Goal: Task Accomplishment & Management: Manage account settings

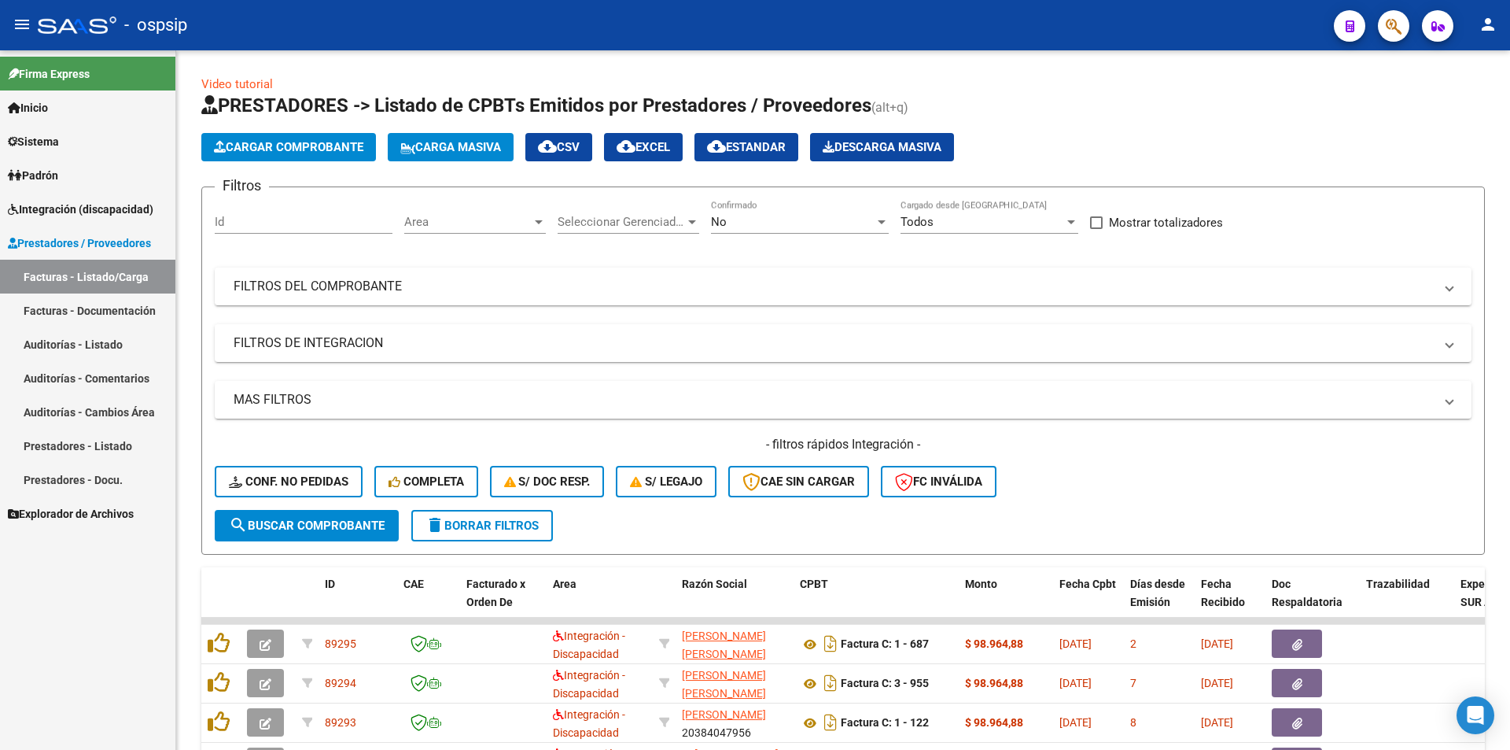
click at [105, 210] on span "Integración (discapacidad)" at bounding box center [81, 209] width 146 height 17
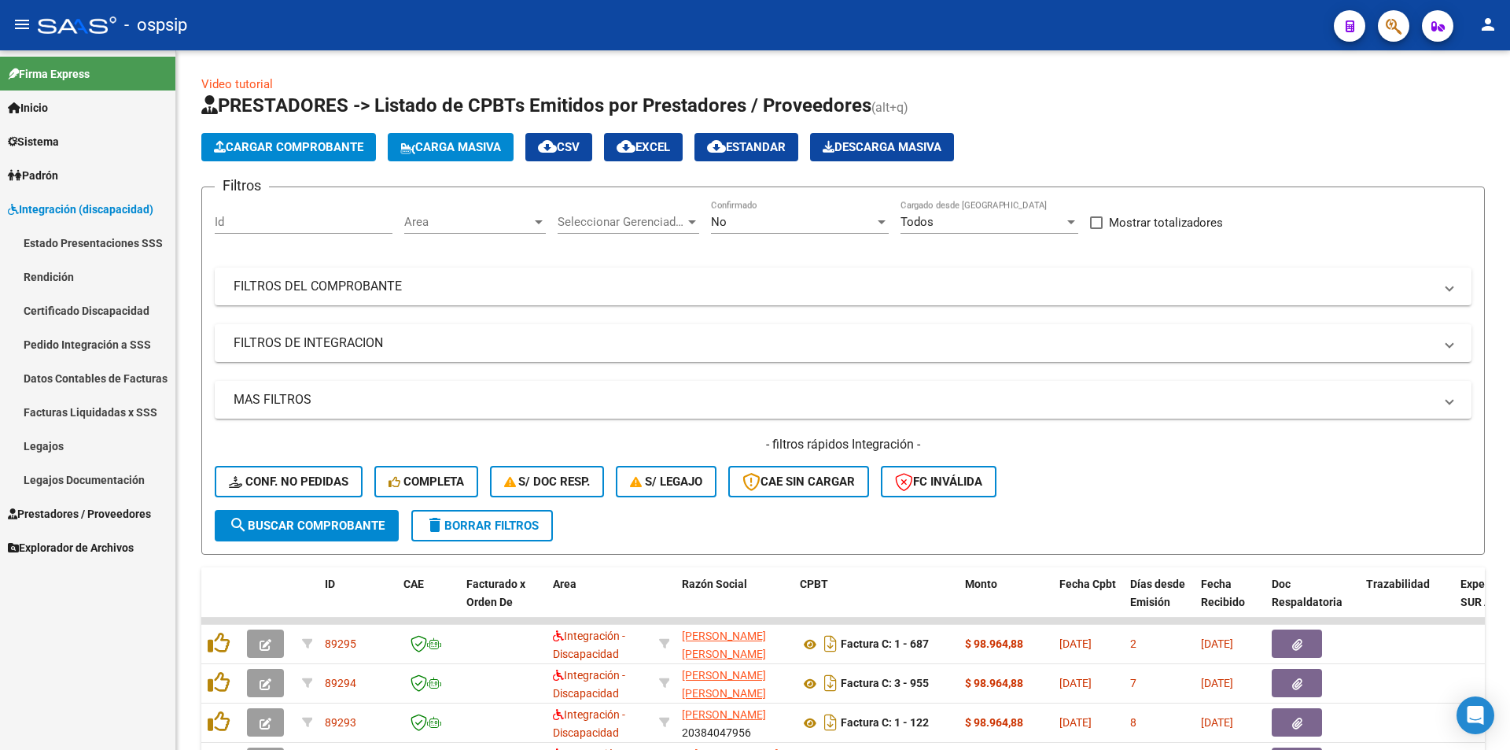
click at [92, 441] on link "Legajos" at bounding box center [87, 446] width 175 height 34
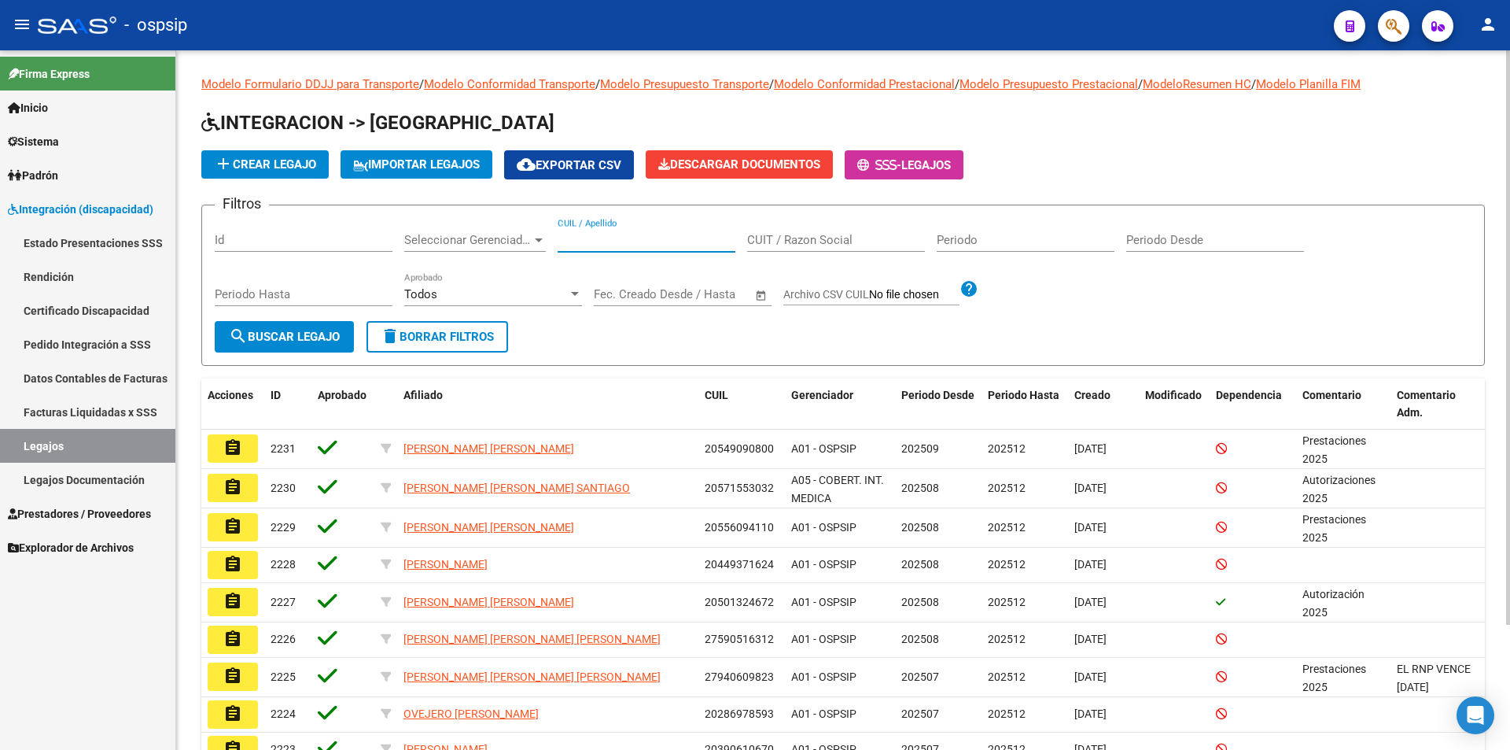
click at [665, 246] on input "CUIL / Apellido" at bounding box center [647, 240] width 178 height 14
type input "[PERSON_NAME]"
click at [309, 314] on div "Periodo Hasta" at bounding box center [304, 296] width 178 height 49
click at [304, 334] on span "search Buscar Legajo" at bounding box center [284, 337] width 111 height 14
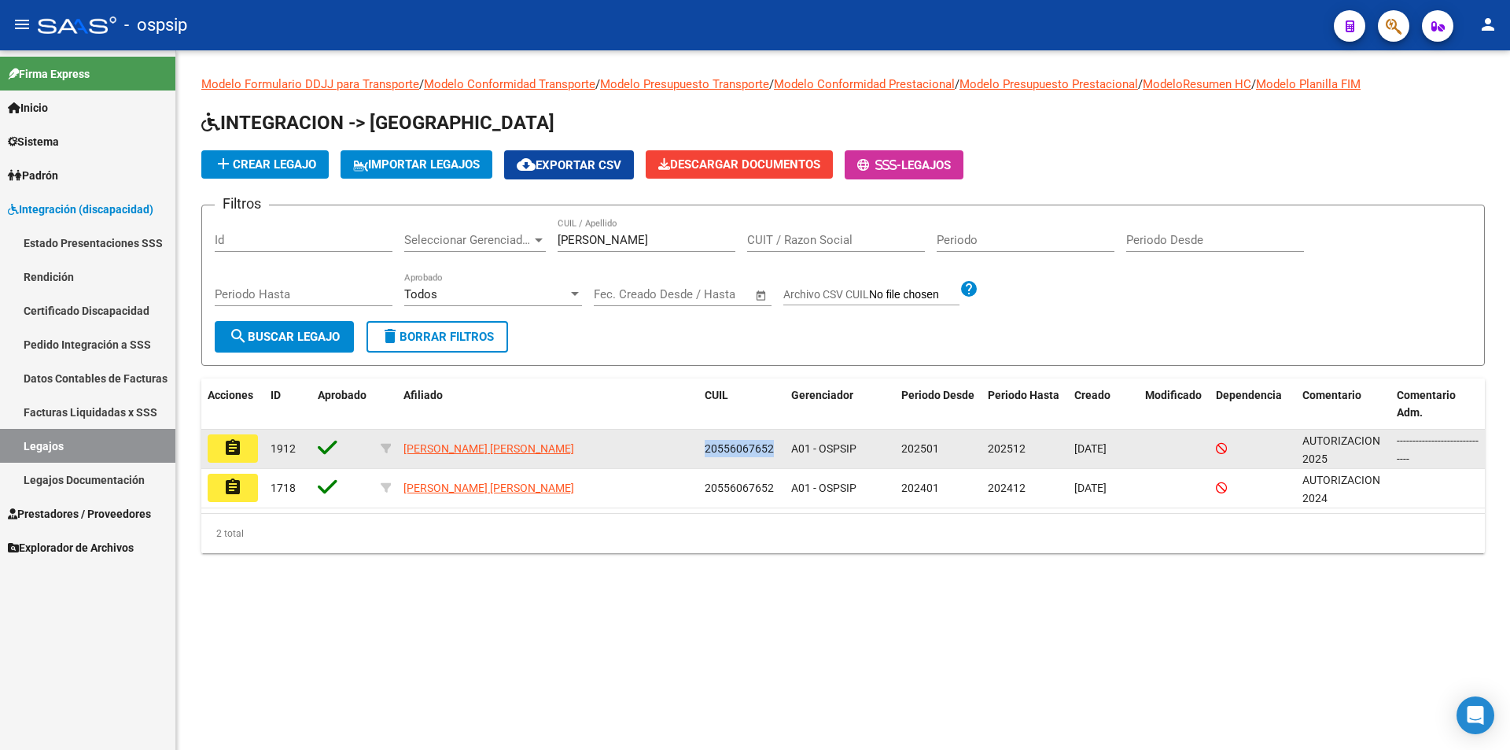
drag, startPoint x: 774, startPoint y: 447, endPoint x: 706, endPoint y: 444, distance: 68.5
click at [701, 445] on datatable-body-cell "20556067652" at bounding box center [741, 448] width 87 height 39
copy span "20556067652"
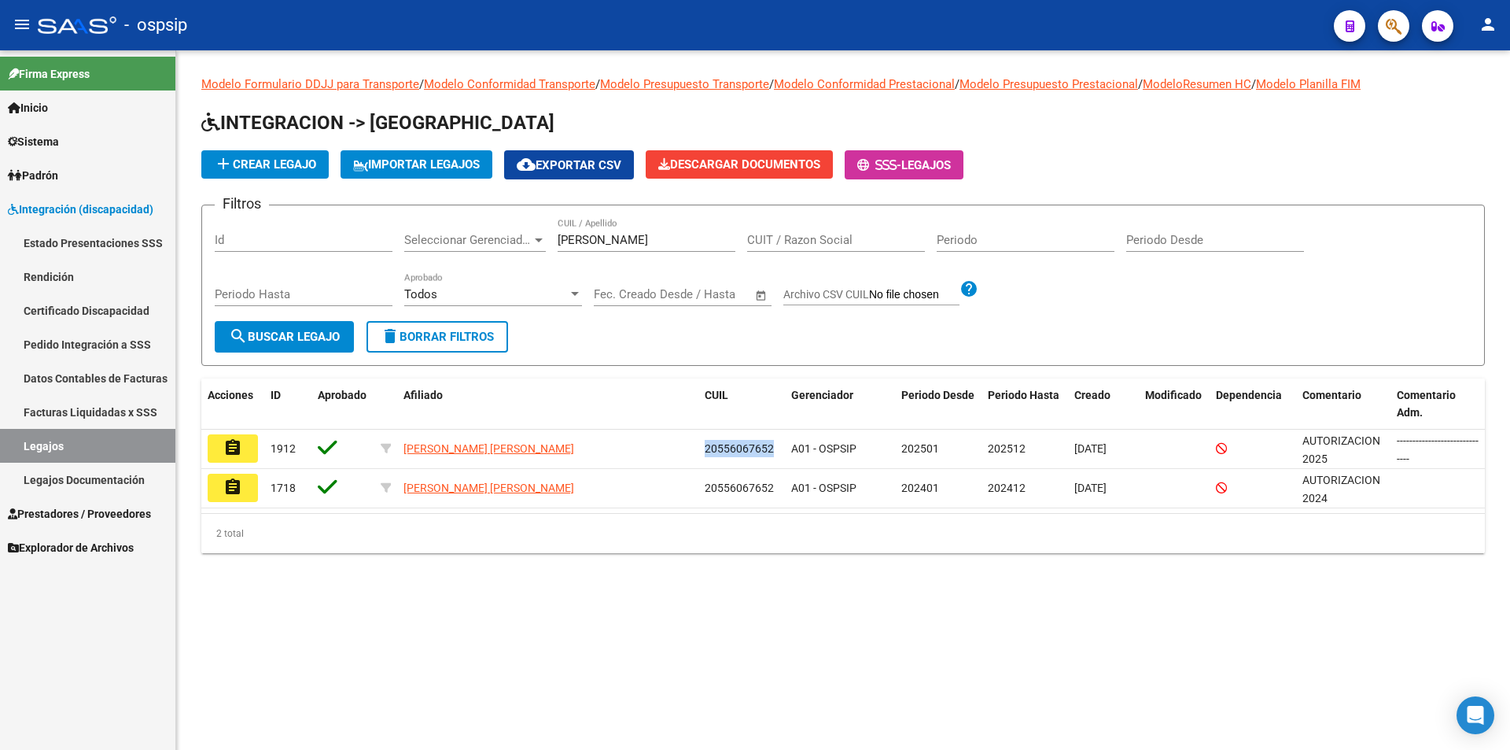
click at [124, 308] on link "Certificado Discapacidad" at bounding box center [87, 310] width 175 height 34
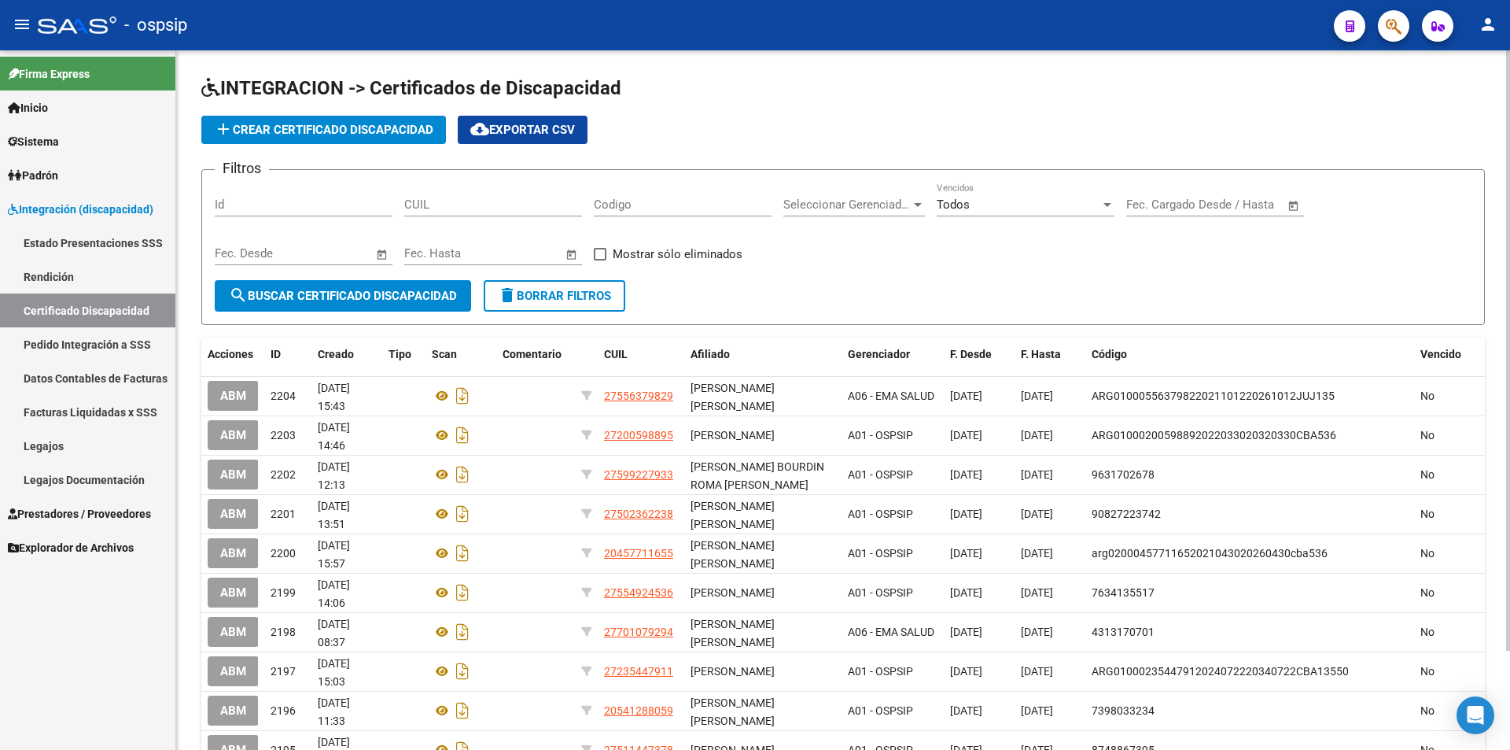
click at [431, 200] on input "CUIL" at bounding box center [493, 204] width 178 height 14
paste input "20-55606765-2"
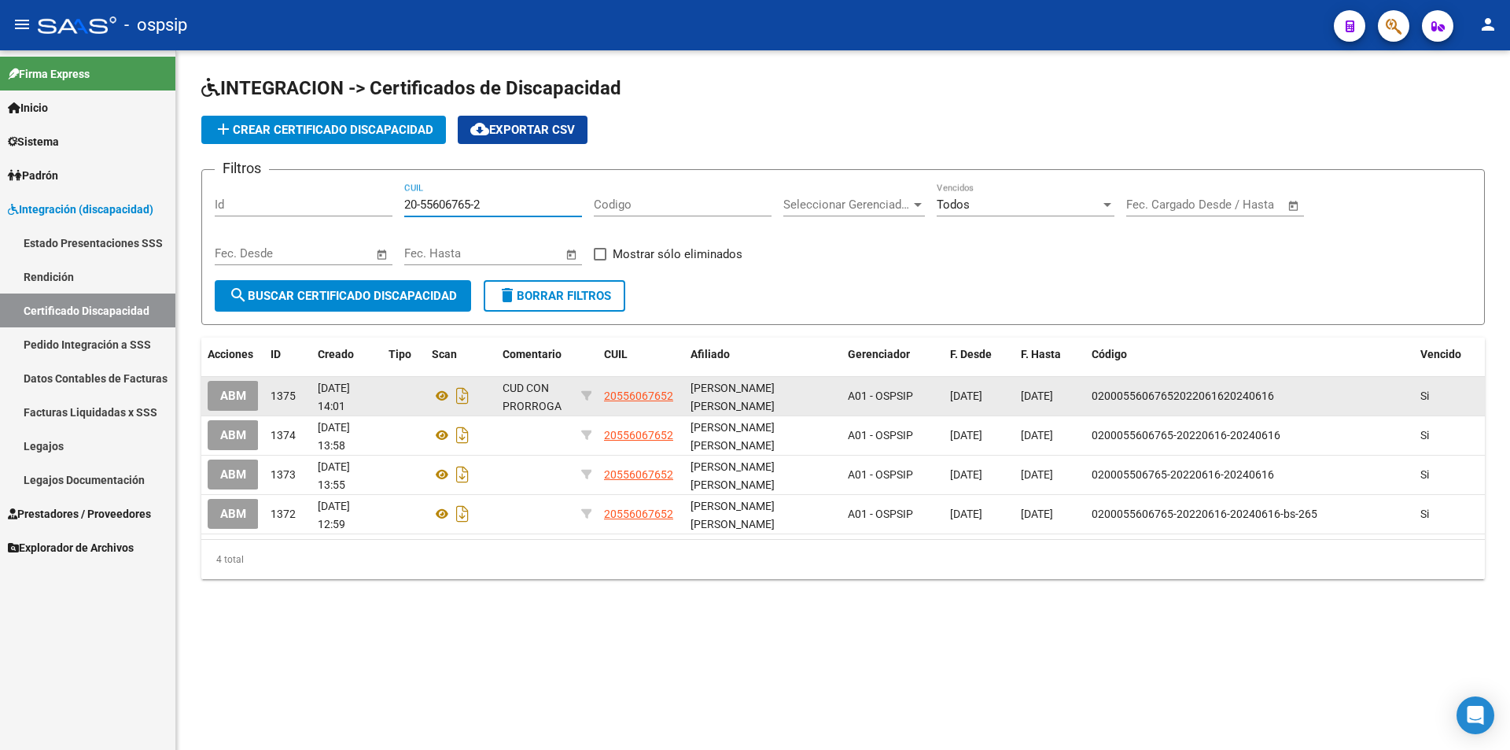
type input "20-55606765-2"
click at [238, 400] on span "ABM" at bounding box center [233, 396] width 26 height 14
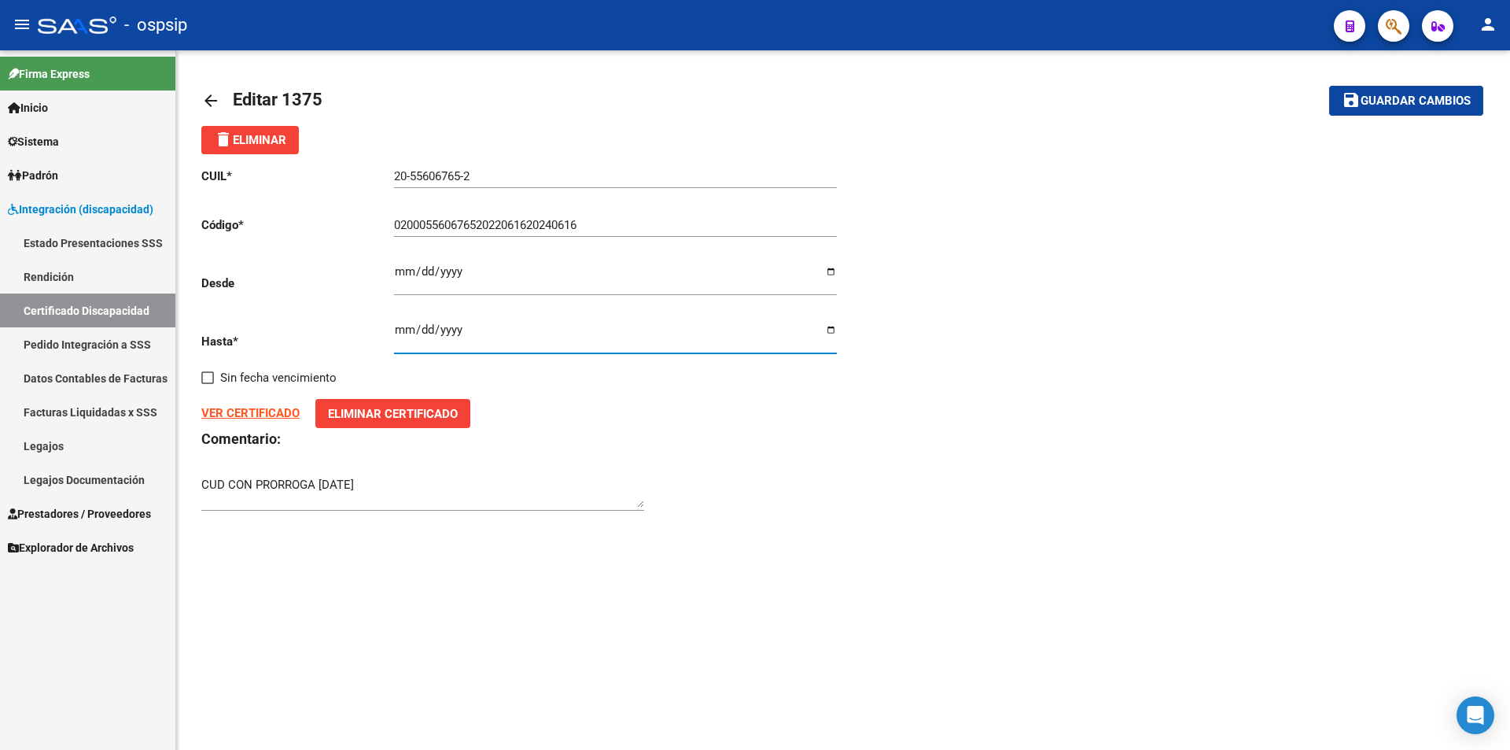
drag, startPoint x: 447, startPoint y: 326, endPoint x: 467, endPoint y: 328, distance: 20.5
click at [467, 328] on input "[DATE]" at bounding box center [615, 335] width 443 height 25
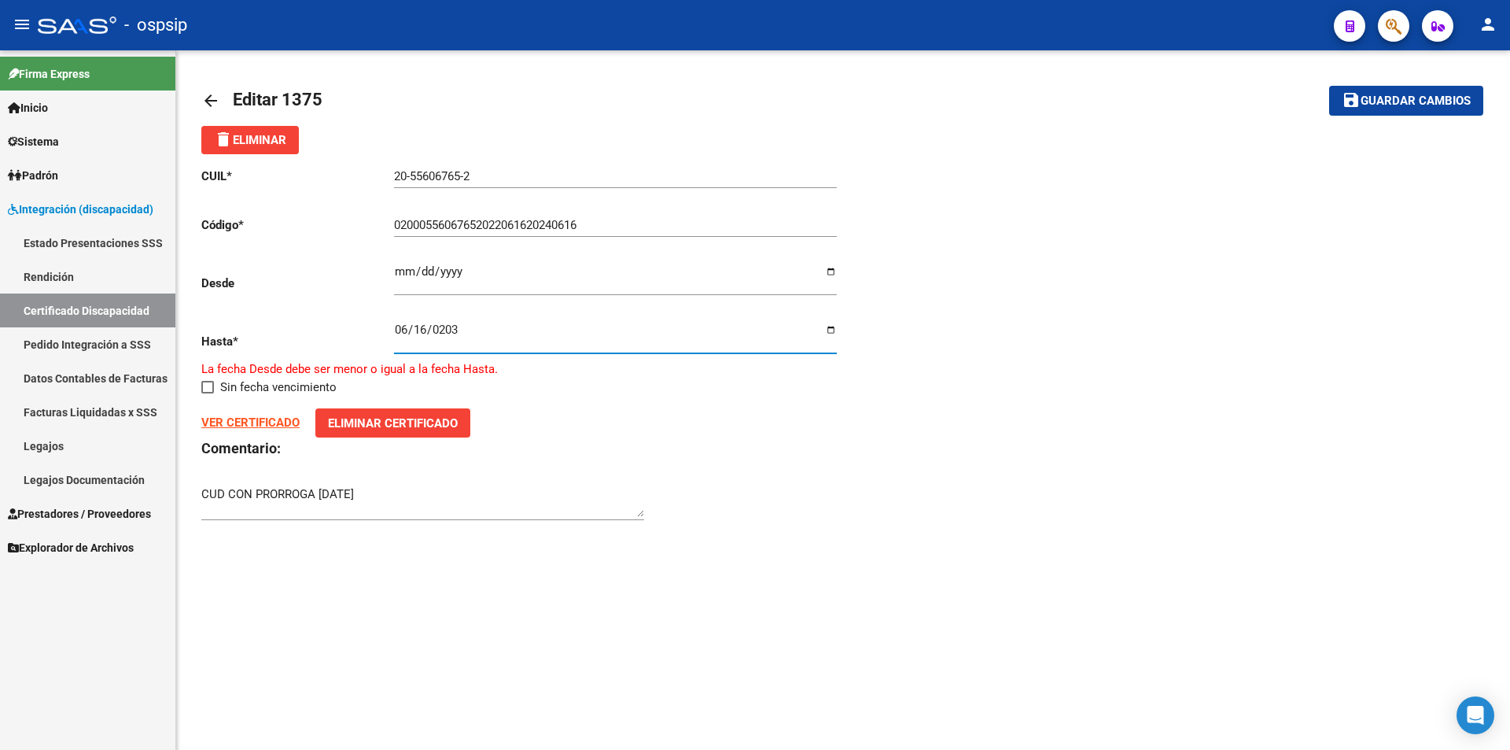
type input "[DATE]"
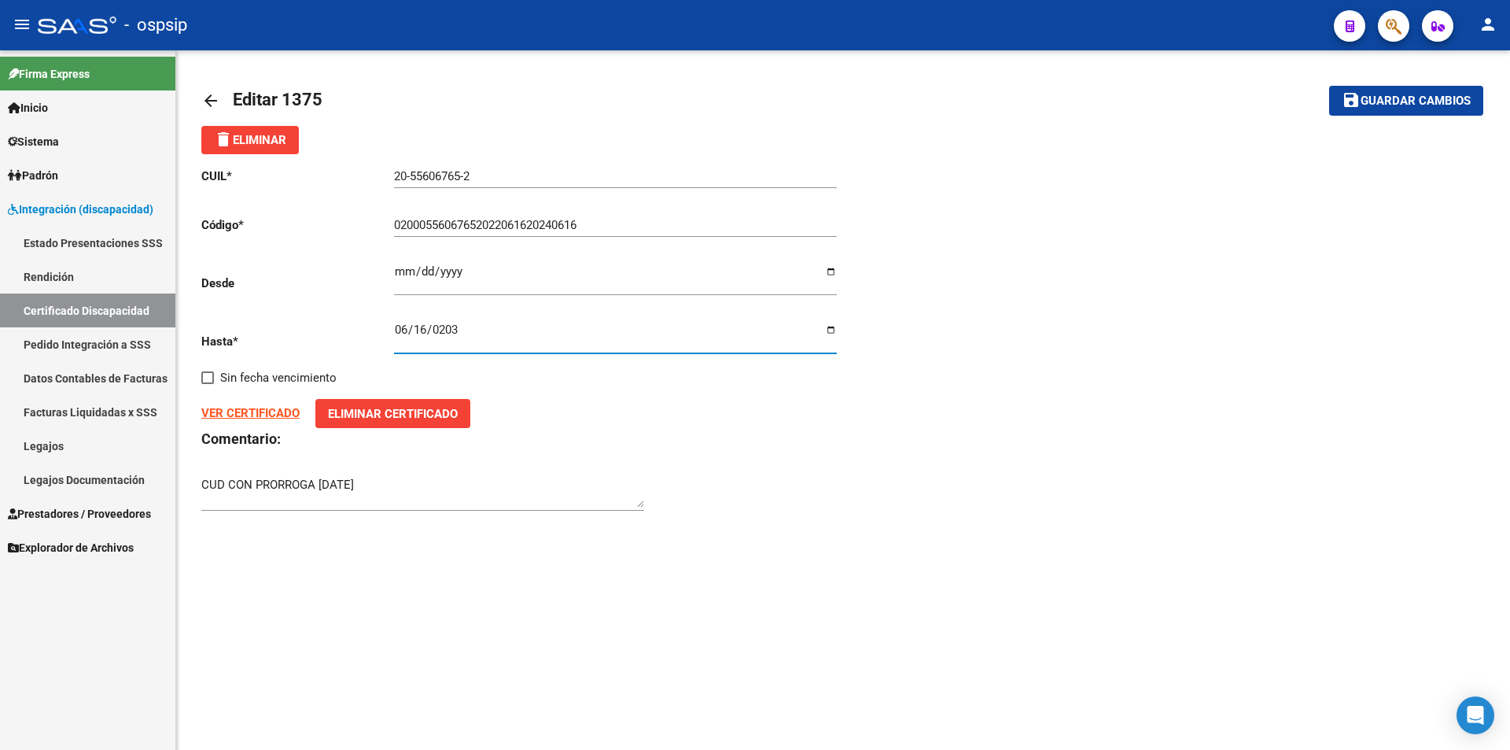
click at [358, 415] on span "Eliminar Certificado" at bounding box center [393, 414] width 130 height 14
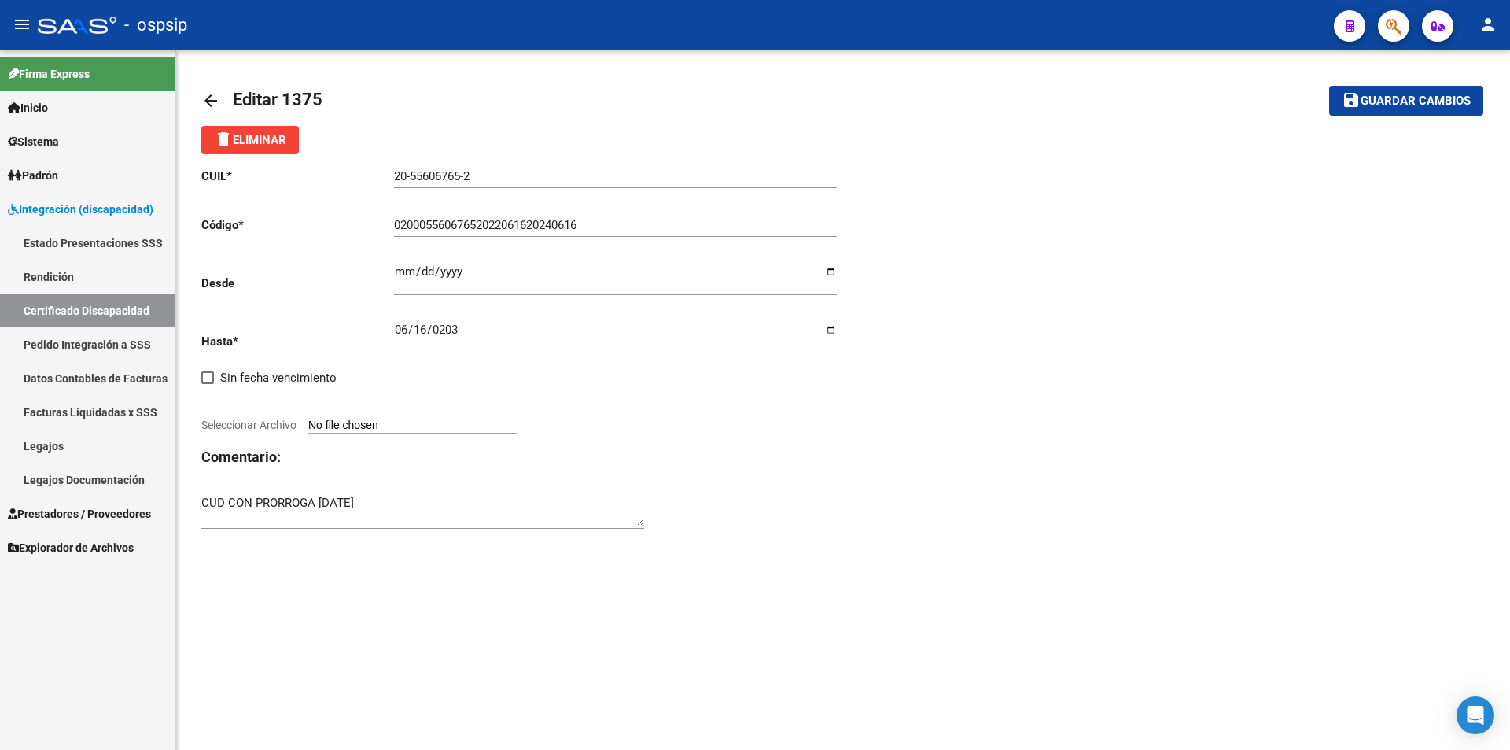
click at [344, 425] on input "Seleccionar Archivo" at bounding box center [412, 425] width 208 height 15
type input "C:\fakepath\[PERSON_NAME] vac.pdf"
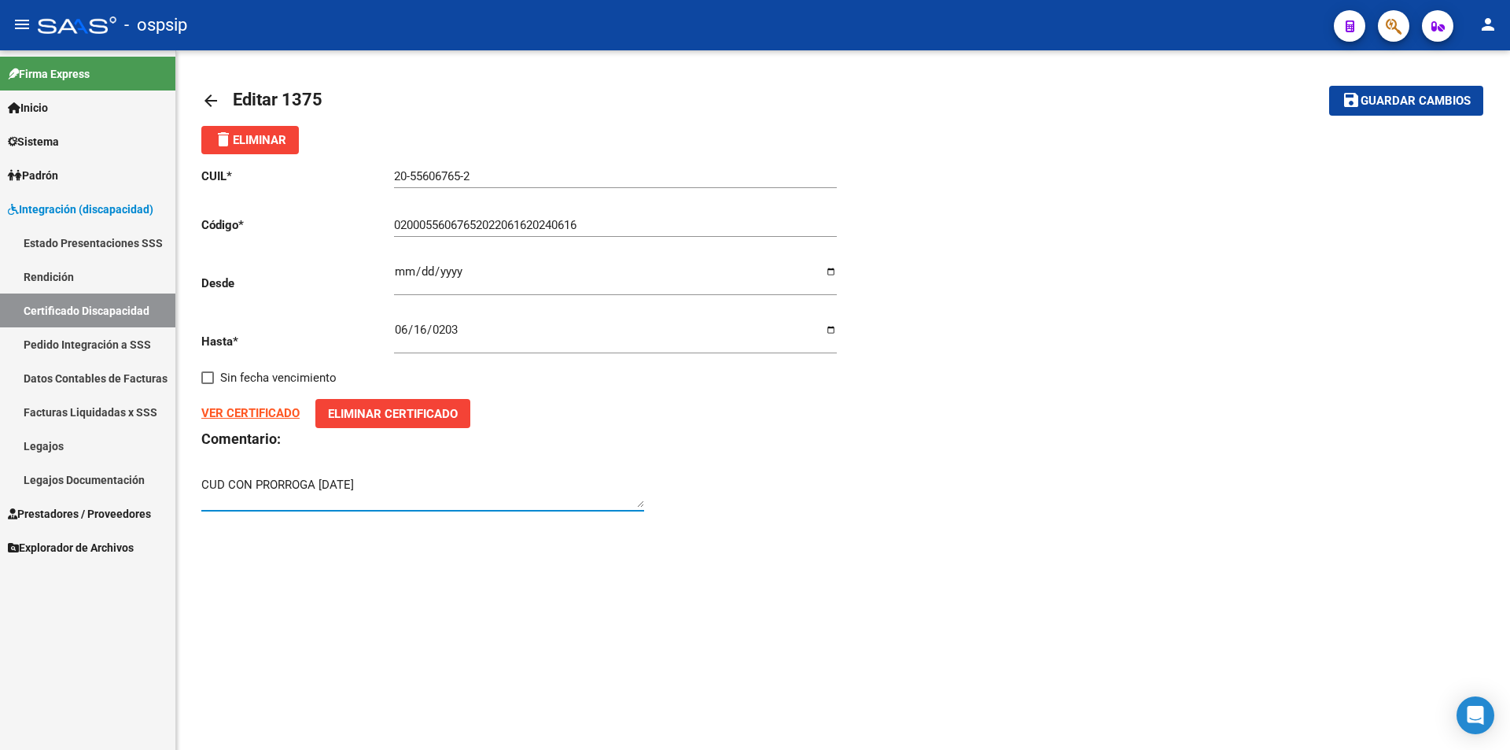
drag, startPoint x: 409, startPoint y: 491, endPoint x: 190, endPoint y: 496, distance: 218.7
click at [190, 496] on div "arrow_back Editar 1375 save Guardar cambios delete Eliminar CUIL * 20-55606765-…" at bounding box center [843, 306] width 1334 height 513
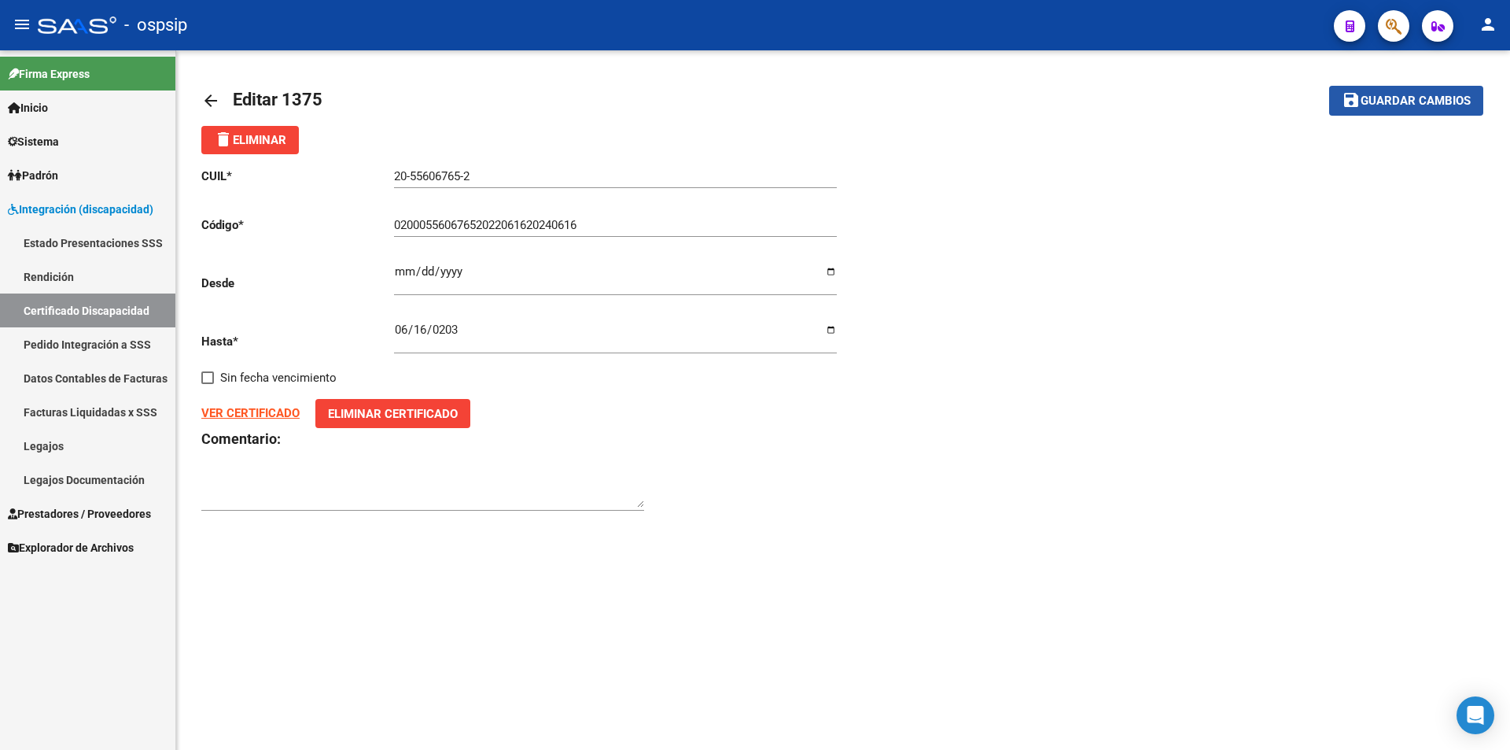
click at [1425, 101] on span "Guardar cambios" at bounding box center [1416, 101] width 110 height 14
click at [1389, 92] on button "save Guardar cambios" at bounding box center [1406, 100] width 154 height 29
drag, startPoint x: 623, startPoint y: 233, endPoint x: 331, endPoint y: 222, distance: 292.0
click at [331, 222] on app-form-text-field "Código * 02000556067652022061620240616 Ingresar el Codigo" at bounding box center [519, 225] width 636 height 14
click at [1355, 92] on mat-icon "save" at bounding box center [1351, 99] width 19 height 19
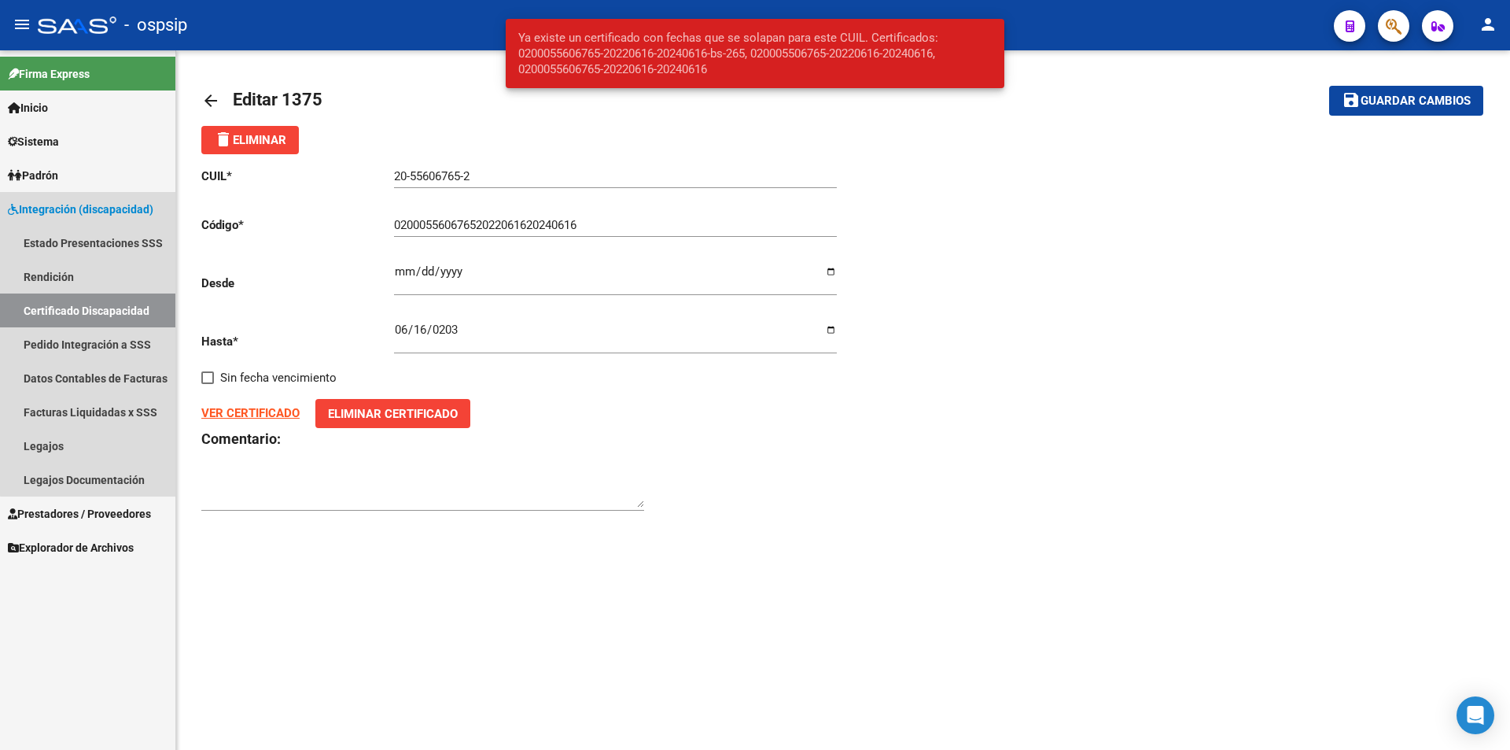
click at [100, 306] on link "Certificado Discapacidad" at bounding box center [87, 310] width 175 height 34
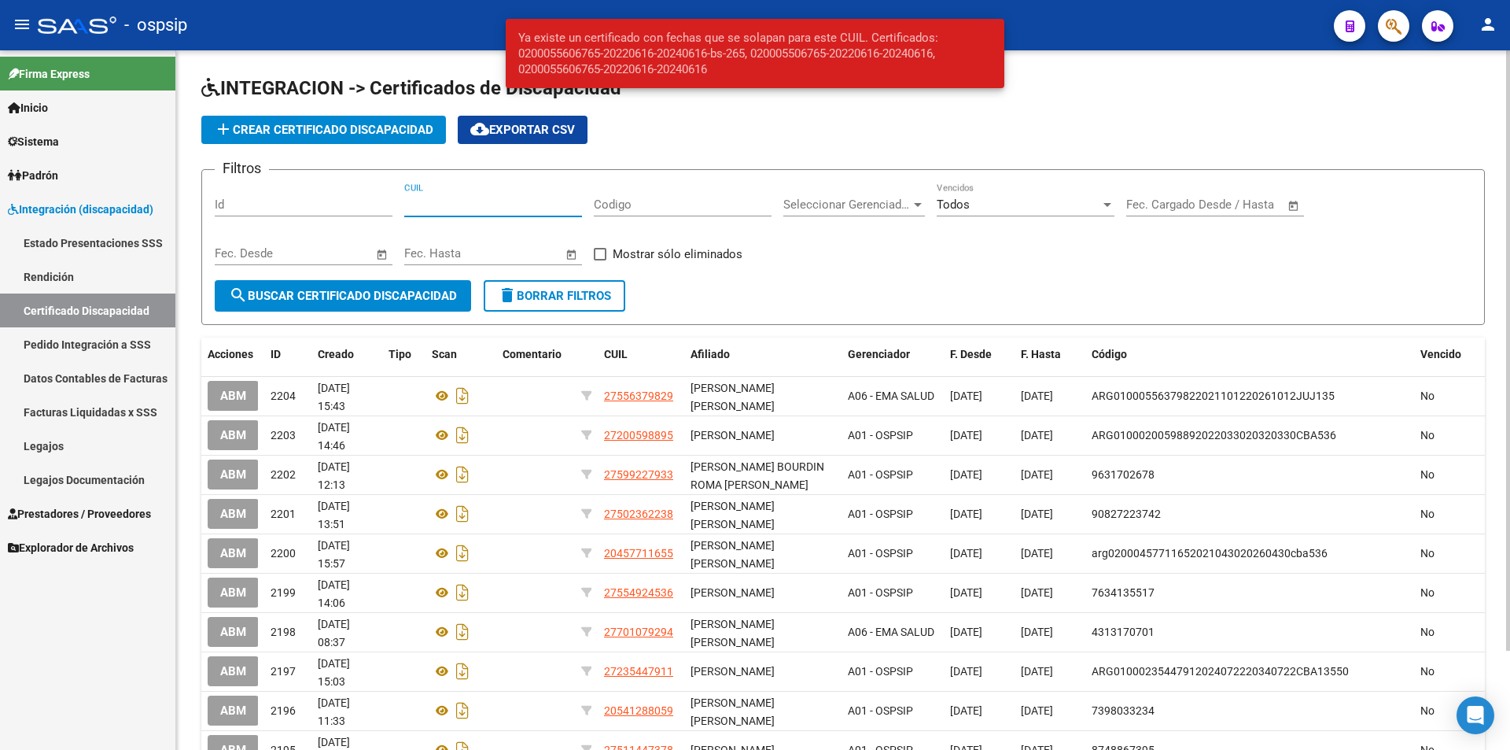
click at [506, 201] on input "CUIL" at bounding box center [493, 204] width 178 height 14
paste input "20-55606765-2"
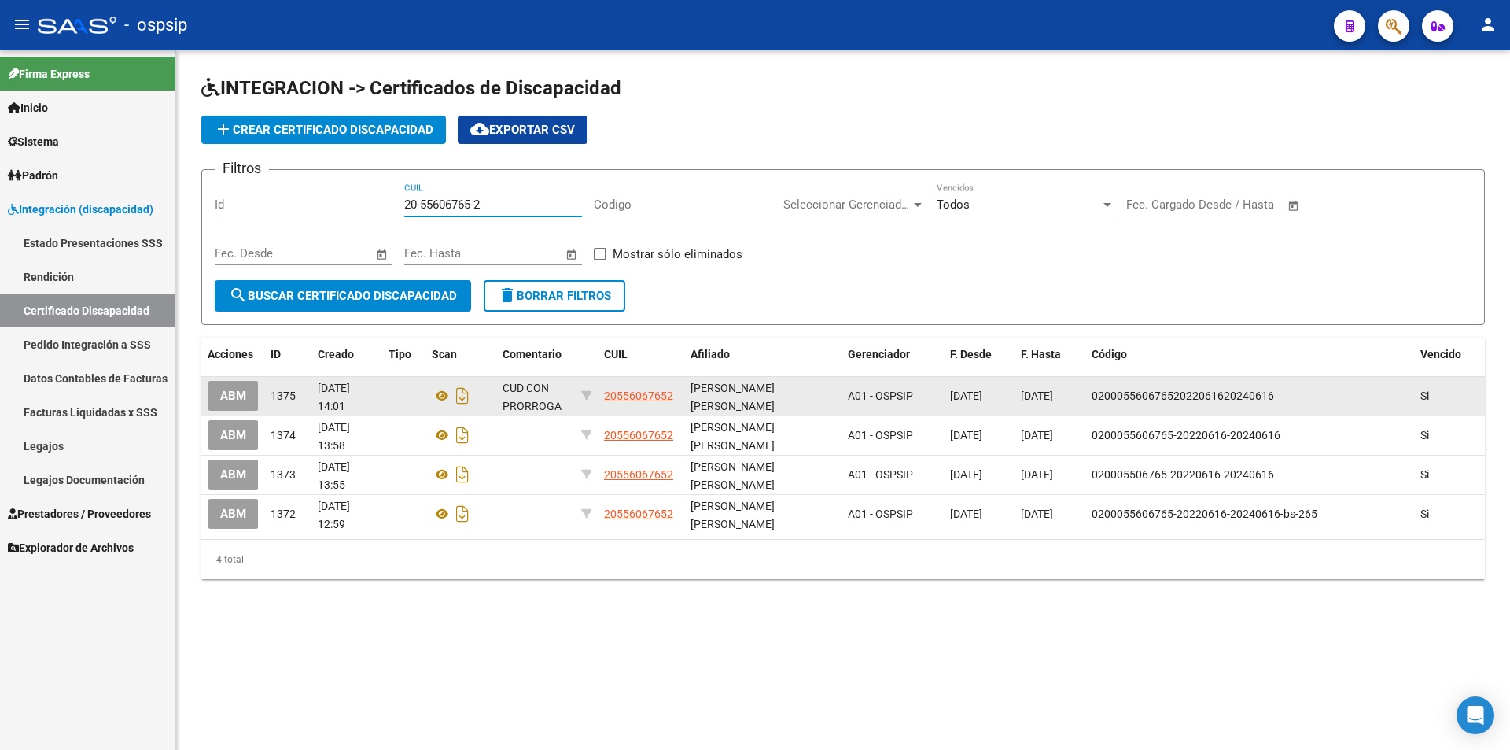
type input "20-55606765-2"
click at [237, 390] on span "ABM" at bounding box center [233, 396] width 26 height 14
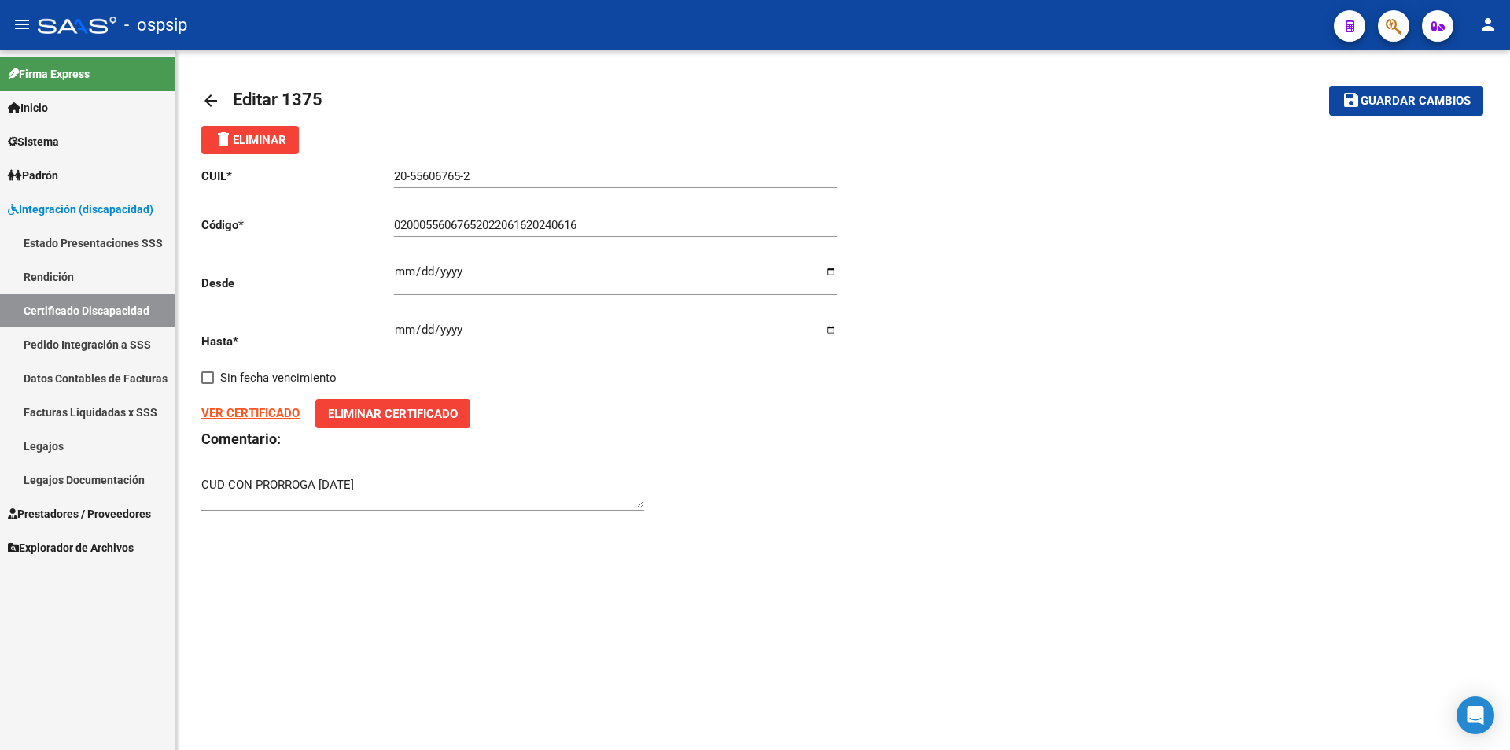
click at [835, 329] on input "[DATE]" at bounding box center [615, 335] width 443 height 25
click at [444, 334] on input "[DATE]" at bounding box center [615, 335] width 443 height 25
click at [830, 330] on input "[DATE]" at bounding box center [615, 335] width 443 height 25
type input "[DATE]"
click at [1429, 101] on span "Guardar cambios" at bounding box center [1416, 101] width 110 height 14
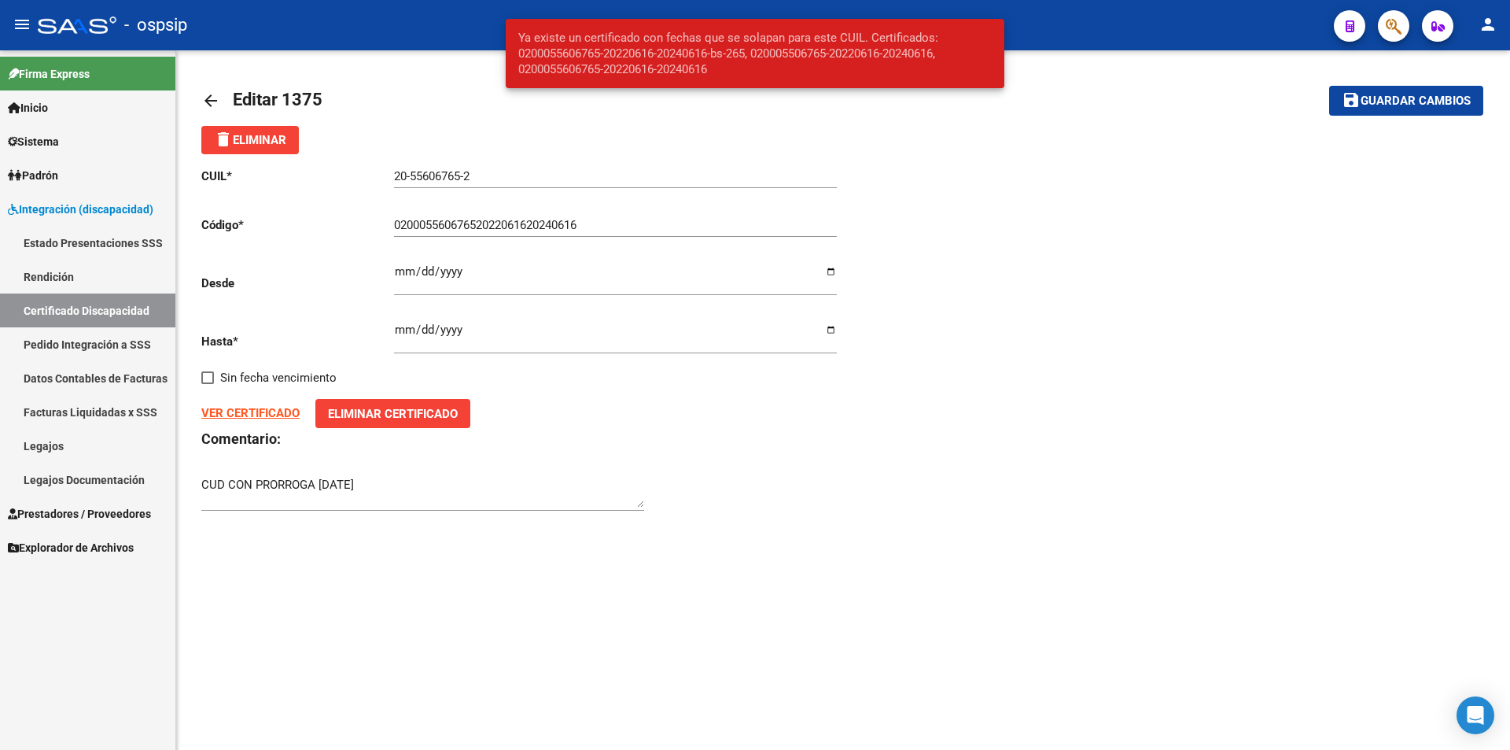
click at [573, 226] on input "02000556067652022061620240616" at bounding box center [615, 225] width 443 height 14
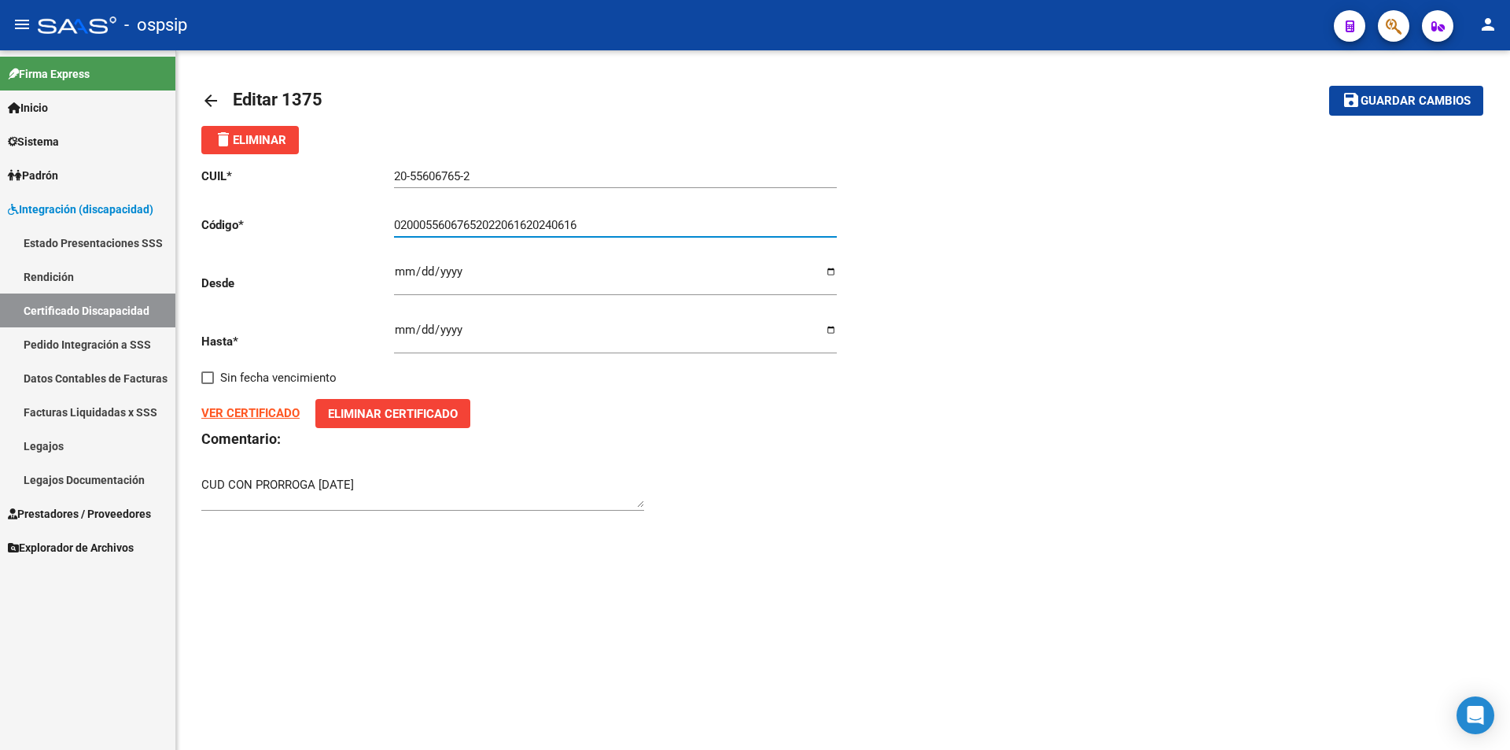
drag, startPoint x: 586, startPoint y: 219, endPoint x: 354, endPoint y: 220, distance: 232.0
click at [354, 220] on app-form-text-field "Código * 02000556067652022061620240616 Ingresar el Codigo" at bounding box center [519, 225] width 636 height 14
type input "0255663"
click at [339, 424] on button "Eliminar Certificado" at bounding box center [392, 413] width 155 height 29
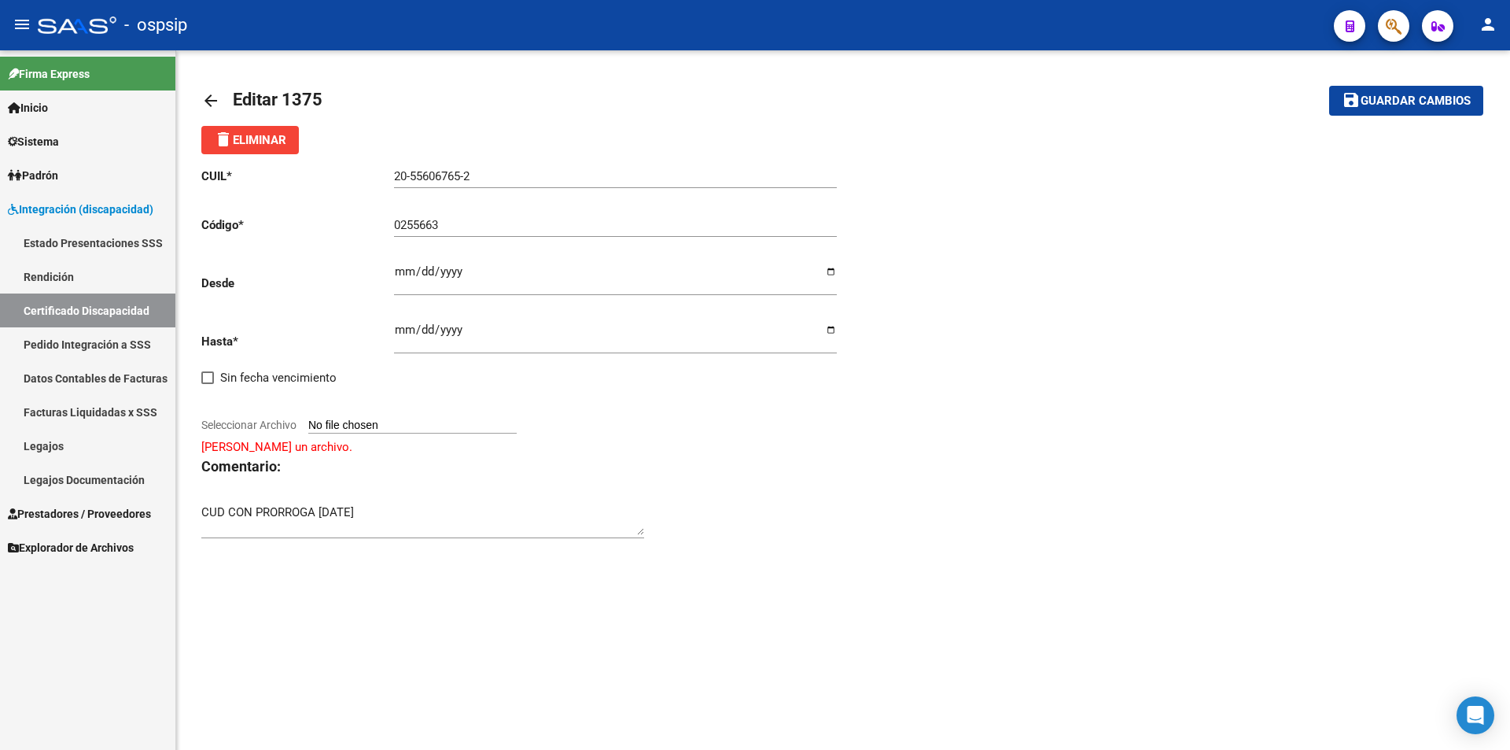
click at [340, 424] on input "Seleccionar Archivo" at bounding box center [412, 425] width 208 height 15
type input "C:\fakepath\[PERSON_NAME] vac.pdf"
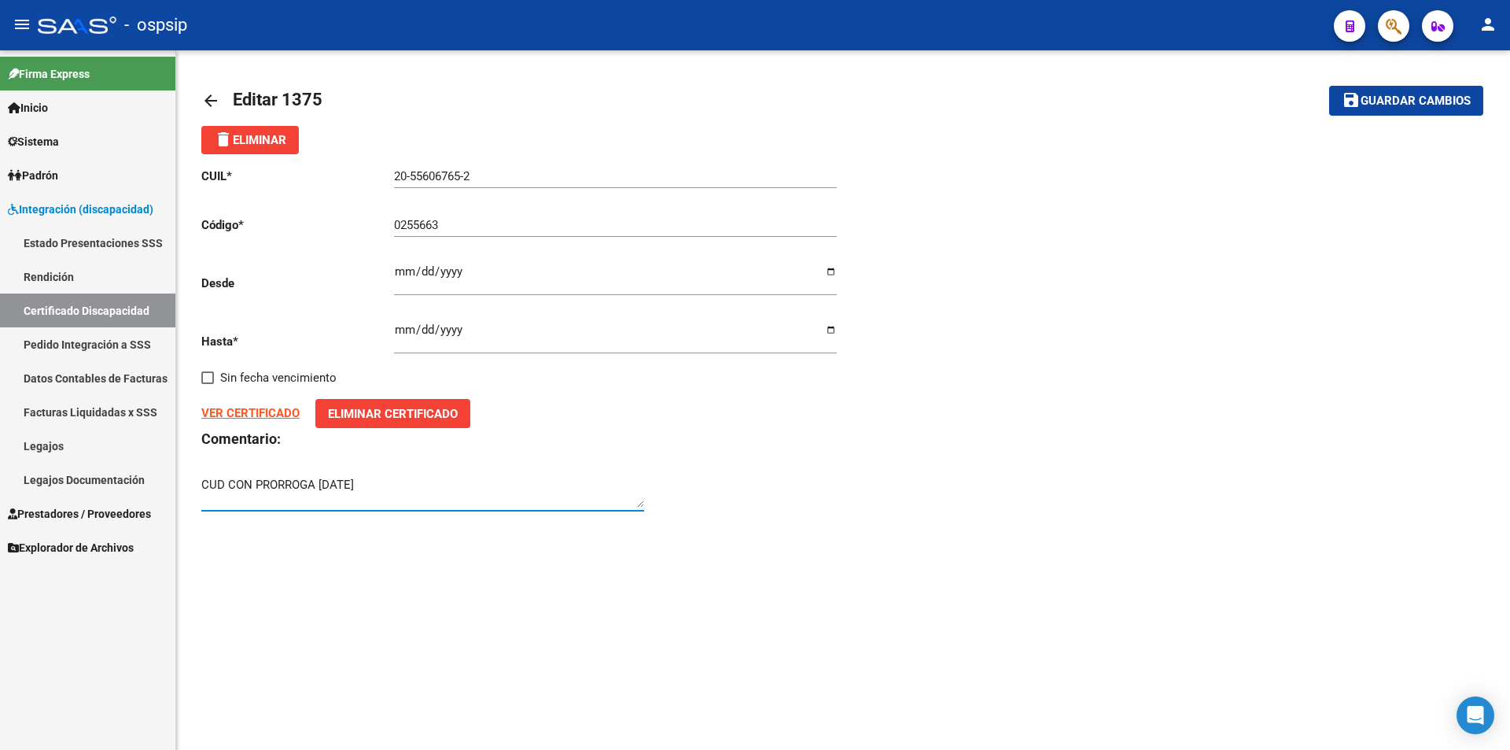
drag, startPoint x: 391, startPoint y: 484, endPoint x: 161, endPoint y: 484, distance: 229.7
click at [161, 484] on mat-sidenav-container "Firma Express Inicio Instructivos Contacto OS Sistema Usuarios Todos los Usuari…" at bounding box center [755, 399] width 1510 height 699
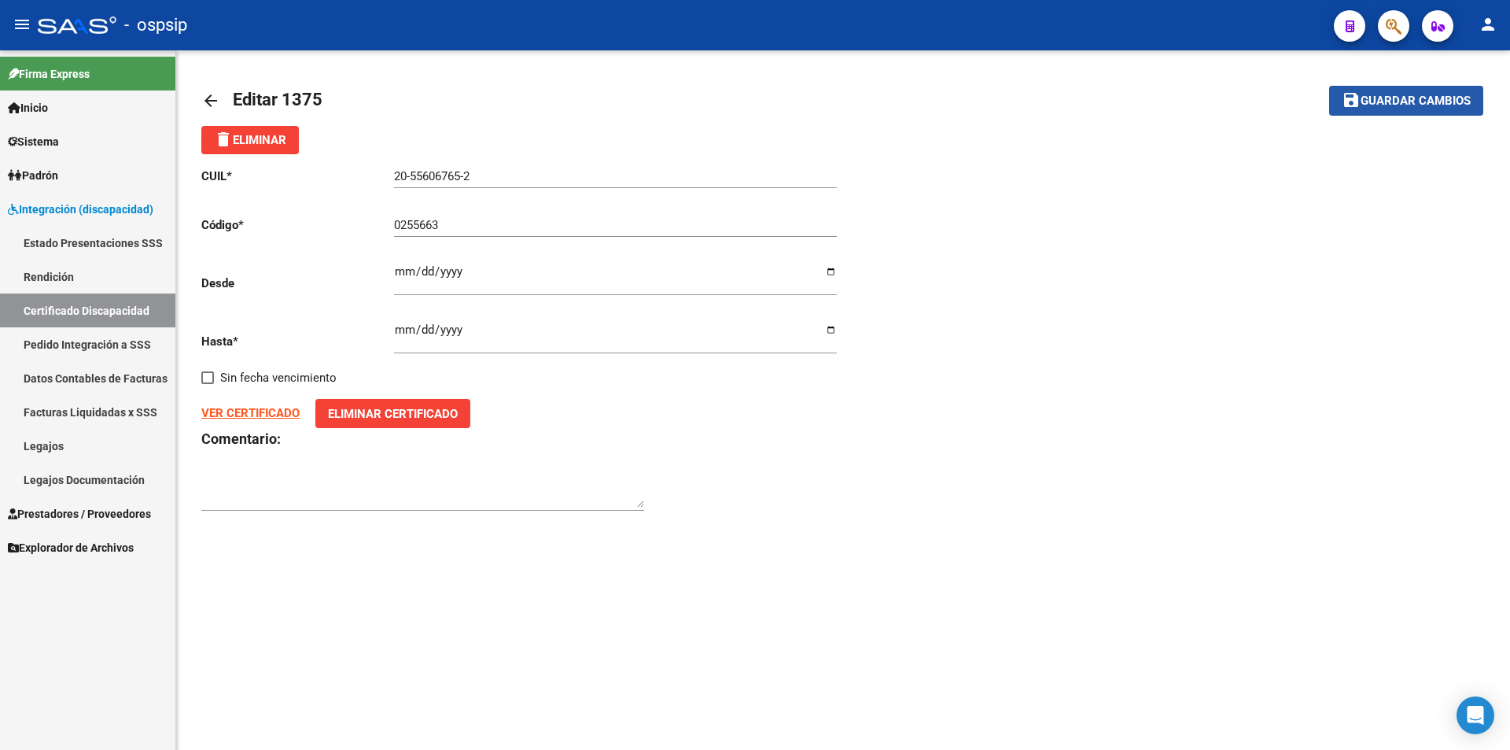
click at [1396, 100] on span "Guardar cambios" at bounding box center [1416, 101] width 110 height 14
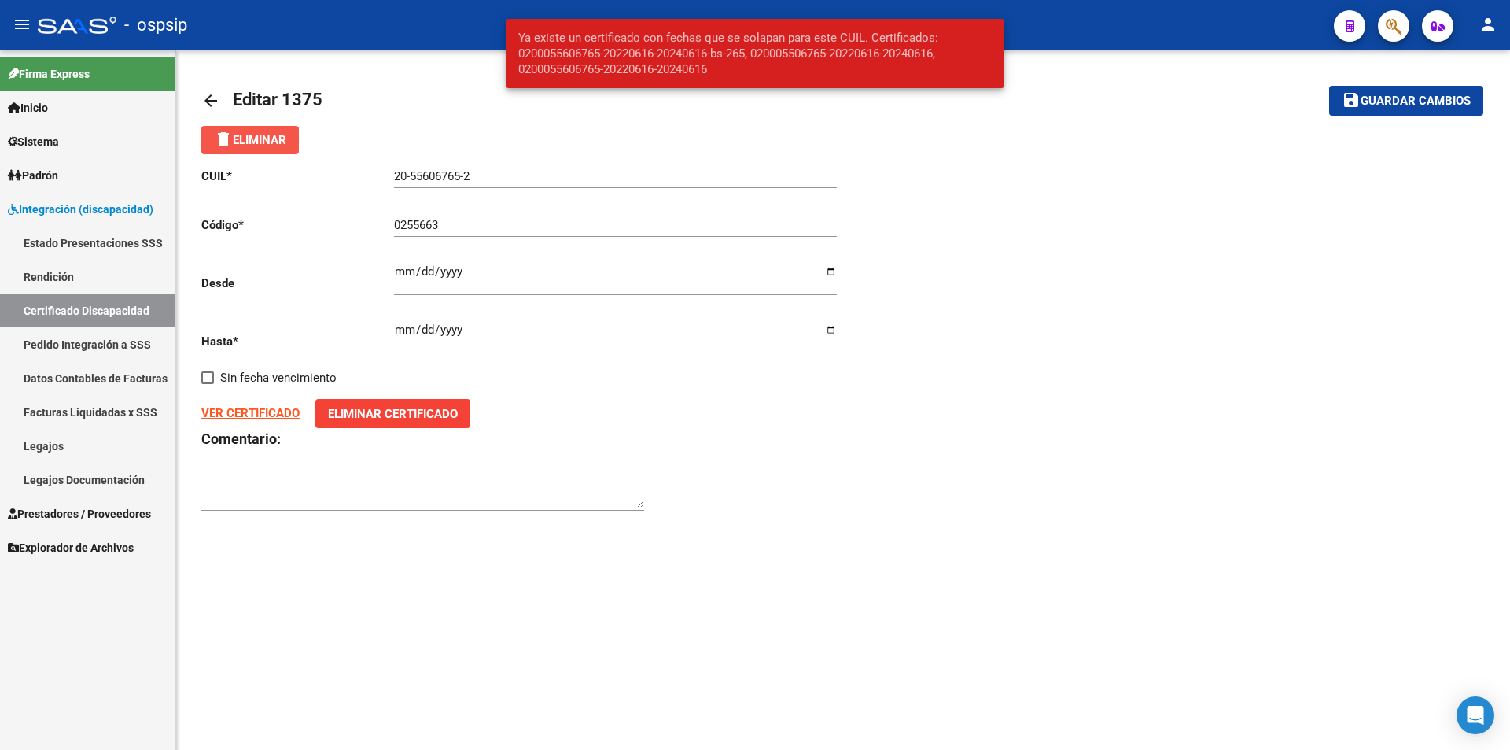
click at [208, 129] on button "delete Eliminar" at bounding box center [250, 140] width 98 height 28
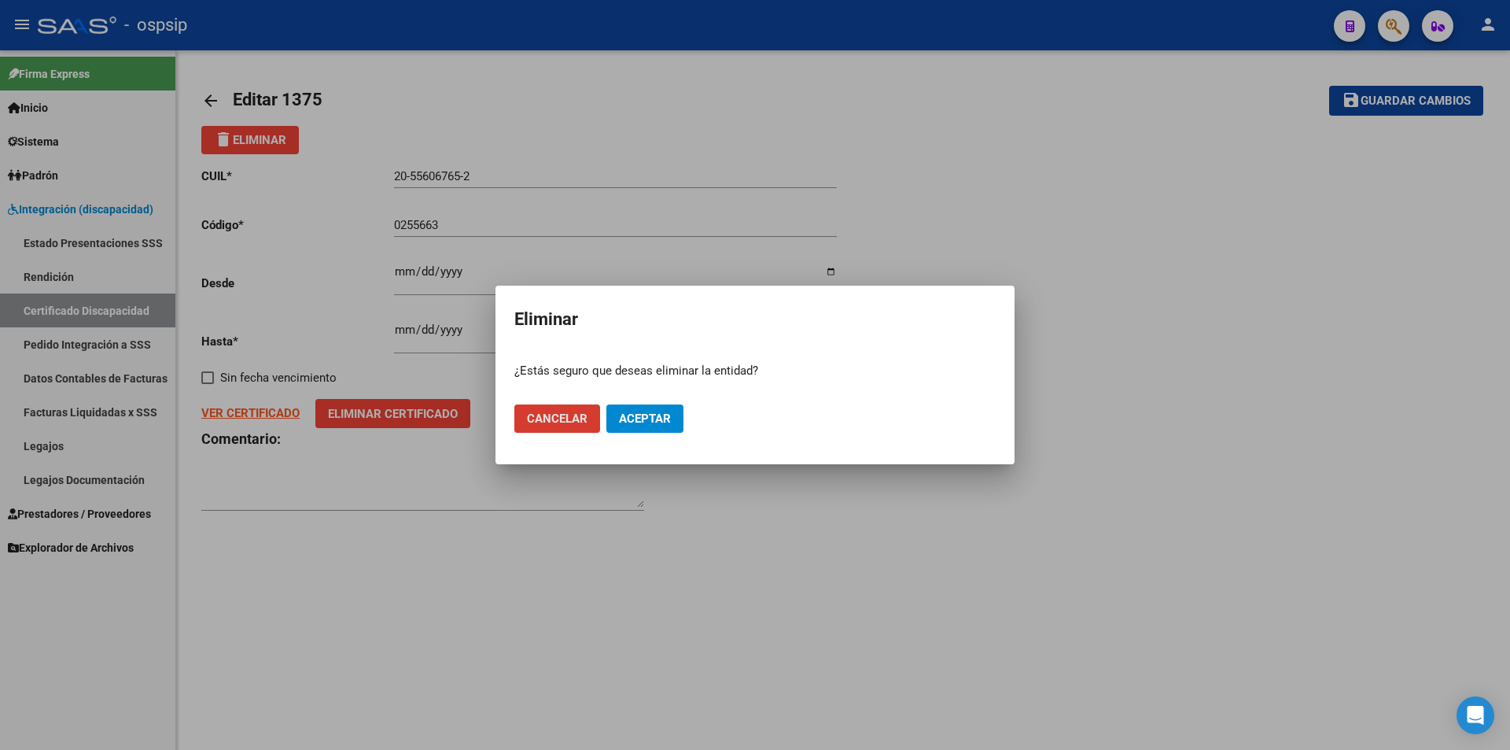
click at [675, 414] on button "Aceptar" at bounding box center [644, 418] width 77 height 28
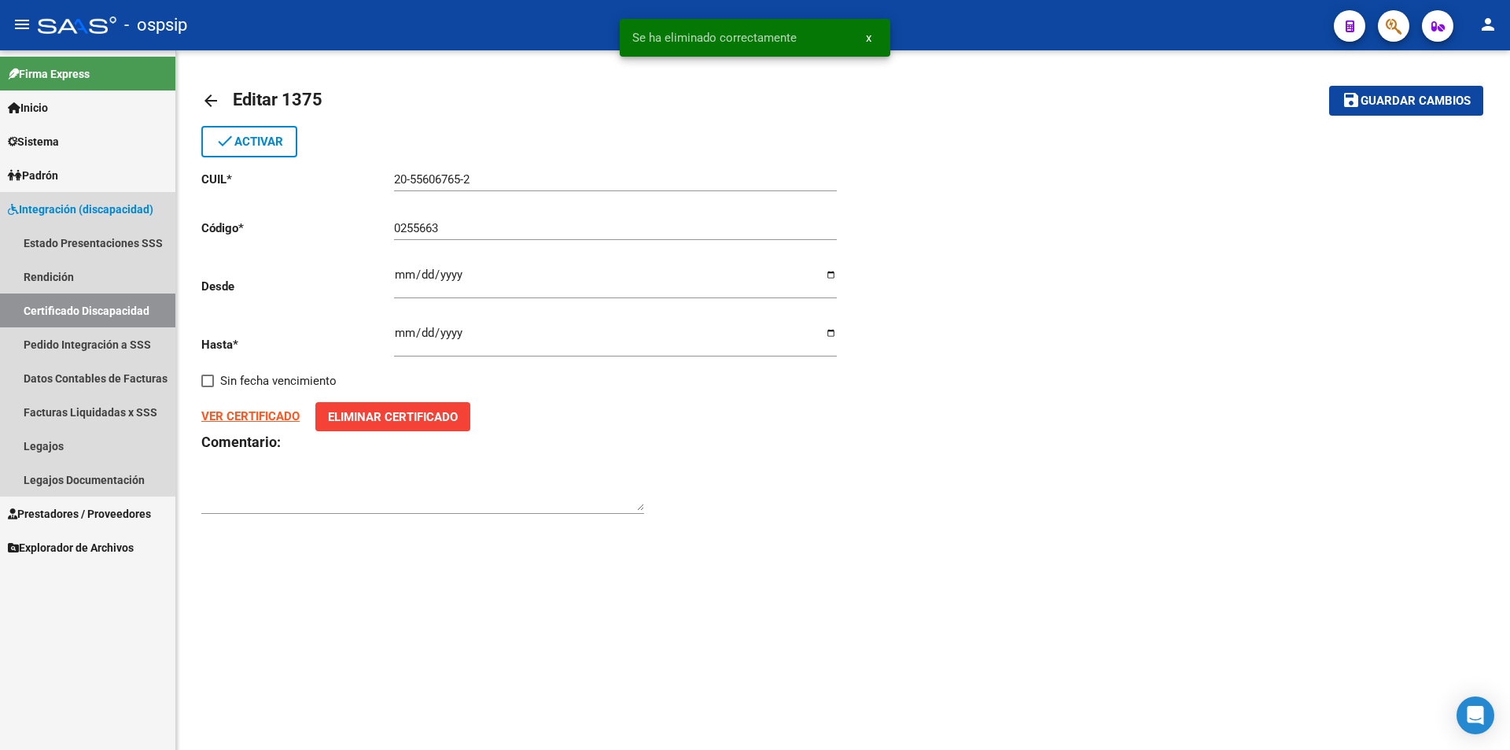
click at [139, 310] on link "Certificado Discapacidad" at bounding box center [87, 310] width 175 height 34
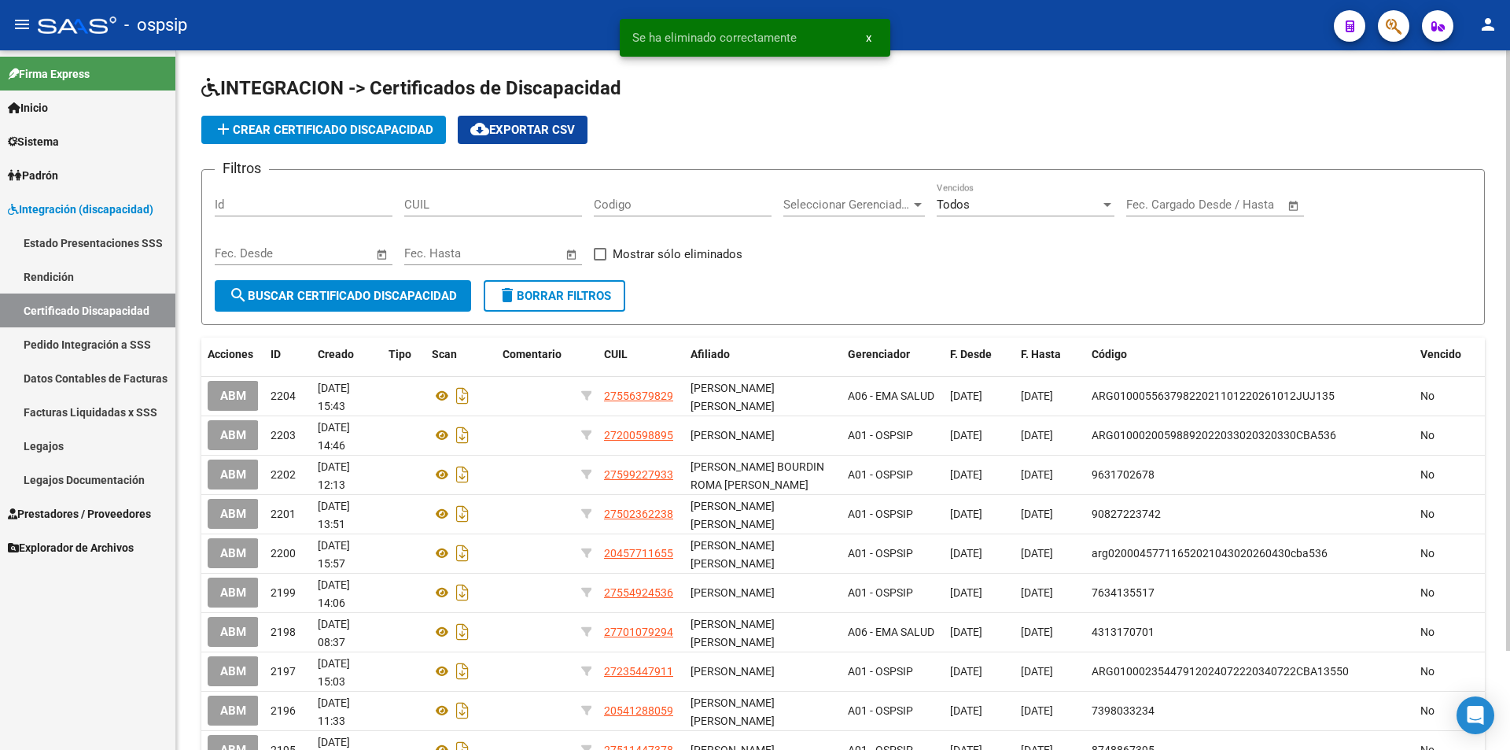
click at [270, 128] on span "add Crear Certificado Discapacidad" at bounding box center [323, 130] width 219 height 14
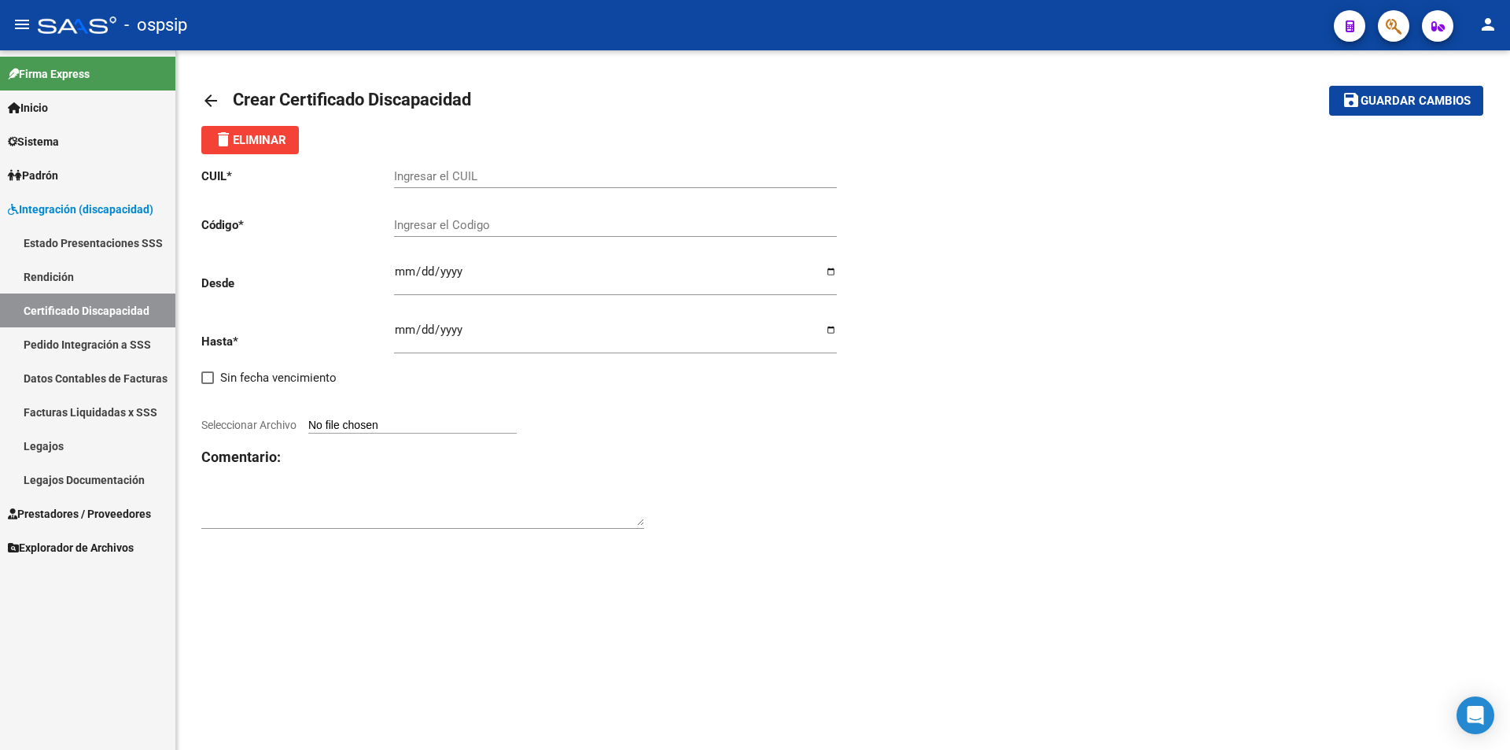
click at [442, 171] on input "Ingresar el CUIL" at bounding box center [615, 176] width 443 height 14
paste input "20-55606765-2"
type input "20-55606765-2"
click at [440, 222] on input "Ingresar el Codigo" at bounding box center [615, 225] width 443 height 14
type input "695806263"
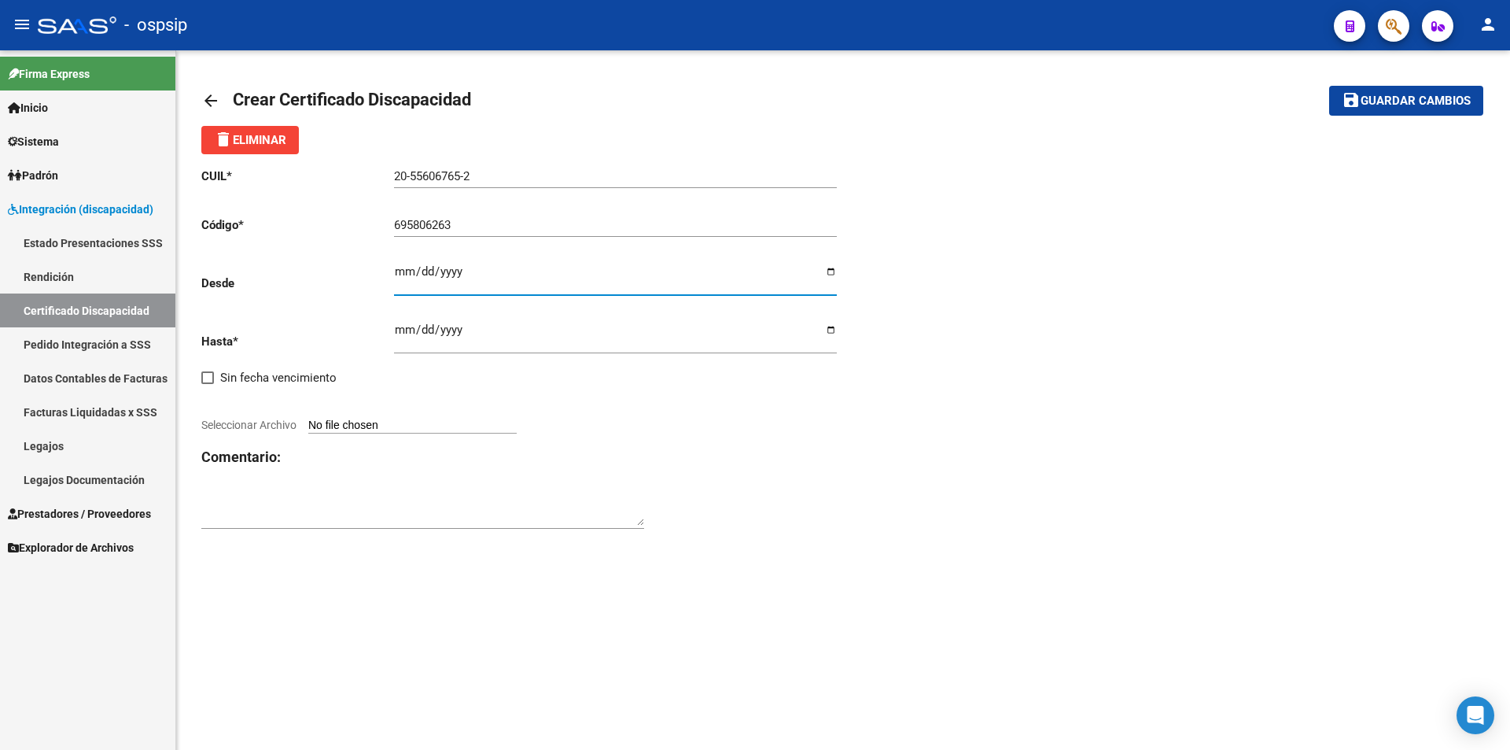
click at [396, 267] on input "Ingresar fec. Desde" at bounding box center [615, 277] width 443 height 25
type input "[DATE]"
click at [402, 329] on input "Ingresar fec. Hasta" at bounding box center [615, 335] width 443 height 25
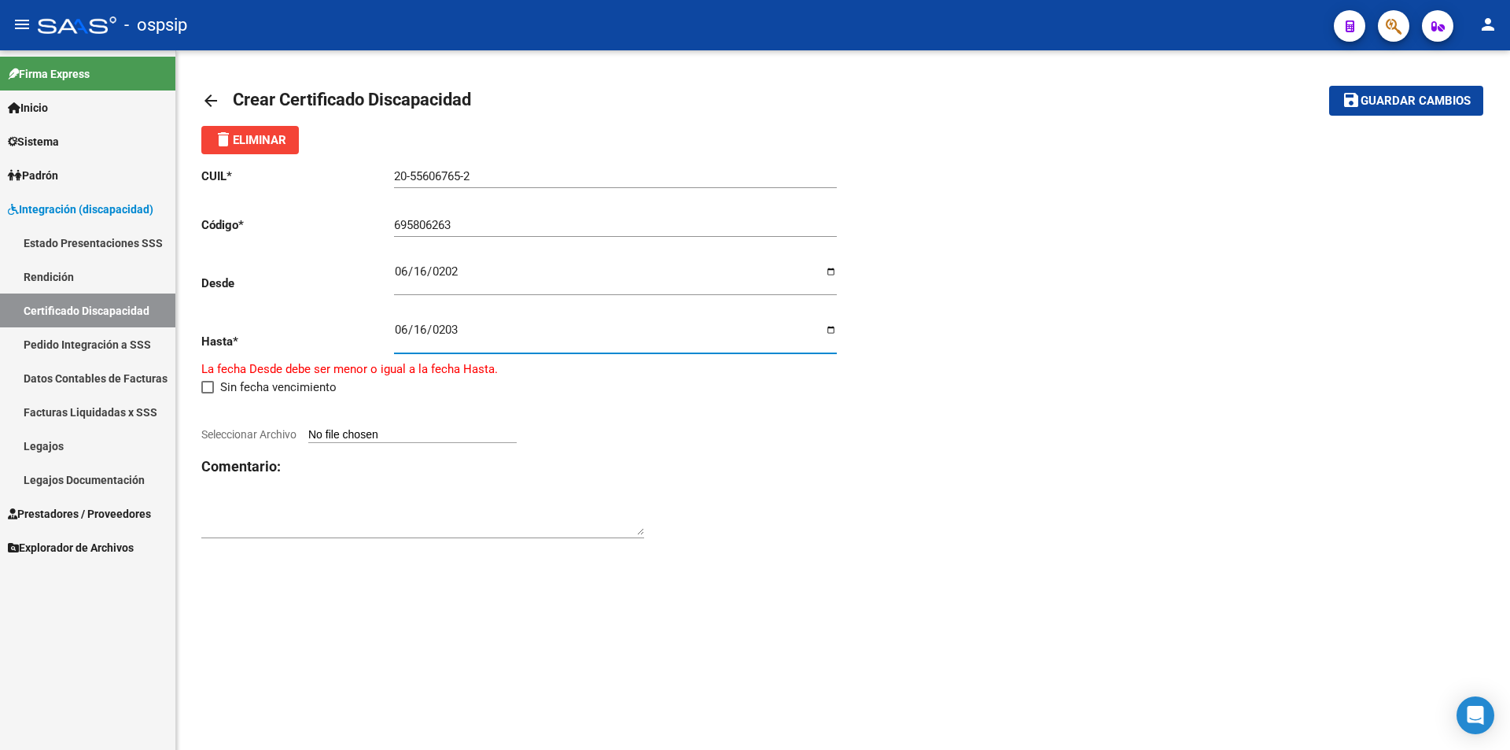
type input "[DATE]"
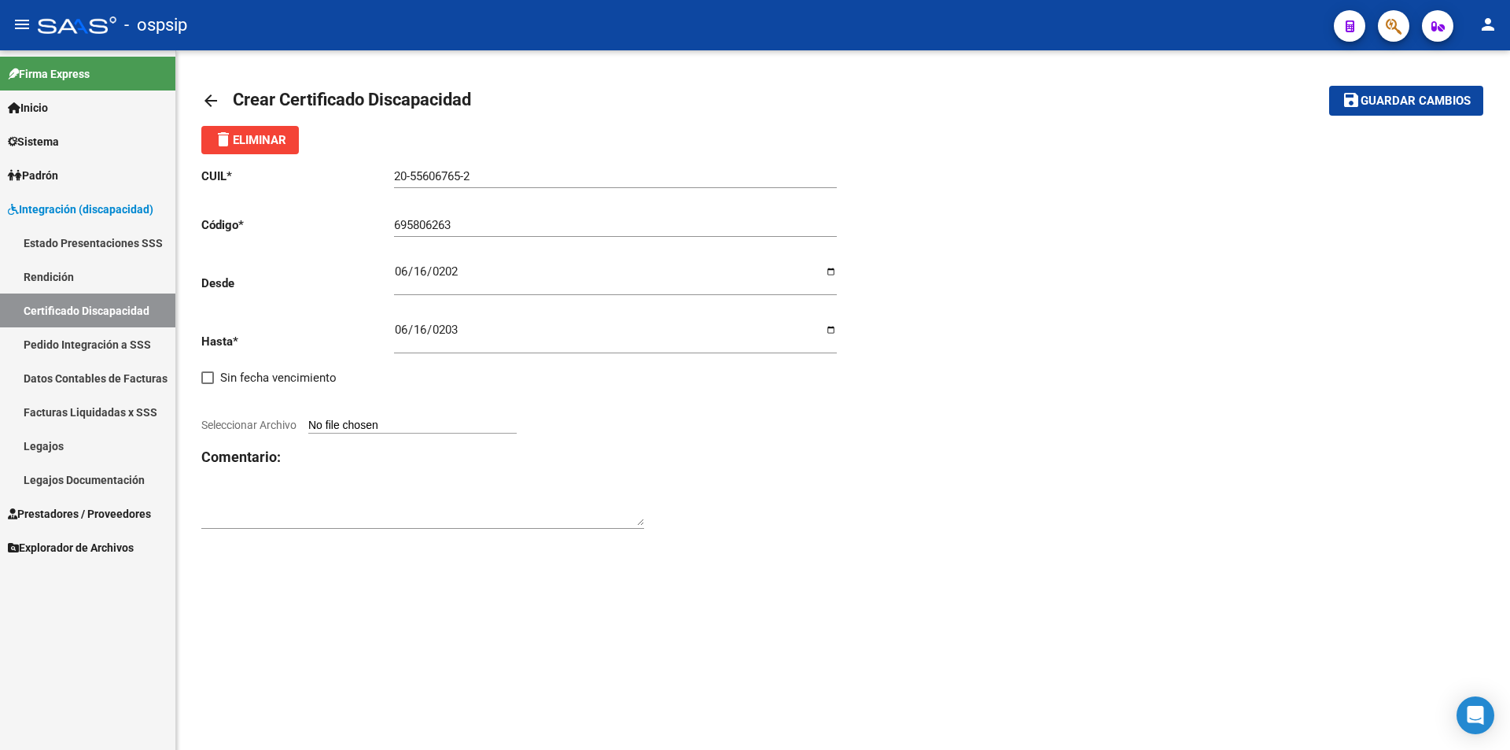
click at [400, 424] on input "Seleccionar Archivo" at bounding box center [412, 425] width 208 height 15
type input "C:\fakepath\[PERSON_NAME] vac.pdf"
click at [1417, 100] on span "Guardar cambios" at bounding box center [1416, 101] width 110 height 14
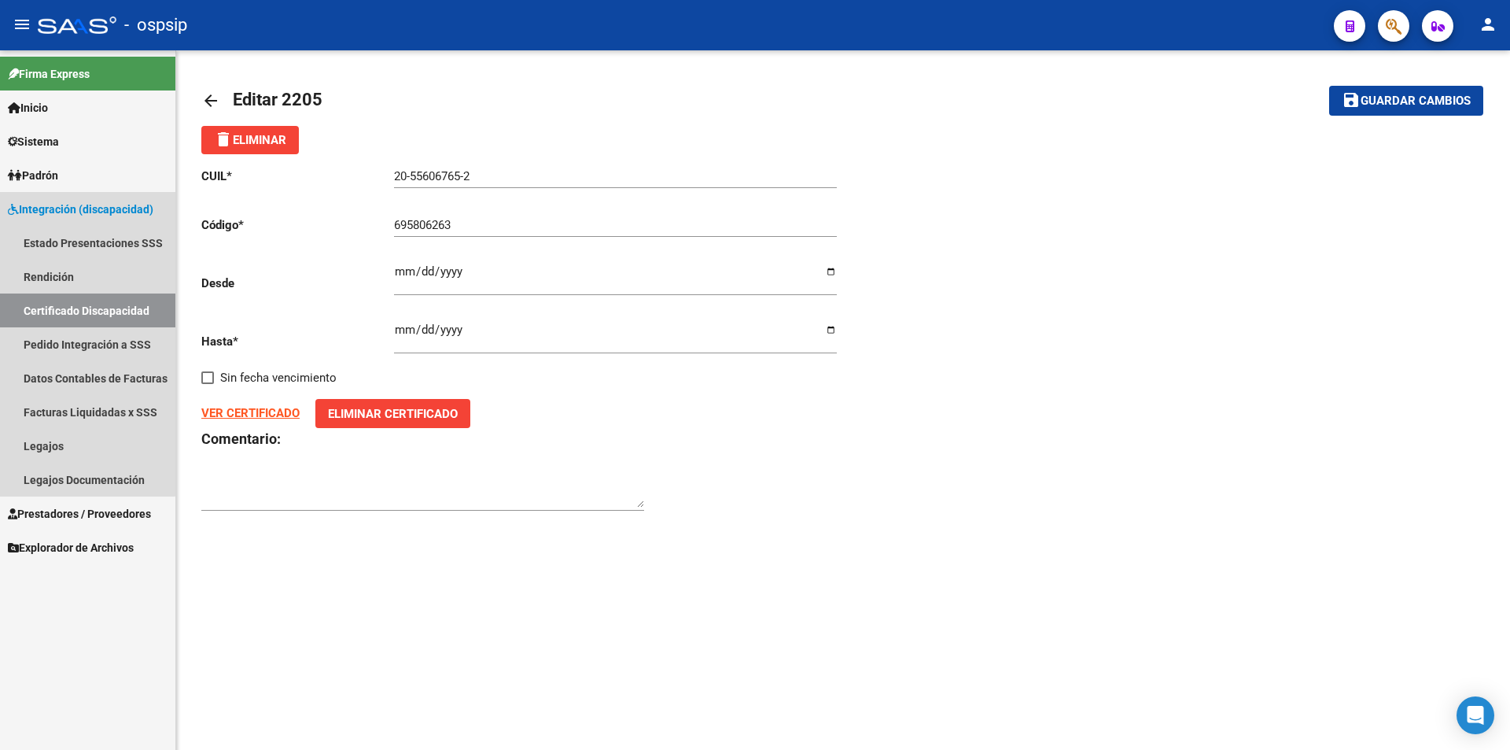
click at [82, 216] on span "Integración (discapacidad)" at bounding box center [81, 209] width 146 height 17
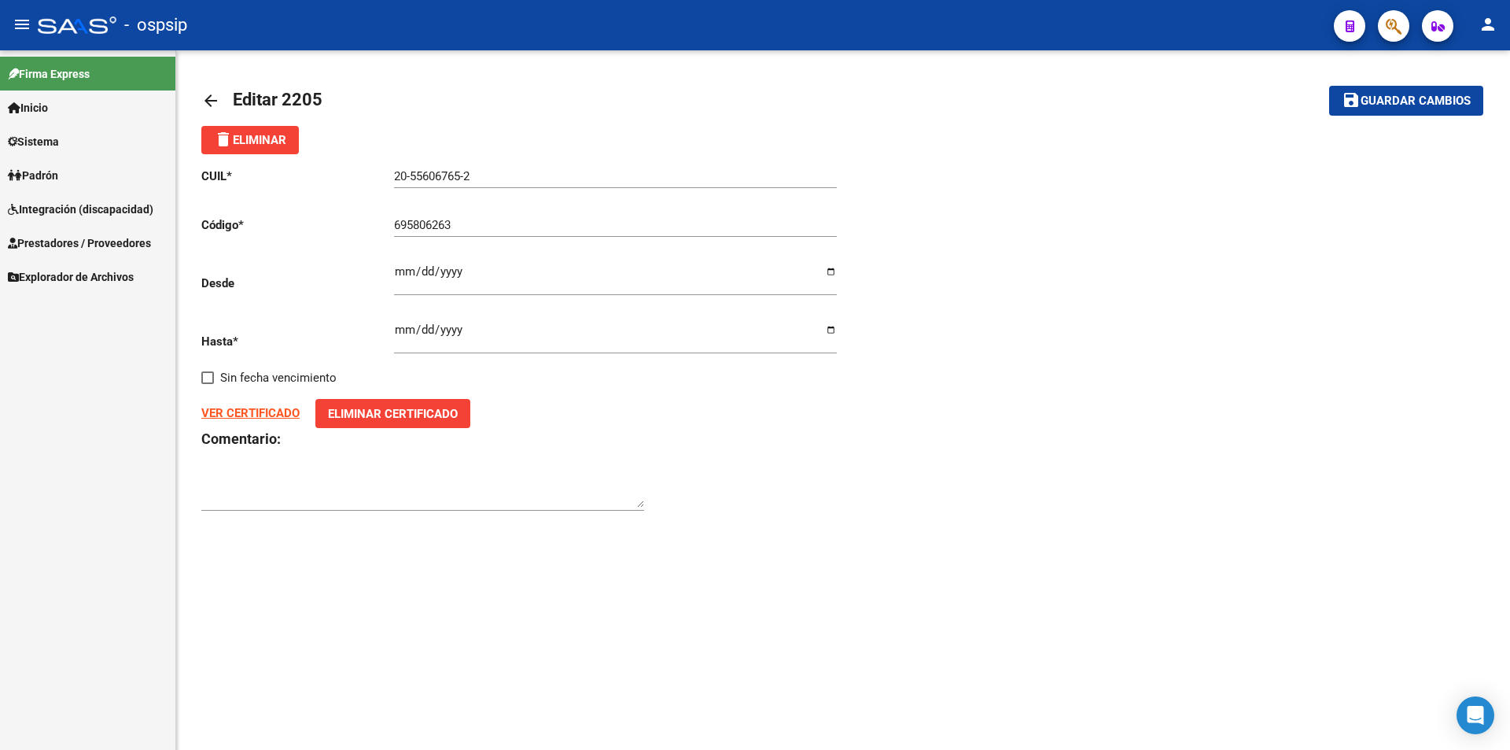
drag, startPoint x: 82, startPoint y: 216, endPoint x: 85, endPoint y: 207, distance: 9.2
click at [82, 215] on span "Integración (discapacidad)" at bounding box center [81, 209] width 146 height 17
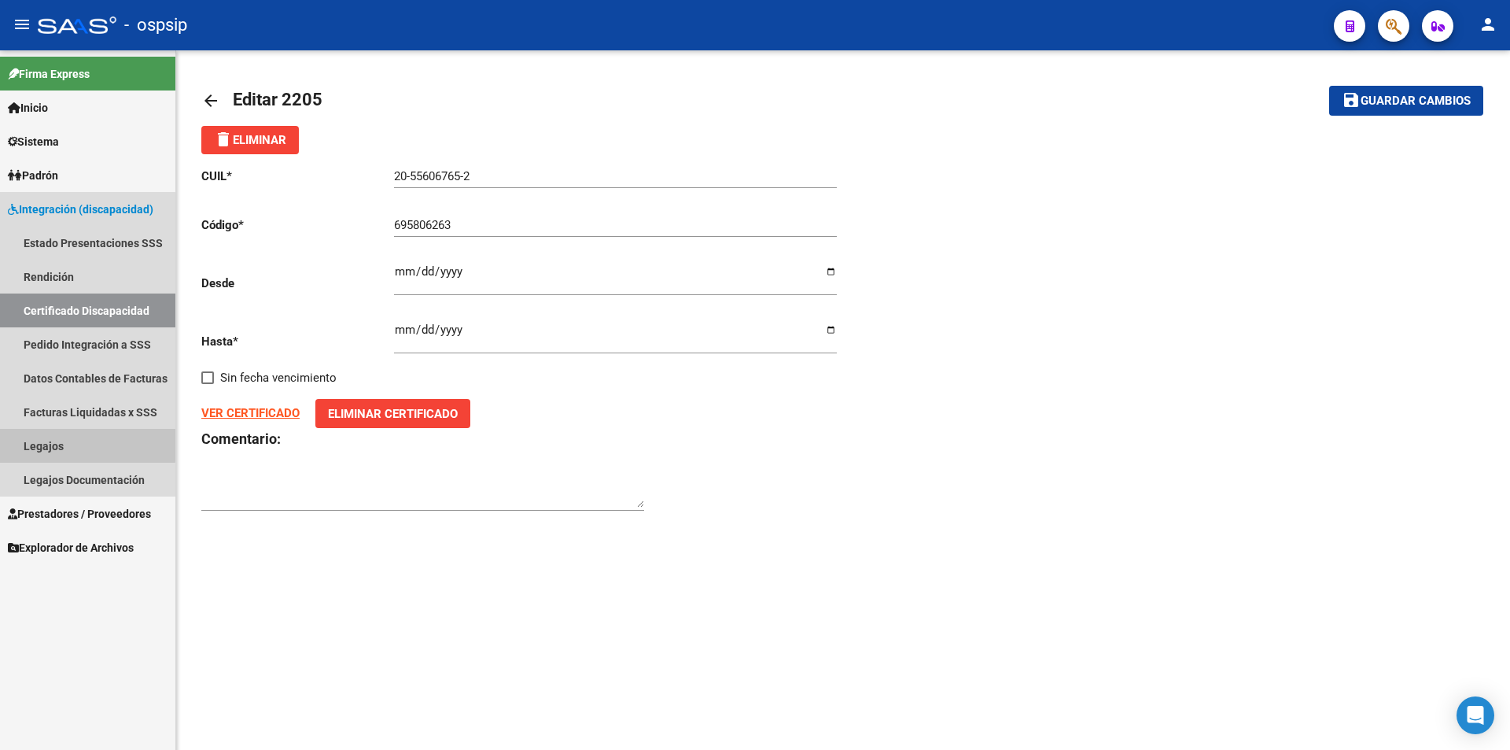
click at [79, 440] on link "Legajos" at bounding box center [87, 446] width 175 height 34
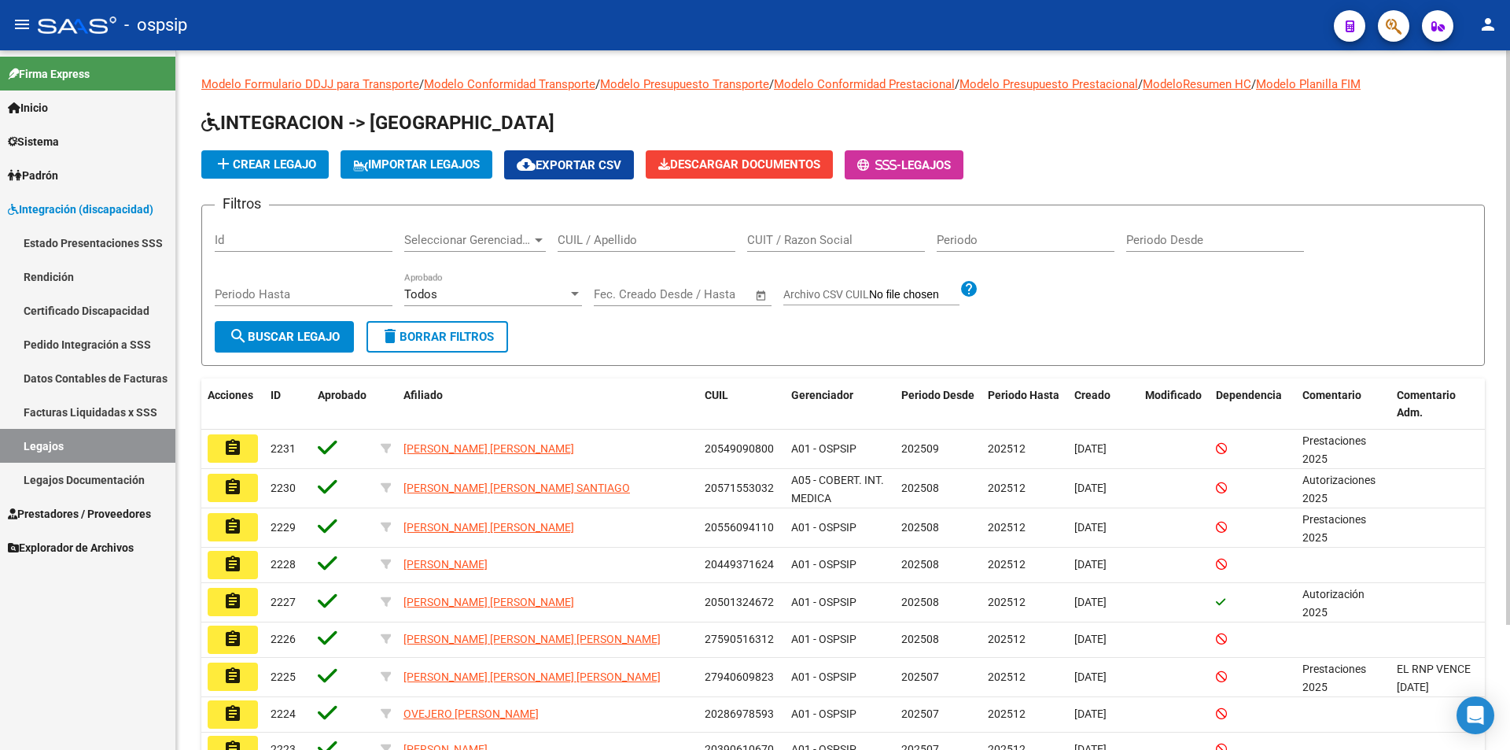
click at [628, 245] on input "CUIL / Apellido" at bounding box center [647, 240] width 178 height 14
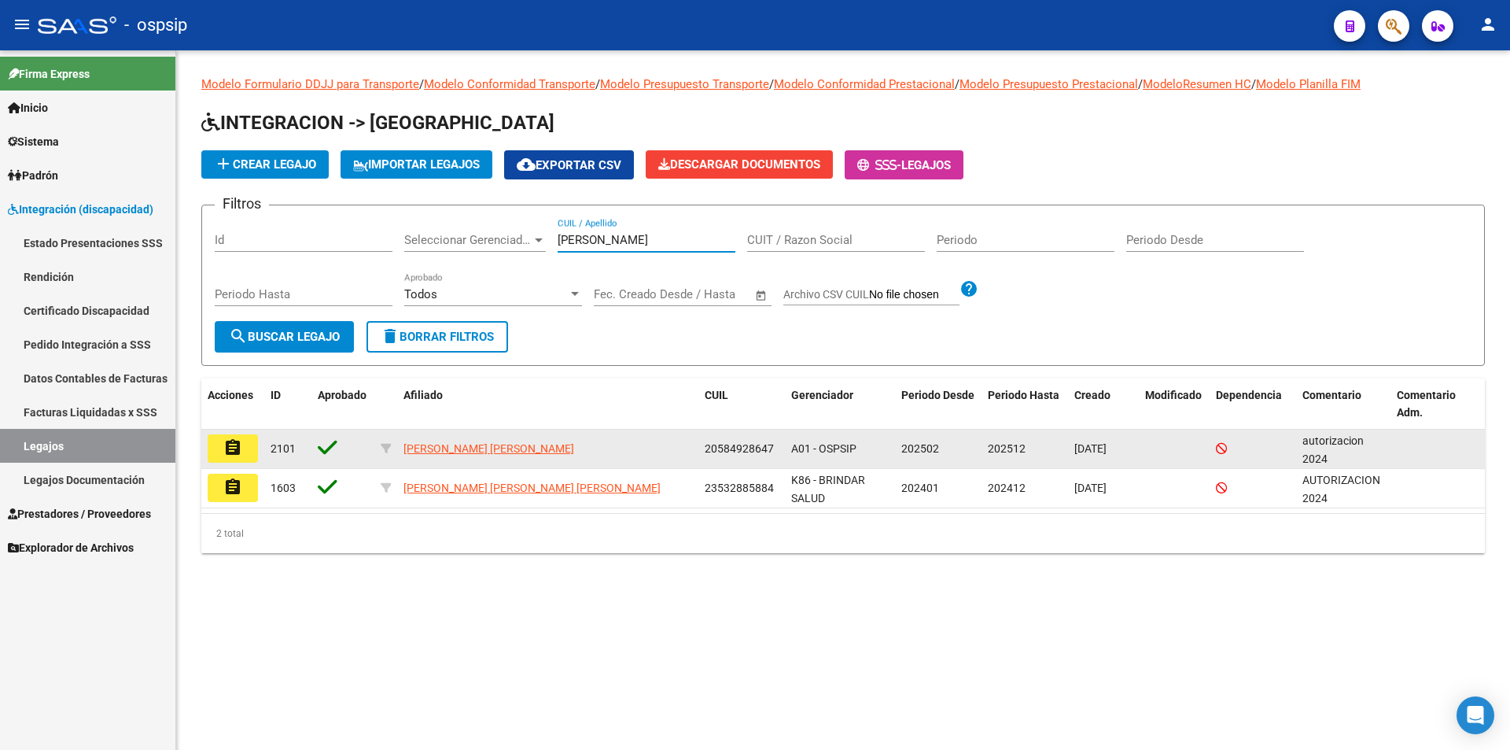
type input "[PERSON_NAME]"
click at [237, 448] on mat-icon "assignment" at bounding box center [232, 447] width 19 height 19
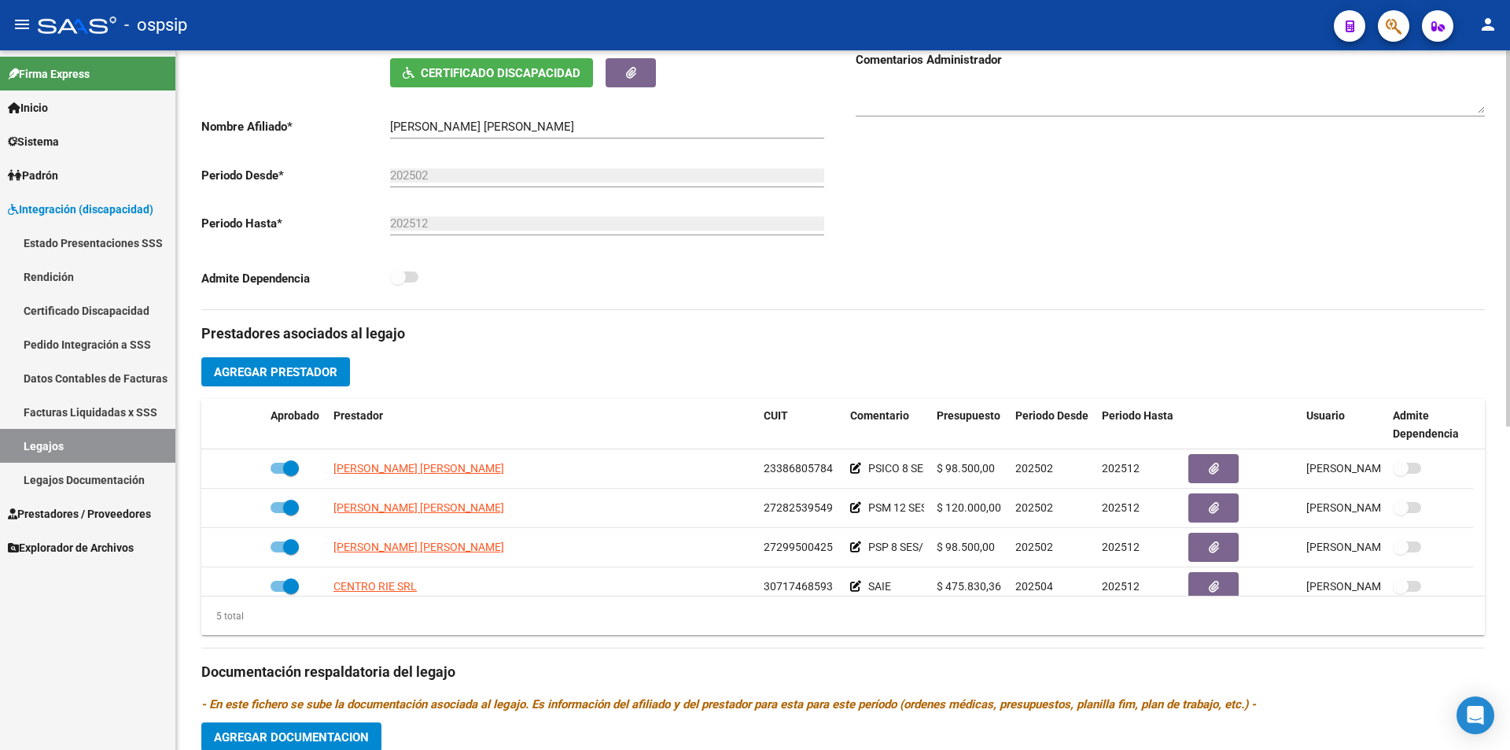
scroll to position [315, 0]
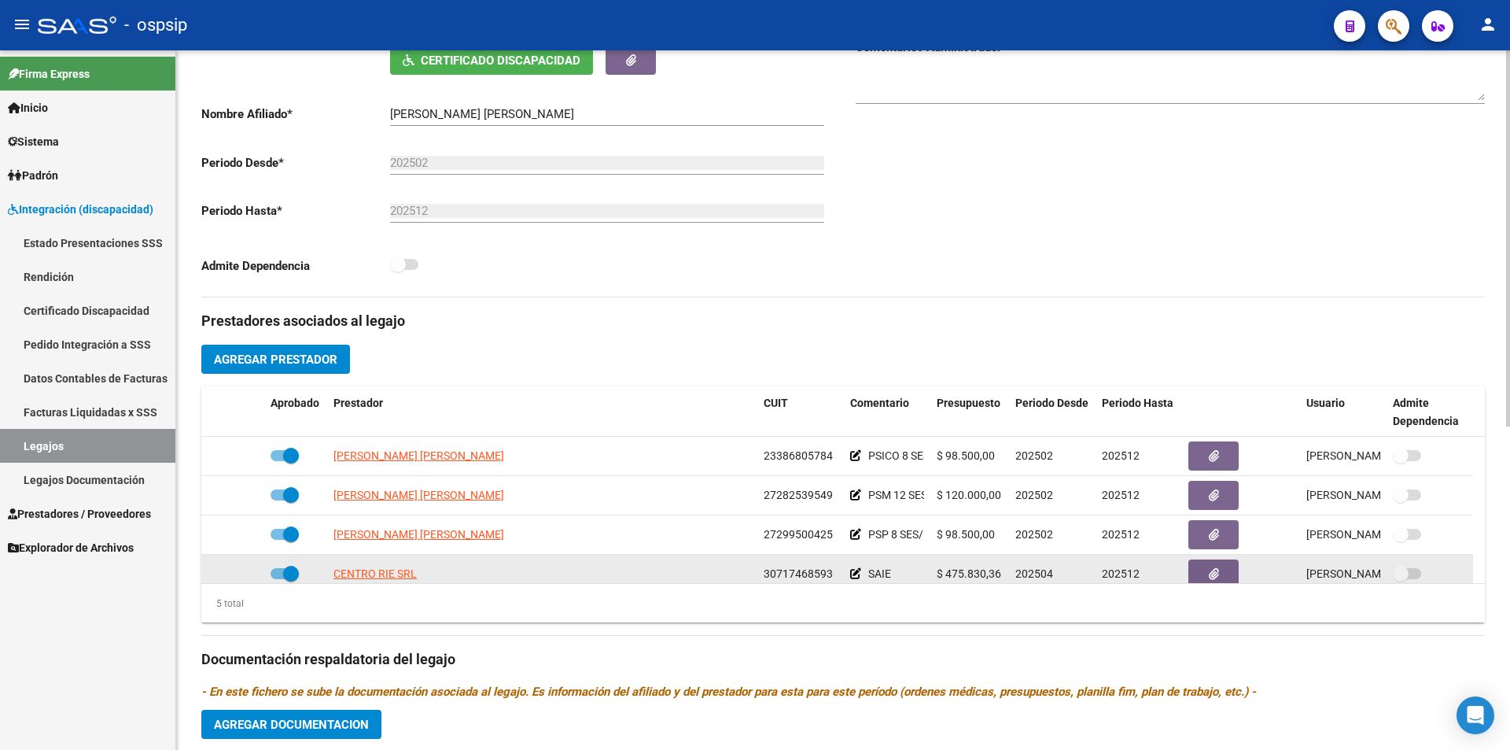
click at [853, 573] on icon at bounding box center [855, 573] width 11 height 11
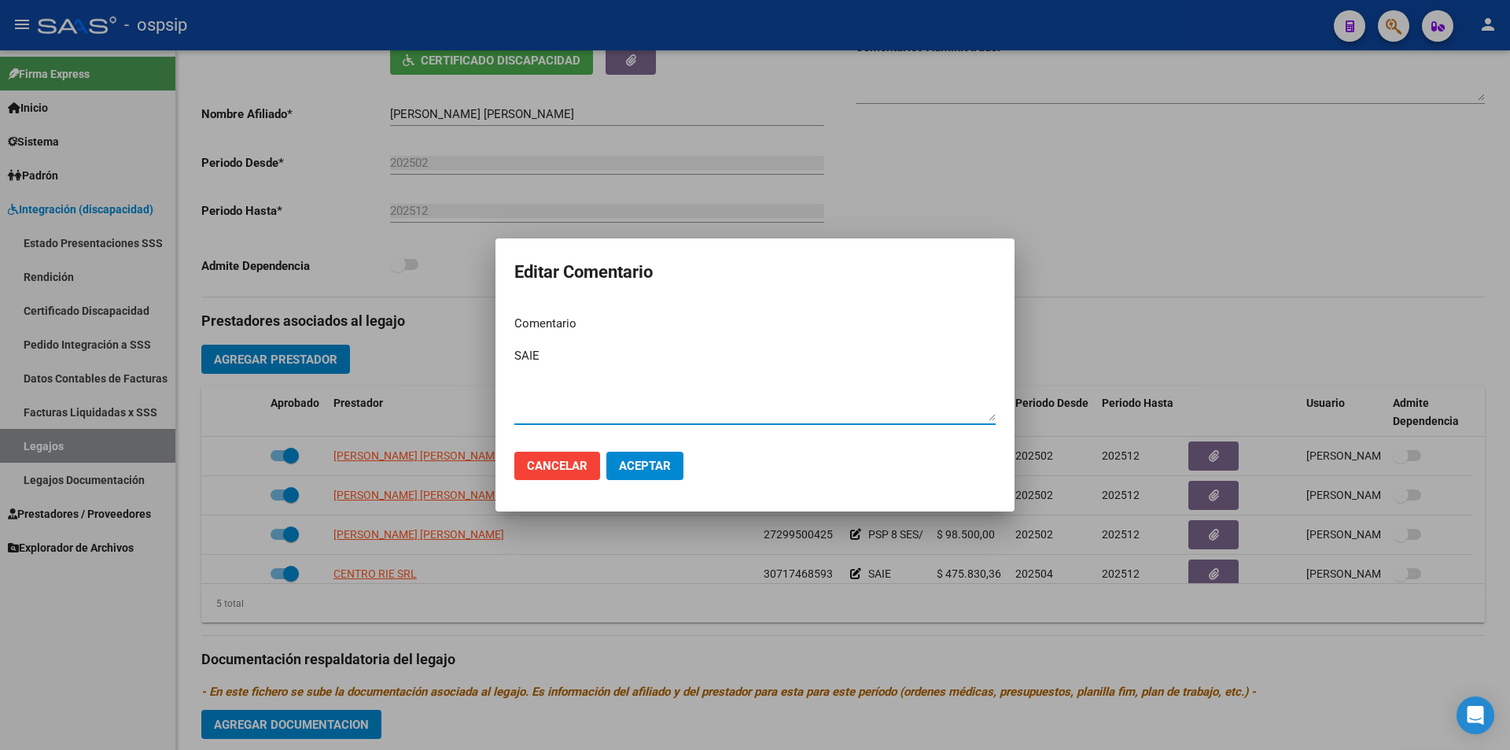
drag, startPoint x: 550, startPoint y: 362, endPoint x: 498, endPoint y: 362, distance: 51.9
click at [498, 362] on mat-dialog-content "Comentario SAIE Ingresar el comentario" at bounding box center [755, 371] width 519 height 136
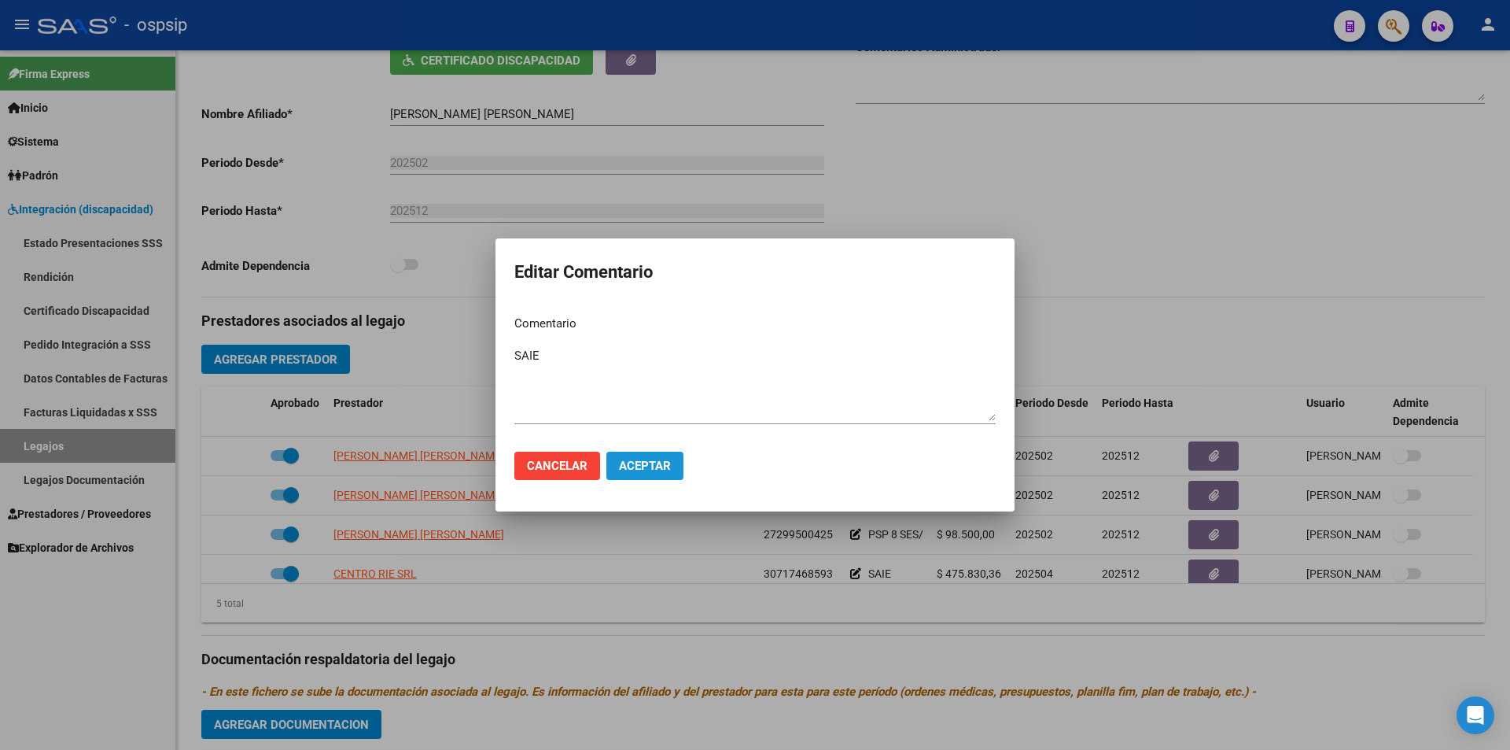
click at [647, 468] on span "Aceptar" at bounding box center [645, 466] width 52 height 14
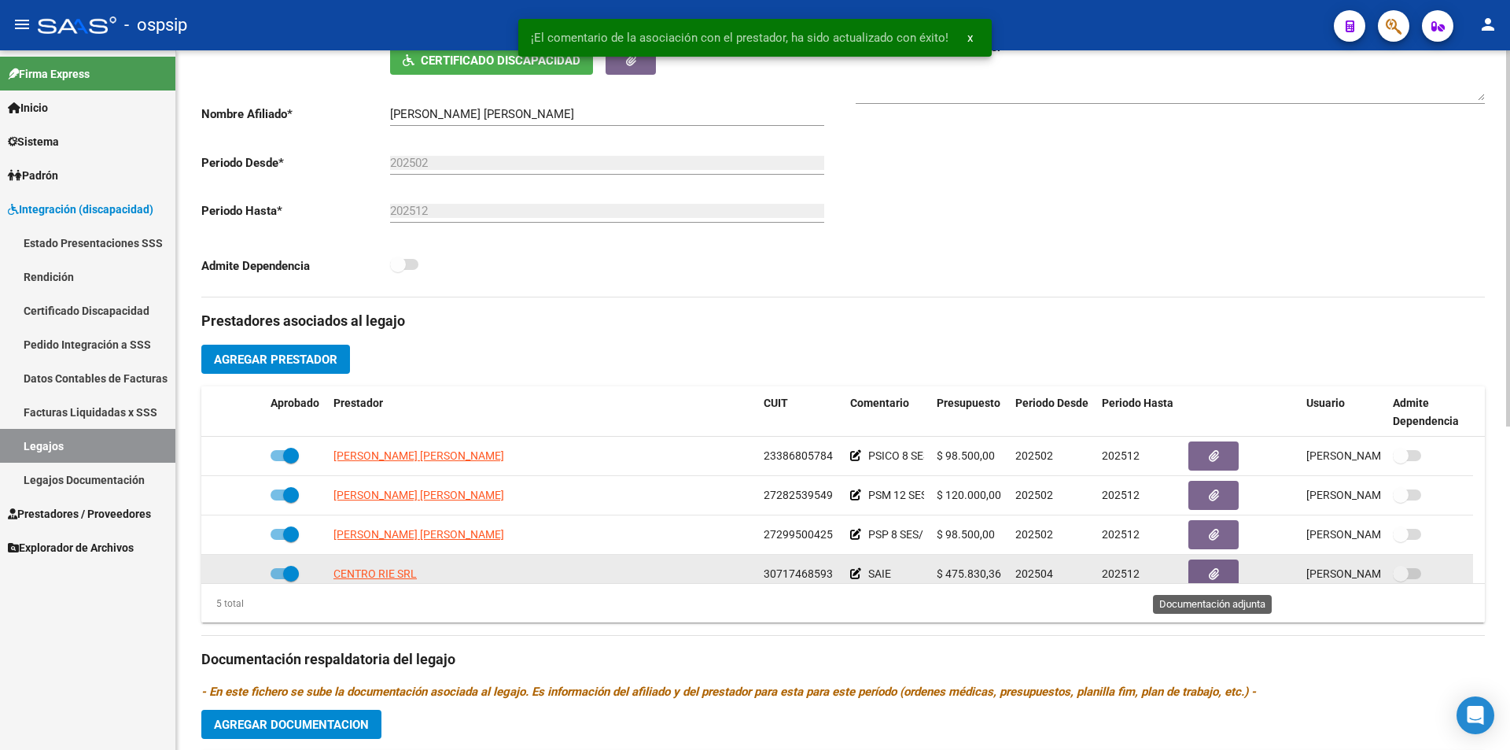
scroll to position [10, 0]
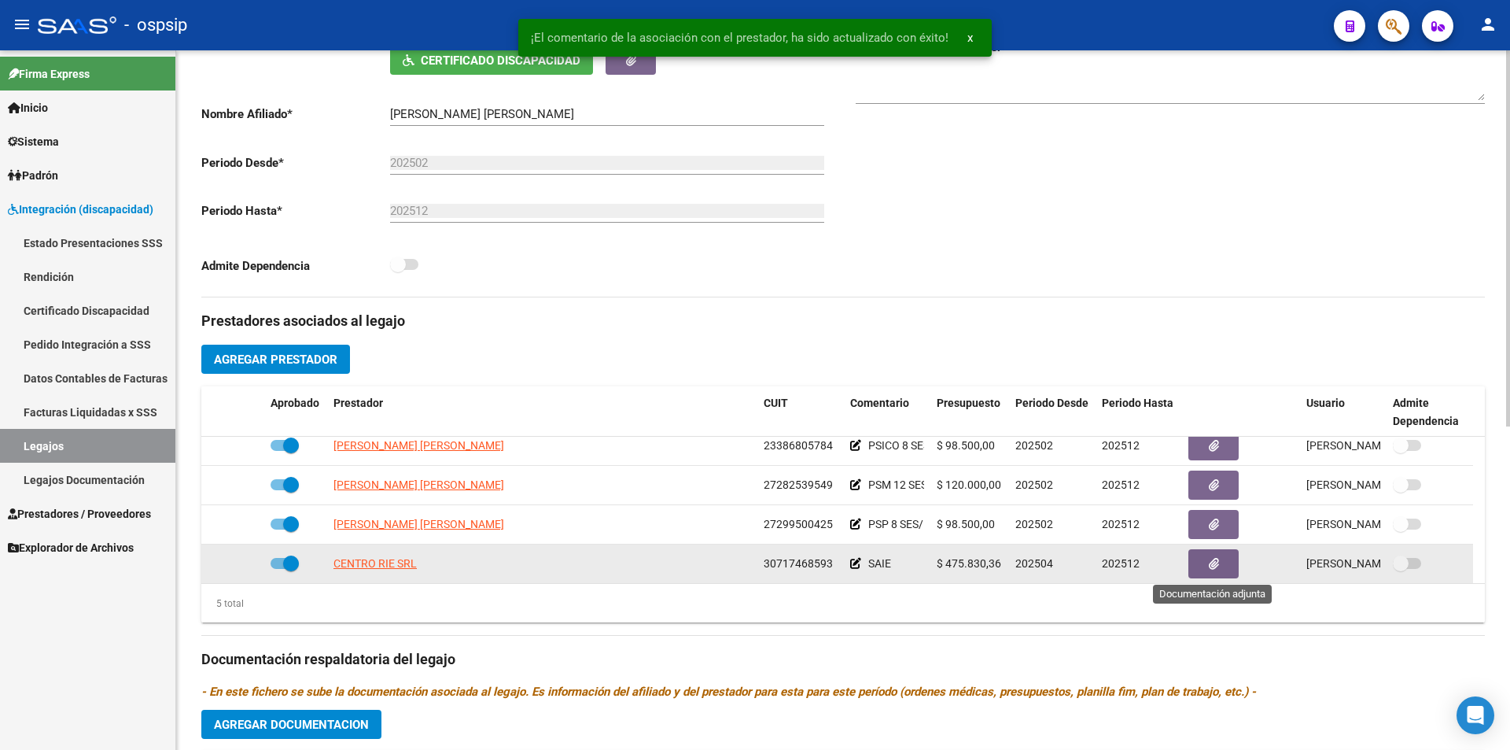
click at [1215, 573] on button "button" at bounding box center [1214, 563] width 50 height 29
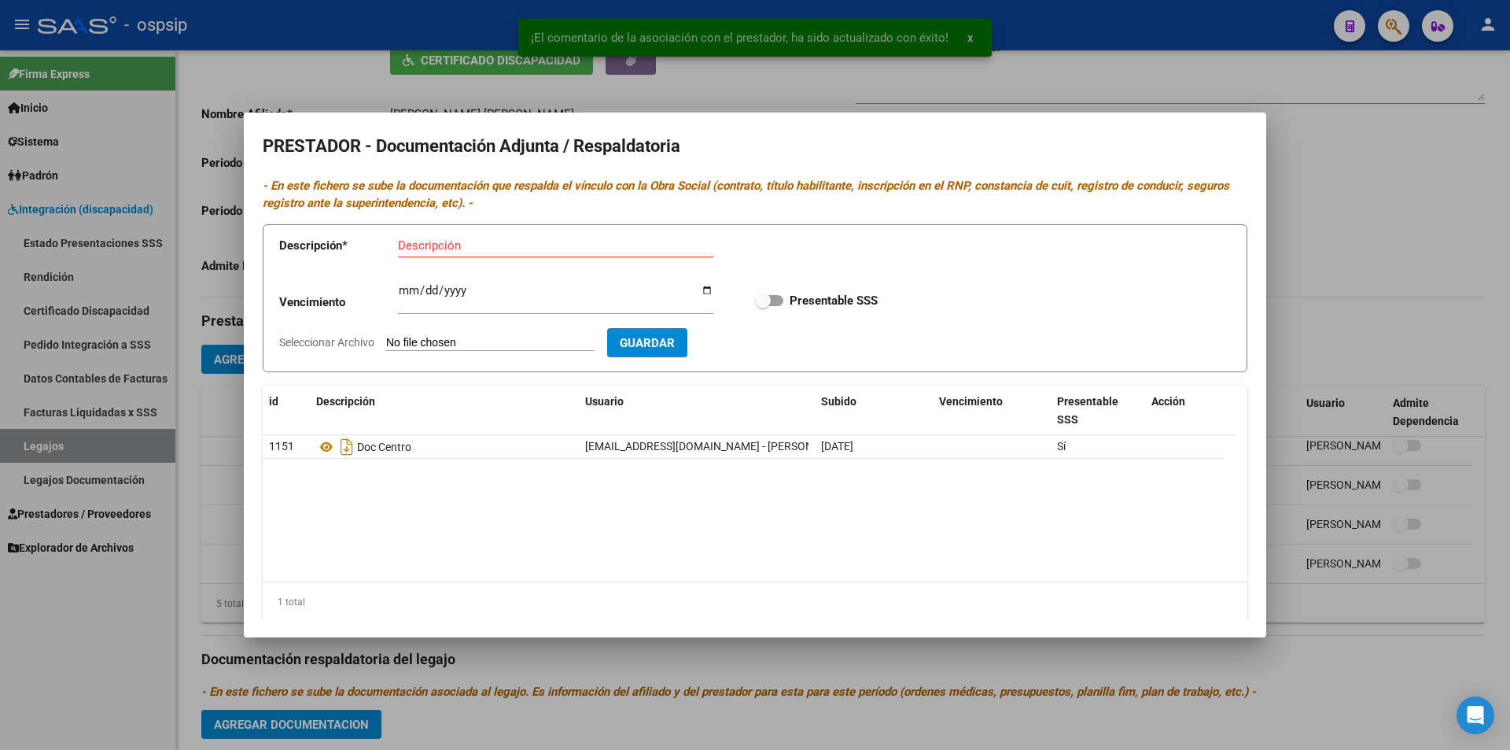
click at [1152, 654] on div at bounding box center [755, 375] width 1510 height 750
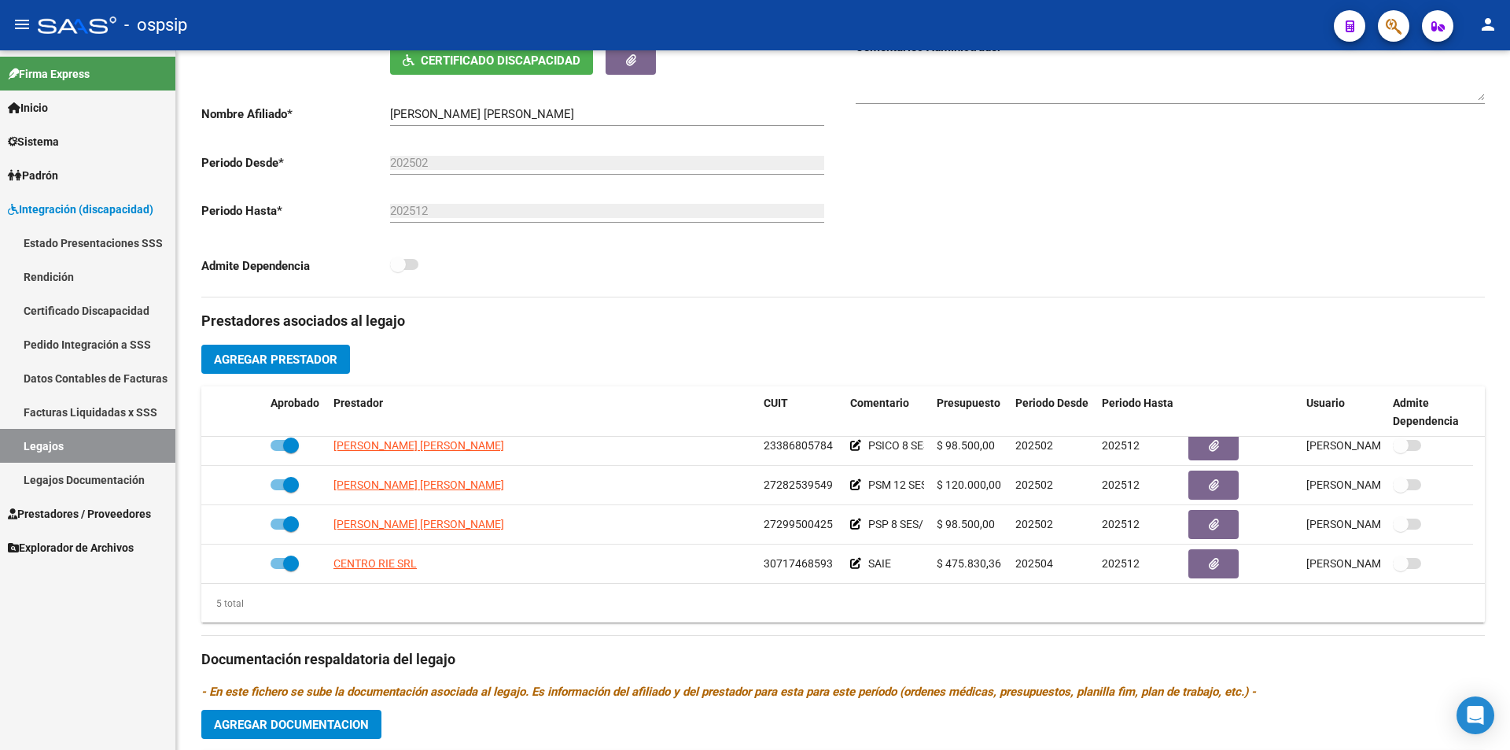
click at [138, 451] on link "Legajos" at bounding box center [87, 446] width 175 height 34
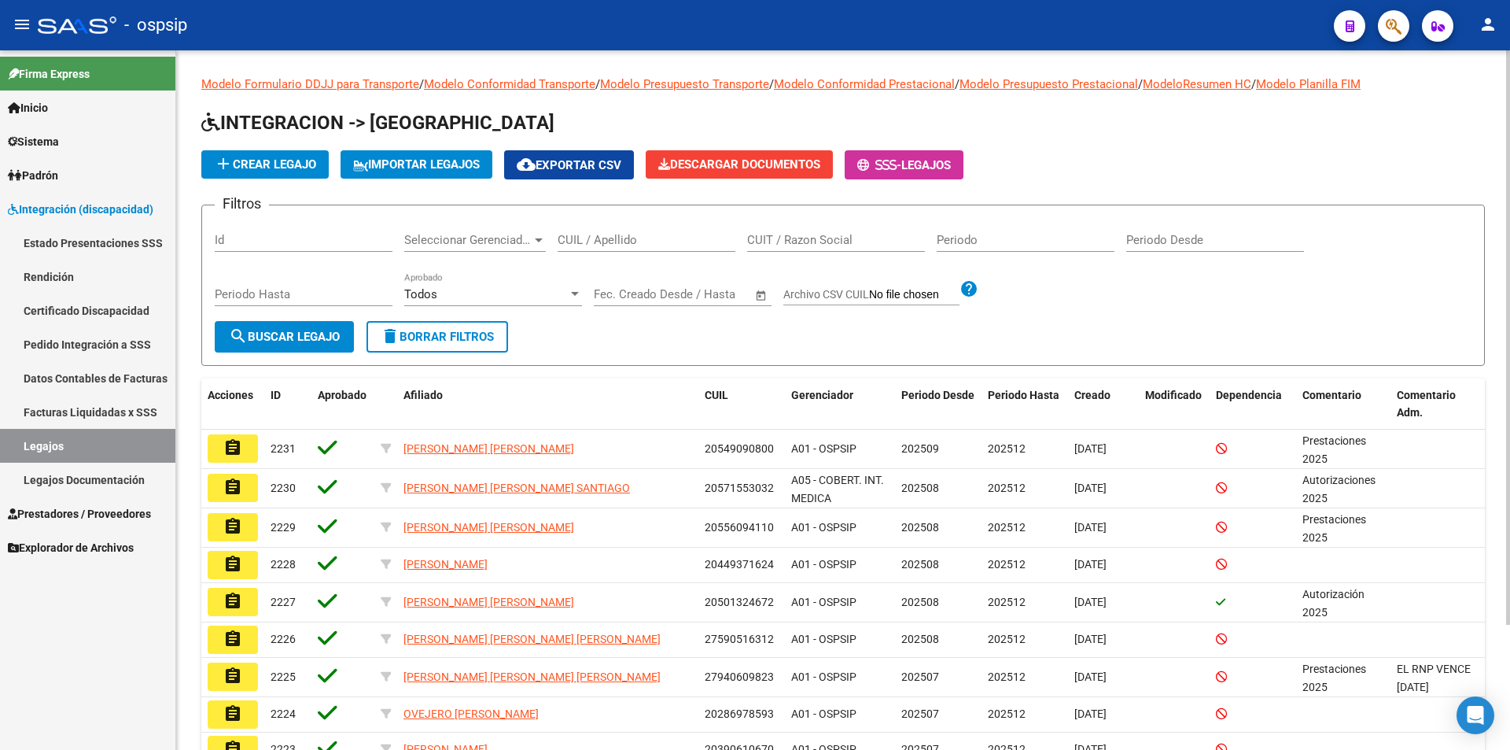
click at [585, 241] on input "CUIL / Apellido" at bounding box center [647, 240] width 178 height 14
click at [788, 247] on input "CUIT / Razon Social" at bounding box center [836, 240] width 178 height 14
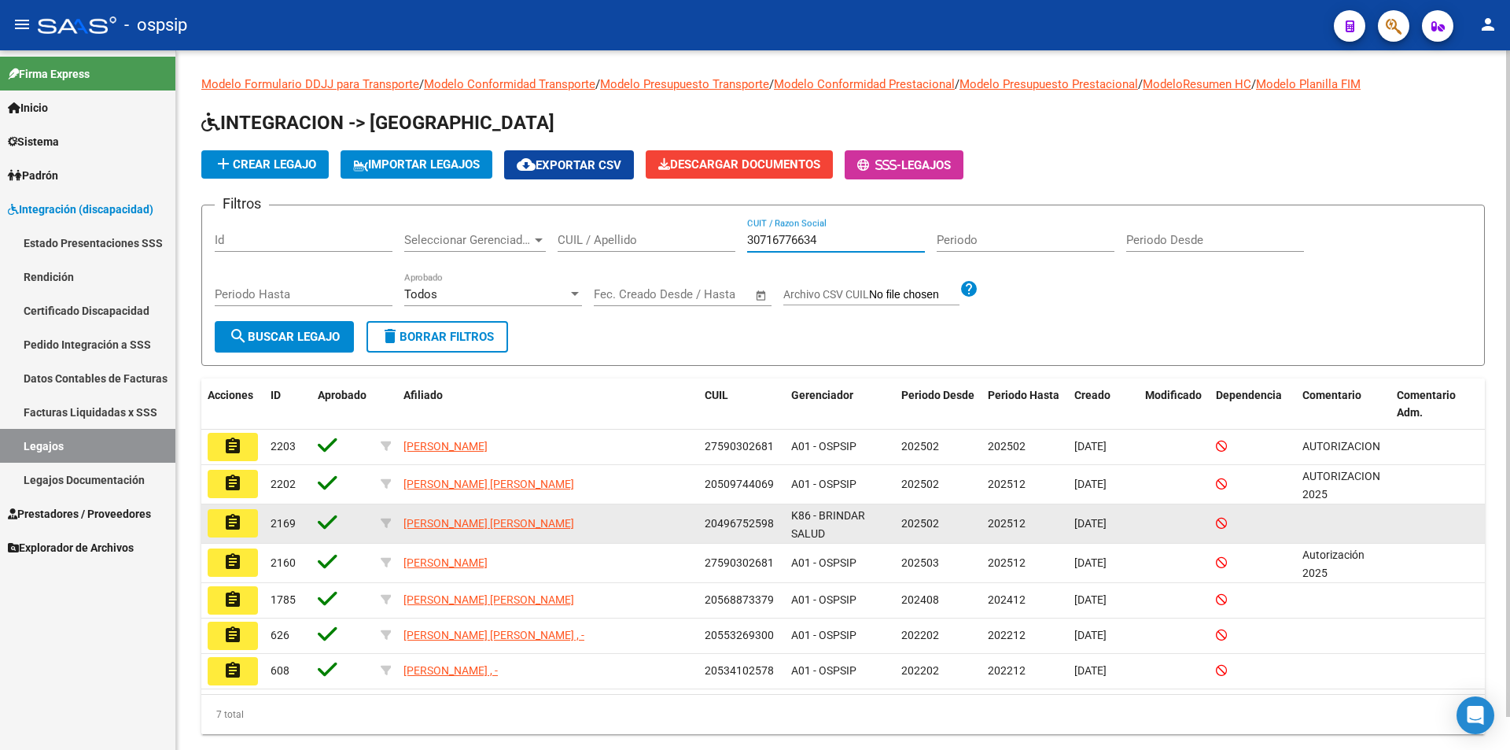
type input "30716776634"
click at [244, 516] on button "assignment" at bounding box center [233, 523] width 50 height 28
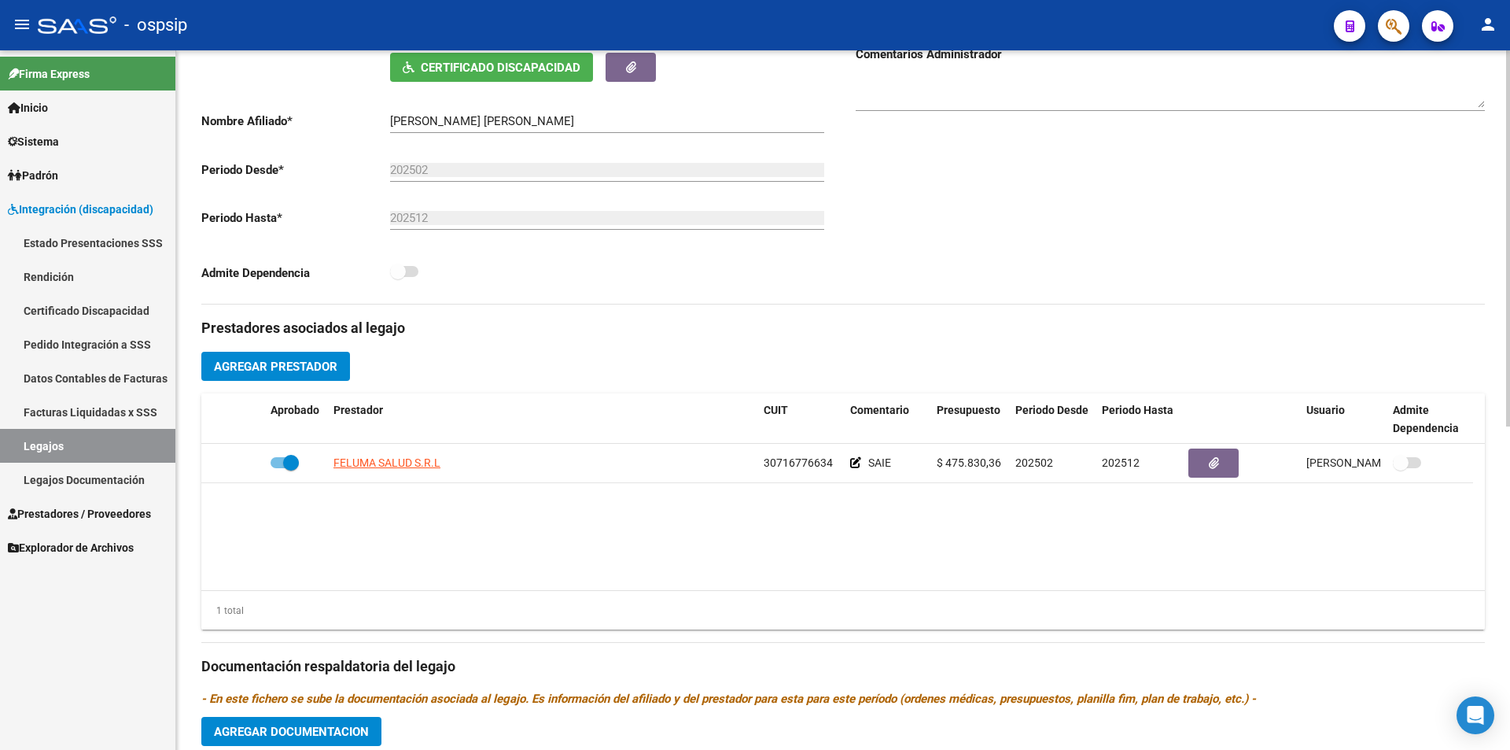
scroll to position [315, 0]
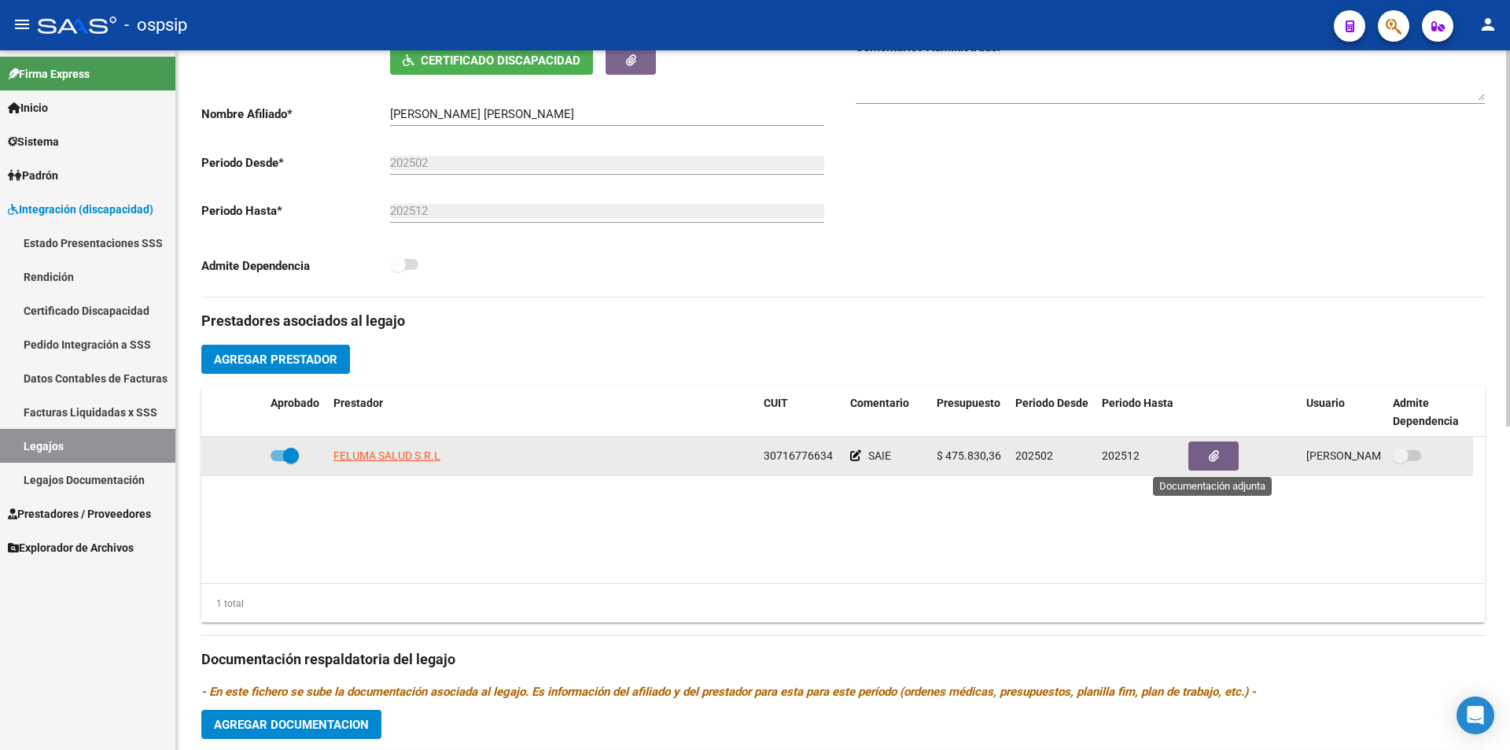
click at [1207, 461] on button "button" at bounding box center [1214, 455] width 50 height 29
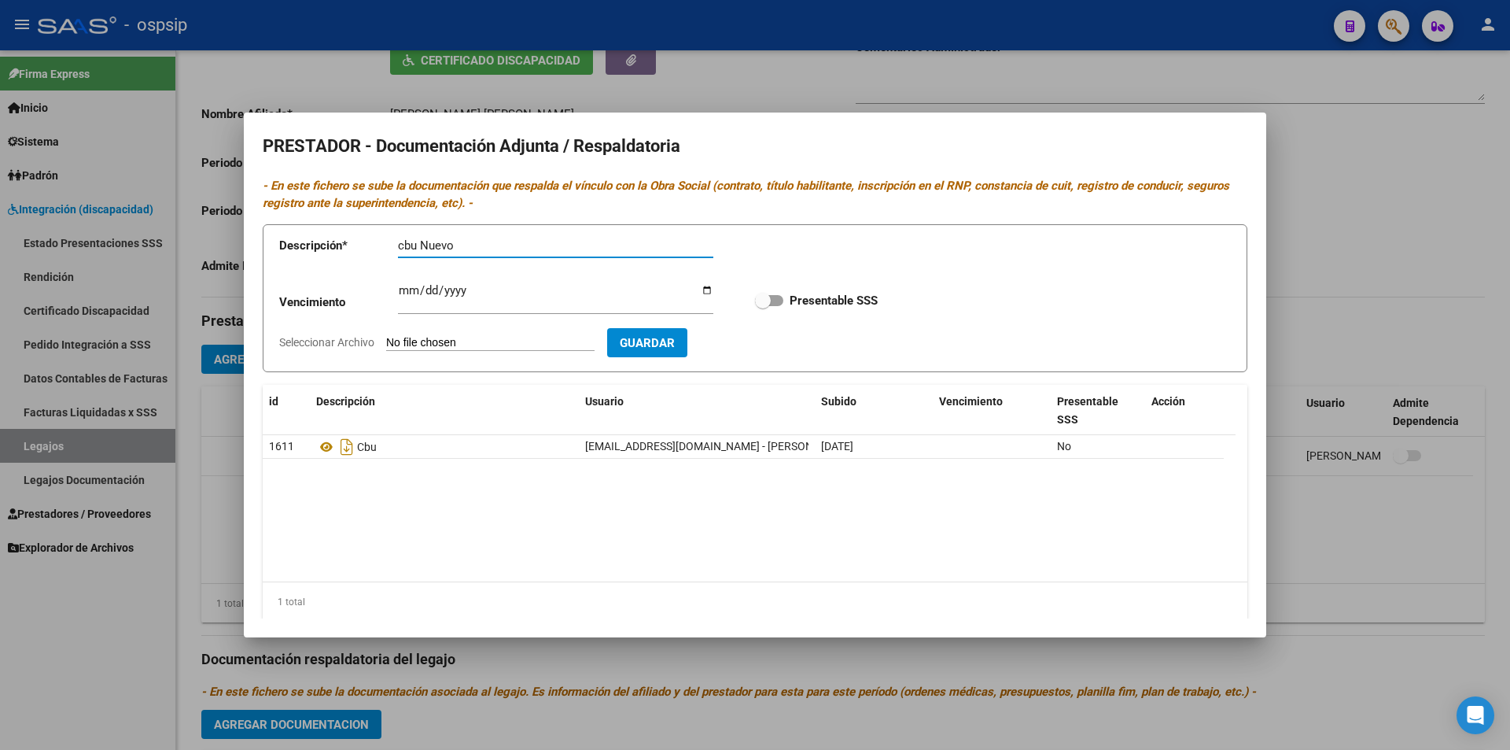
drag, startPoint x: 418, startPoint y: 244, endPoint x: 395, endPoint y: 244, distance: 22.8
click at [395, 244] on app-form-text-field "Descripción * cbu Nuevo Descripción" at bounding box center [507, 248] width 457 height 47
type input "CBU Nuevo"
click at [433, 344] on input "Seleccionar Archivo" at bounding box center [490, 343] width 208 height 15
type input "C:\fakepath\[PERSON_NAME] de CBU - 30-71677663-4.pdf"
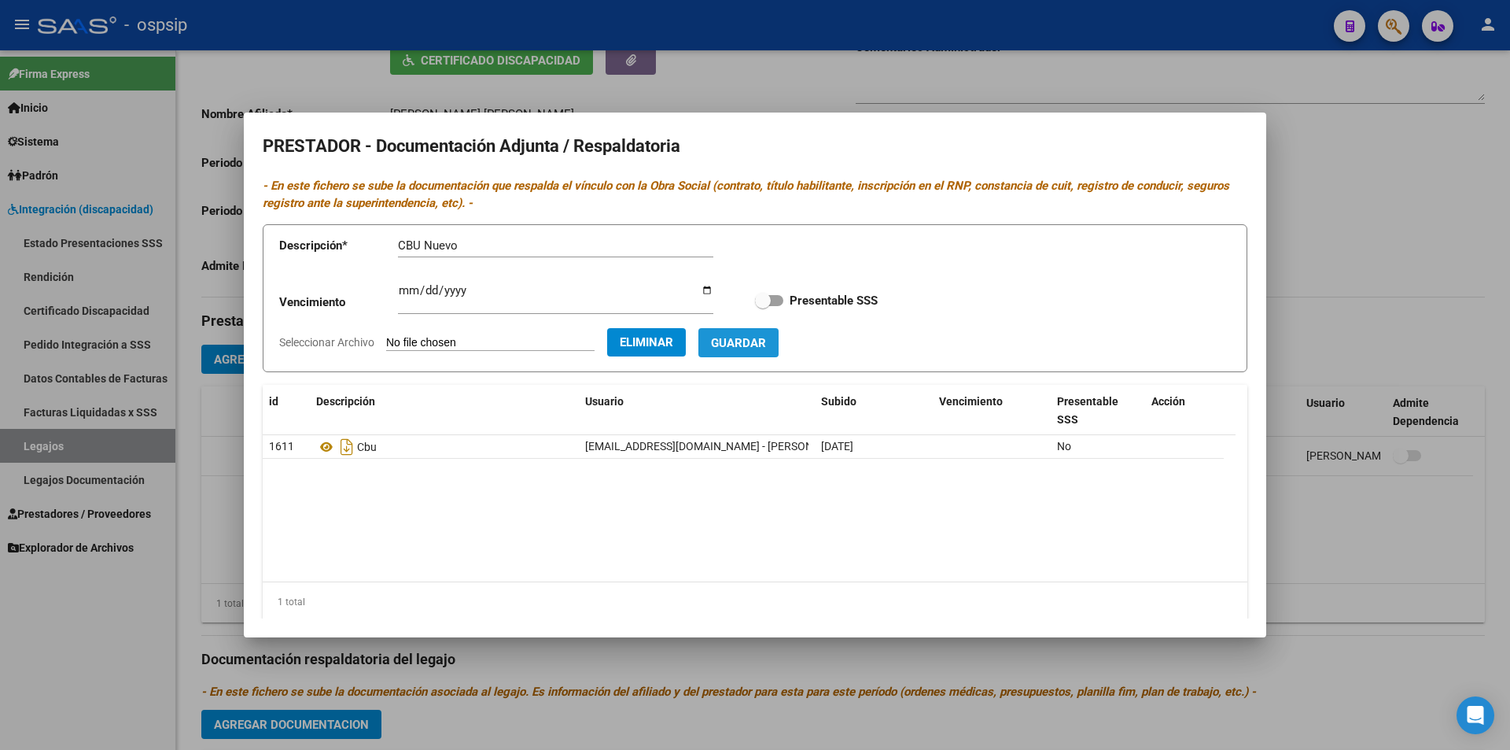
click at [767, 330] on button "Guardar" at bounding box center [738, 342] width 80 height 29
checkbox input "true"
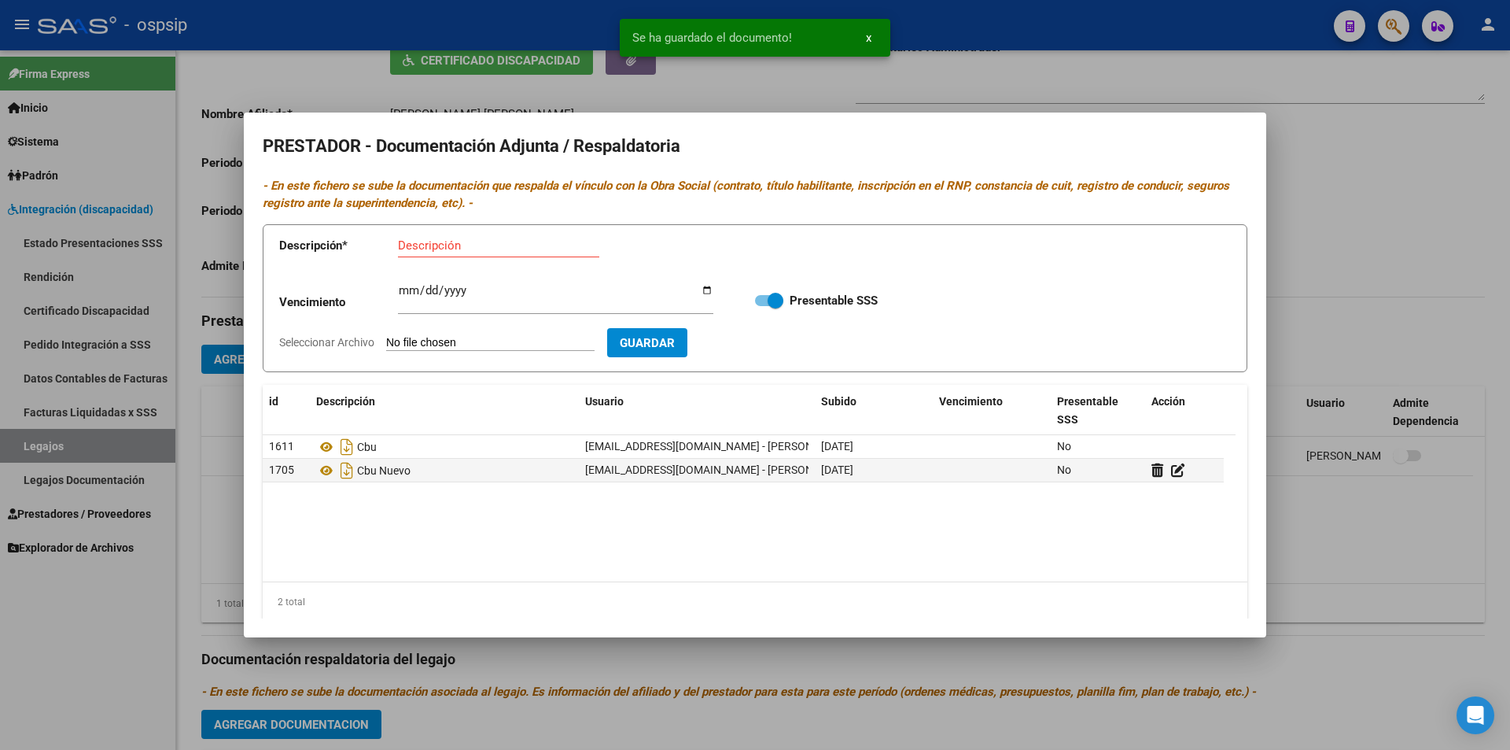
click at [1467, 547] on div at bounding box center [755, 375] width 1510 height 750
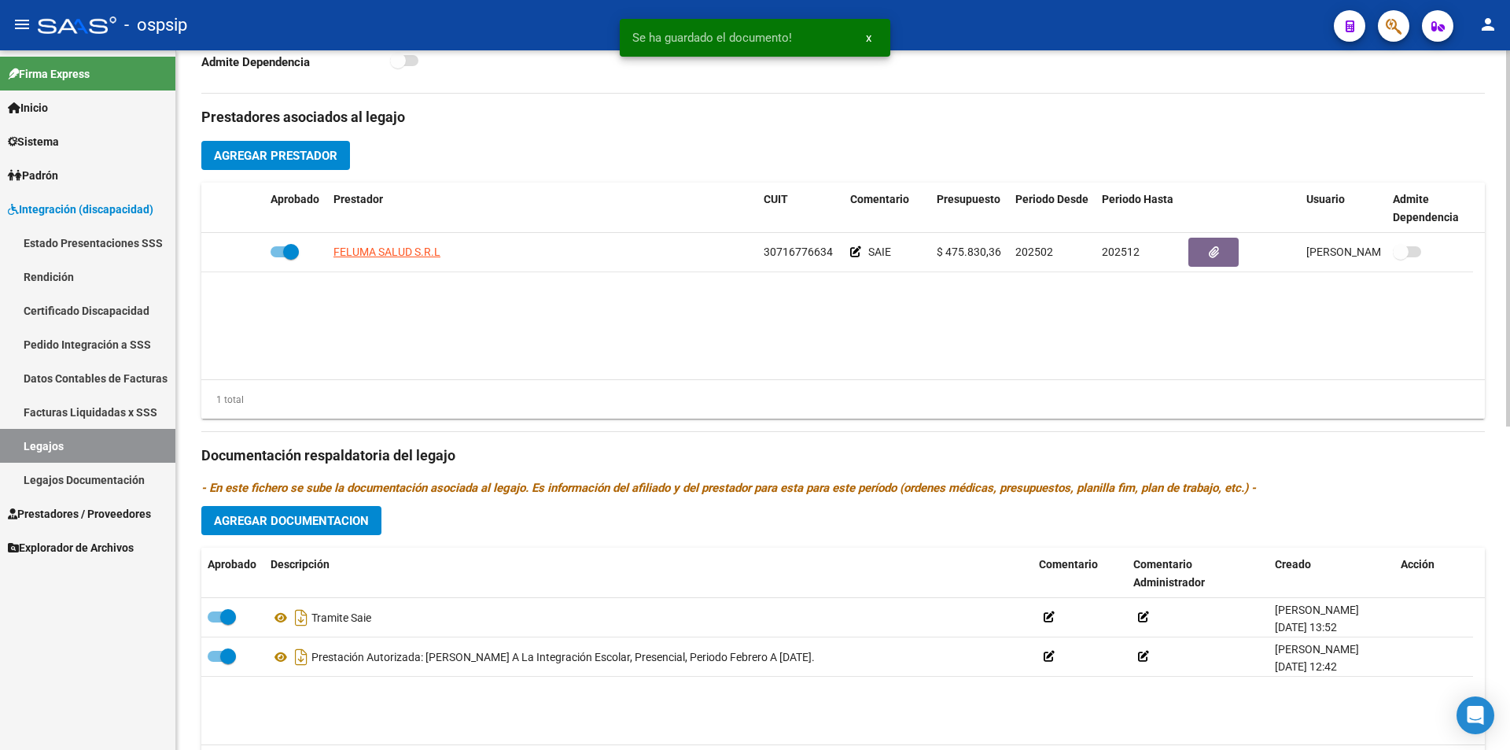
scroll to position [603, 0]
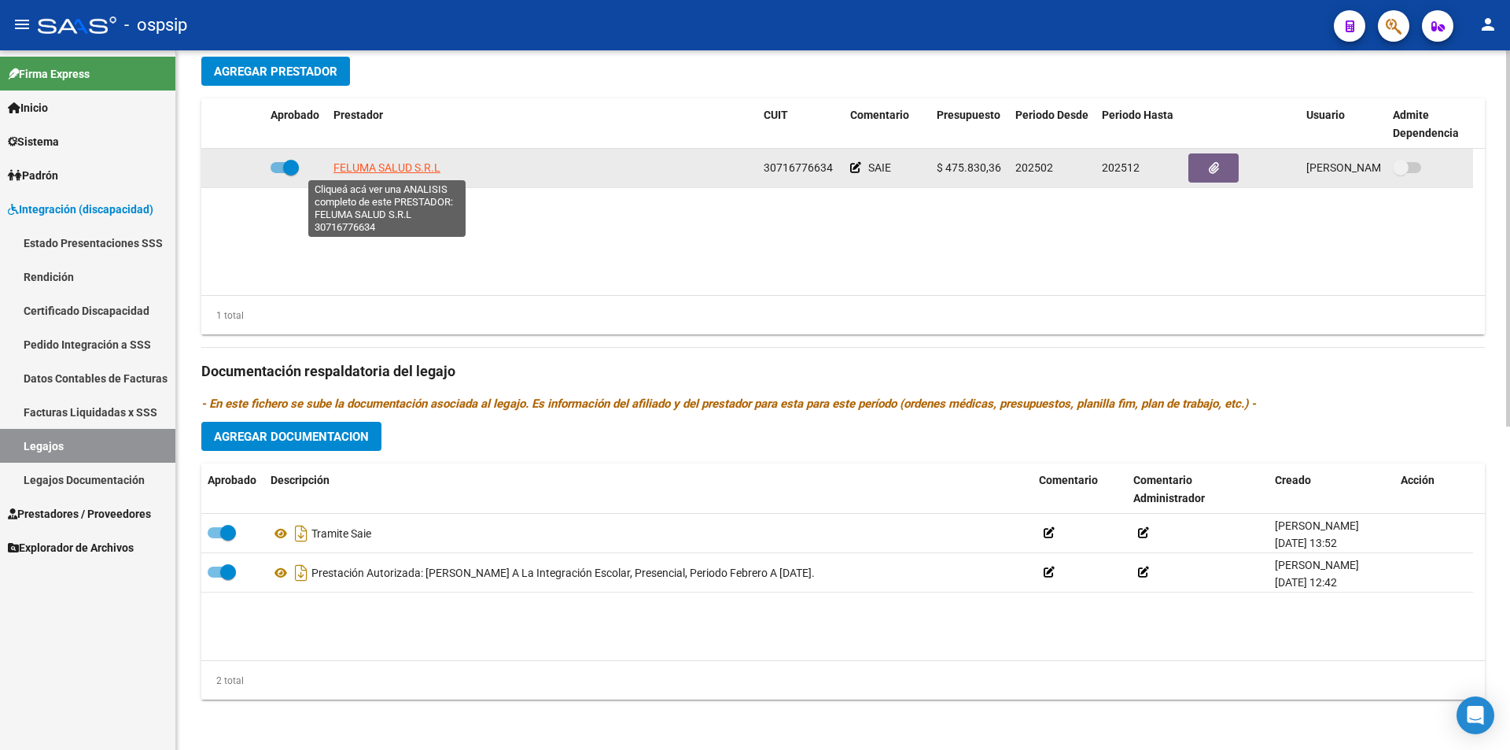
click at [406, 167] on span "FELUMA SALUD S.R.L" at bounding box center [387, 167] width 107 height 13
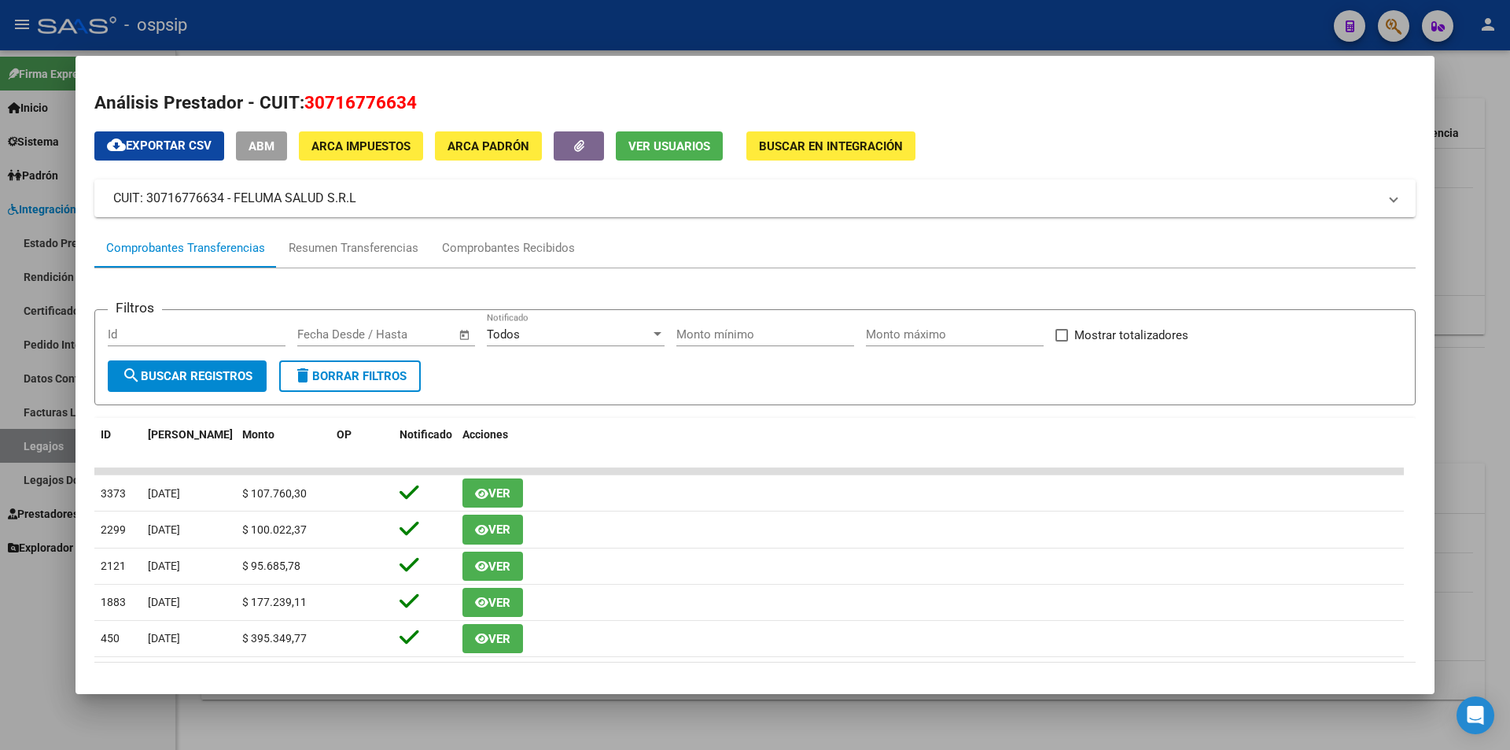
click at [87, 708] on div at bounding box center [755, 375] width 1510 height 750
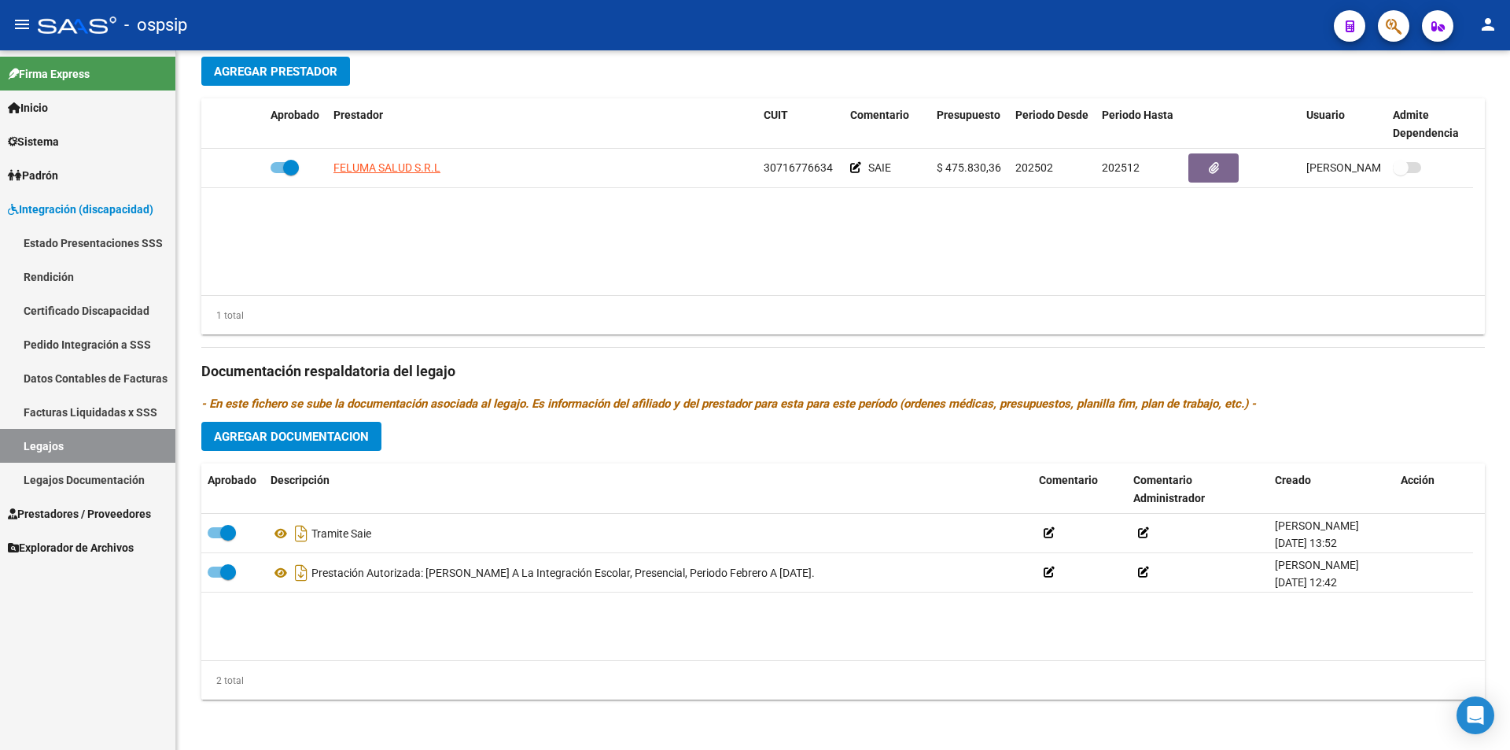
click at [87, 708] on div "Firma Express Inicio Instructivos Contacto OS Sistema Usuarios Todos los Usuari…" at bounding box center [87, 399] width 175 height 699
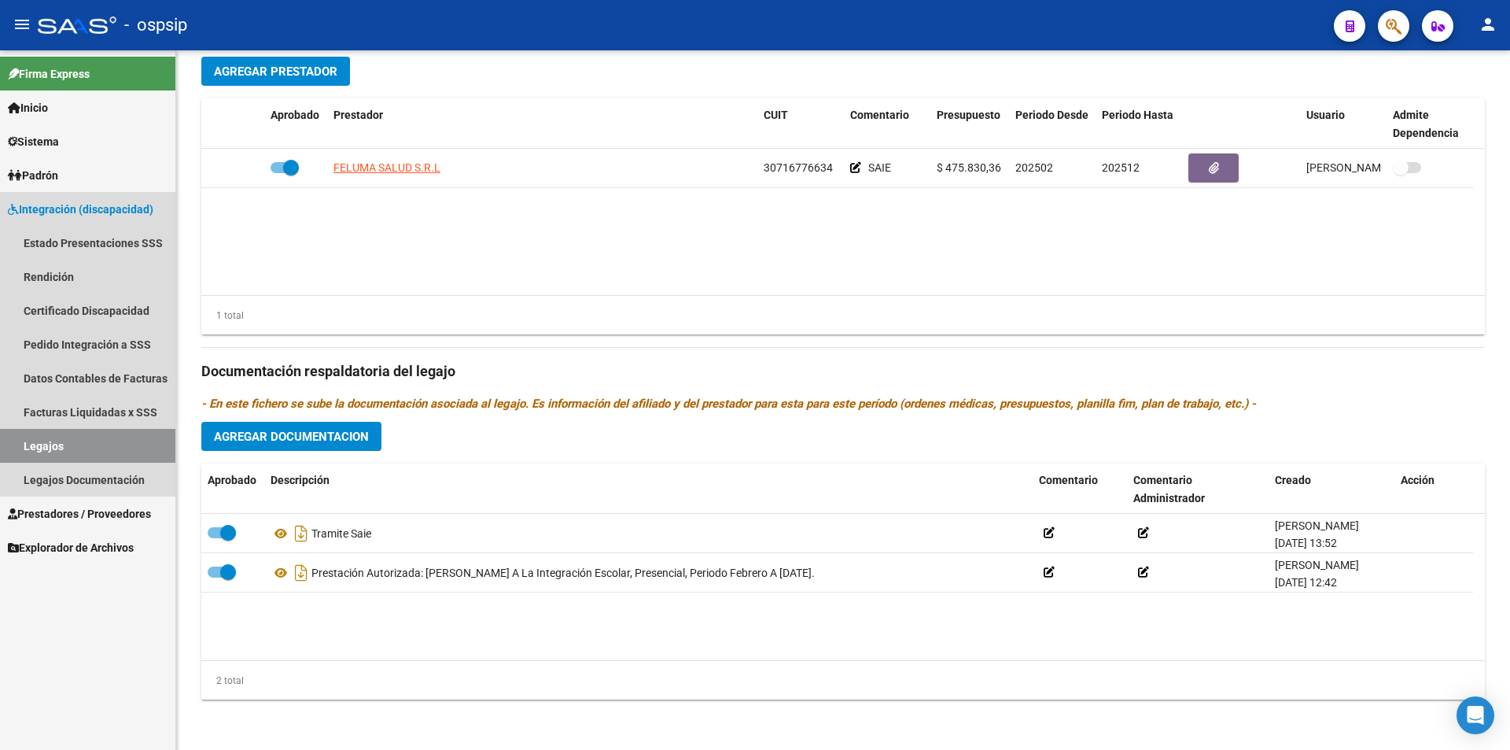
click at [147, 438] on link "Legajos" at bounding box center [87, 446] width 175 height 34
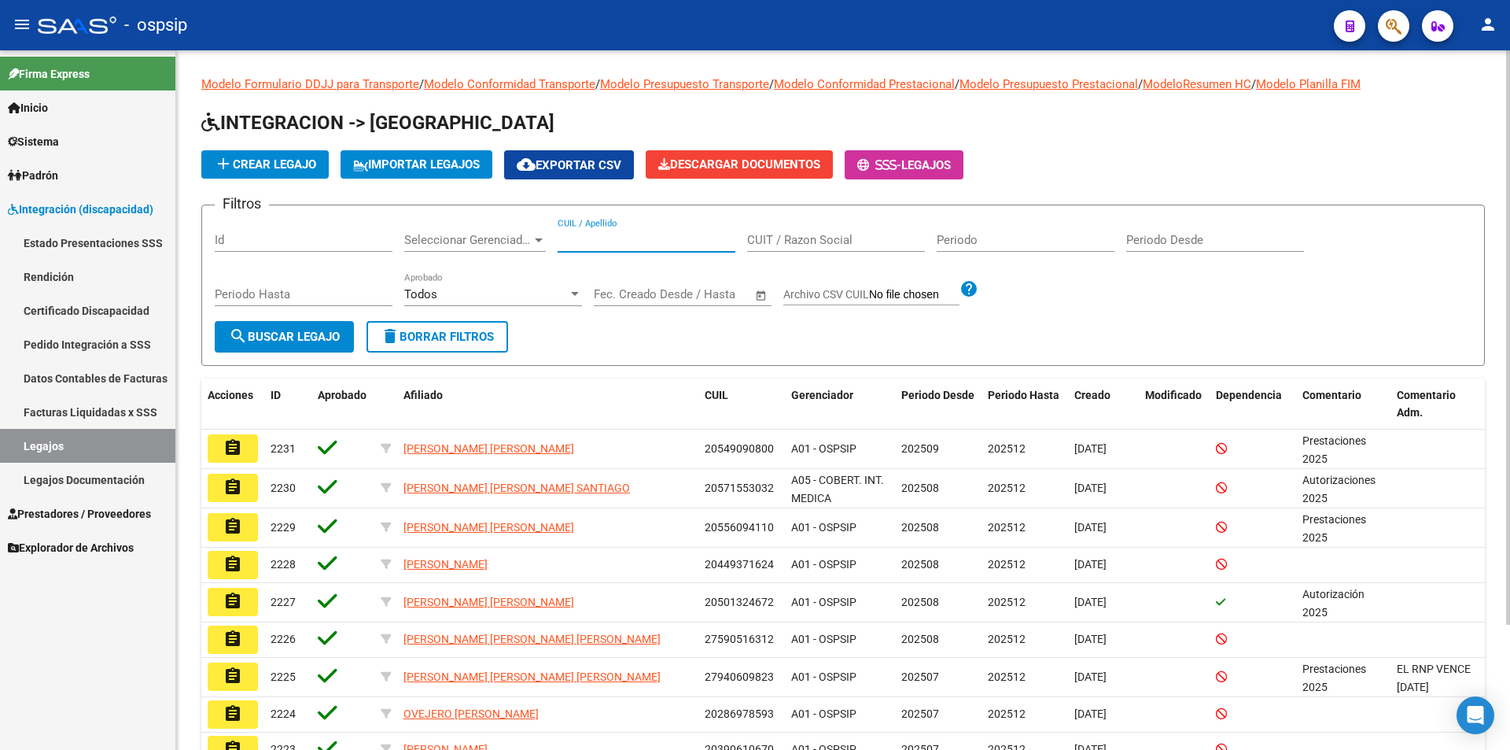
click at [628, 236] on input "CUIL / Apellido" at bounding box center [647, 240] width 178 height 14
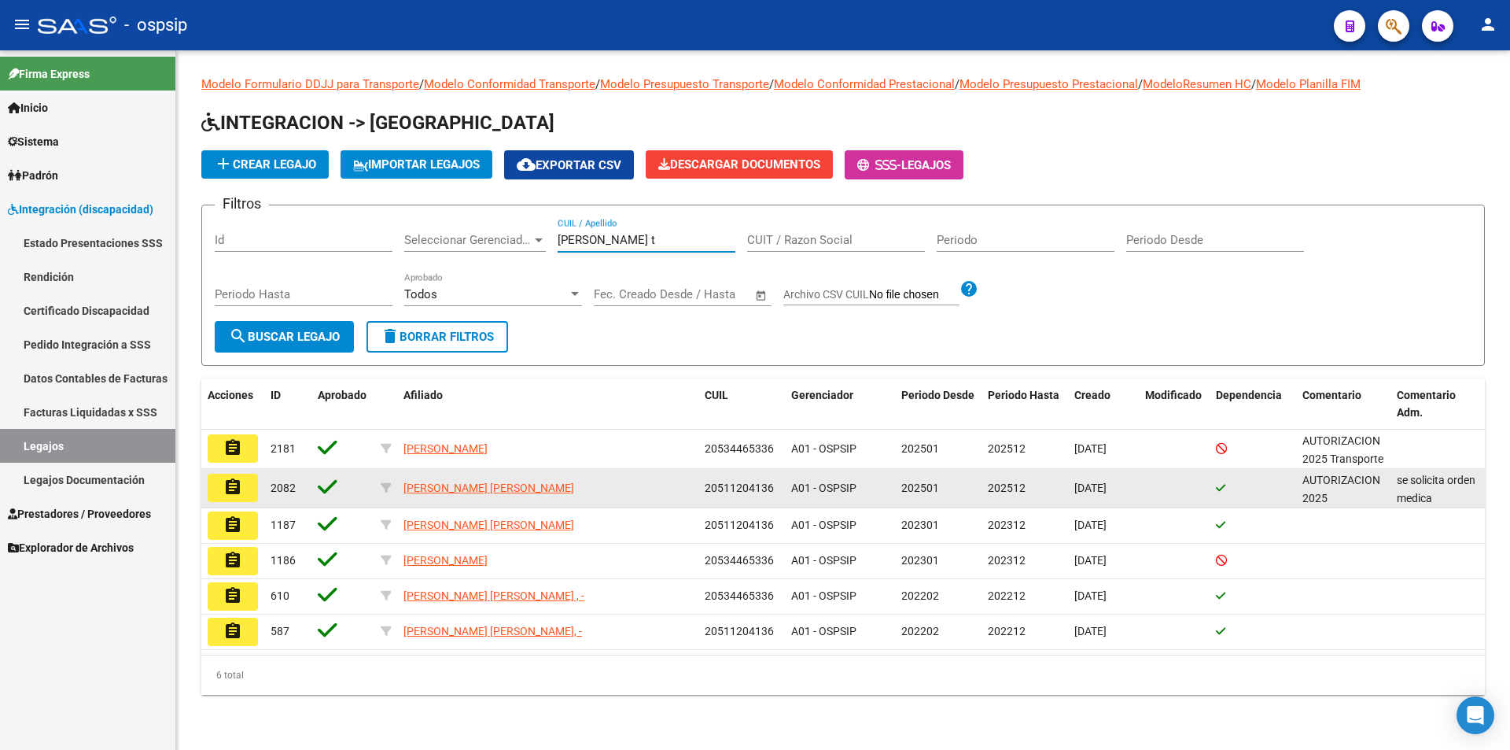
type input "[PERSON_NAME] t"
click at [223, 484] on mat-icon "assignment" at bounding box center [232, 486] width 19 height 19
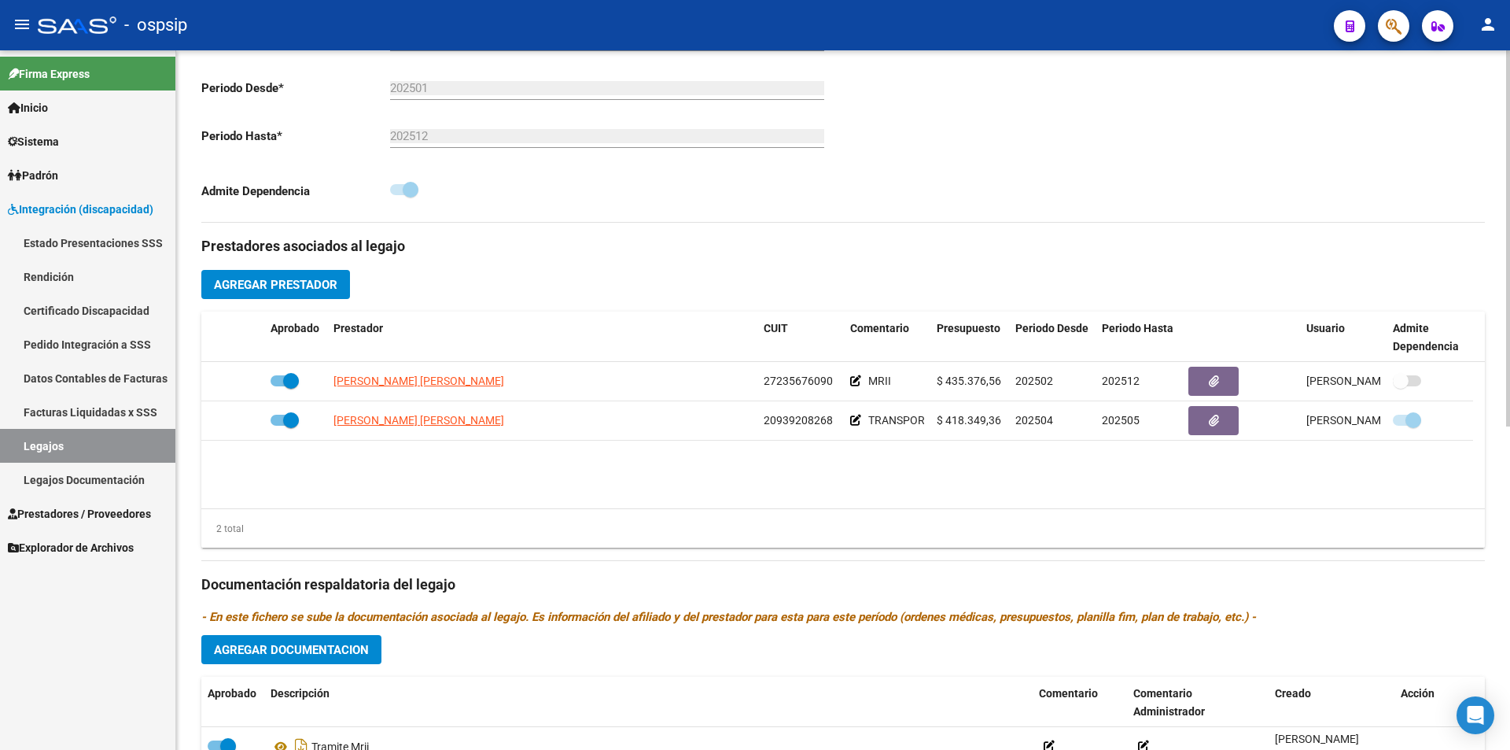
scroll to position [393, 0]
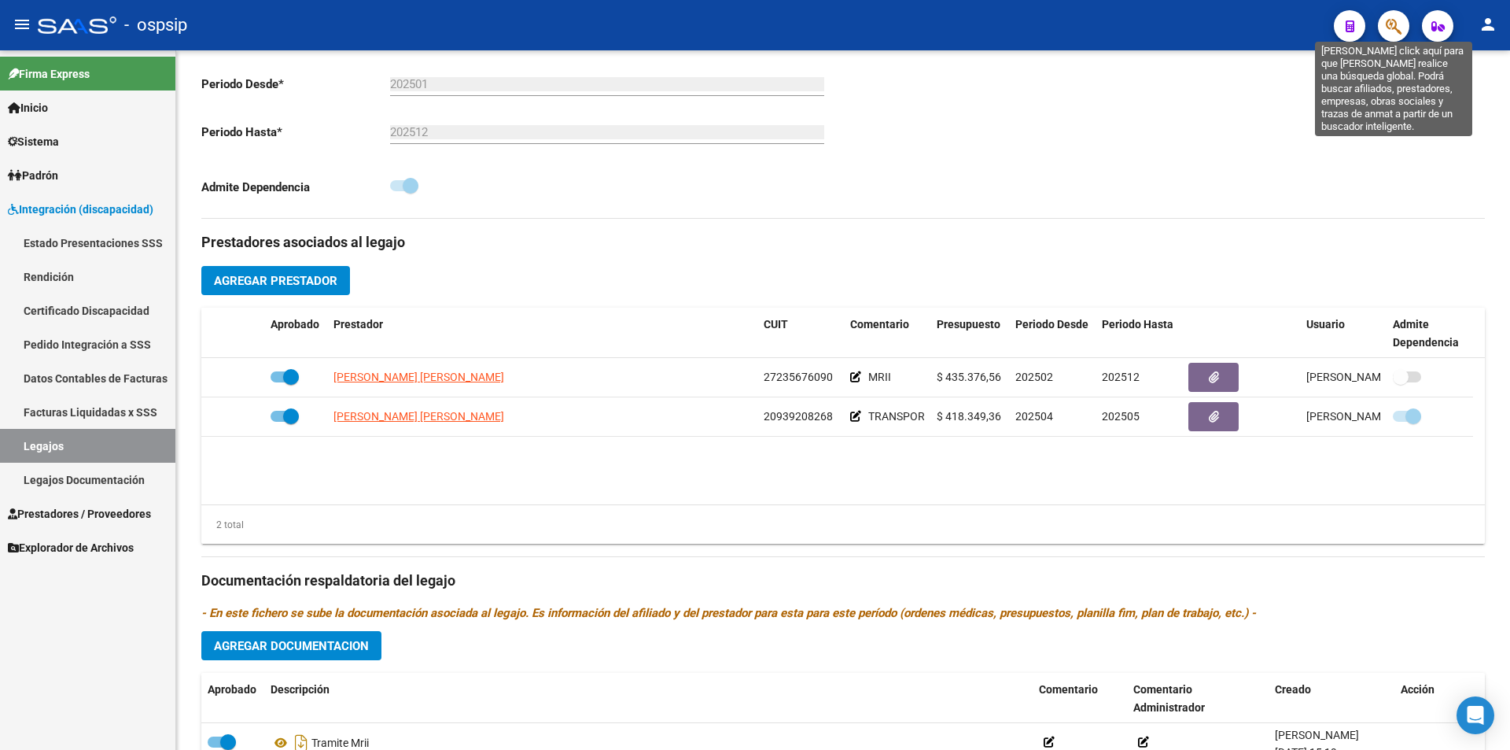
click at [1389, 20] on icon "button" at bounding box center [1394, 26] width 16 height 18
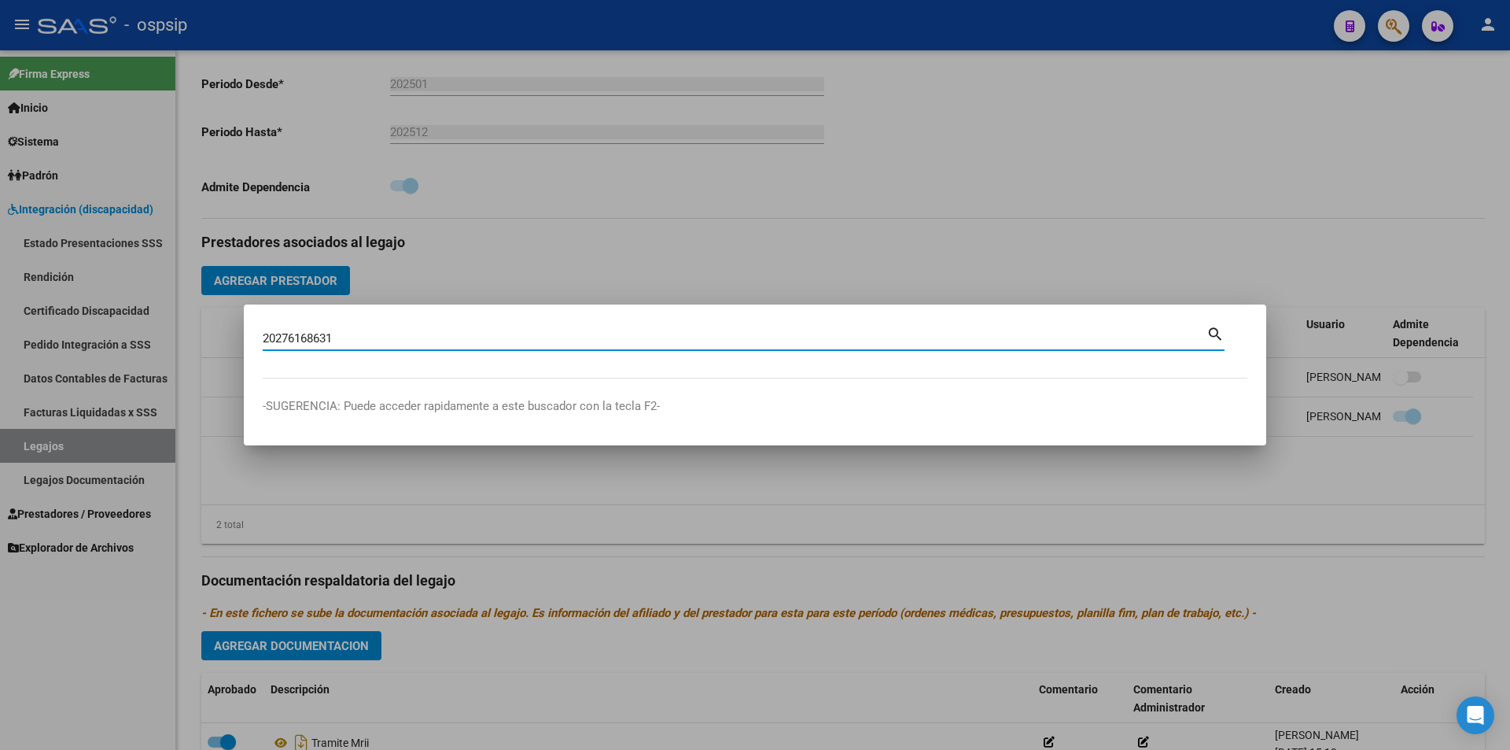
type input "20276168631"
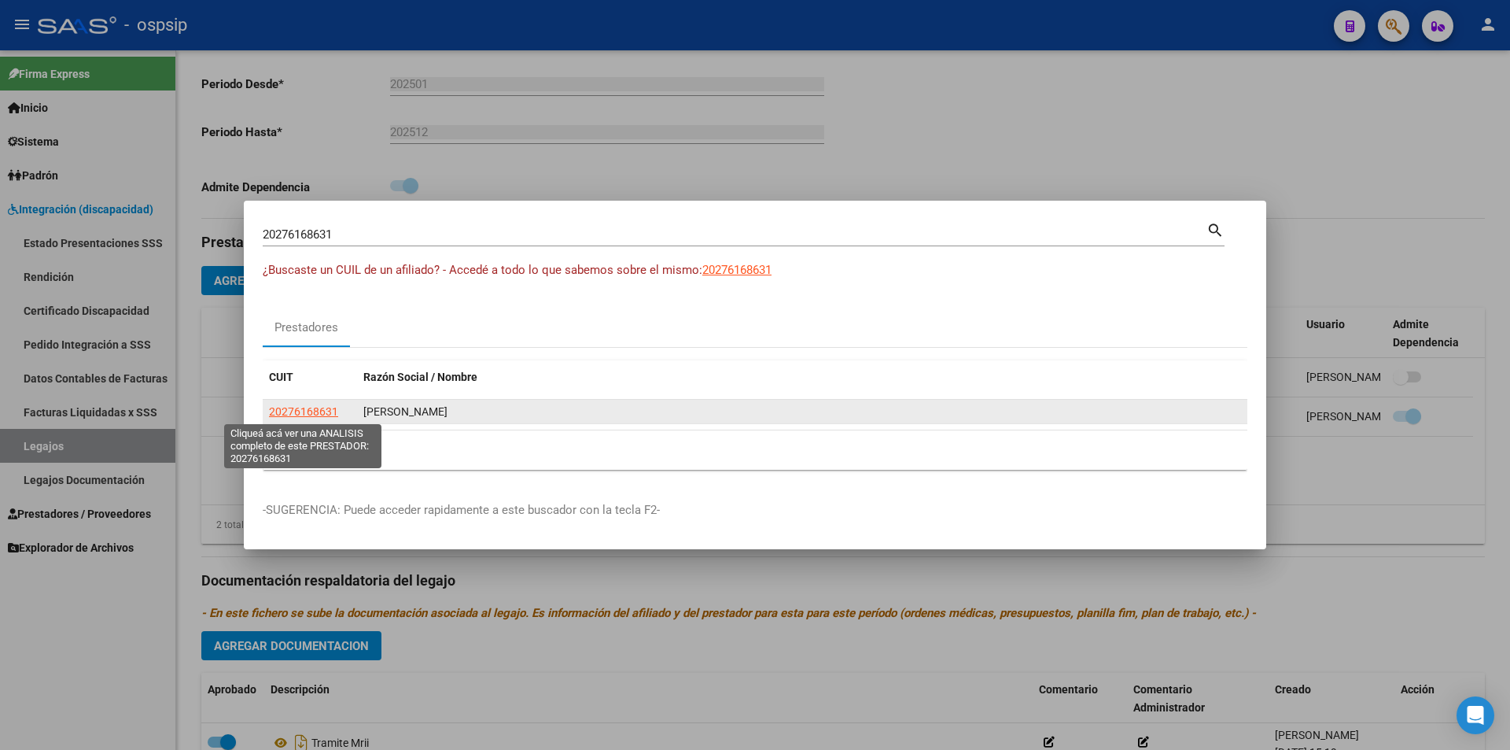
click at [313, 413] on span "20276168631" at bounding box center [303, 411] width 69 height 13
type textarea "20276168631"
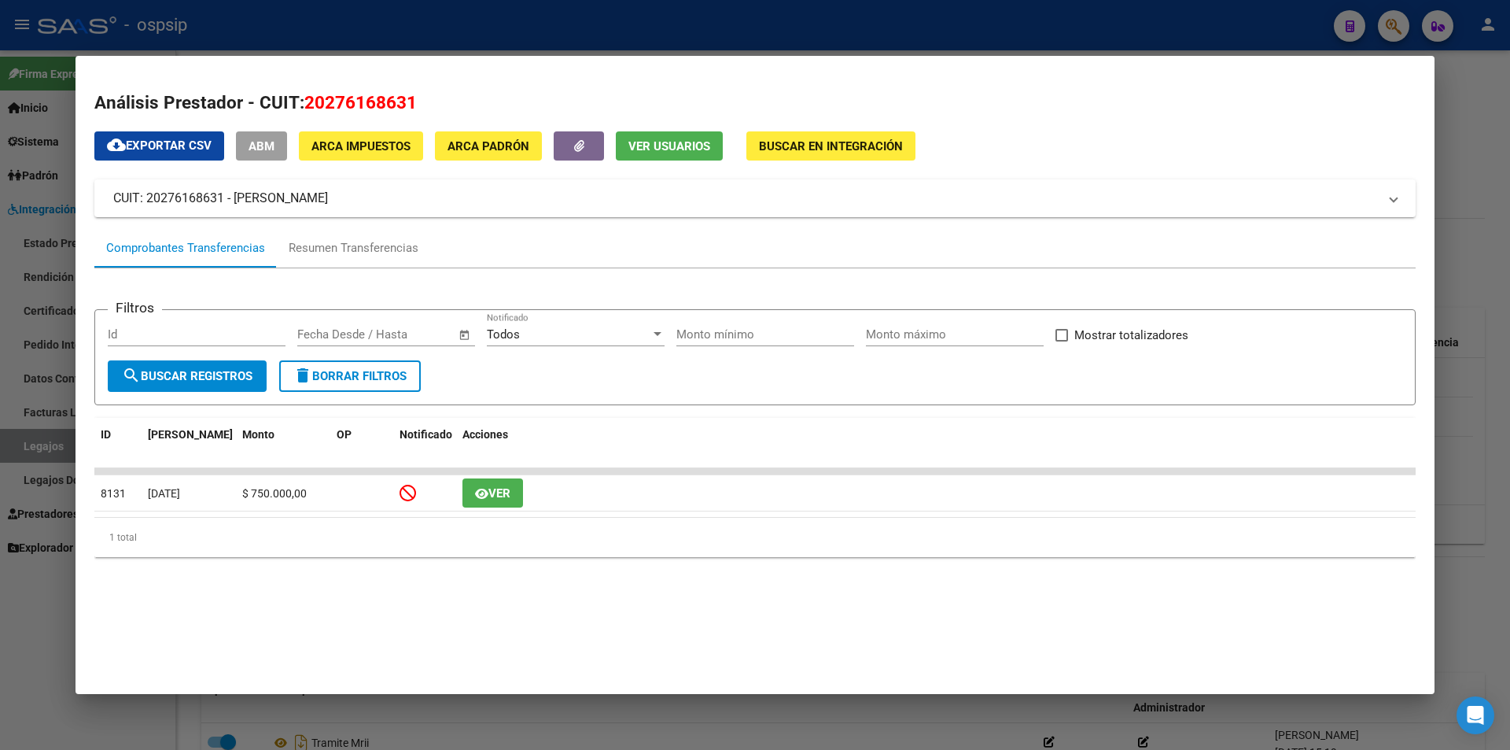
drag, startPoint x: 1214, startPoint y: 10, endPoint x: 1369, endPoint y: 29, distance: 156.9
click at [1213, 9] on div at bounding box center [755, 375] width 1510 height 750
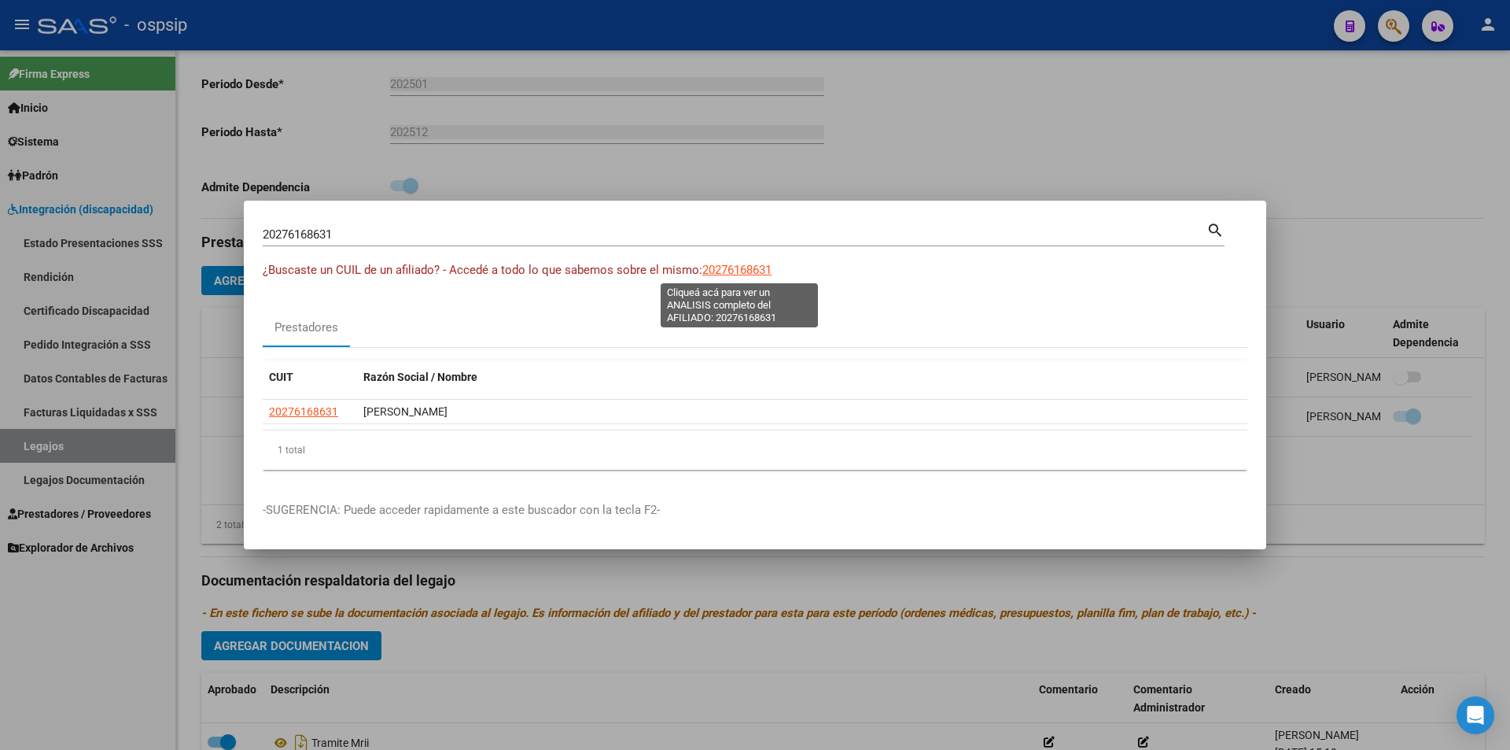
click at [759, 267] on span "20276168631" at bounding box center [736, 270] width 69 height 14
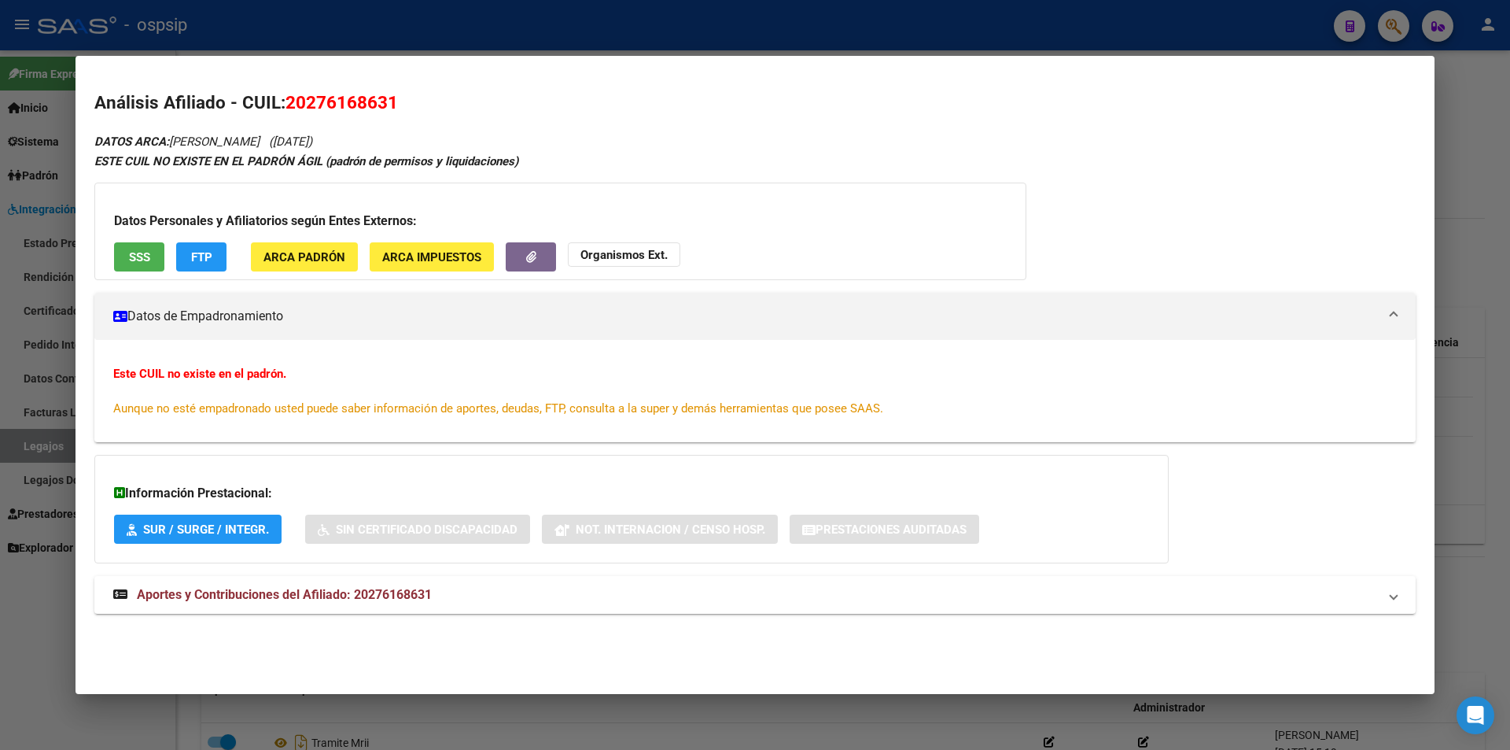
click at [732, 35] on div at bounding box center [755, 375] width 1510 height 750
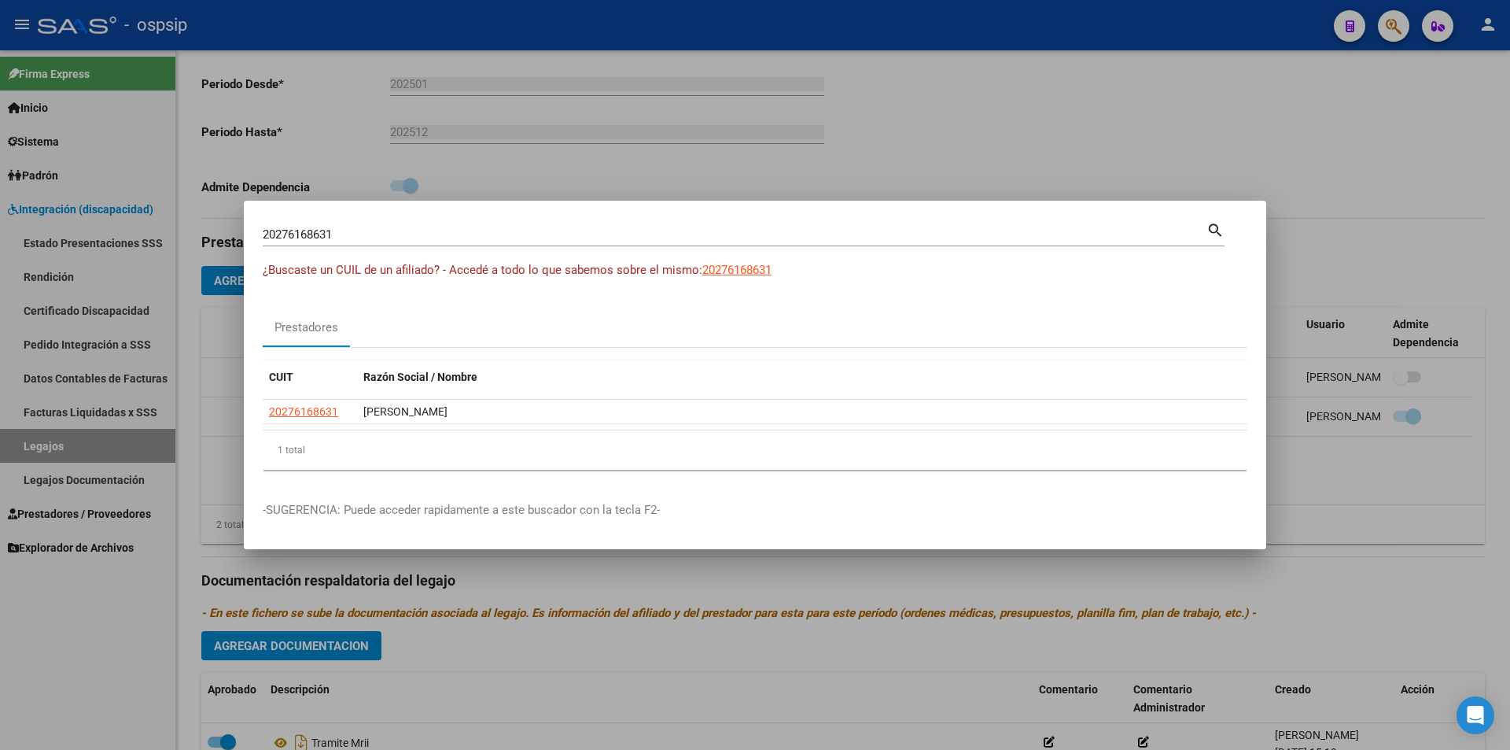
click at [805, 164] on div at bounding box center [755, 375] width 1510 height 750
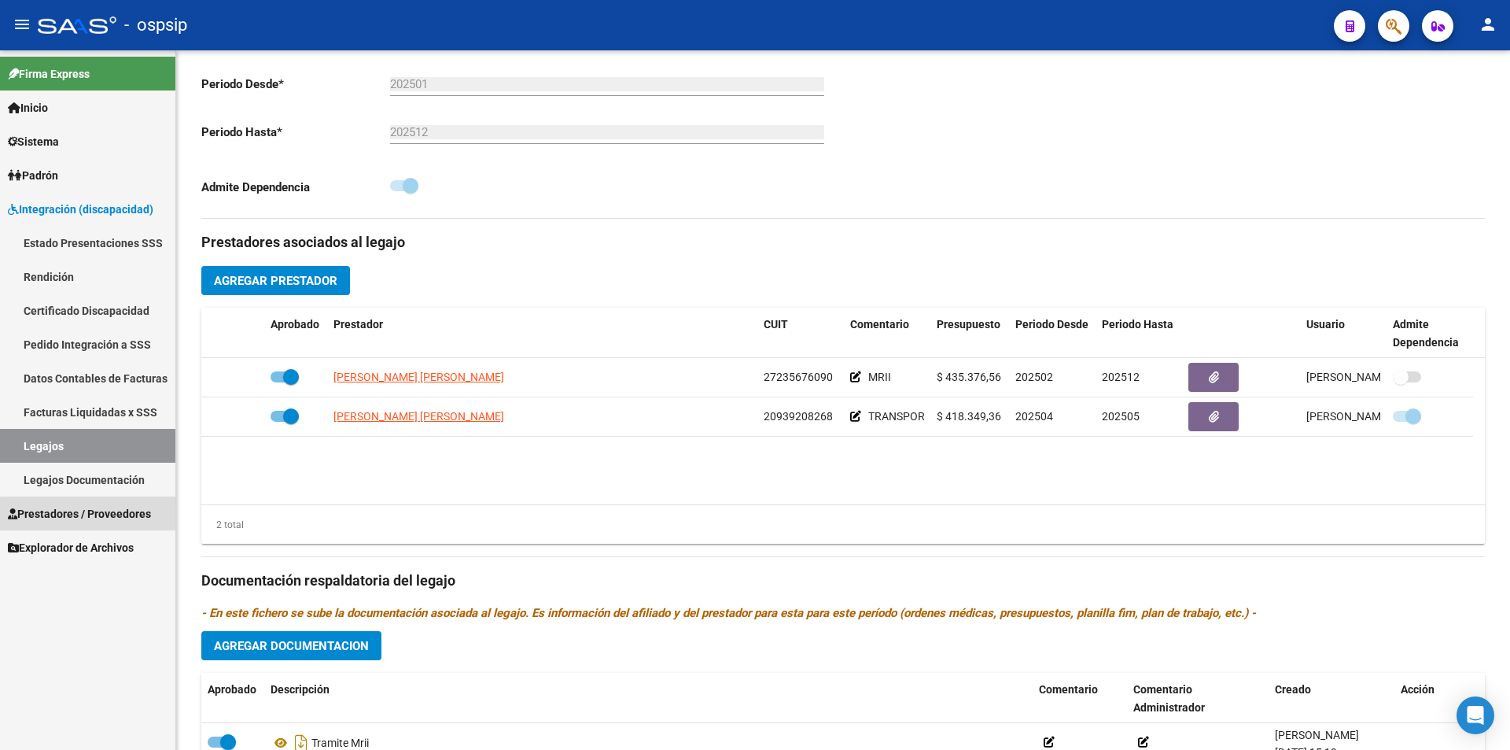
click at [123, 517] on span "Prestadores / Proveedores" at bounding box center [79, 513] width 143 height 17
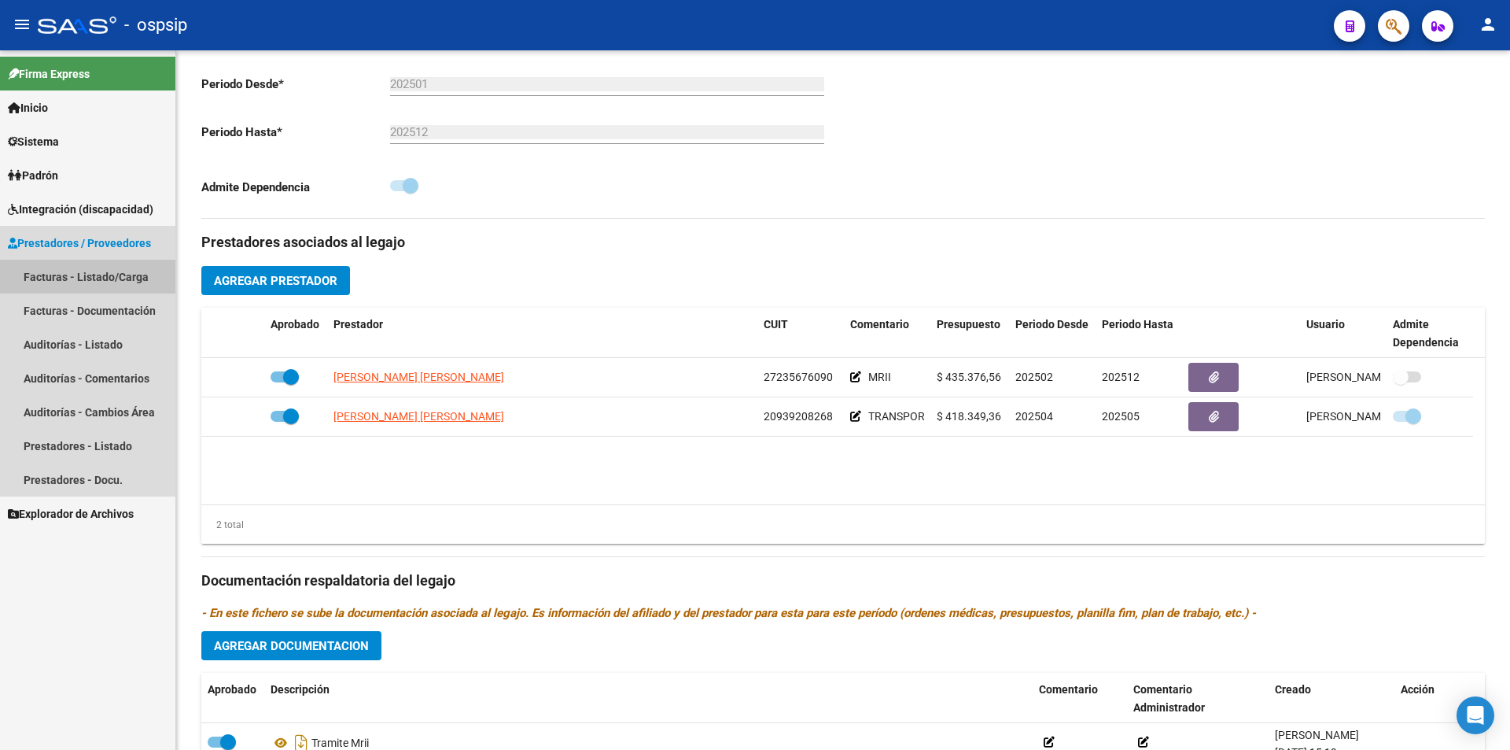
click at [138, 278] on link "Facturas - Listado/Carga" at bounding box center [87, 277] width 175 height 34
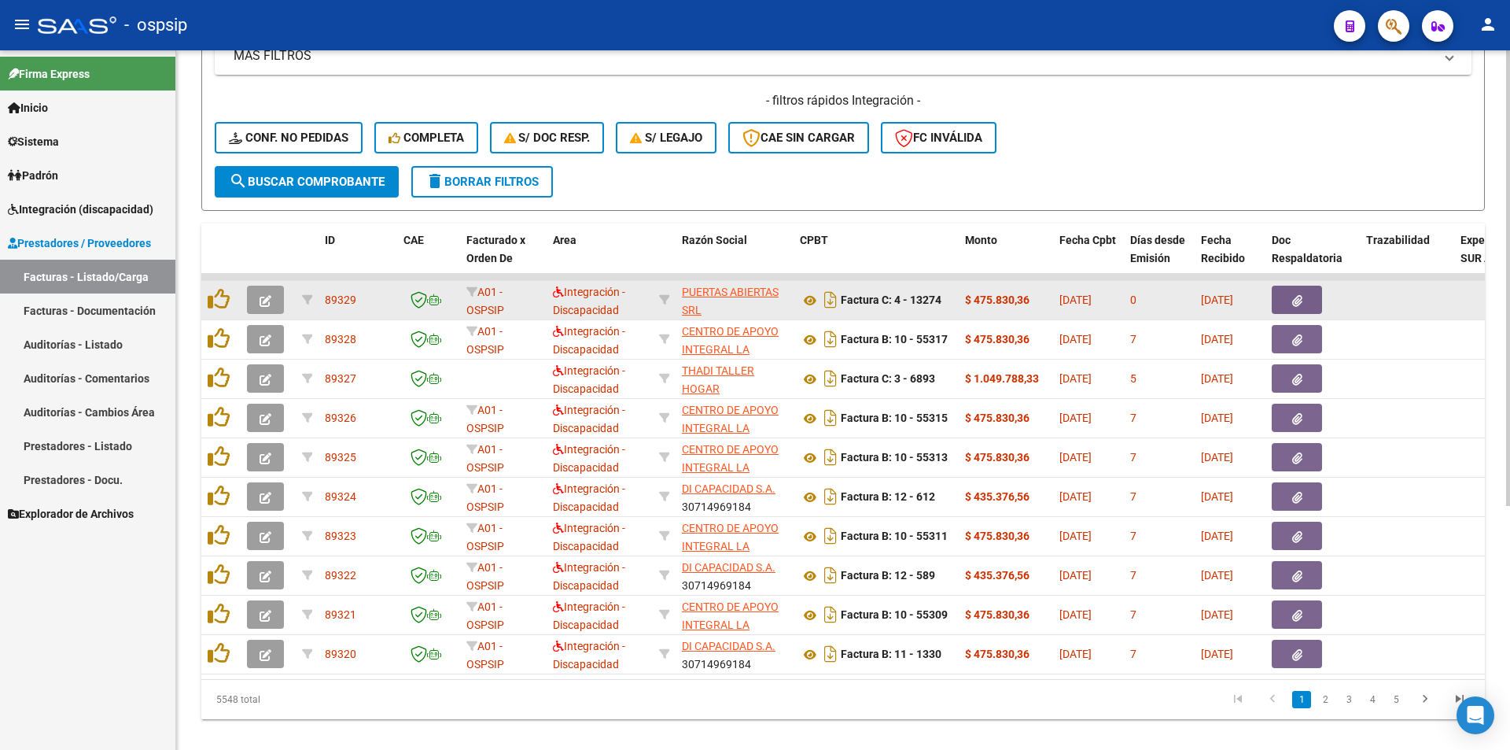
scroll to position [375, 0]
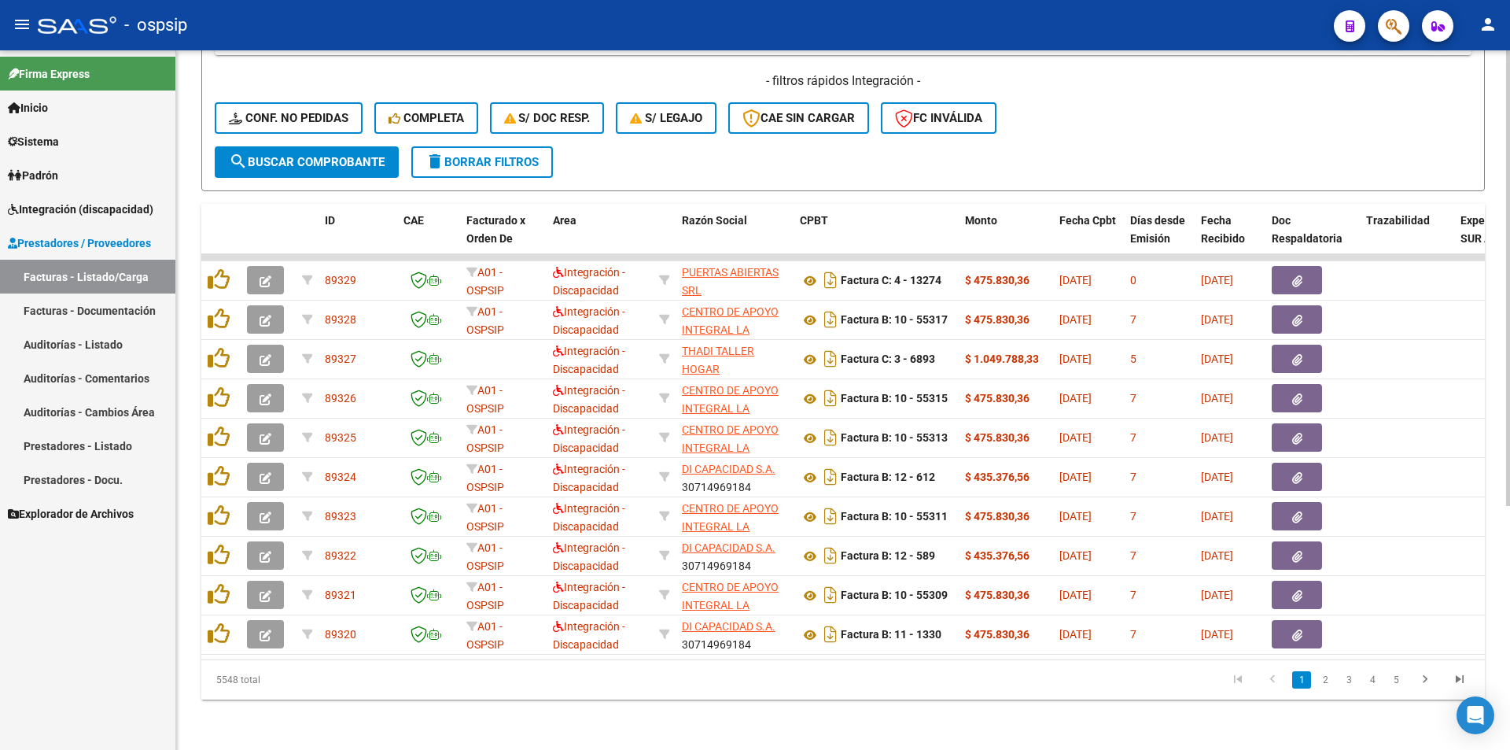
click at [1326, 677] on link "2" at bounding box center [1325, 679] width 19 height 17
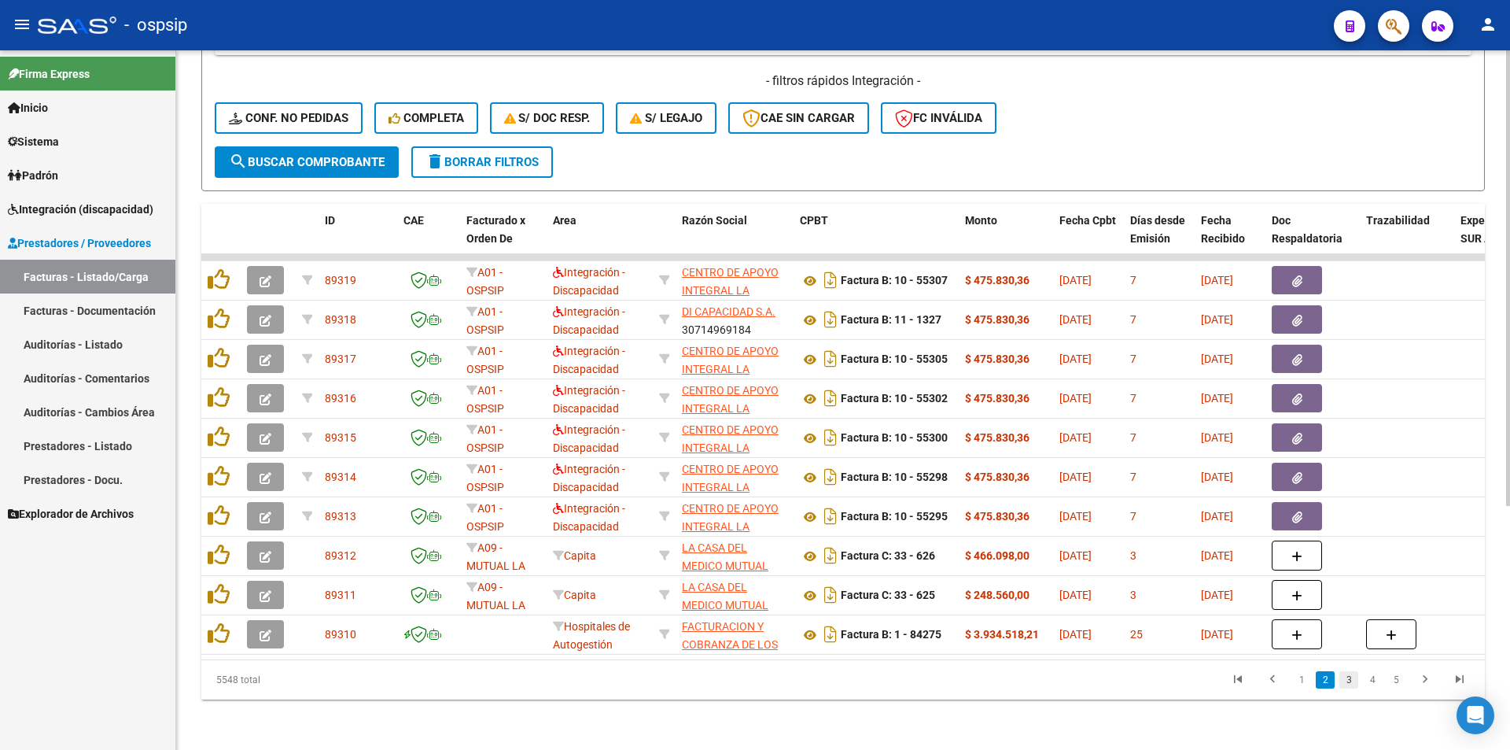
click at [1343, 680] on link "3" at bounding box center [1349, 679] width 19 height 17
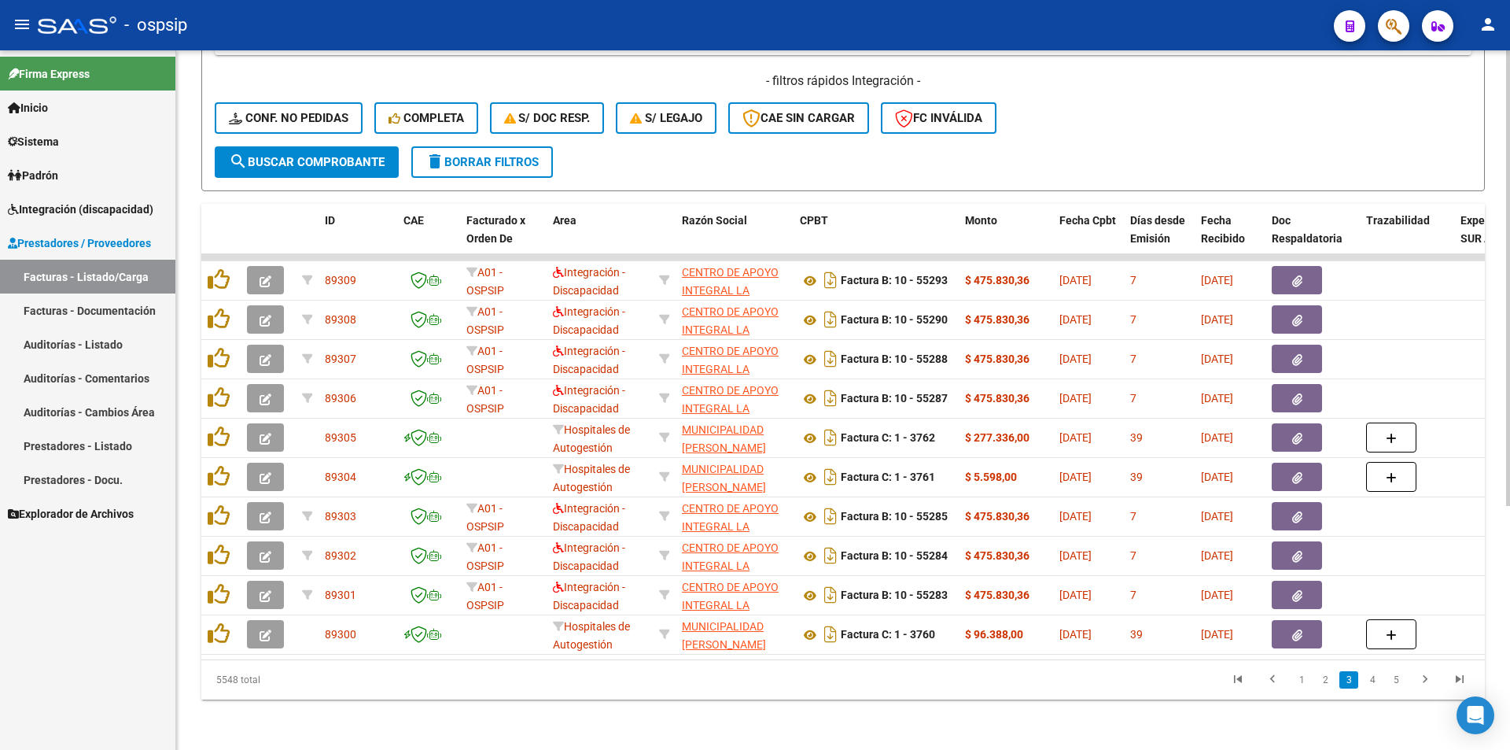
click at [101, 205] on span "Integración (discapacidad)" at bounding box center [81, 209] width 146 height 17
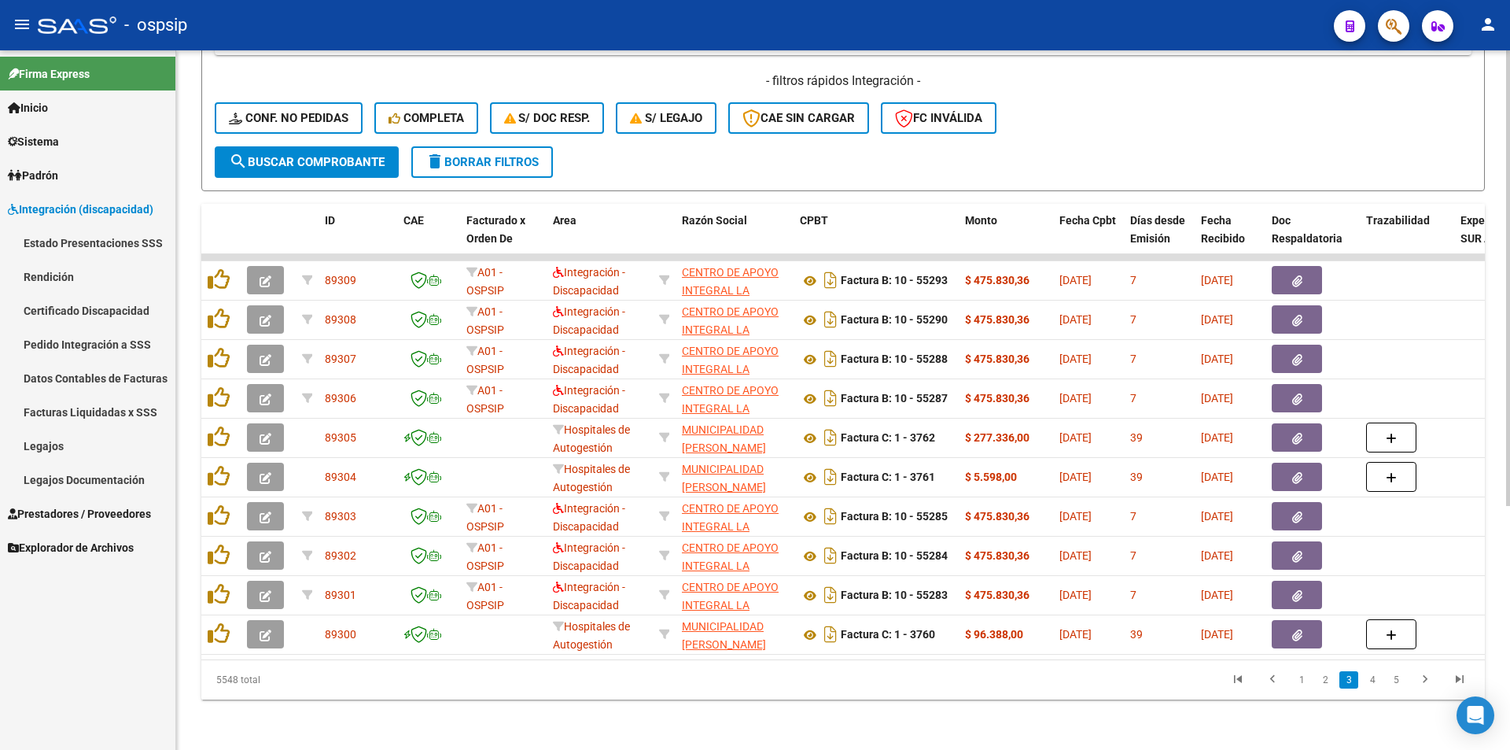
click at [154, 418] on link "Facturas Liquidadas x SSS" at bounding box center [87, 412] width 175 height 34
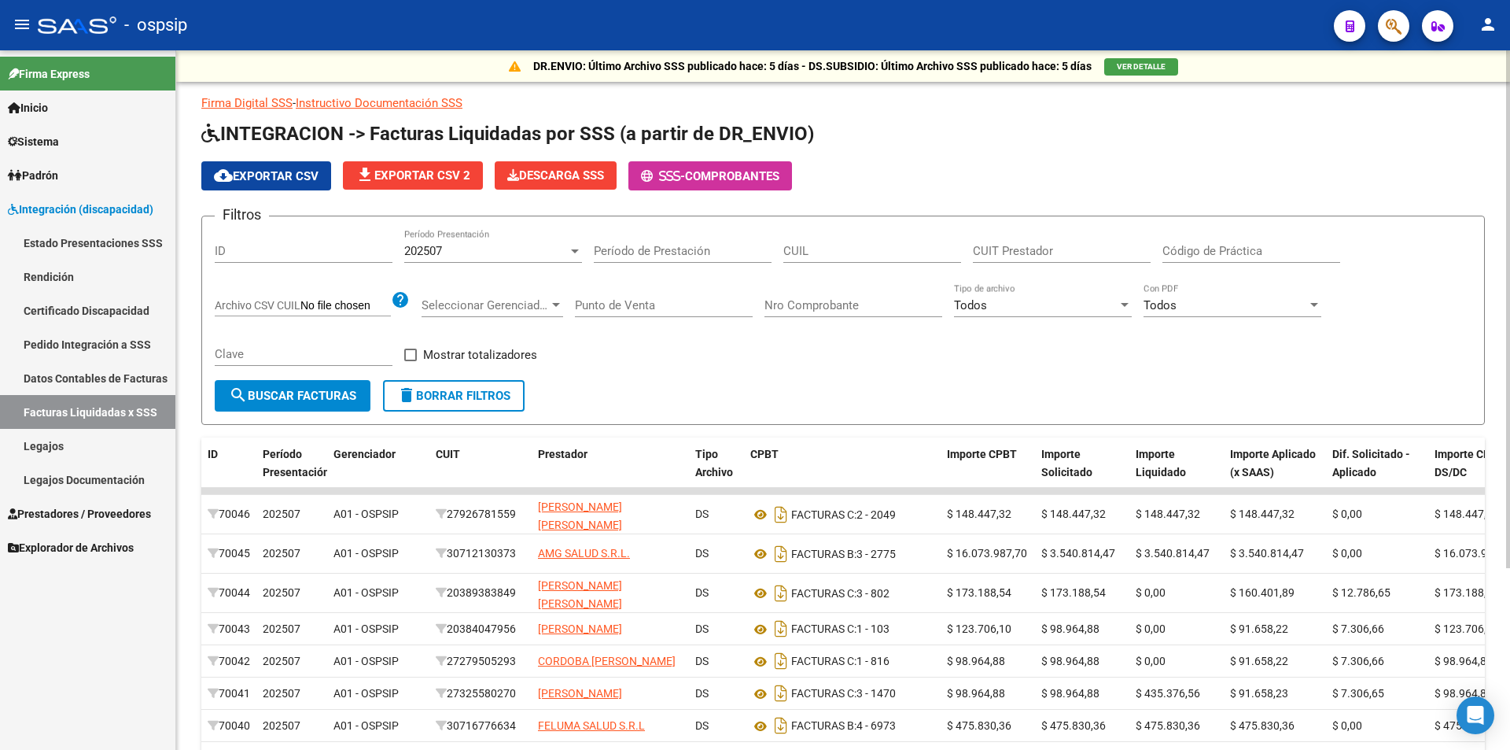
click at [553, 242] on div "202507 Período Presentación" at bounding box center [493, 246] width 178 height 34
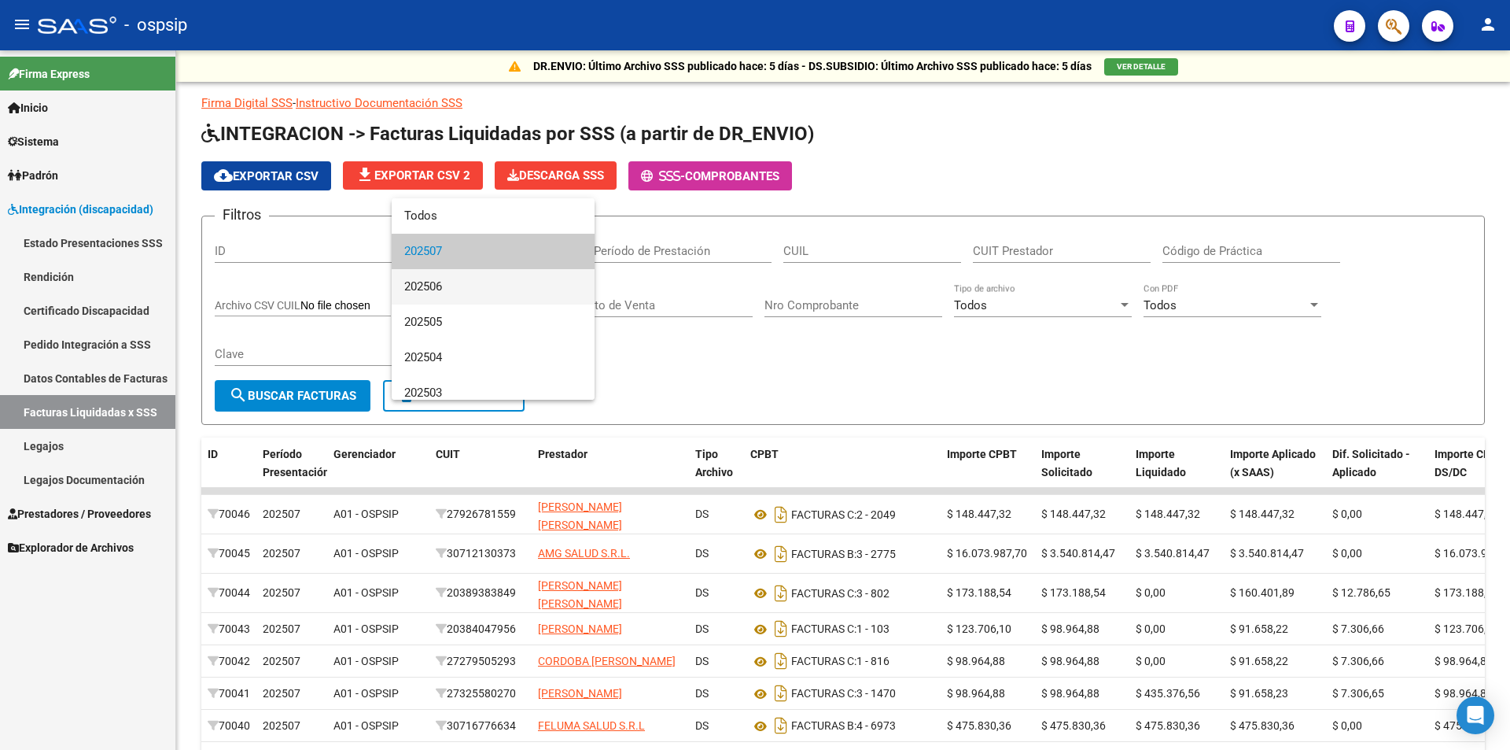
click at [436, 286] on span "202506" at bounding box center [493, 286] width 178 height 35
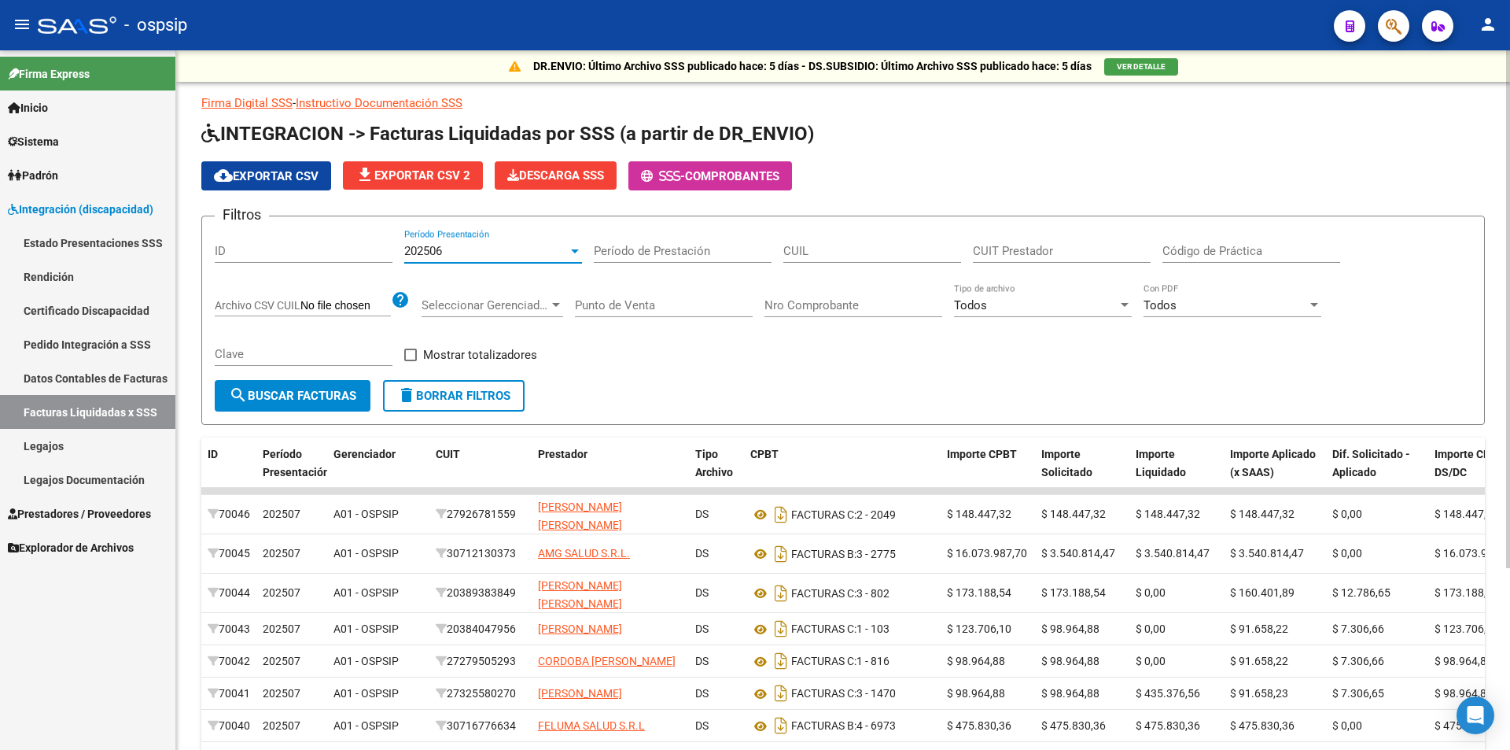
click at [477, 255] on div "202506" at bounding box center [486, 251] width 164 height 14
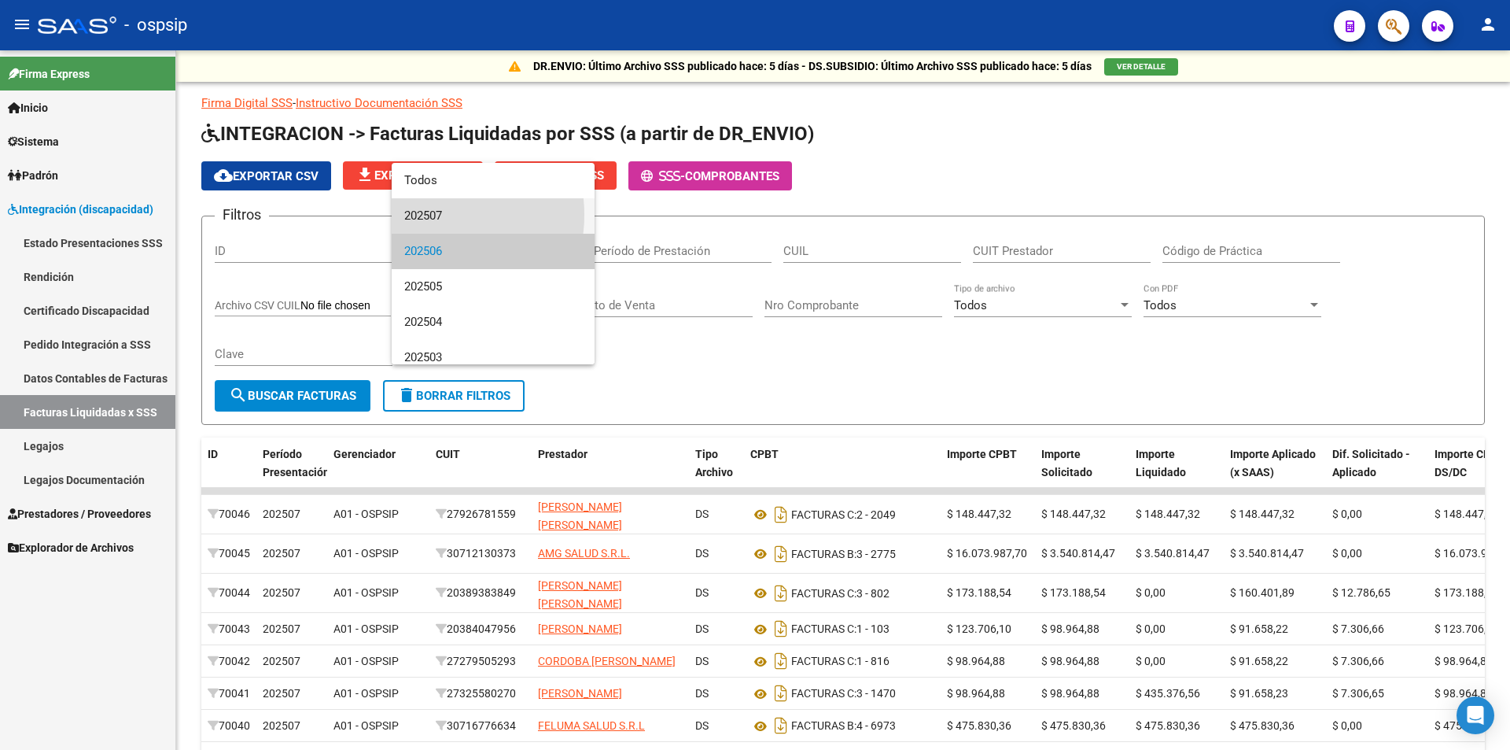
click at [434, 215] on span "202507" at bounding box center [493, 215] width 178 height 35
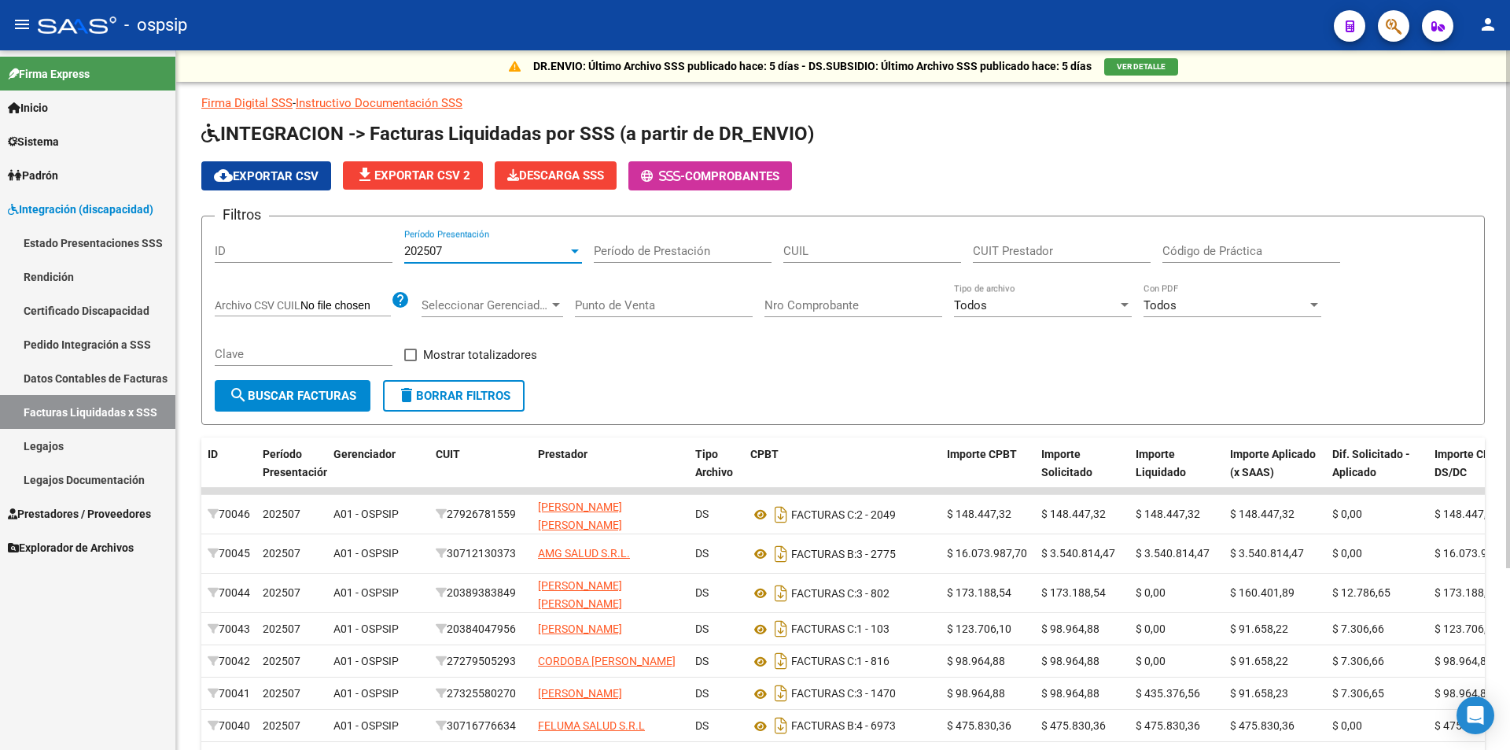
click at [355, 395] on span "search Buscar Facturas" at bounding box center [292, 396] width 127 height 14
click at [422, 245] on span "202507" at bounding box center [423, 251] width 38 height 14
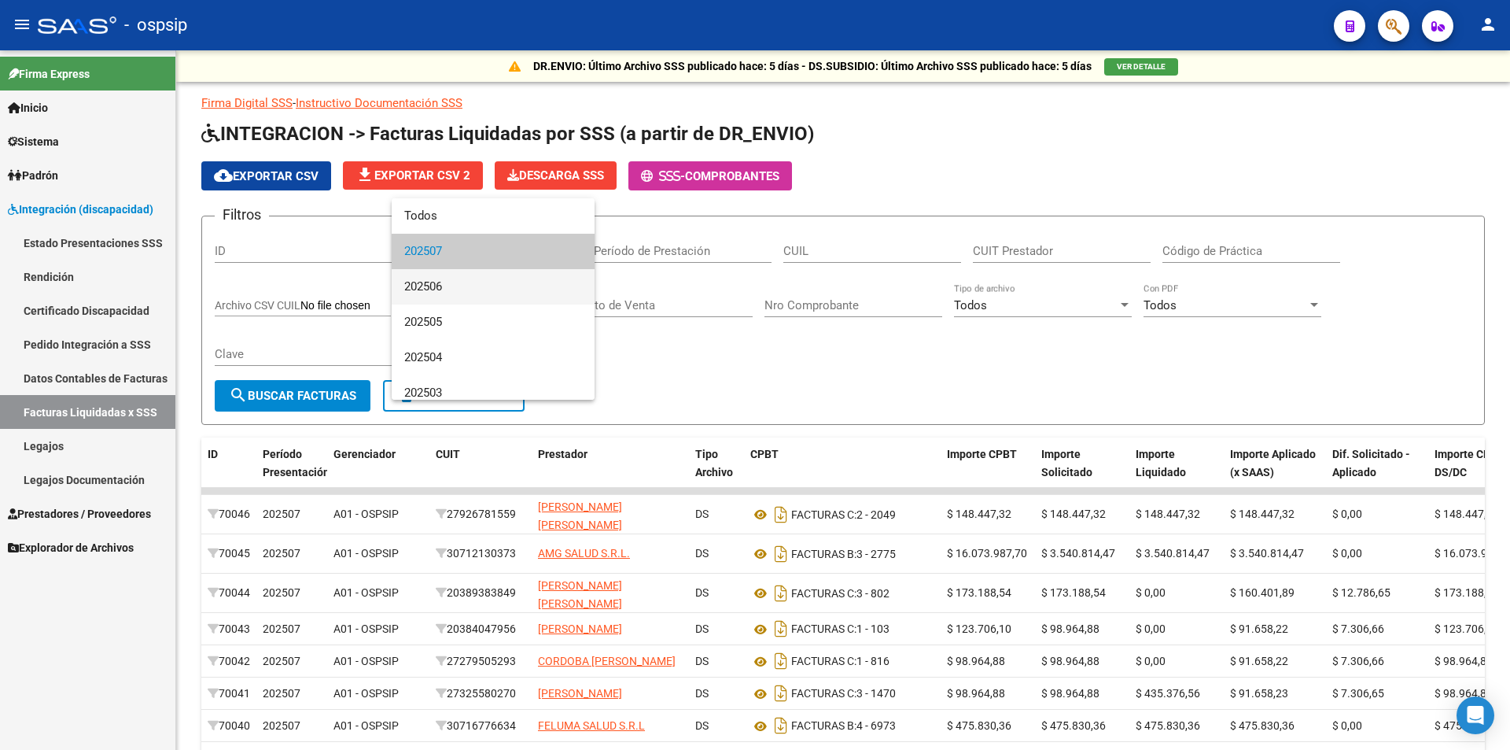
click at [433, 289] on span "202506" at bounding box center [493, 286] width 178 height 35
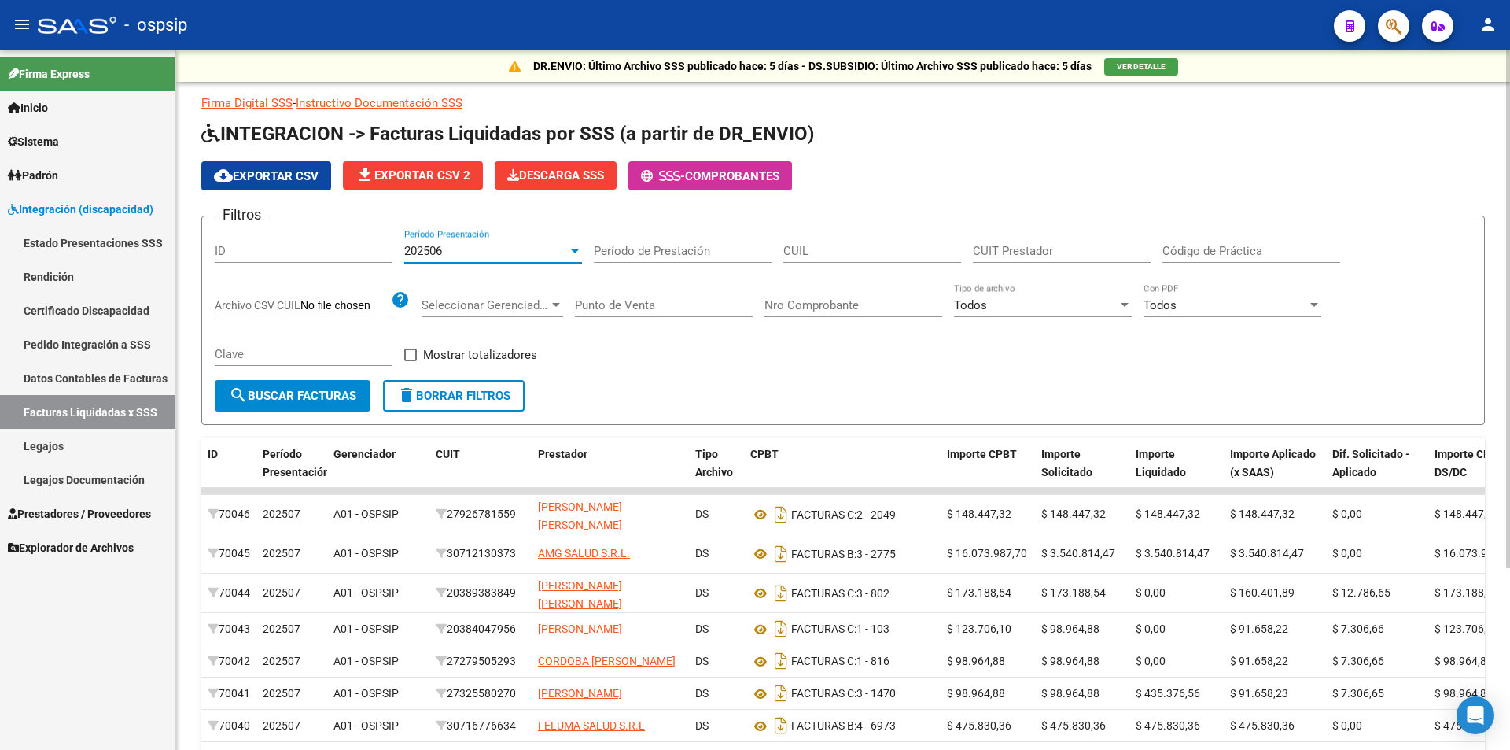
click at [343, 386] on button "search Buscar Facturas" at bounding box center [293, 395] width 156 height 31
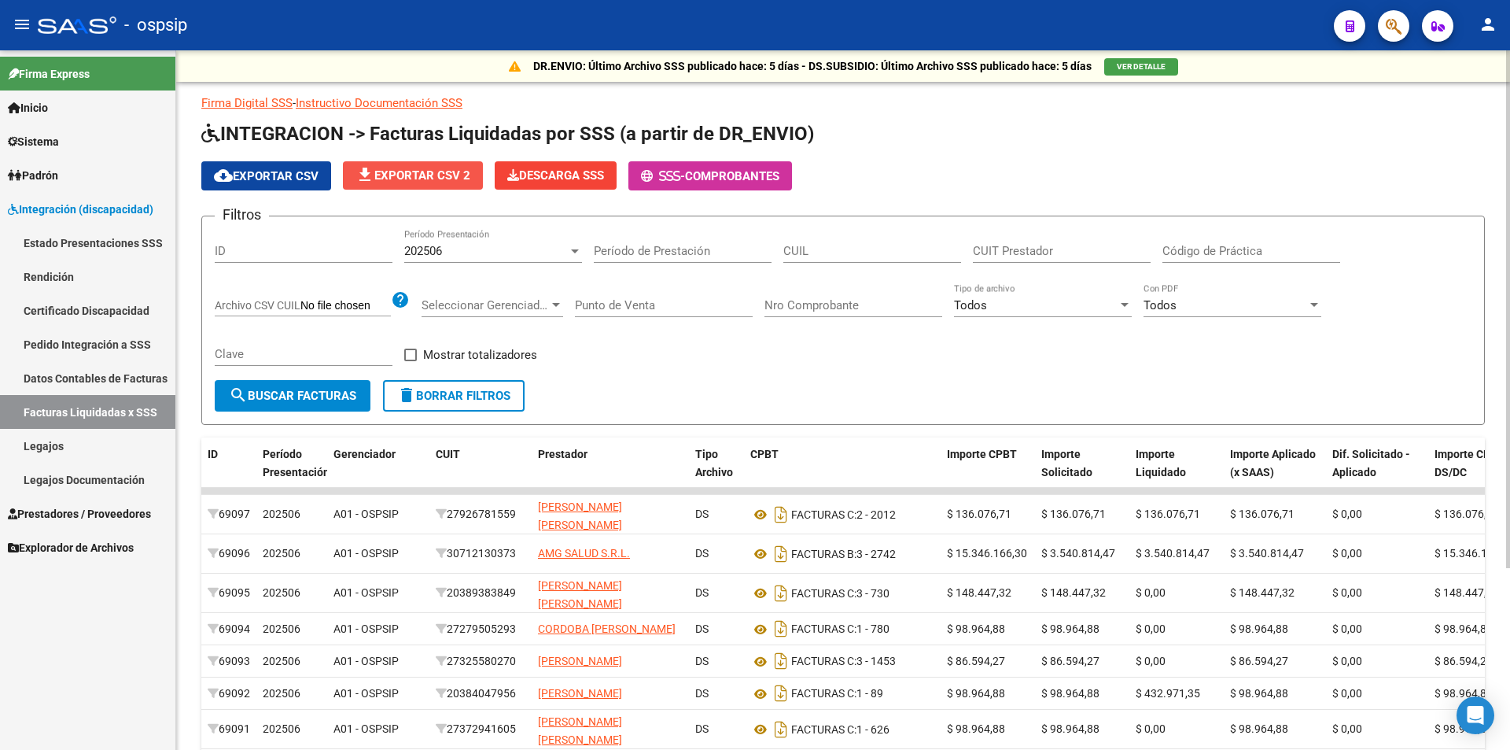
click at [469, 167] on button "file_download Exportar CSV 2" at bounding box center [413, 175] width 140 height 28
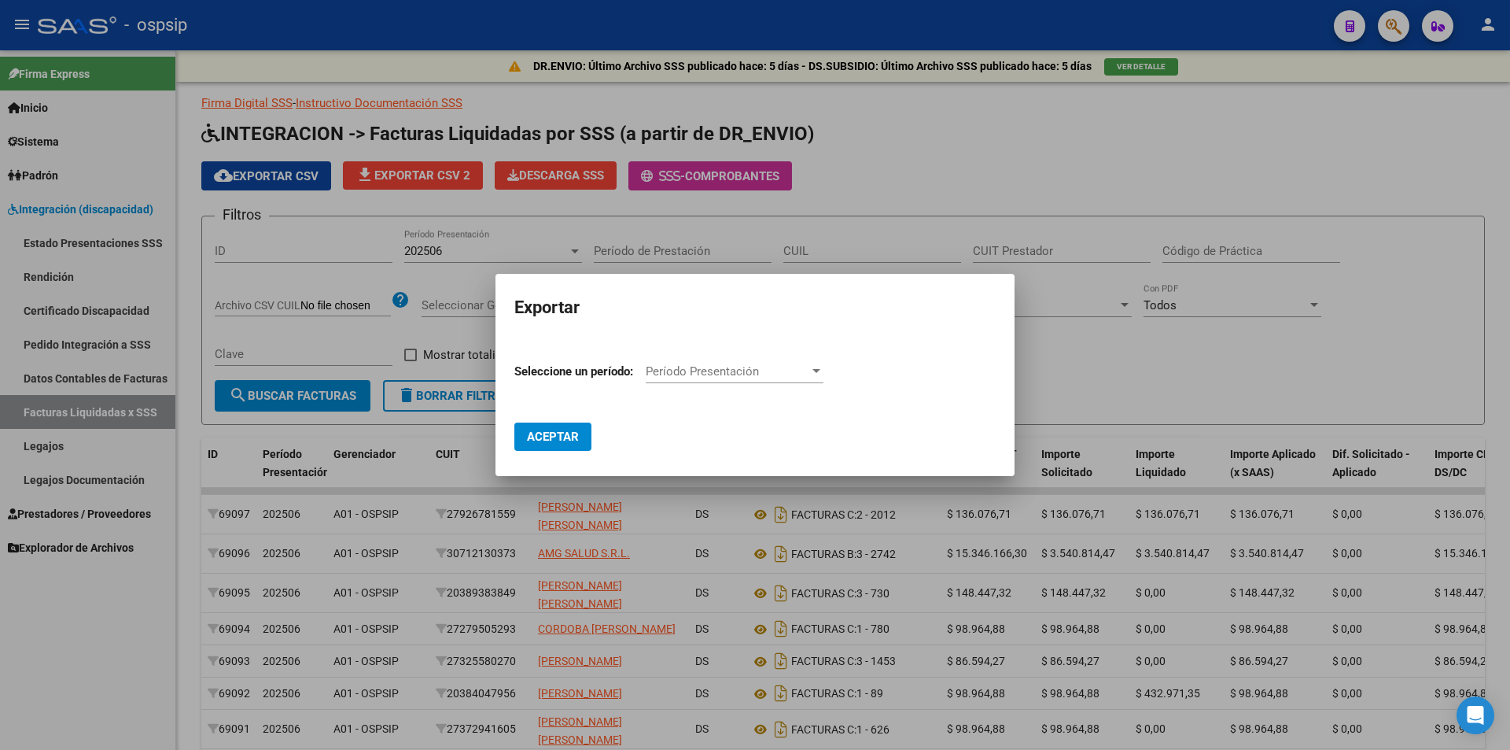
click at [404, 185] on div at bounding box center [755, 375] width 1510 height 750
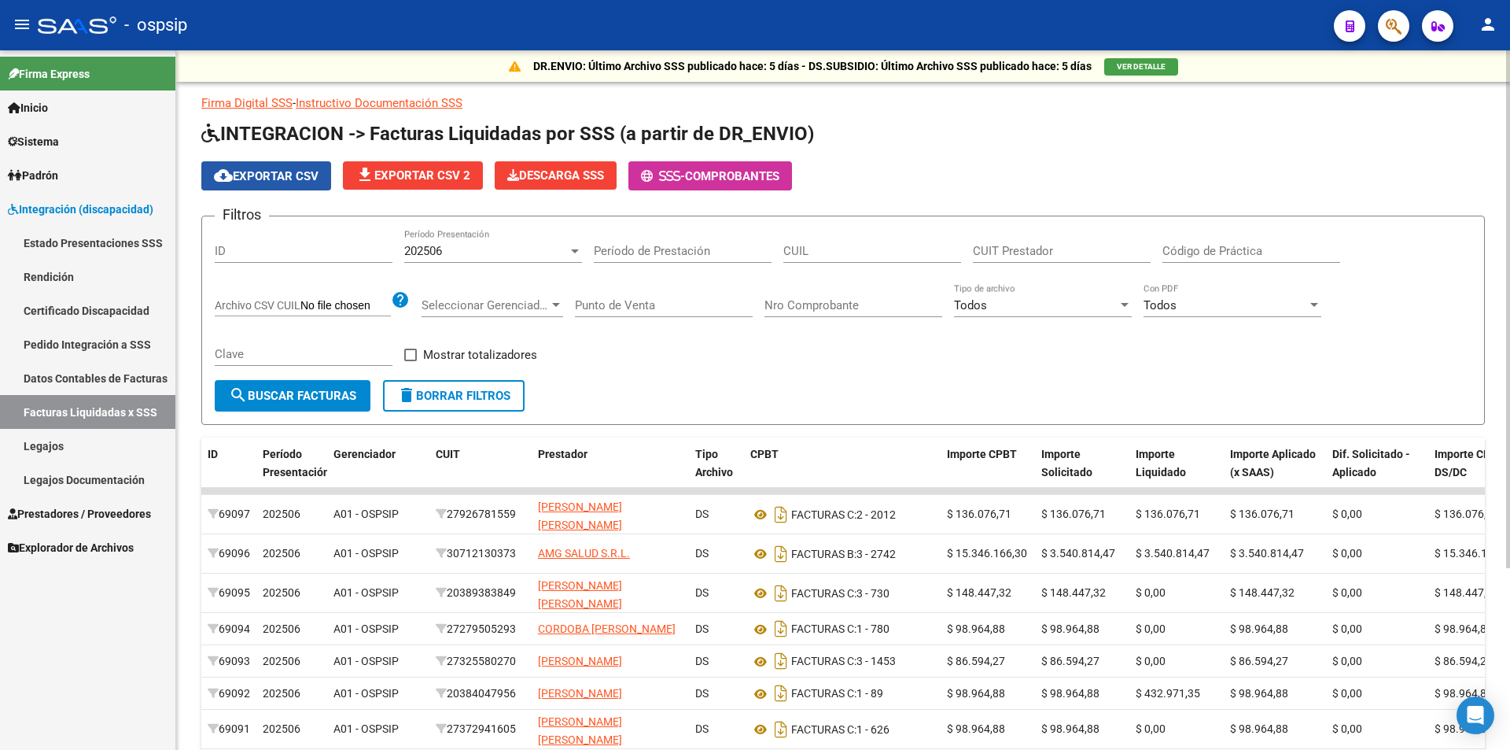
click at [278, 171] on span "cloud_download Exportar CSV" at bounding box center [266, 176] width 105 height 14
click at [522, 250] on div "202506" at bounding box center [486, 251] width 164 height 14
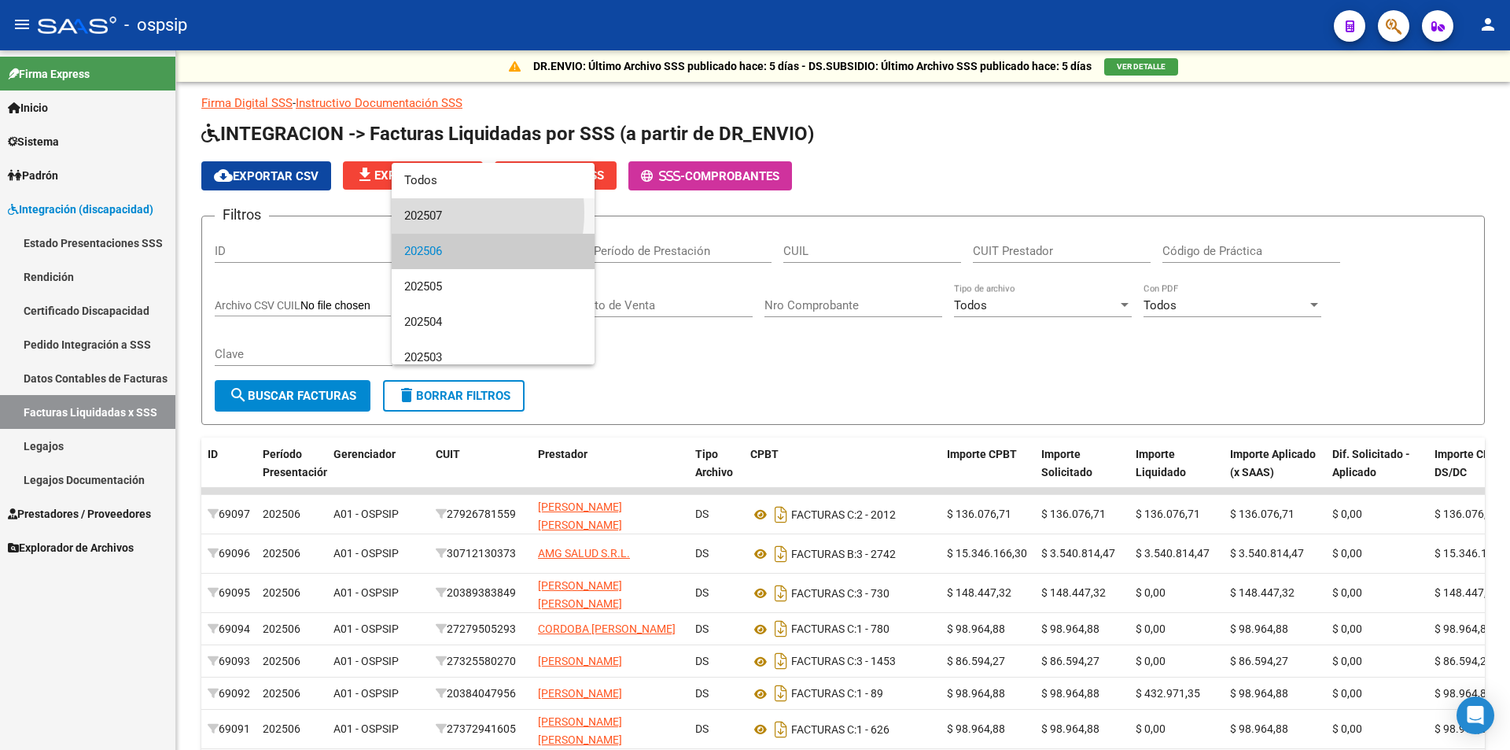
click at [430, 212] on span "202507" at bounding box center [493, 215] width 178 height 35
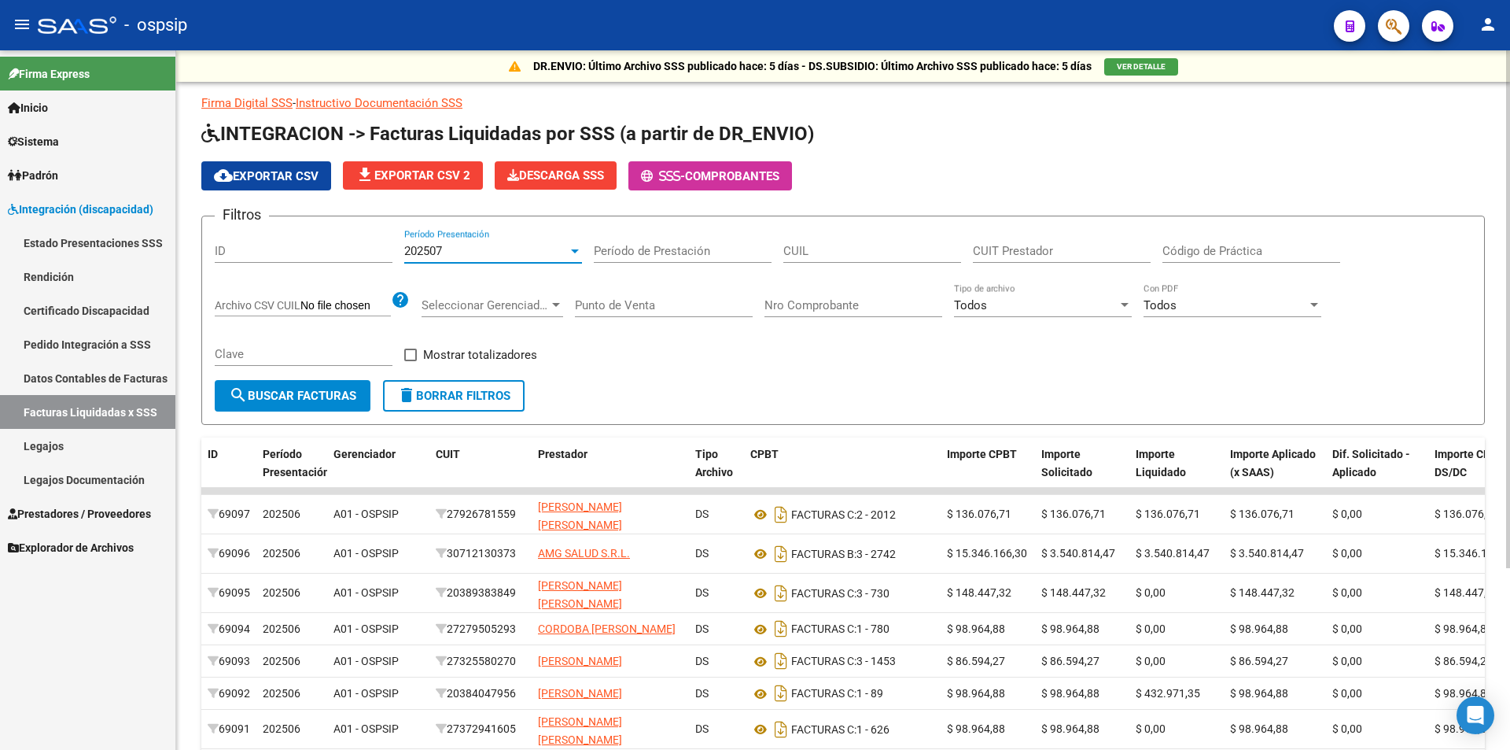
click at [329, 397] on span "search Buscar Facturas" at bounding box center [292, 396] width 127 height 14
click at [308, 174] on span "cloud_download Exportar CSV" at bounding box center [266, 176] width 105 height 14
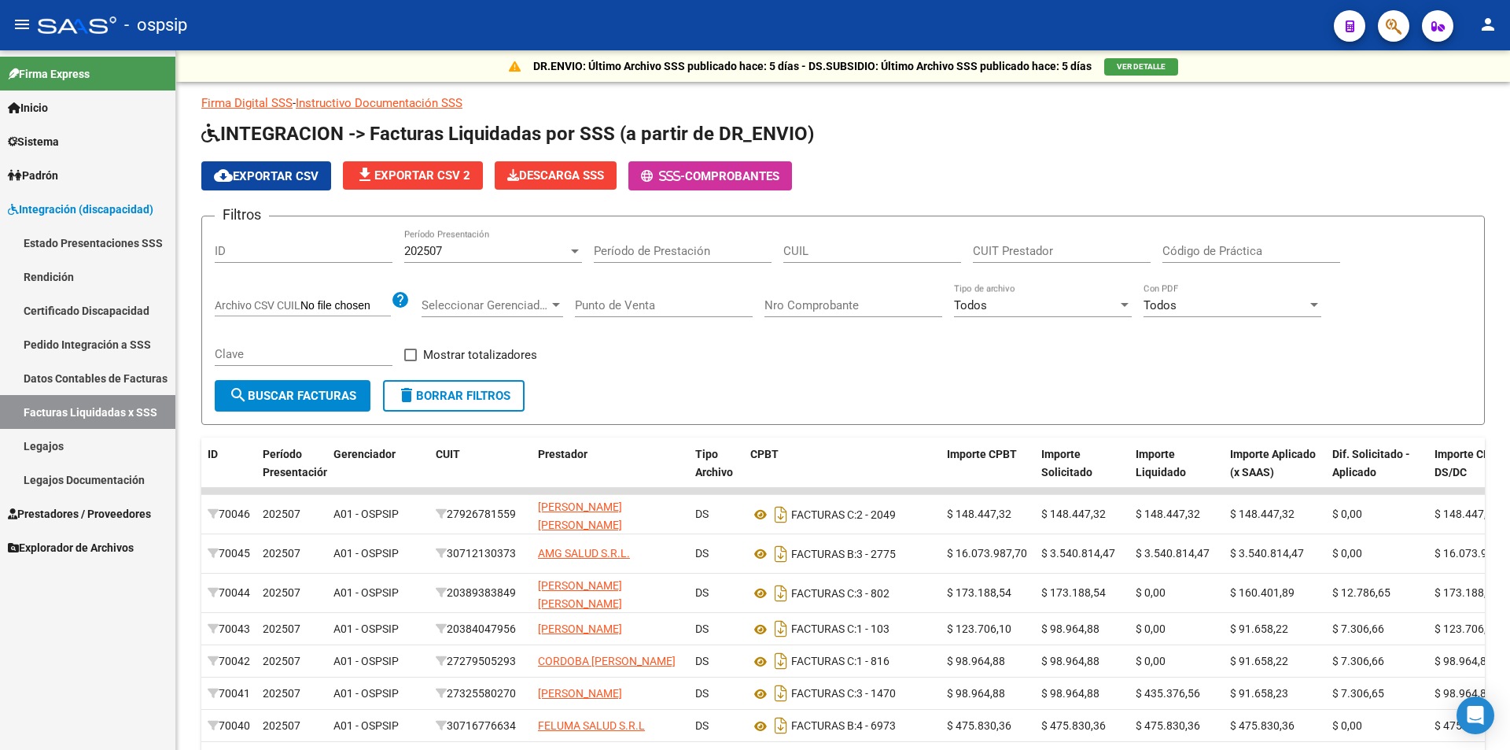
click at [1401, 29] on icon "button" at bounding box center [1394, 26] width 16 height 18
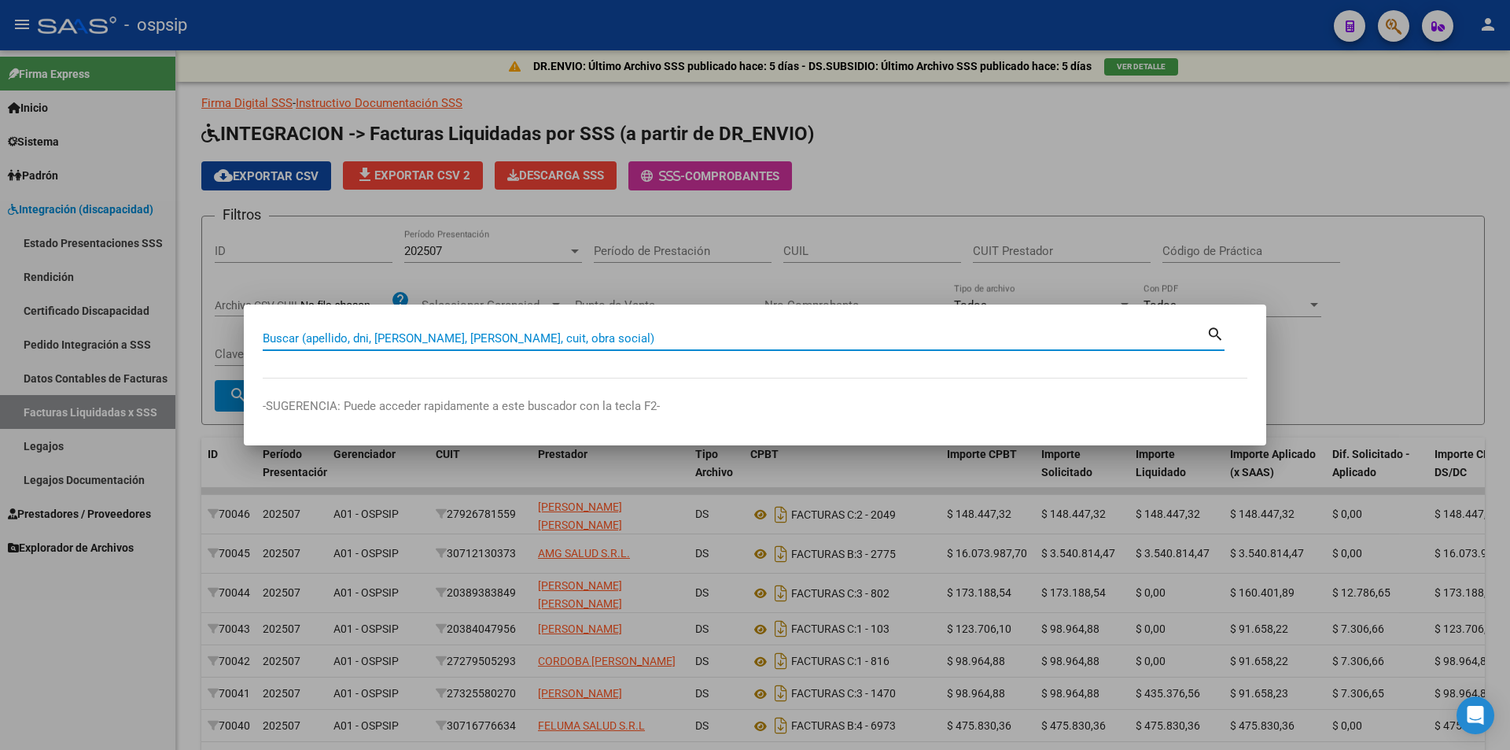
paste input "27407838349"
type input "27407838349"
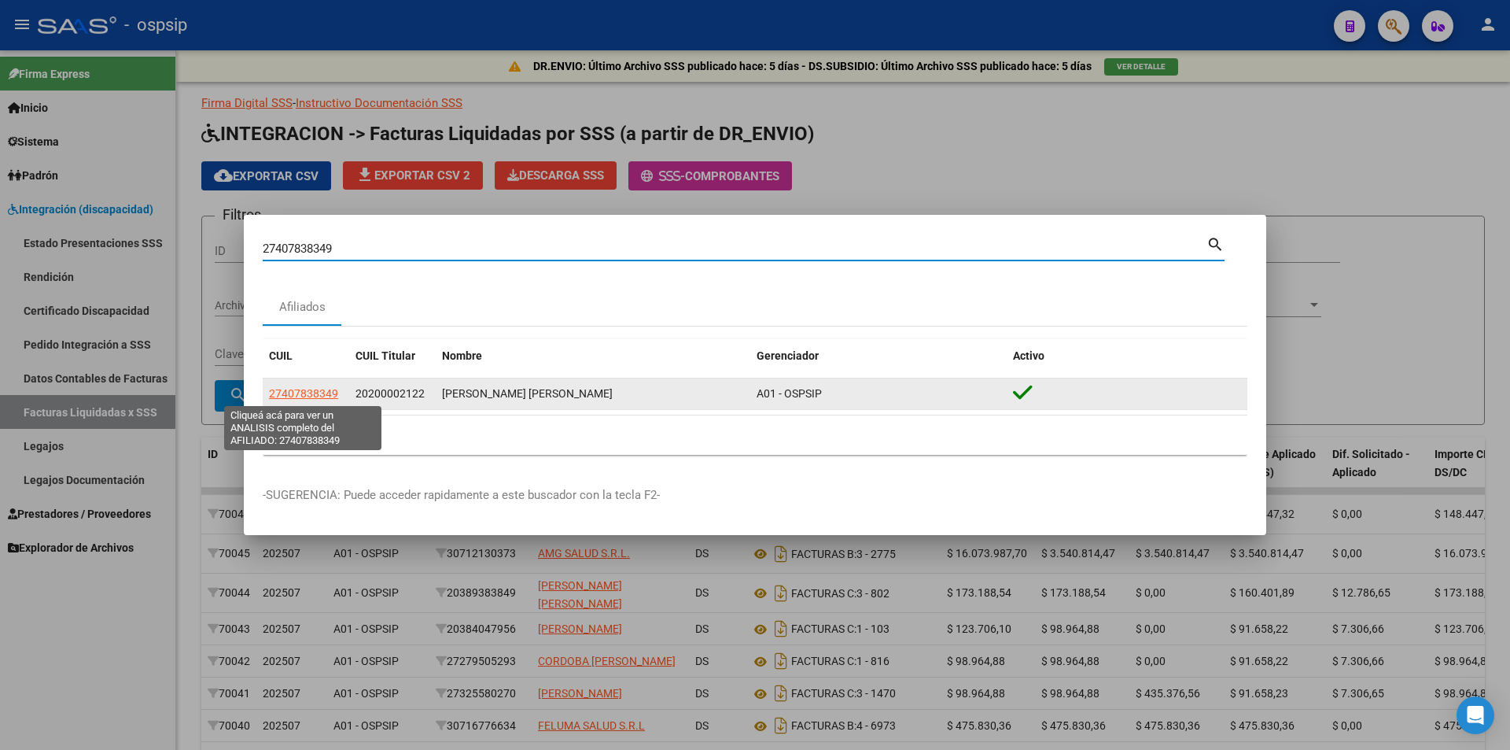
click at [328, 391] on span "27407838349" at bounding box center [303, 393] width 69 height 13
type textarea "27407838349"
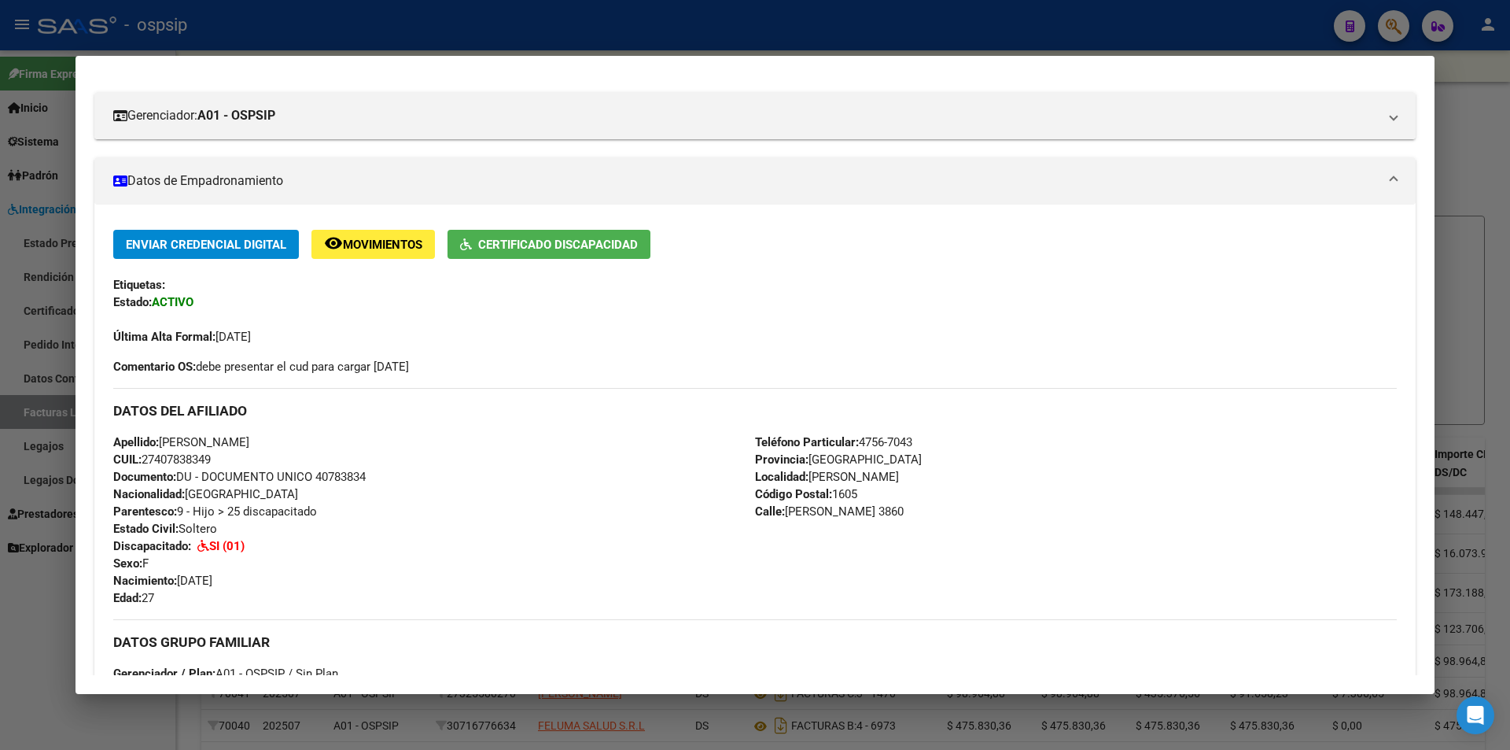
scroll to position [236, 0]
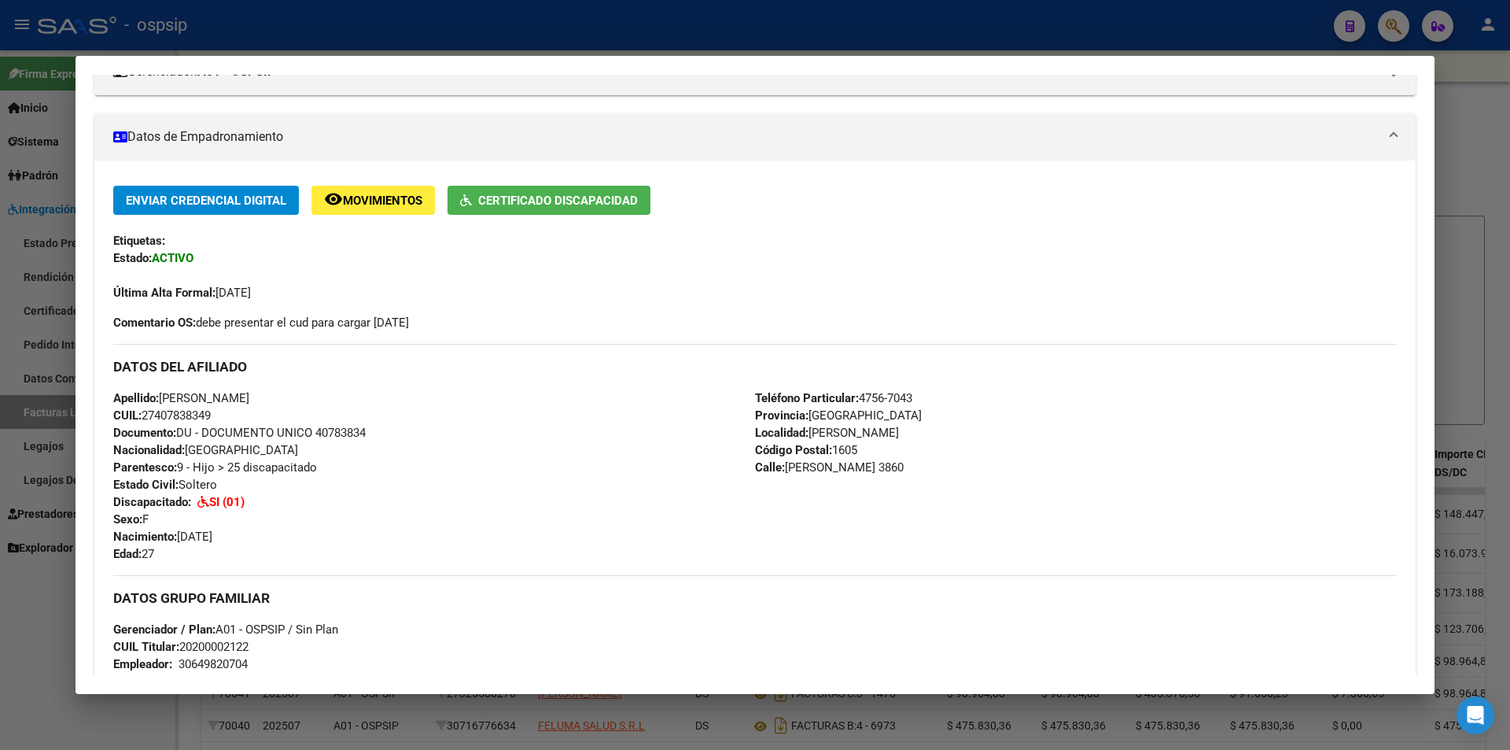
drag, startPoint x: 855, startPoint y: 27, endPoint x: 847, endPoint y: 28, distance: 7.9
click at [854, 27] on div at bounding box center [755, 375] width 1510 height 750
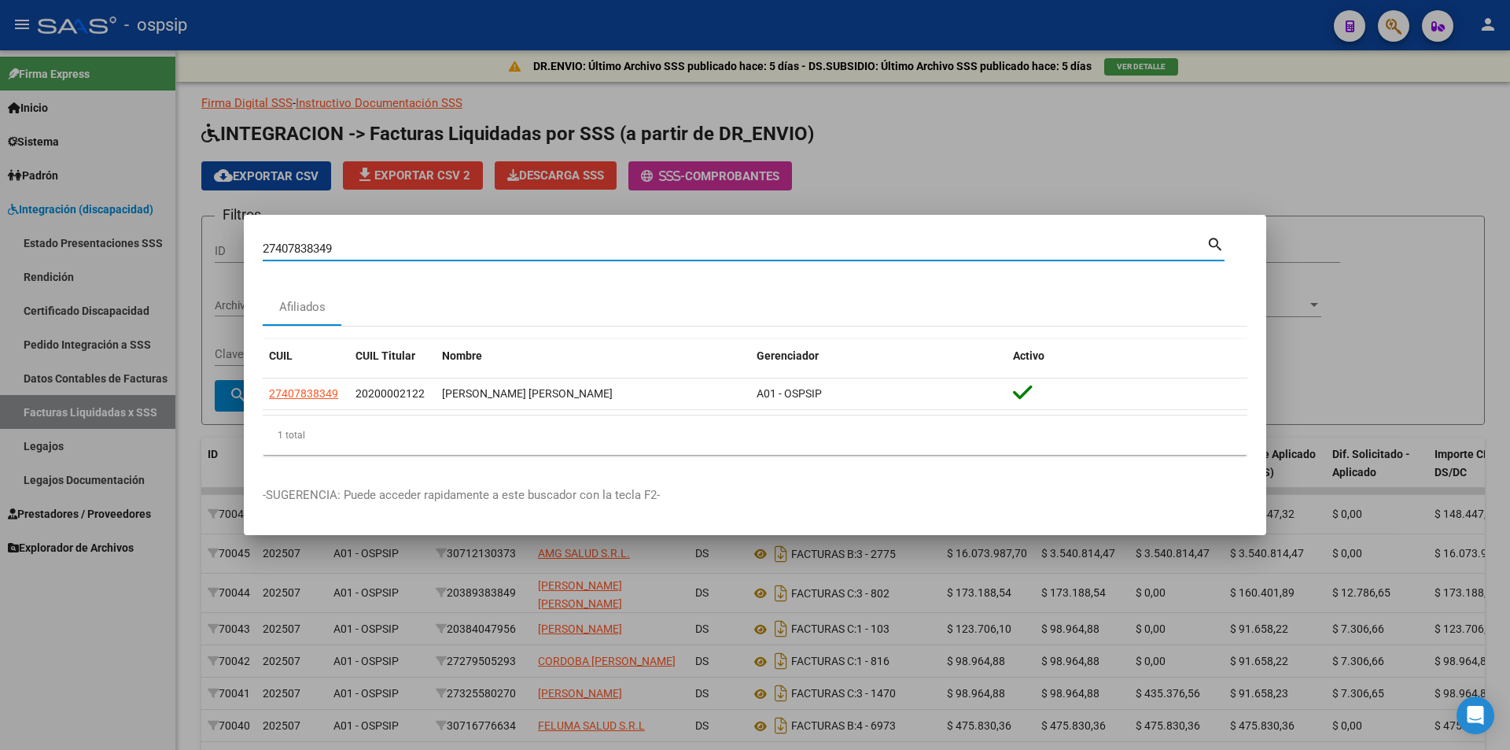
drag, startPoint x: 370, startPoint y: 252, endPoint x: 218, endPoint y: 244, distance: 152.8
click at [218, 244] on div "27407838349 Buscar (apellido, dni, cuil, nro traspaso, cuit, obra social) searc…" at bounding box center [755, 375] width 1510 height 750
paste input "230964195"
type input "27230964195"
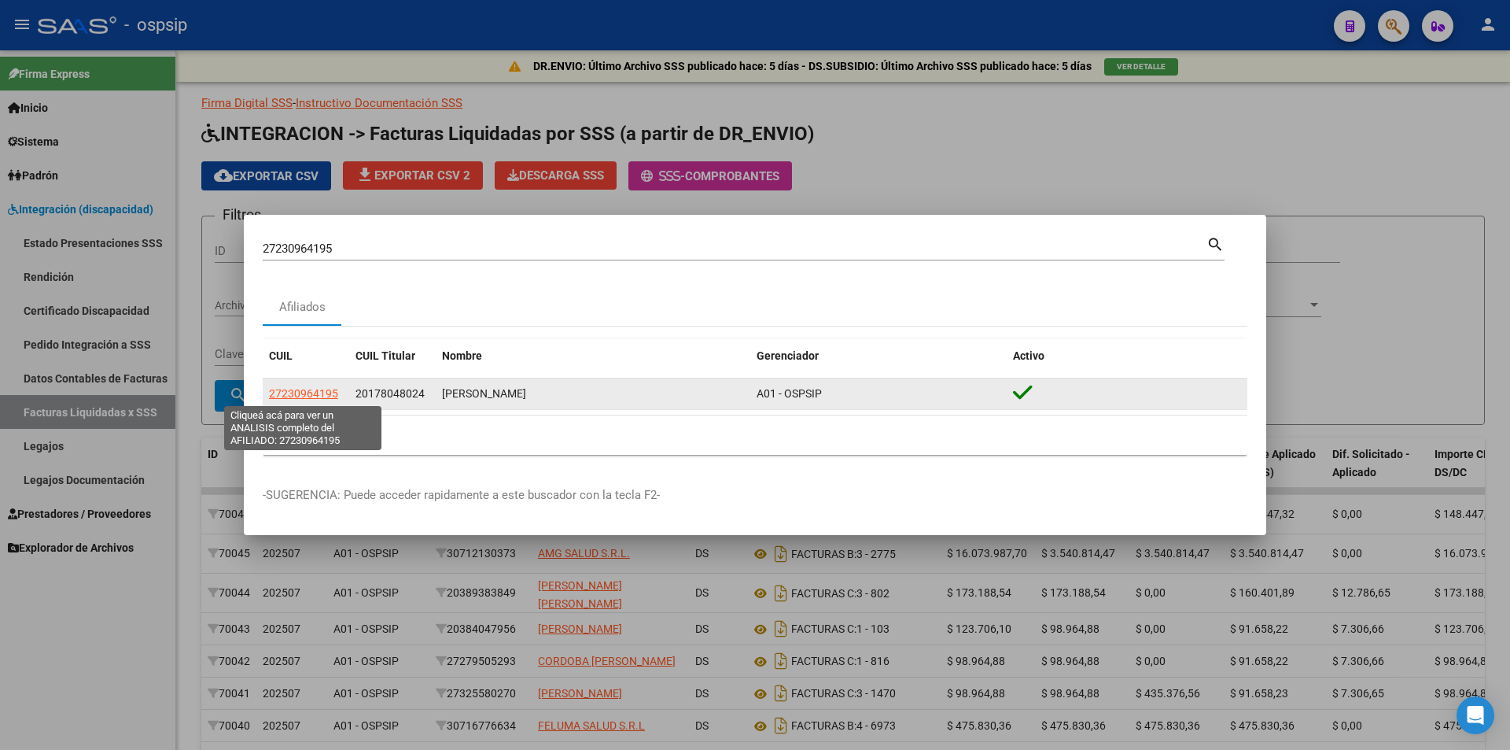
click at [294, 393] on span "27230964195" at bounding box center [303, 393] width 69 height 13
type textarea "27230964195"
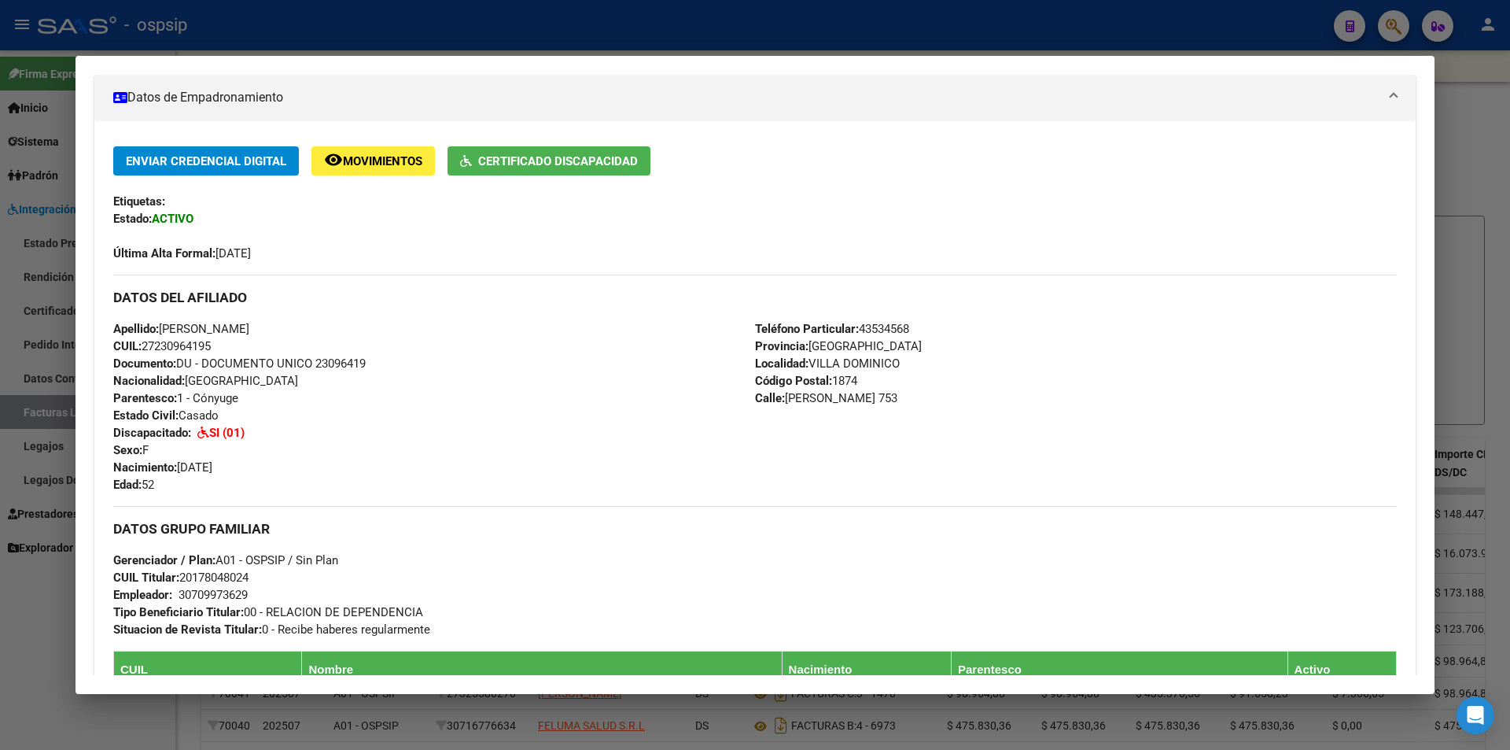
scroll to position [393, 0]
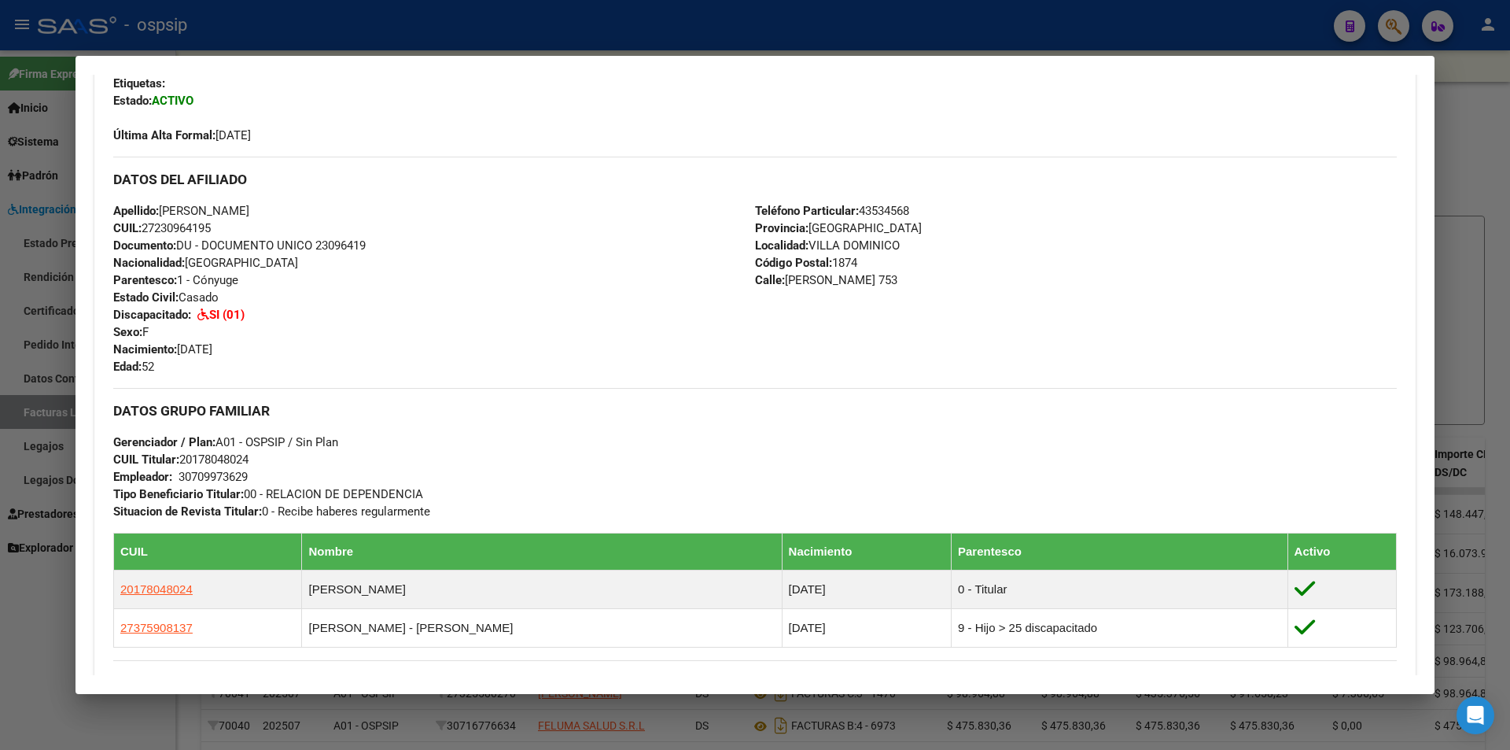
drag, startPoint x: 794, startPoint y: 13, endPoint x: 780, endPoint y: 22, distance: 17.7
click at [795, 12] on div at bounding box center [755, 375] width 1510 height 750
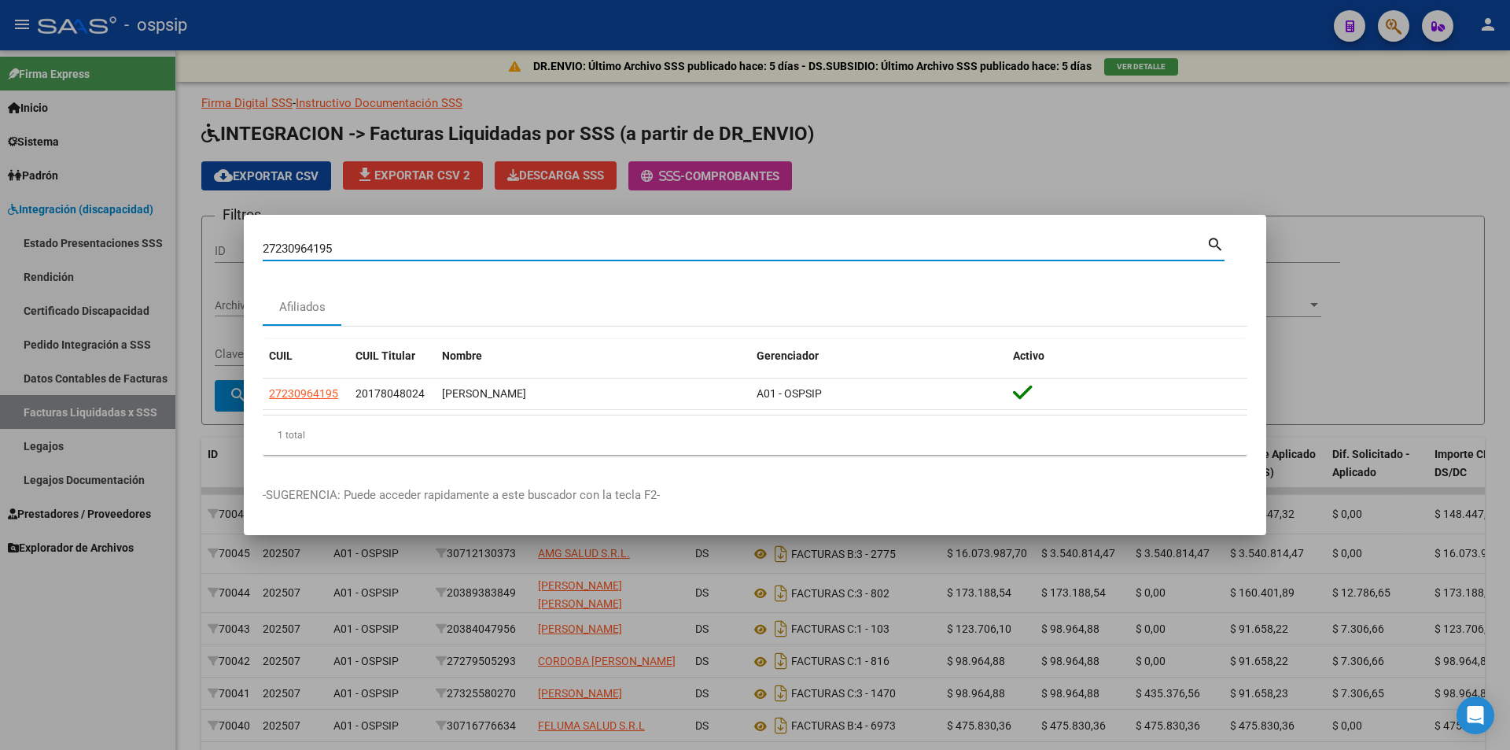
drag, startPoint x: 358, startPoint y: 245, endPoint x: 206, endPoint y: 237, distance: 152.1
click at [206, 237] on div "27230964195 Buscar (apellido, dni, cuil, nro traspaso, cuit, obra social) searc…" at bounding box center [755, 375] width 1510 height 750
paste input "0389263614"
type input "20389263614"
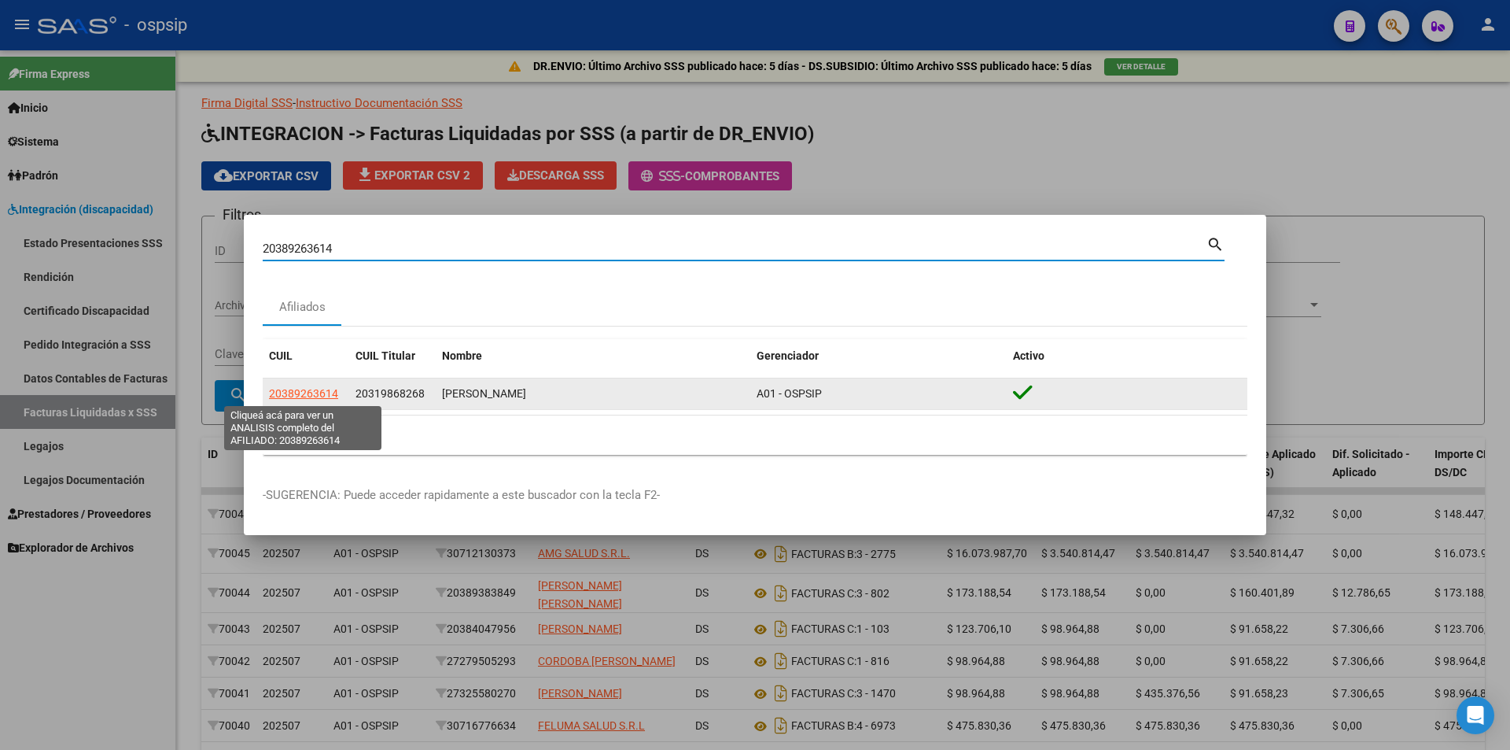
click at [277, 391] on span "20389263614" at bounding box center [303, 393] width 69 height 13
type textarea "20389263614"
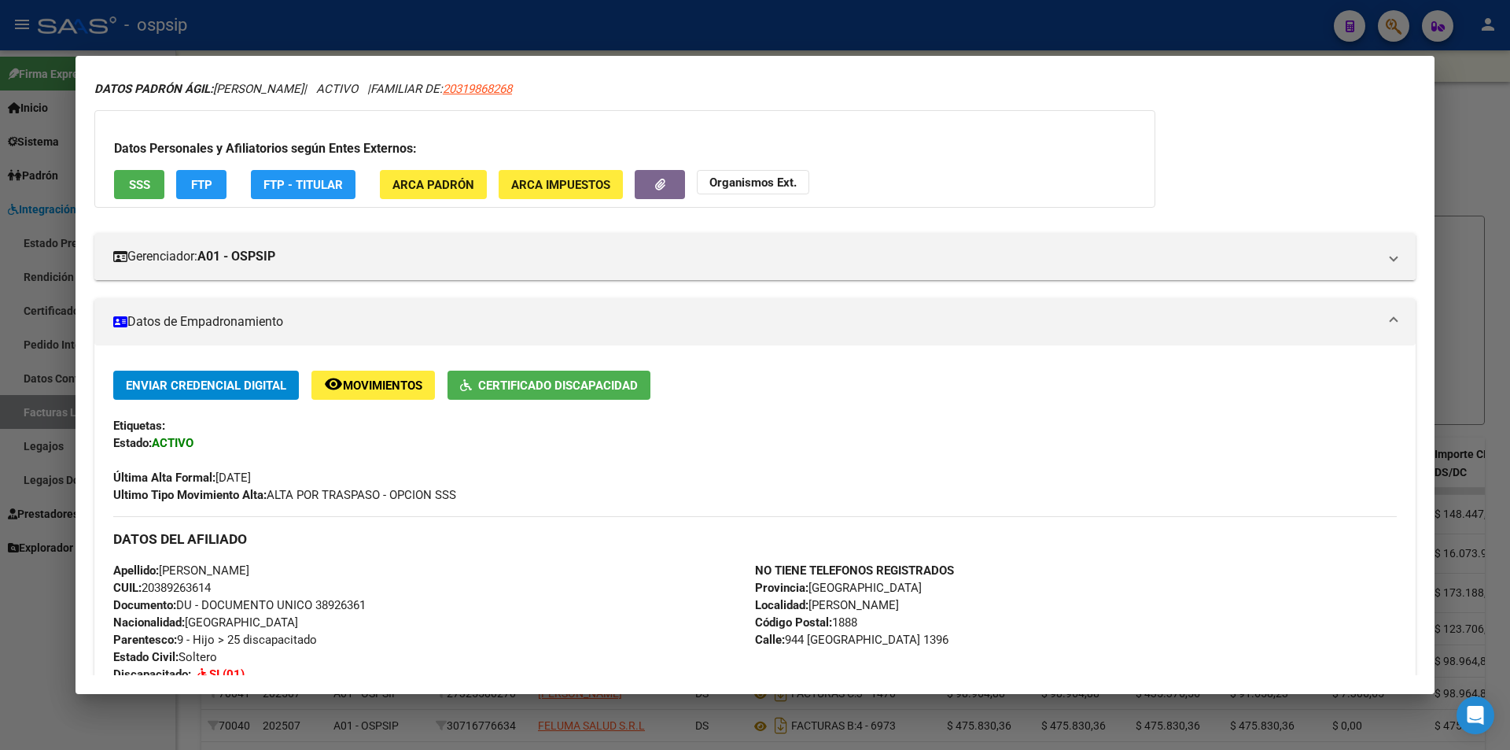
scroll to position [79, 0]
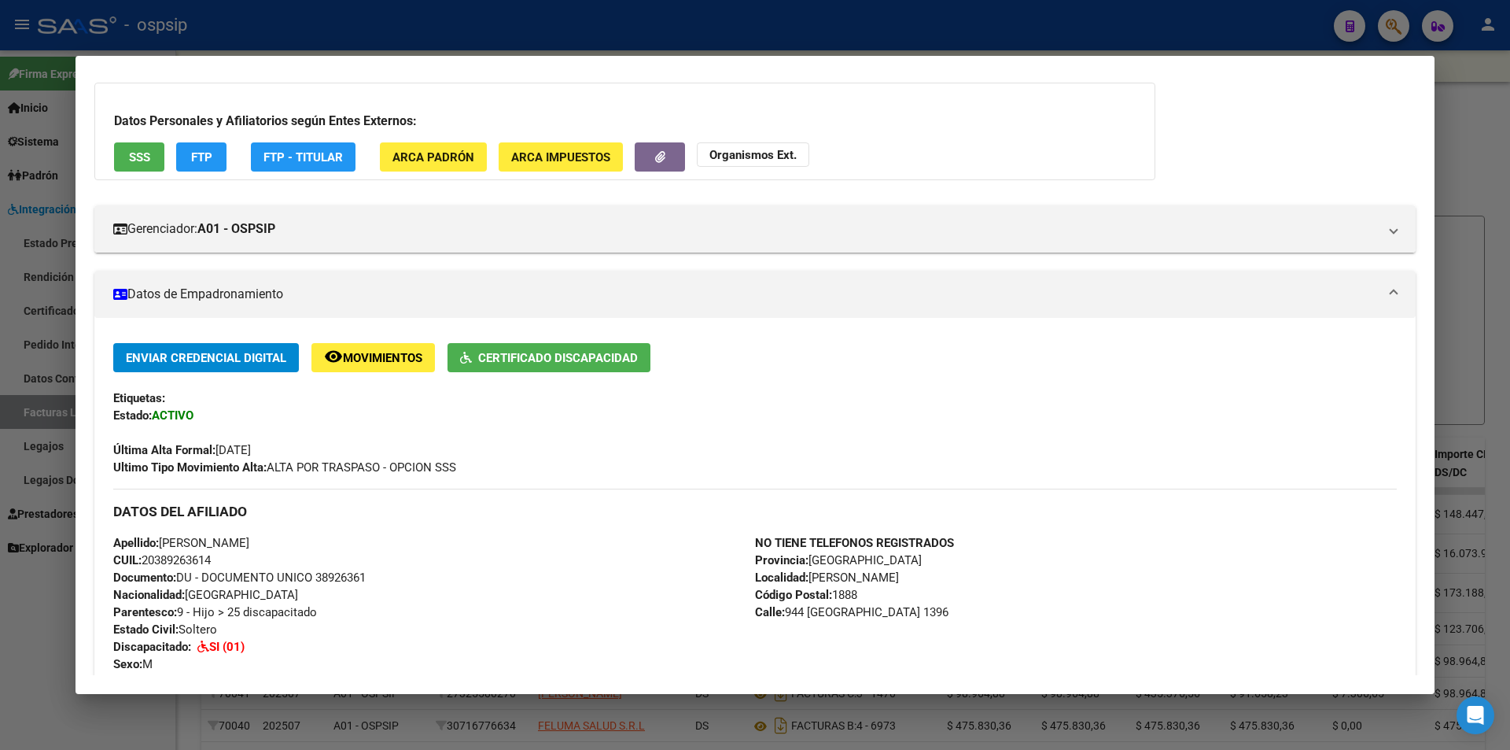
click at [594, 39] on div at bounding box center [755, 375] width 1510 height 750
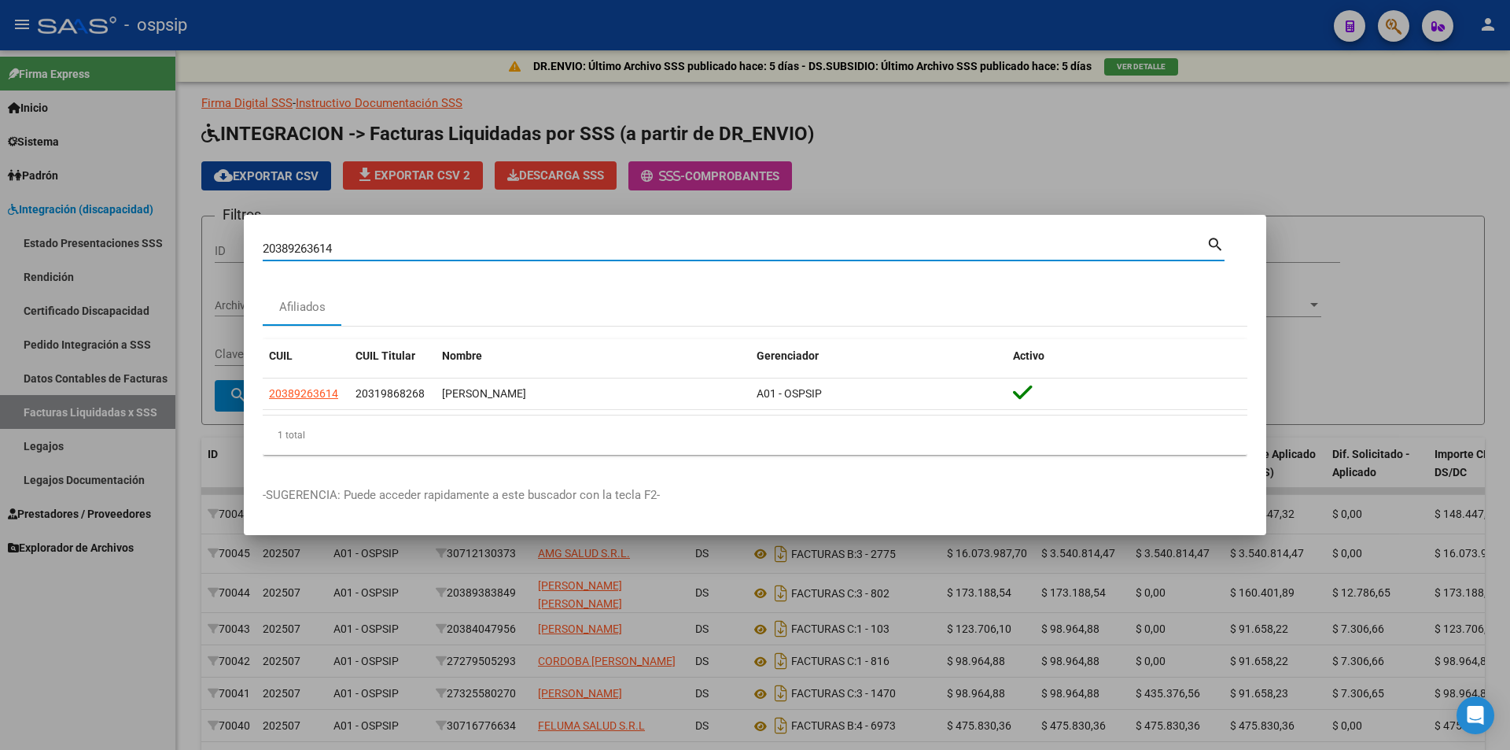
drag, startPoint x: 347, startPoint y: 252, endPoint x: 201, endPoint y: 252, distance: 145.5
click at [201, 252] on div "20389263614 Buscar (apellido, dni, cuil, nro traspaso, cuit, obra social) searc…" at bounding box center [755, 375] width 1510 height 750
paste input "7928653892"
type input "27928653892"
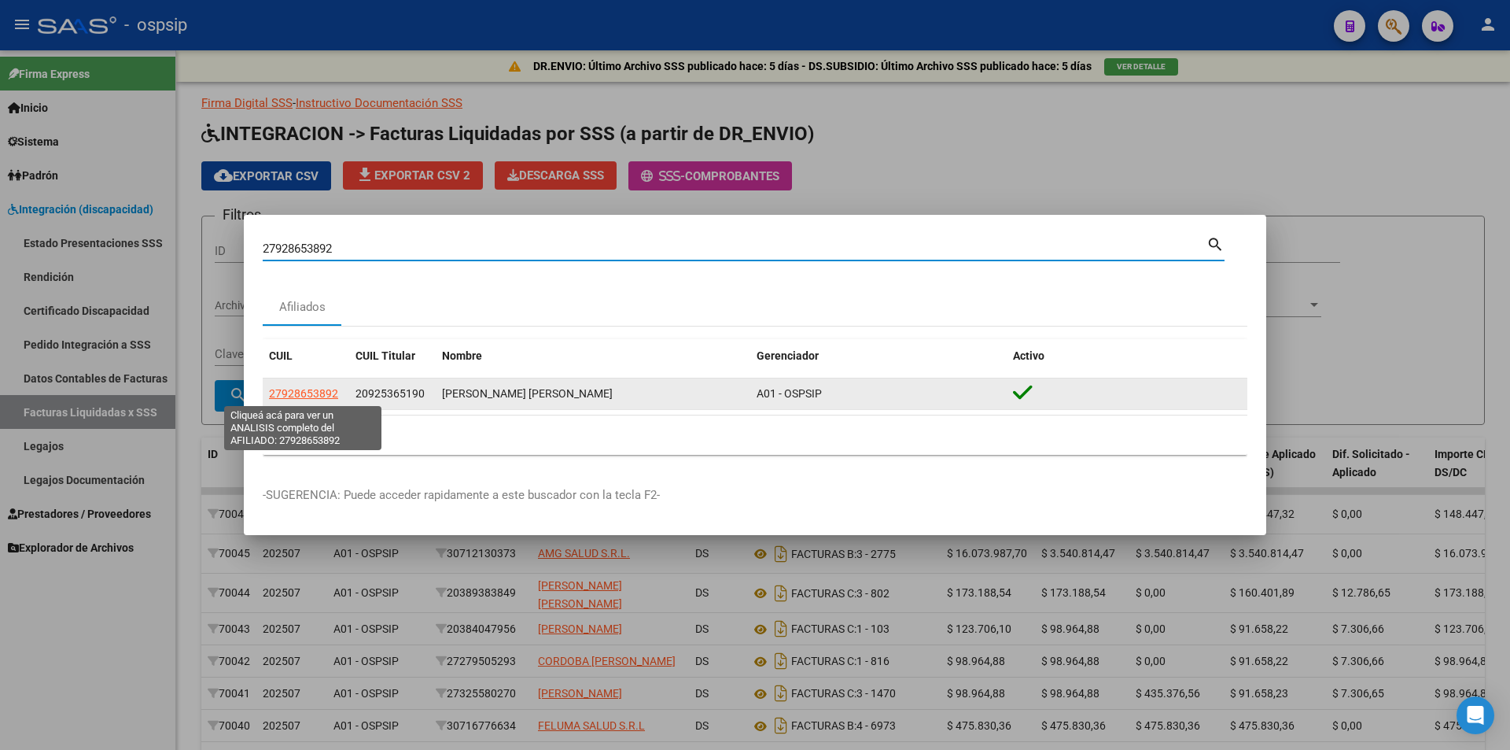
click at [300, 391] on span "27928653892" at bounding box center [303, 393] width 69 height 13
type textarea "27928653892"
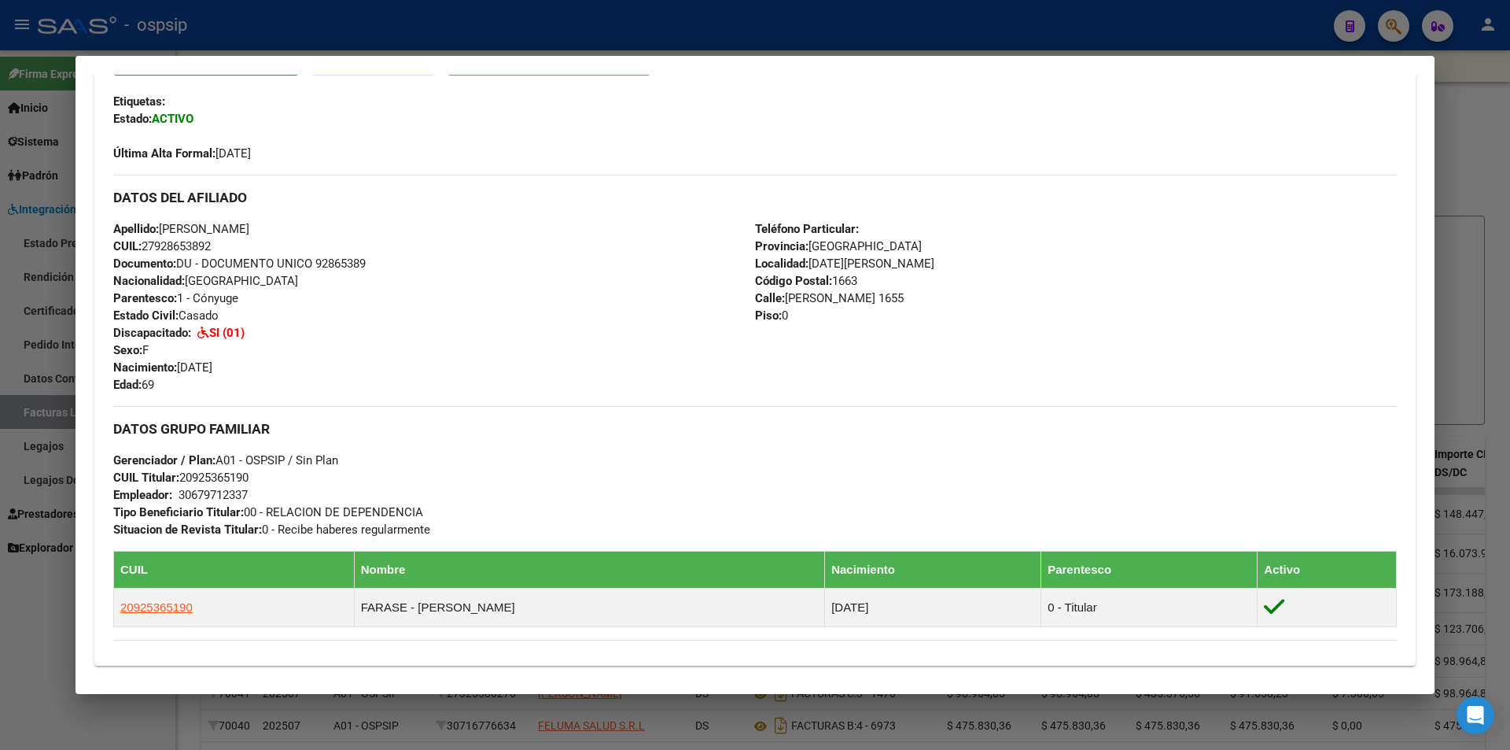
scroll to position [393, 0]
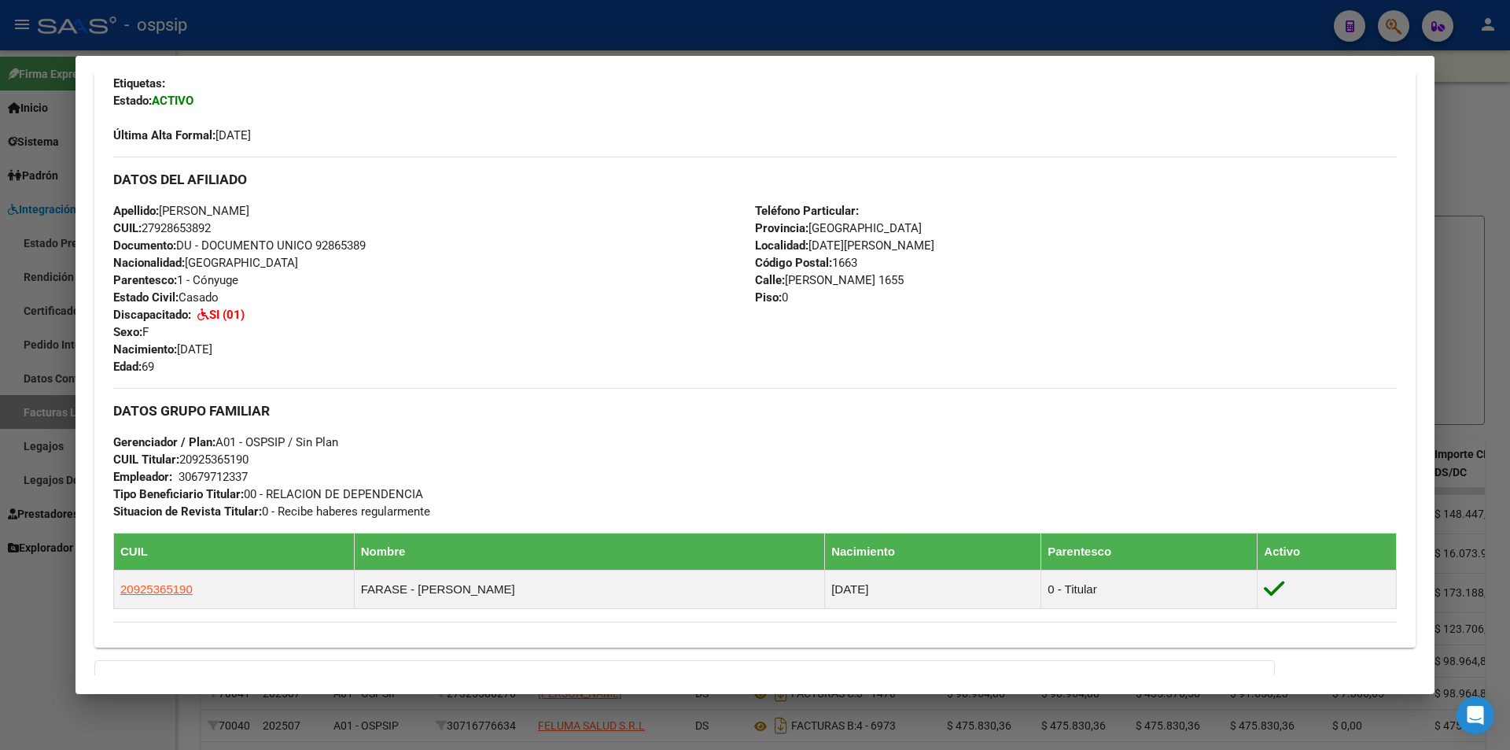
click at [488, 25] on div at bounding box center [755, 375] width 1510 height 750
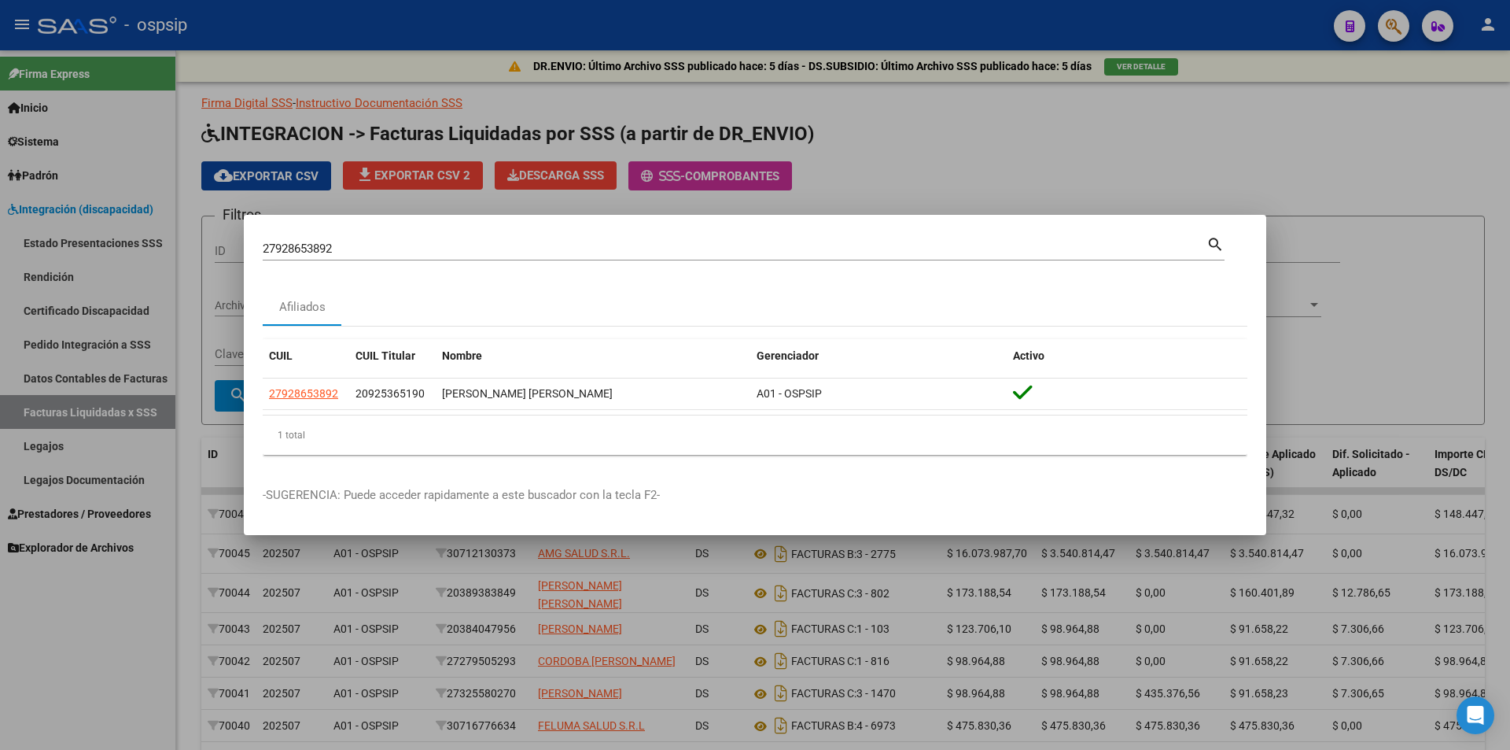
click at [487, 23] on div at bounding box center [755, 375] width 1510 height 750
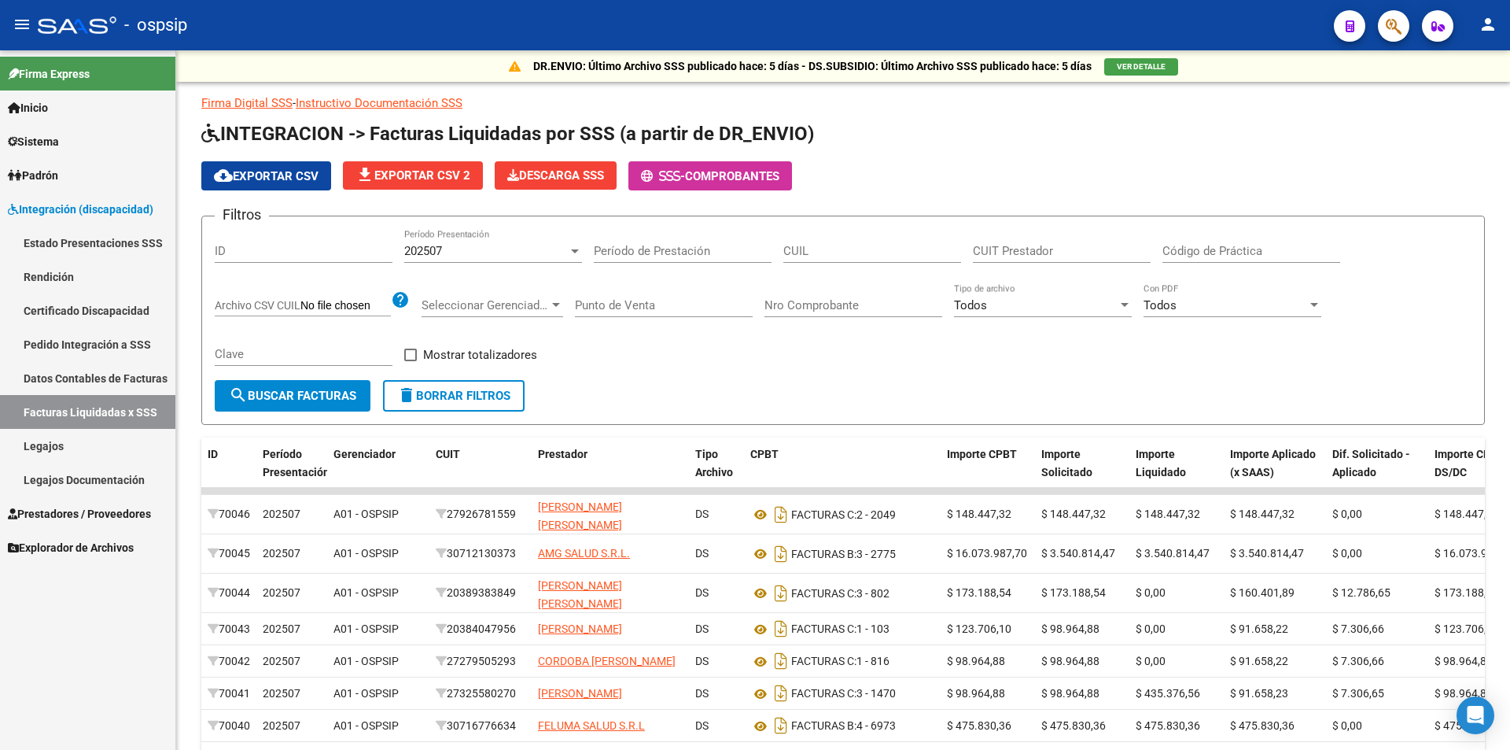
click at [135, 517] on span "Prestadores / Proveedores" at bounding box center [79, 513] width 143 height 17
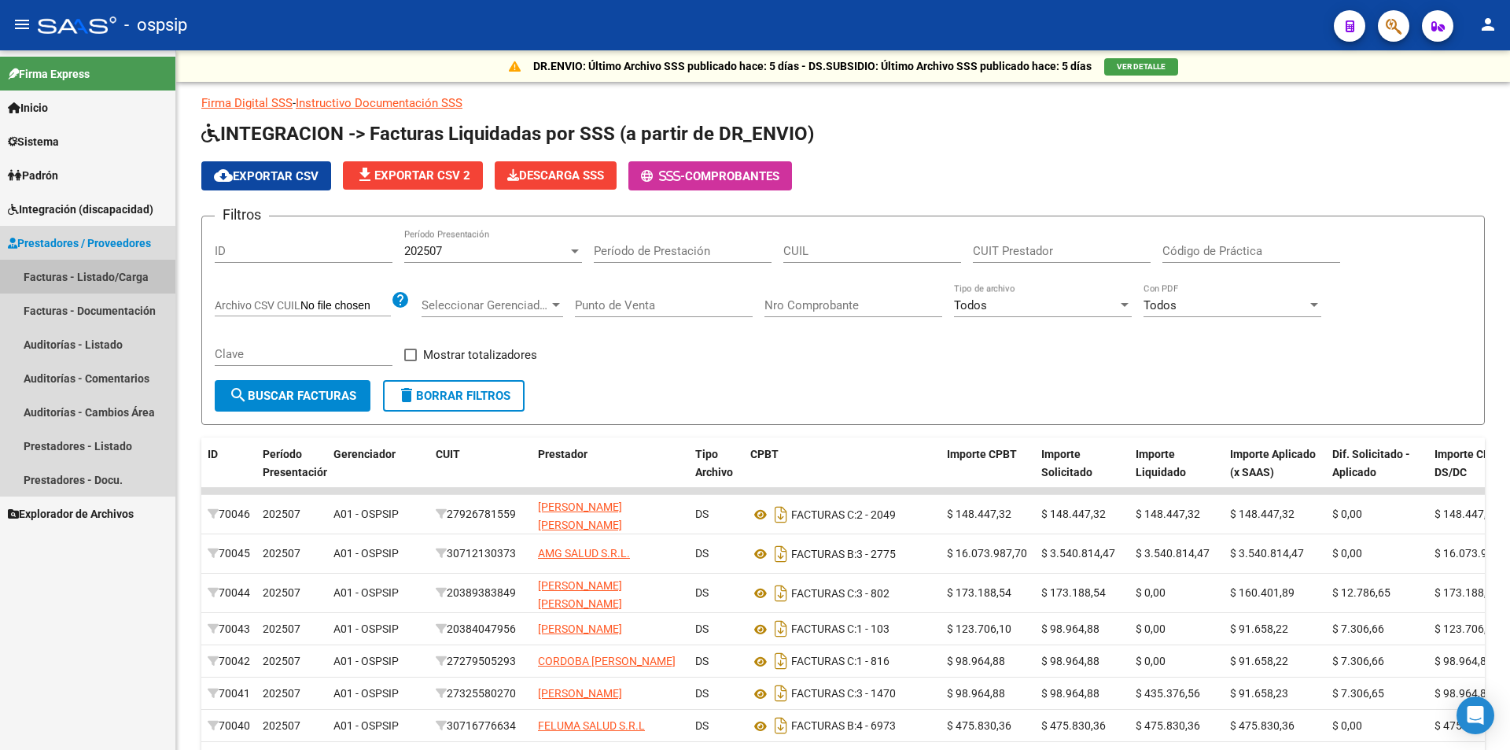
click at [131, 279] on link "Facturas - Listado/Carga" at bounding box center [87, 277] width 175 height 34
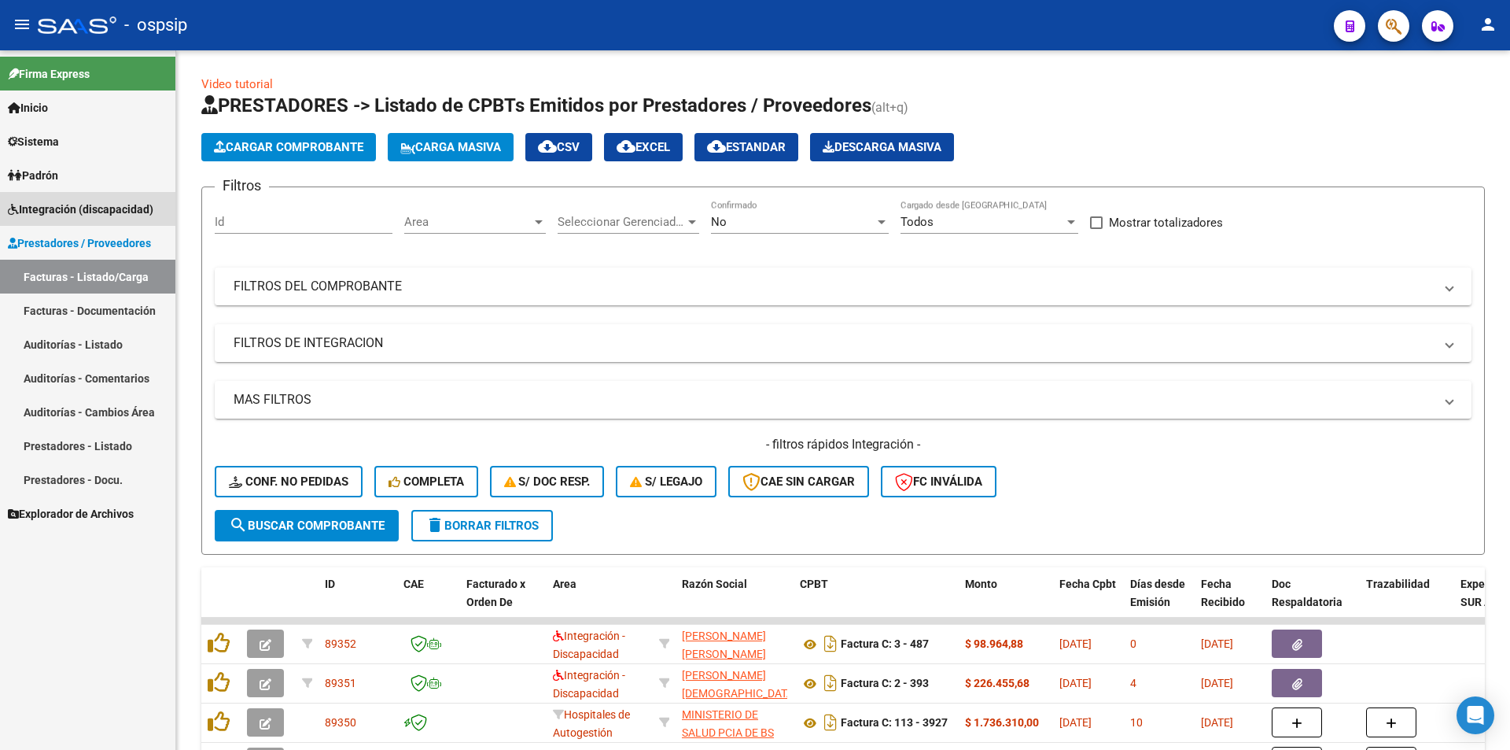
click at [121, 211] on span "Integración (discapacidad)" at bounding box center [81, 209] width 146 height 17
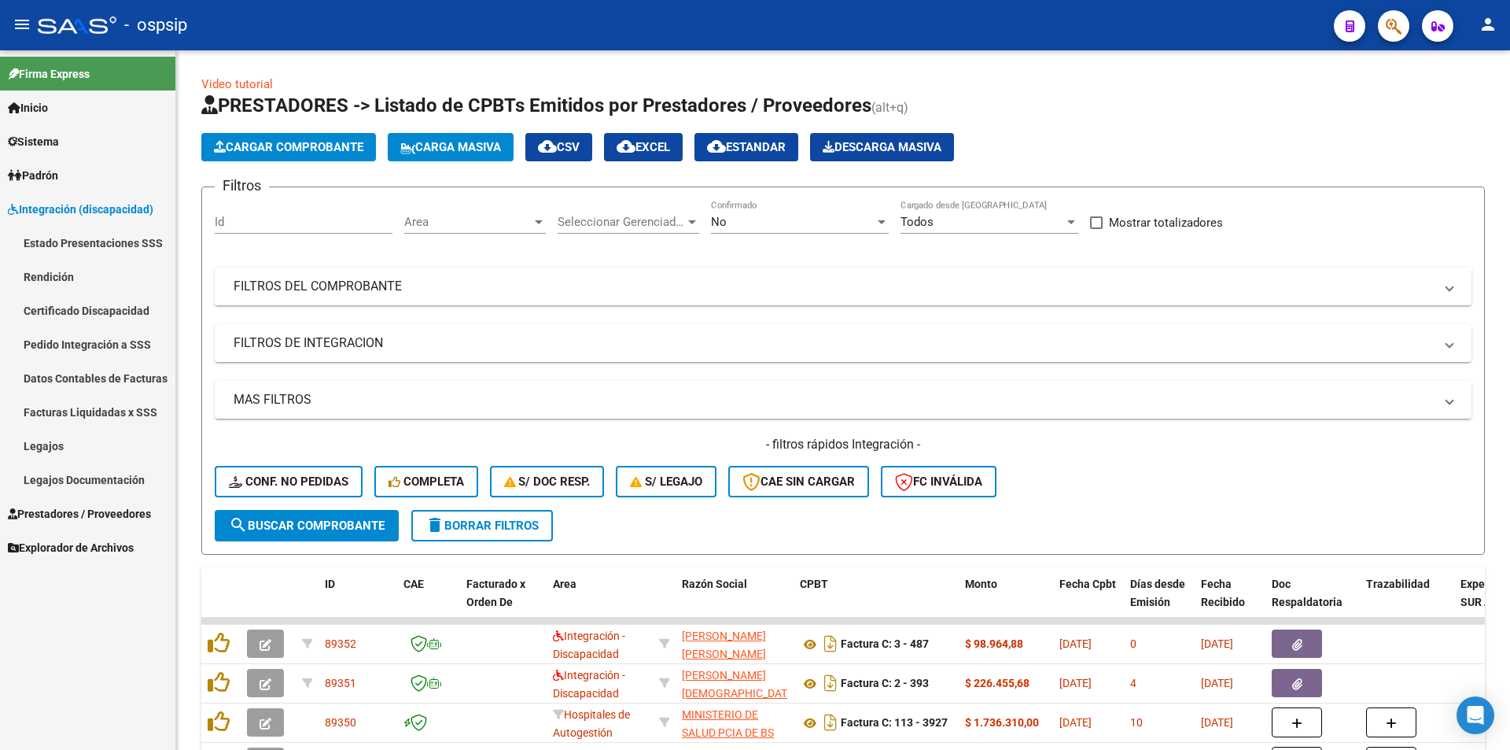
click at [145, 405] on link "Facturas Liquidadas x SSS" at bounding box center [87, 412] width 175 height 34
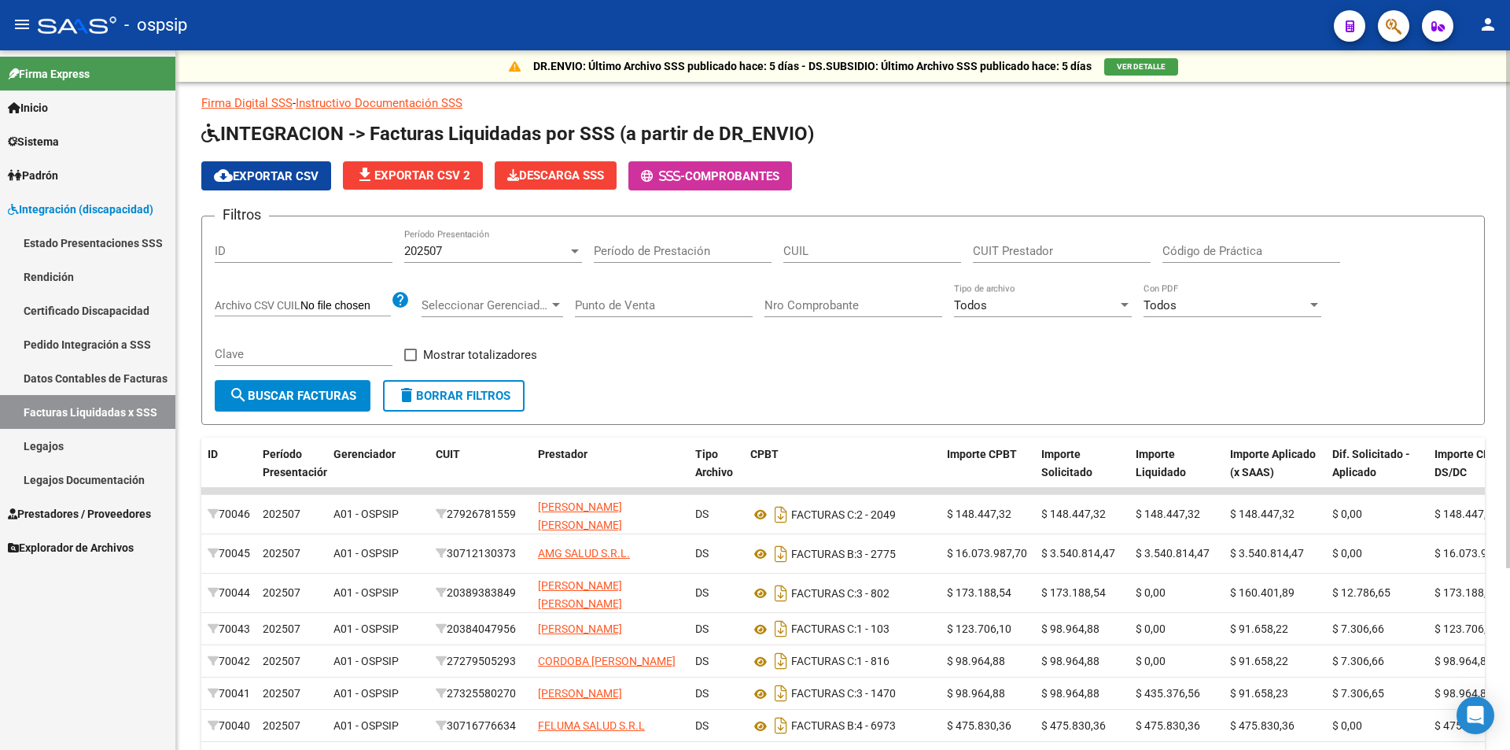
click at [303, 179] on span "cloud_download Exportar CSV" at bounding box center [266, 176] width 105 height 14
click at [146, 512] on span "Prestadores / Proveedores" at bounding box center [79, 513] width 143 height 17
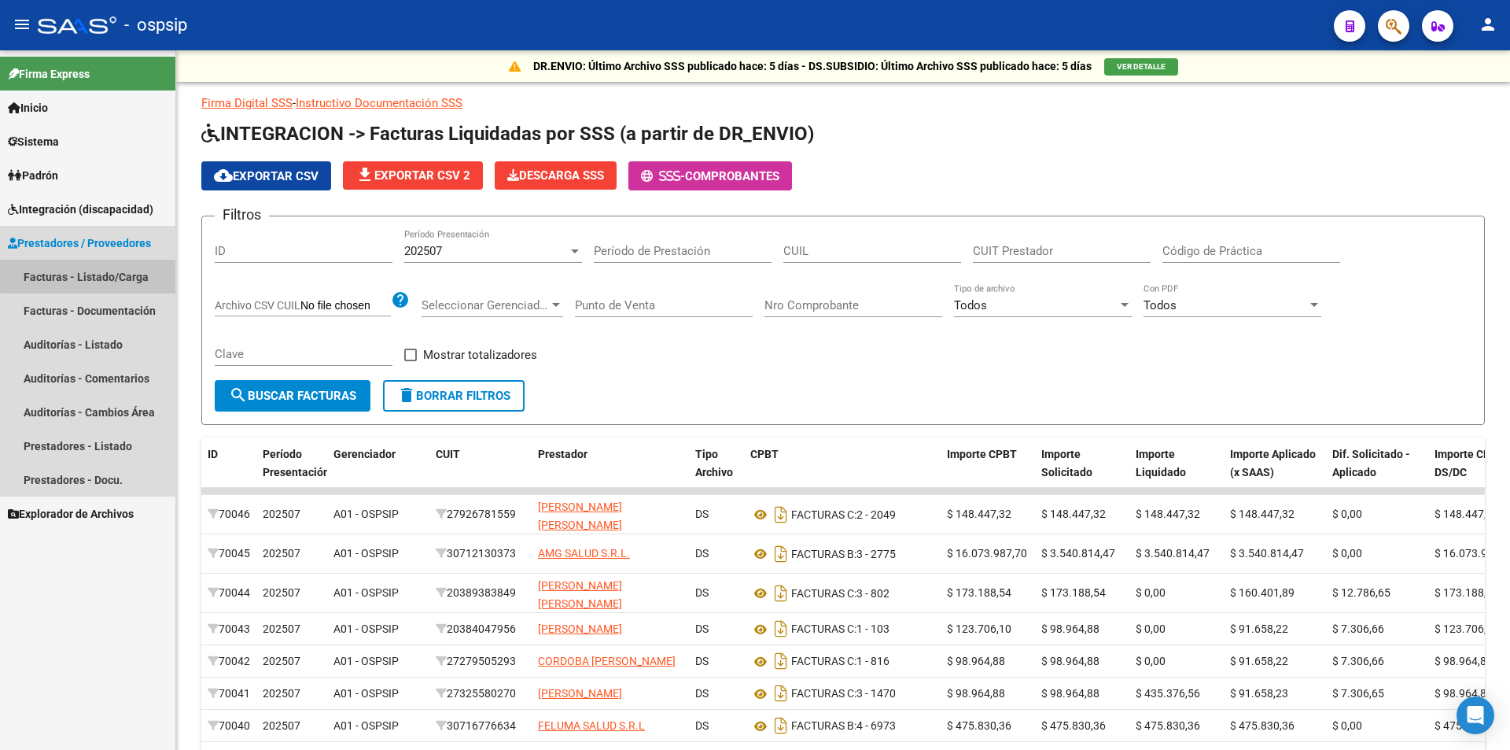
click at [97, 275] on link "Facturas - Listado/Carga" at bounding box center [87, 277] width 175 height 34
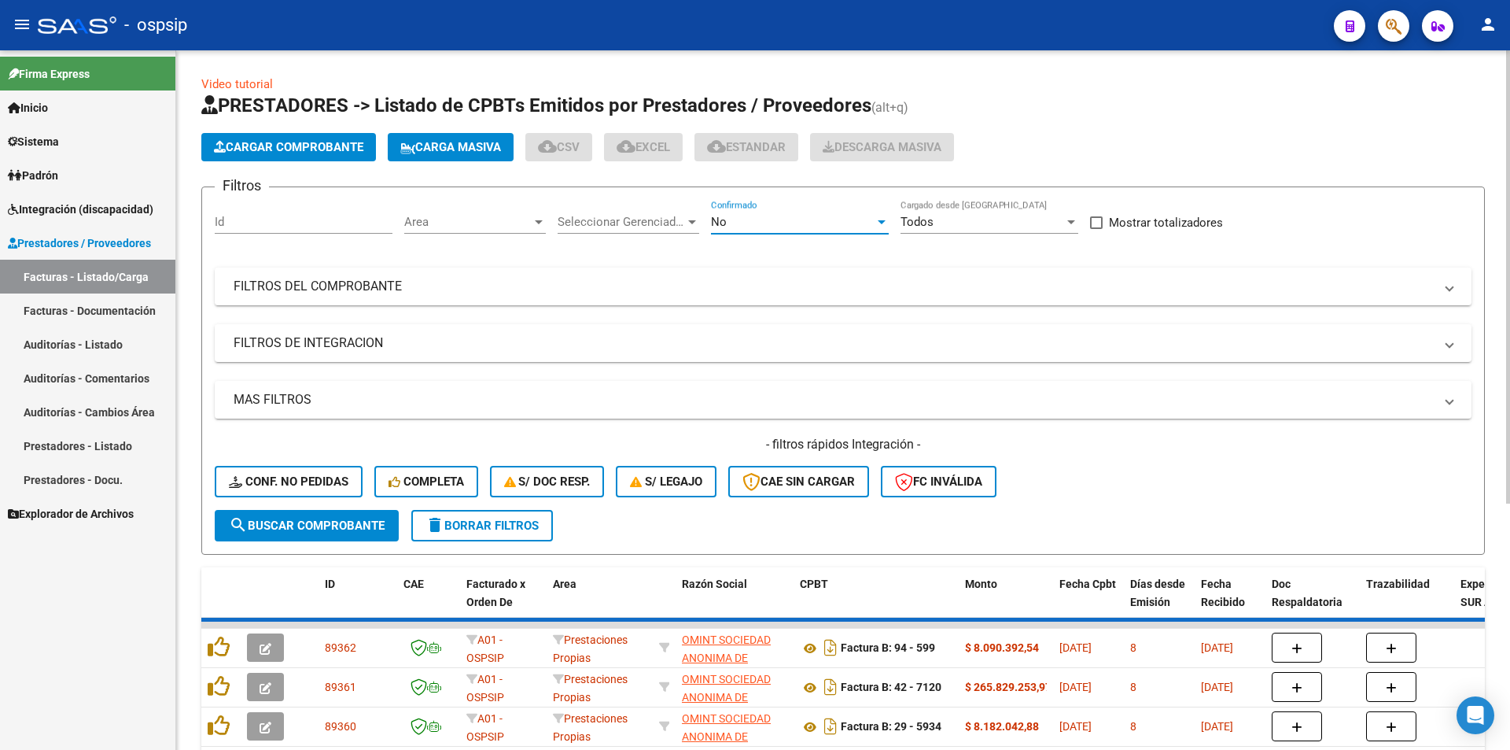
click at [724, 219] on span "No" at bounding box center [719, 222] width 16 height 14
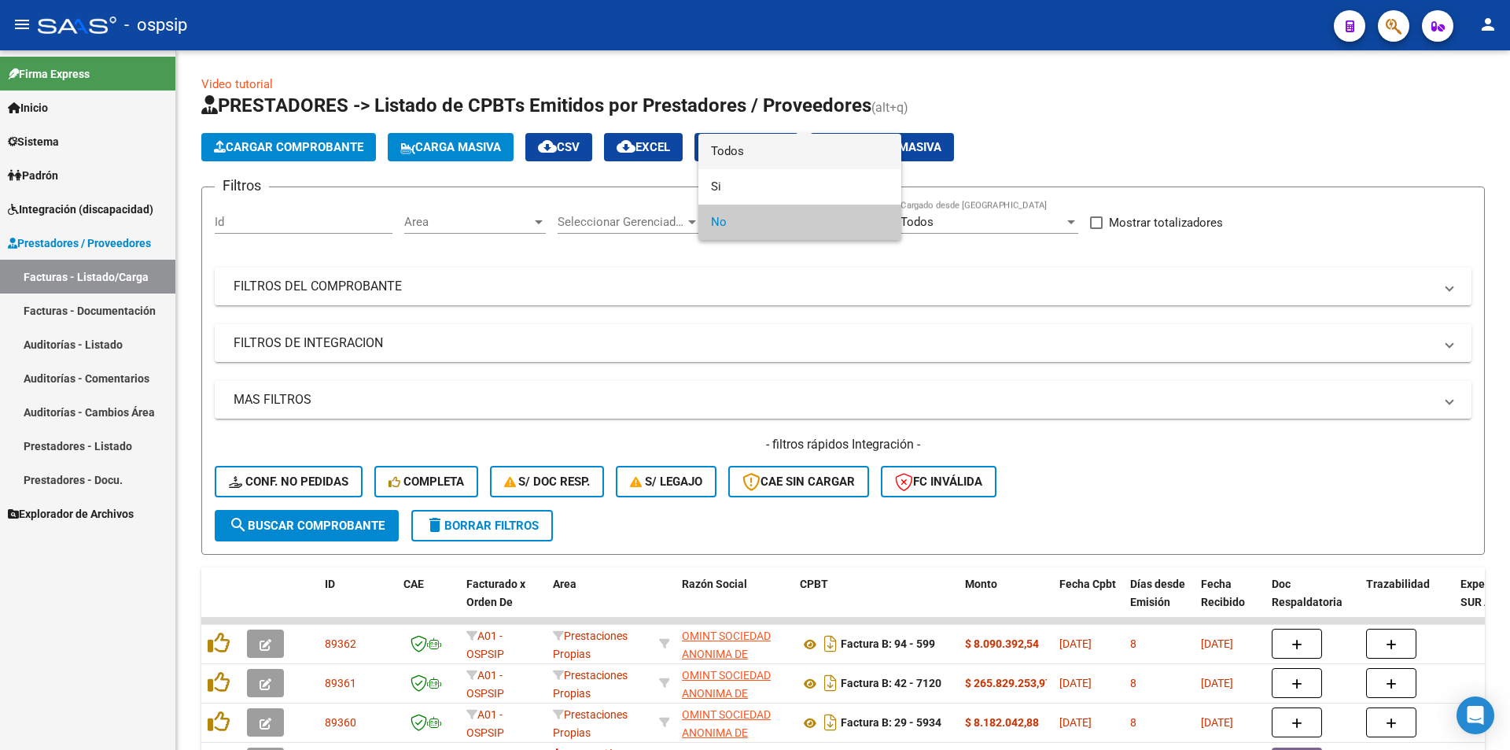
click at [748, 152] on span "Todos" at bounding box center [800, 151] width 178 height 35
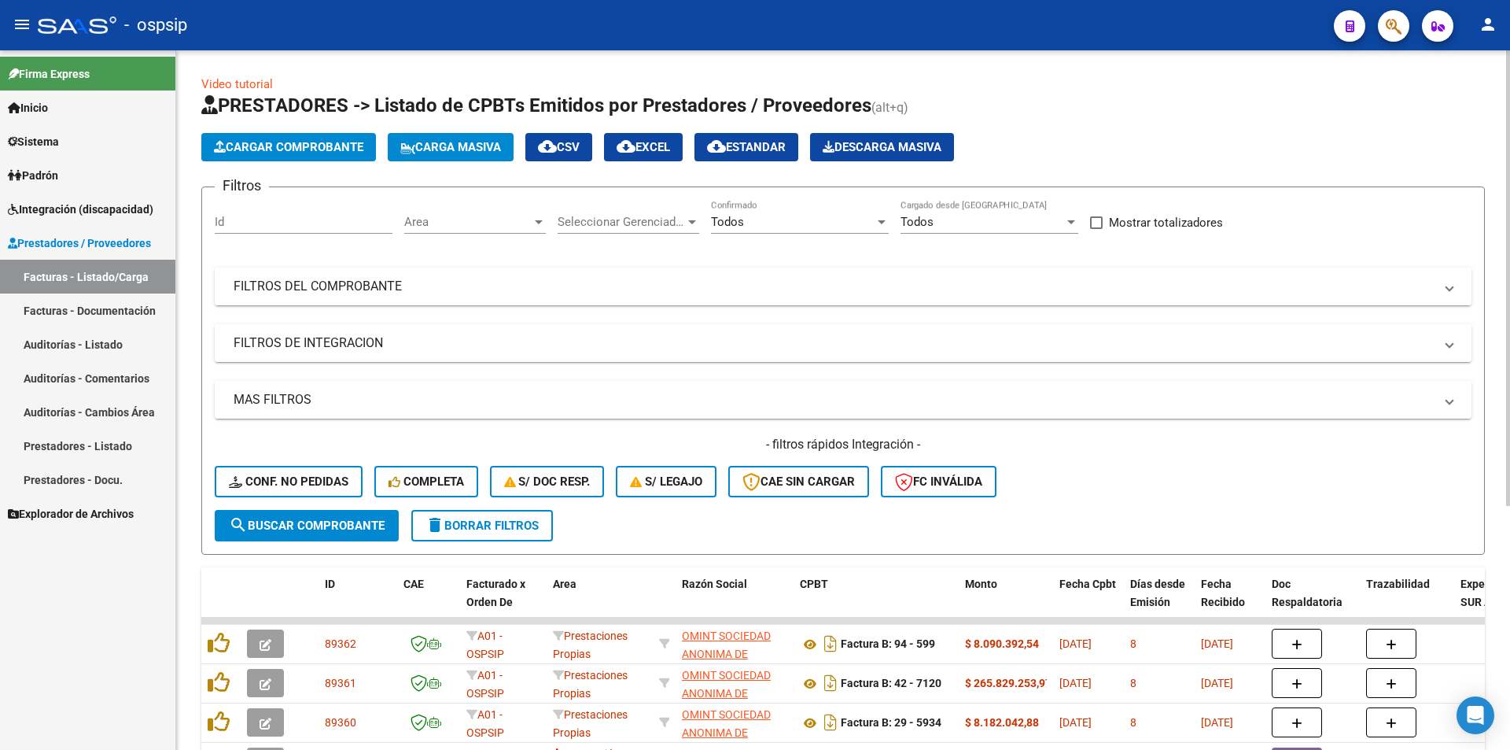
click at [363, 288] on mat-panel-title "FILTROS DEL COMPROBANTE" at bounding box center [834, 286] width 1200 height 17
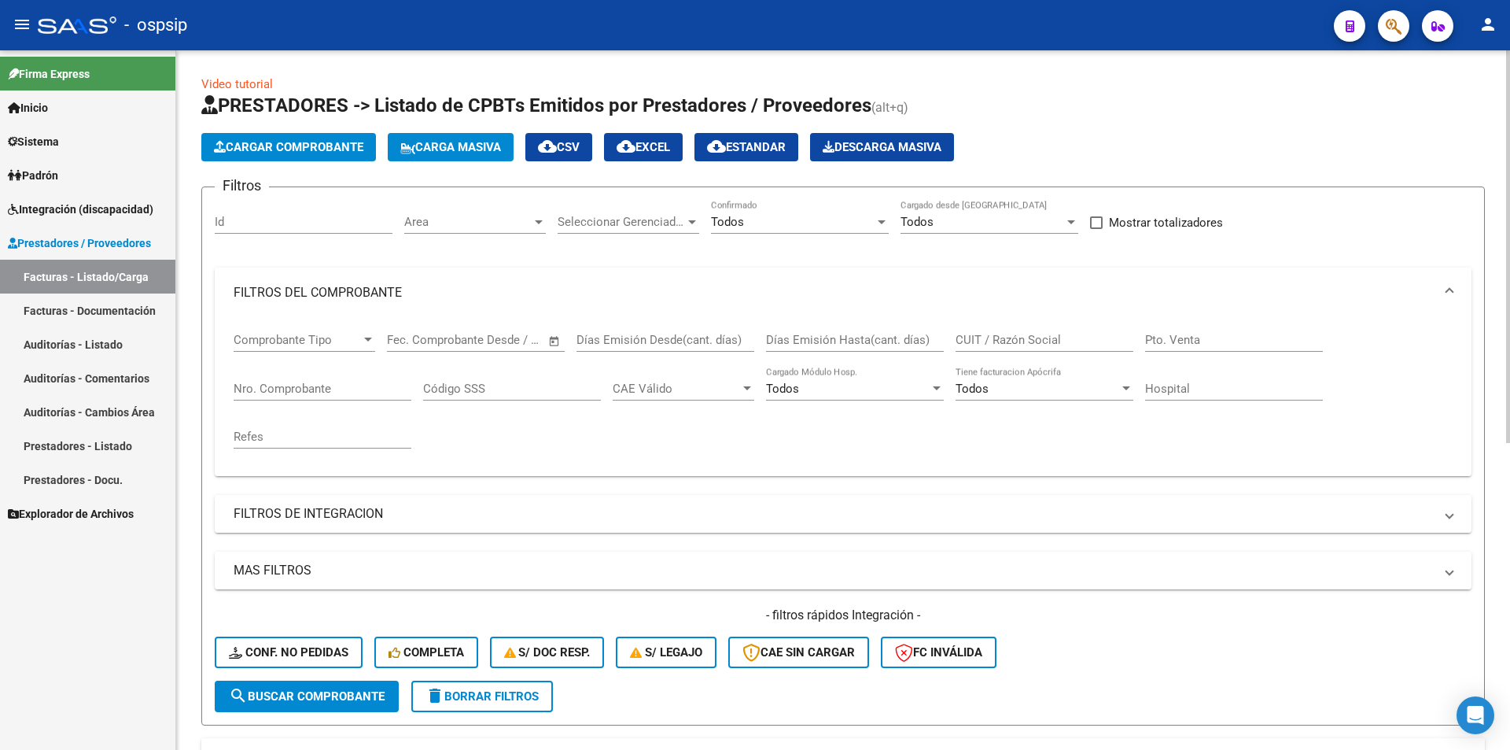
click at [249, 387] on input "Nro. Comprobante" at bounding box center [323, 388] width 178 height 14
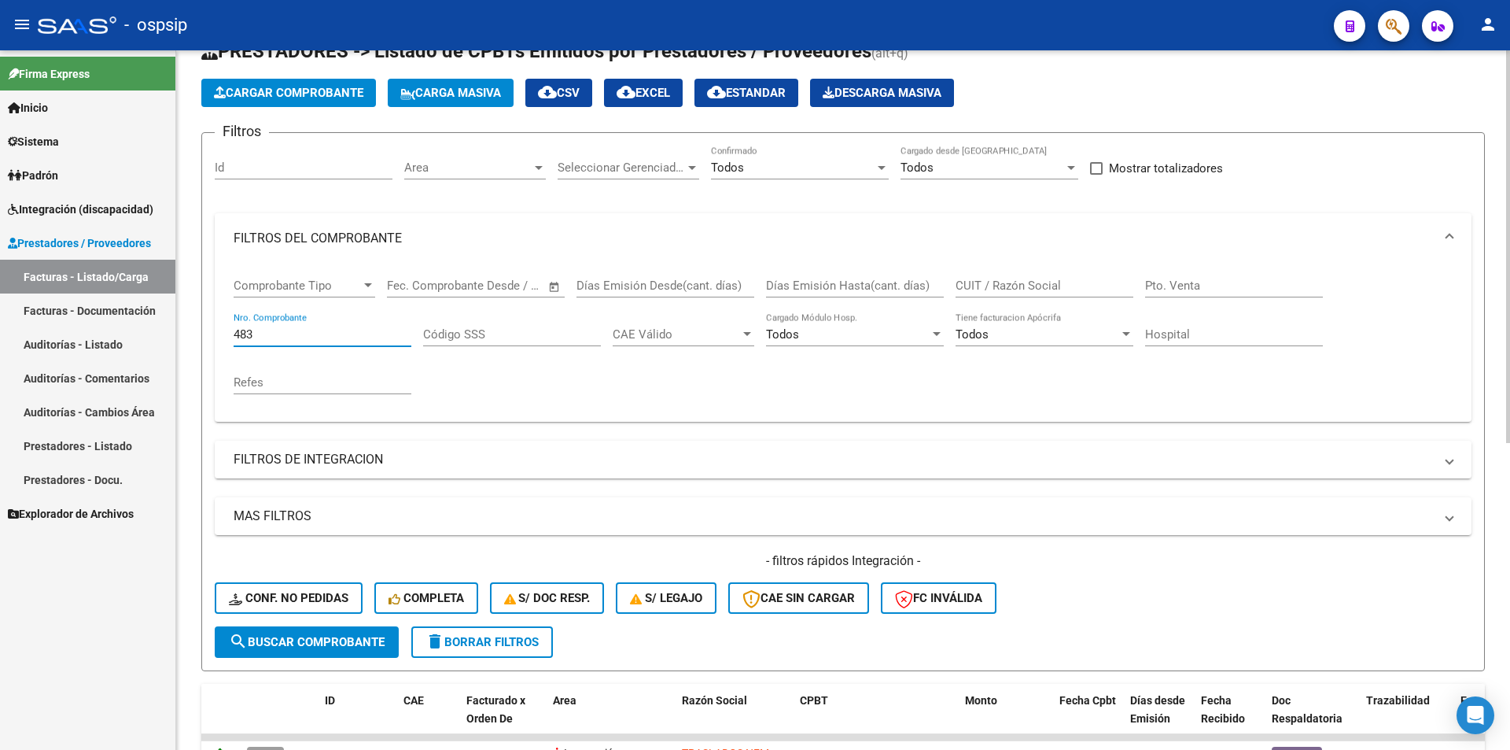
scroll to position [315, 0]
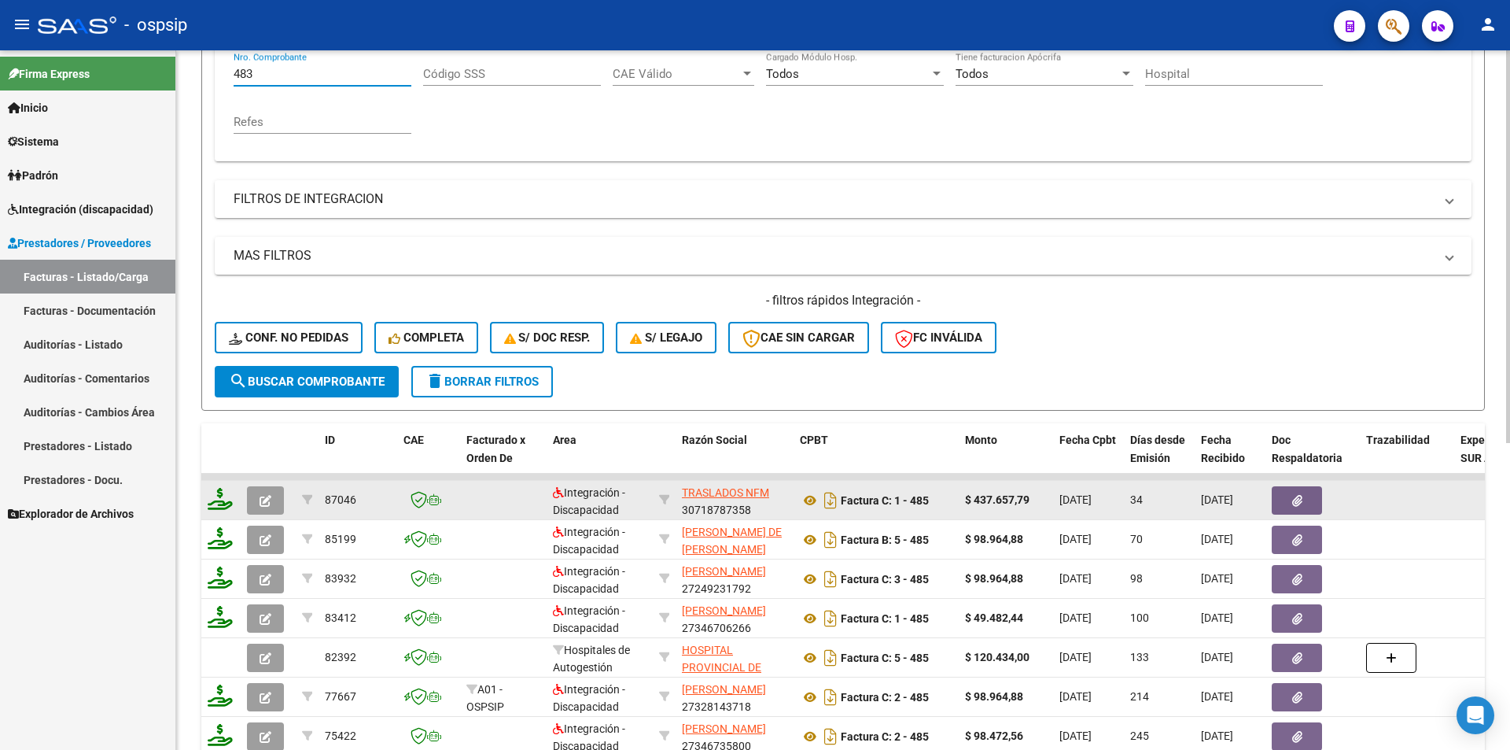
type input "483"
click at [264, 491] on button "button" at bounding box center [265, 500] width 37 height 28
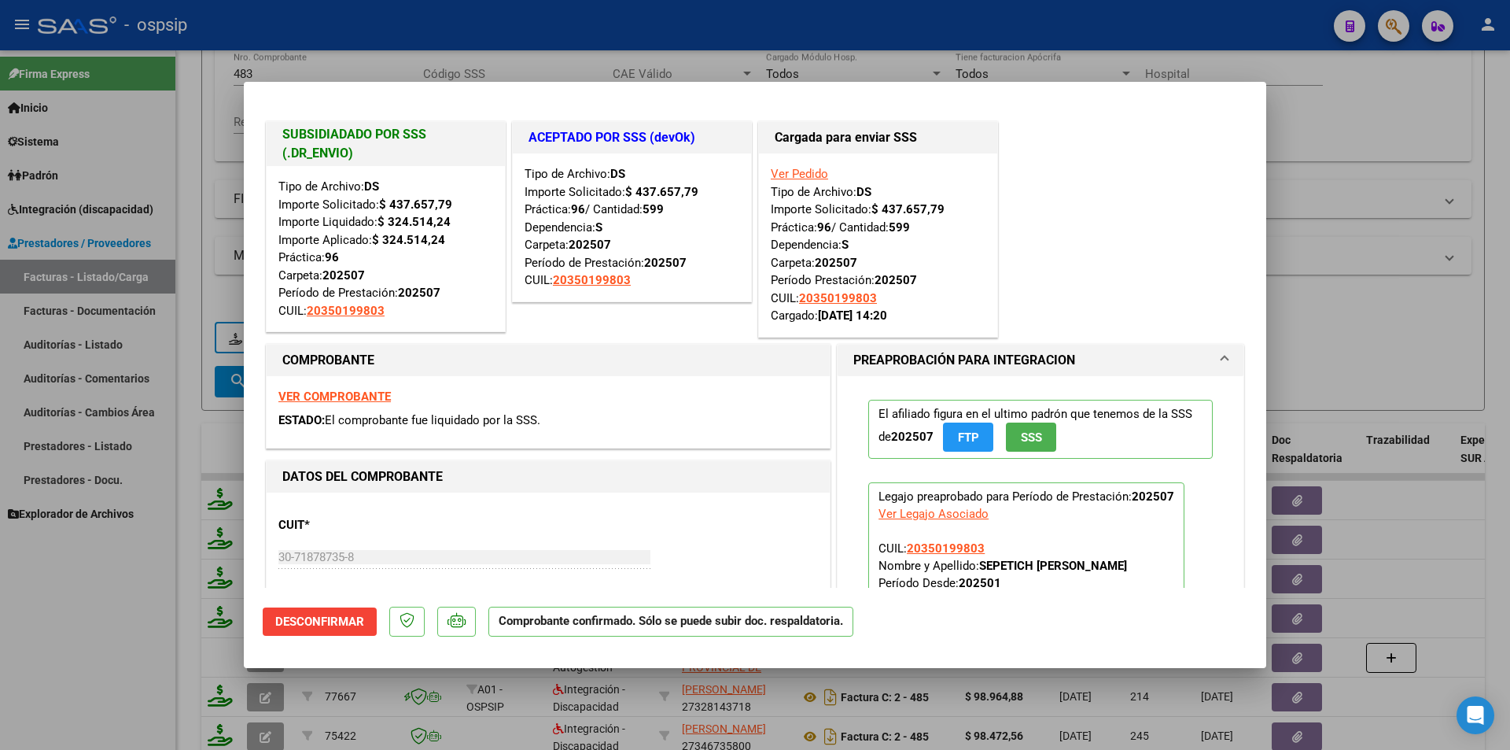
click at [361, 401] on strong "VER COMPROBANTE" at bounding box center [334, 396] width 112 height 14
click at [132, 626] on div at bounding box center [755, 375] width 1510 height 750
type input "$ 0,00"
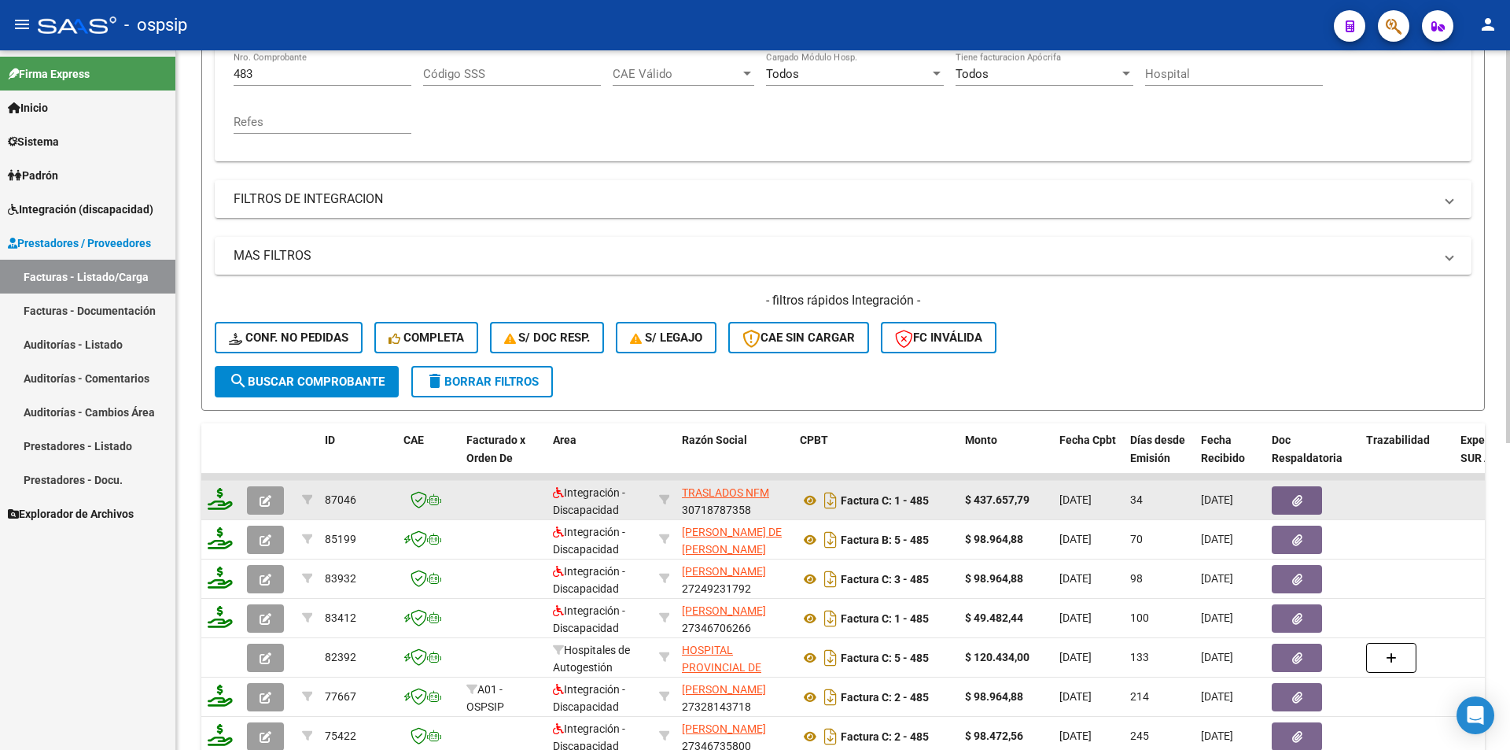
click at [255, 504] on button "button" at bounding box center [265, 500] width 37 height 28
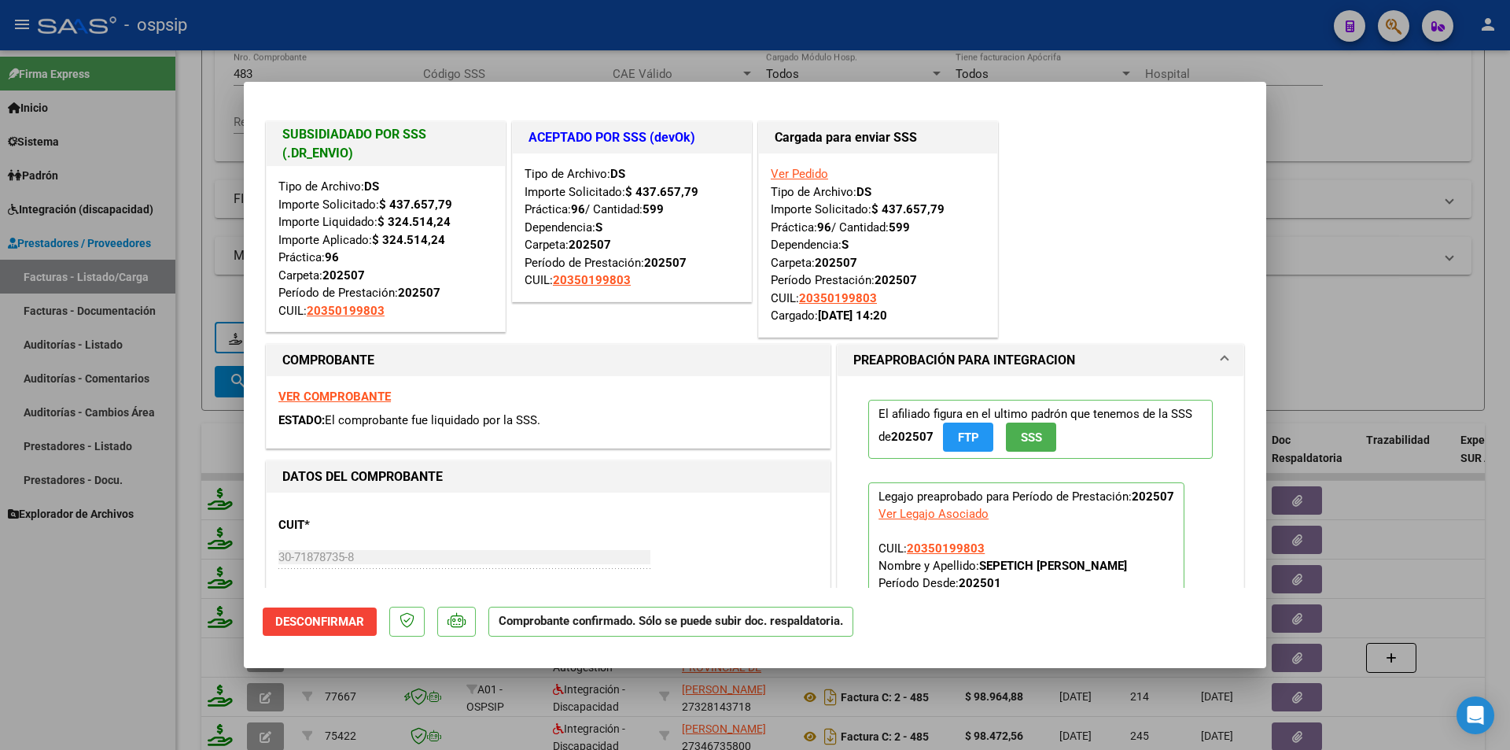
drag, startPoint x: 979, startPoint y: 552, endPoint x: 901, endPoint y: 550, distance: 78.7
click at [901, 550] on p "Legajo preaprobado para Período de Prestación: 202507 Ver Legajo Asociado CUIL:…" at bounding box center [1026, 566] width 316 height 168
copy span "20350199803"
click at [136, 281] on div at bounding box center [755, 375] width 1510 height 750
type input "$ 0,00"
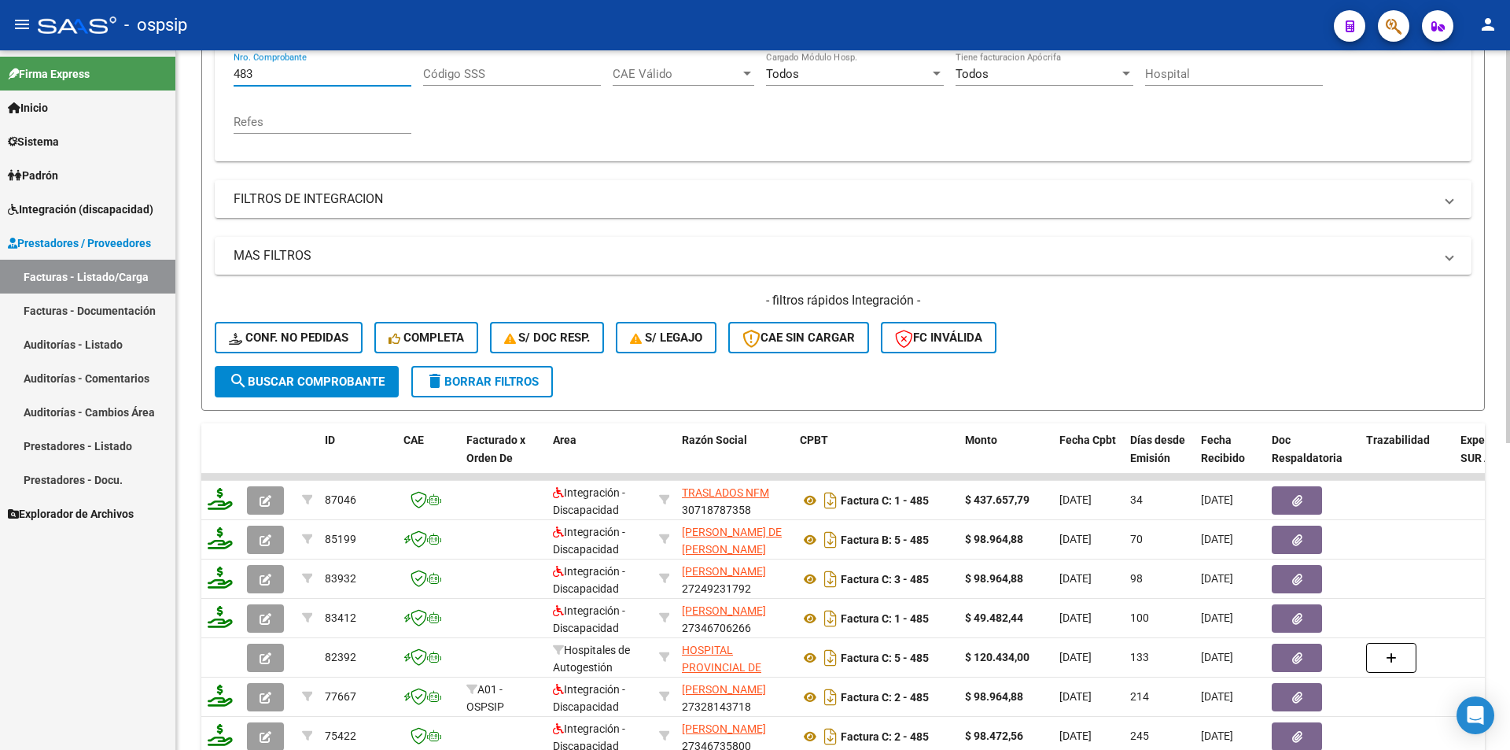
drag, startPoint x: 300, startPoint y: 71, endPoint x: 197, endPoint y: 74, distance: 103.1
click at [197, 74] on div "Video tutorial PRESTADORES -> Listado de CPBTs Emitidos por Prestadores / Prove…" at bounding box center [843, 352] width 1334 height 1233
click at [274, 203] on mat-panel-title "FILTROS DE INTEGRACION" at bounding box center [834, 198] width 1200 height 17
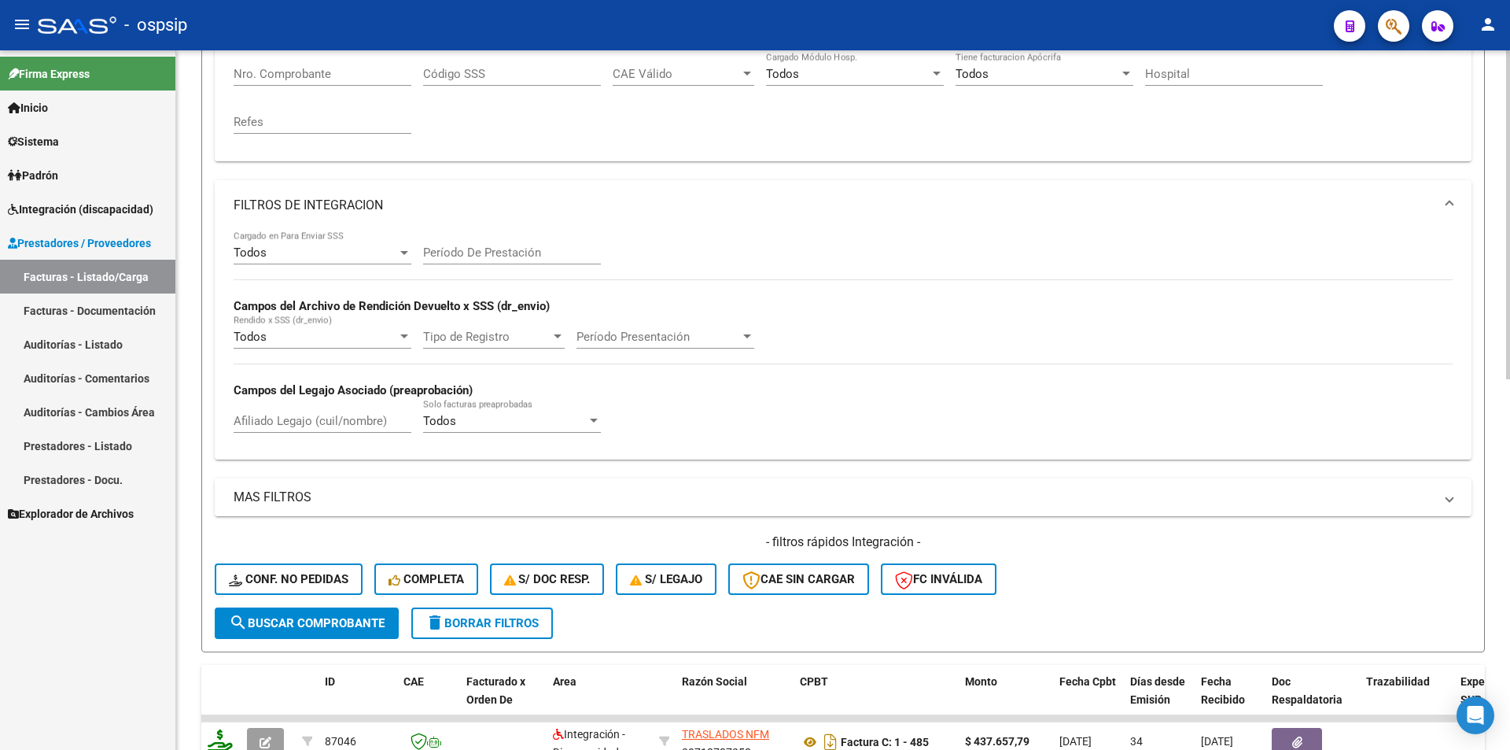
click at [290, 431] on div "Afiliado Legajo (cuil/nombre)" at bounding box center [323, 416] width 178 height 34
paste input "20350199803"
type input "20350199803"
click at [460, 260] on div "Período De Prestación" at bounding box center [512, 247] width 178 height 34
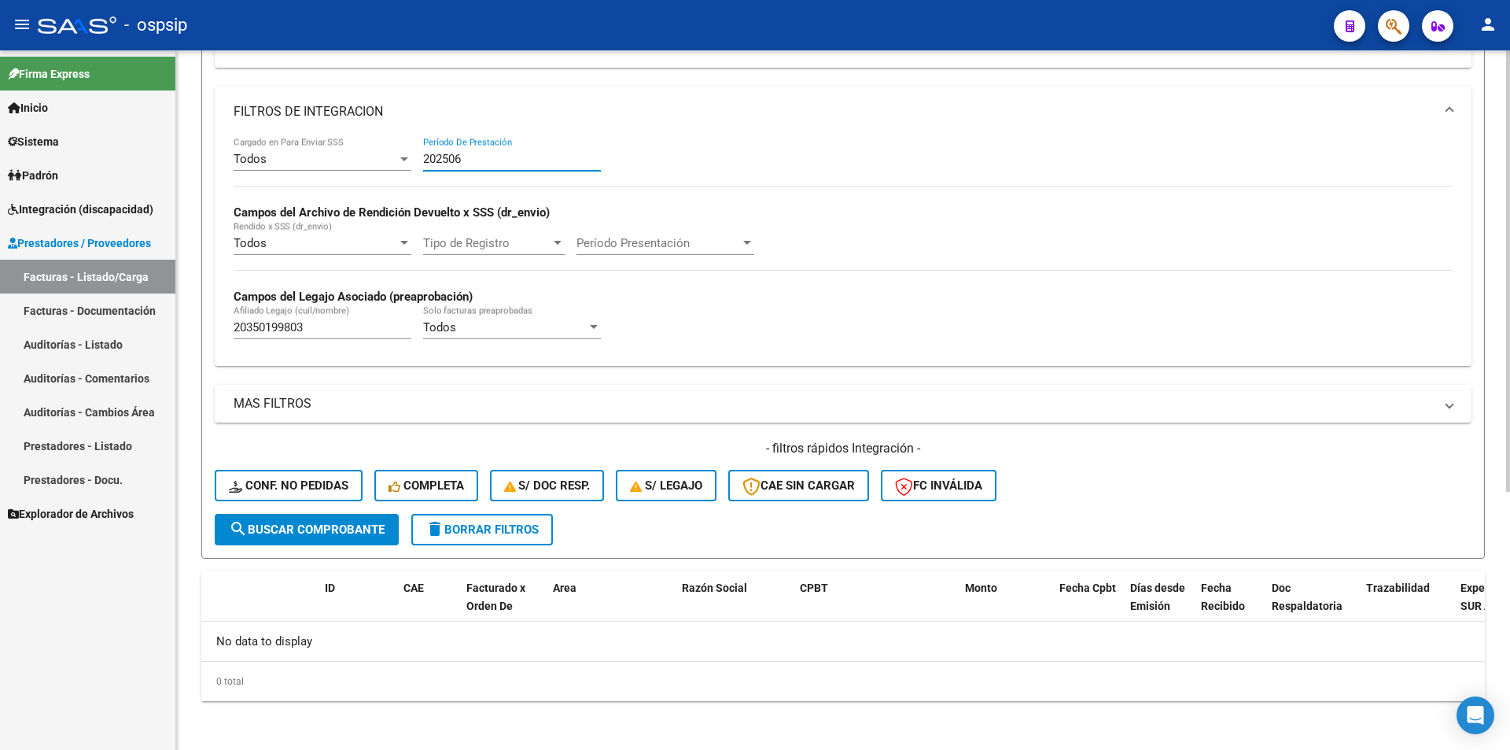
scroll to position [410, 0]
type input "202507"
click at [370, 524] on span "search Buscar Comprobante" at bounding box center [307, 528] width 156 height 14
click at [291, 533] on span "search Buscar Comprobante" at bounding box center [307, 528] width 156 height 14
click at [462, 525] on span "delete Borrar Filtros" at bounding box center [482, 528] width 113 height 14
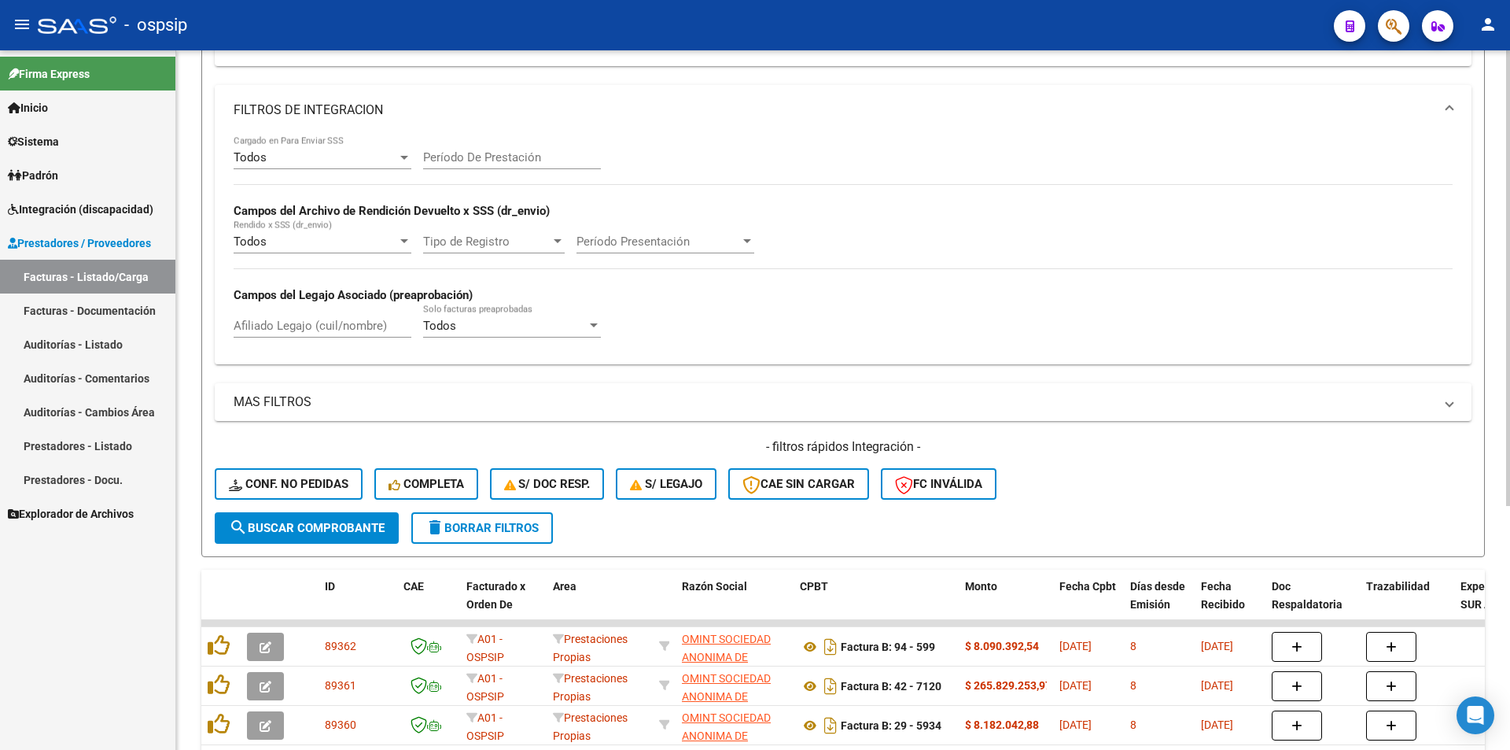
click at [291, 359] on div "Todos Cargado en Para Enviar SSS Período De Prestación Campos del Archivo de Re…" at bounding box center [843, 249] width 1257 height 229
click at [290, 321] on input "Afiliado Legajo (cuil/nombre)" at bounding box center [323, 326] width 178 height 14
paste input "20350199803"
type input "20350199803"
click at [539, 154] on input "Período De Prestación" at bounding box center [512, 157] width 178 height 14
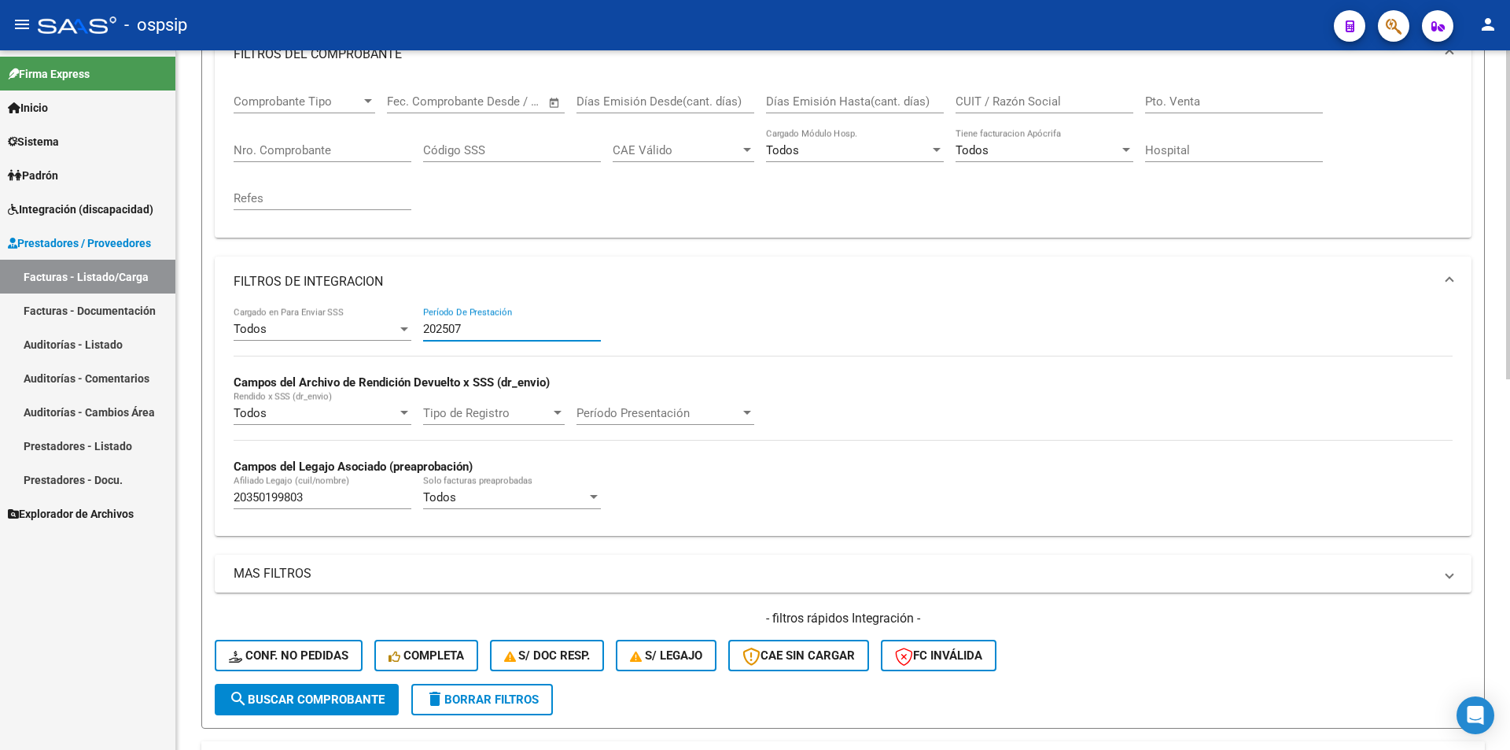
scroll to position [95, 0]
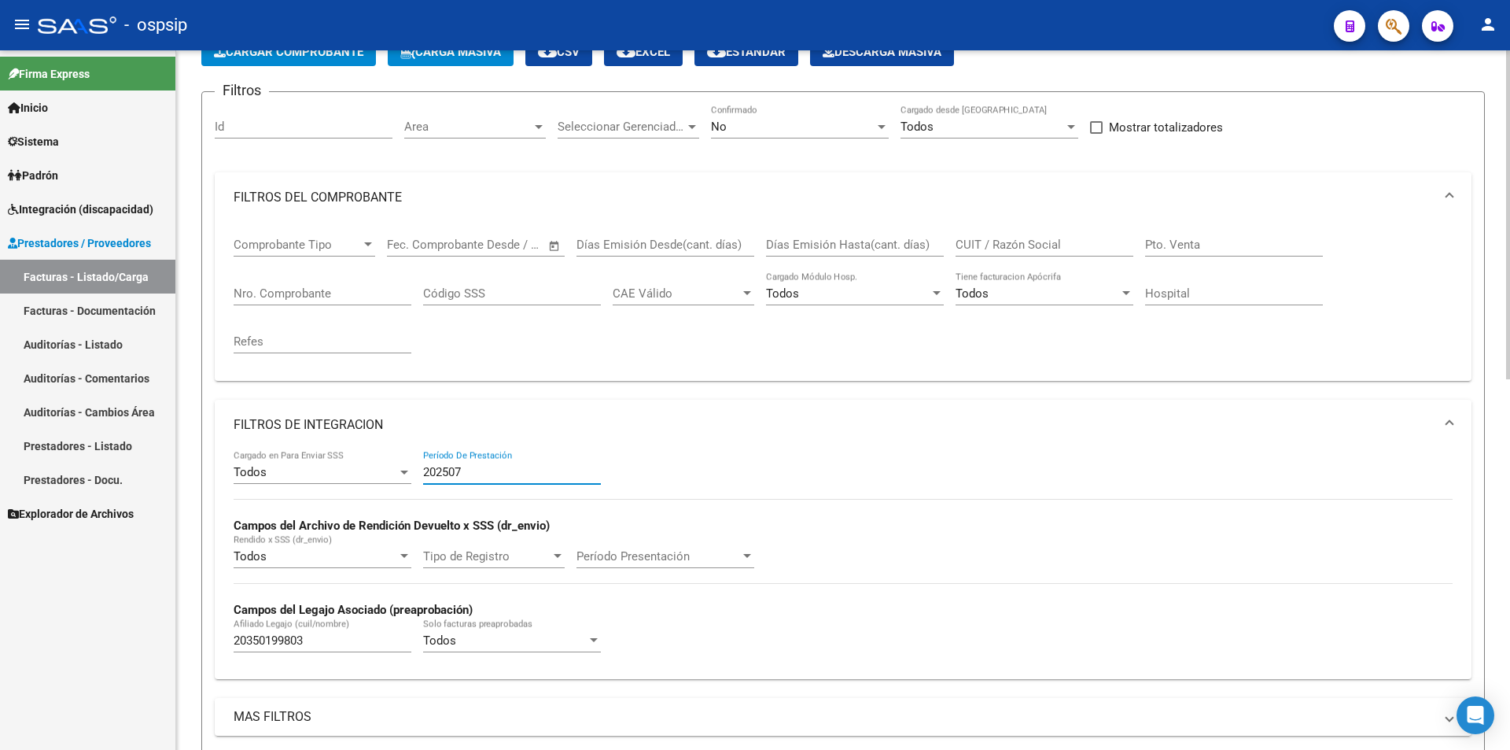
type input "202507"
click at [779, 131] on div "No" at bounding box center [793, 127] width 164 height 14
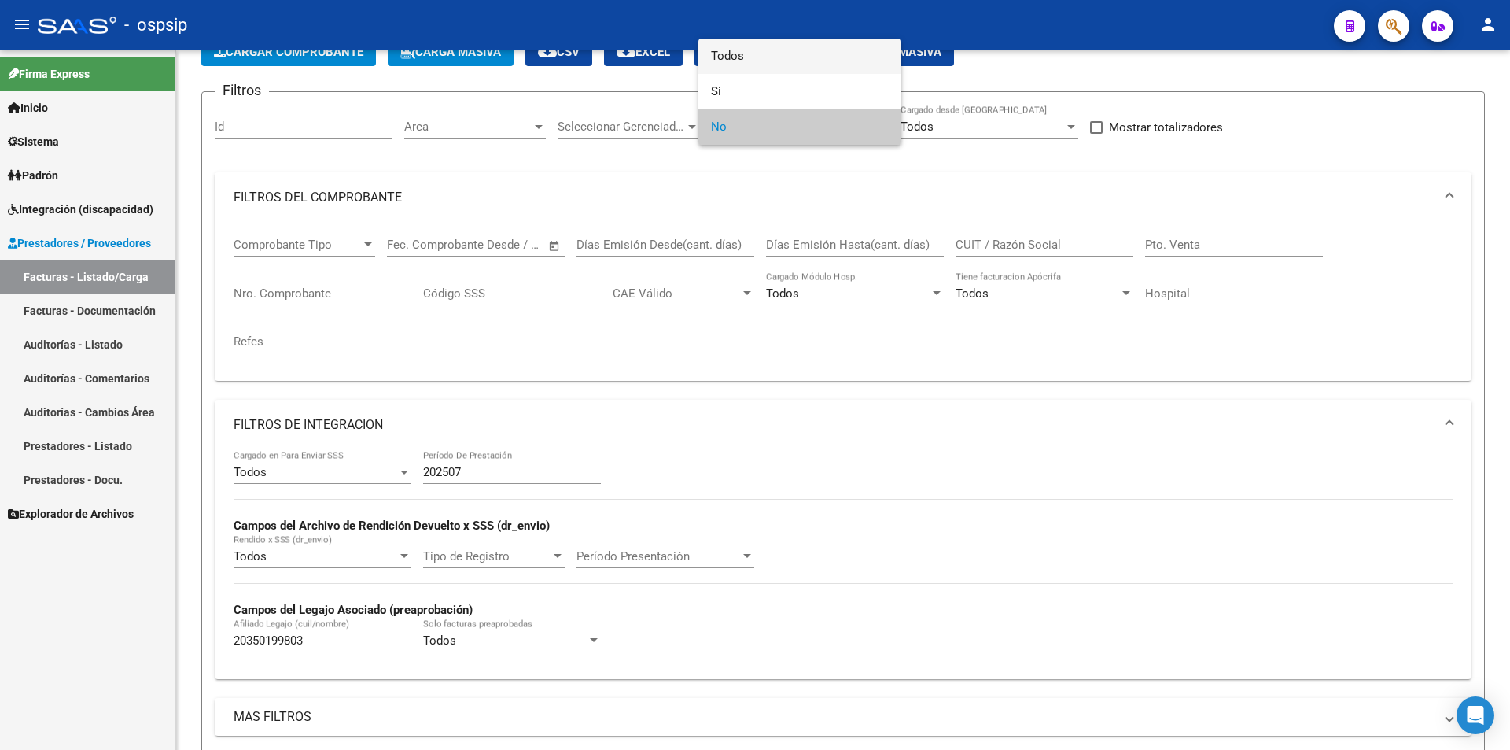
click at [737, 61] on span "Todos" at bounding box center [800, 56] width 178 height 35
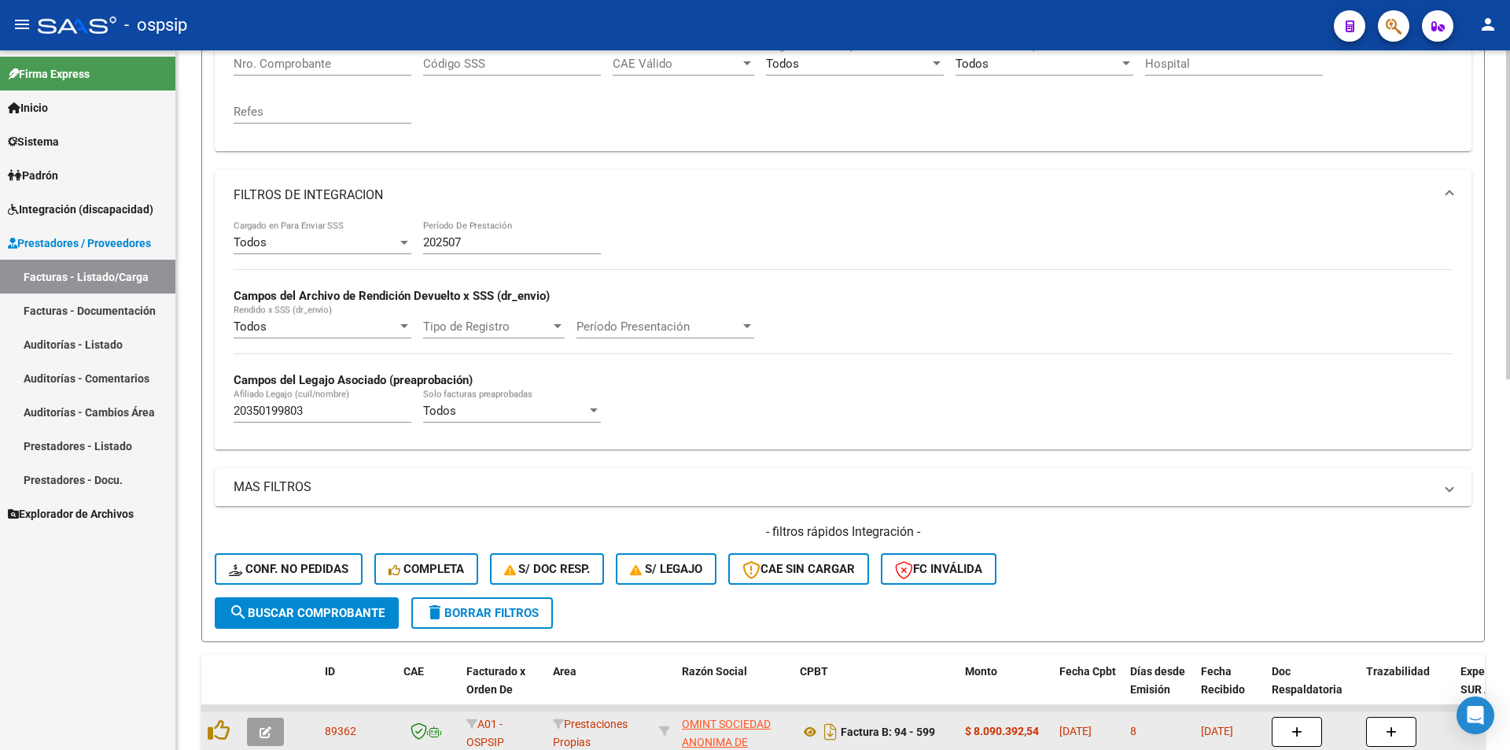
scroll to position [488, 0]
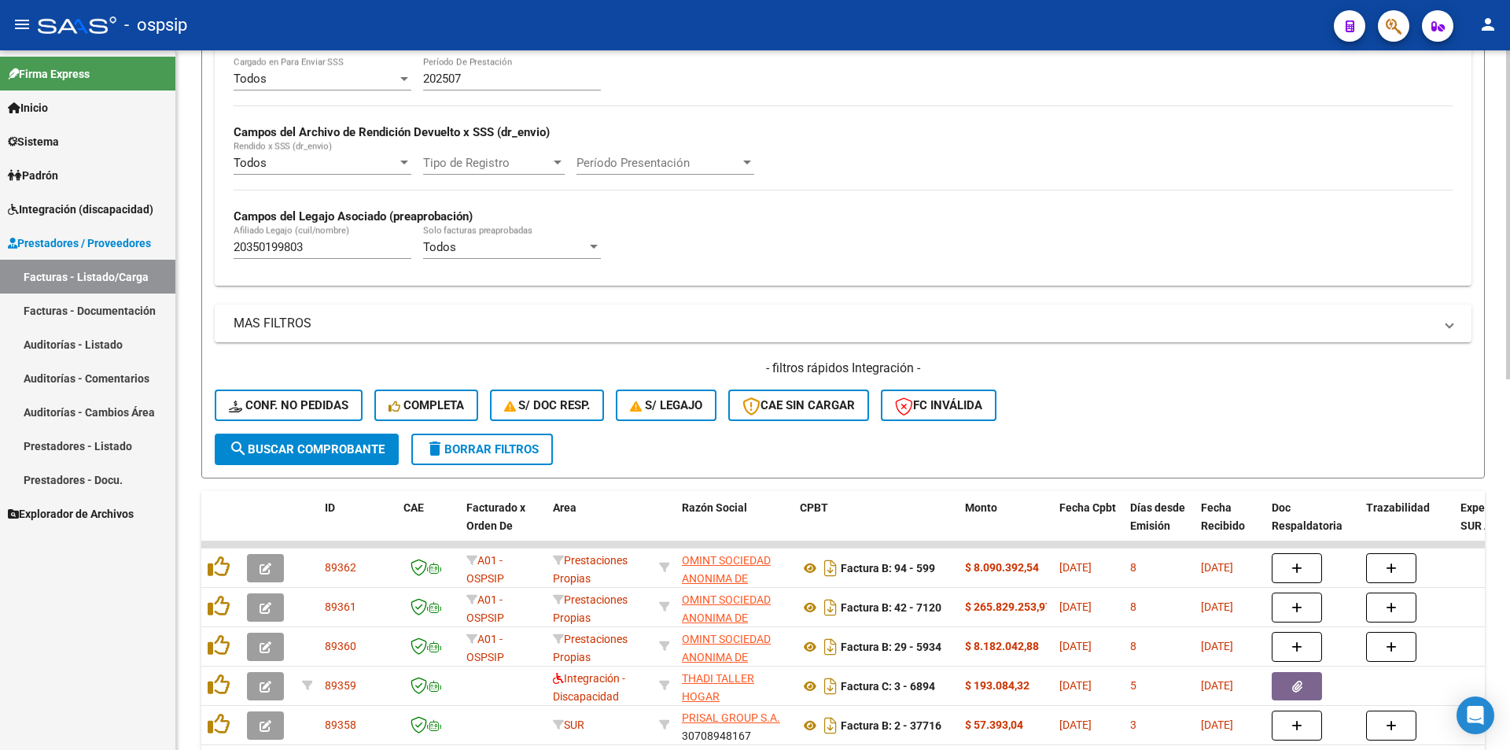
click at [294, 448] on span "search Buscar Comprobante" at bounding box center [307, 449] width 156 height 14
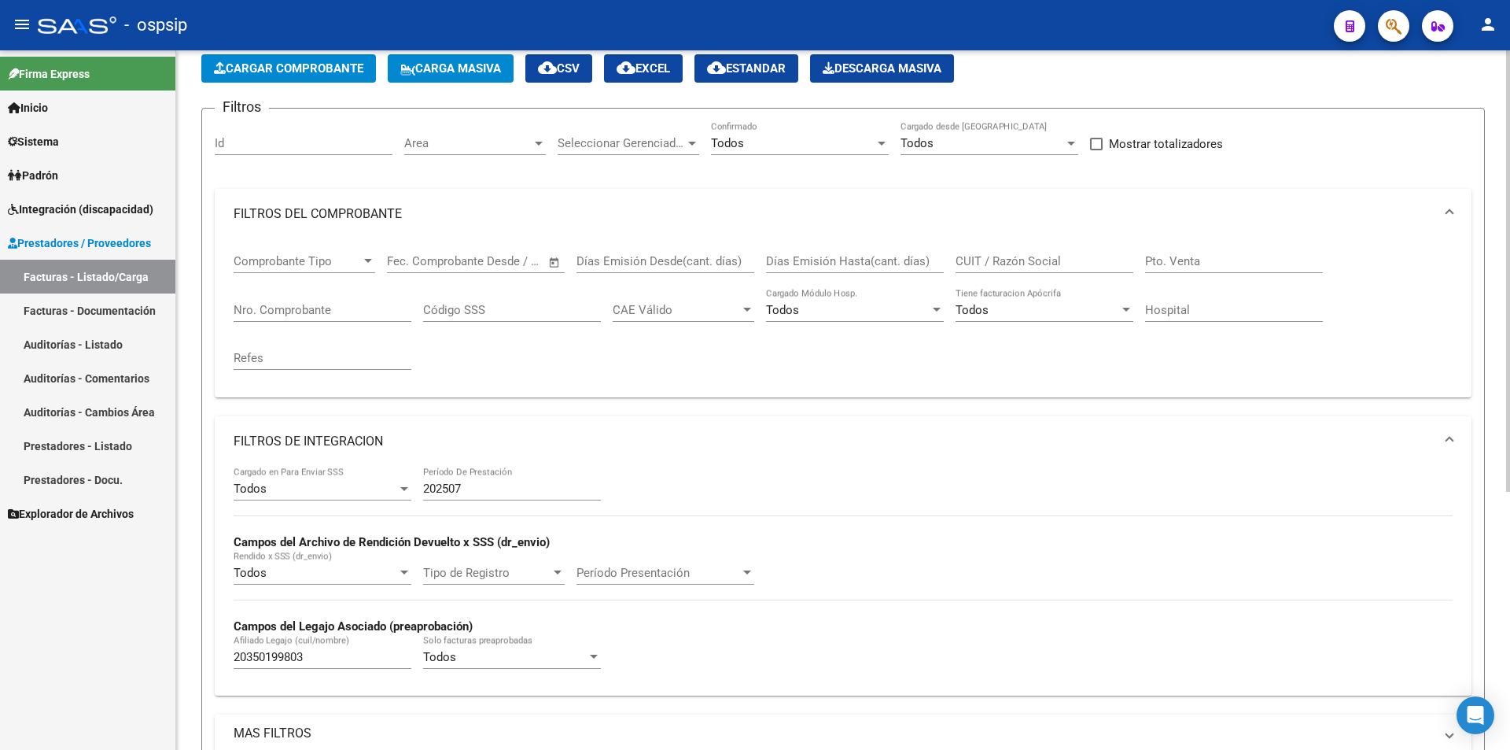
scroll to position [17, 0]
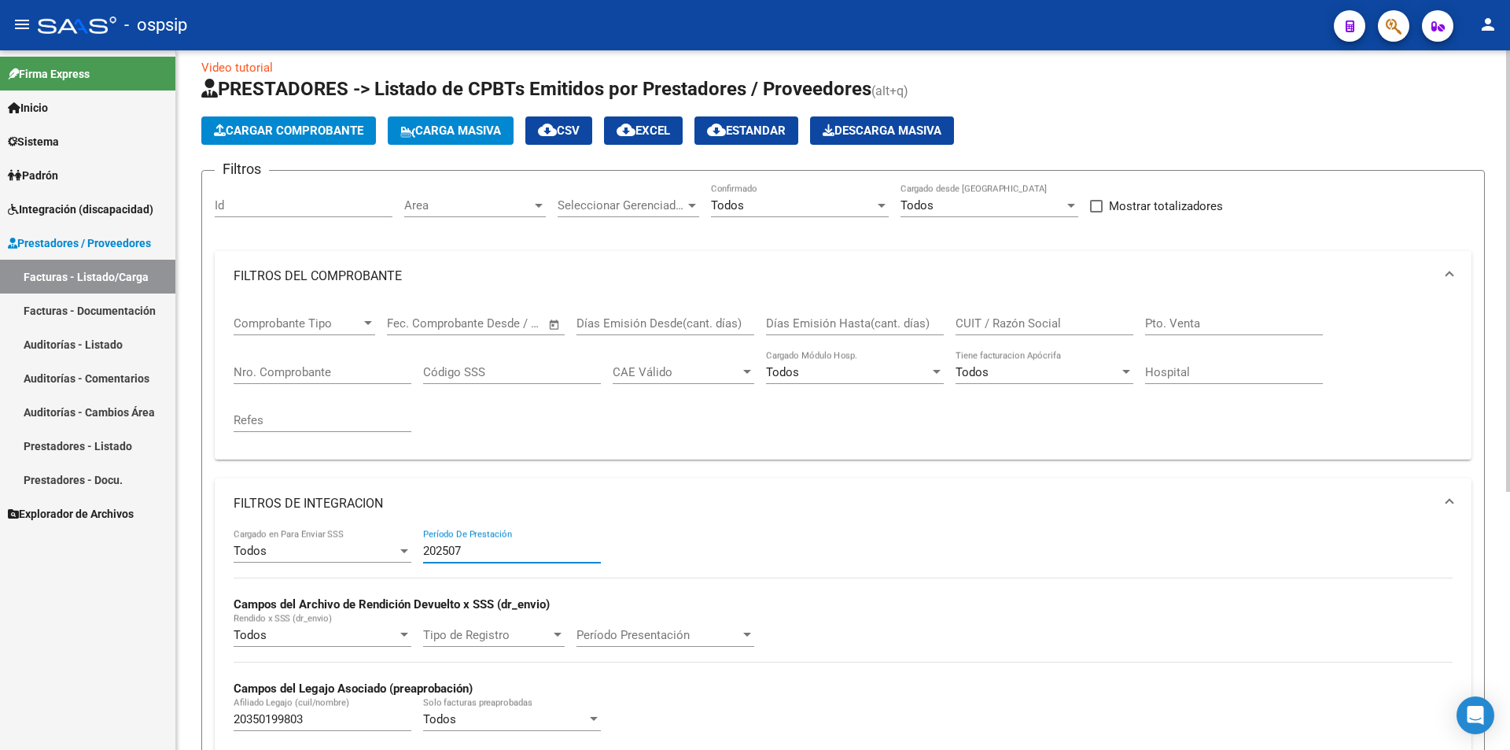
click at [398, 546] on div "Todos Cargado en Para Enviar SSS 202507 Período De Prestación [PERSON_NAME] del…" at bounding box center [843, 637] width 1219 height 216
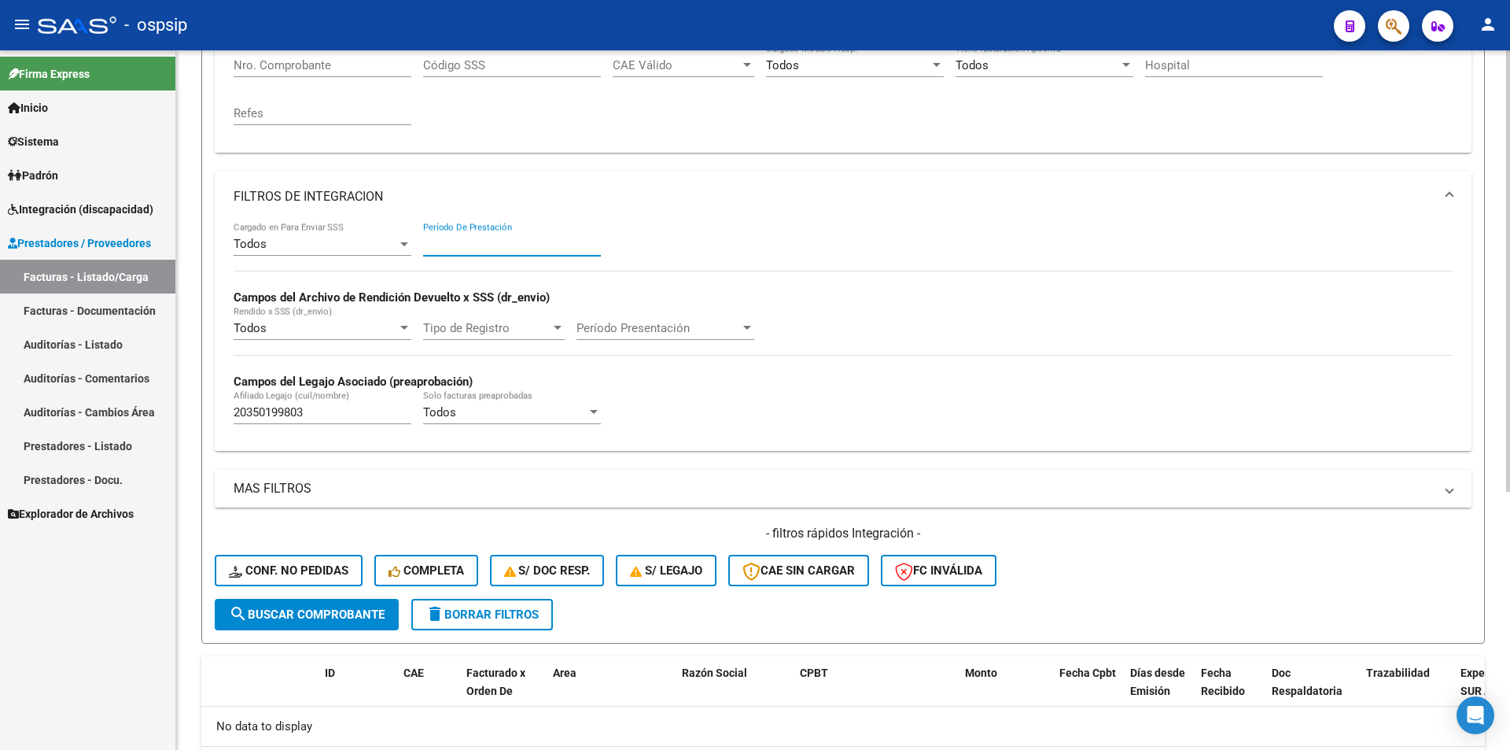
scroll to position [331, 0]
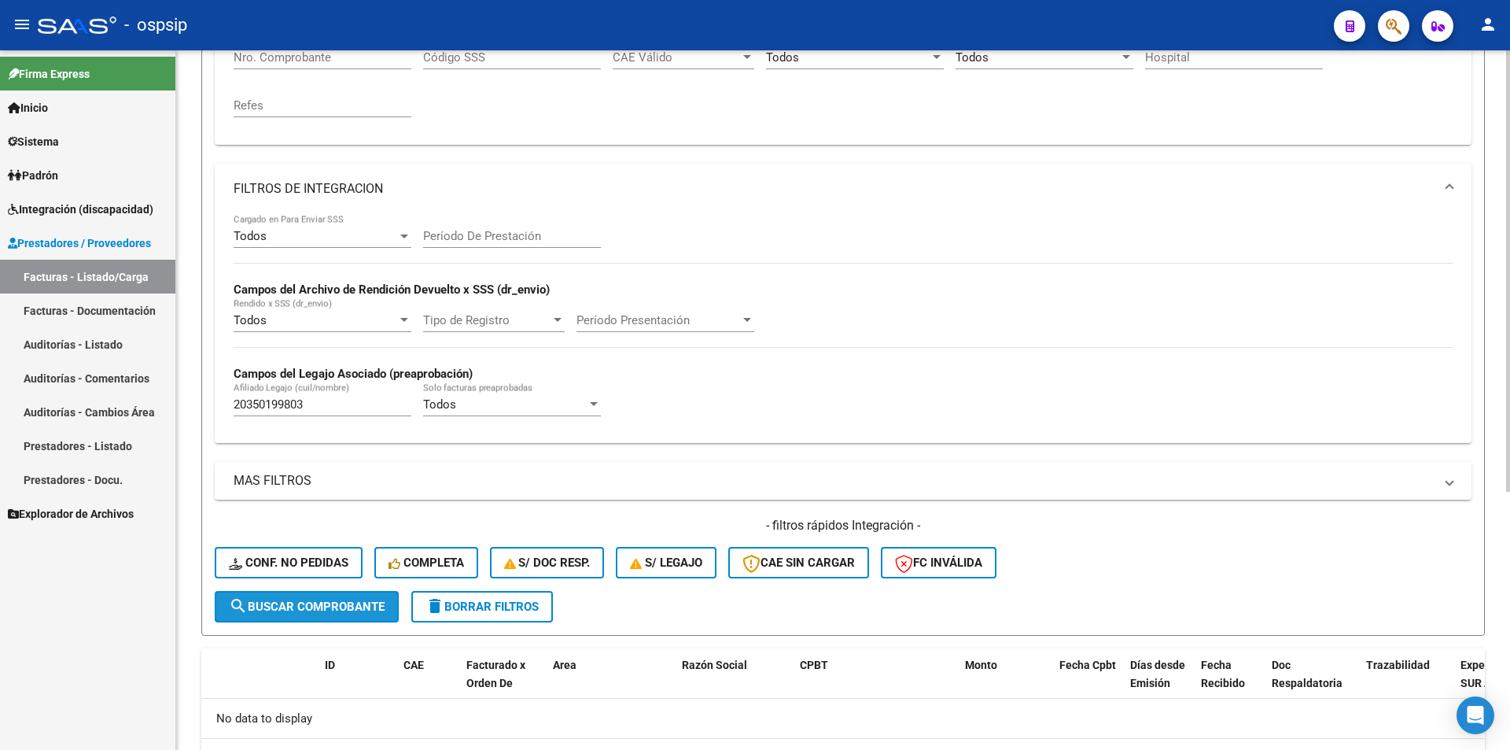
click at [360, 616] on button "search Buscar Comprobante" at bounding box center [307, 606] width 184 height 31
click at [94, 212] on span "Integración (discapacidad)" at bounding box center [81, 209] width 146 height 17
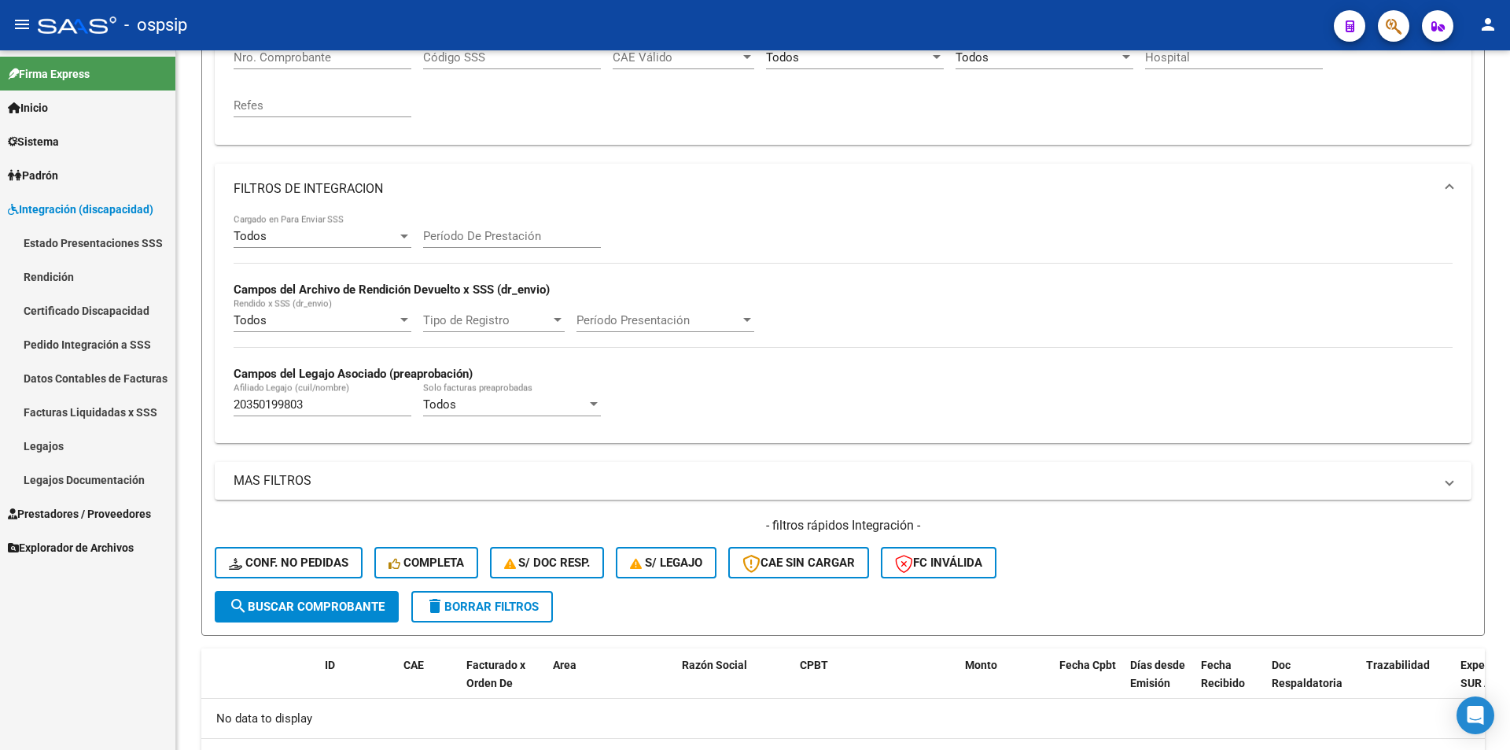
click at [95, 442] on link "Legajos" at bounding box center [87, 446] width 175 height 34
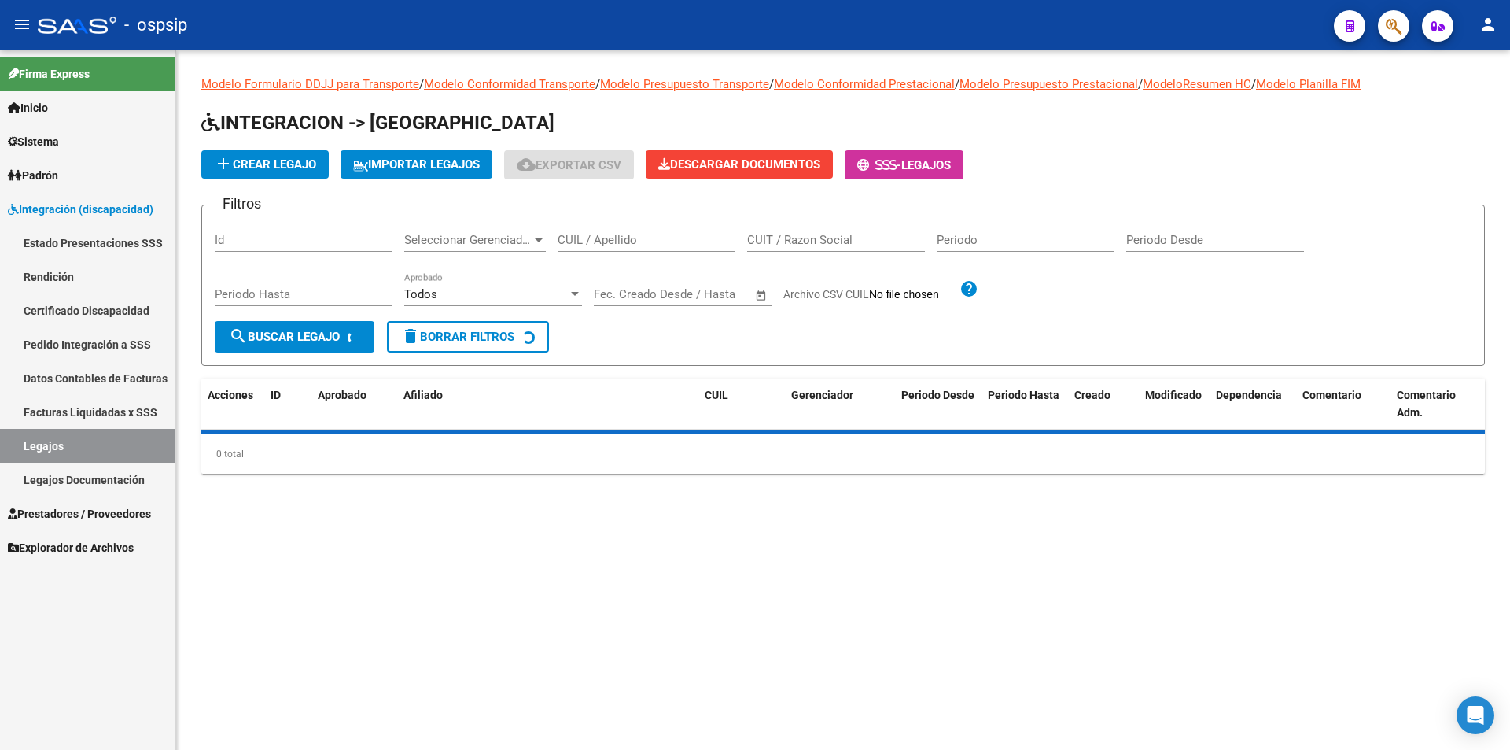
click at [584, 240] on input "CUIL / Apellido" at bounding box center [647, 240] width 178 height 14
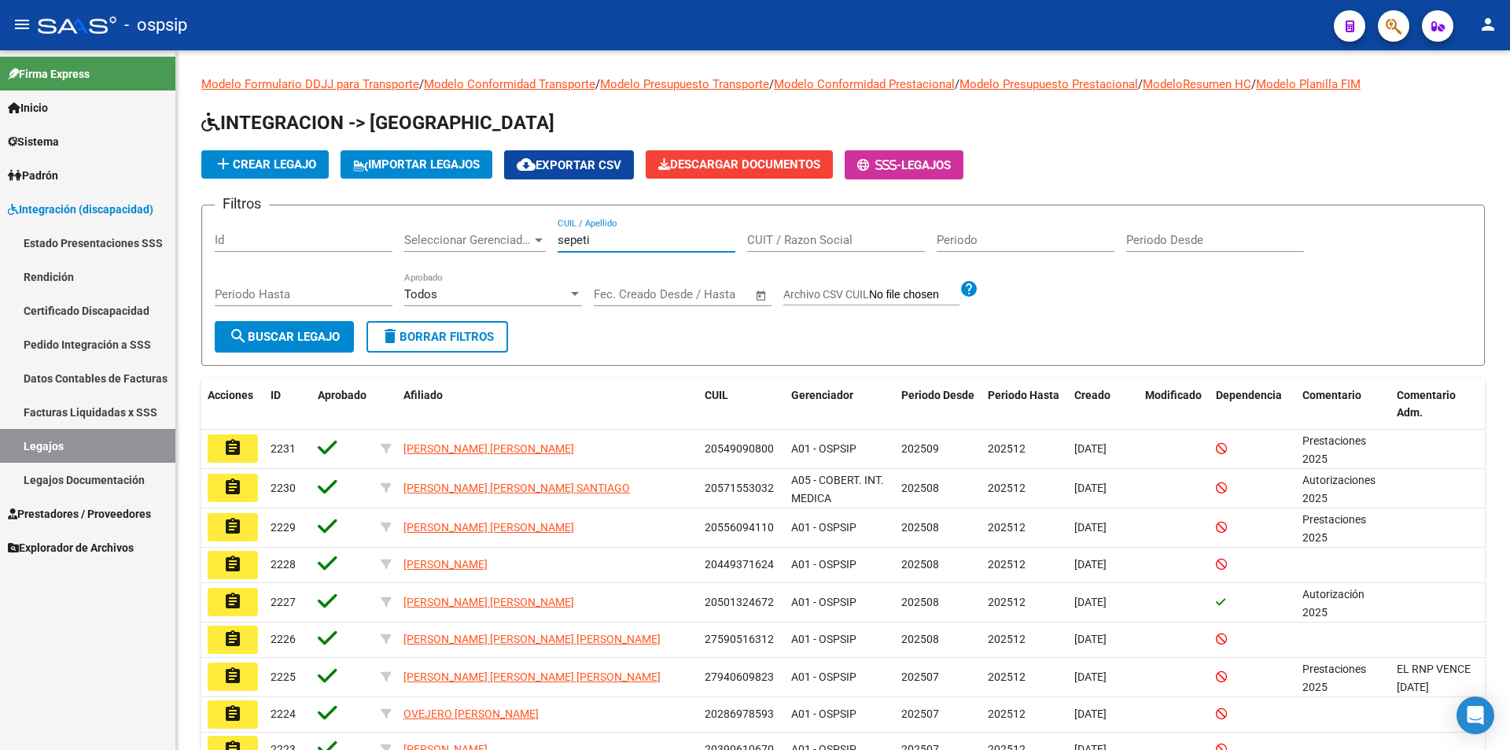
type input "sepeti"
click at [114, 496] on link "Prestadores / Proveedores" at bounding box center [87, 513] width 175 height 34
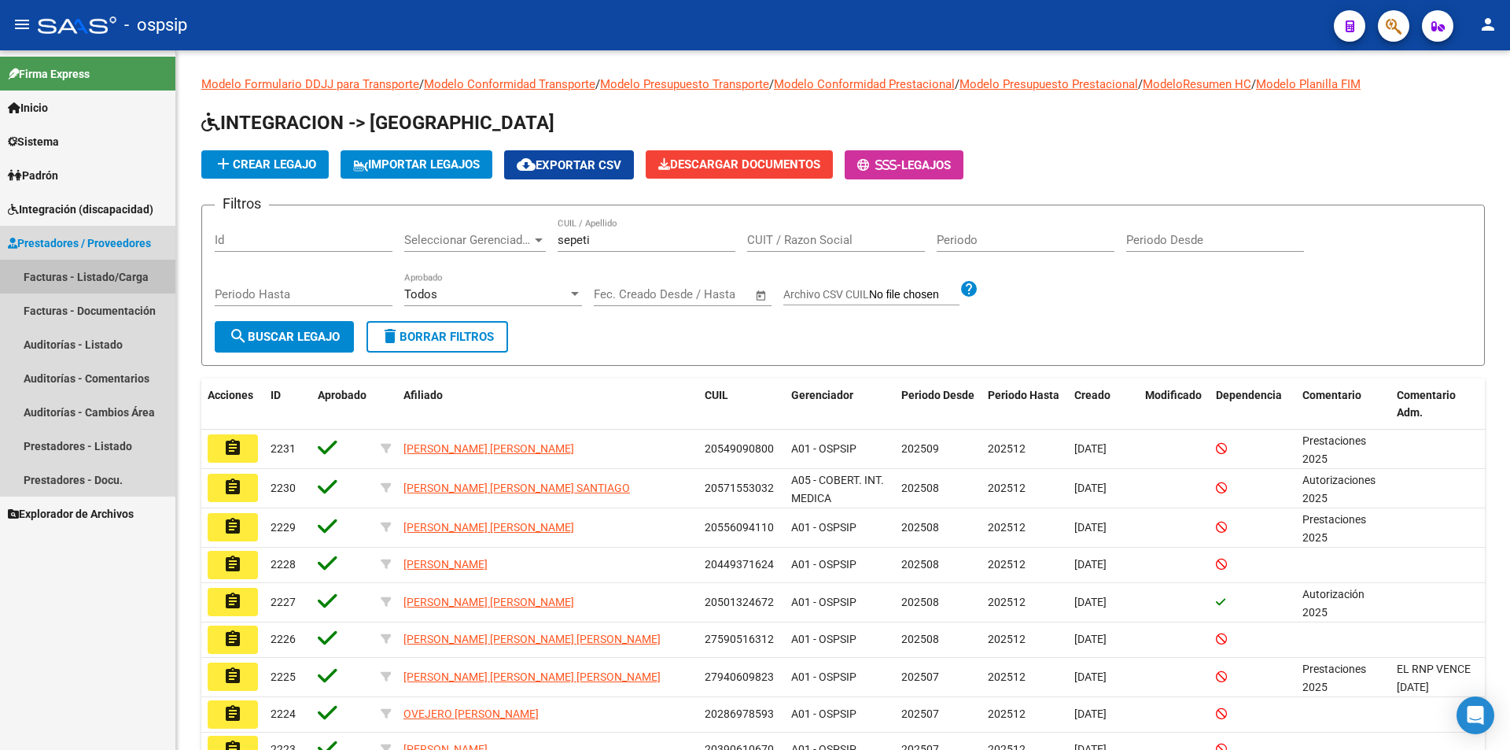
click at [98, 276] on link "Facturas - Listado/Carga" at bounding box center [87, 277] width 175 height 34
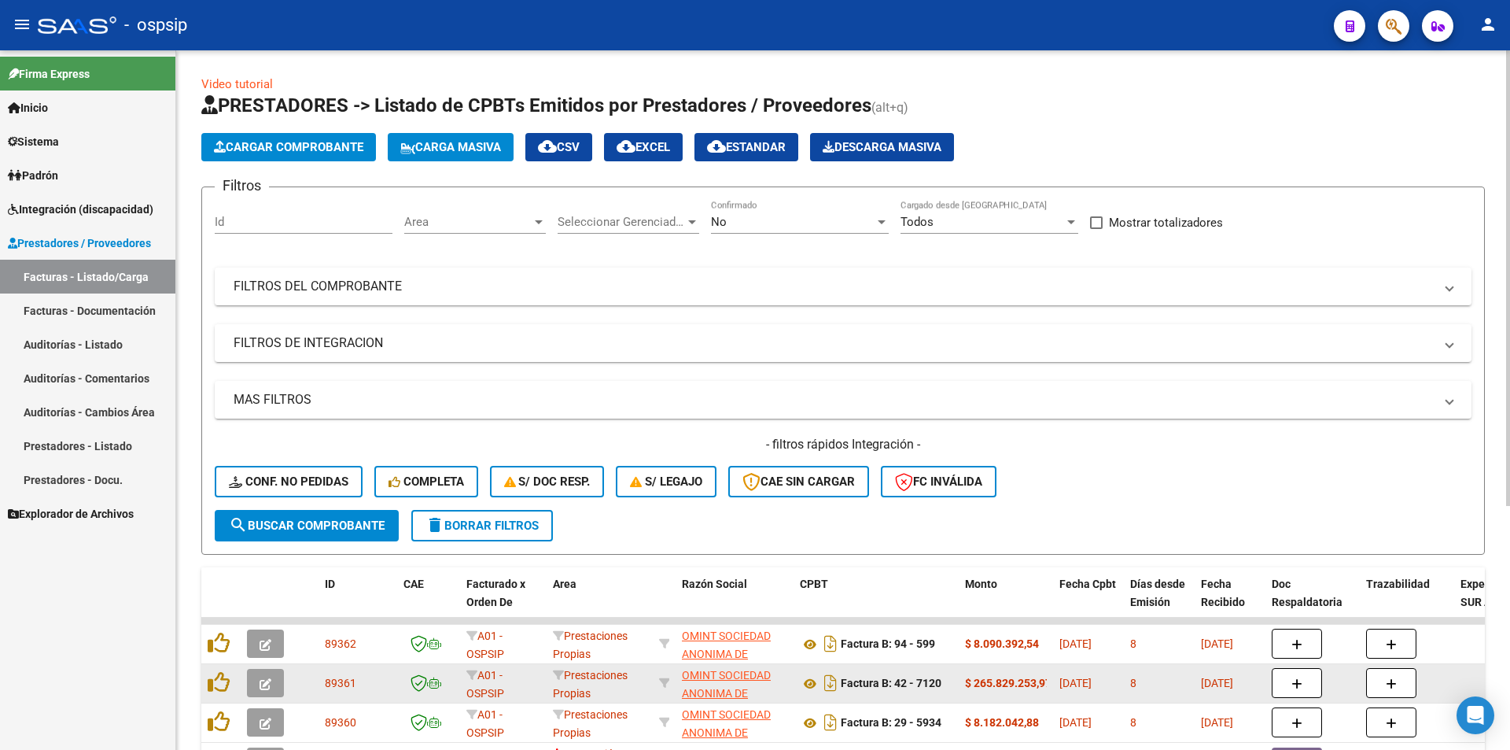
click at [787, 694] on datatable-body-cell "OMINT SOCIEDAD ANONIMA DE SERVICIOS 30550245309" at bounding box center [735, 683] width 118 height 39
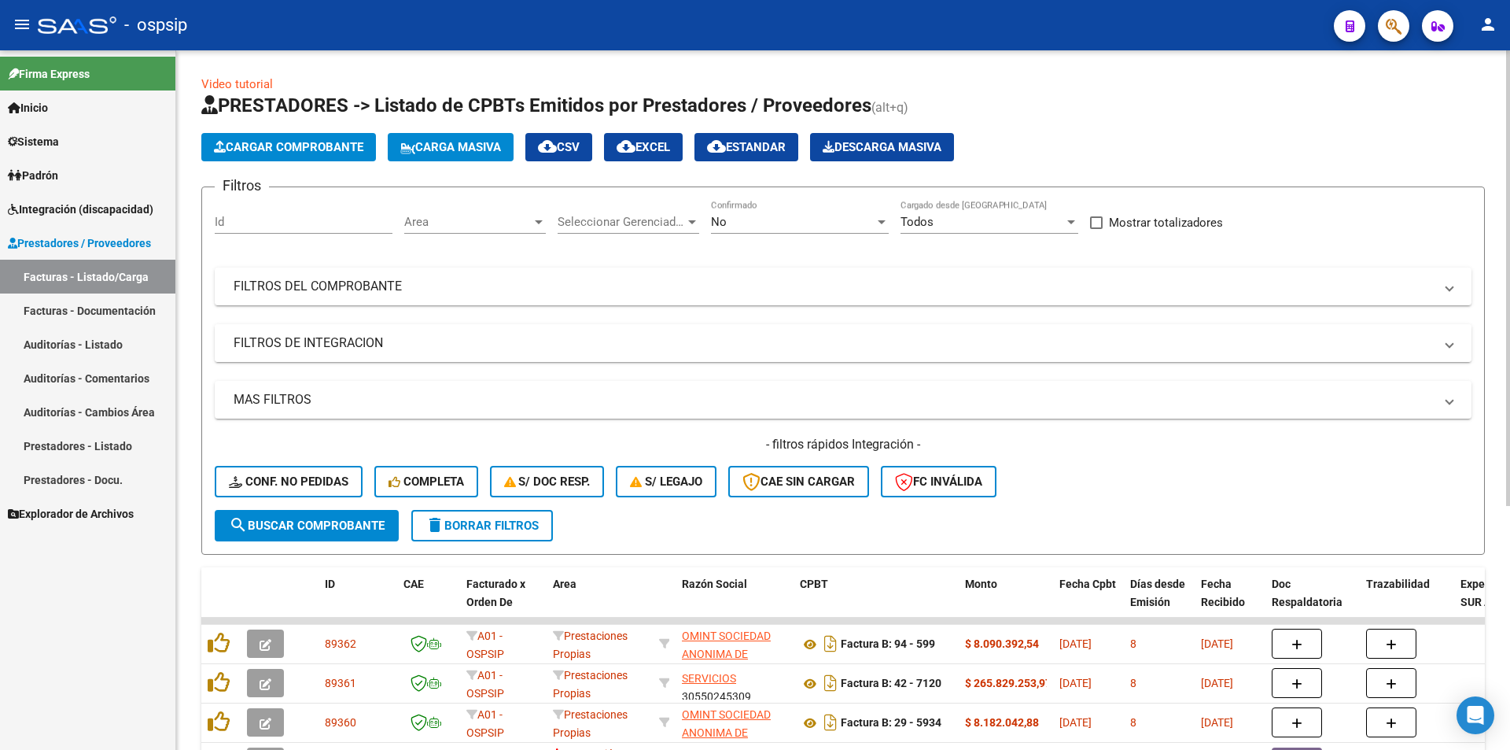
click at [270, 348] on mat-panel-title "FILTROS DE INTEGRACION" at bounding box center [834, 342] width 1200 height 17
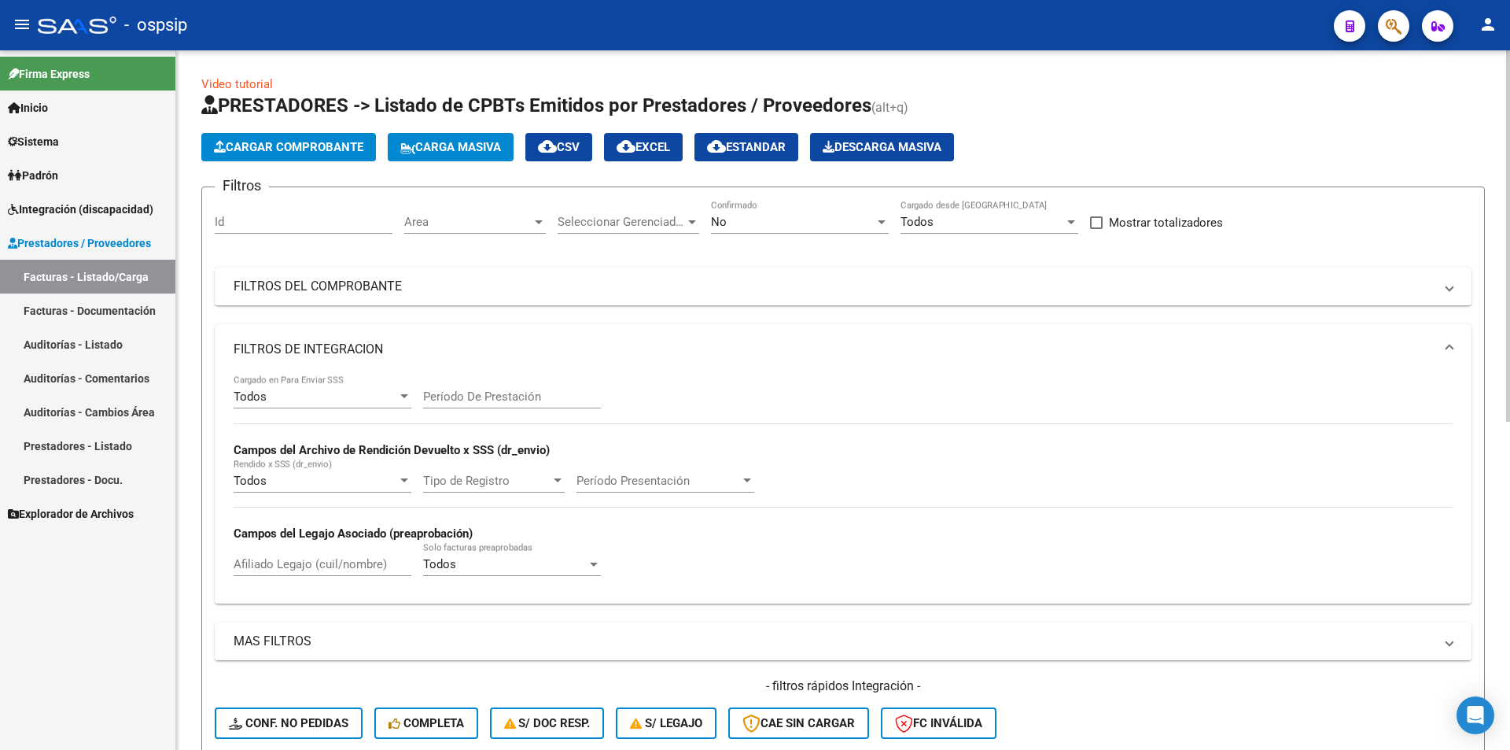
click at [252, 562] on input "Afiliado Legajo (cuil/nombre)" at bounding box center [323, 564] width 178 height 14
paste input "20350199803"
type input "20350199803"
click at [728, 222] on div "No" at bounding box center [793, 222] width 164 height 14
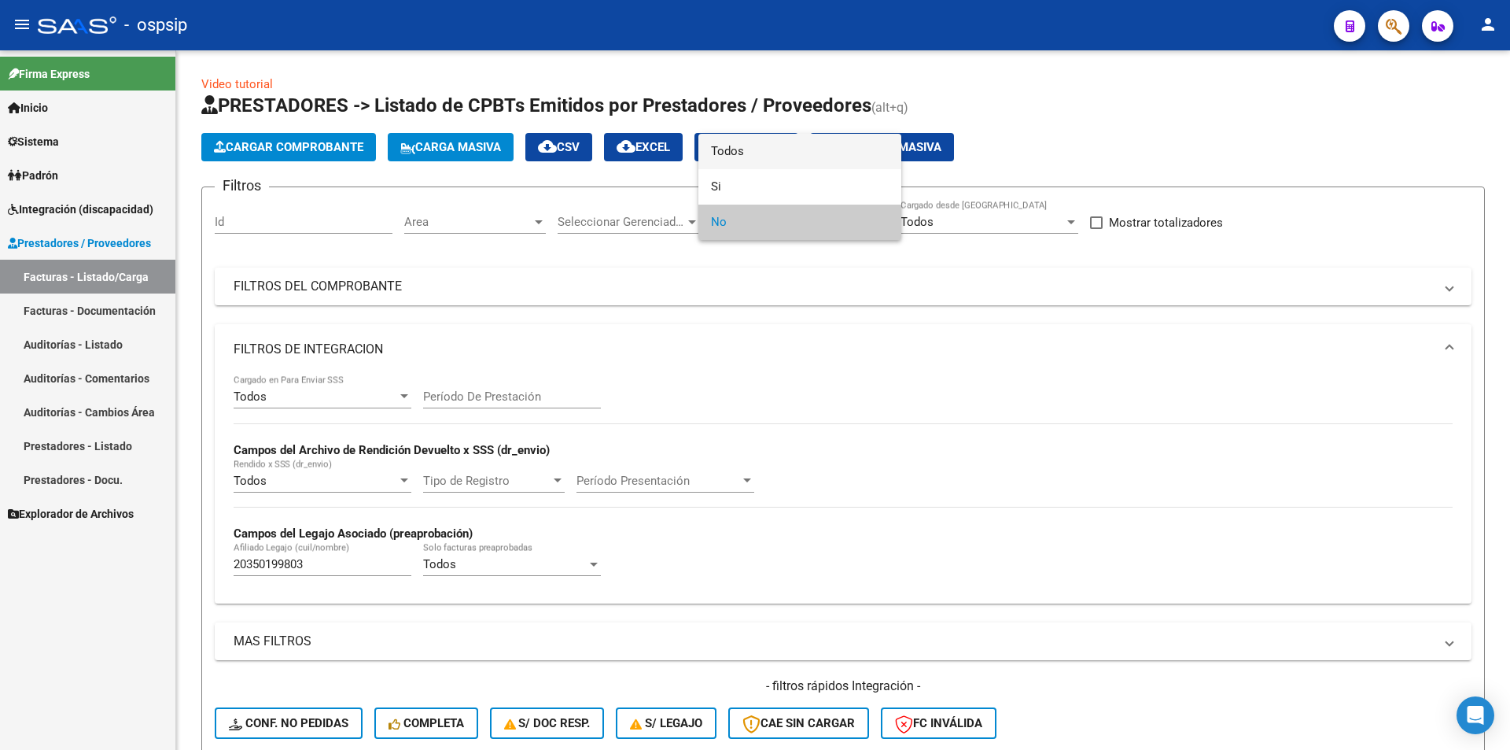
click at [717, 156] on span "Todos" at bounding box center [800, 151] width 178 height 35
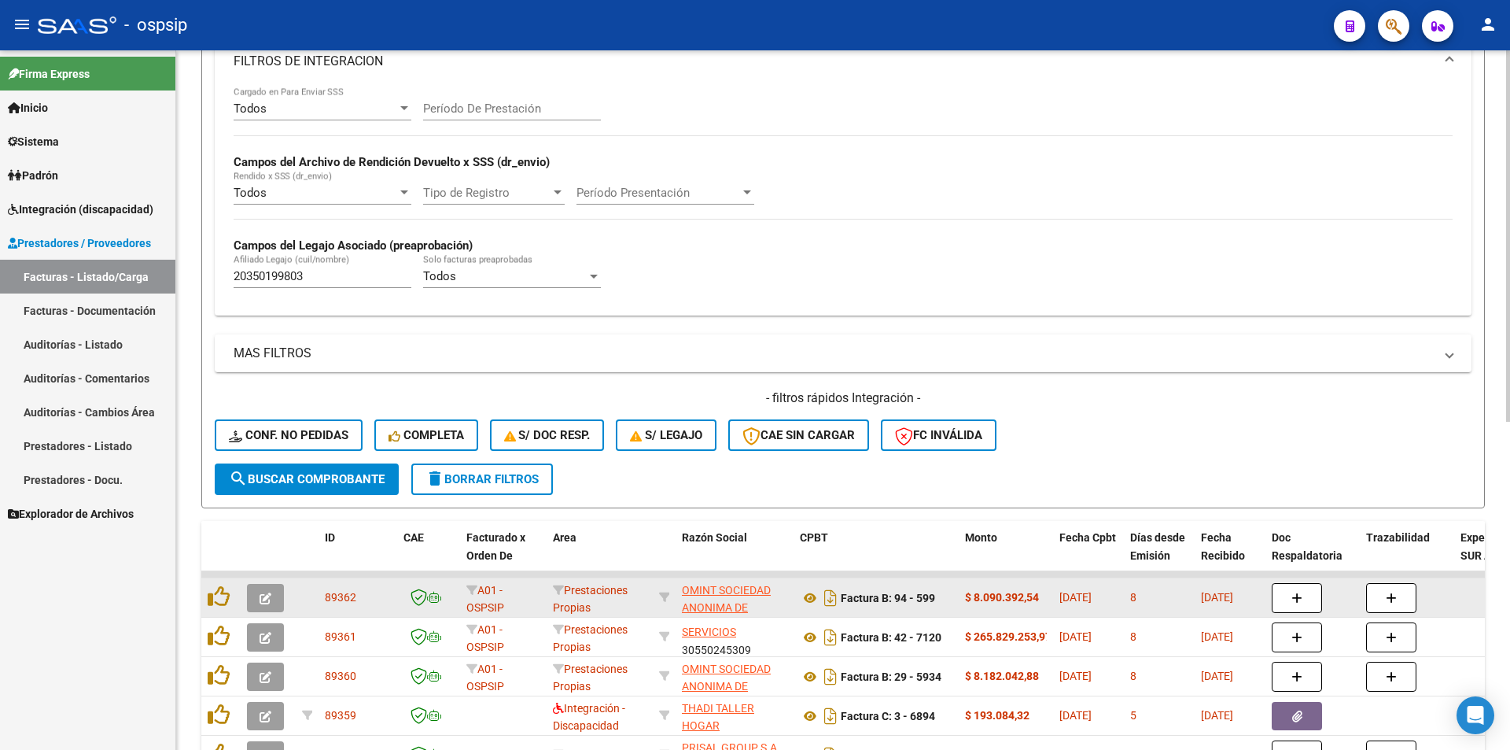
scroll to position [315, 0]
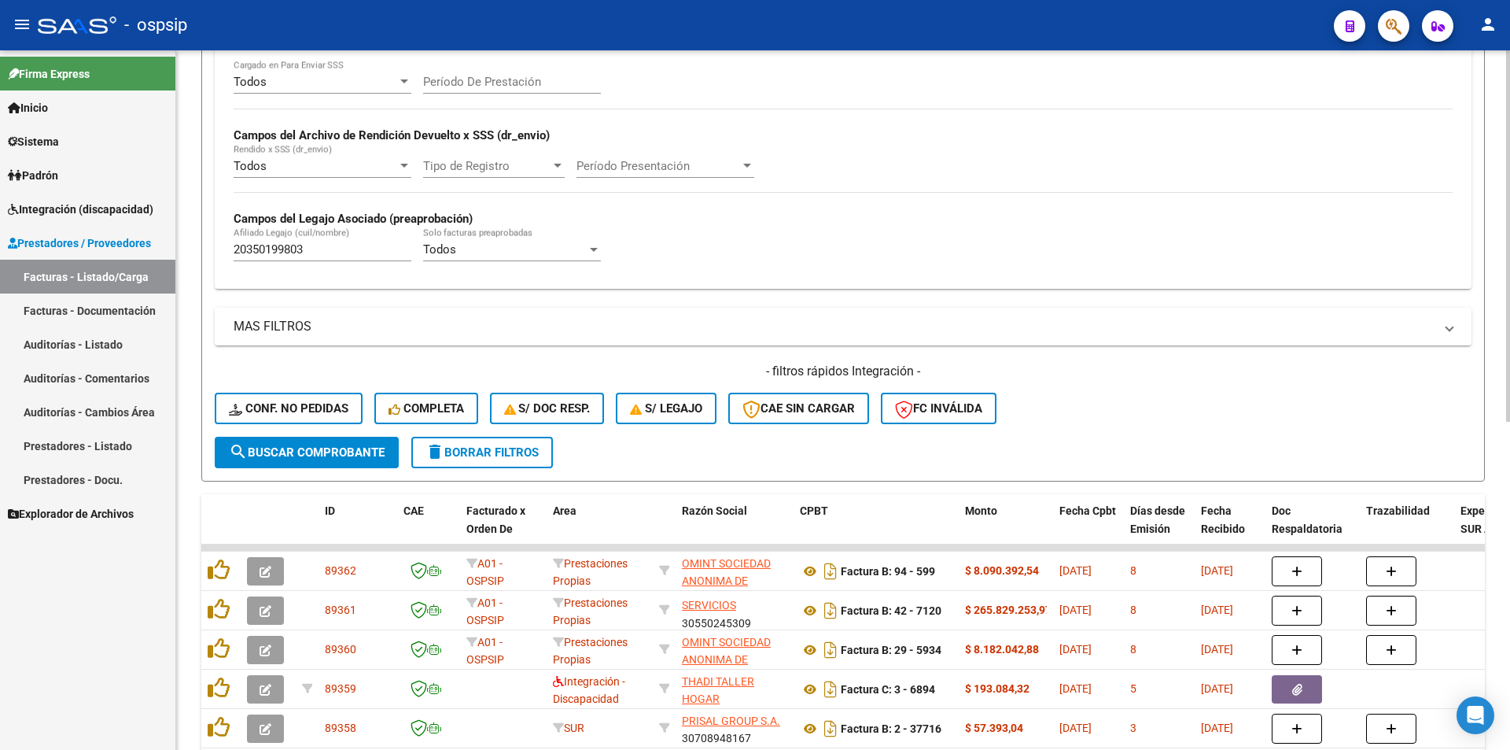
click at [260, 459] on button "search Buscar Comprobante" at bounding box center [307, 452] width 184 height 31
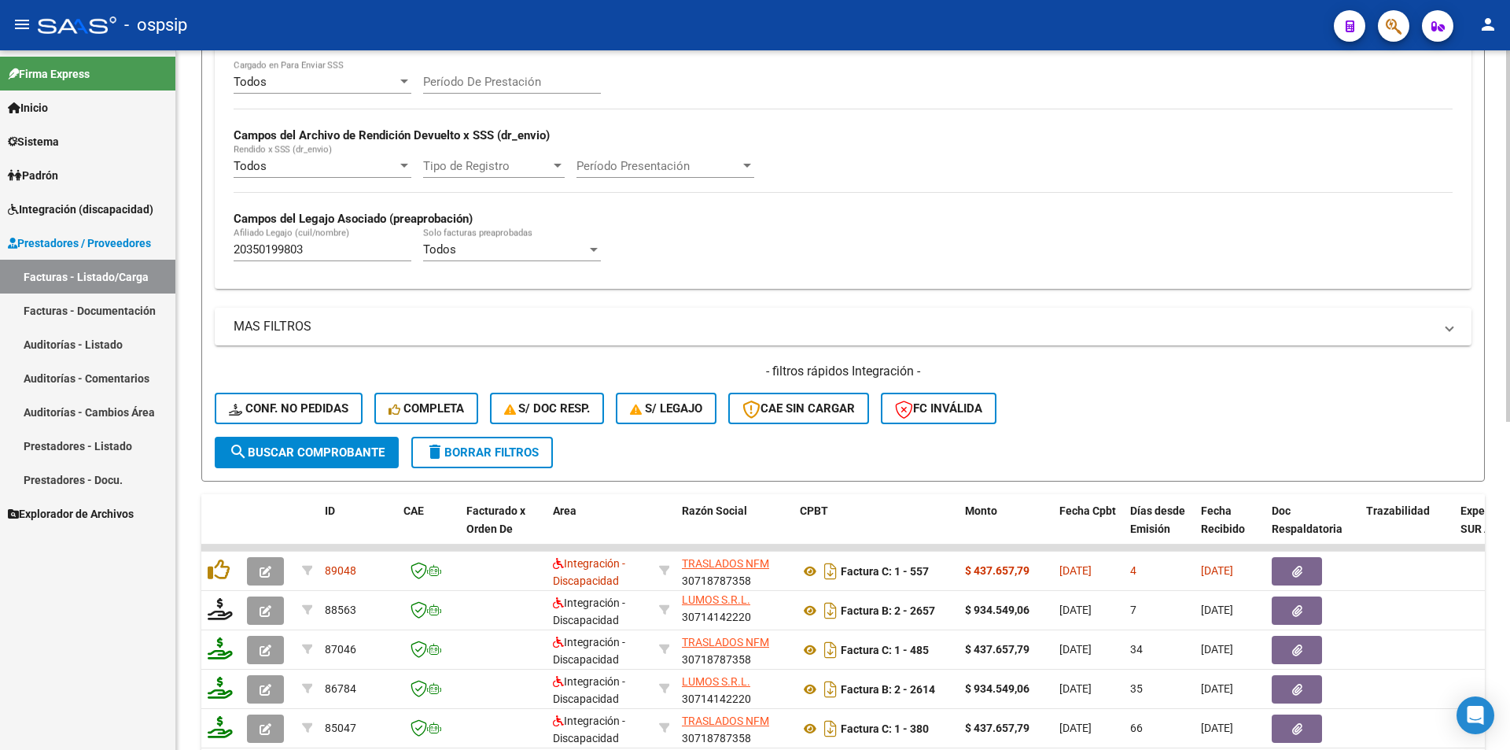
scroll to position [3, 0]
click at [466, 79] on input "Período De Prestación" at bounding box center [512, 82] width 178 height 14
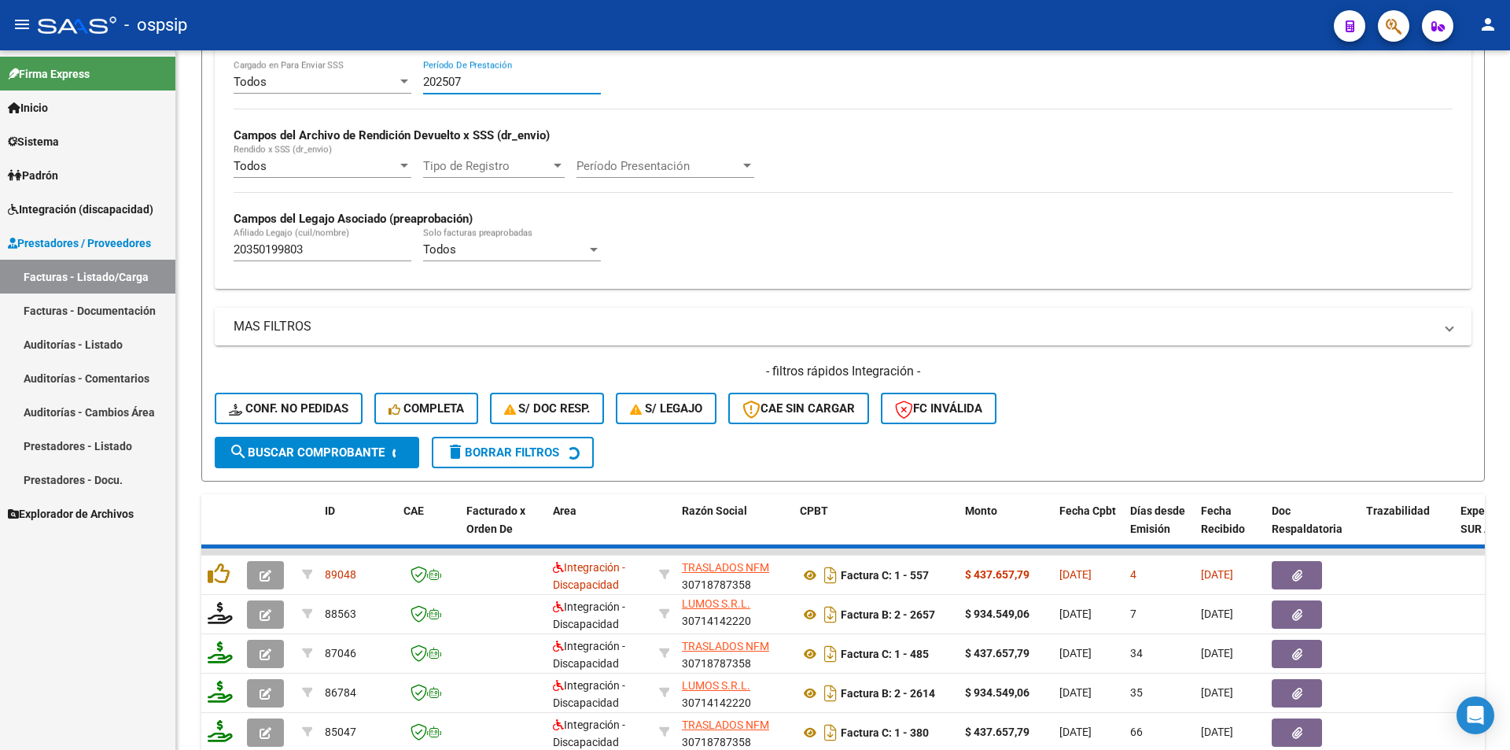
scroll to position [302, 0]
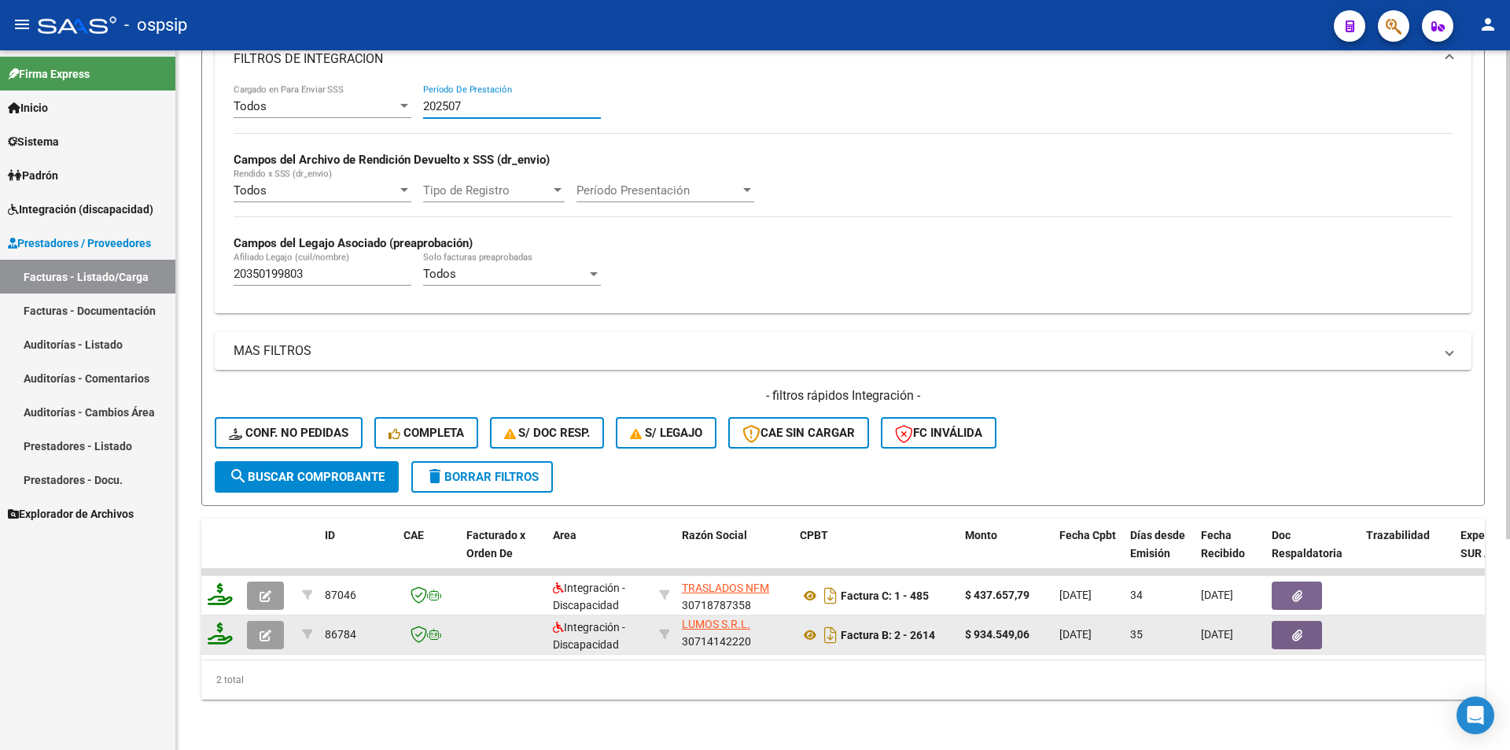
type input "202507"
click at [258, 628] on button "button" at bounding box center [265, 635] width 37 height 28
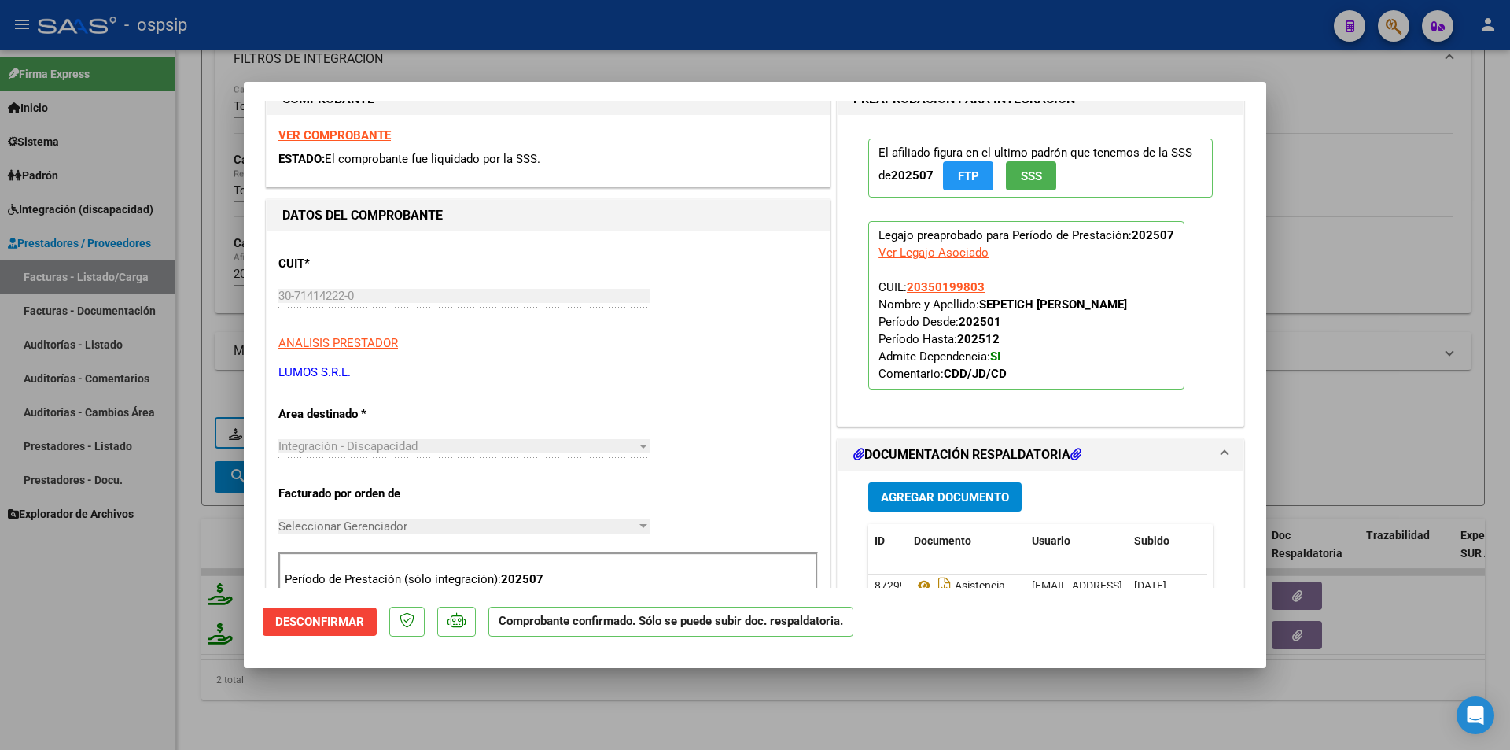
scroll to position [315, 0]
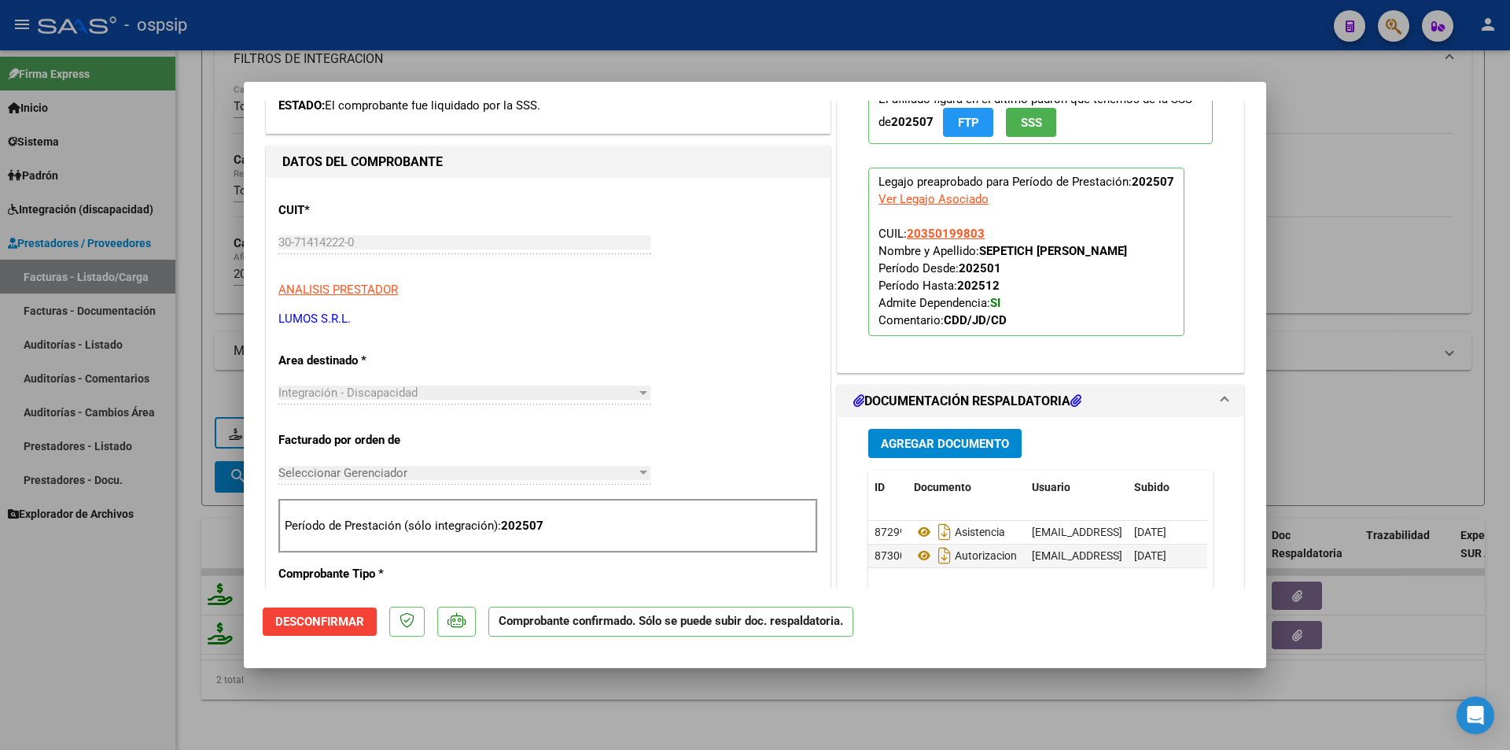
click at [139, 595] on div at bounding box center [755, 375] width 1510 height 750
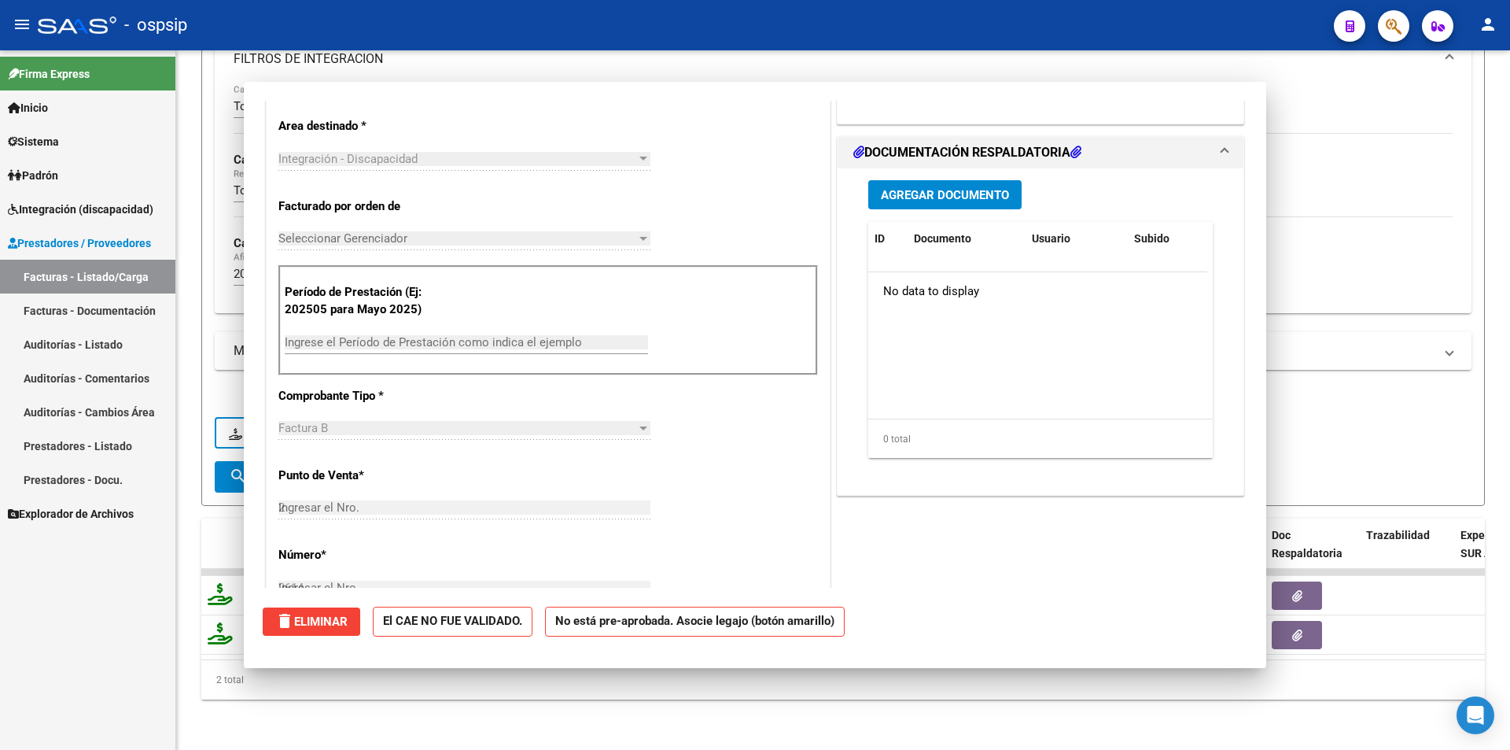
type input "$ 0,00"
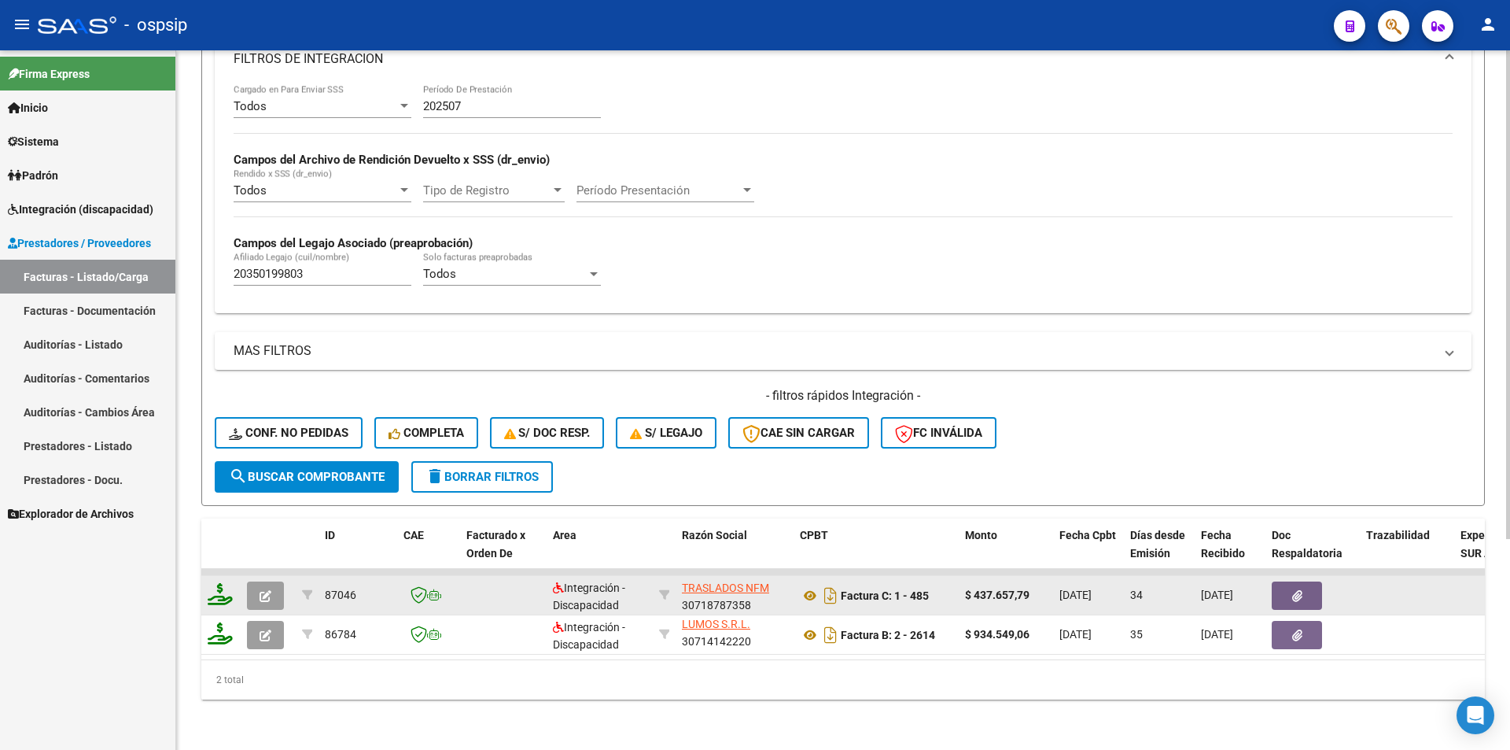
click at [273, 581] on button "button" at bounding box center [265, 595] width 37 height 28
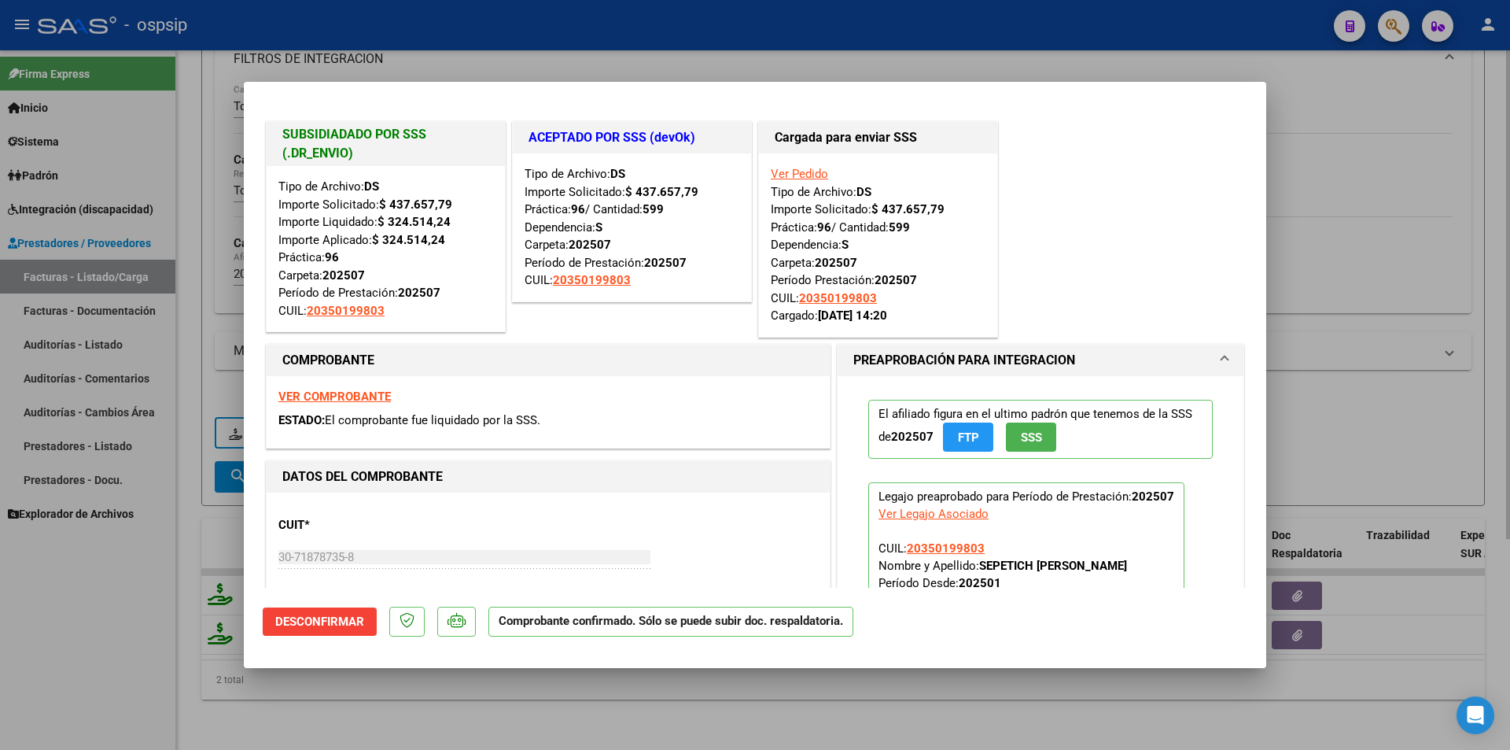
drag, startPoint x: 164, startPoint y: 591, endPoint x: 192, endPoint y: 592, distance: 27.6
click at [173, 589] on div at bounding box center [755, 375] width 1510 height 750
type input "$ 0,00"
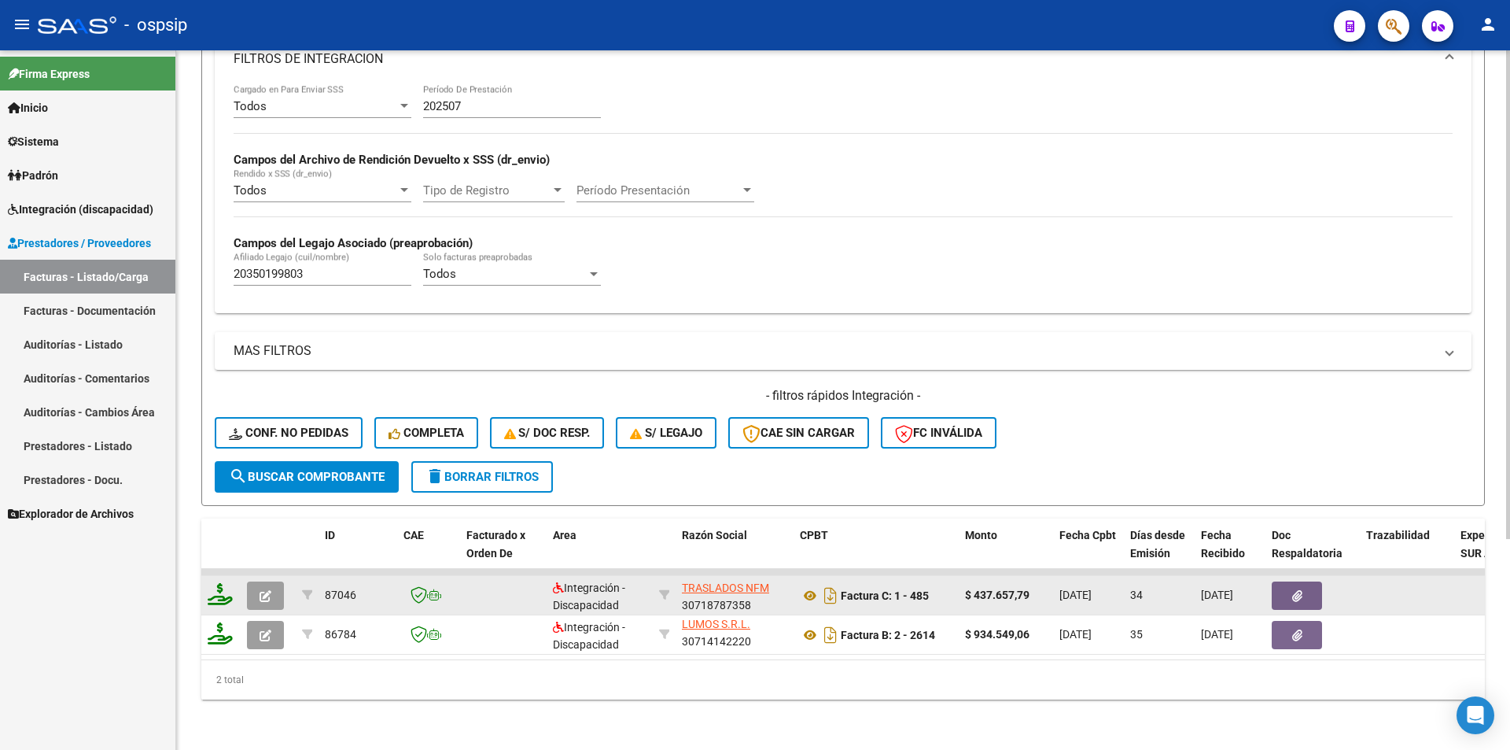
click at [218, 593] on div at bounding box center [221, 595] width 27 height 24
click at [219, 588] on icon at bounding box center [220, 594] width 25 height 22
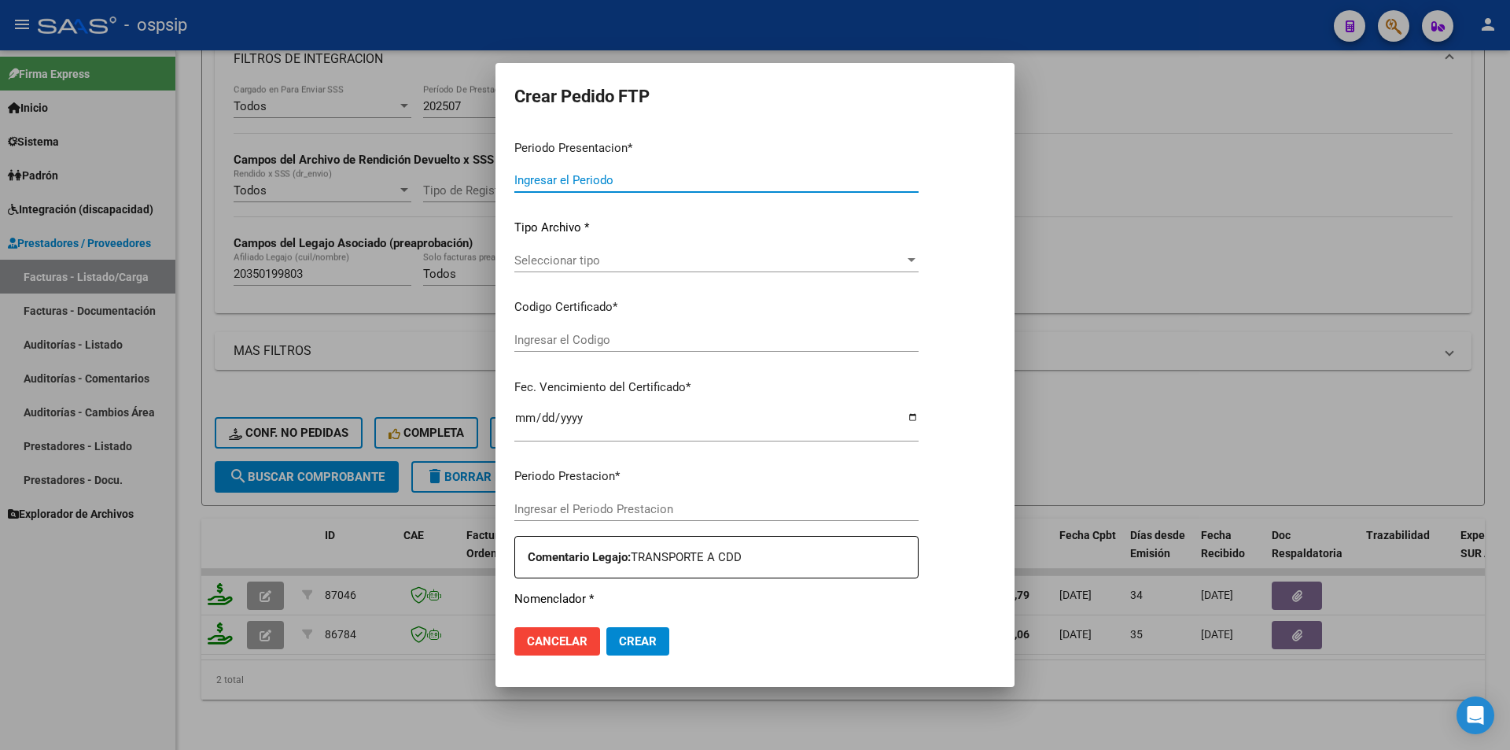
type input "202508"
type input "202507"
type input "$ 437.657,79"
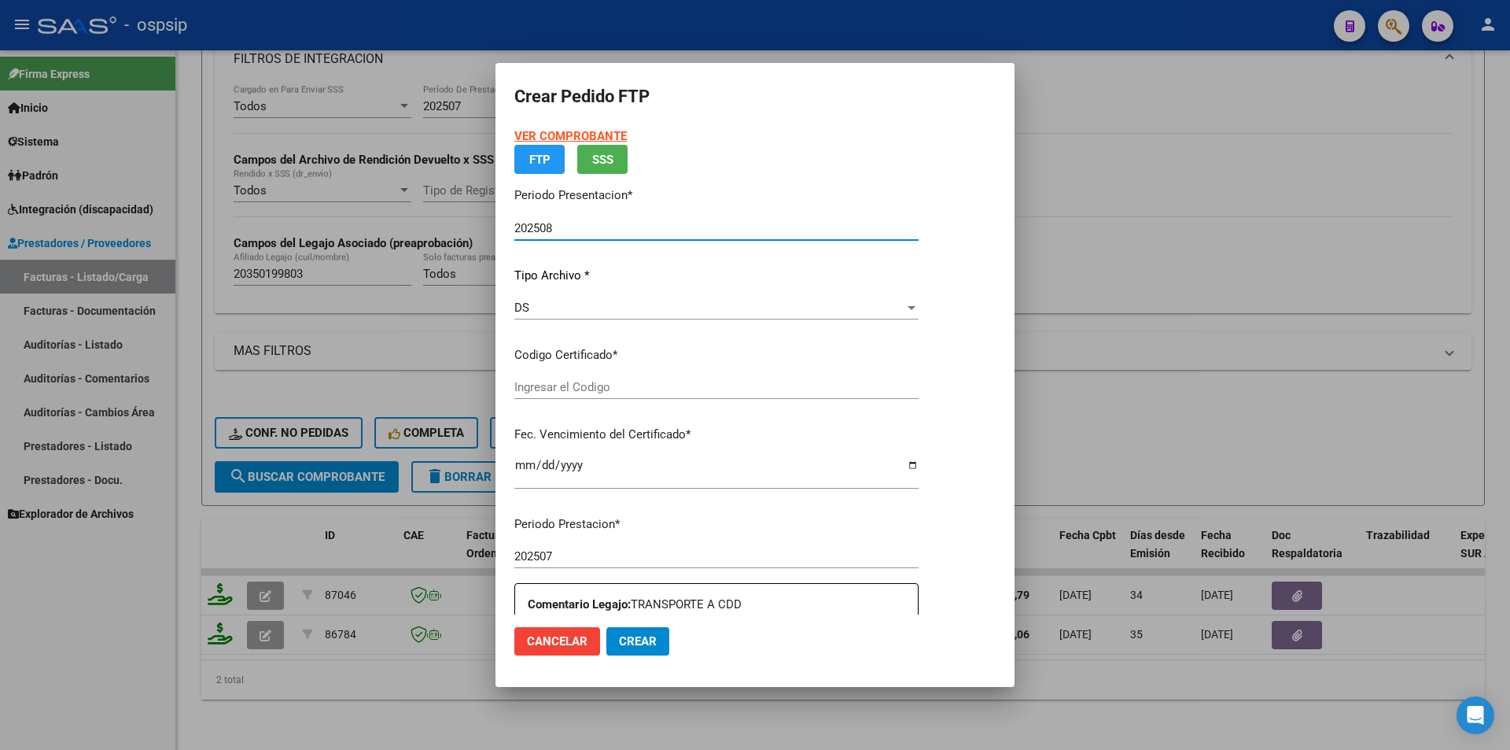
type input "6172040373"
type input "[DATE]"
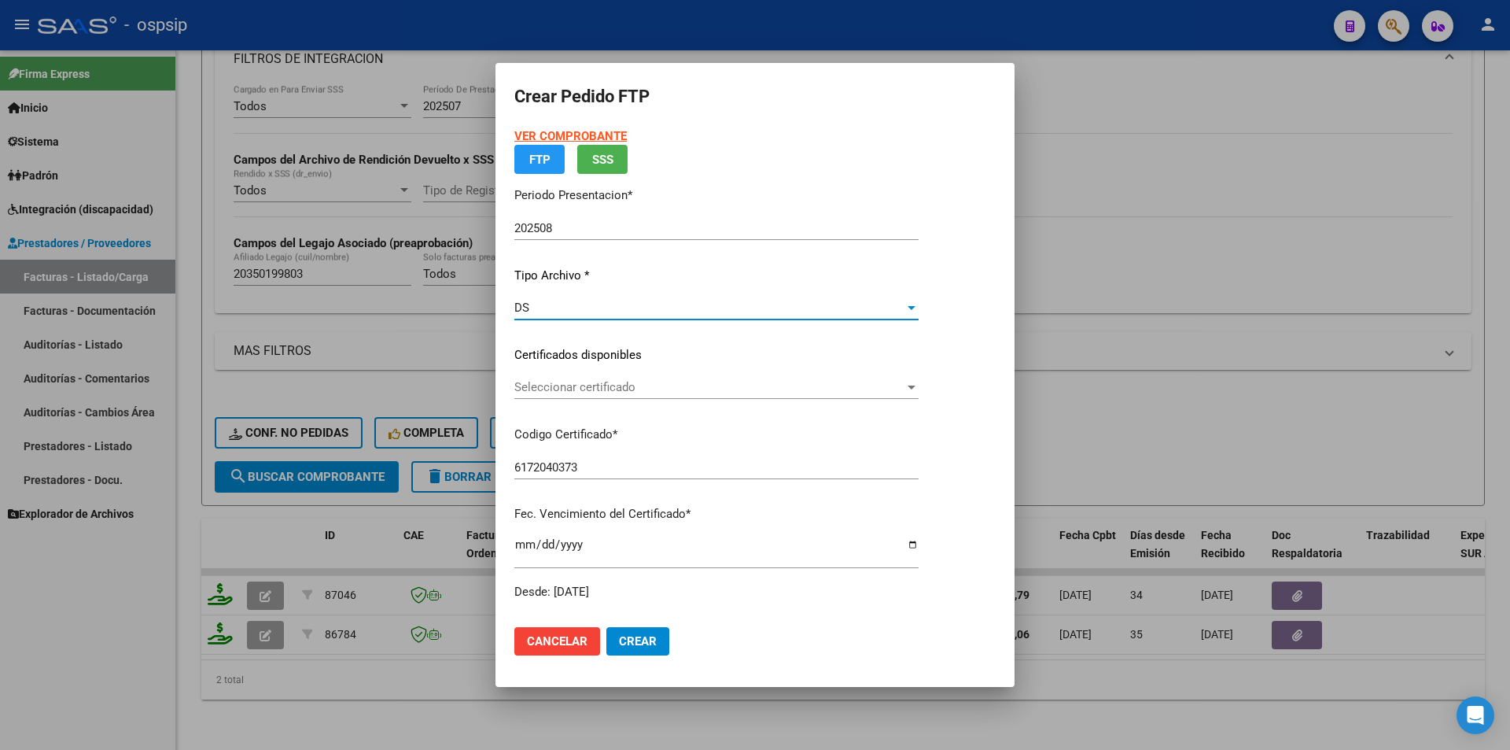
click at [554, 308] on div "DS" at bounding box center [709, 307] width 390 height 14
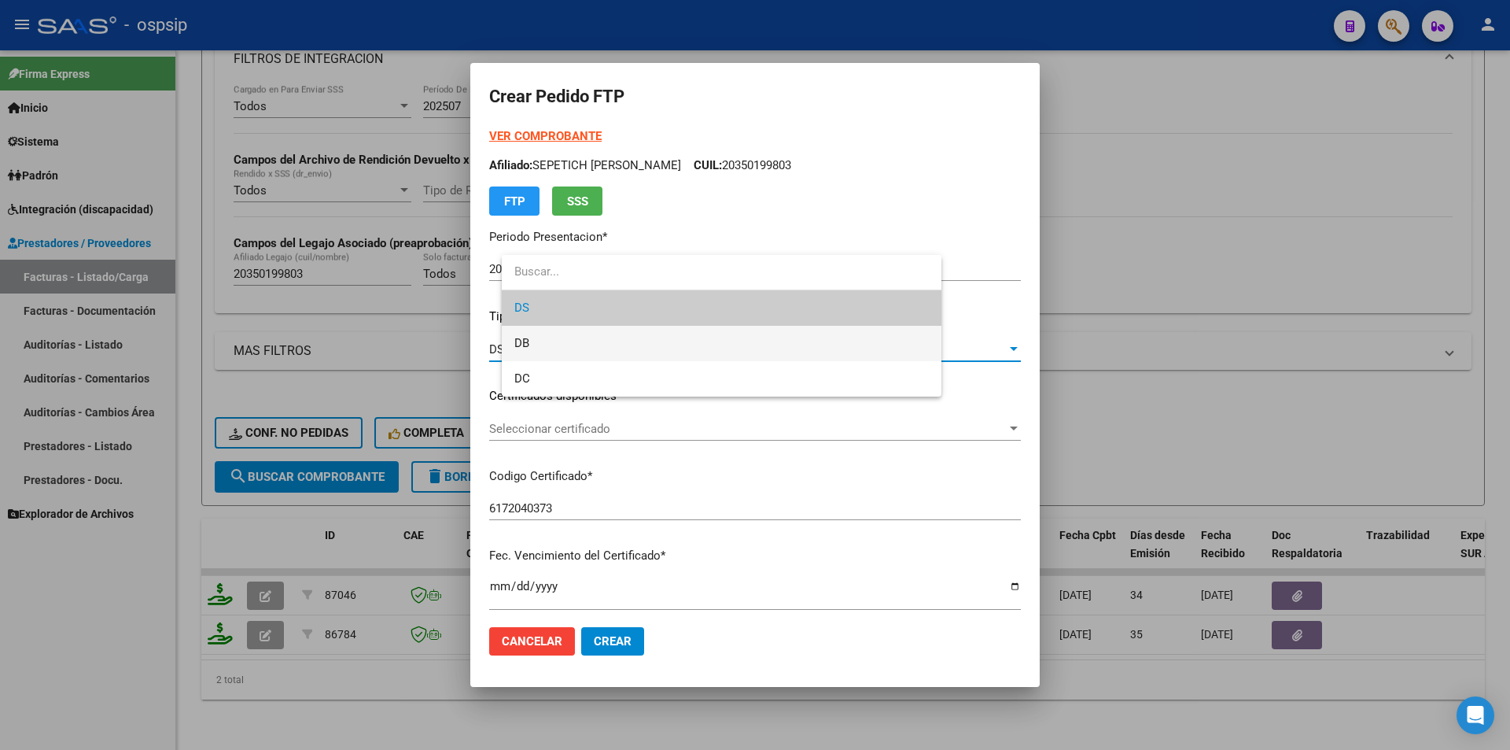
click at [543, 344] on span "DB" at bounding box center [721, 343] width 415 height 35
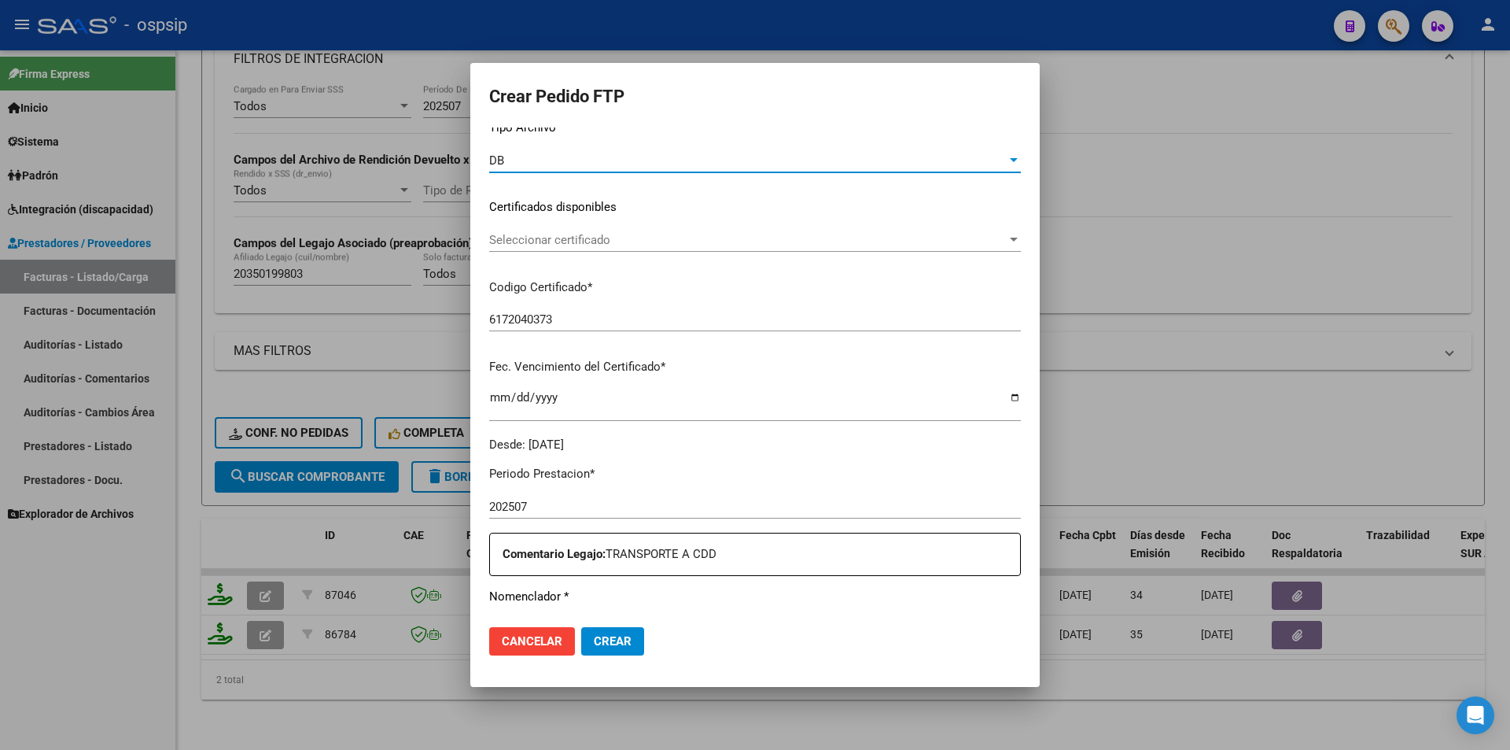
scroll to position [393, 0]
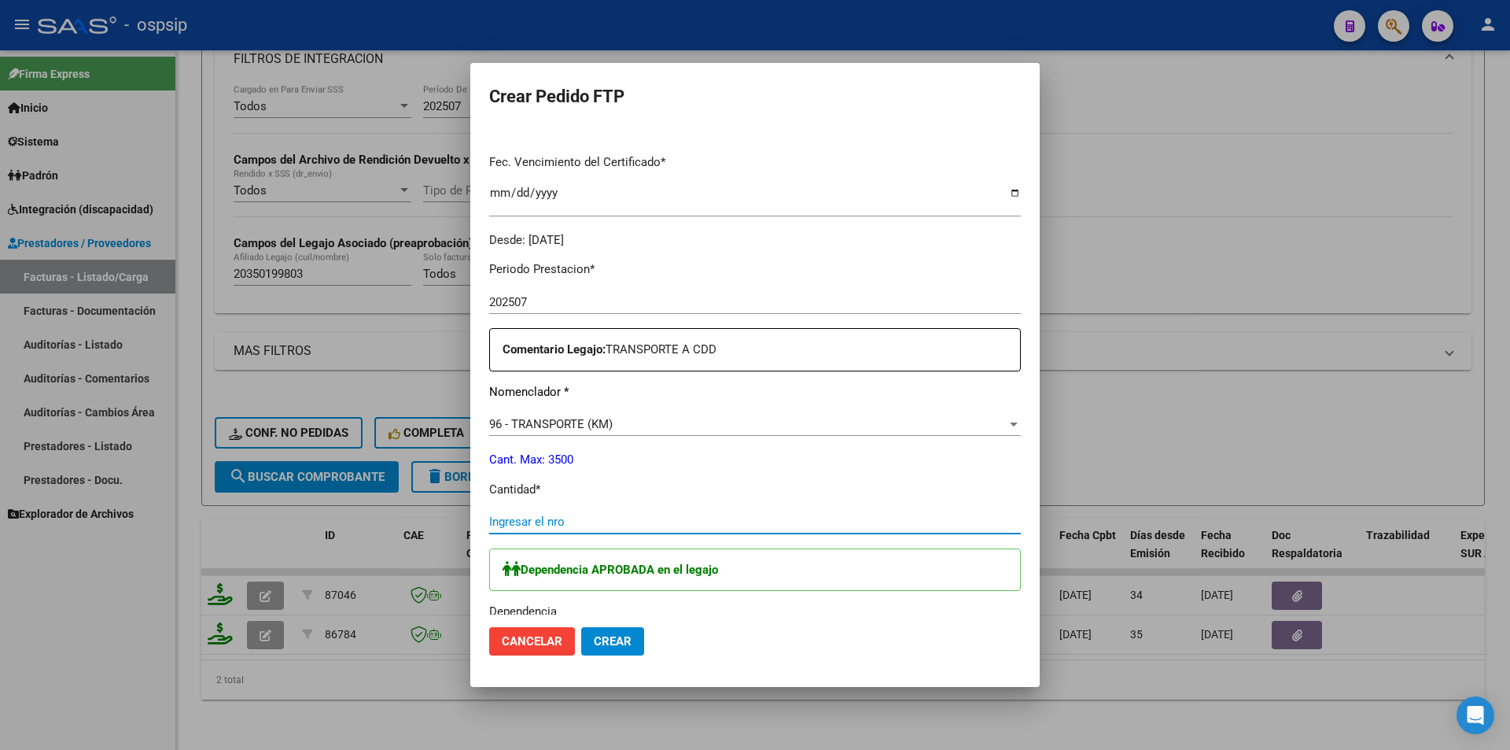
click at [529, 518] on input "Ingresar el nro" at bounding box center [755, 521] width 532 height 14
type input "599"
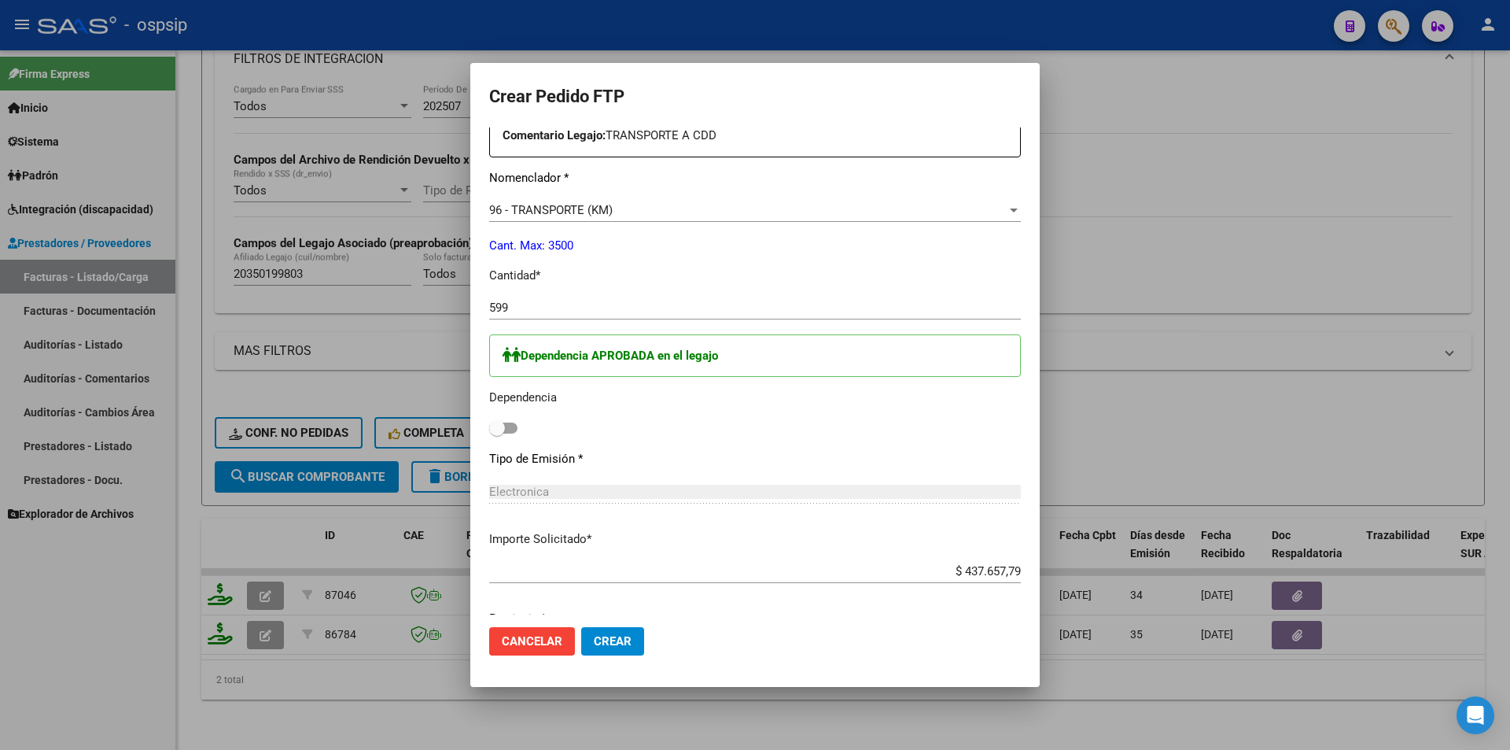
scroll to position [629, 0]
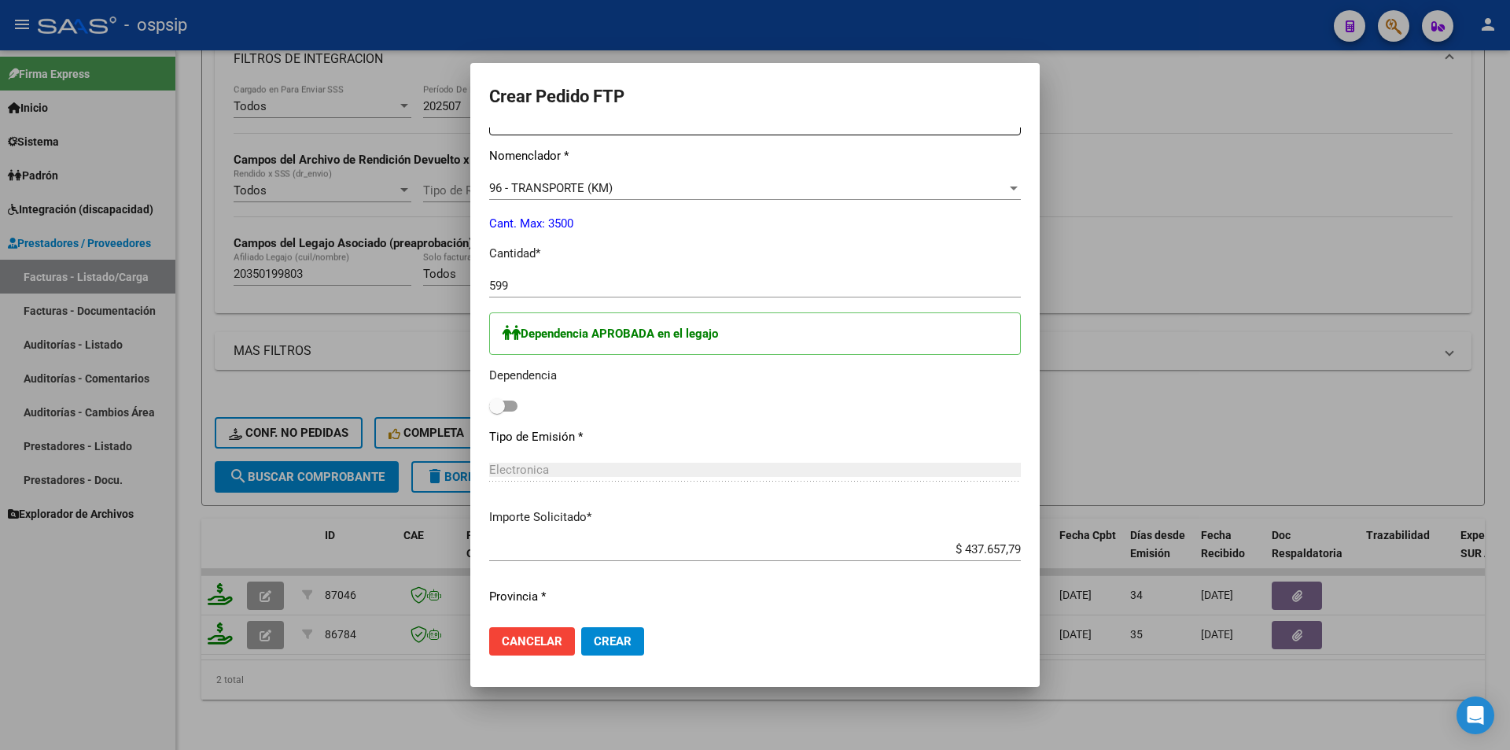
click at [501, 400] on span at bounding box center [503, 405] width 28 height 11
click at [497, 411] on input "checkbox" at bounding box center [496, 411] width 1 height 1
checkbox input "true"
click at [610, 633] on button "Crear" at bounding box center [612, 641] width 63 height 28
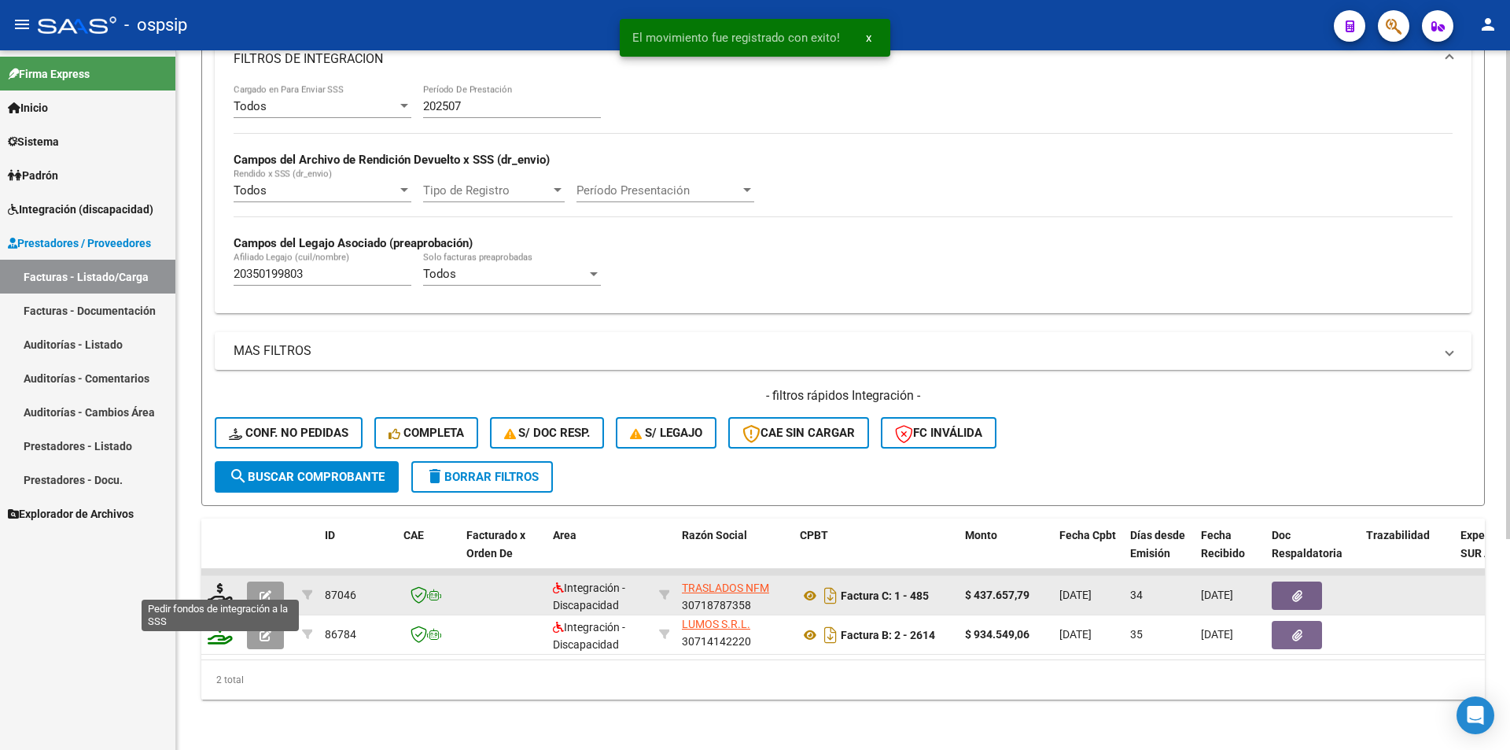
click at [222, 583] on icon at bounding box center [220, 594] width 25 height 22
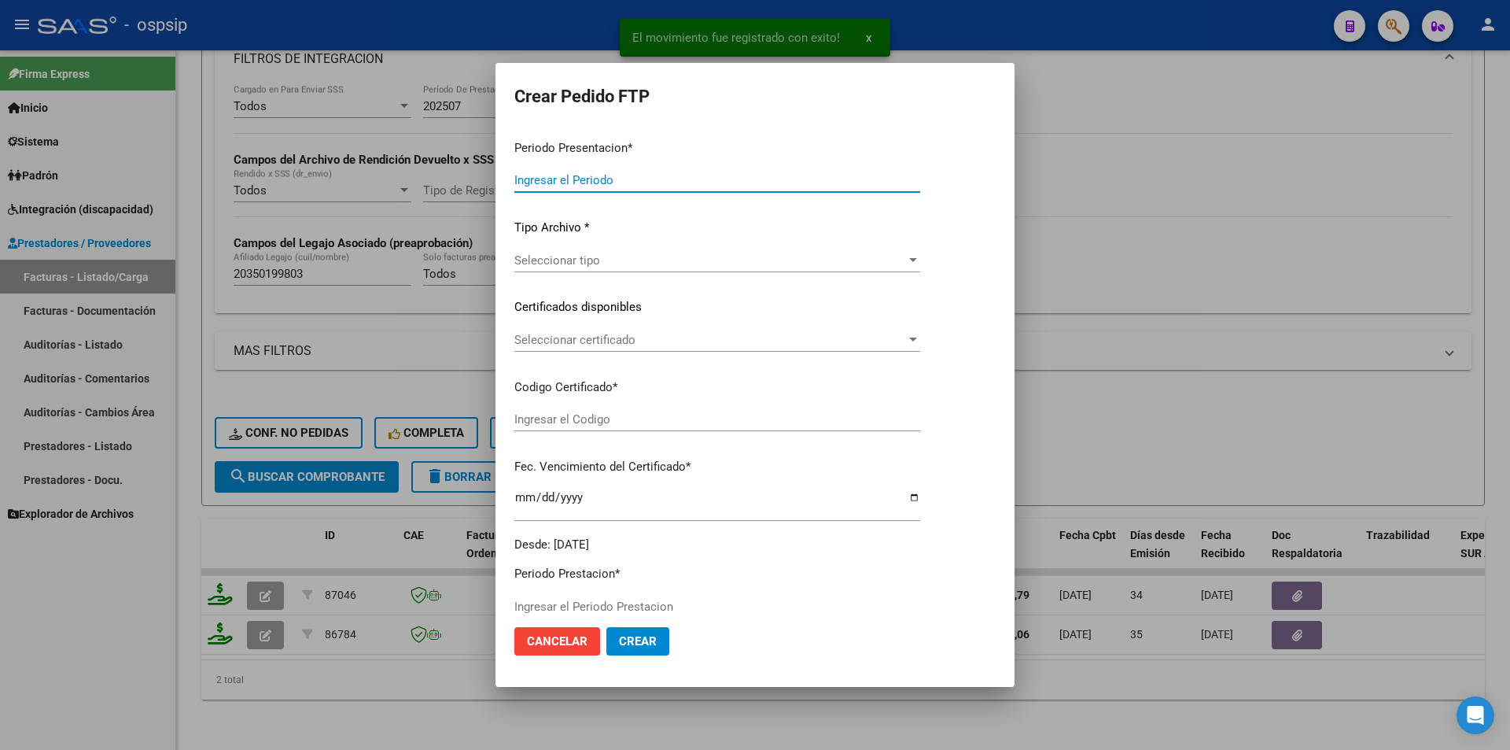
type input "202508"
type input "202507"
type input "$ 437.657,79"
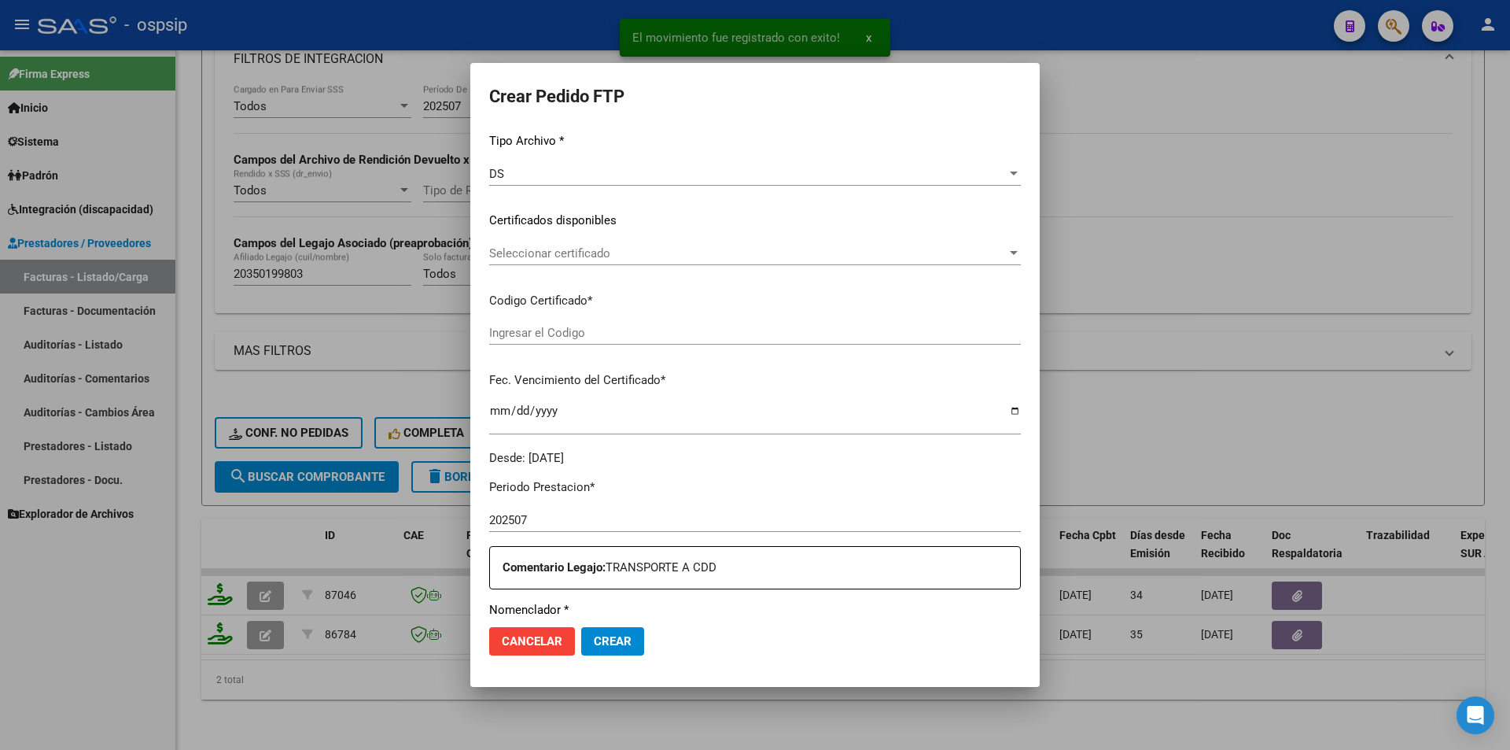
scroll to position [393, 0]
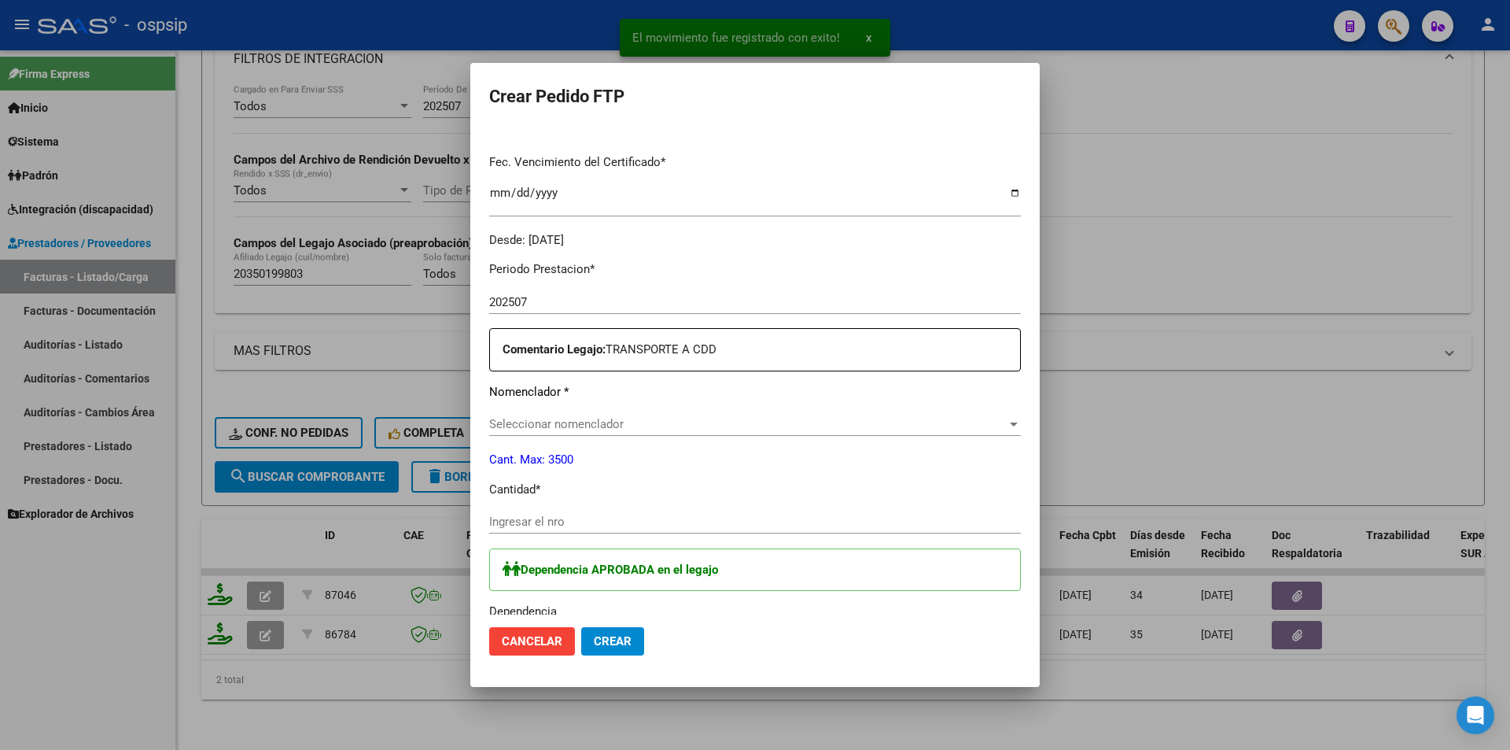
type input "6172040373"
type input "[DATE]"
click at [523, 517] on input "Ingresar el nro" at bounding box center [755, 521] width 532 height 14
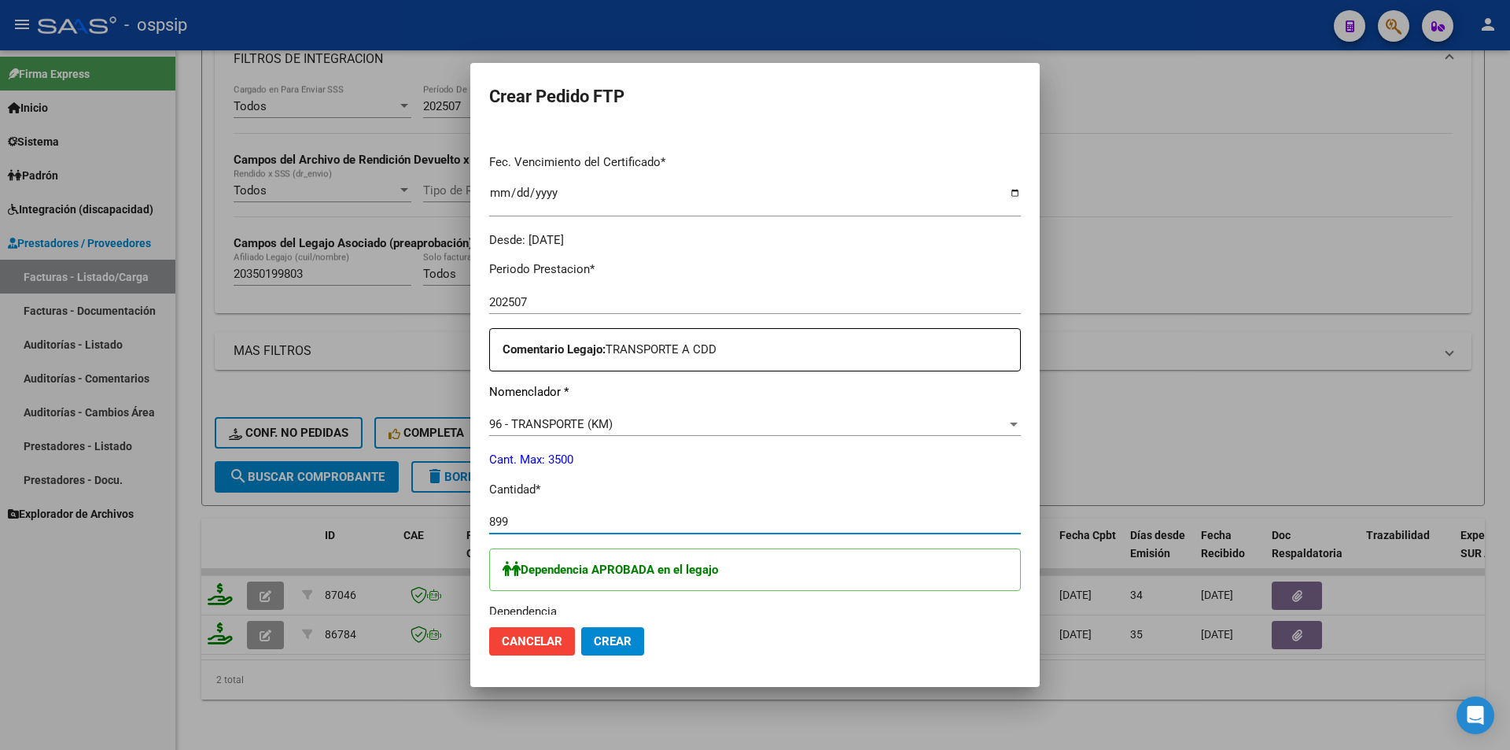
type input "899"
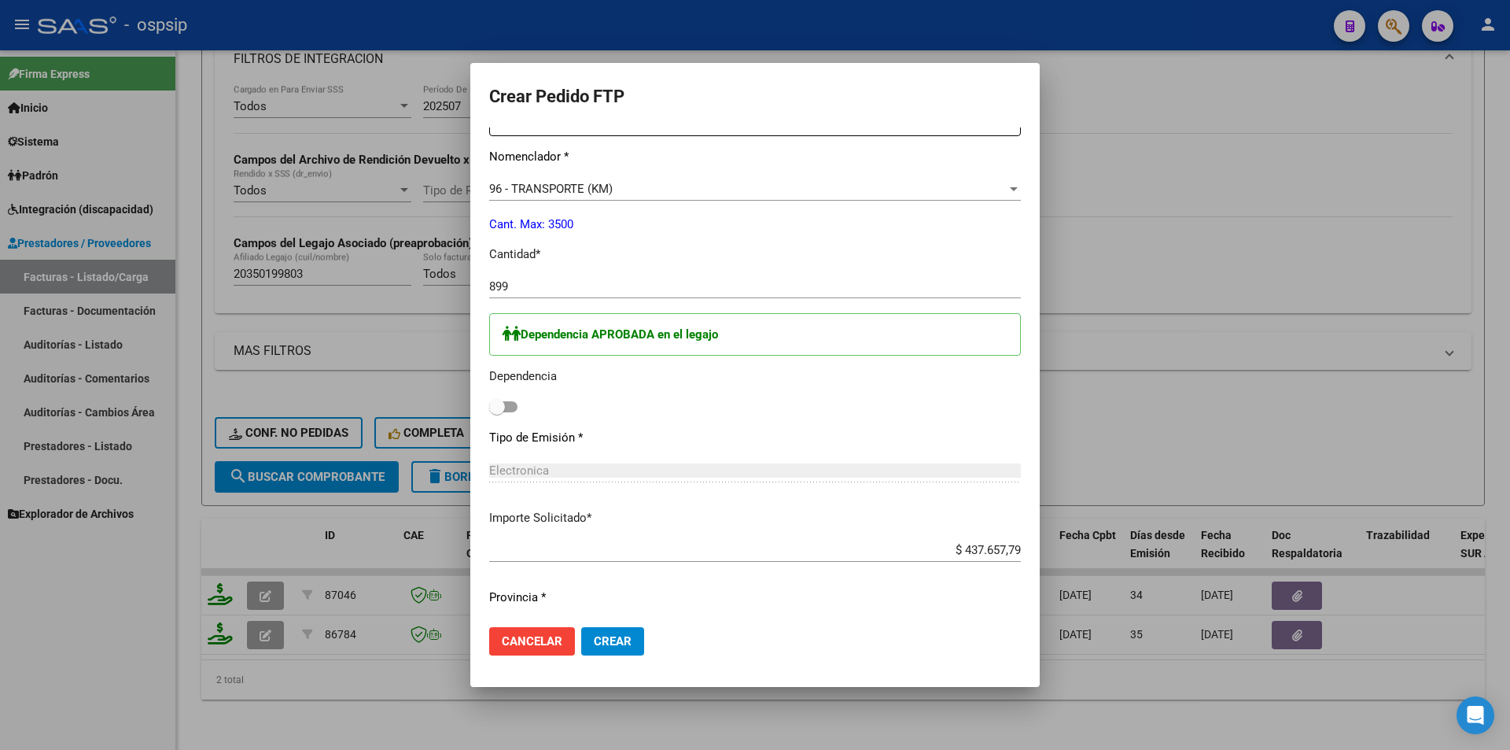
scroll to position [629, 0]
click at [498, 401] on span at bounding box center [503, 405] width 28 height 11
click at [497, 411] on input "checkbox" at bounding box center [496, 411] width 1 height 1
checkbox input "true"
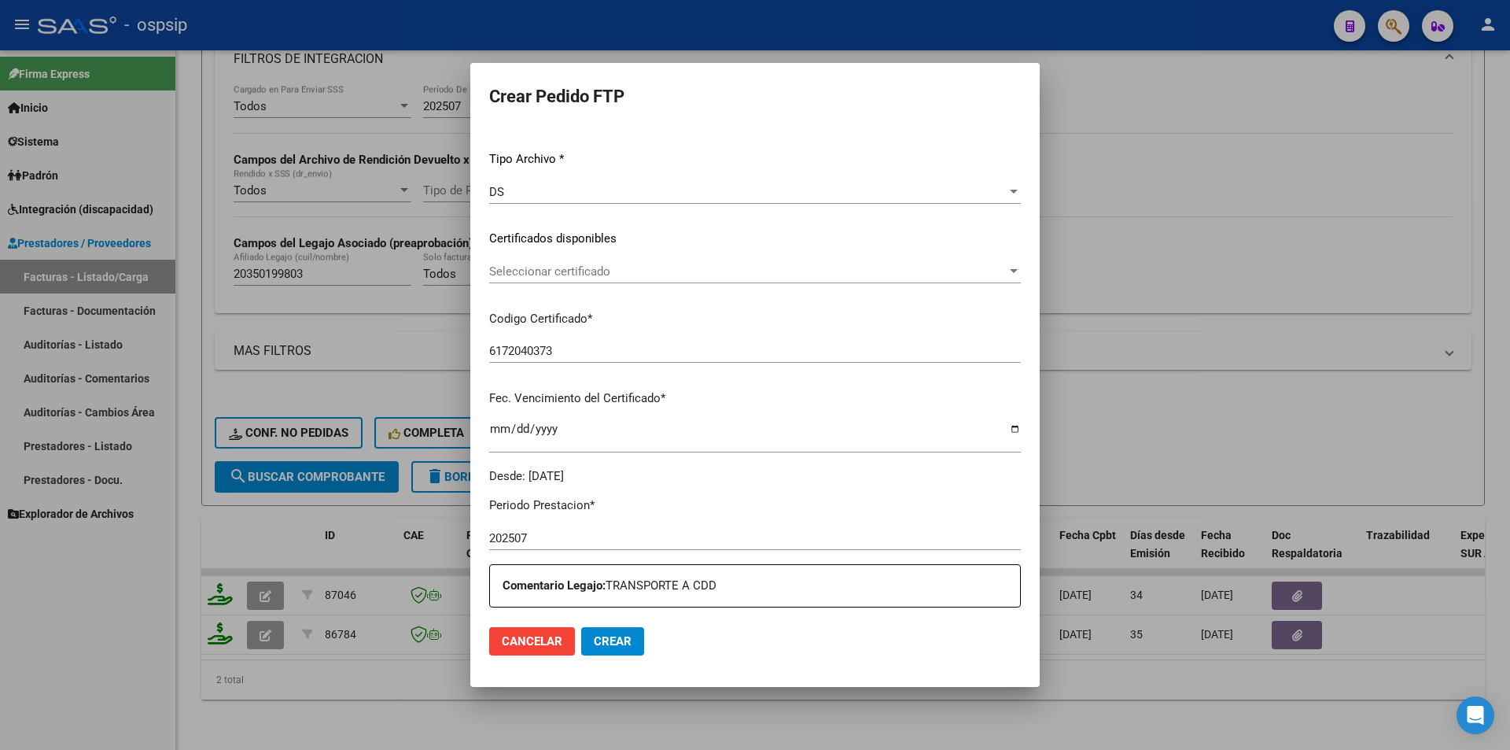
click at [517, 187] on div "DS" at bounding box center [748, 192] width 518 height 14
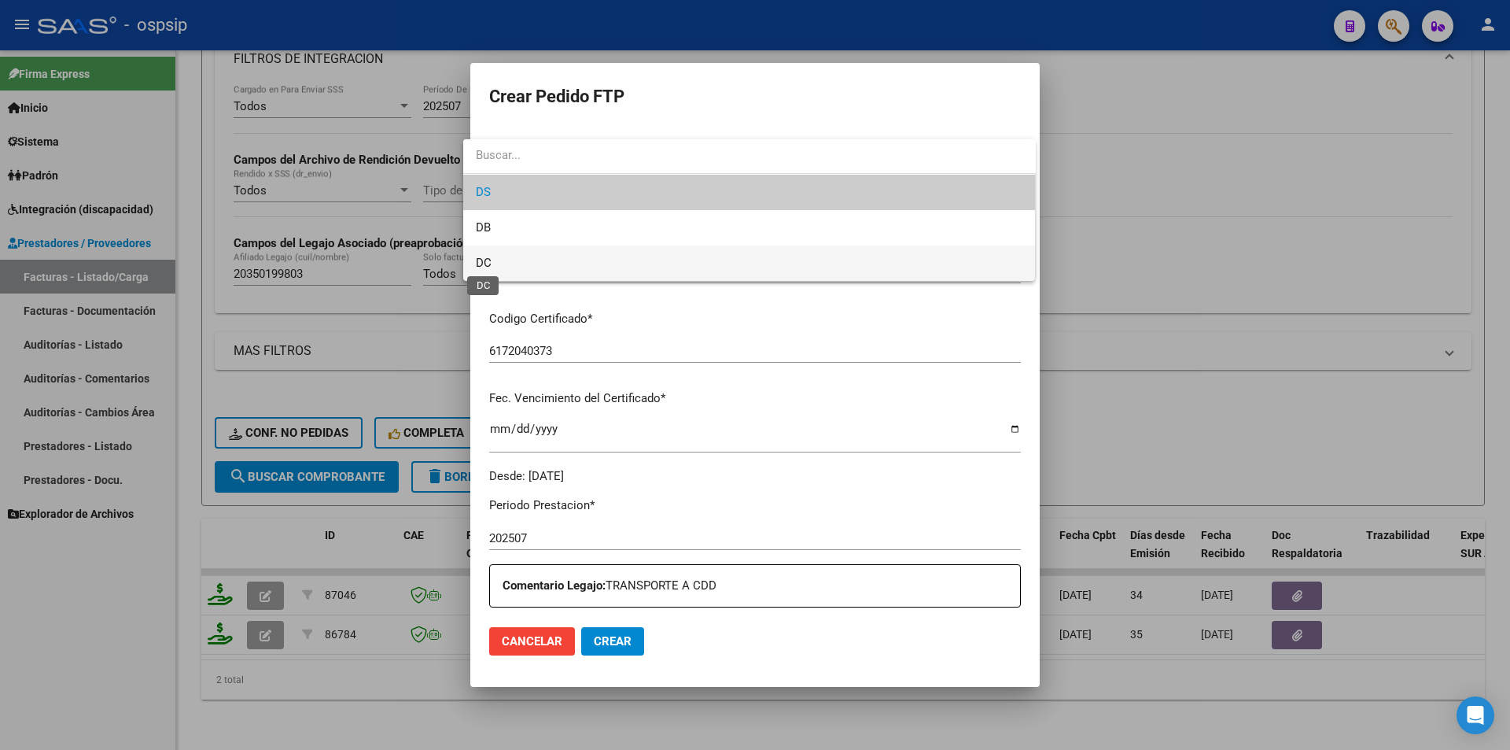
click at [488, 258] on span "DC" at bounding box center [484, 263] width 16 height 14
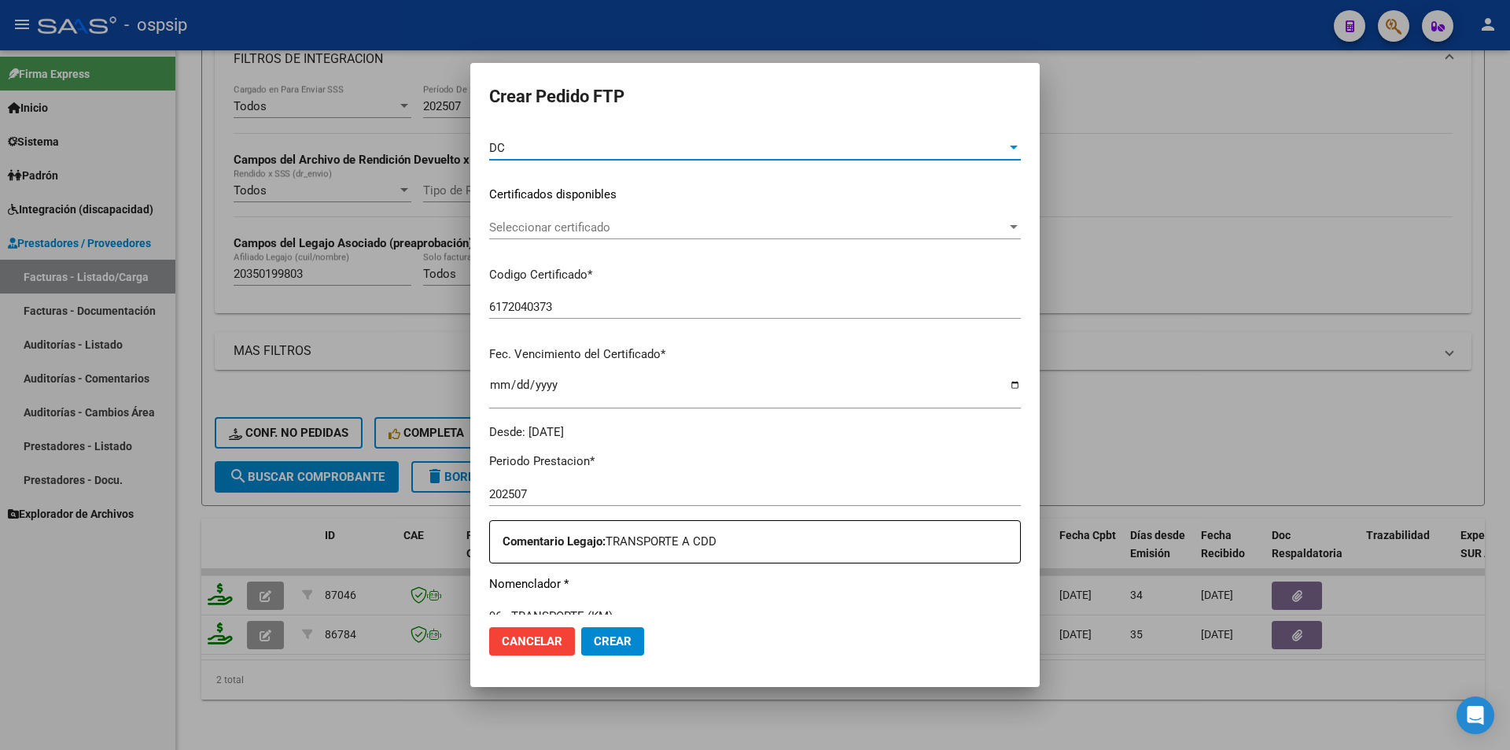
scroll to position [629, 0]
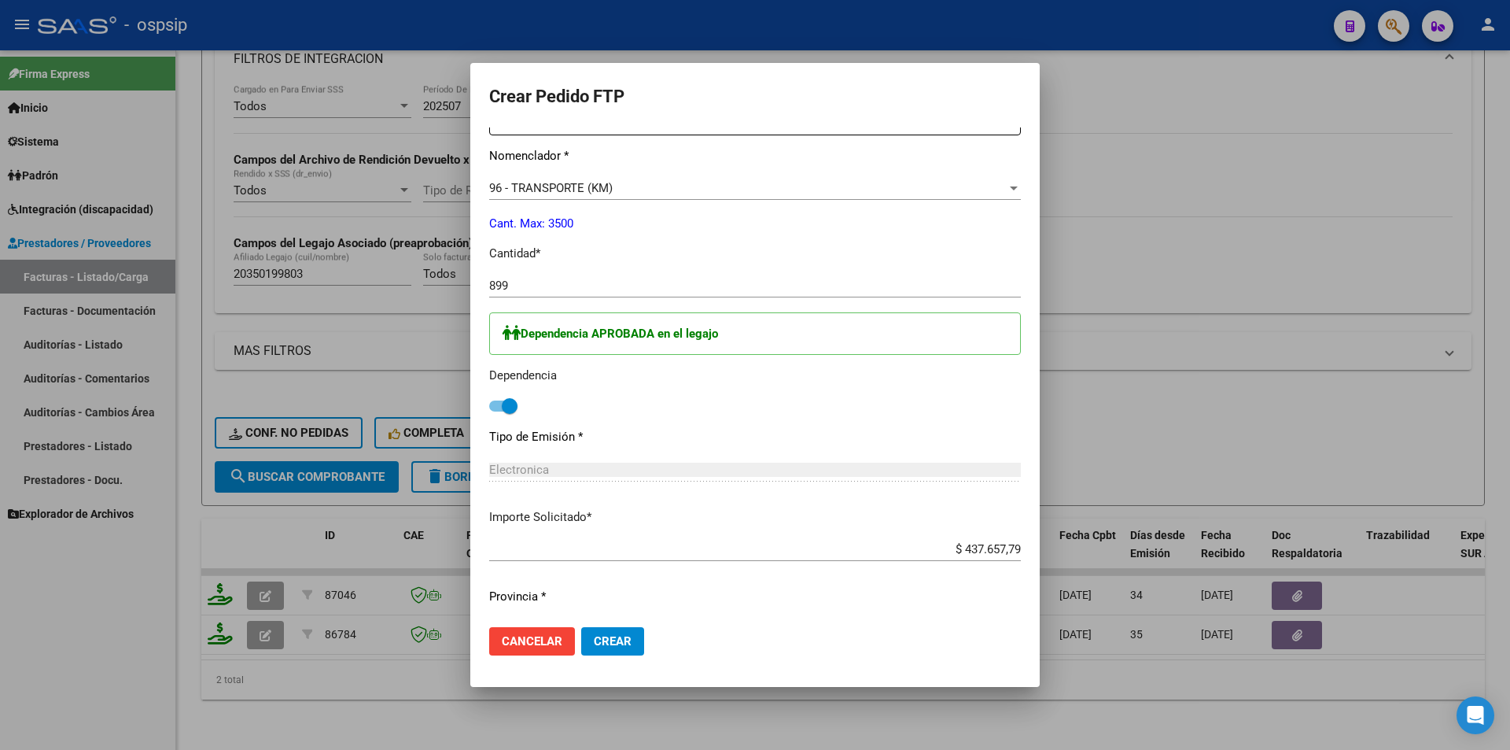
click at [618, 646] on button "Crear" at bounding box center [612, 641] width 63 height 28
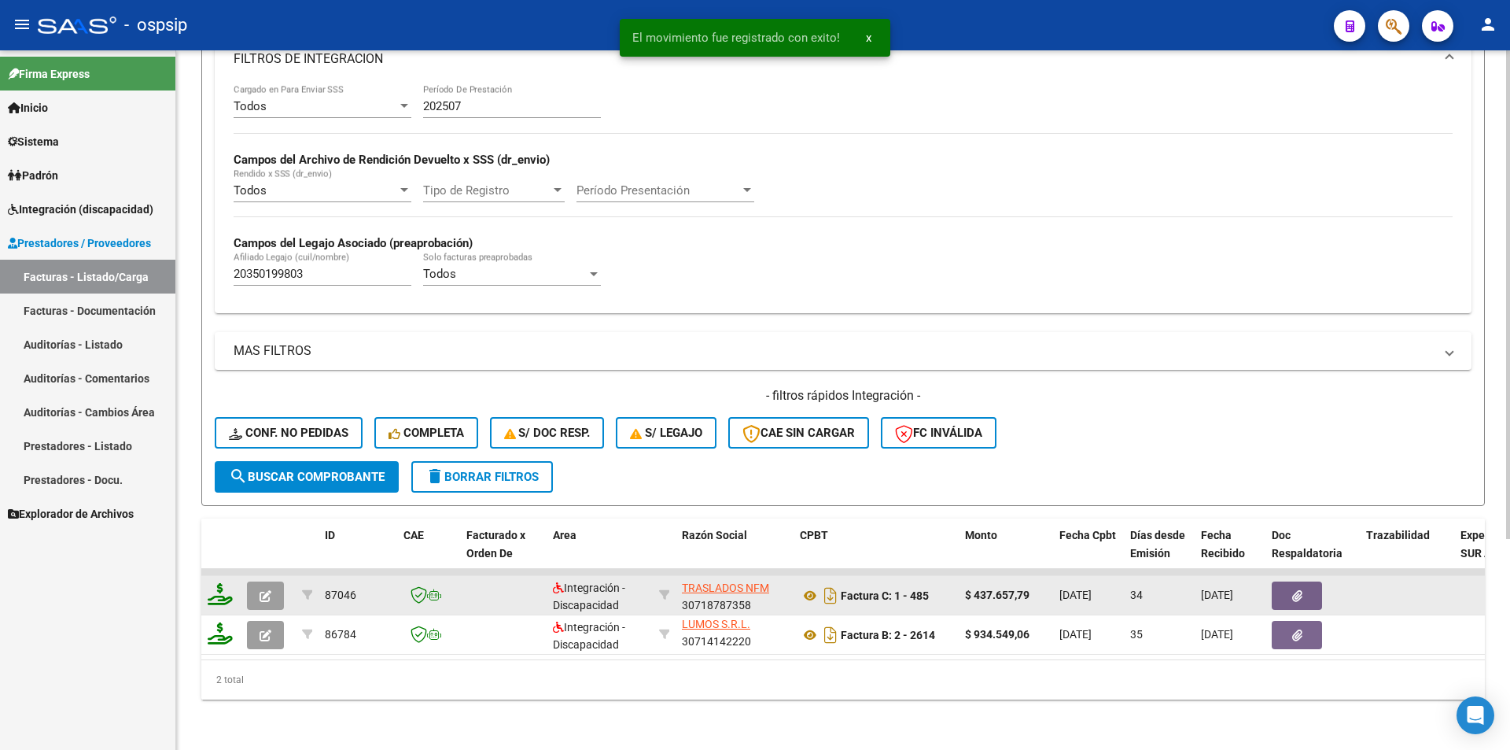
click at [259, 584] on button "button" at bounding box center [265, 595] width 37 height 28
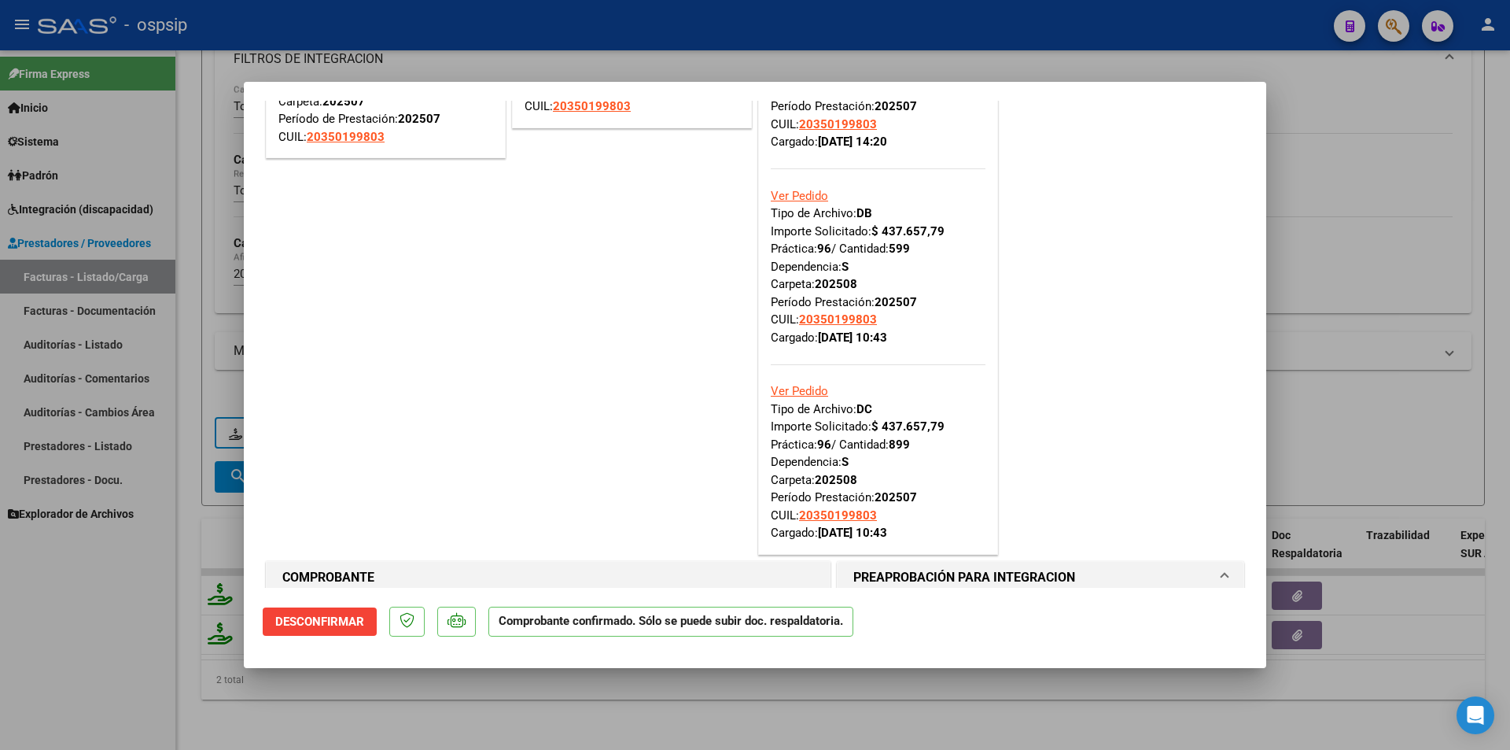
scroll to position [236, 0]
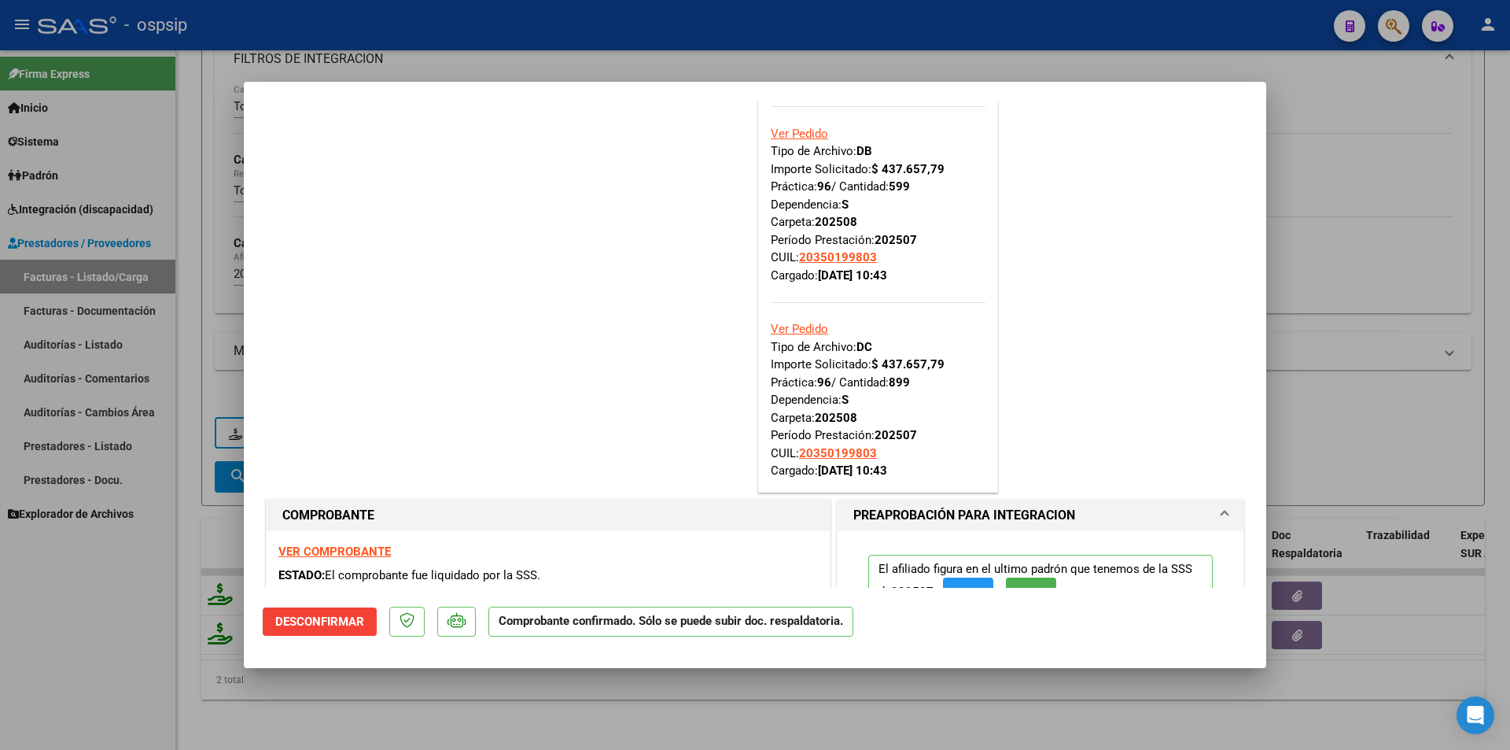
click at [821, 707] on div at bounding box center [755, 375] width 1510 height 750
type input "$ 0,00"
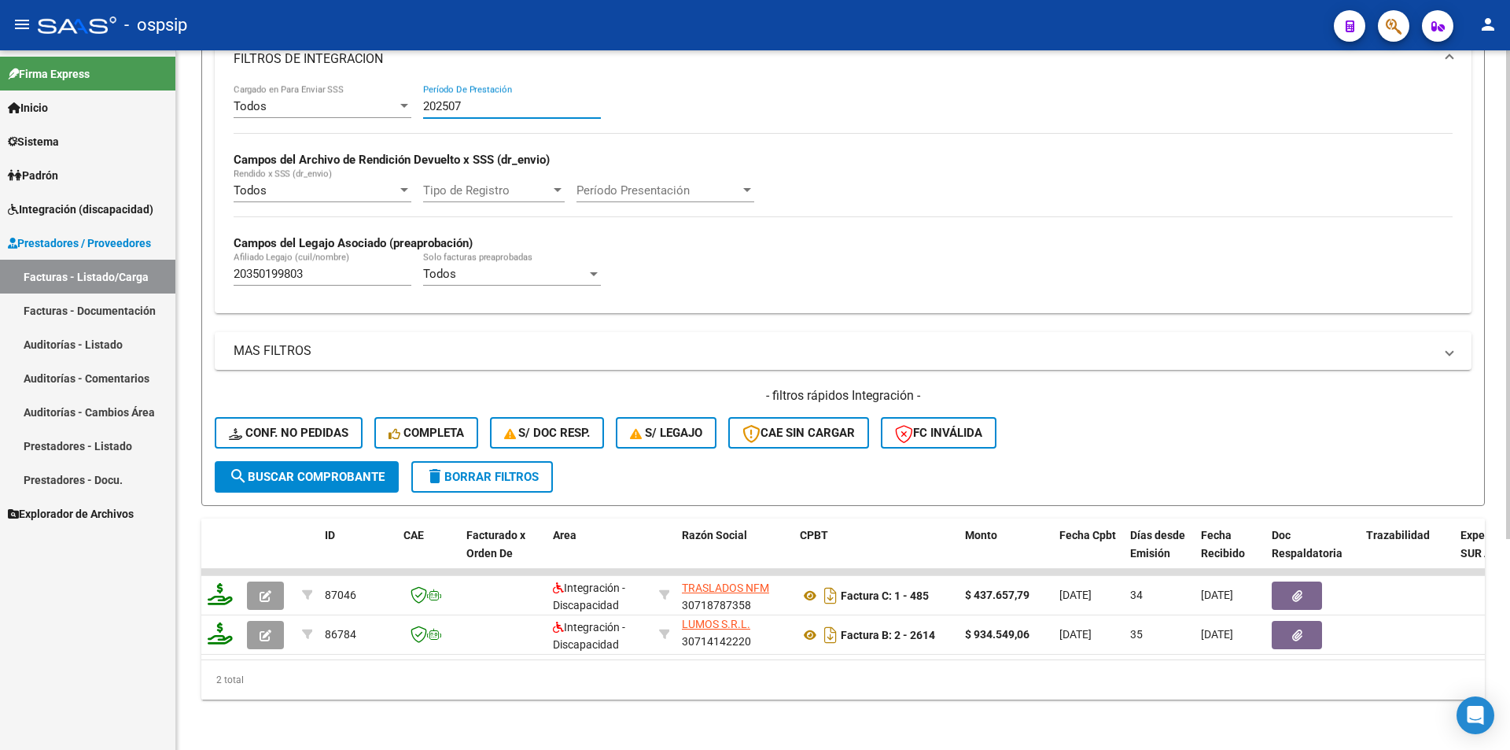
drag, startPoint x: 470, startPoint y: 87, endPoint x: 389, endPoint y: 90, distance: 81.1
click at [389, 90] on div "Todos Cargado en Para Enviar SSS 202507 Período De Prestación [PERSON_NAME] del…" at bounding box center [843, 192] width 1219 height 216
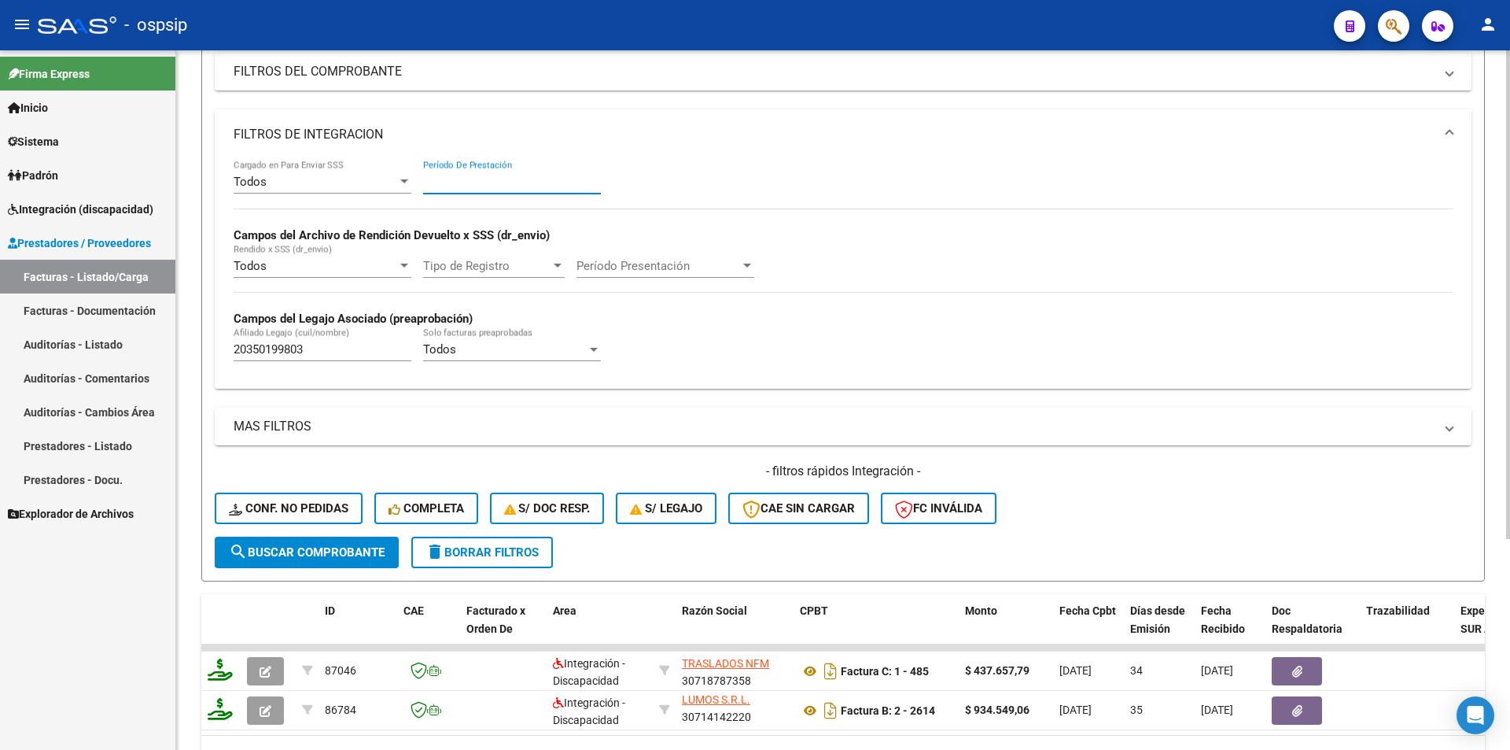
scroll to position [66, 0]
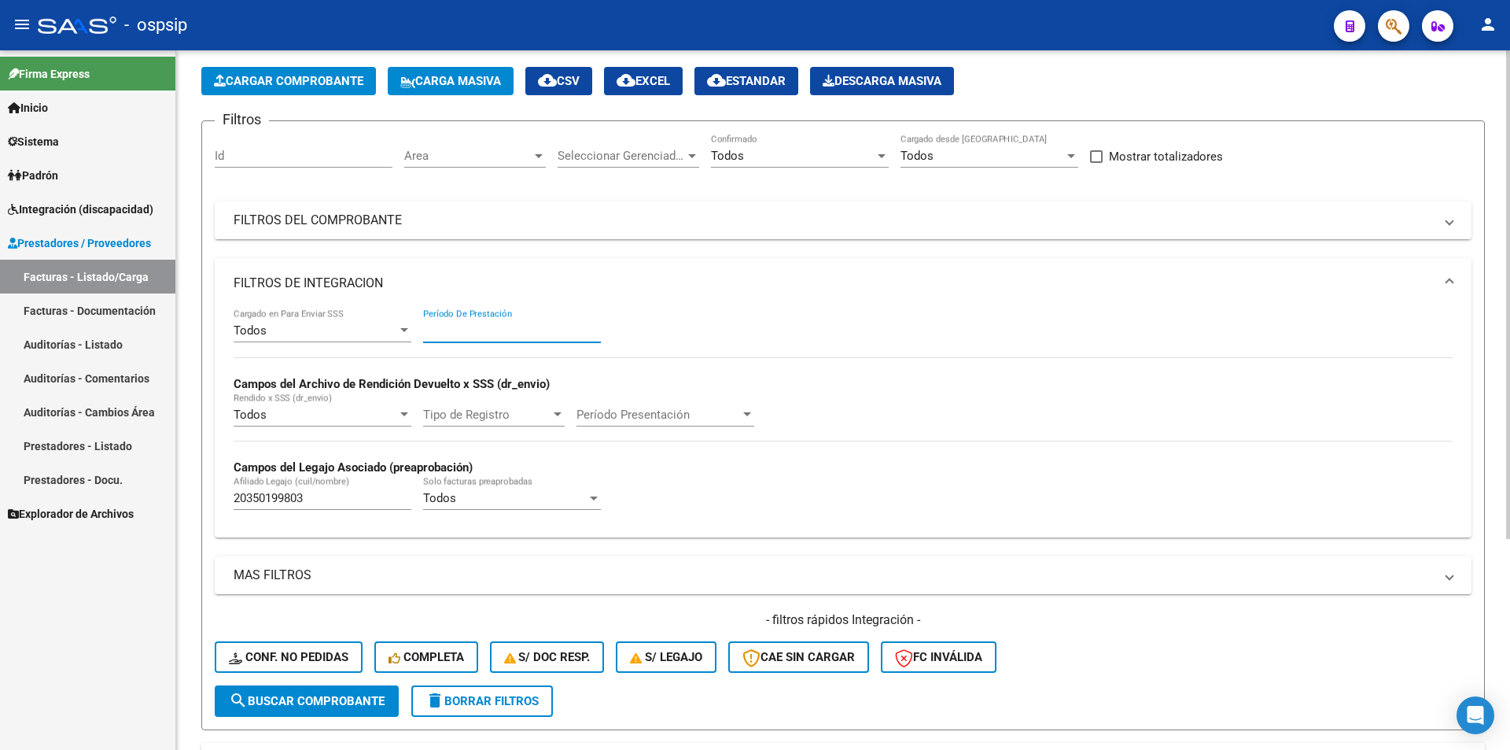
click at [467, 708] on button "delete Borrar Filtros" at bounding box center [482, 700] width 142 height 31
click at [730, 157] on div "No" at bounding box center [793, 156] width 164 height 14
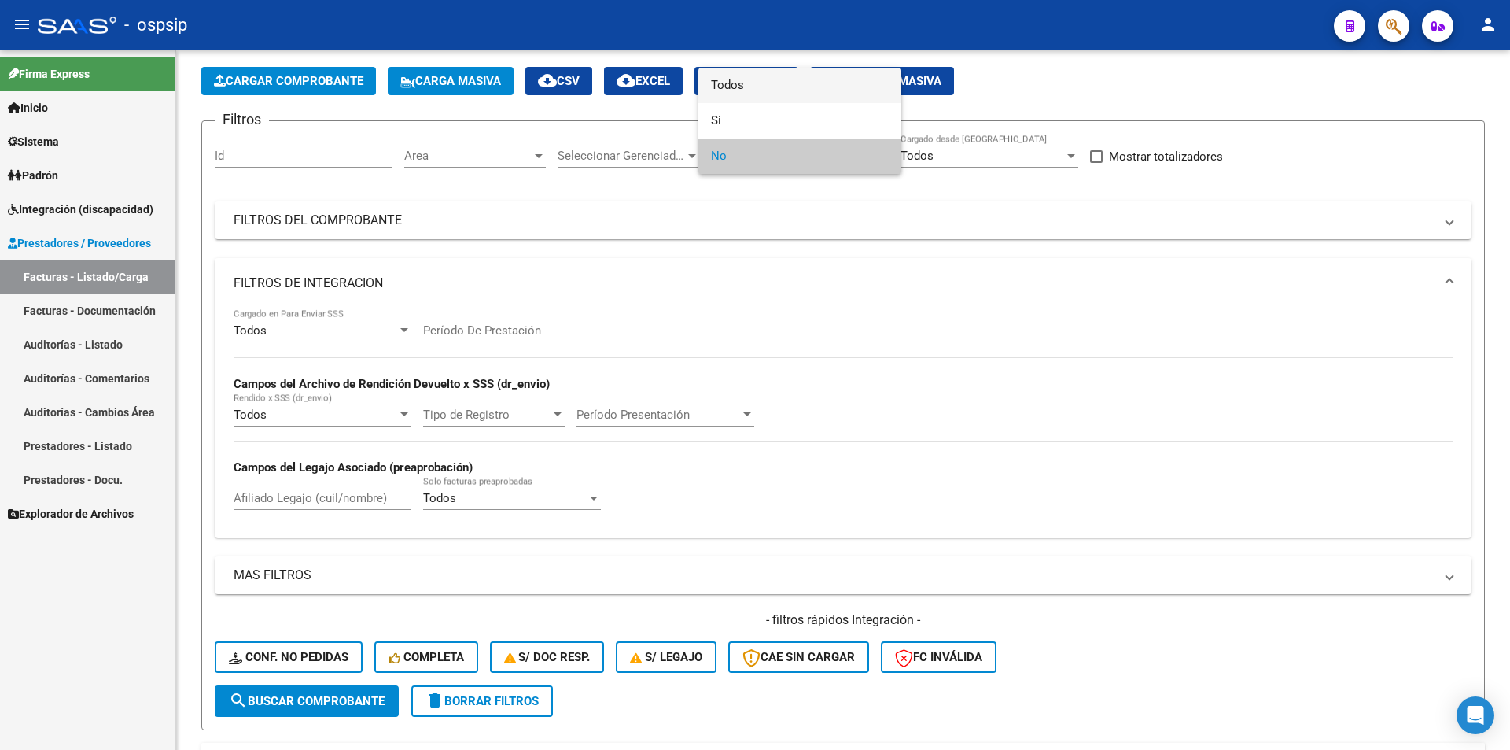
click at [733, 88] on span "Todos" at bounding box center [800, 85] width 178 height 35
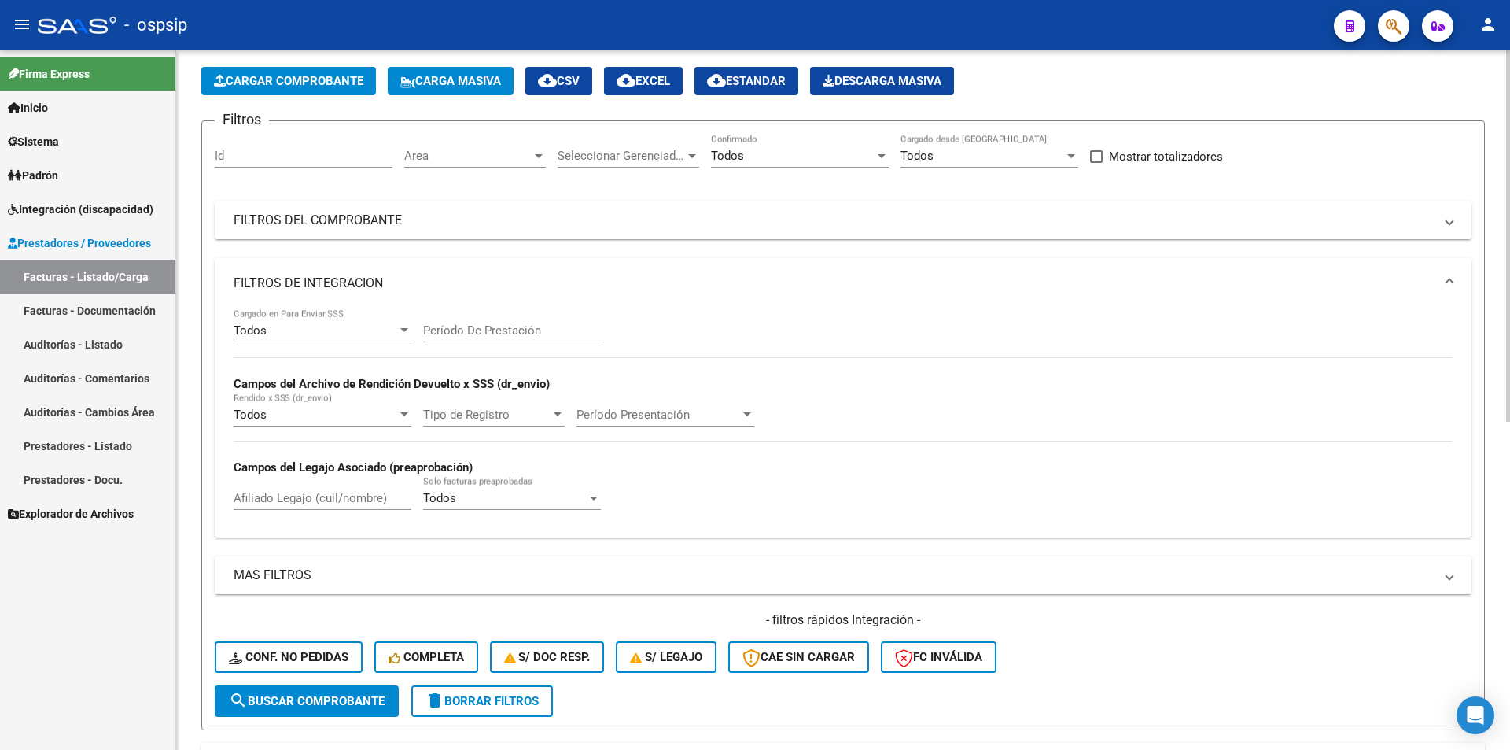
click at [437, 219] on mat-panel-title "FILTROS DEL COMPROBANTE" at bounding box center [834, 220] width 1200 height 17
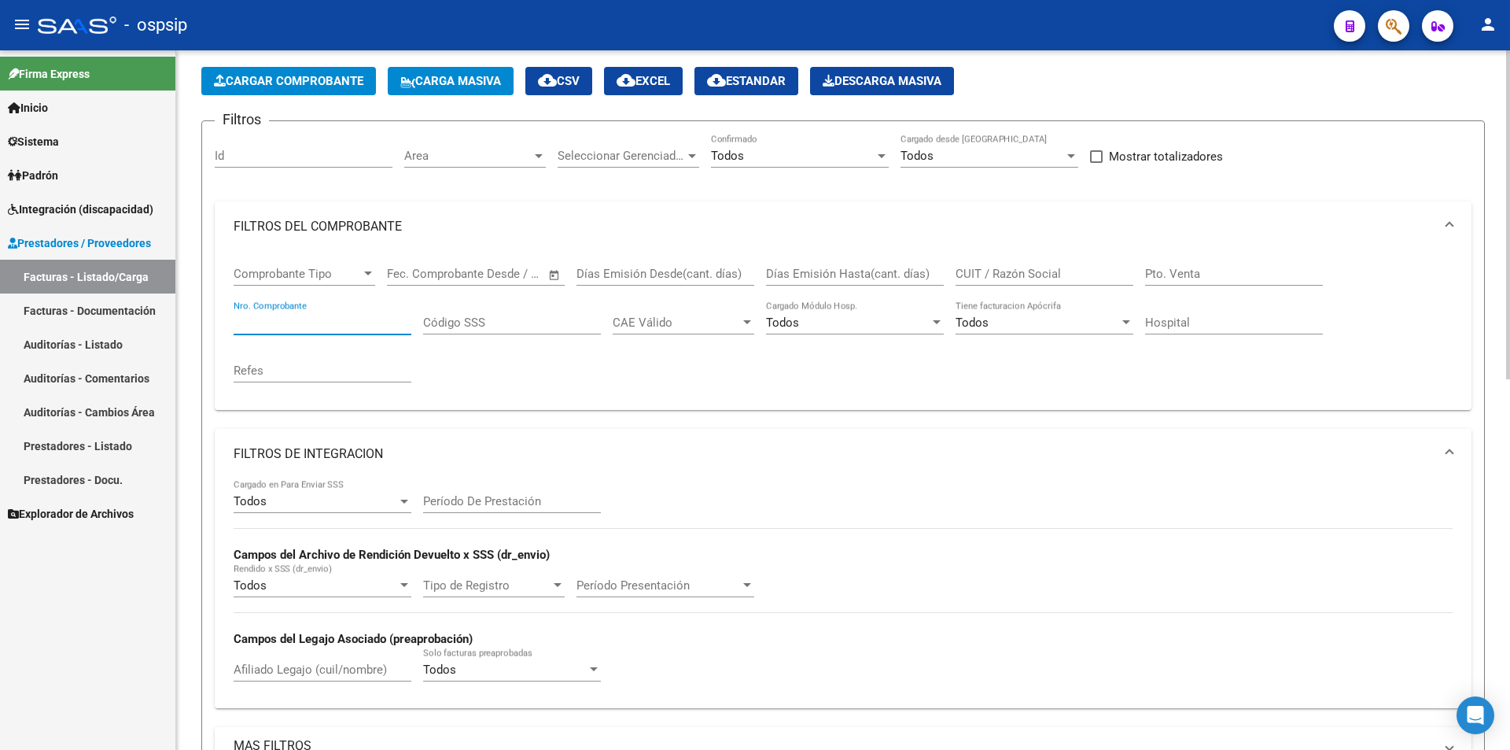
click at [284, 319] on input "Nro. Comprobante" at bounding box center [323, 322] width 178 height 14
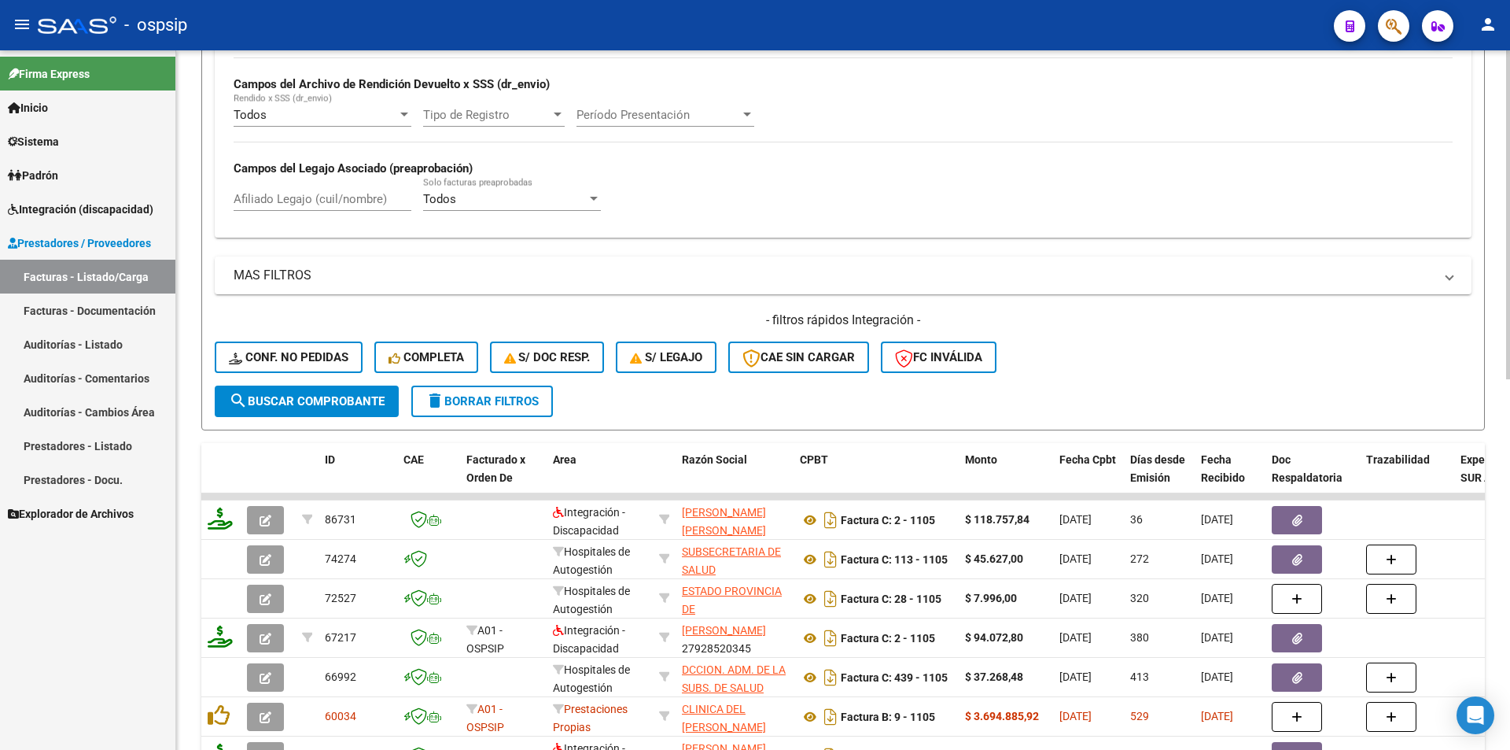
scroll to position [538, 0]
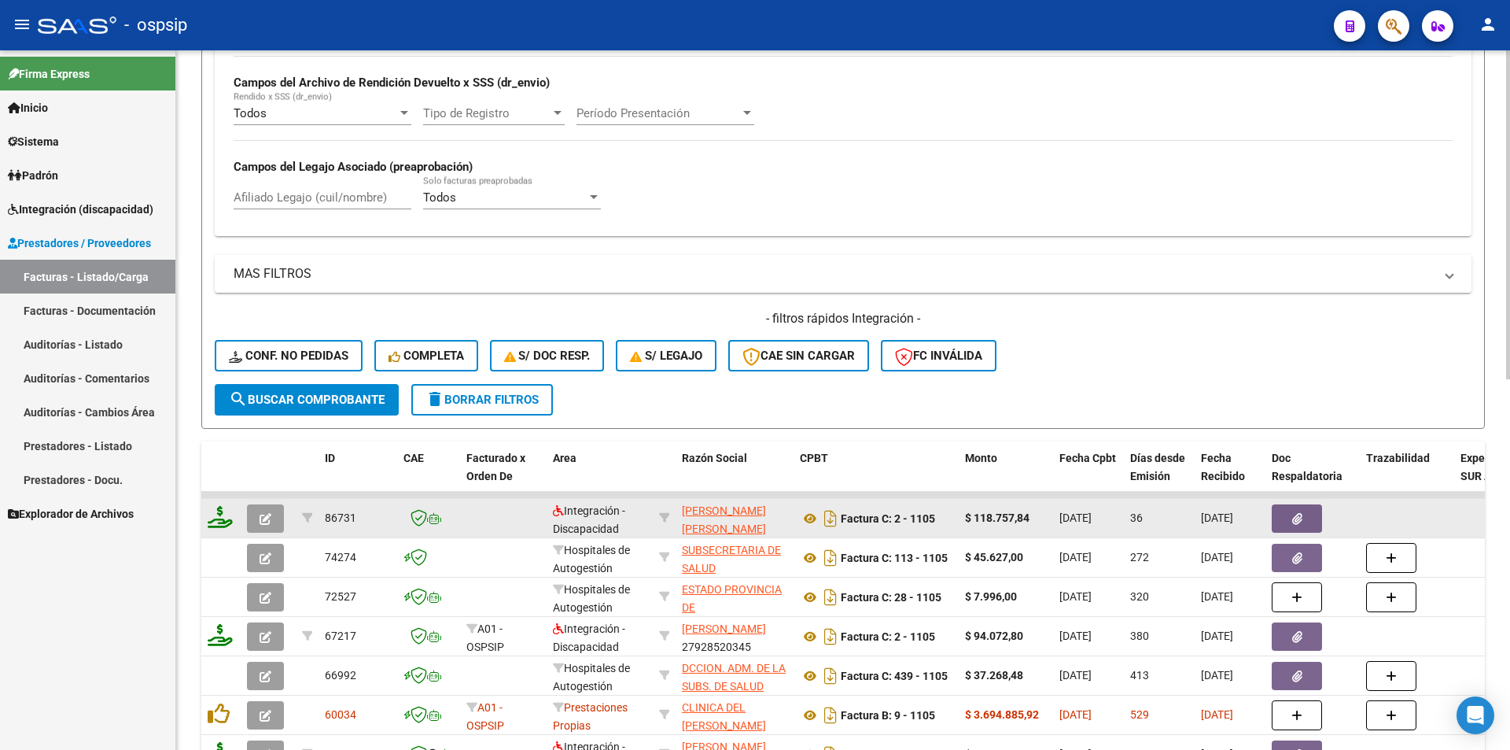
type input "1104"
click at [264, 518] on icon "button" at bounding box center [266, 519] width 12 height 12
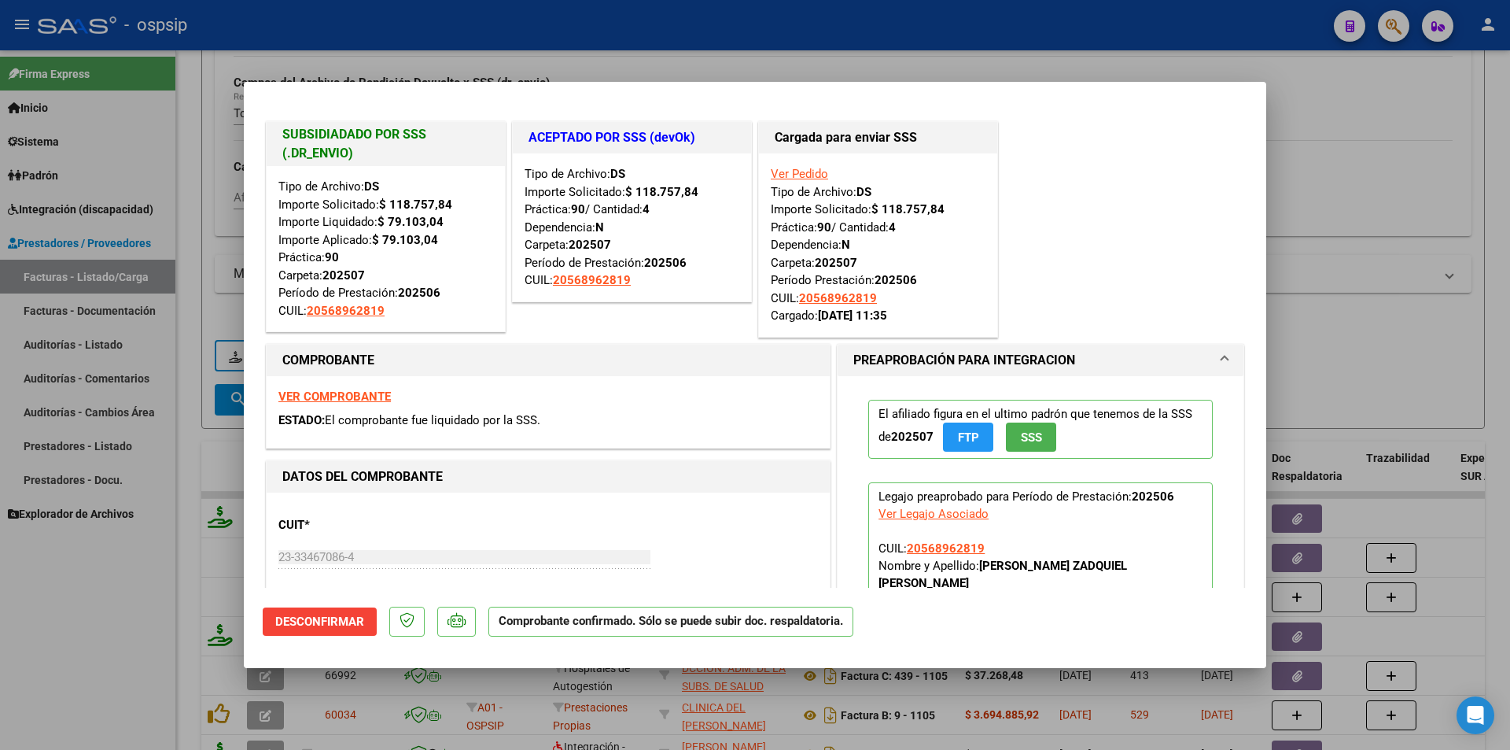
click at [153, 616] on div at bounding box center [755, 375] width 1510 height 750
type input "$ 0,00"
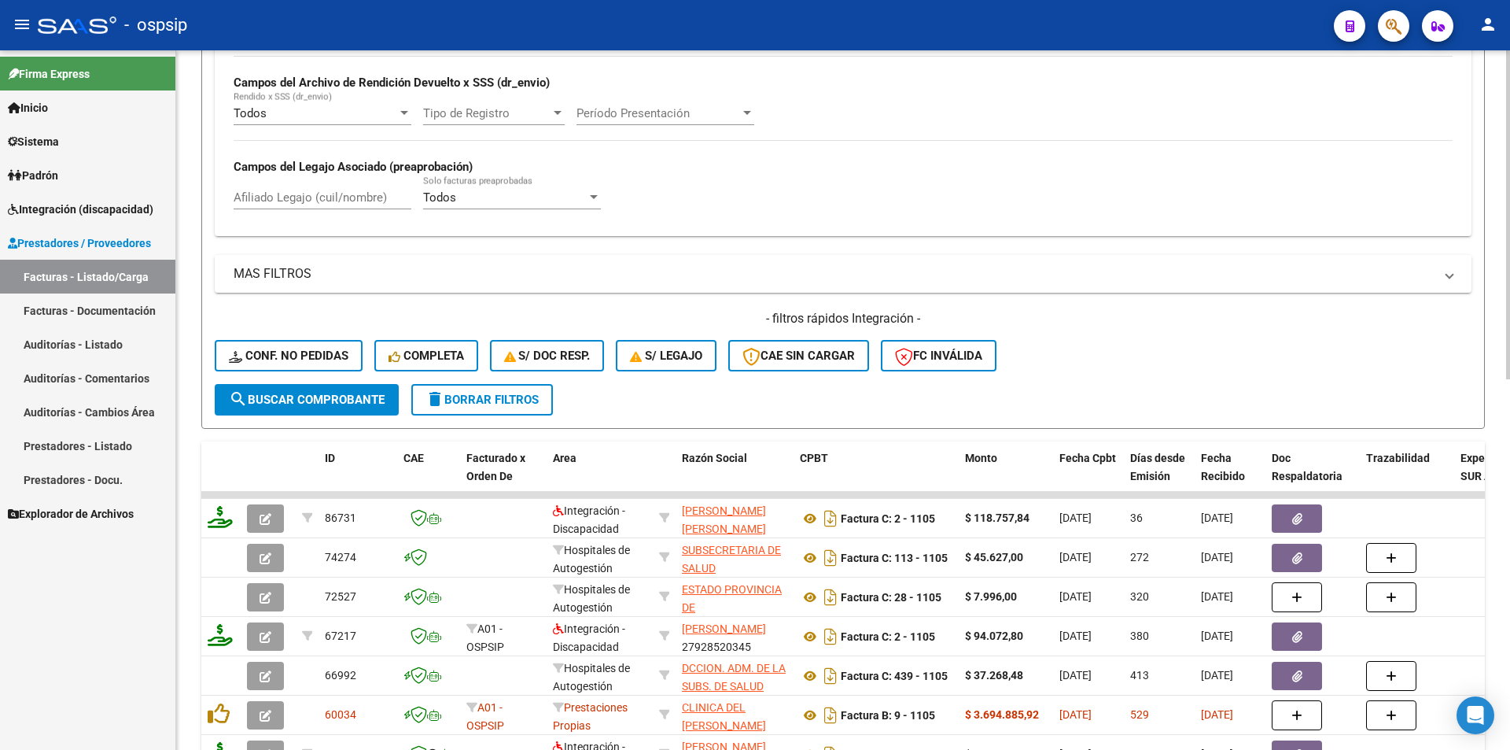
scroll to position [145, 0]
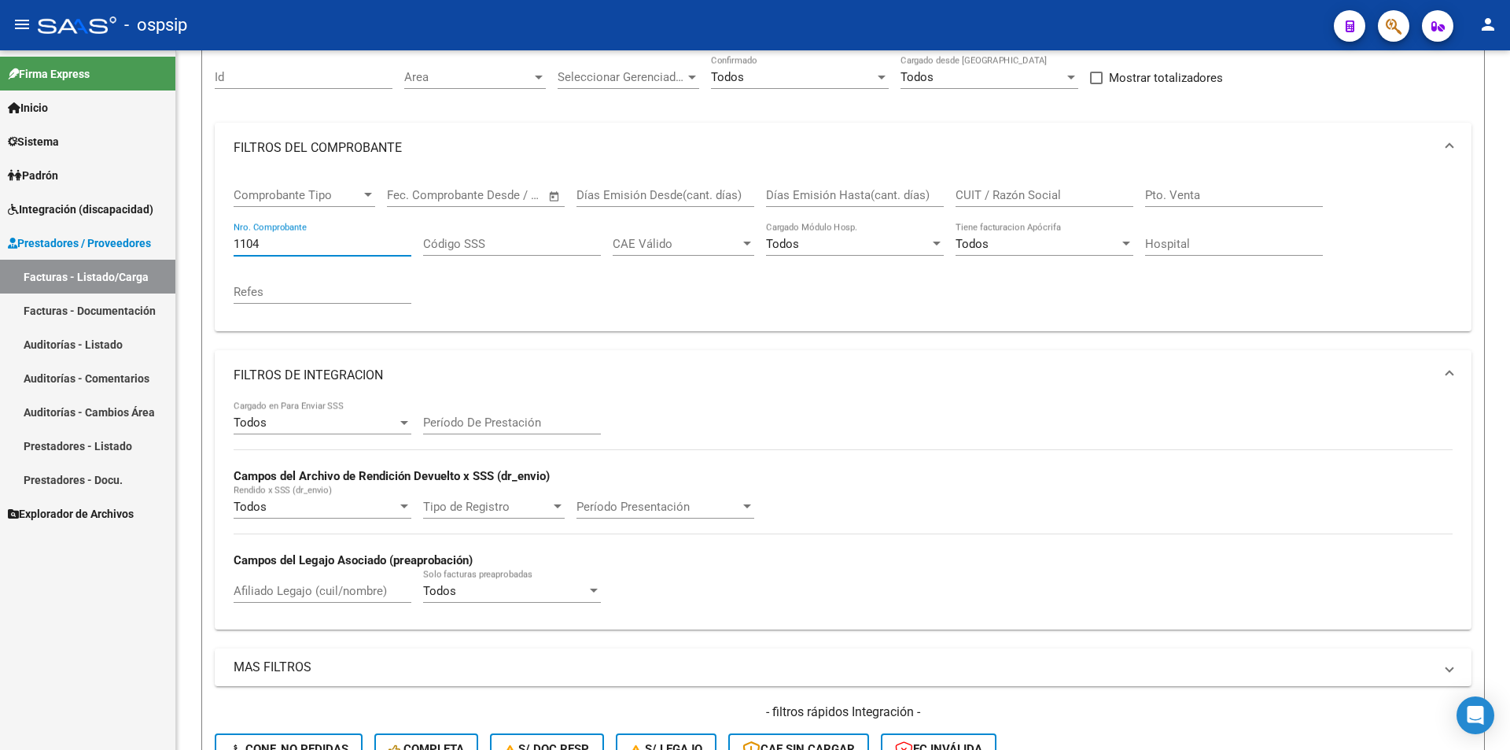
drag, startPoint x: 270, startPoint y: 242, endPoint x: 146, endPoint y: 242, distance: 123.5
click at [146, 242] on mat-sidenav-container "Firma Express Inicio Instructivos Contacto OS Sistema Usuarios Todos los Usuari…" at bounding box center [755, 399] width 1510 height 699
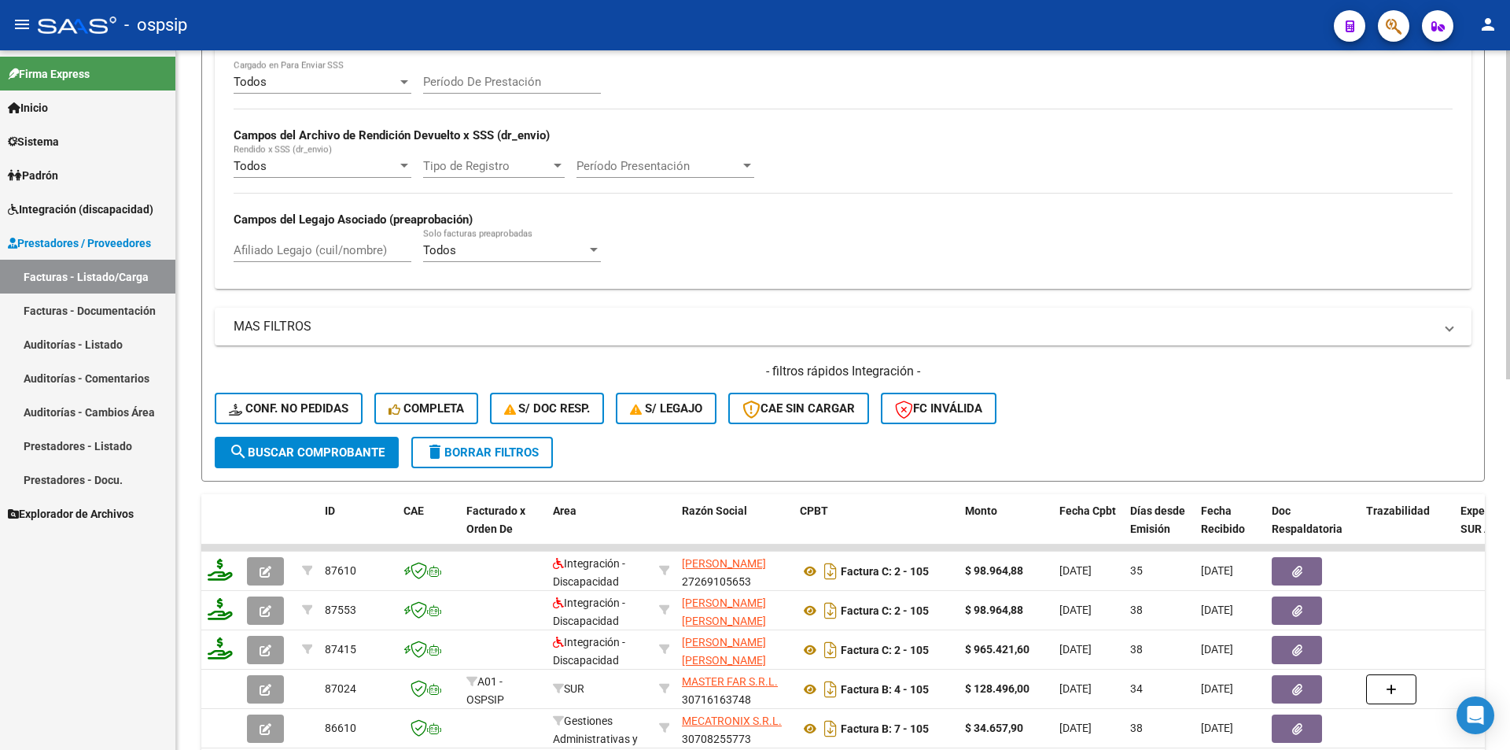
scroll to position [538, 0]
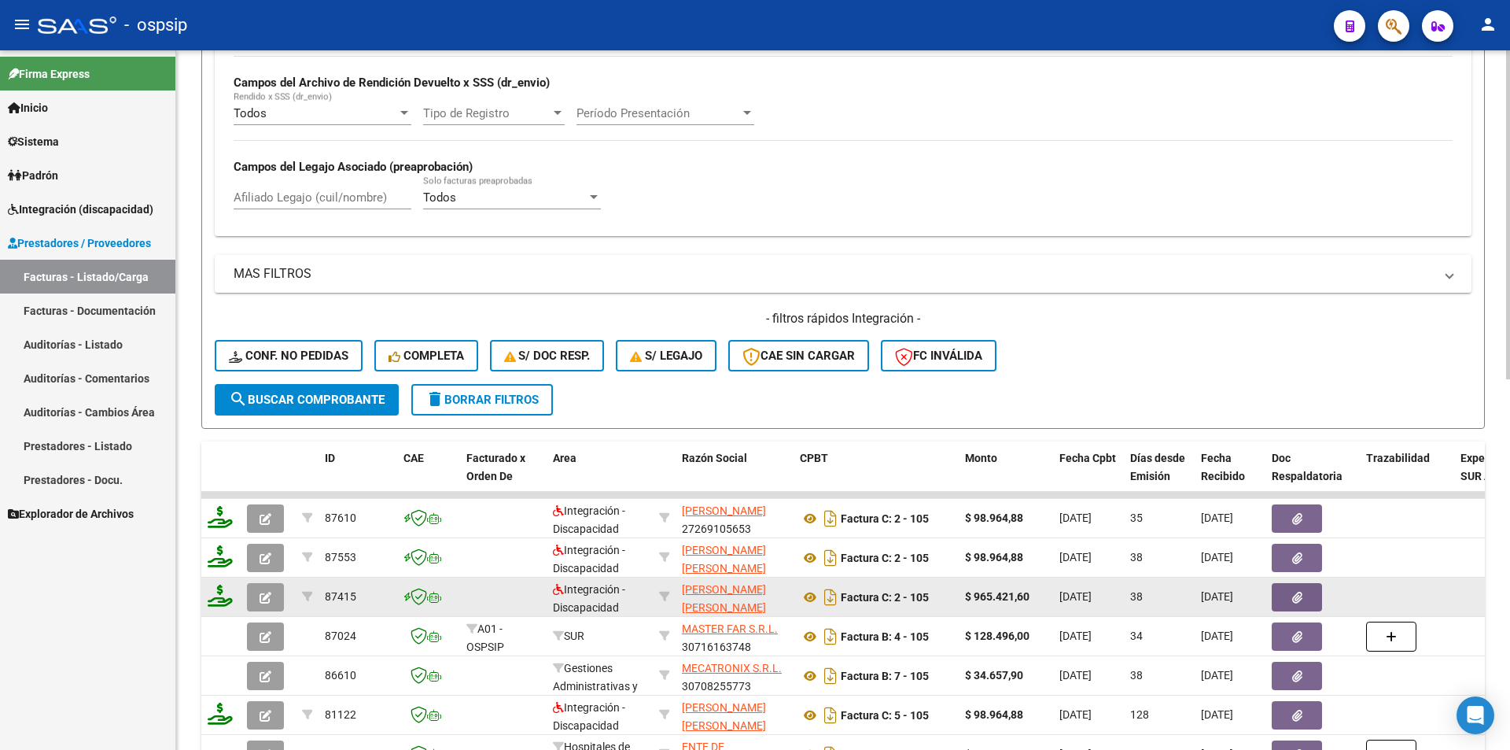
type input "105"
click at [272, 592] on button "button" at bounding box center [265, 597] width 37 height 28
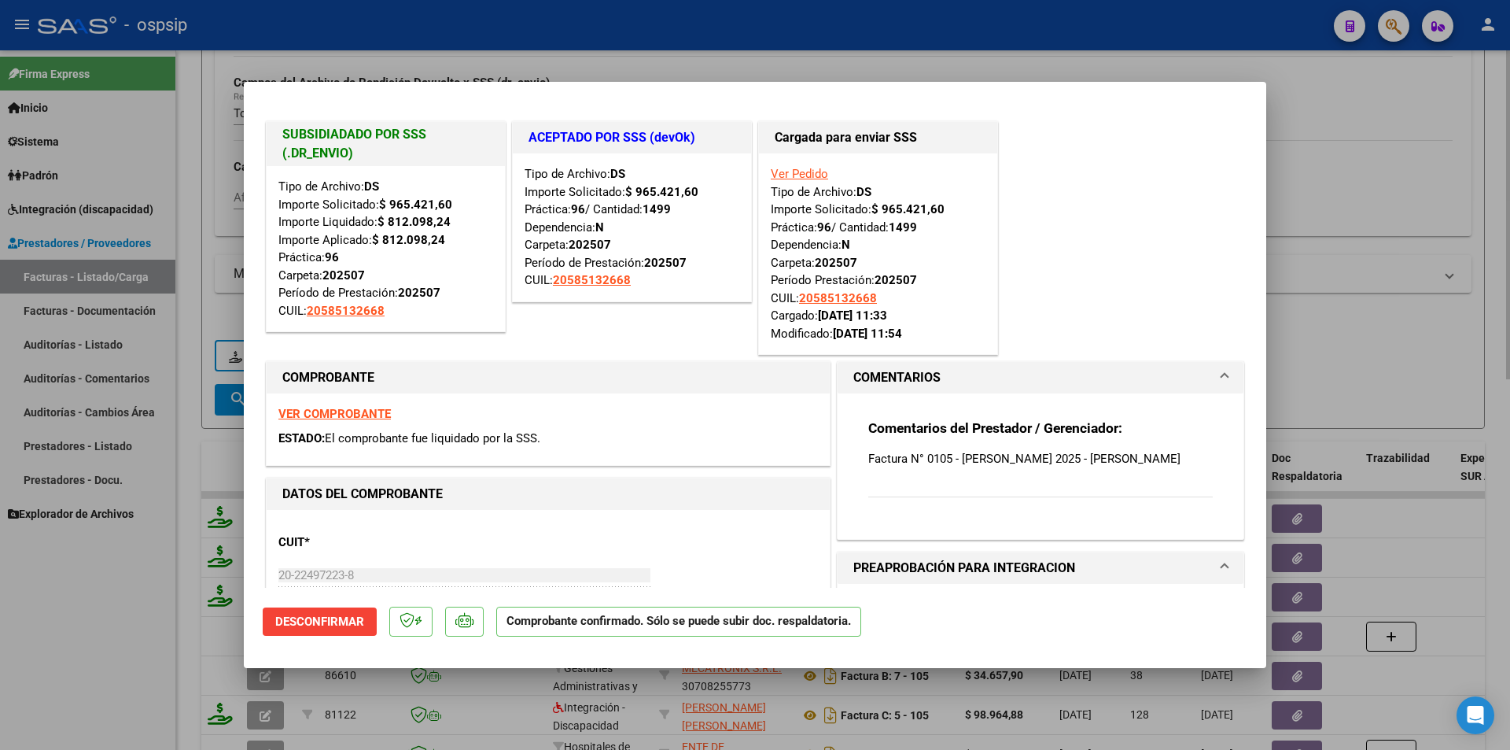
drag, startPoint x: 185, startPoint y: 188, endPoint x: 201, endPoint y: 175, distance: 20.6
click at [186, 186] on div at bounding box center [755, 375] width 1510 height 750
type input "$ 0,00"
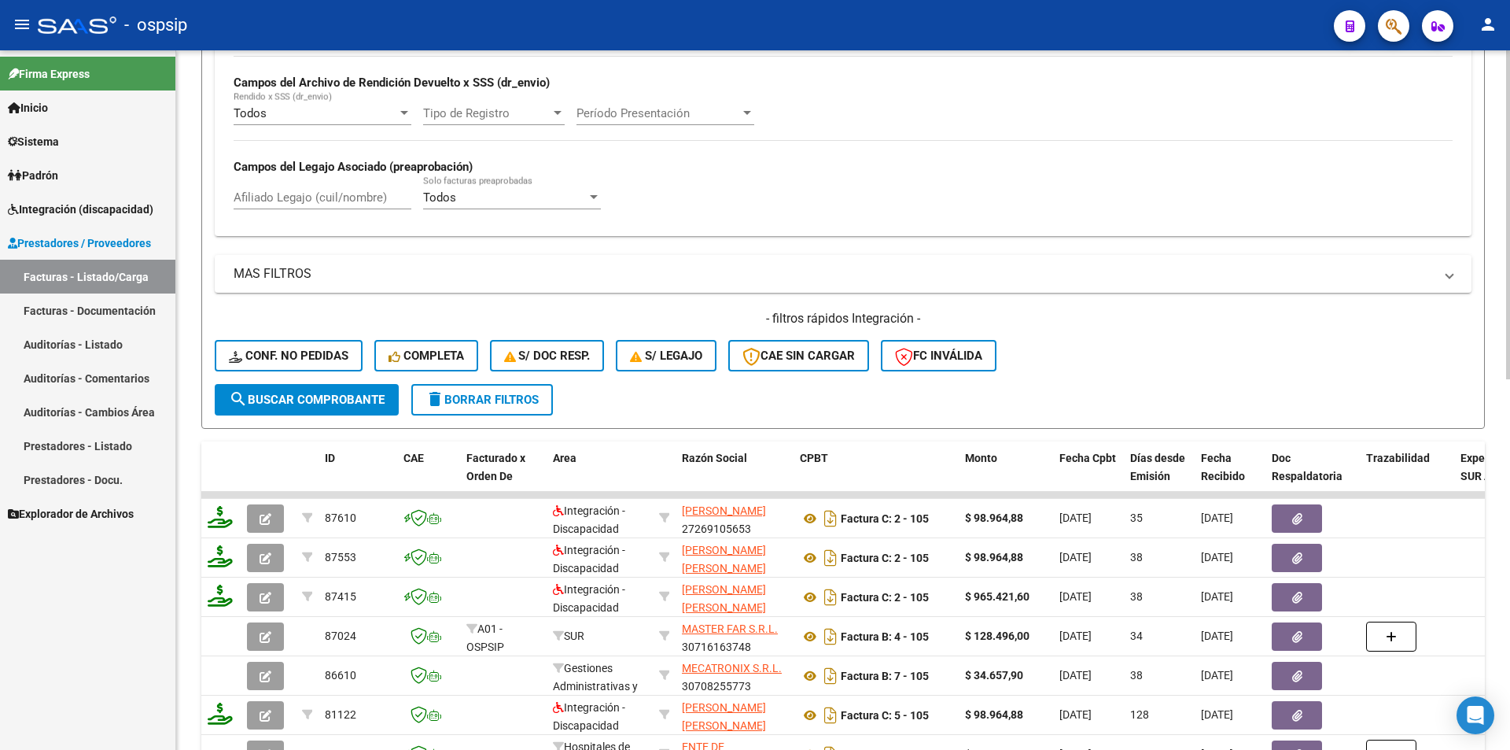
scroll to position [302, 0]
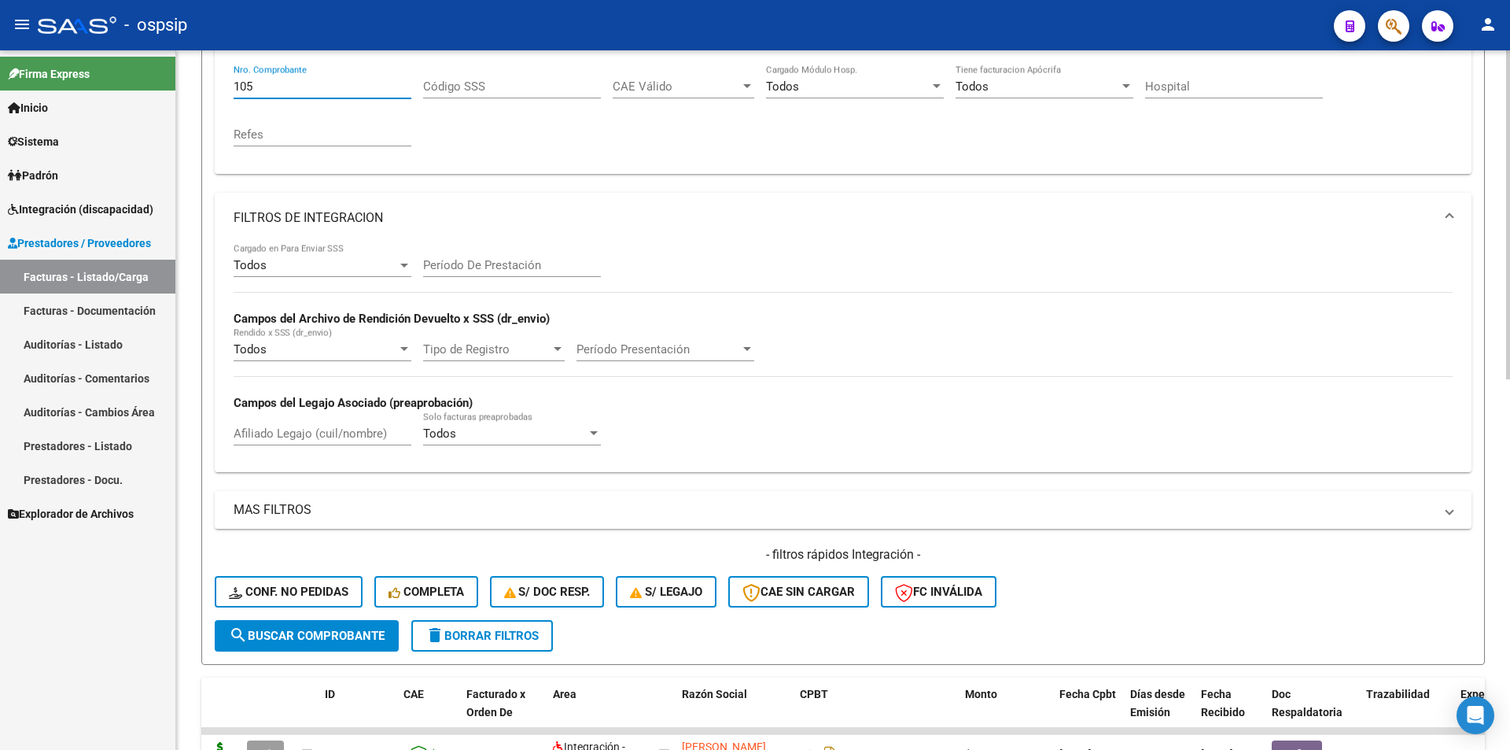
drag, startPoint x: 258, startPoint y: 85, endPoint x: 216, endPoint y: 78, distance: 43.1
click at [216, 78] on div "Comprobante Tipo Comprobante Tipo Fecha inicio – Fecha fin Fec. Comprobante Des…" at bounding box center [843, 95] width 1257 height 158
type input "17639"
drag, startPoint x: 366, startPoint y: 639, endPoint x: 357, endPoint y: 643, distance: 9.9
click at [365, 639] on span "search Buscar Comprobante" at bounding box center [307, 635] width 156 height 14
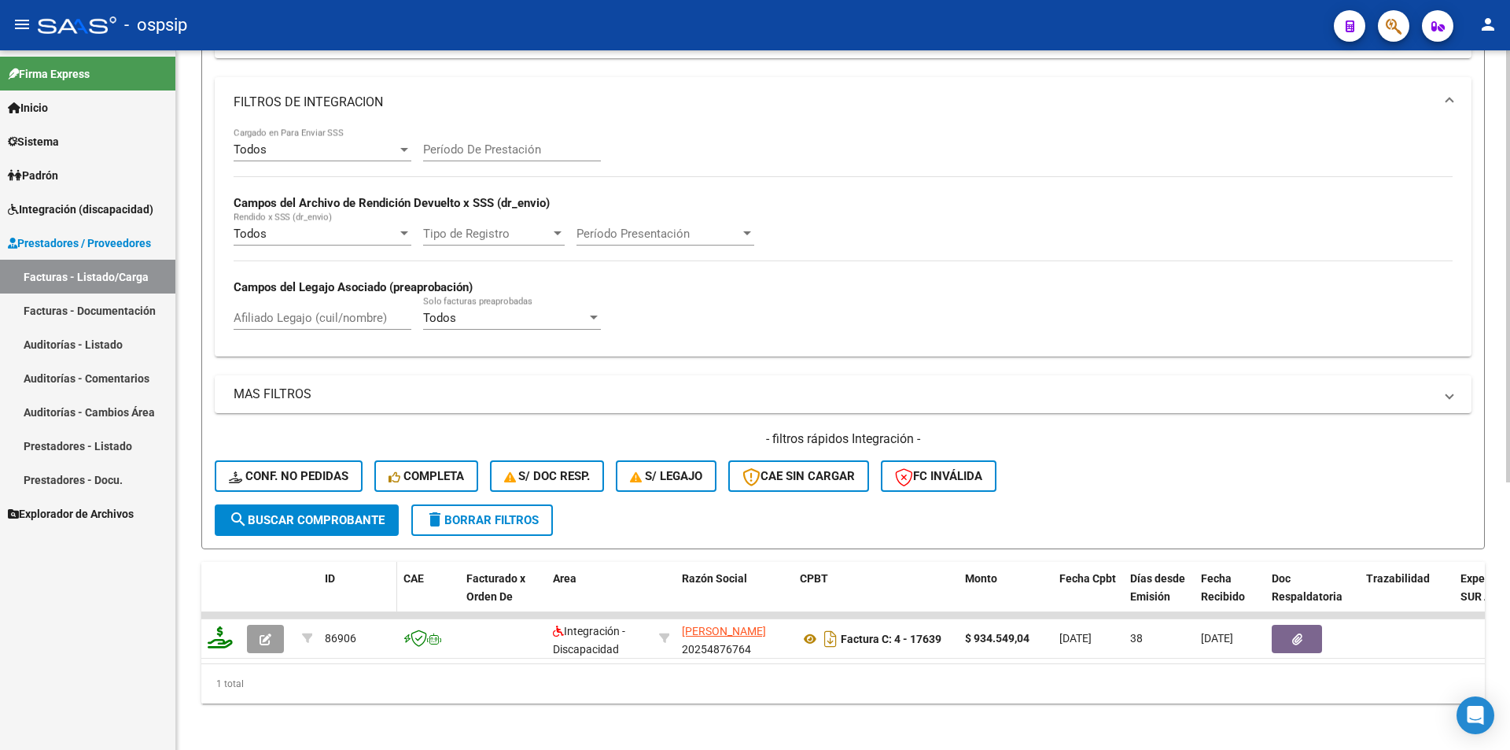
scroll to position [433, 0]
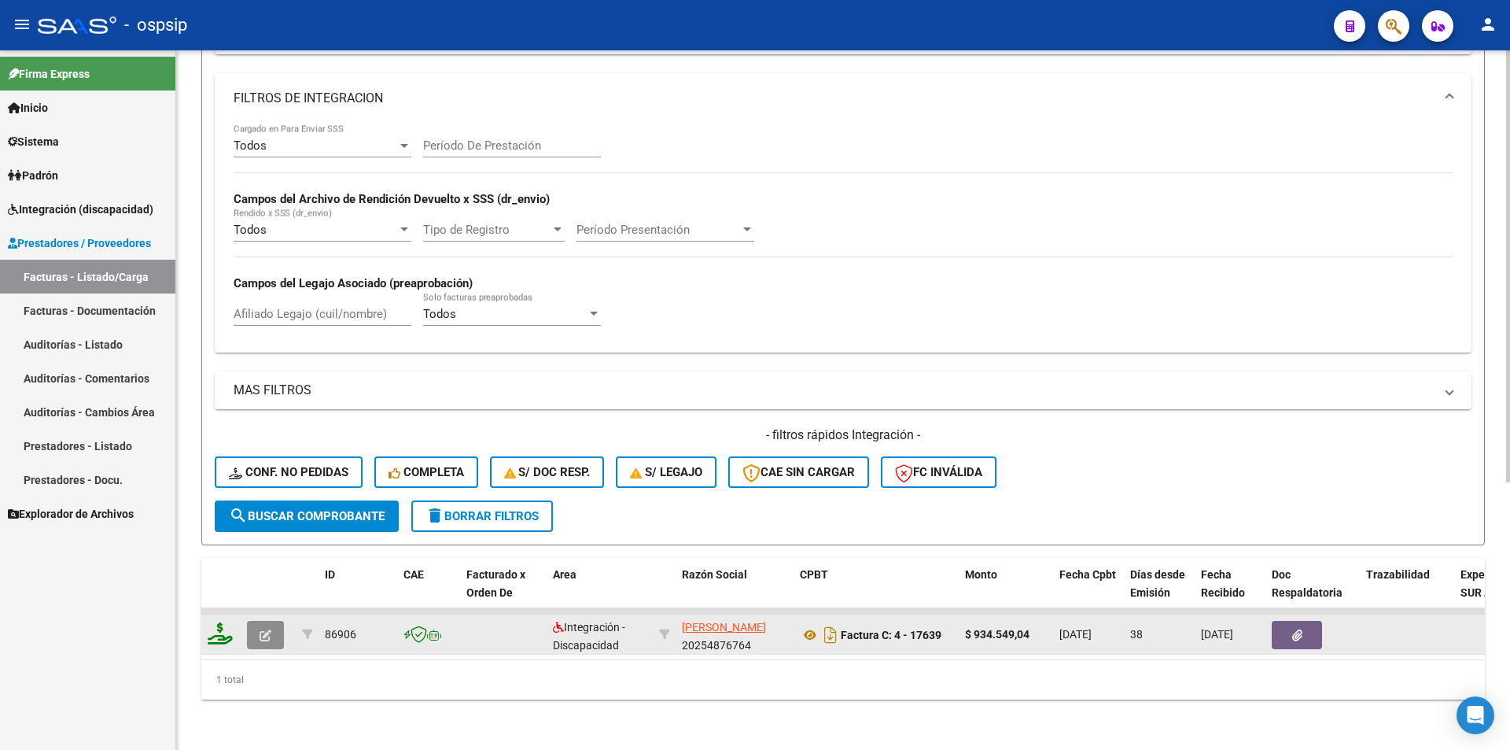
click at [257, 622] on button "button" at bounding box center [265, 635] width 37 height 28
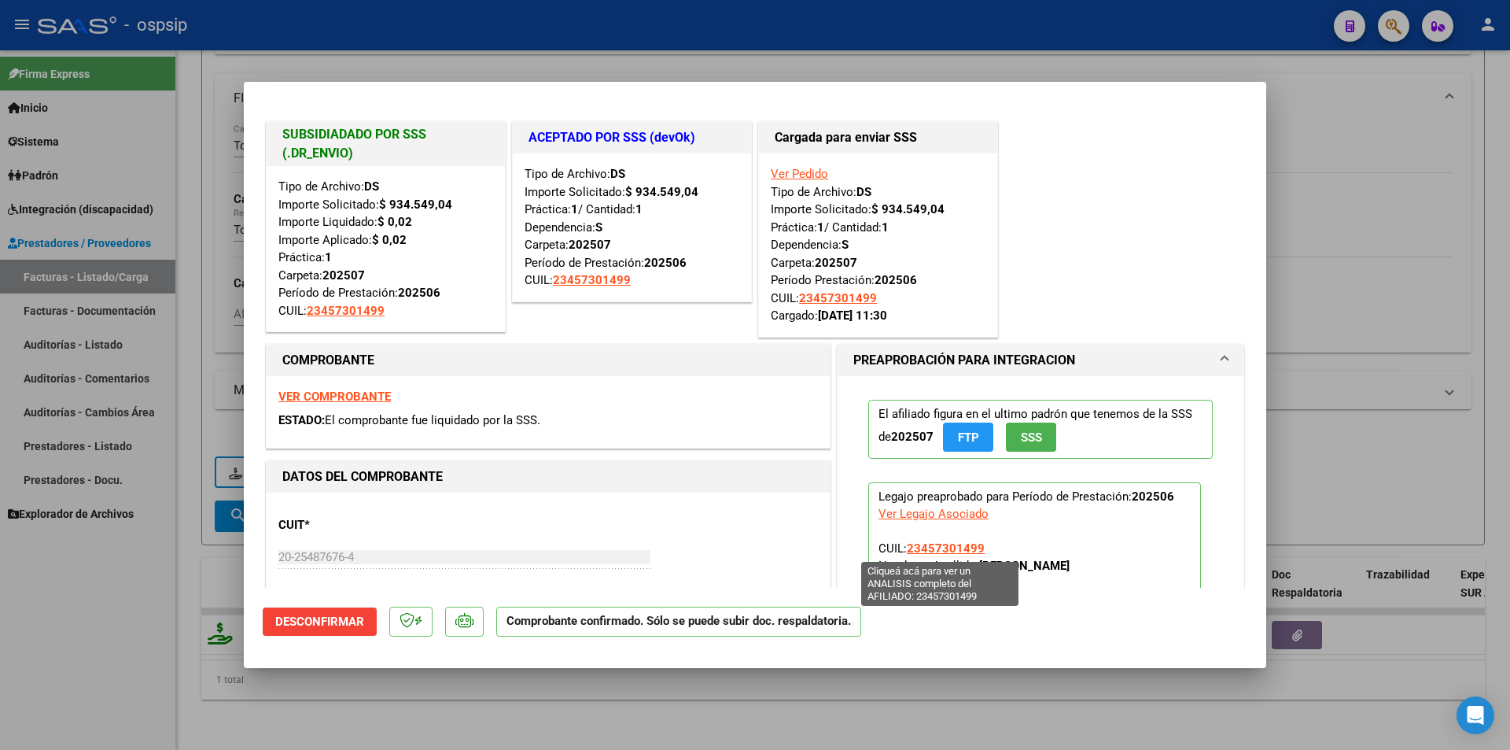
drag, startPoint x: 979, startPoint y: 551, endPoint x: 904, endPoint y: 554, distance: 75.5
click at [904, 554] on p "Legajo preaprobado para Período de Prestación: 202506 Ver Legajo Asociado CUIL:…" at bounding box center [1034, 566] width 333 height 168
copy span "23457301499"
click at [290, 395] on strong "VER COMPROBANTE" at bounding box center [334, 396] width 112 height 14
click at [97, 628] on div at bounding box center [755, 375] width 1510 height 750
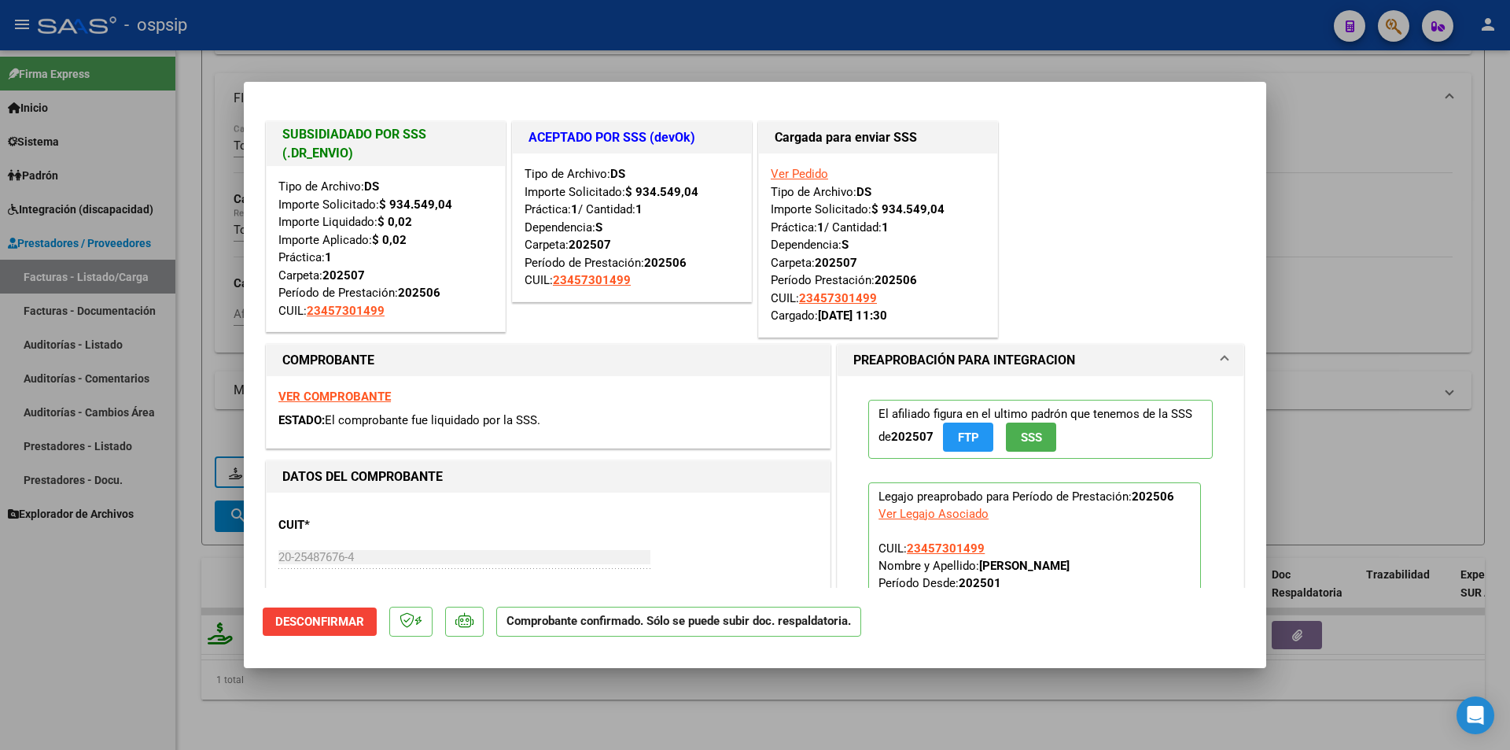
type input "$ 0,00"
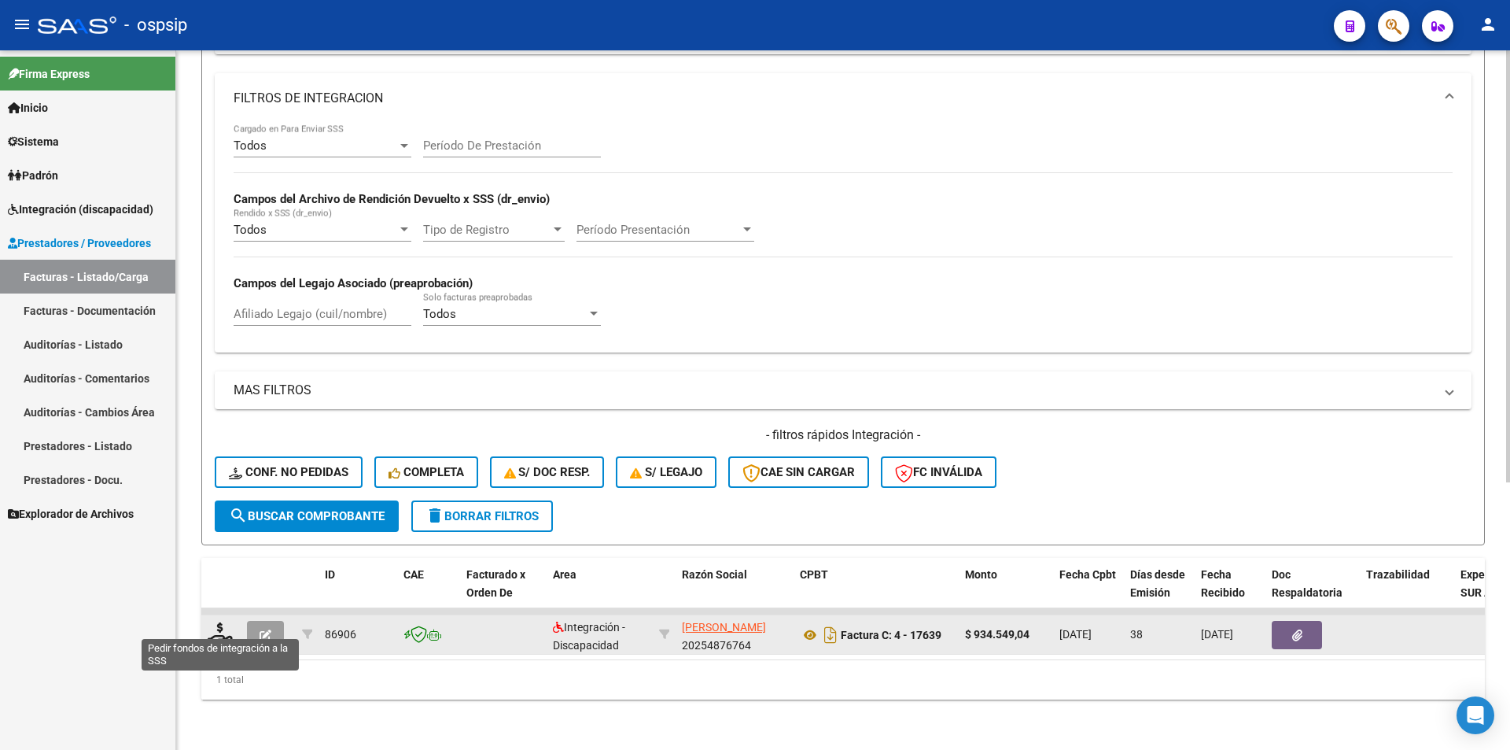
click at [214, 628] on icon at bounding box center [220, 633] width 25 height 22
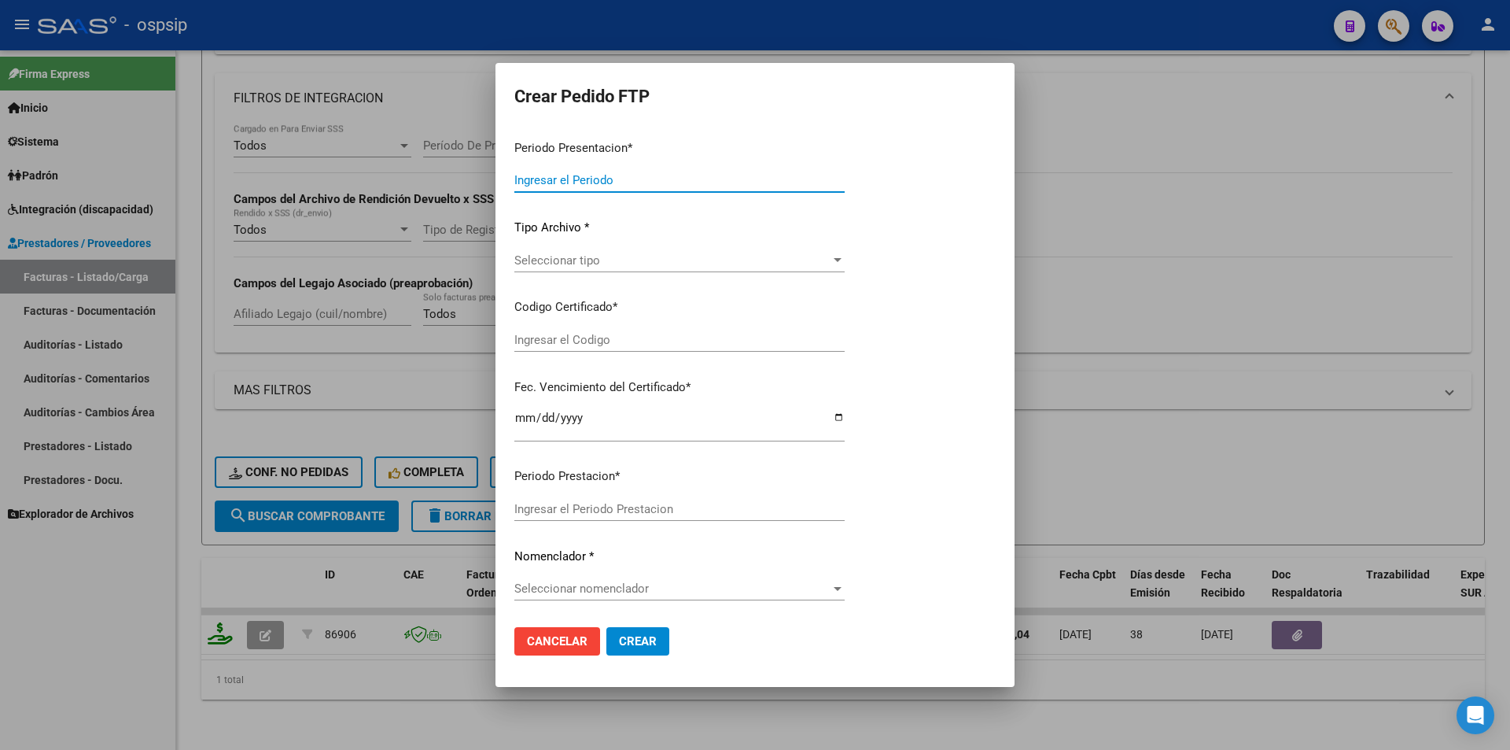
type input "202508"
type input "202506"
type input "$ 934.549,04"
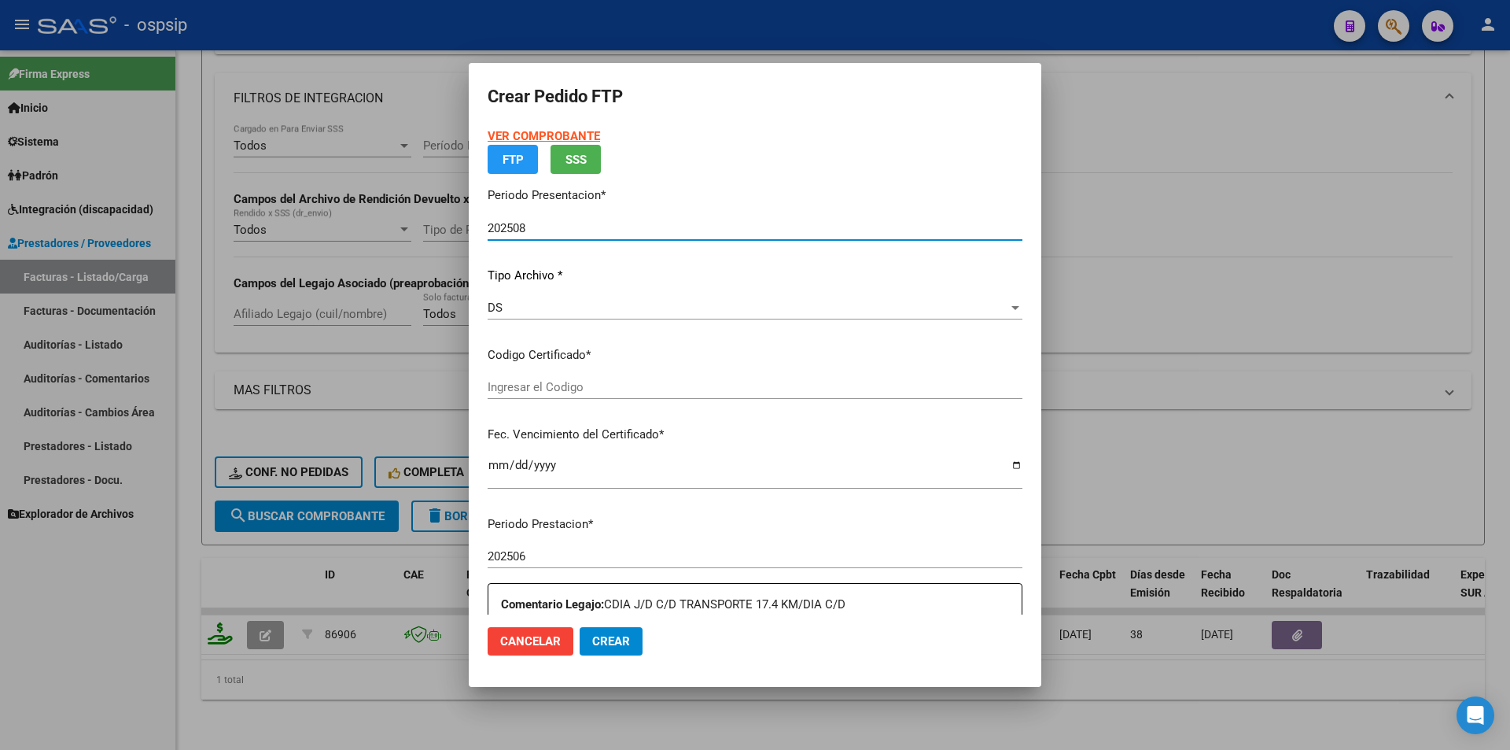
type input "ARG02000457301492023071420330714BSAS265"
type input "[DATE]"
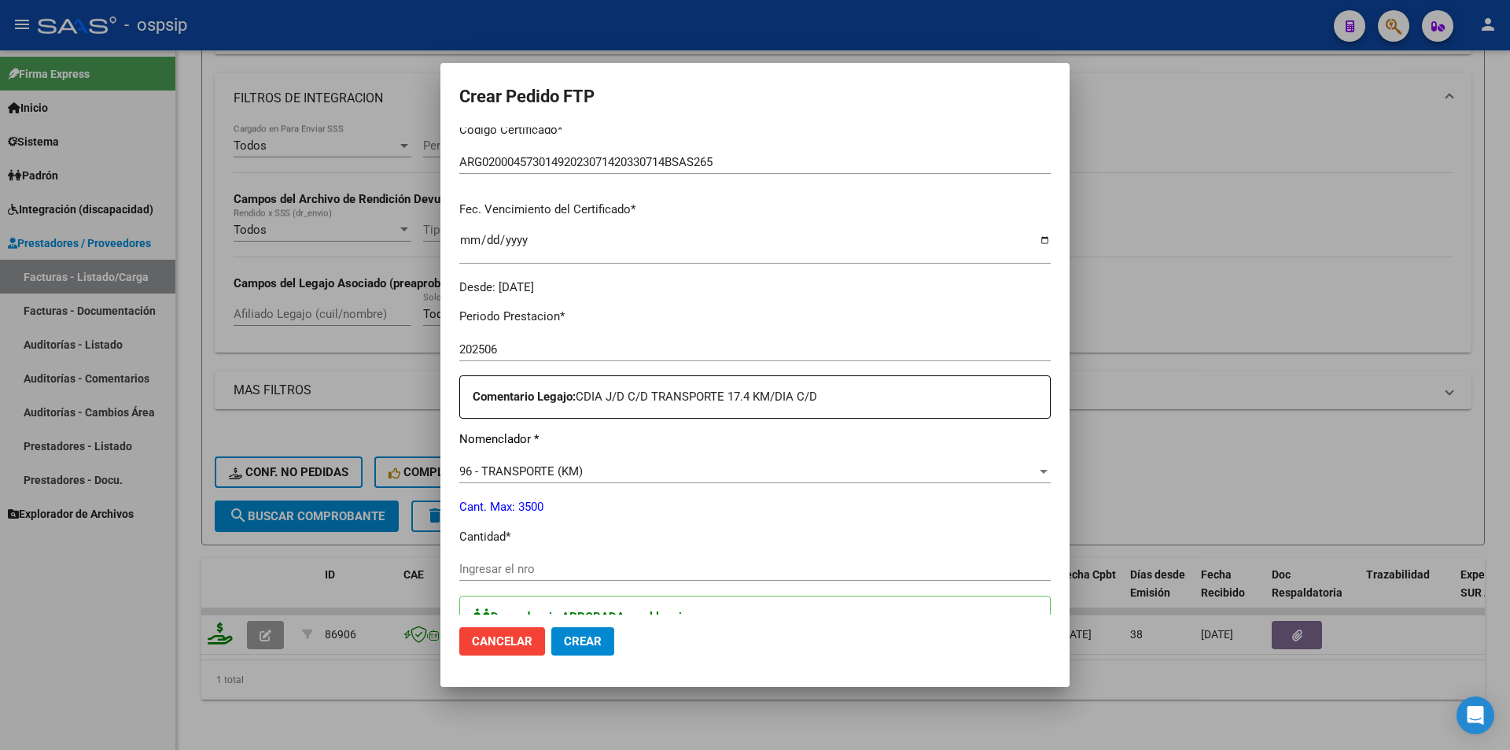
scroll to position [393, 0]
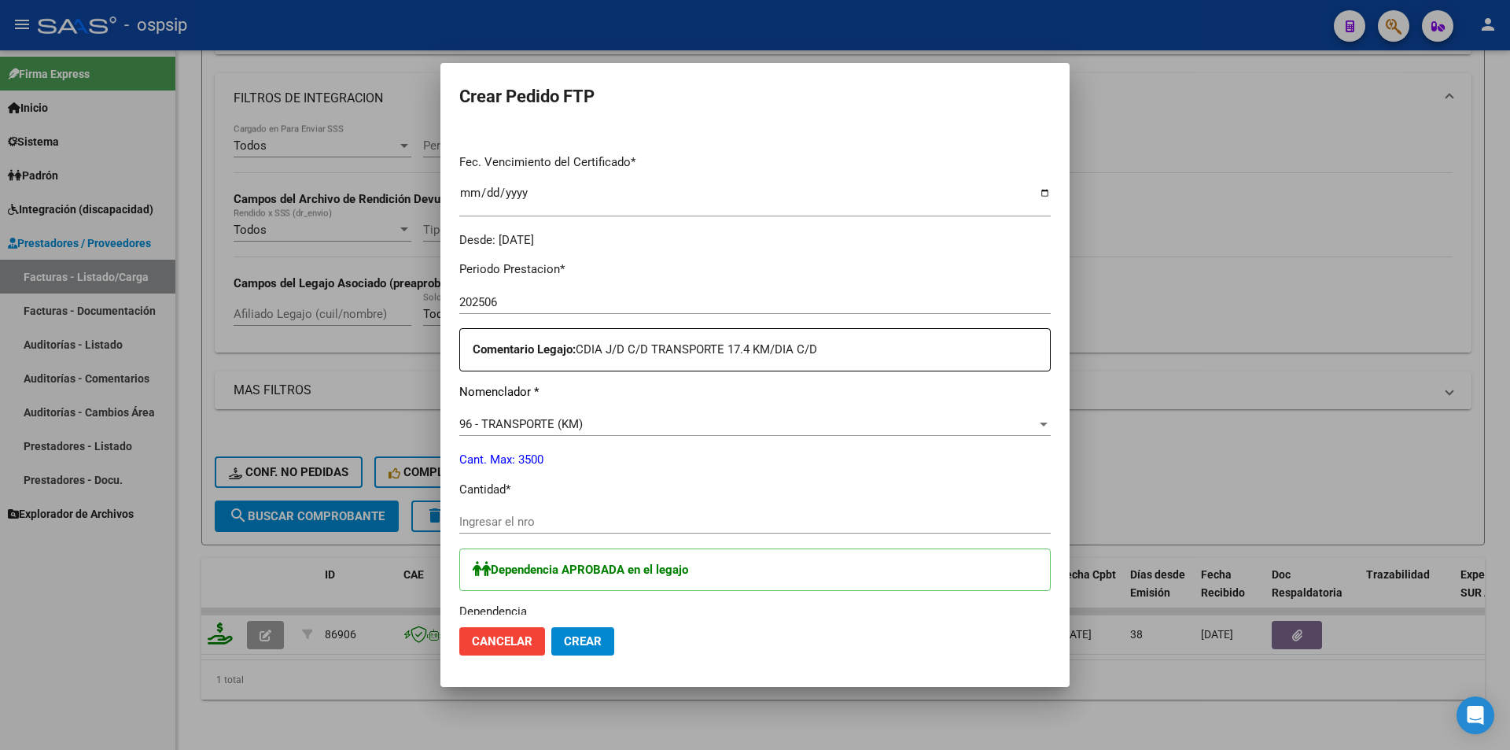
click at [547, 511] on div "Ingresar el nro" at bounding box center [755, 522] width 592 height 24
click at [518, 431] on span "96 - TRANSPORTE (KM)" at bounding box center [520, 424] width 123 height 14
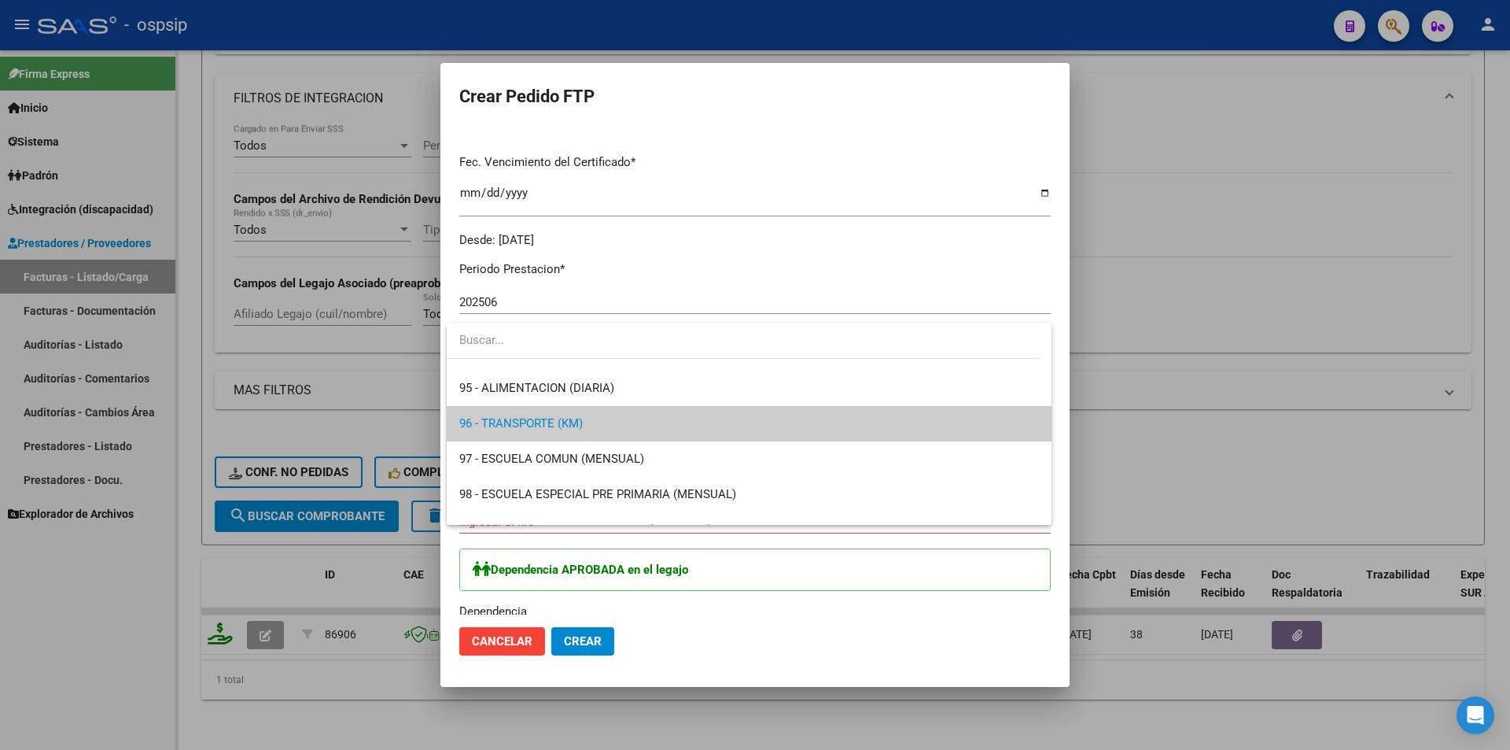
scroll to position [3299, 0]
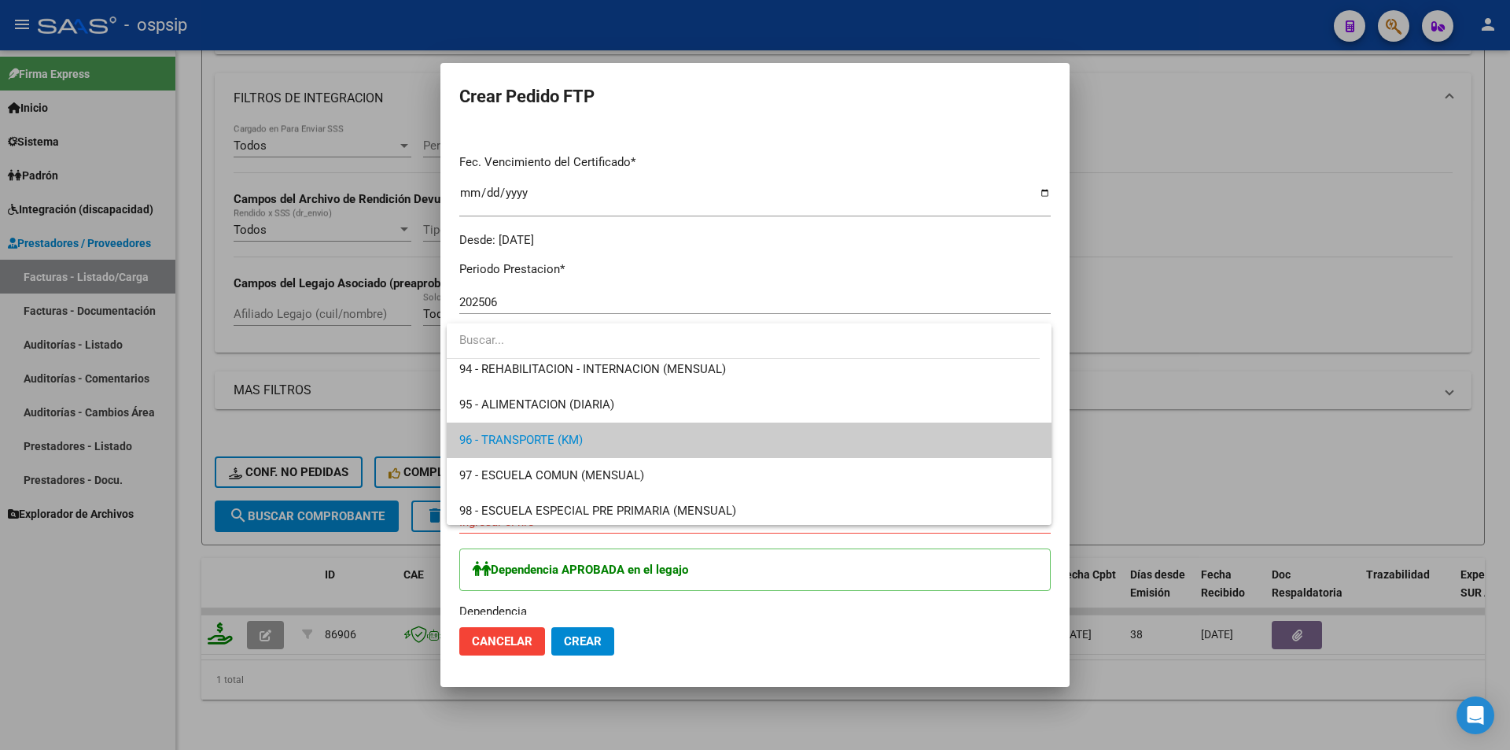
click at [391, 705] on div at bounding box center [755, 375] width 1510 height 750
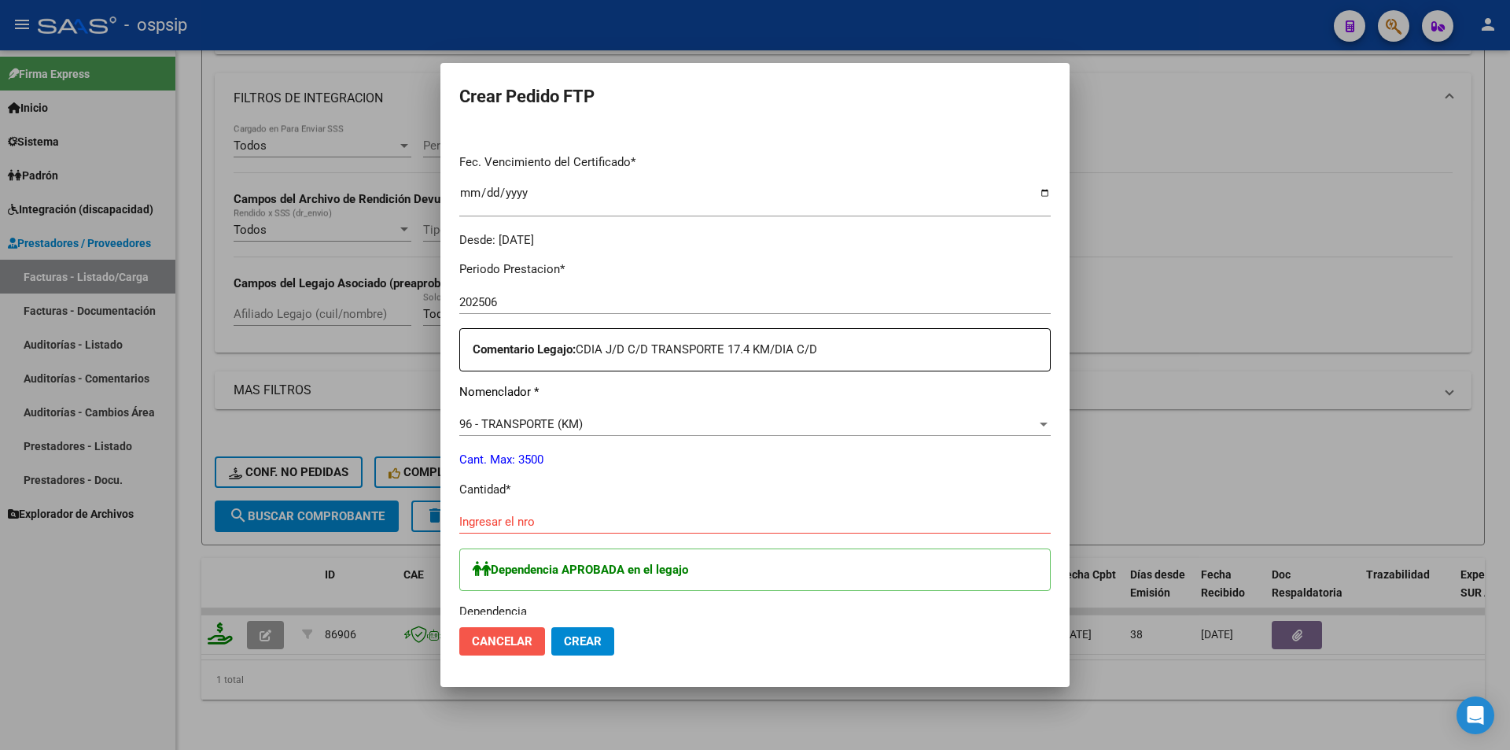
click at [485, 636] on span "Cancelar" at bounding box center [502, 641] width 61 height 14
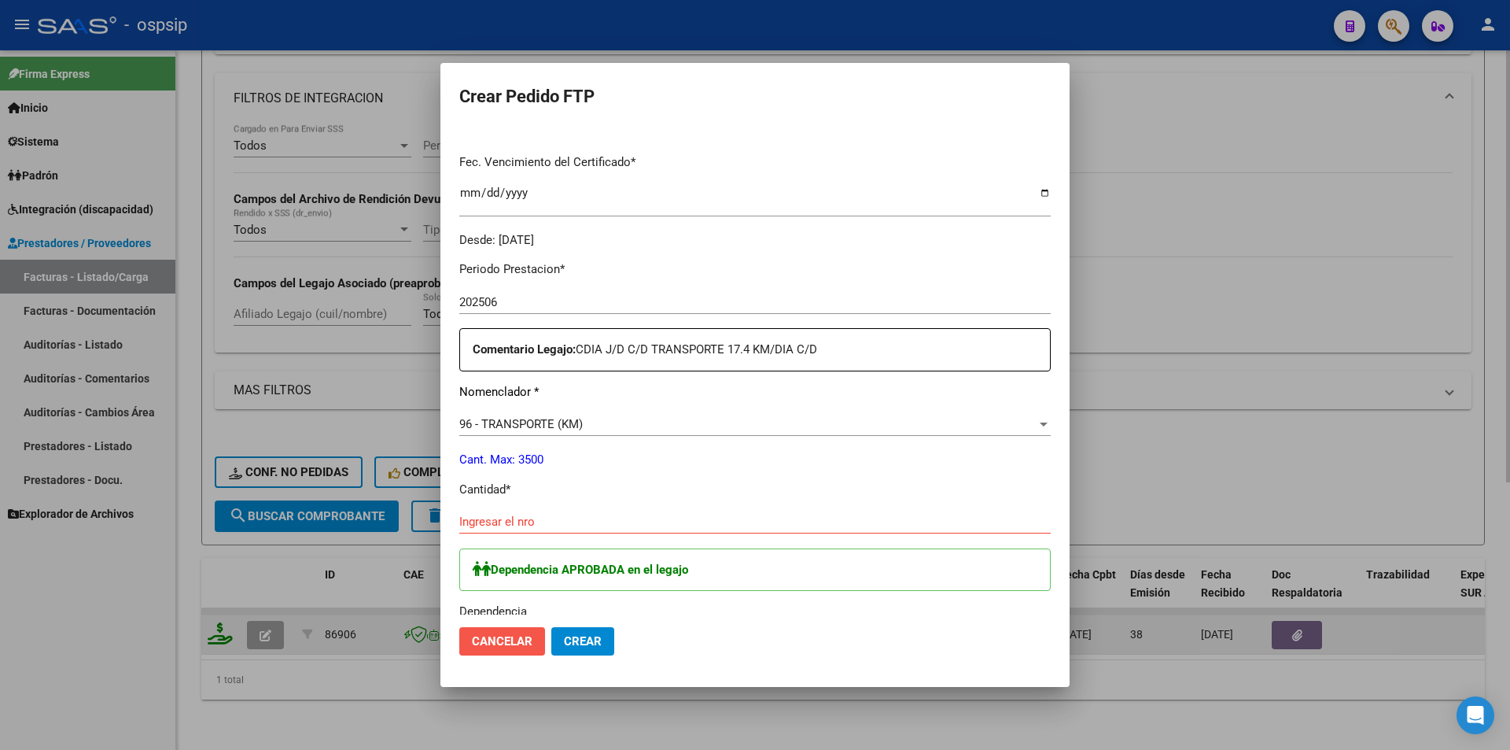
scroll to position [0, 0]
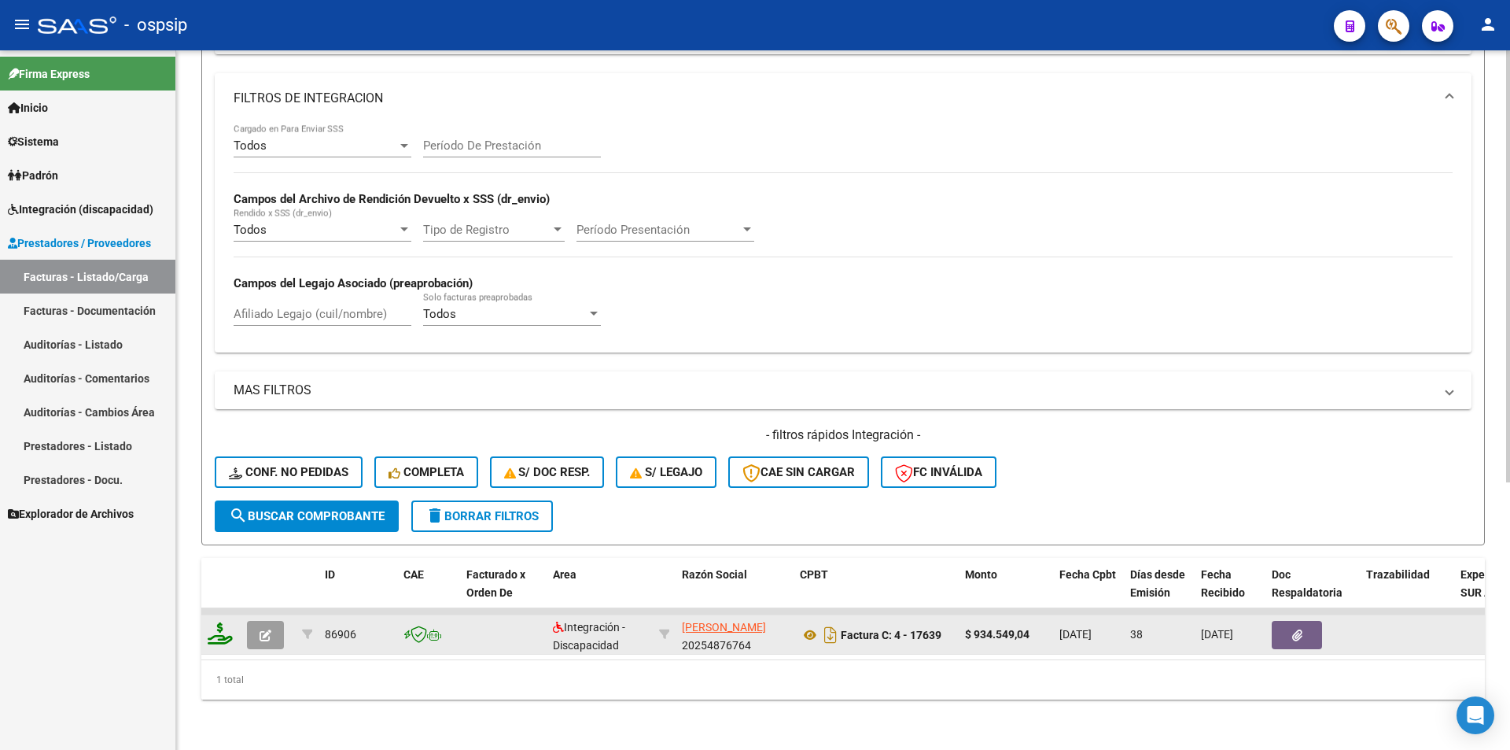
click at [269, 629] on icon "button" at bounding box center [266, 635] width 12 height 12
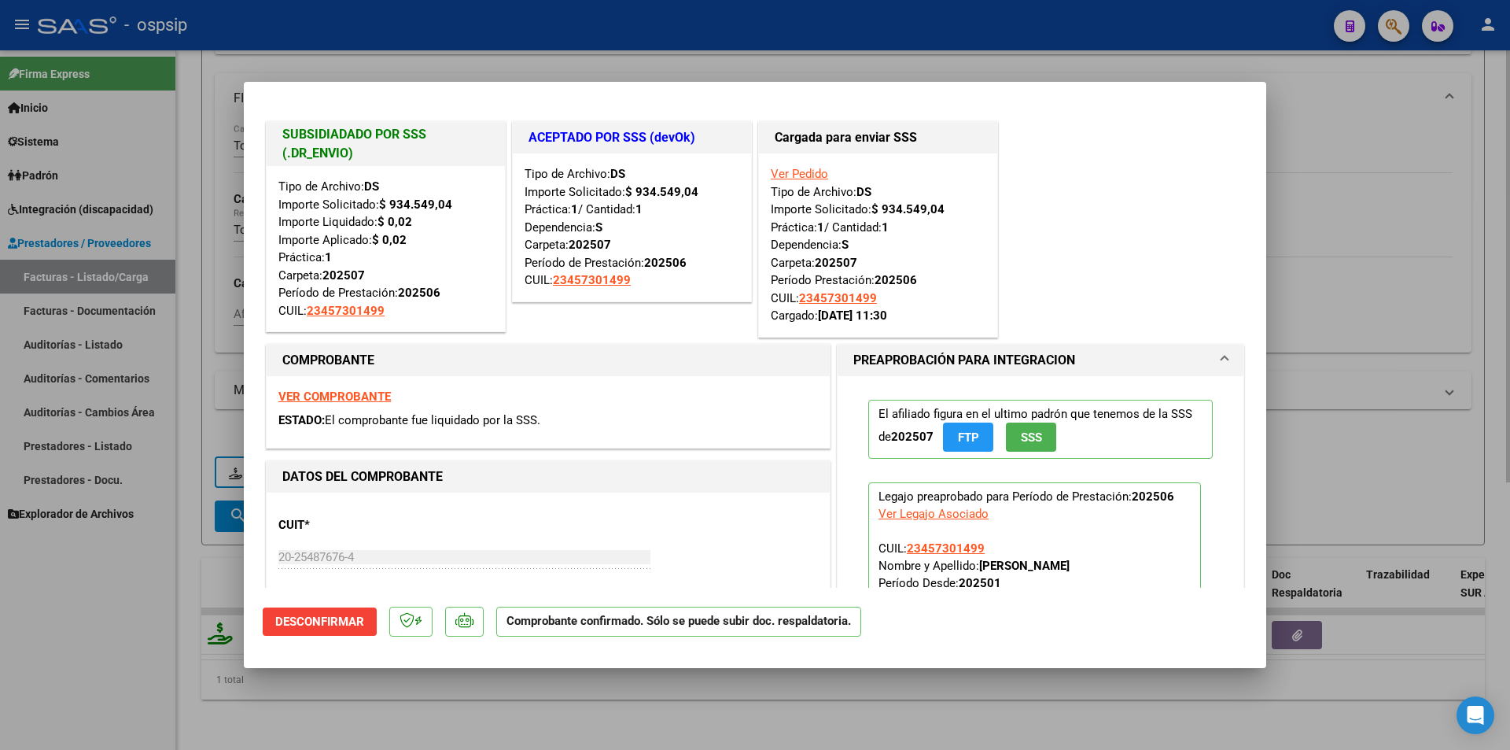
drag, startPoint x: 375, startPoint y: 712, endPoint x: 378, endPoint y: 703, distance: 9.2
click at [377, 712] on div at bounding box center [755, 375] width 1510 height 750
type input "$ 0,00"
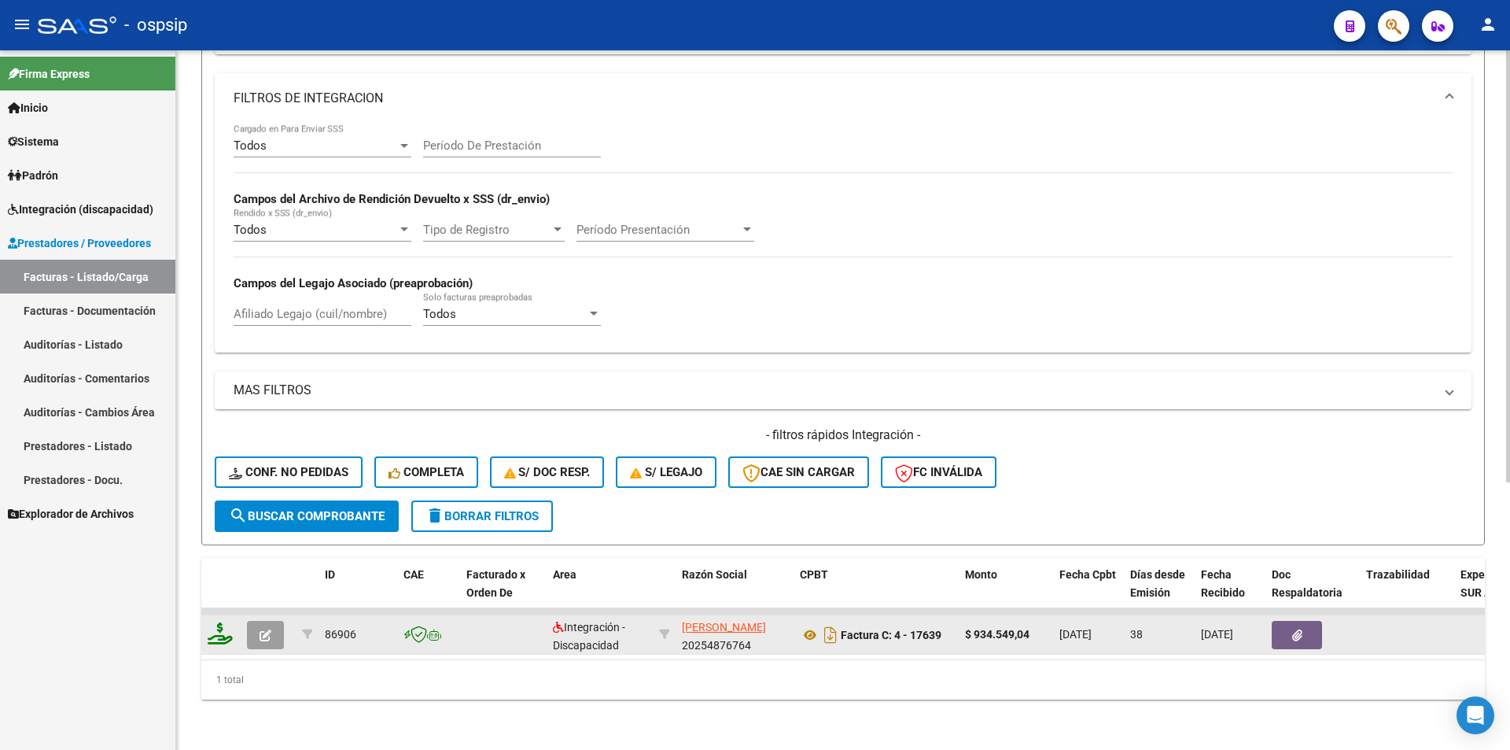
click at [262, 629] on icon "button" at bounding box center [266, 635] width 12 height 12
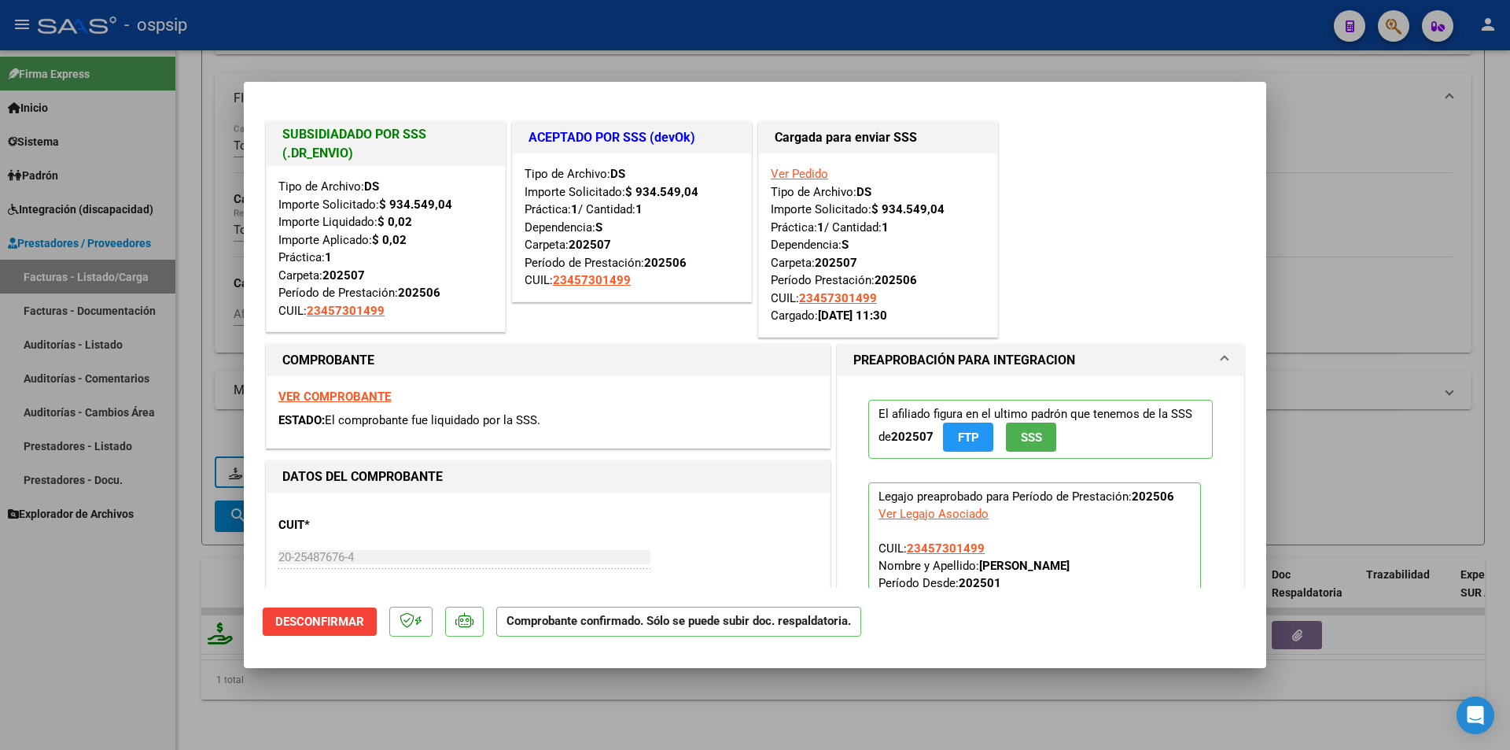
click at [104, 625] on div at bounding box center [755, 375] width 1510 height 750
type input "$ 0,00"
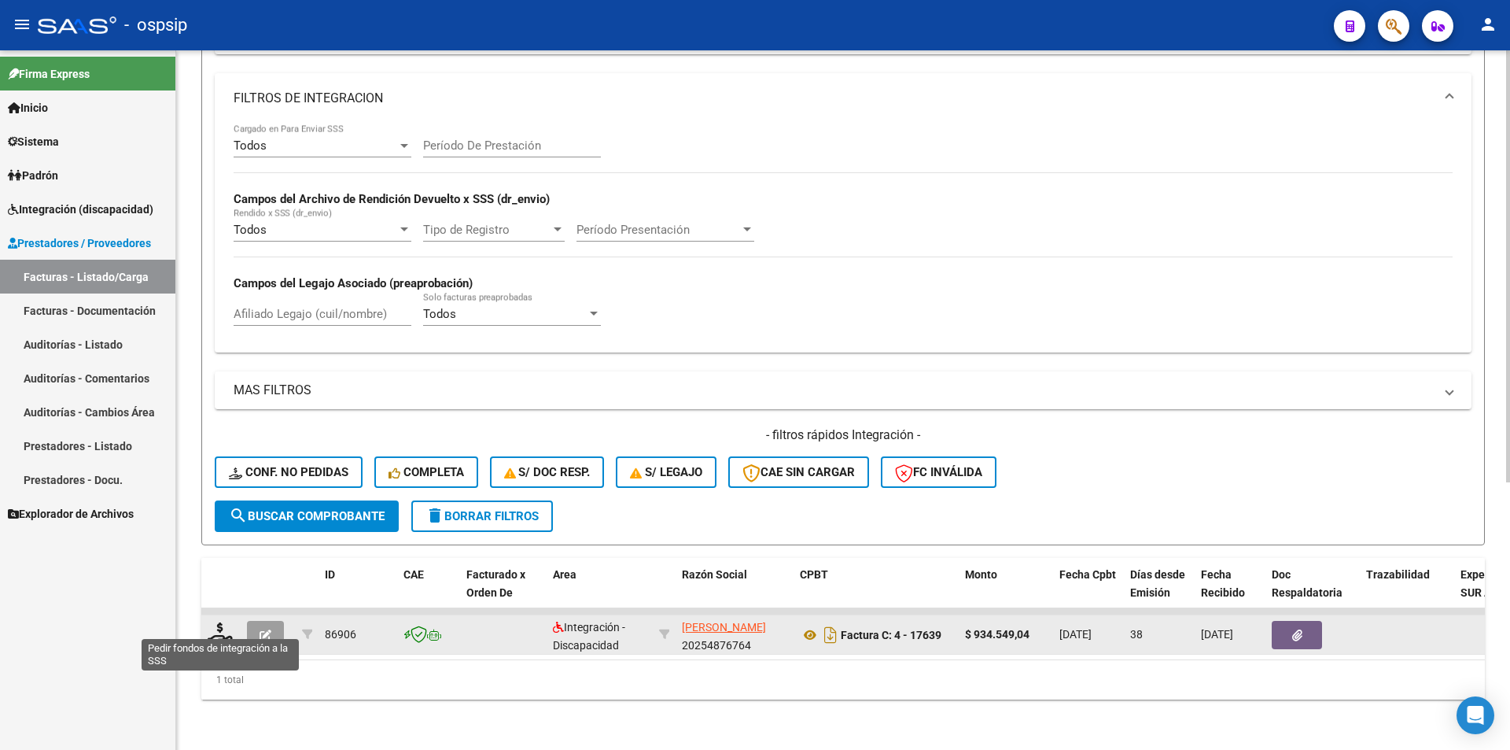
click at [216, 630] on icon at bounding box center [220, 633] width 25 height 22
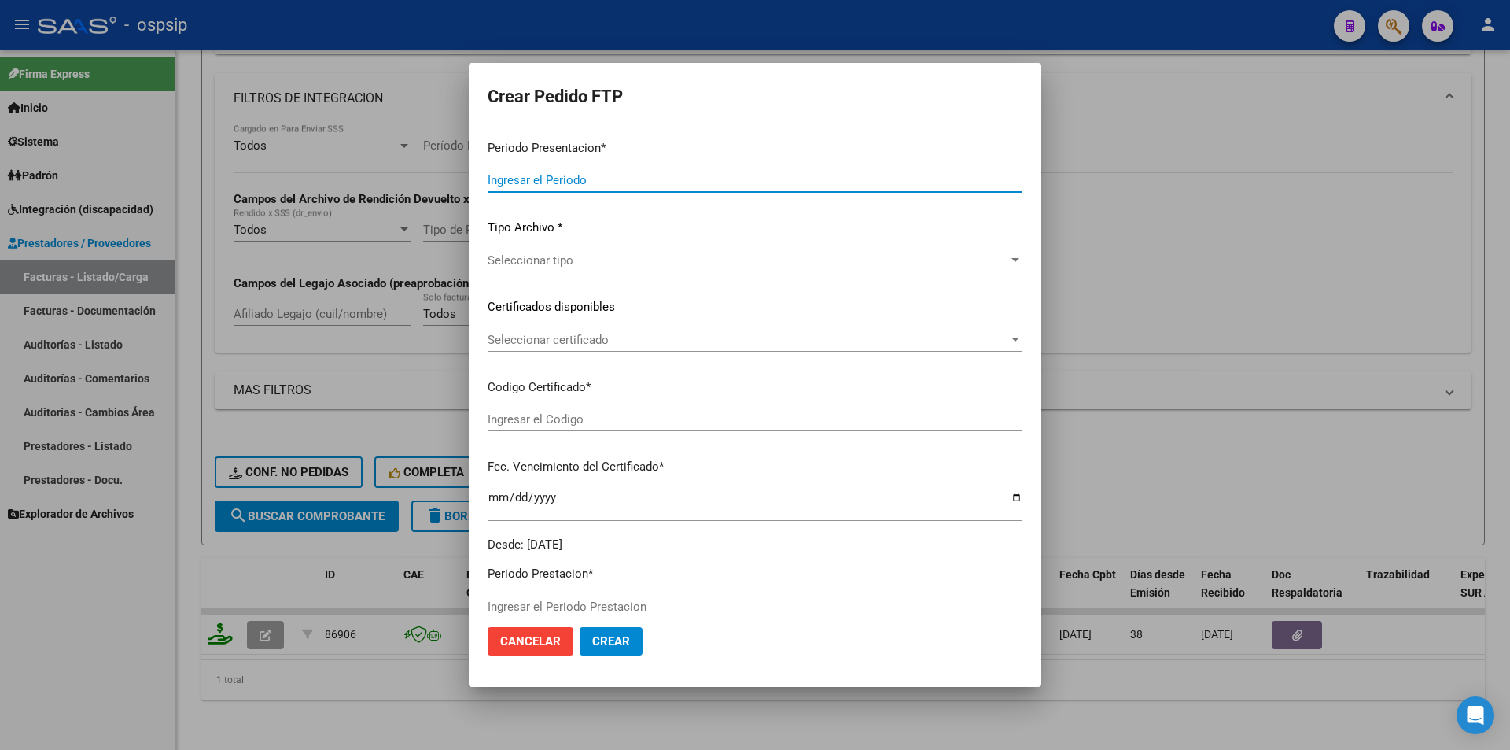
type input "202508"
type input "202506"
type input "$ 934.549,04"
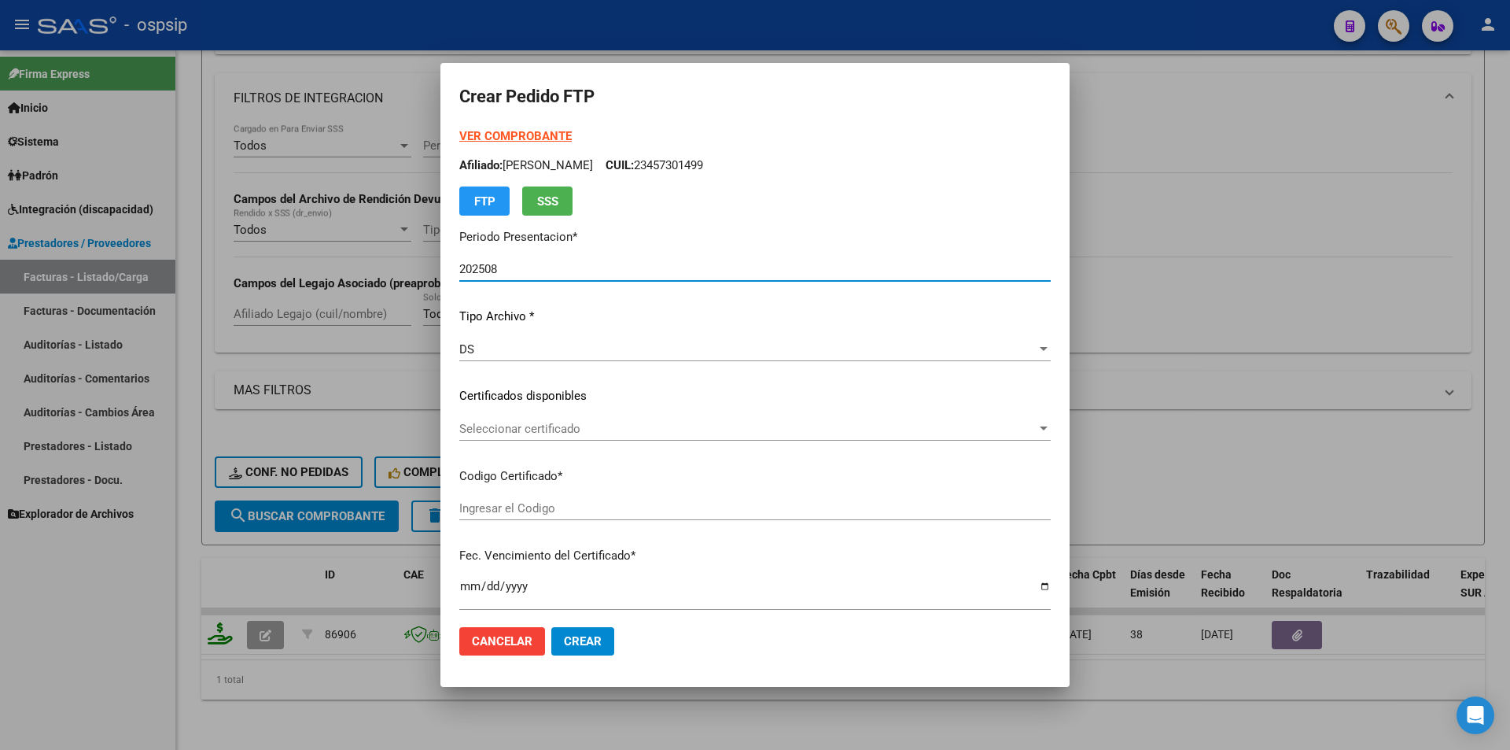
type input "ARG02000457301492023071420330714BSAS265"
type input "[DATE]"
click at [478, 352] on div "DS" at bounding box center [747, 349] width 577 height 14
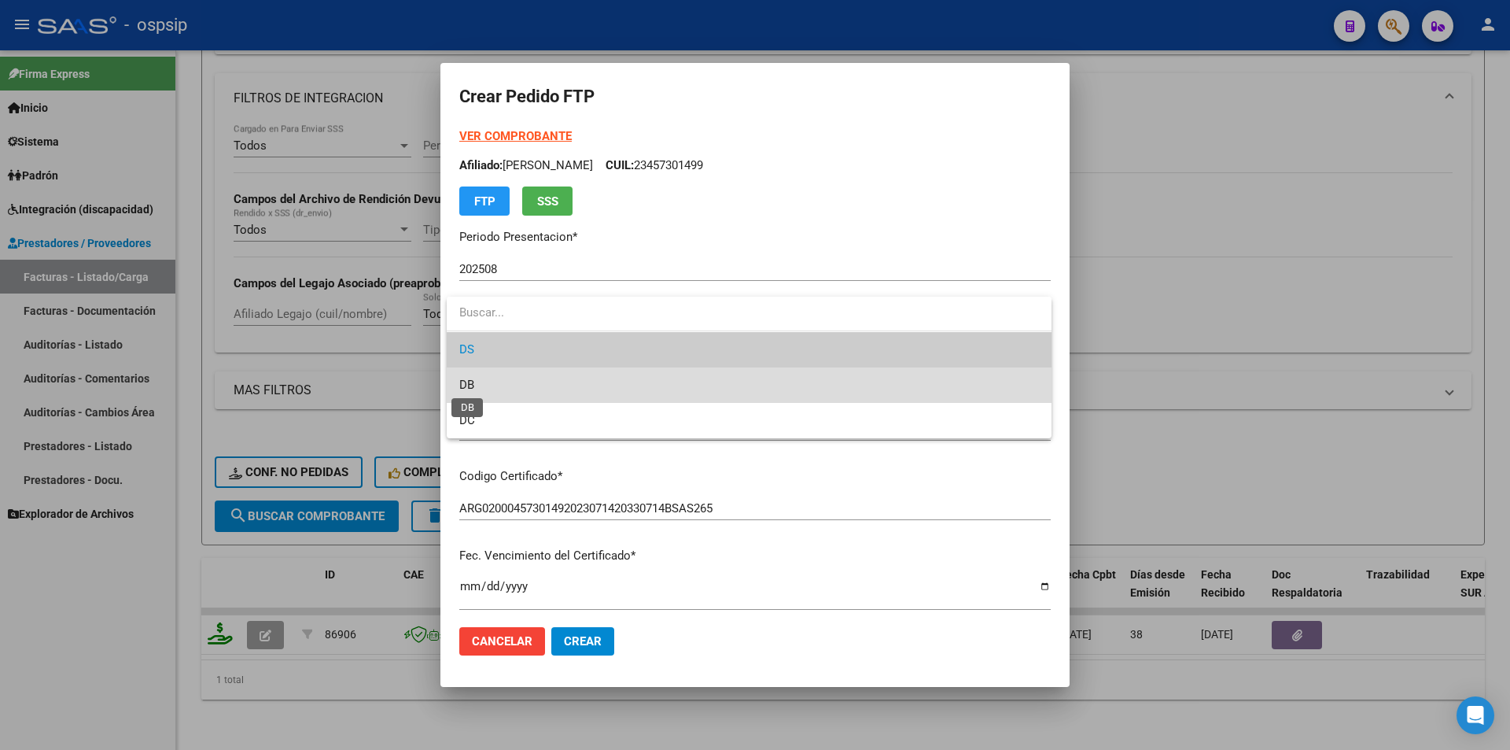
click at [474, 381] on span "DB" at bounding box center [466, 385] width 15 height 14
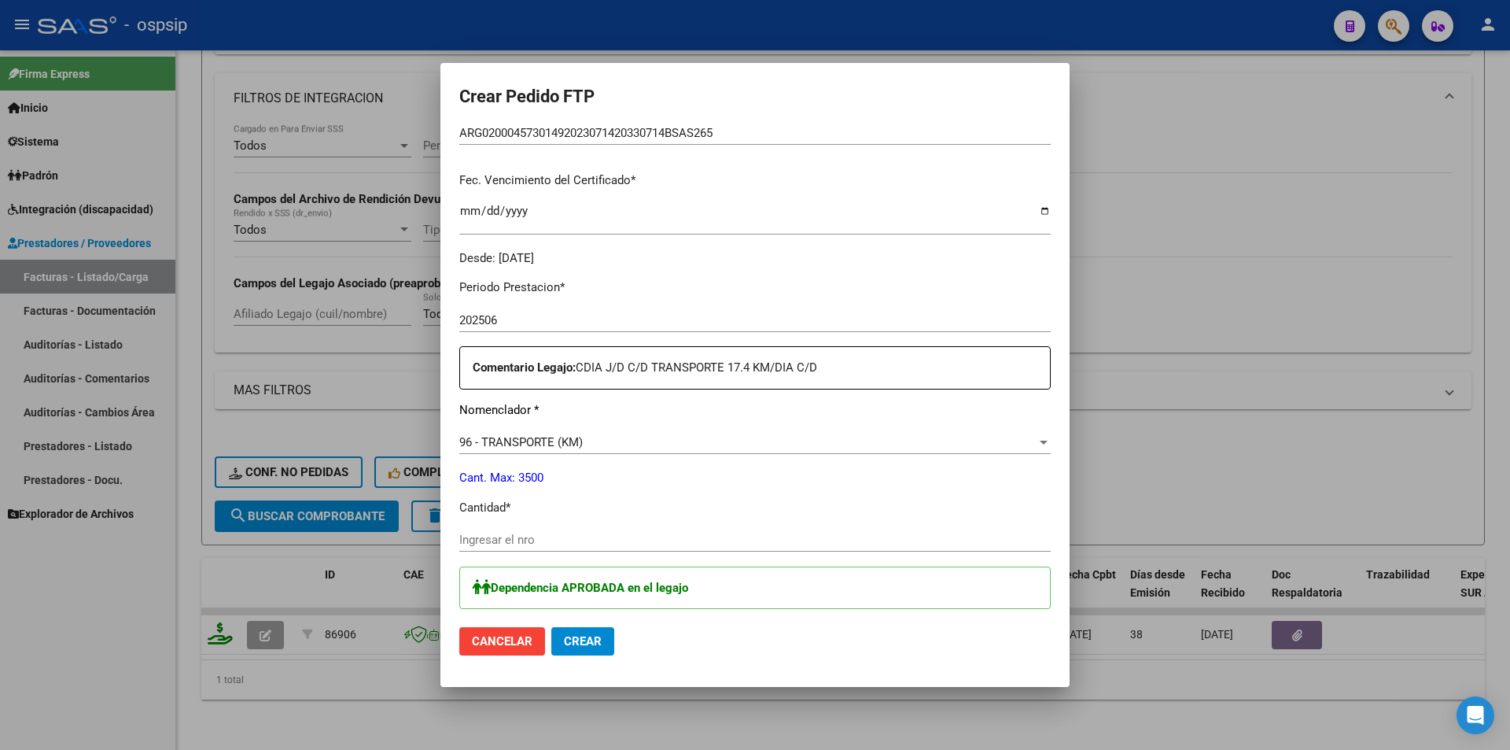
scroll to position [393, 0]
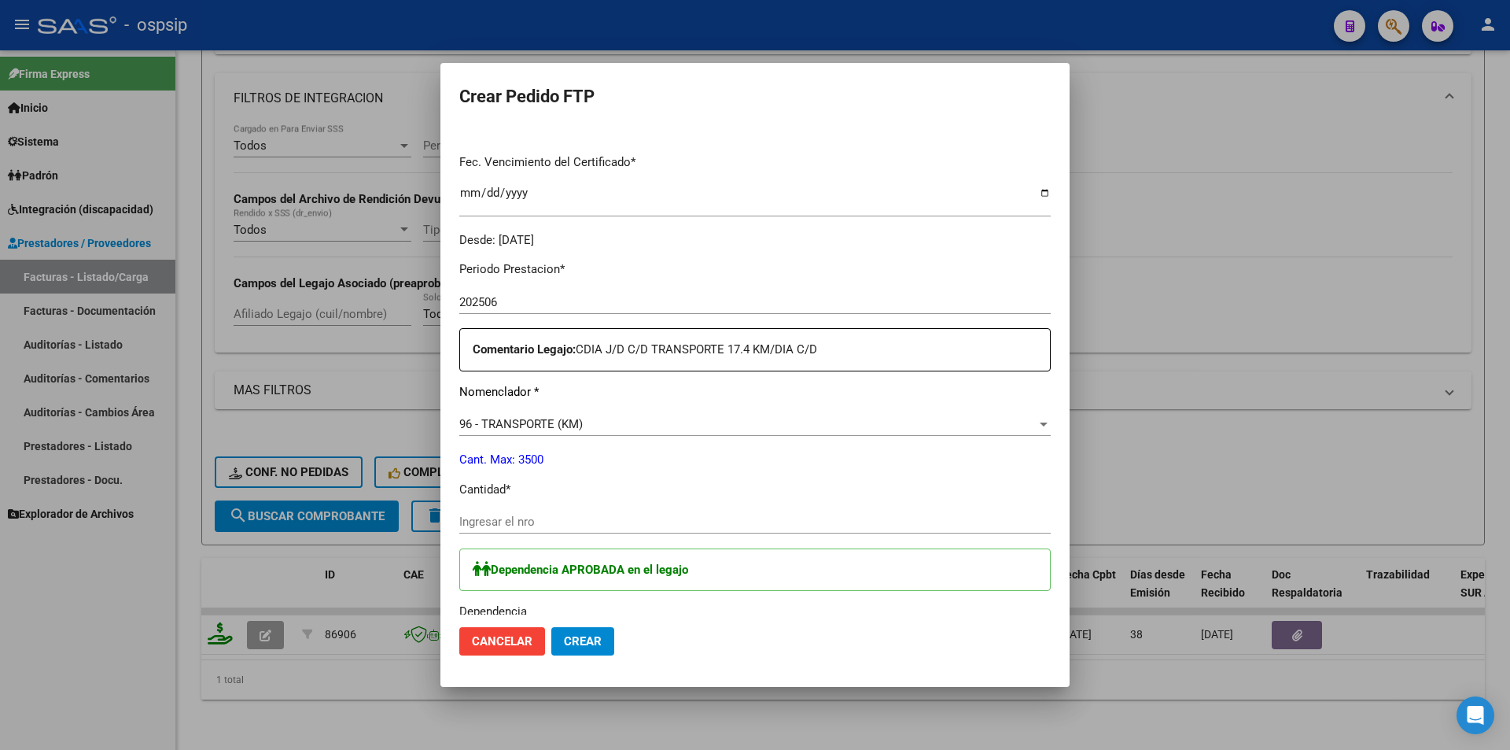
click at [493, 427] on span "96 - TRANSPORTE (KM)" at bounding box center [520, 424] width 123 height 14
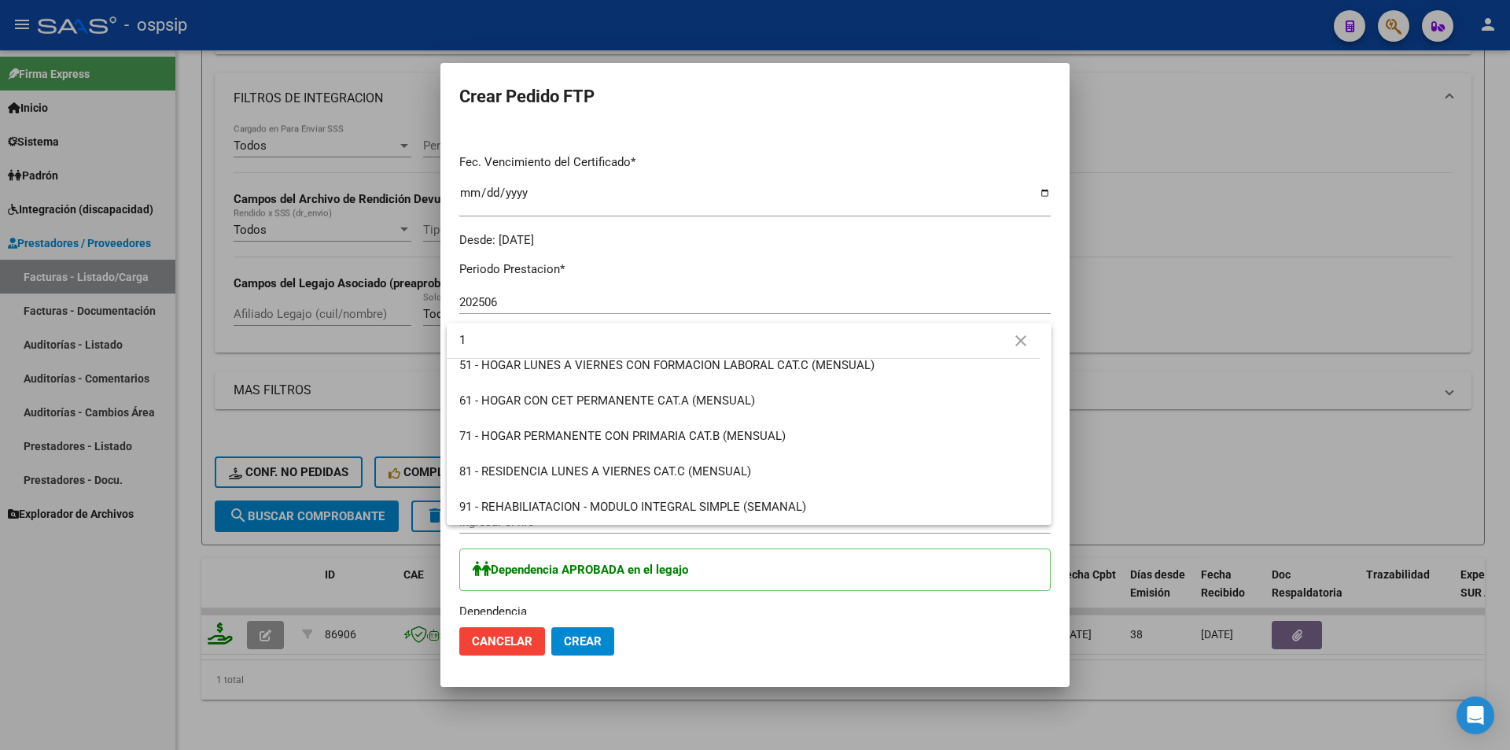
scroll to position [0, 0]
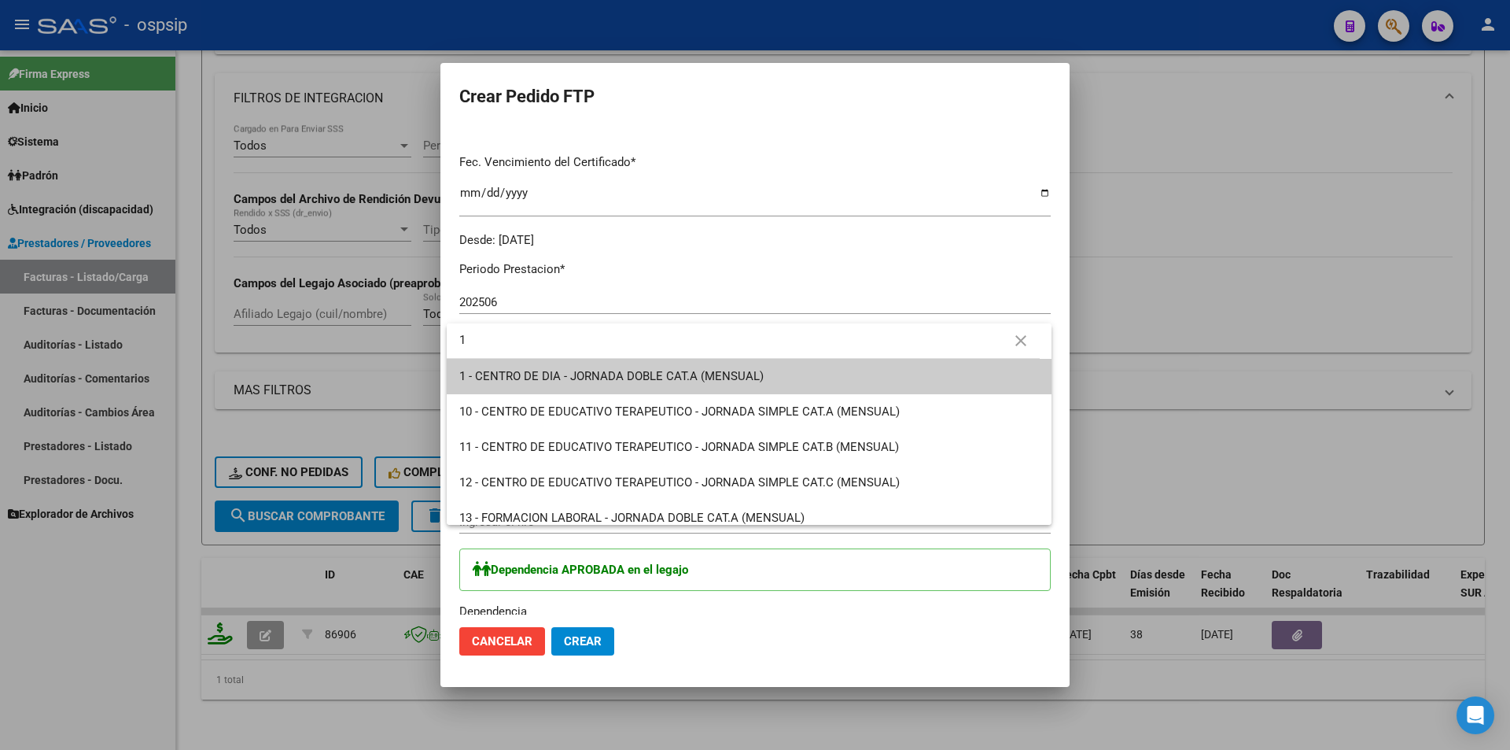
type input "1"
click at [456, 375] on mat-option "1 - CENTRO DE DIA - JORNADA DOBLE CAT.A (MENSUAL)" at bounding box center [749, 376] width 605 height 35
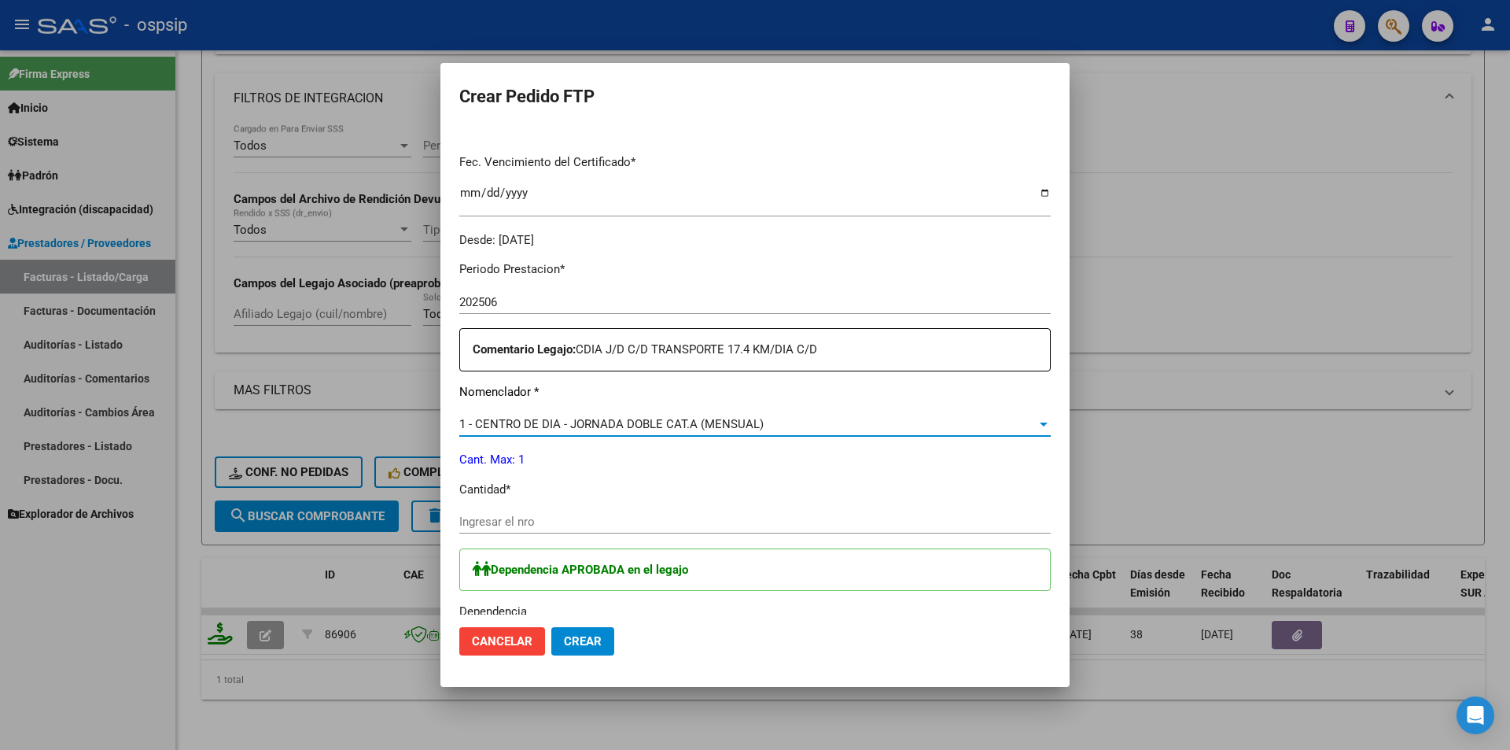
click at [488, 521] on input "Ingresar el nro" at bounding box center [755, 521] width 592 height 14
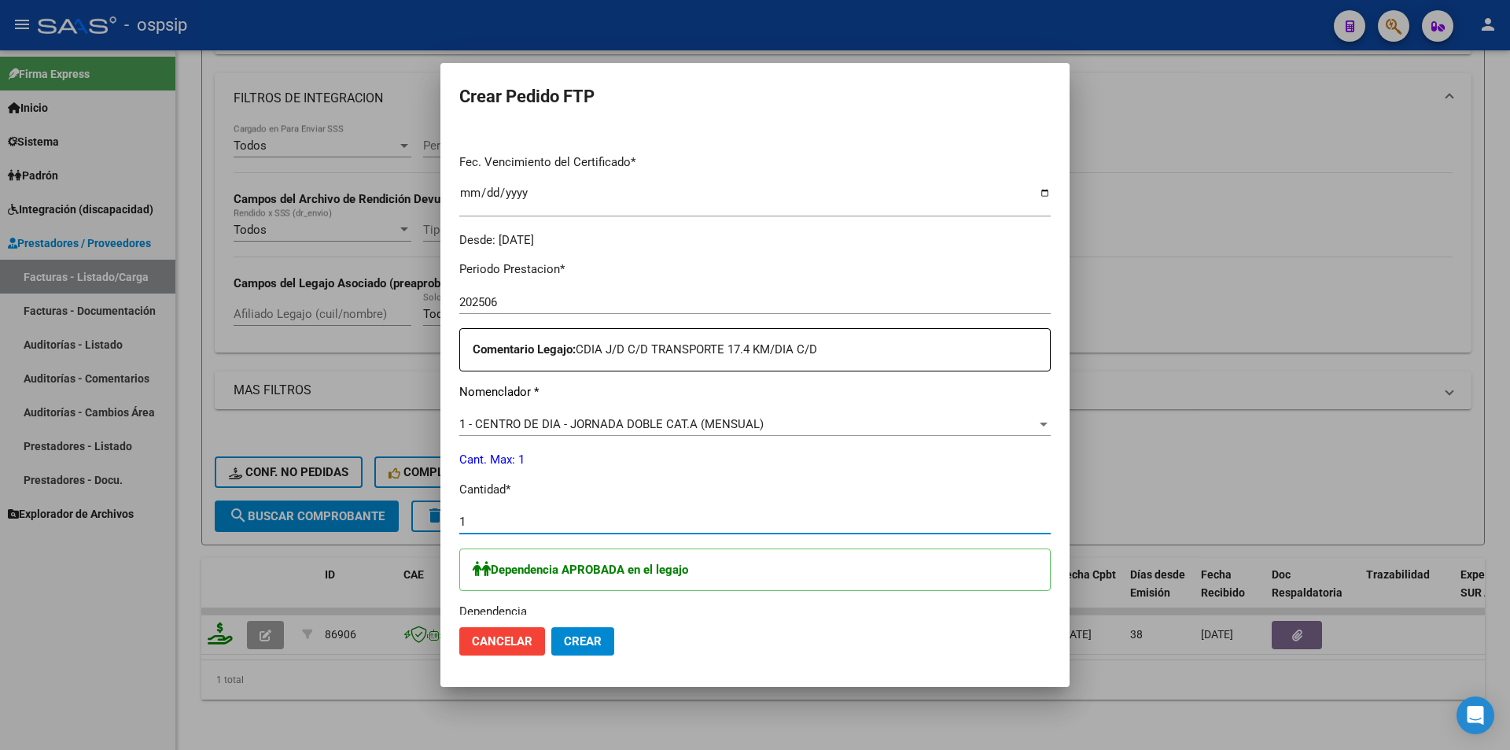
type input "1"
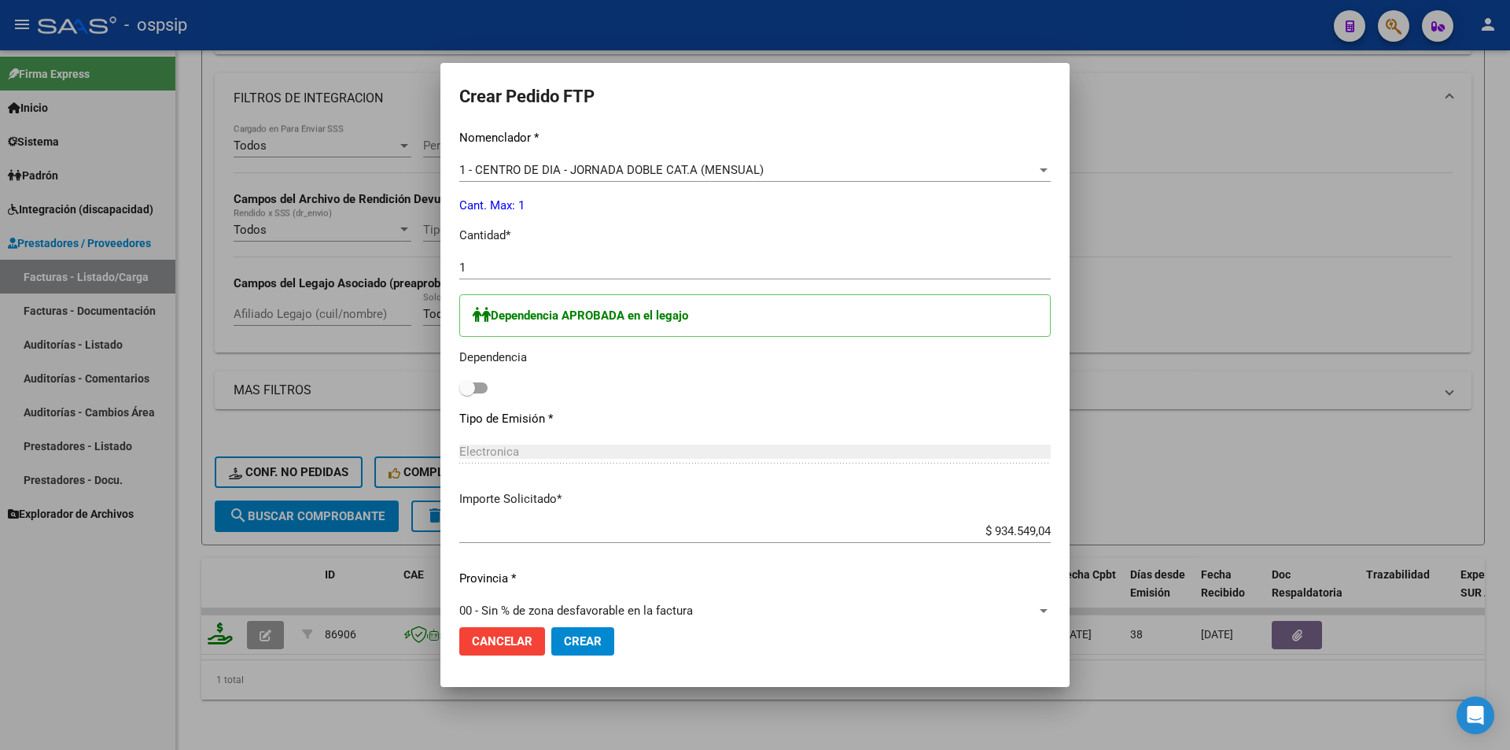
scroll to position [670, 0]
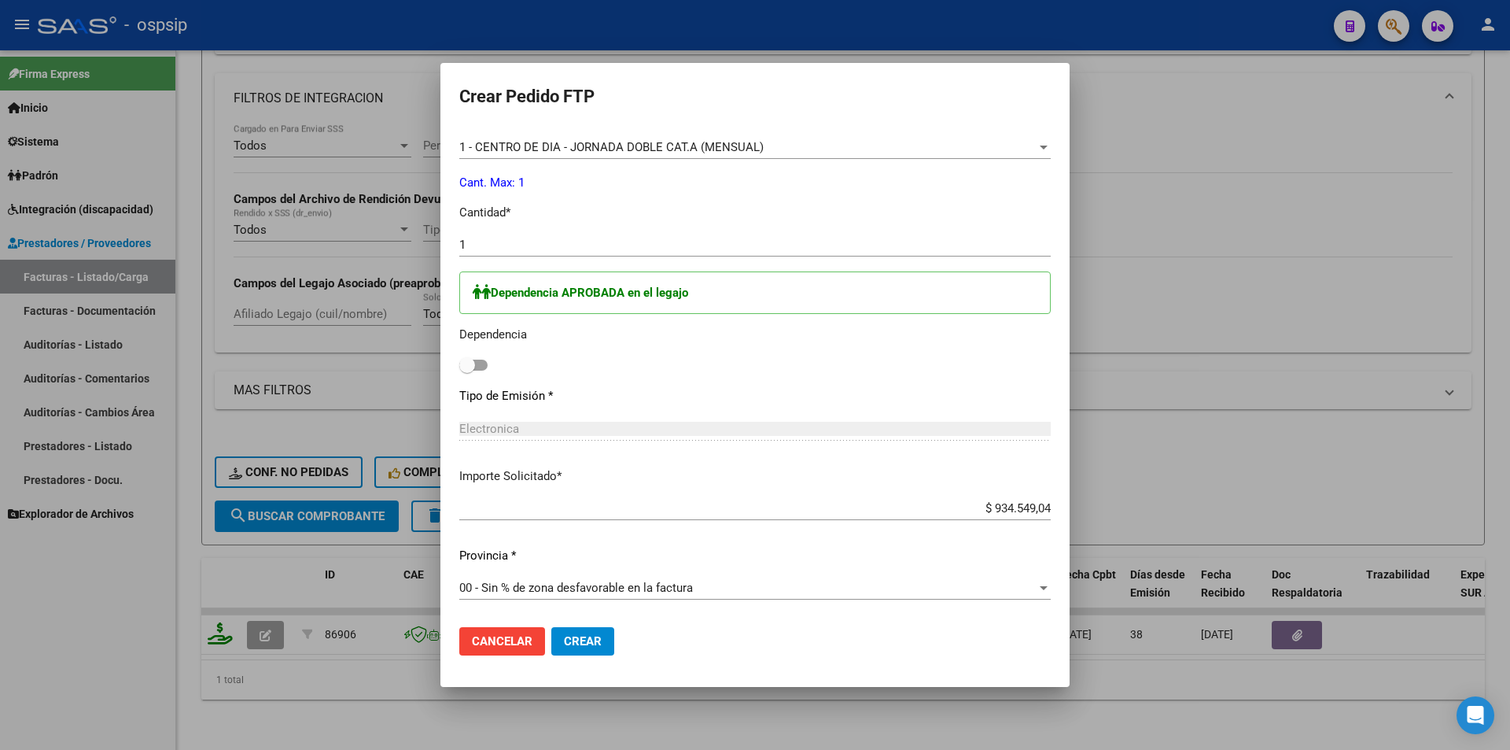
click at [483, 362] on span at bounding box center [473, 364] width 28 height 11
click at [467, 370] on input "checkbox" at bounding box center [466, 370] width 1 height 1
checkbox input "true"
click at [568, 637] on span "Crear" at bounding box center [583, 641] width 38 height 14
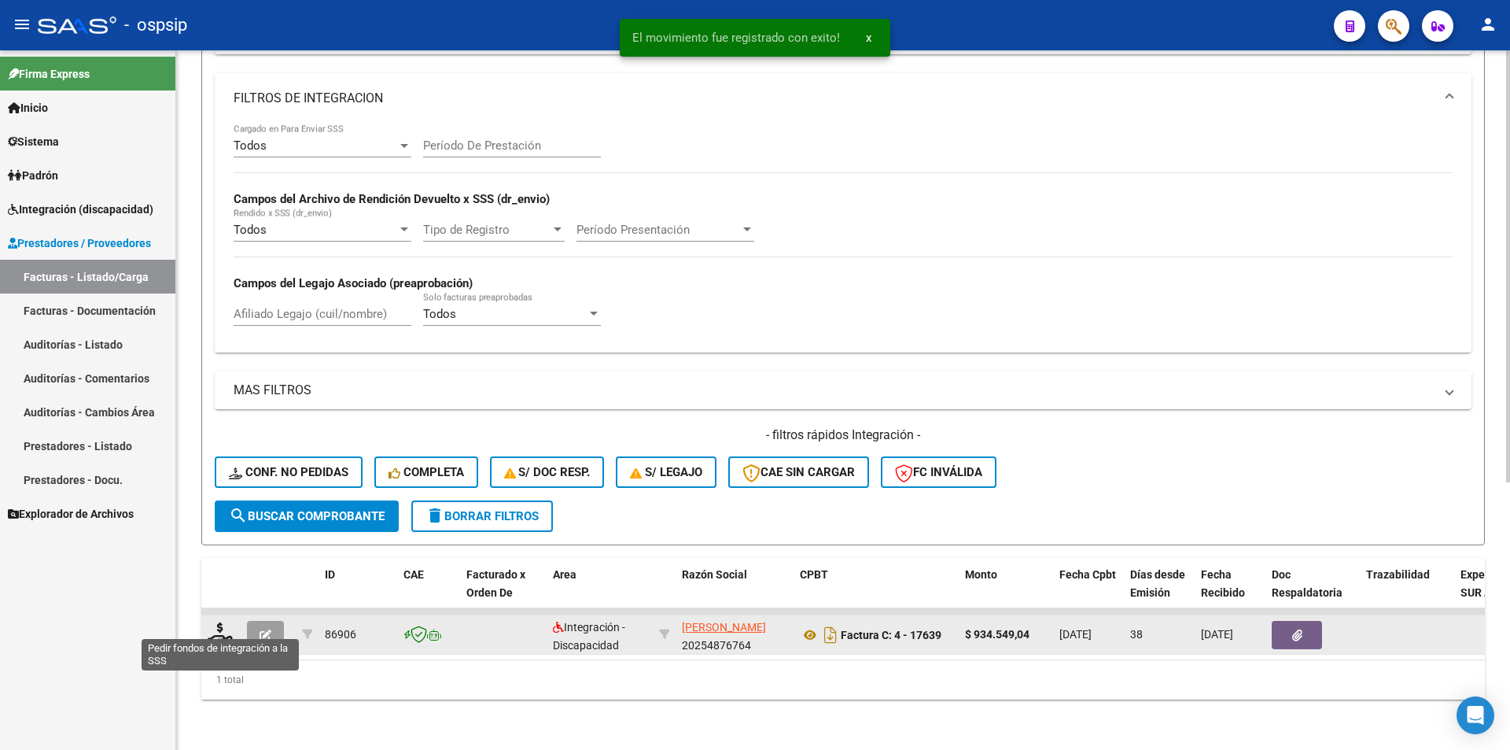
click at [216, 625] on icon at bounding box center [220, 633] width 25 height 22
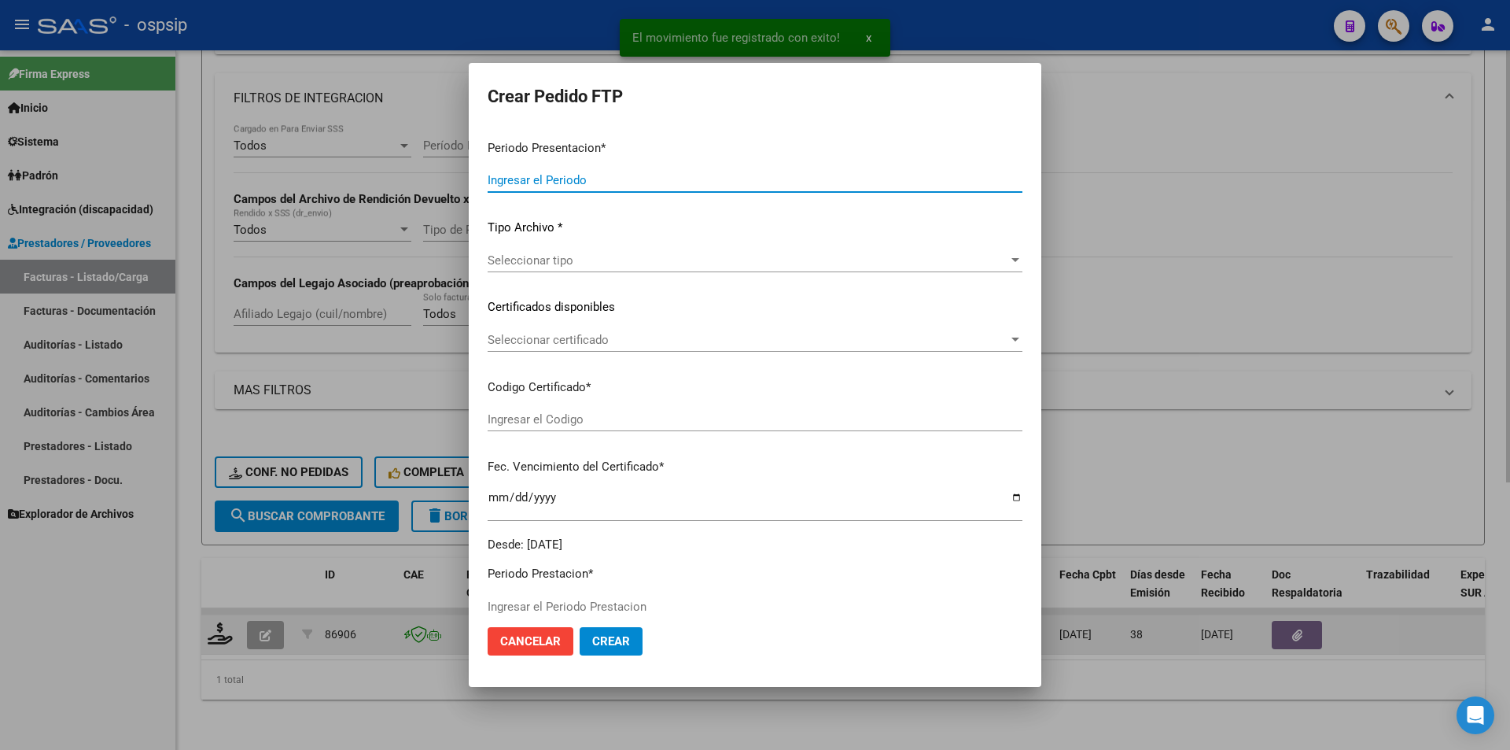
type input "202508"
type input "202506"
type input "$ 934.549,04"
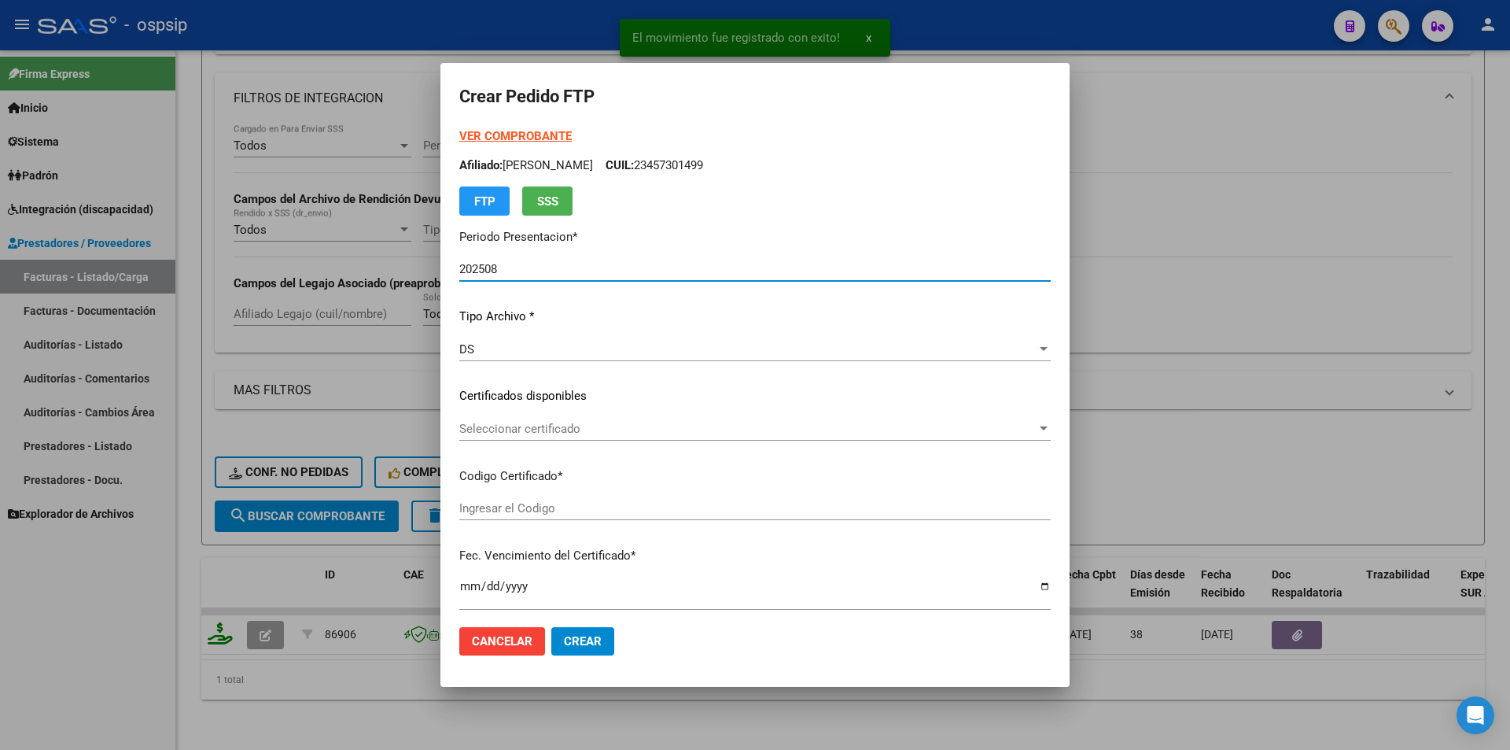
type input "ARG02000457301492023071420330714BSAS265"
type input "[DATE]"
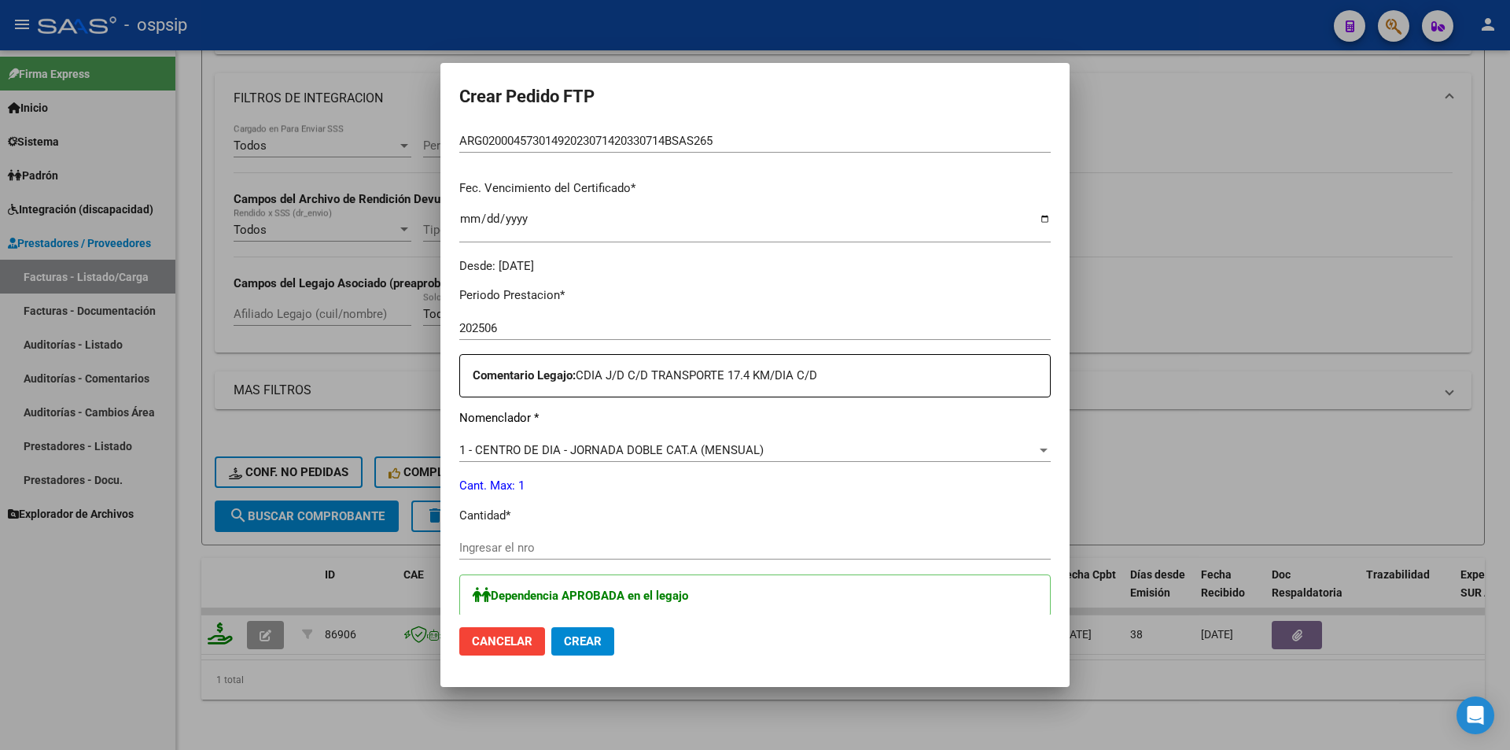
scroll to position [472, 0]
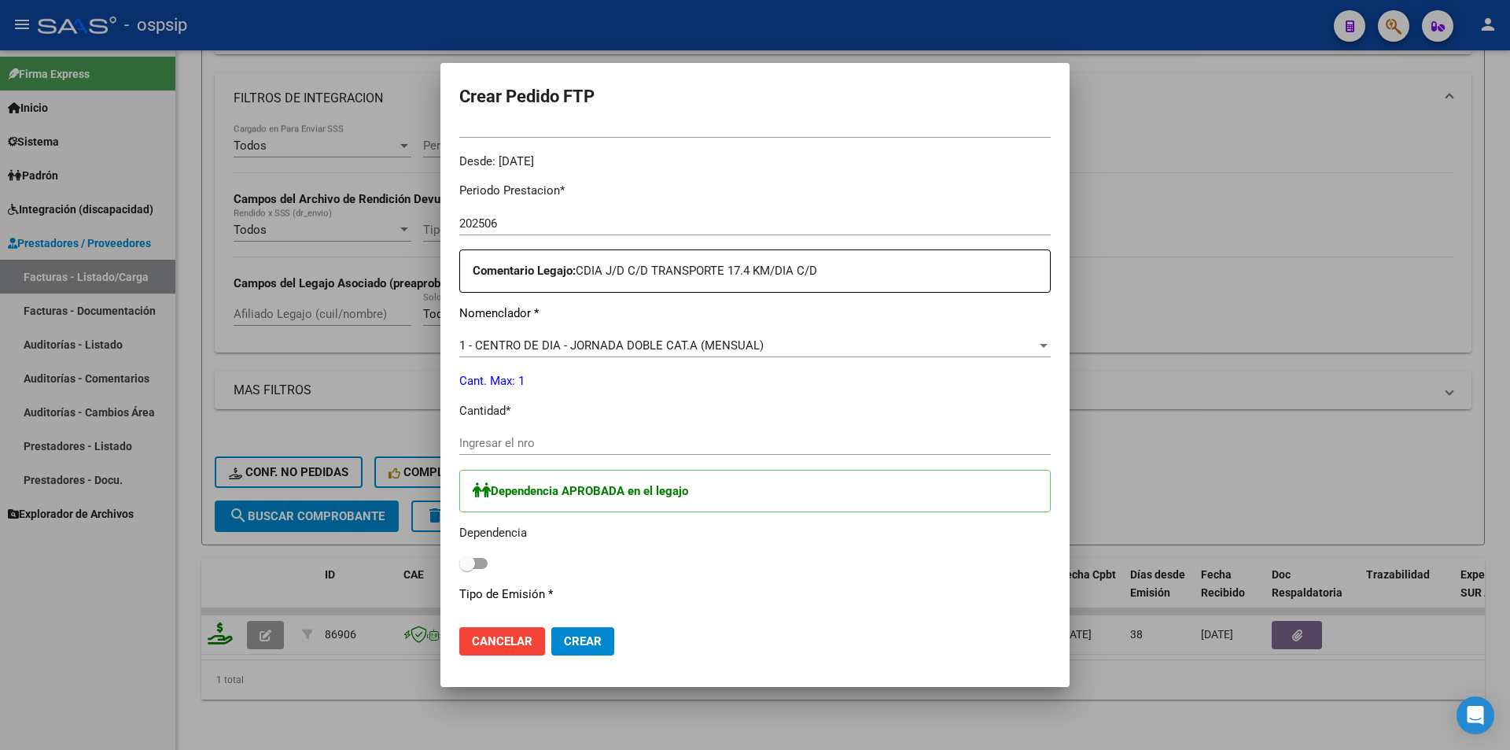
type input "202509"
click at [580, 448] on input "Ingresar el nro" at bounding box center [755, 443] width 592 height 14
type input "1"
click at [478, 562] on span at bounding box center [473, 563] width 28 height 11
click at [467, 569] on input "checkbox" at bounding box center [466, 569] width 1 height 1
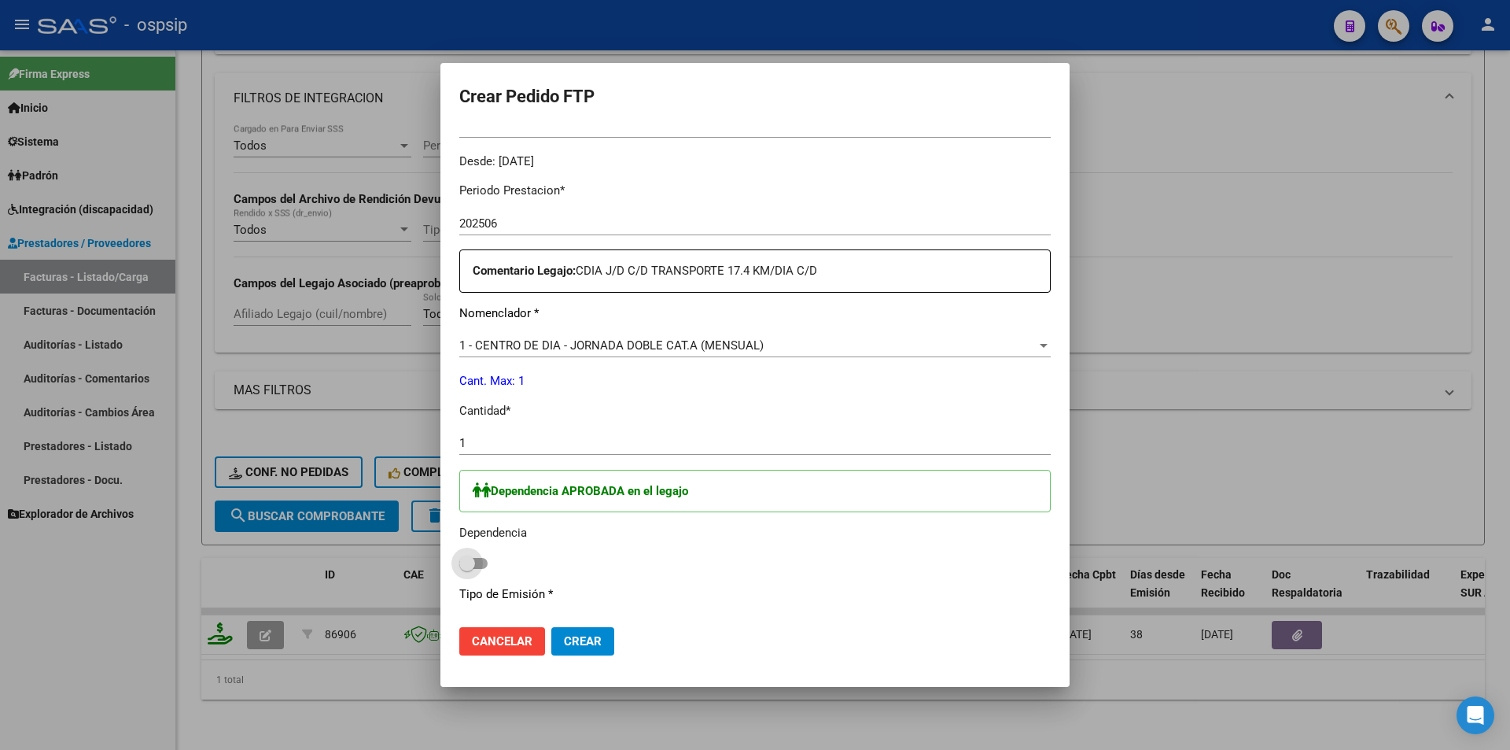
checkbox input "true"
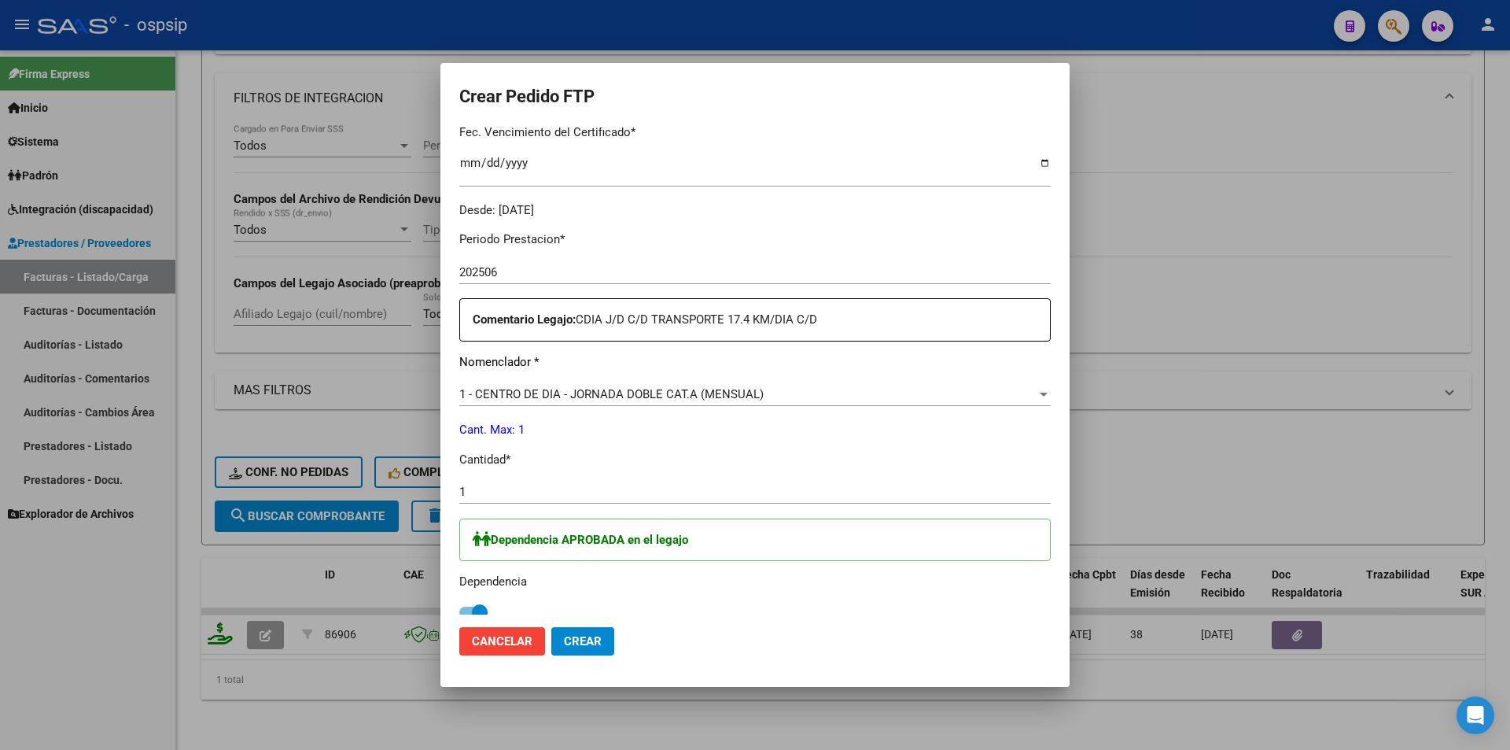
scroll to position [315, 0]
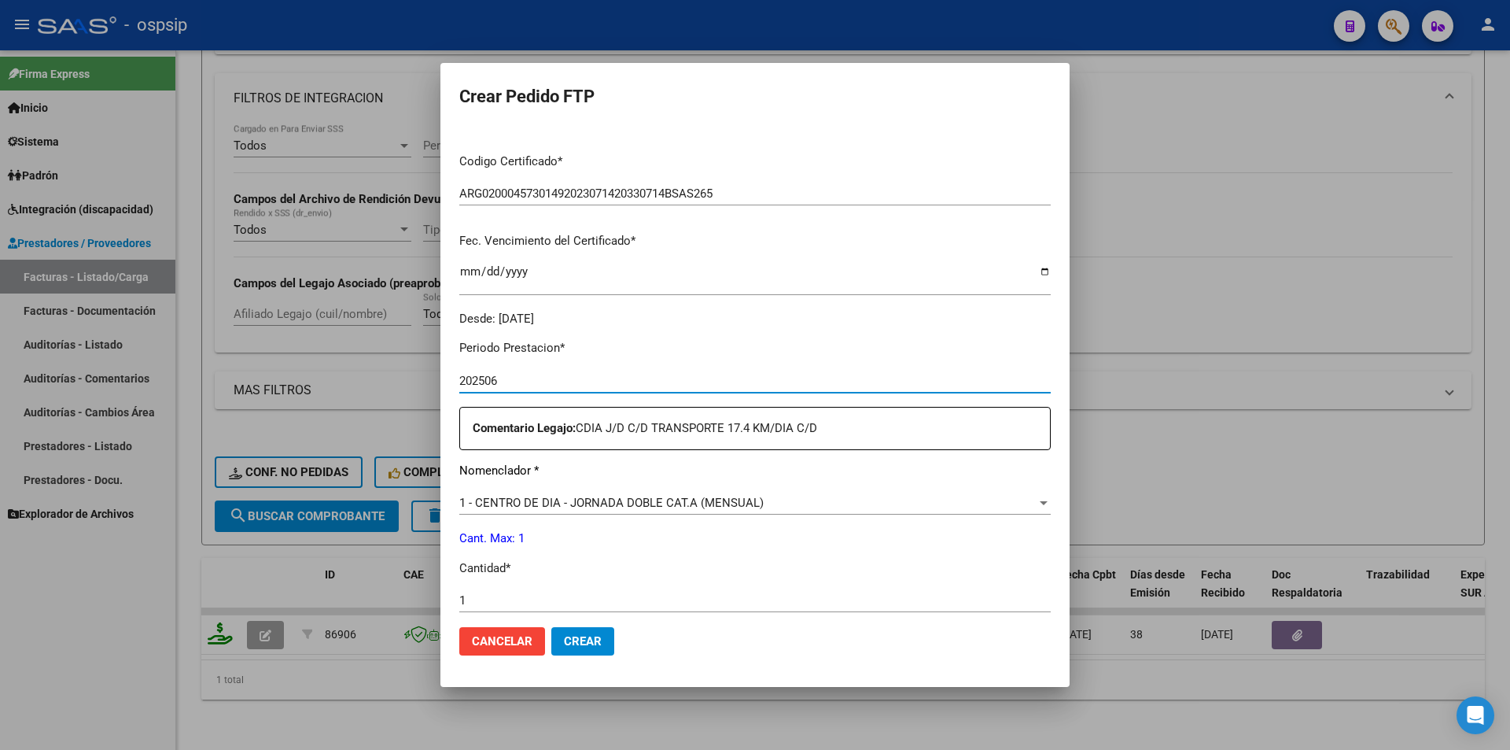
drag, startPoint x: 493, startPoint y: 384, endPoint x: 524, endPoint y: 382, distance: 30.7
click at [524, 382] on input "202506" at bounding box center [755, 381] width 592 height 14
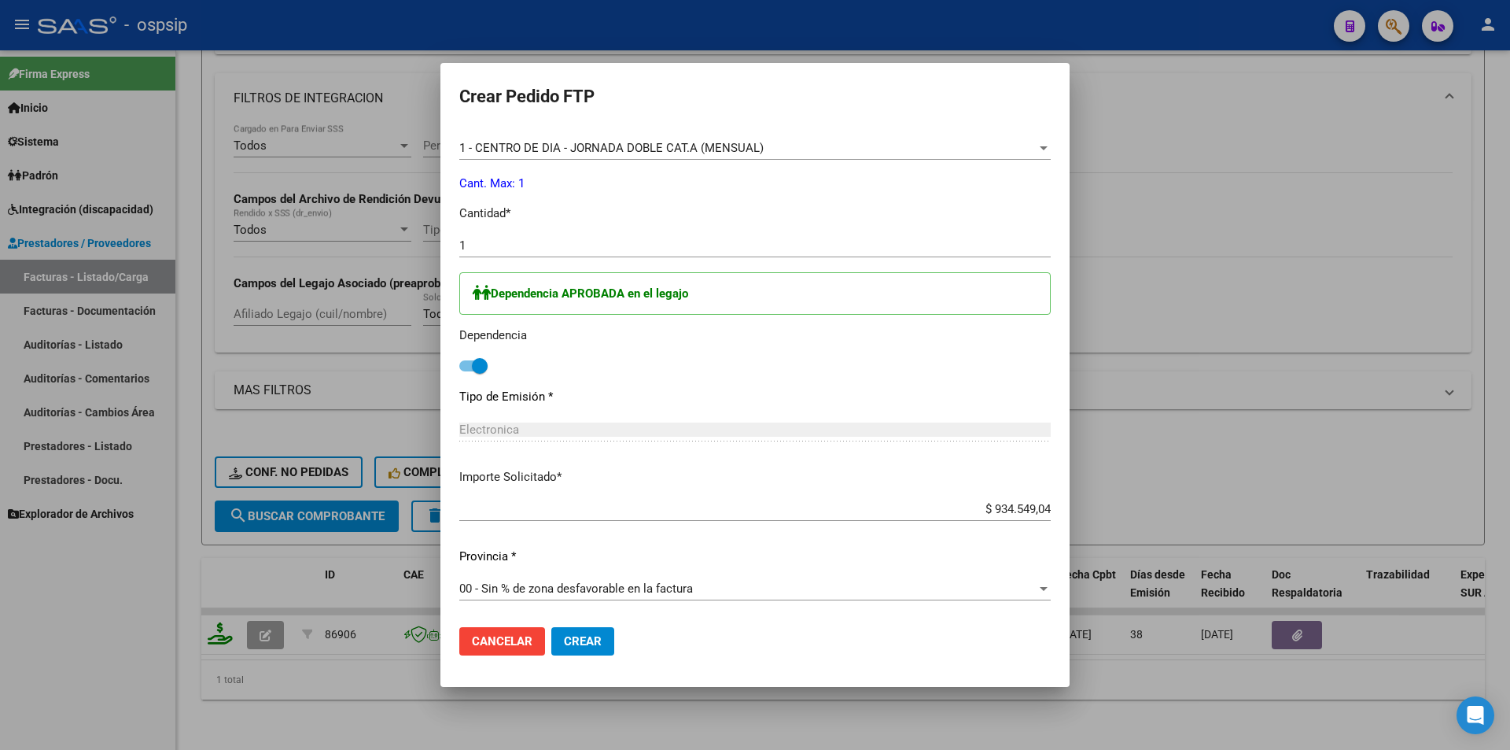
scroll to position [670, 0]
type input "202507"
click at [587, 642] on span "Crear" at bounding box center [583, 641] width 38 height 14
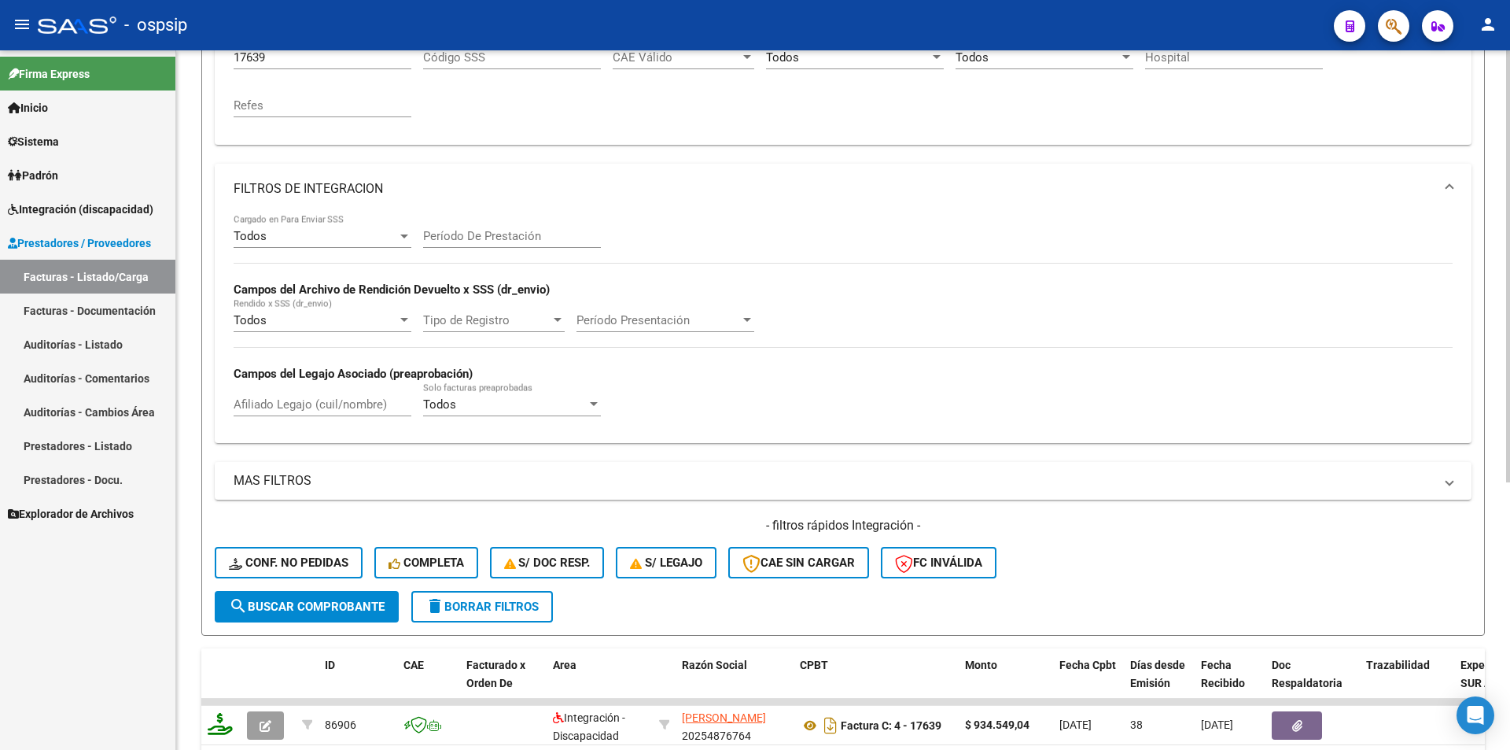
scroll to position [197, 0]
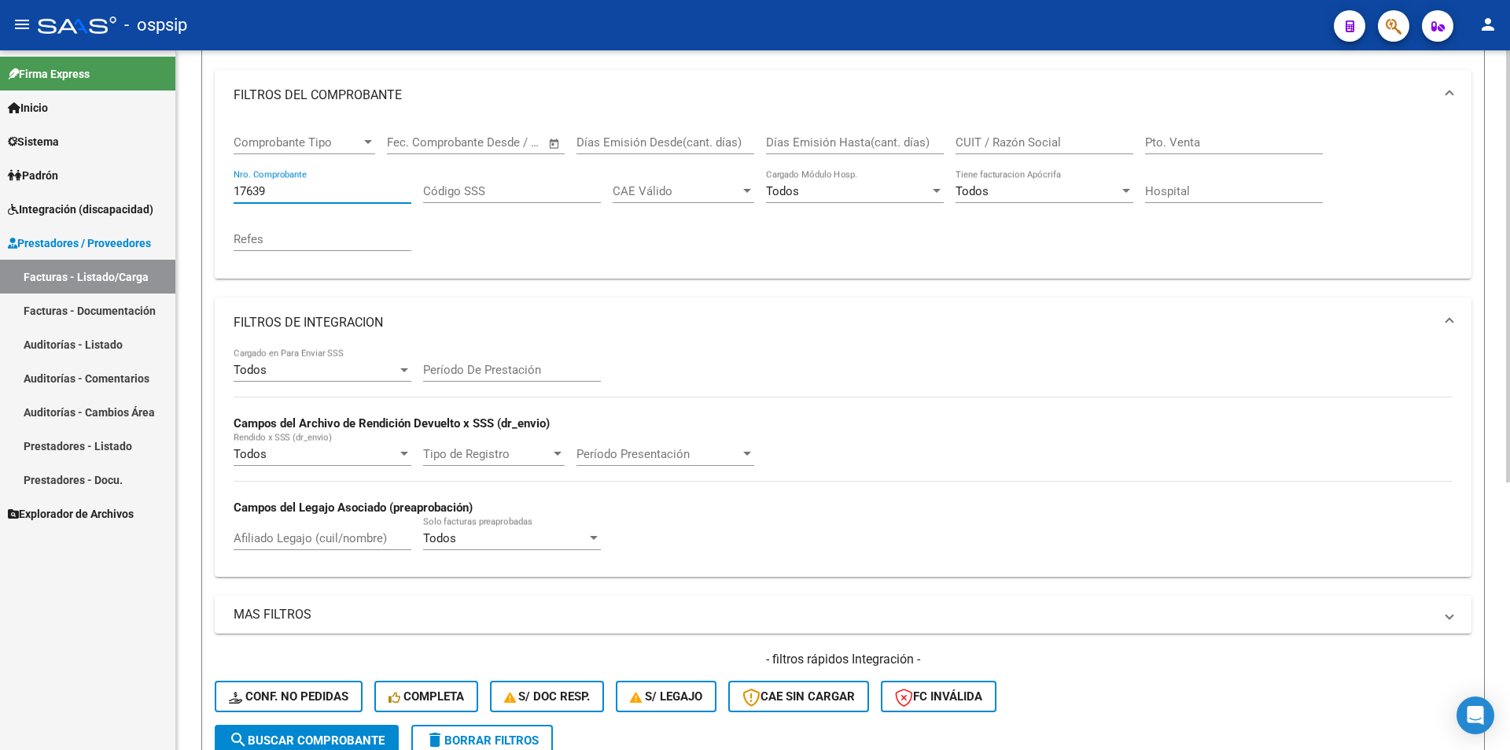
drag, startPoint x: 276, startPoint y: 188, endPoint x: 227, endPoint y: 182, distance: 50.0
click at [230, 180] on div "Comprobante Tipo Comprobante Tipo Fecha inicio – Fecha fin Fec. Comprobante Des…" at bounding box center [843, 199] width 1257 height 158
drag, startPoint x: 281, startPoint y: 193, endPoint x: 184, endPoint y: 197, distance: 96.8
click at [184, 197] on div "Video tutorial PRESTADORES -> Listado de CPBTs Emitidos por Prestadores / Prove…" at bounding box center [843, 413] width 1334 height 1121
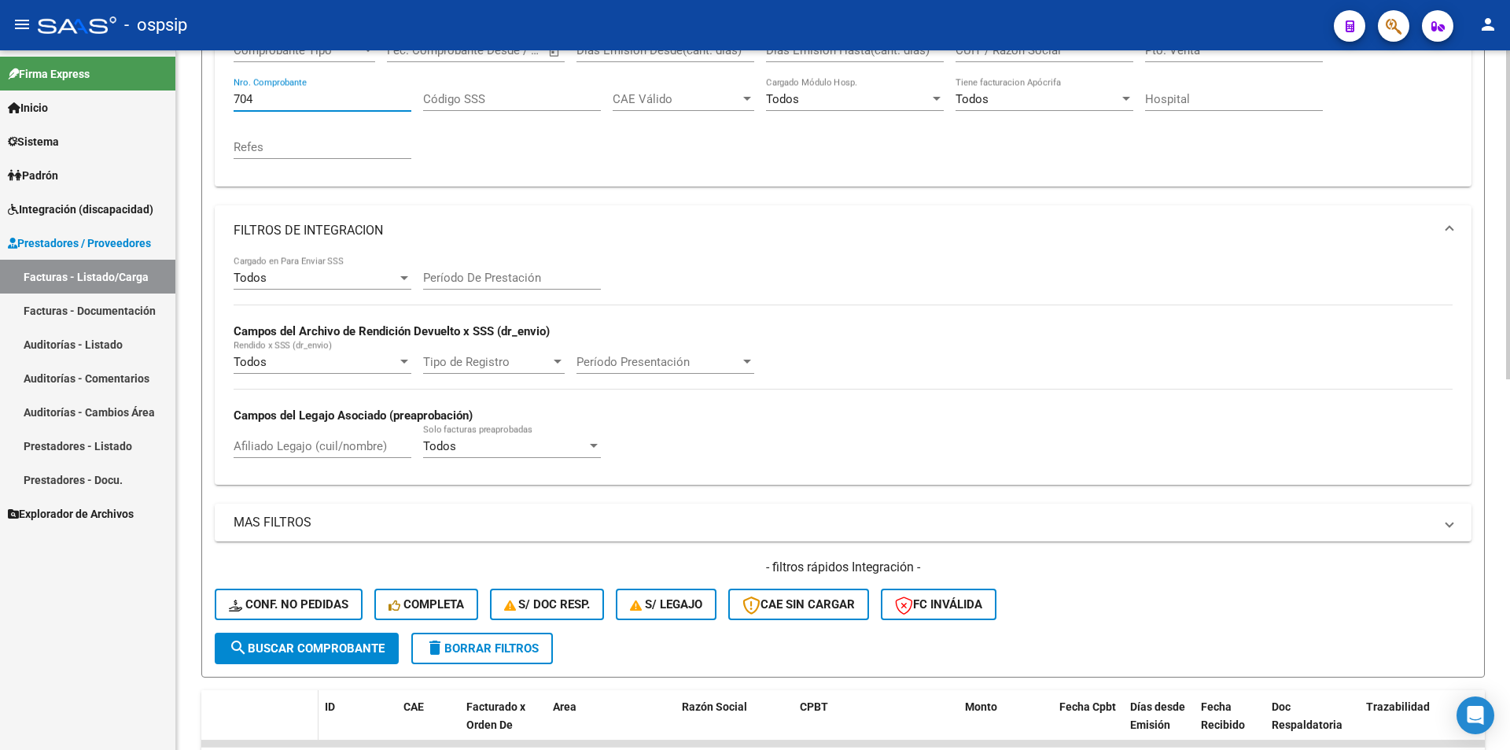
scroll to position [512, 0]
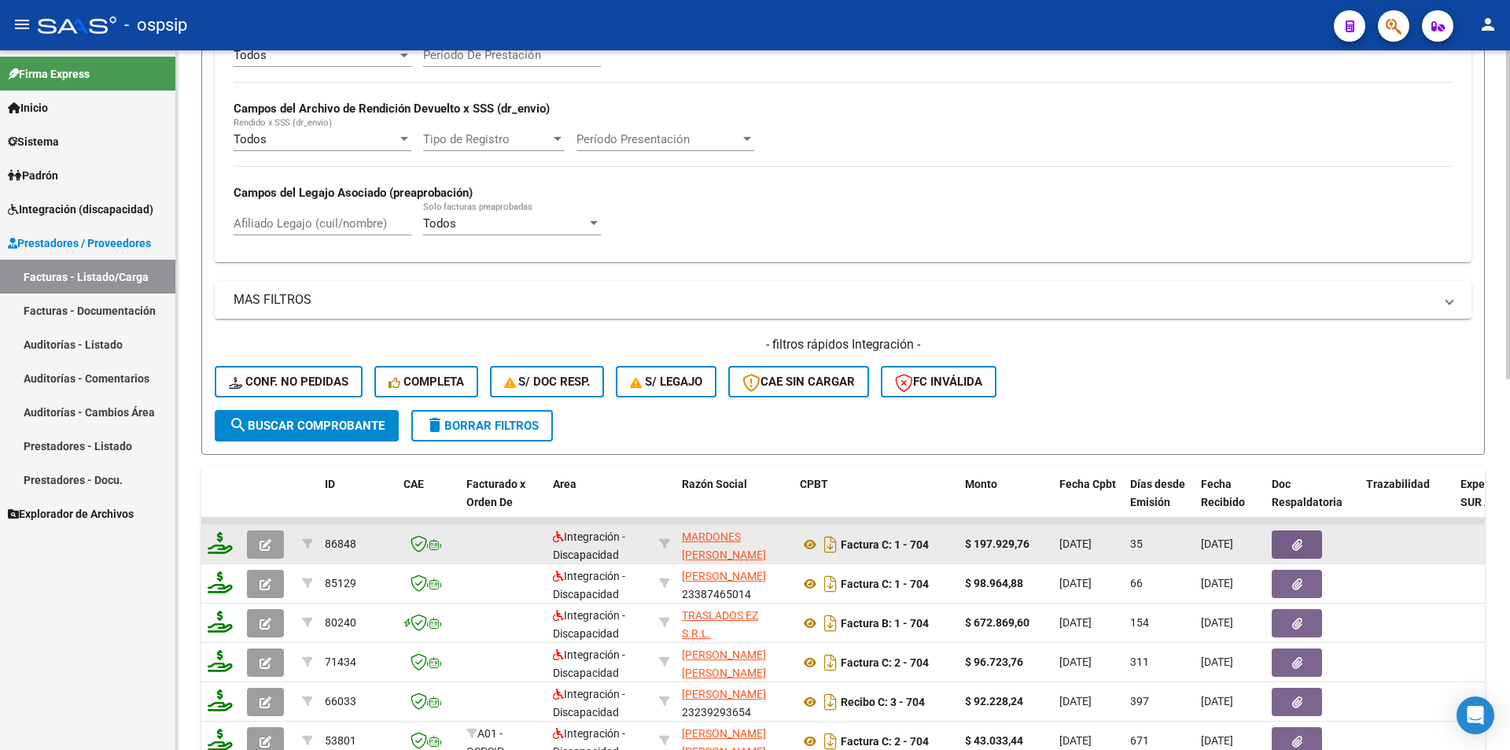
type input "704"
click at [264, 543] on icon "button" at bounding box center [266, 545] width 12 height 12
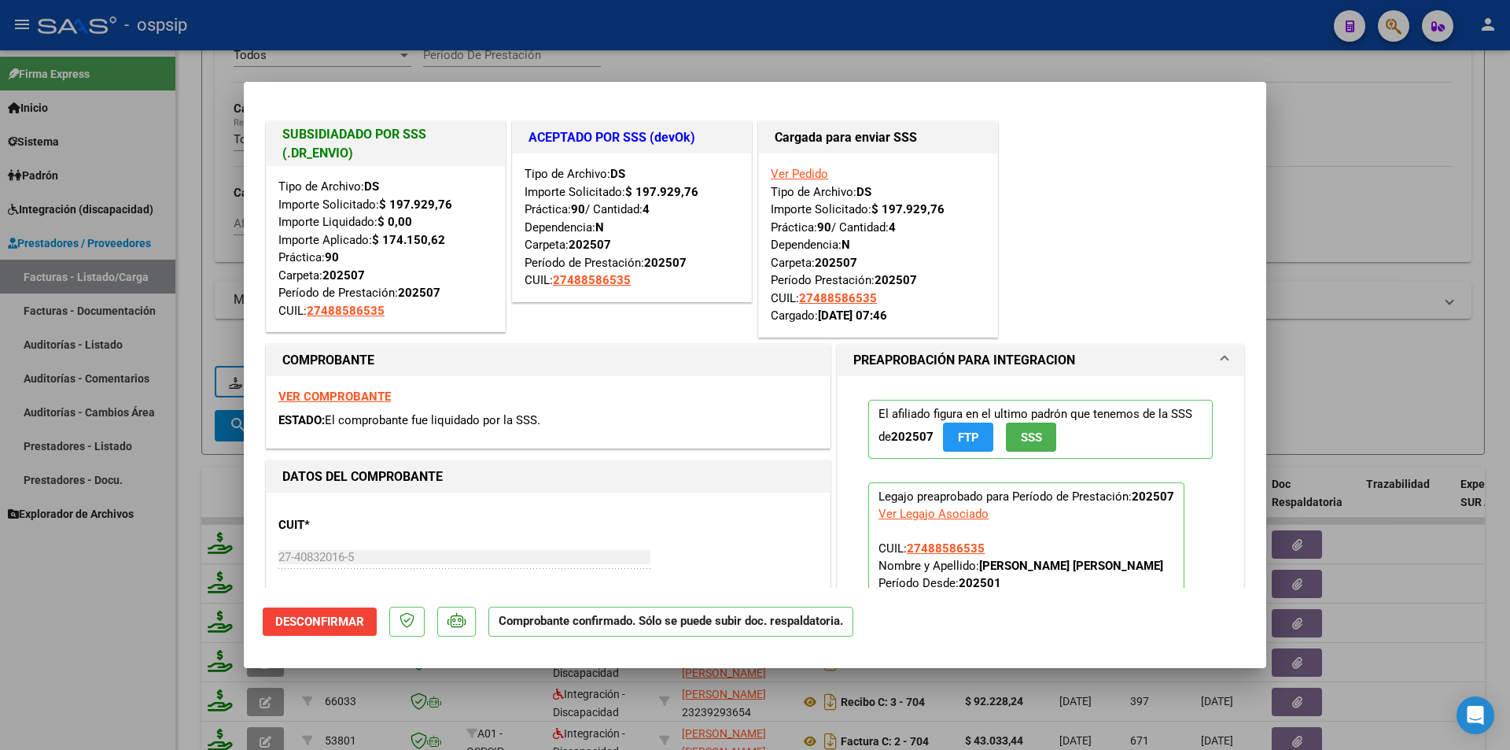
drag, startPoint x: 218, startPoint y: 201, endPoint x: 245, endPoint y: 128, distance: 77.9
click at [218, 199] on div at bounding box center [755, 375] width 1510 height 750
type input "$ 0,00"
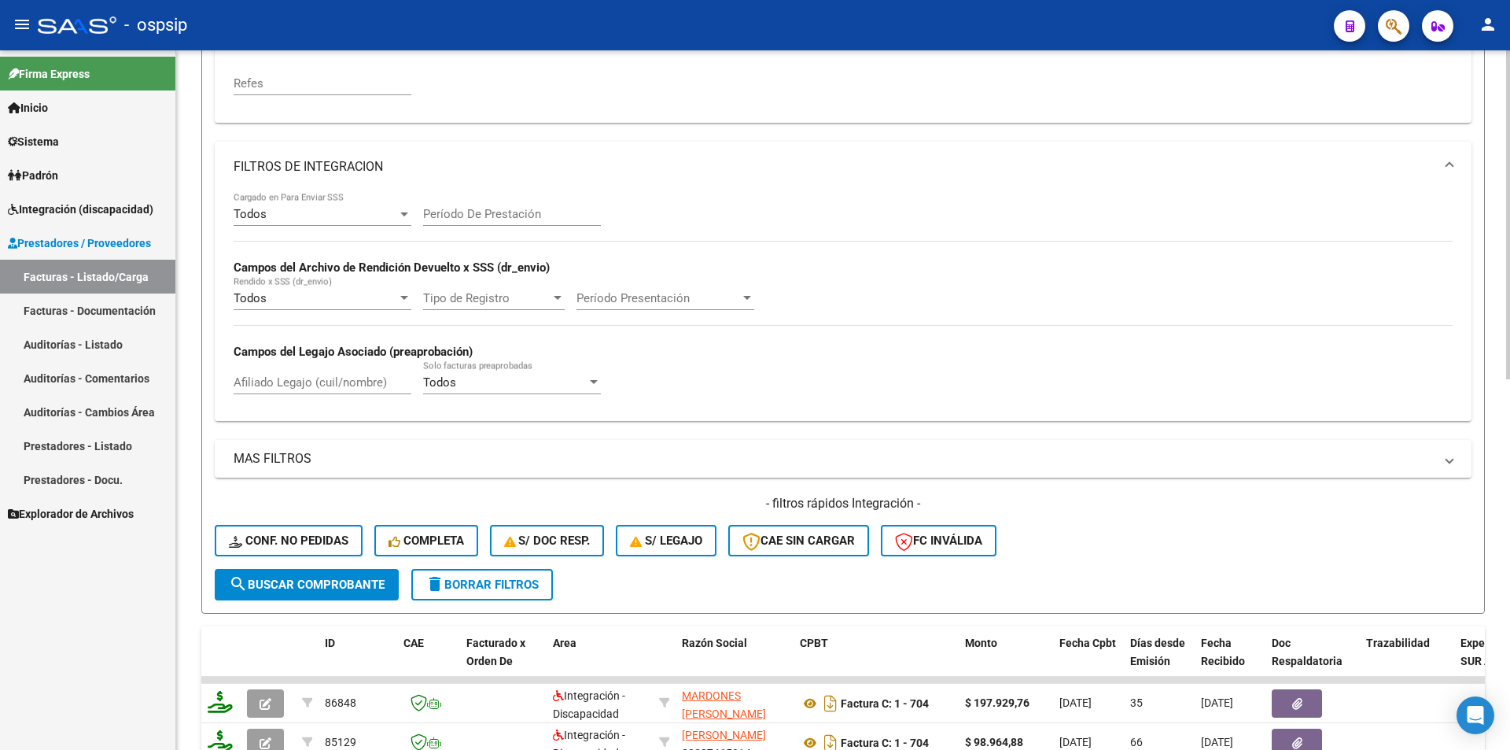
scroll to position [276, 0]
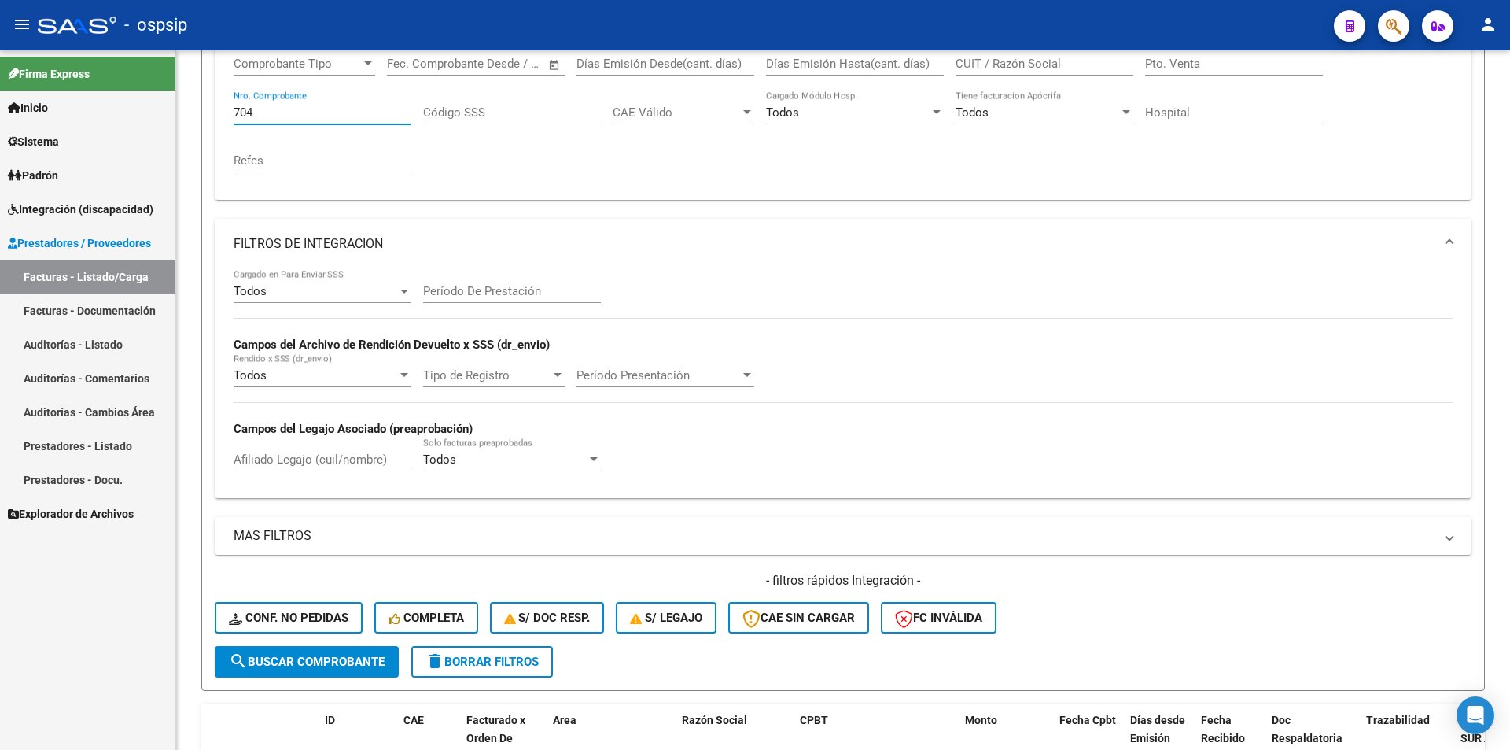
drag, startPoint x: 258, startPoint y: 112, endPoint x: 159, endPoint y: 112, distance: 99.1
click at [160, 112] on mat-sidenav-container "Firma Express Inicio Instructivos Contacto OS Sistema Usuarios Todos los Usuari…" at bounding box center [755, 399] width 1510 height 699
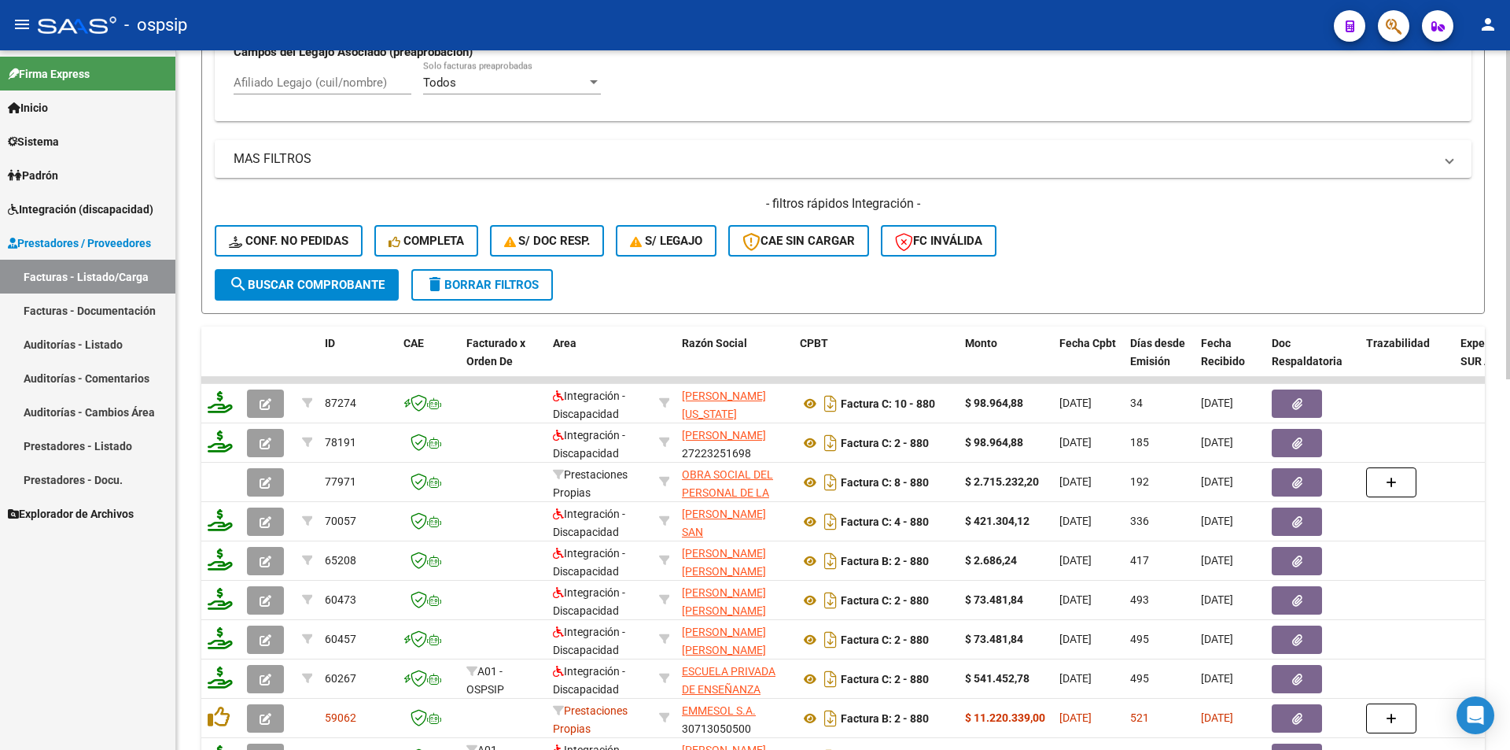
scroll to position [748, 0]
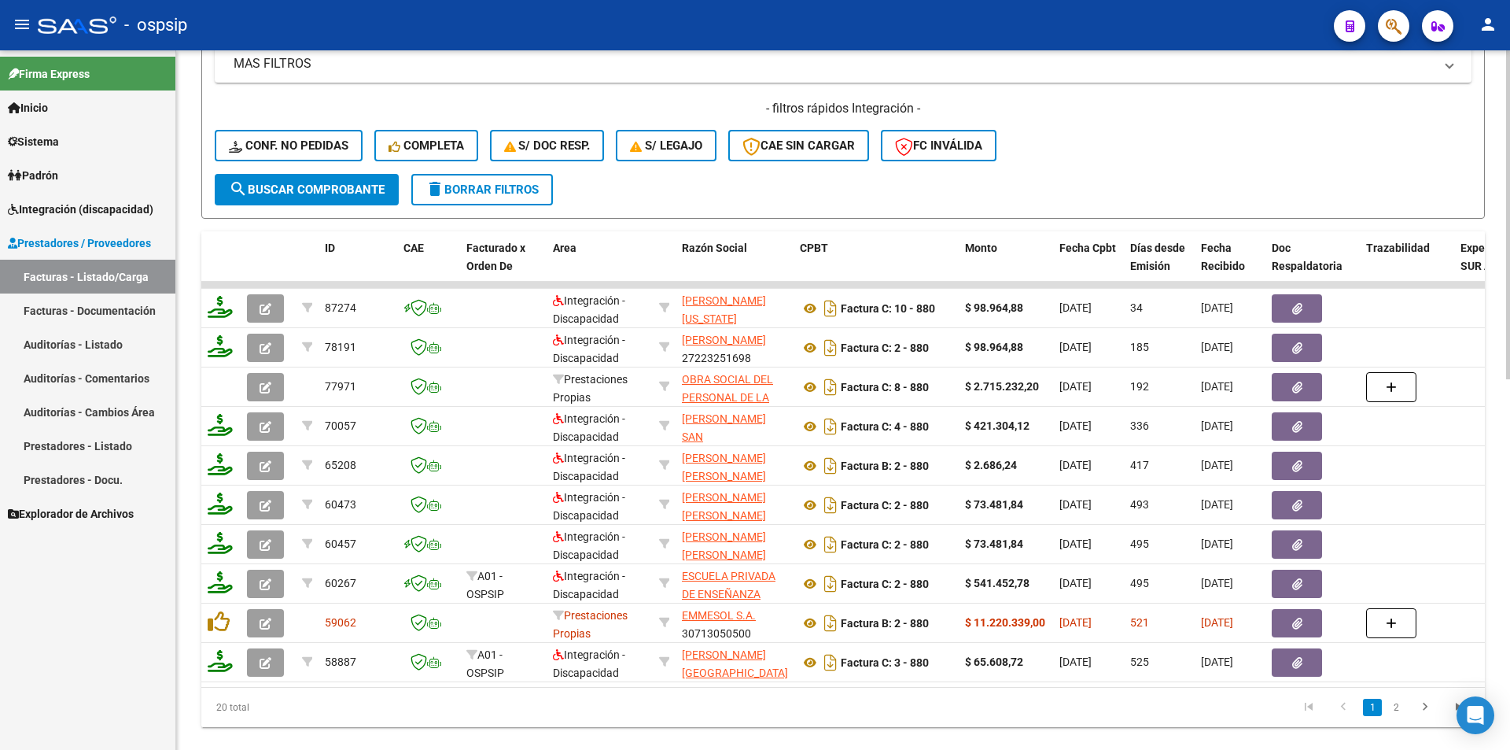
type input "880"
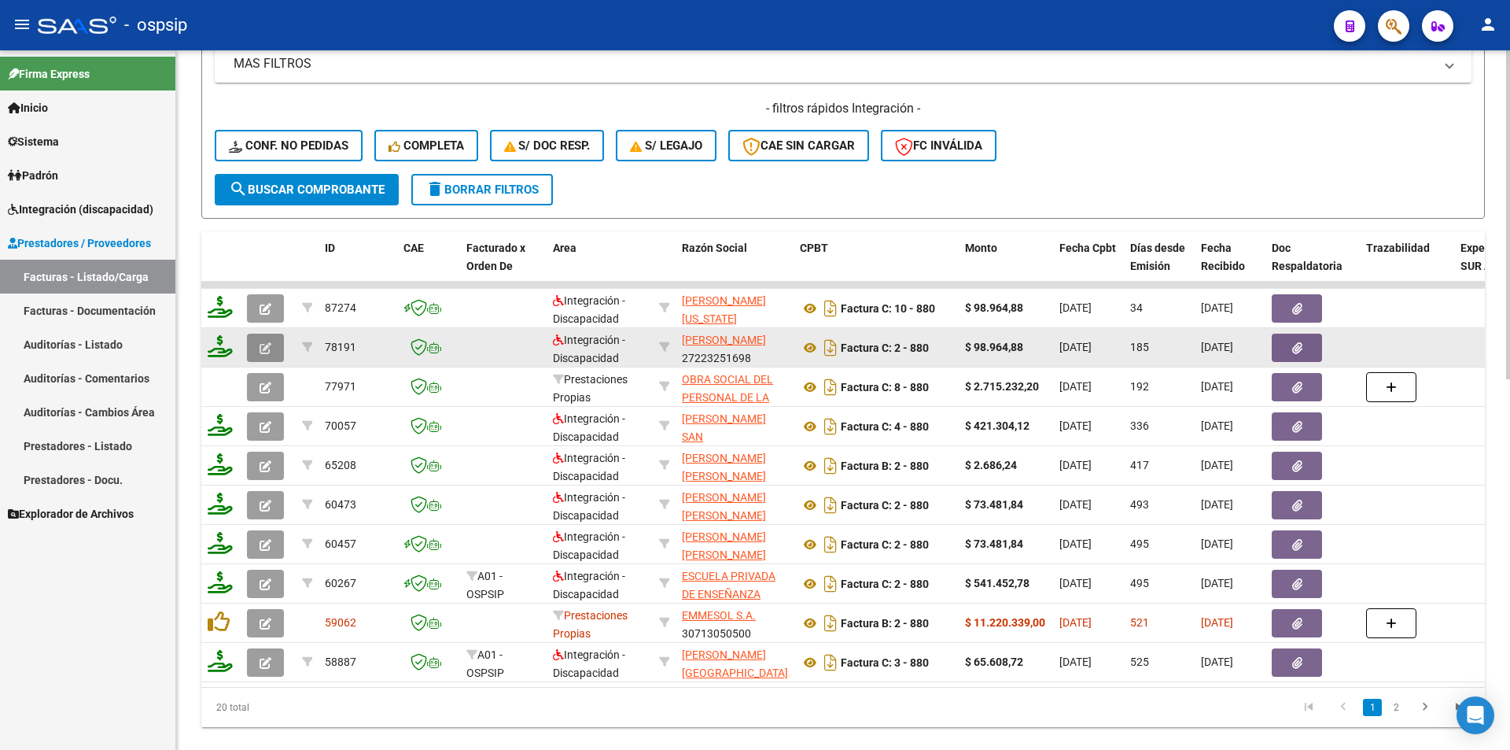
click at [274, 345] on button "button" at bounding box center [265, 348] width 37 height 28
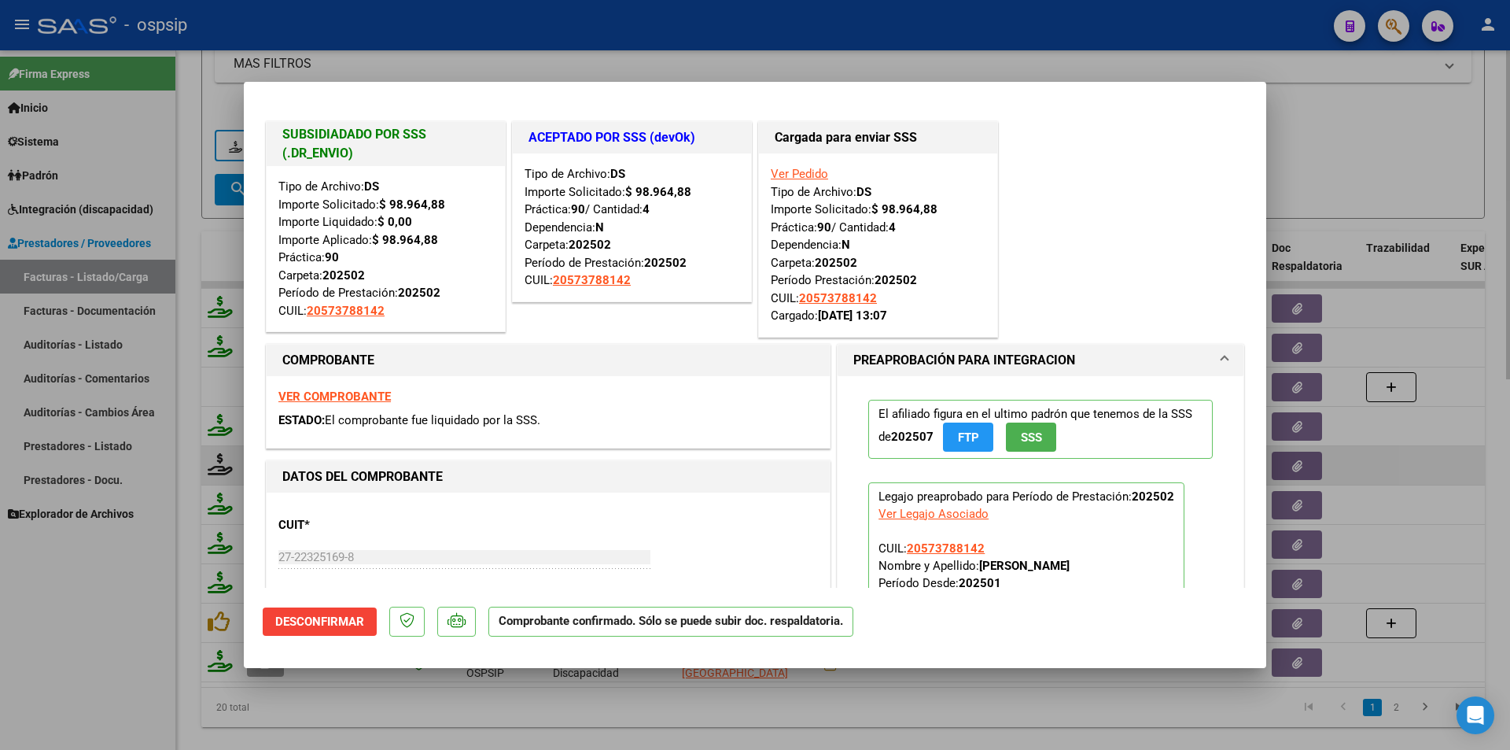
click at [139, 613] on div at bounding box center [755, 375] width 1510 height 750
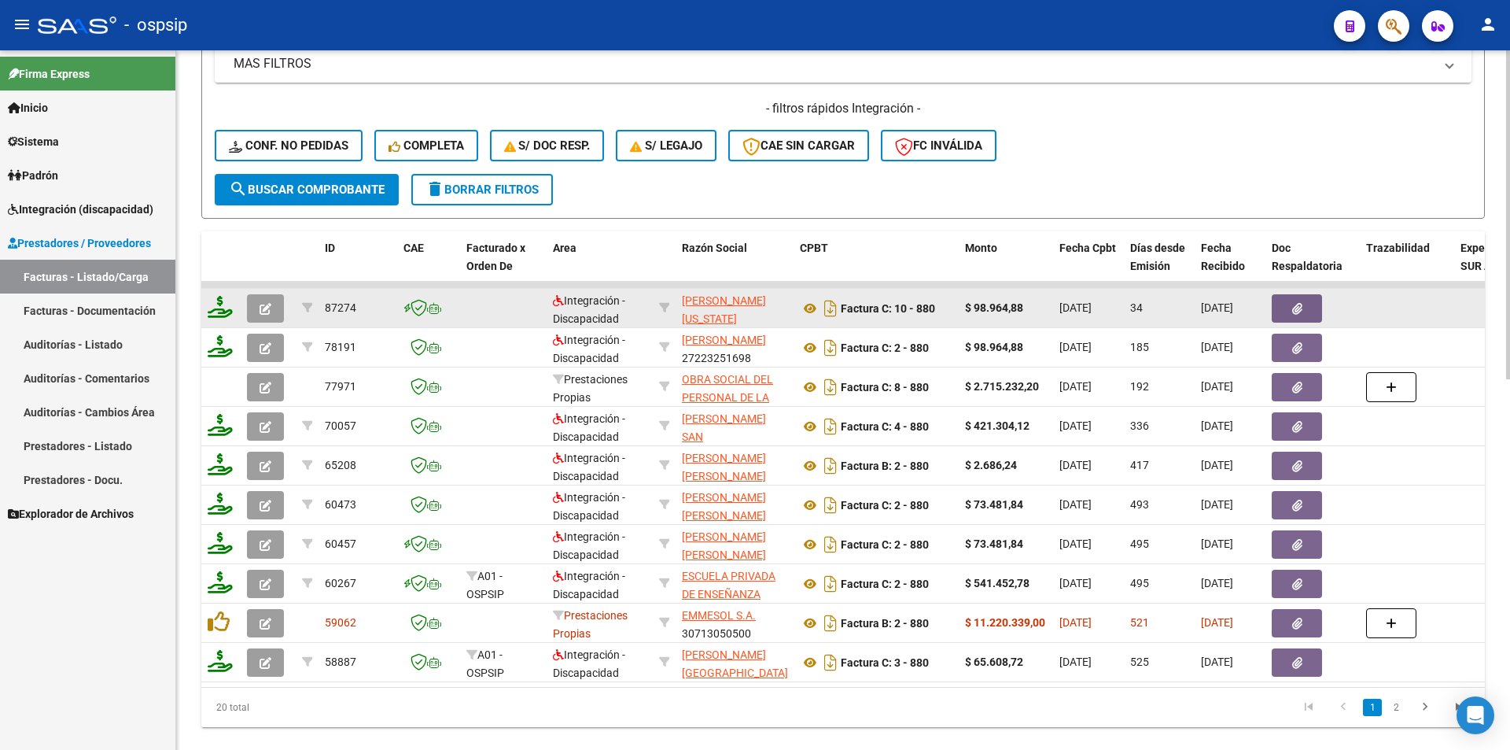
click at [263, 298] on button "button" at bounding box center [265, 308] width 37 height 28
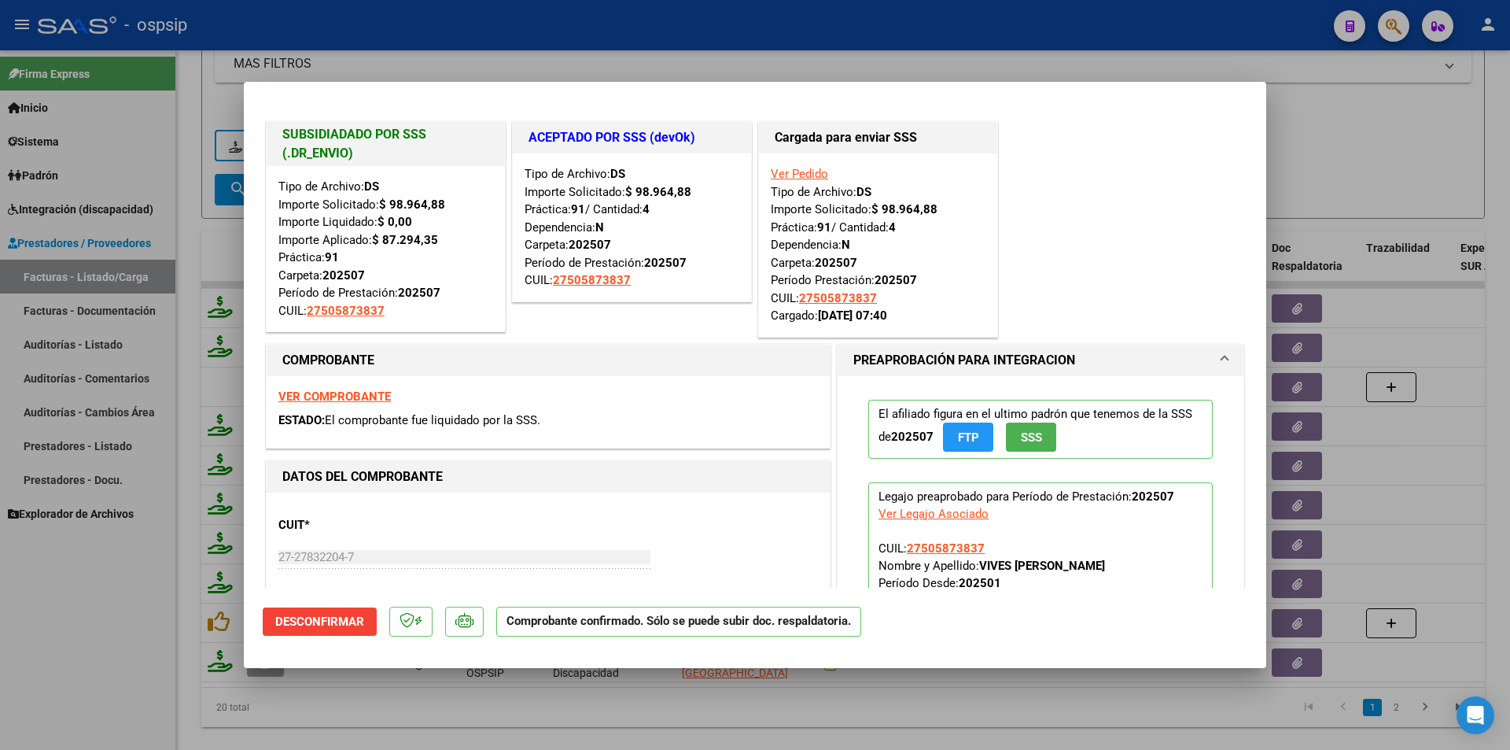
click at [179, 218] on div at bounding box center [755, 375] width 1510 height 750
type input "$ 0,00"
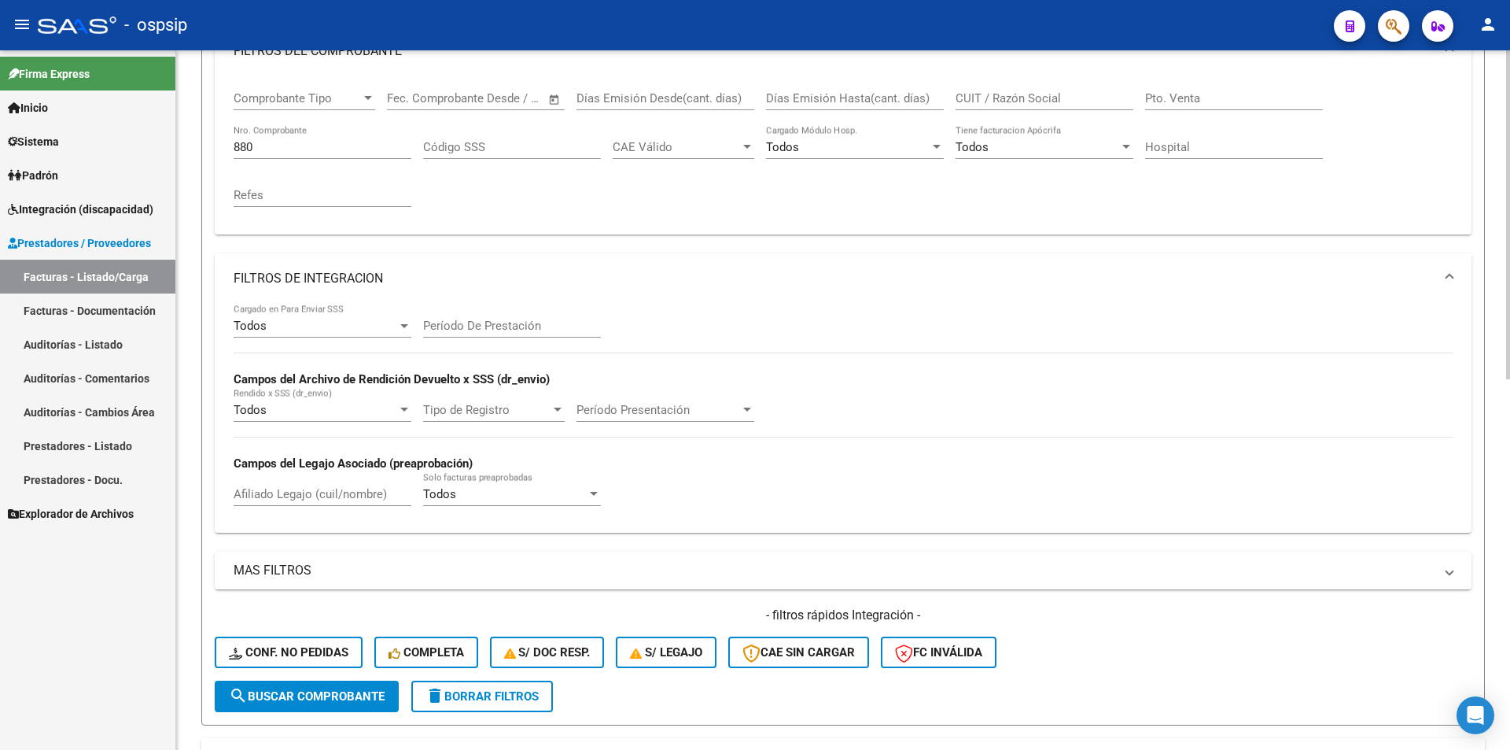
scroll to position [197, 0]
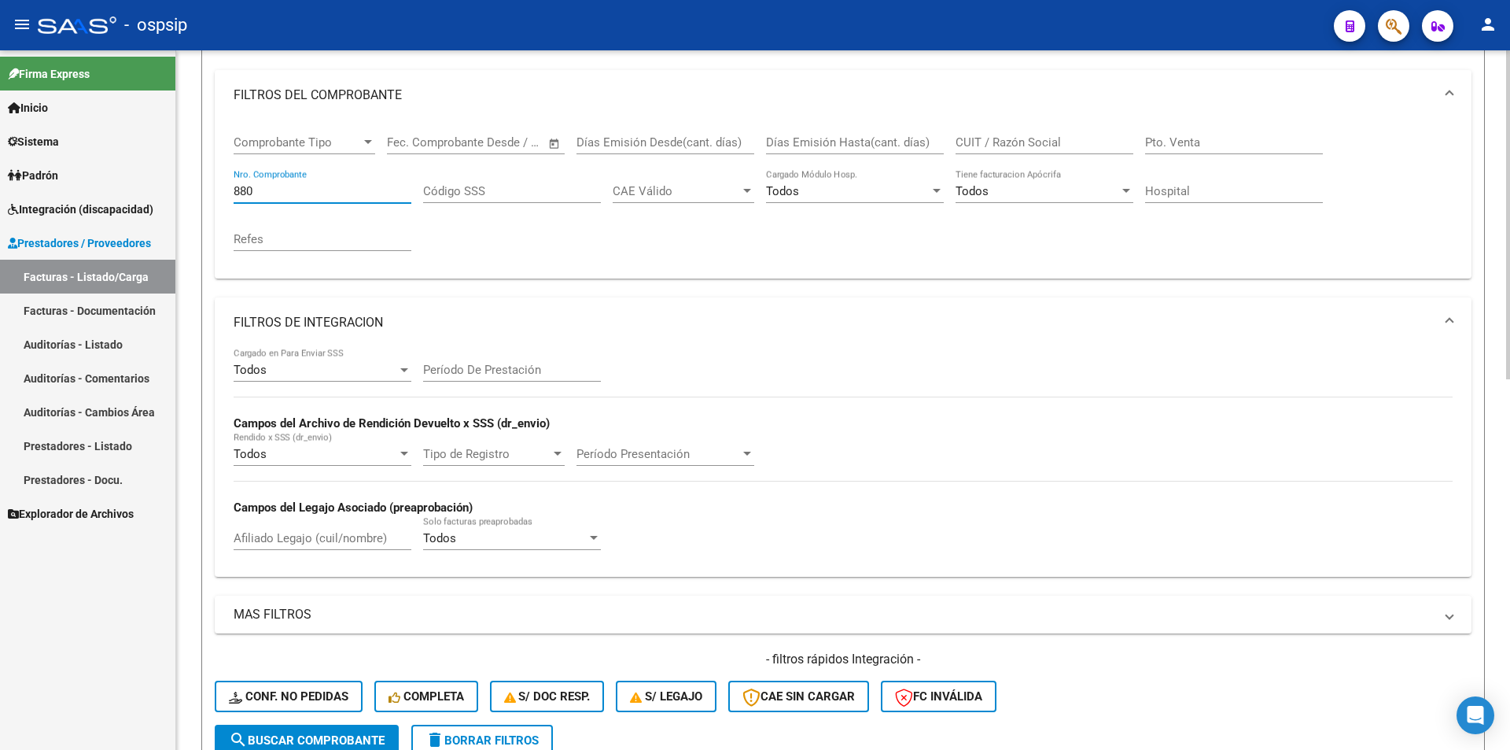
drag, startPoint x: 256, startPoint y: 187, endPoint x: 197, endPoint y: 180, distance: 58.6
click at [197, 180] on div "Video tutorial PRESTADORES -> Listado de CPBTs Emitidos por Prestadores / Prove…" at bounding box center [843, 590] width 1334 height 1475
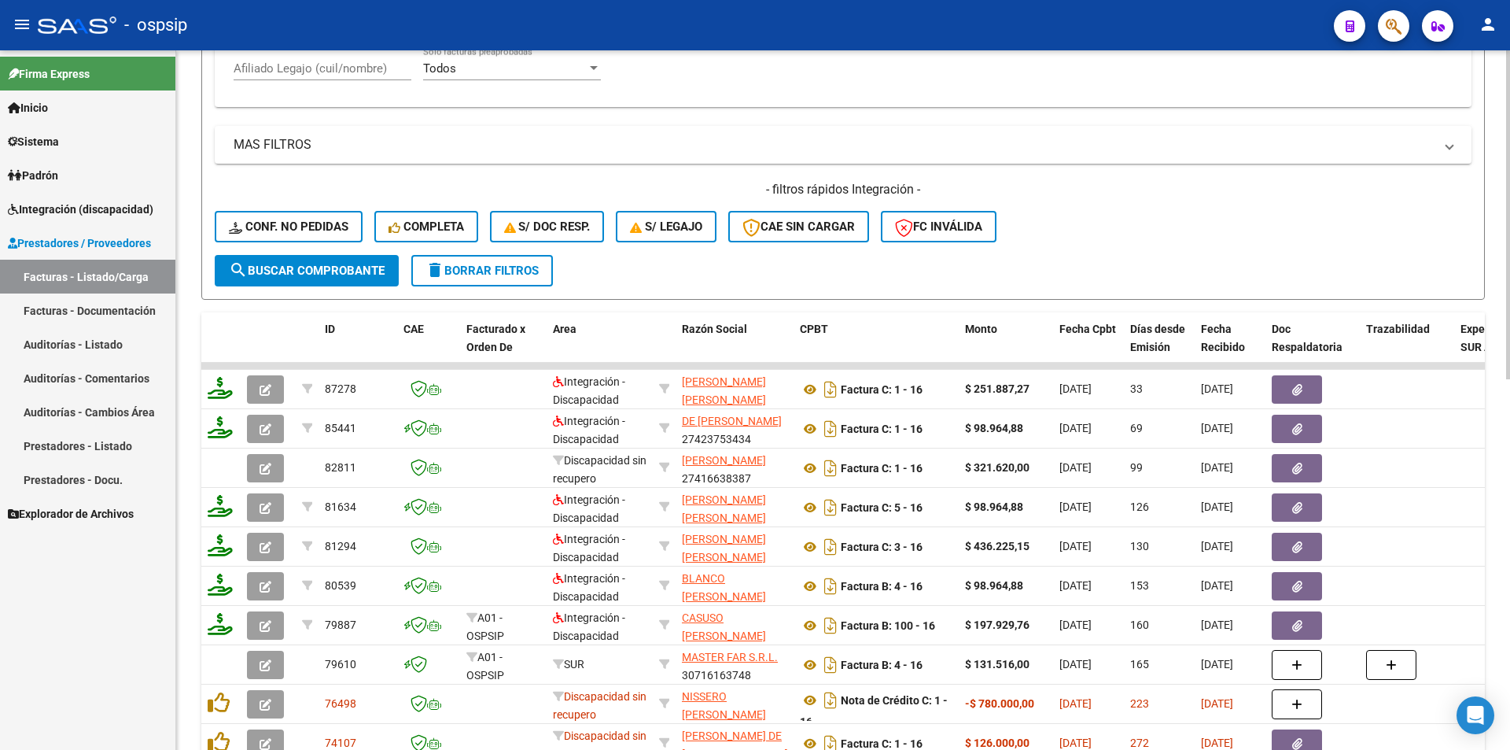
scroll to position [669, 0]
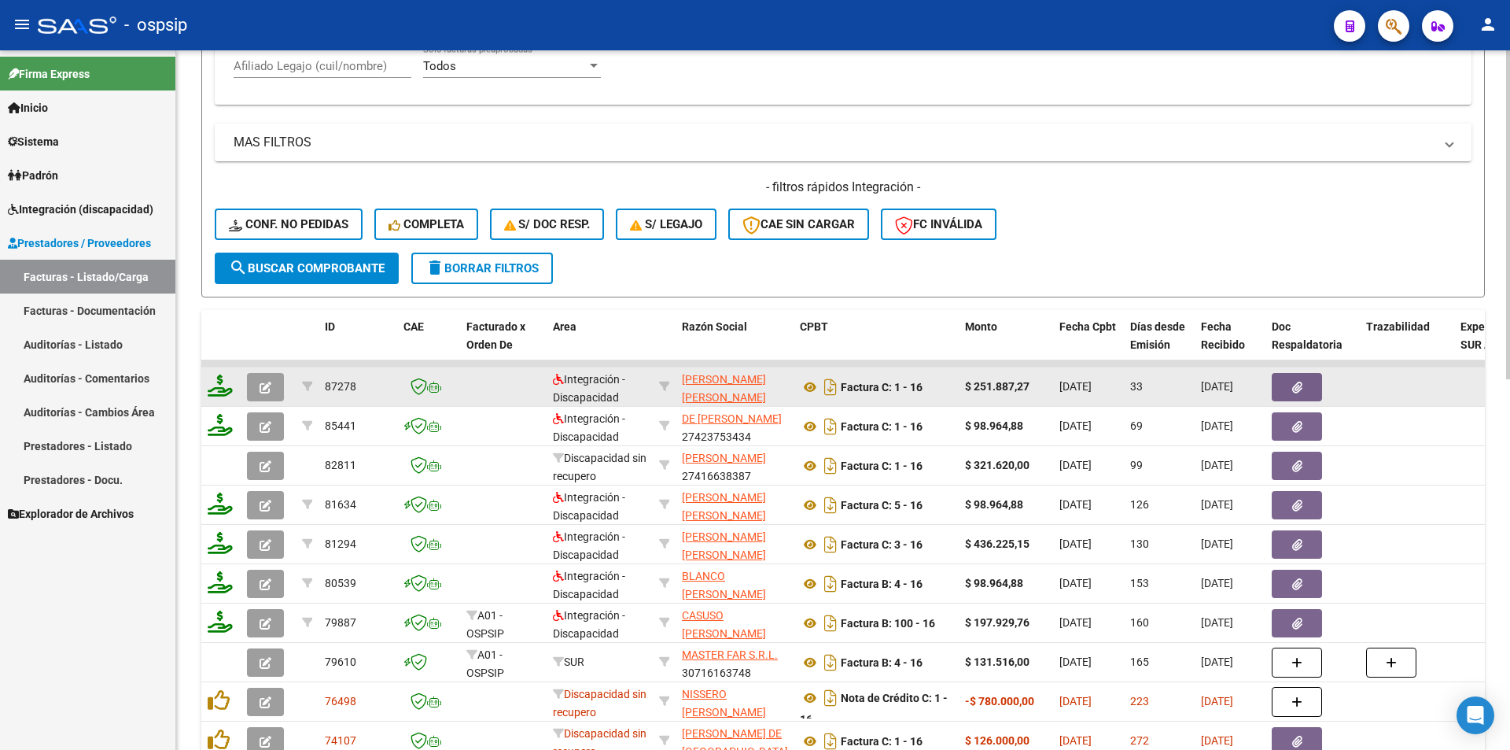
type input "16"
click at [260, 386] on icon "button" at bounding box center [266, 387] width 12 height 12
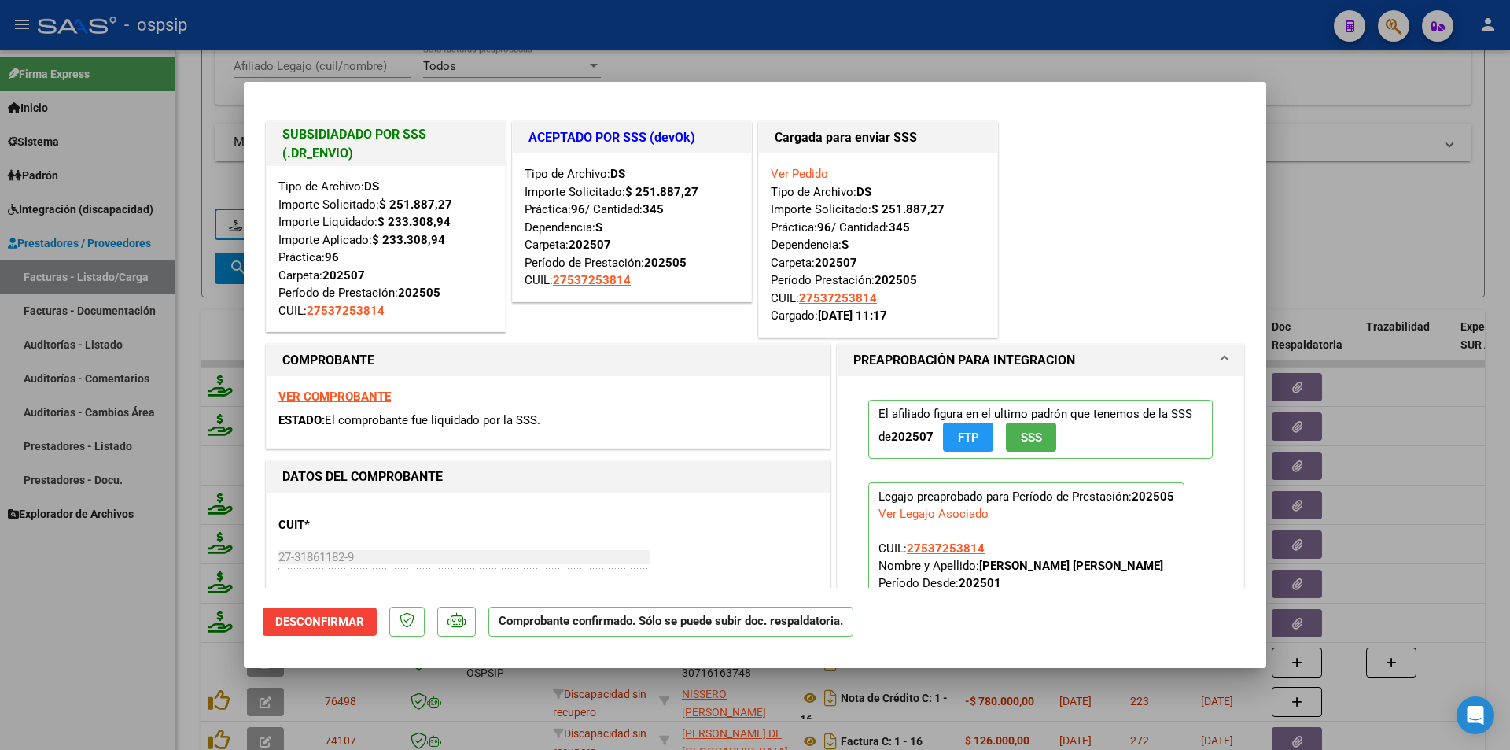
click at [122, 680] on div at bounding box center [755, 375] width 1510 height 750
type input "$ 0,00"
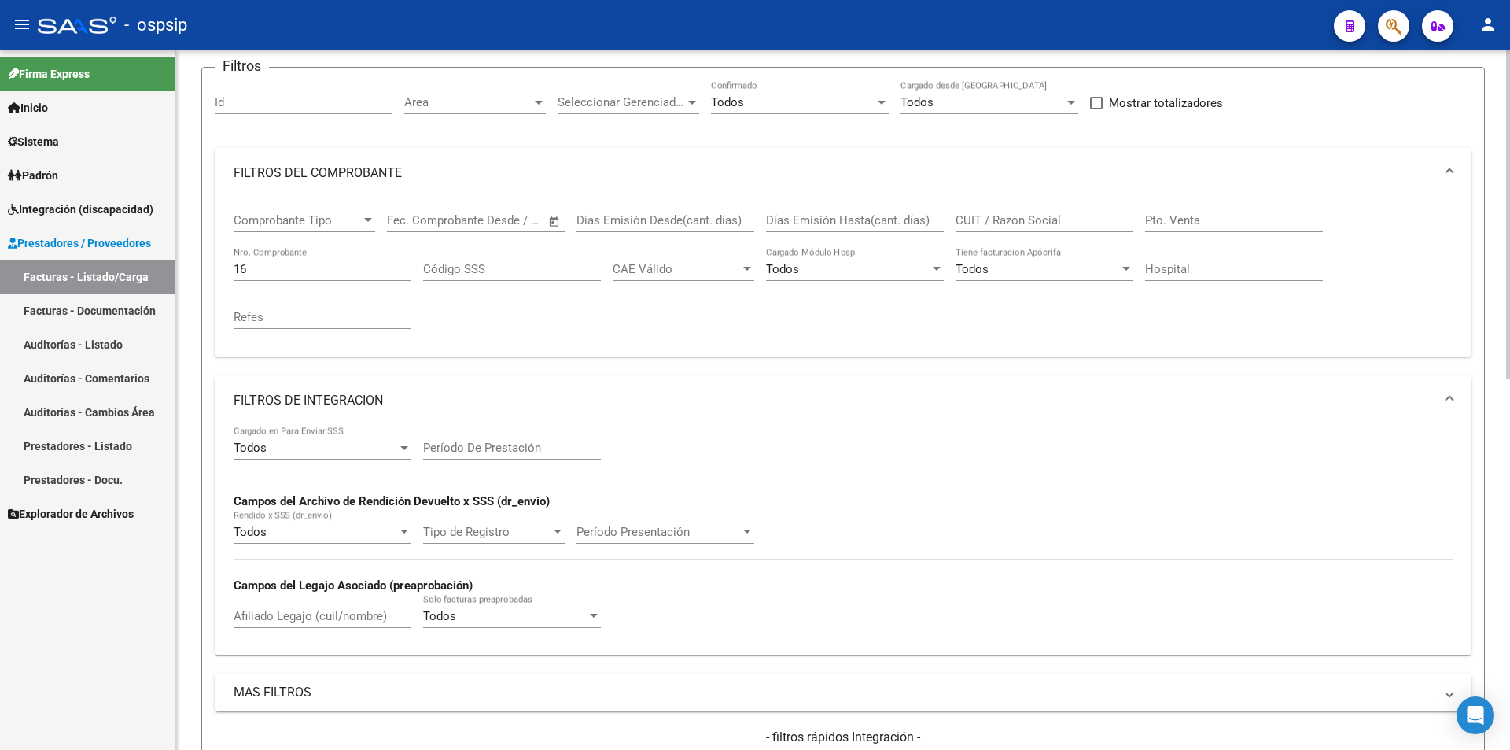
scroll to position [119, 0]
drag, startPoint x: 260, startPoint y: 273, endPoint x: 187, endPoint y: 271, distance: 72.4
click at [188, 270] on div "Video tutorial PRESTADORES -> Listado de CPBTs Emitidos por Prestadores / Prove…" at bounding box center [843, 669] width 1334 height 1475
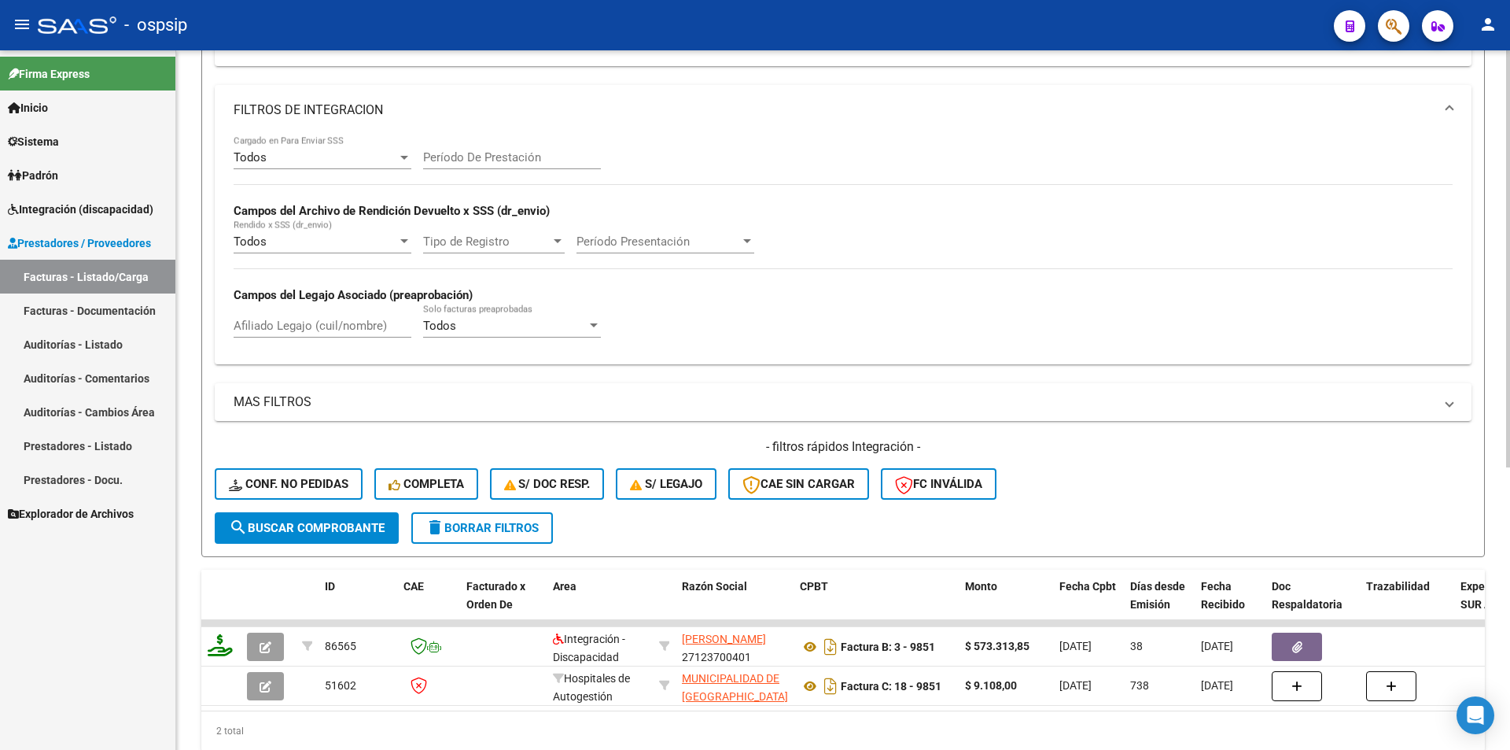
scroll to position [473, 0]
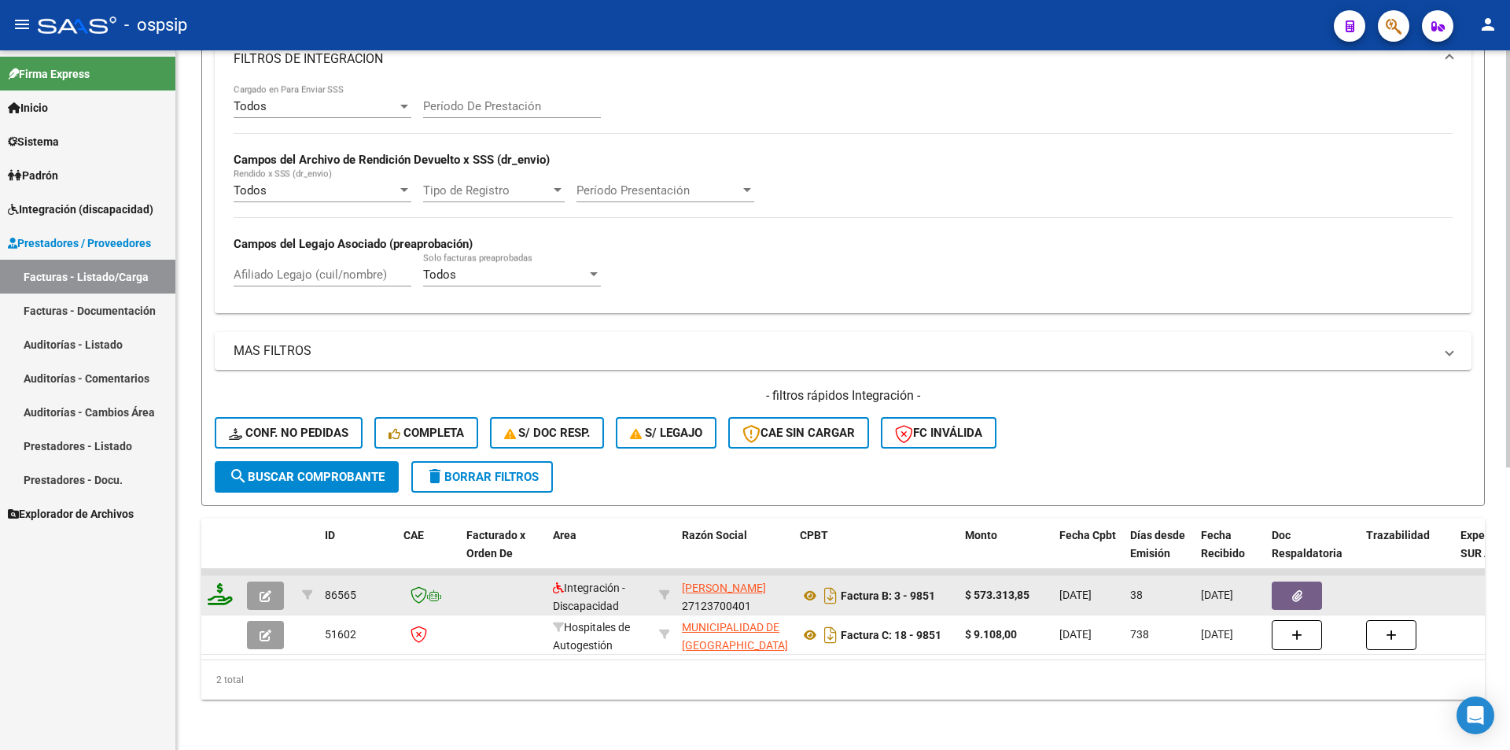
type input "9851"
click at [256, 587] on button "button" at bounding box center [265, 595] width 37 height 28
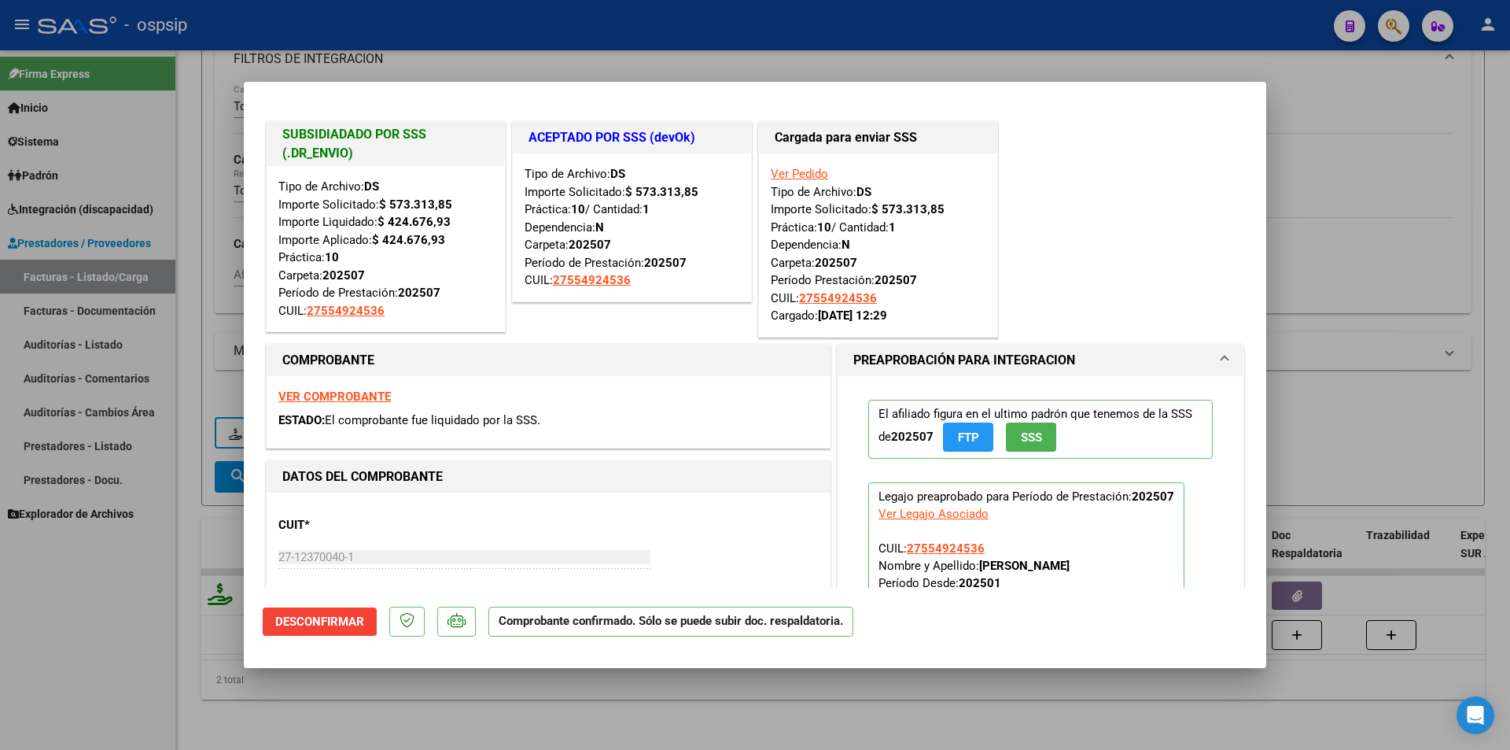
click at [143, 613] on div at bounding box center [755, 375] width 1510 height 750
type input "$ 0,00"
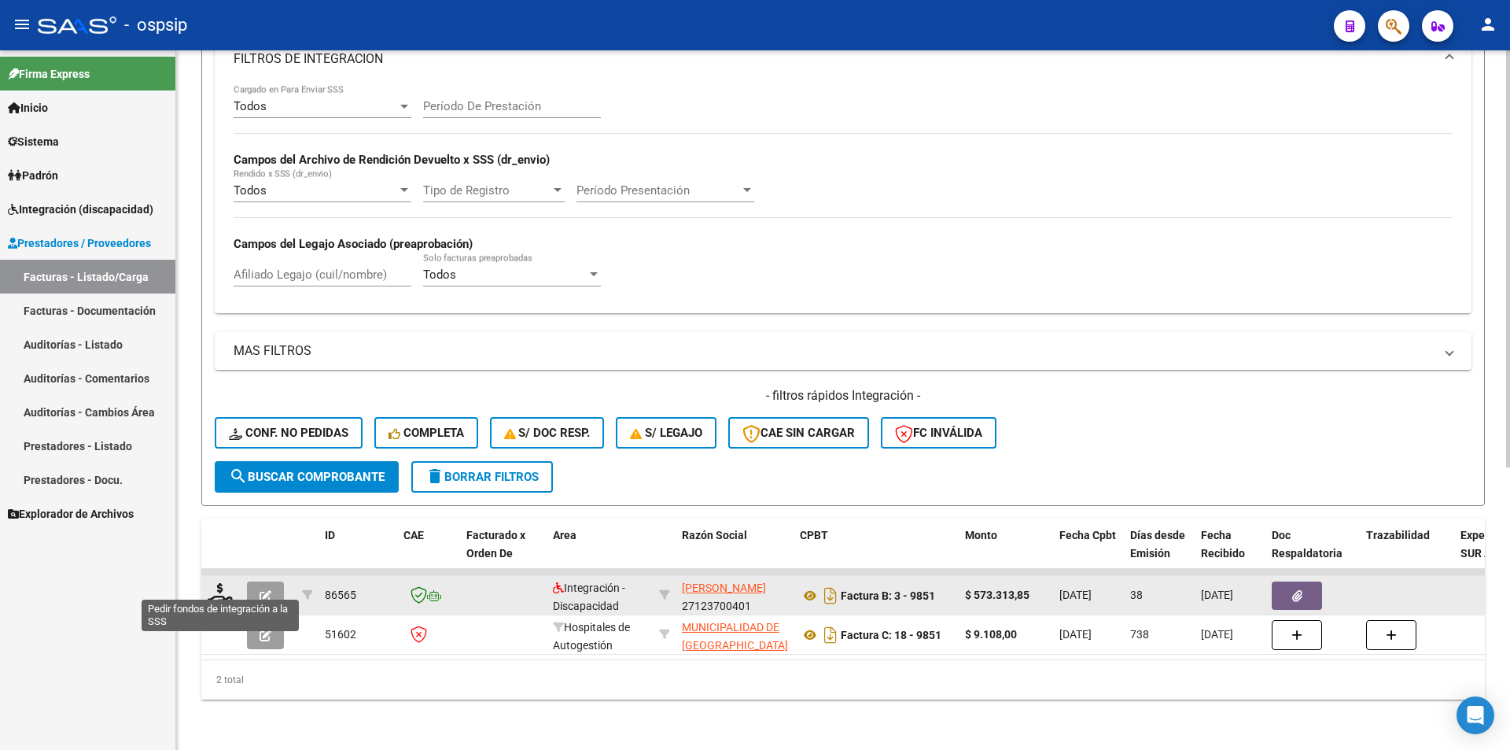
click at [212, 588] on icon at bounding box center [220, 594] width 25 height 22
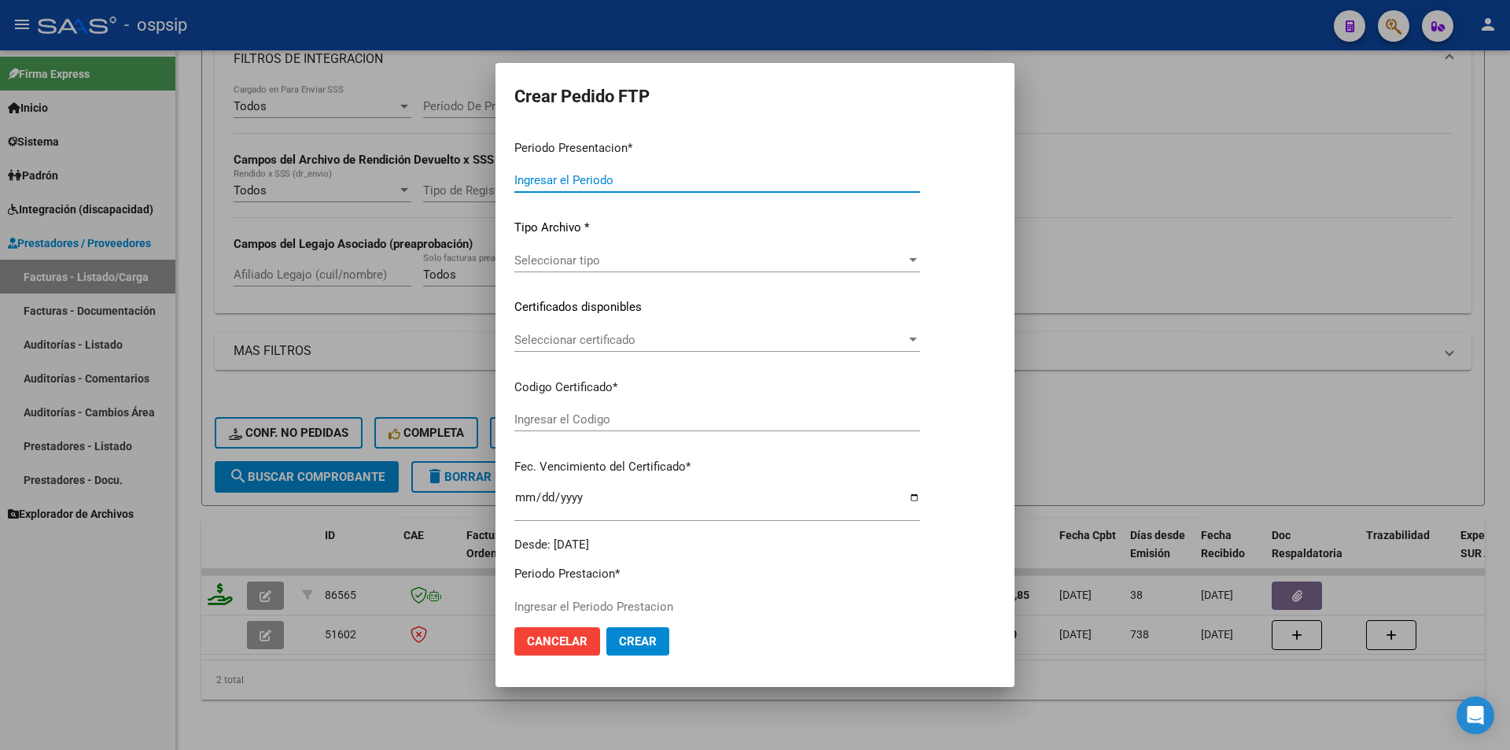
type input "202508"
type input "202507"
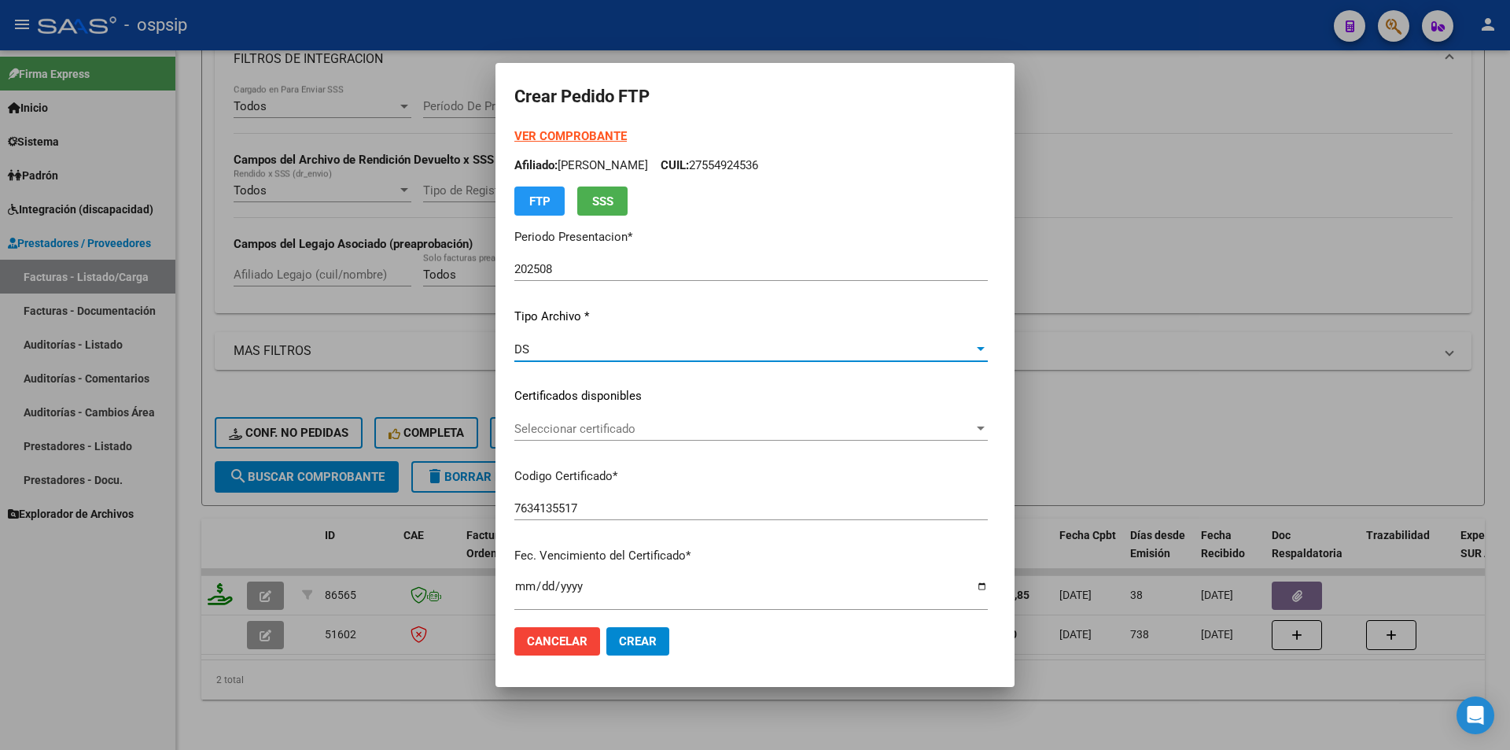
click at [540, 355] on div "DS" at bounding box center [743, 349] width 459 height 14
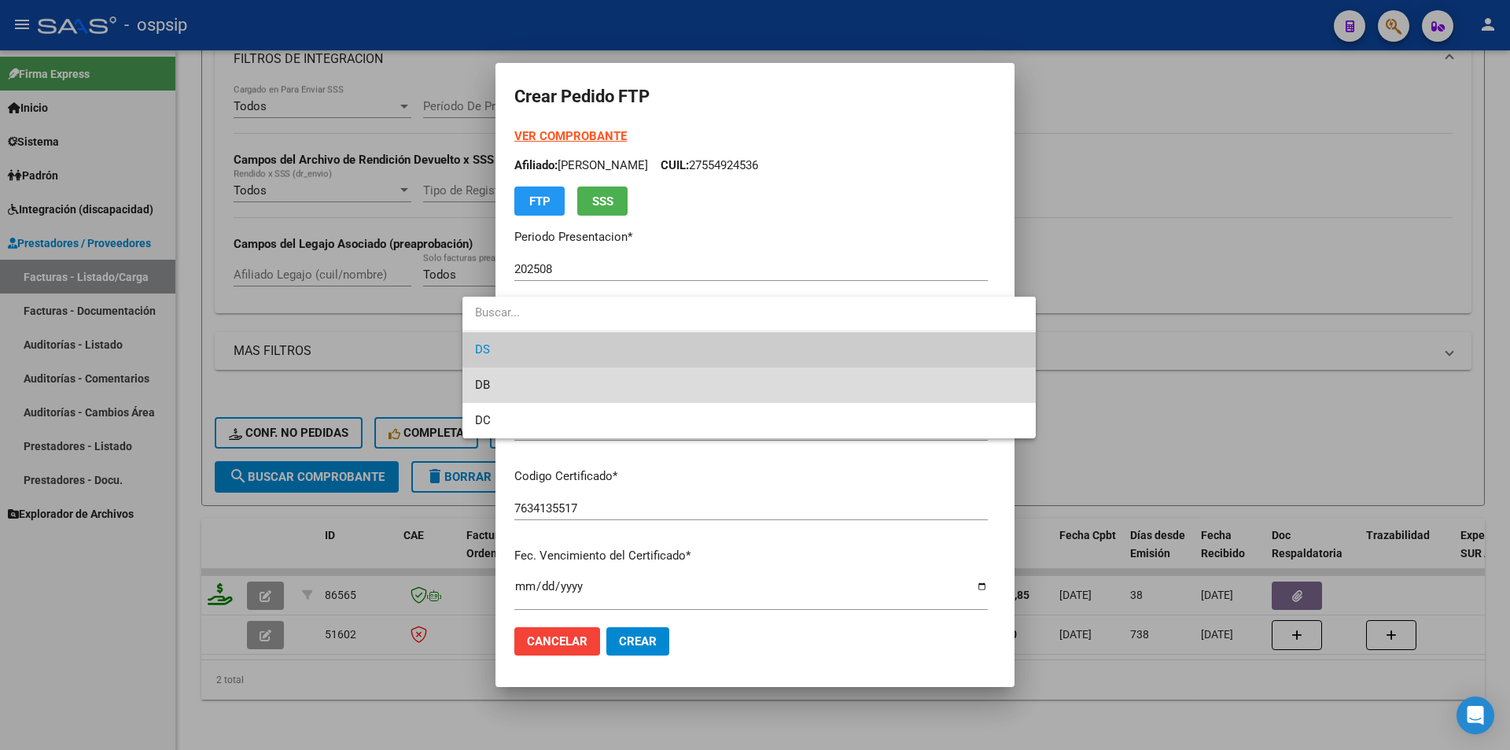
click at [495, 386] on span "DB" at bounding box center [749, 384] width 548 height 35
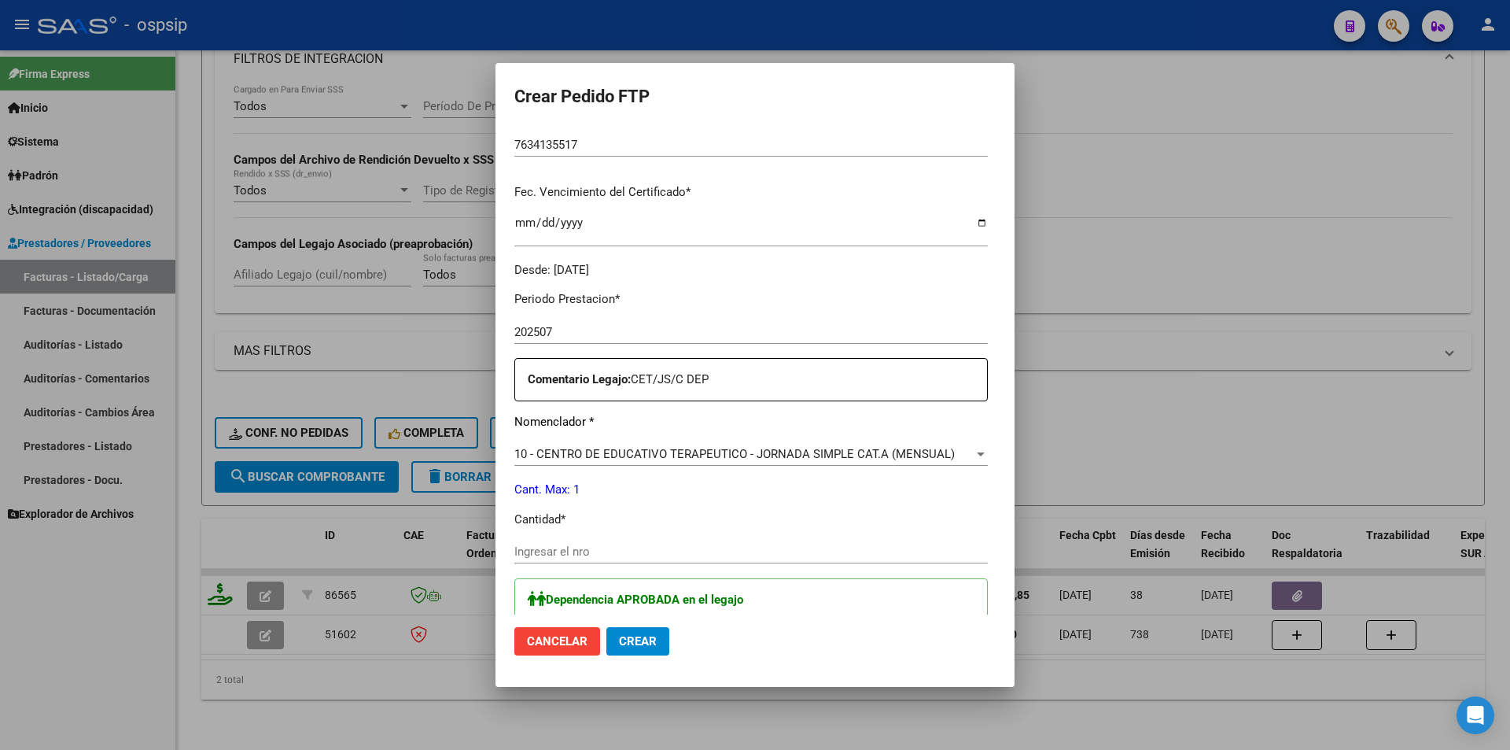
scroll to position [551, 0]
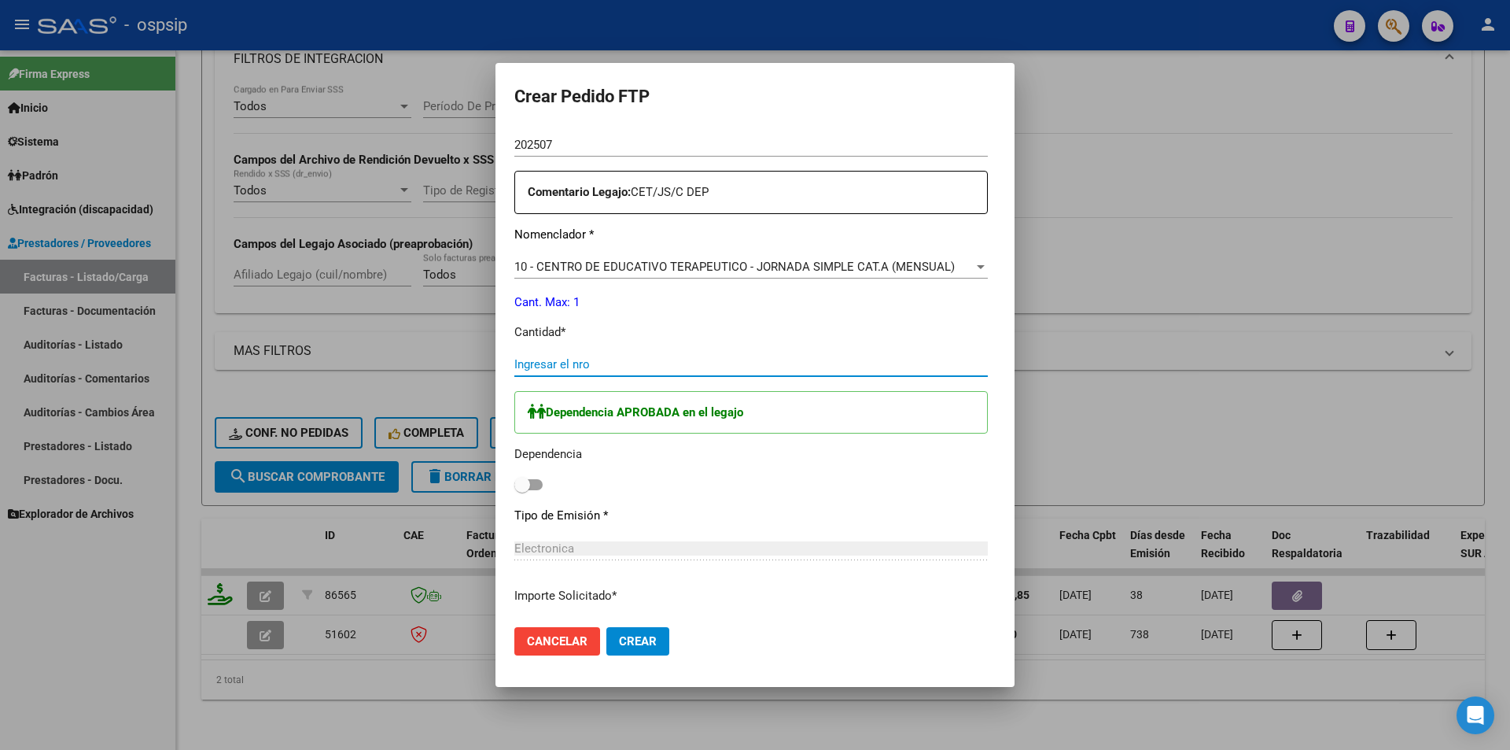
click at [514, 363] on input "Ingresar el nro" at bounding box center [751, 364] width 474 height 14
click at [619, 638] on span "Crear" at bounding box center [638, 641] width 38 height 14
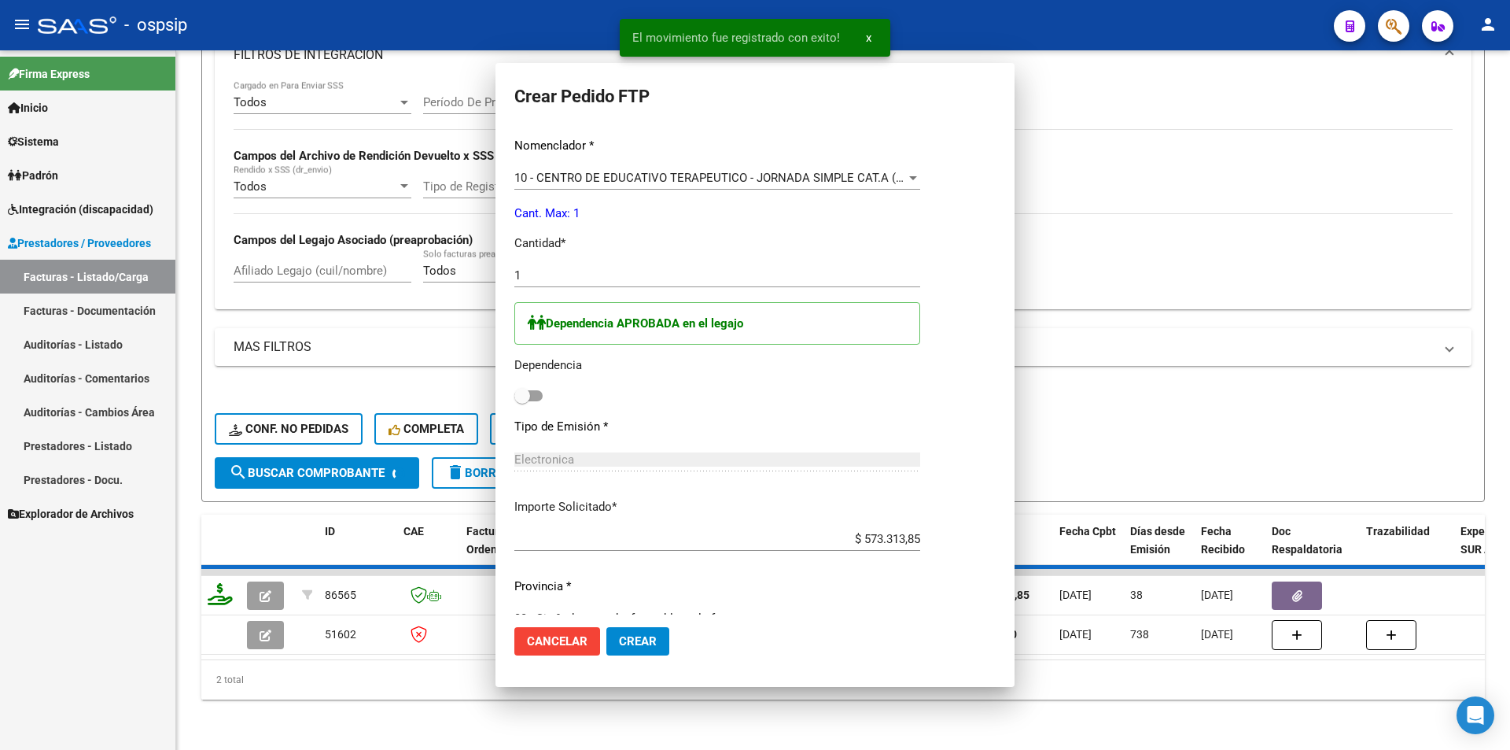
scroll to position [0, 0]
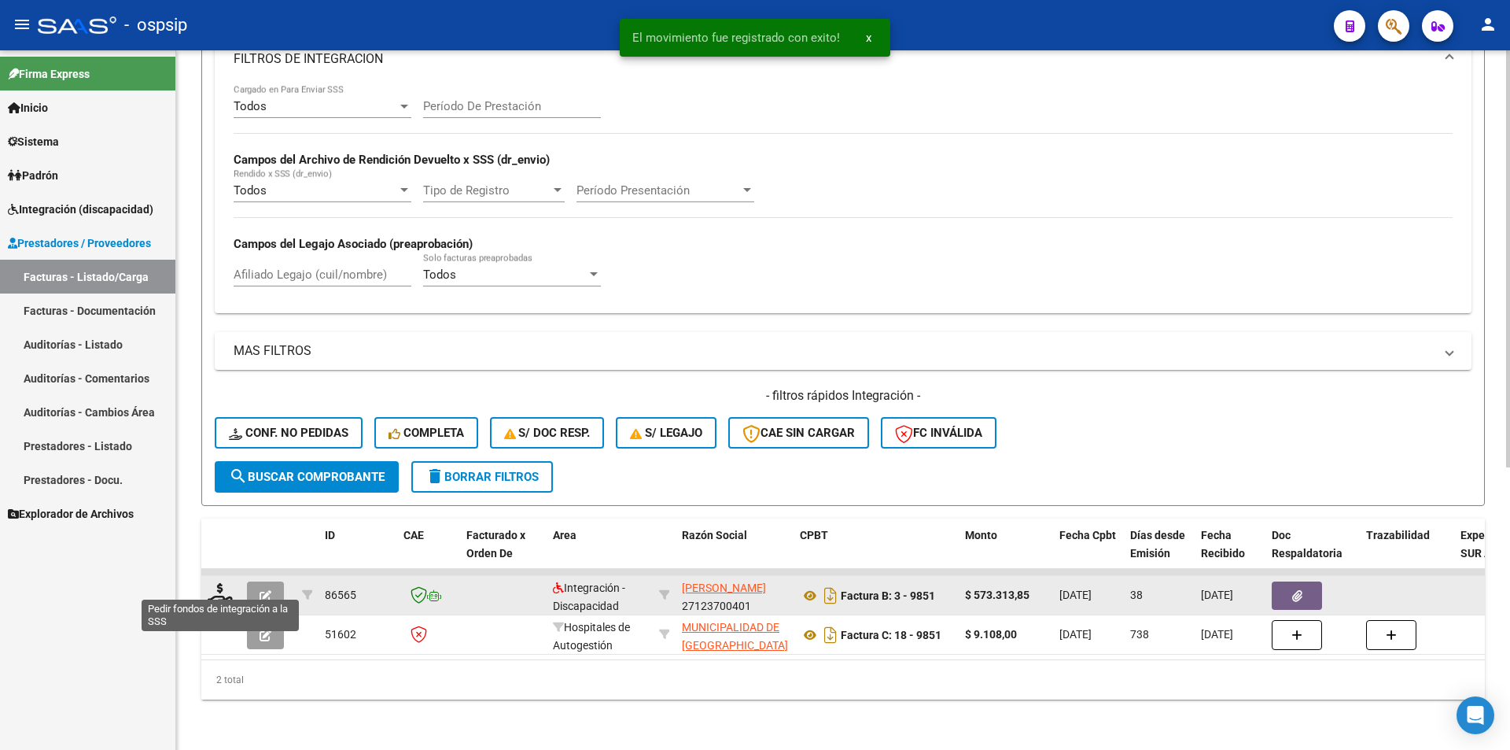
click at [216, 587] on icon at bounding box center [220, 594] width 25 height 22
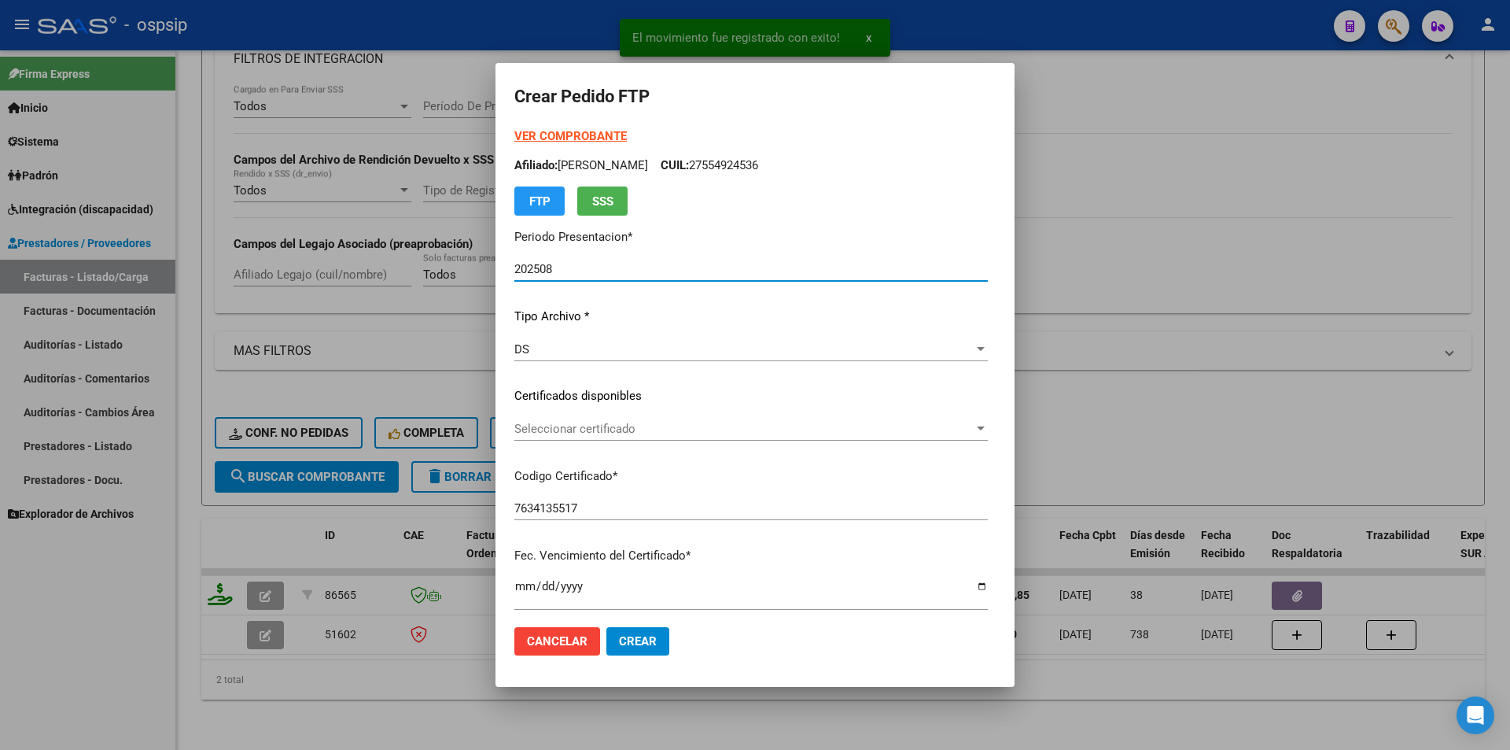
click at [514, 353] on div "DS" at bounding box center [743, 349] width 459 height 14
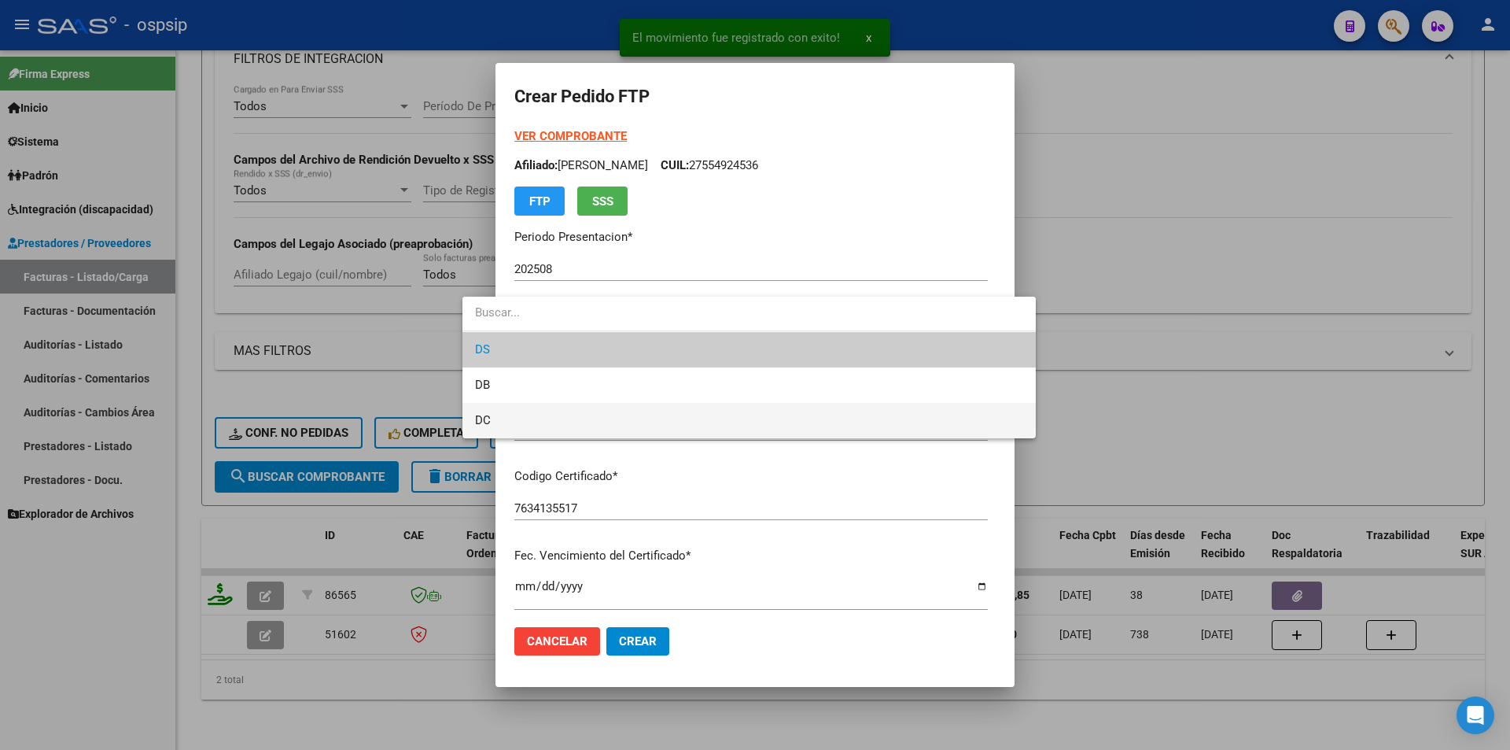
click at [495, 415] on span "DC" at bounding box center [749, 420] width 548 height 35
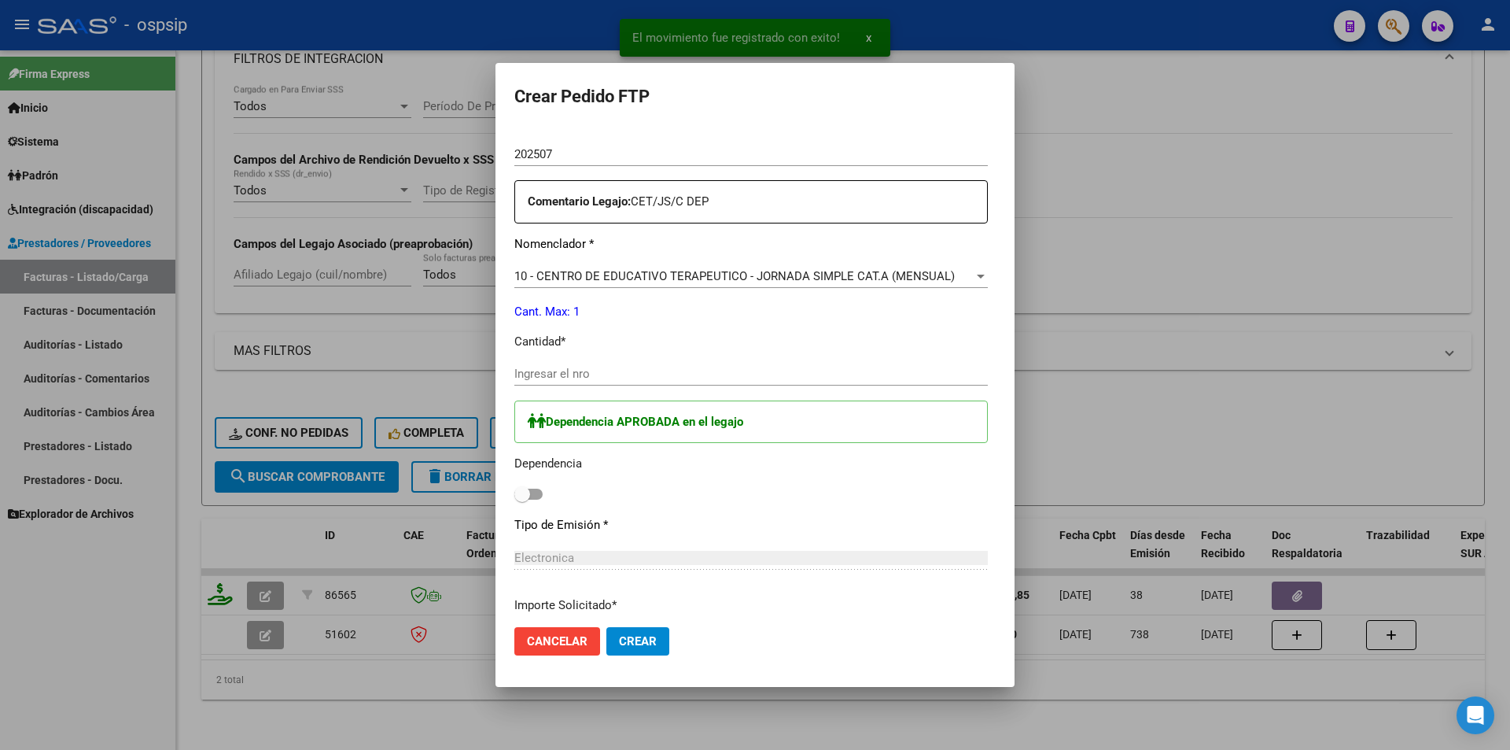
scroll to position [551, 0]
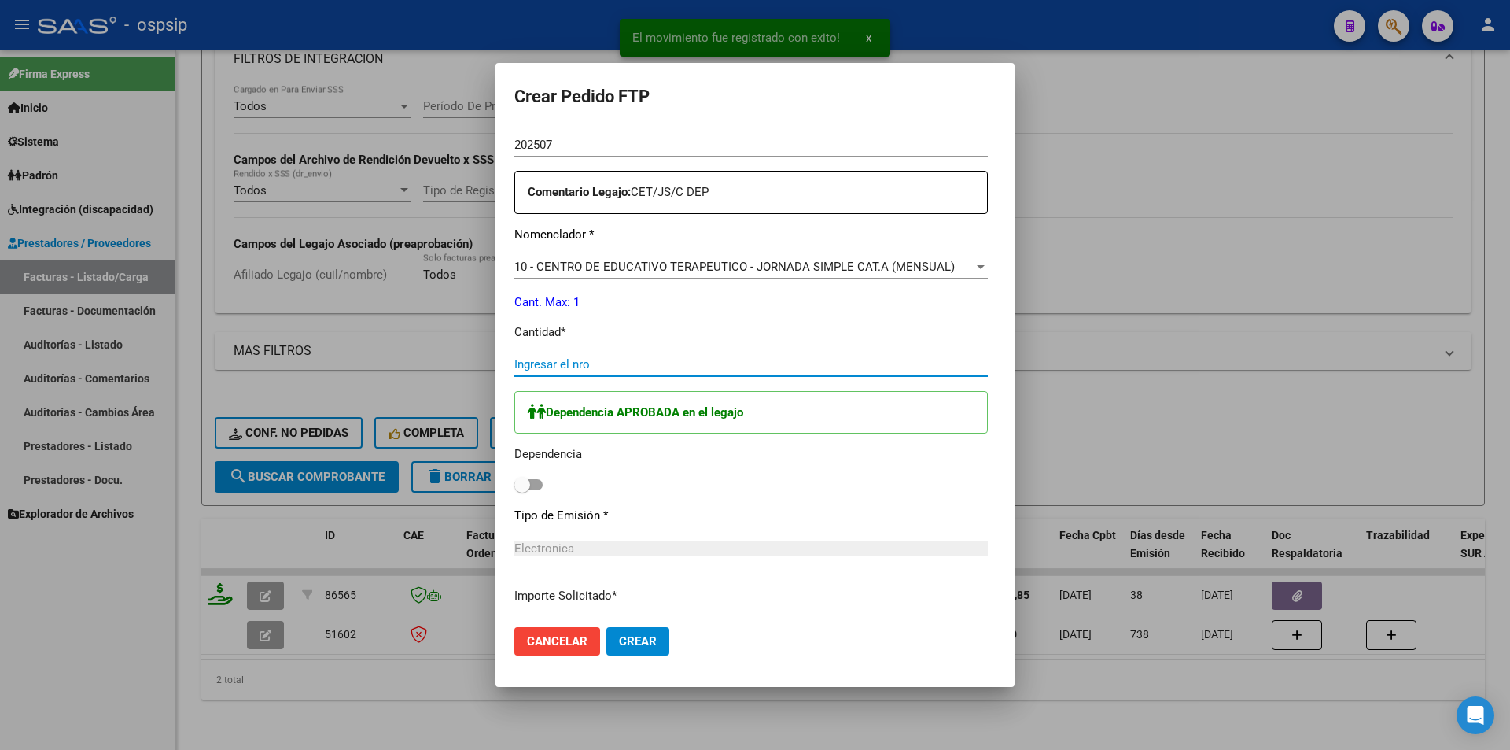
click at [514, 360] on input "Ingresar el nro" at bounding box center [751, 364] width 474 height 14
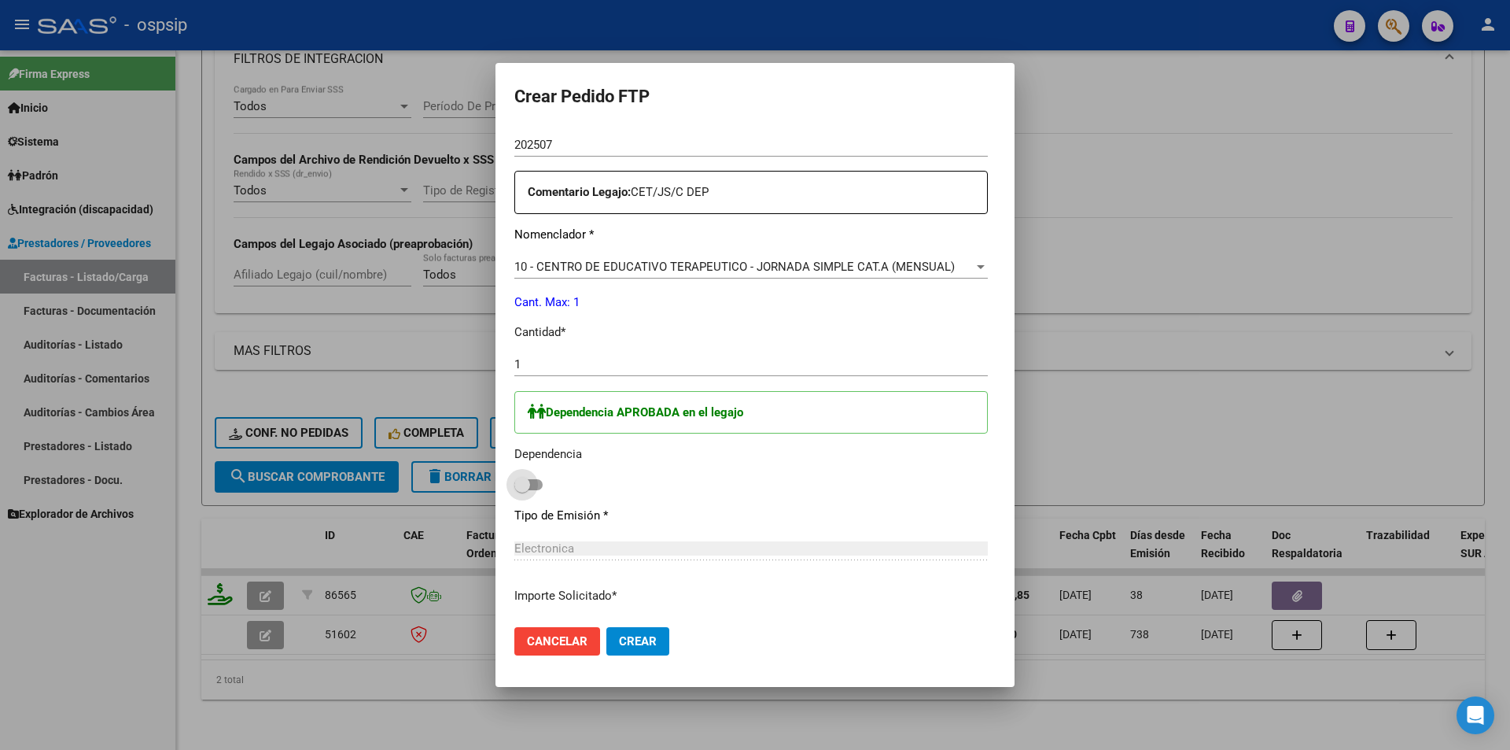
click at [514, 485] on span at bounding box center [528, 484] width 28 height 11
click at [522, 490] on input "checkbox" at bounding box center [522, 490] width 1 height 1
click at [619, 637] on span "Crear" at bounding box center [638, 641] width 38 height 14
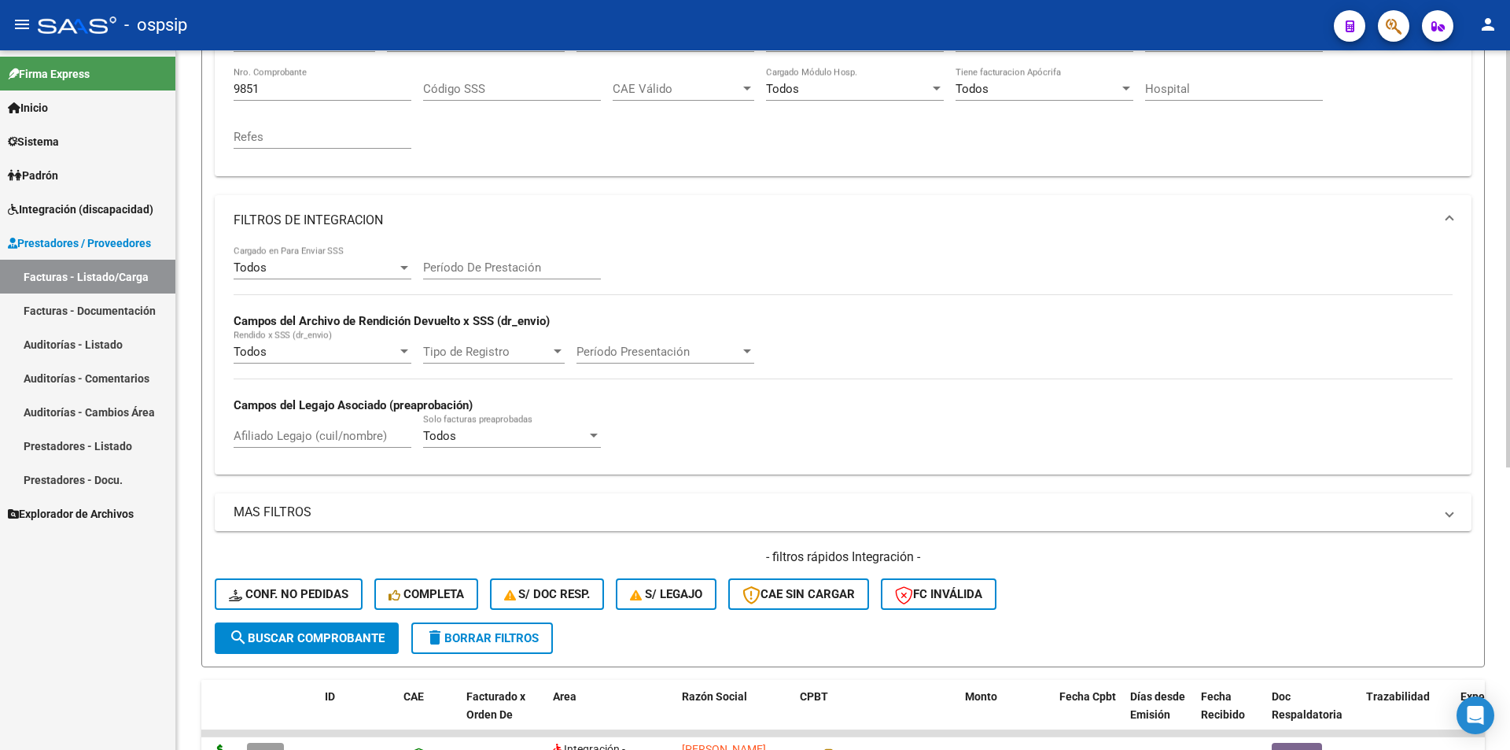
scroll to position [79, 0]
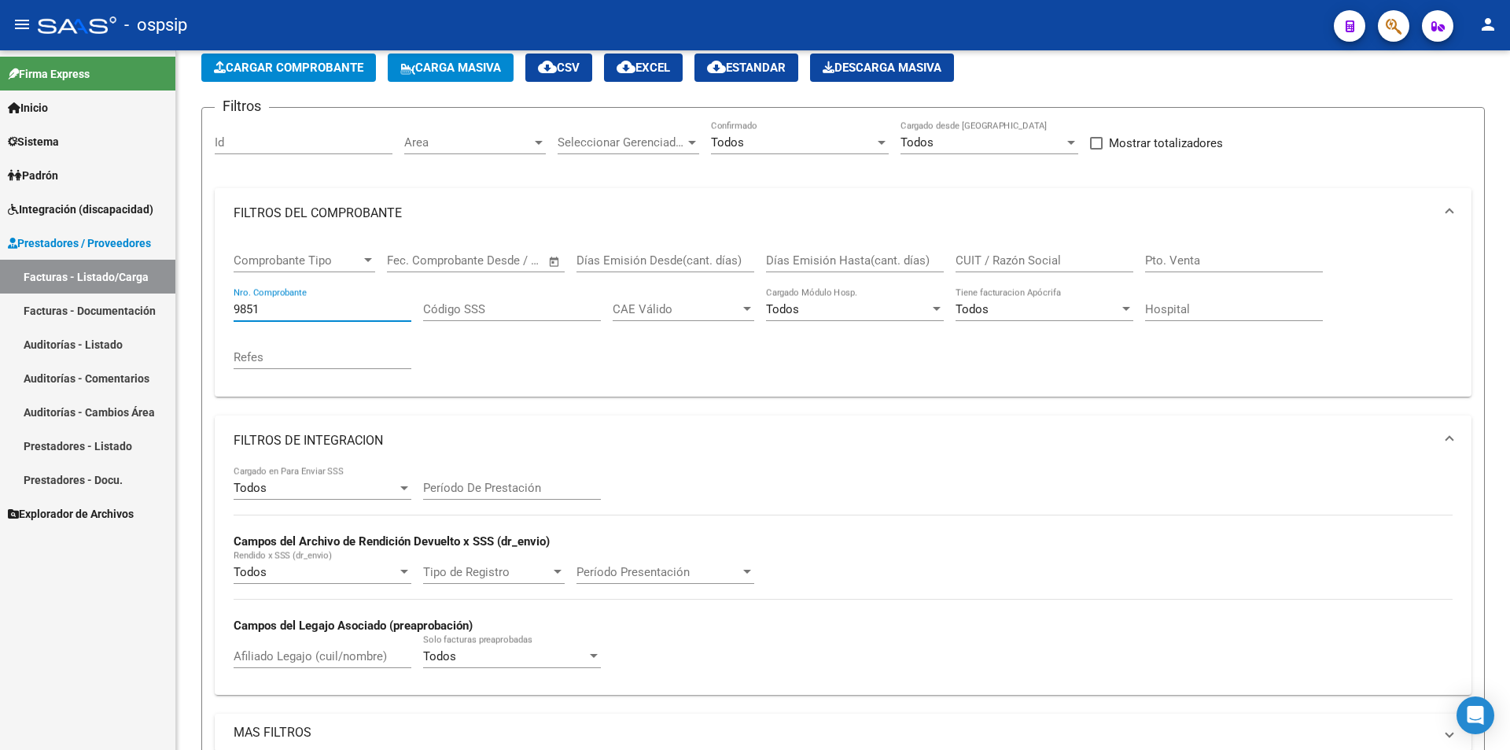
click at [152, 300] on mat-sidenav-container "Firma Express Inicio Instructivos Contacto OS Sistema Usuarios Todos los Usuari…" at bounding box center [755, 399] width 1510 height 699
paste input "27560587940"
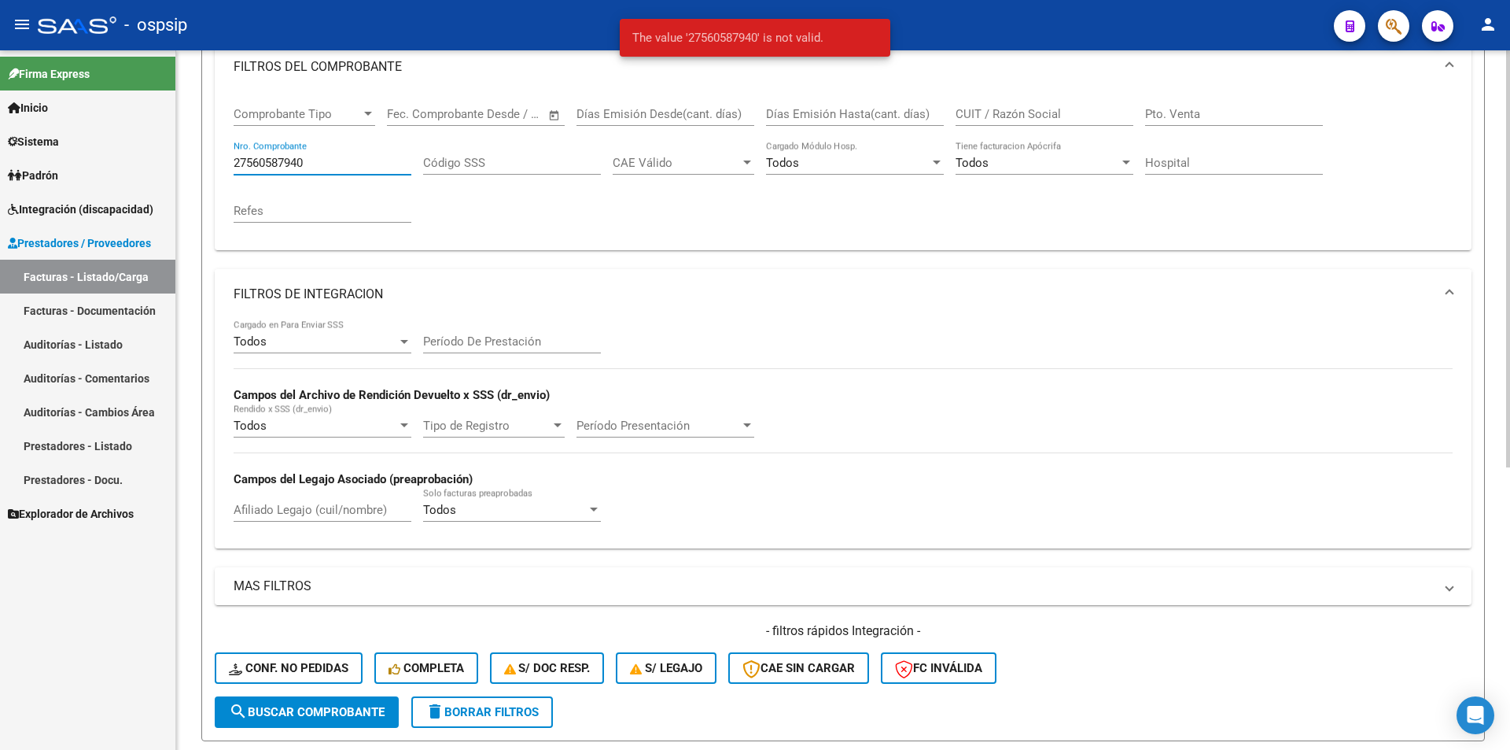
scroll to position [237, 0]
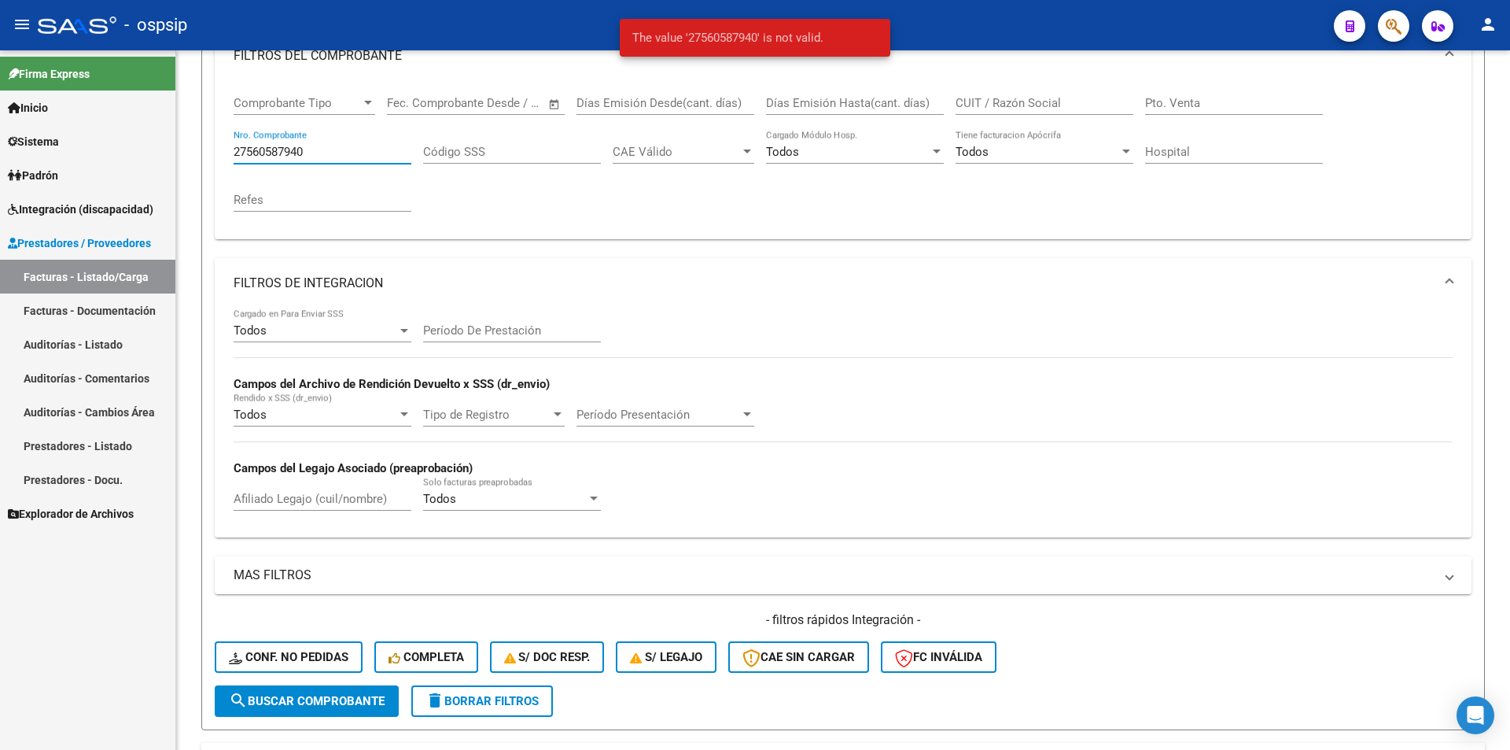
drag, startPoint x: 216, startPoint y: 152, endPoint x: 103, endPoint y: 152, distance: 113.3
click at [103, 152] on mat-sidenav-container "Firma Express Inicio Instructivos Contacto OS Sistema Usuarios Todos los Usuari…" at bounding box center [755, 399] width 1510 height 699
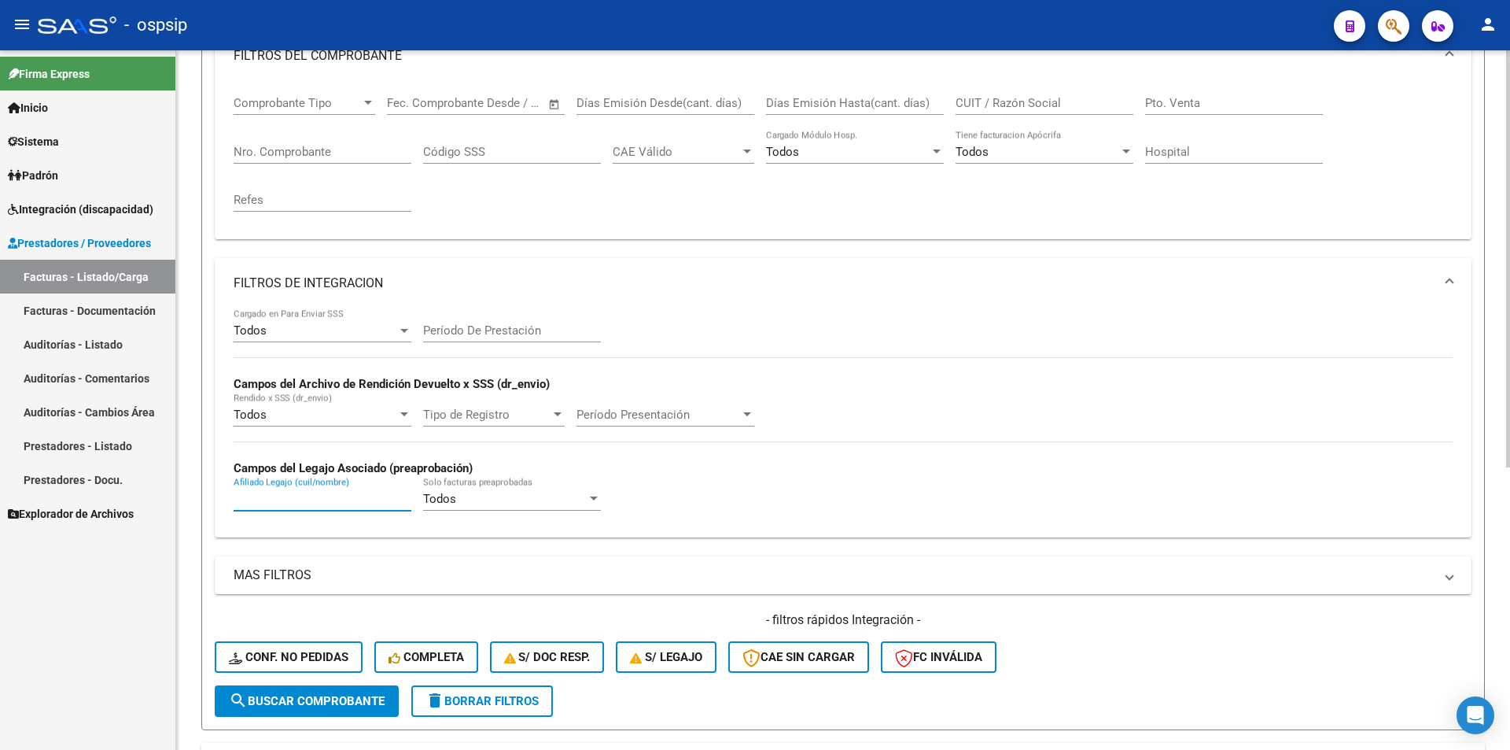
click at [263, 498] on input "Afiliado Legajo (cuil/nombre)" at bounding box center [323, 499] width 178 height 14
paste input "27560587940"
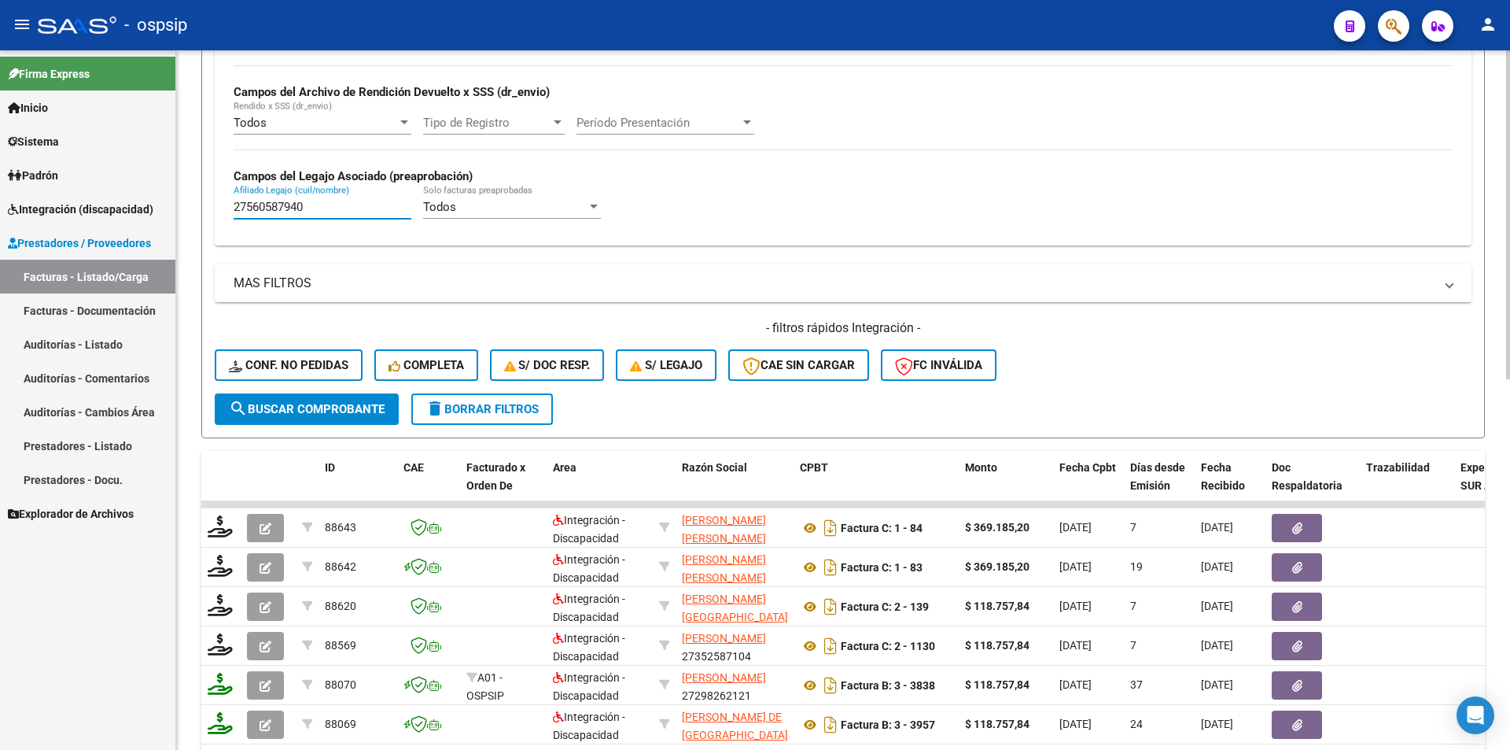
scroll to position [551, 0]
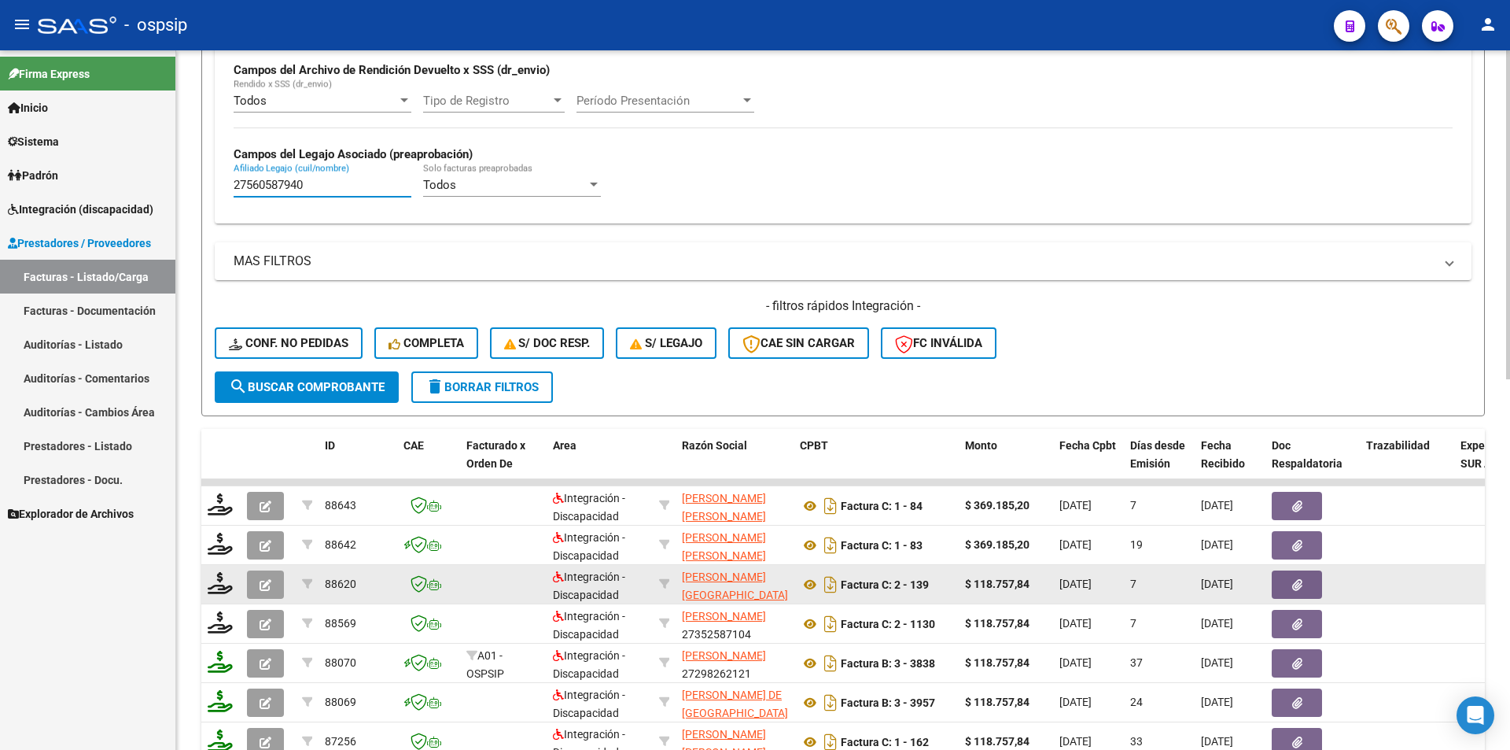
click at [274, 588] on button "button" at bounding box center [265, 584] width 37 height 28
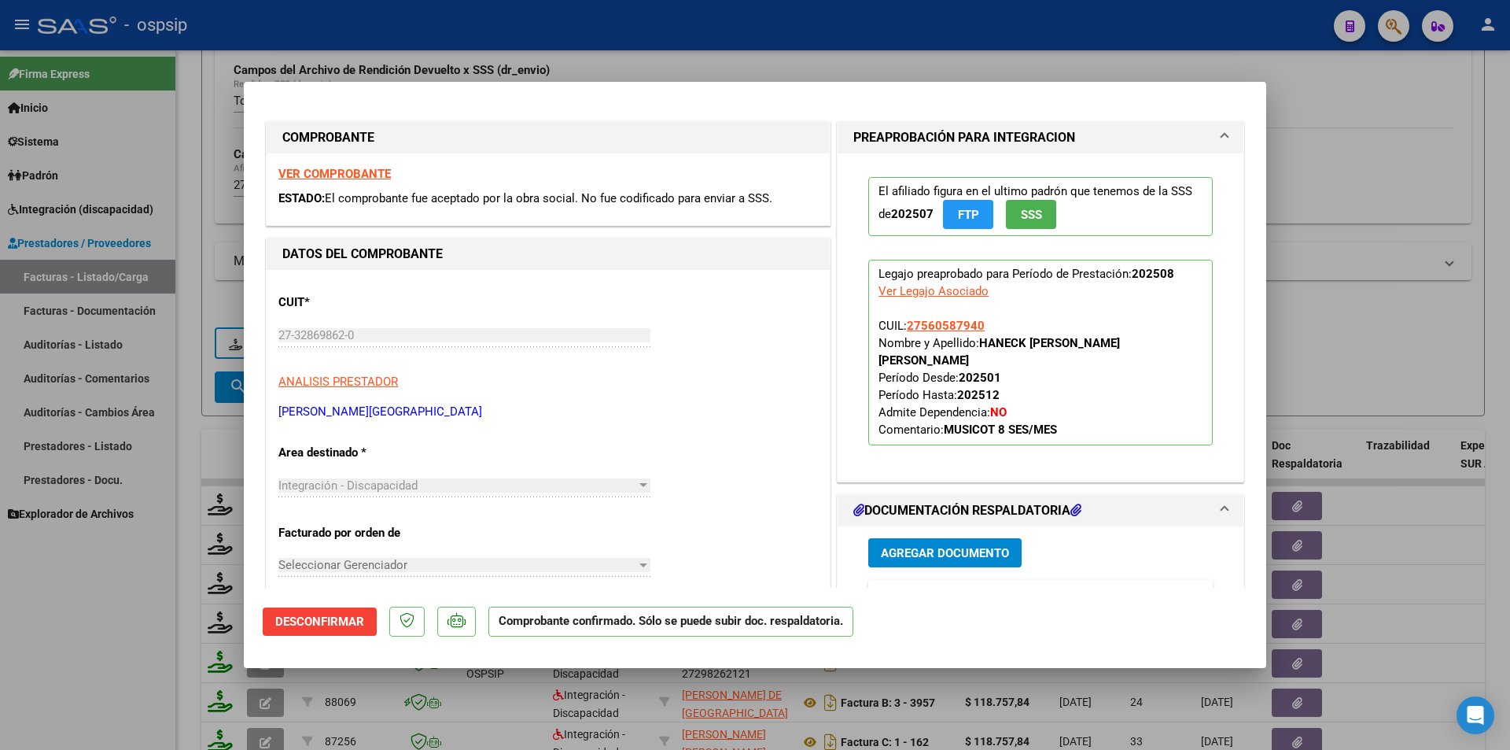
click at [120, 632] on div at bounding box center [755, 375] width 1510 height 750
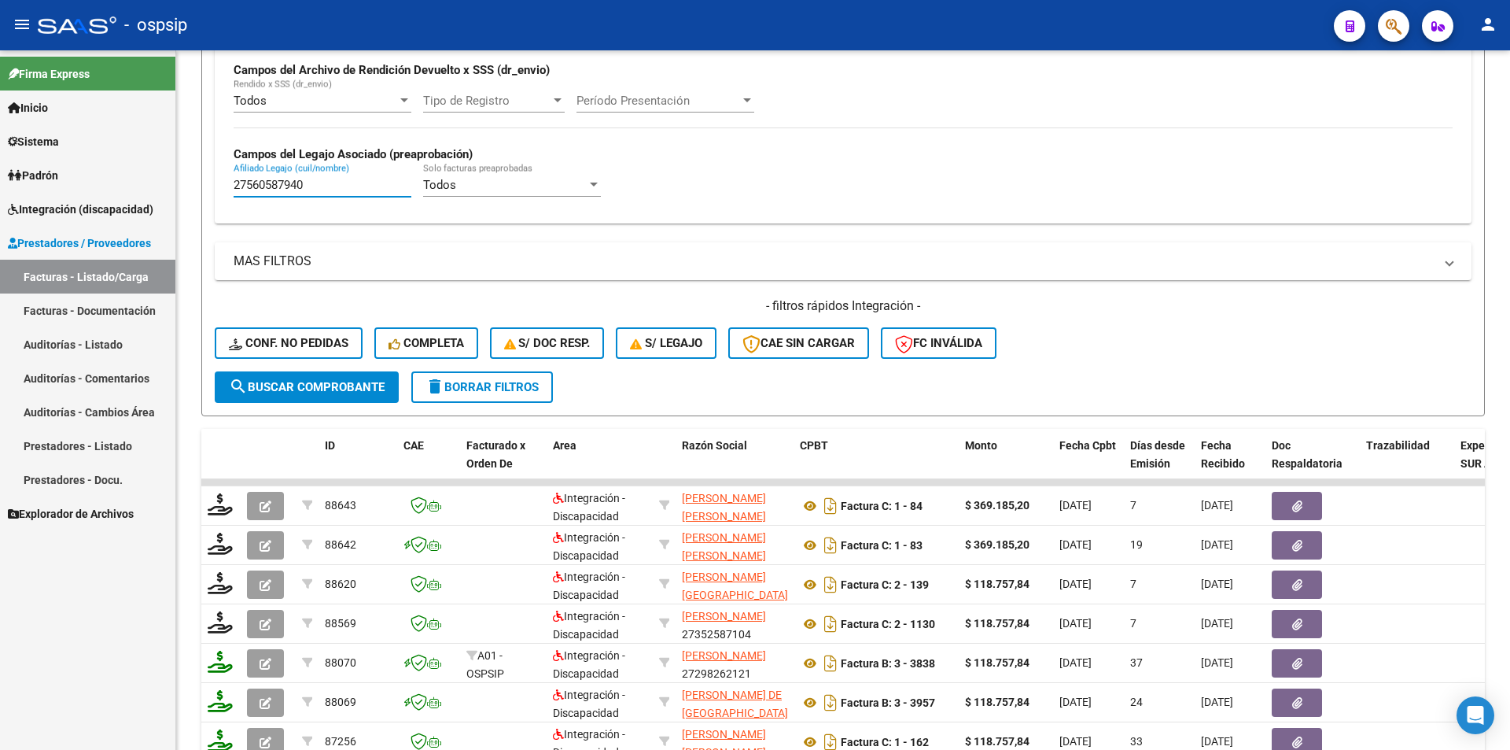
drag, startPoint x: 308, startPoint y: 186, endPoint x: 0, endPoint y: 203, distance: 308.0
click at [0, 203] on mat-sidenav-container "Firma Express Inicio Instructivos Contacto OS Sistema Usuarios Todos los Usuari…" at bounding box center [755, 399] width 1510 height 699
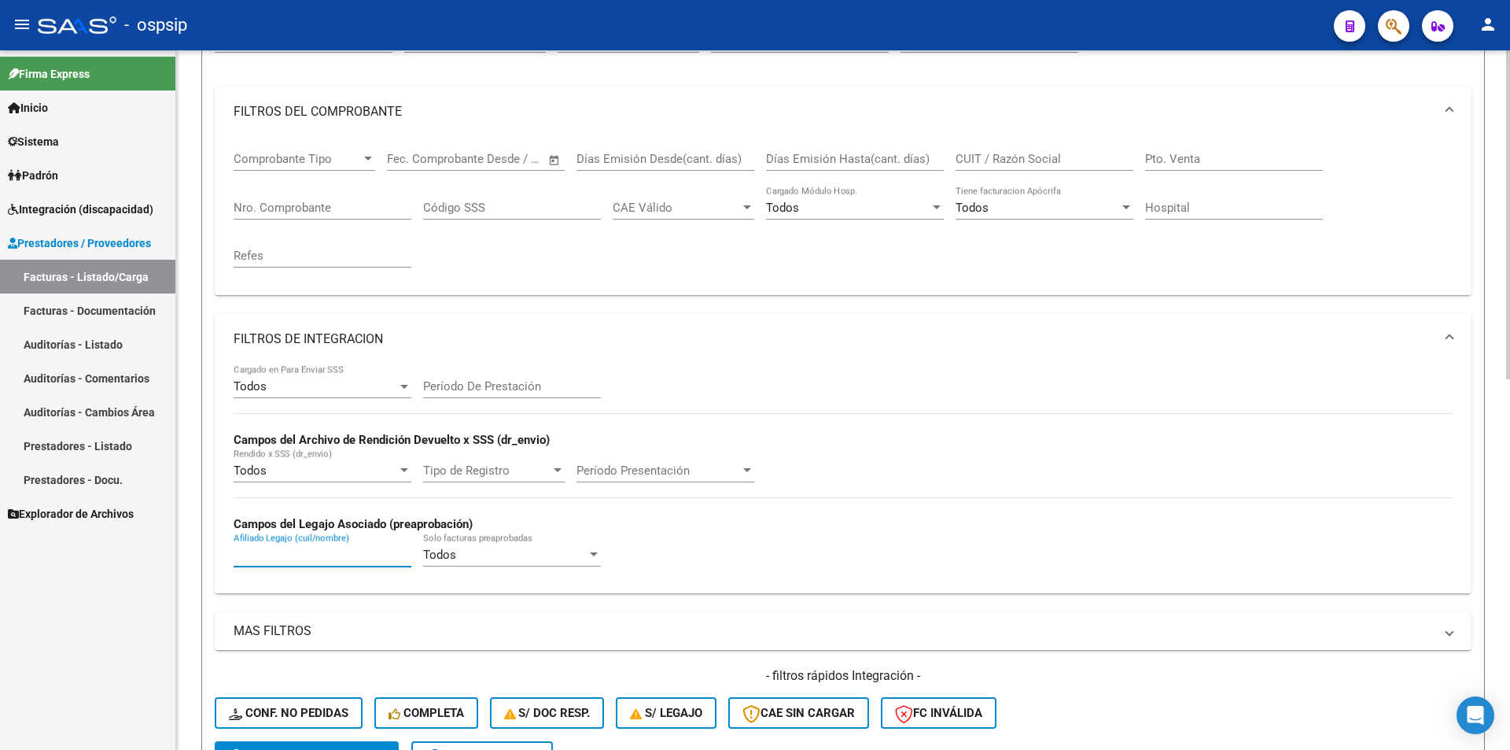
scroll to position [157, 0]
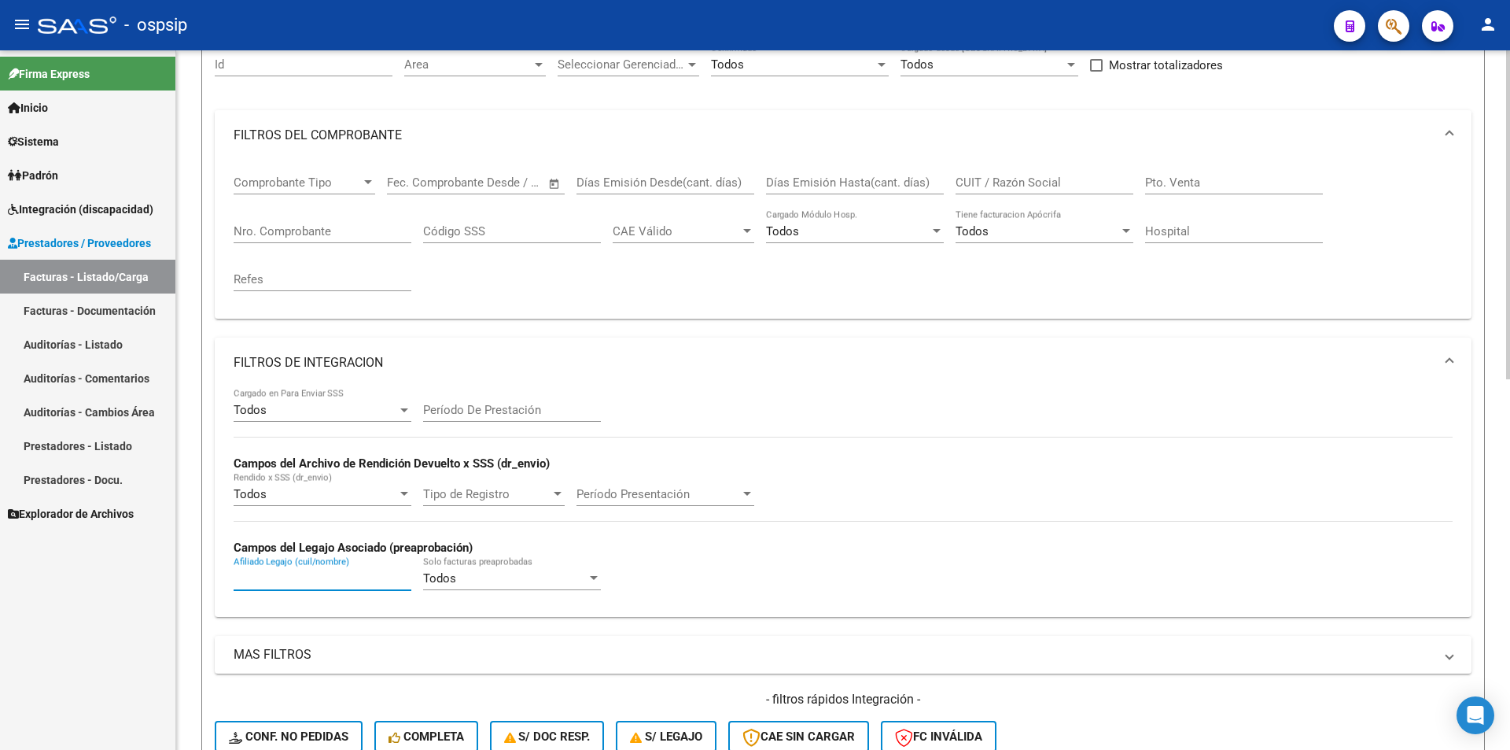
click at [264, 234] on input "Nro. Comprobante" at bounding box center [323, 231] width 178 height 14
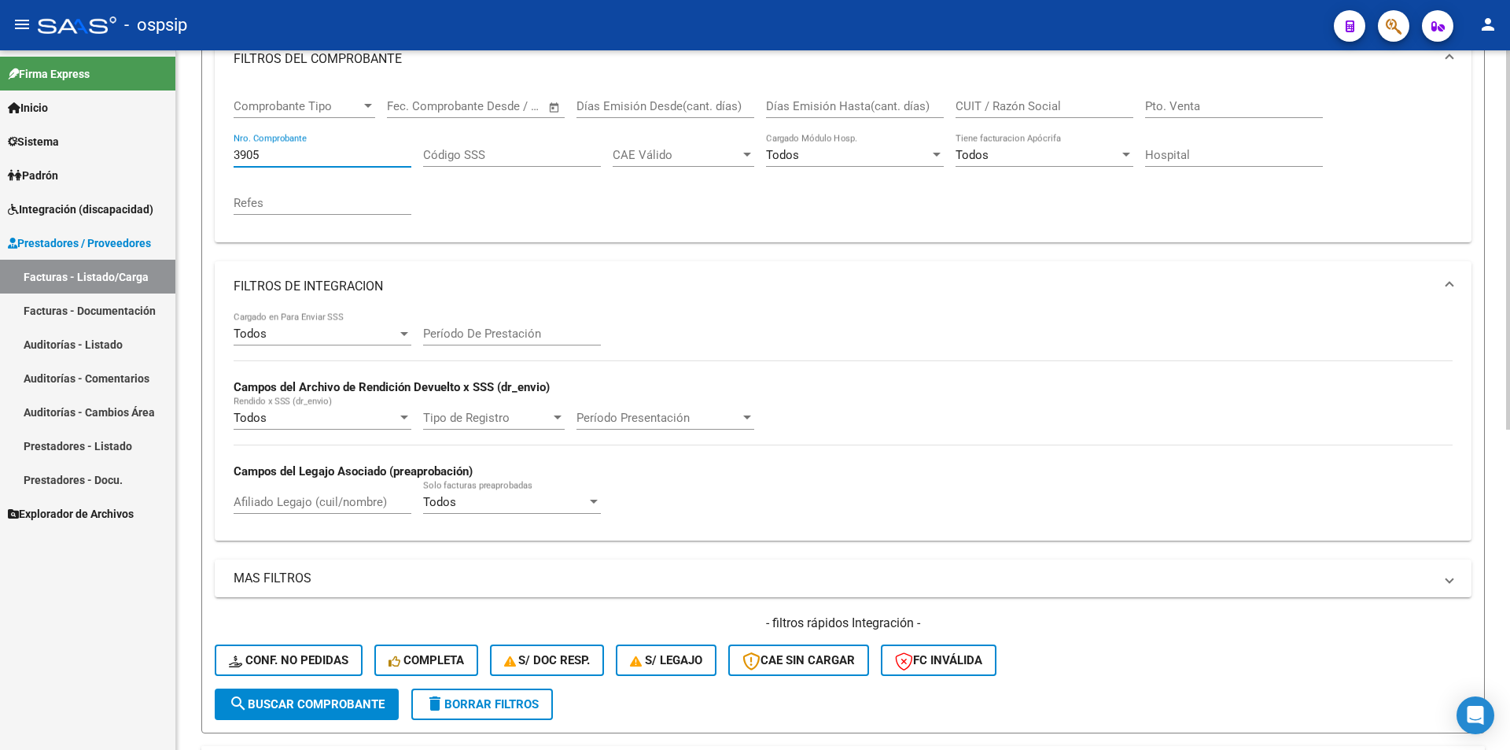
scroll to position [393, 0]
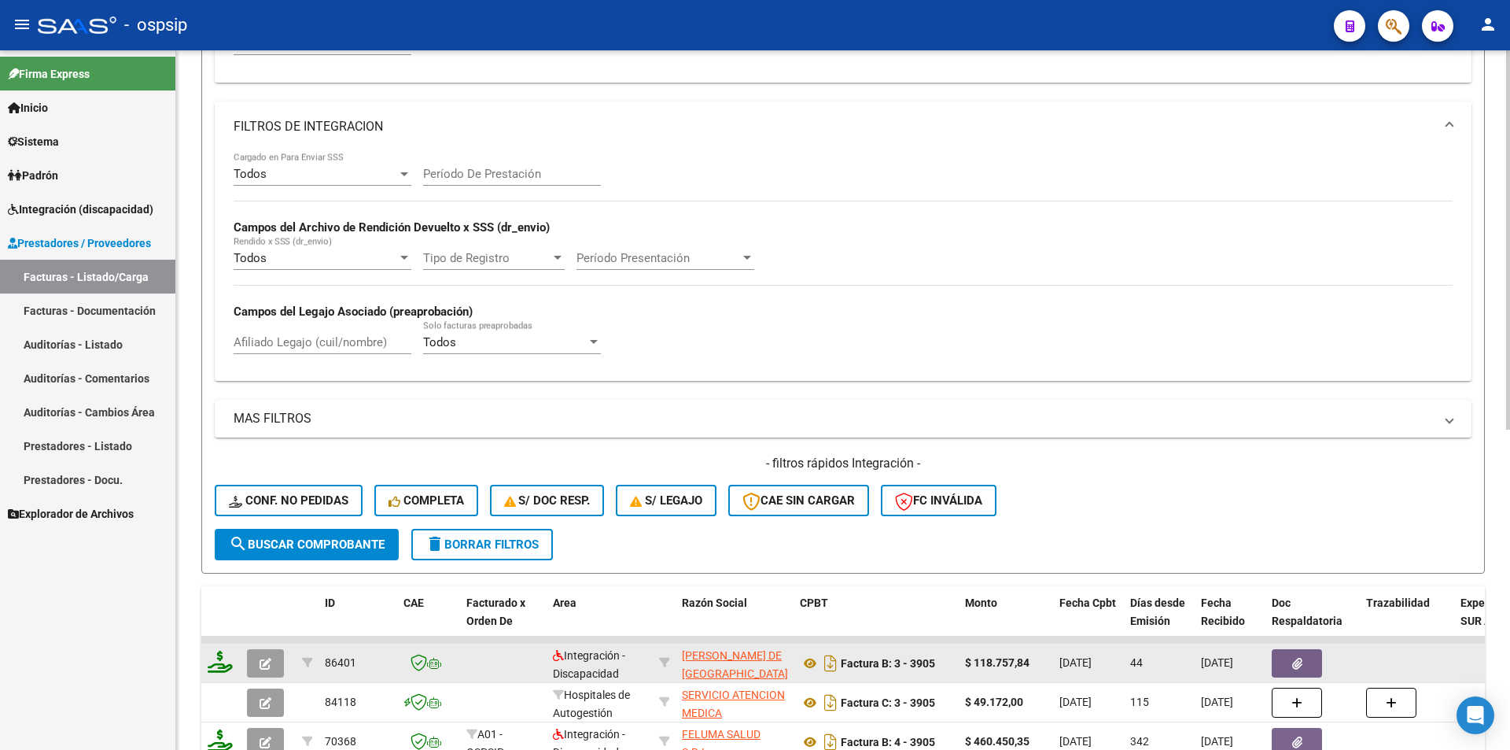
click at [267, 665] on icon "button" at bounding box center [266, 664] width 12 height 12
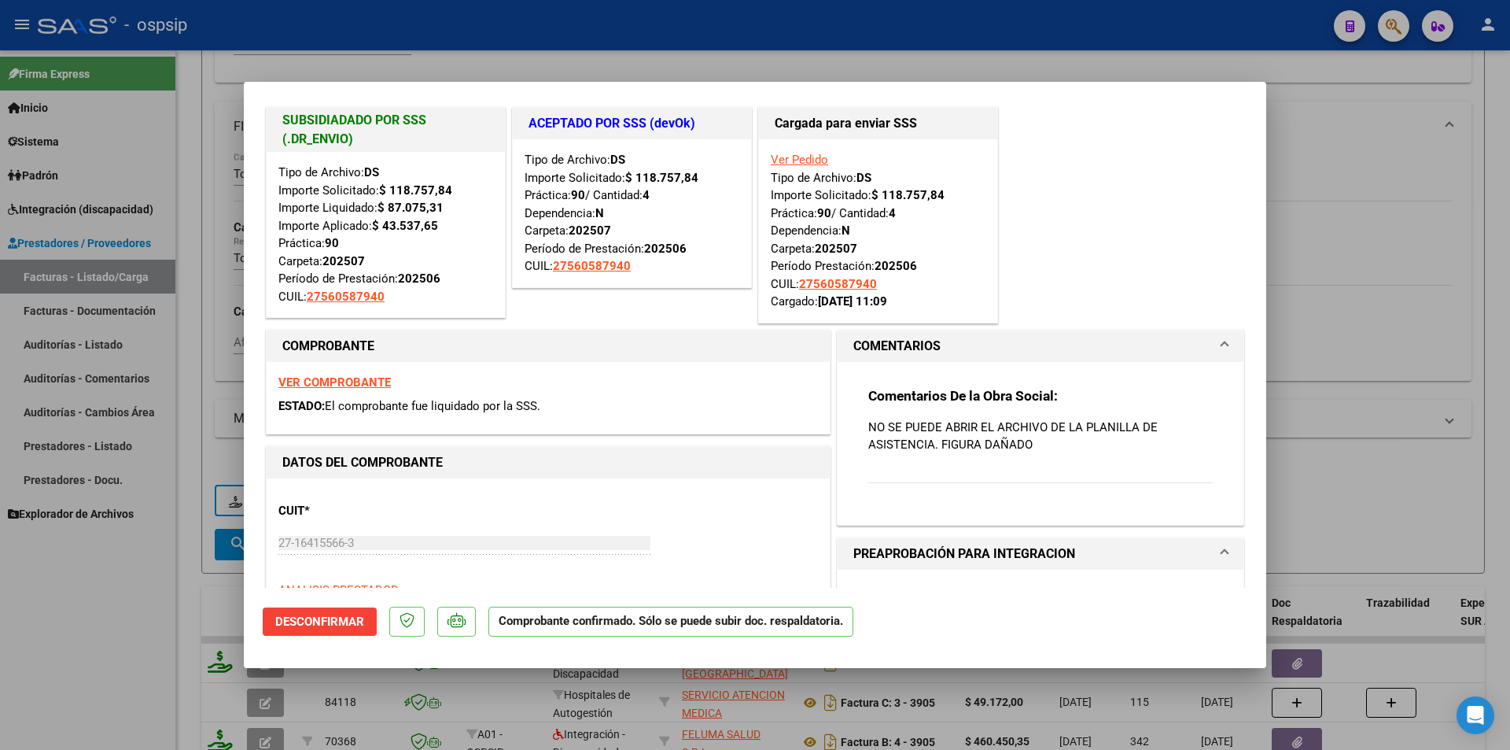
scroll to position [0, 0]
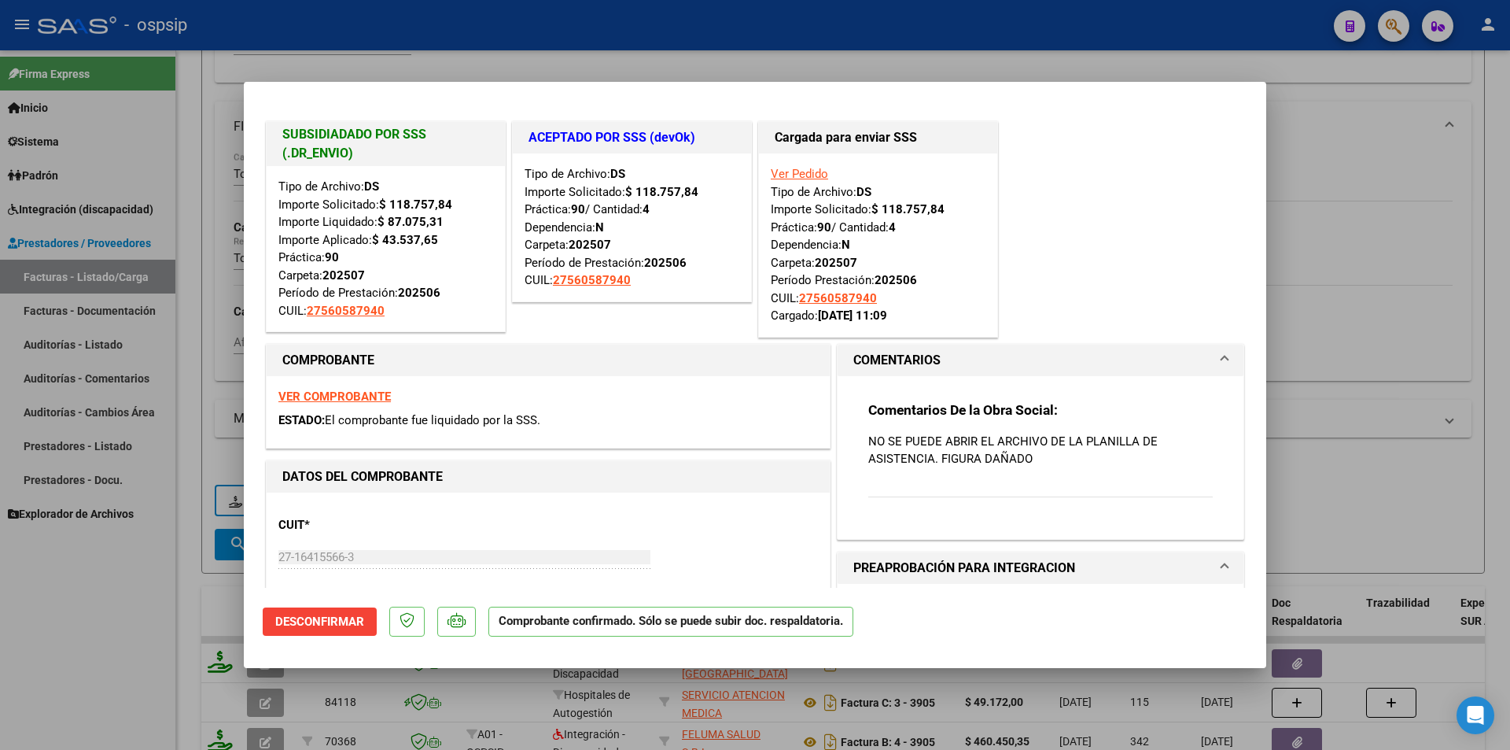
click at [784, 175] on link "Ver Pedido" at bounding box center [799, 174] width 57 height 14
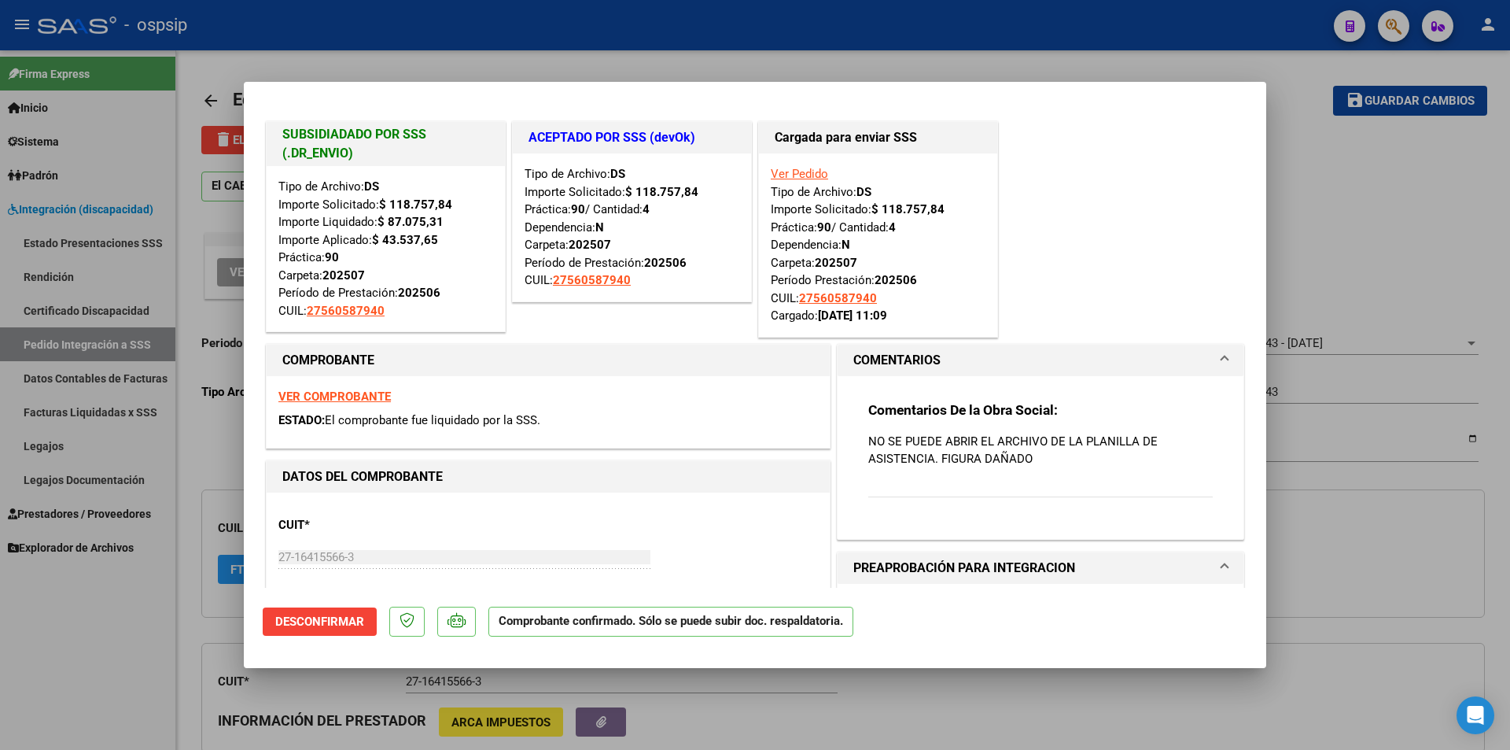
click at [91, 683] on div at bounding box center [755, 375] width 1510 height 750
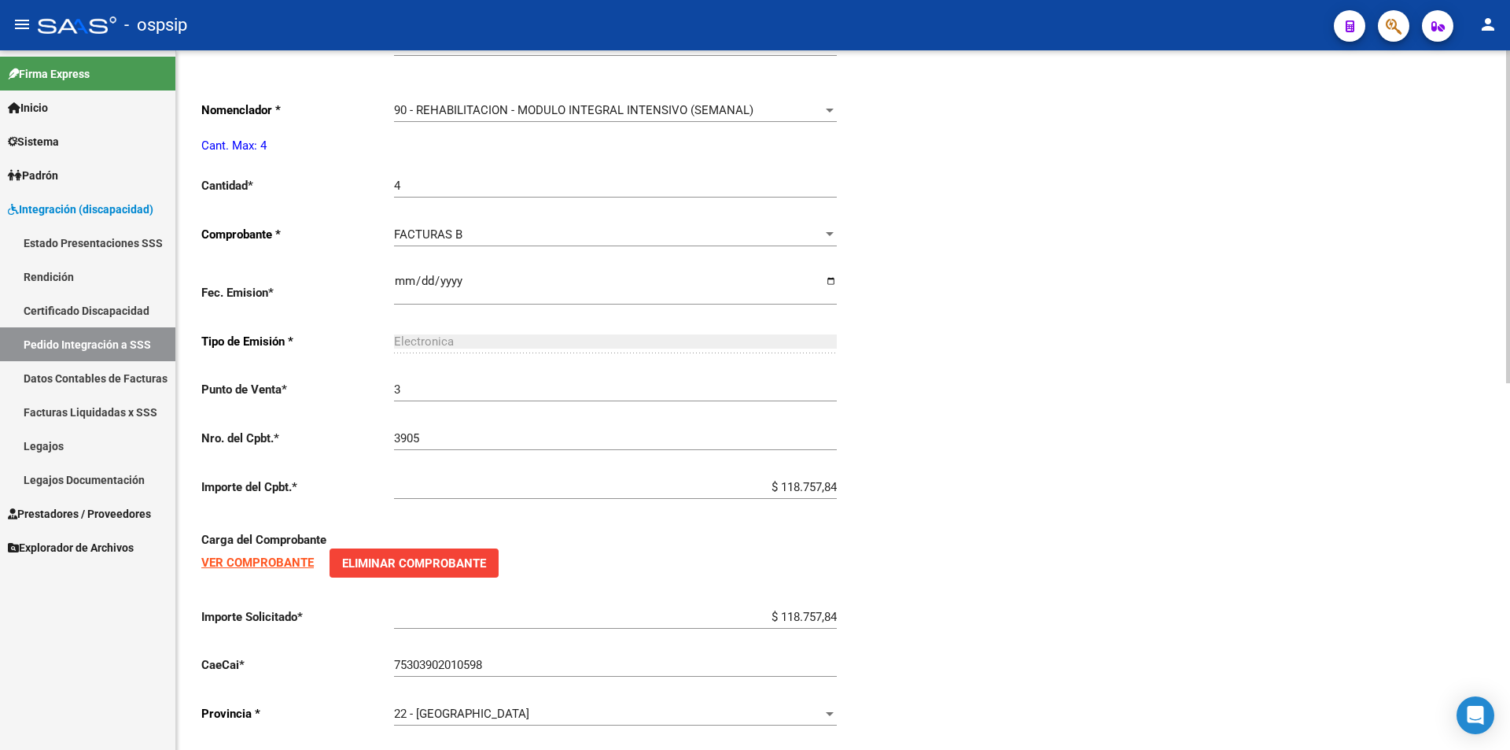
scroll to position [772, 0]
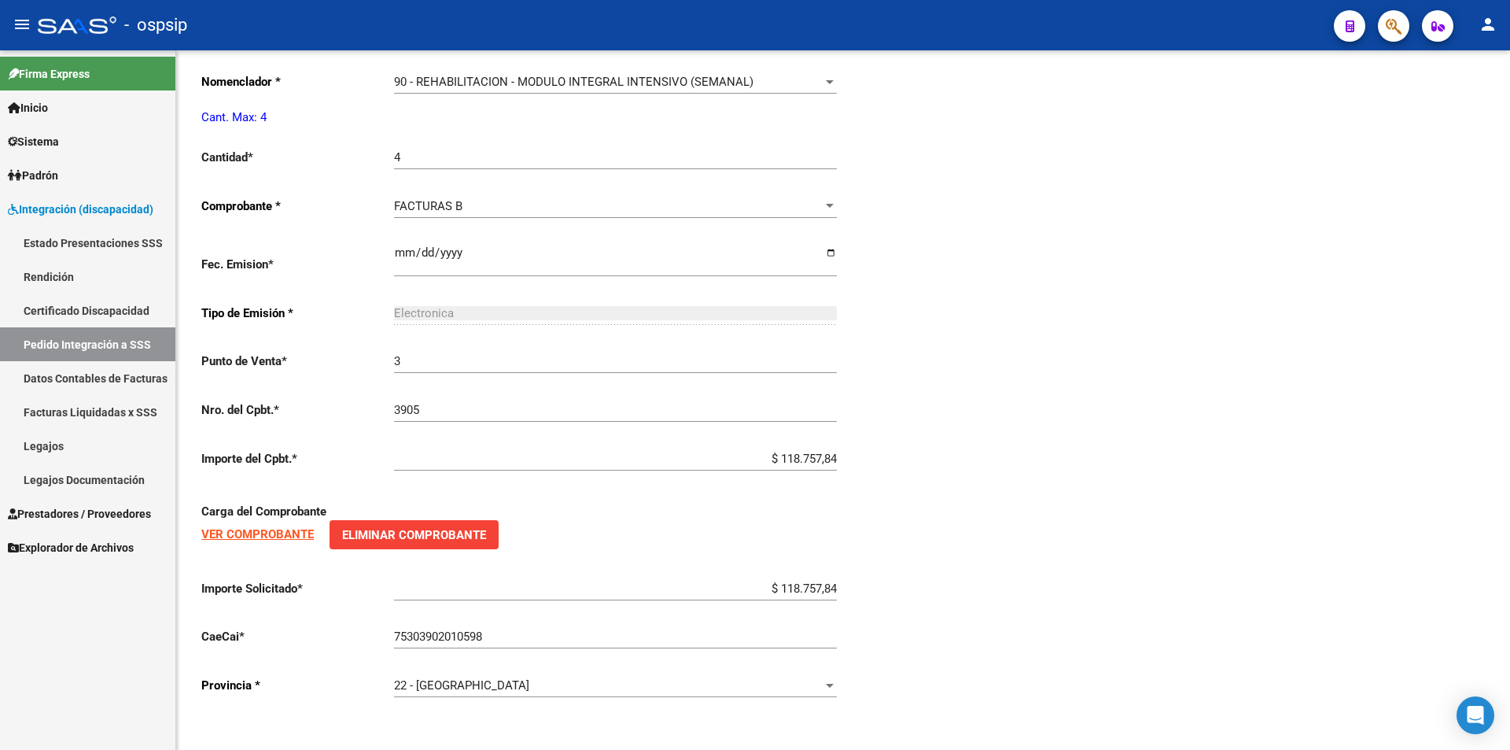
click at [121, 507] on span "Prestadores / Proveedores" at bounding box center [79, 513] width 143 height 17
click at [122, 497] on link "Prestadores / Proveedores" at bounding box center [87, 513] width 175 height 34
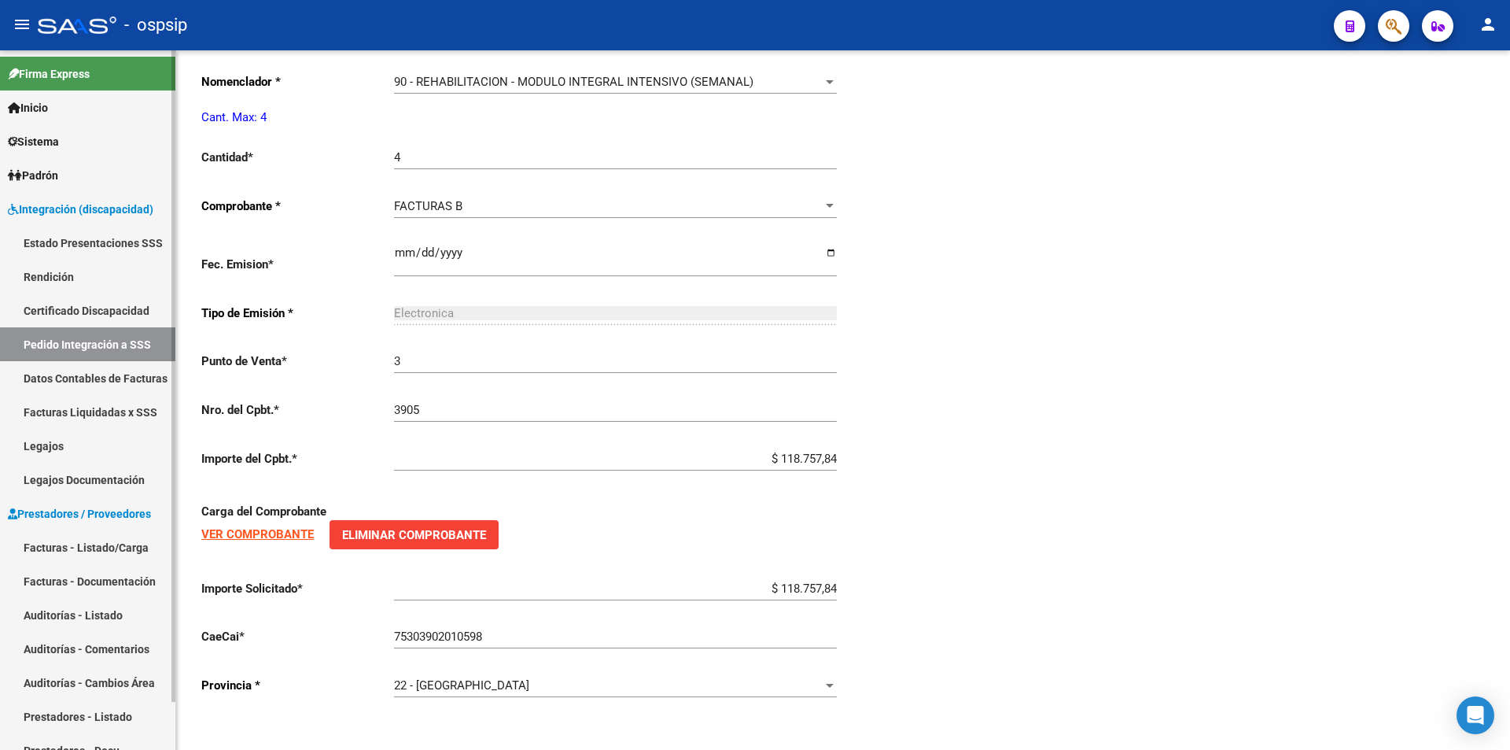
click at [119, 540] on link "Facturas - Listado/Carga" at bounding box center [87, 547] width 175 height 34
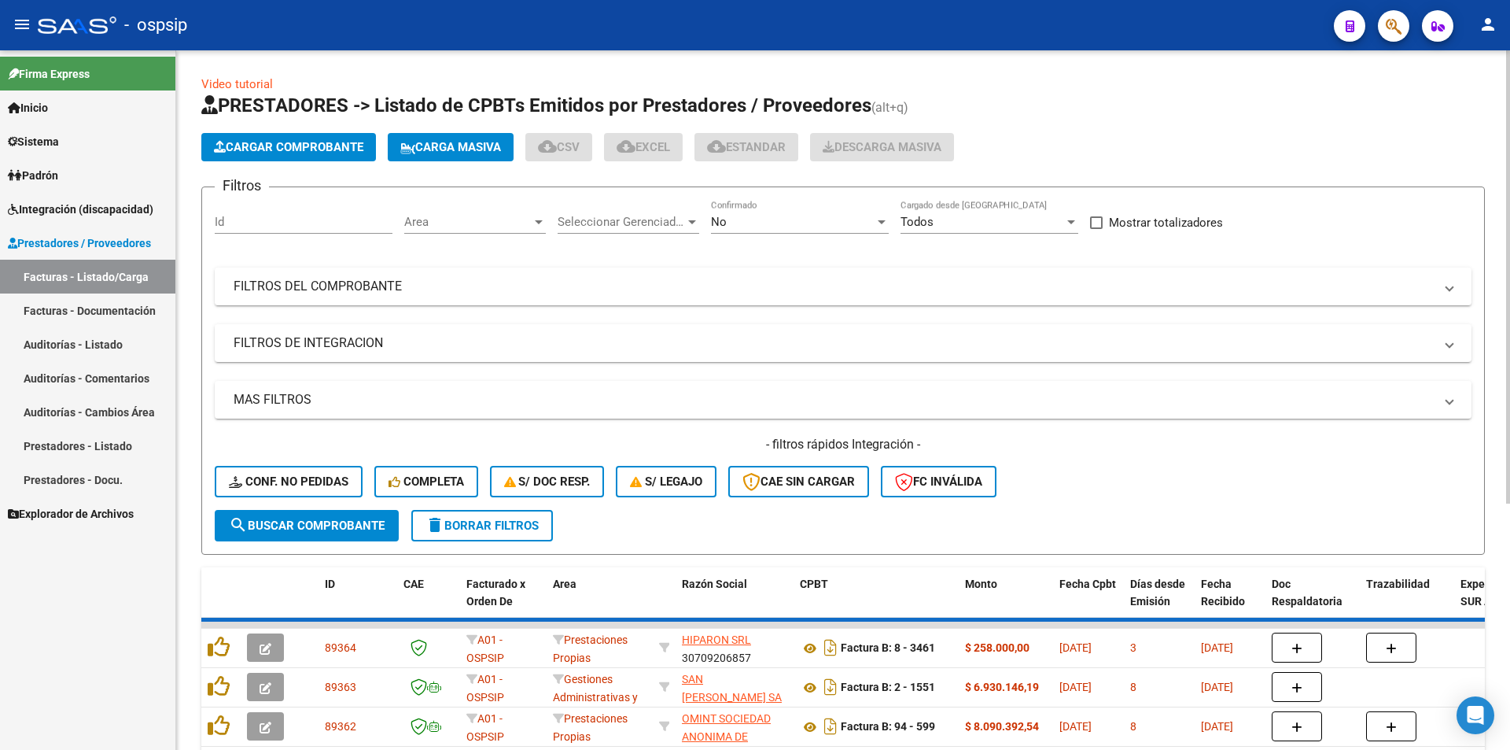
click at [772, 225] on div "No" at bounding box center [793, 222] width 164 height 14
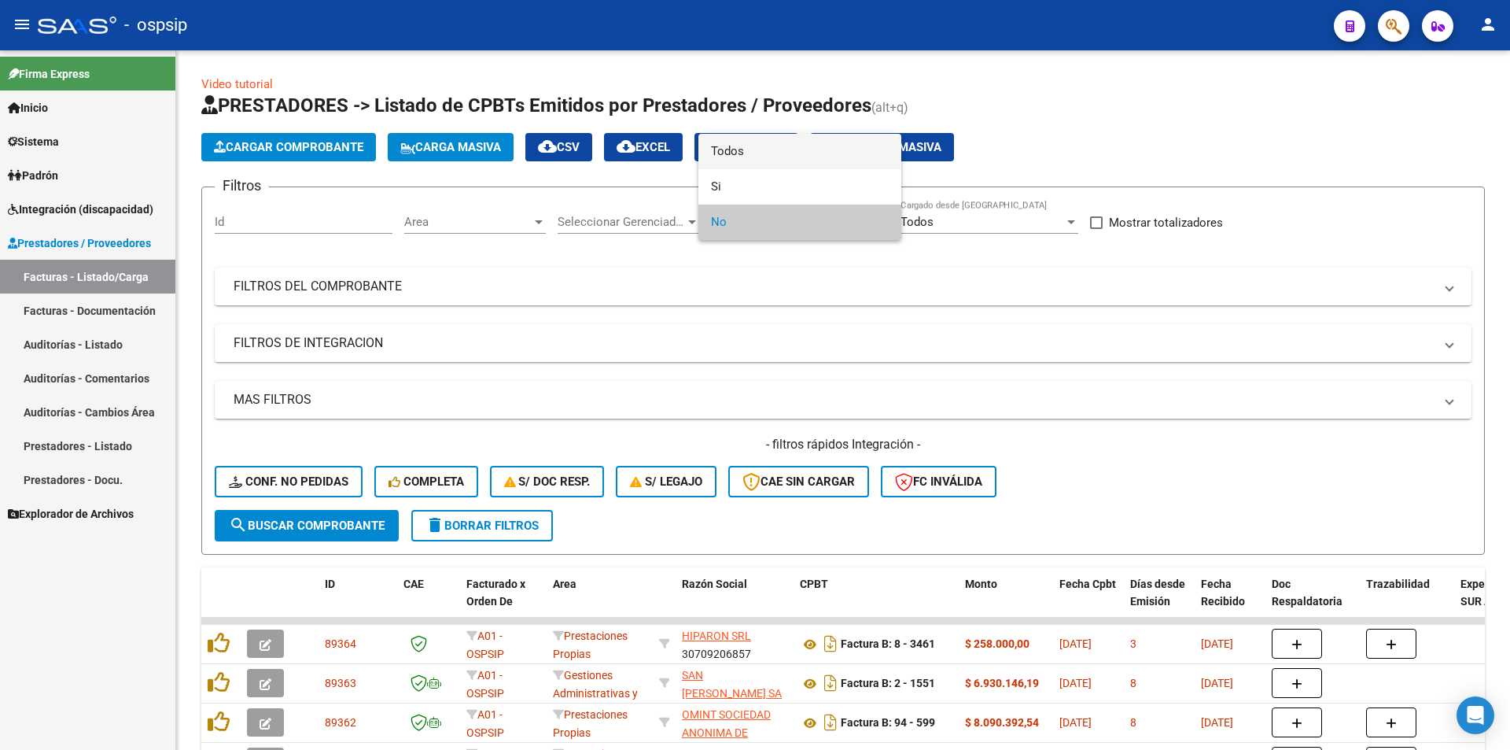
click at [757, 148] on span "Todos" at bounding box center [800, 151] width 178 height 35
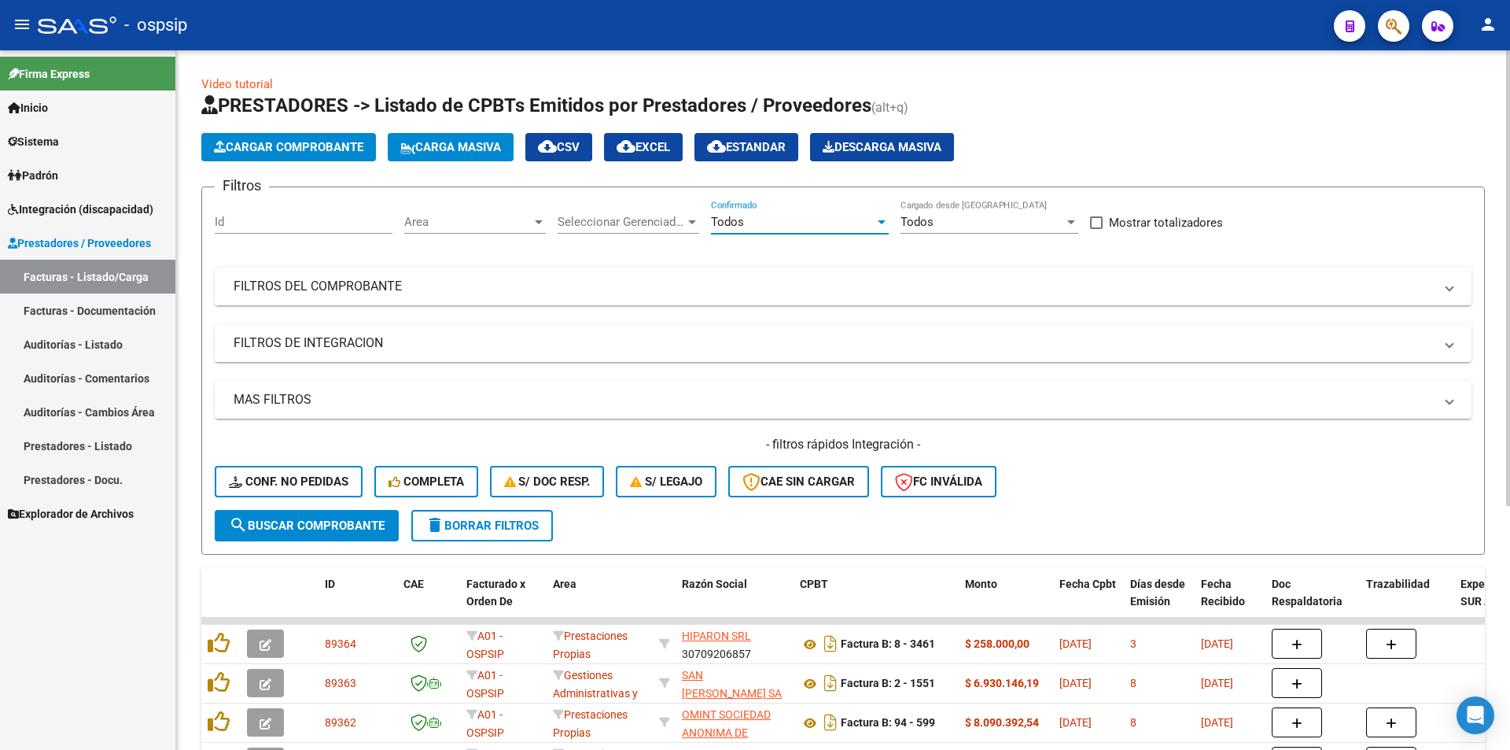
click at [455, 296] on mat-expansion-panel-header "FILTROS DEL COMPROBANTE" at bounding box center [843, 286] width 1257 height 38
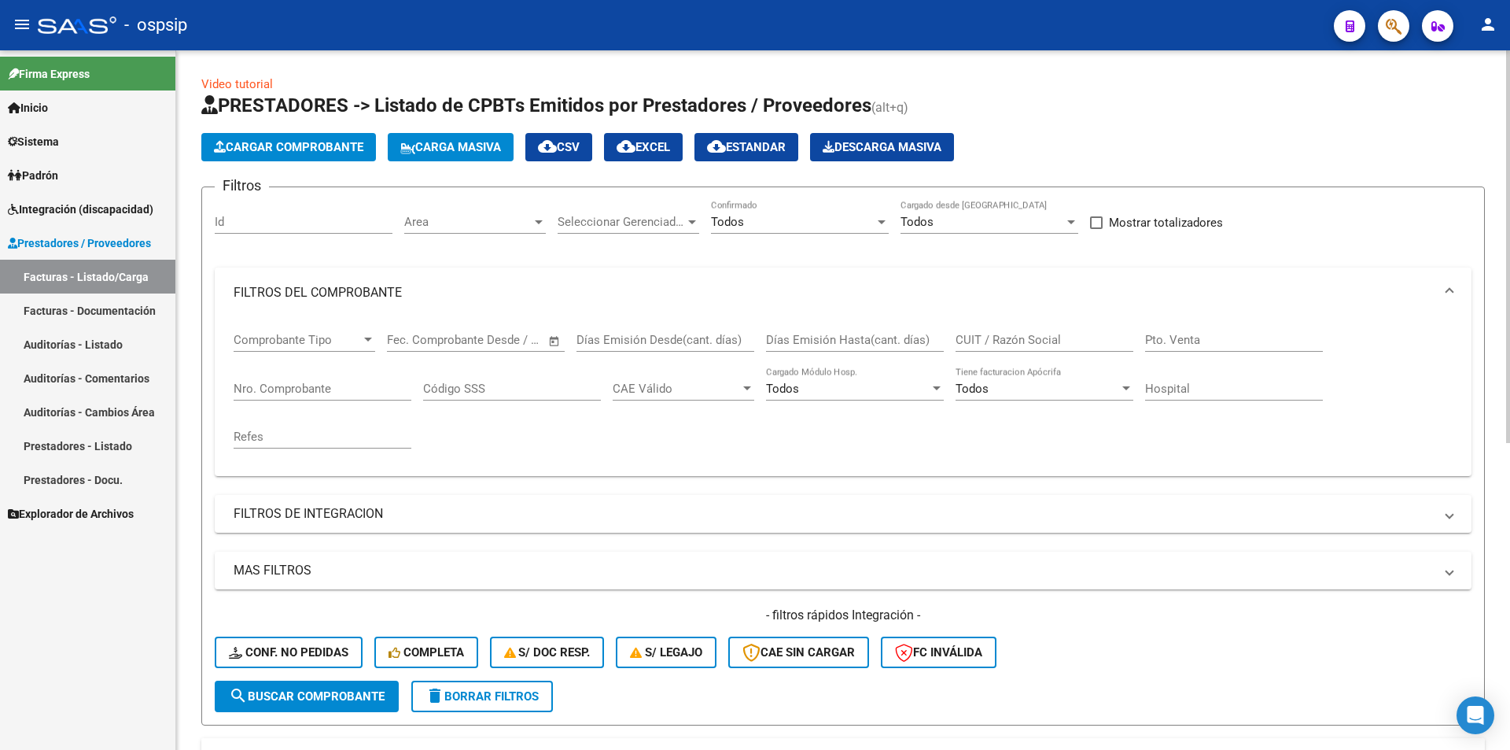
click at [355, 397] on div "Nro. Comprobante" at bounding box center [323, 384] width 178 height 34
paste input "27576609448"
drag, startPoint x: 315, startPoint y: 389, endPoint x: 169, endPoint y: 389, distance: 145.5
click at [169, 389] on mat-sidenav-container "Firma Express Inicio Instructivos Contacto OS Sistema Usuarios Todos los Usuari…" at bounding box center [755, 399] width 1510 height 699
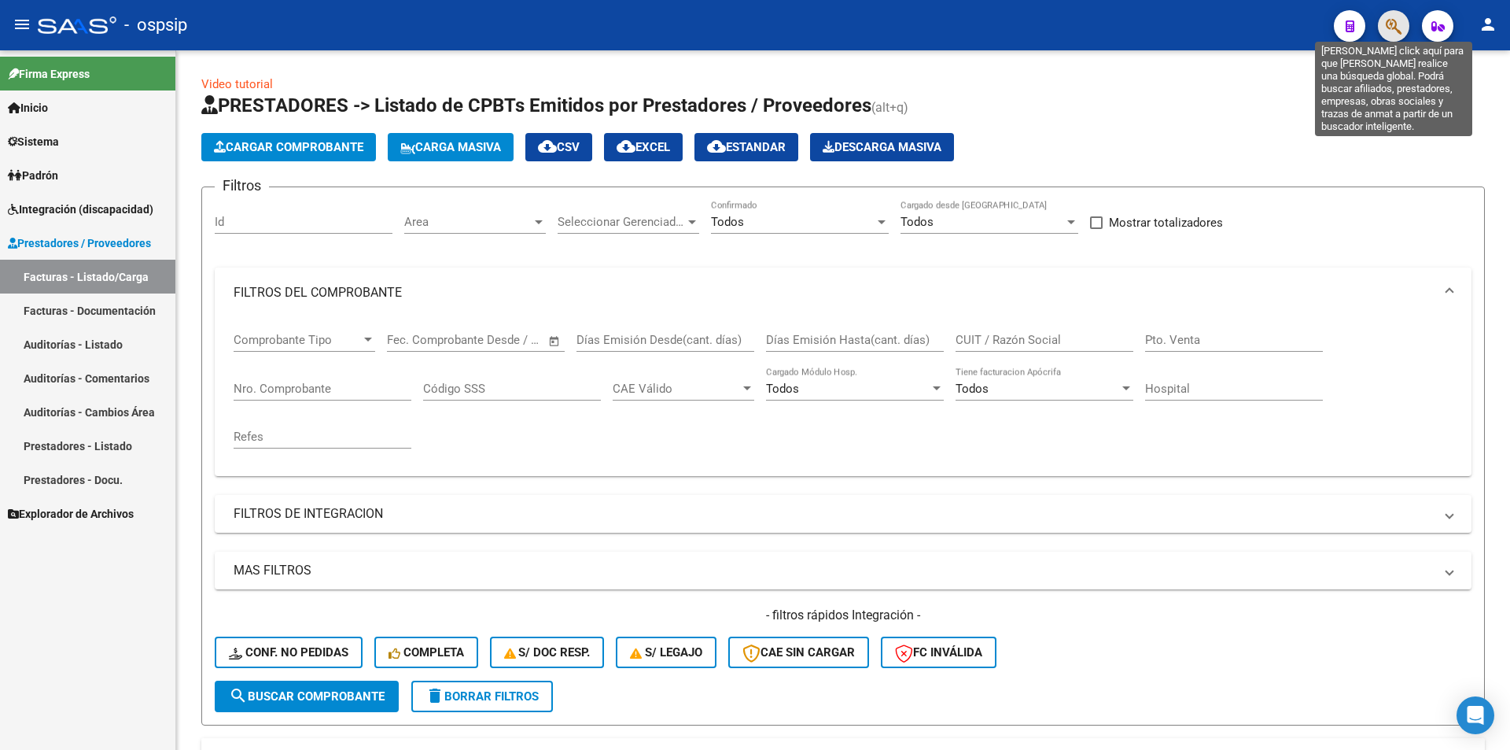
click at [1400, 23] on icon "button" at bounding box center [1394, 26] width 16 height 18
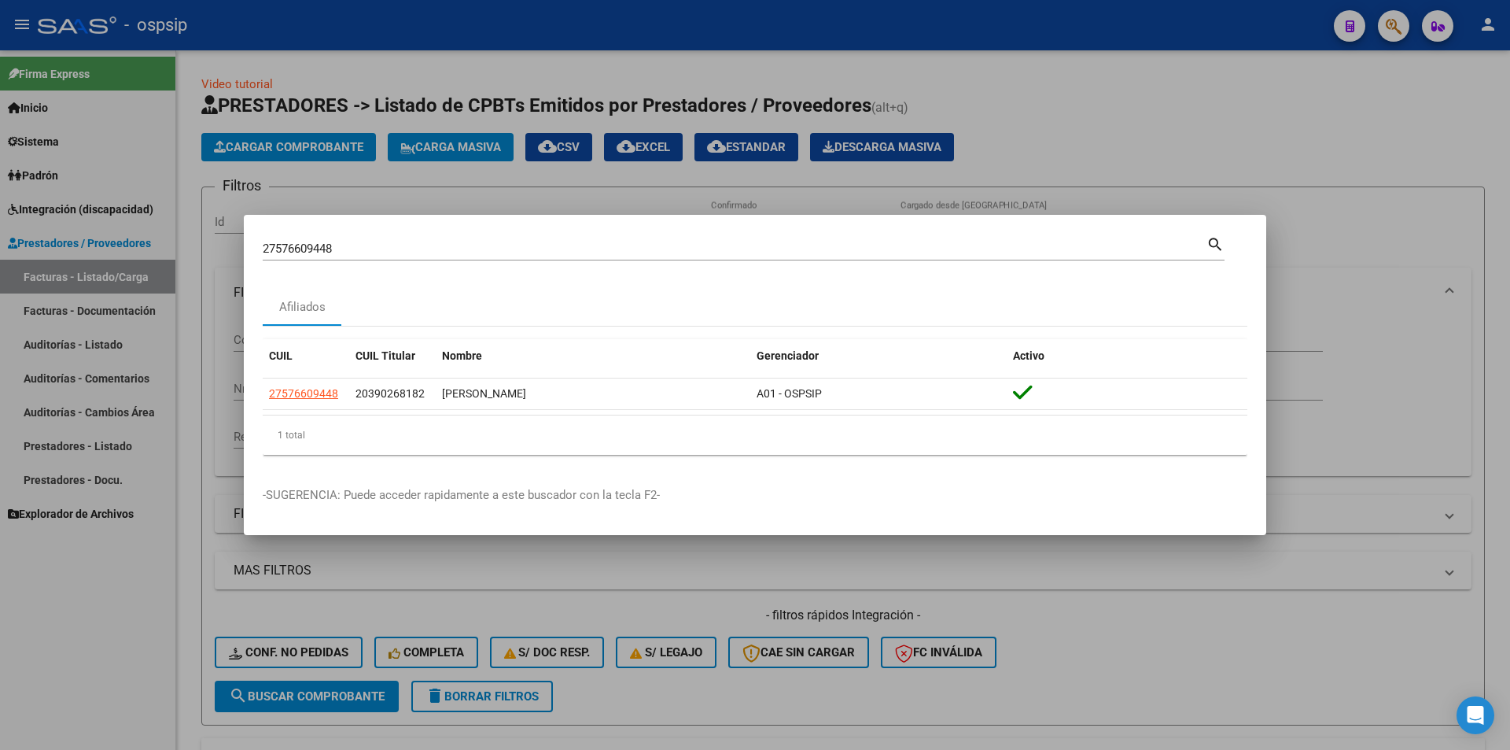
click at [186, 376] on div at bounding box center [755, 375] width 1510 height 750
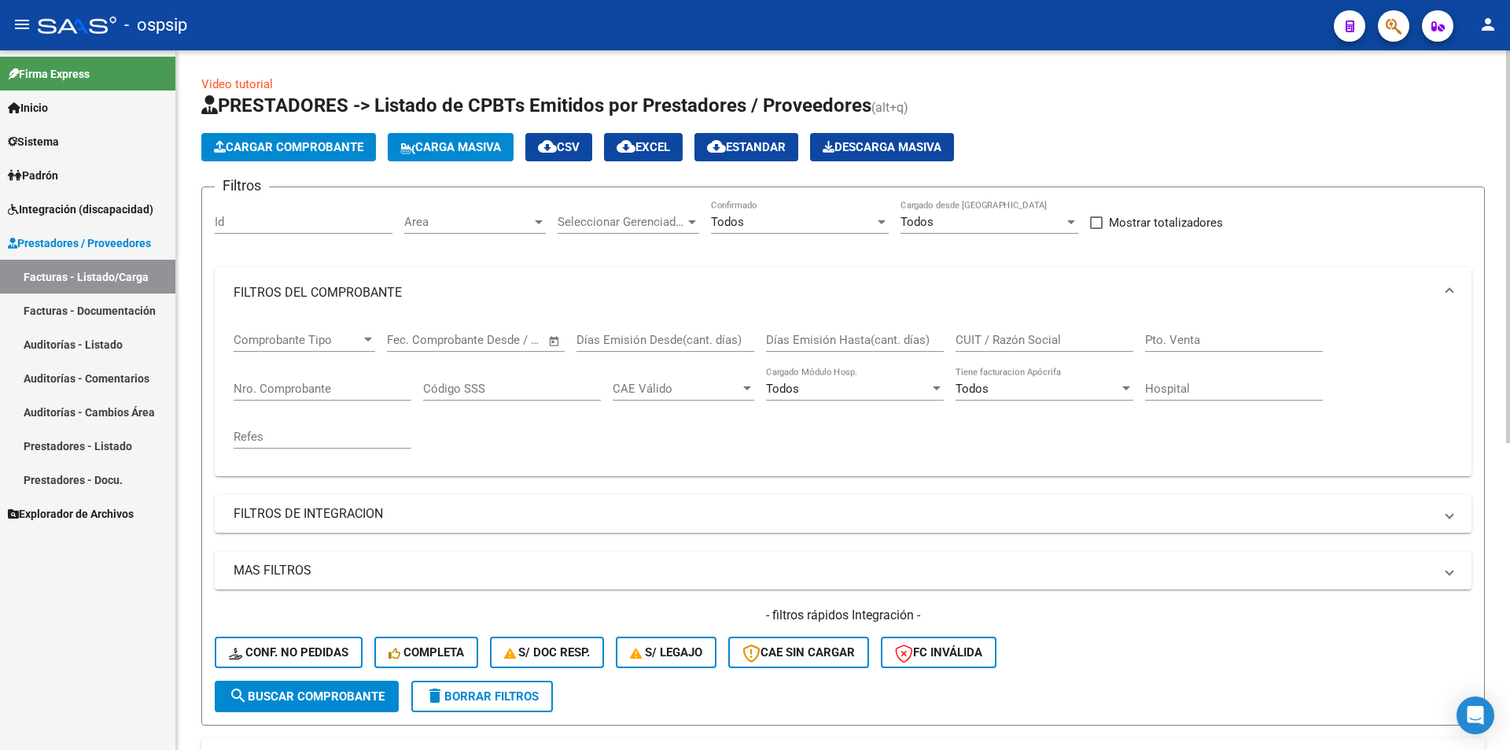
click at [275, 392] on input "Nro. Comprobante" at bounding box center [323, 388] width 178 height 14
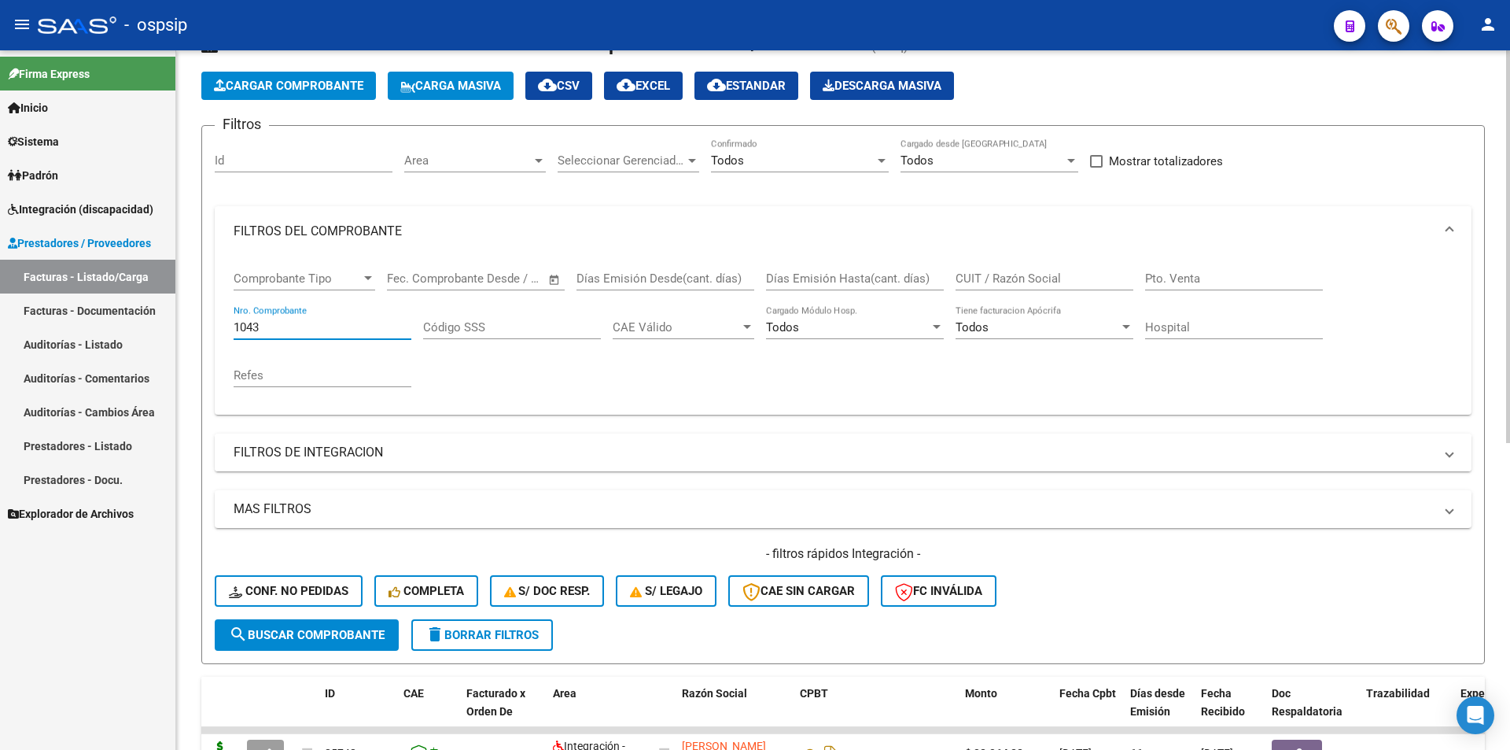
scroll to position [472, 0]
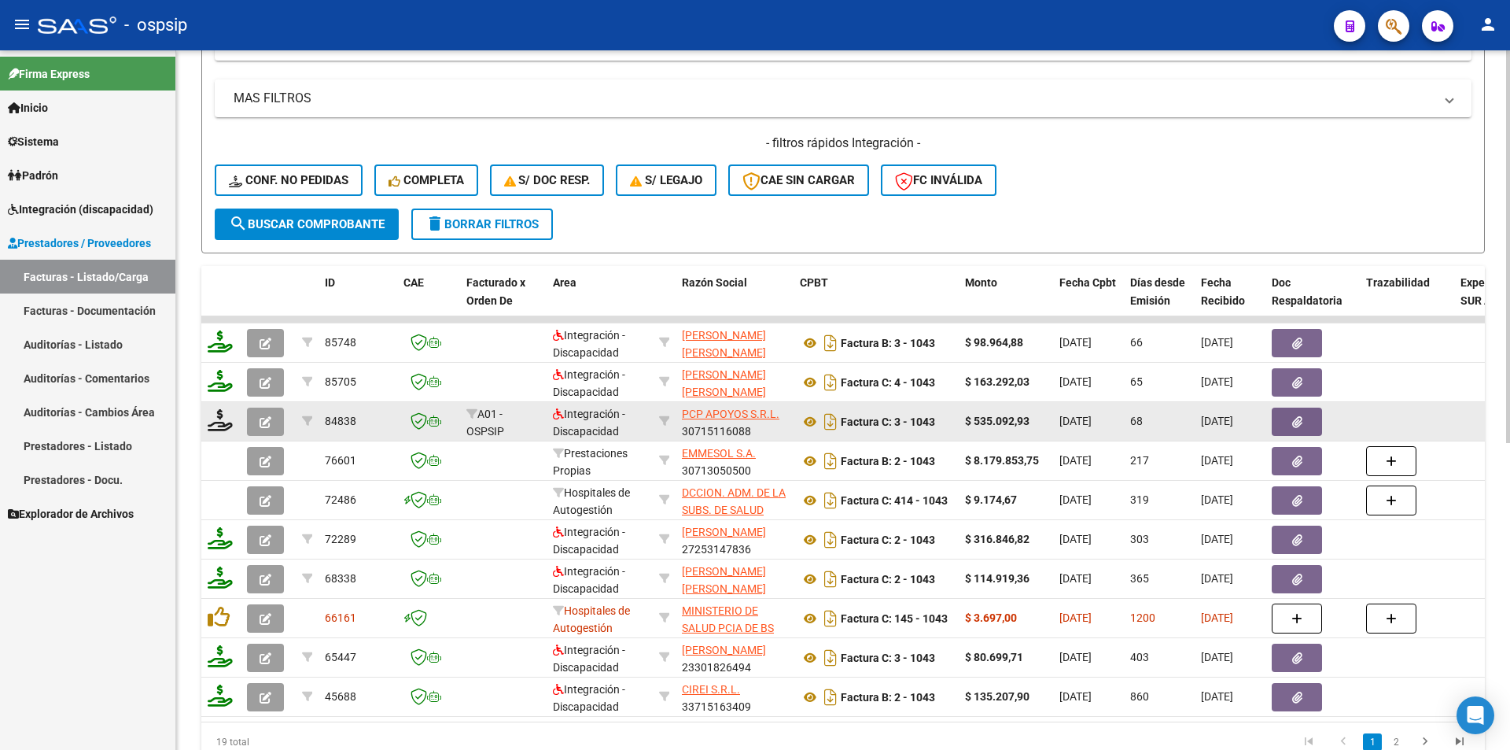
click at [261, 424] on icon "button" at bounding box center [266, 422] width 12 height 12
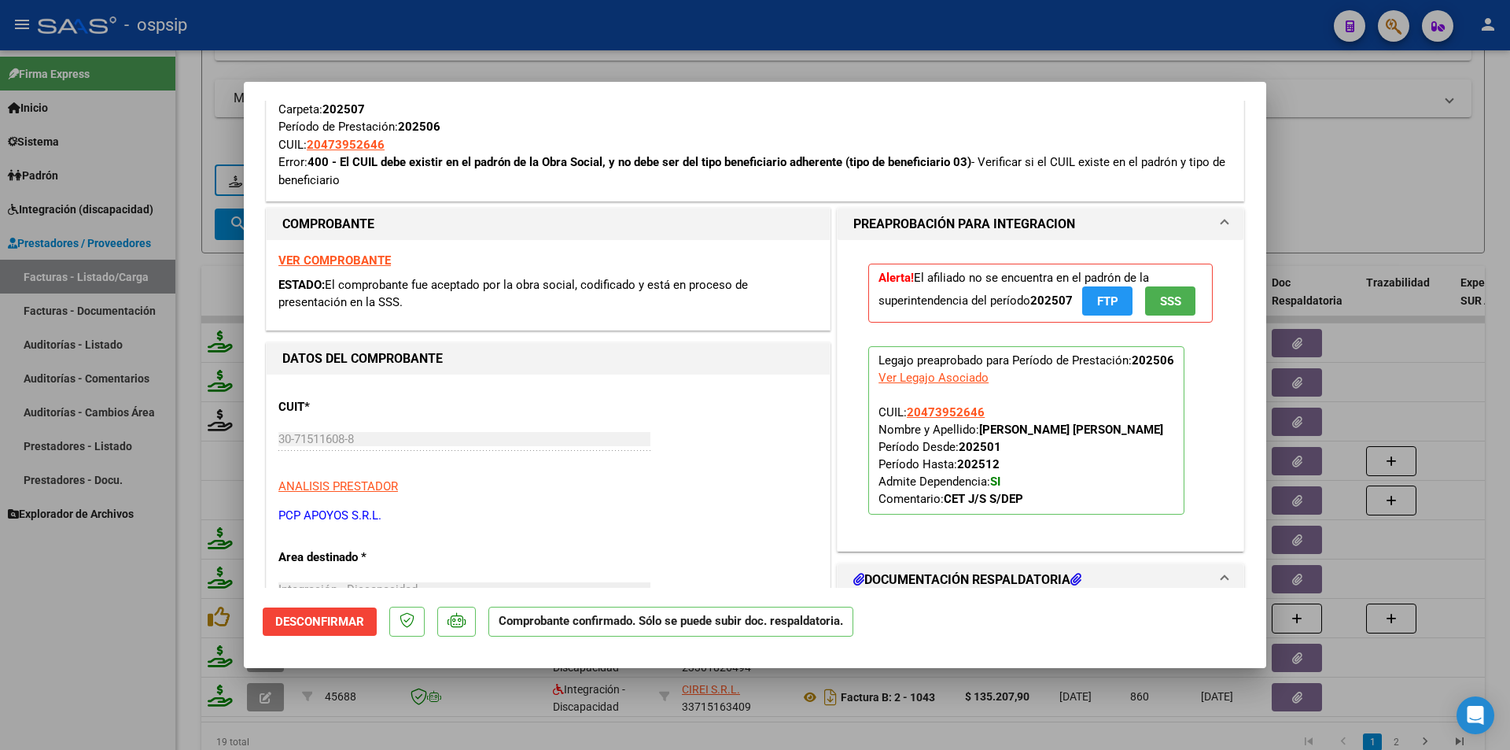
scroll to position [787, 0]
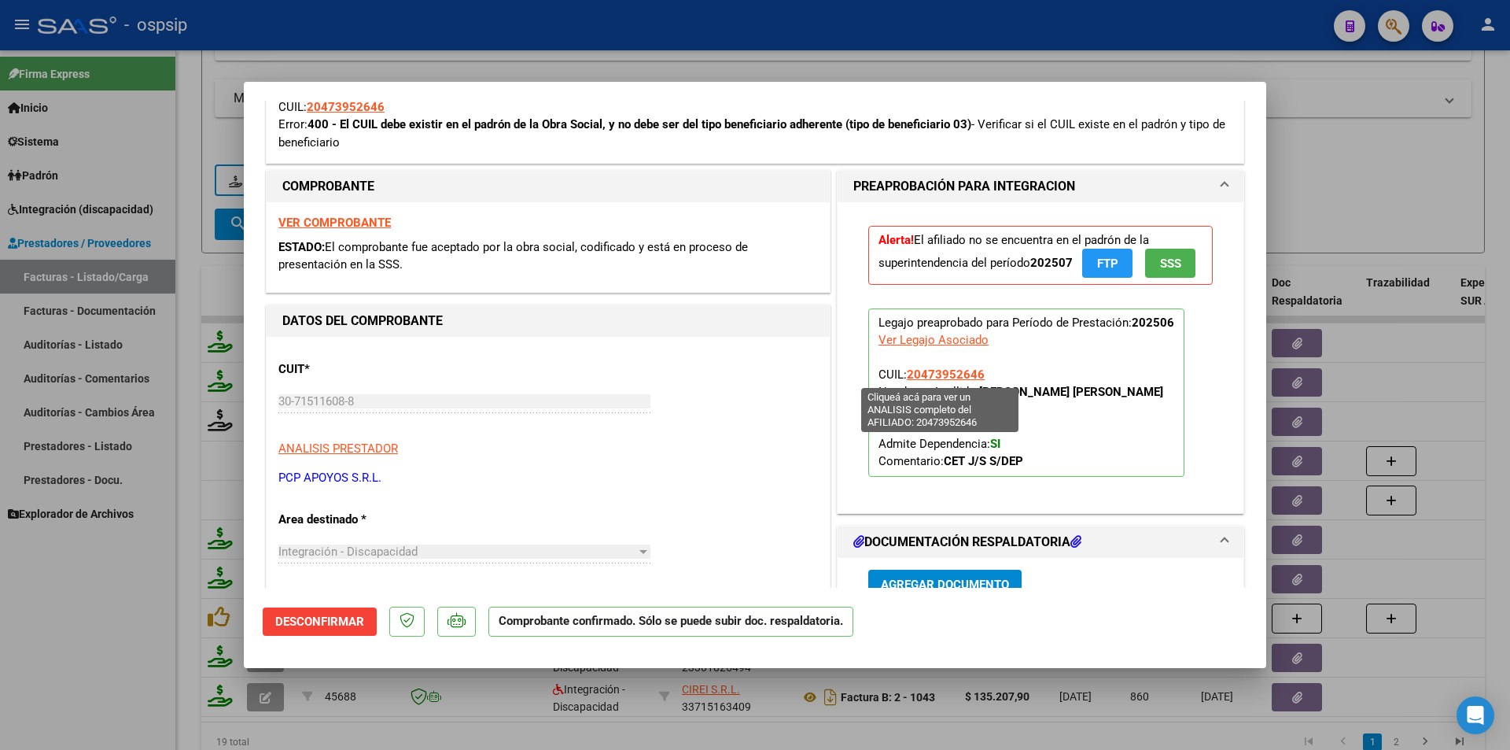
click at [938, 370] on span "20473952646" at bounding box center [946, 374] width 78 height 14
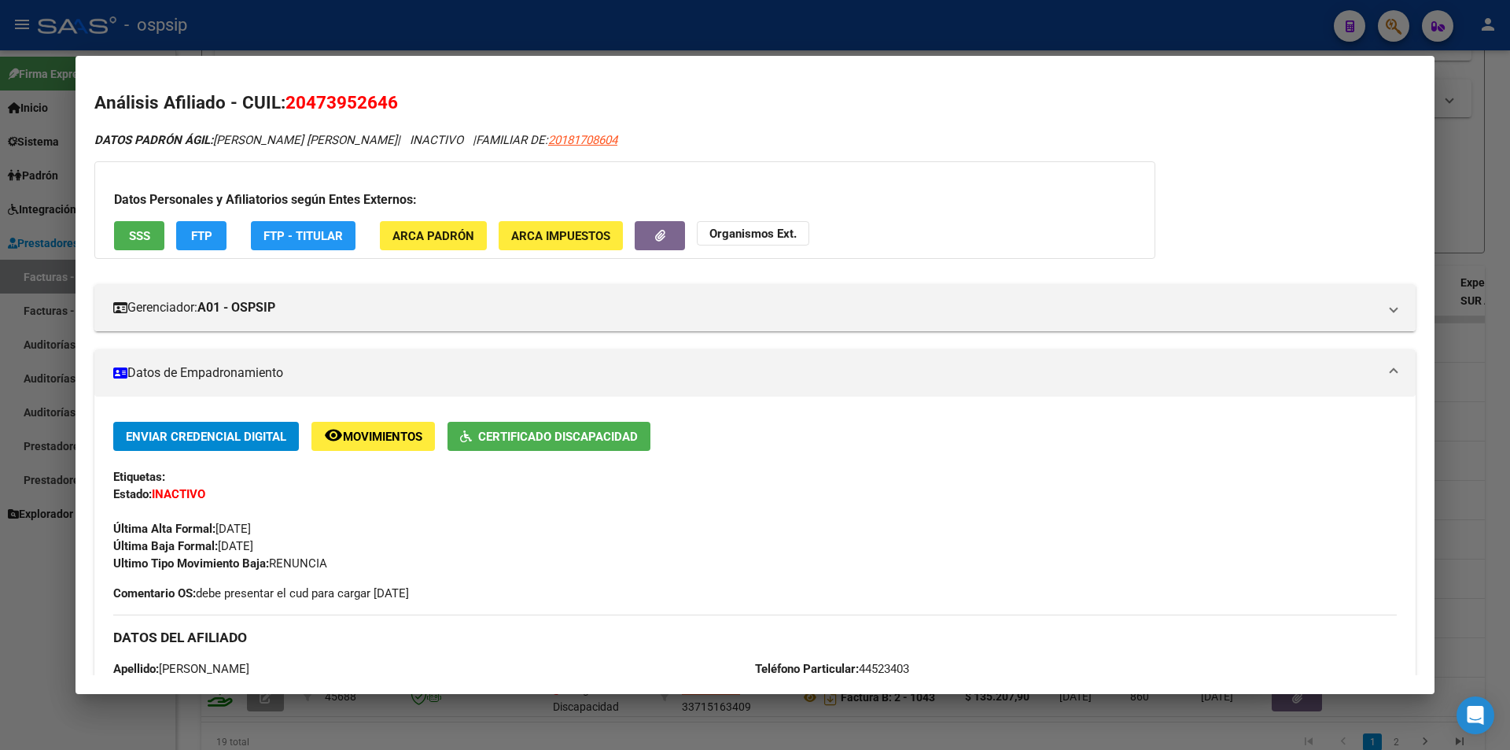
click at [64, 623] on div at bounding box center [755, 375] width 1510 height 750
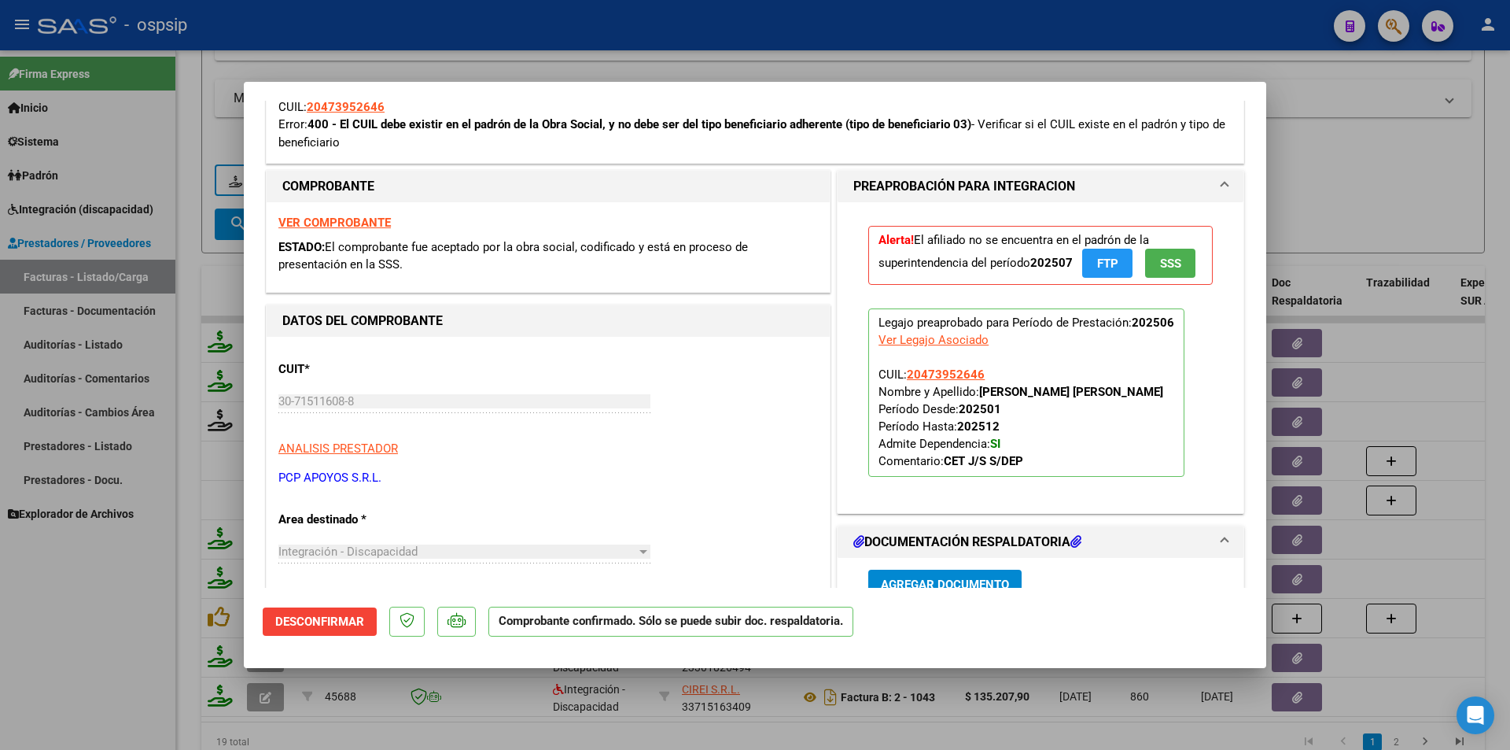
click at [64, 623] on div at bounding box center [755, 375] width 1510 height 750
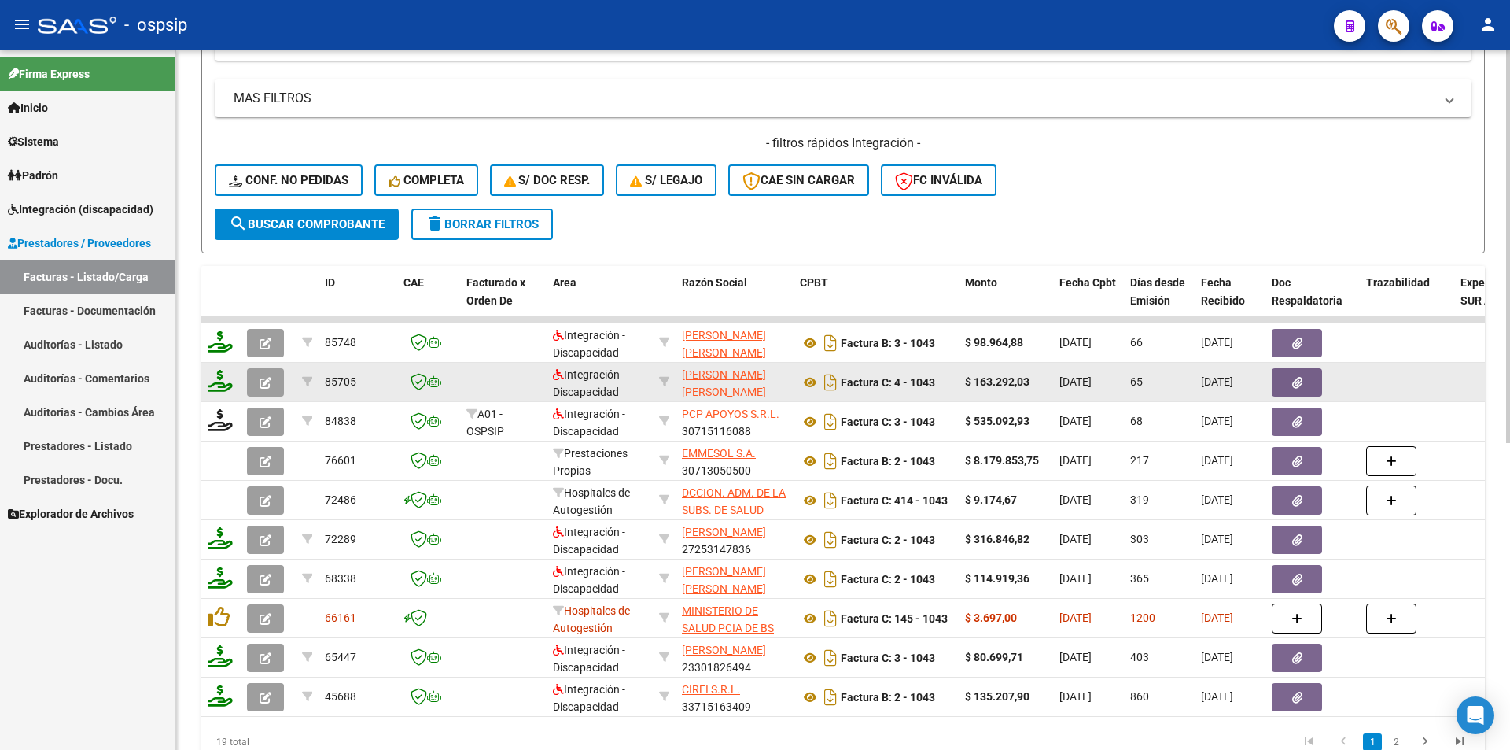
scroll to position [157, 0]
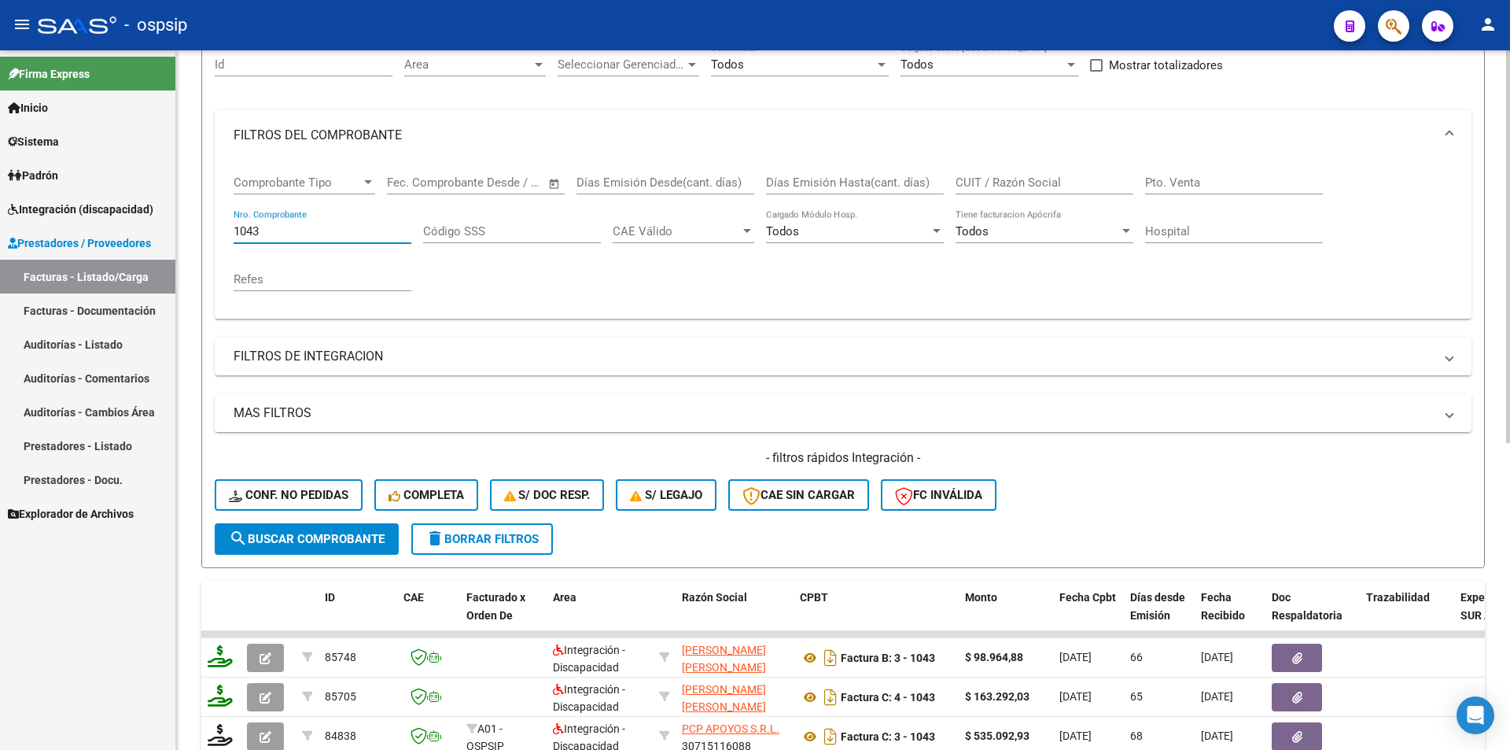
drag, startPoint x: 264, startPoint y: 227, endPoint x: 179, endPoint y: 210, distance: 86.7
click at [179, 210] on div "Video tutorial PRESTADORES -> Listado de CPBTs Emitidos por Prestadores / Prove…" at bounding box center [843, 509] width 1334 height 1233
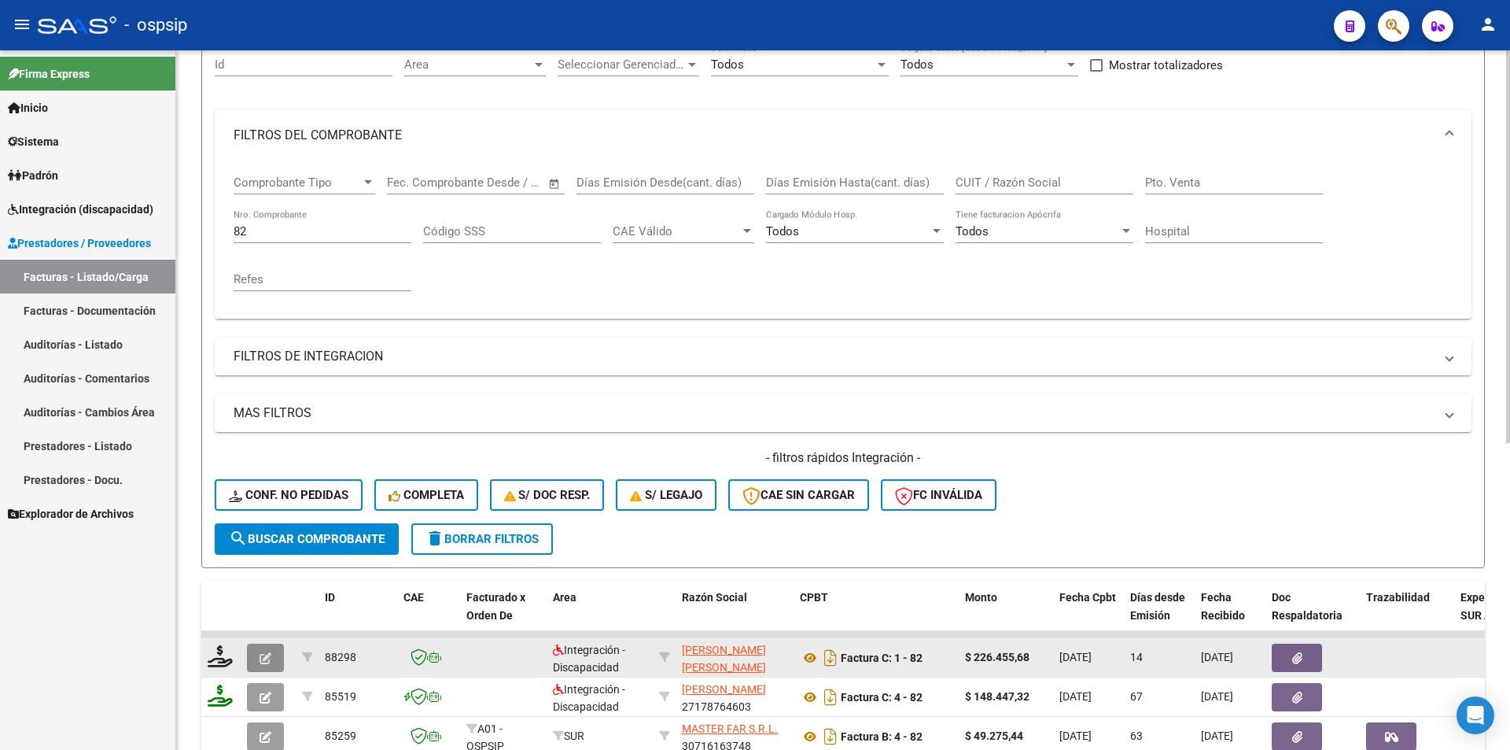
click at [254, 651] on button "button" at bounding box center [265, 657] width 37 height 28
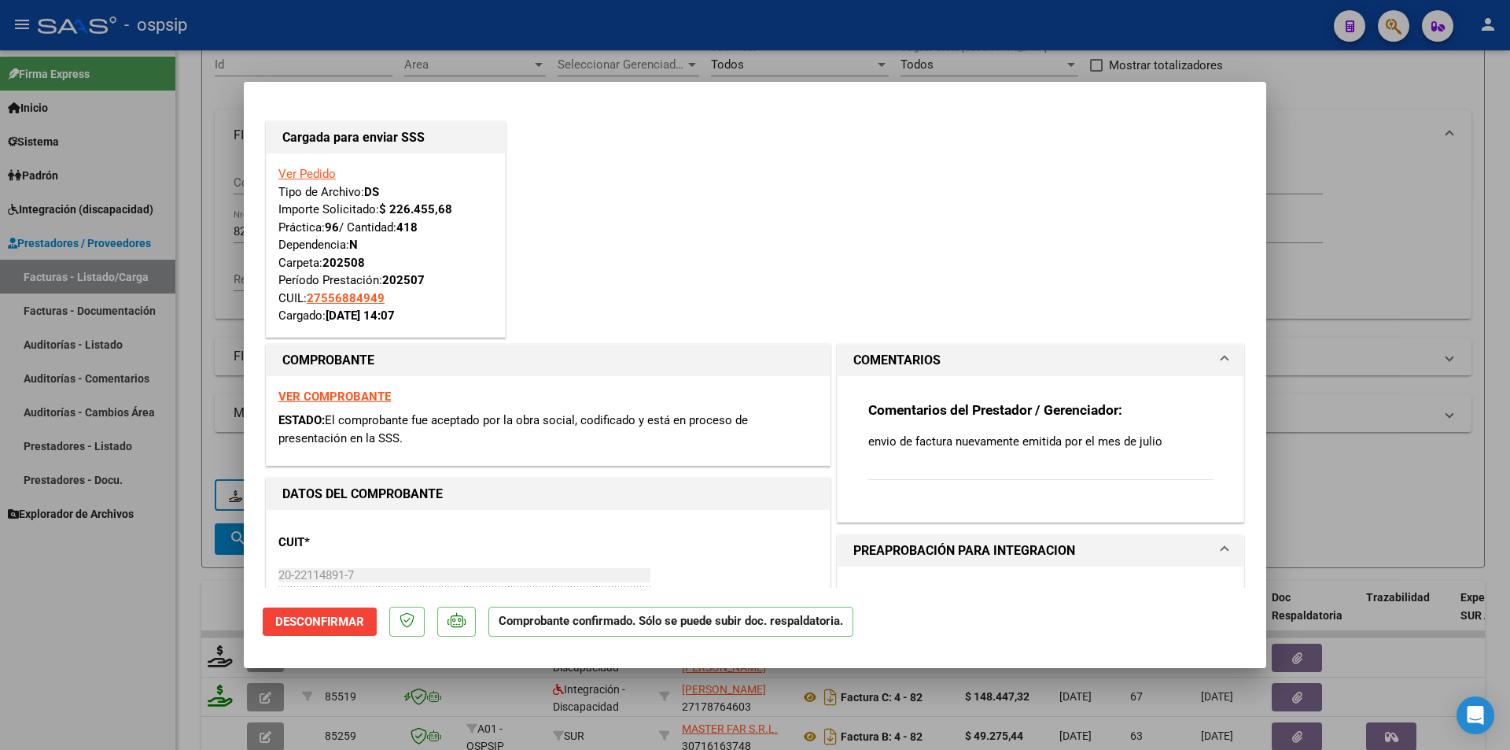
click at [151, 658] on div at bounding box center [755, 375] width 1510 height 750
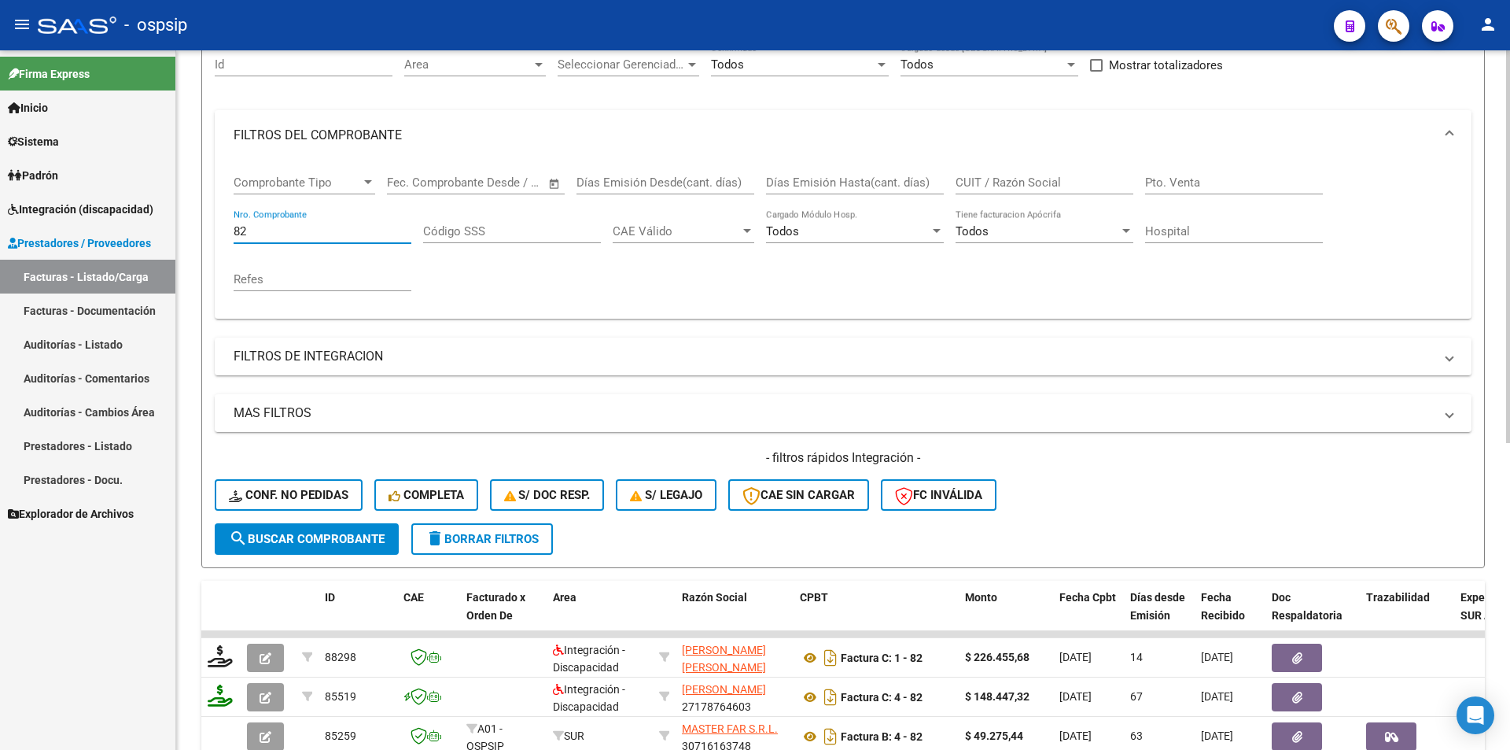
drag, startPoint x: 239, startPoint y: 227, endPoint x: 263, endPoint y: 230, distance: 23.8
click at [263, 230] on input "82" at bounding box center [323, 231] width 178 height 14
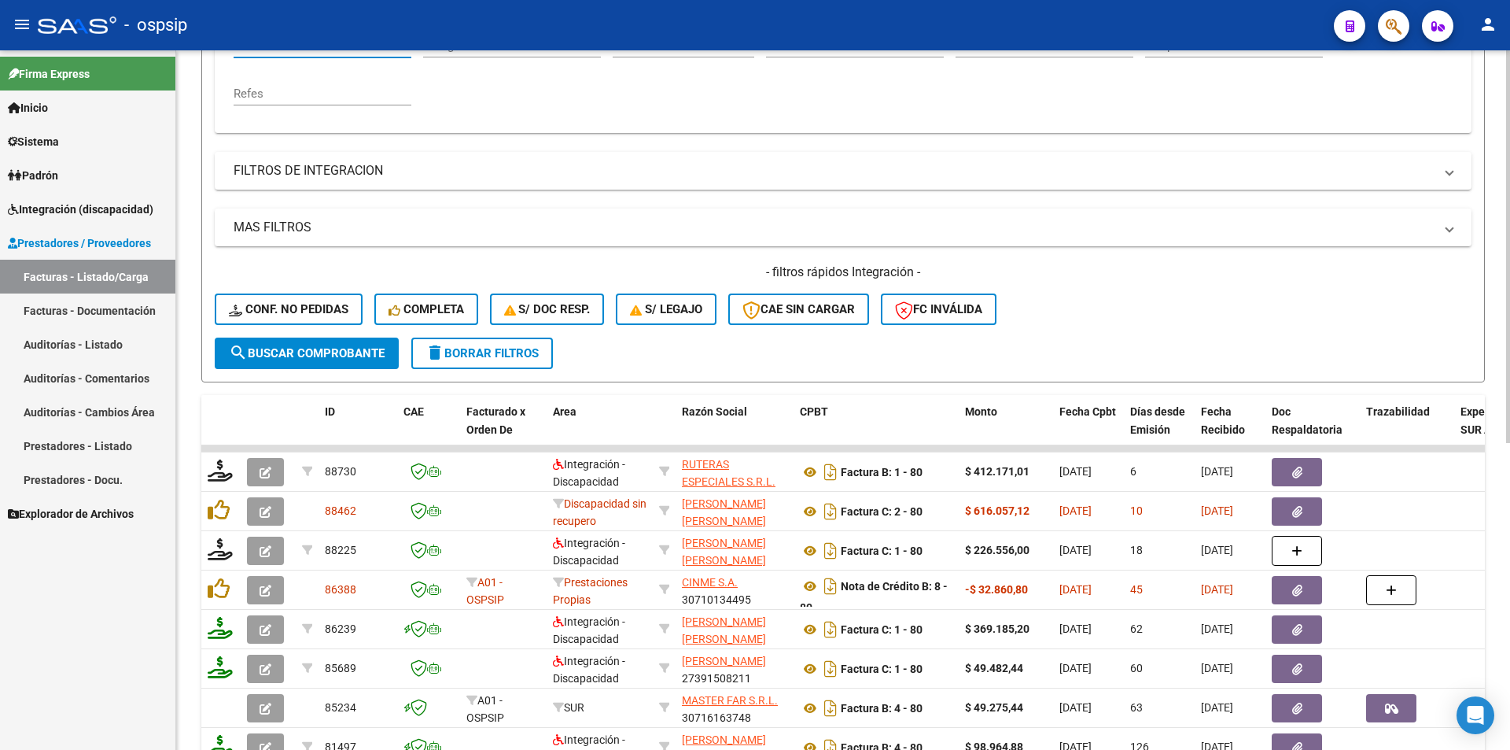
scroll to position [393, 0]
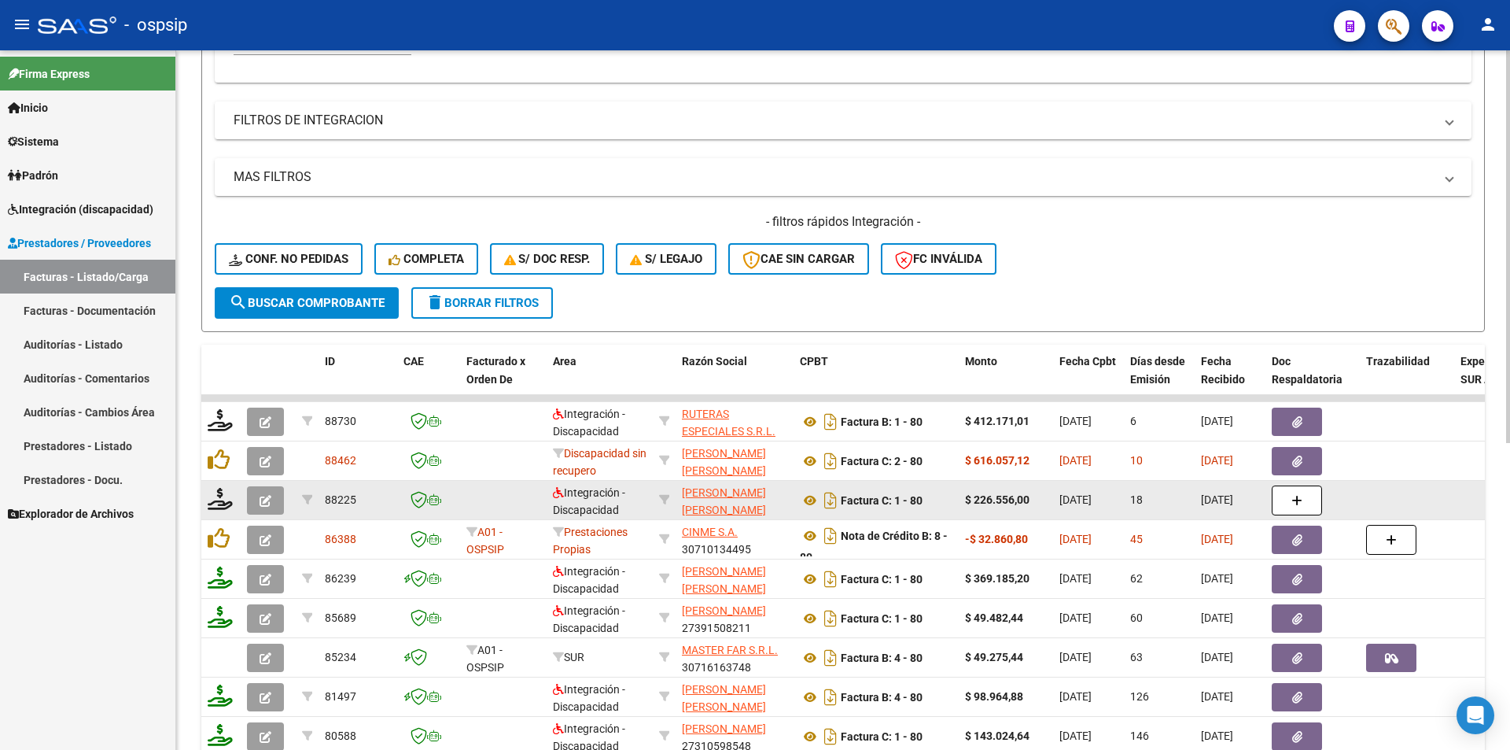
click at [264, 500] on icon "button" at bounding box center [266, 501] width 12 height 12
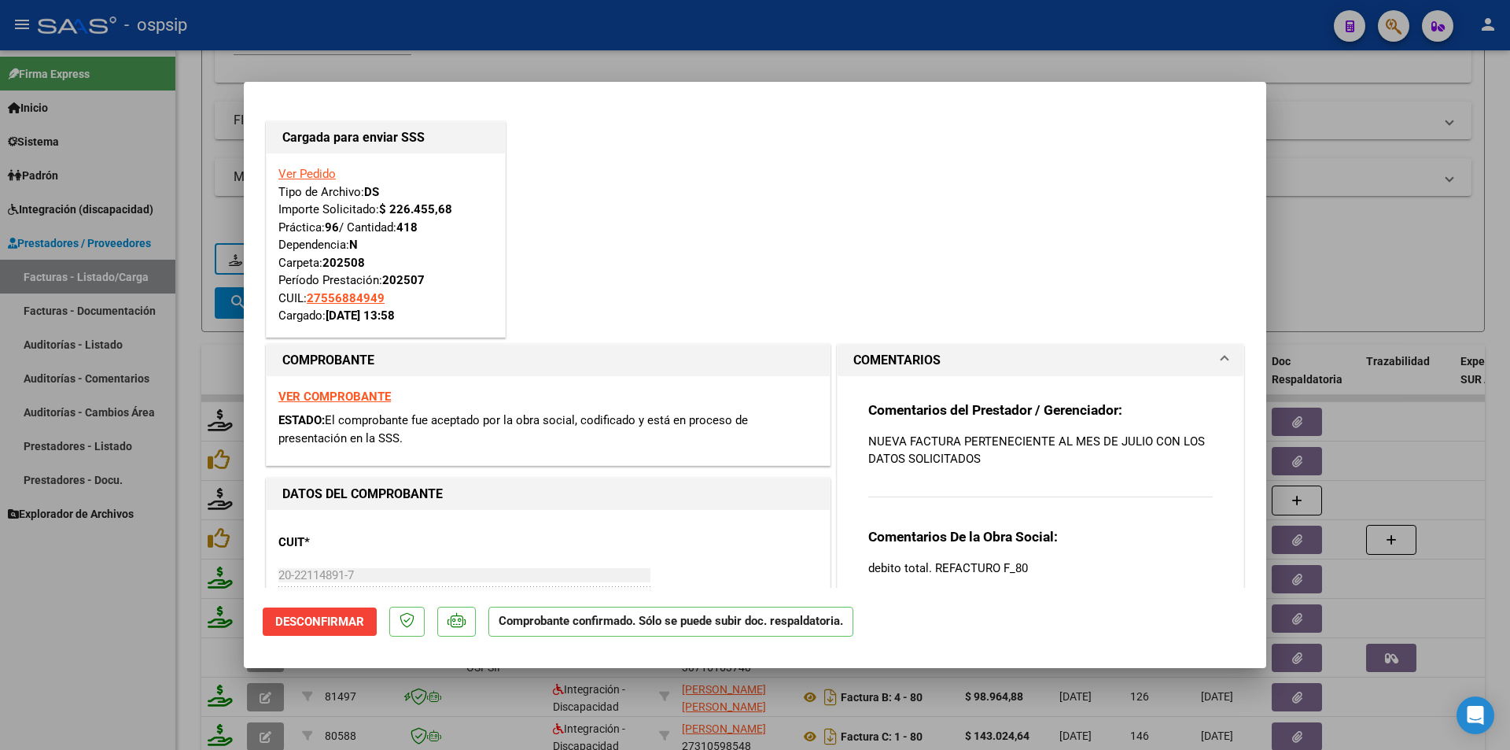
click at [66, 627] on div at bounding box center [755, 375] width 1510 height 750
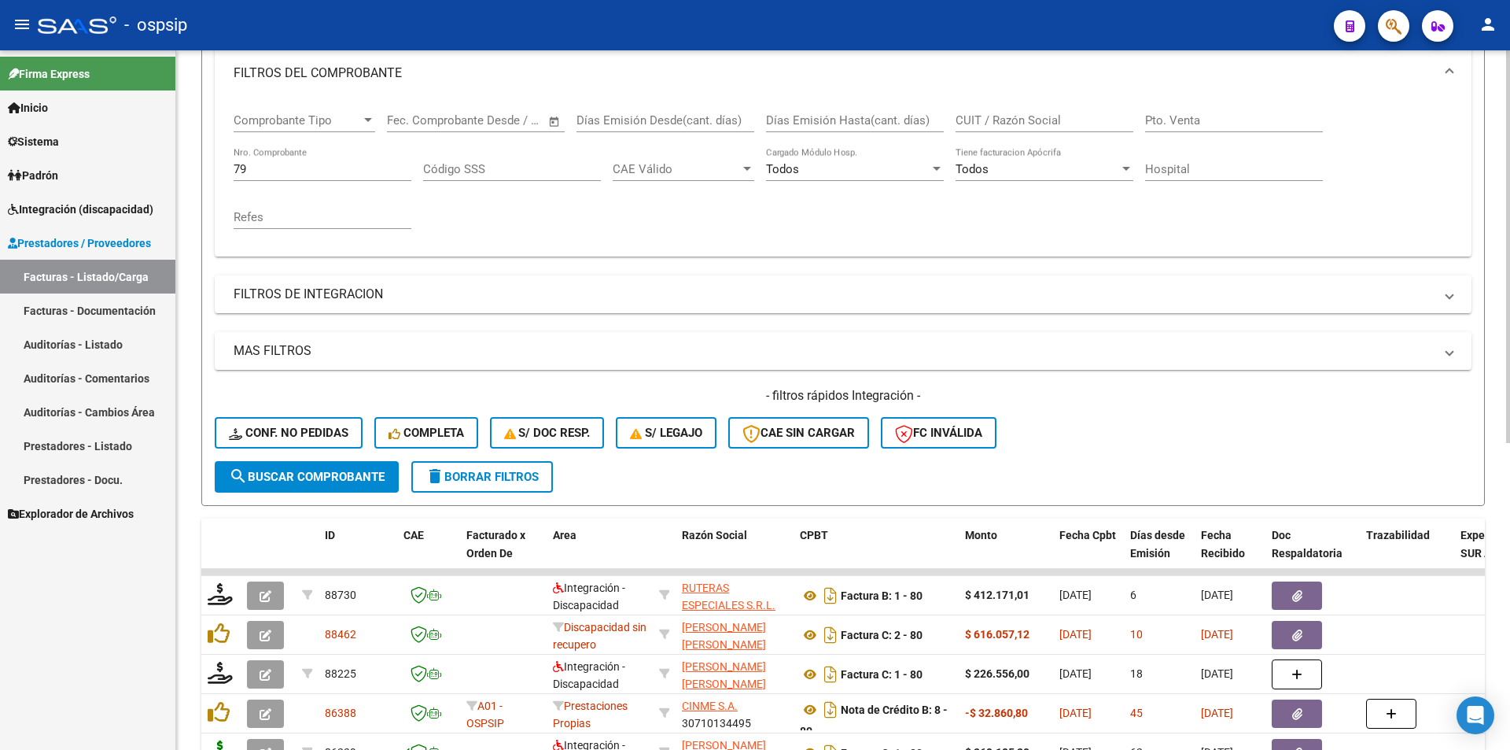
scroll to position [0, 0]
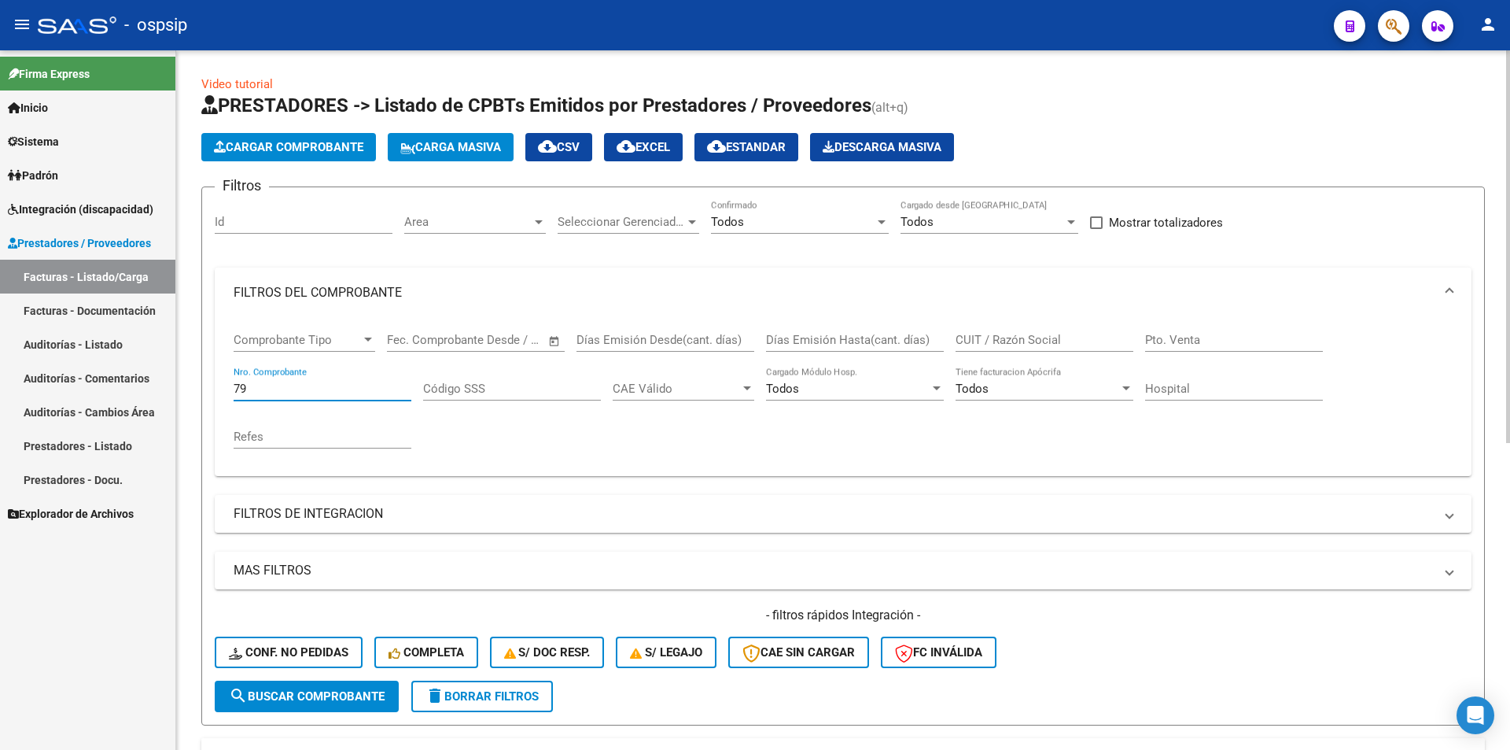
drag, startPoint x: 248, startPoint y: 387, endPoint x: 223, endPoint y: 387, distance: 24.4
click at [223, 387] on div "Comprobante Tipo Comprobante Tipo Fecha inicio – Fecha fin Fec. Comprobante Des…" at bounding box center [843, 397] width 1257 height 158
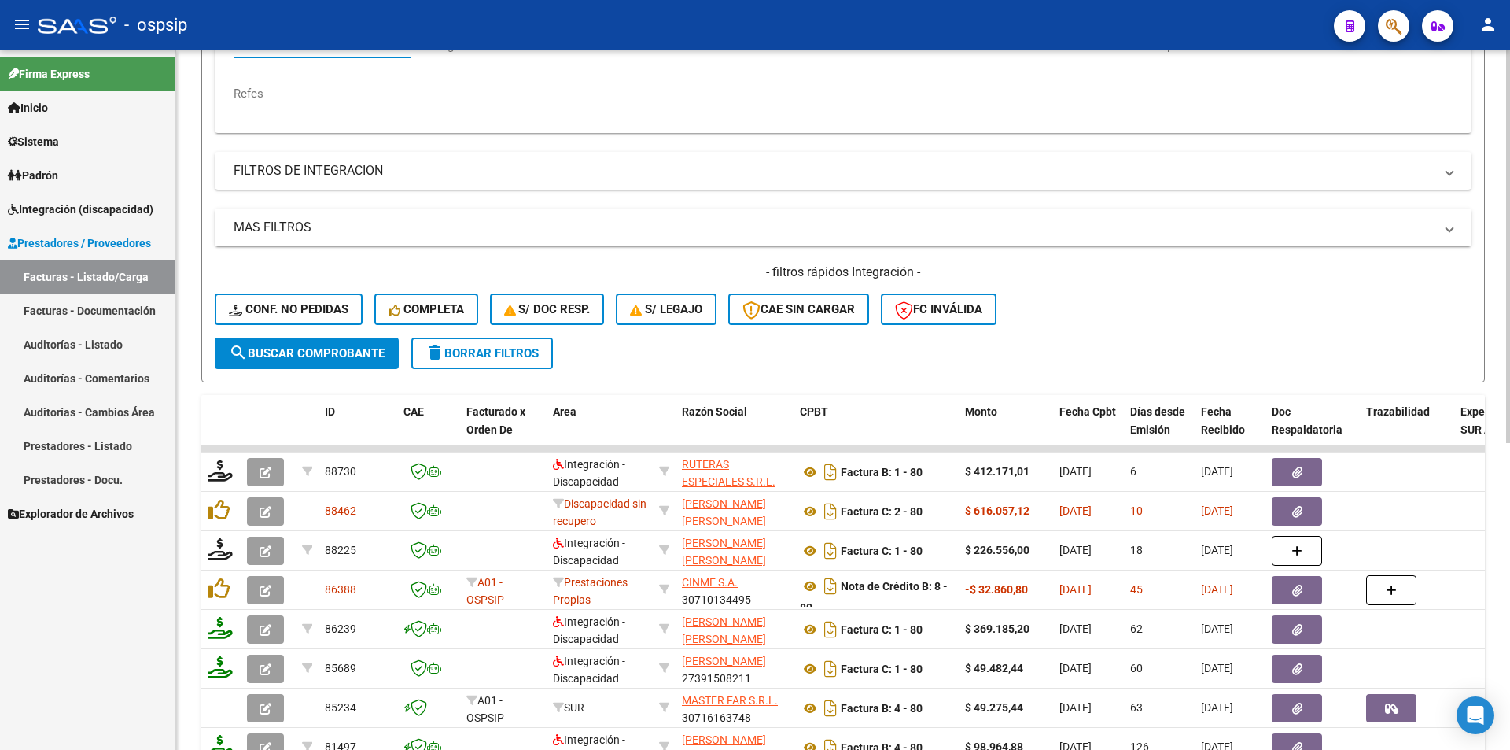
scroll to position [393, 0]
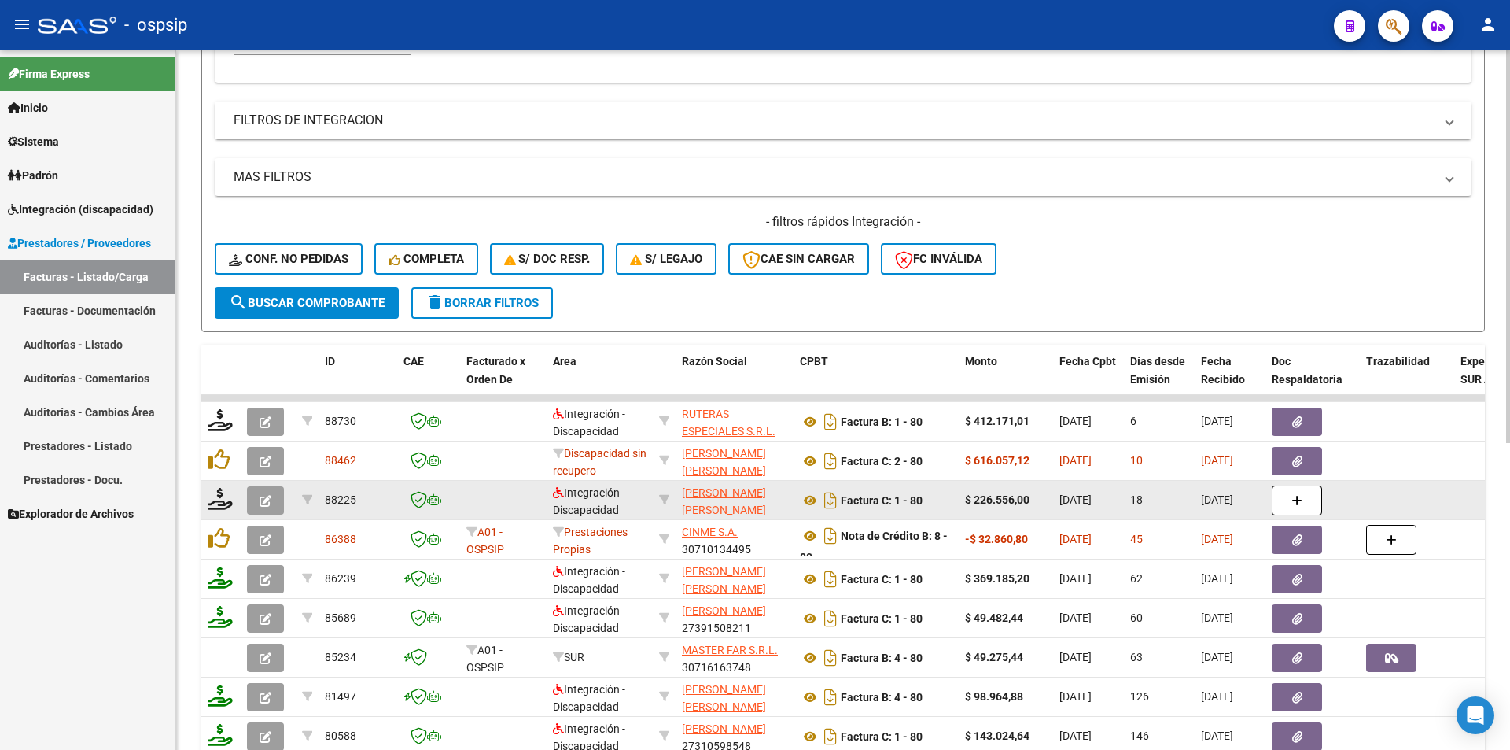
click at [262, 497] on icon "button" at bounding box center [266, 501] width 12 height 12
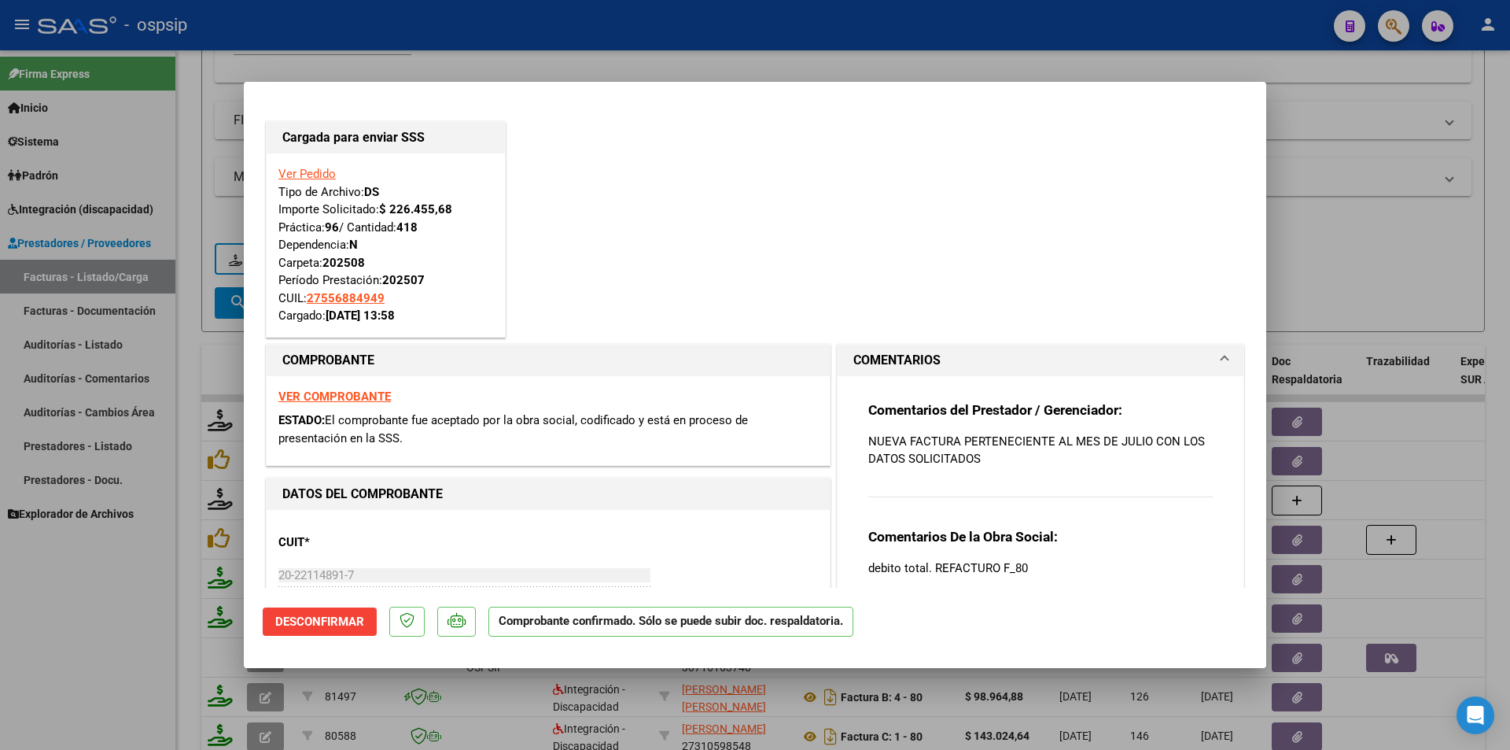
drag, startPoint x: 106, startPoint y: 665, endPoint x: 80, endPoint y: 674, distance: 27.4
click at [105, 668] on div at bounding box center [755, 375] width 1510 height 750
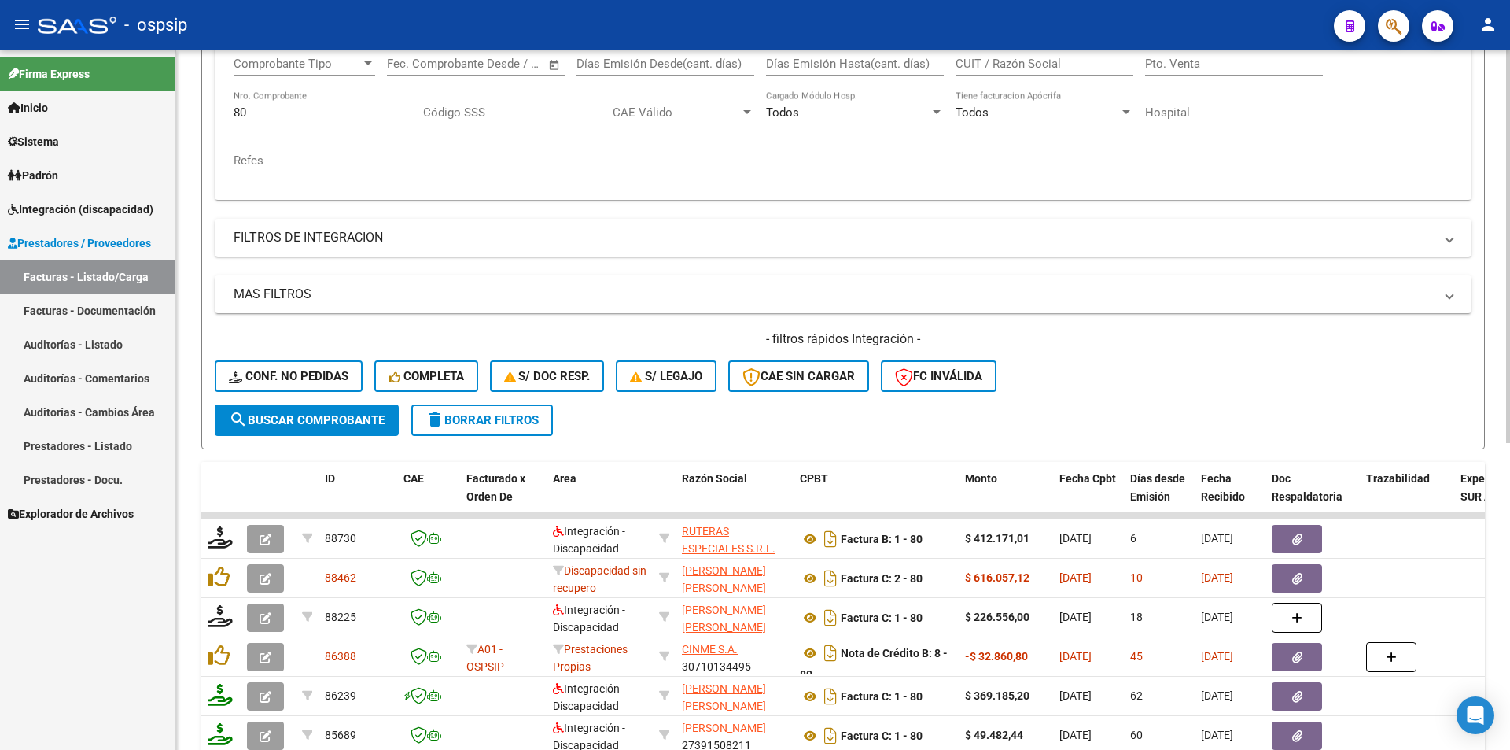
scroll to position [79, 0]
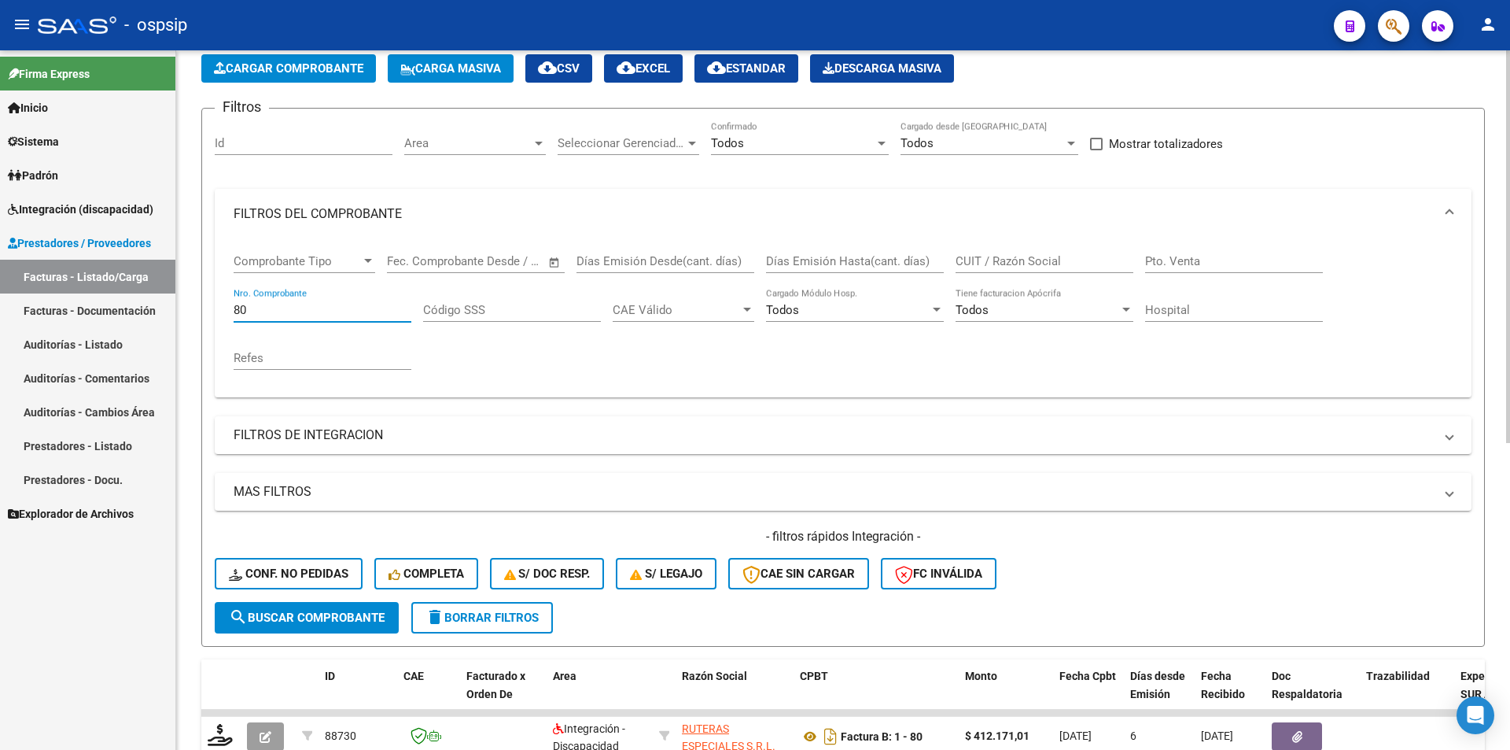
drag, startPoint x: 242, startPoint y: 307, endPoint x: 245, endPoint y: 316, distance: 9.9
click at [257, 314] on input "80" at bounding box center [323, 310] width 178 height 14
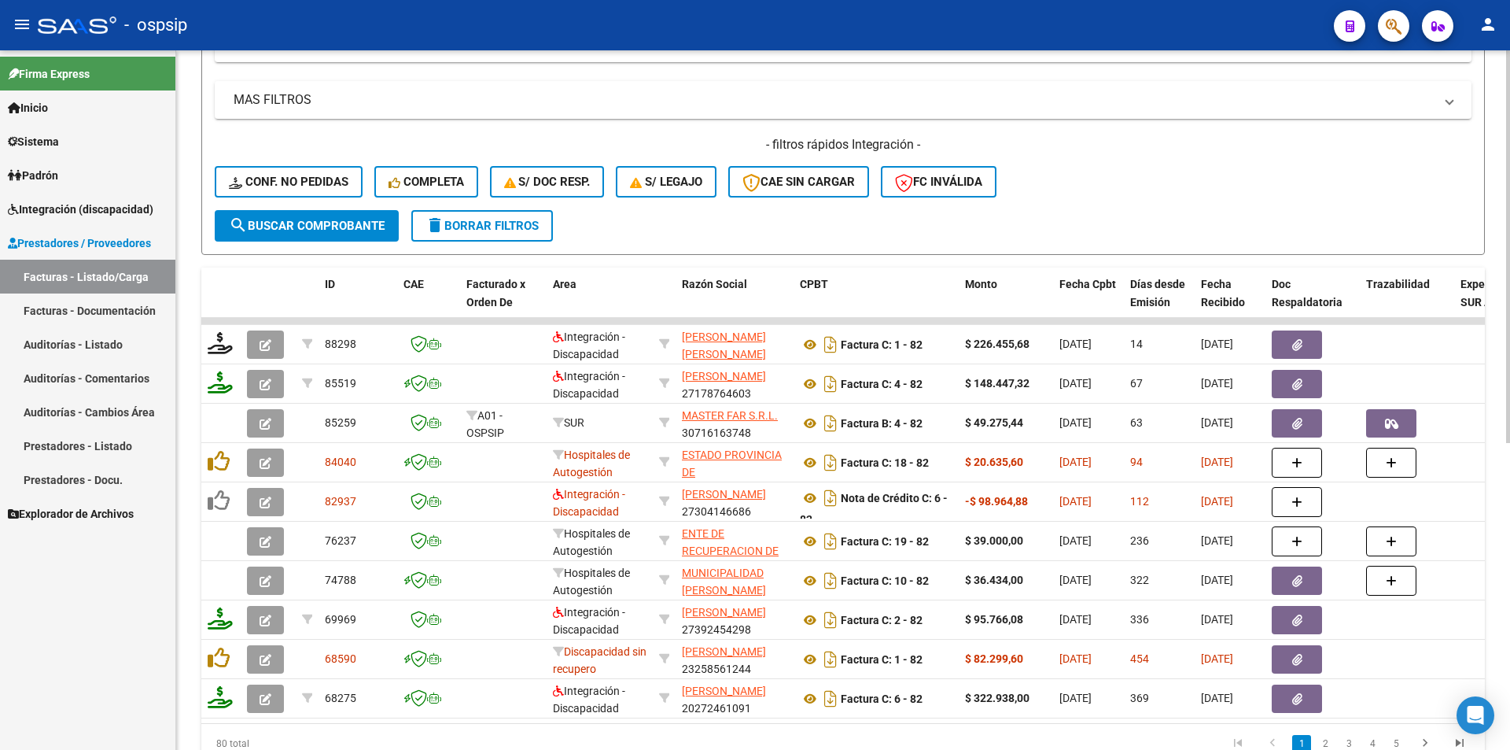
scroll to position [472, 0]
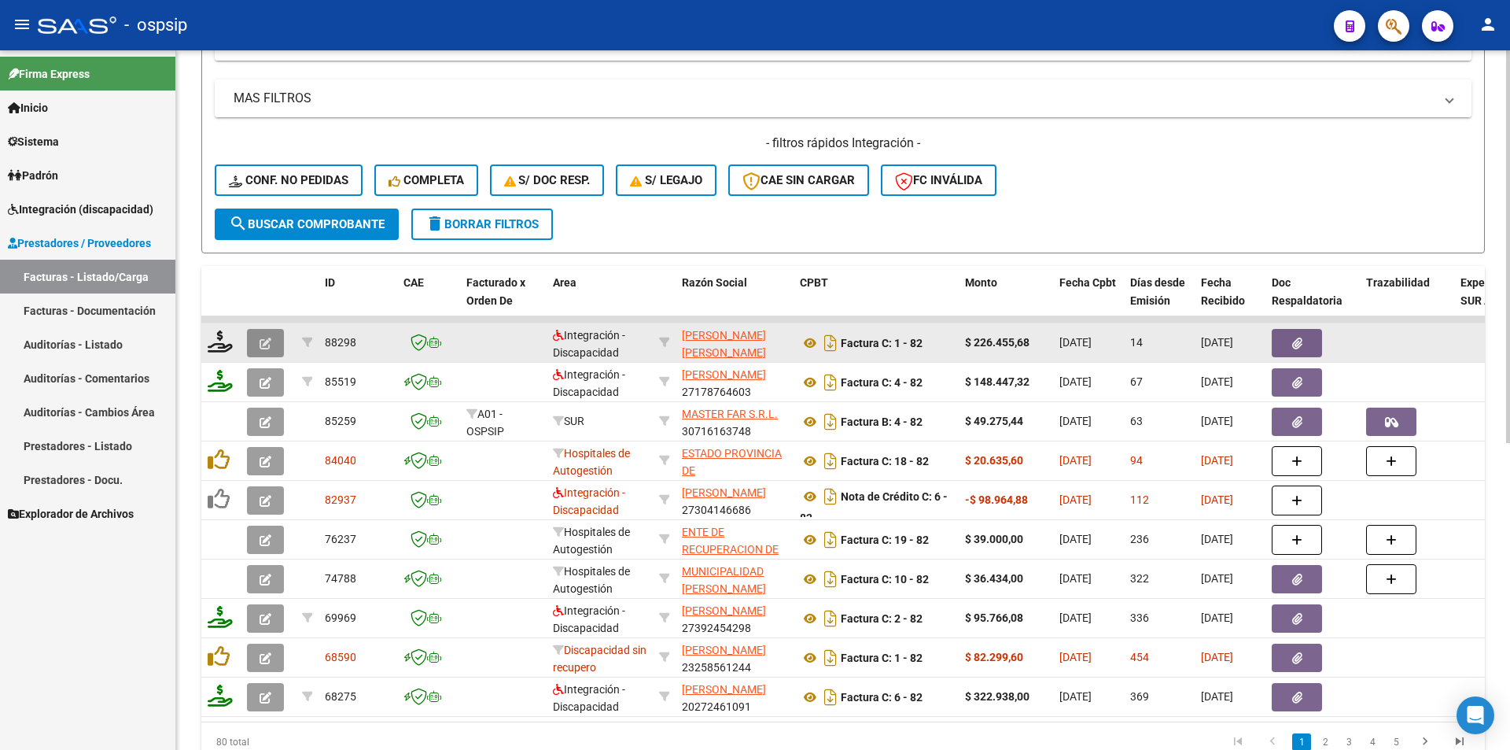
click at [270, 345] on icon "button" at bounding box center [266, 343] width 12 height 12
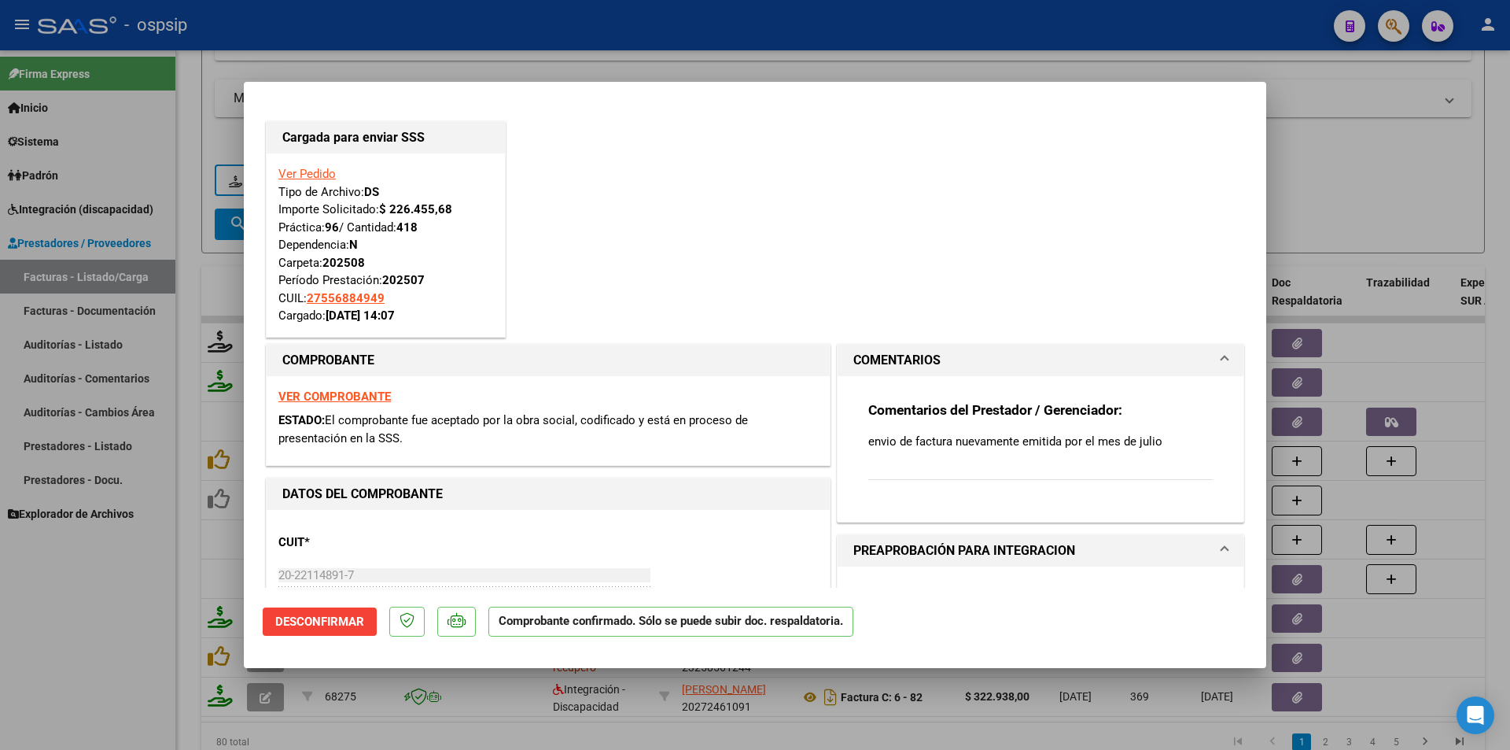
click at [76, 611] on div at bounding box center [755, 375] width 1510 height 750
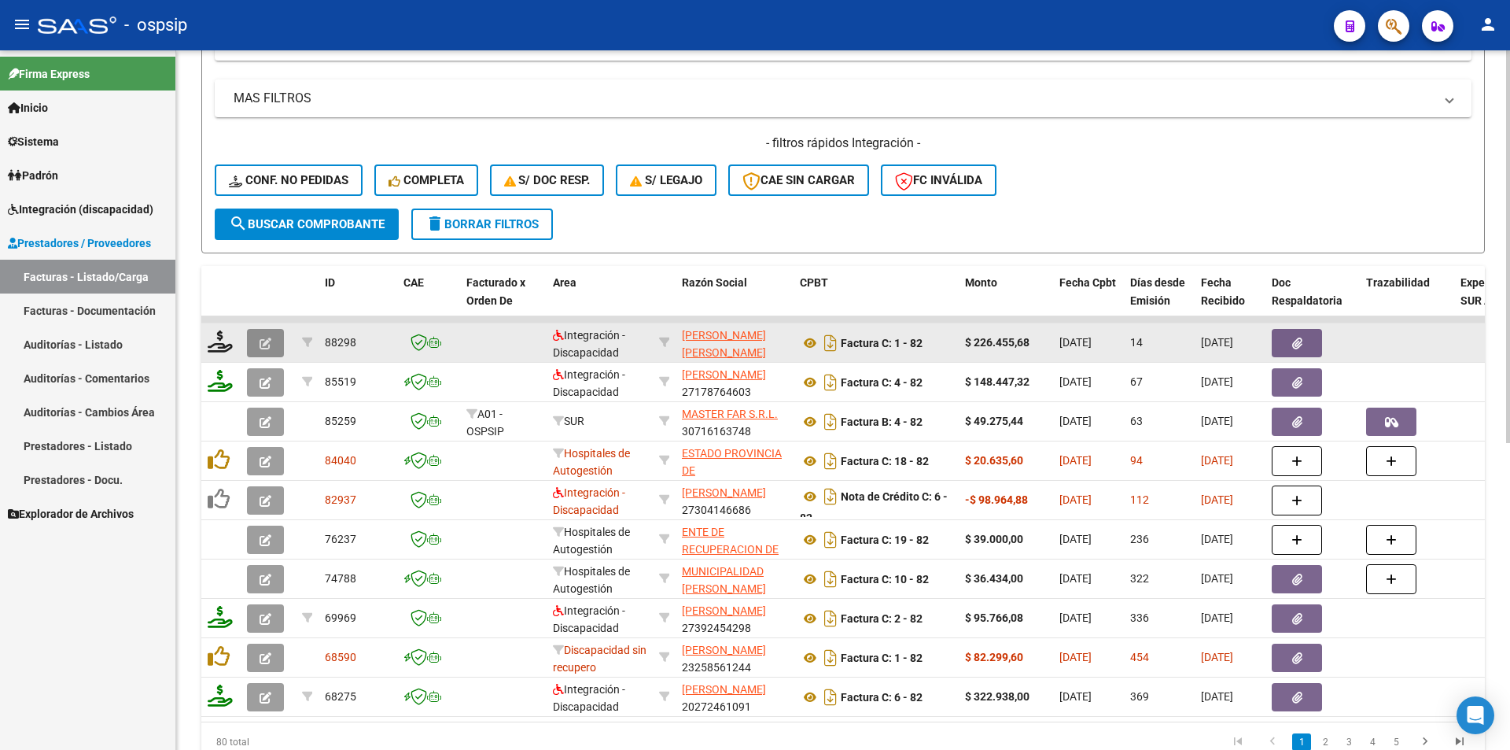
click at [263, 345] on icon "button" at bounding box center [266, 343] width 12 height 12
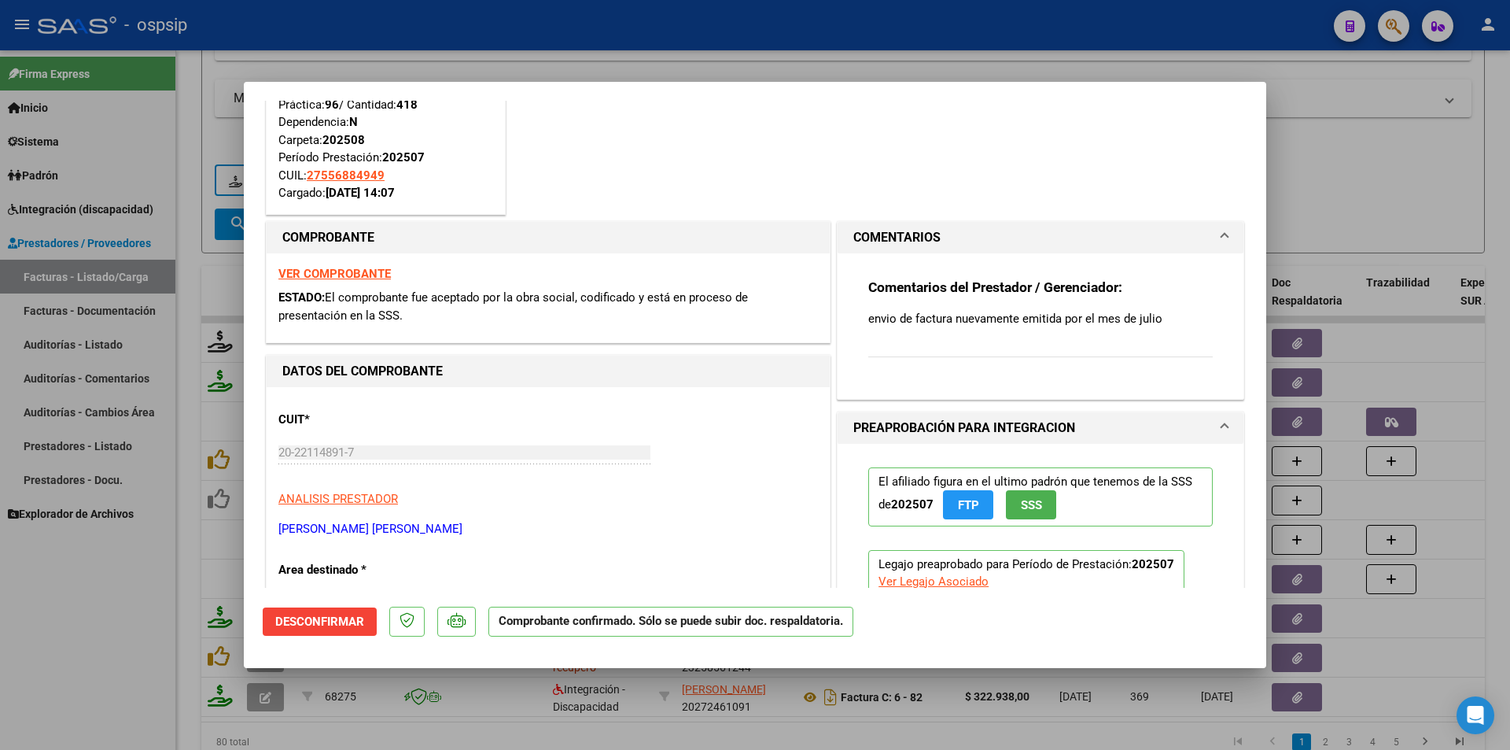
scroll to position [157, 0]
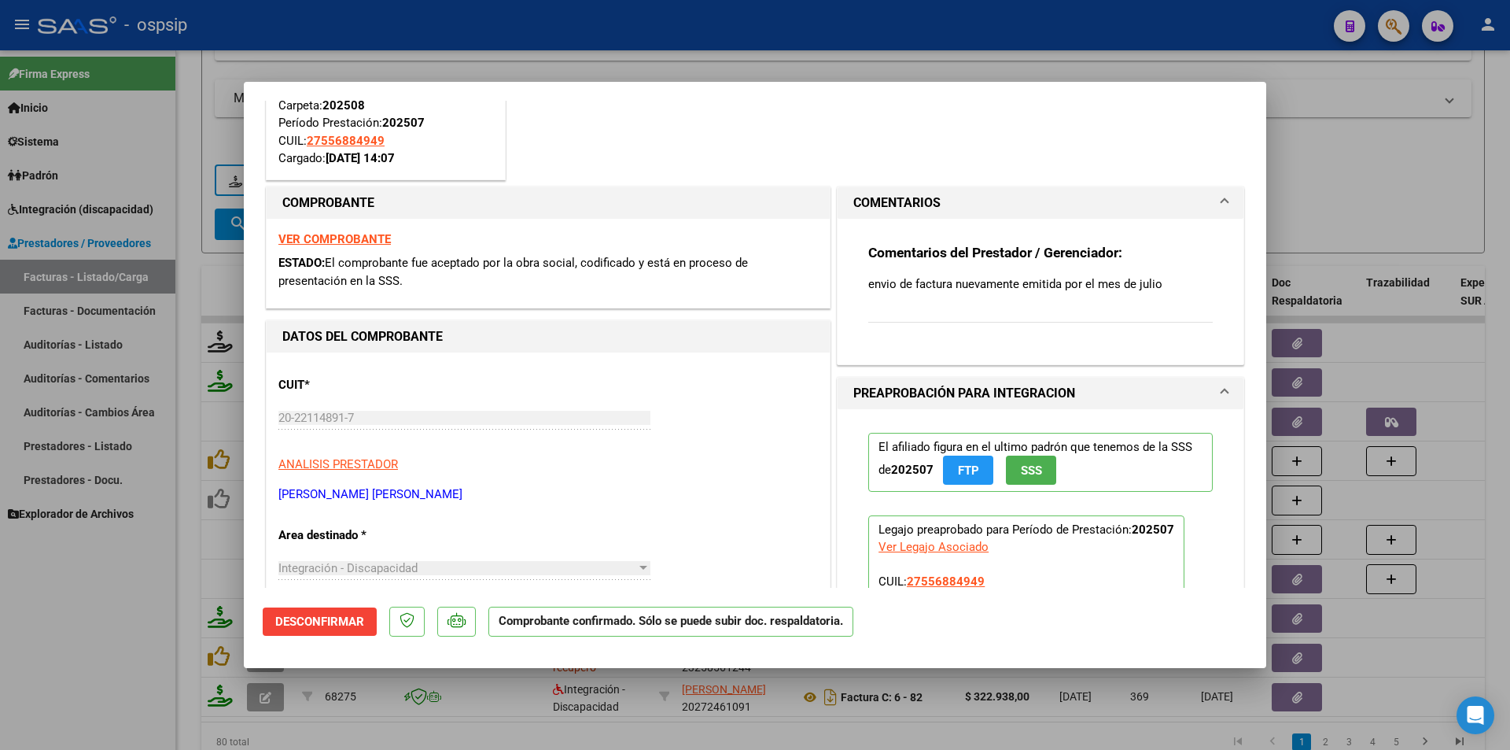
click at [162, 639] on div at bounding box center [755, 375] width 1510 height 750
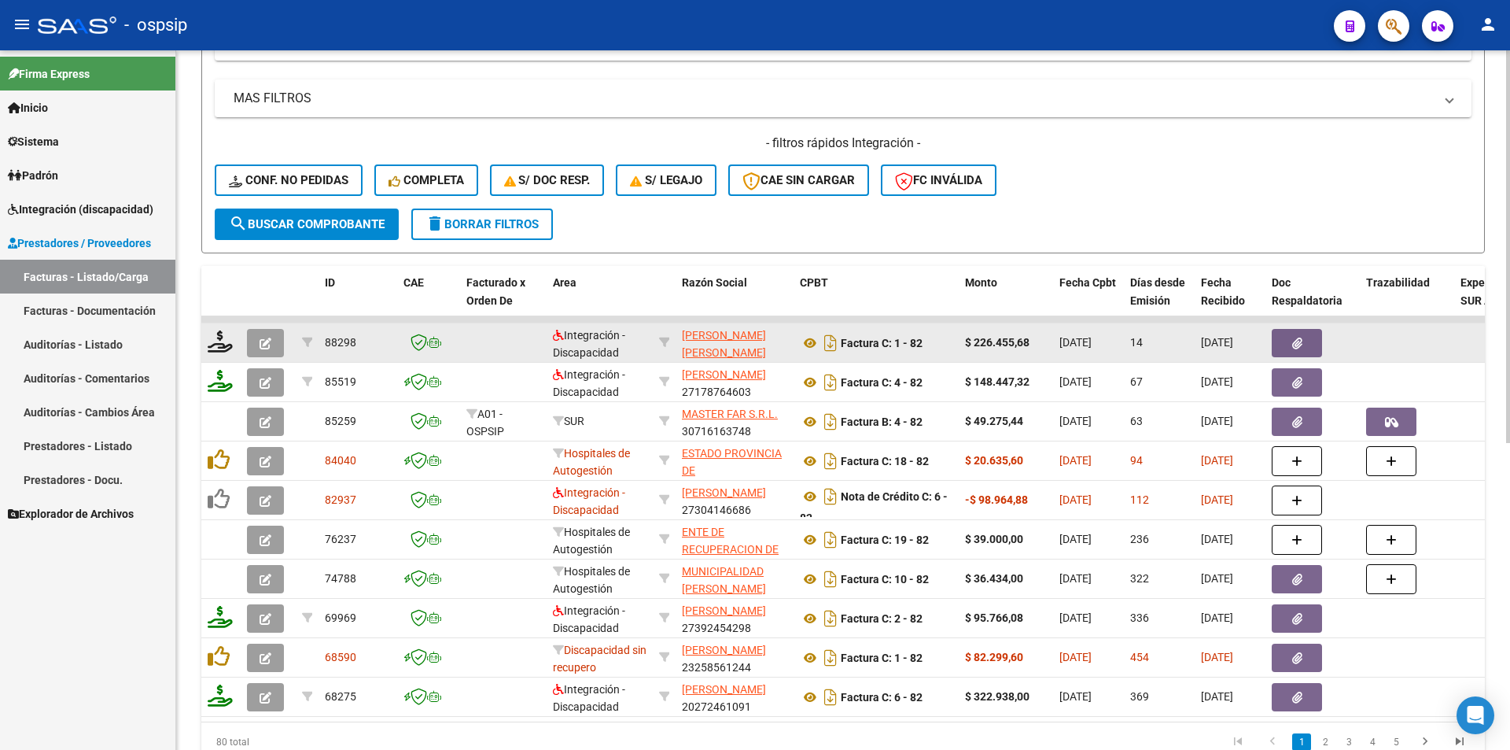
scroll to position [79, 0]
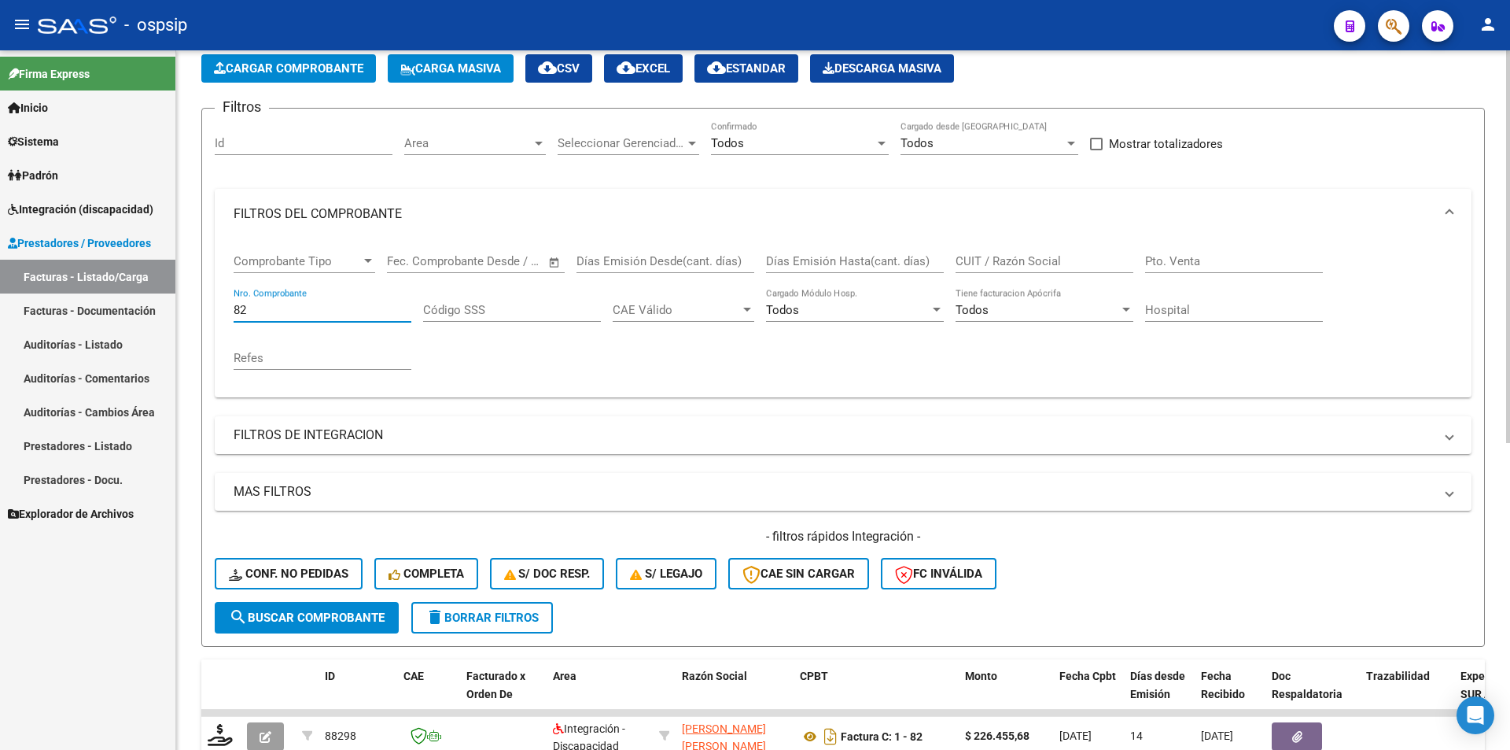
drag, startPoint x: 253, startPoint y: 306, endPoint x: 226, endPoint y: 301, distance: 27.9
click at [226, 301] on div "Comprobante Tipo Comprobante Tipo Fecha inicio – Fecha fin Fec. Comprobante Des…" at bounding box center [843, 318] width 1257 height 158
drag, startPoint x: 136, startPoint y: 627, endPoint x: 146, endPoint y: 633, distance: 11.3
click at [148, 638] on div "Firma Express Inicio Instructivos Contacto OS Sistema Usuarios Todos los Usuari…" at bounding box center [87, 399] width 175 height 699
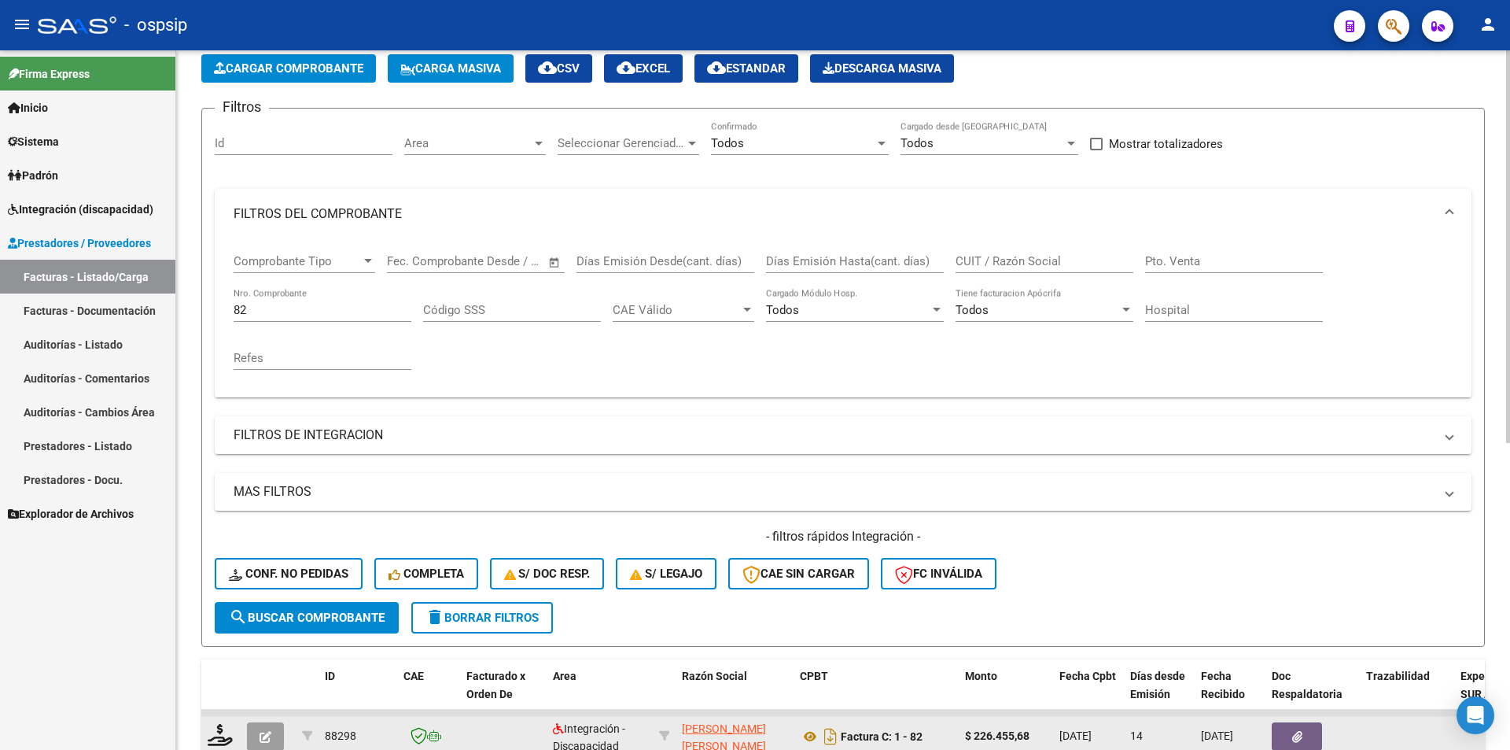
click at [275, 729] on button "button" at bounding box center [265, 736] width 37 height 28
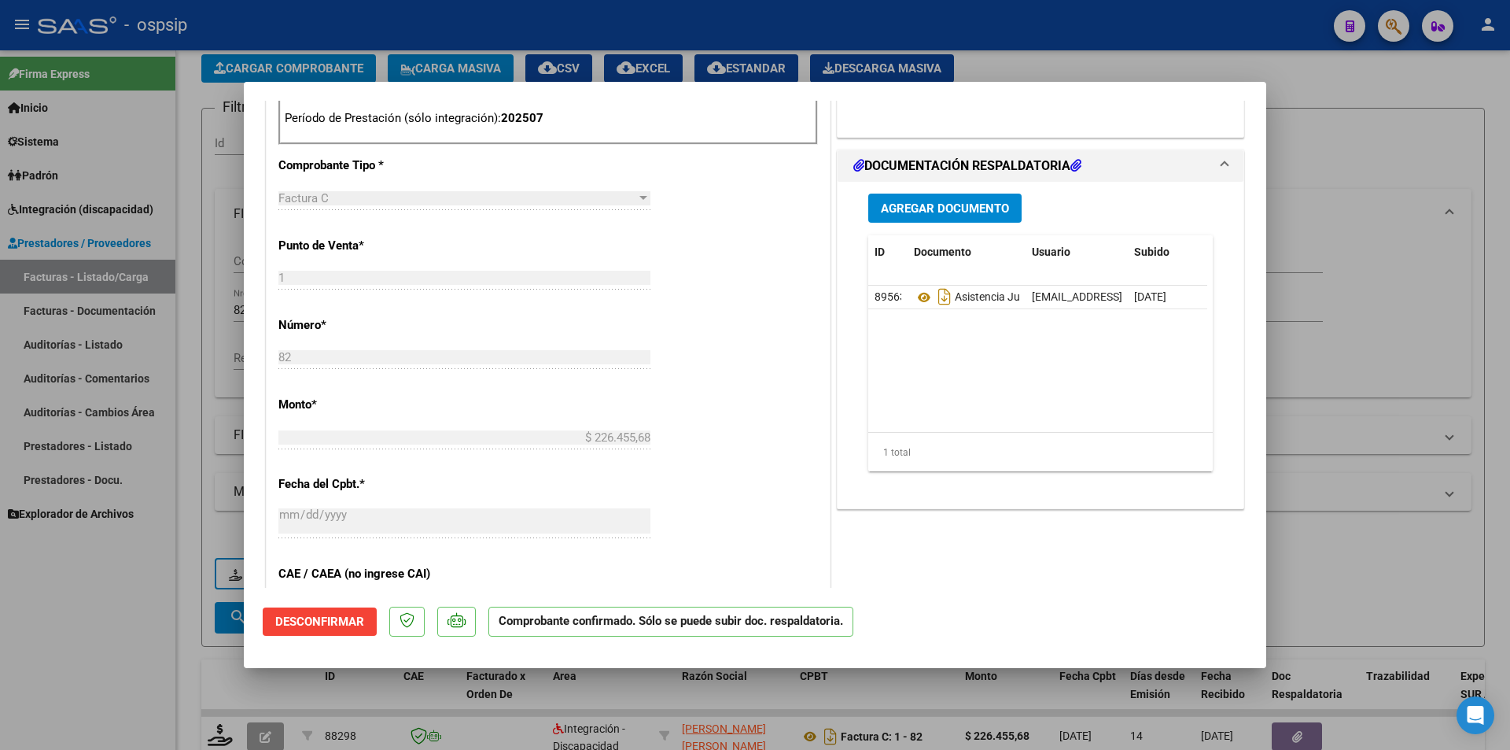
scroll to position [1023, 0]
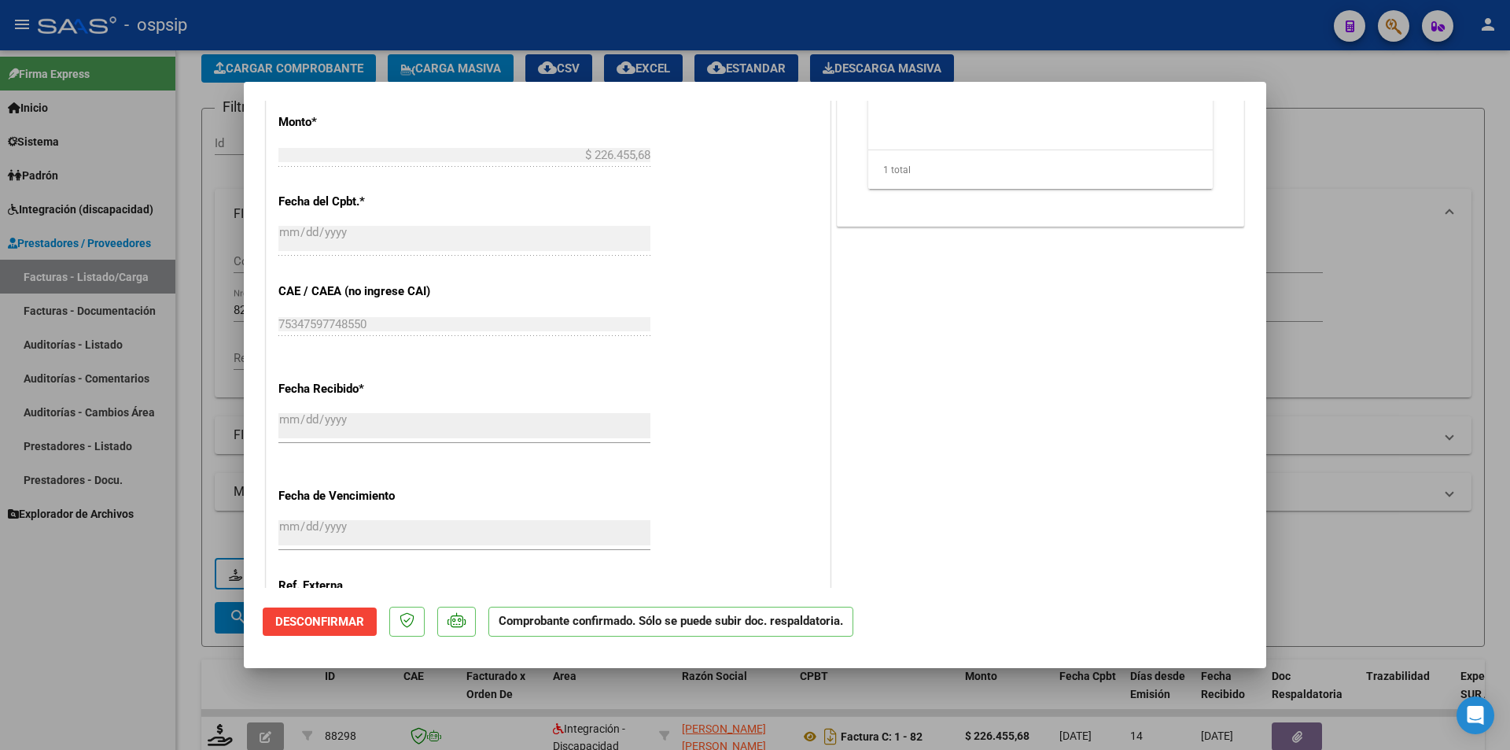
click at [61, 656] on div at bounding box center [755, 375] width 1510 height 750
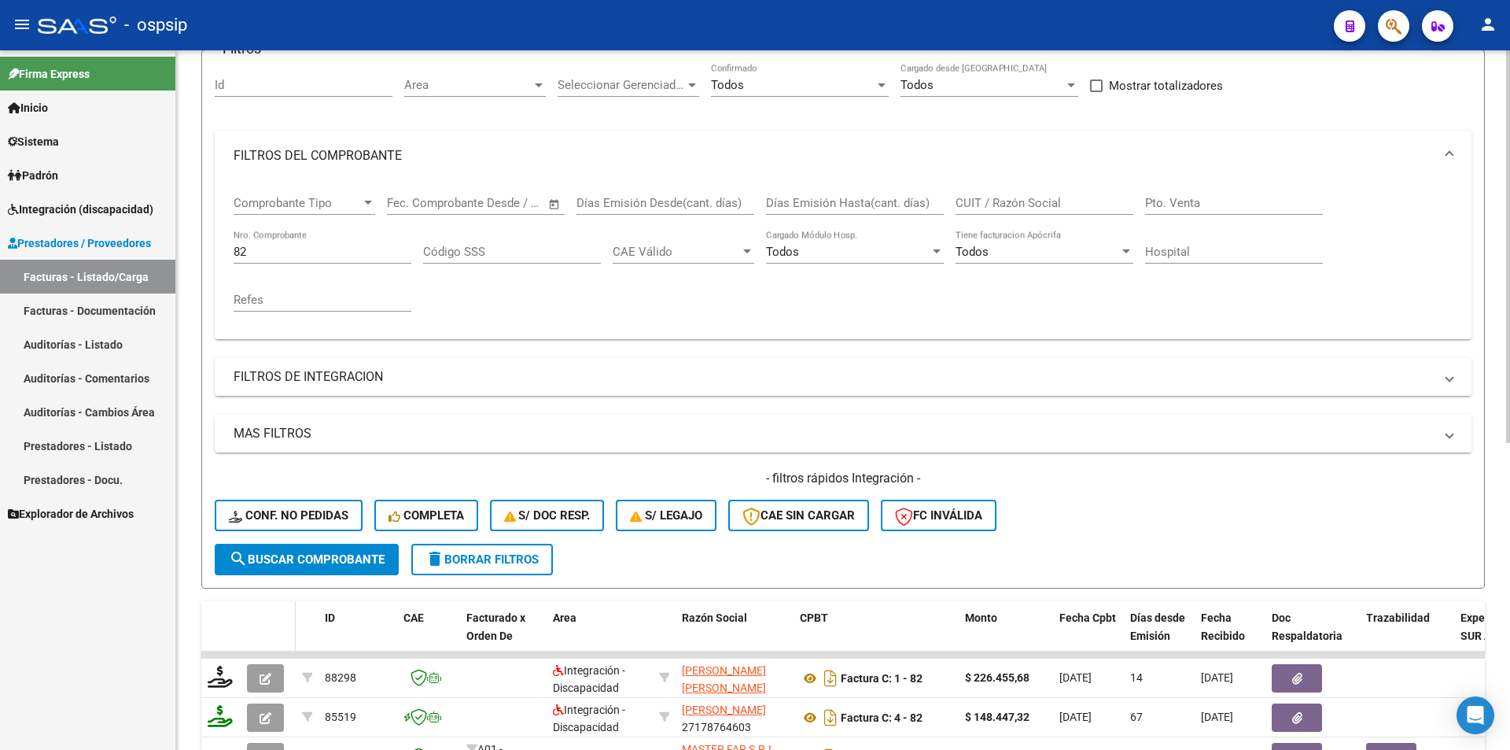
scroll to position [315, 0]
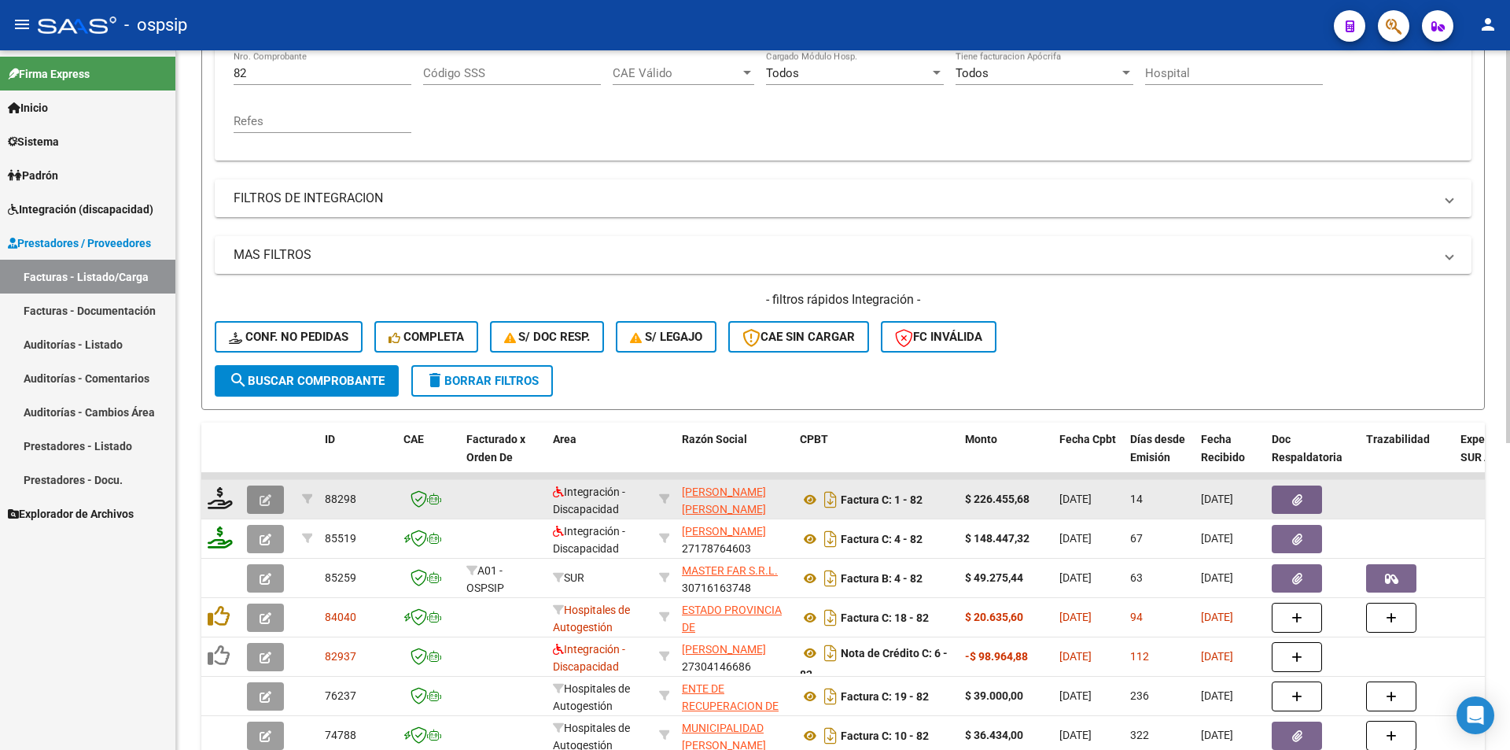
click at [267, 502] on icon "button" at bounding box center [266, 500] width 12 height 12
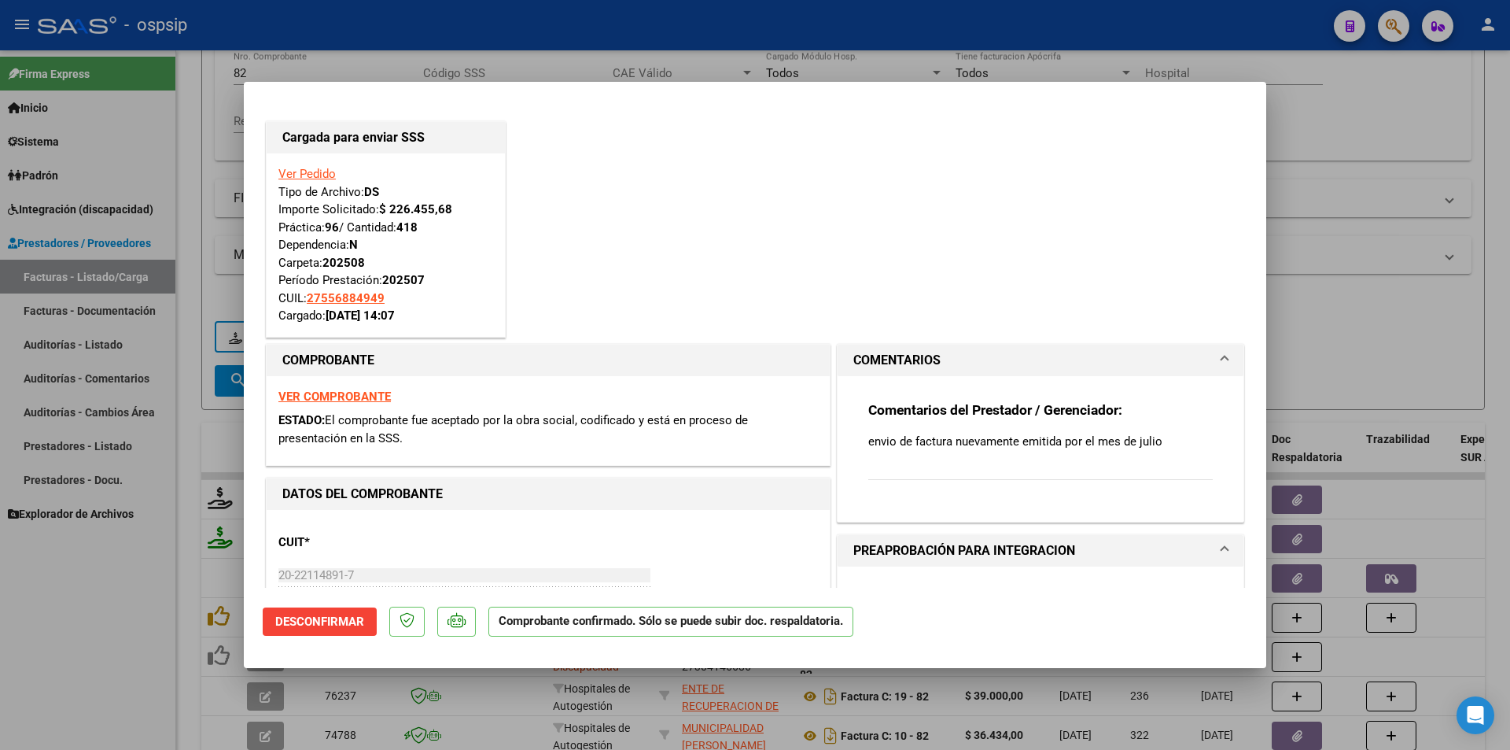
drag, startPoint x: 310, startPoint y: 177, endPoint x: 302, endPoint y: 183, distance: 10.1
click at [310, 175] on link "Ver Pedido" at bounding box center [306, 174] width 57 height 14
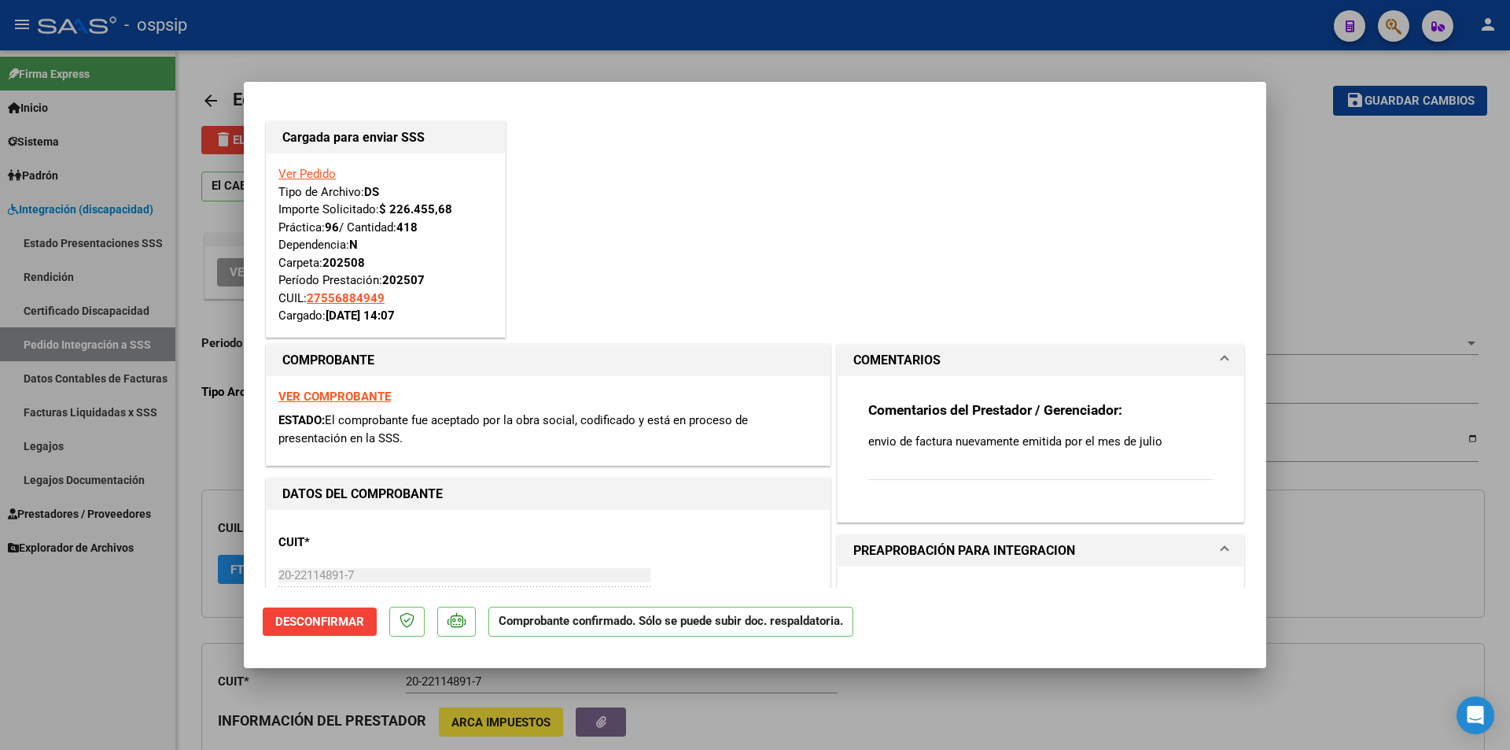
click at [45, 712] on div at bounding box center [755, 375] width 1510 height 750
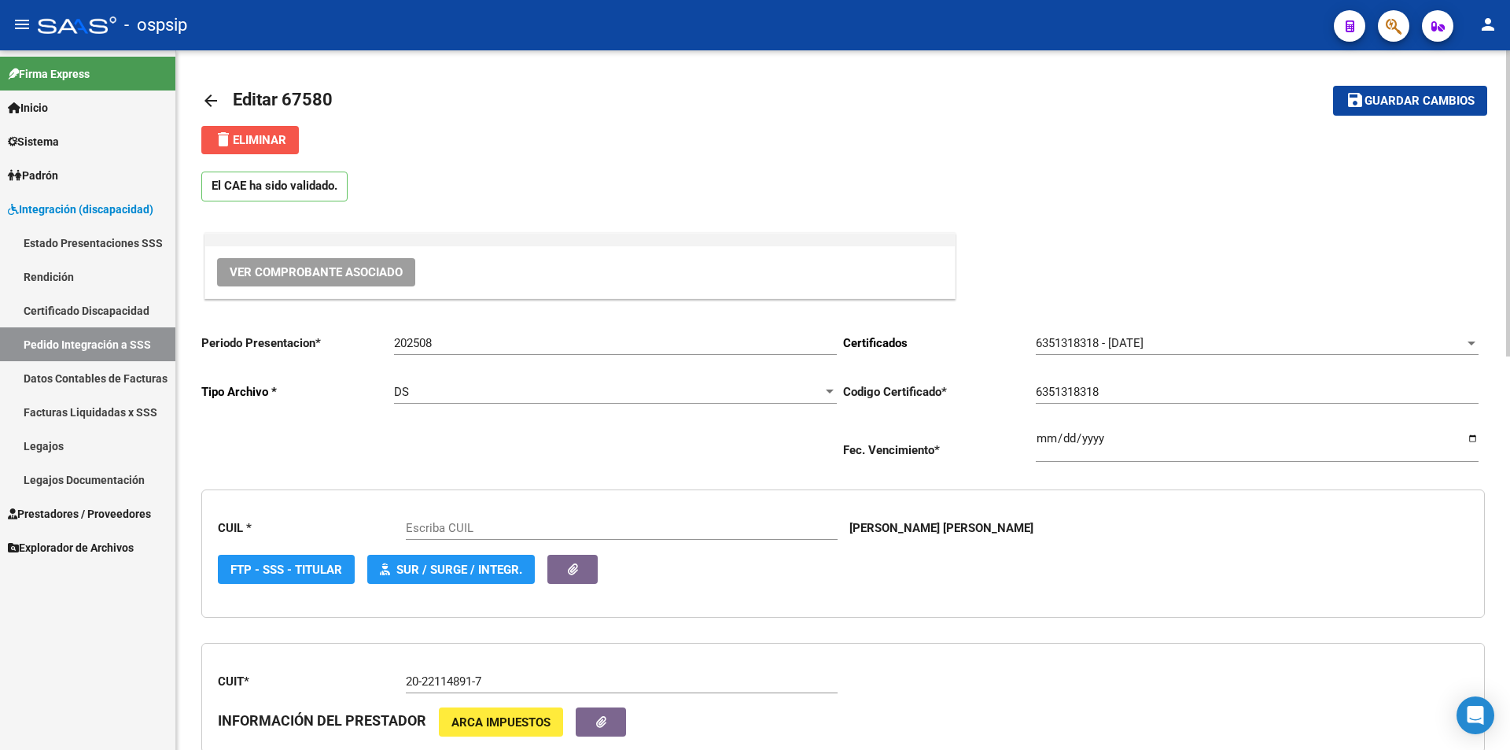
click at [293, 145] on button "delete Eliminar" at bounding box center [250, 140] width 98 height 28
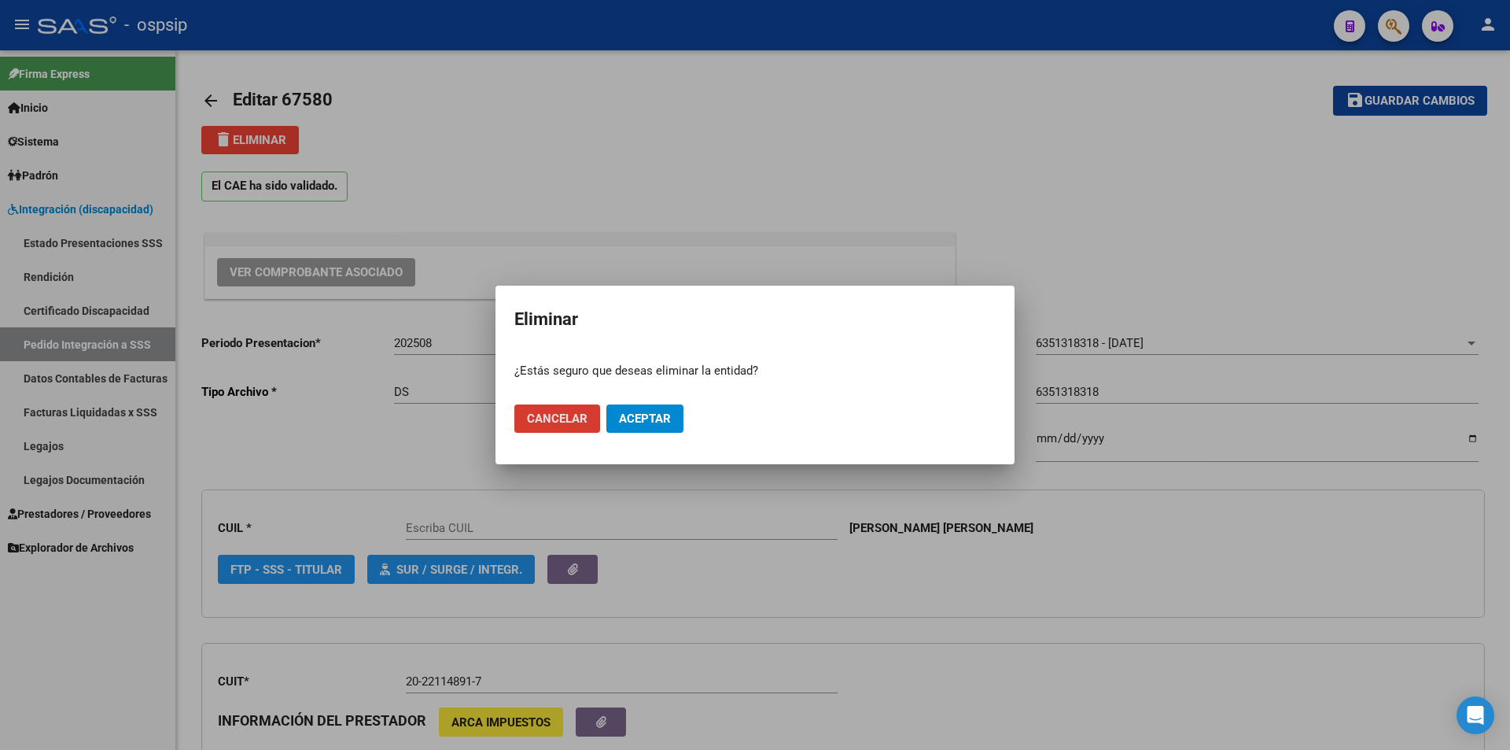
click at [640, 420] on span "Aceptar" at bounding box center [645, 418] width 52 height 14
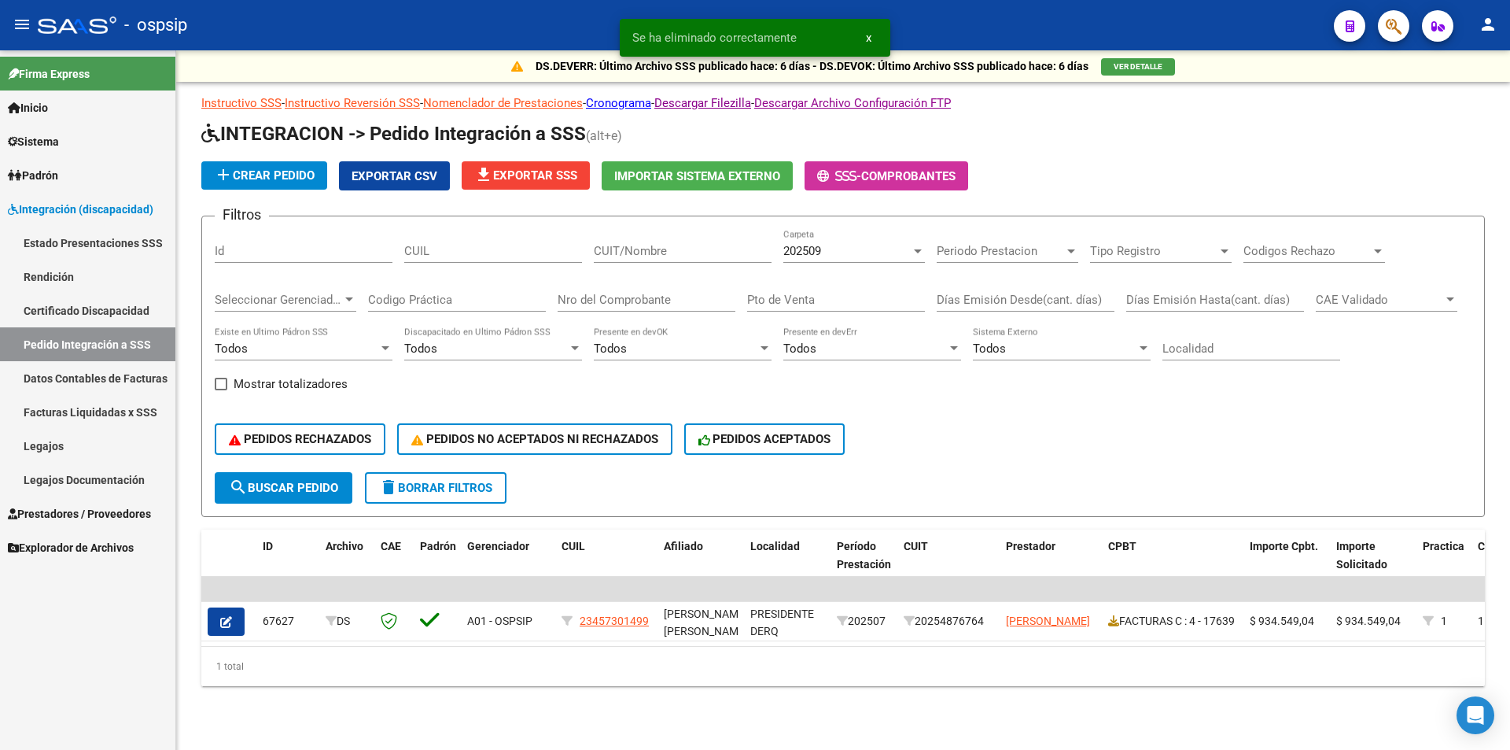
click at [121, 513] on span "Prestadores / Proveedores" at bounding box center [79, 513] width 143 height 17
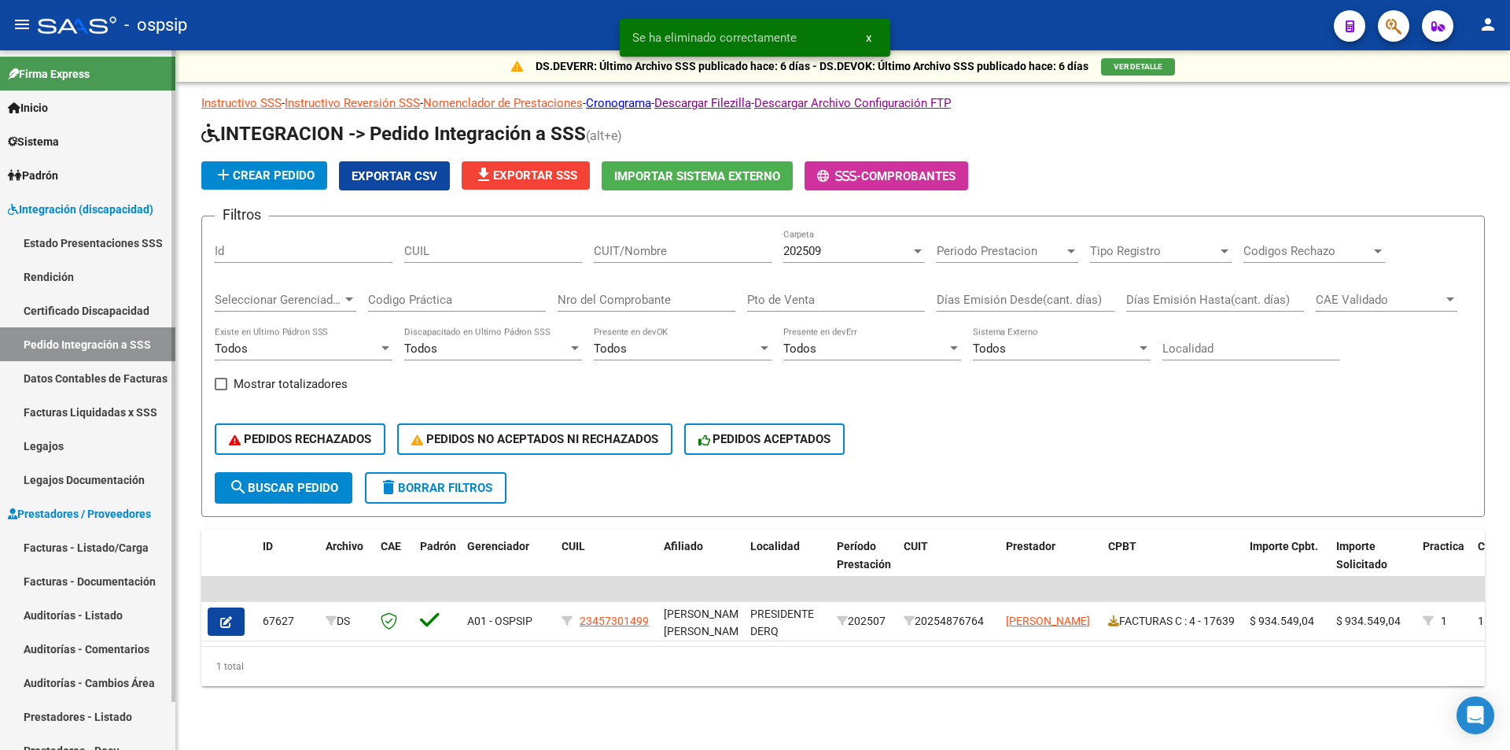
click at [123, 547] on link "Facturas - Listado/Carga" at bounding box center [87, 547] width 175 height 34
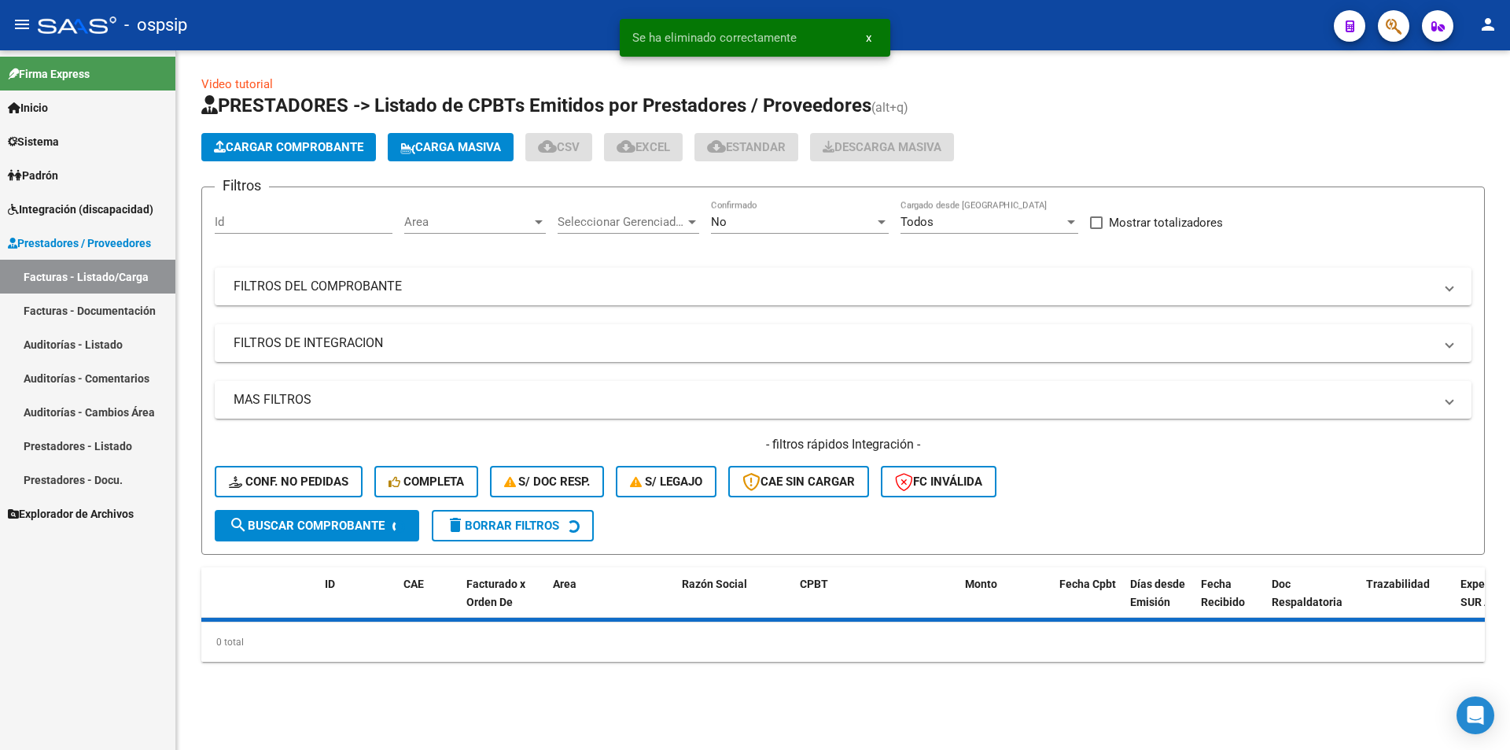
click at [780, 221] on div "No" at bounding box center [793, 222] width 164 height 14
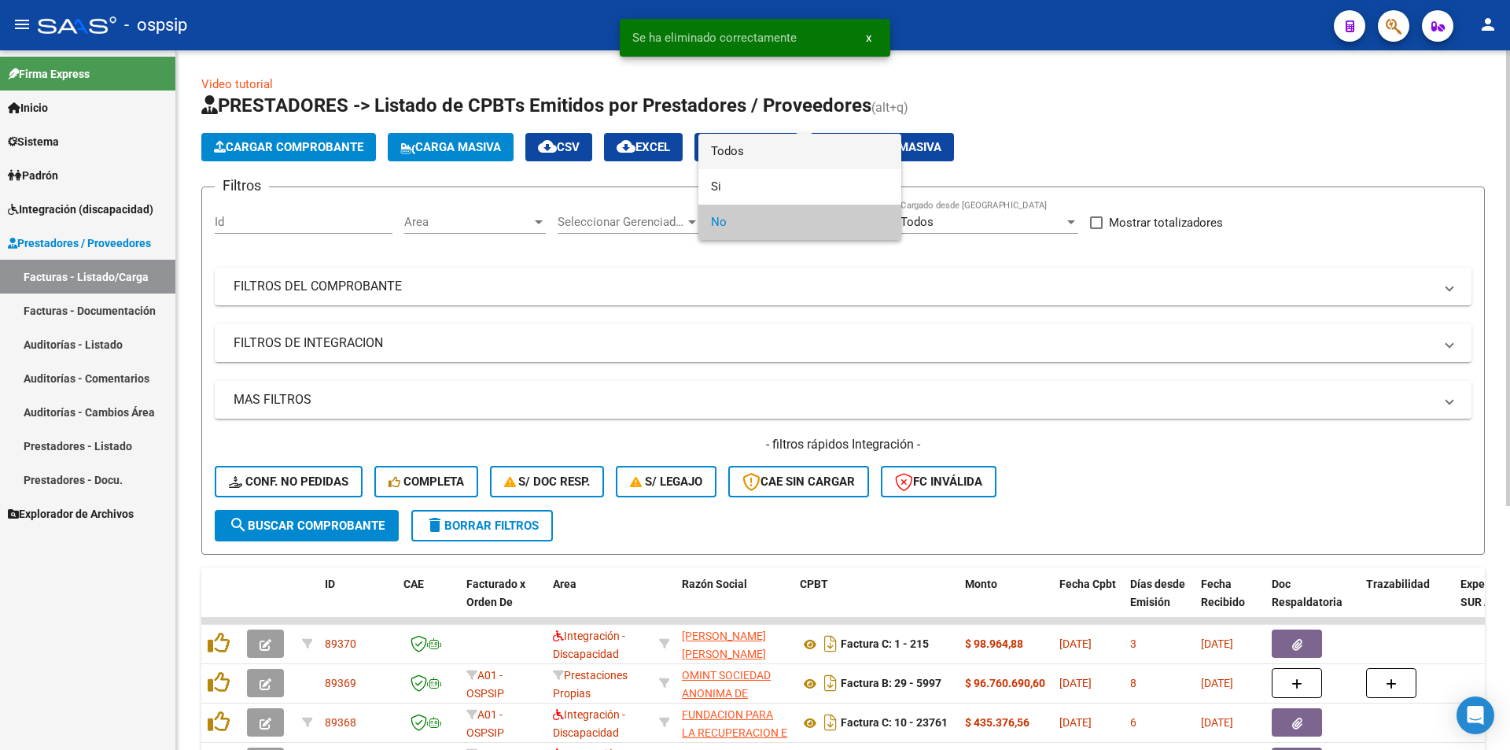
click at [725, 153] on span "Todos" at bounding box center [800, 151] width 178 height 35
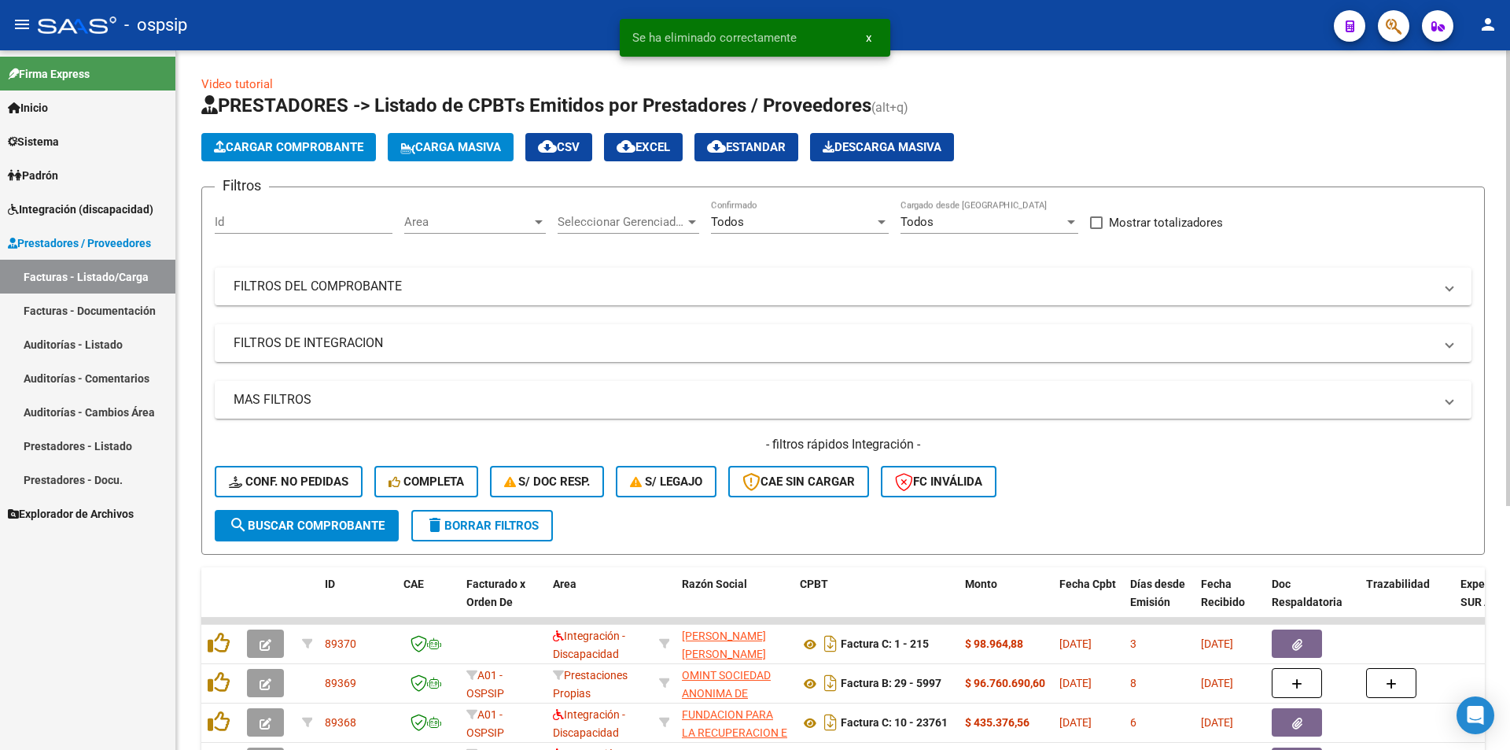
drag, startPoint x: 420, startPoint y: 282, endPoint x: 378, endPoint y: 356, distance: 84.6
click at [419, 282] on mat-panel-title "FILTROS DEL COMPROBANTE" at bounding box center [834, 286] width 1200 height 17
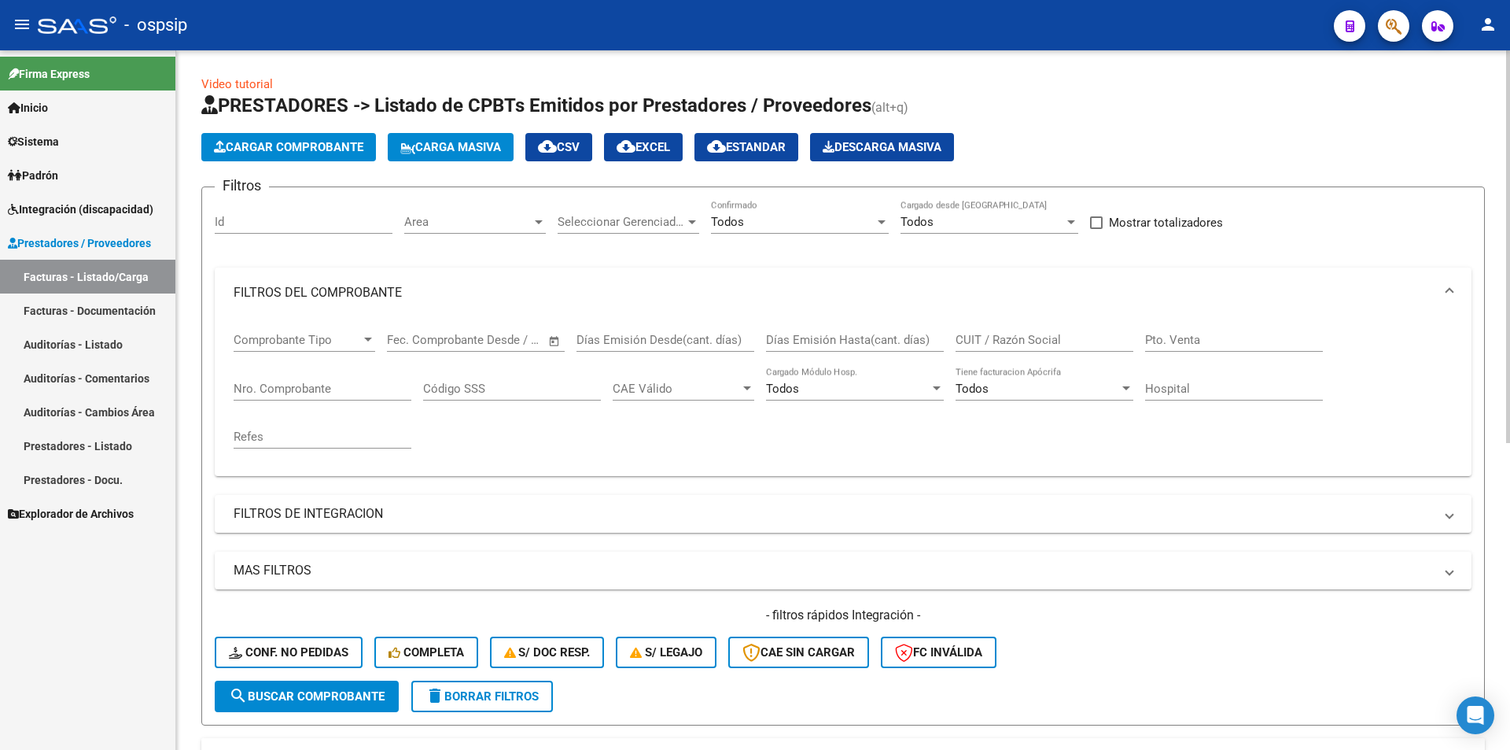
click at [338, 385] on input "Nro. Comprobante" at bounding box center [323, 388] width 178 height 14
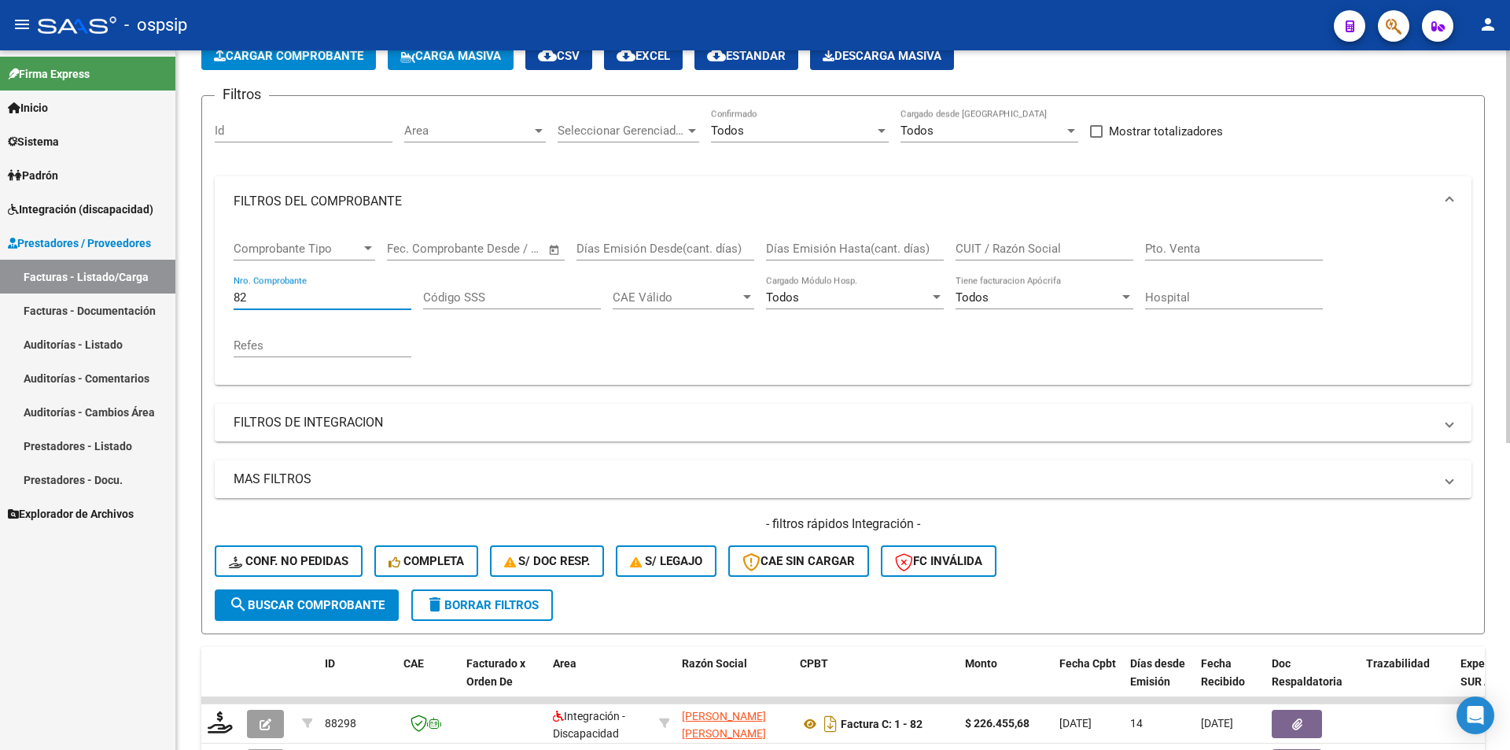
scroll to position [393, 0]
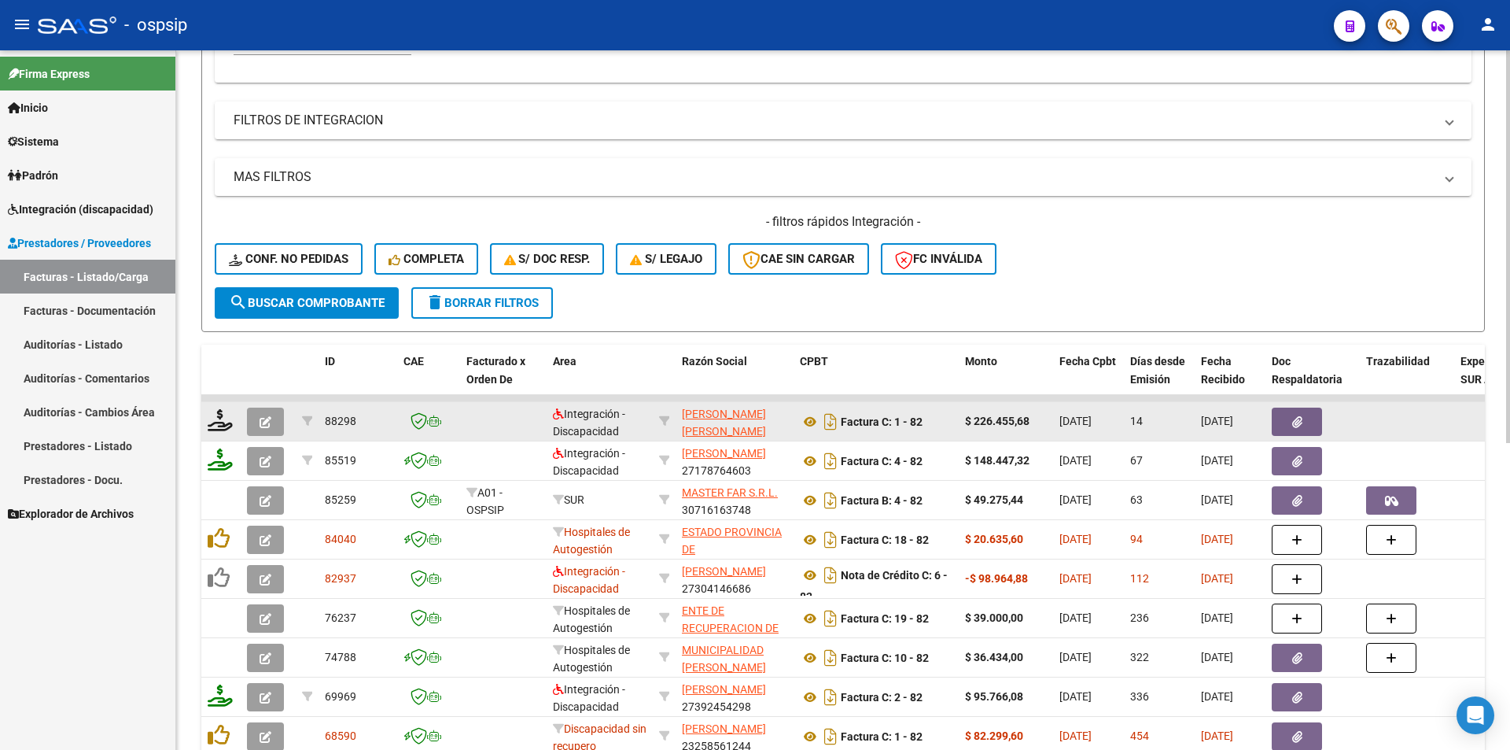
click at [258, 428] on button "button" at bounding box center [265, 421] width 37 height 28
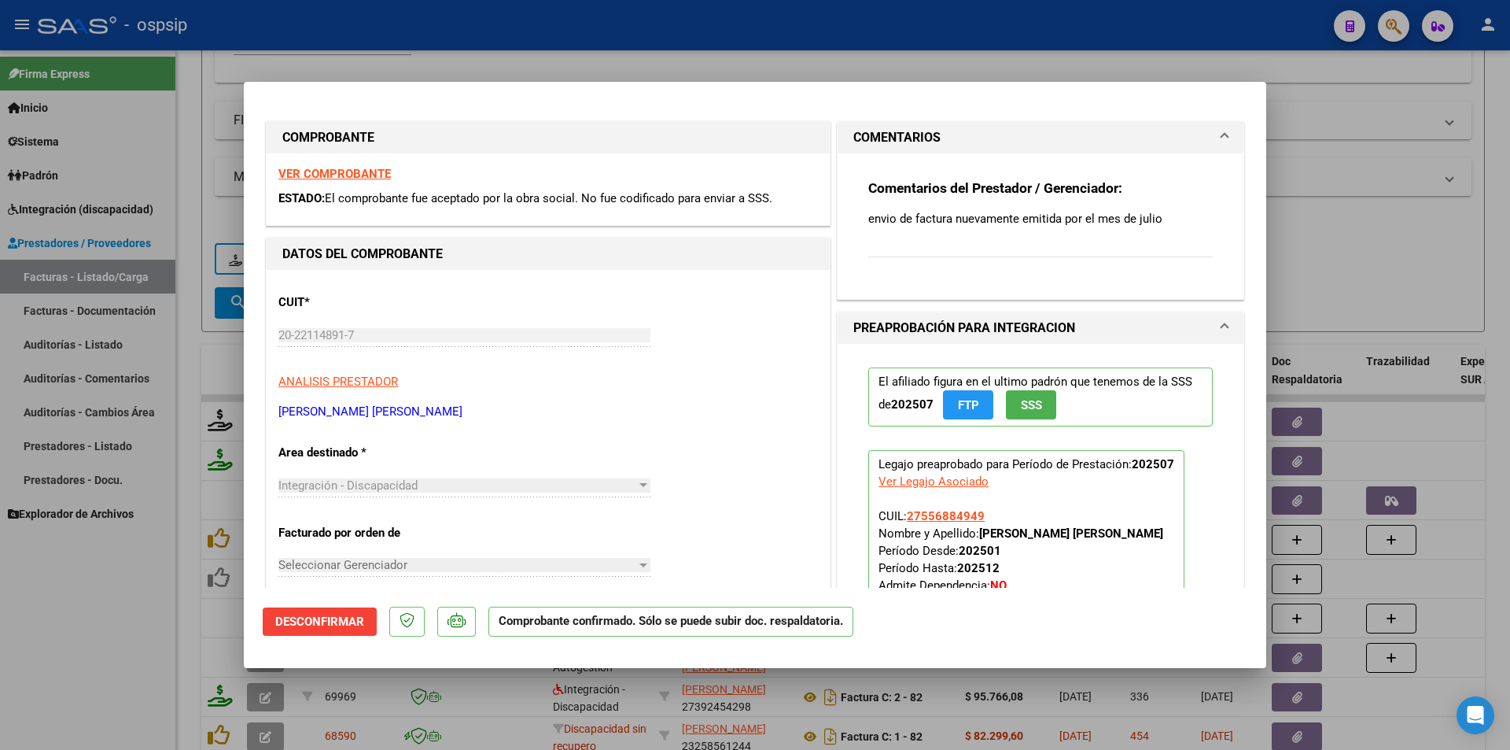
click at [348, 632] on button "Desconfirmar" at bounding box center [320, 621] width 114 height 28
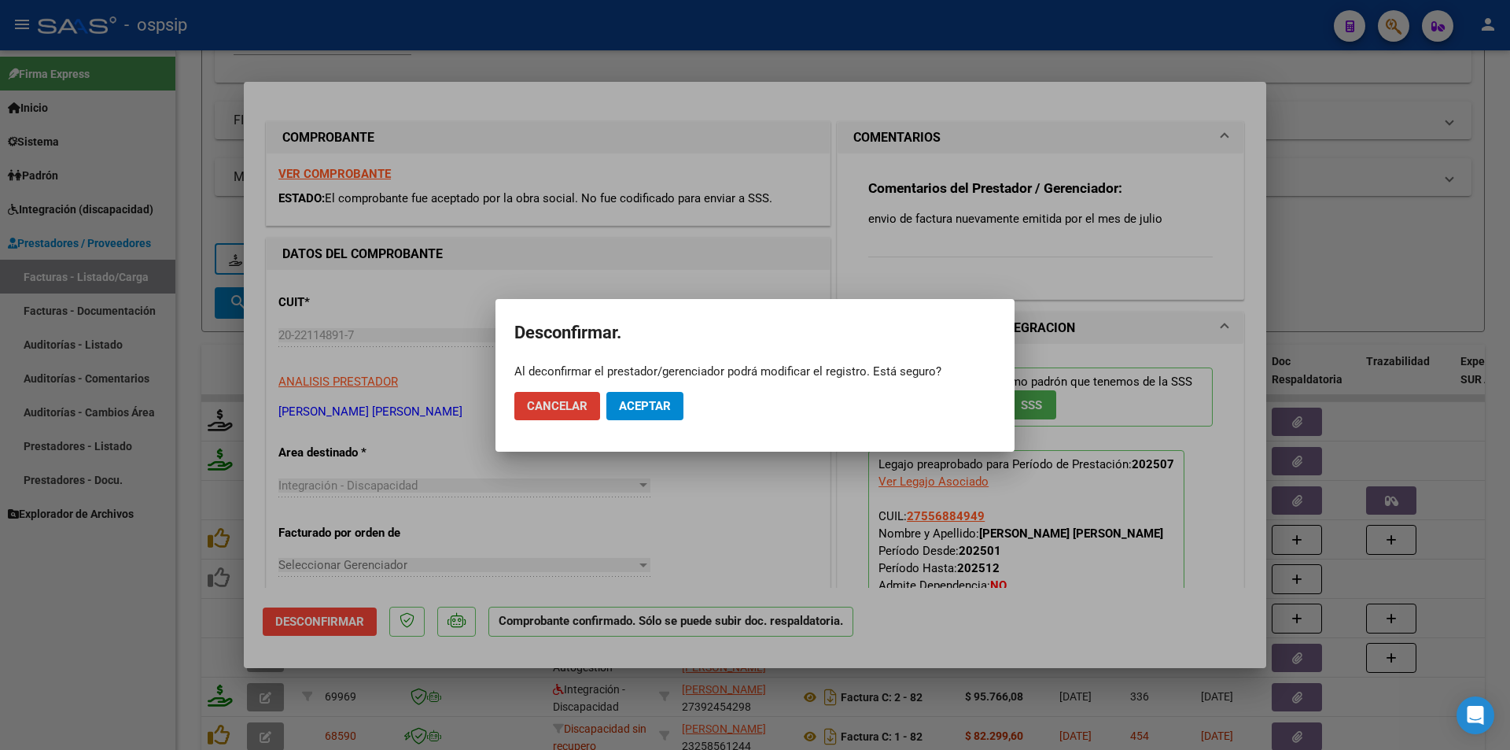
click at [639, 401] on span "Aceptar" at bounding box center [645, 406] width 52 height 14
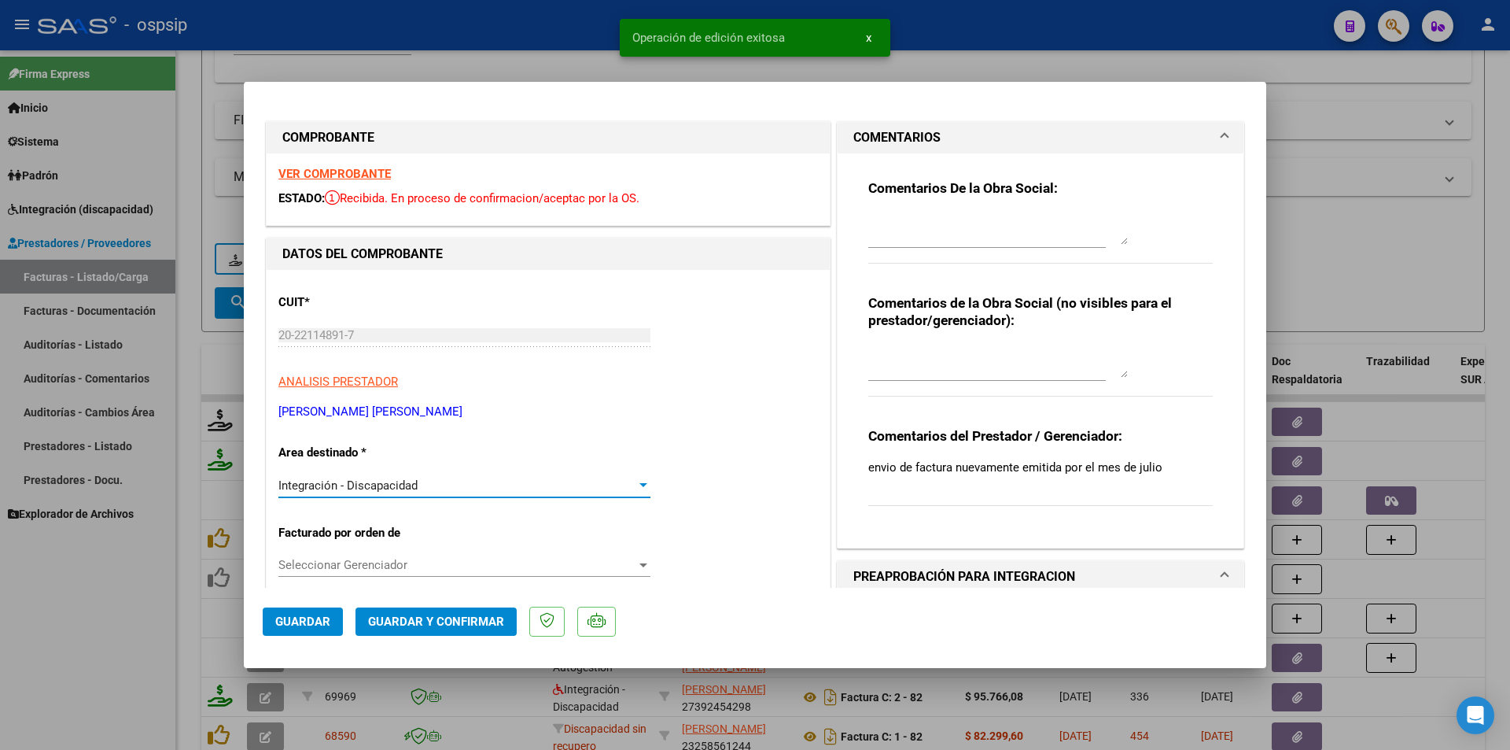
click at [422, 484] on div "Integración - Discapacidad" at bounding box center [457, 485] width 358 height 14
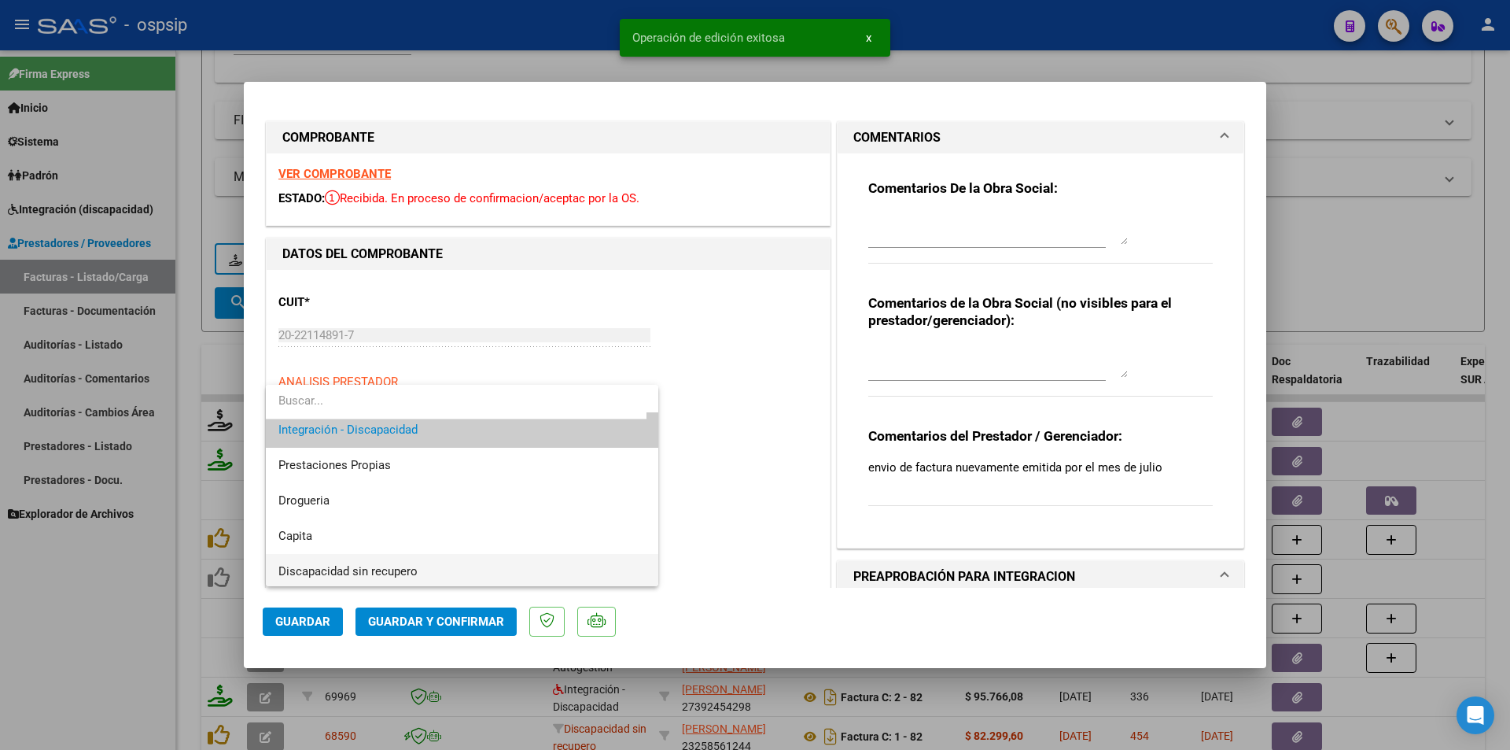
scroll to position [138, 0]
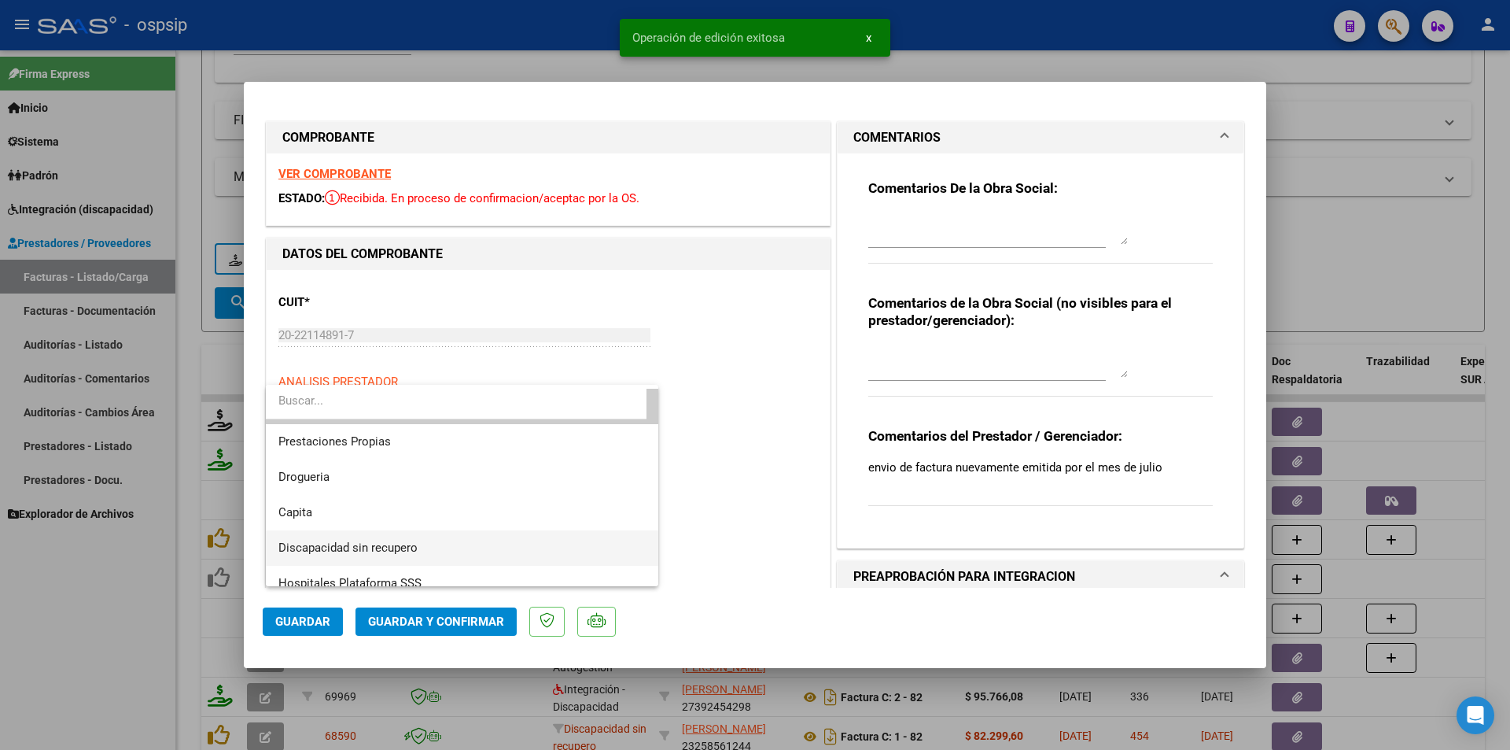
click at [404, 538] on span "Discapacidad sin recupero" at bounding box center [461, 547] width 367 height 35
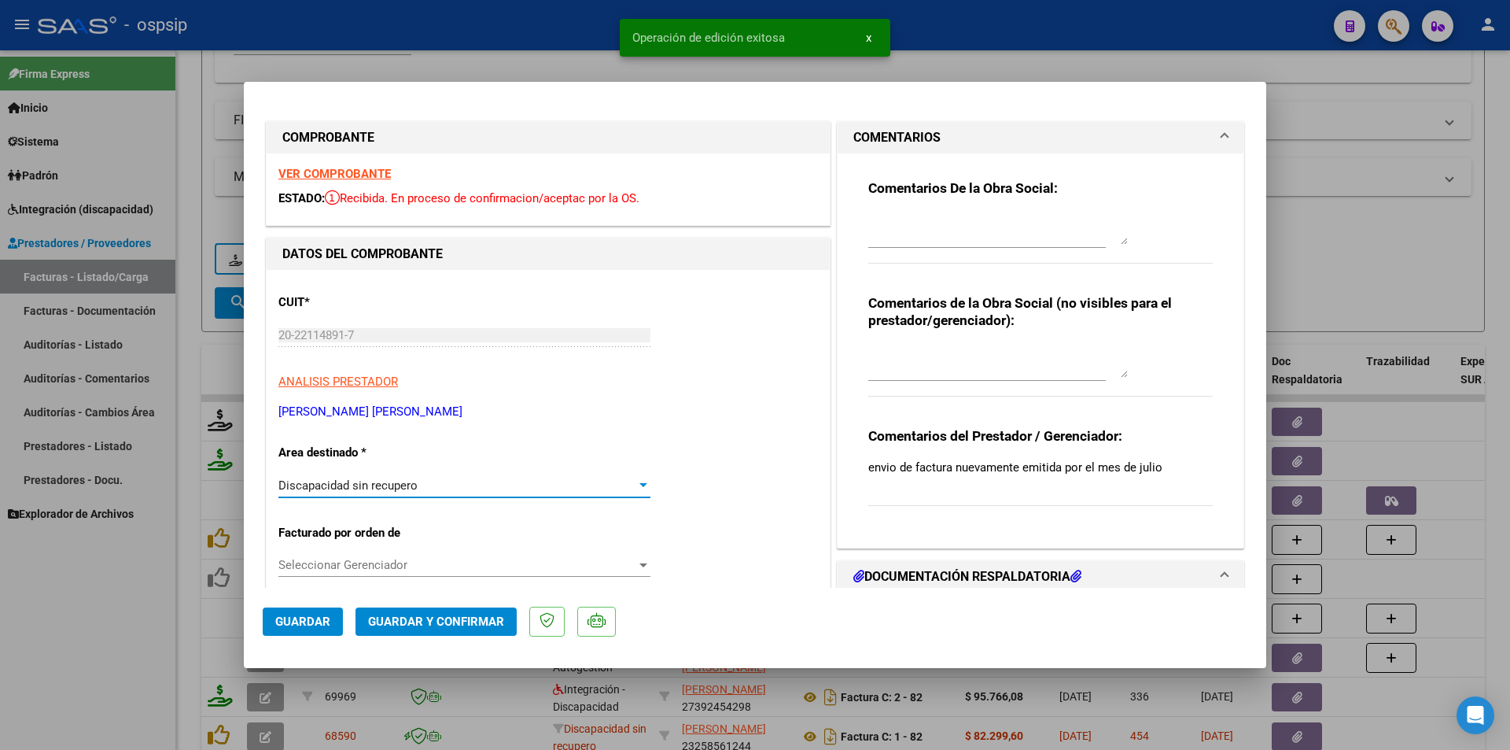
click at [931, 232] on textarea at bounding box center [998, 228] width 260 height 31
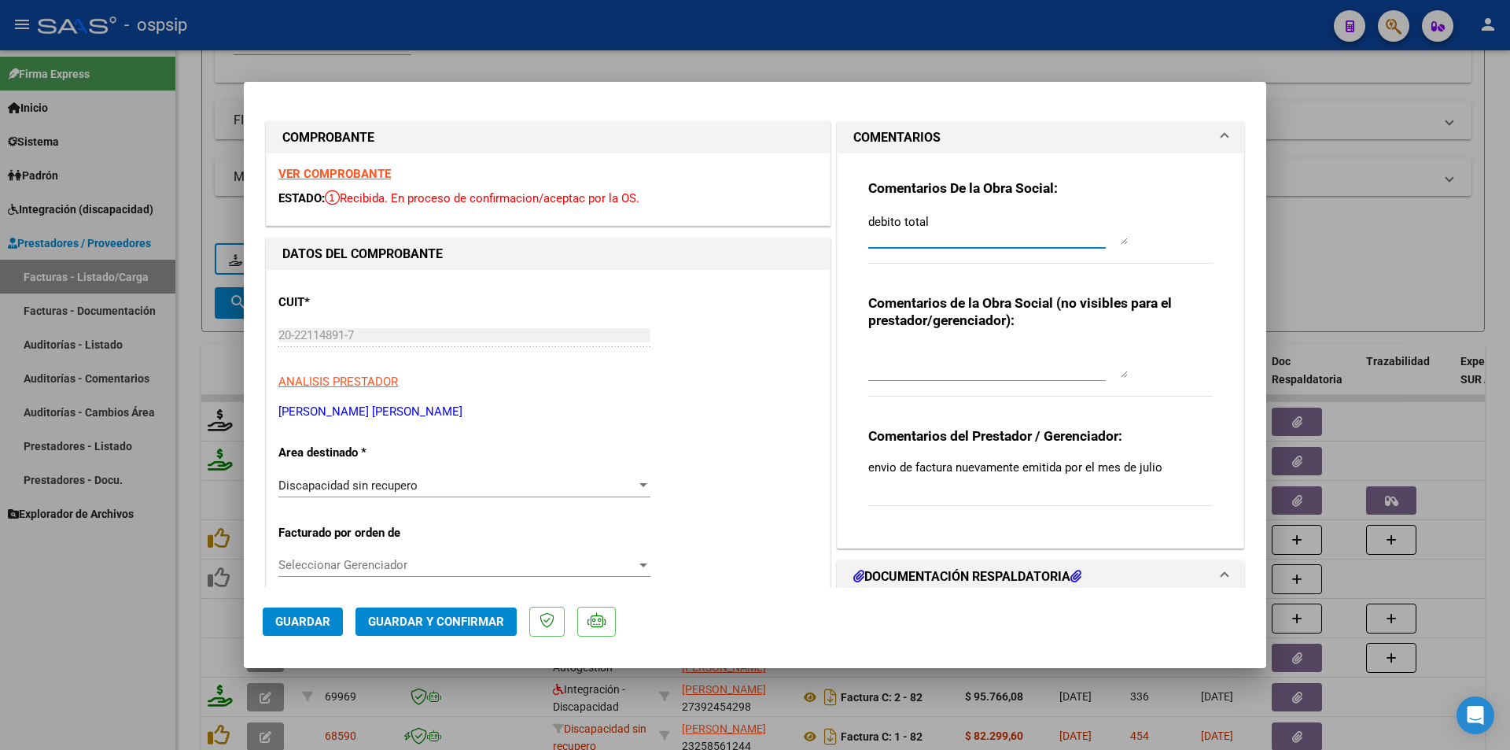
click at [453, 628] on span "Guardar y Confirmar" at bounding box center [436, 621] width 136 height 14
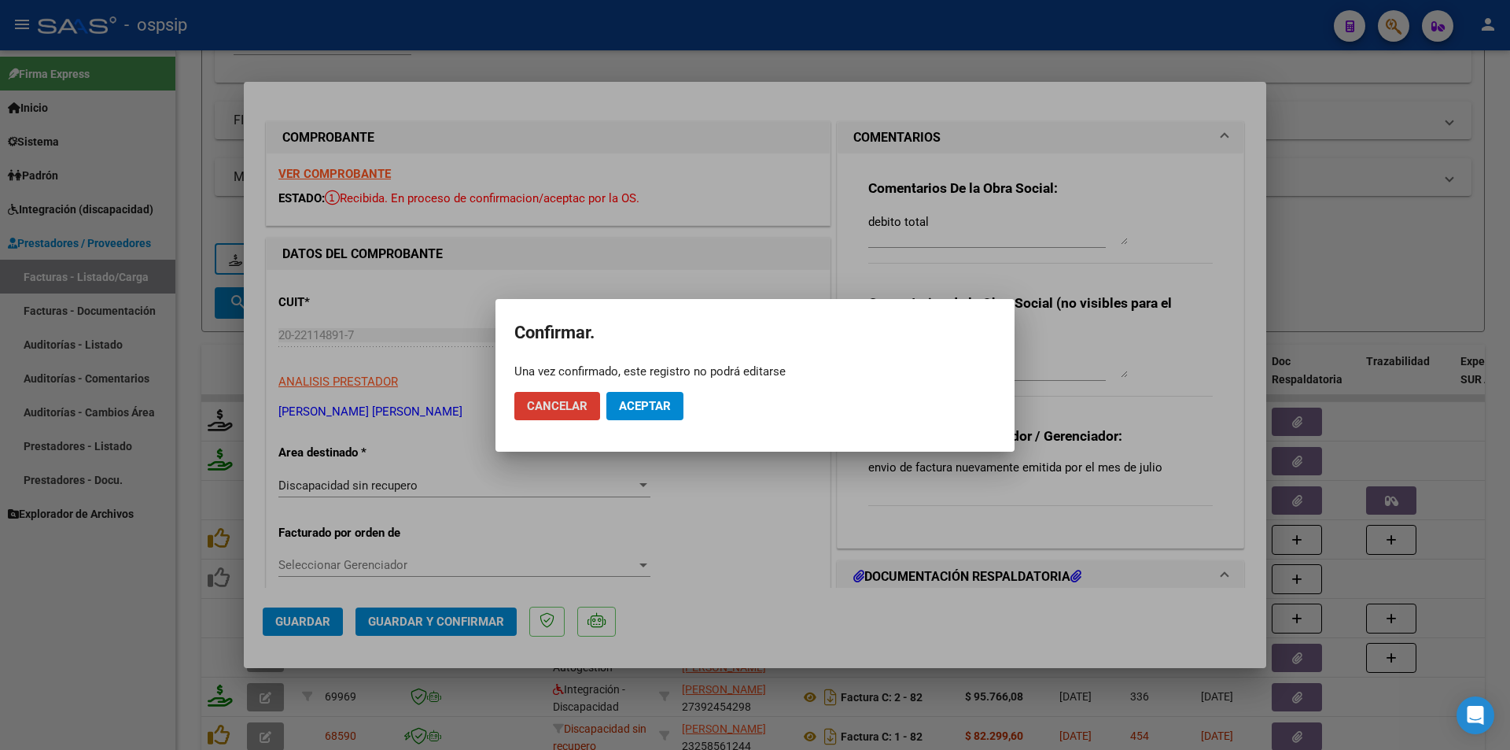
click at [668, 402] on span "Aceptar" at bounding box center [645, 406] width 52 height 14
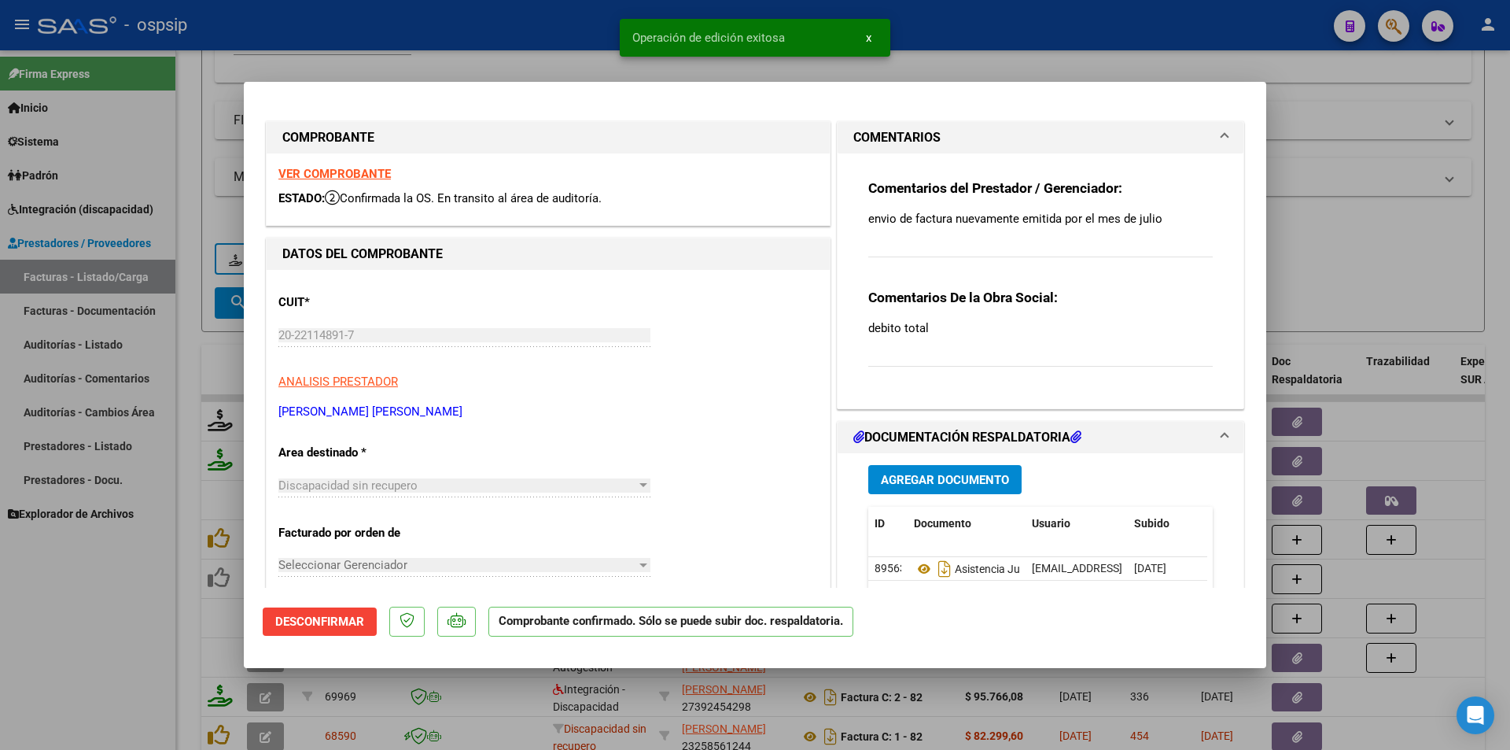
click at [74, 658] on div at bounding box center [755, 375] width 1510 height 750
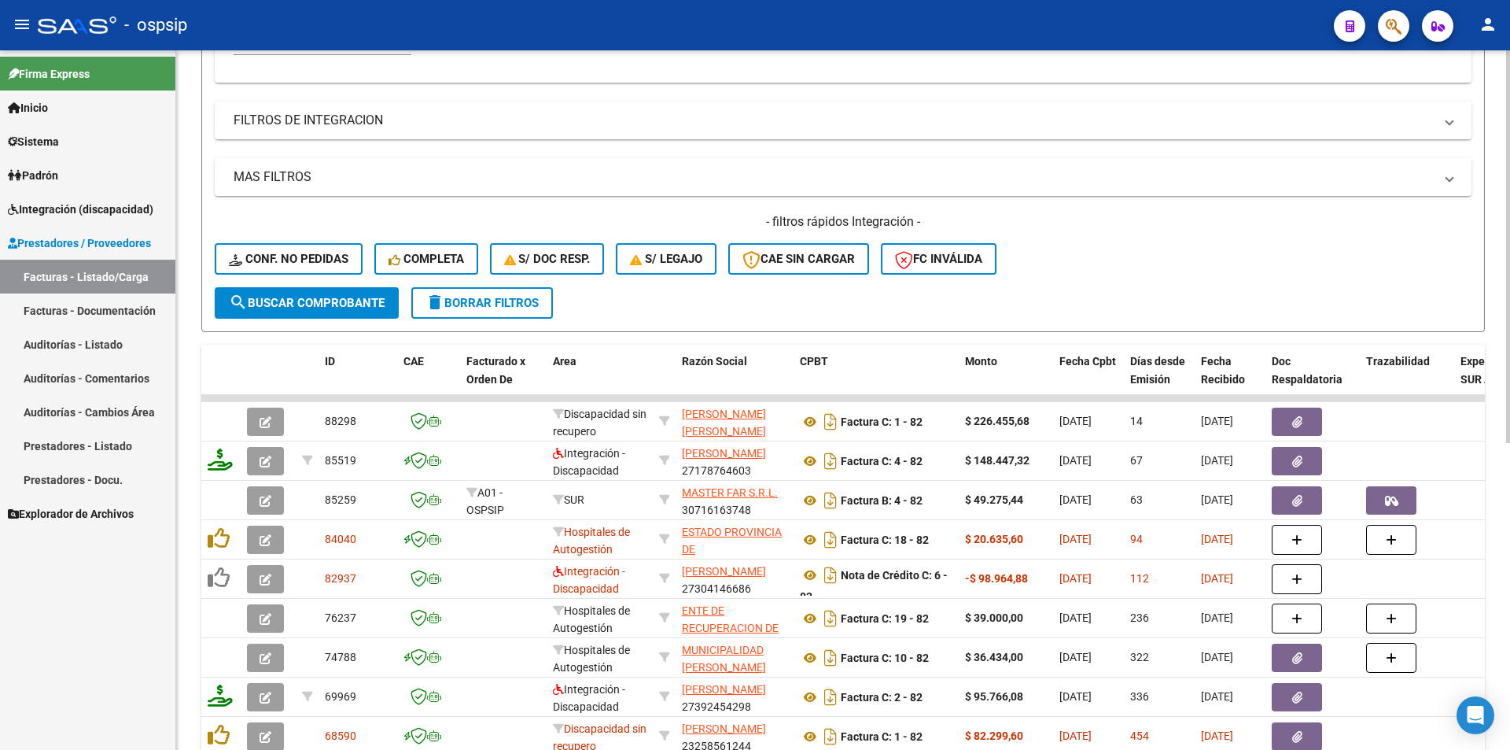
click at [459, 307] on span "delete Borrar Filtros" at bounding box center [482, 303] width 113 height 14
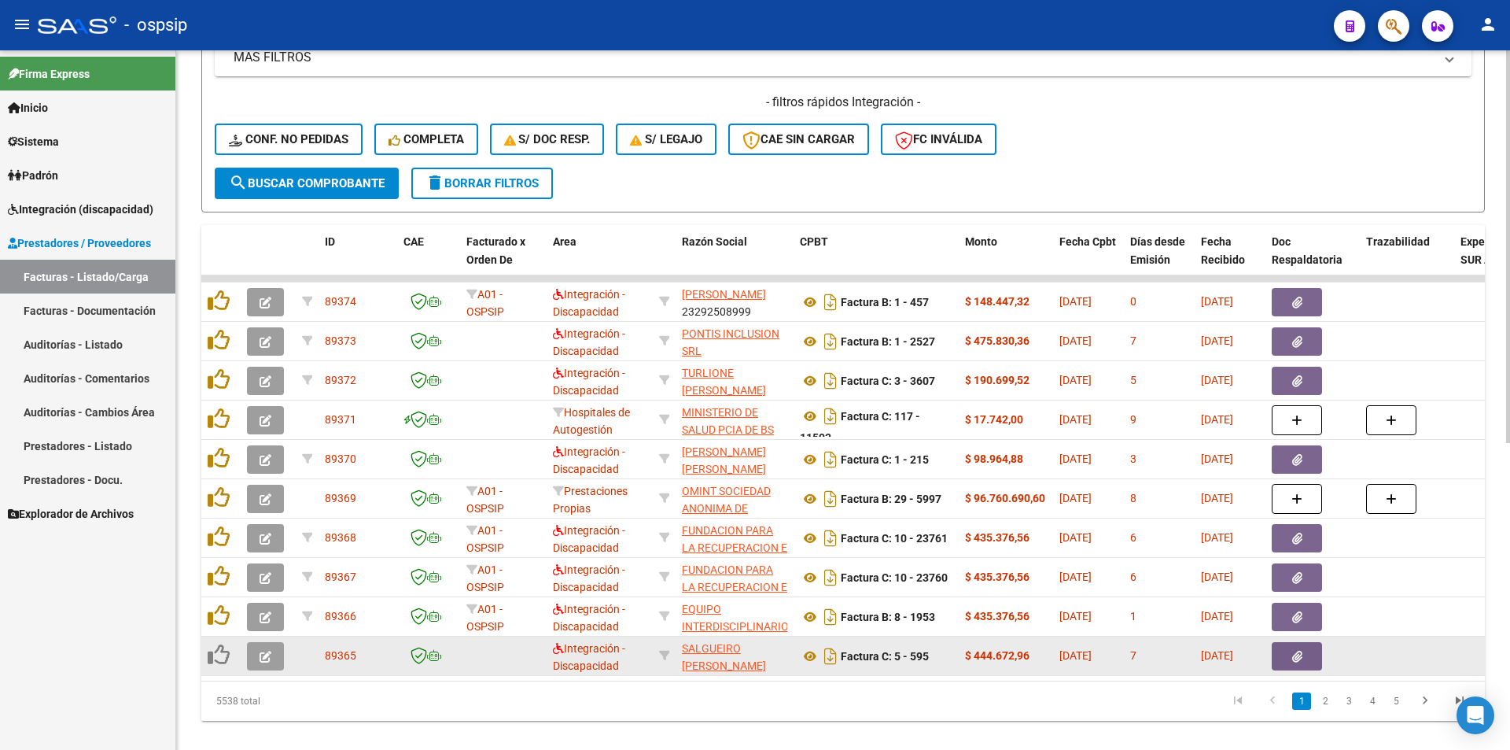
scroll to position [546, 0]
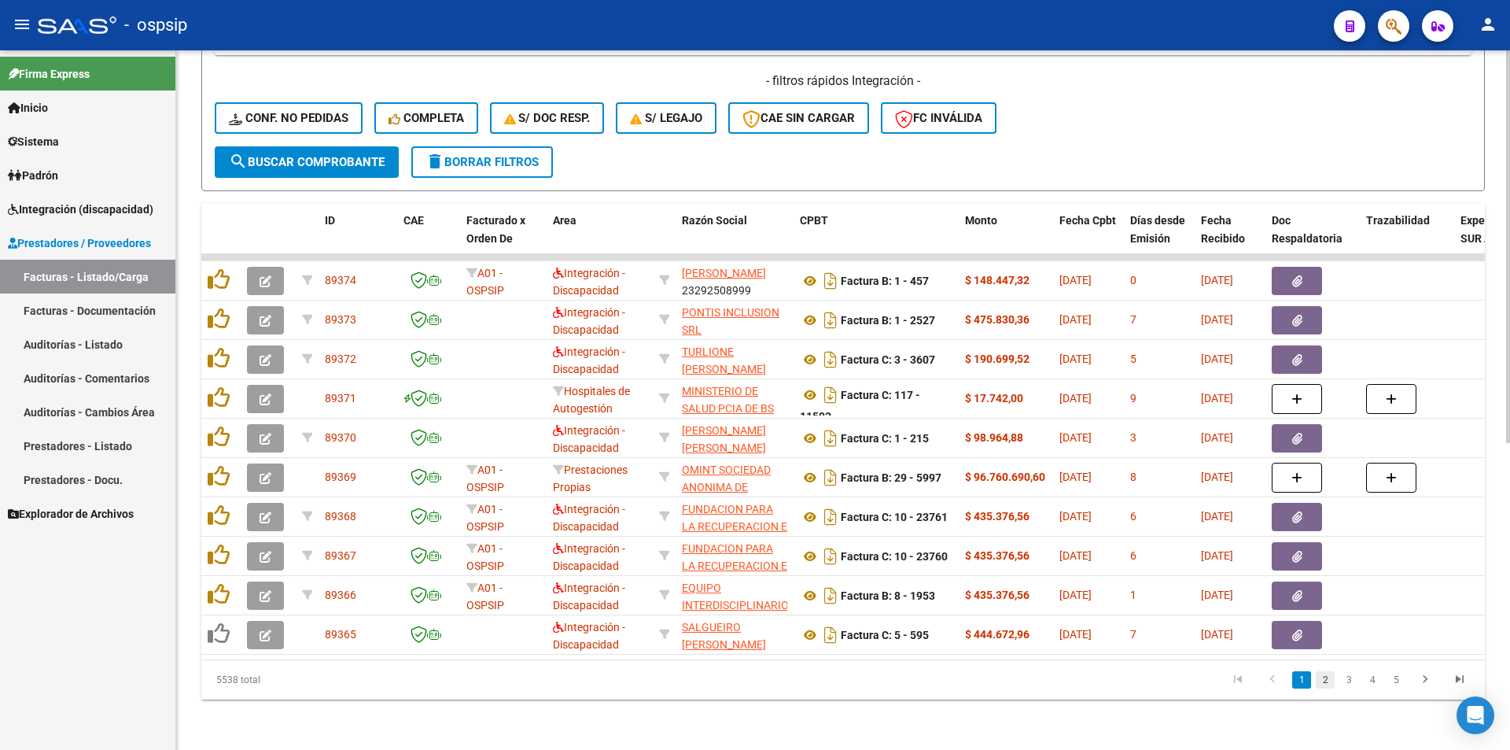
click at [1327, 681] on link "2" at bounding box center [1325, 679] width 19 height 17
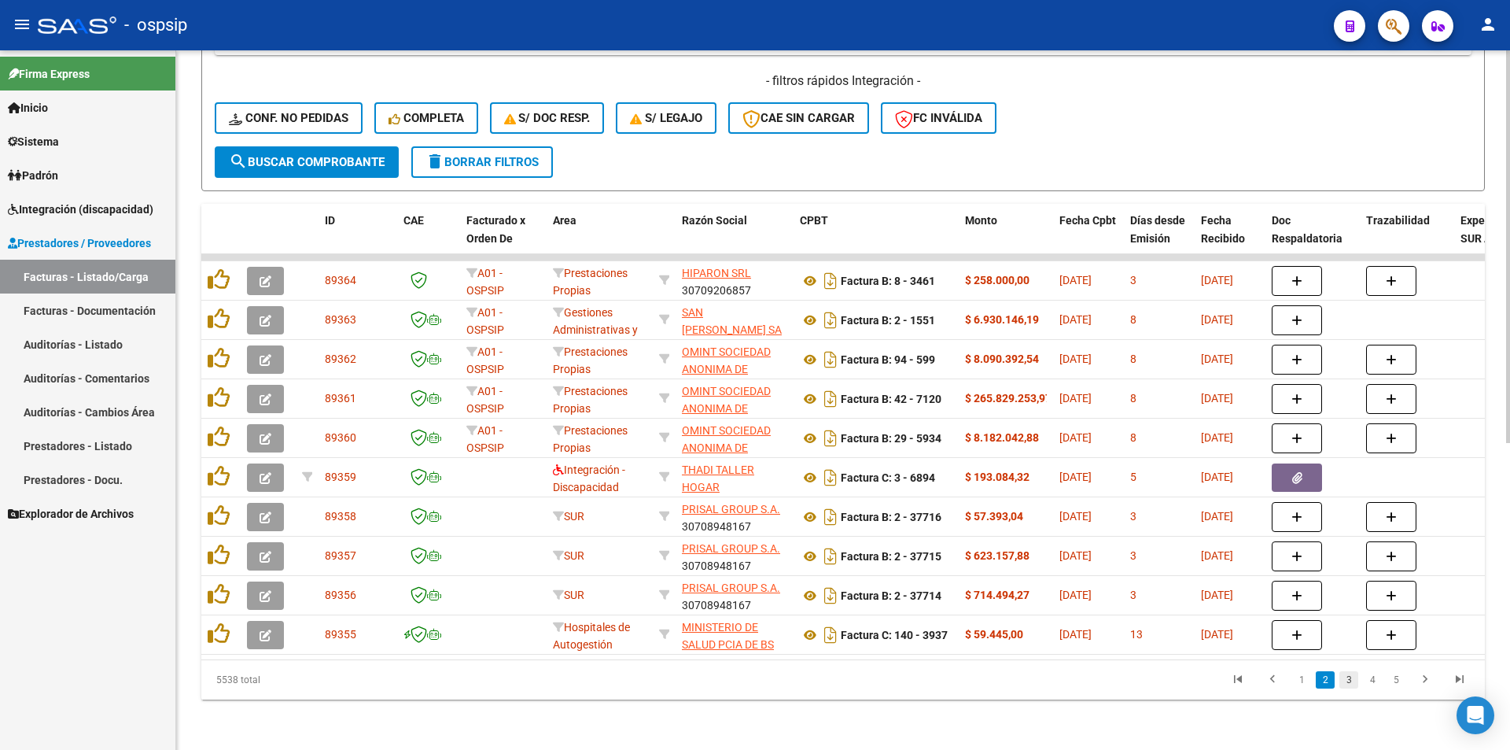
click at [1348, 682] on link "3" at bounding box center [1349, 679] width 19 height 17
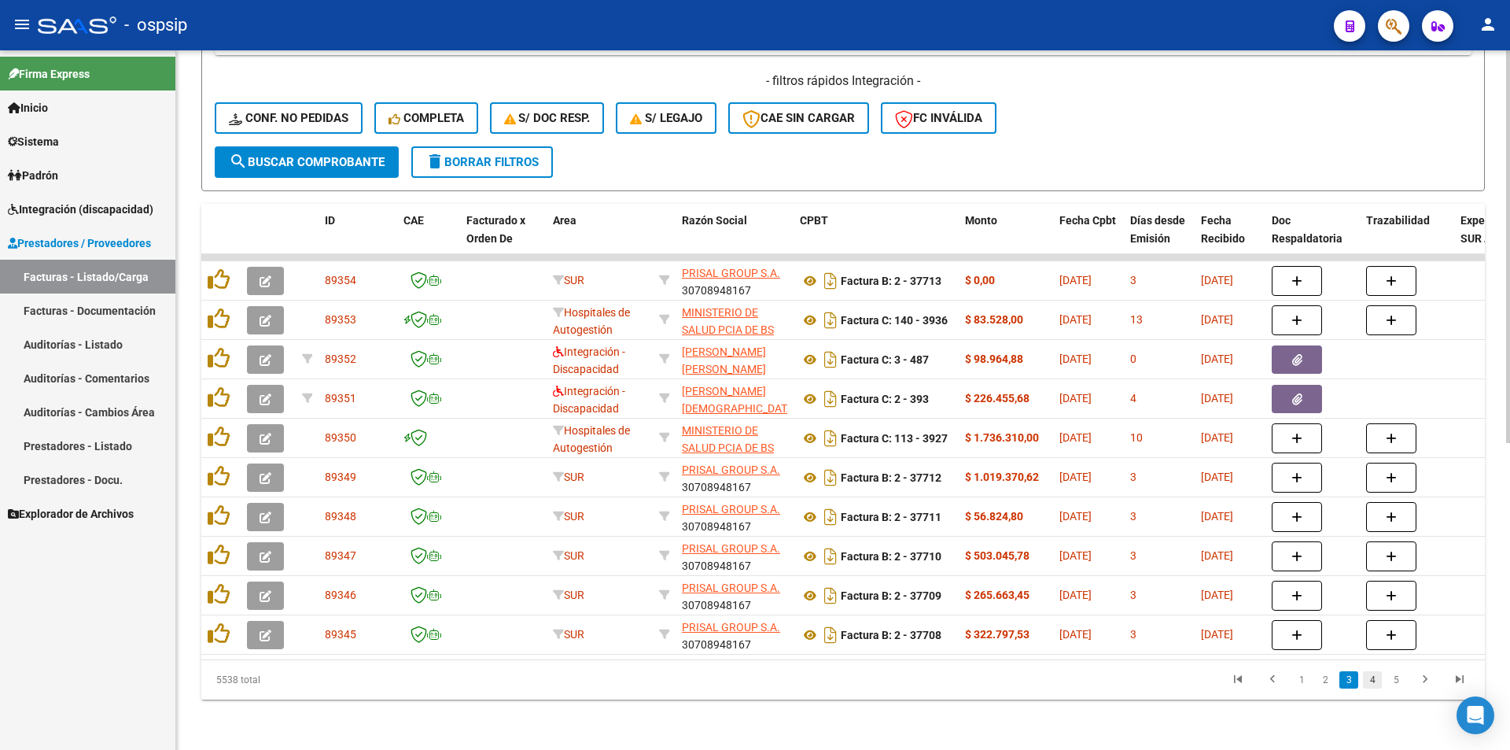
click at [1364, 679] on link "4" at bounding box center [1372, 679] width 19 height 17
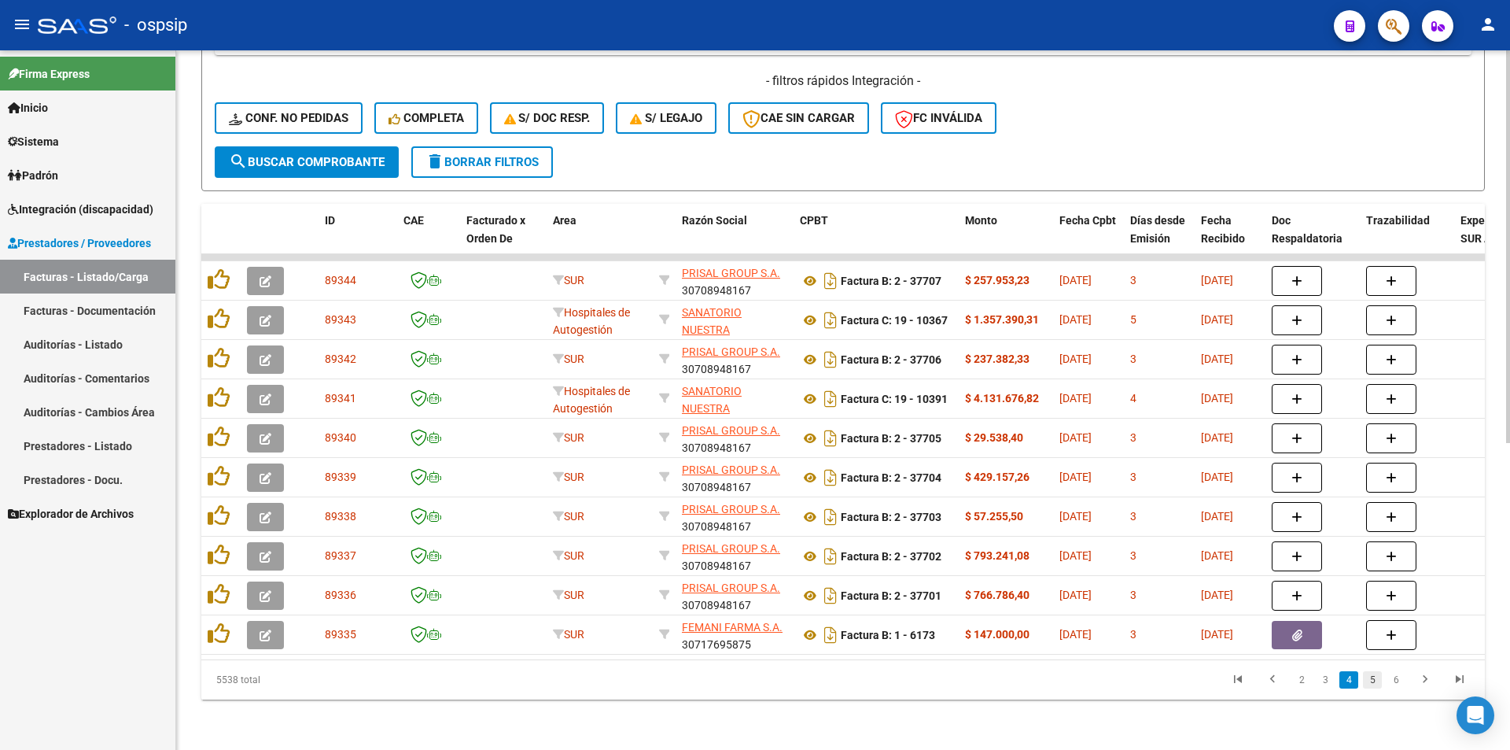
click at [1373, 682] on link "5" at bounding box center [1372, 679] width 19 height 17
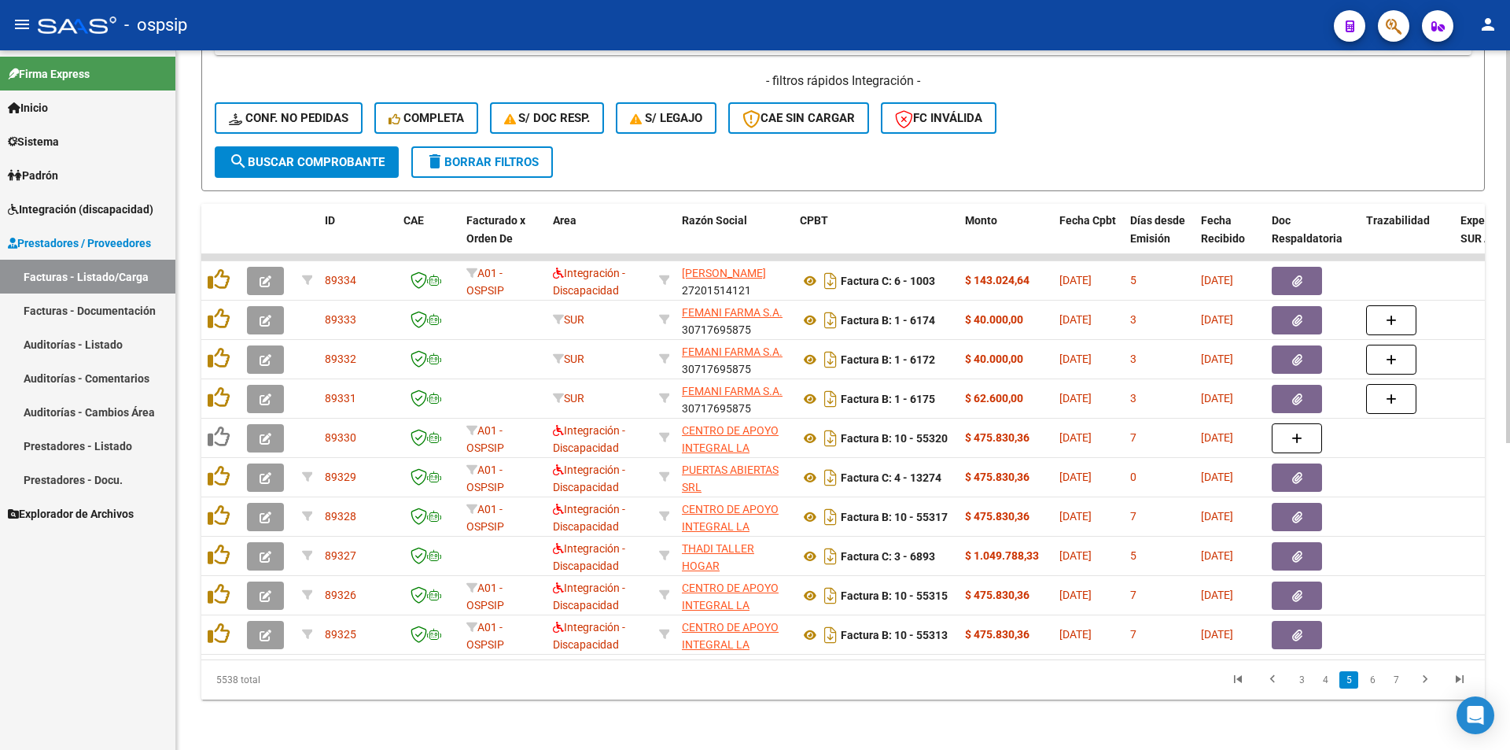
click at [1376, 682] on link "6" at bounding box center [1372, 679] width 19 height 17
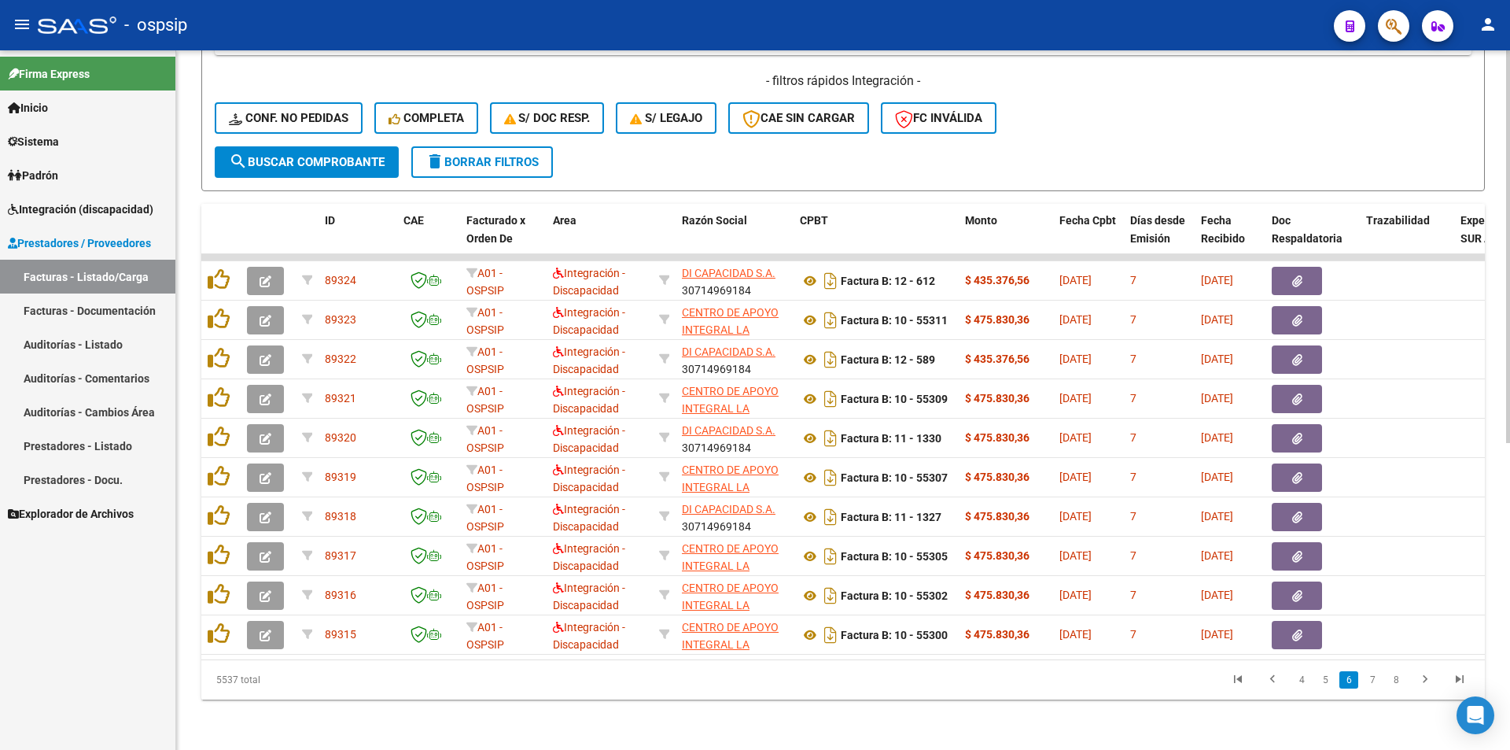
click at [1376, 682] on link "7" at bounding box center [1372, 679] width 19 height 17
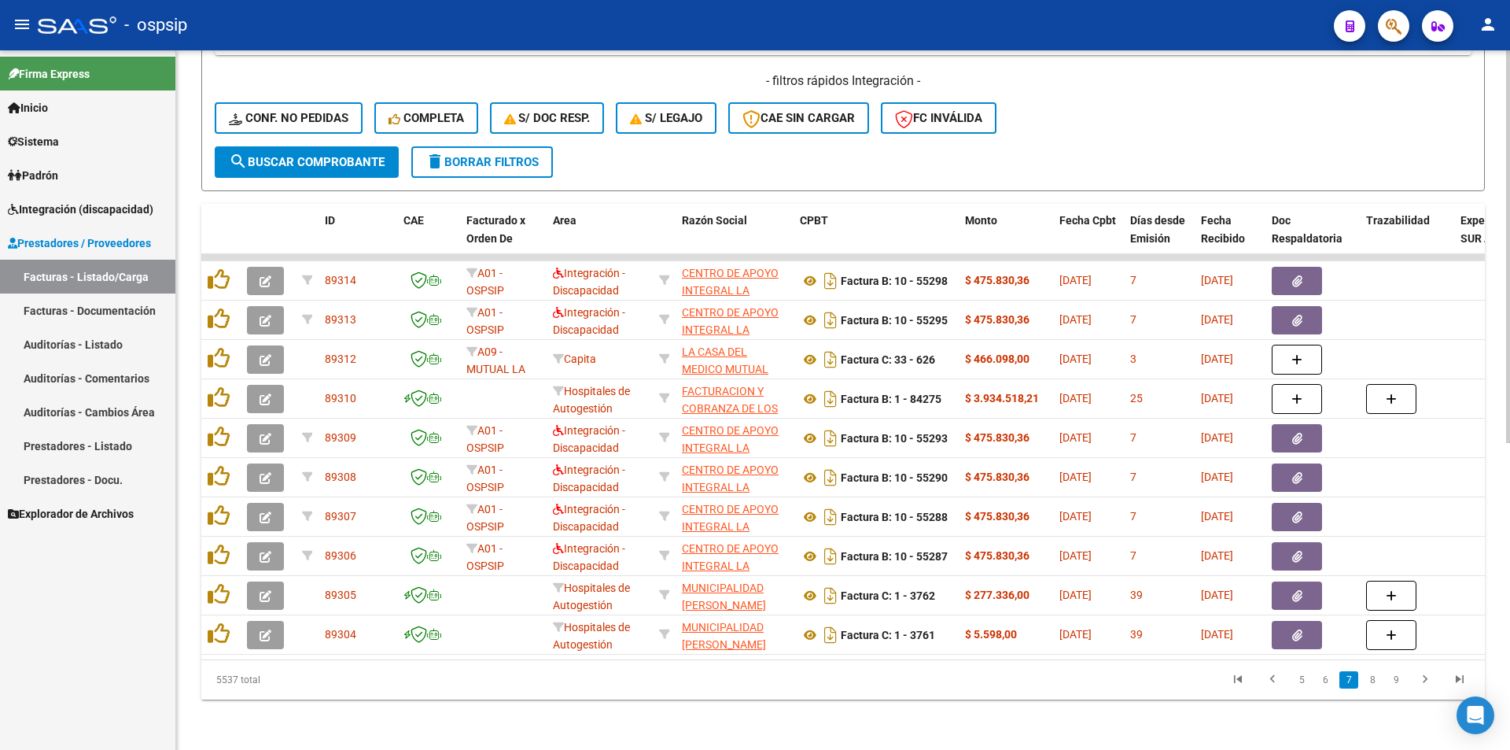
click at [1376, 682] on link "8" at bounding box center [1372, 679] width 19 height 17
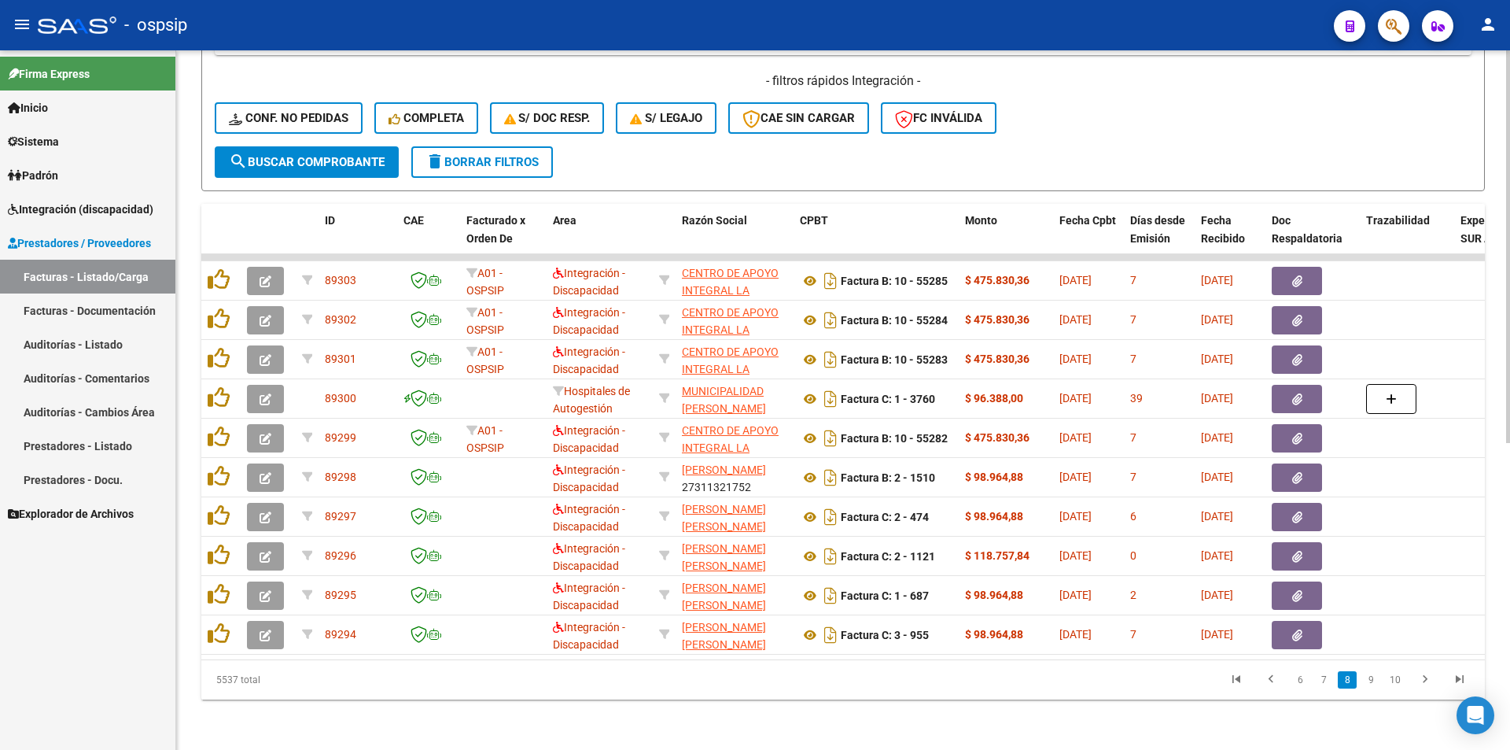
click at [1376, 682] on link "9" at bounding box center [1371, 679] width 19 height 17
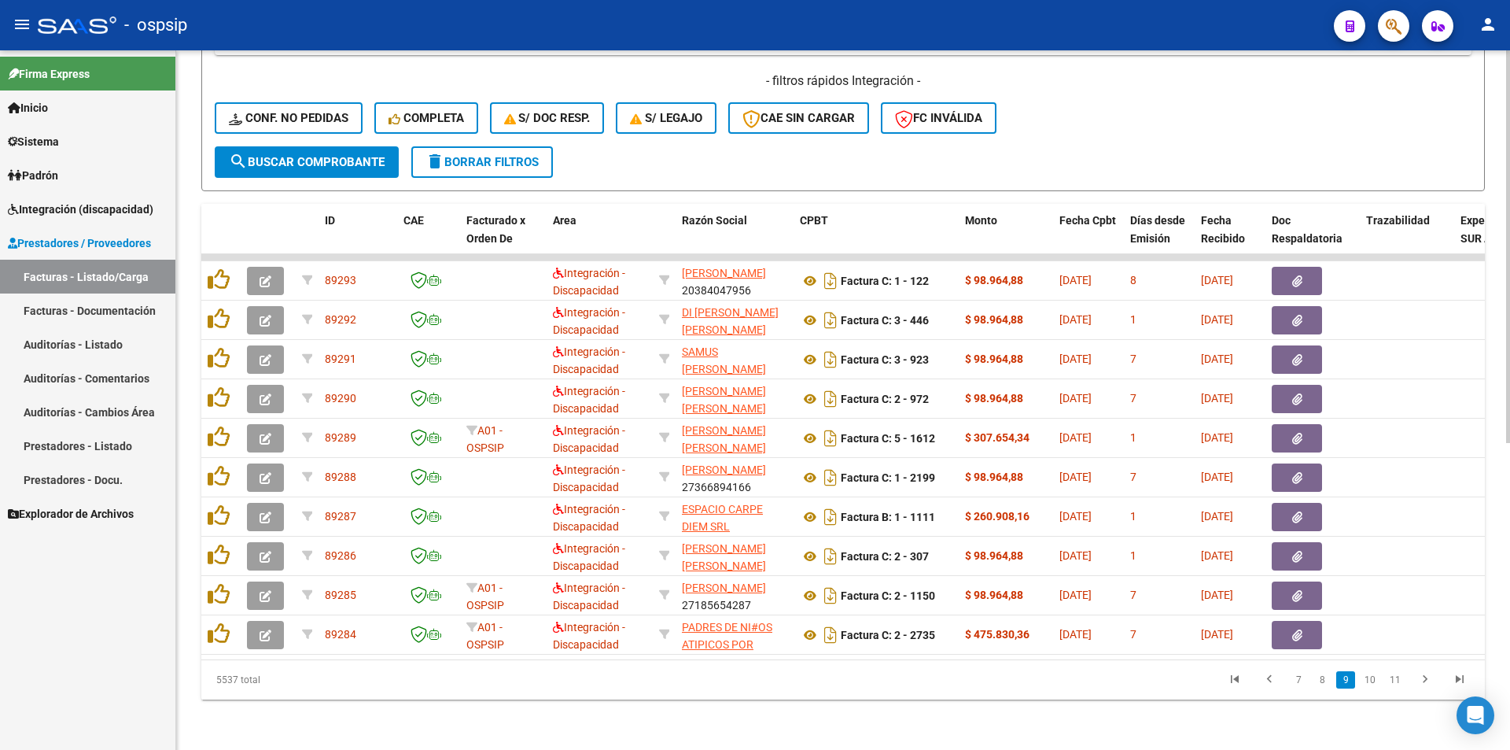
click at [1376, 682] on link "10" at bounding box center [1370, 679] width 20 height 17
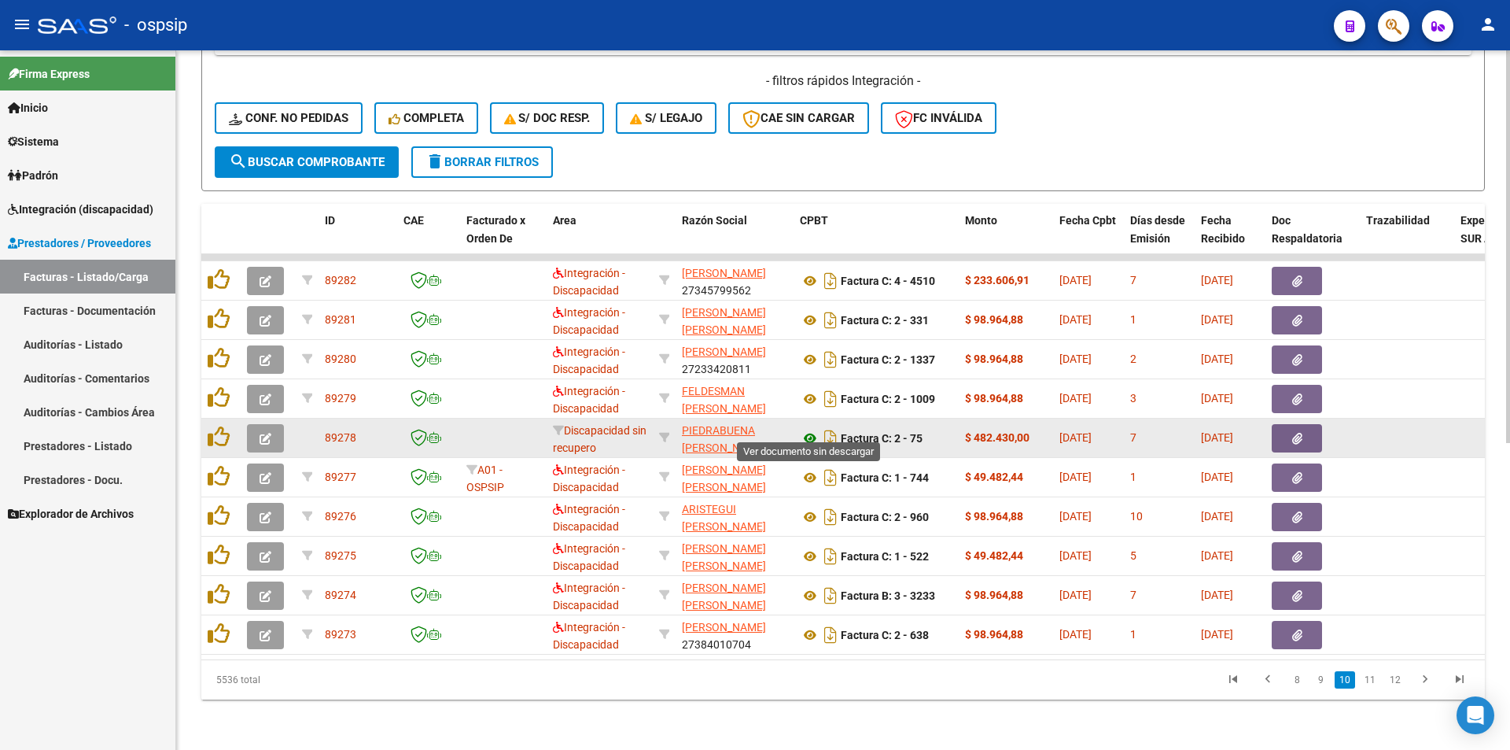
click at [809, 429] on icon at bounding box center [810, 438] width 20 height 19
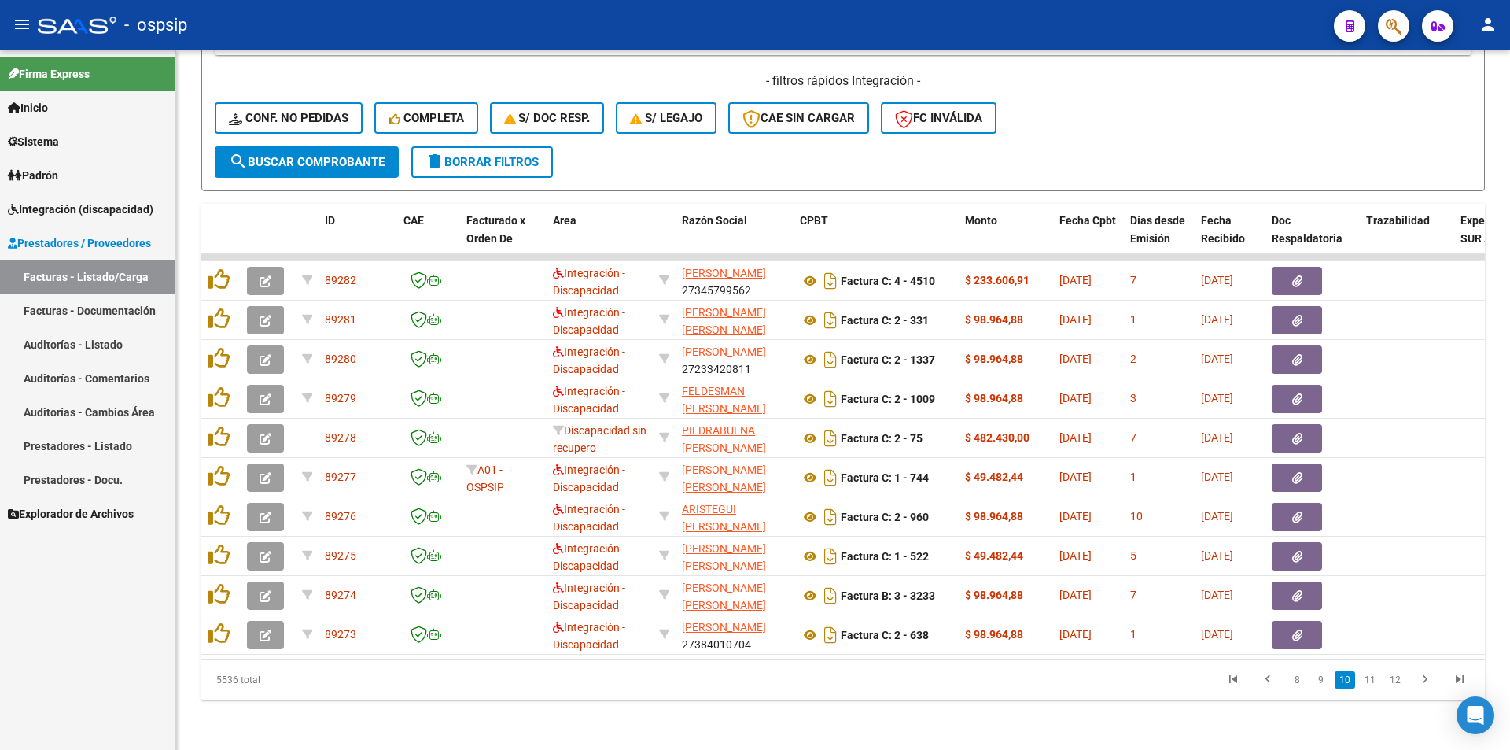
drag, startPoint x: 1368, startPoint y: 682, endPoint x: 1336, endPoint y: 687, distance: 31.9
click at [1368, 681] on link "11" at bounding box center [1370, 679] width 20 height 17
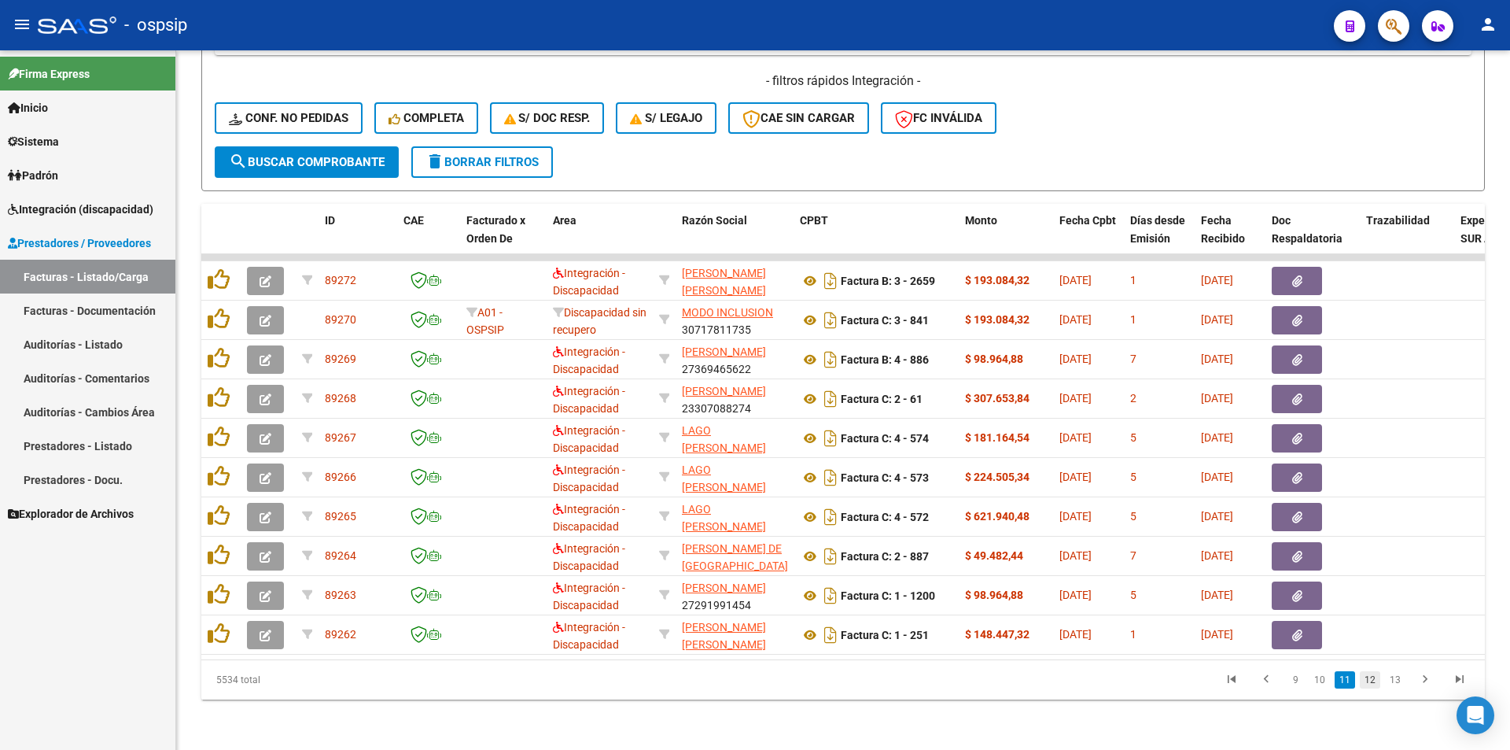
click at [1370, 679] on link "12" at bounding box center [1370, 679] width 20 height 17
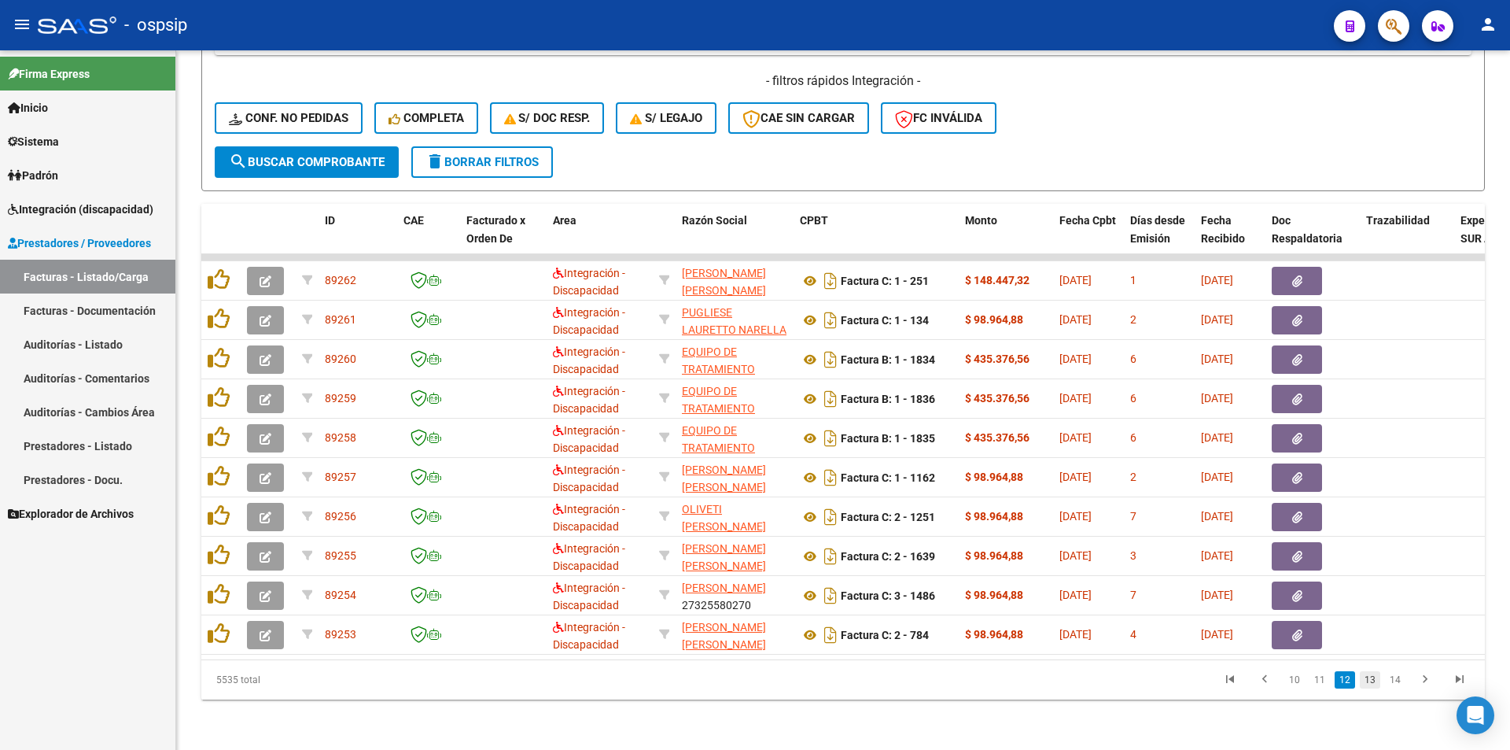
click at [1374, 680] on link "13" at bounding box center [1370, 679] width 20 height 17
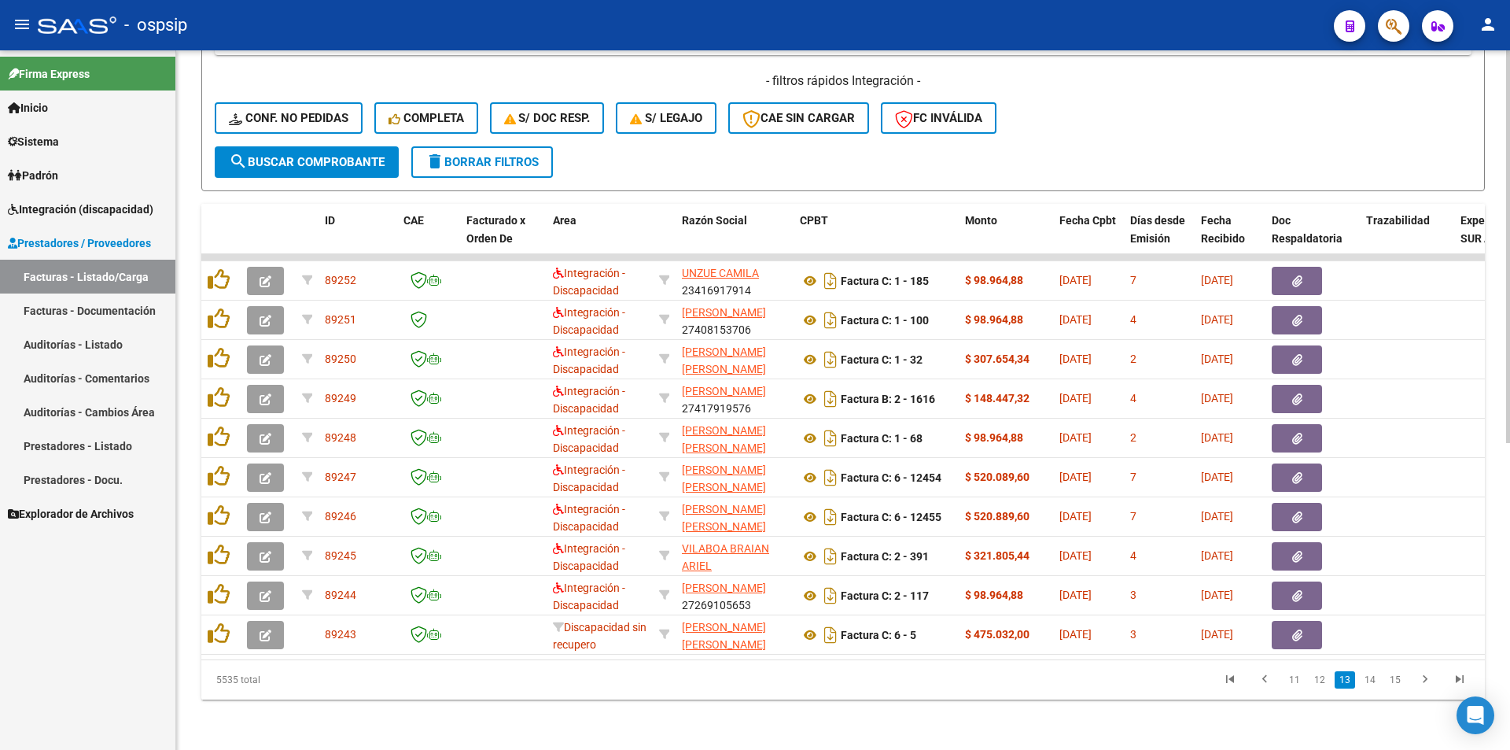
click at [1369, 680] on link "14" at bounding box center [1370, 679] width 20 height 17
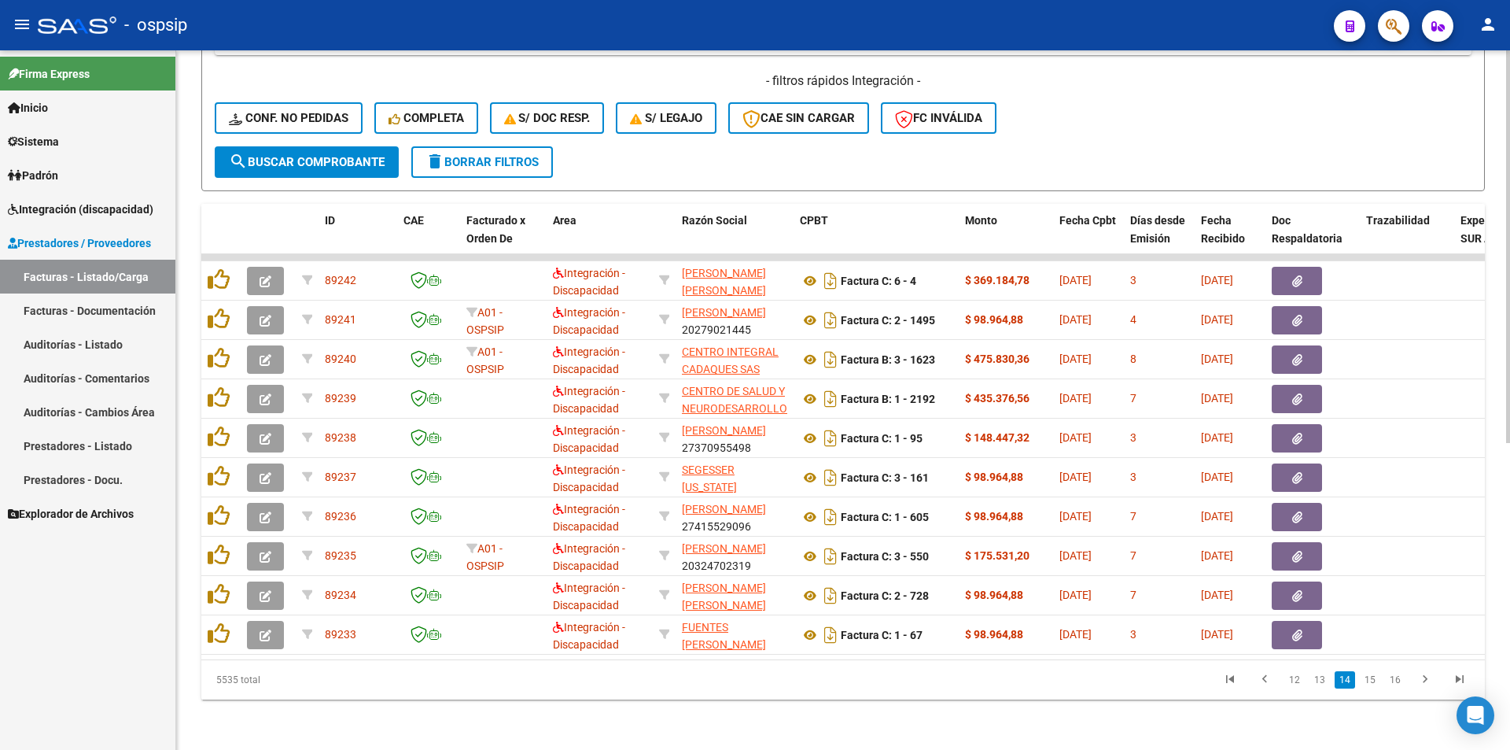
click at [1369, 680] on link "15" at bounding box center [1370, 679] width 20 height 17
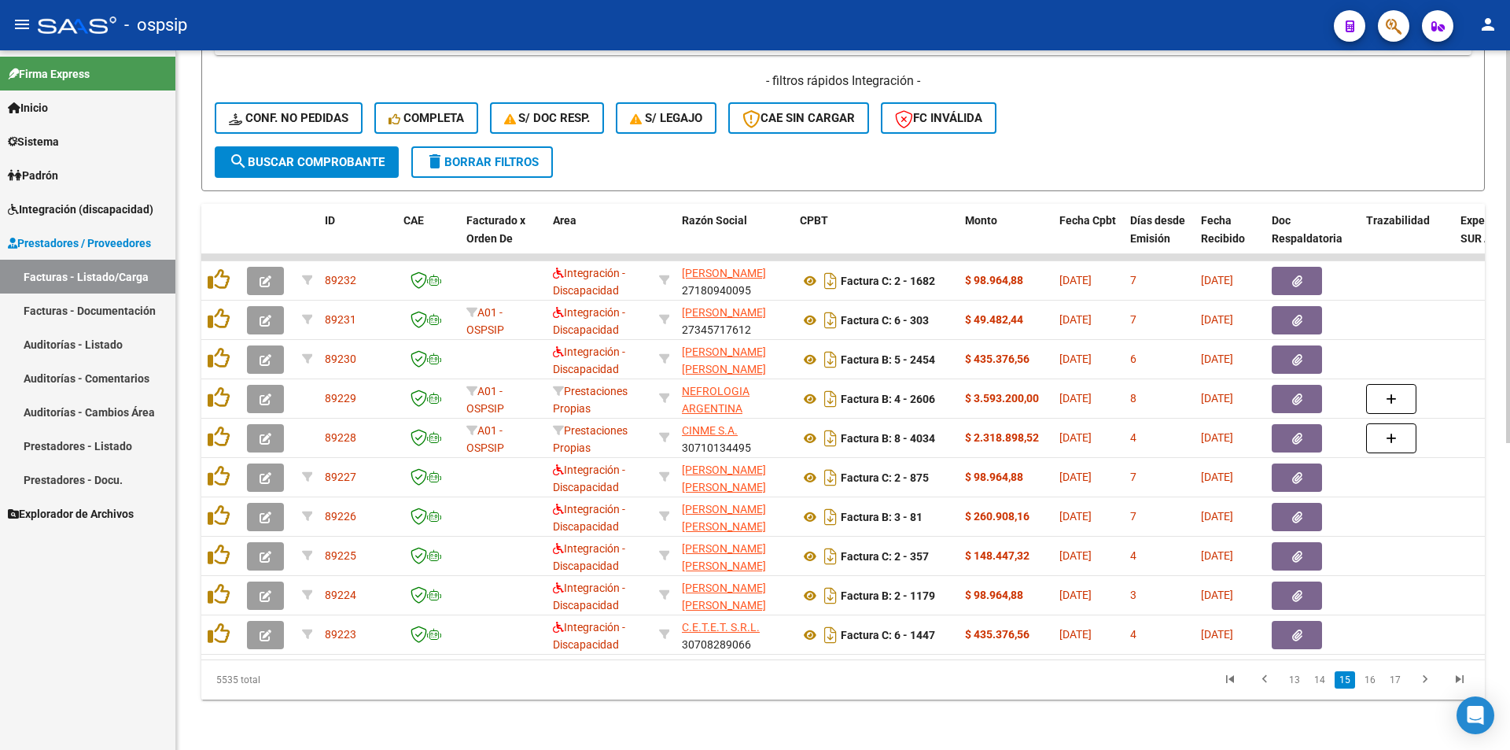
click at [1369, 680] on link "16" at bounding box center [1370, 679] width 20 height 17
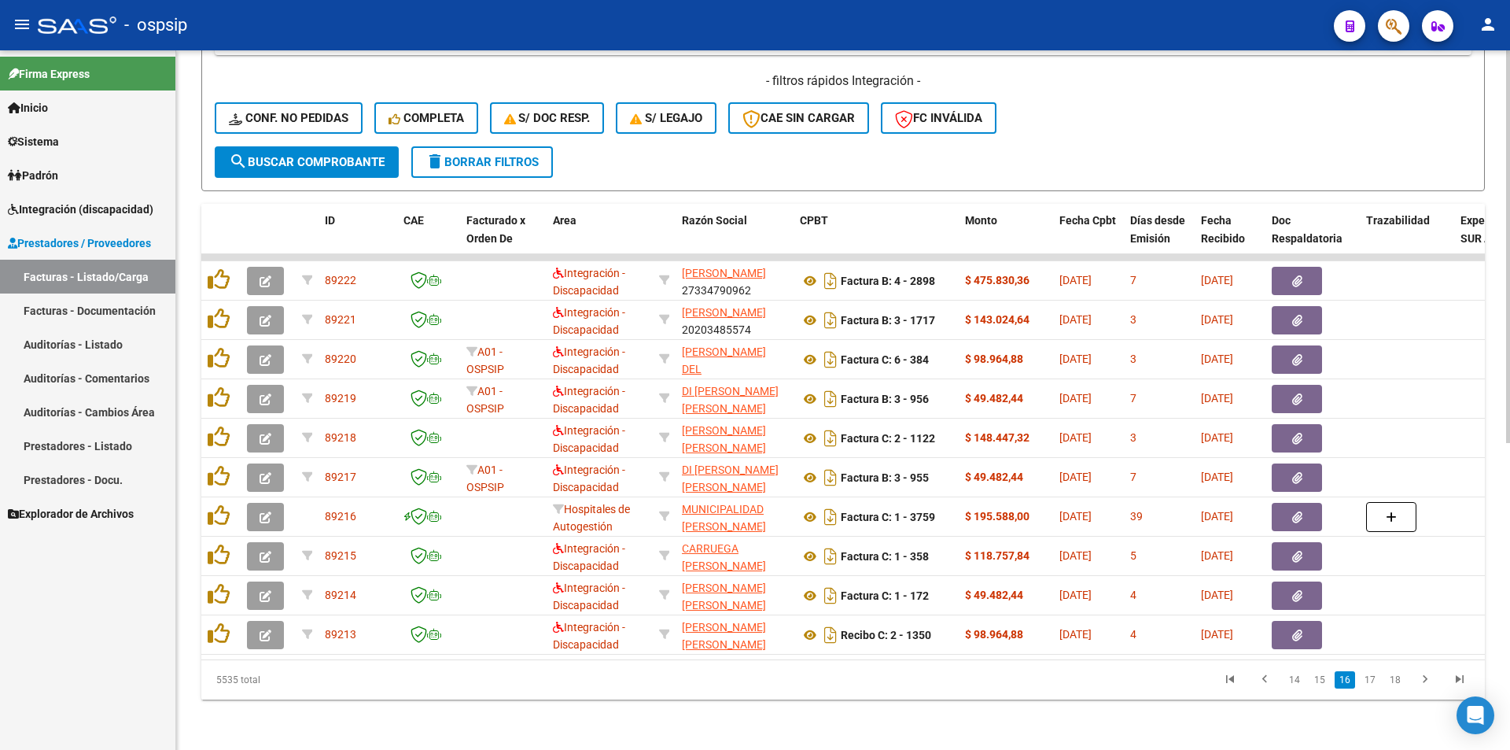
click at [1369, 680] on link "17" at bounding box center [1370, 679] width 20 height 17
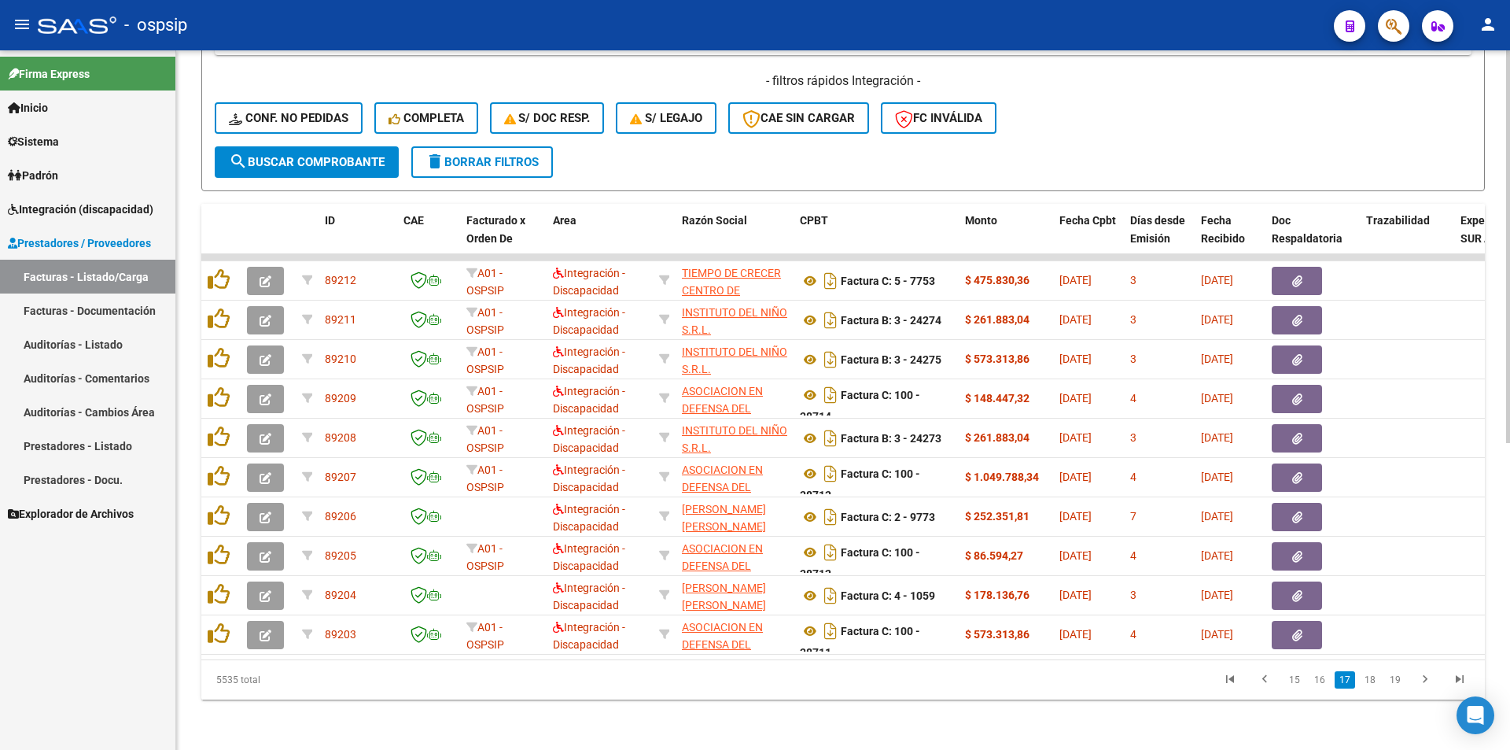
click at [1369, 680] on link "18" at bounding box center [1370, 679] width 20 height 17
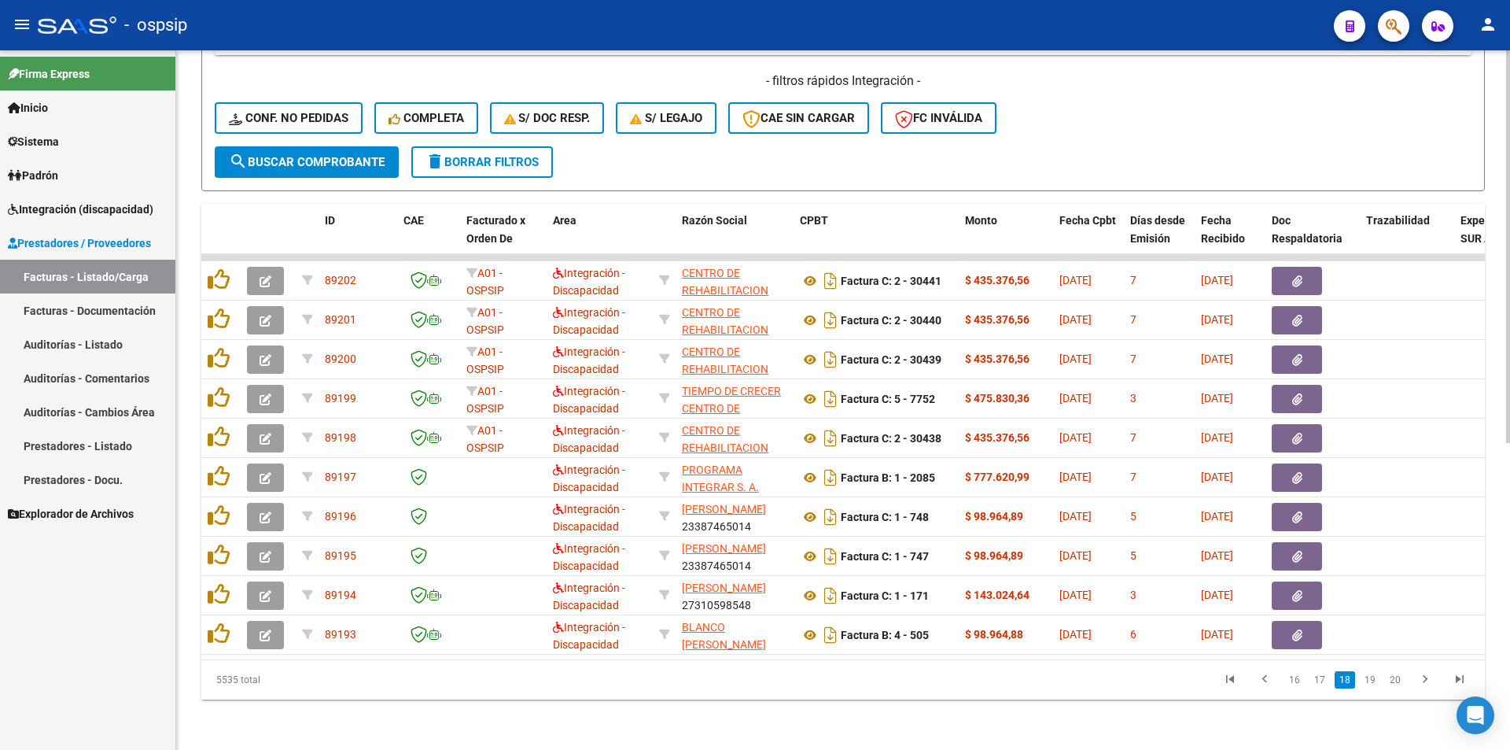
click at [1369, 680] on link "19" at bounding box center [1370, 679] width 20 height 17
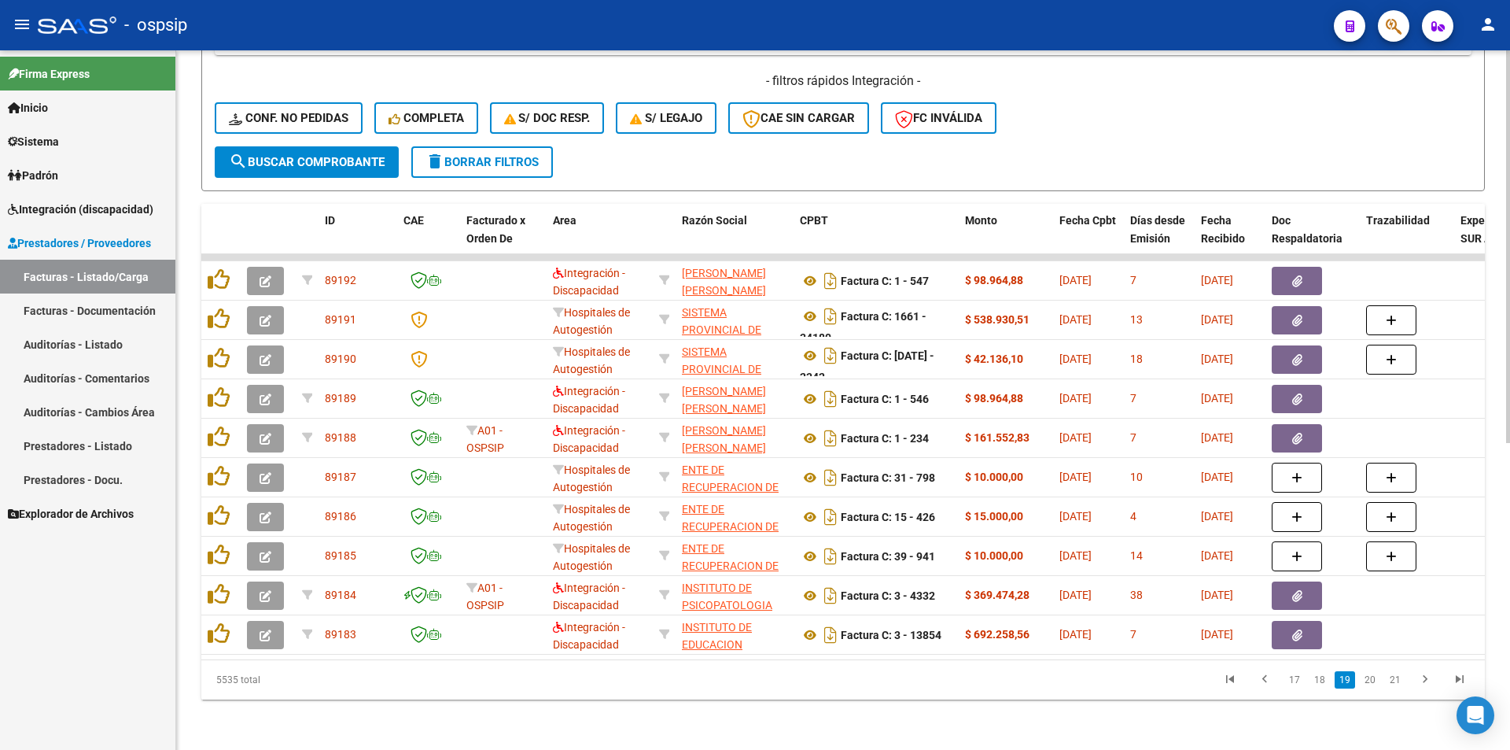
click at [1369, 680] on link "20" at bounding box center [1370, 679] width 20 height 17
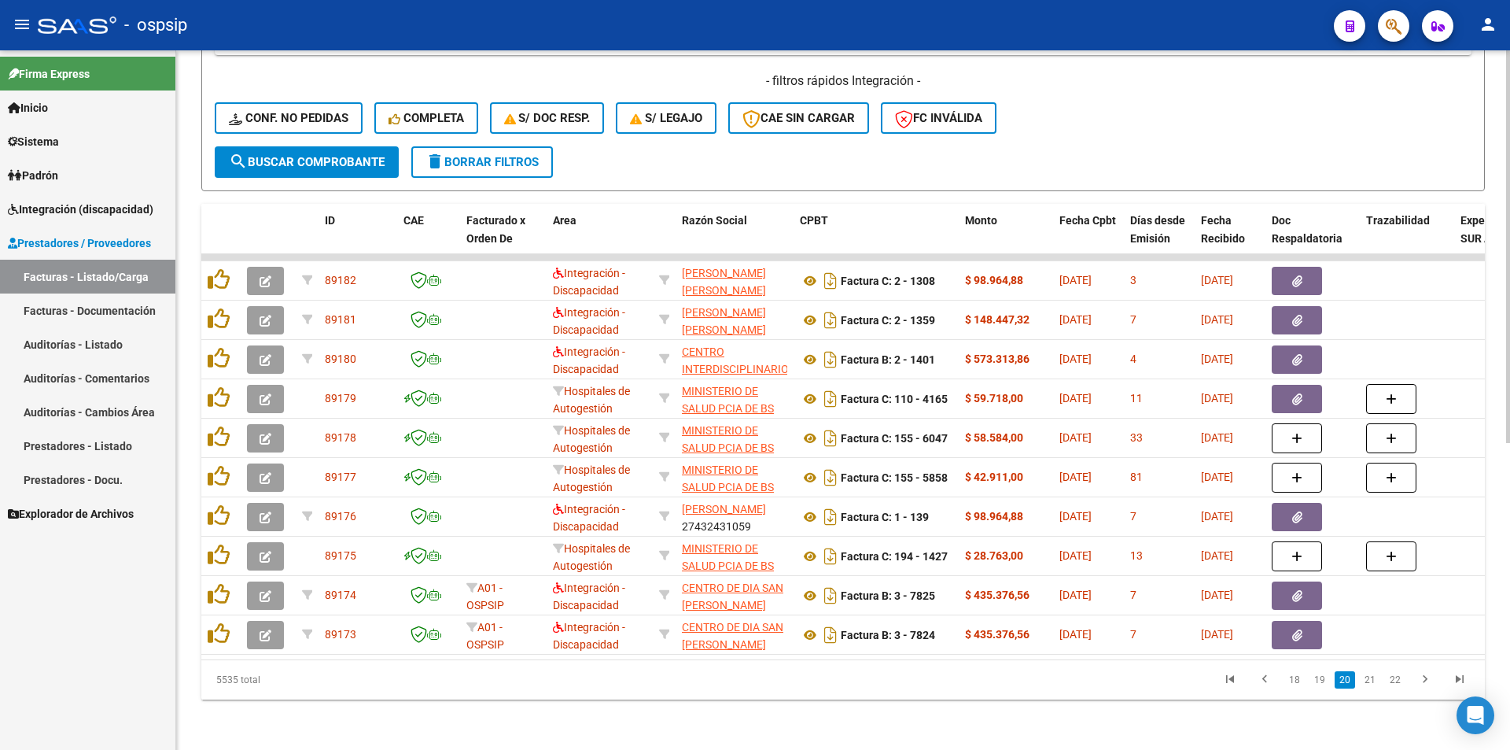
click at [1369, 680] on link "21" at bounding box center [1370, 679] width 20 height 17
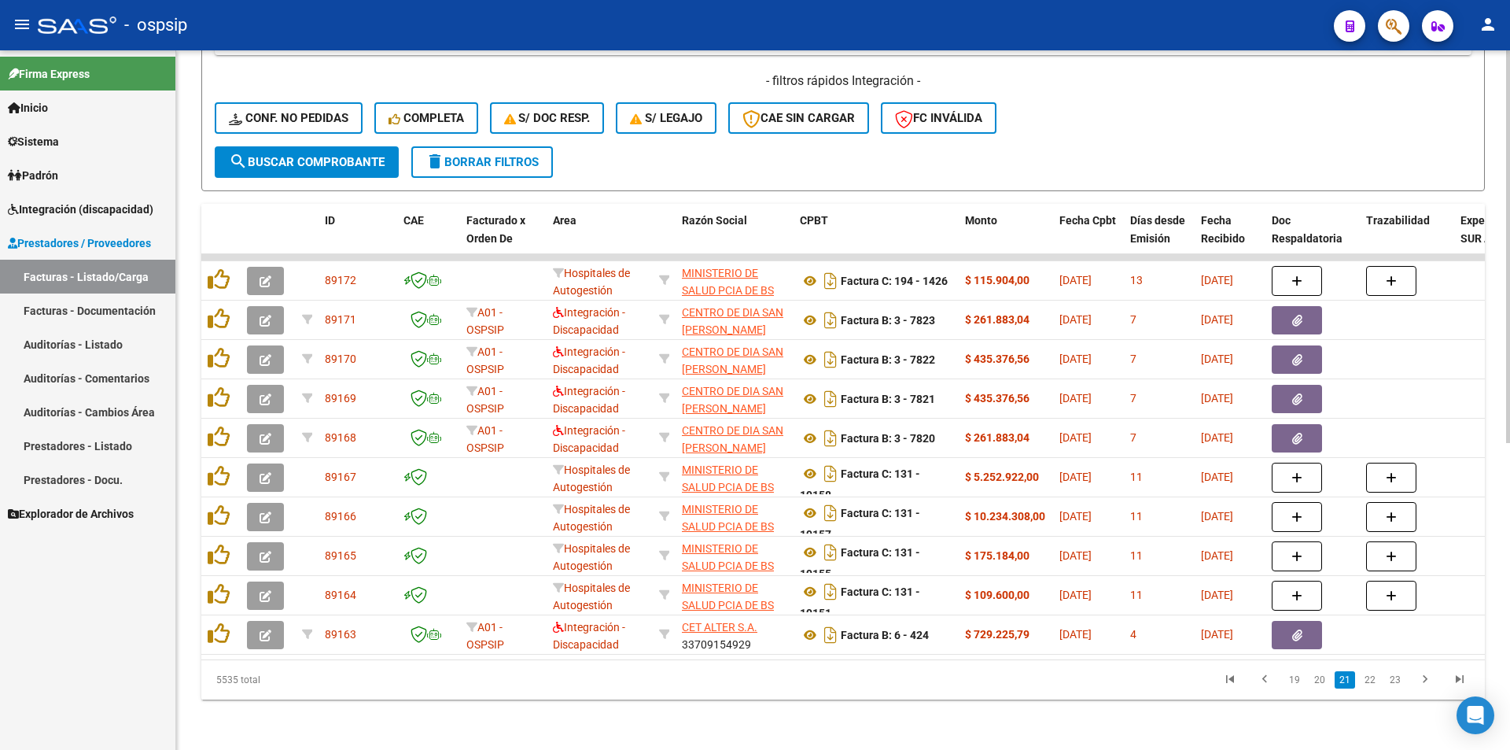
click at [1369, 680] on link "22" at bounding box center [1370, 679] width 20 height 17
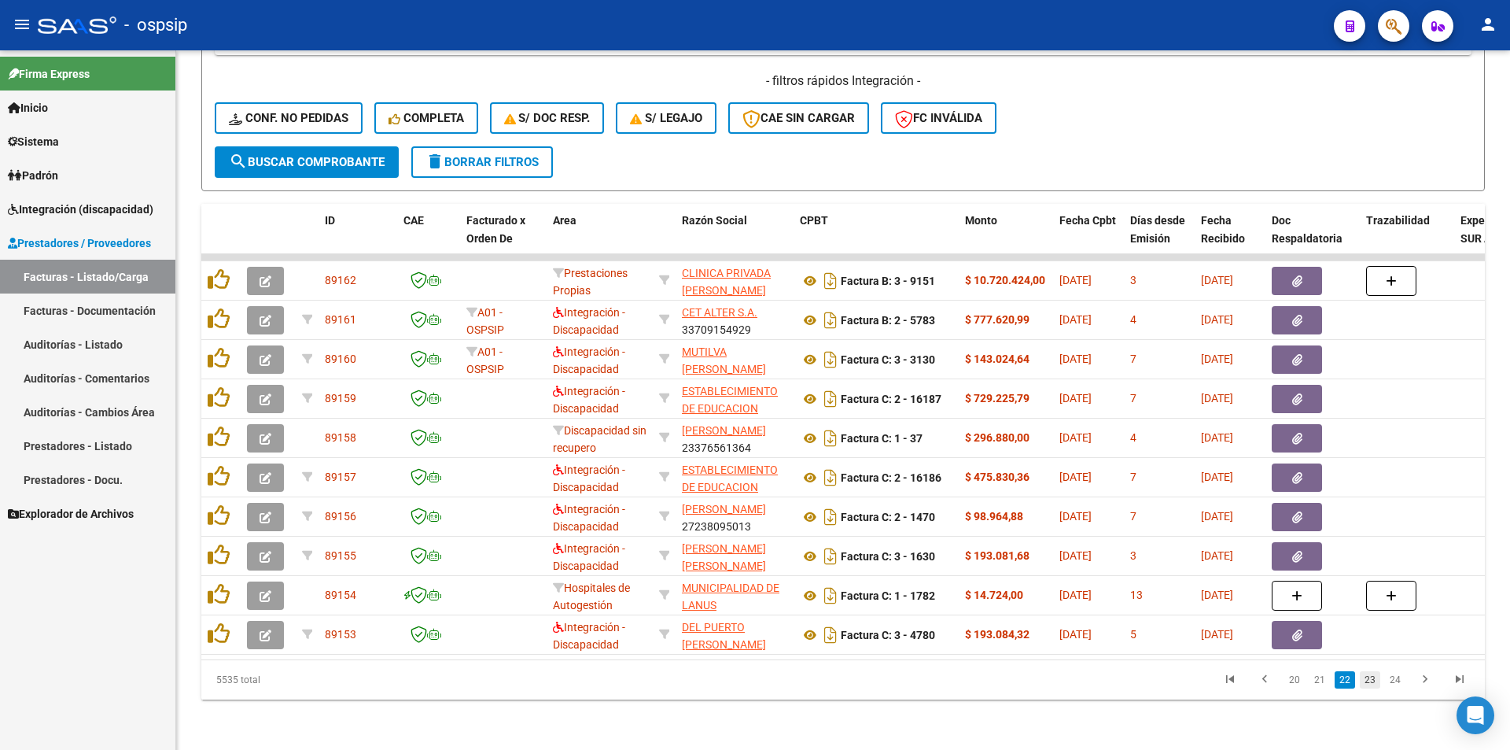
click at [1373, 679] on link "23" at bounding box center [1370, 679] width 20 height 17
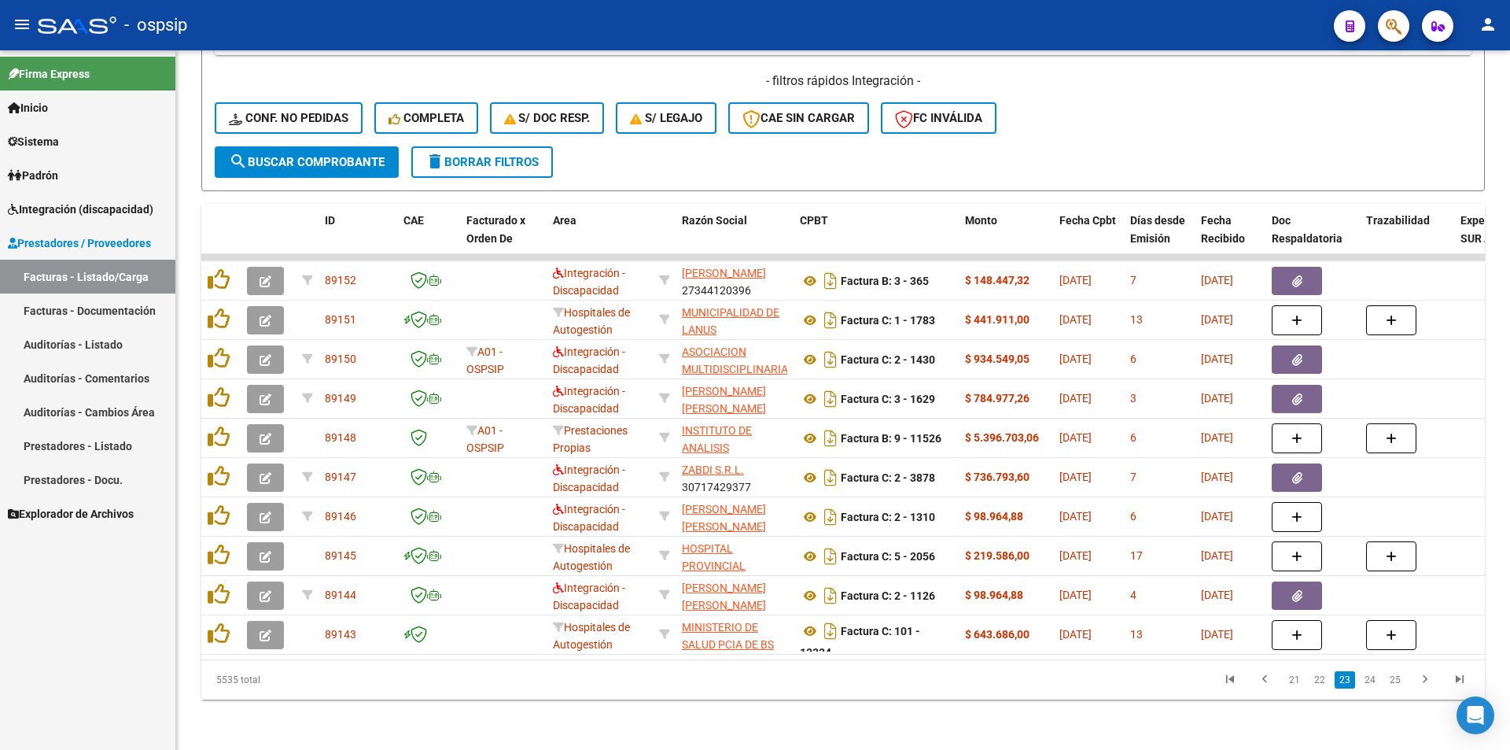
click at [1373, 679] on link "24" at bounding box center [1370, 679] width 20 height 17
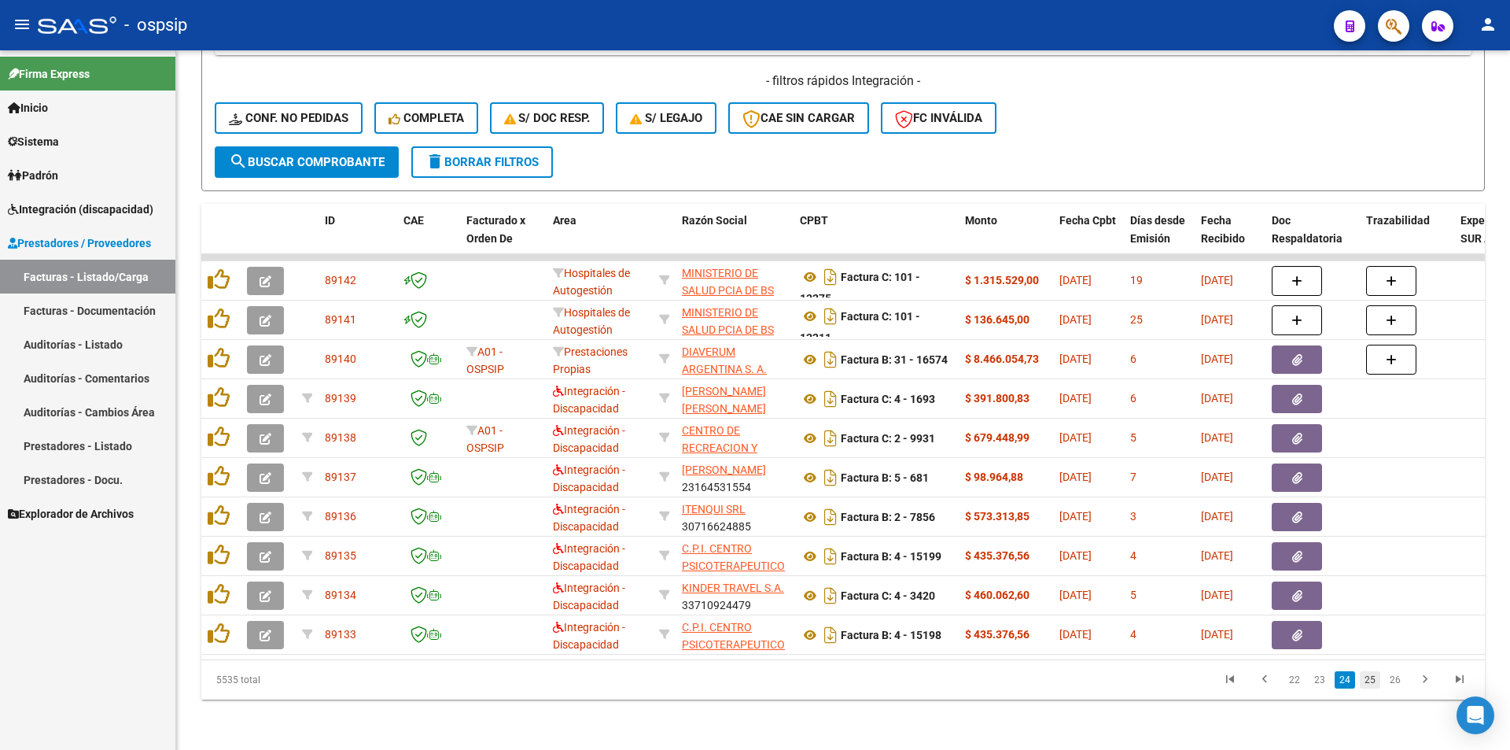
click at [1373, 678] on link "25" at bounding box center [1370, 679] width 20 height 17
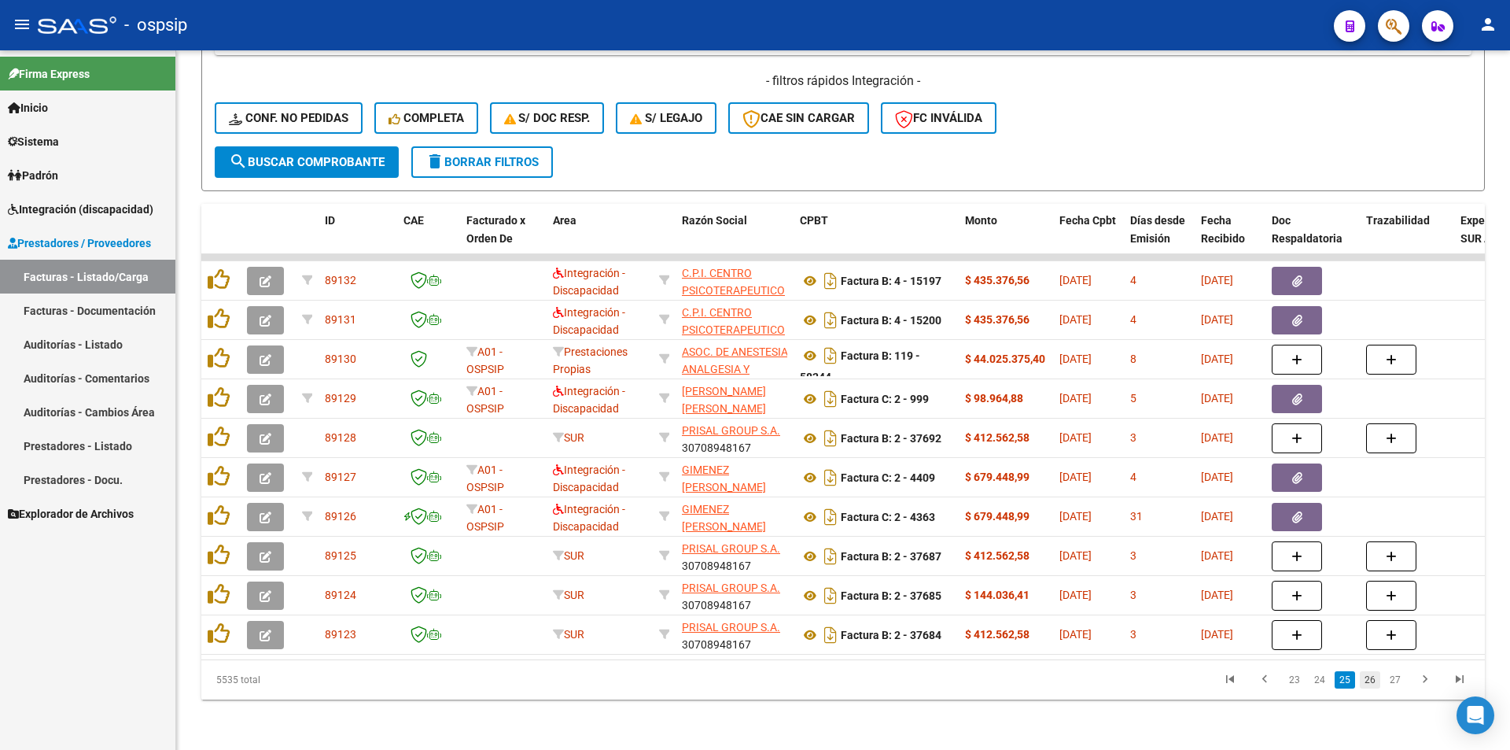
click at [1377, 681] on link "26" at bounding box center [1370, 679] width 20 height 17
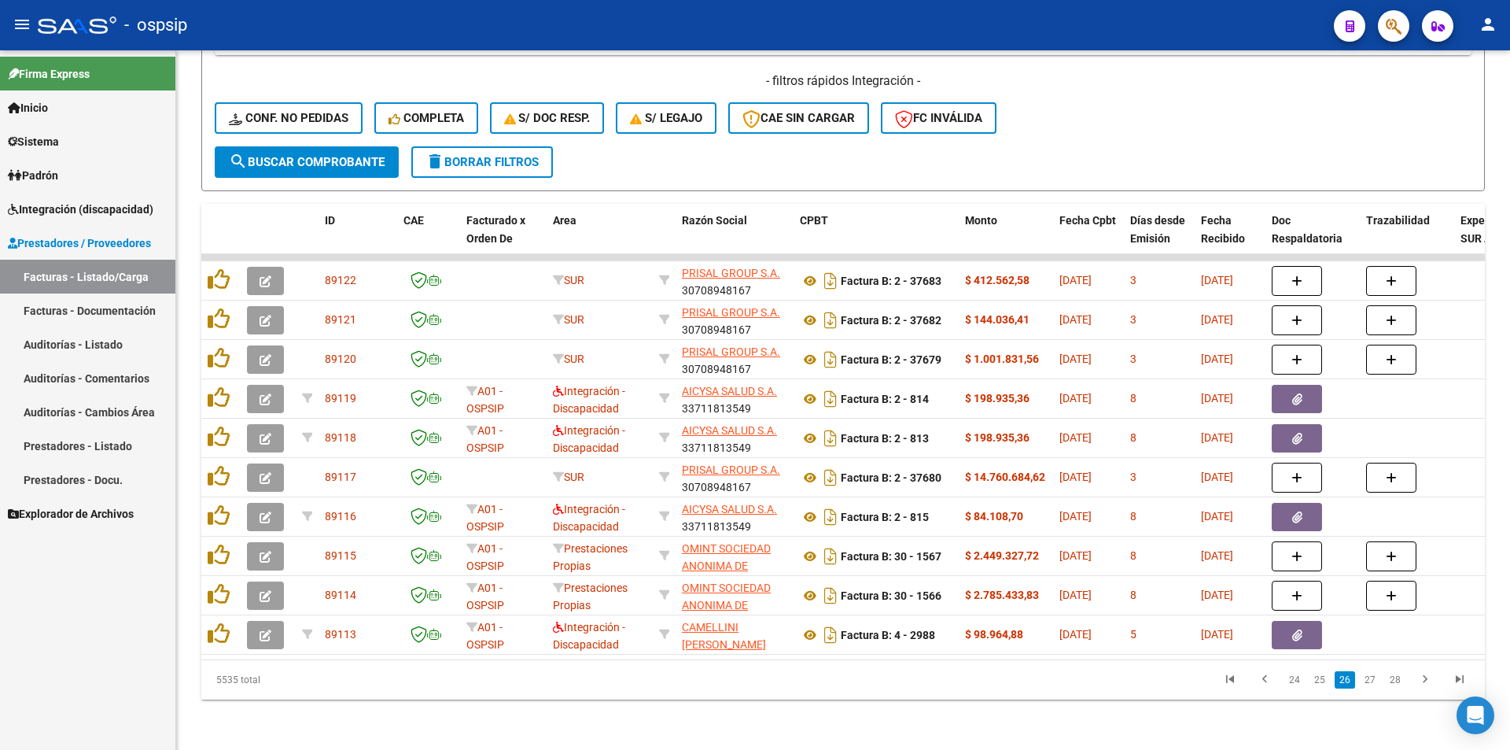
click at [1377, 681] on link "27" at bounding box center [1370, 679] width 20 height 17
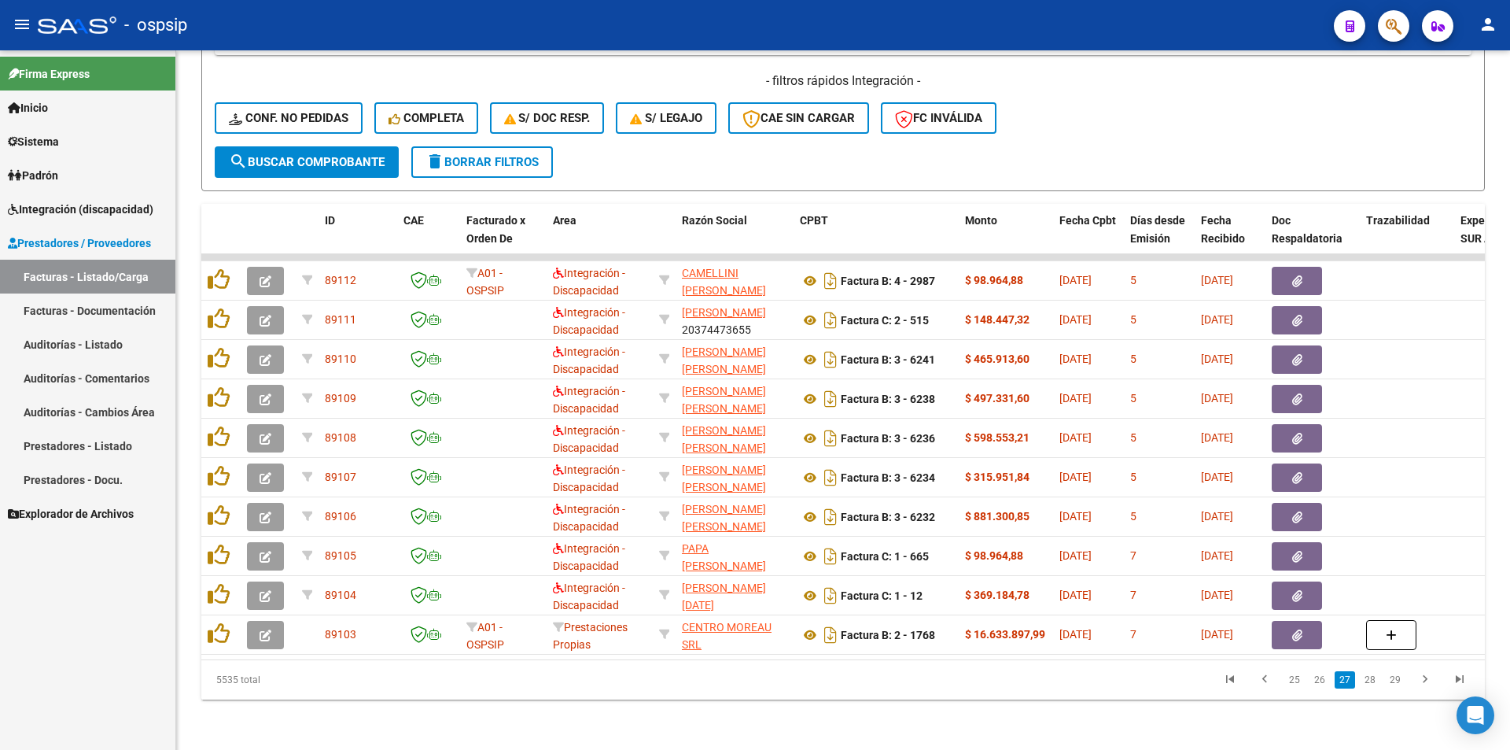
click at [1377, 681] on link "28" at bounding box center [1370, 679] width 20 height 17
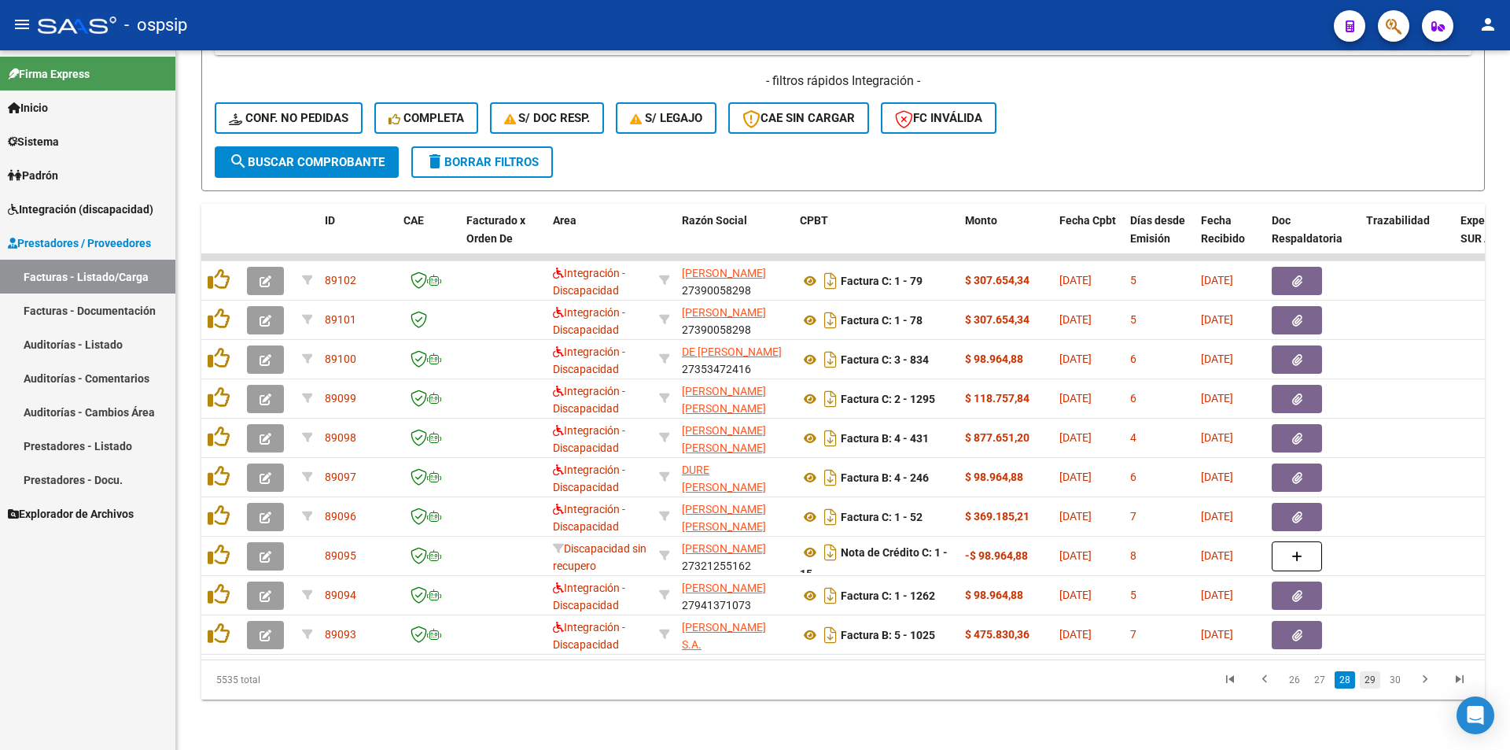
click at [1371, 682] on link "29" at bounding box center [1370, 679] width 20 height 17
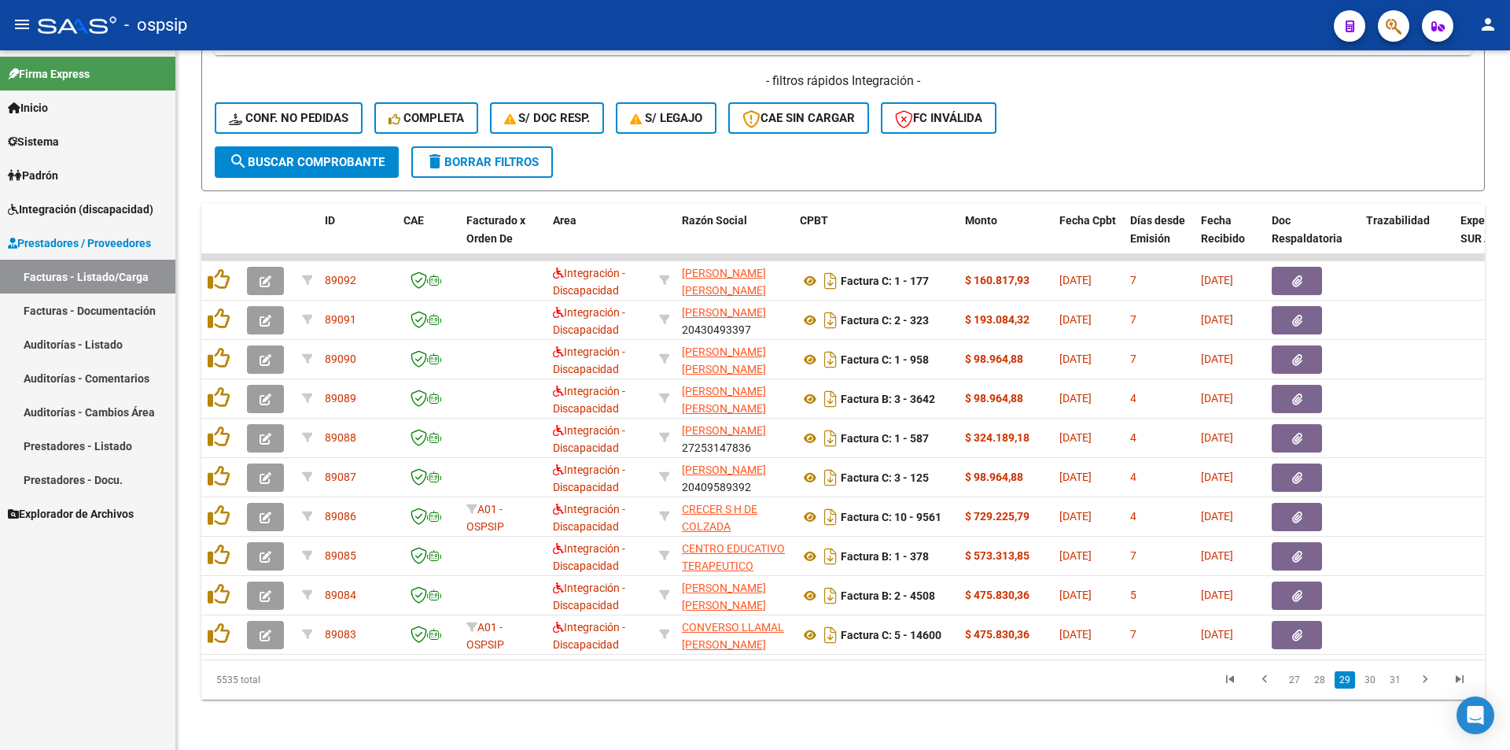
click at [1371, 682] on link "30" at bounding box center [1370, 679] width 20 height 17
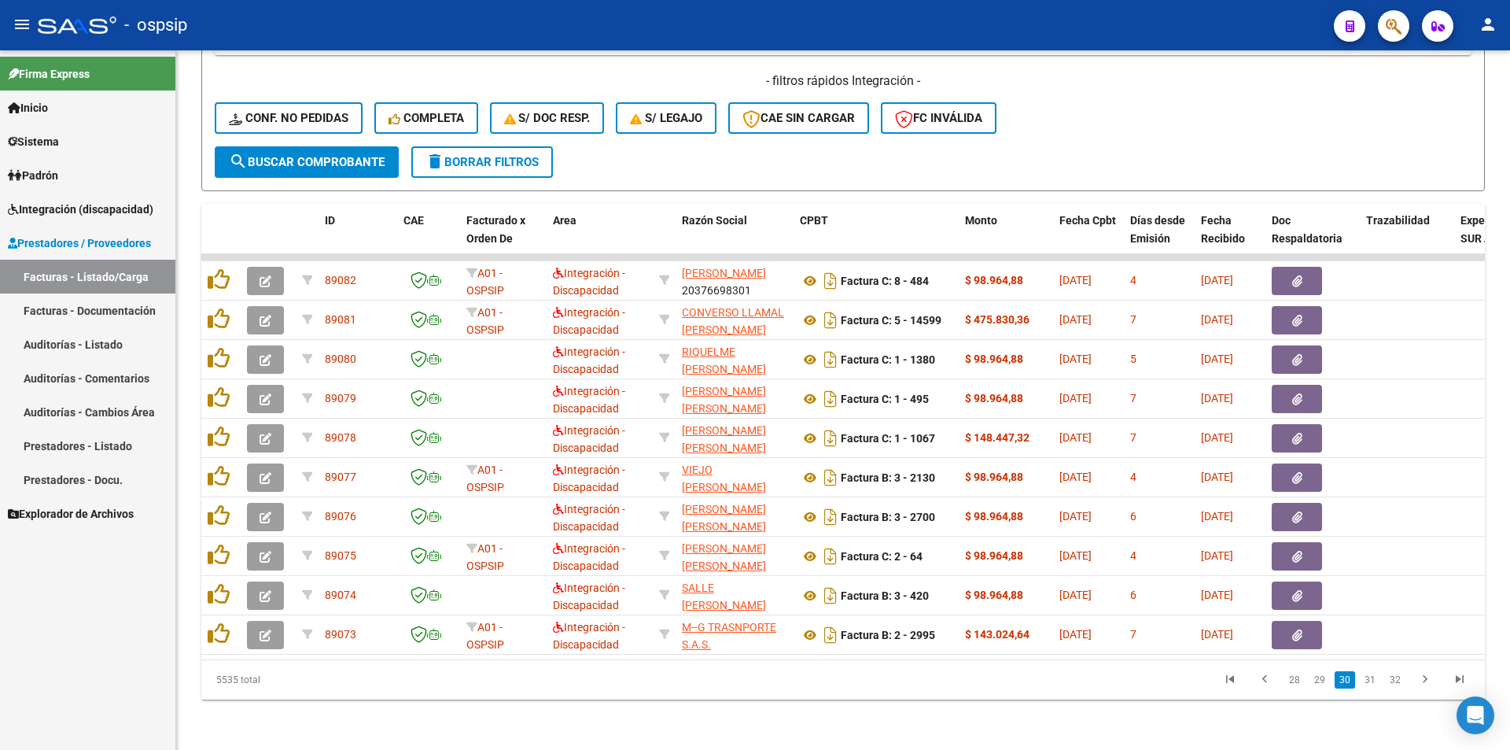
click at [1371, 682] on link "31" at bounding box center [1370, 679] width 20 height 17
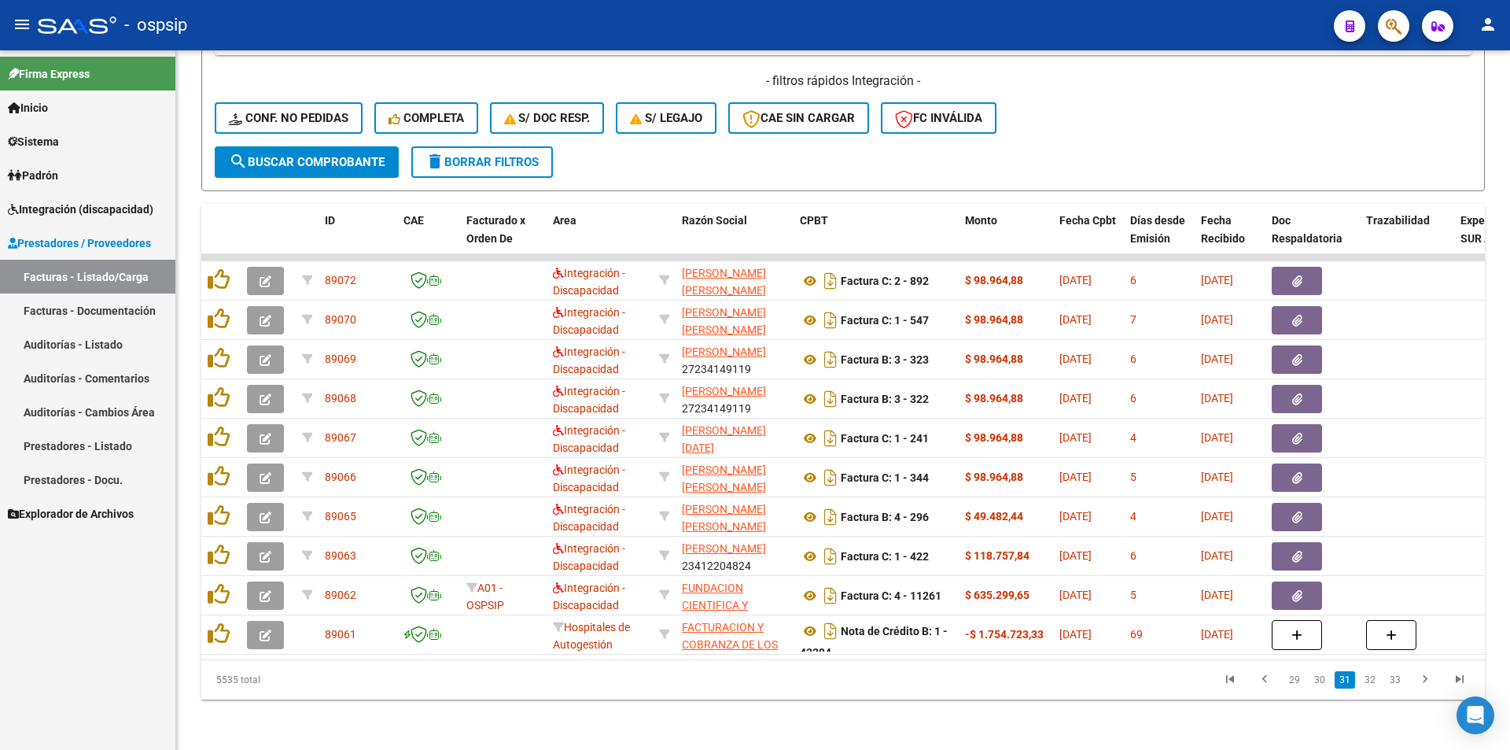
click at [1371, 682] on link "32" at bounding box center [1370, 679] width 20 height 17
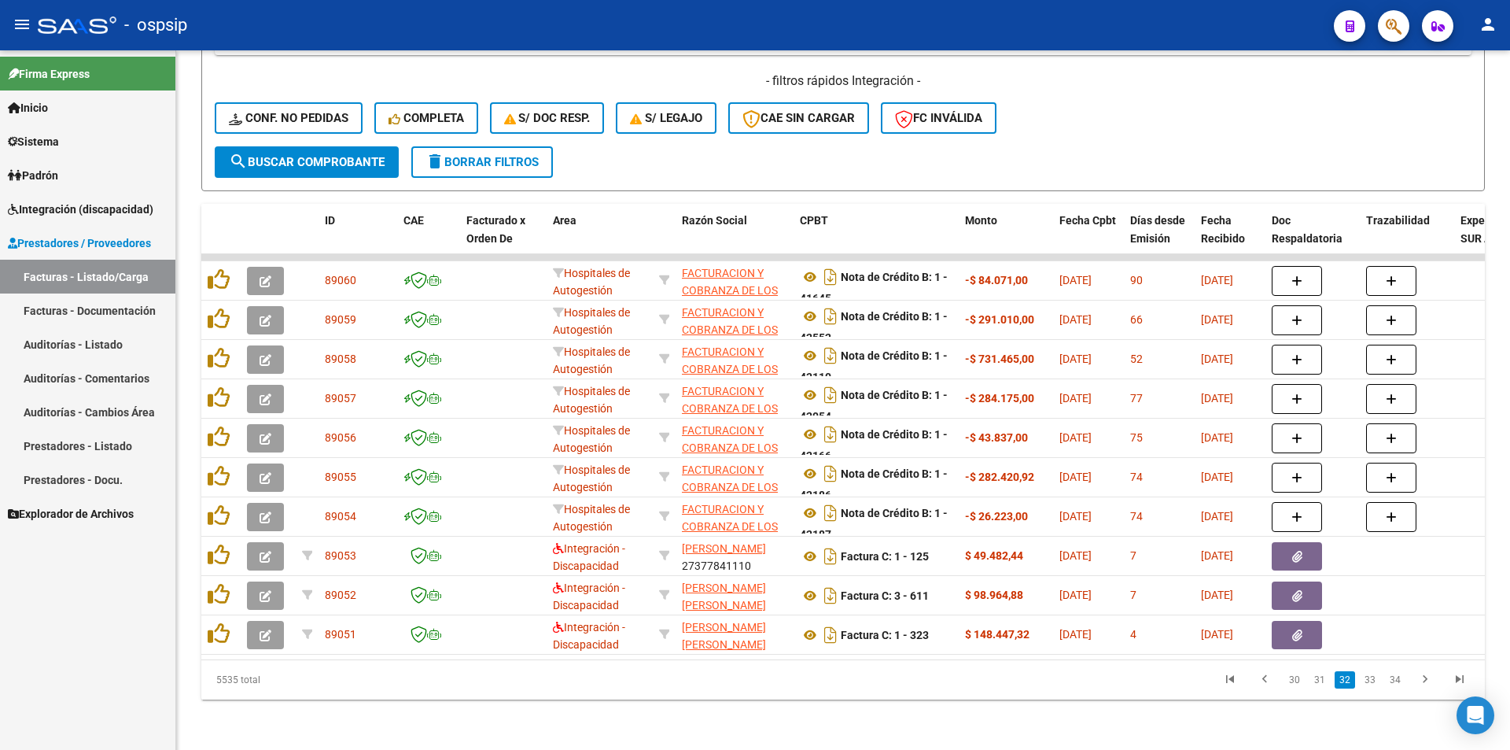
click at [1371, 682] on link "33" at bounding box center [1370, 679] width 20 height 17
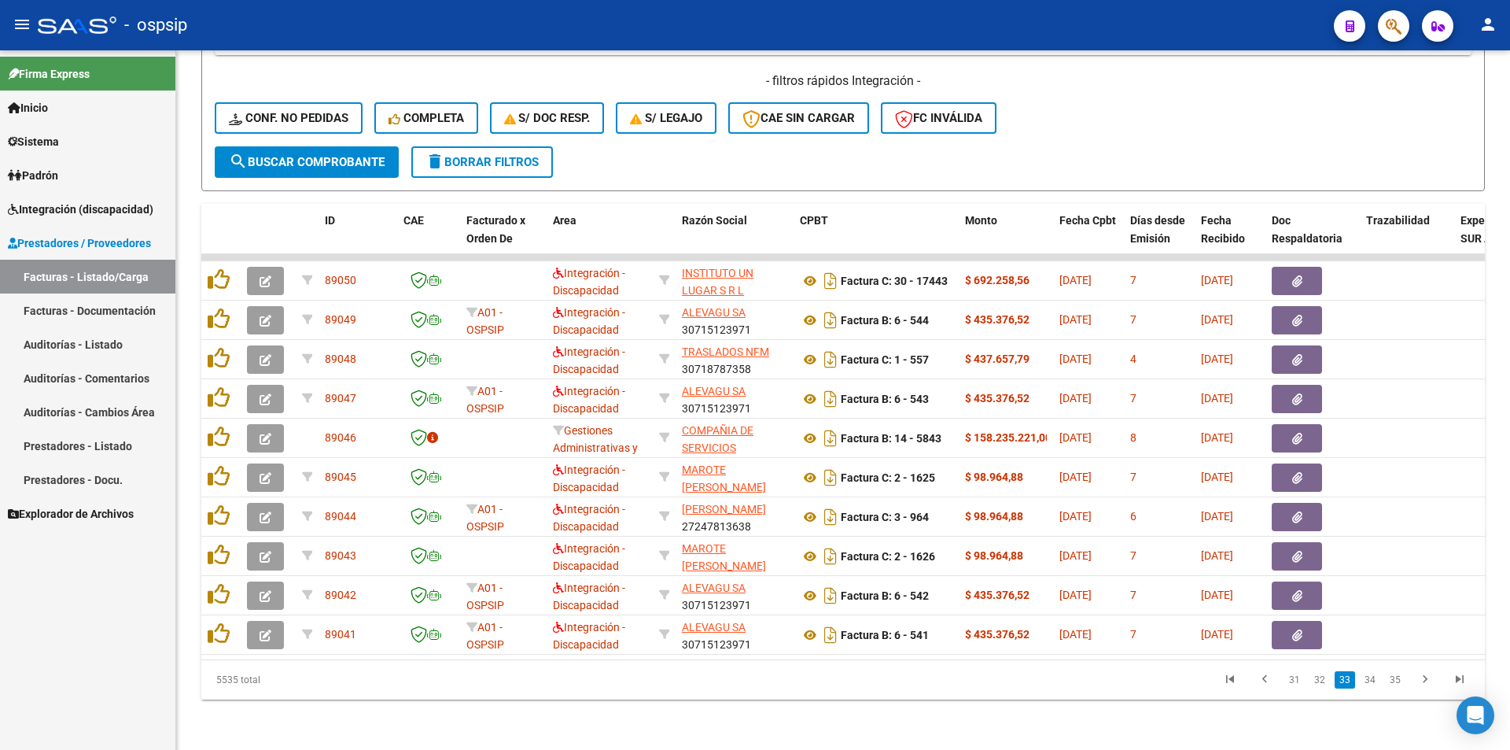
click at [1371, 682] on link "34" at bounding box center [1370, 679] width 20 height 17
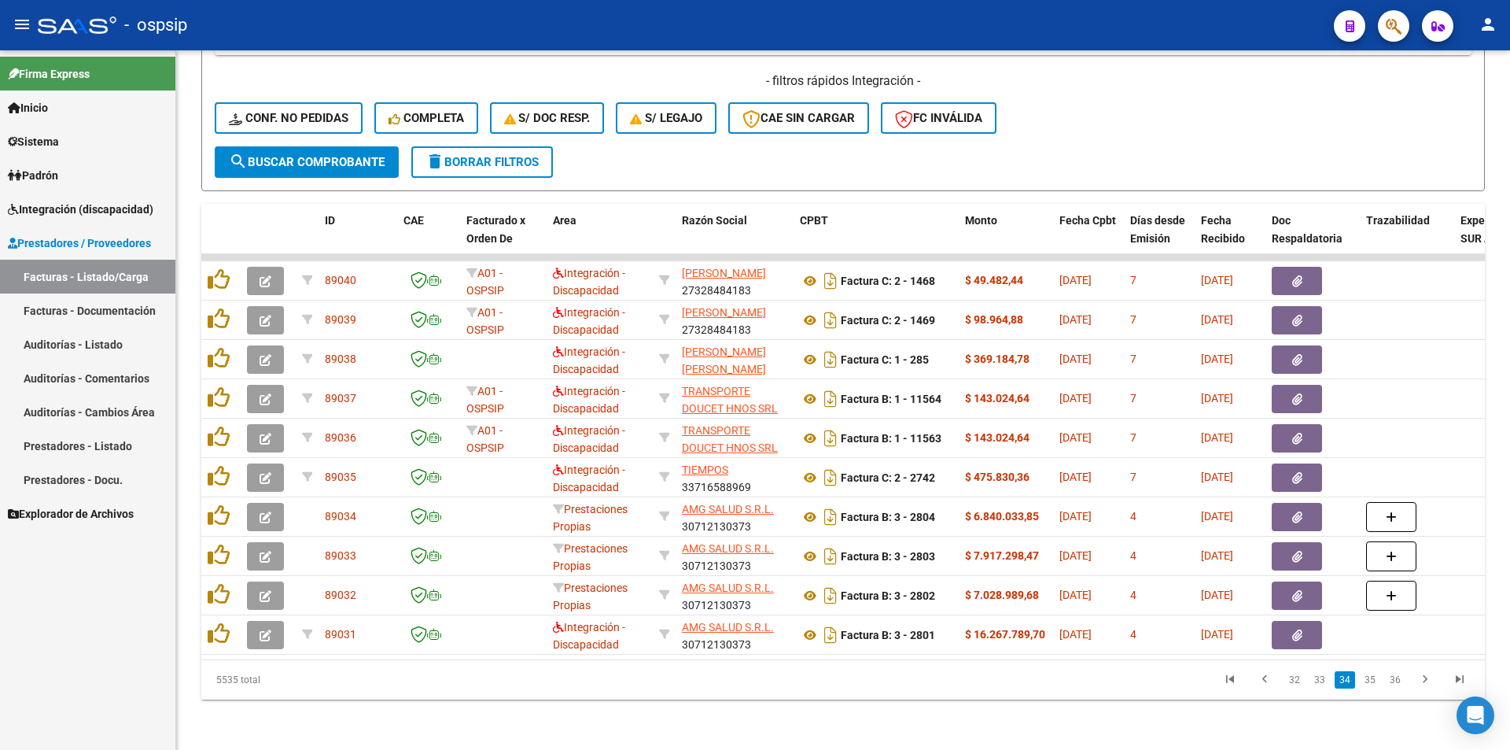
click at [1371, 682] on link "35" at bounding box center [1370, 679] width 20 height 17
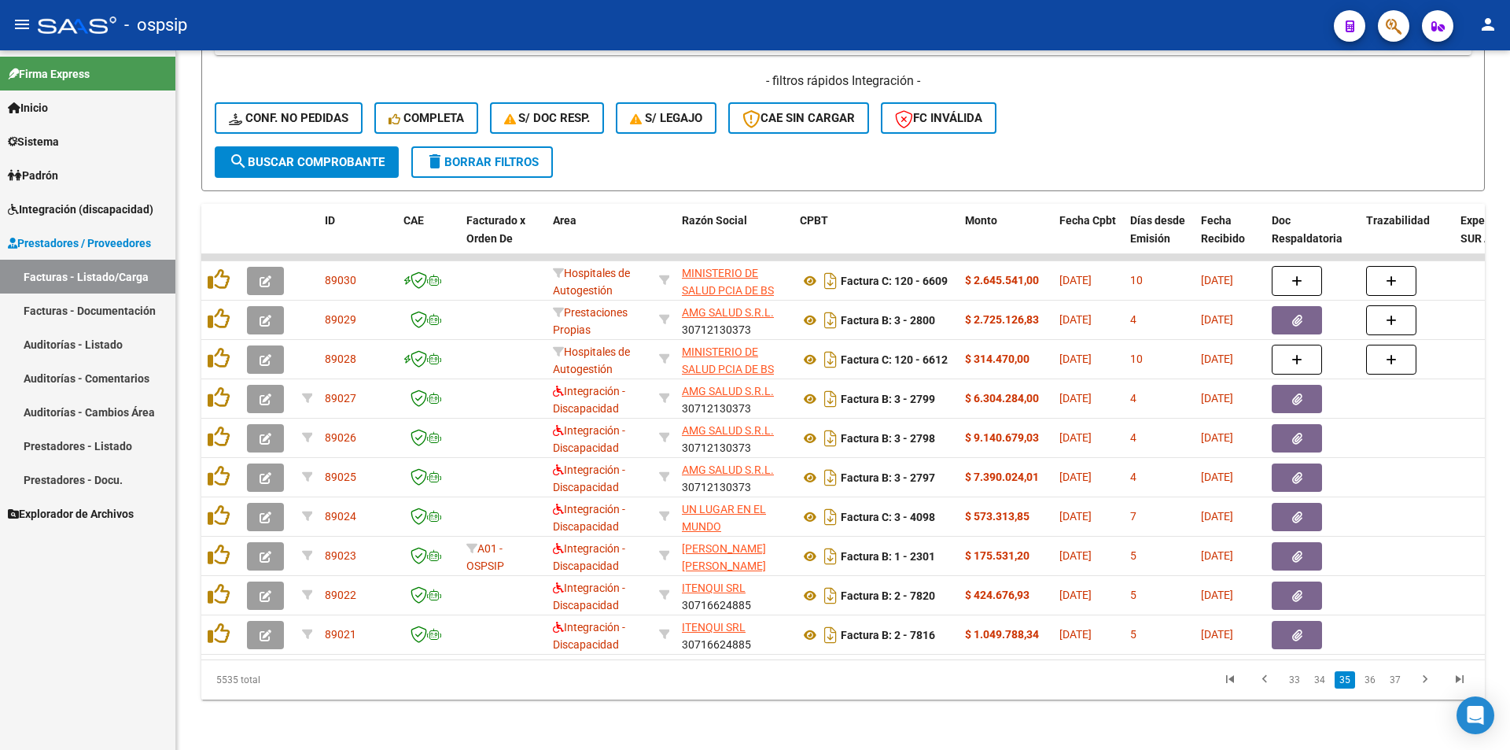
click at [1371, 682] on link "36" at bounding box center [1370, 679] width 20 height 17
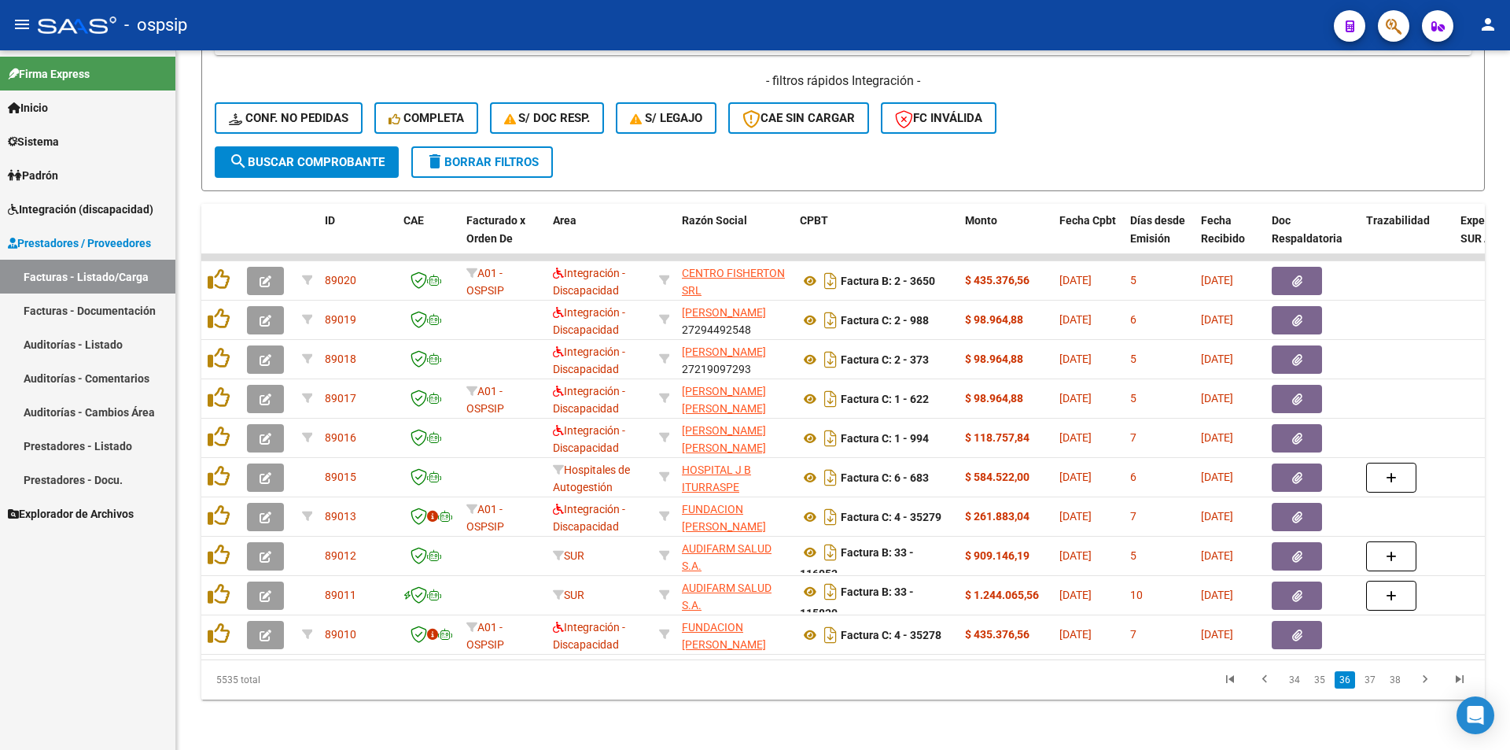
click at [1371, 682] on link "37" at bounding box center [1370, 679] width 20 height 17
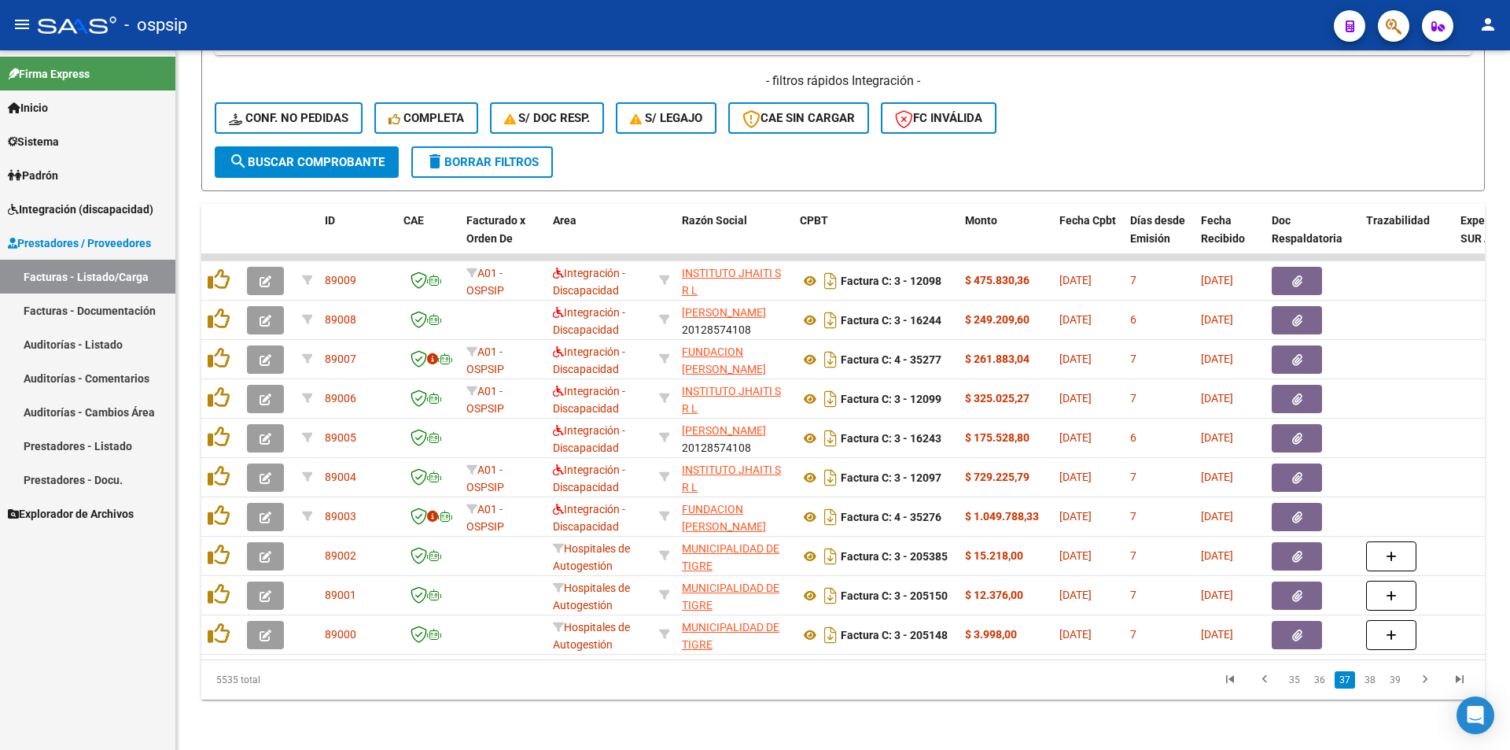
click at [1371, 682] on link "38" at bounding box center [1370, 679] width 20 height 17
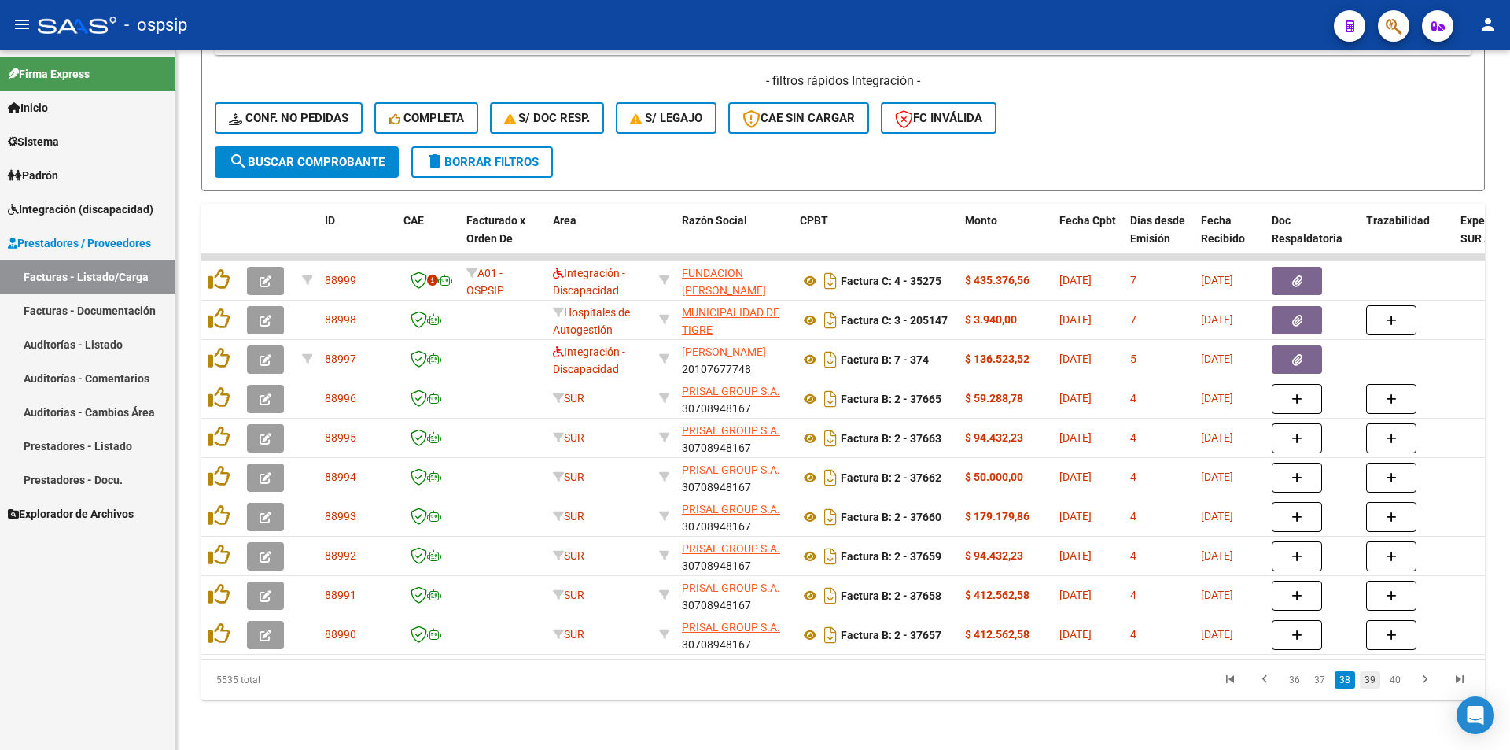
click at [1373, 682] on link "39" at bounding box center [1370, 679] width 20 height 17
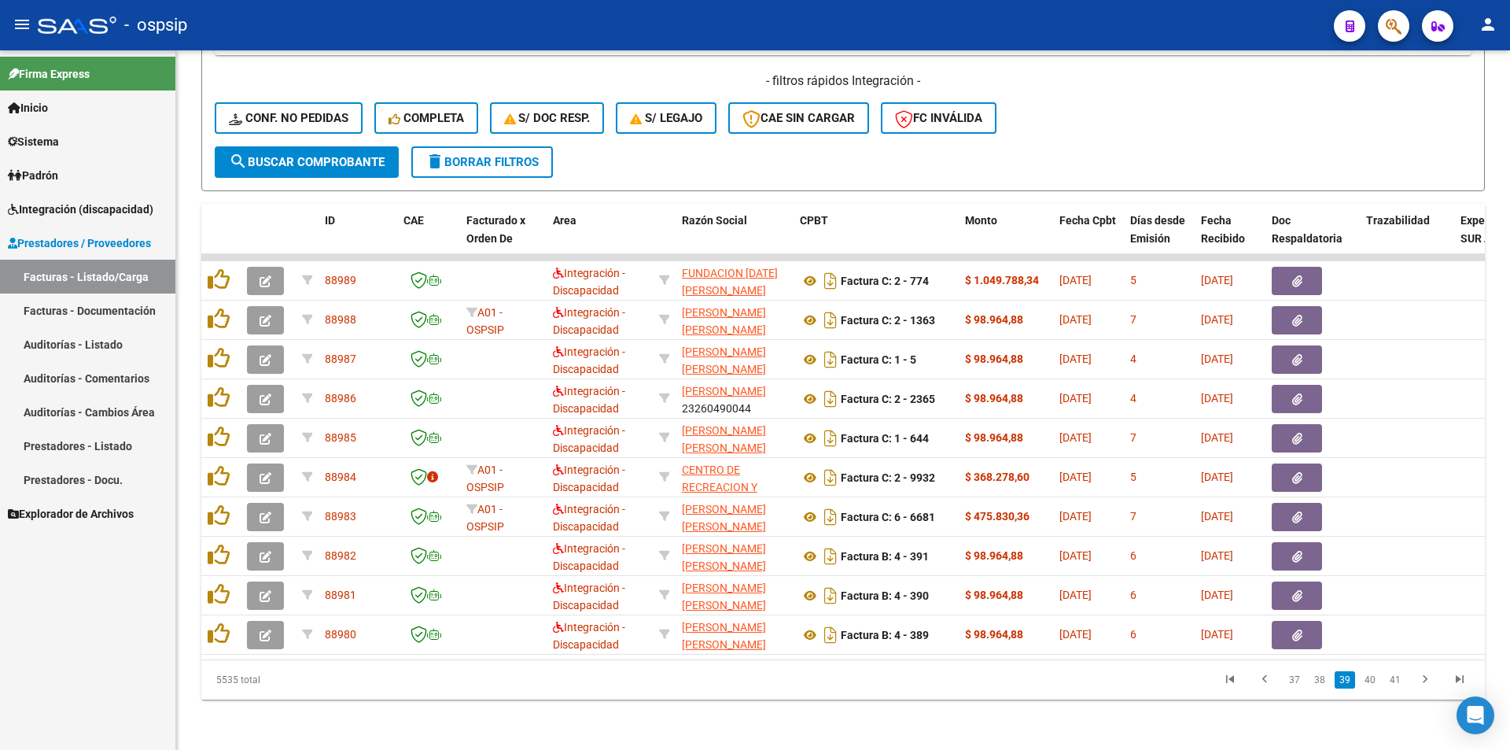
click at [1373, 682] on link "40" at bounding box center [1370, 679] width 20 height 17
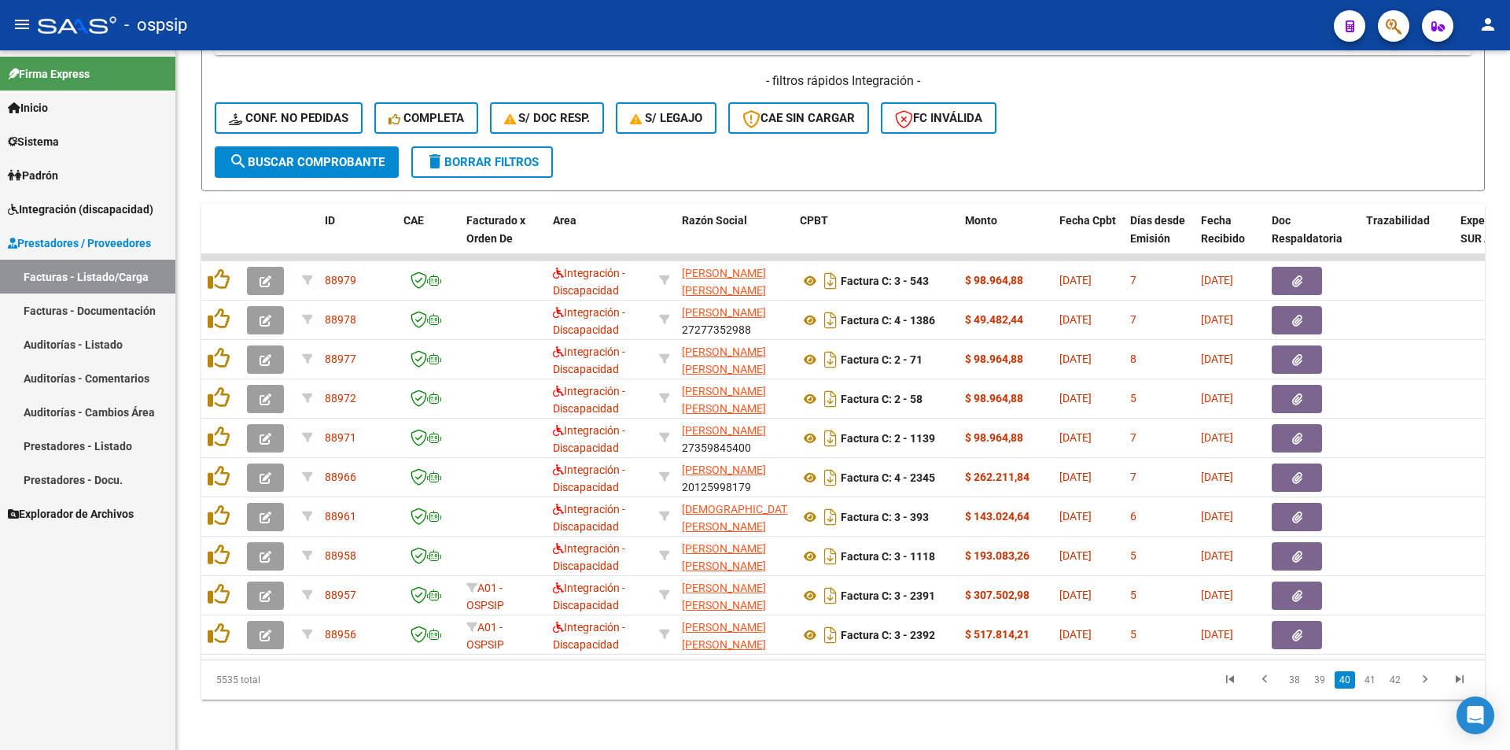
click at [1373, 682] on link "41" at bounding box center [1370, 679] width 20 height 17
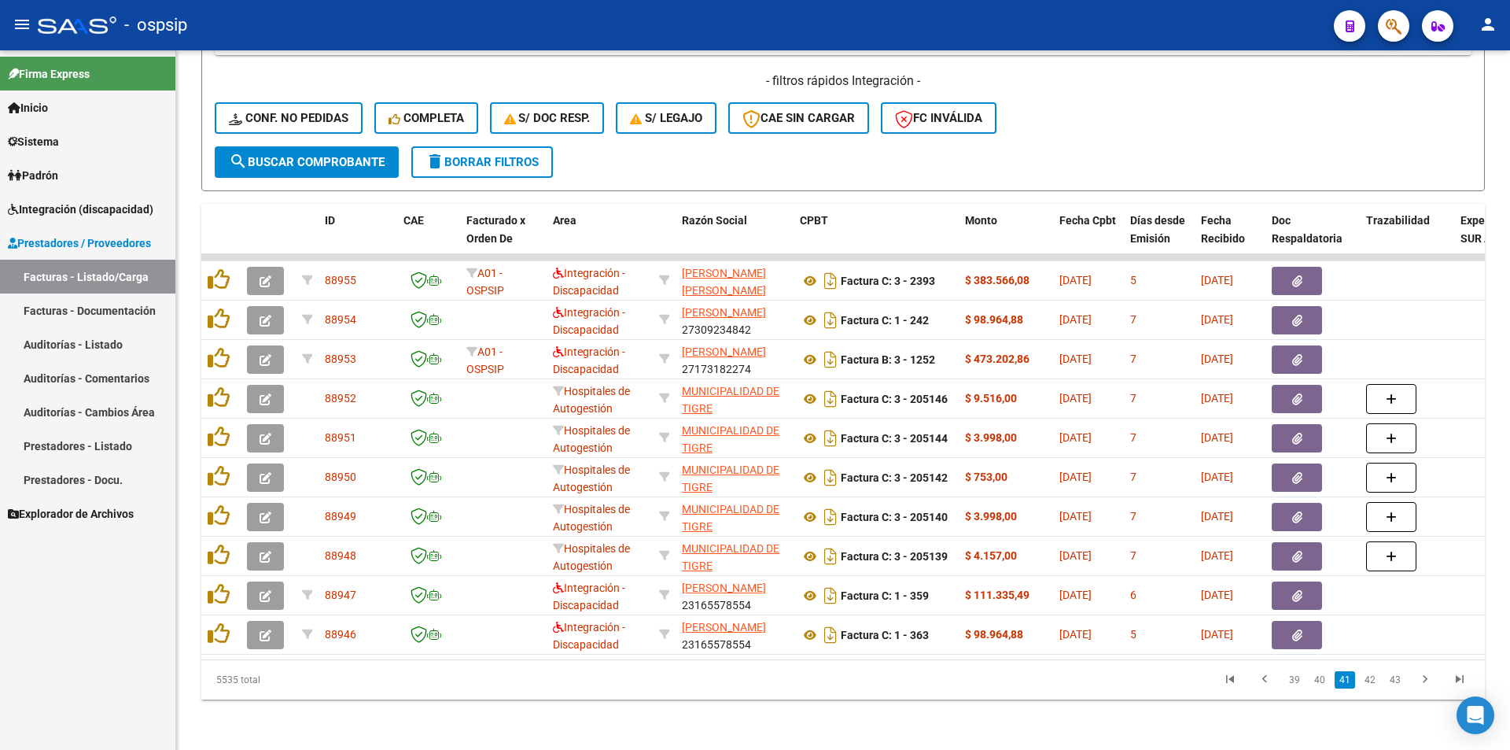
click at [1373, 682] on link "42" at bounding box center [1370, 679] width 20 height 17
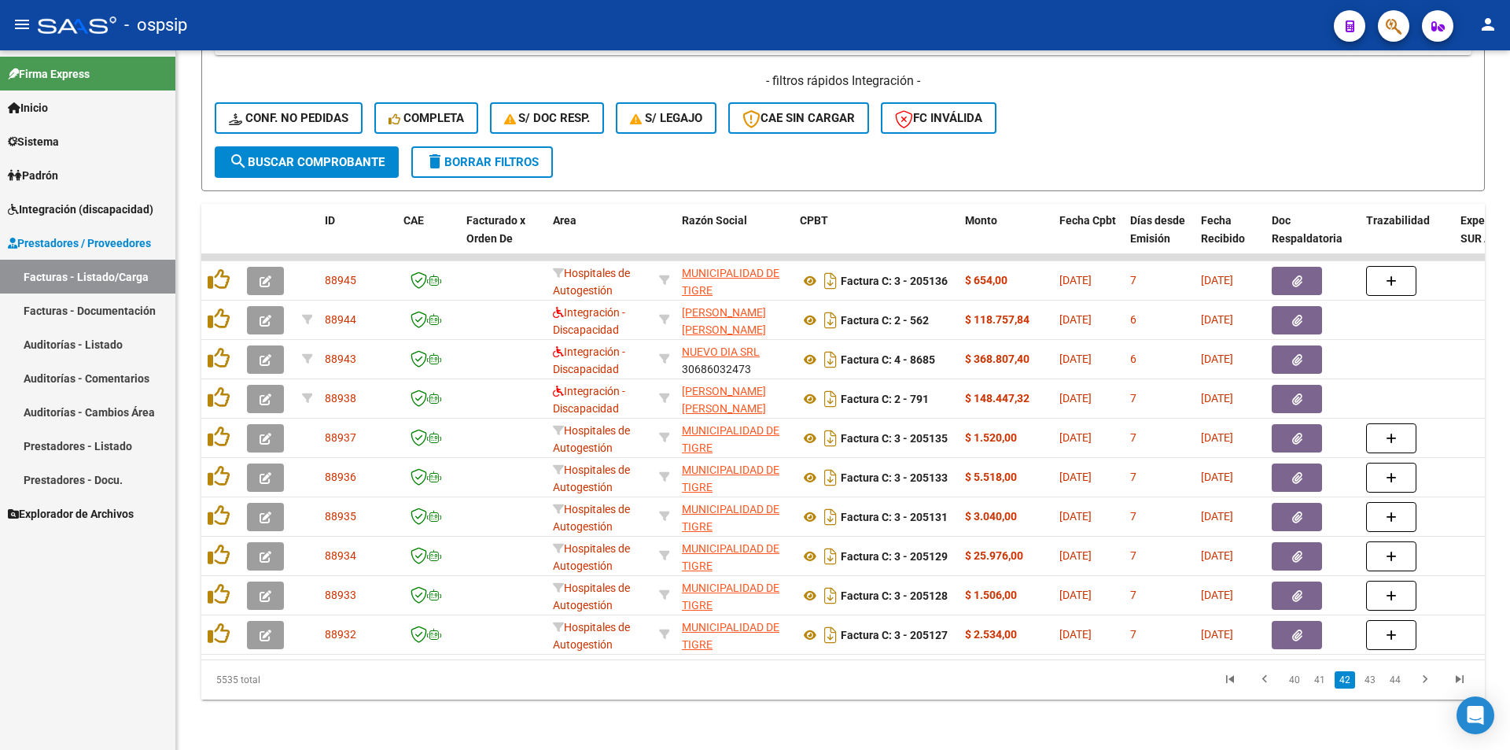
click at [1373, 682] on link "43" at bounding box center [1370, 679] width 20 height 17
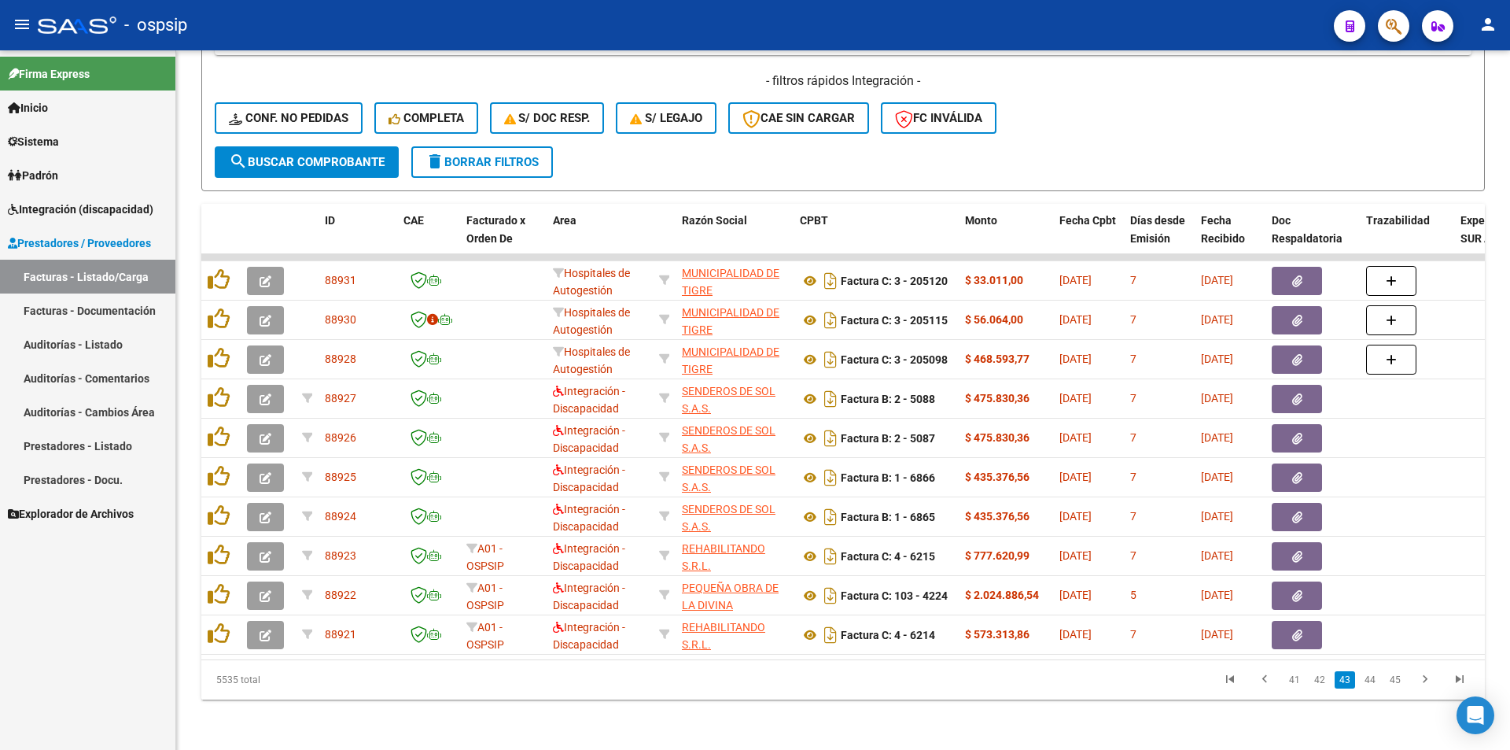
click at [1373, 682] on link "44" at bounding box center [1370, 679] width 20 height 17
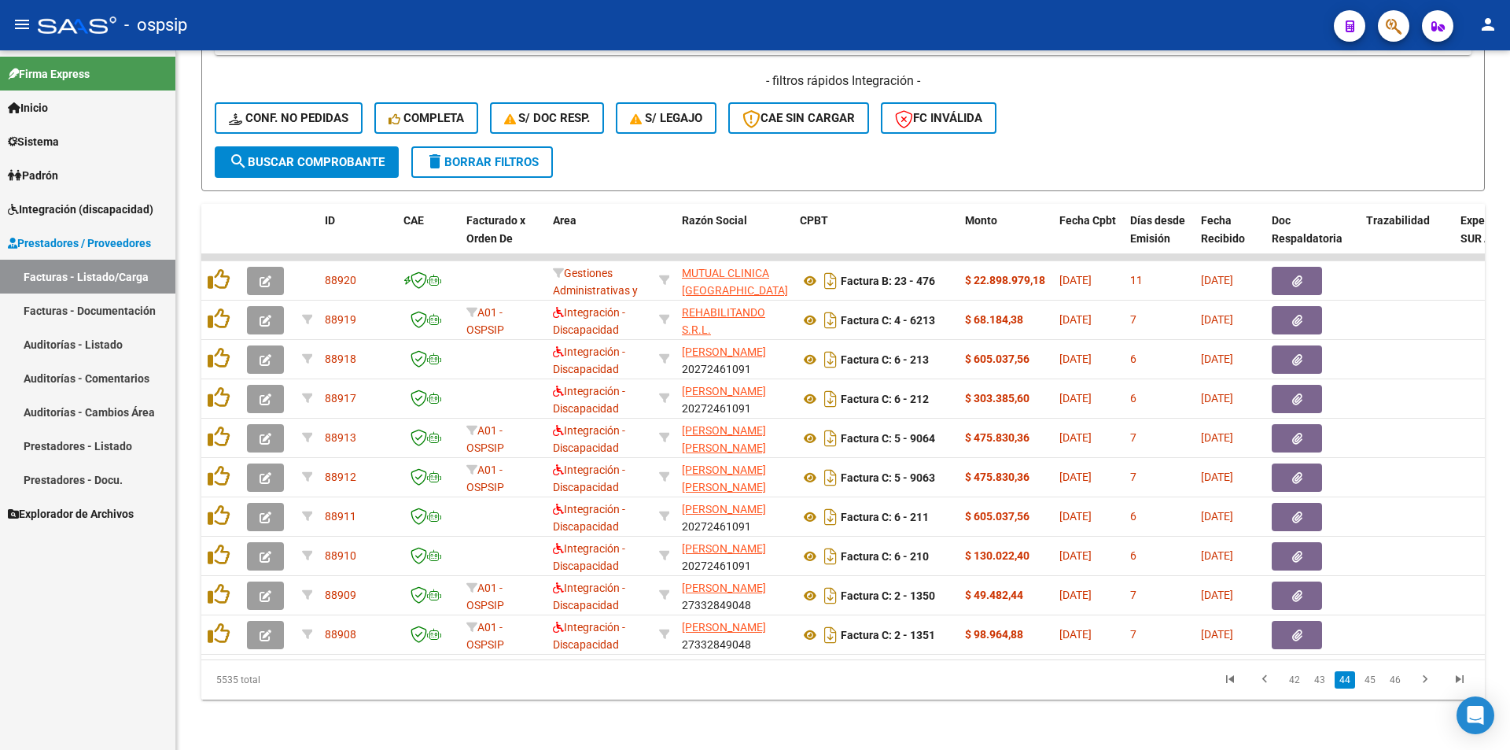
click at [1373, 682] on link "45" at bounding box center [1370, 679] width 20 height 17
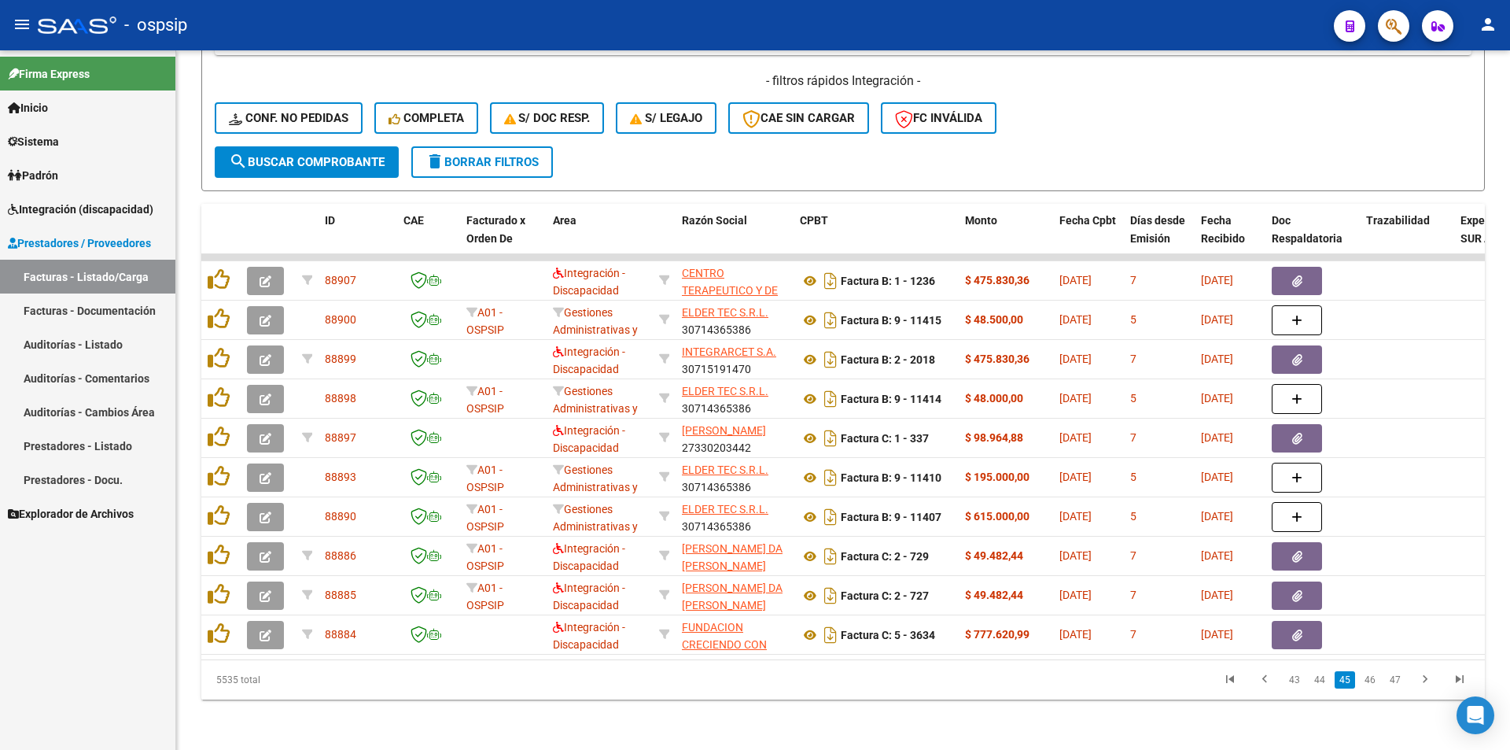
click at [1373, 682] on link "46" at bounding box center [1370, 679] width 20 height 17
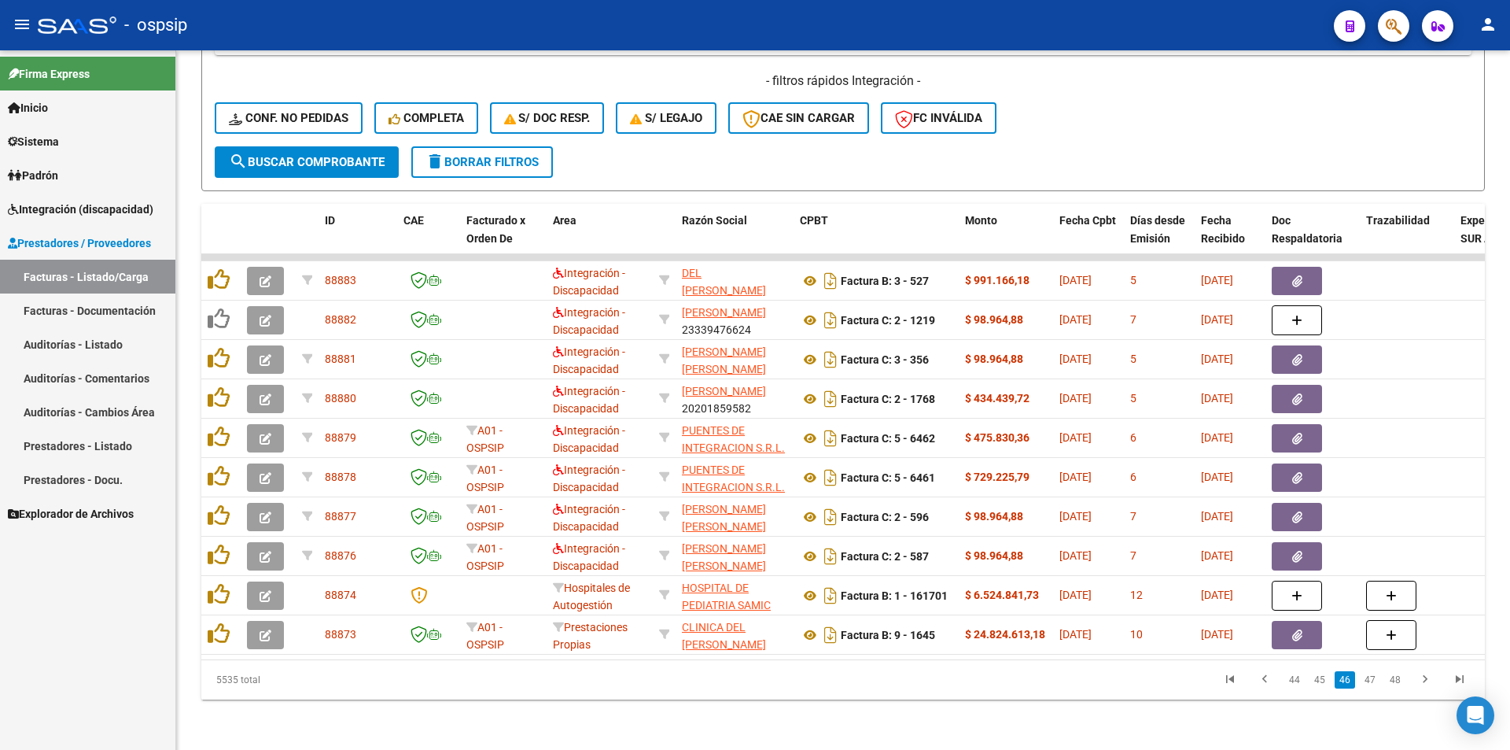
click at [1373, 682] on link "47" at bounding box center [1370, 679] width 20 height 17
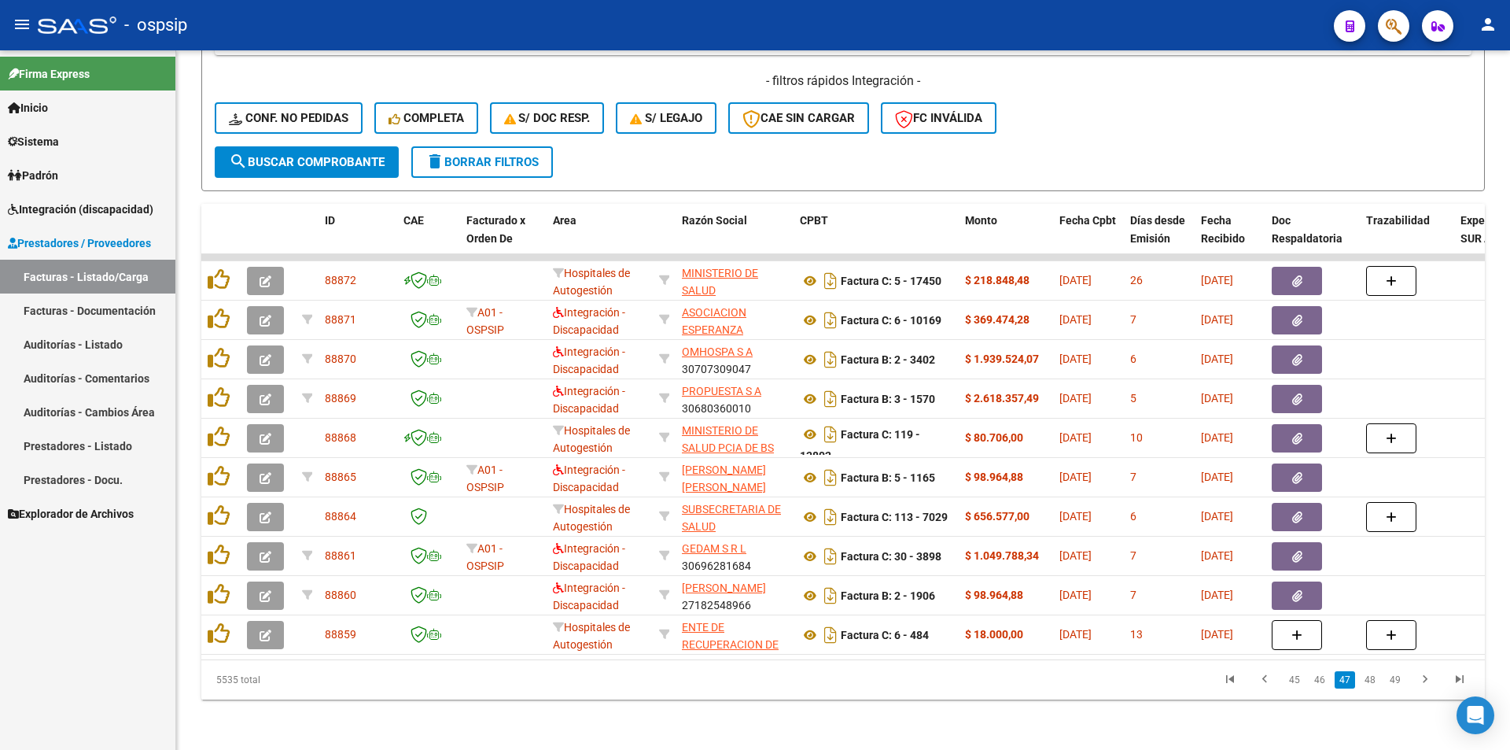
click at [1373, 682] on link "48" at bounding box center [1370, 679] width 20 height 17
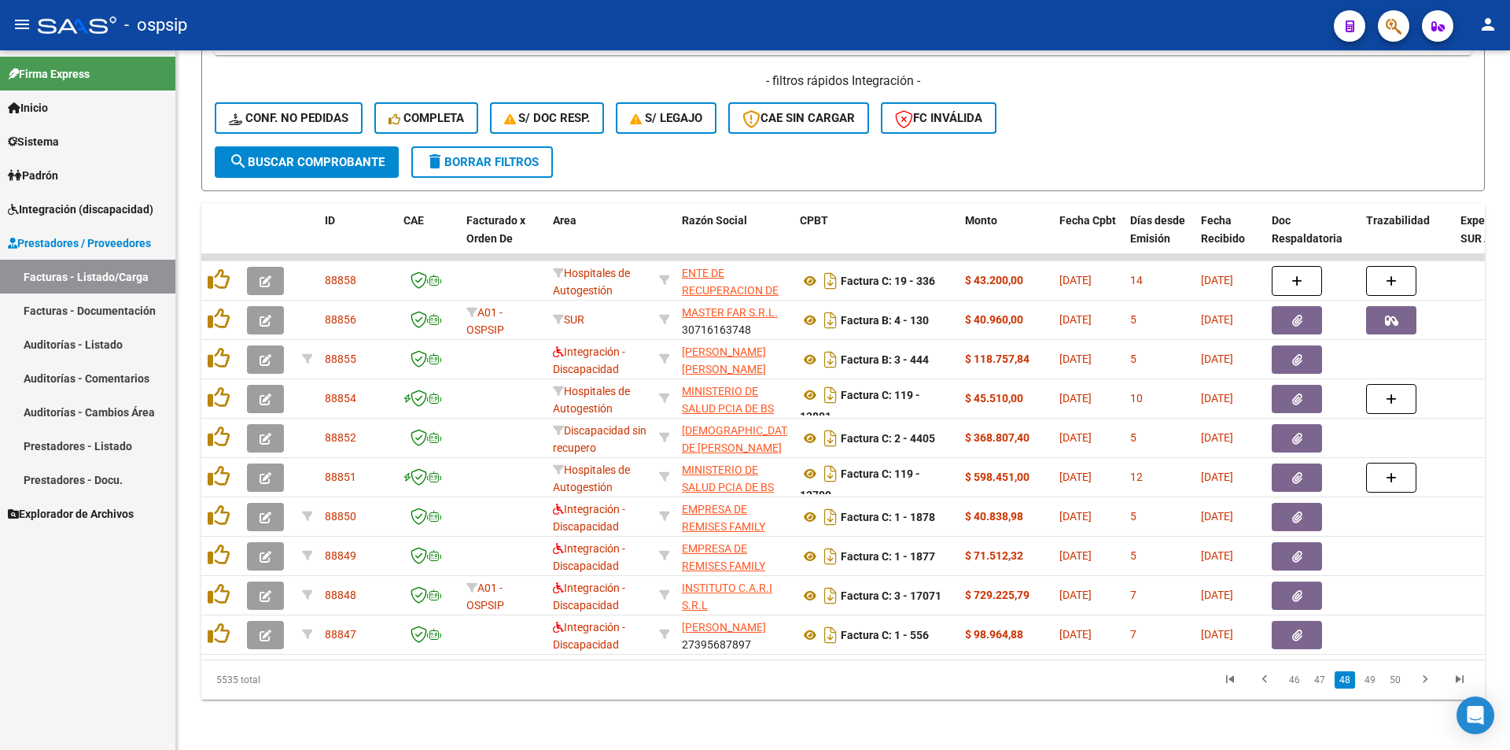
click at [1373, 682] on link "49" at bounding box center [1370, 679] width 20 height 17
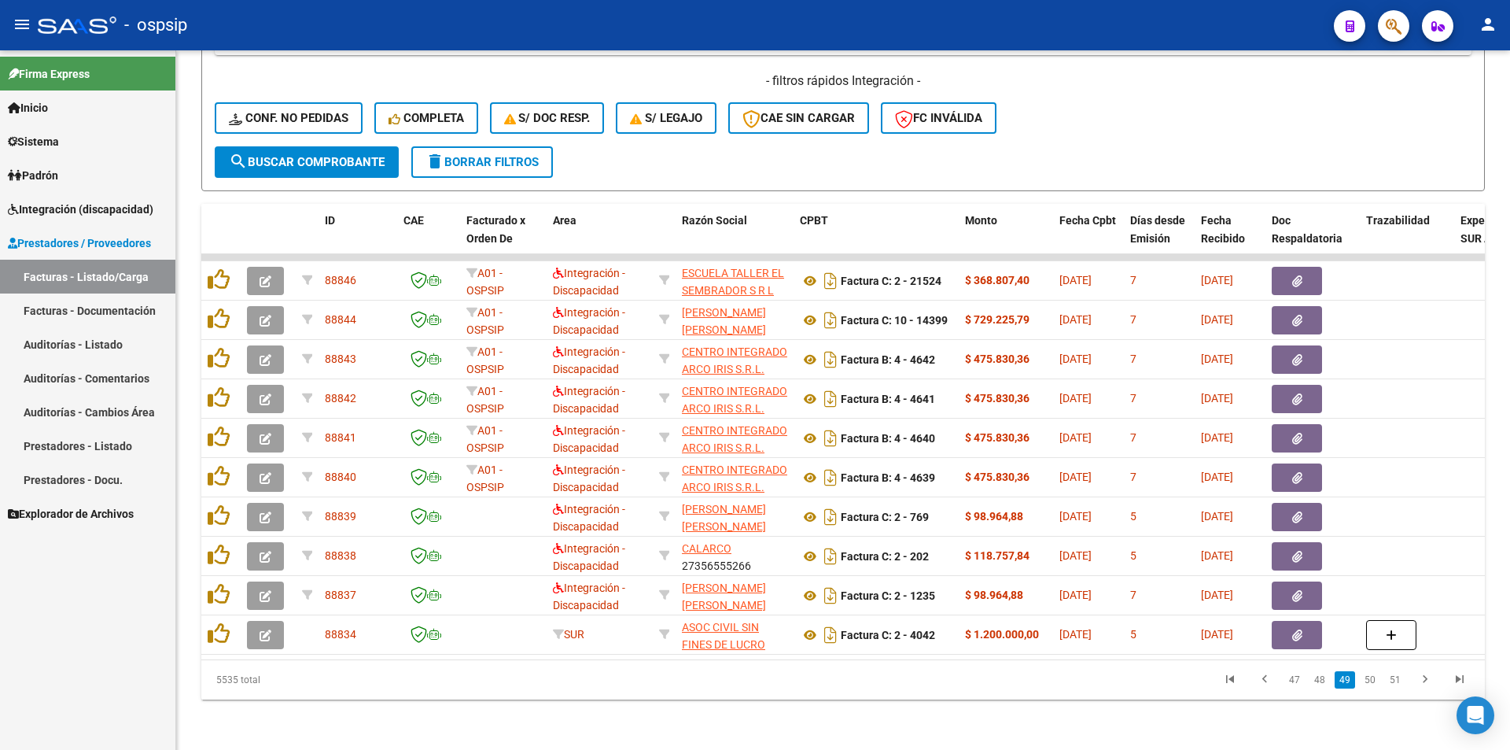
click at [1373, 682] on link "50" at bounding box center [1370, 679] width 20 height 17
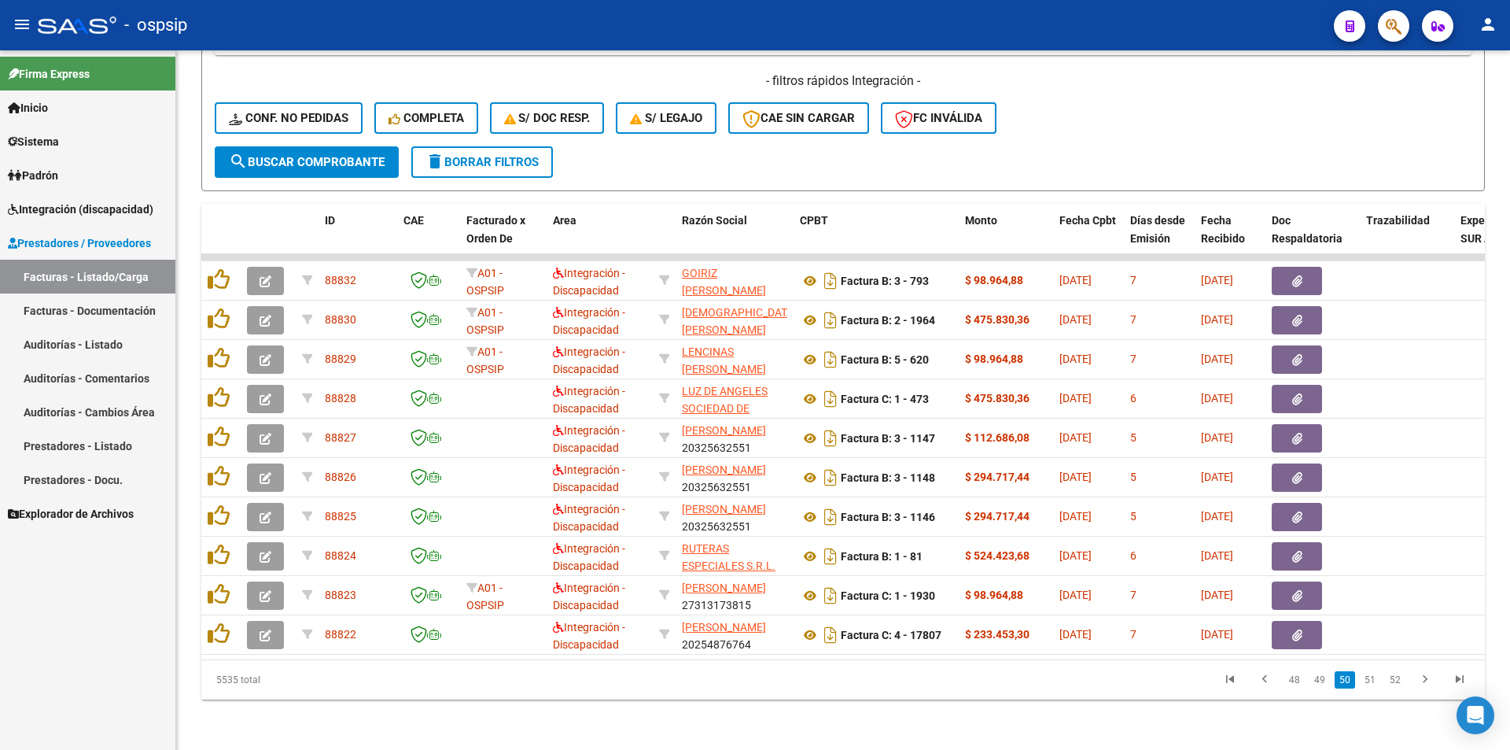
click at [1373, 682] on link "51" at bounding box center [1370, 679] width 20 height 17
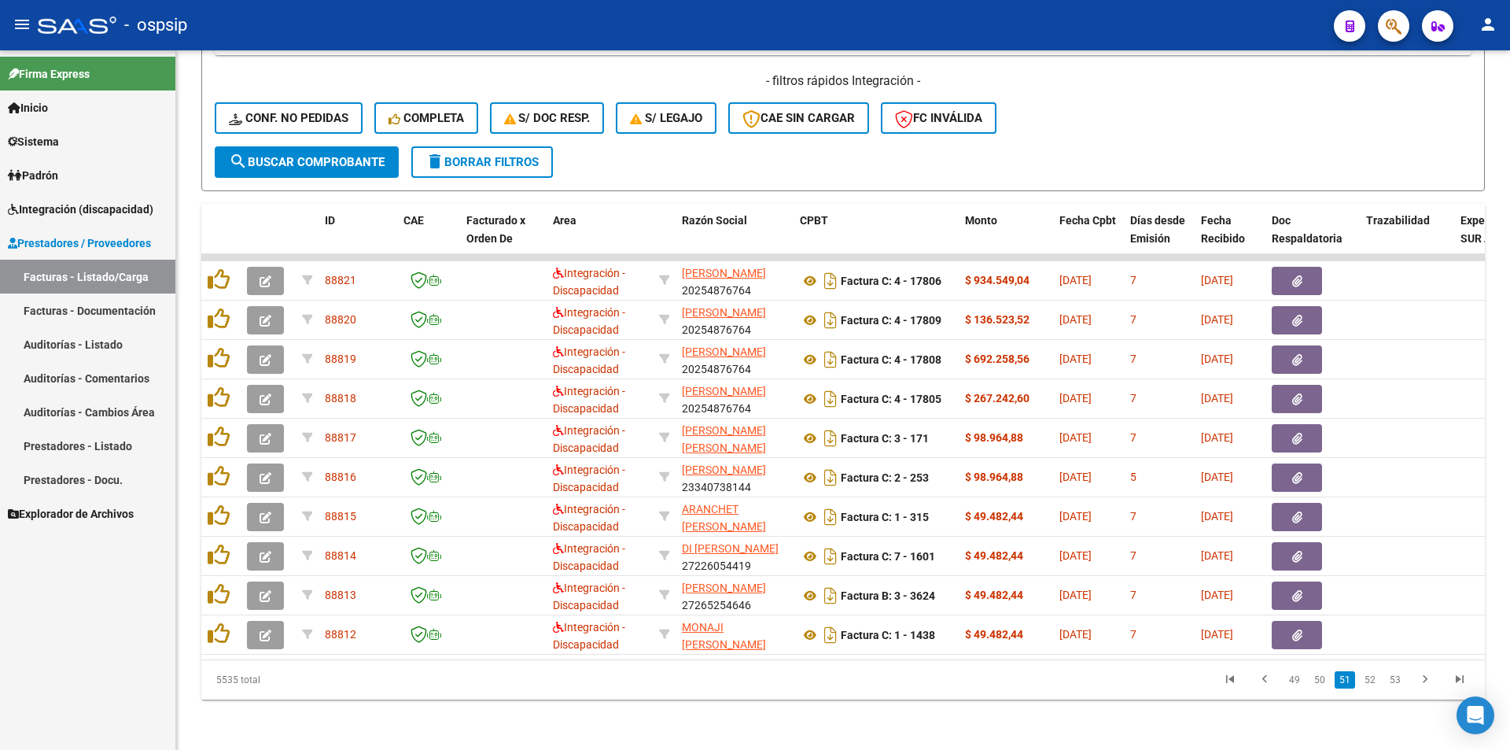
click at [1373, 682] on link "52" at bounding box center [1370, 679] width 20 height 17
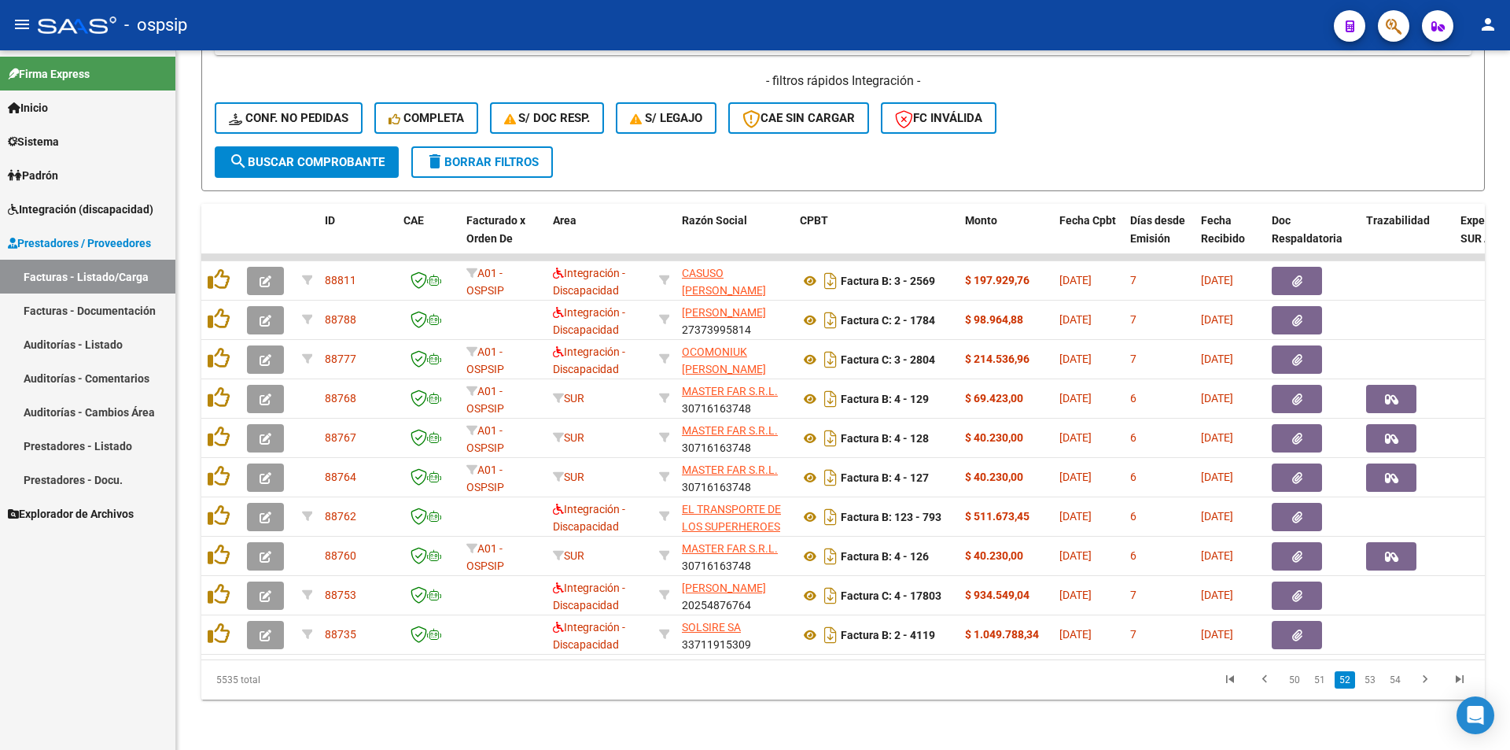
click at [1373, 682] on link "53" at bounding box center [1370, 679] width 20 height 17
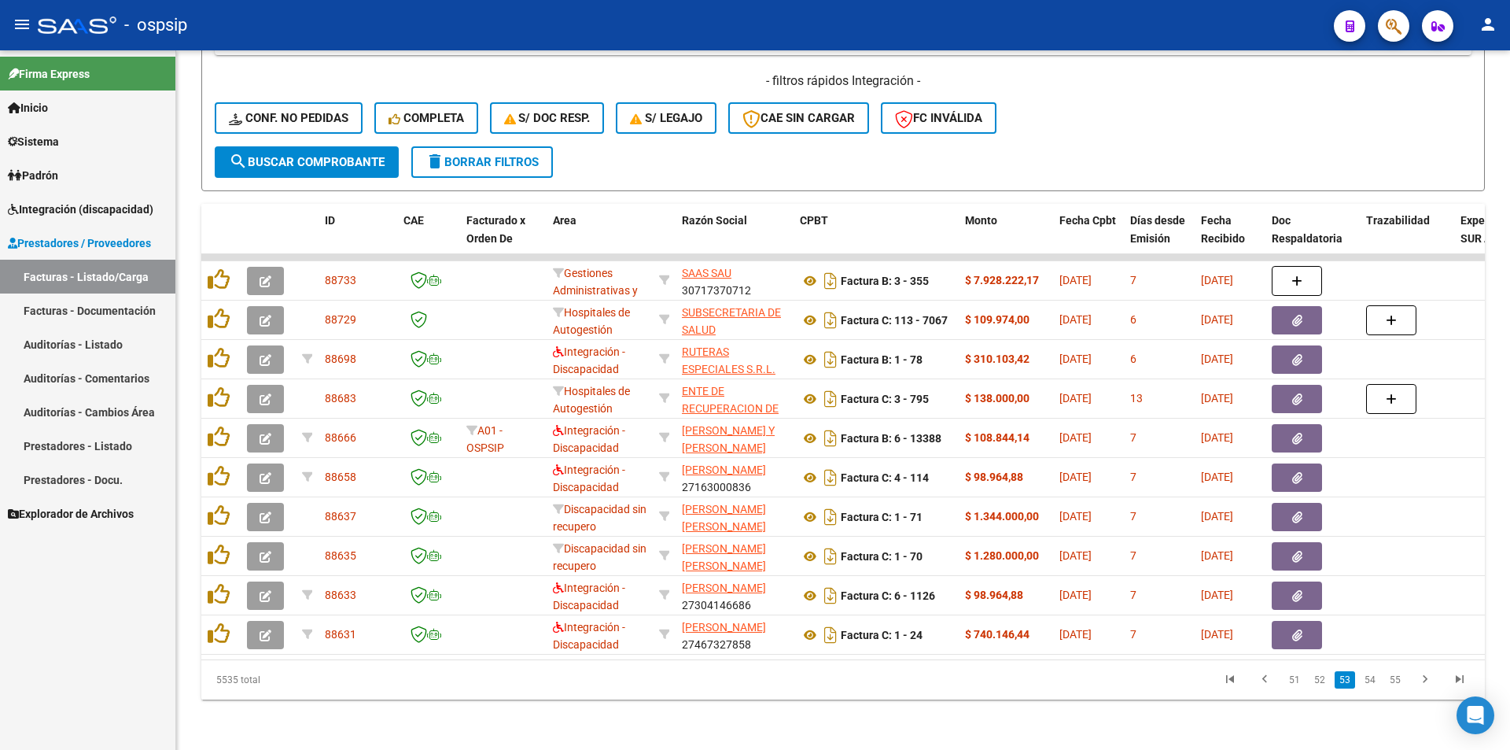
click at [1373, 682] on link "54" at bounding box center [1370, 679] width 20 height 17
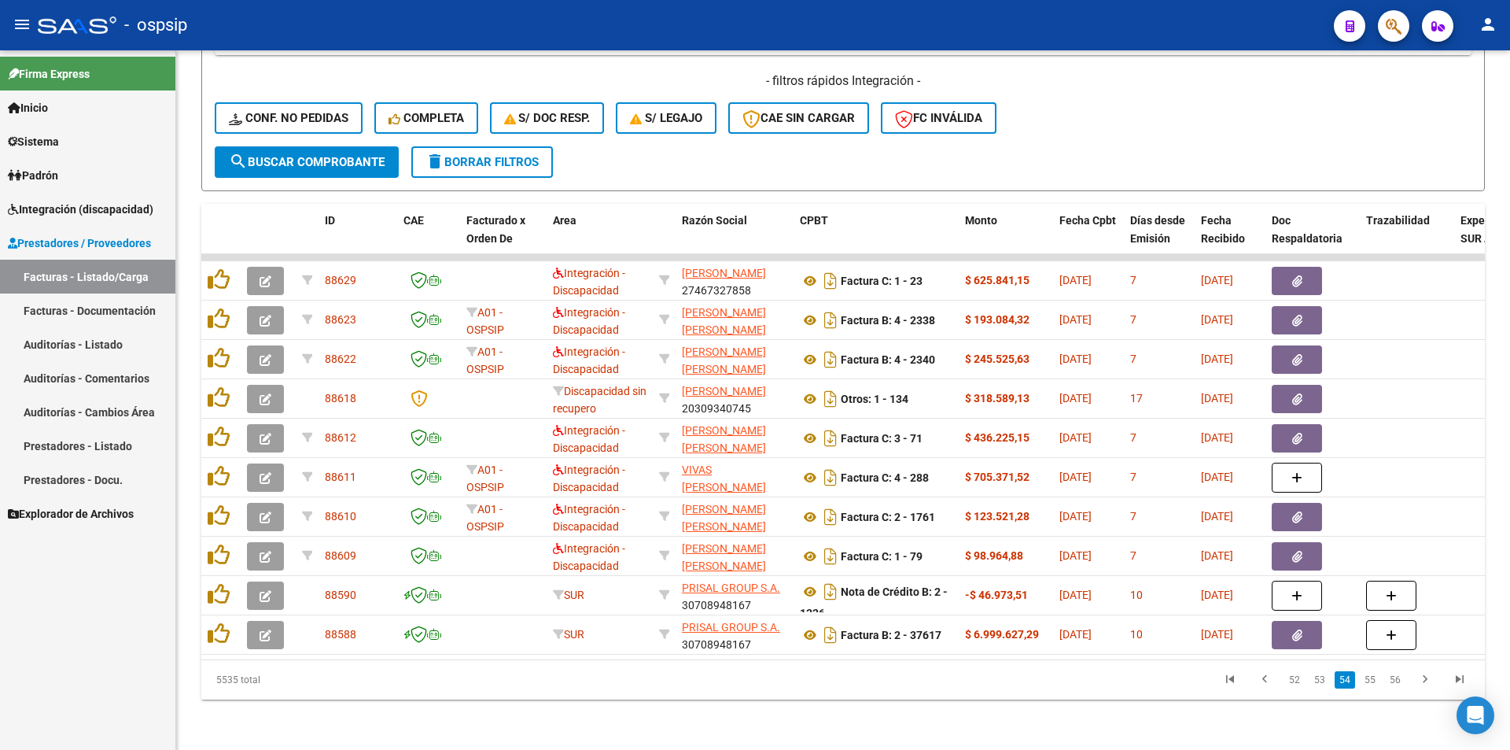
click at [1373, 682] on link "55" at bounding box center [1370, 679] width 20 height 17
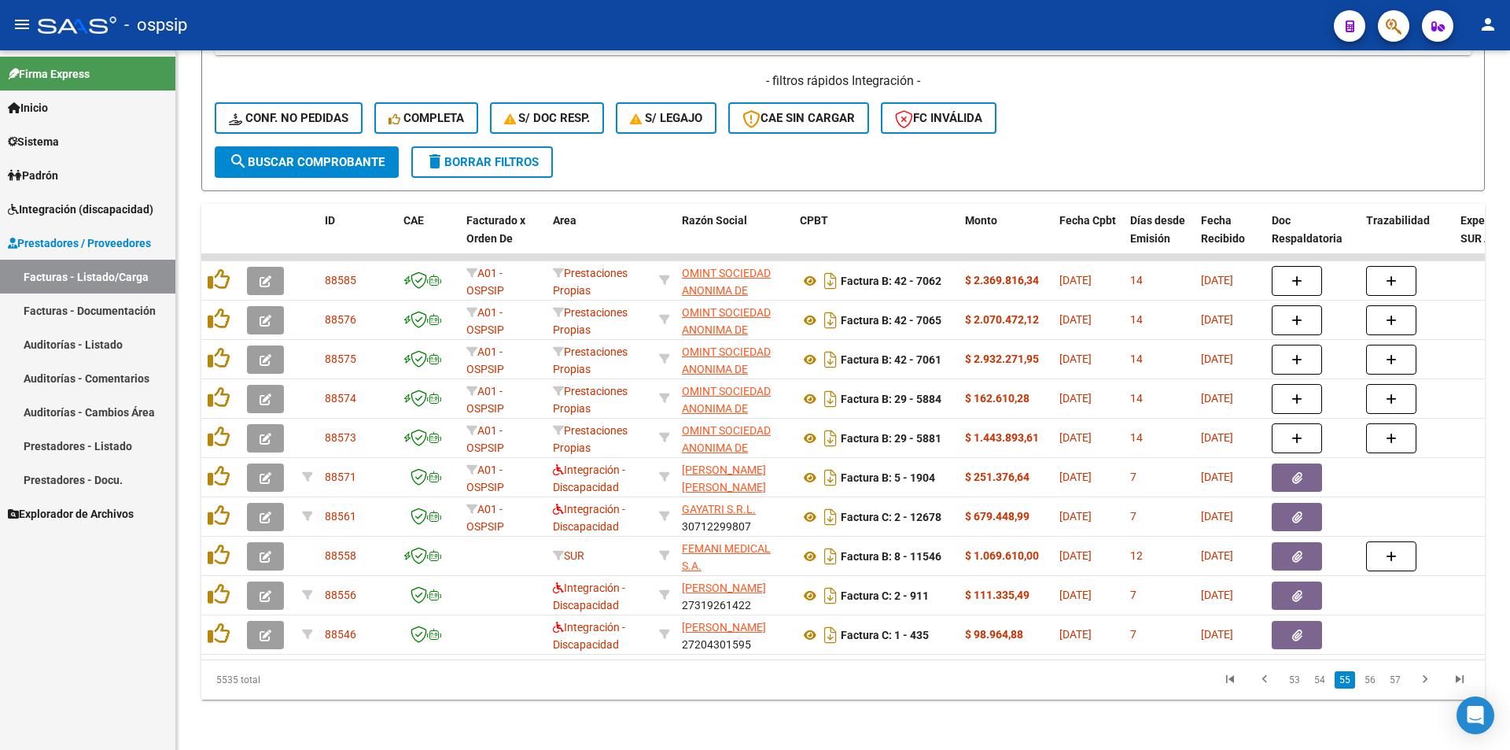
click at [1373, 682] on link "56" at bounding box center [1370, 679] width 20 height 17
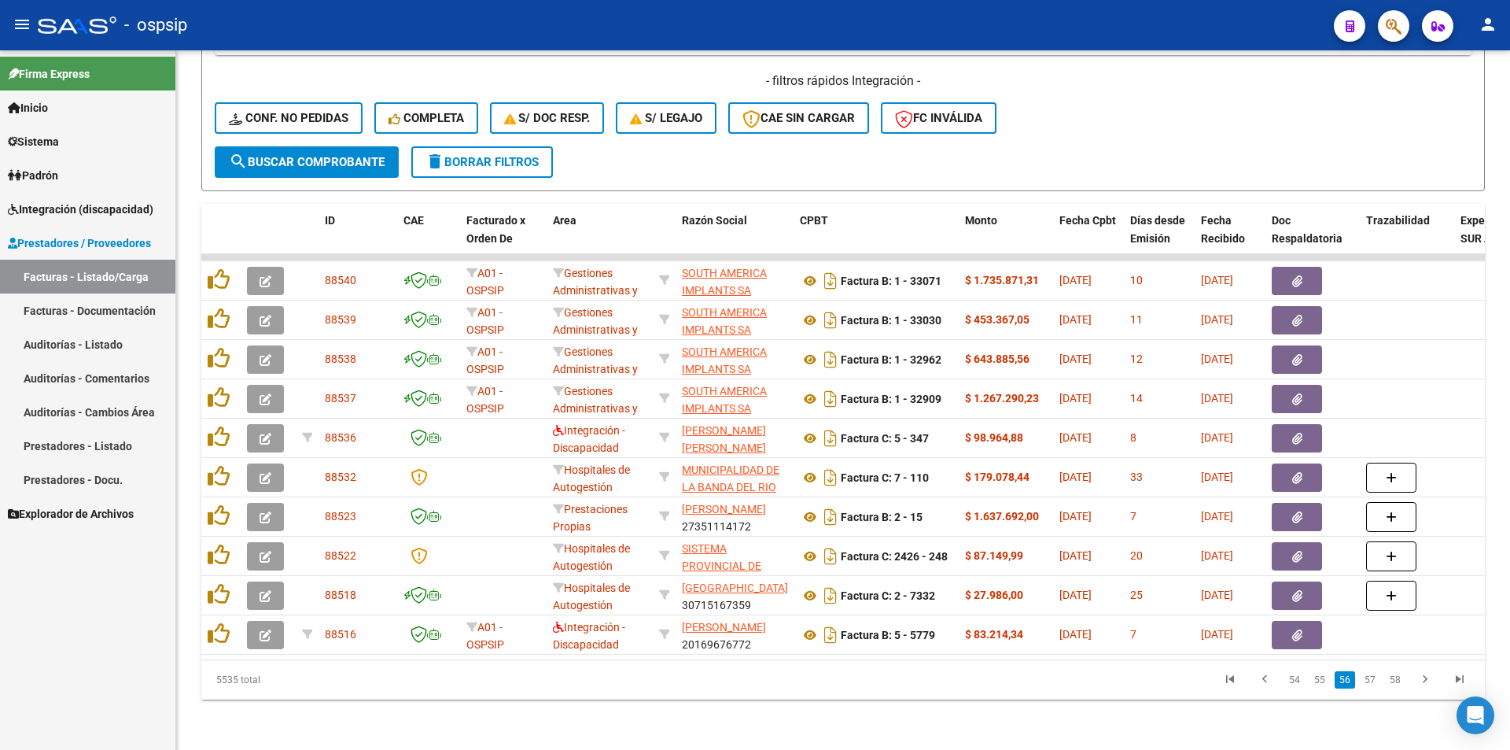
click at [1373, 682] on link "57" at bounding box center [1370, 679] width 20 height 17
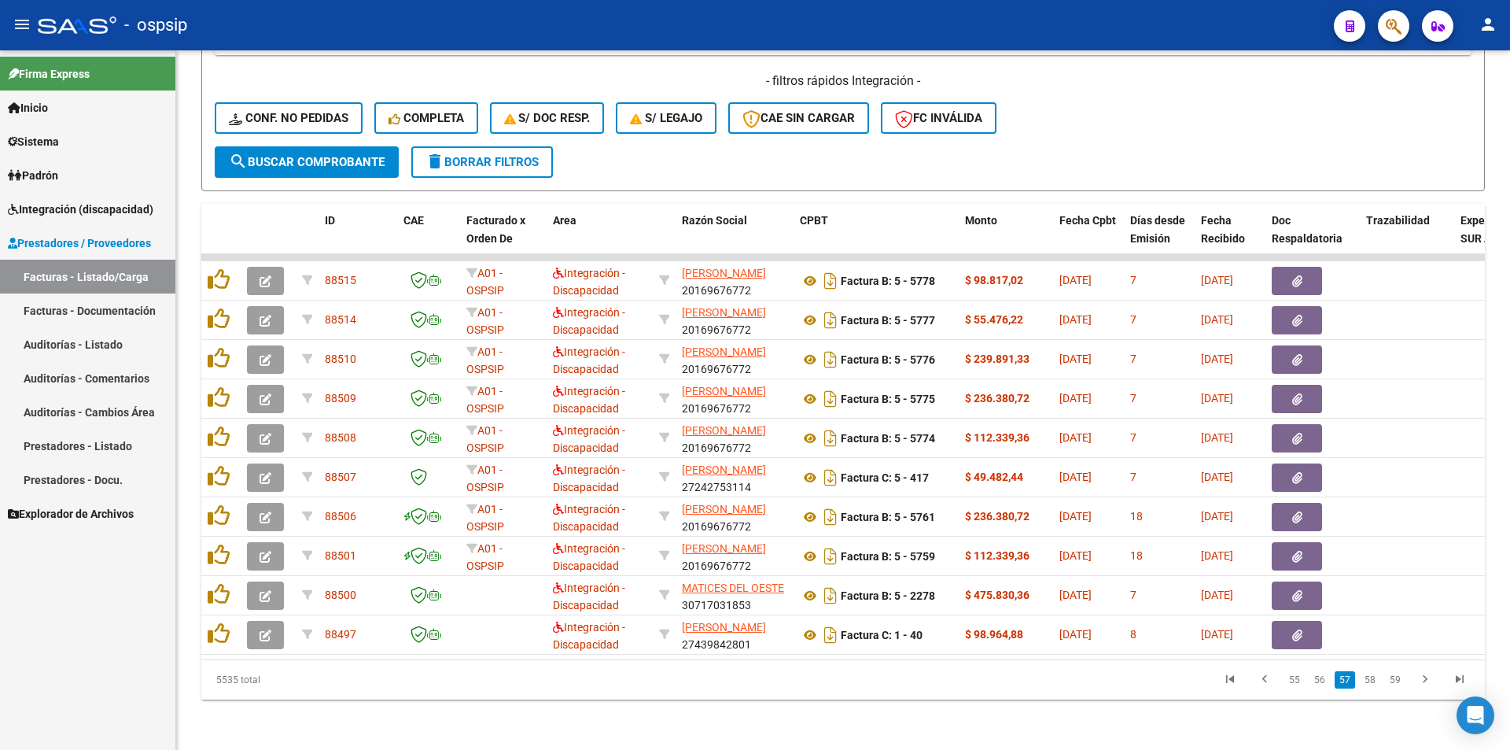
click at [1373, 682] on link "58" at bounding box center [1370, 679] width 20 height 17
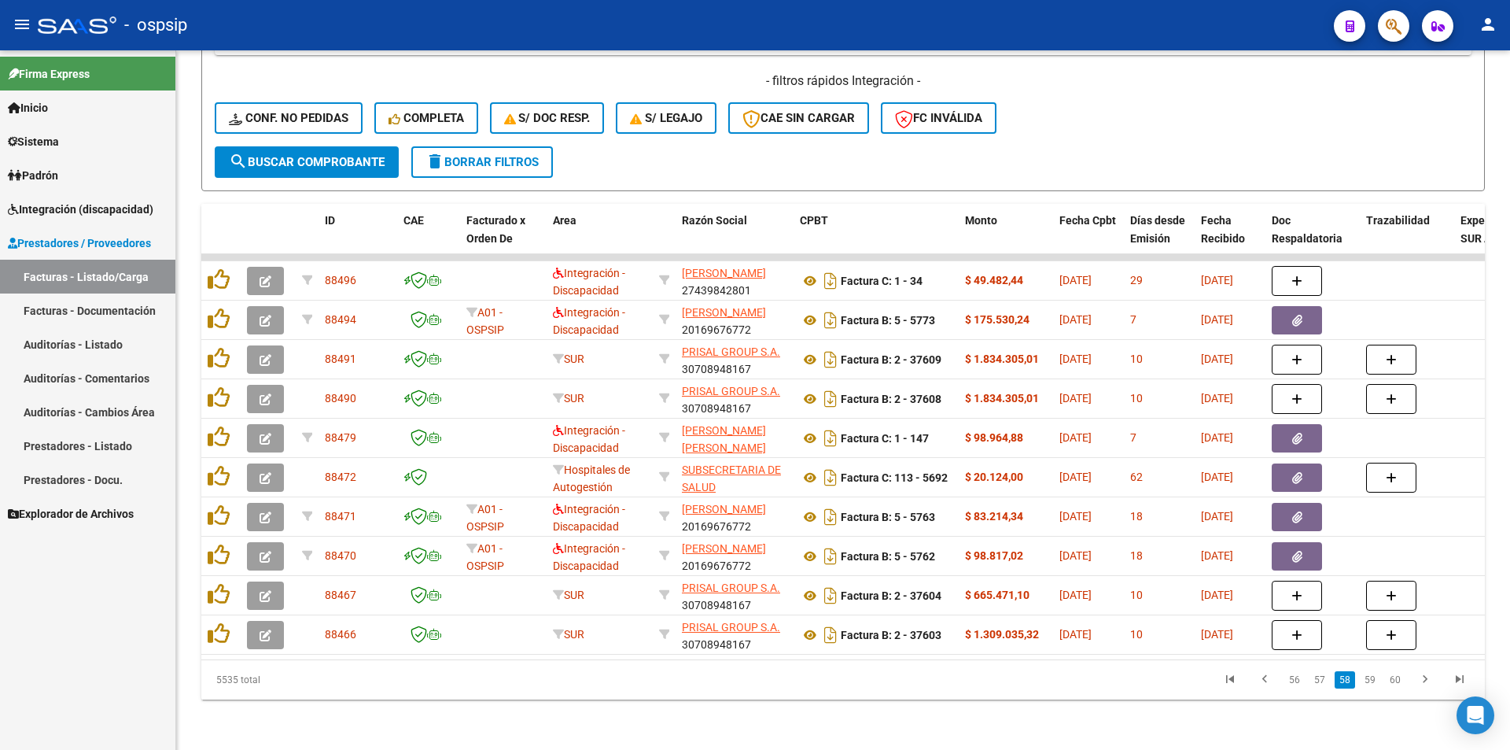
click at [1373, 682] on link "59" at bounding box center [1370, 679] width 20 height 17
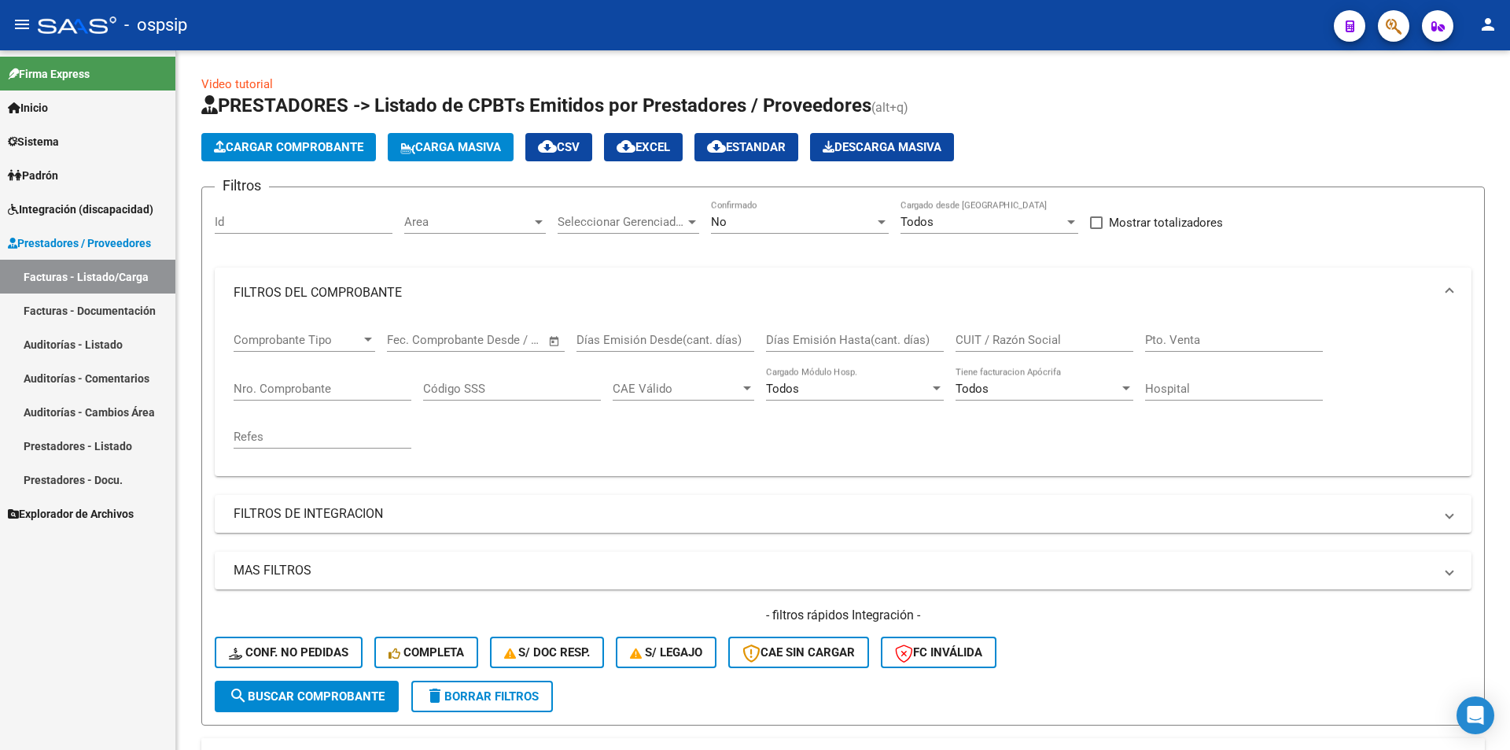
scroll to position [546, 0]
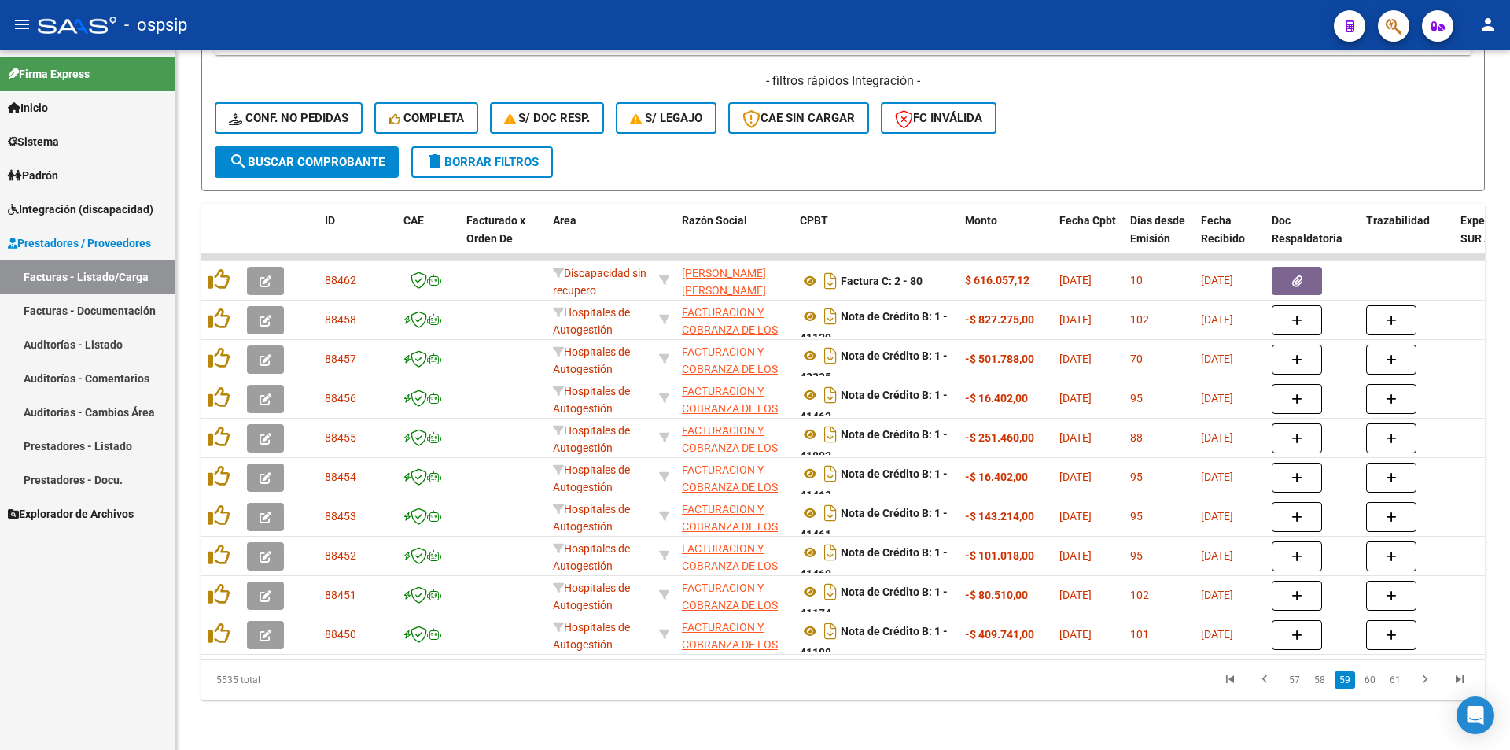
click at [1373, 682] on link "60" at bounding box center [1370, 679] width 20 height 17
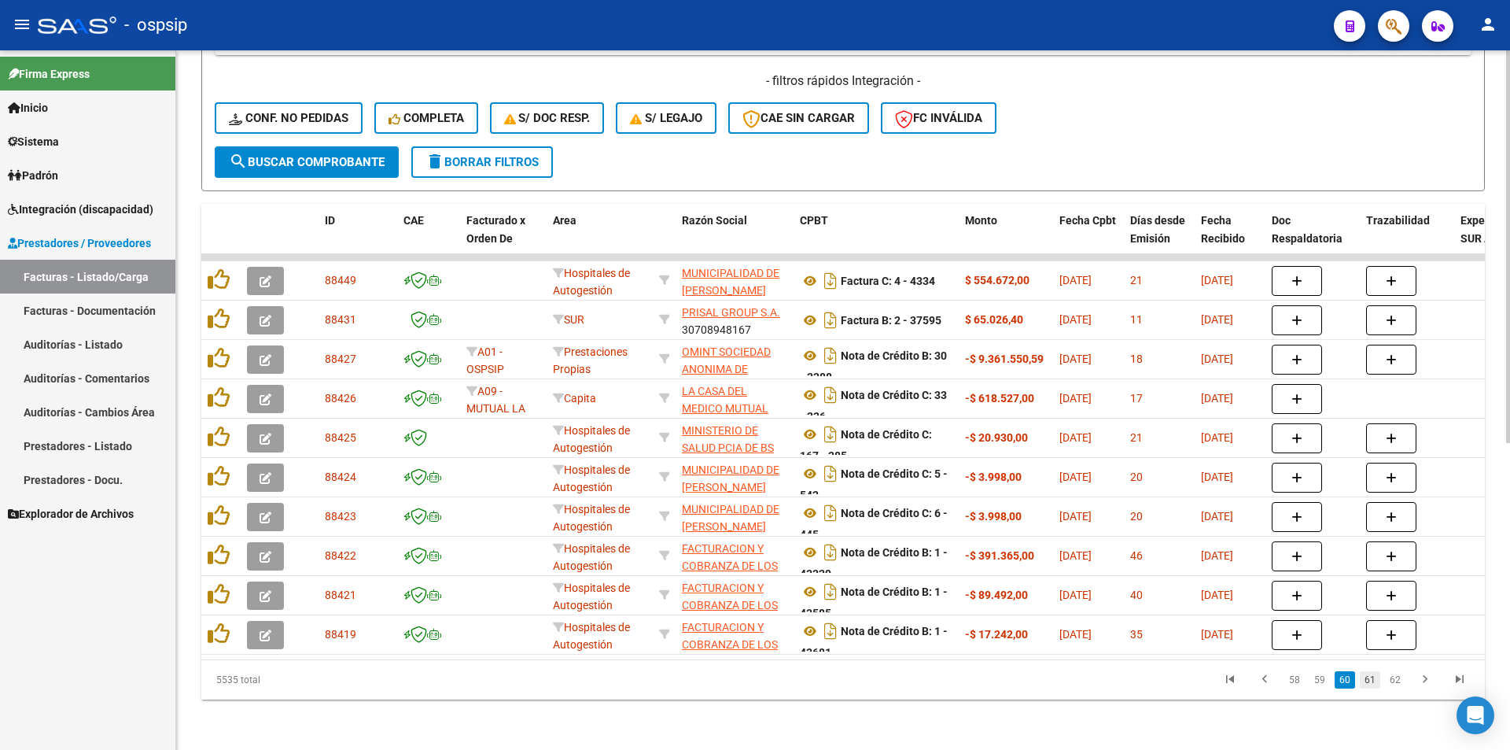
click at [1373, 682] on link "61" at bounding box center [1370, 679] width 20 height 17
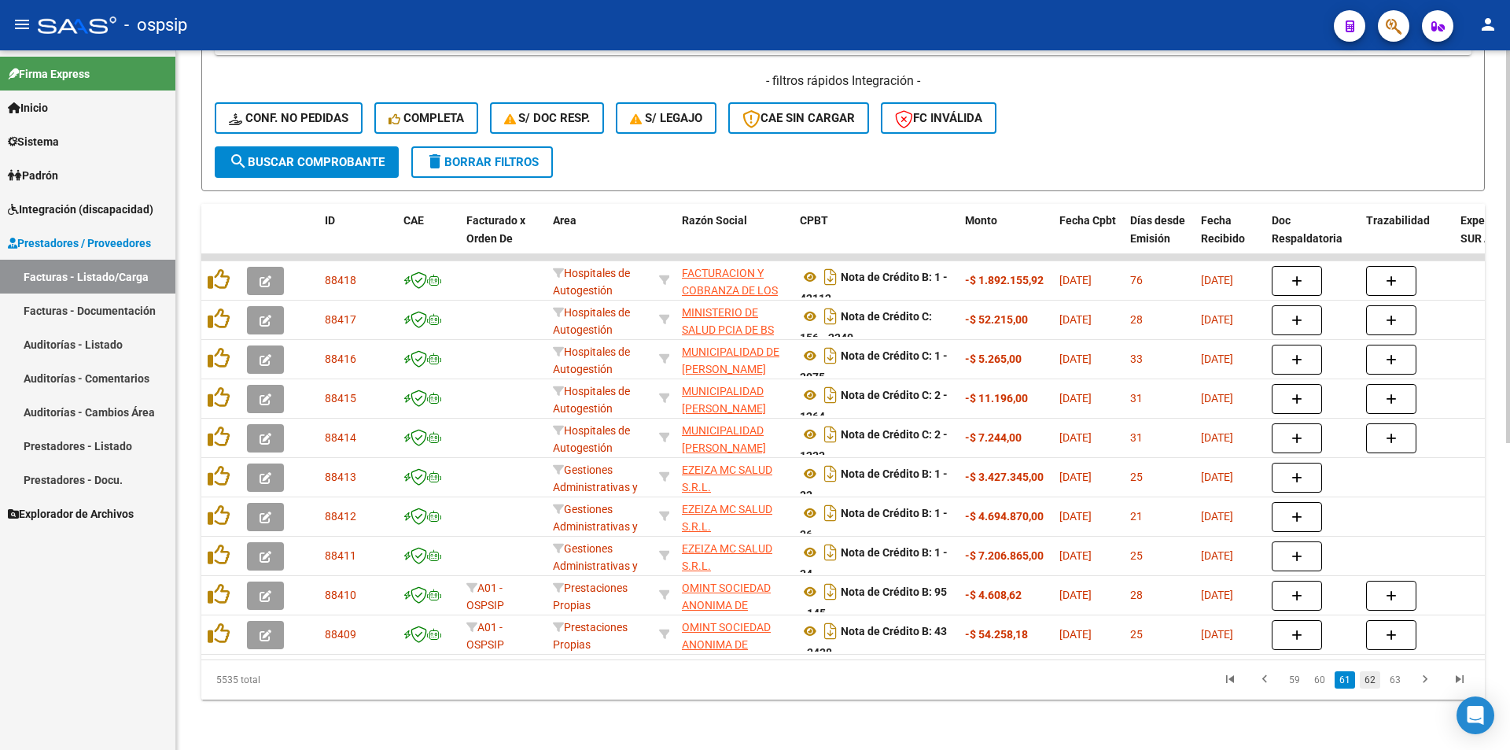
click at [1376, 680] on link "62" at bounding box center [1370, 679] width 20 height 17
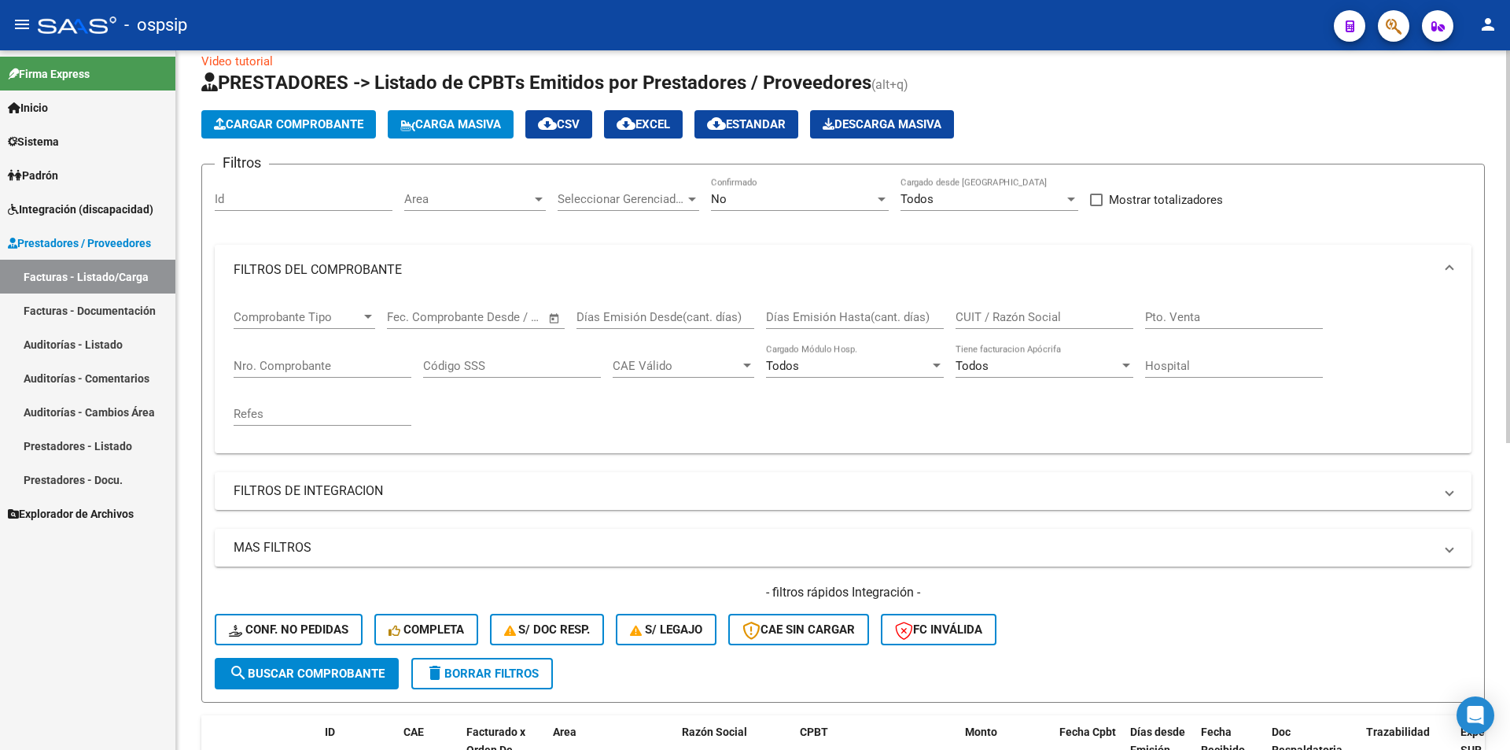
scroll to position [0, 0]
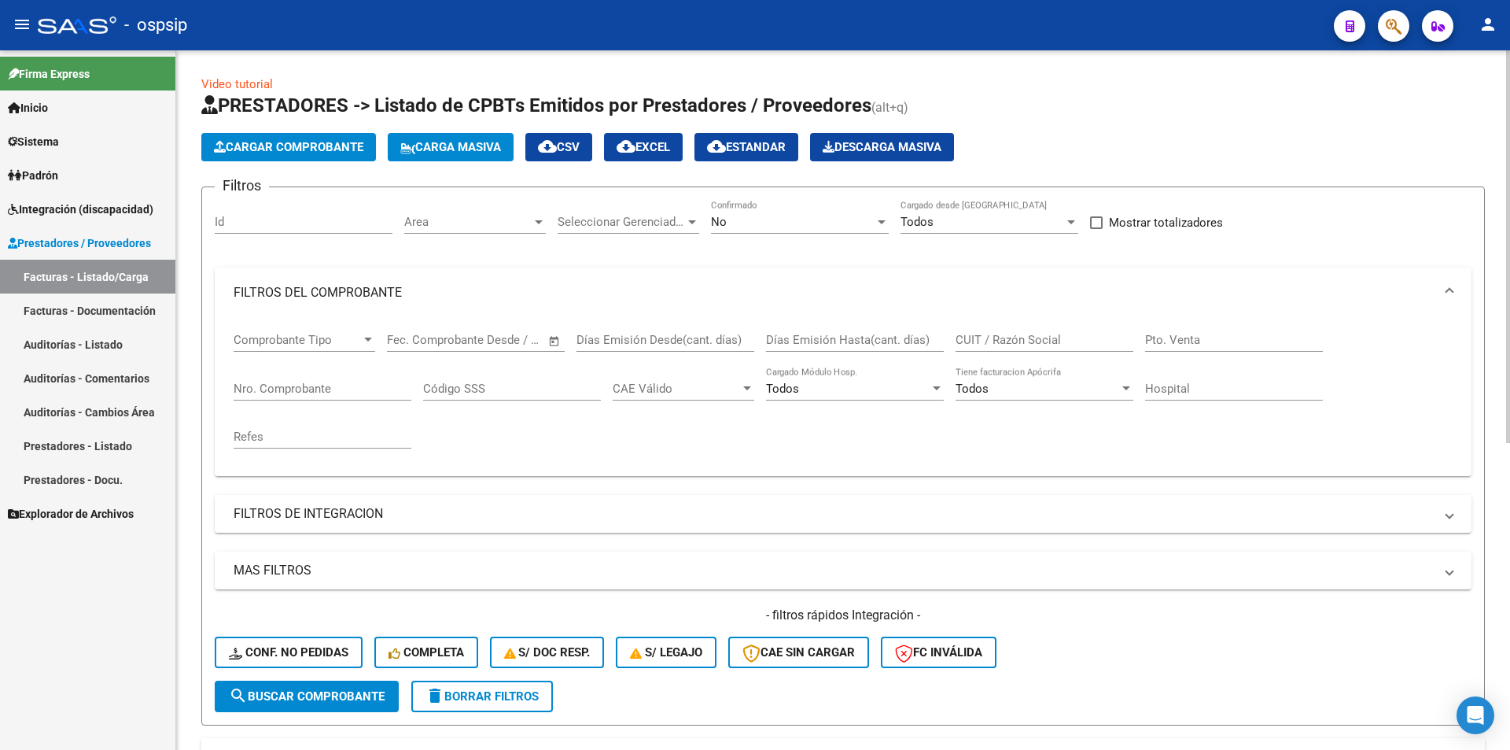
click at [534, 219] on div at bounding box center [539, 222] width 14 height 13
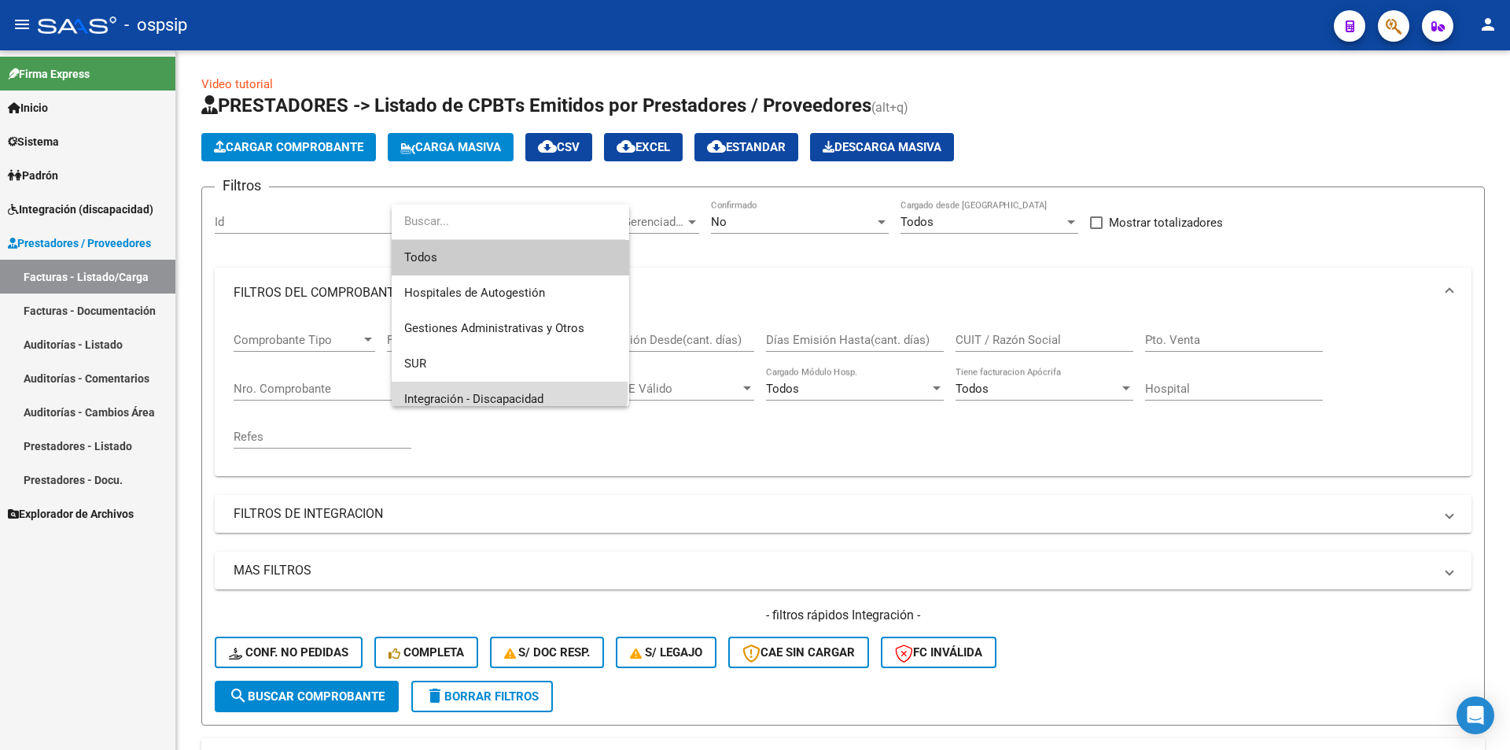
click at [477, 391] on span "Integración - Discapacidad" at bounding box center [510, 398] width 212 height 35
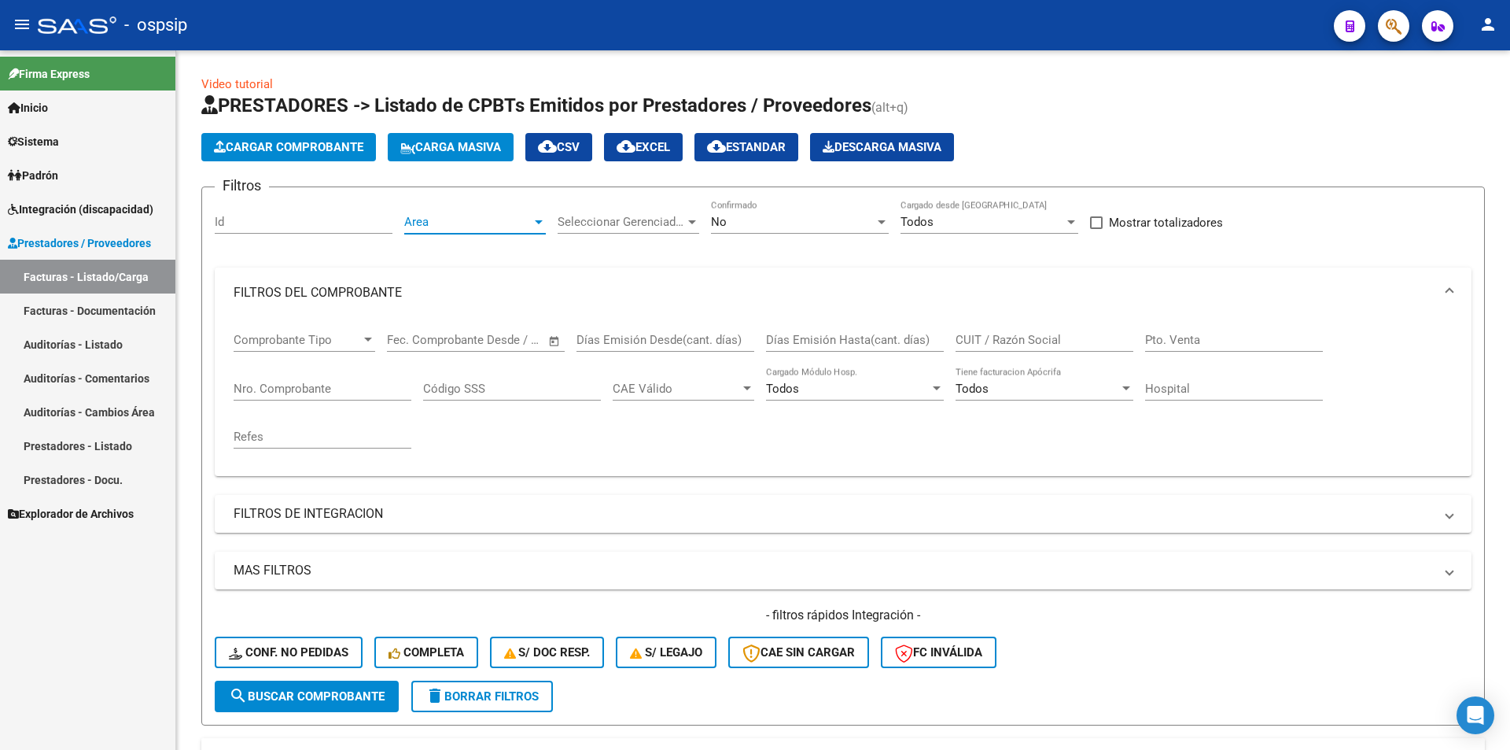
scroll to position [11, 0]
click at [784, 223] on div "No" at bounding box center [793, 222] width 164 height 14
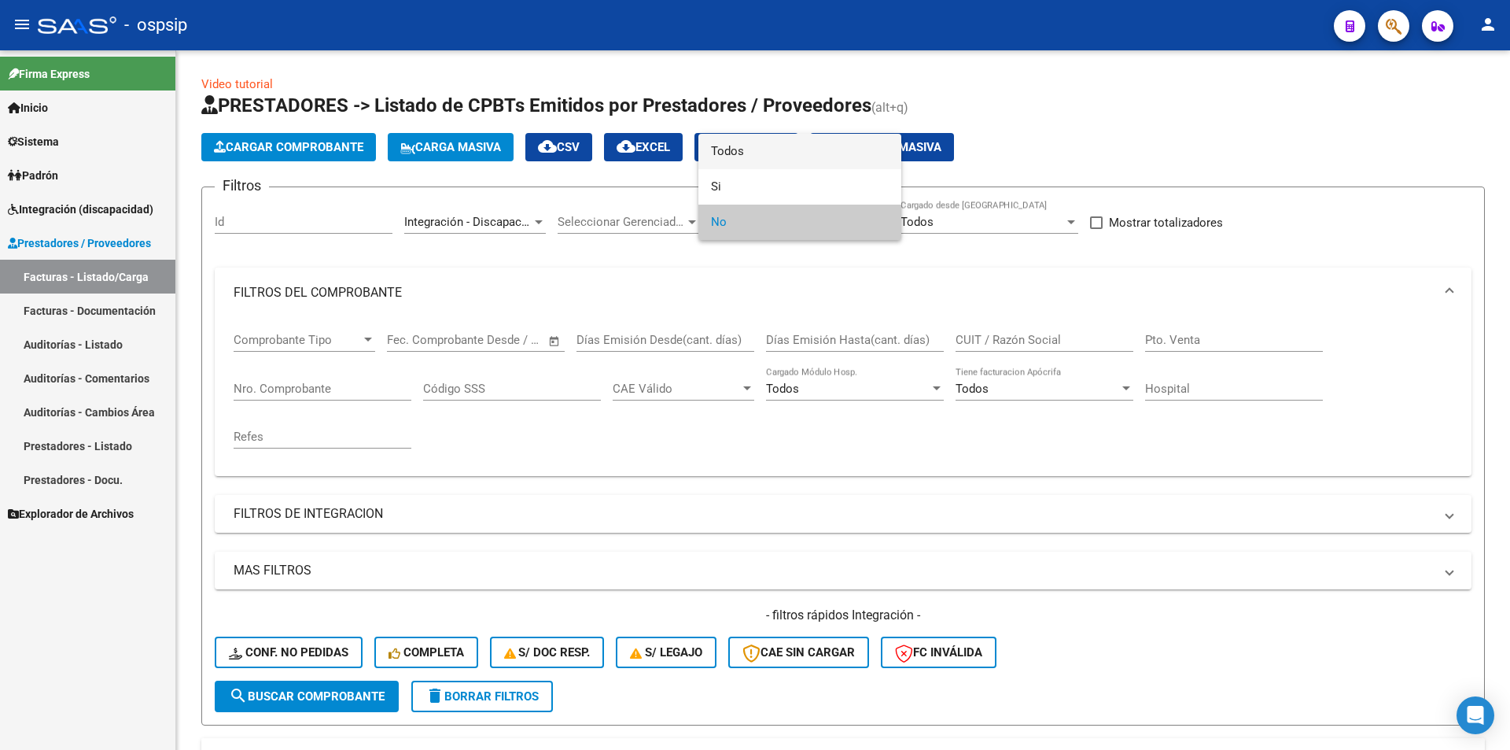
click at [761, 155] on span "Todos" at bounding box center [800, 151] width 178 height 35
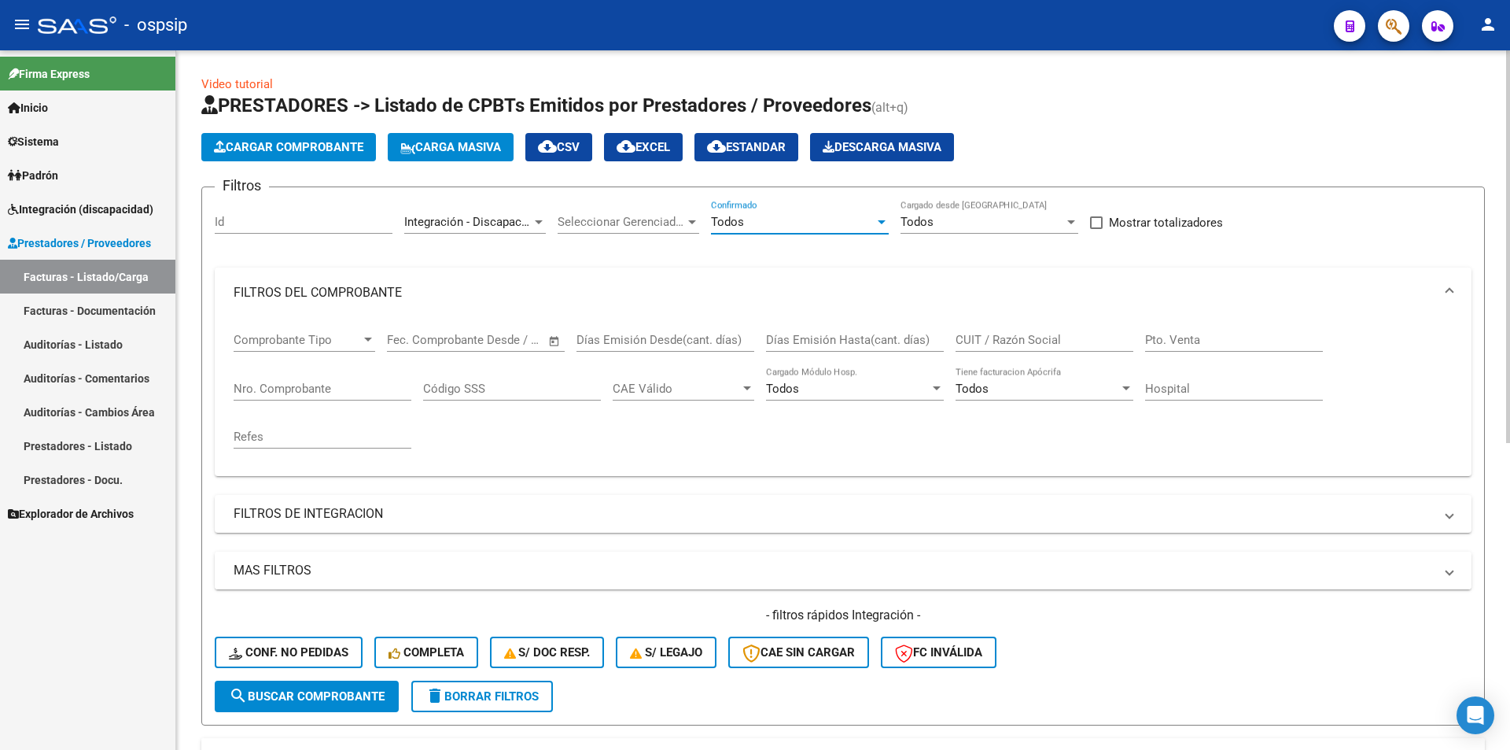
click at [512, 568] on mat-panel-title "MAS FILTROS" at bounding box center [834, 570] width 1200 height 17
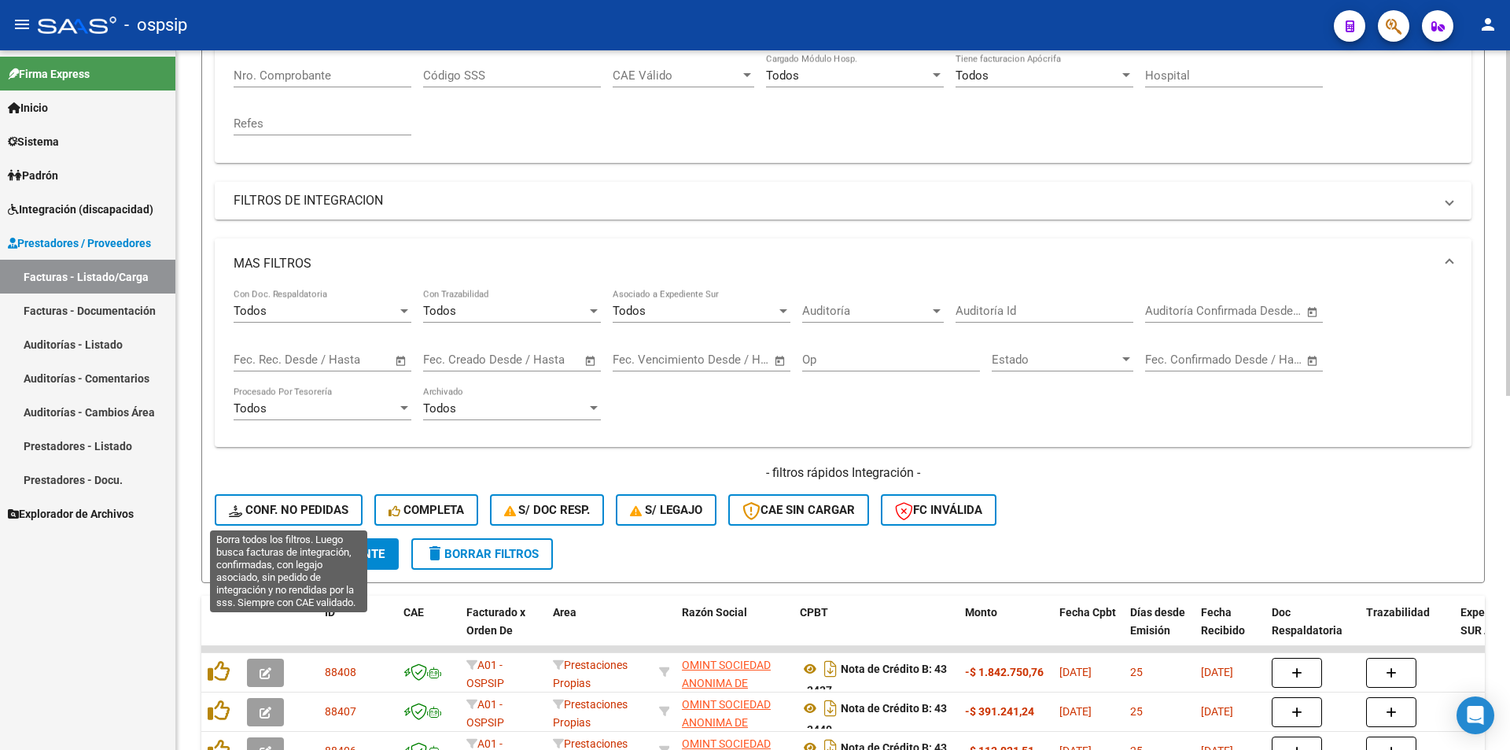
scroll to position [315, 0]
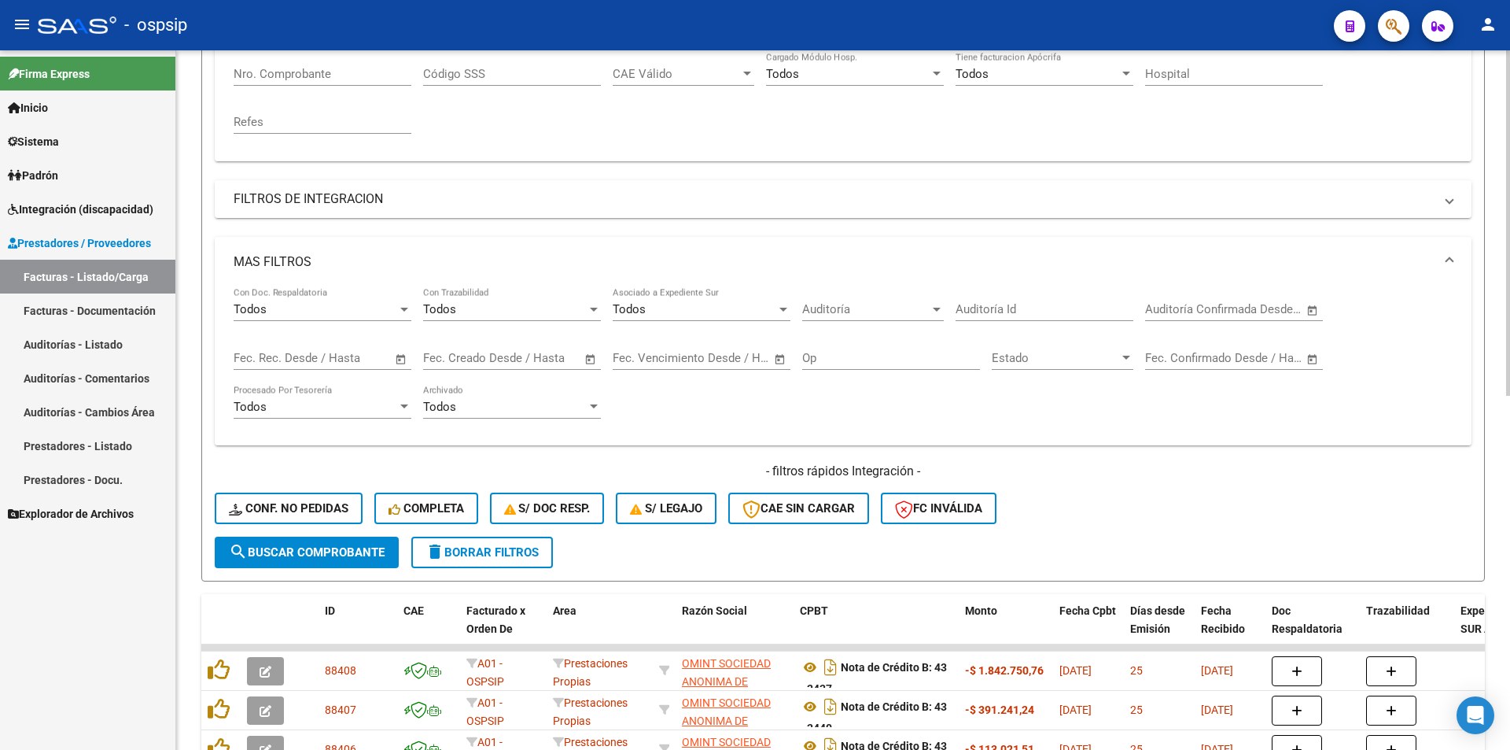
click at [297, 359] on div "Fecha inicio – Fecha fin" at bounding box center [313, 358] width 159 height 14
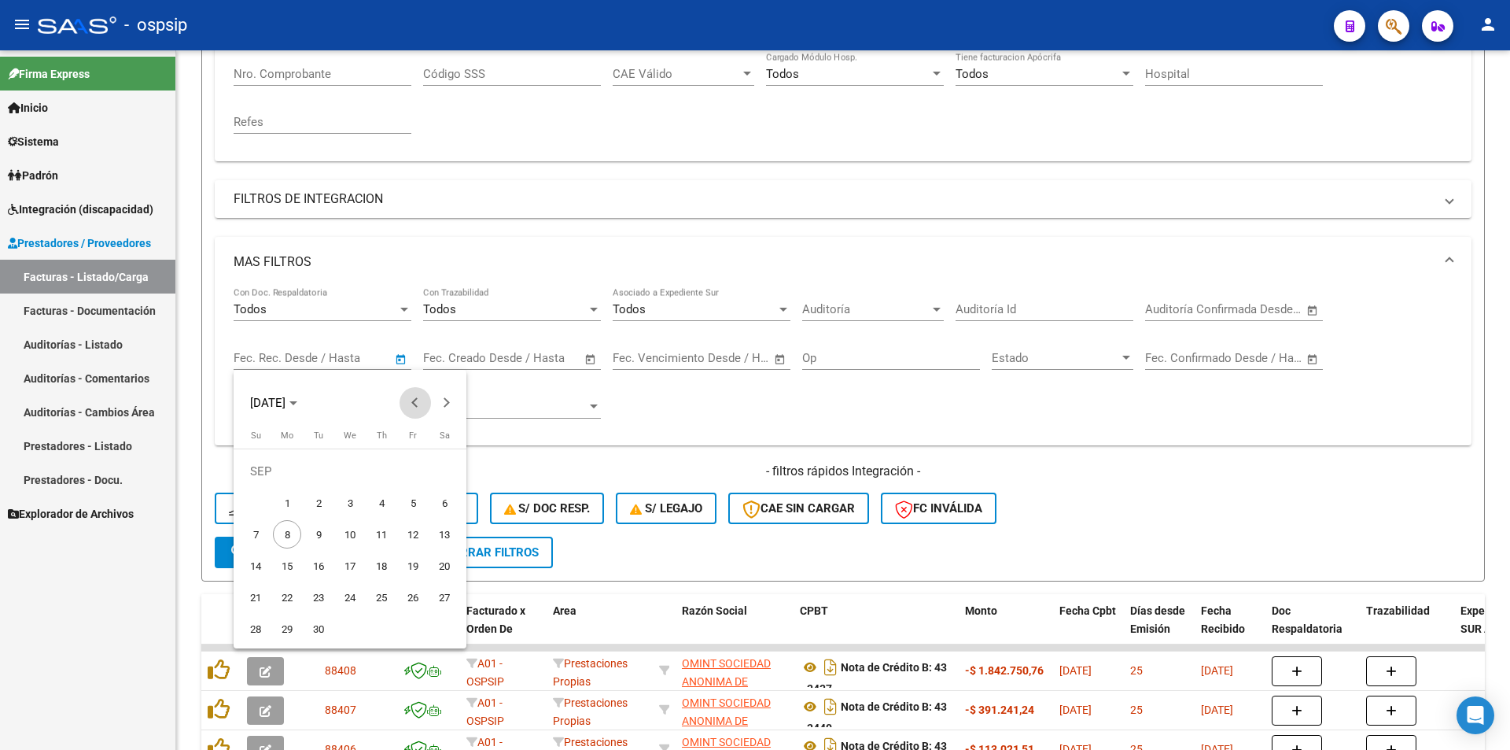
click at [417, 396] on span "Previous month" at bounding box center [415, 402] width 31 height 31
click at [321, 507] on span "1" at bounding box center [318, 502] width 28 height 28
type input "[DATE]"
click at [446, 400] on button "Next month" at bounding box center [446, 402] width 31 height 31
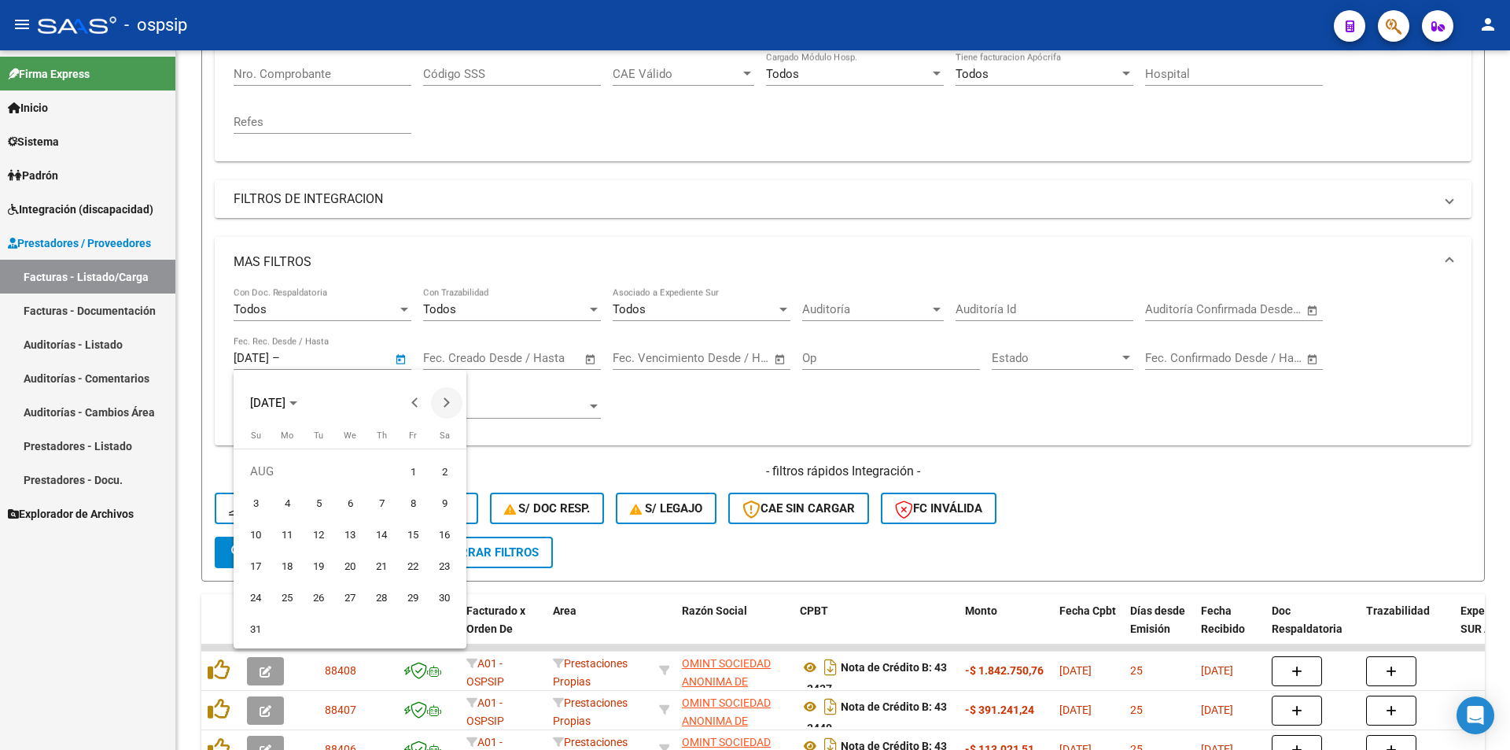
click at [446, 400] on button "Next month" at bounding box center [446, 402] width 31 height 31
click at [285, 533] on span "8" at bounding box center [287, 534] width 28 height 28
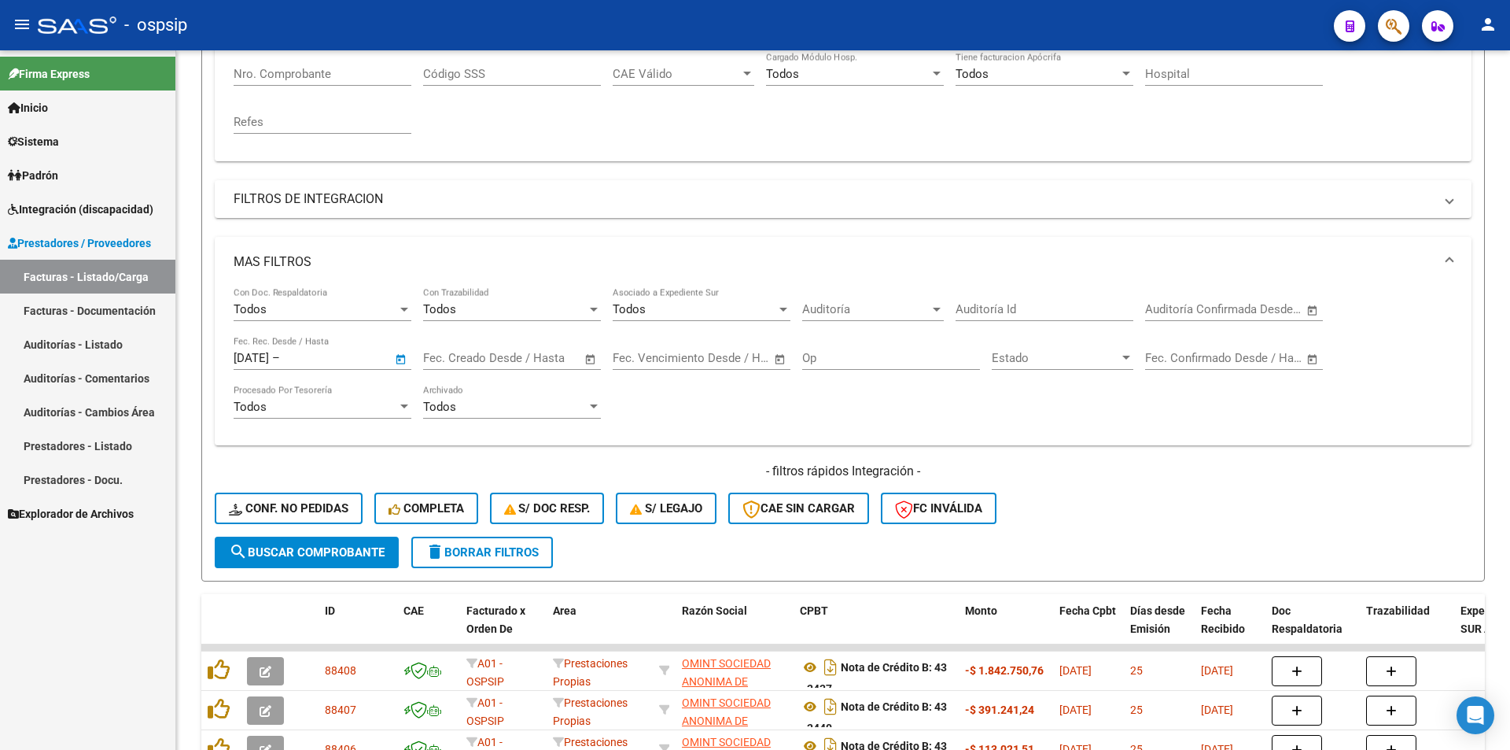
type input "[DATE]"
click at [305, 548] on span "search Buscar Comprobante" at bounding box center [307, 552] width 156 height 14
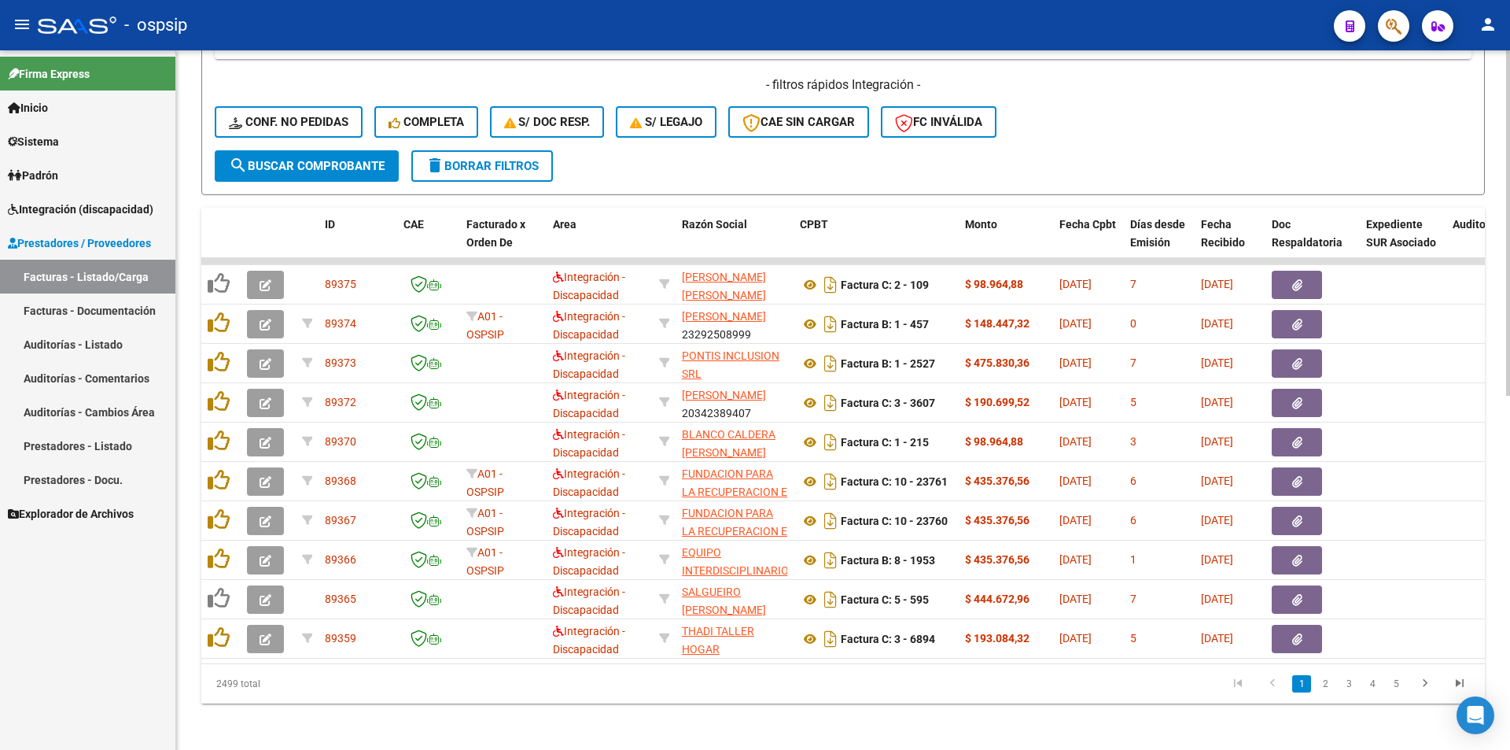
scroll to position [708, 0]
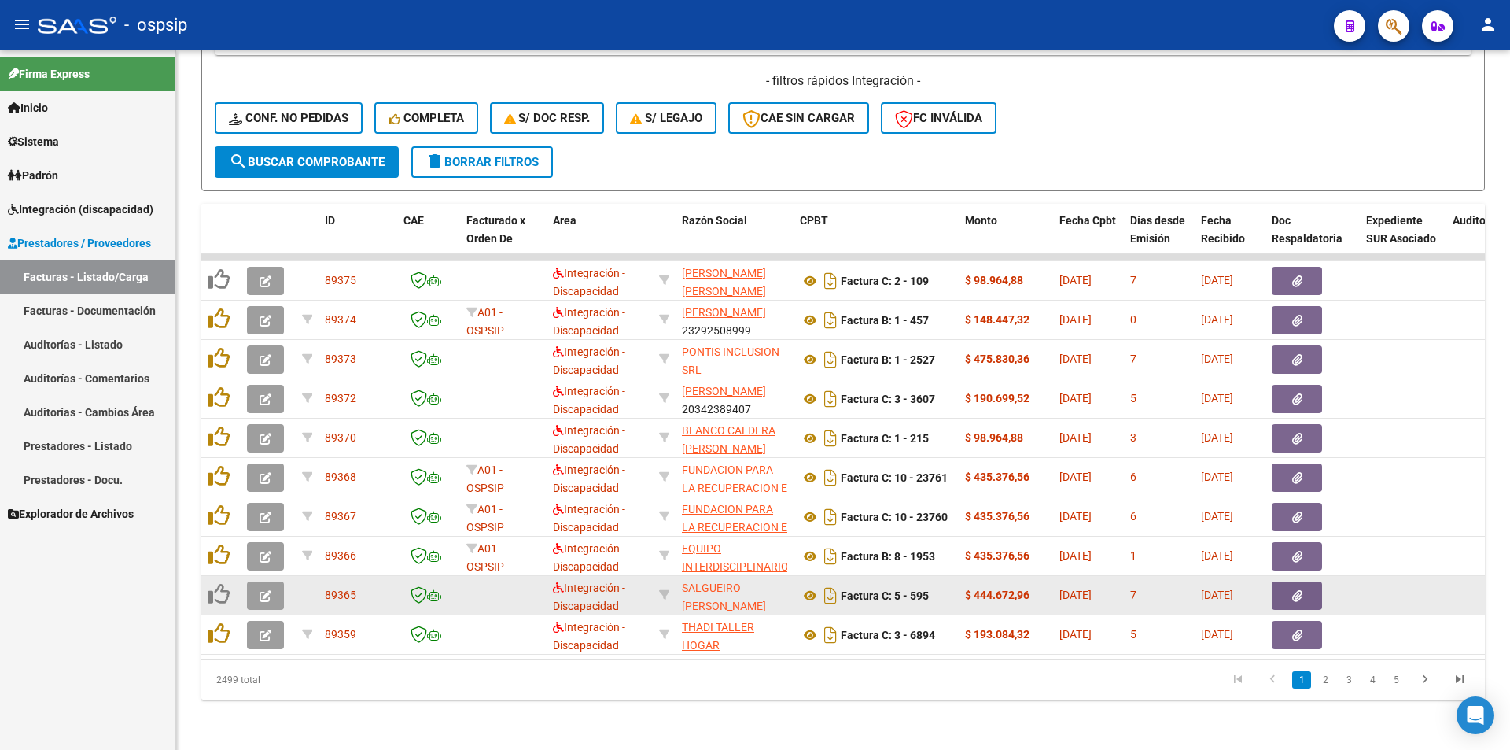
click at [256, 597] on button "button" at bounding box center [265, 595] width 37 height 28
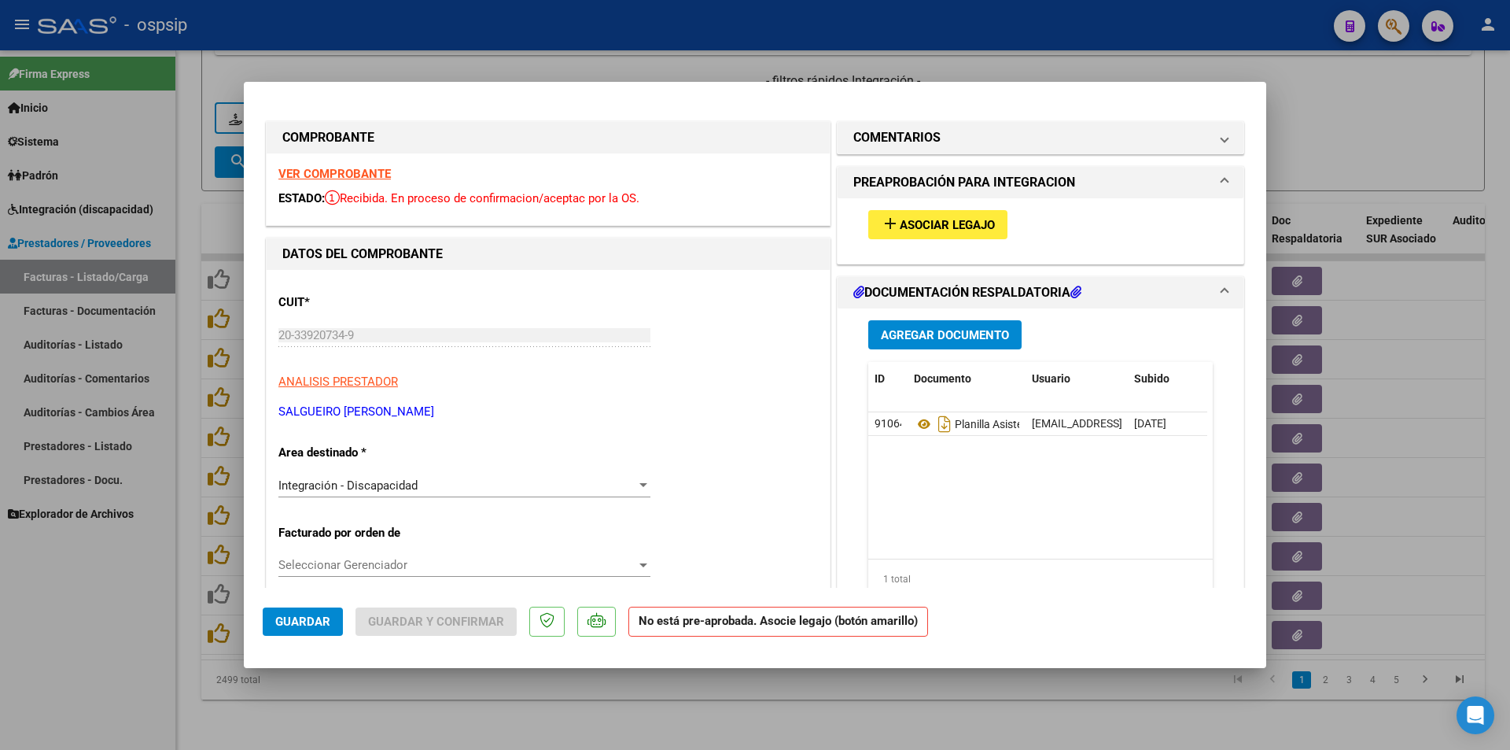
click at [372, 171] on strong "VER COMPROBANTE" at bounding box center [334, 174] width 112 height 14
click at [964, 227] on span "Asociar Legajo" at bounding box center [947, 225] width 95 height 14
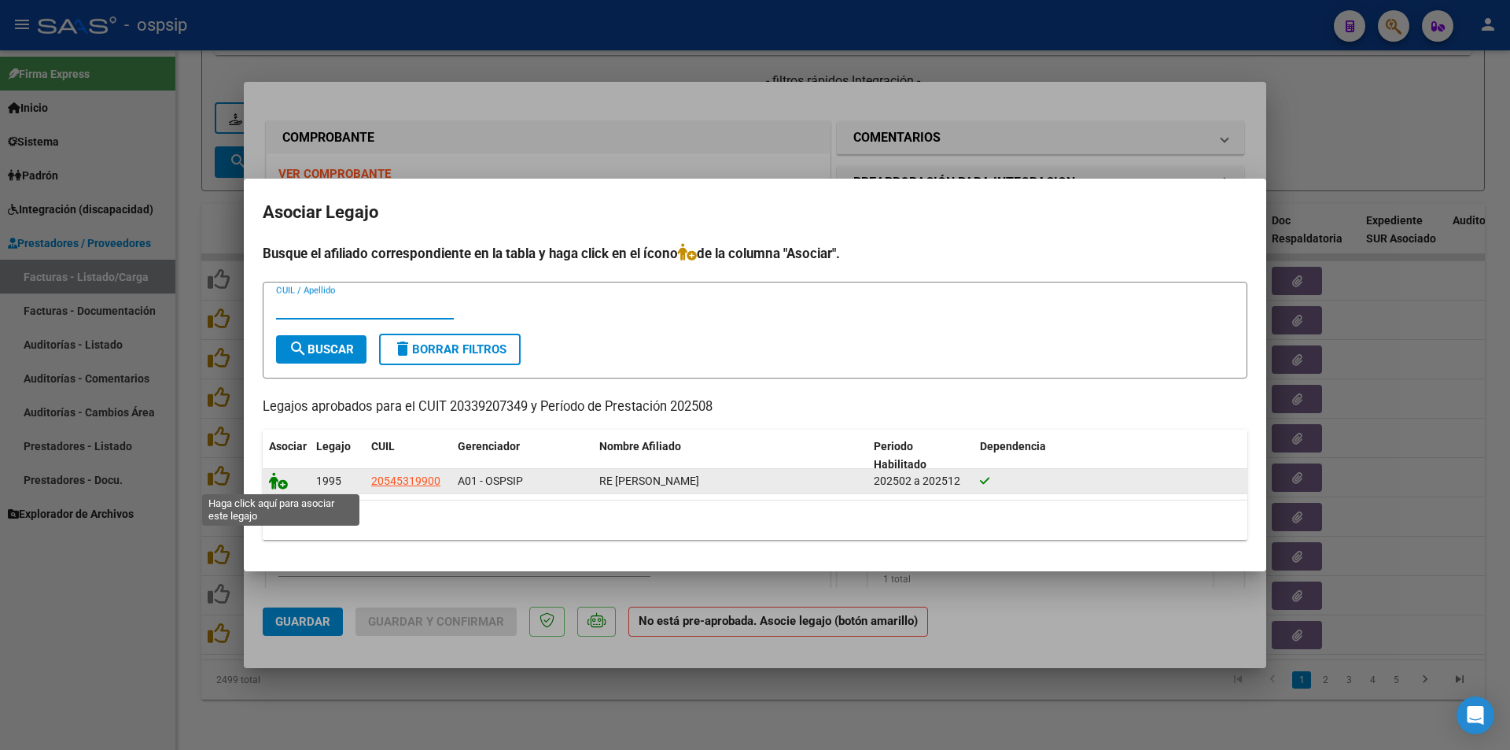
click at [280, 481] on icon at bounding box center [278, 480] width 19 height 17
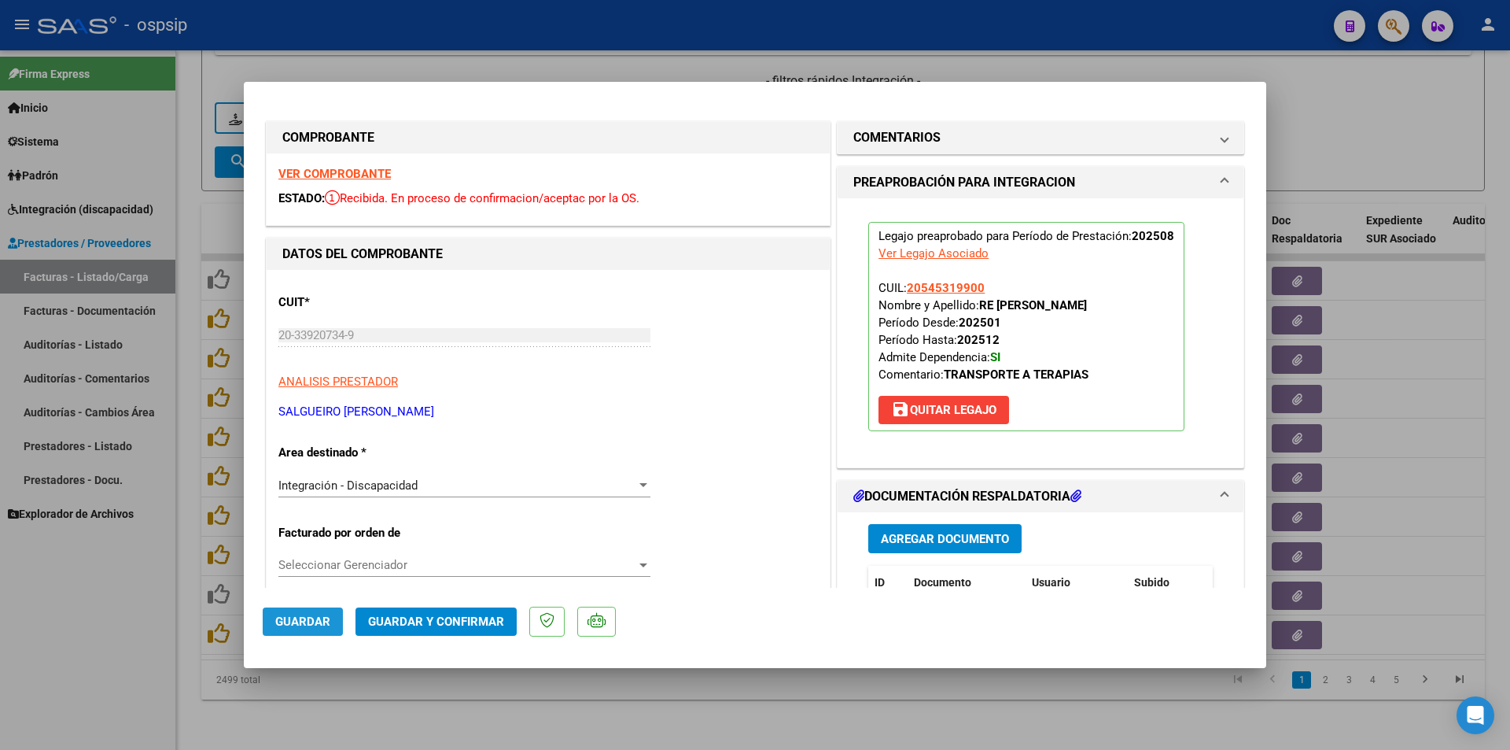
click at [326, 619] on span "Guardar" at bounding box center [302, 621] width 55 height 14
click at [436, 727] on div at bounding box center [755, 375] width 1510 height 750
type input "$ 0,00"
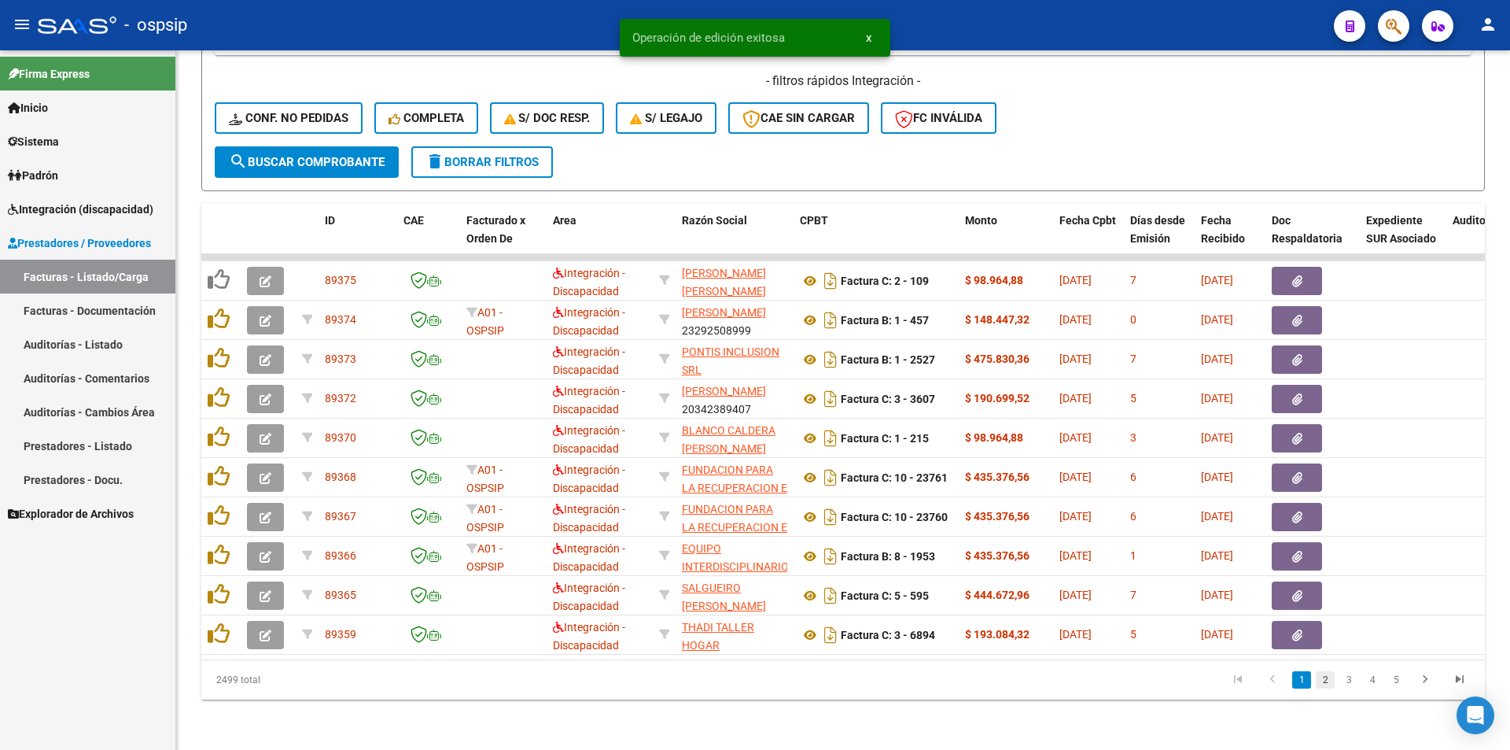
click at [1325, 688] on link "2" at bounding box center [1325, 679] width 19 height 17
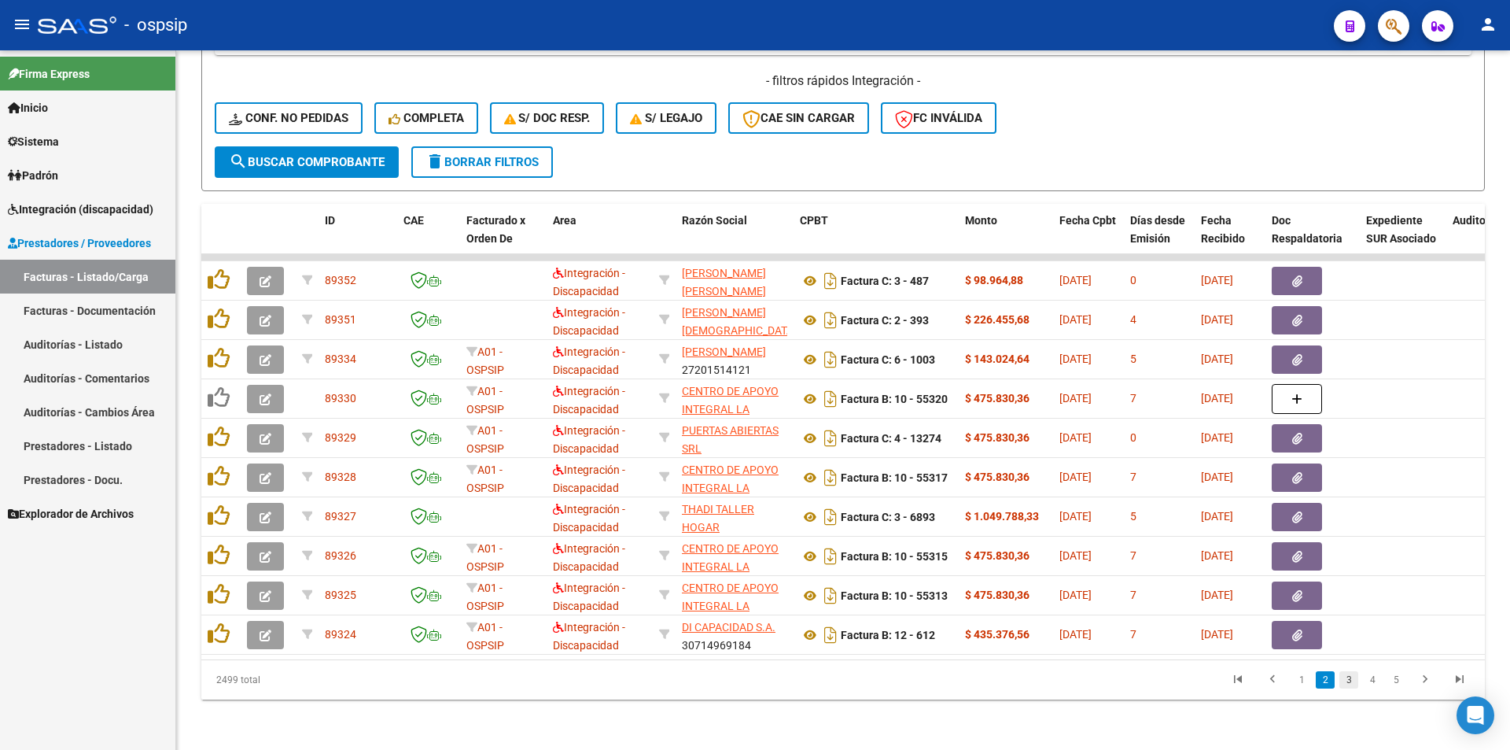
click at [1347, 688] on link "3" at bounding box center [1349, 679] width 19 height 17
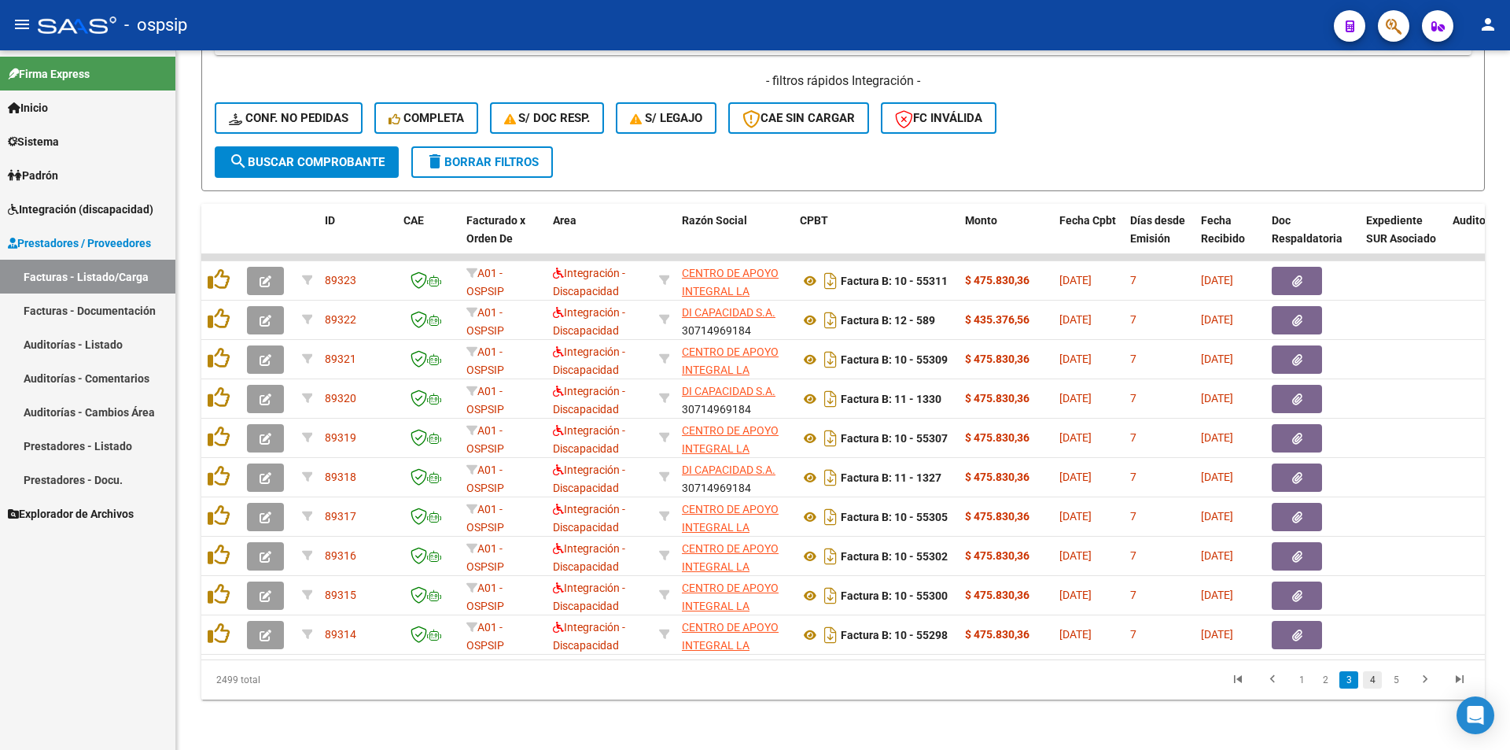
click at [1374, 688] on link "4" at bounding box center [1372, 679] width 19 height 17
click at [1375, 688] on link "5" at bounding box center [1372, 679] width 19 height 17
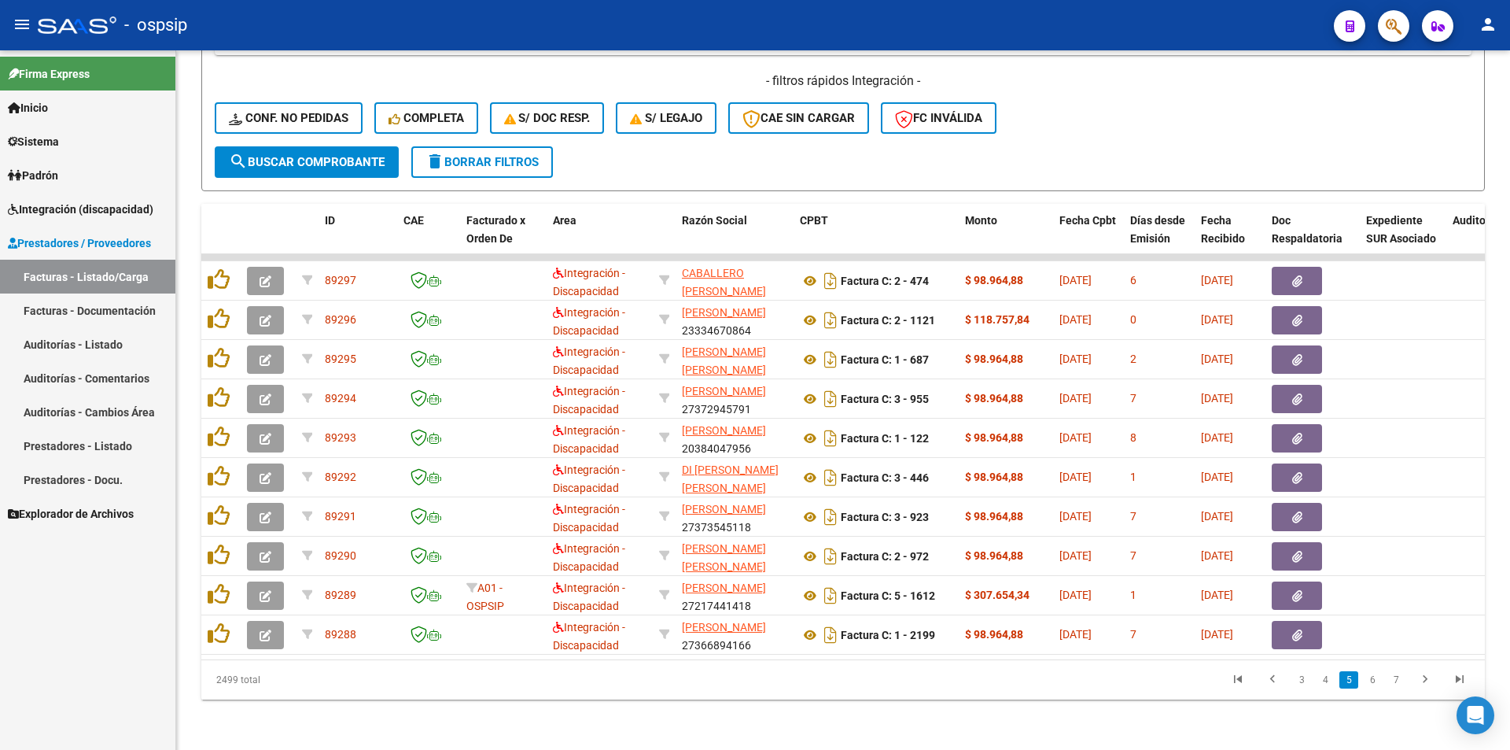
click at [1376, 688] on link "6" at bounding box center [1372, 679] width 19 height 17
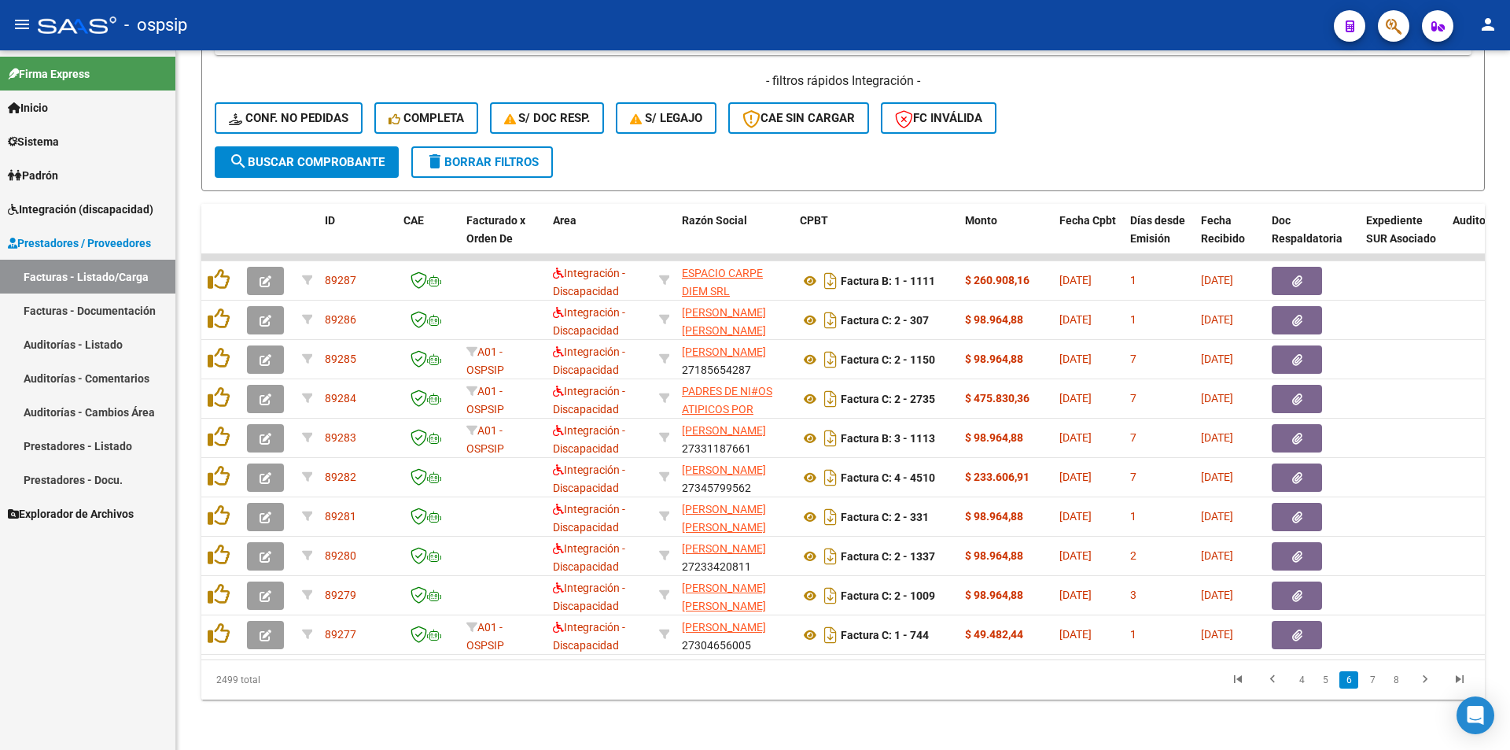
click at [1376, 688] on link "7" at bounding box center [1372, 679] width 19 height 17
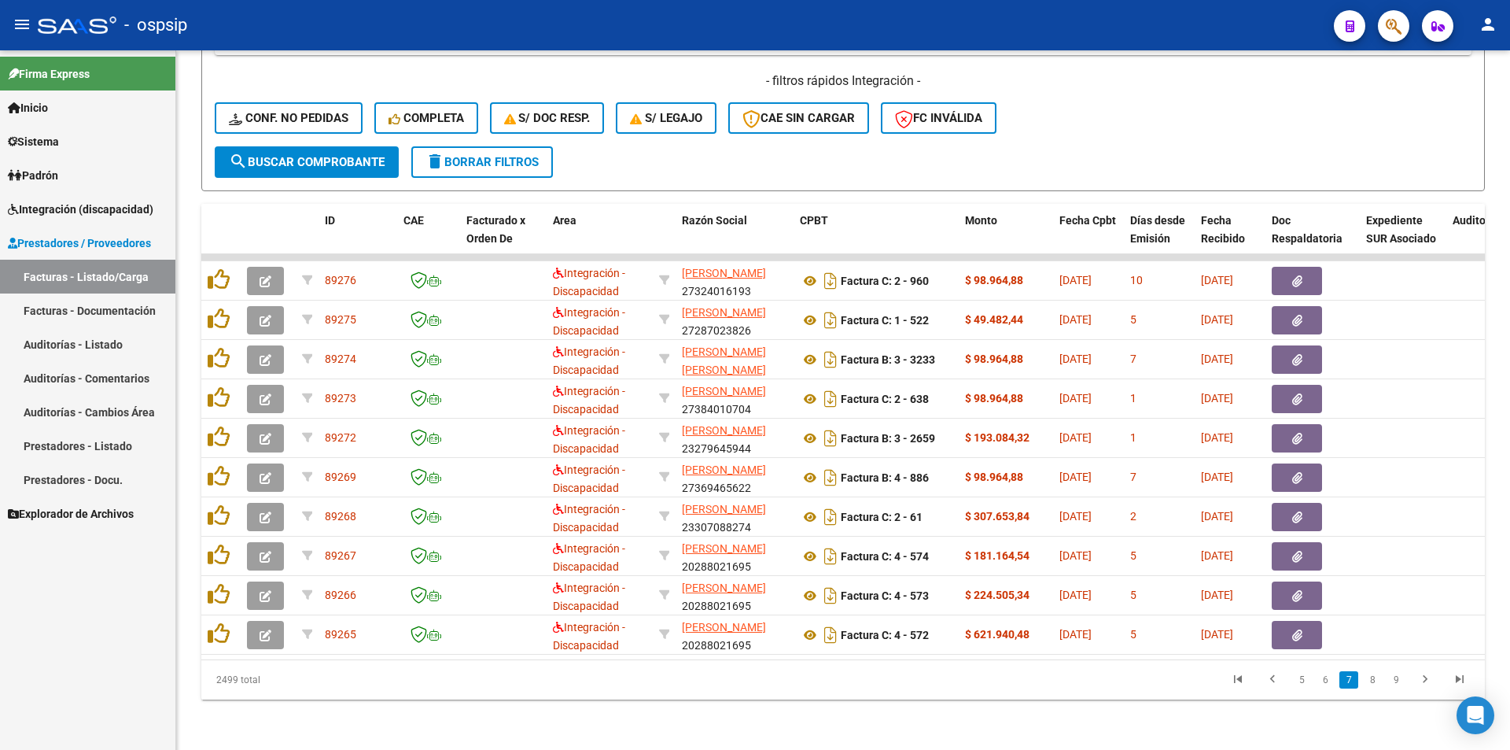
click at [1376, 688] on link "8" at bounding box center [1372, 679] width 19 height 17
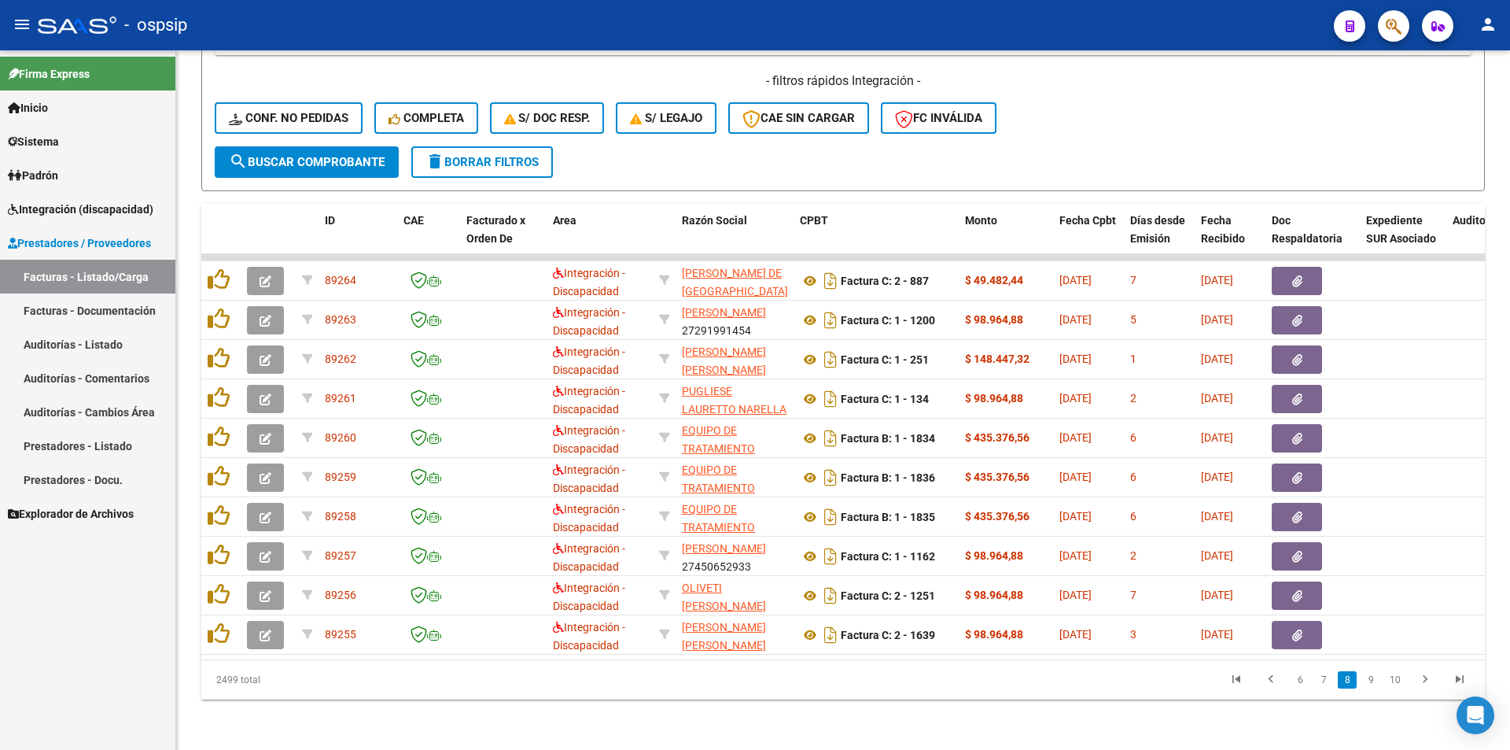
click at [1376, 688] on link "9" at bounding box center [1371, 679] width 19 height 17
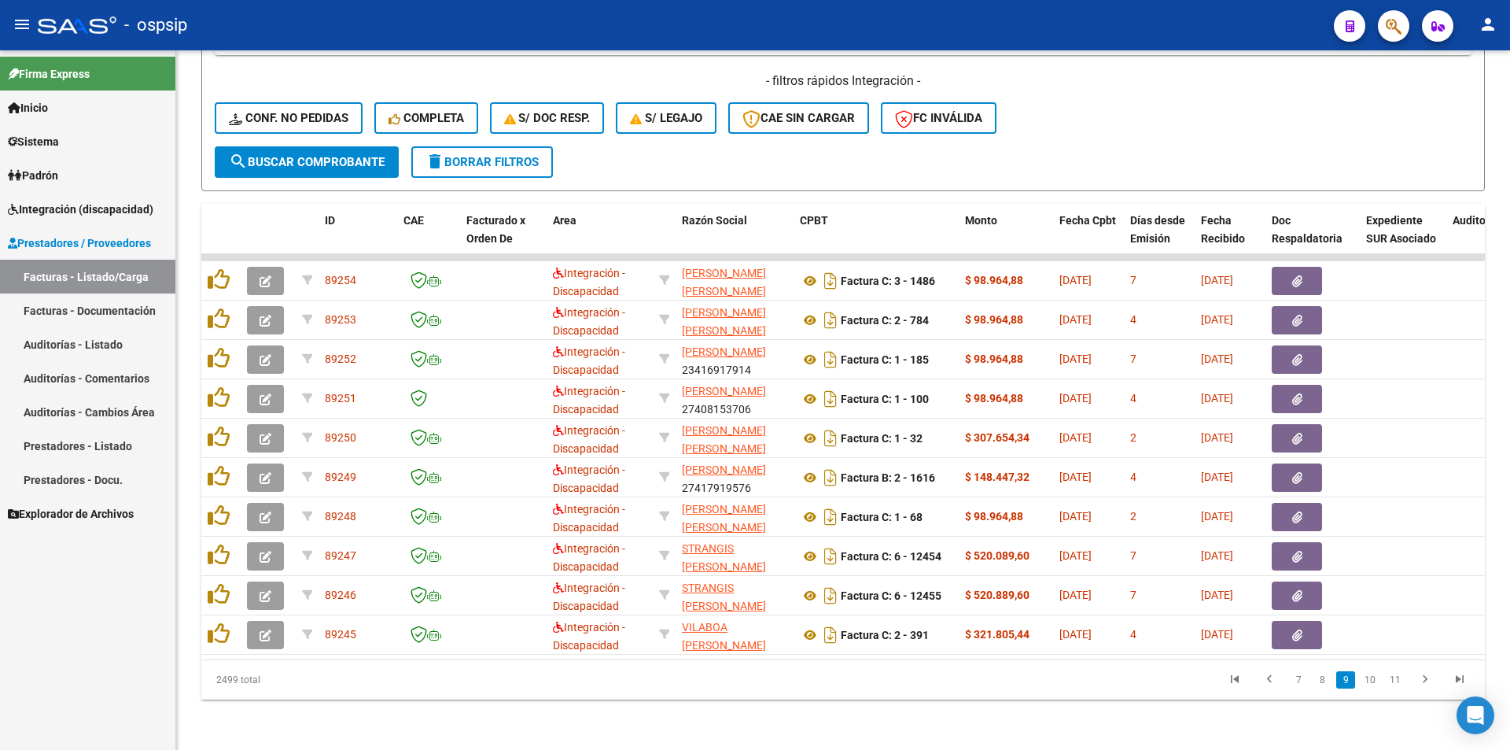
click at [1376, 688] on link "10" at bounding box center [1370, 679] width 20 height 17
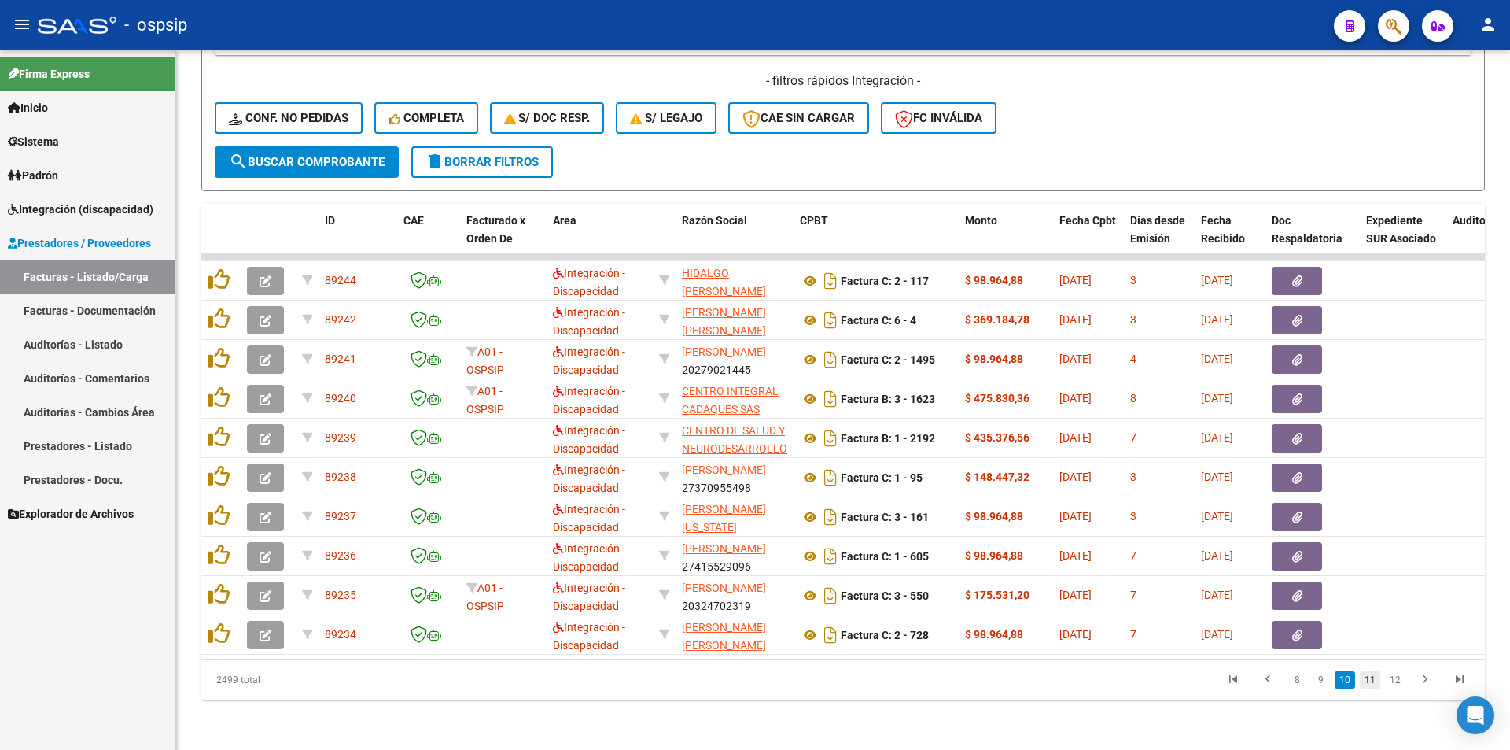
click at [1369, 686] on link "11" at bounding box center [1370, 679] width 20 height 17
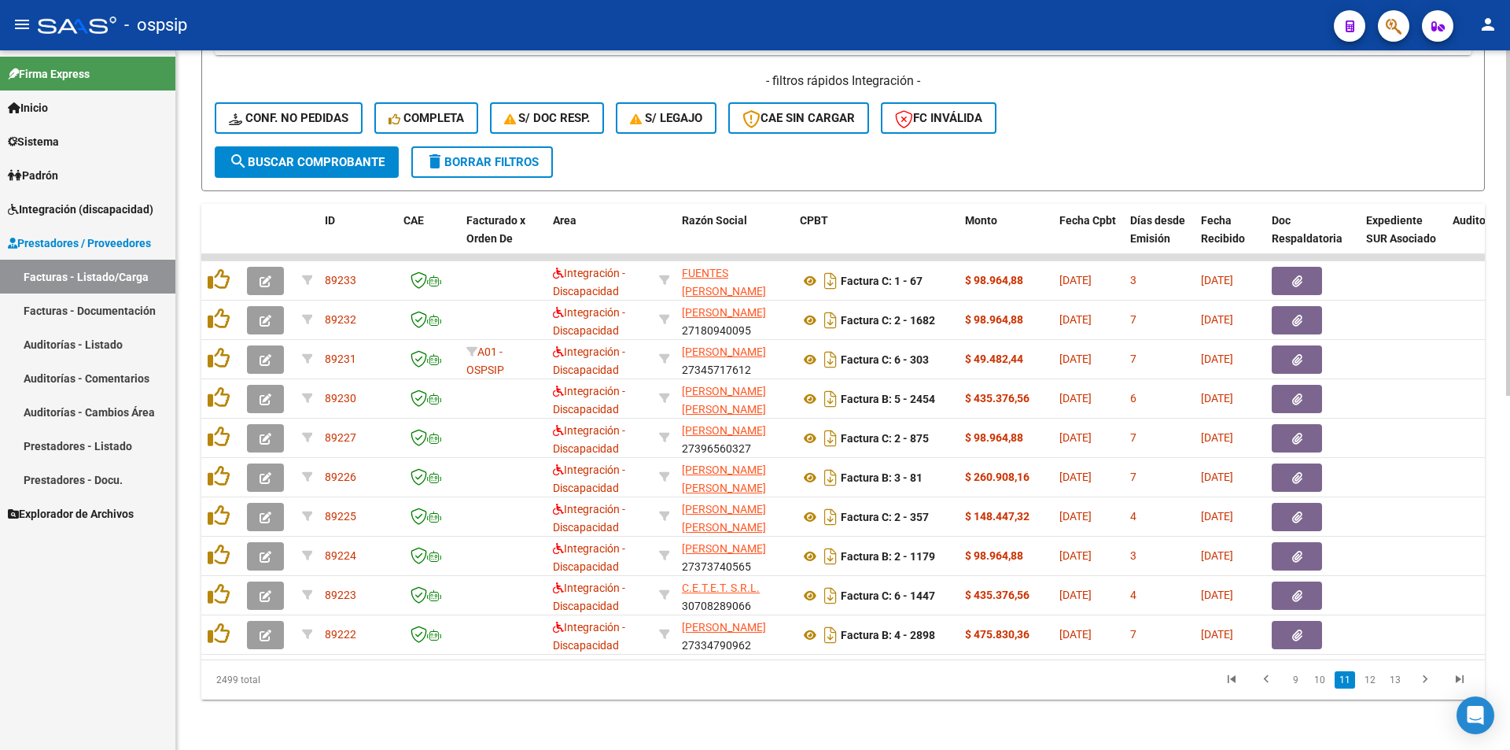
click at [1369, 686] on link "12" at bounding box center [1370, 679] width 20 height 17
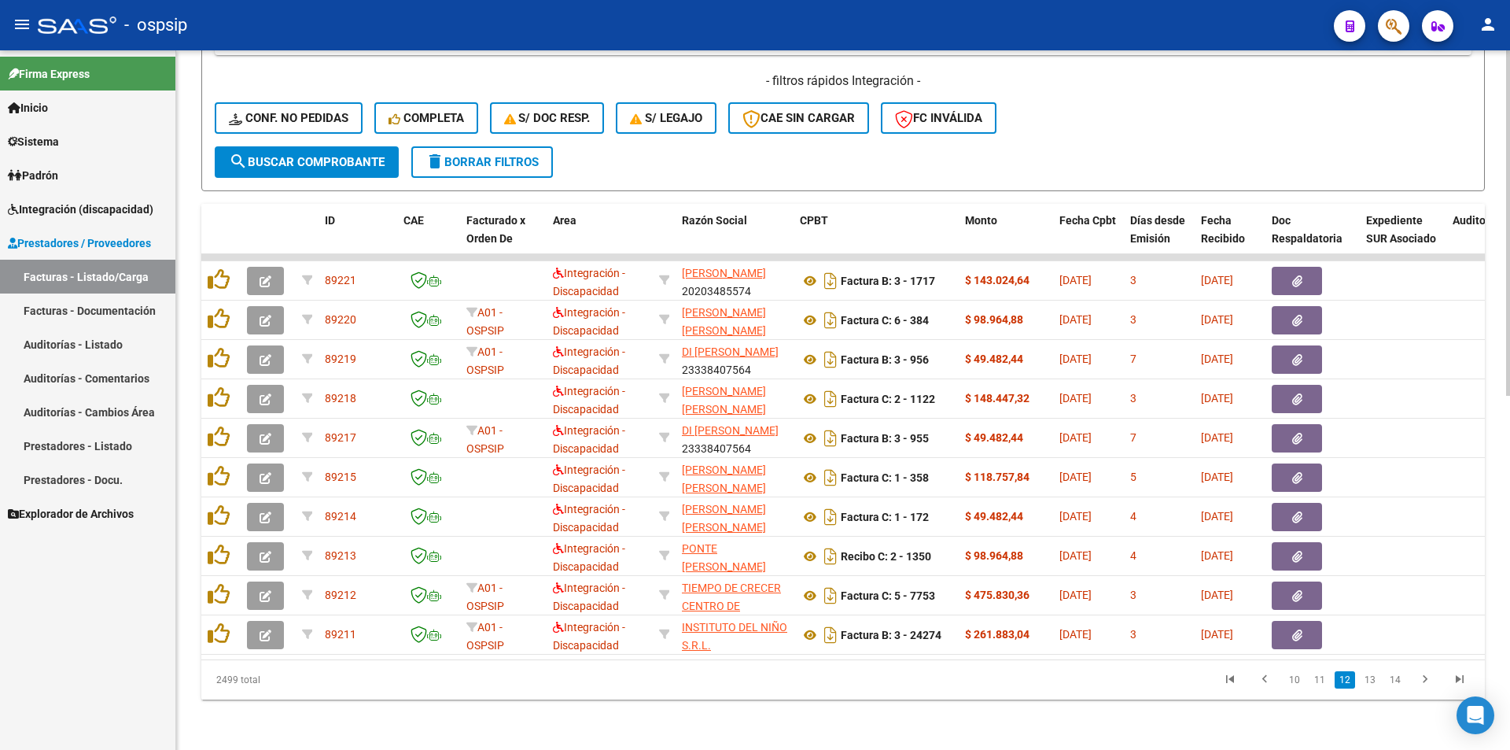
click at [1369, 686] on link "13" at bounding box center [1370, 679] width 20 height 17
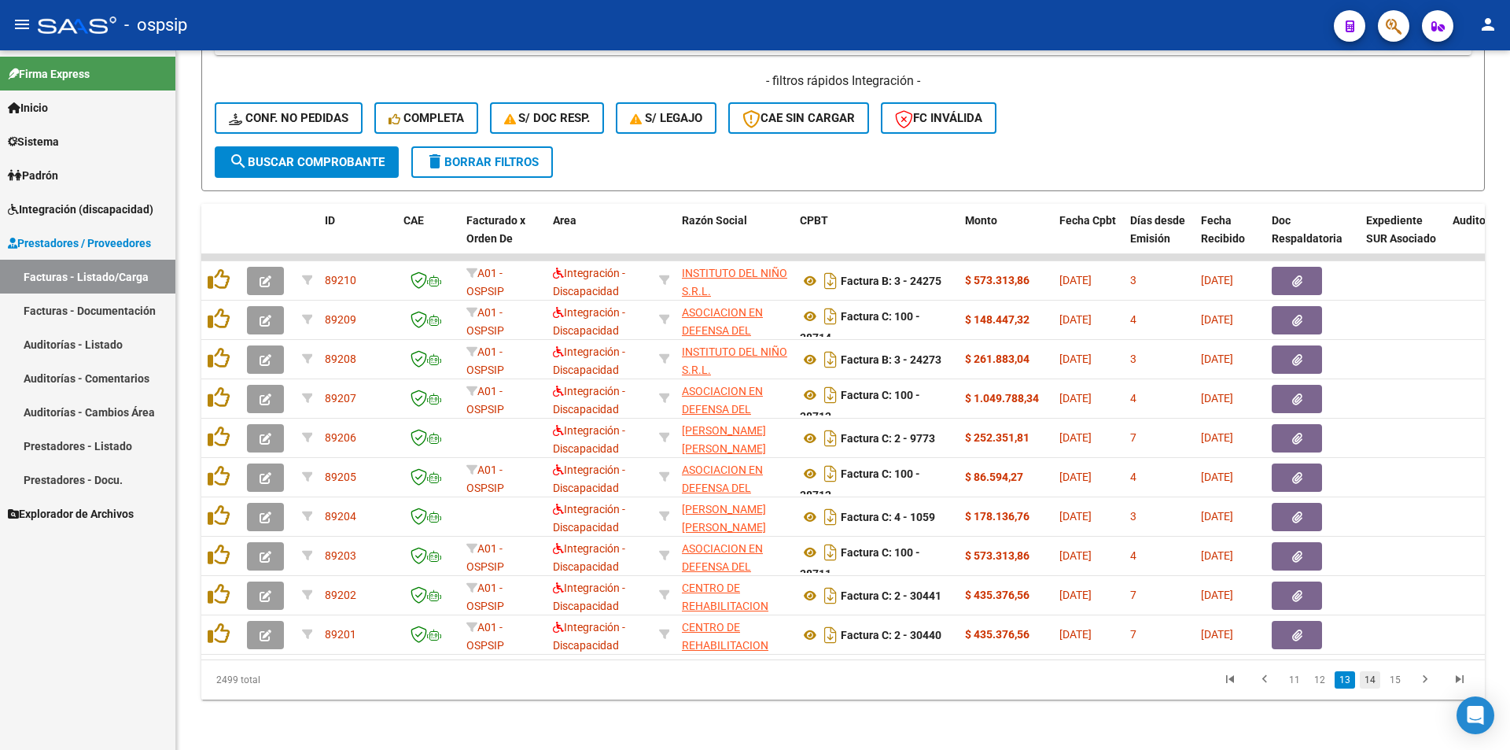
click at [1369, 686] on link "14" at bounding box center [1370, 679] width 20 height 17
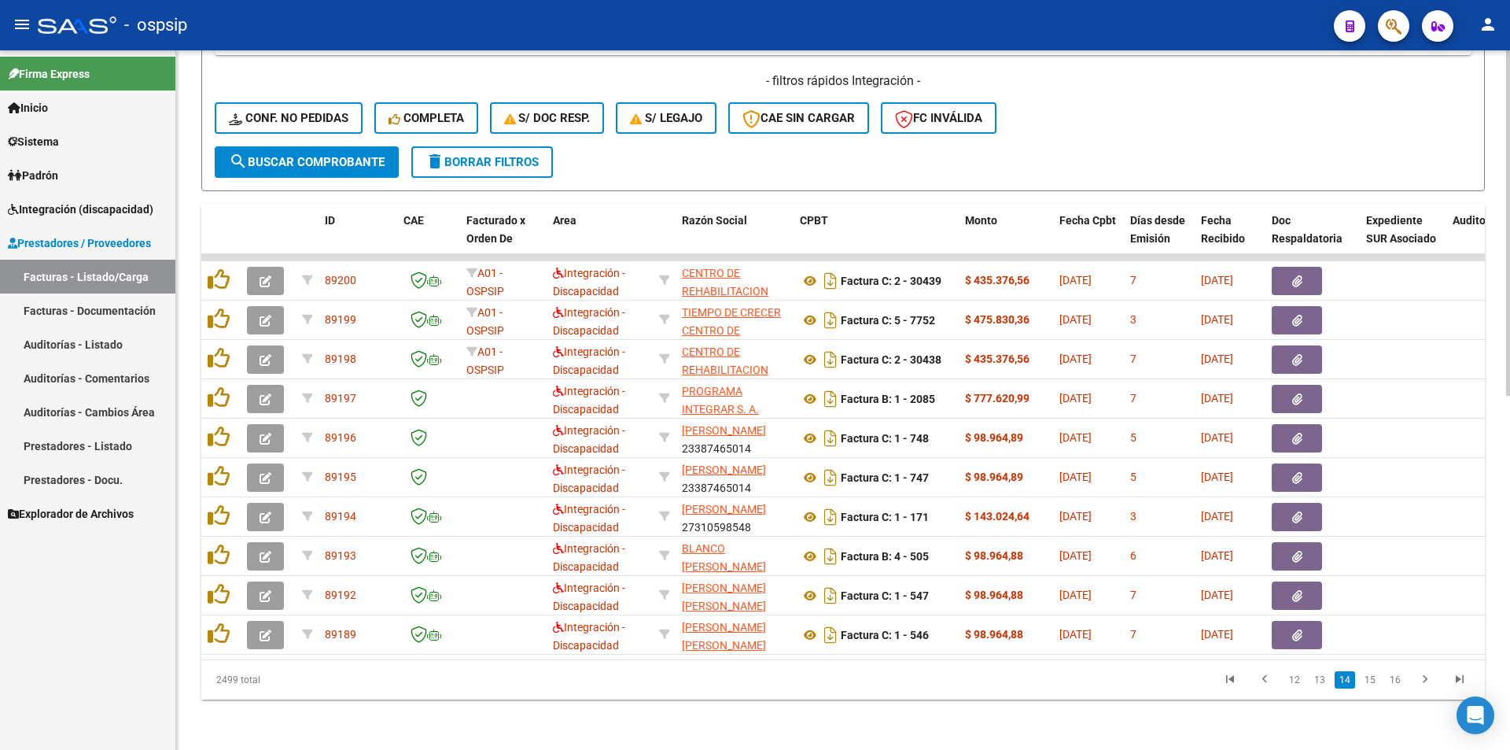
click at [1369, 686] on link "15" at bounding box center [1370, 679] width 20 height 17
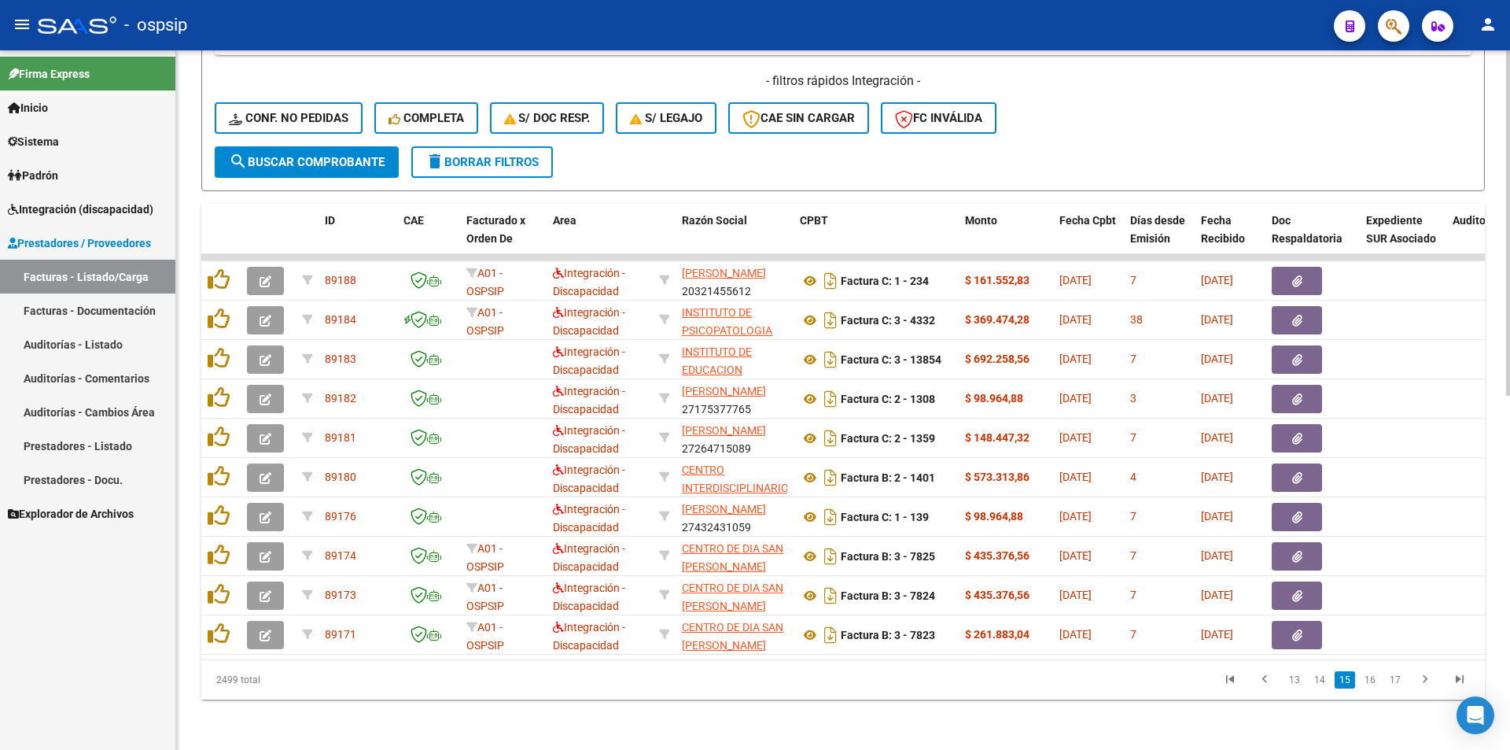
click at [1369, 686] on link "16" at bounding box center [1370, 679] width 20 height 17
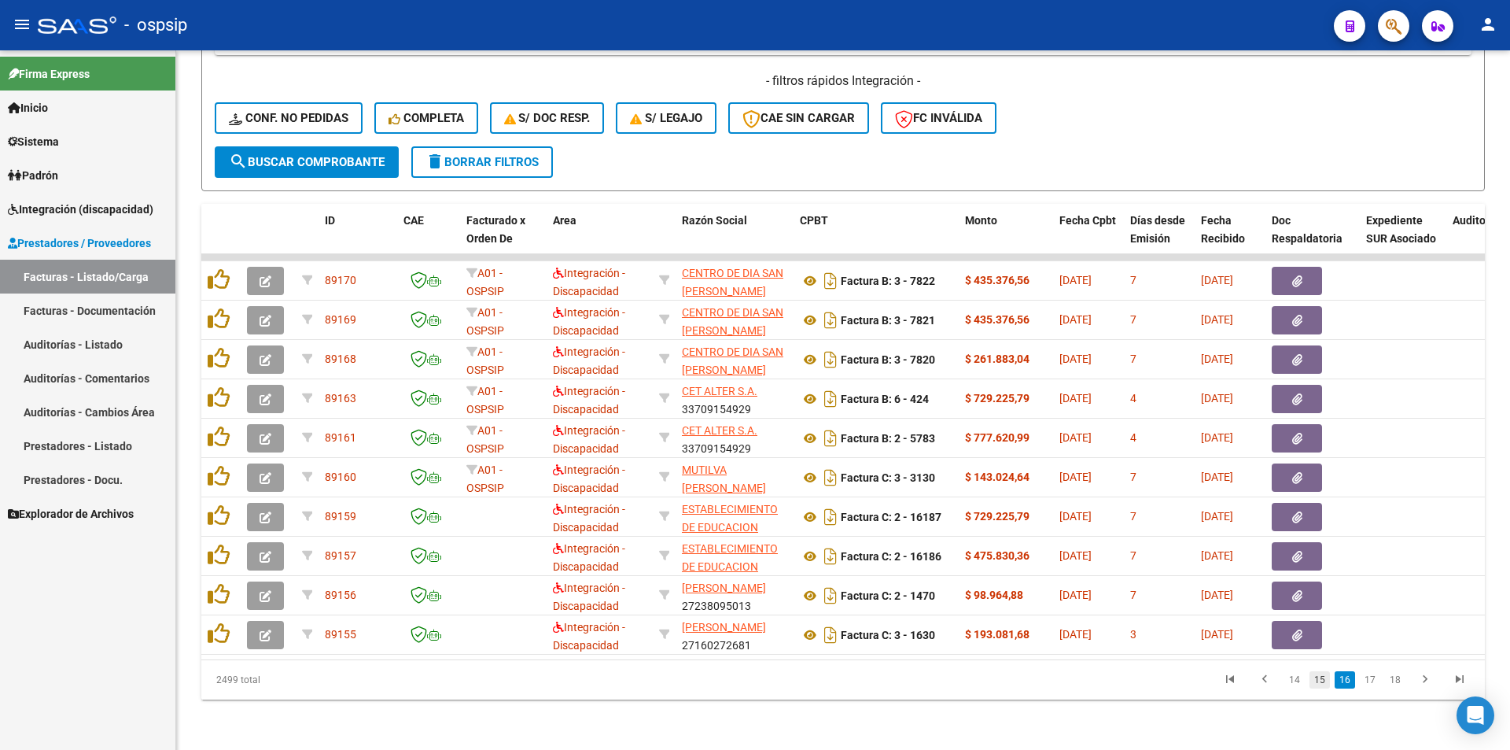
click at [1327, 688] on link "15" at bounding box center [1320, 679] width 20 height 17
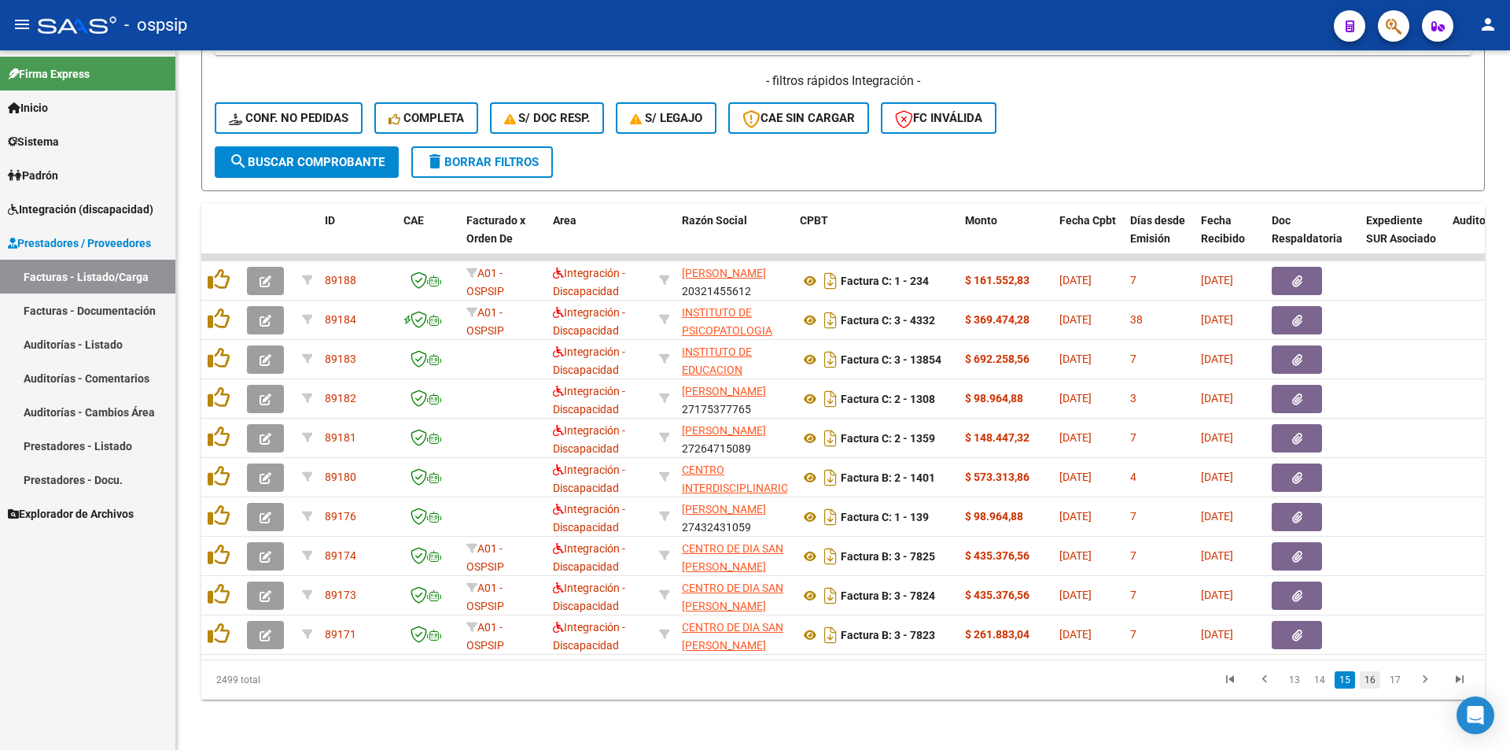
click at [1374, 688] on link "16" at bounding box center [1370, 679] width 20 height 17
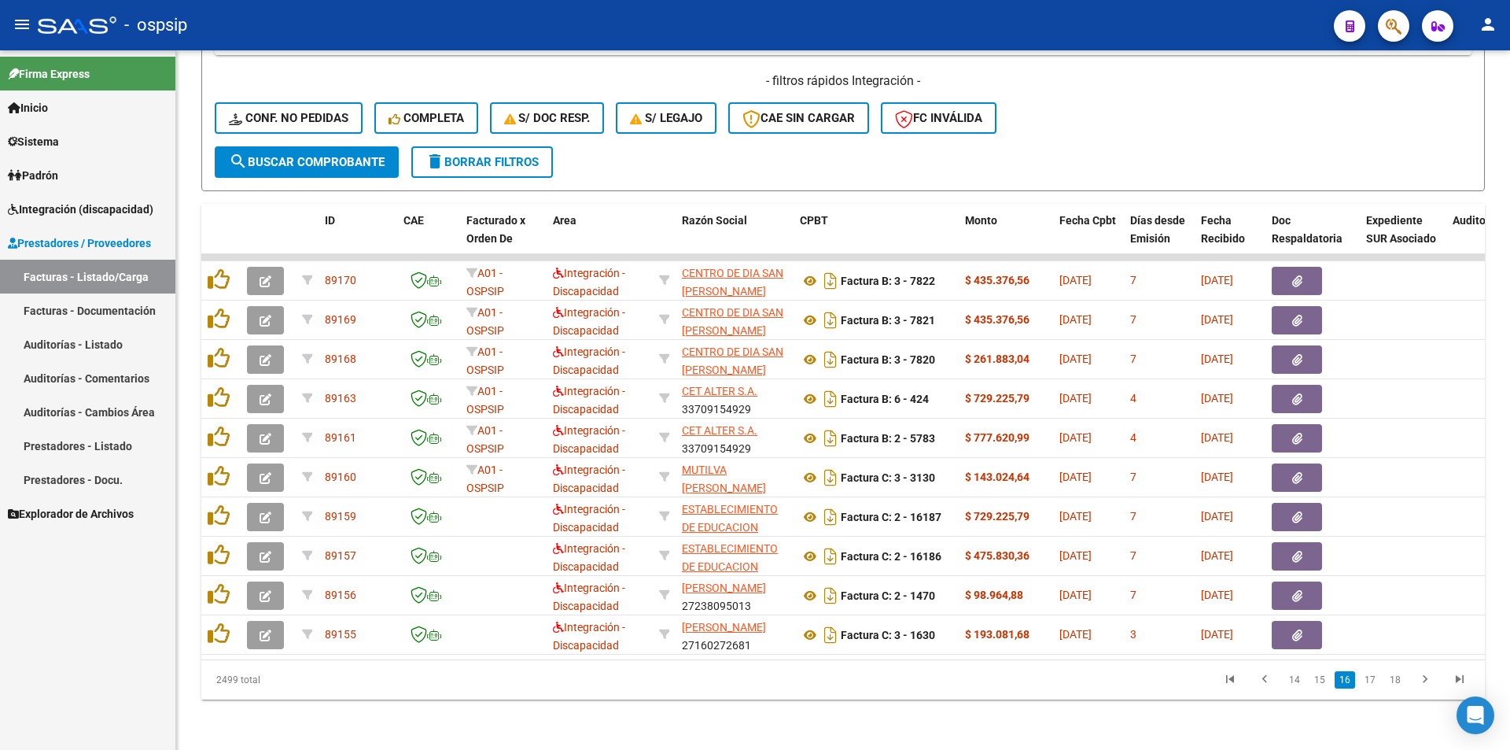
click at [1374, 688] on link "17" at bounding box center [1370, 679] width 20 height 17
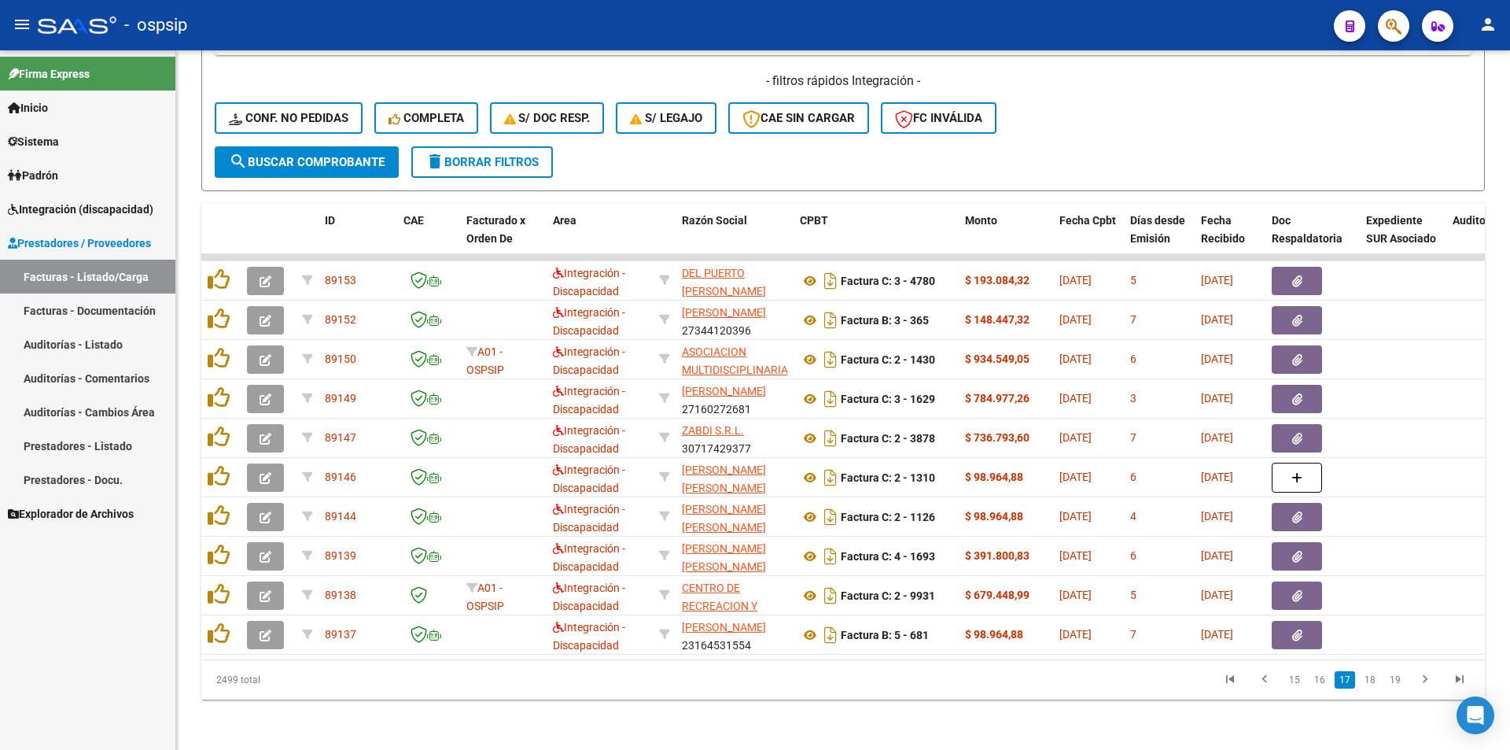
click at [1374, 688] on link "18" at bounding box center [1370, 679] width 20 height 17
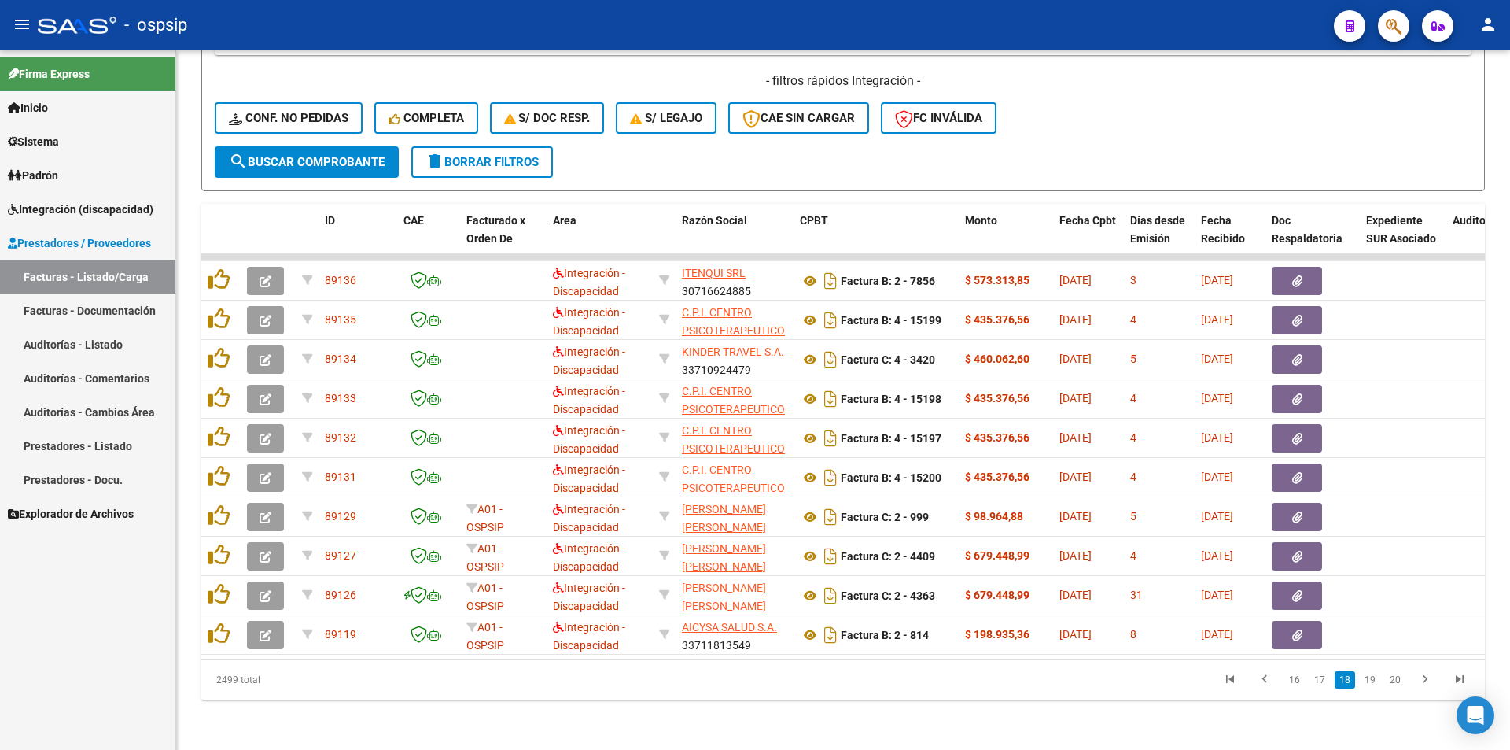
click at [1374, 688] on link "19" at bounding box center [1370, 679] width 20 height 17
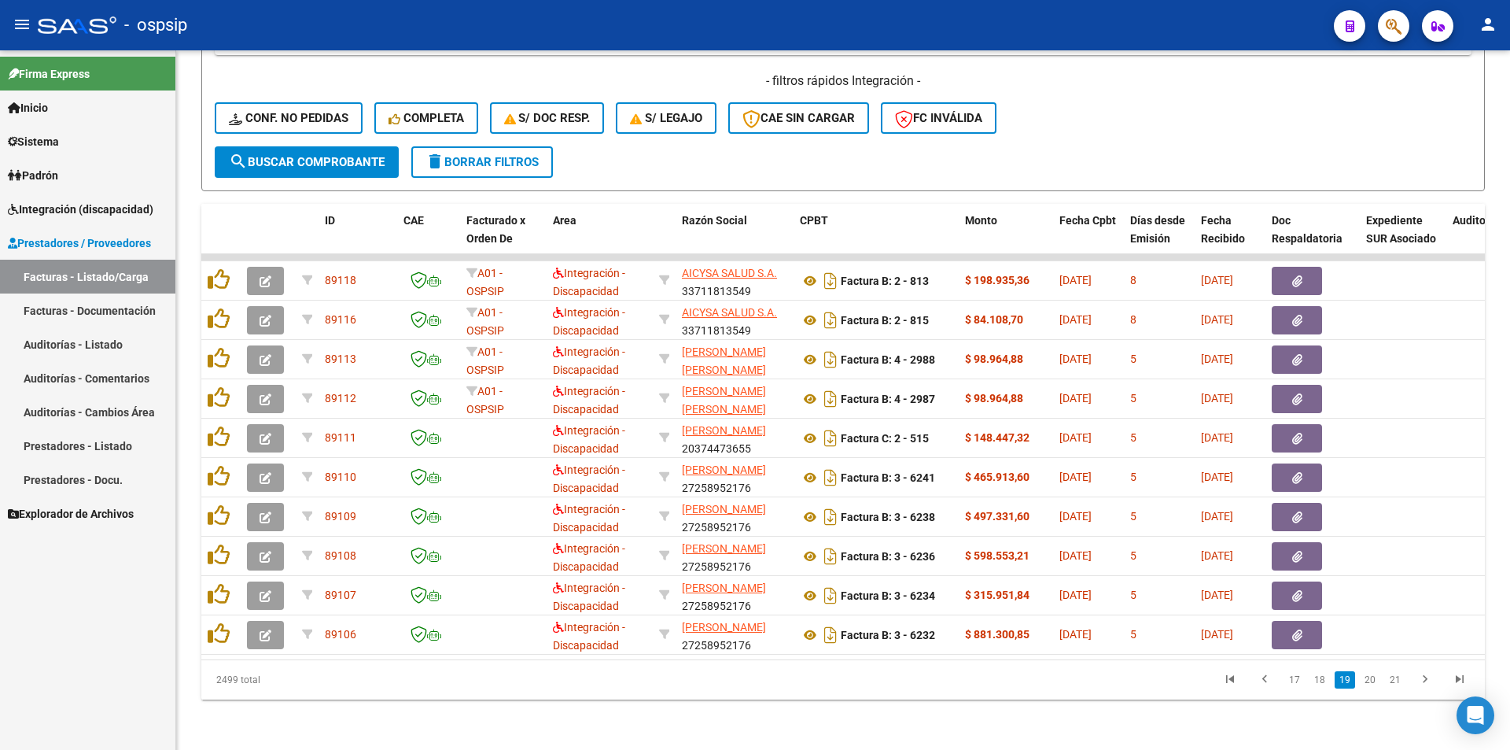
click at [1374, 688] on link "20" at bounding box center [1370, 679] width 20 height 17
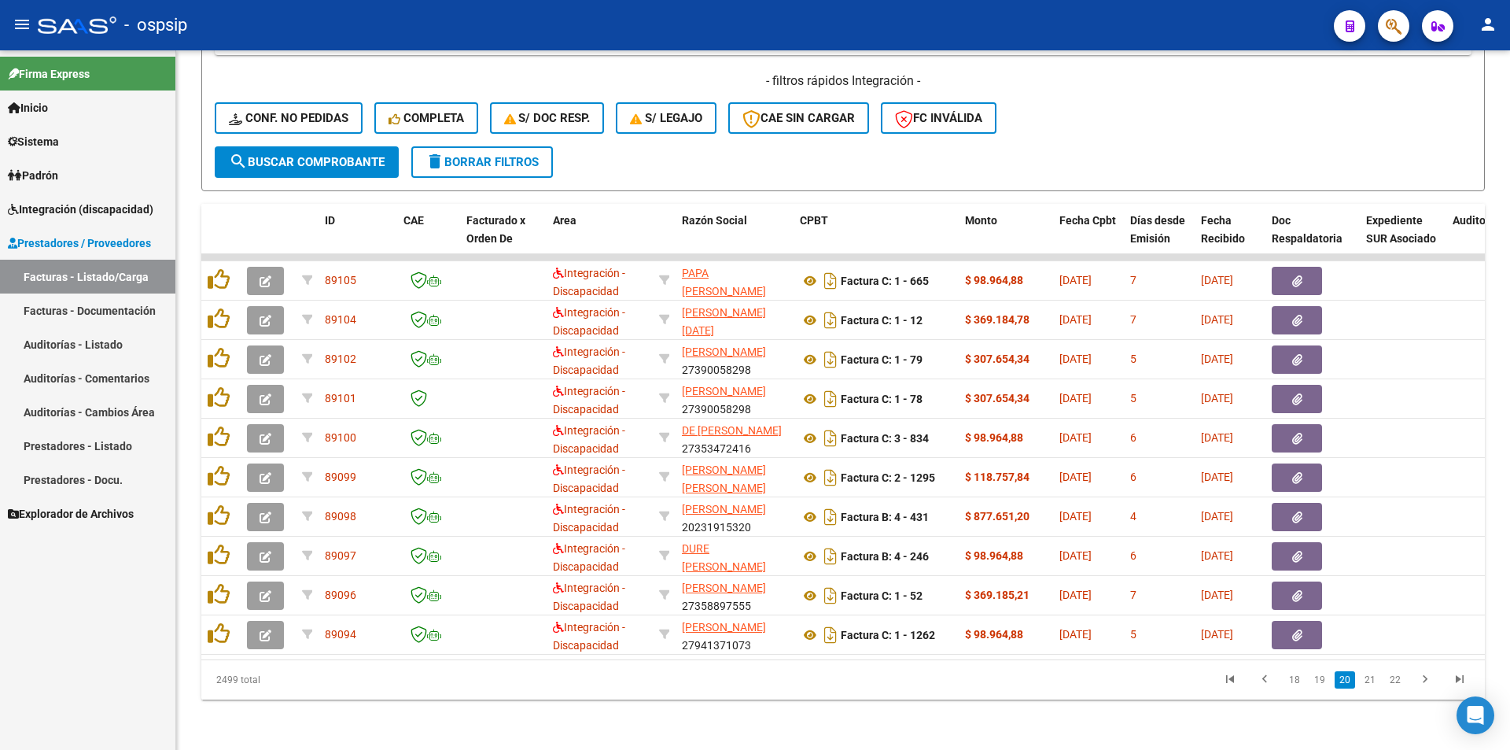
click at [1374, 688] on link "21" at bounding box center [1370, 679] width 20 height 17
click at [1374, 688] on link "22" at bounding box center [1370, 679] width 20 height 17
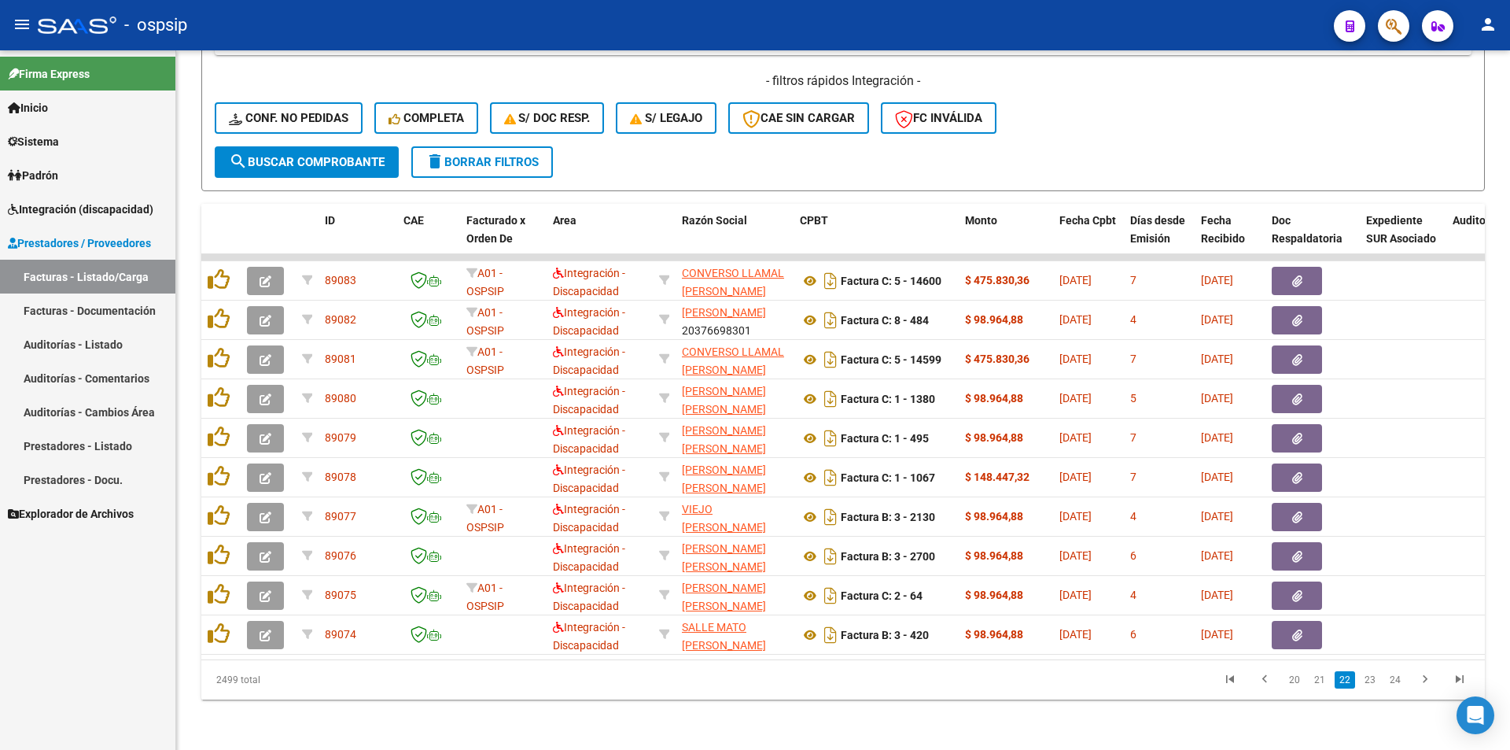
click at [1374, 688] on link "23" at bounding box center [1370, 679] width 20 height 17
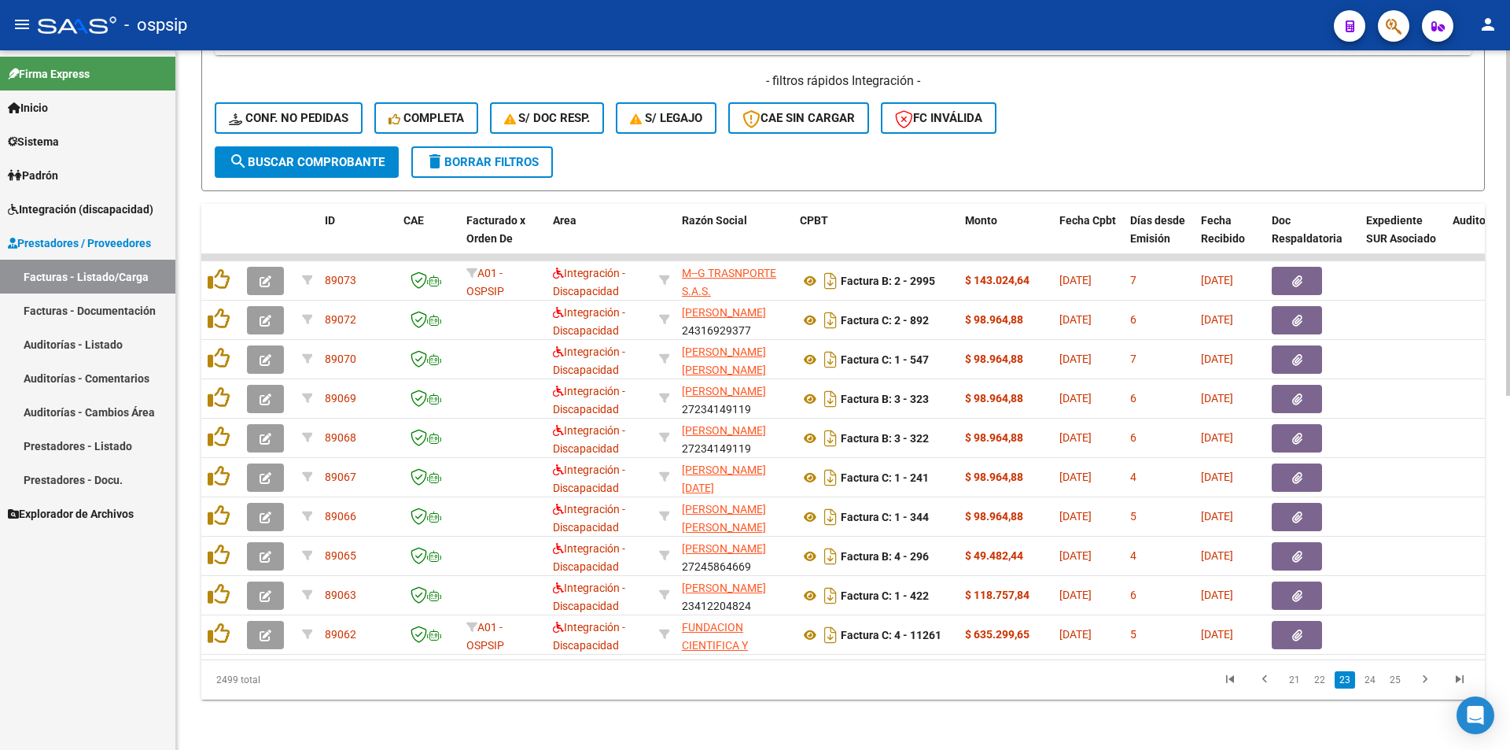
click at [1374, 688] on link "24" at bounding box center [1370, 679] width 20 height 17
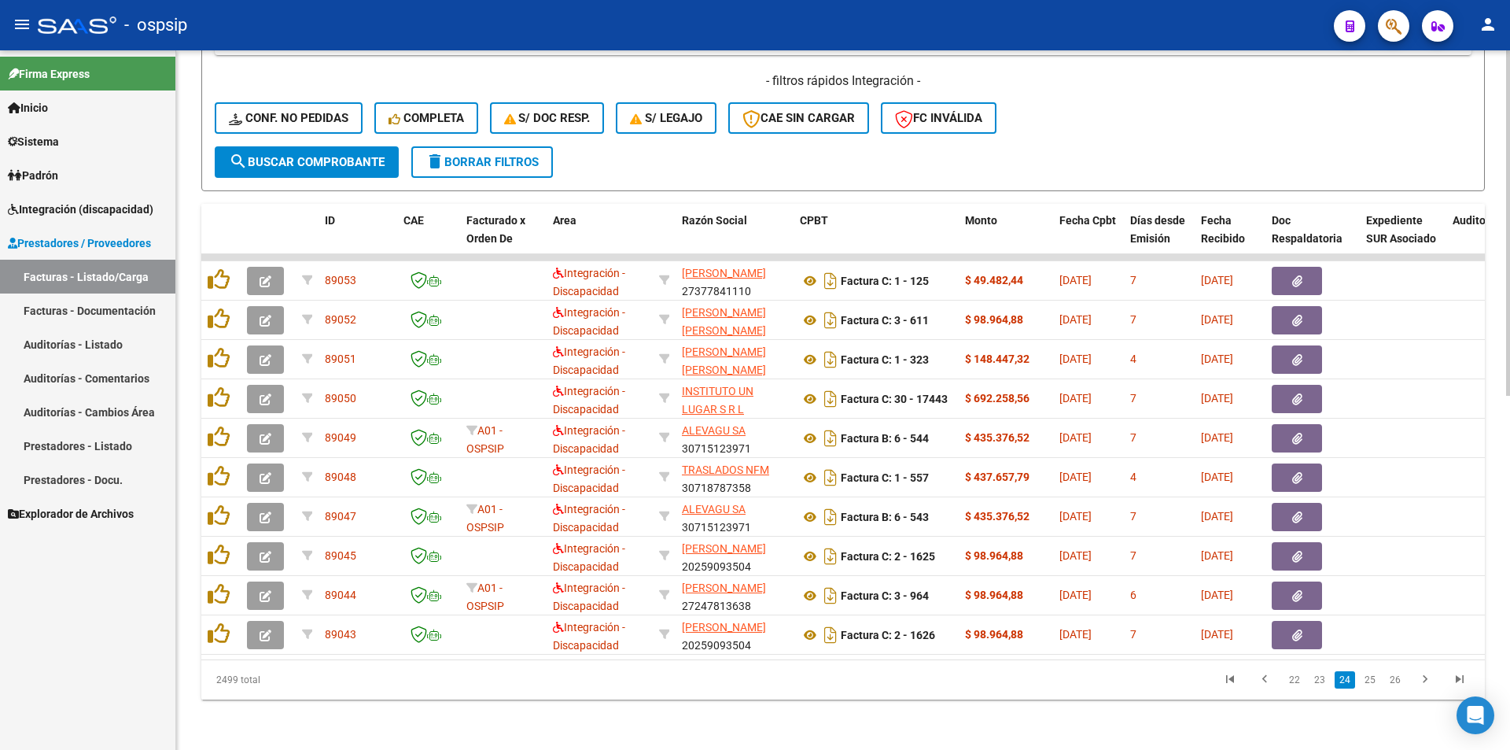
click at [1375, 688] on link "25" at bounding box center [1370, 679] width 20 height 17
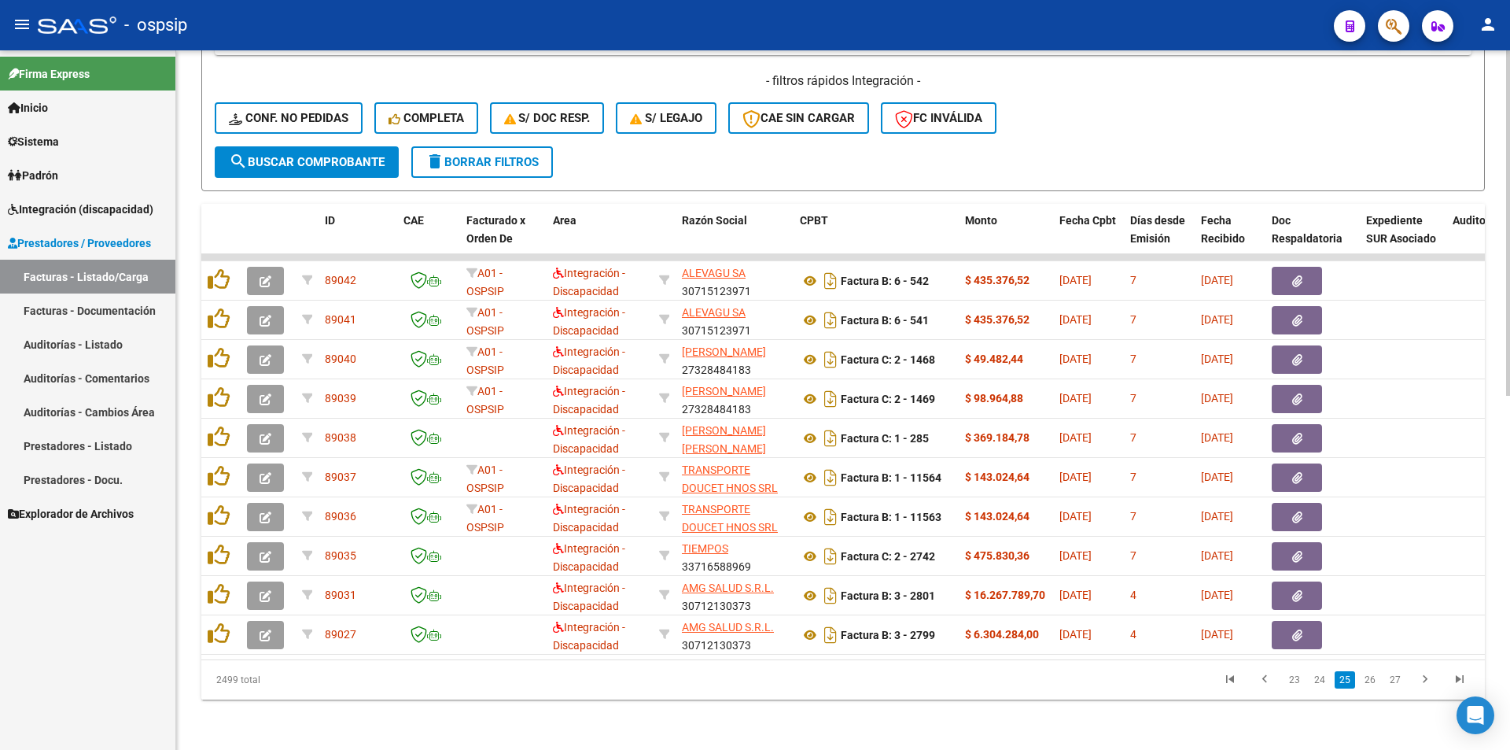
click at [1375, 688] on link "26" at bounding box center [1370, 679] width 20 height 17
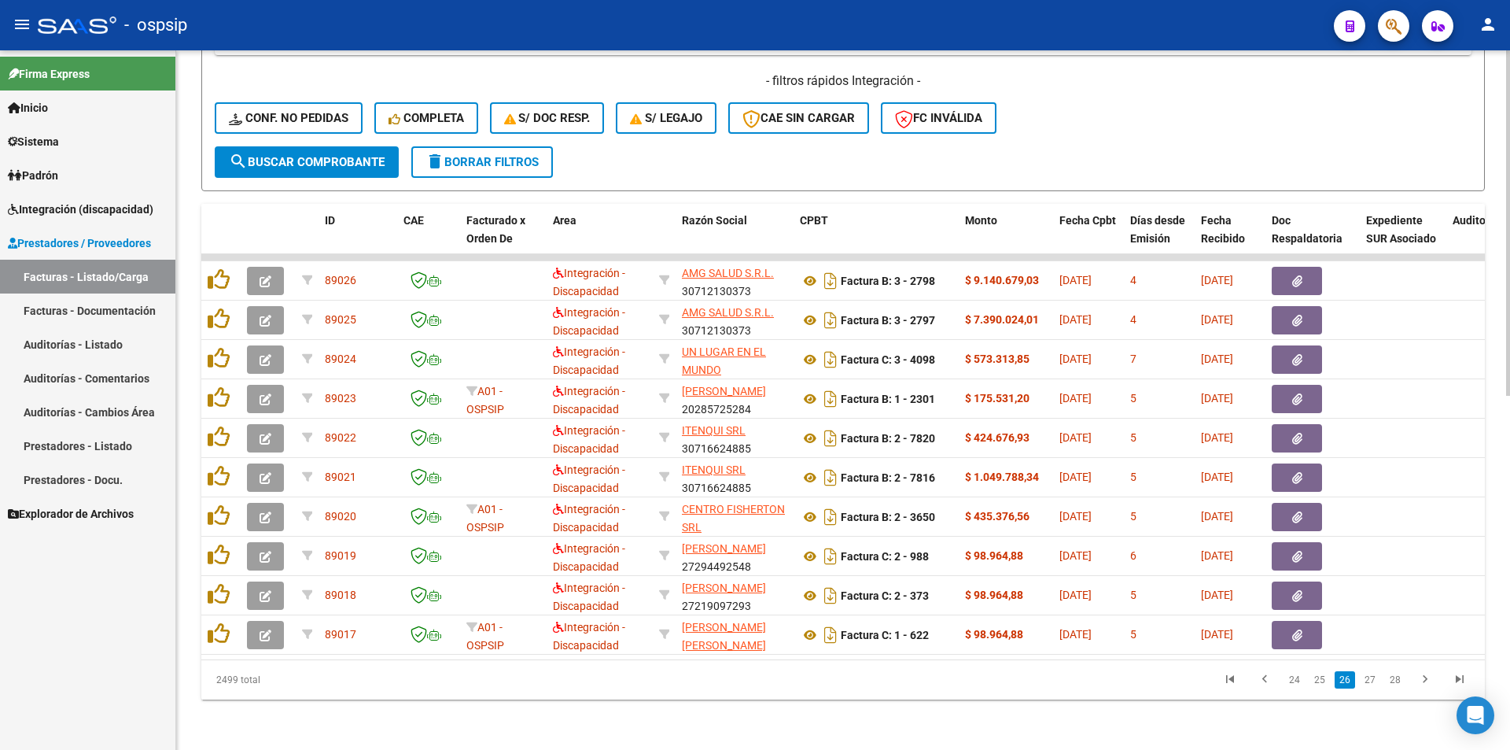
click at [1375, 688] on link "27" at bounding box center [1370, 679] width 20 height 17
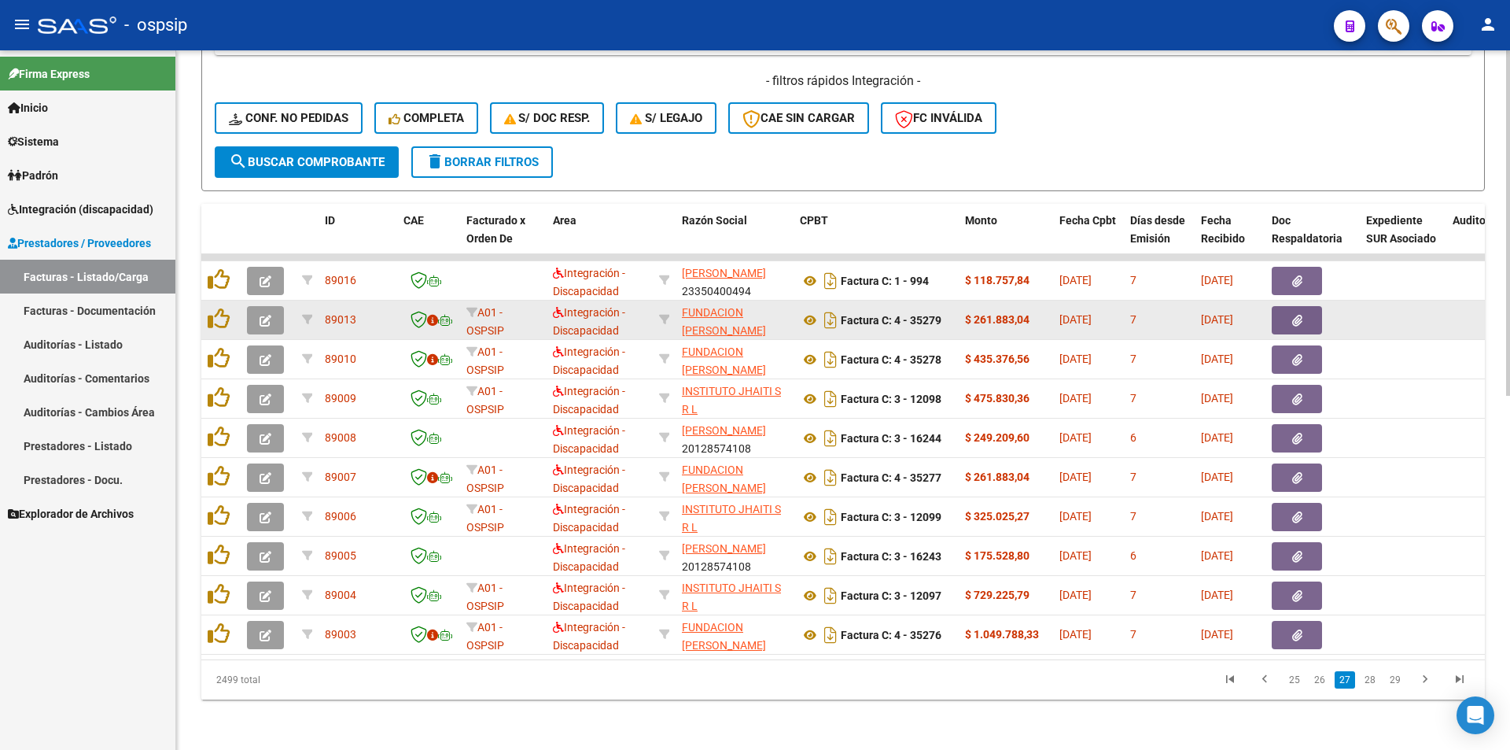
click at [270, 315] on icon "button" at bounding box center [266, 321] width 12 height 12
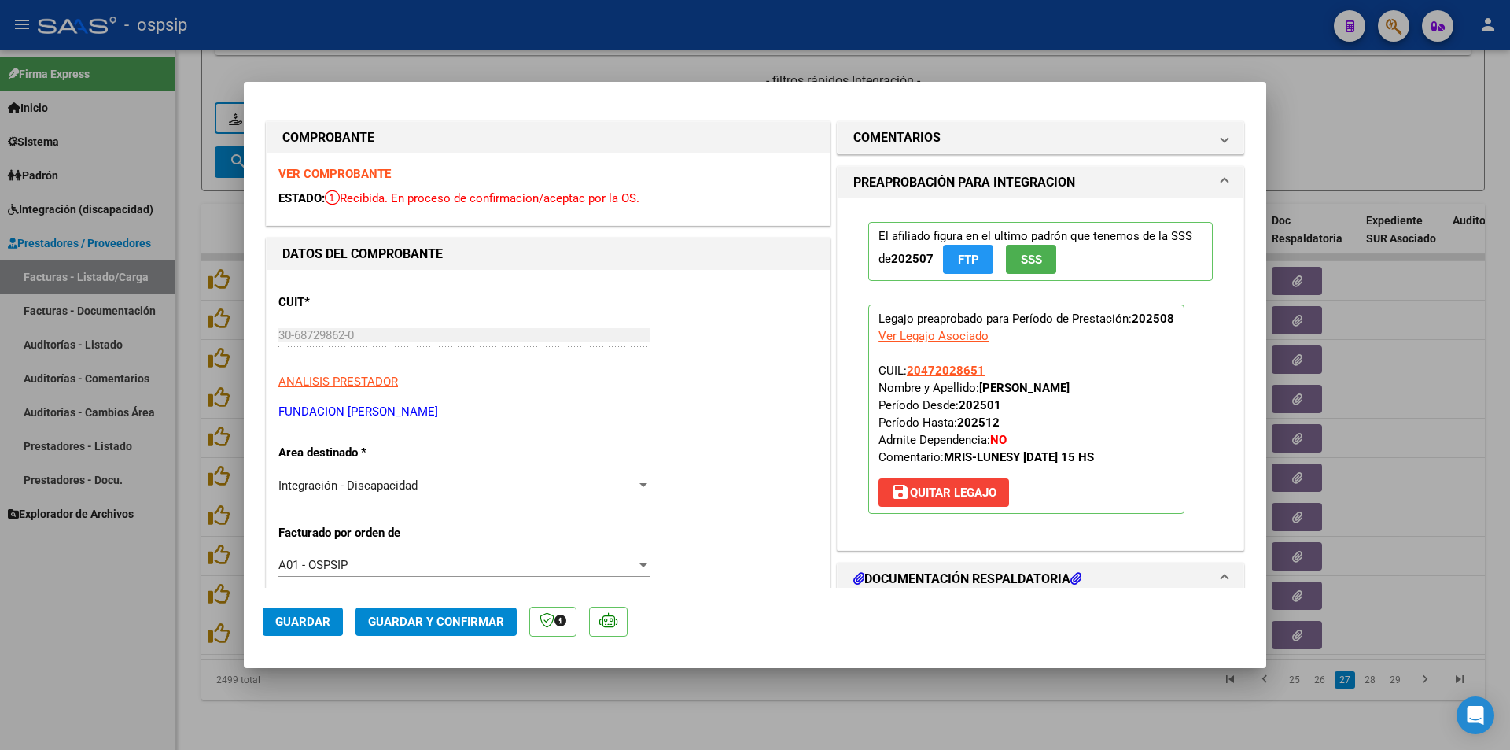
click at [353, 171] on strong "VER COMPROBANTE" at bounding box center [334, 174] width 112 height 14
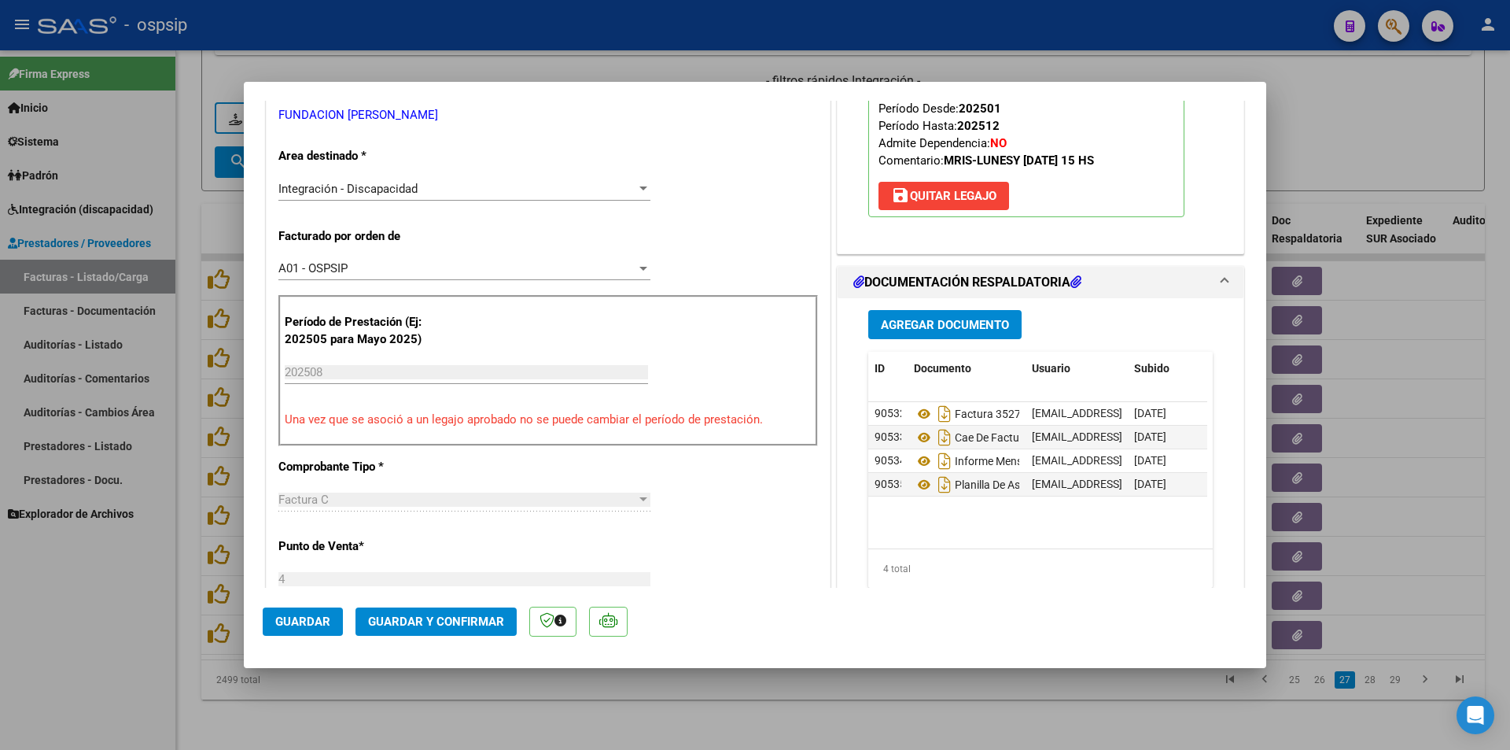
scroll to position [0, 0]
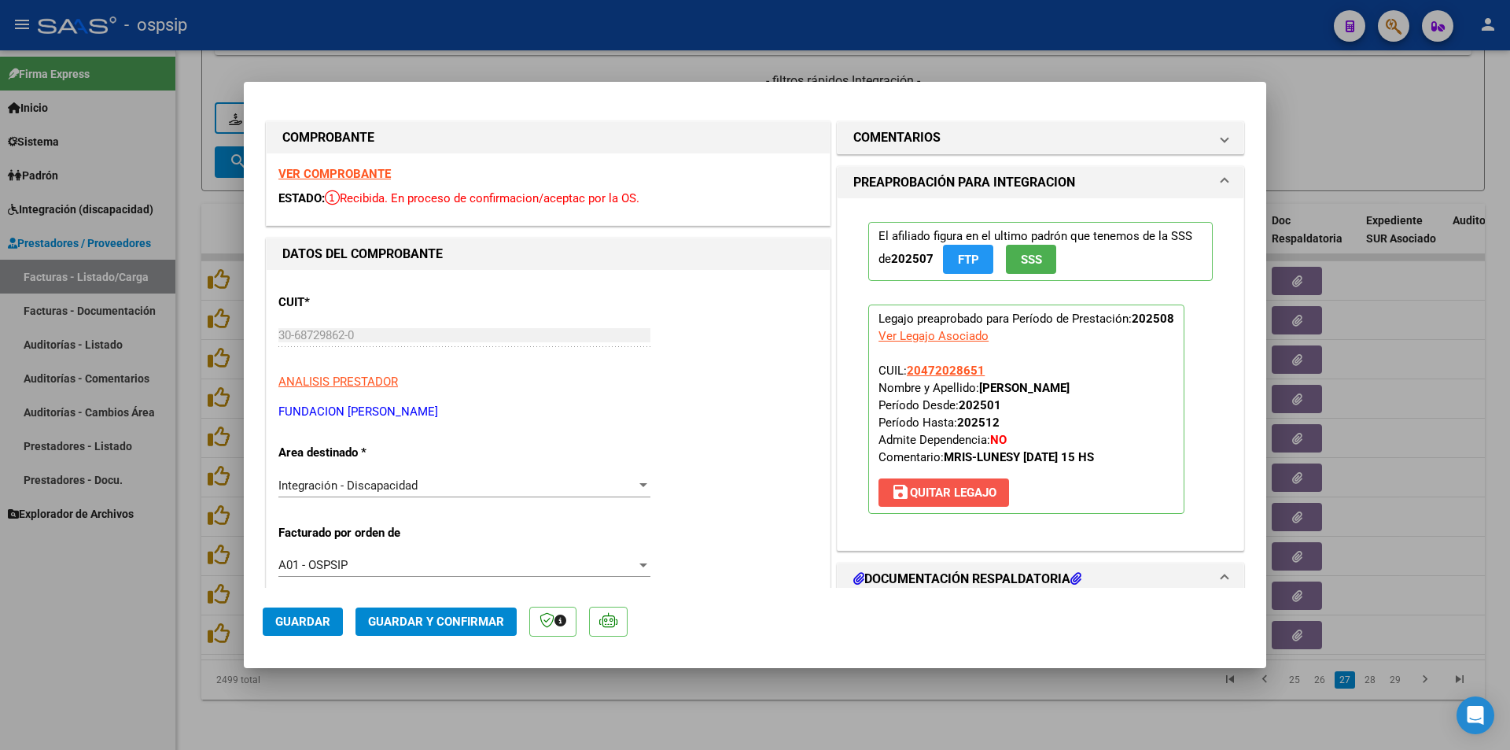
click at [930, 496] on span "save Quitar Legajo" at bounding box center [943, 492] width 105 height 14
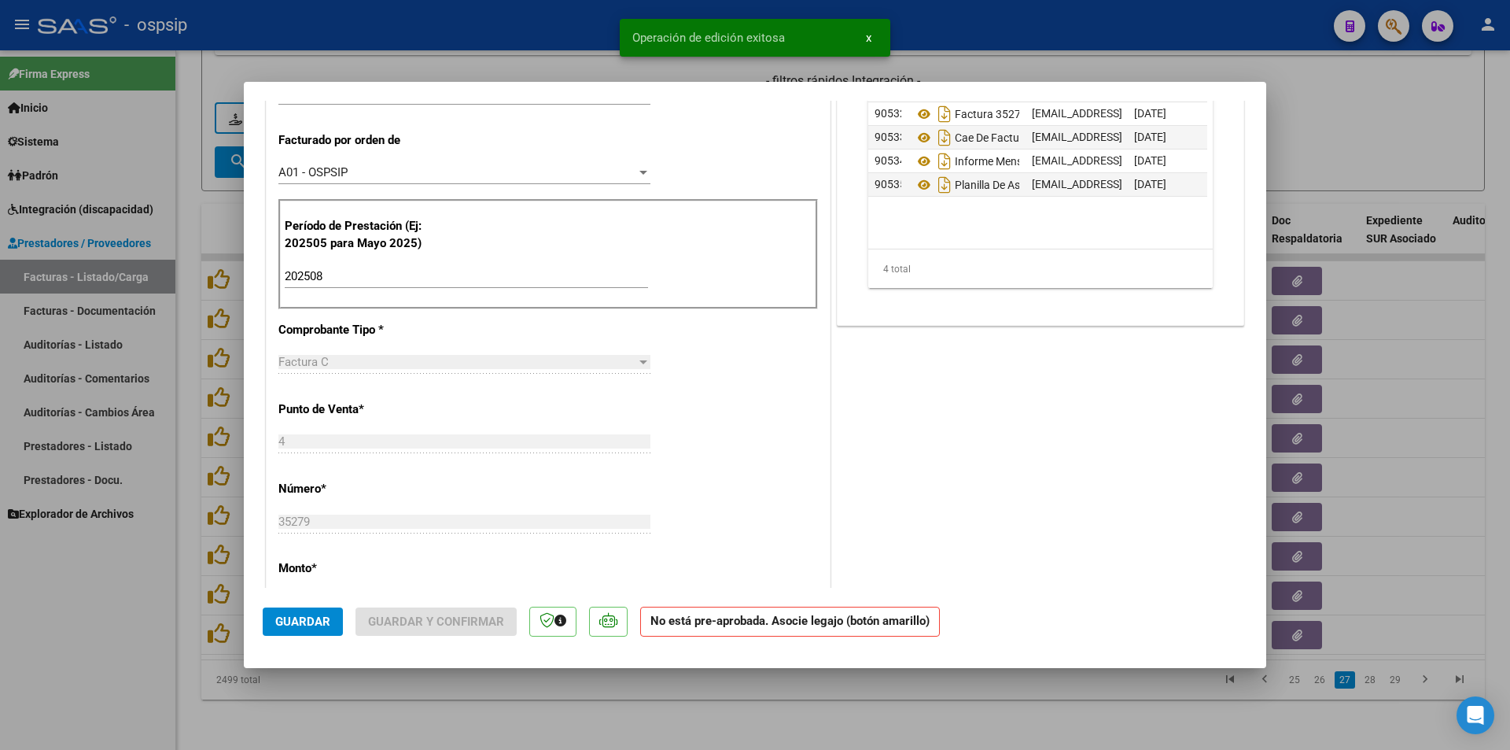
scroll to position [393, 0]
drag, startPoint x: 332, startPoint y: 272, endPoint x: 195, endPoint y: 267, distance: 137.0
click at [197, 267] on div "COMPROBANTE VER COMPROBANTE ESTADO: Recibida. En proceso de confirmacion/acepta…" at bounding box center [755, 375] width 1510 height 750
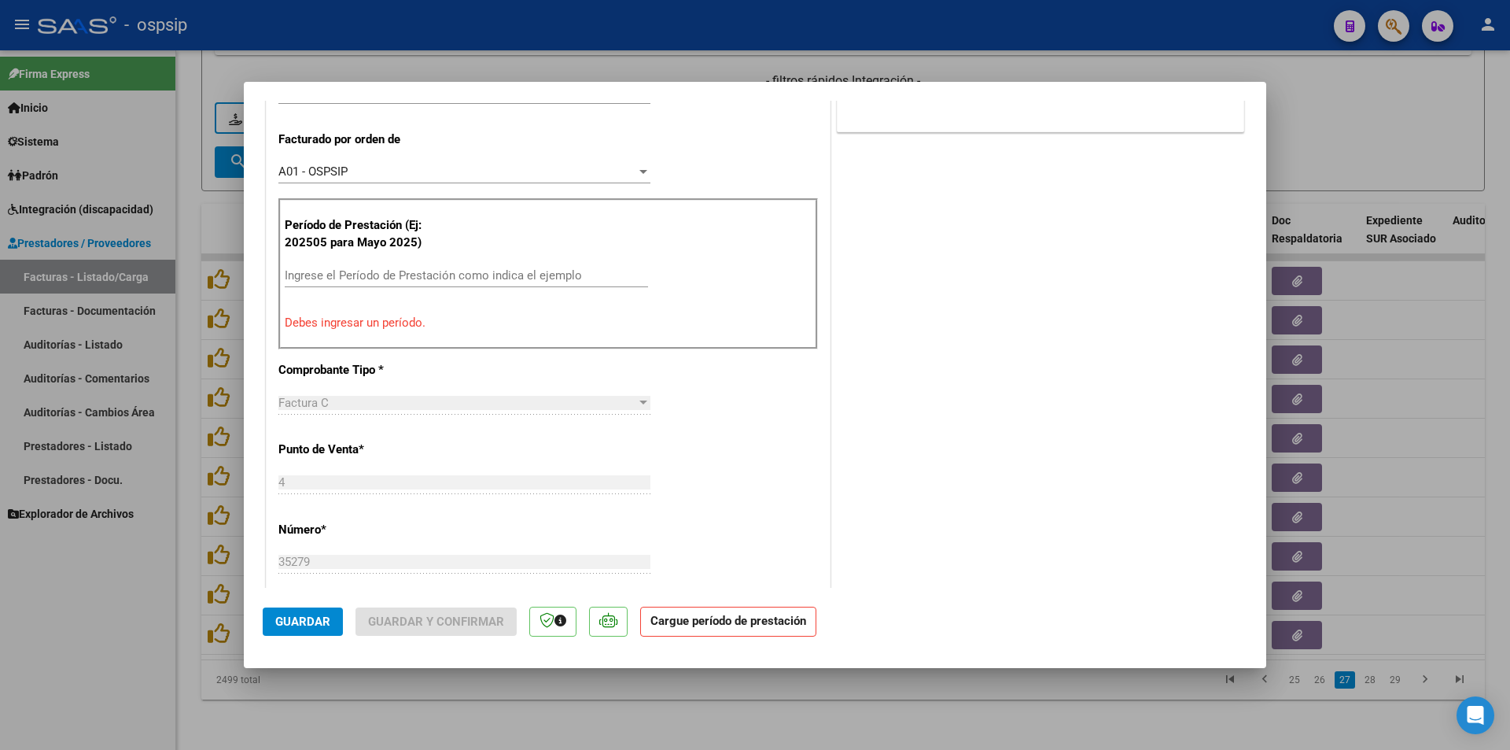
click at [271, 473] on div "CUIT * 30-68729862-0 Ingresar CUIT ANALISIS PRESTADOR FUNDACION CLAUDINA THEVEN…" at bounding box center [548, 550] width 563 height 1346
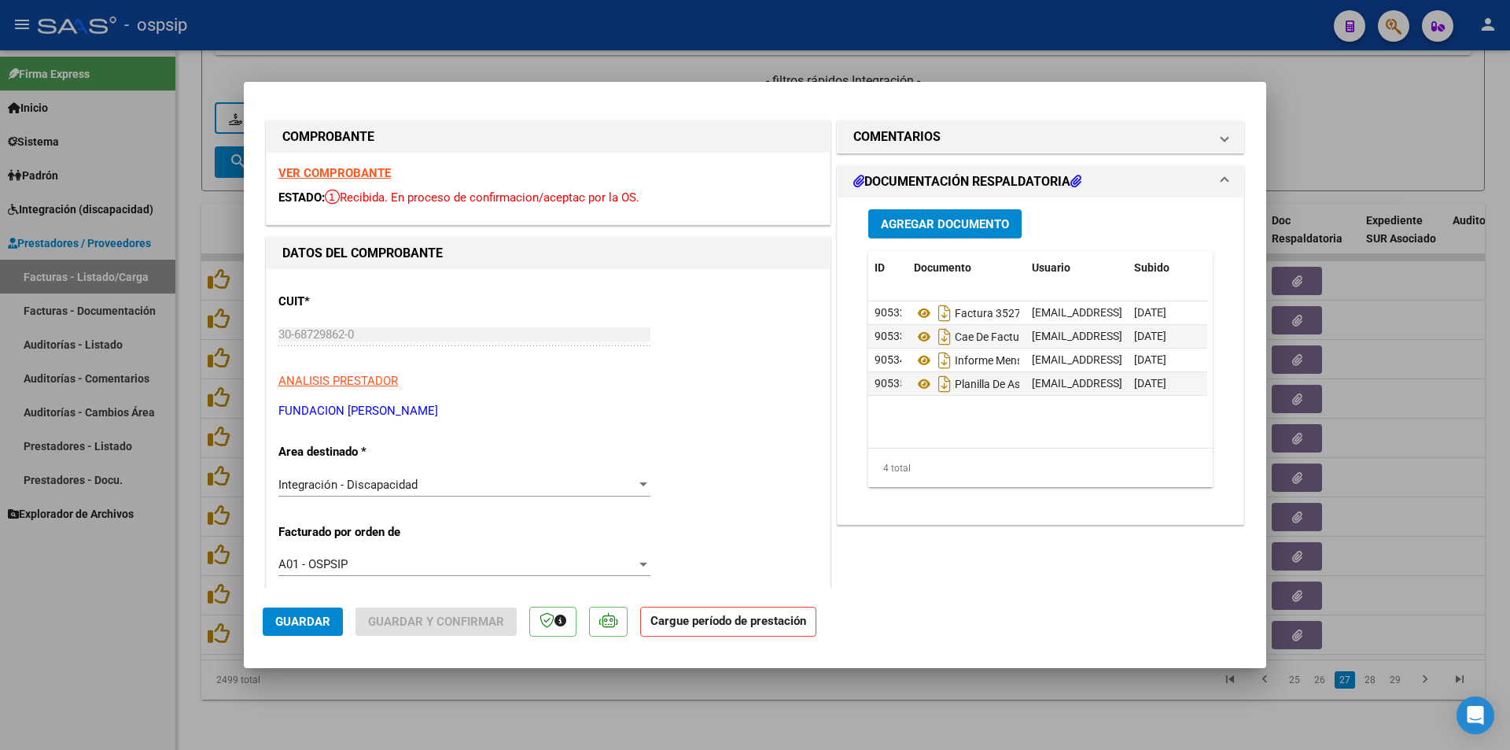
scroll to position [0, 0]
click at [317, 617] on span "Guardar" at bounding box center [302, 621] width 55 height 14
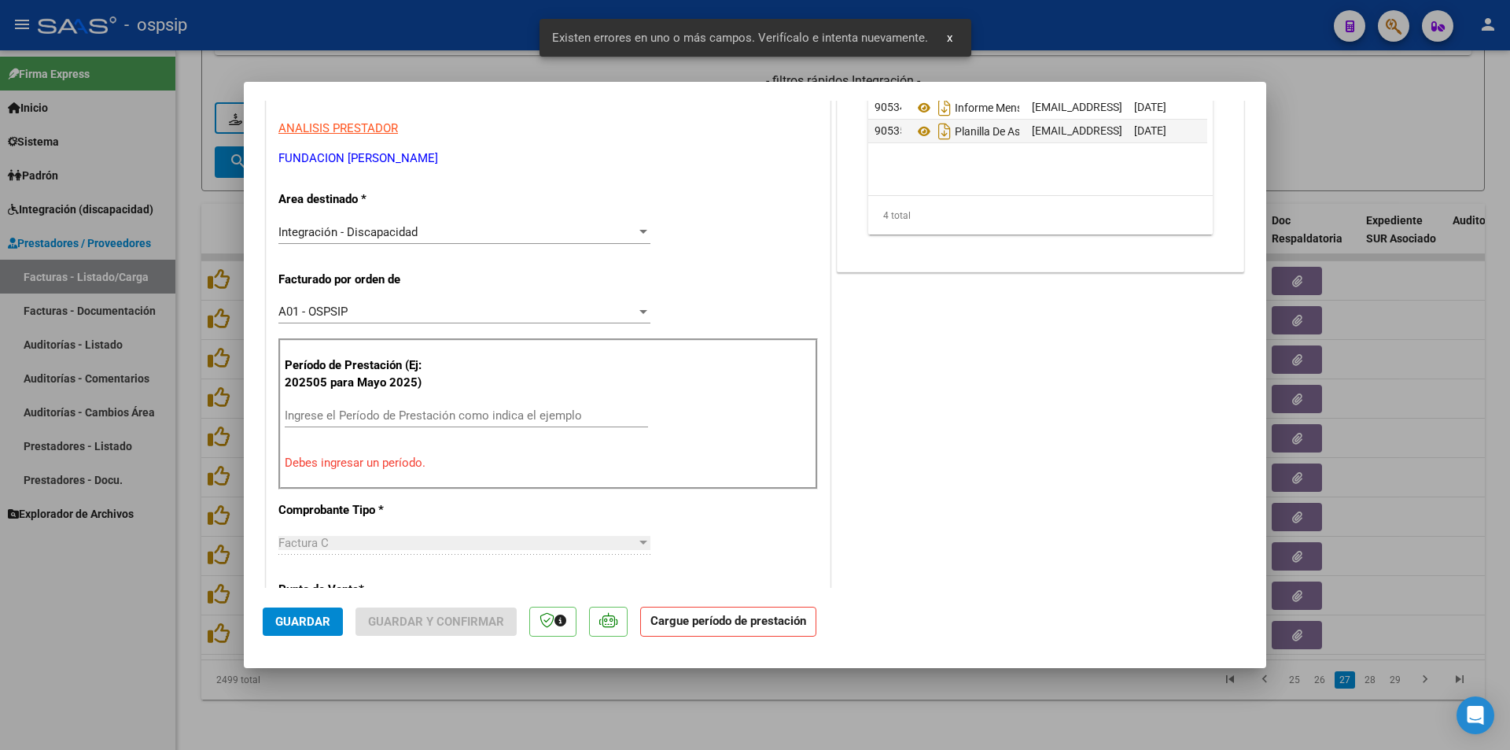
scroll to position [308, 0]
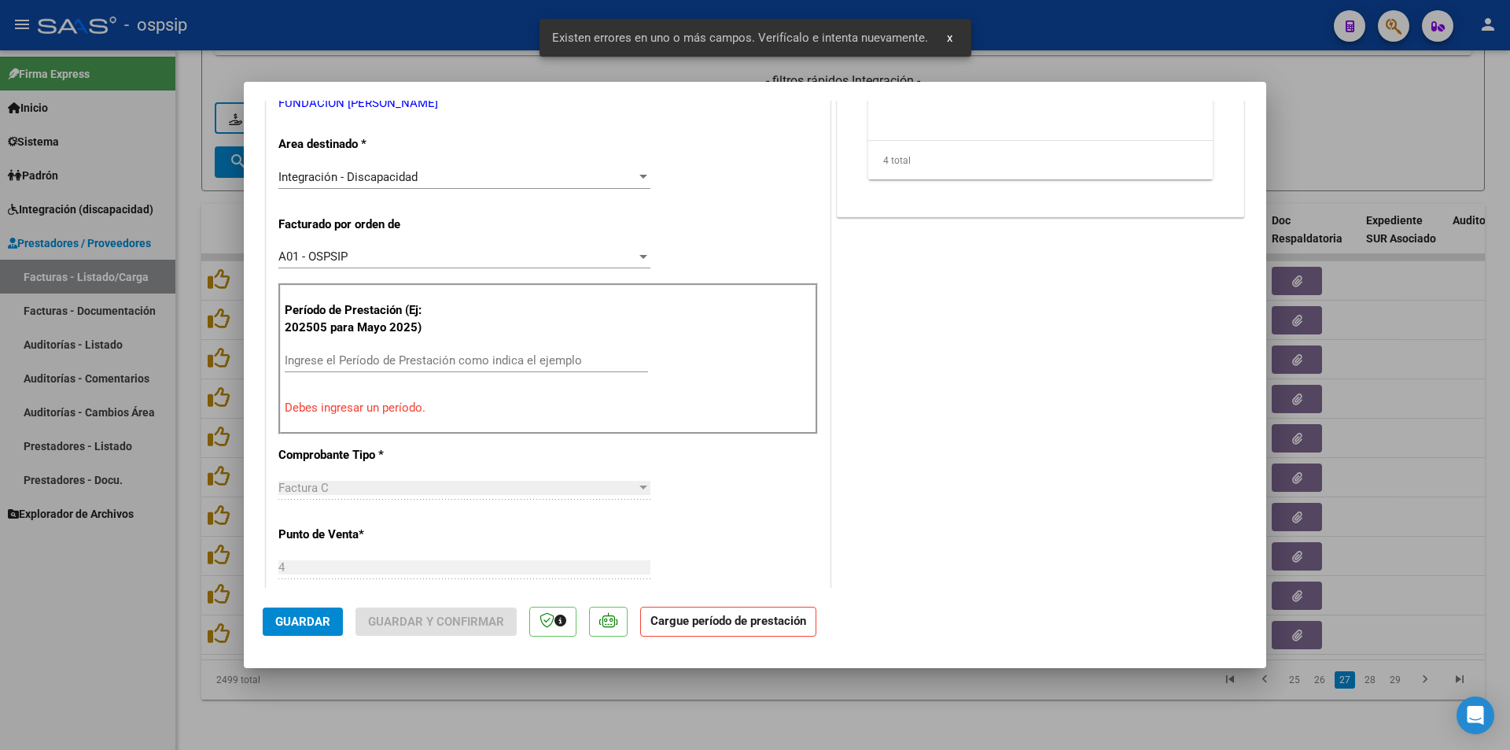
click at [300, 486] on span "Factura C" at bounding box center [303, 488] width 50 height 14
click at [329, 175] on span "Integración - Discapacidad" at bounding box center [347, 177] width 139 height 14
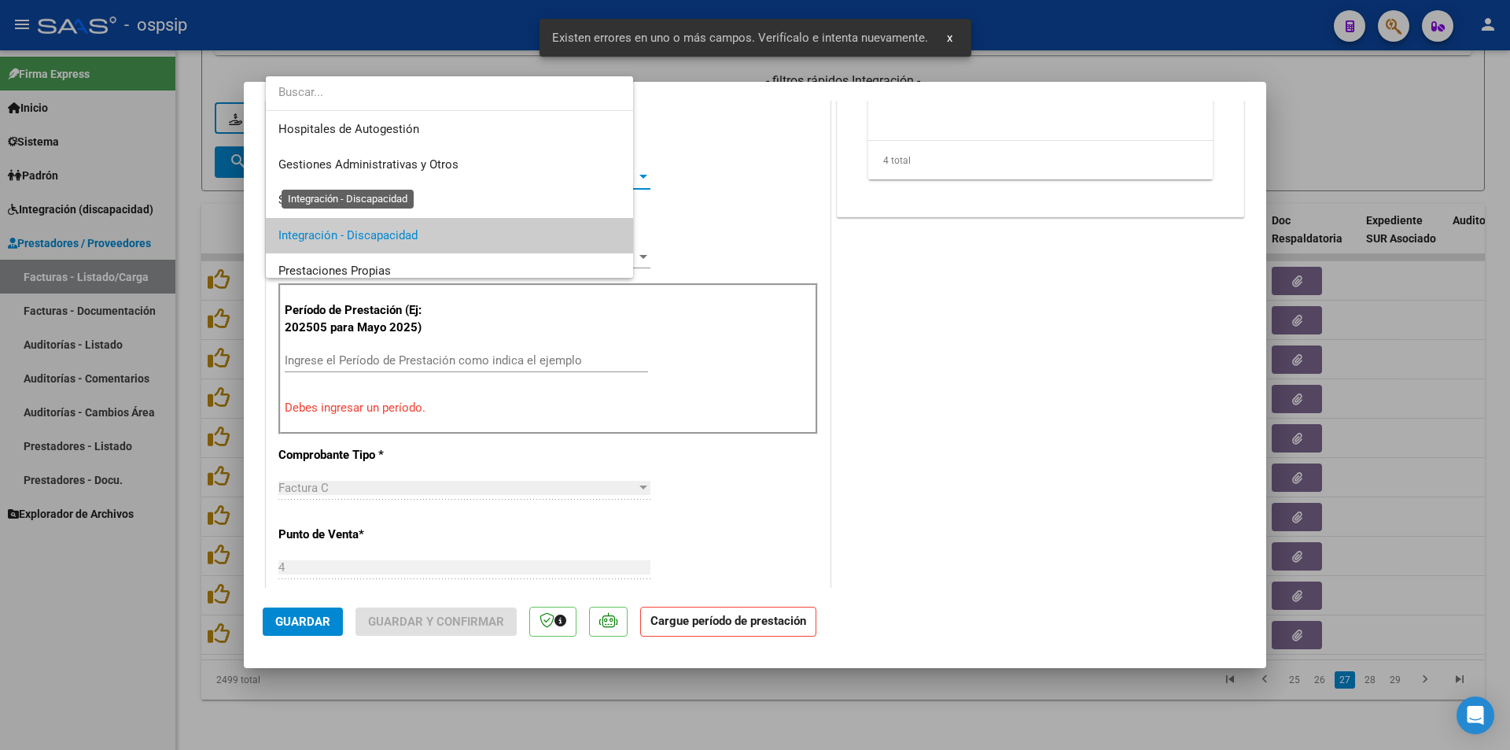
scroll to position [59, 0]
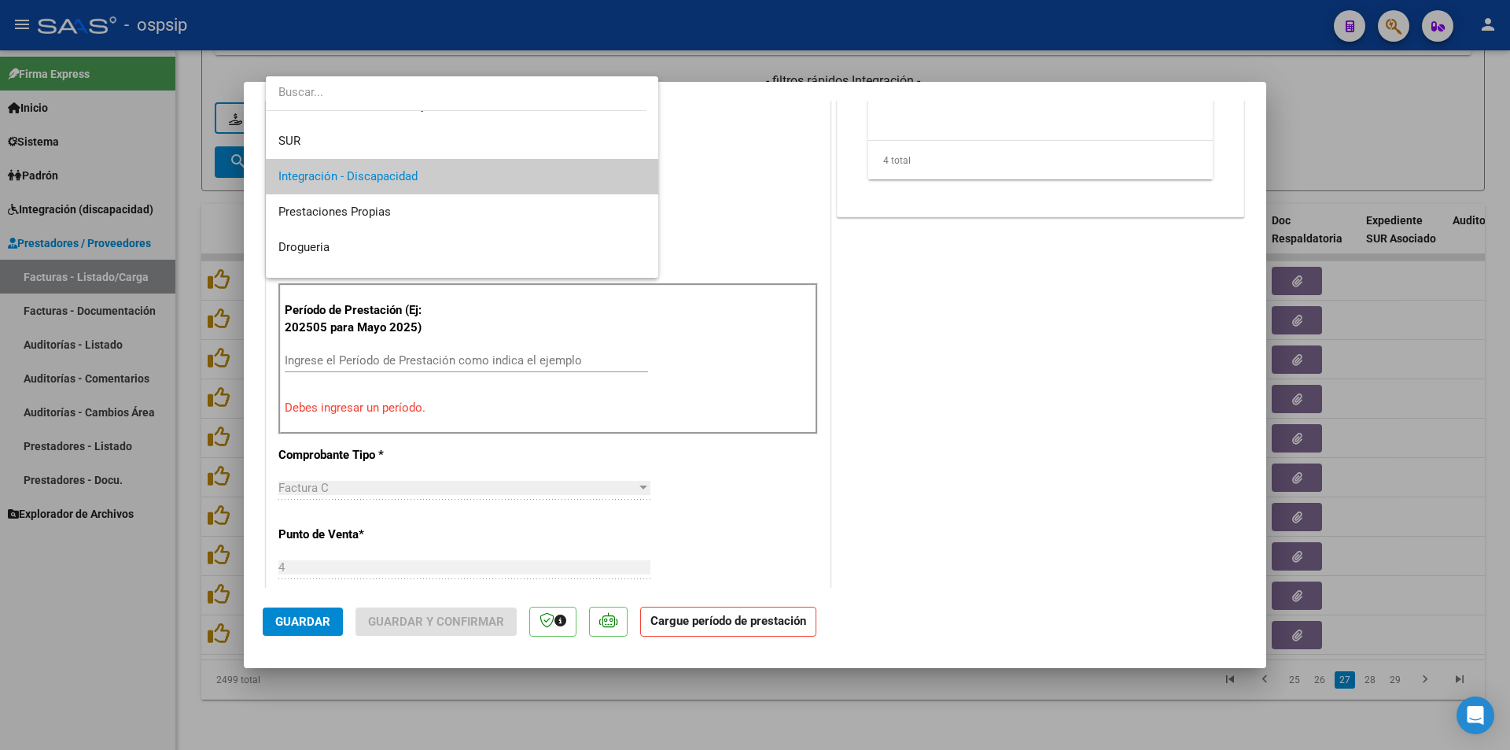
click at [279, 563] on div at bounding box center [755, 375] width 1510 height 750
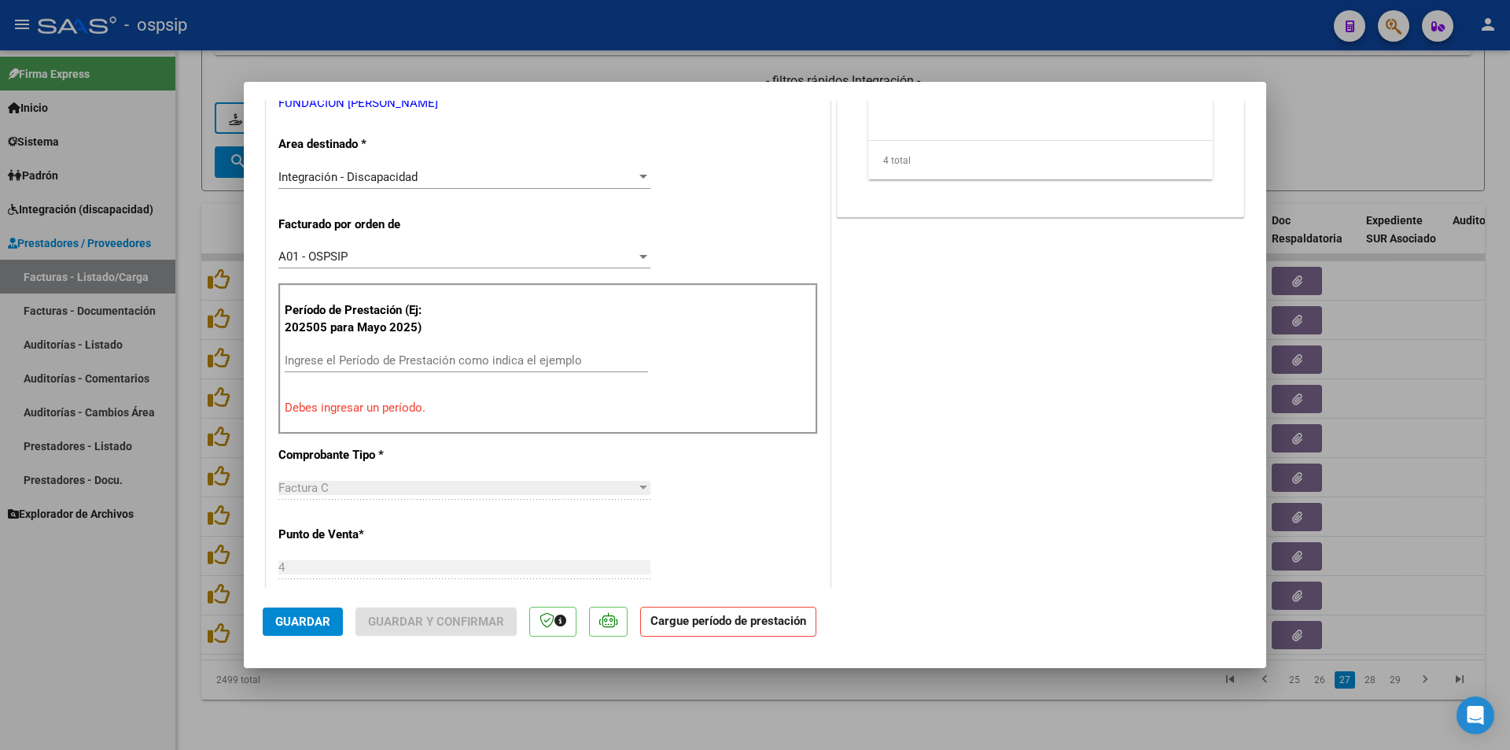
click at [731, 627] on strong "Cargue período de prestación" at bounding box center [728, 621] width 176 height 31
click at [356, 362] on input "Ingrese el Período de Prestación como indica el ejemplo" at bounding box center [466, 360] width 363 height 14
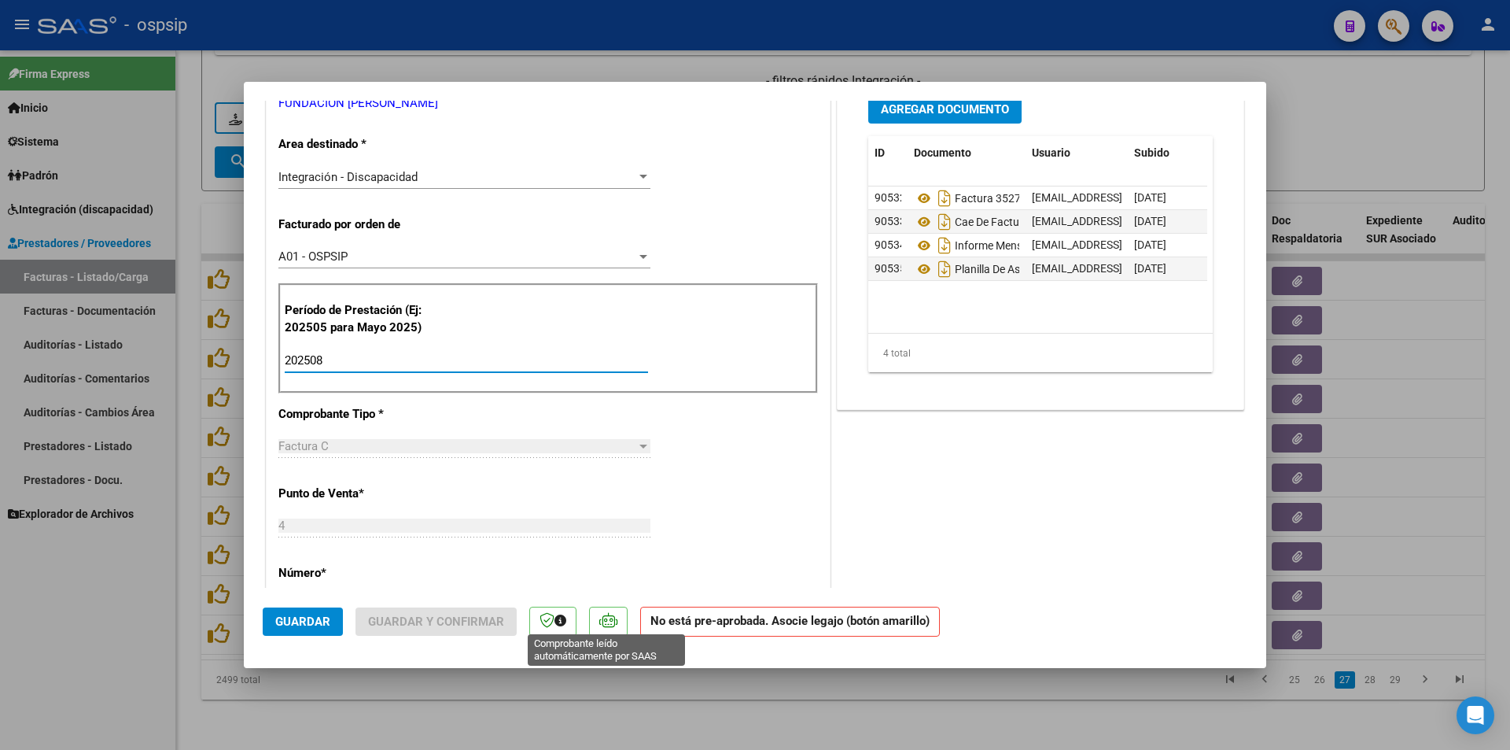
type input "202508"
click at [606, 628] on icon at bounding box center [608, 620] width 18 height 16
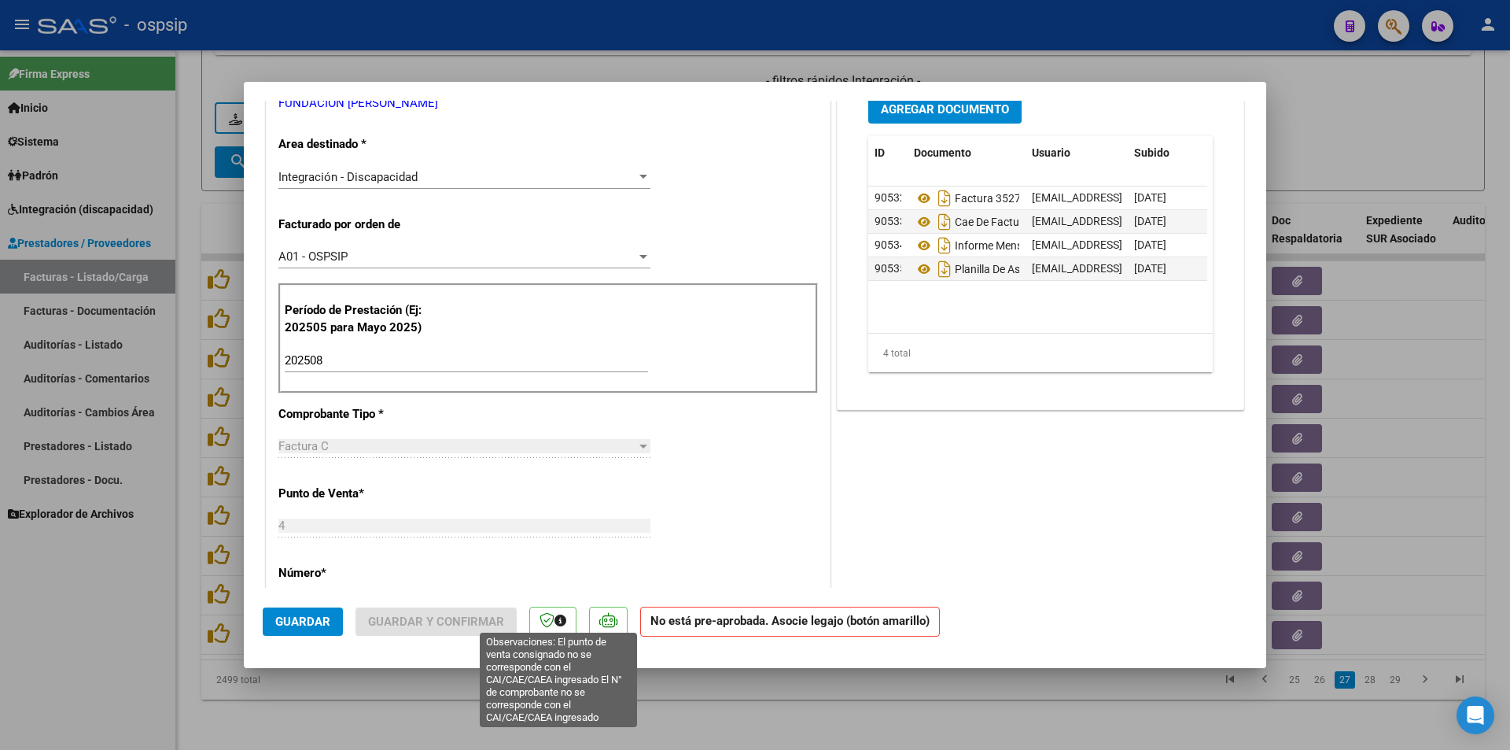
click at [555, 622] on icon at bounding box center [561, 620] width 12 height 12
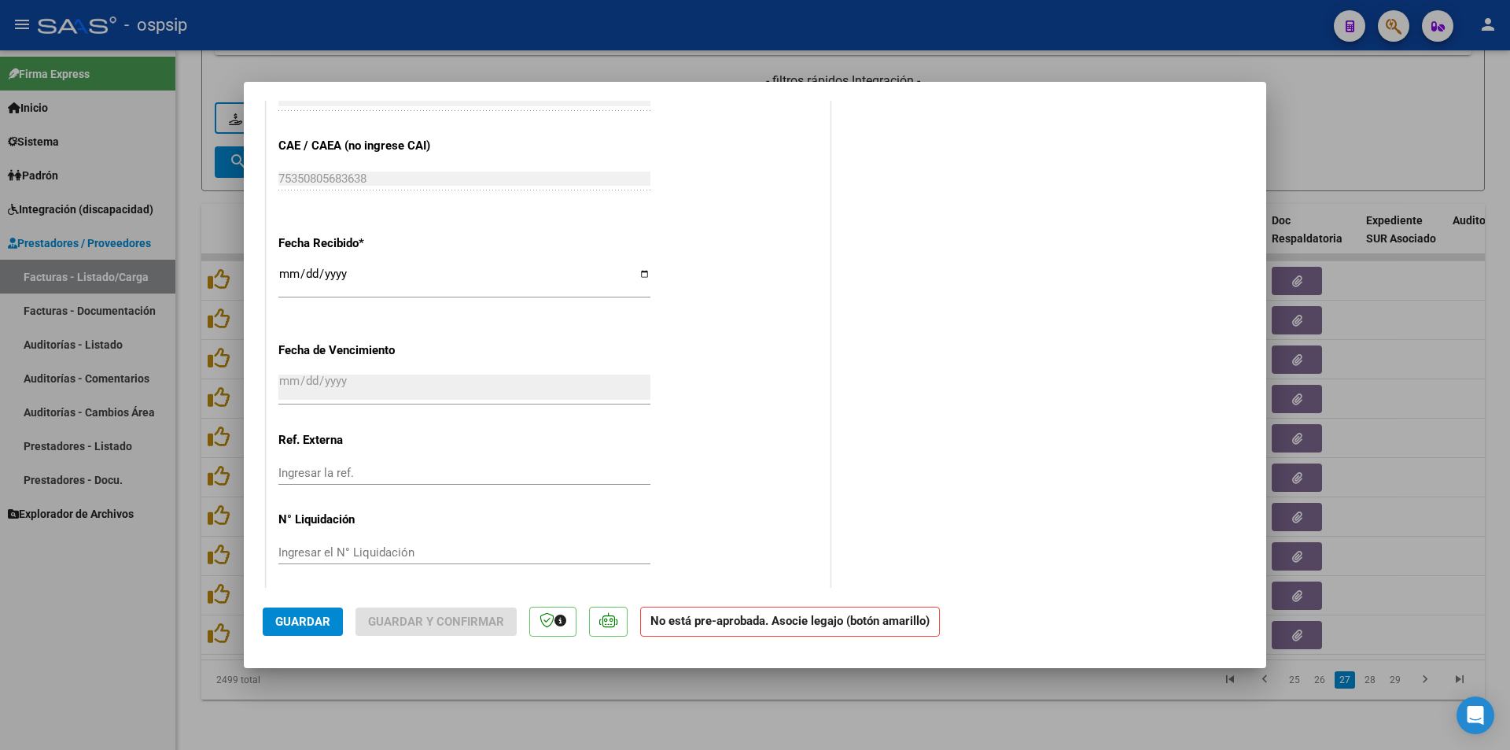
scroll to position [991, 0]
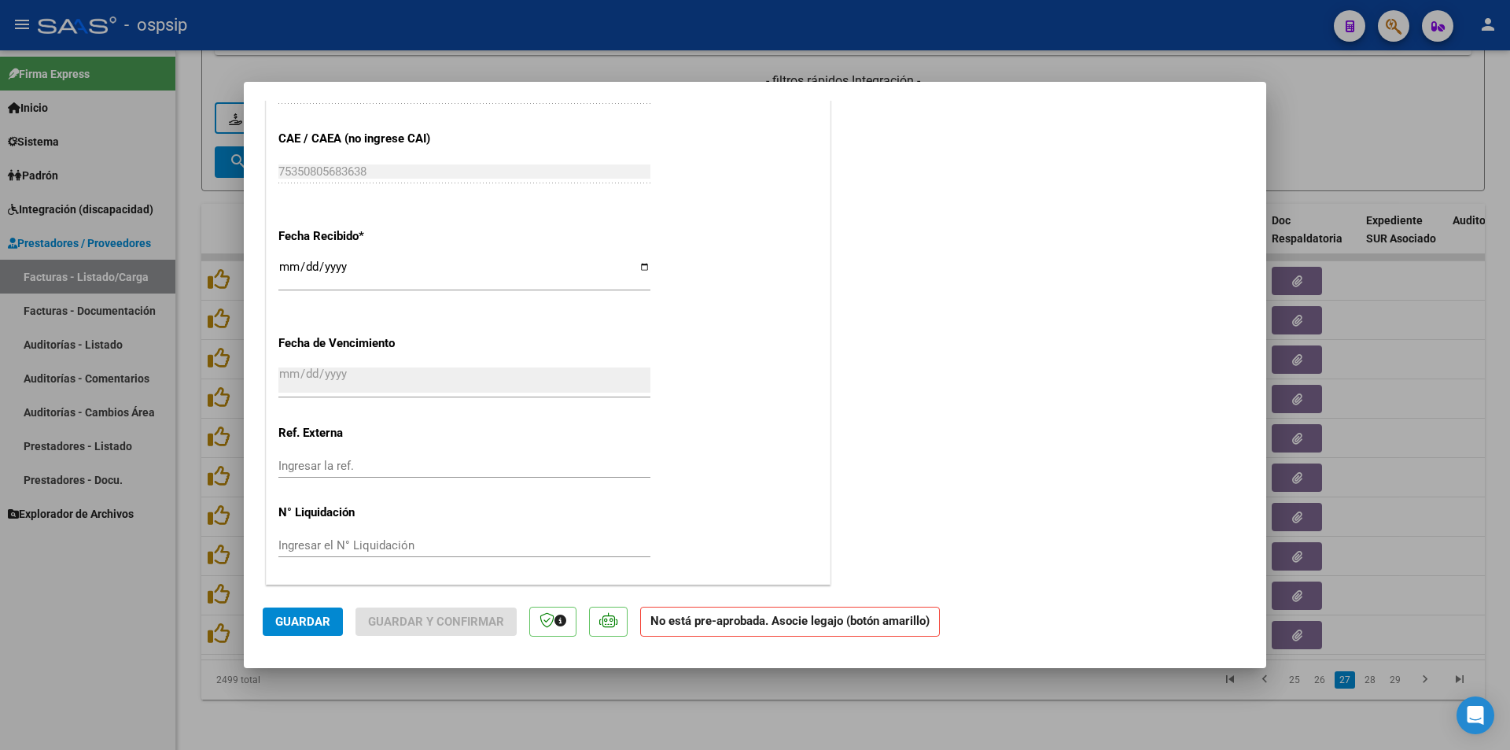
click at [306, 628] on span "Guardar" at bounding box center [302, 621] width 55 height 14
click at [309, 694] on div at bounding box center [755, 375] width 1510 height 750
type input "$ 0,00"
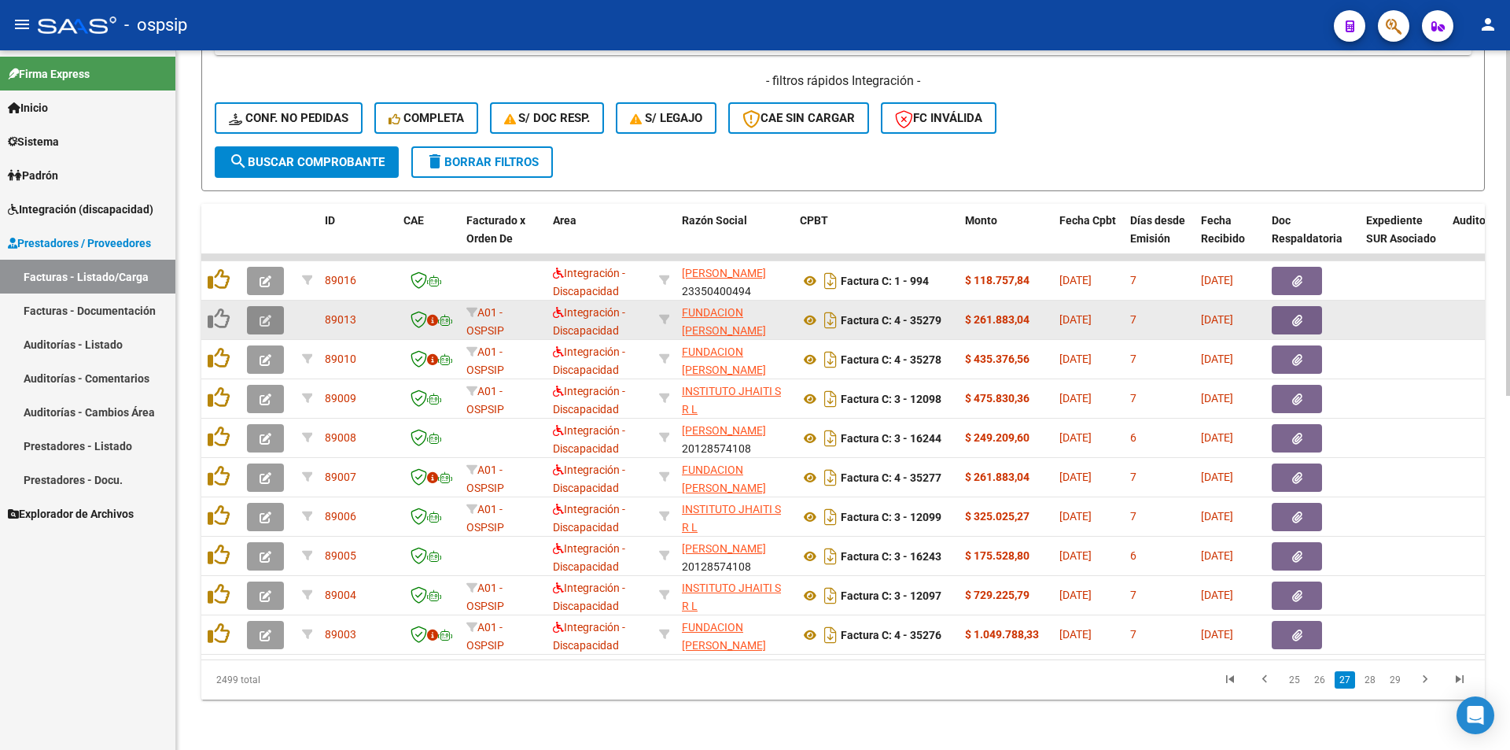
click at [275, 316] on button "button" at bounding box center [265, 320] width 37 height 28
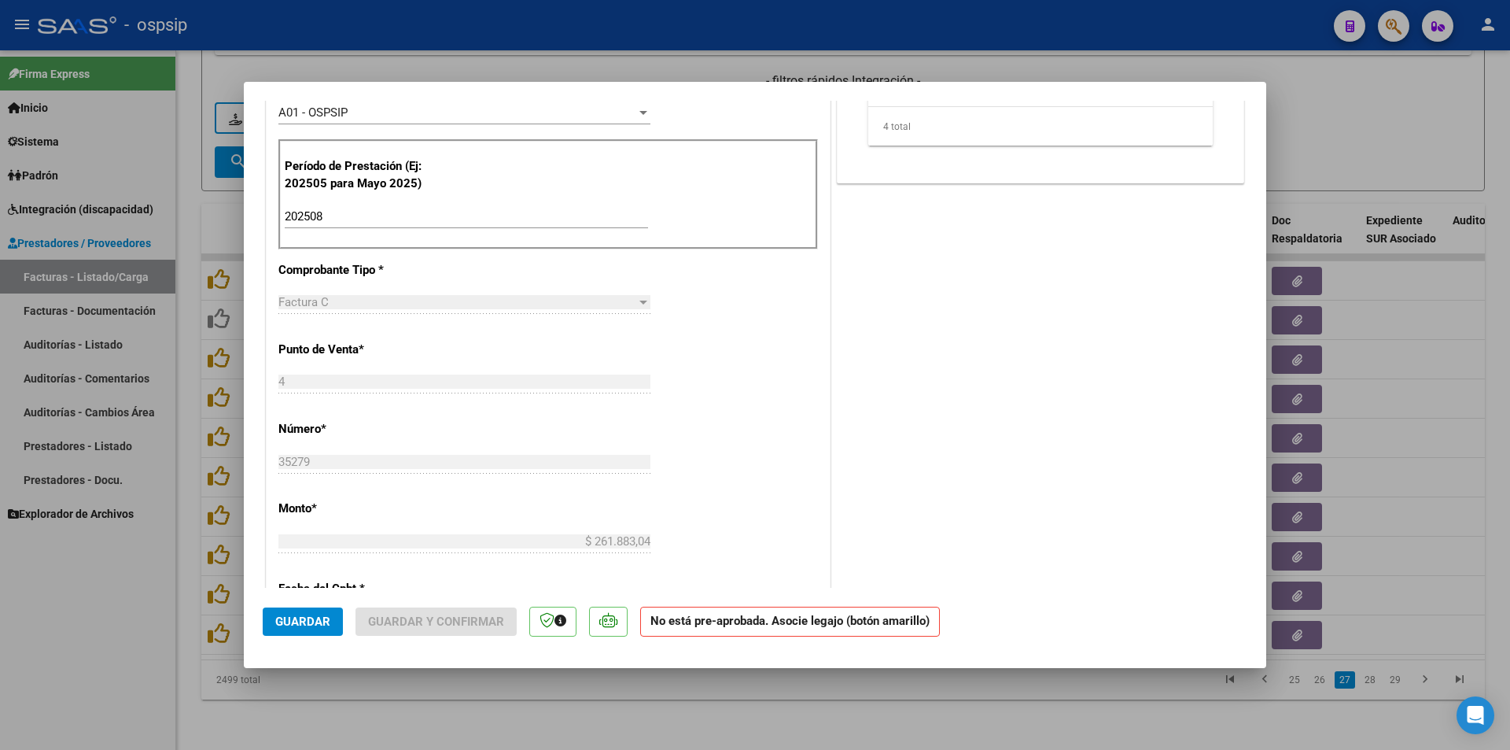
scroll to position [472, 0]
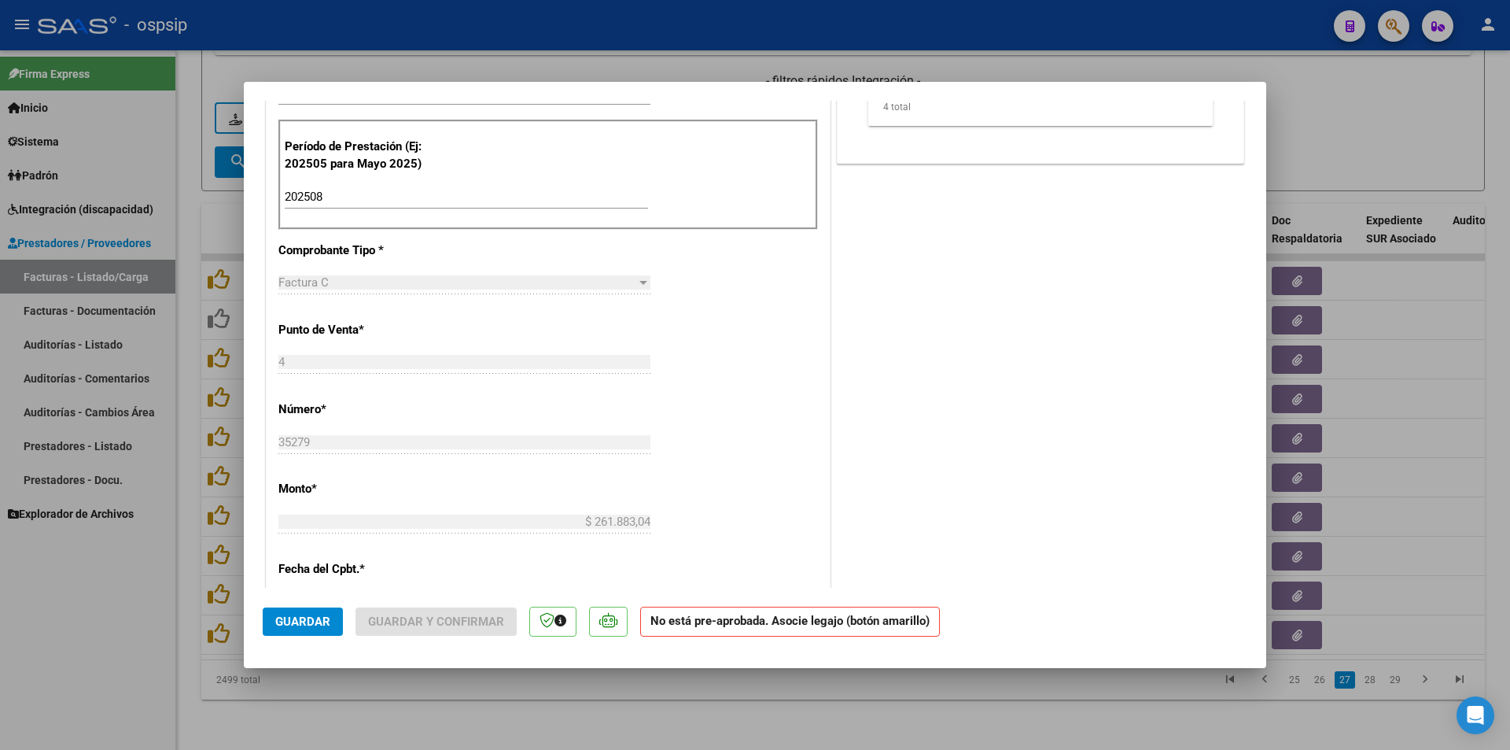
click at [437, 280] on div "Factura C" at bounding box center [457, 282] width 358 height 14
drag, startPoint x: 644, startPoint y: 282, endPoint x: 633, endPoint y: 282, distance: 11.0
click at [636, 282] on div at bounding box center [643, 282] width 14 height 13
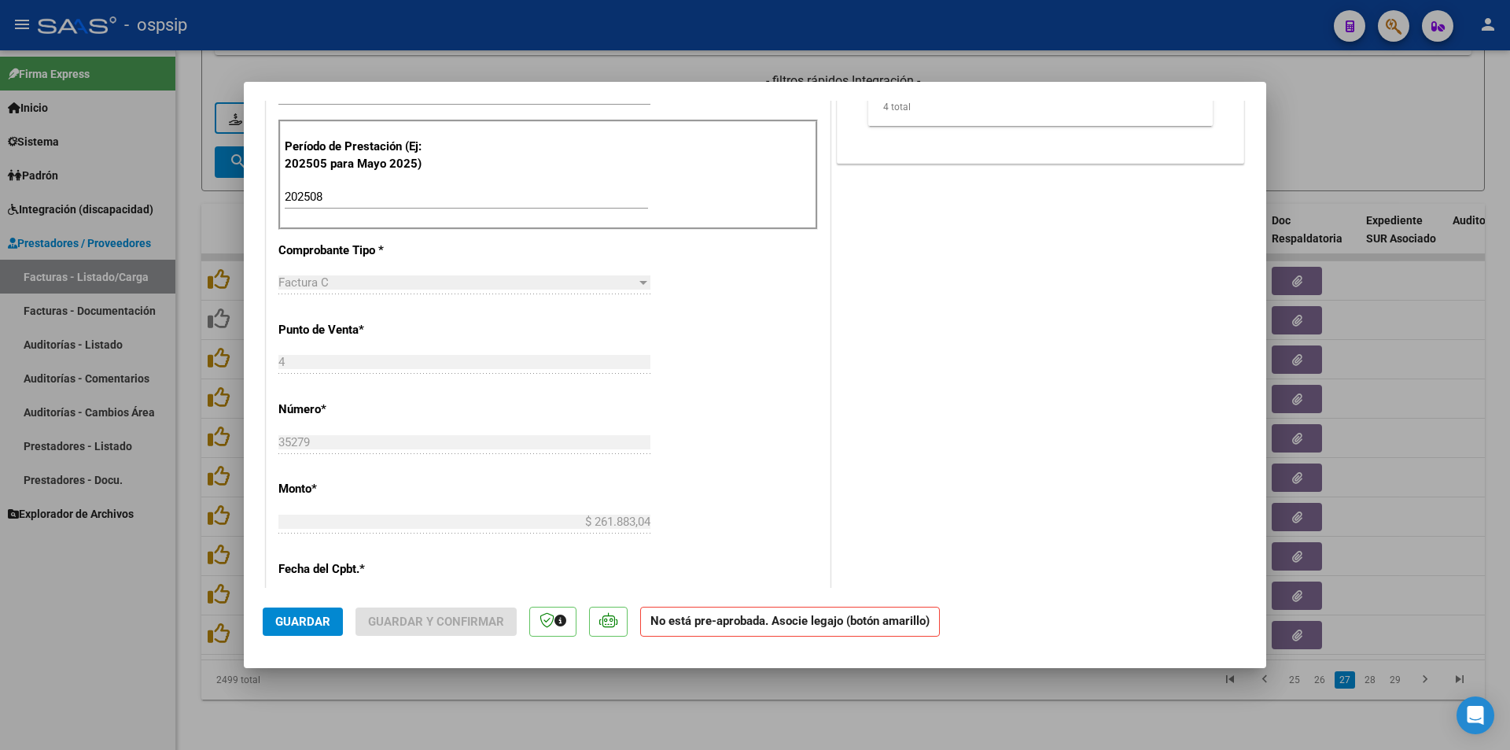
click at [636, 282] on div at bounding box center [643, 282] width 14 height 13
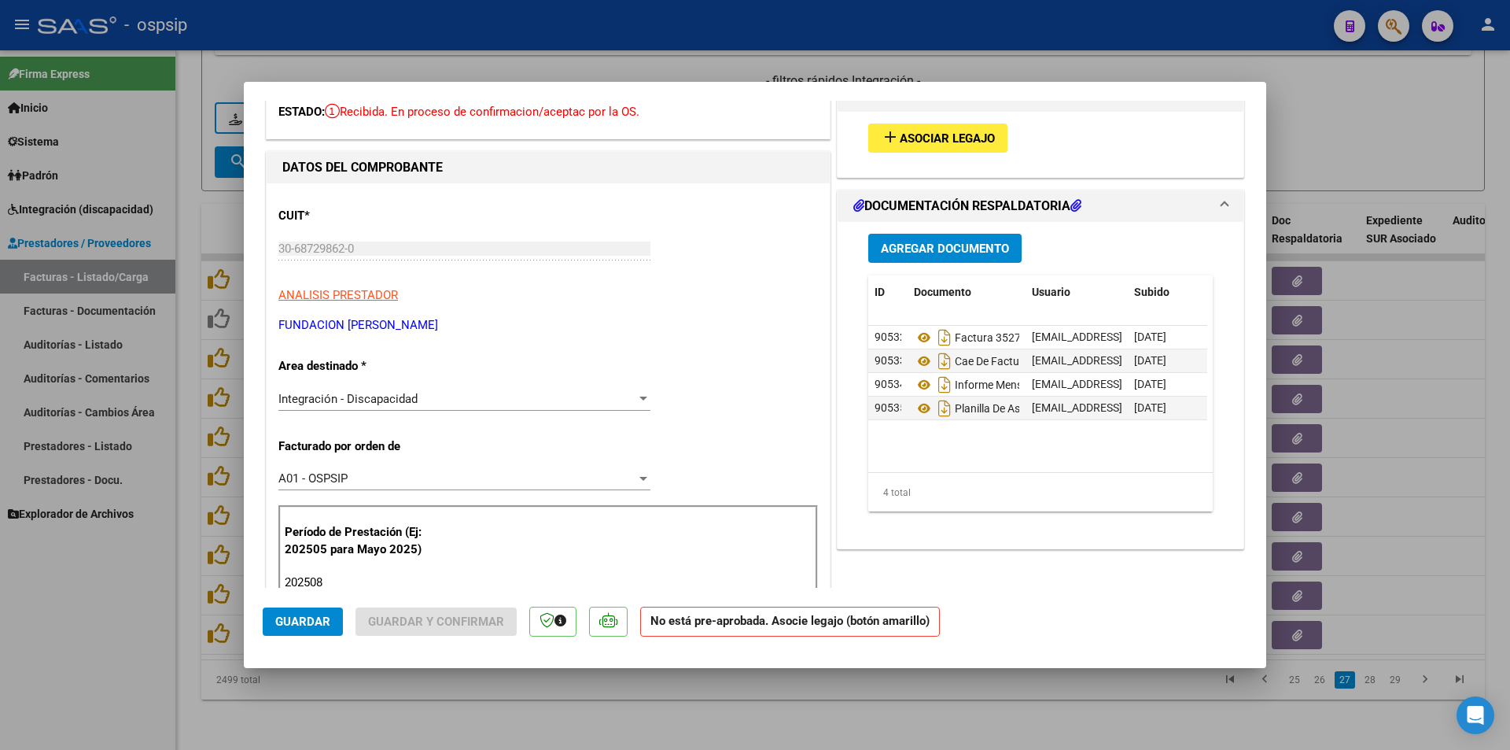
scroll to position [0, 0]
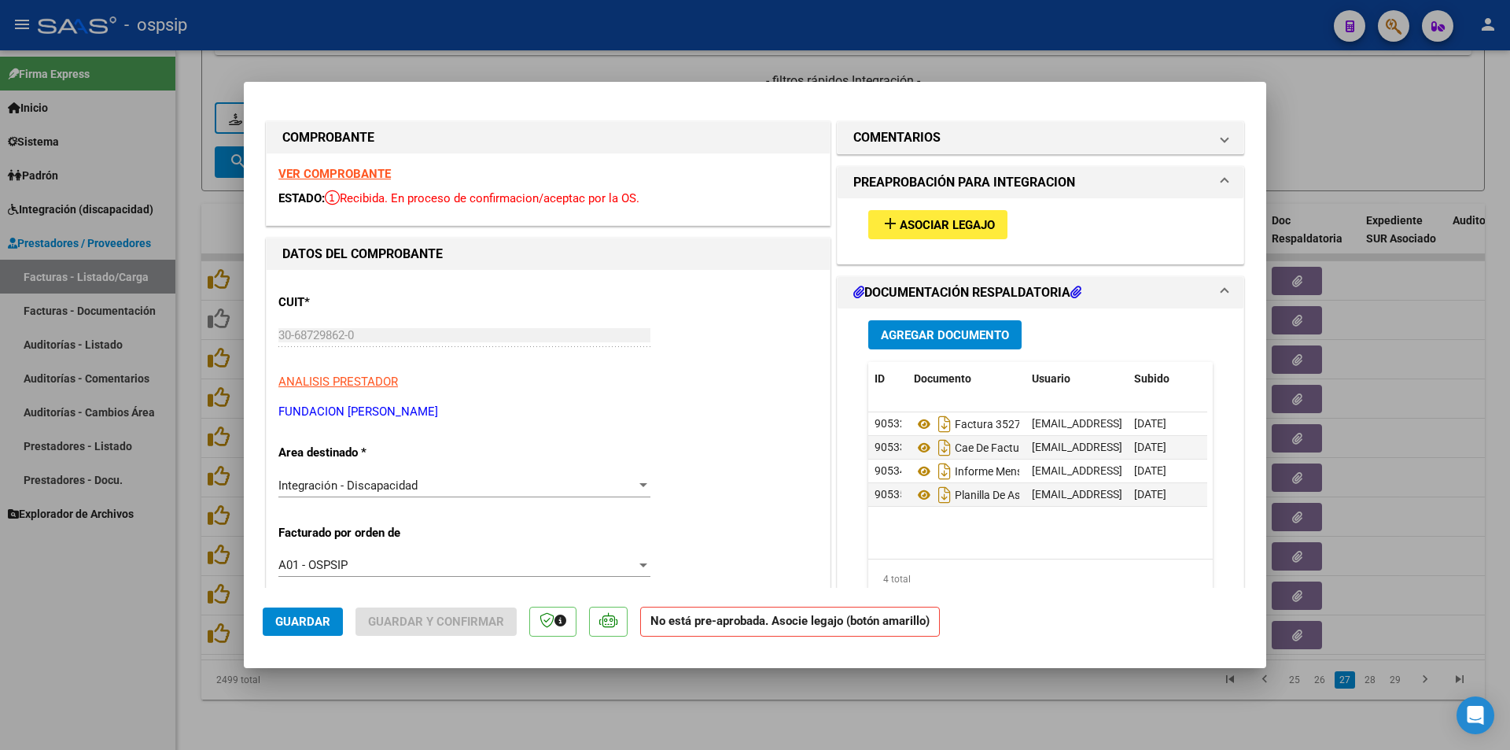
click at [897, 215] on button "add Asociar Legajo" at bounding box center [937, 224] width 139 height 29
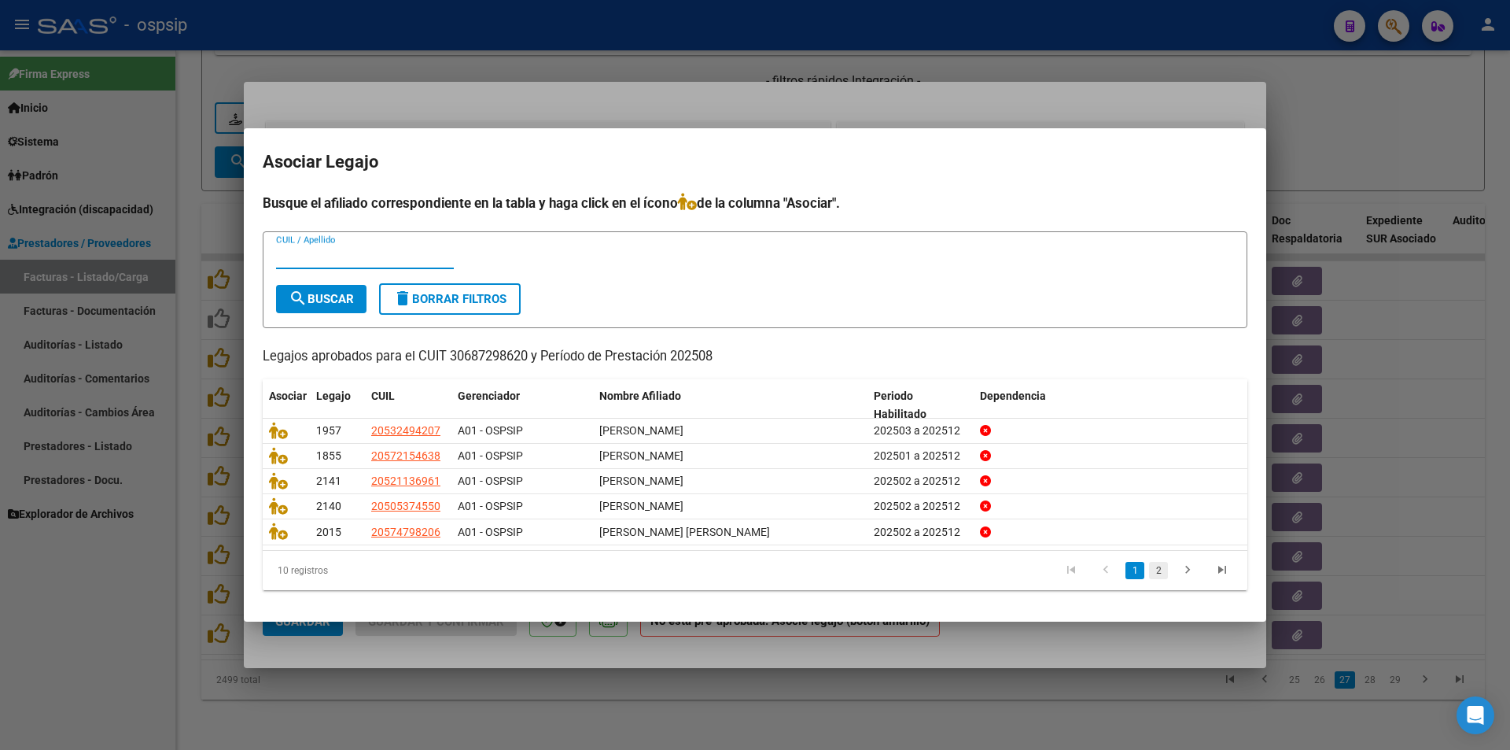
click at [1154, 573] on link "2" at bounding box center [1158, 570] width 19 height 17
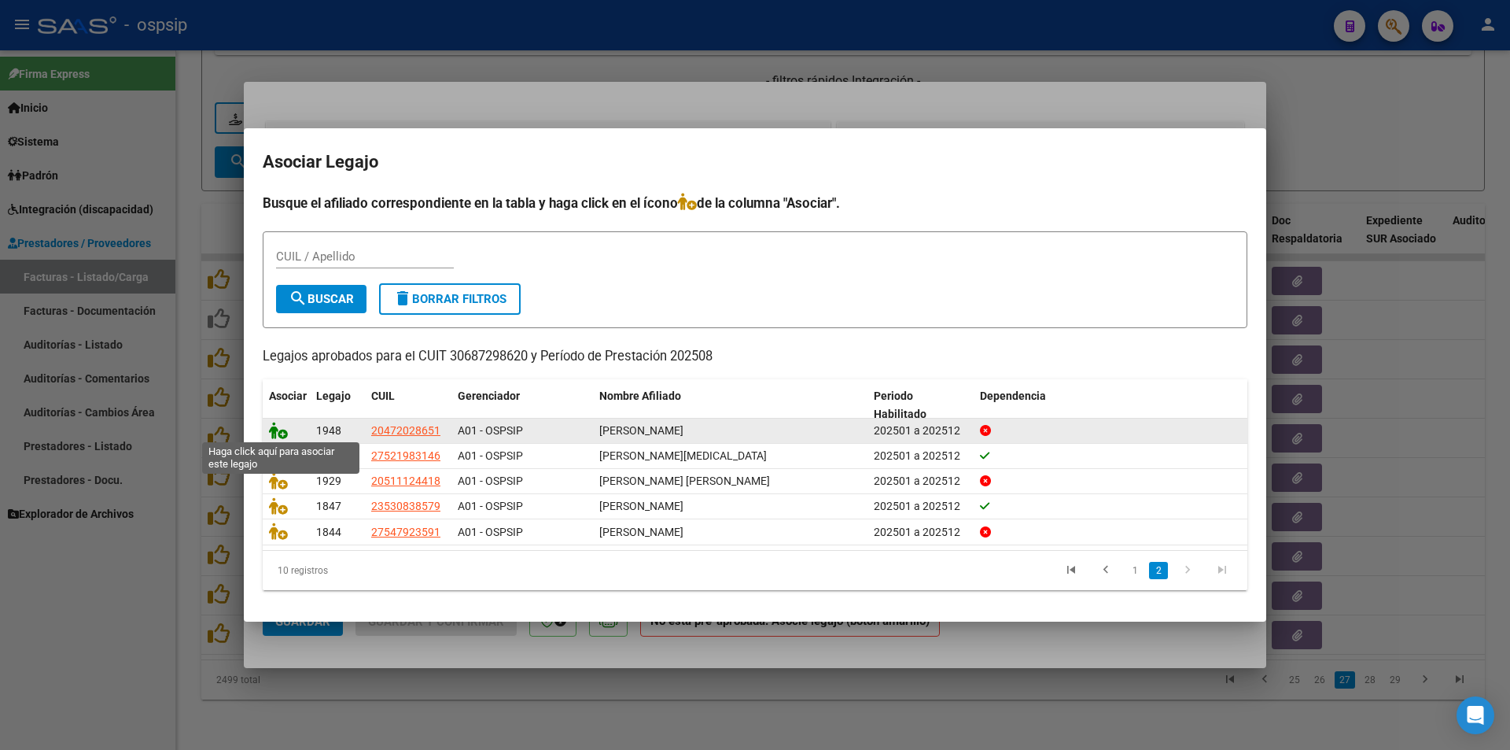
click at [276, 428] on icon at bounding box center [278, 430] width 19 height 17
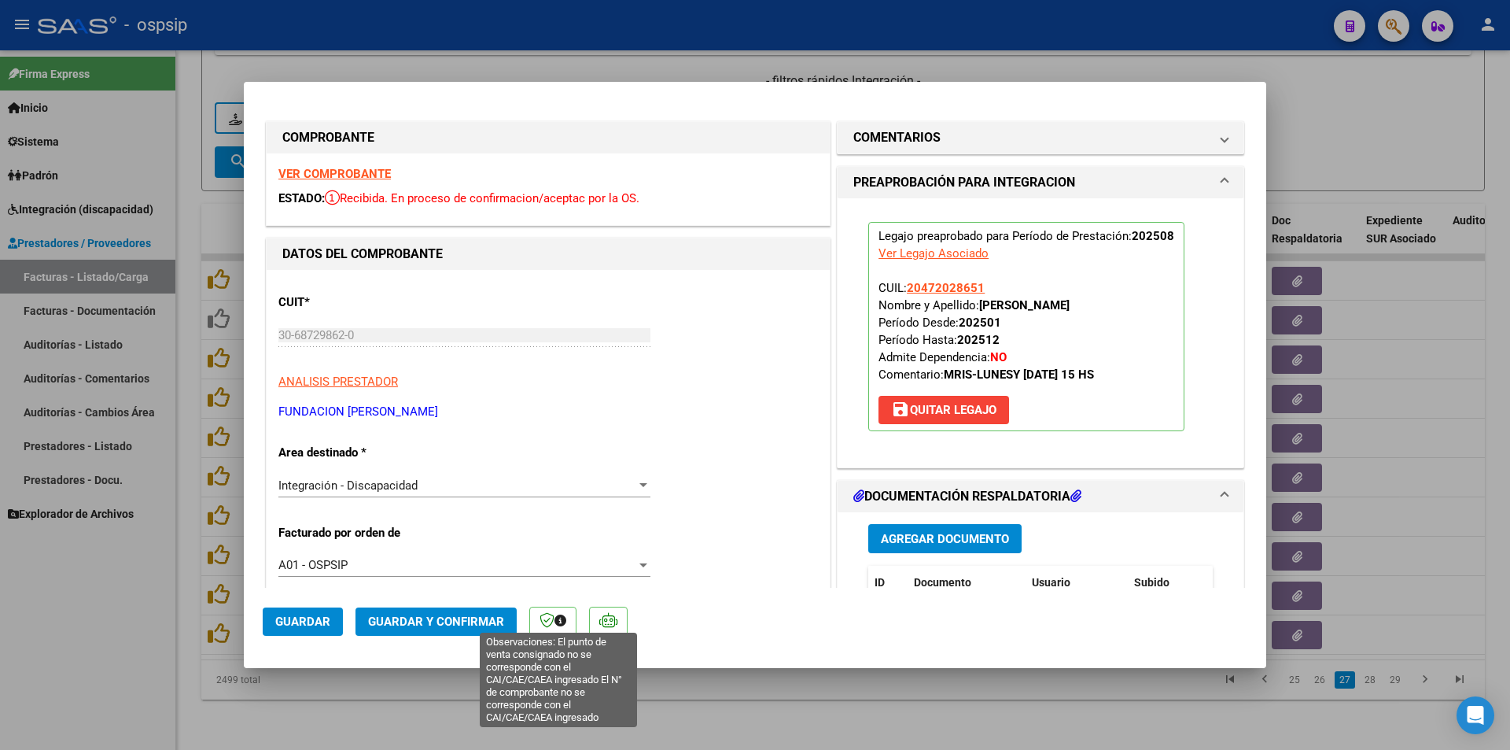
click at [557, 625] on icon at bounding box center [561, 620] width 12 height 12
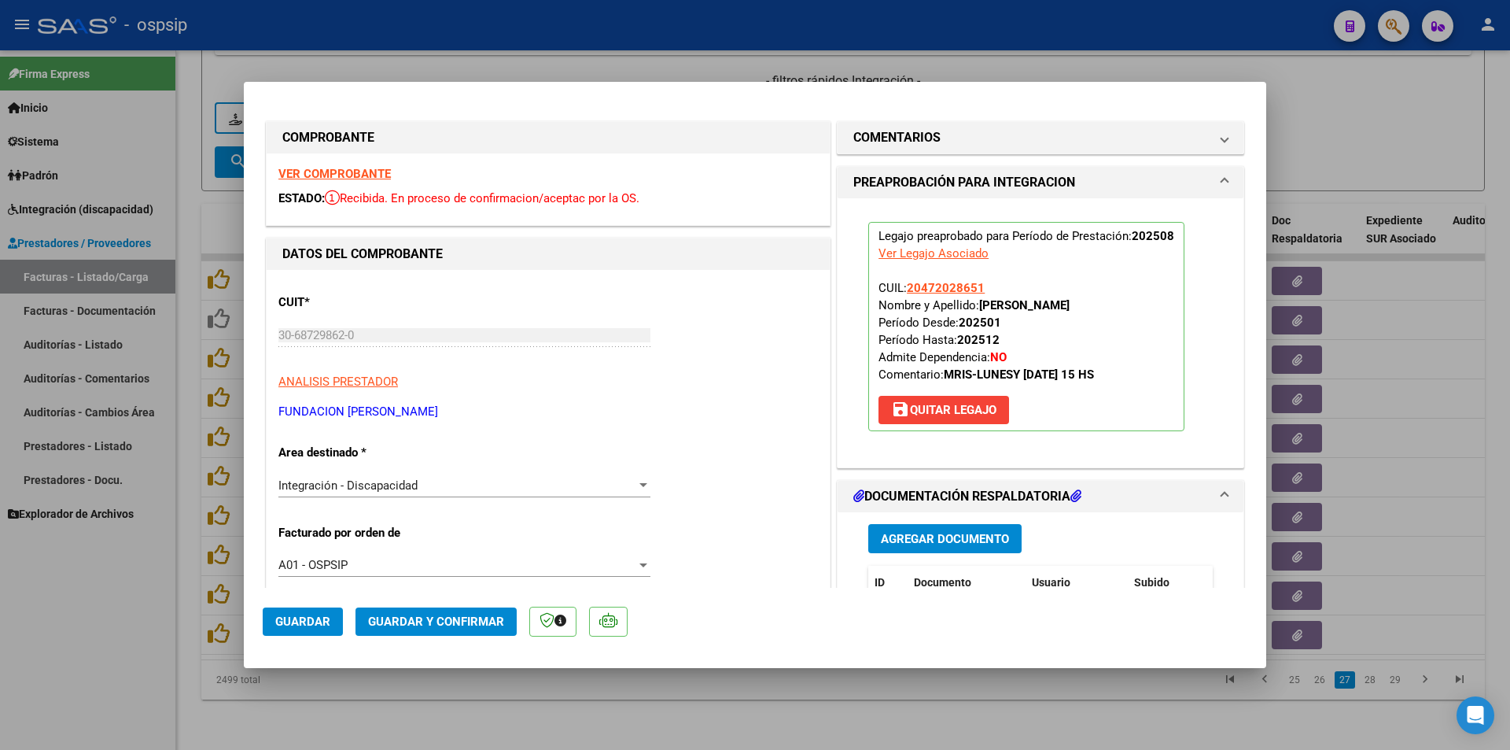
click at [557, 625] on icon at bounding box center [561, 620] width 12 height 12
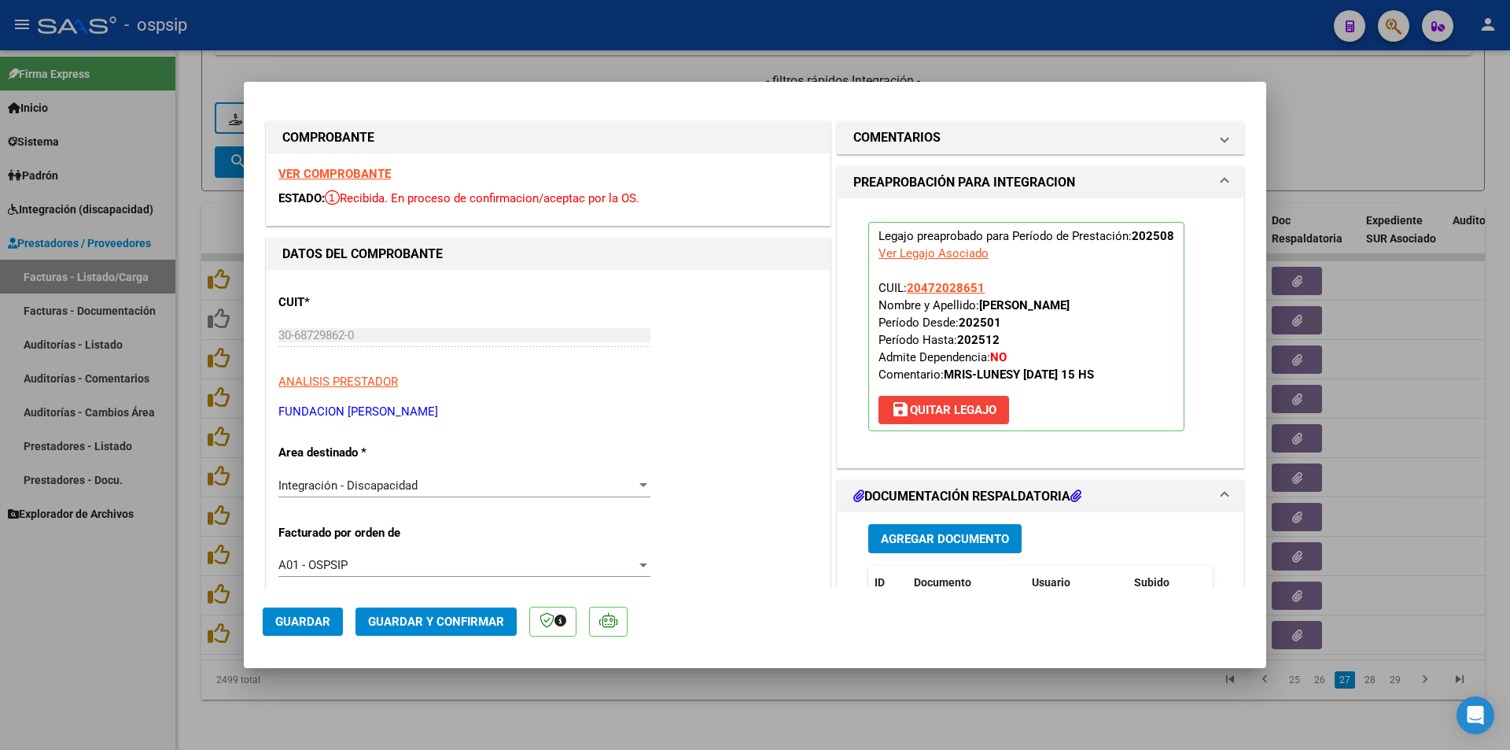
click at [319, 625] on span "Guardar" at bounding box center [302, 621] width 55 height 14
click at [370, 704] on div at bounding box center [755, 375] width 1510 height 750
type input "$ 0,00"
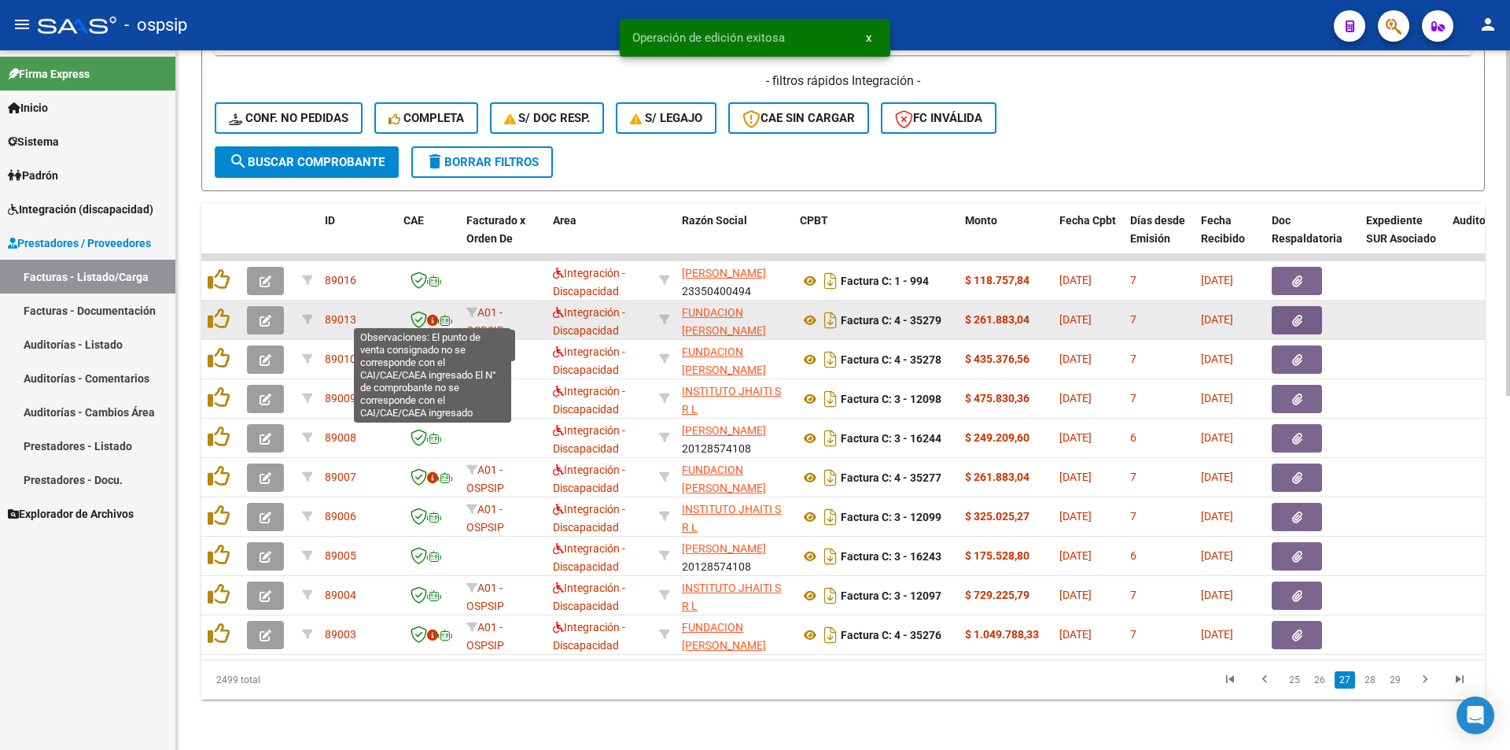
click at [433, 315] on icon at bounding box center [432, 320] width 11 height 11
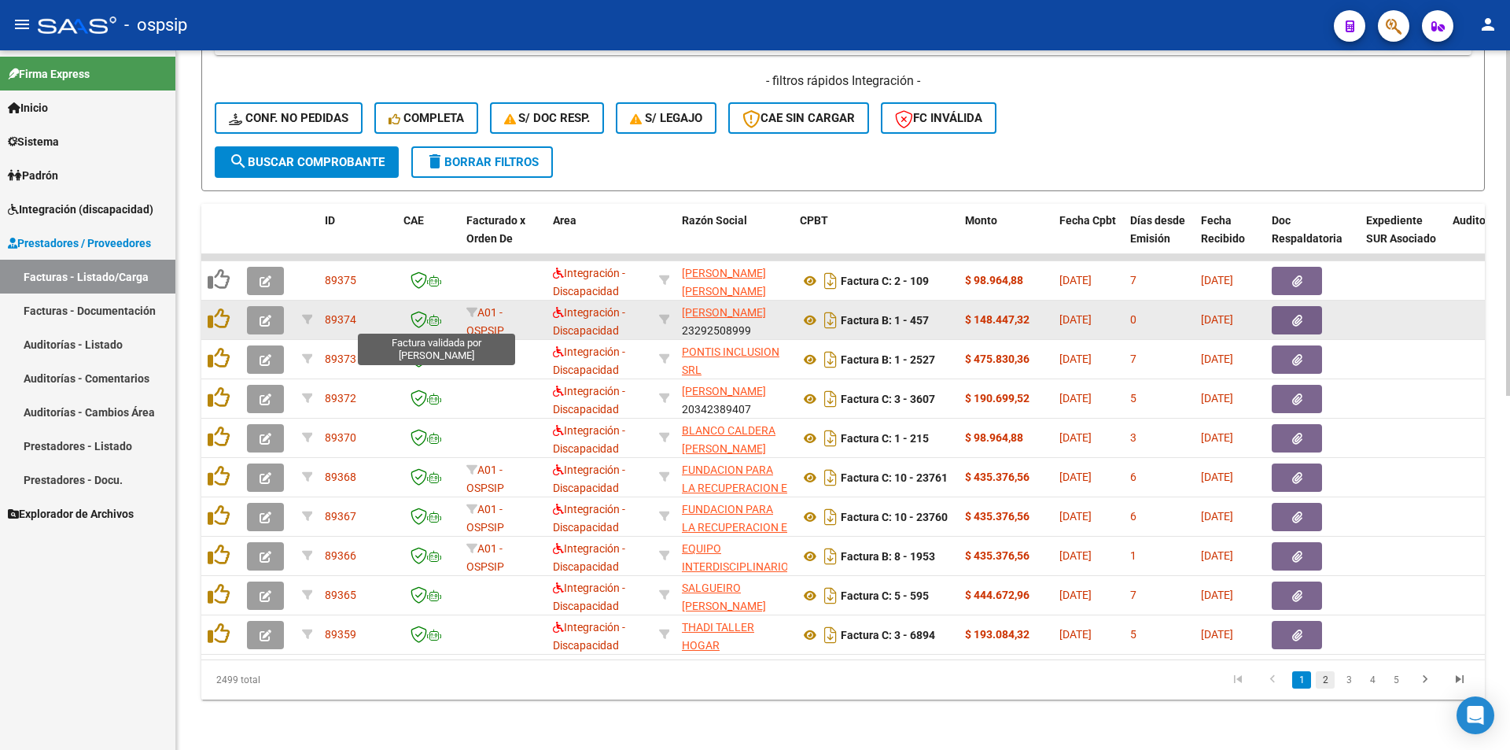
click at [1325, 688] on link "2" at bounding box center [1325, 679] width 19 height 17
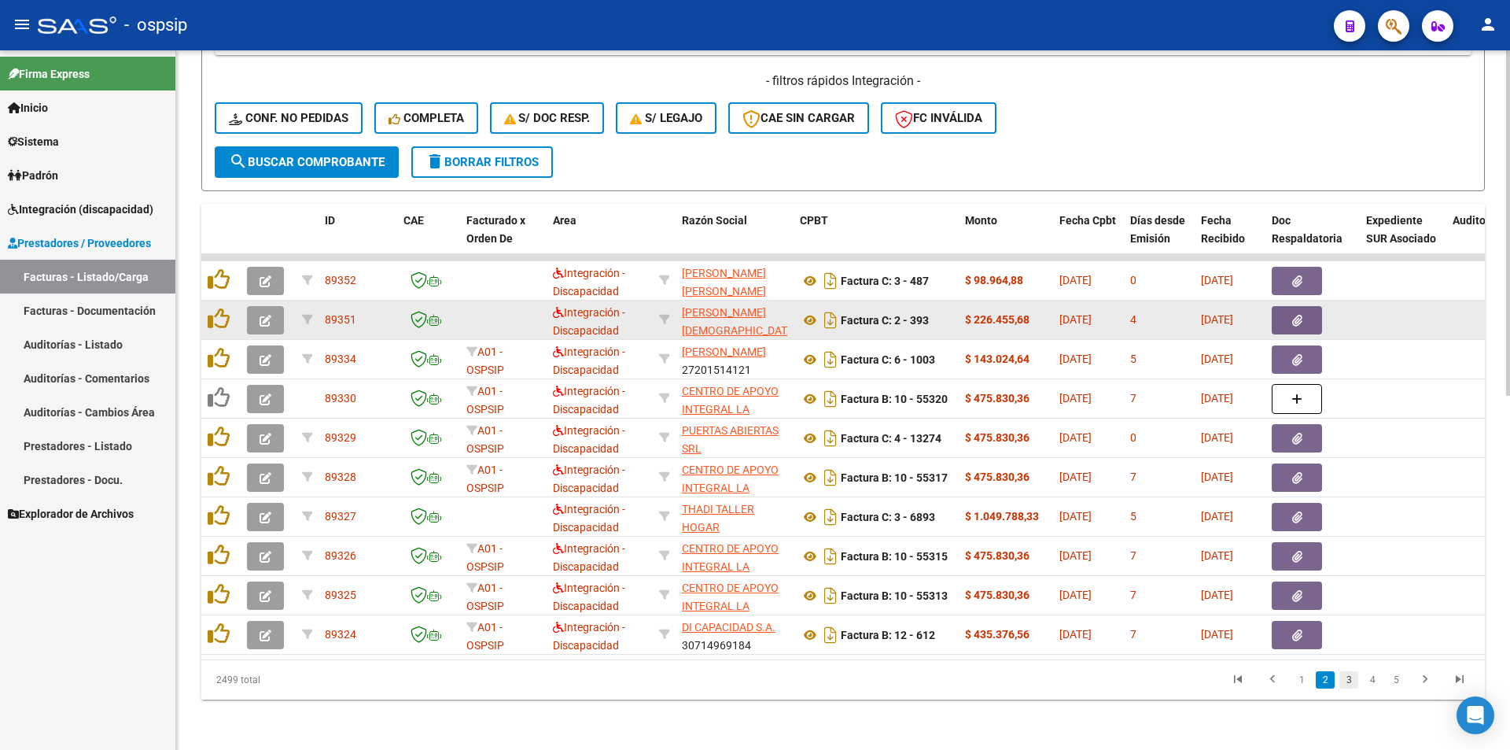
click at [1346, 688] on link "3" at bounding box center [1349, 679] width 19 height 17
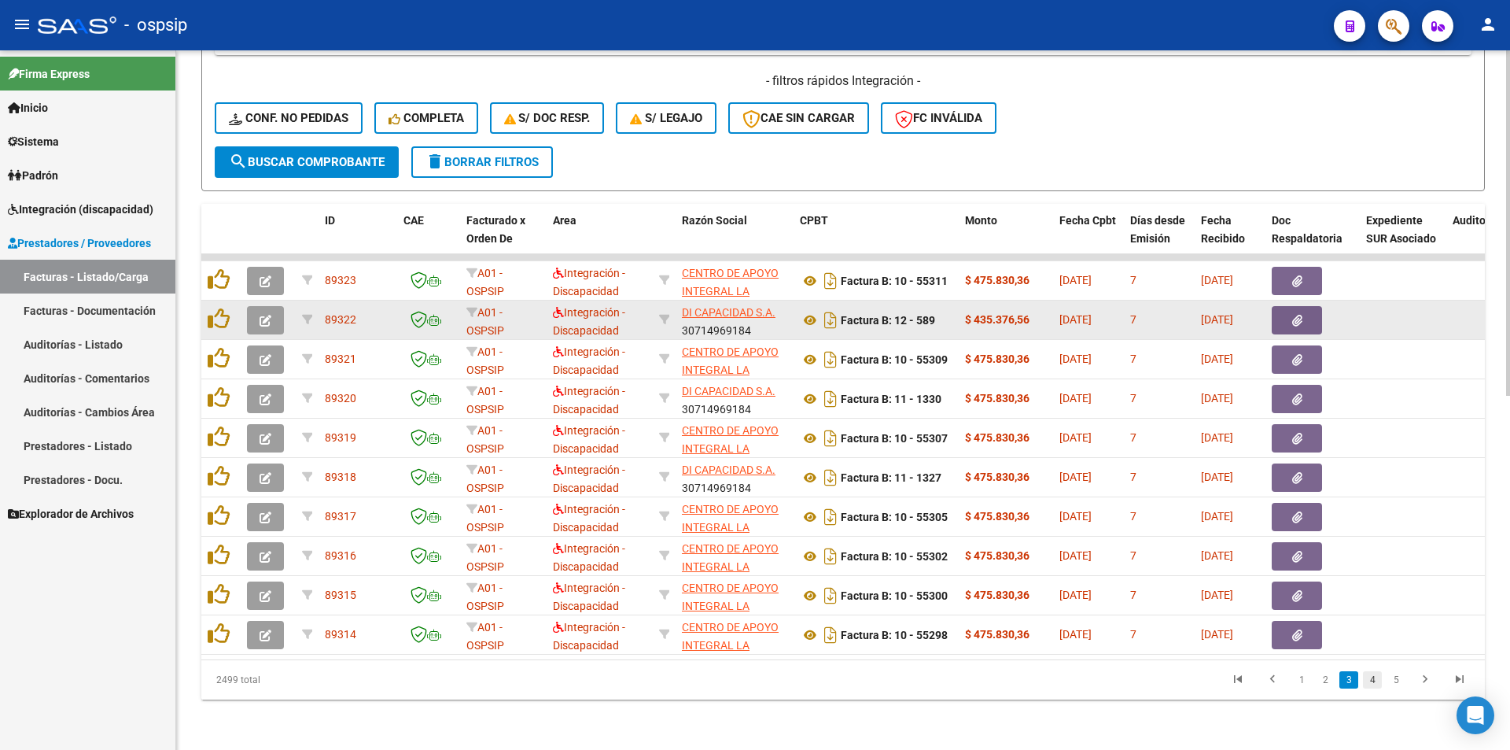
click at [1372, 687] on link "4" at bounding box center [1372, 679] width 19 height 17
click at [1372, 687] on link "5" at bounding box center [1372, 679] width 19 height 17
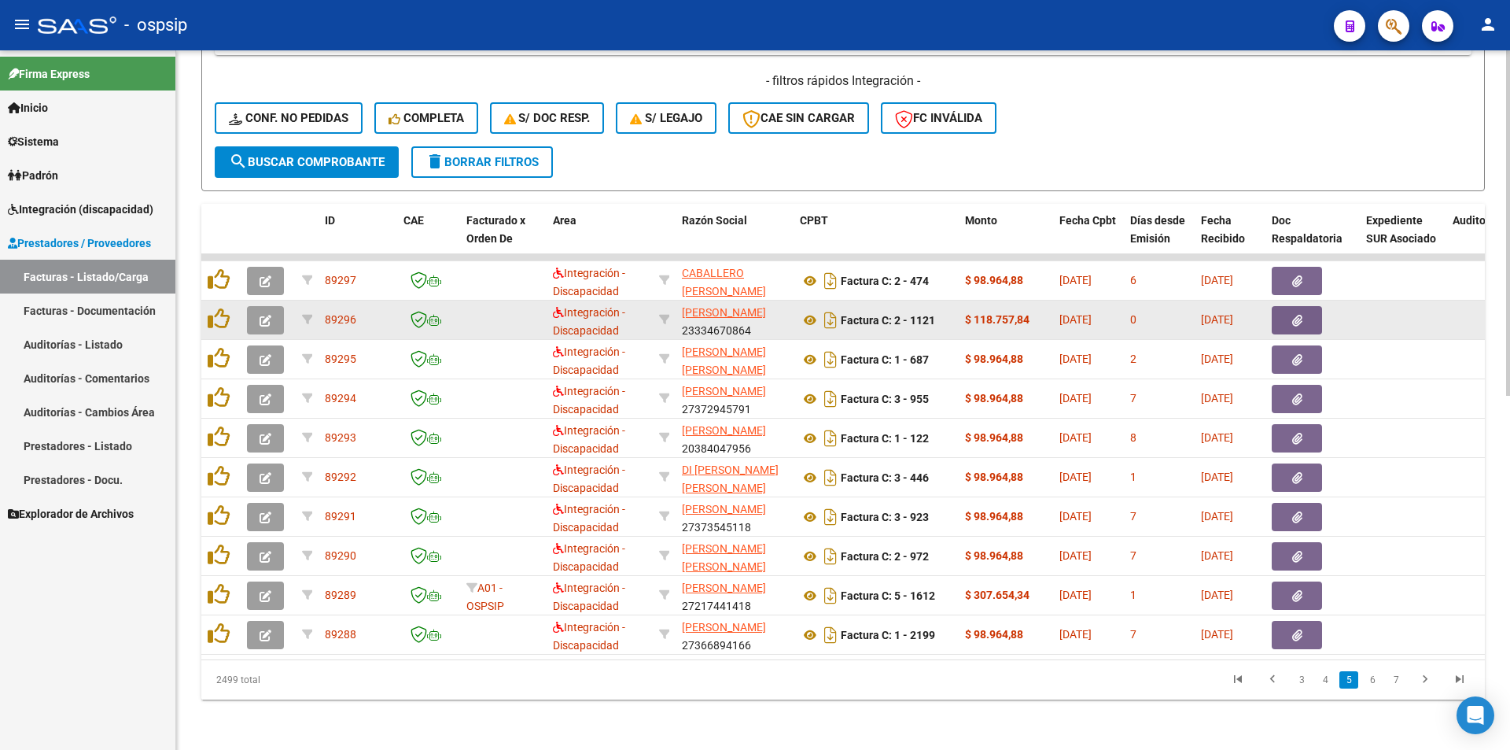
click at [1372, 687] on link "6" at bounding box center [1372, 679] width 19 height 17
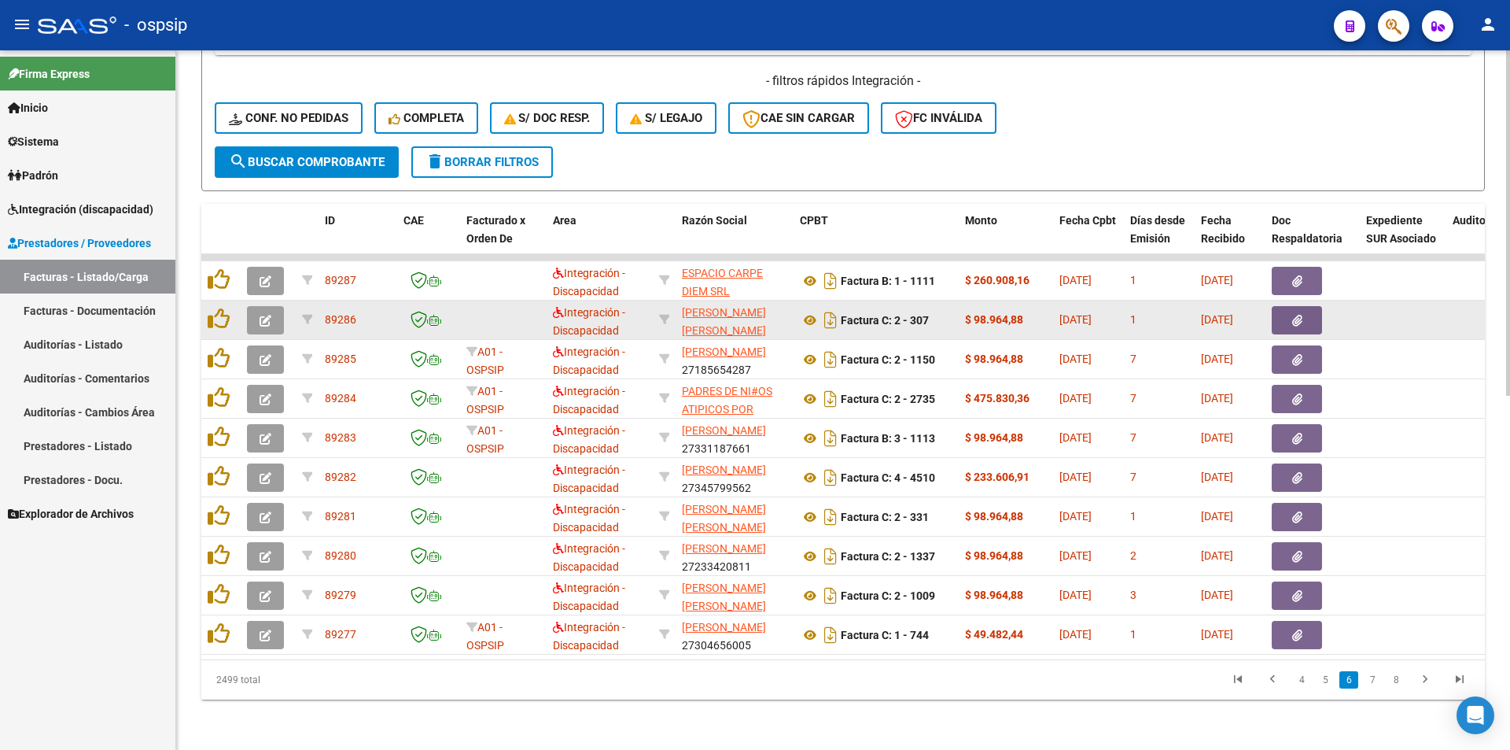
click at [1372, 687] on link "7" at bounding box center [1372, 679] width 19 height 17
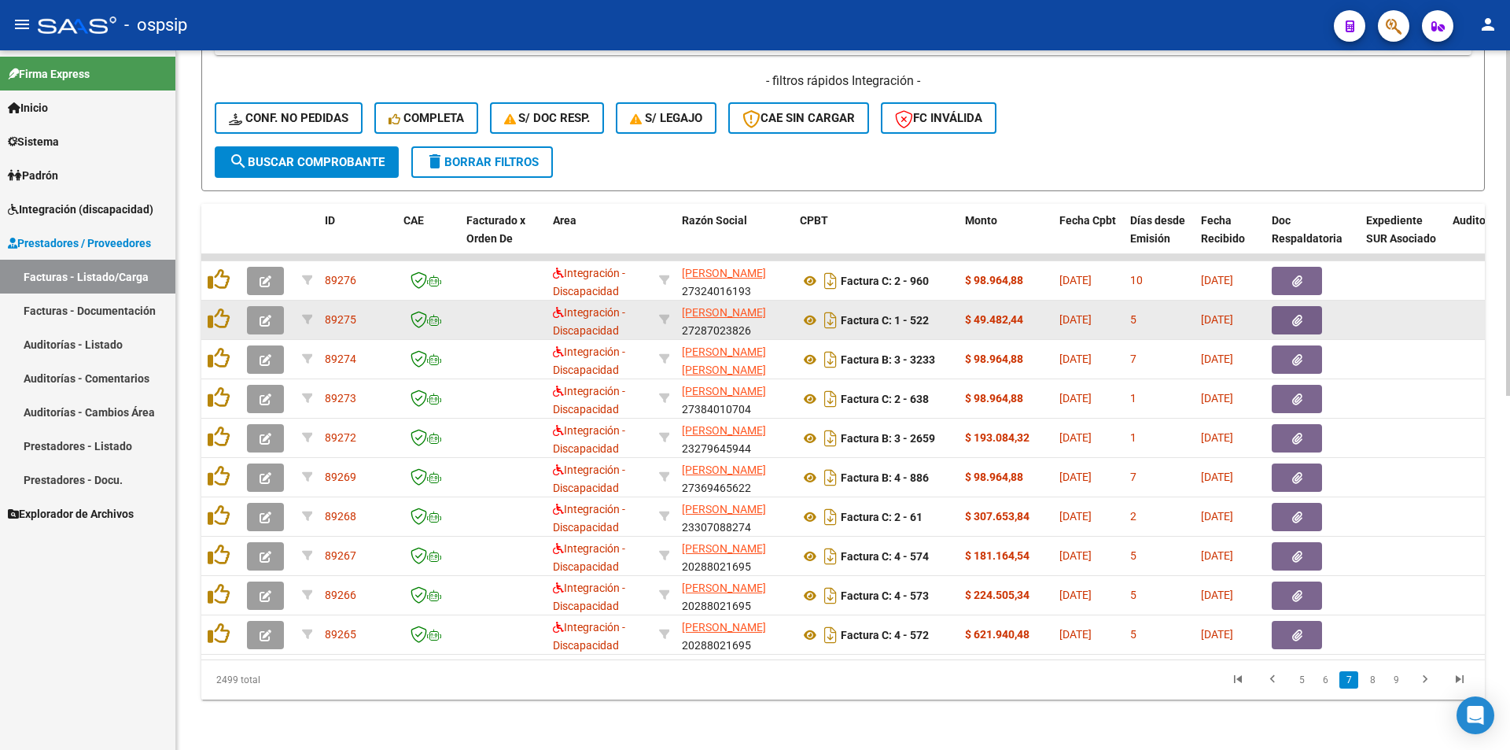
click at [1372, 687] on link "8" at bounding box center [1372, 679] width 19 height 17
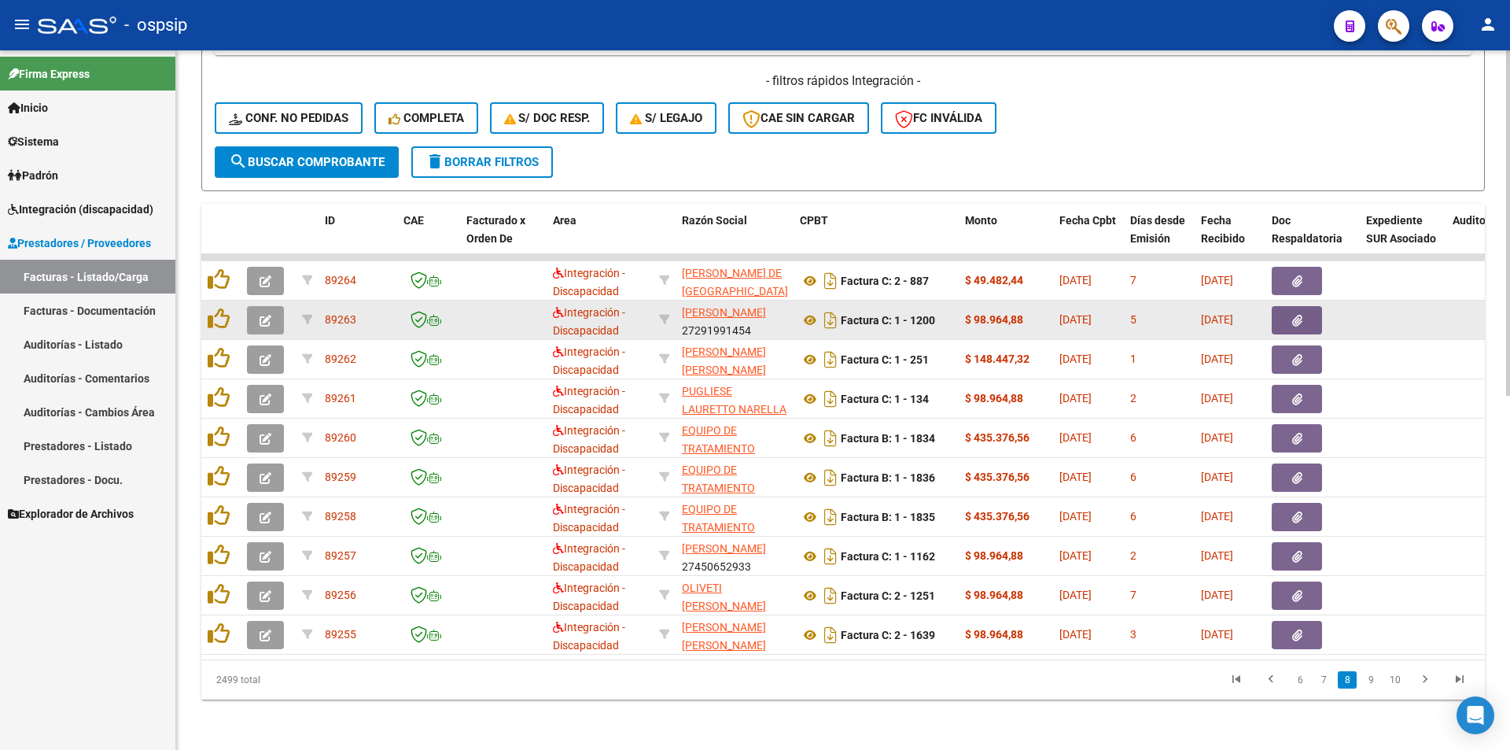
click at [1372, 687] on link "9" at bounding box center [1371, 679] width 19 height 17
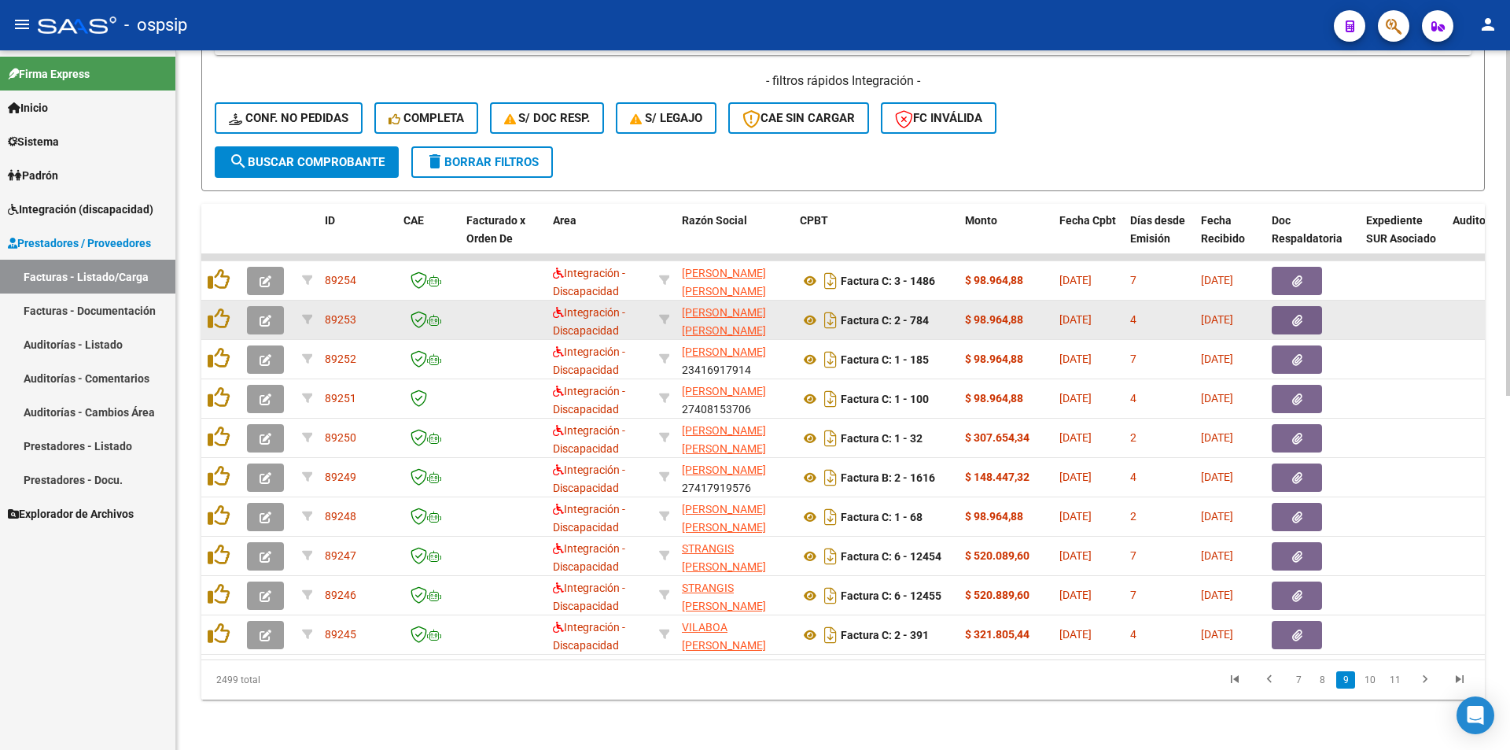
click at [1372, 687] on link "10" at bounding box center [1370, 679] width 20 height 17
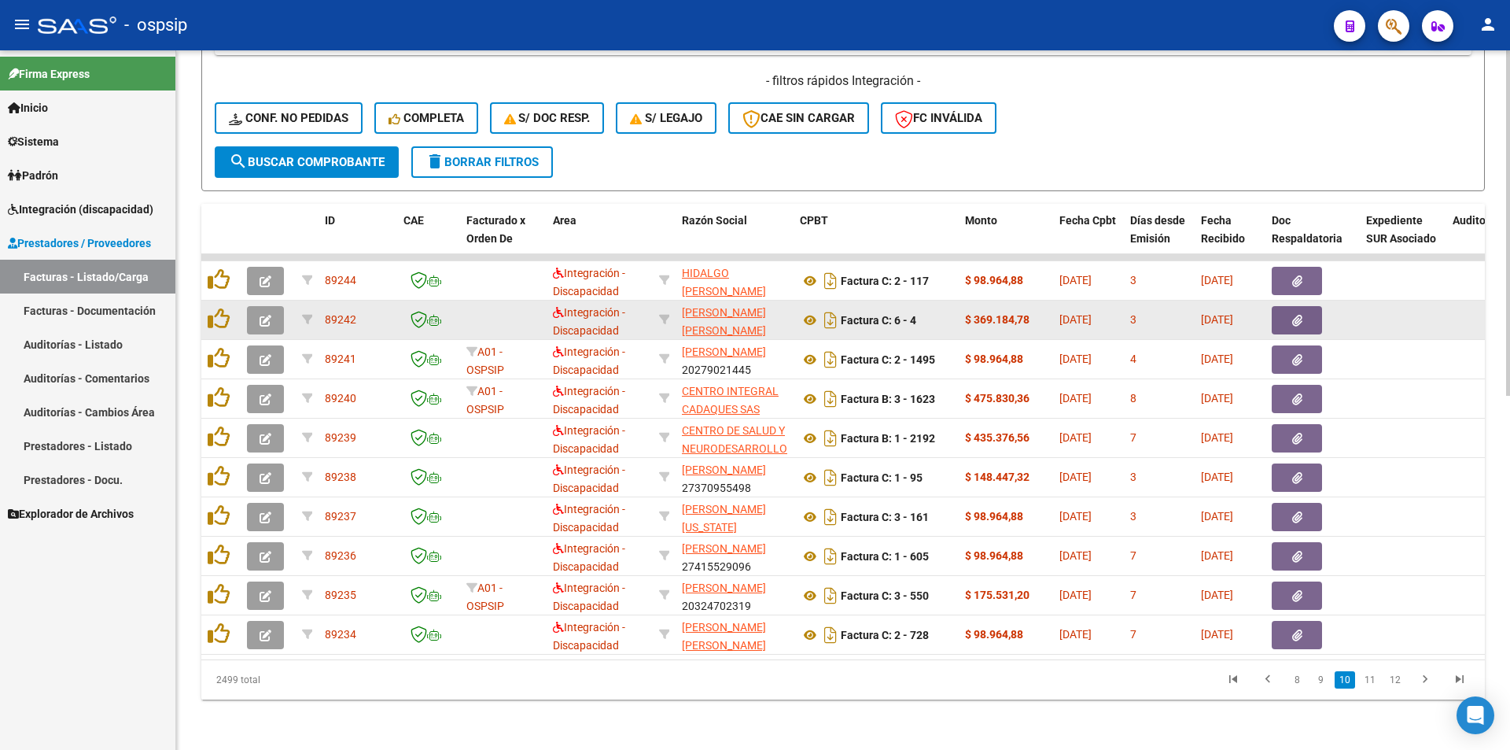
click at [1372, 687] on link "11" at bounding box center [1370, 679] width 20 height 17
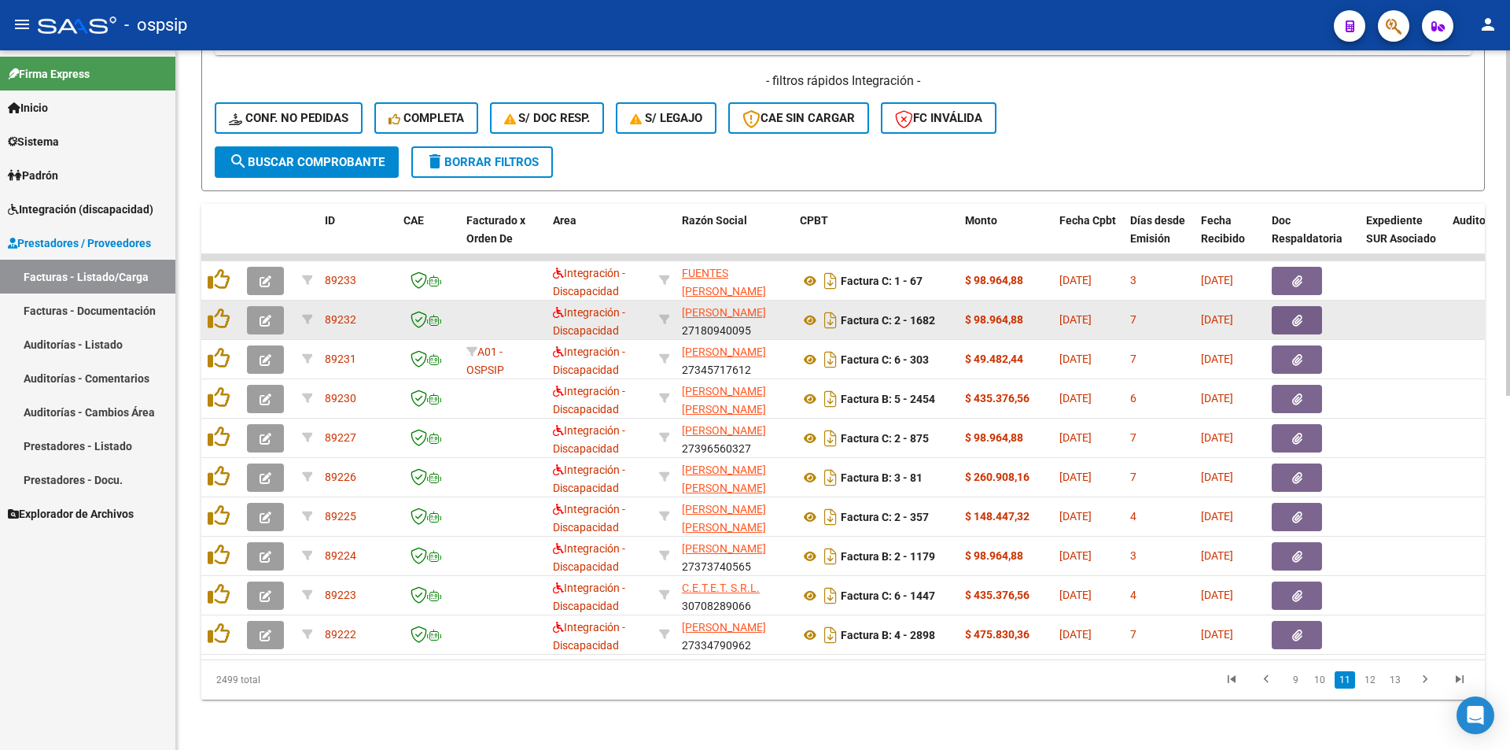
click at [1372, 687] on link "12" at bounding box center [1370, 679] width 20 height 17
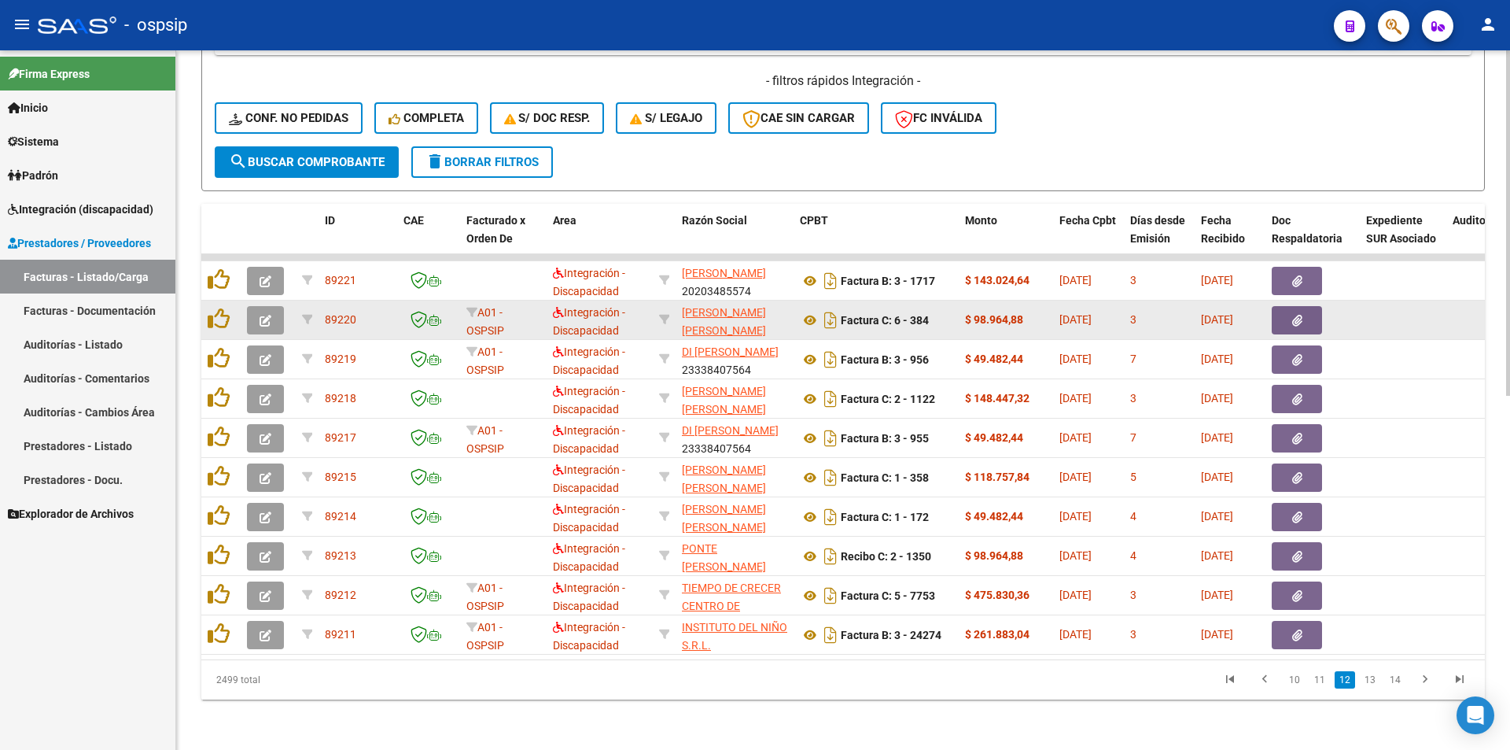
click at [1373, 687] on link "13" at bounding box center [1370, 679] width 20 height 17
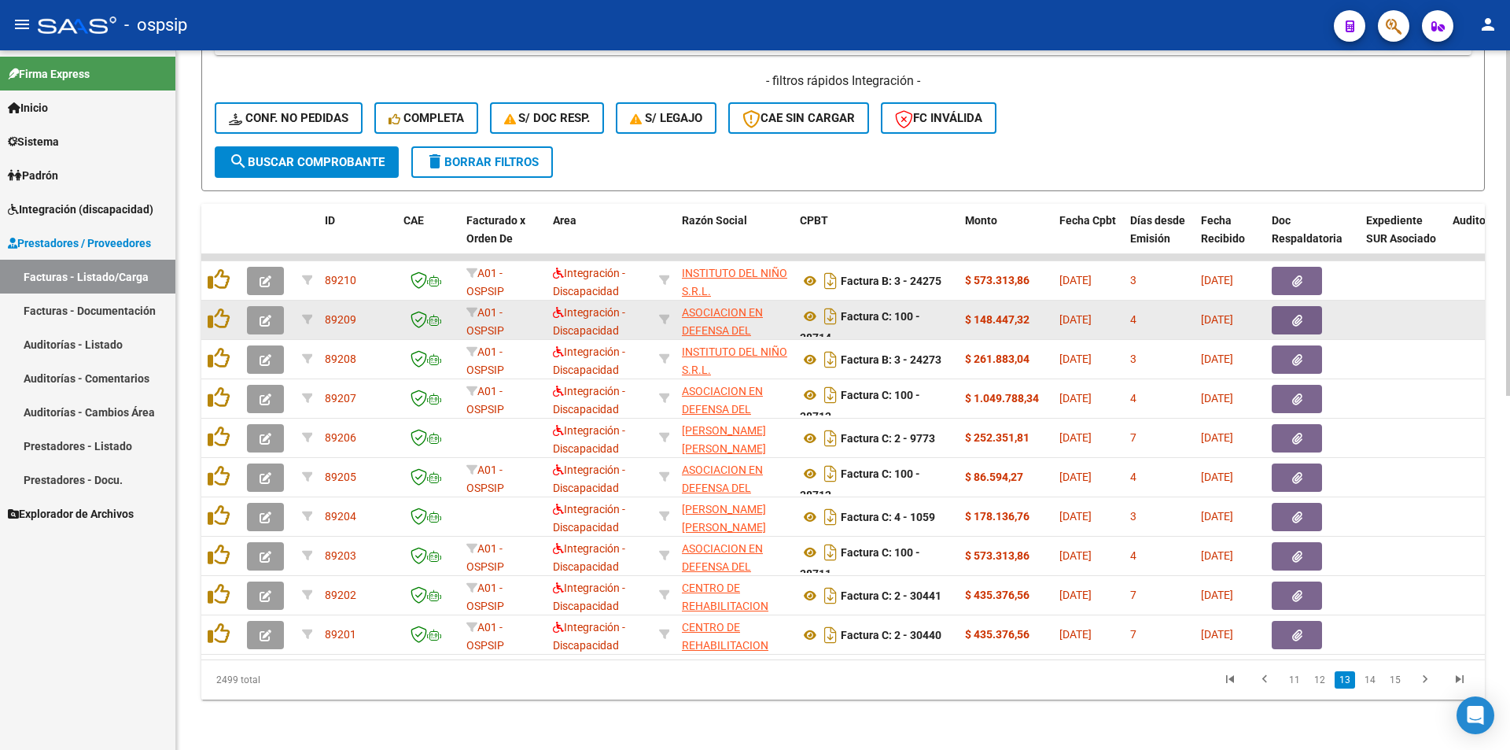
click at [1373, 687] on link "14" at bounding box center [1370, 679] width 20 height 17
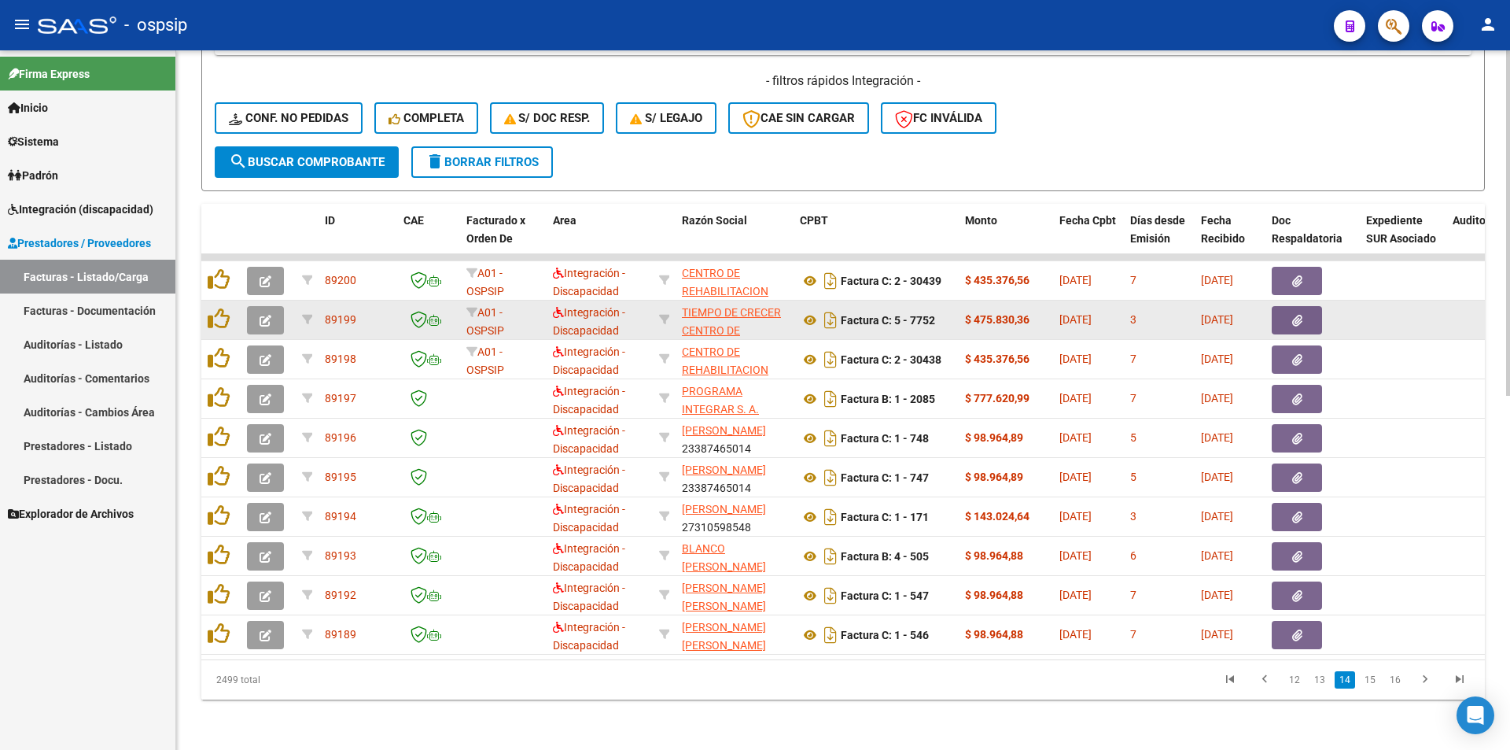
click at [1373, 687] on link "15" at bounding box center [1370, 679] width 20 height 17
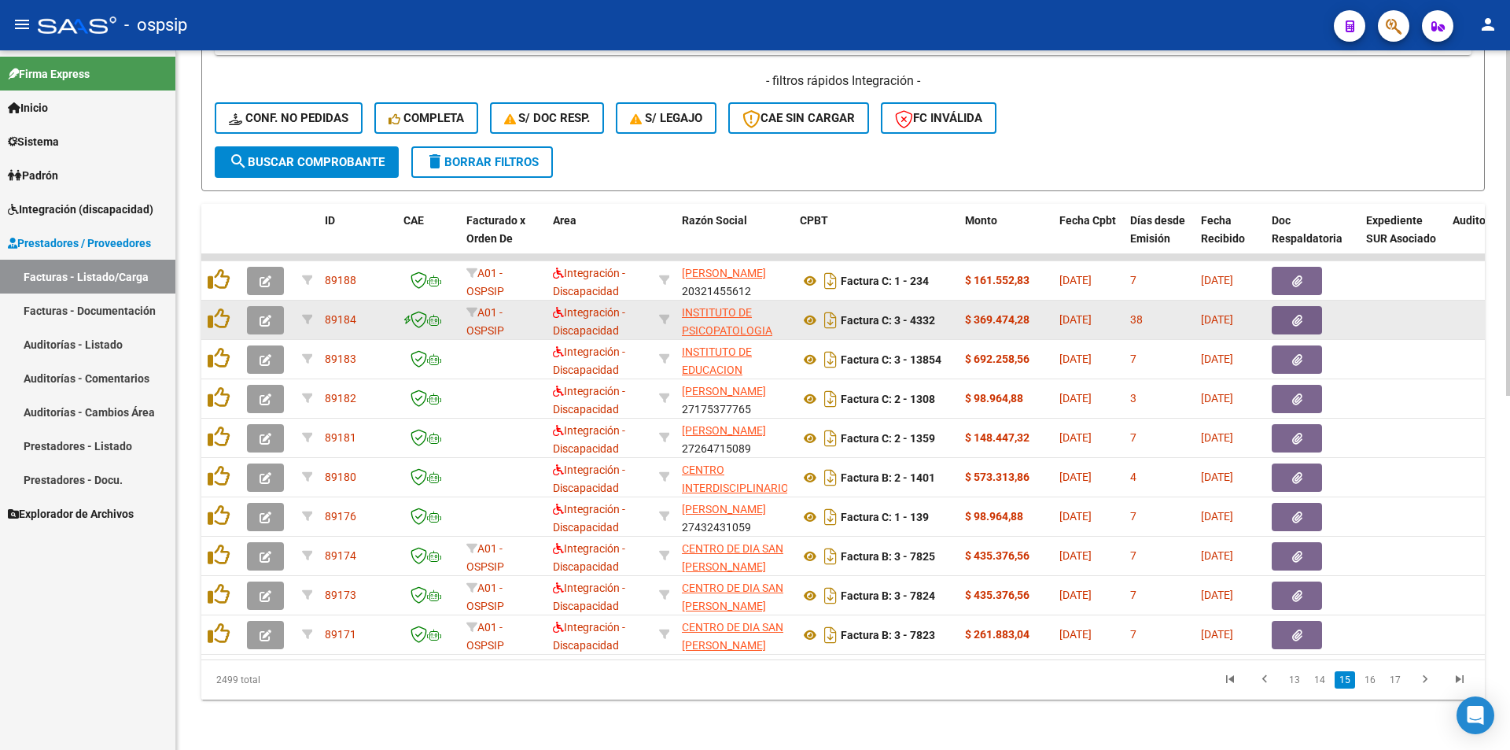
click at [1373, 687] on link "16" at bounding box center [1370, 679] width 20 height 17
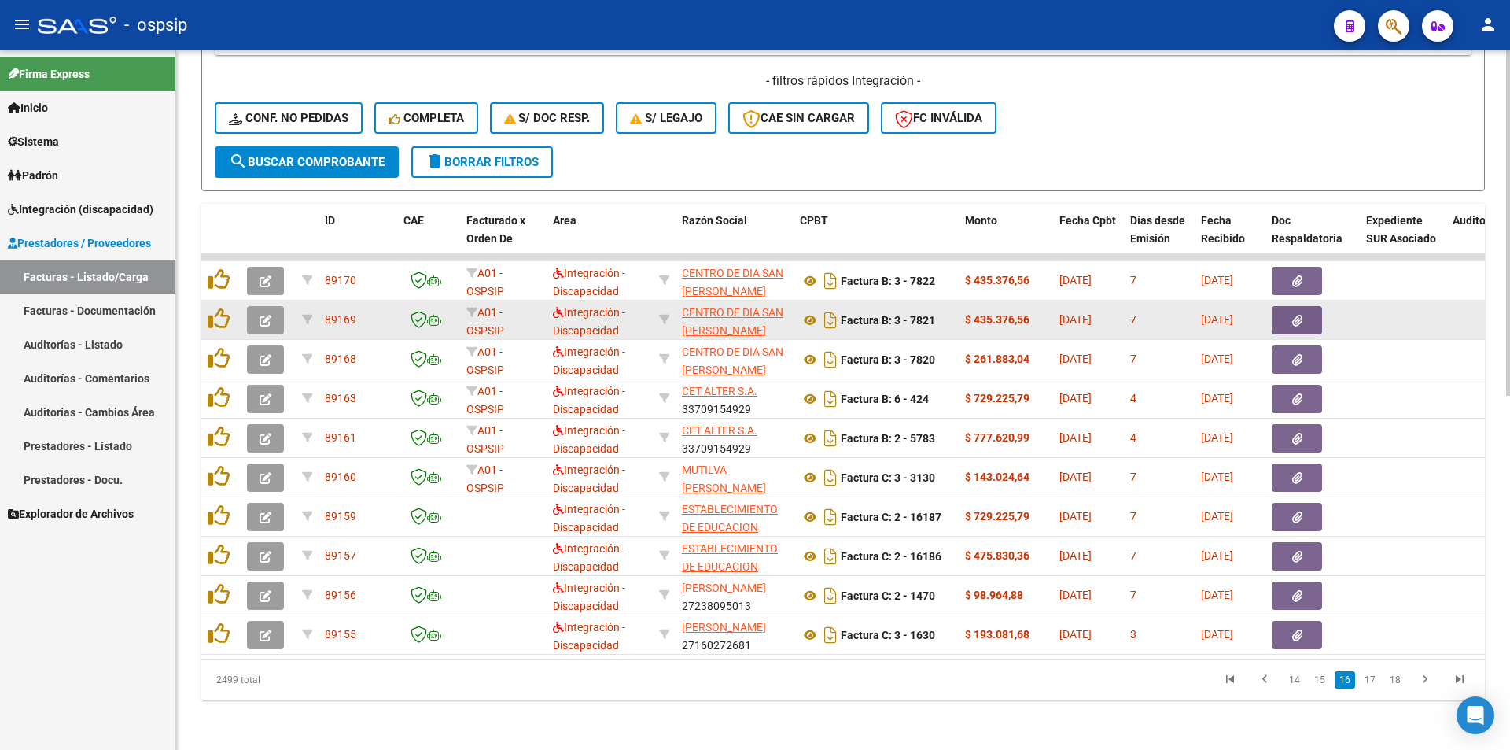
click at [1373, 687] on link "17" at bounding box center [1370, 679] width 20 height 17
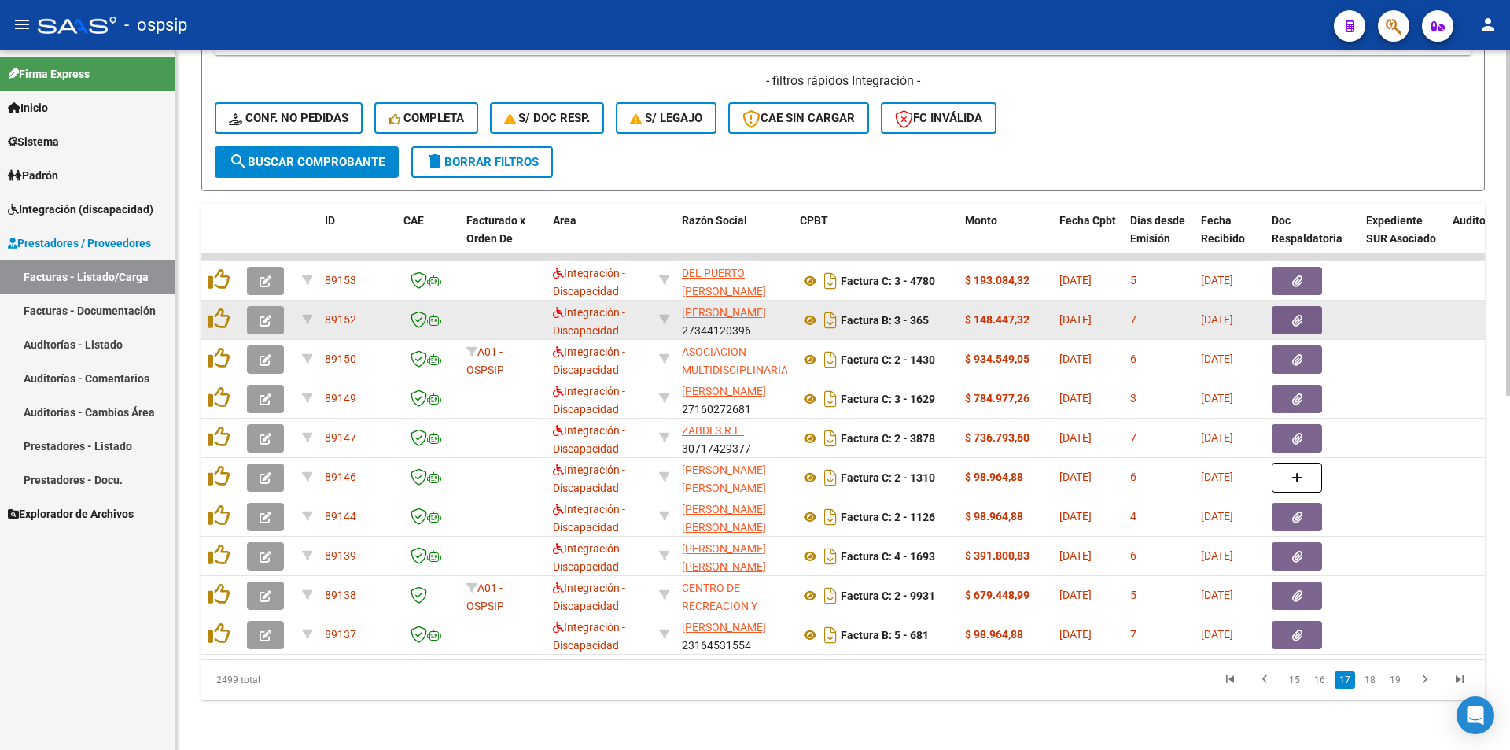
click at [1373, 687] on link "18" at bounding box center [1370, 679] width 20 height 17
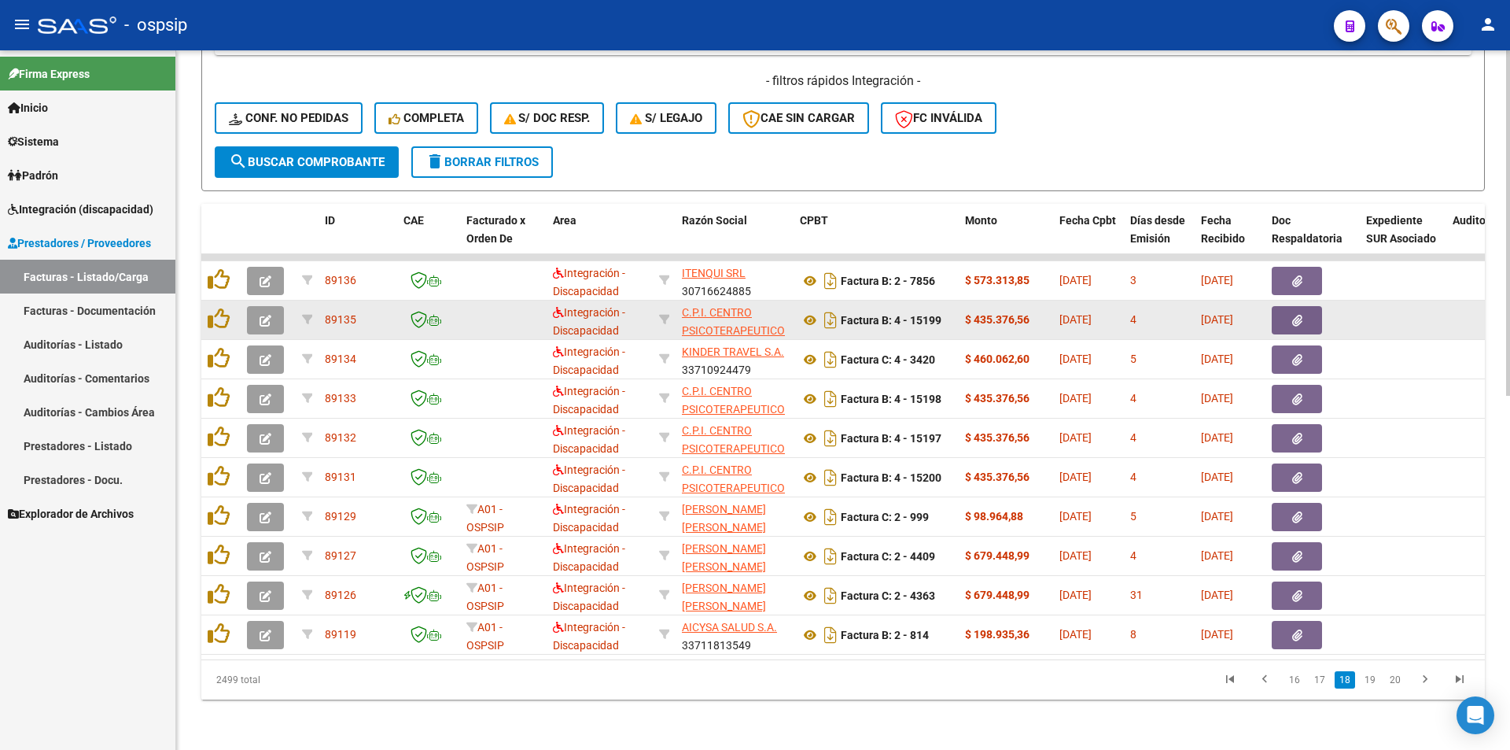
click at [1373, 687] on link "19" at bounding box center [1370, 679] width 20 height 17
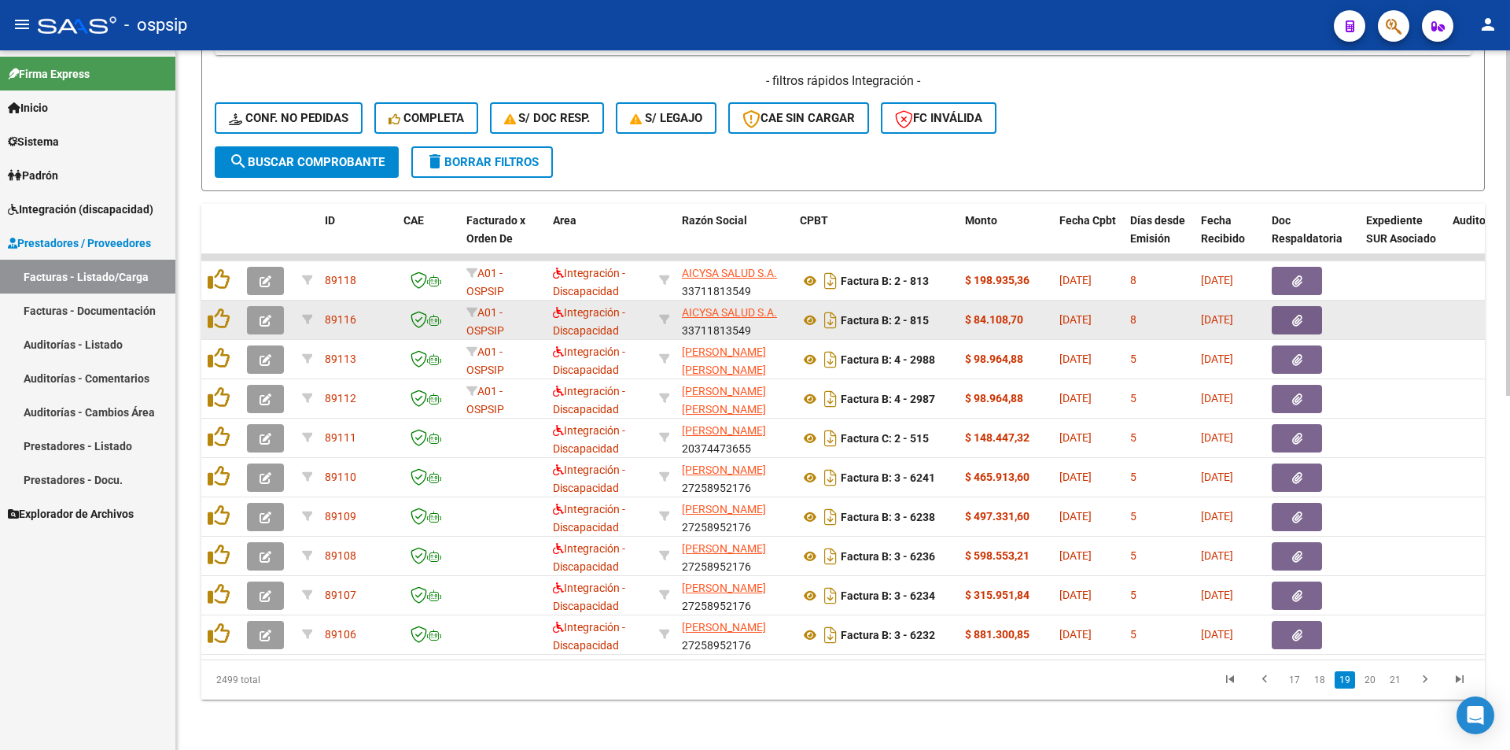
click at [1373, 687] on link "20" at bounding box center [1370, 679] width 20 height 17
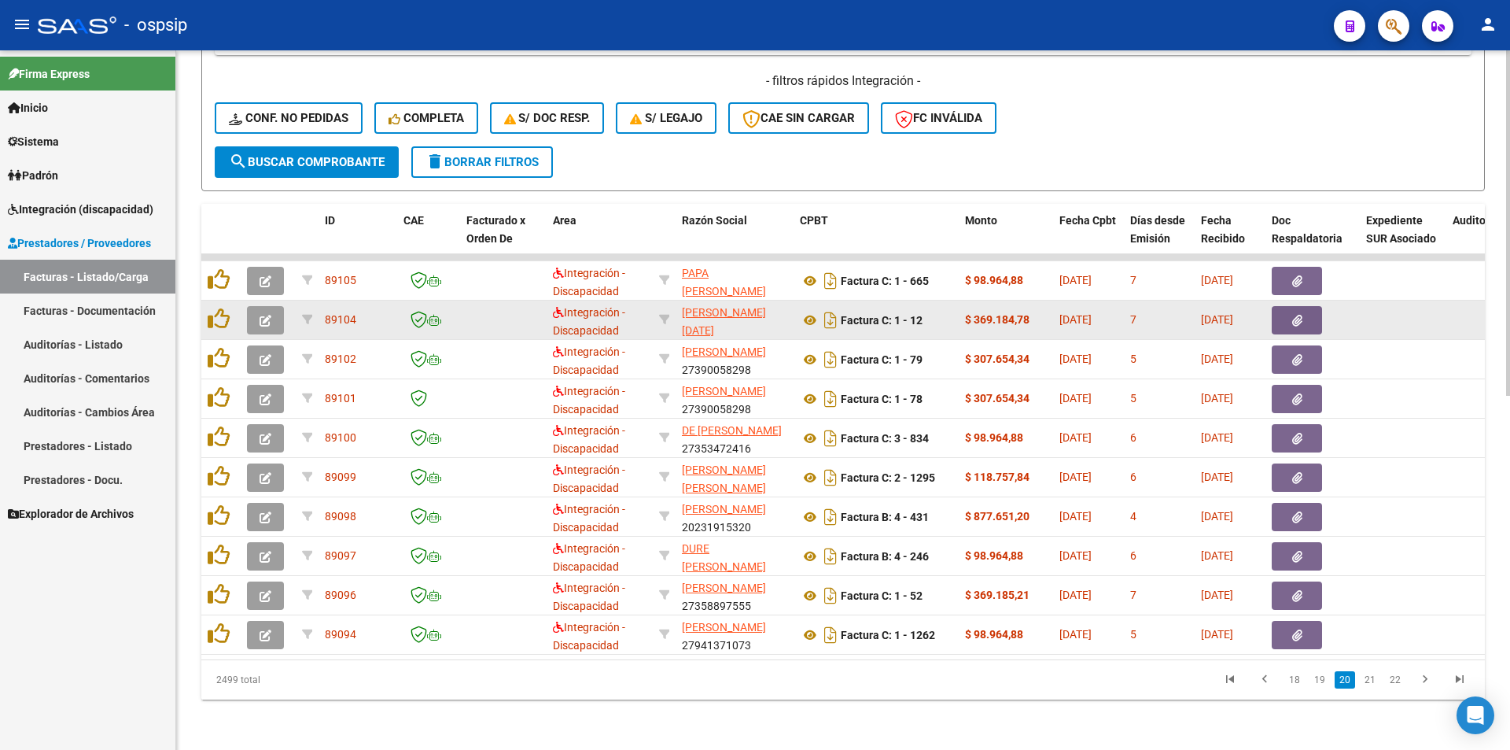
click at [1373, 687] on link "21" at bounding box center [1370, 679] width 20 height 17
click at [1373, 687] on link "22" at bounding box center [1370, 679] width 20 height 17
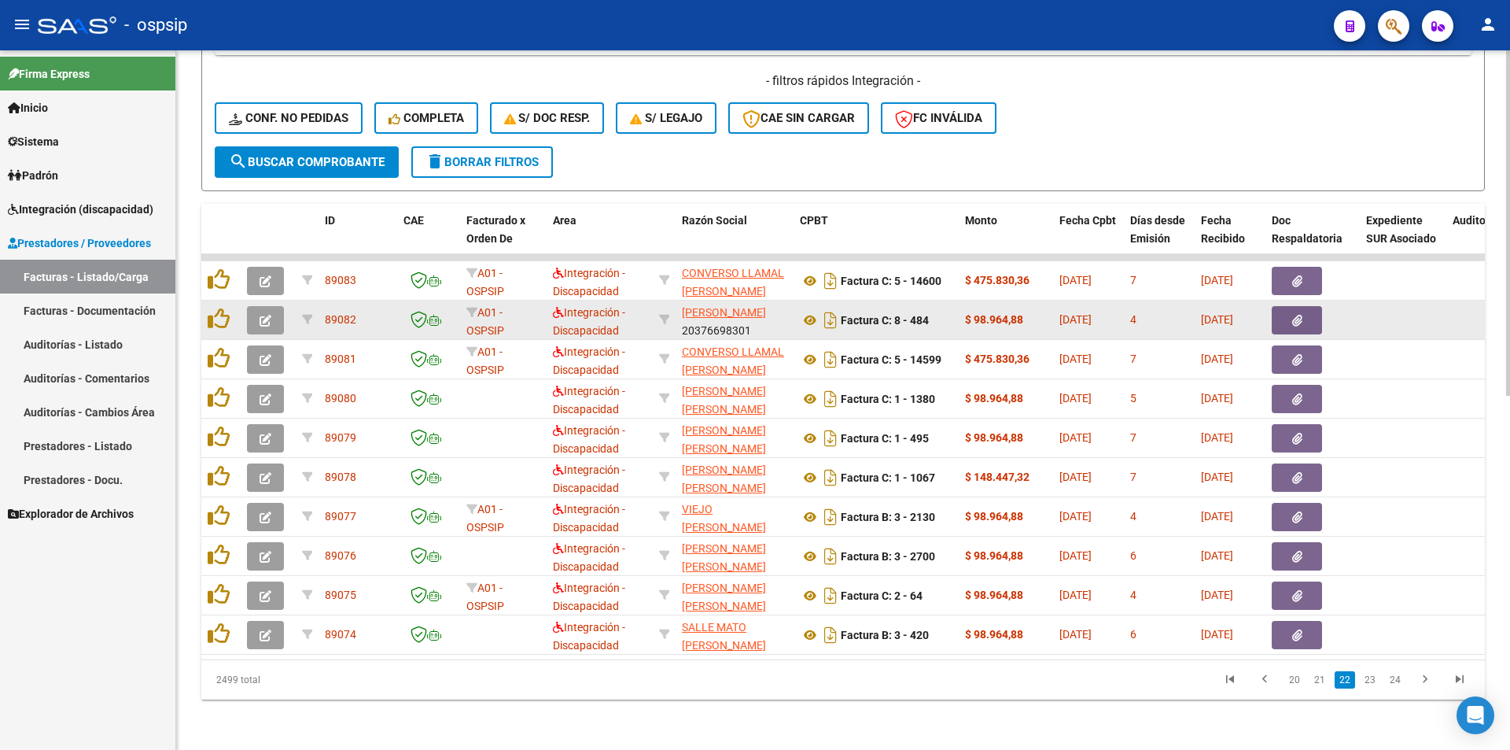
click at [1373, 687] on link "23" at bounding box center [1370, 679] width 20 height 17
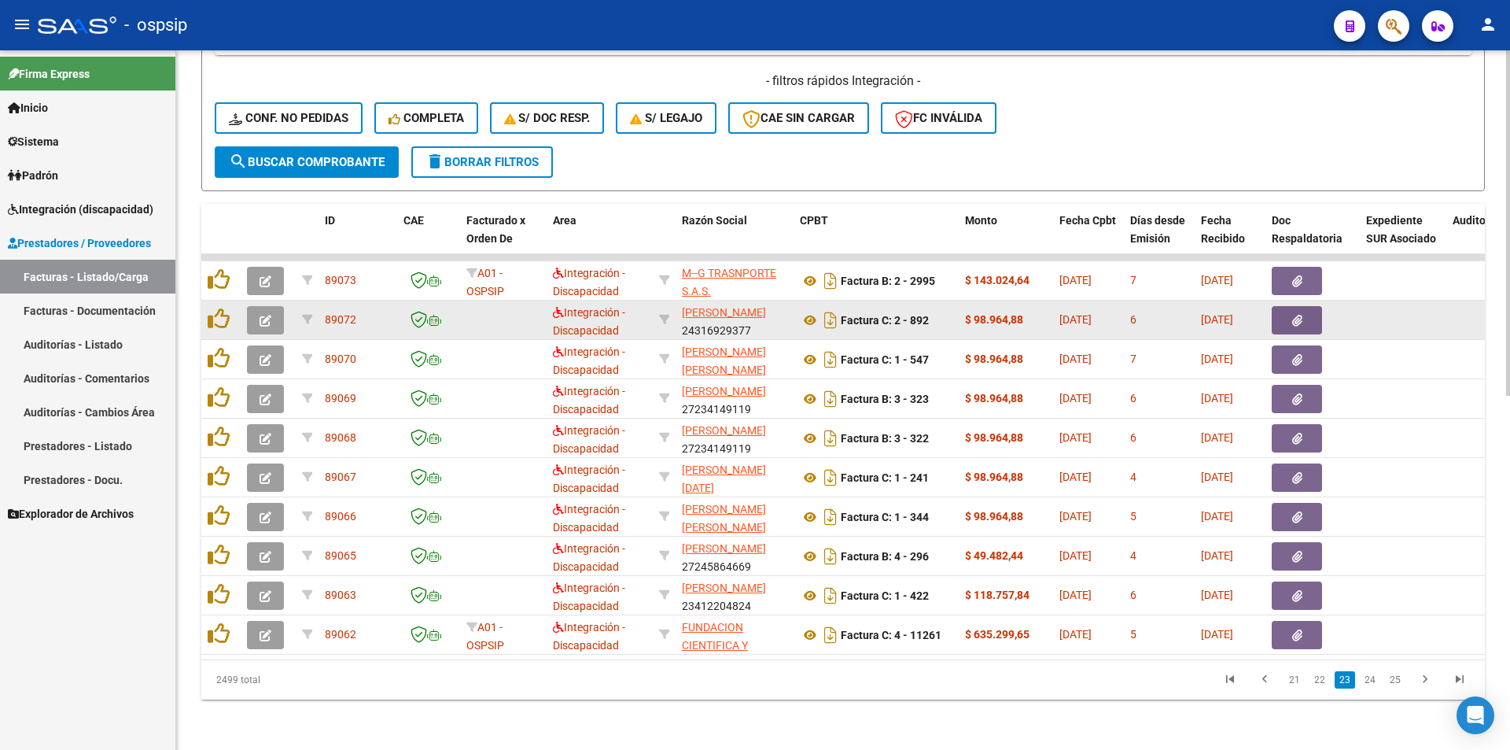
click at [1373, 687] on link "24" at bounding box center [1370, 679] width 20 height 17
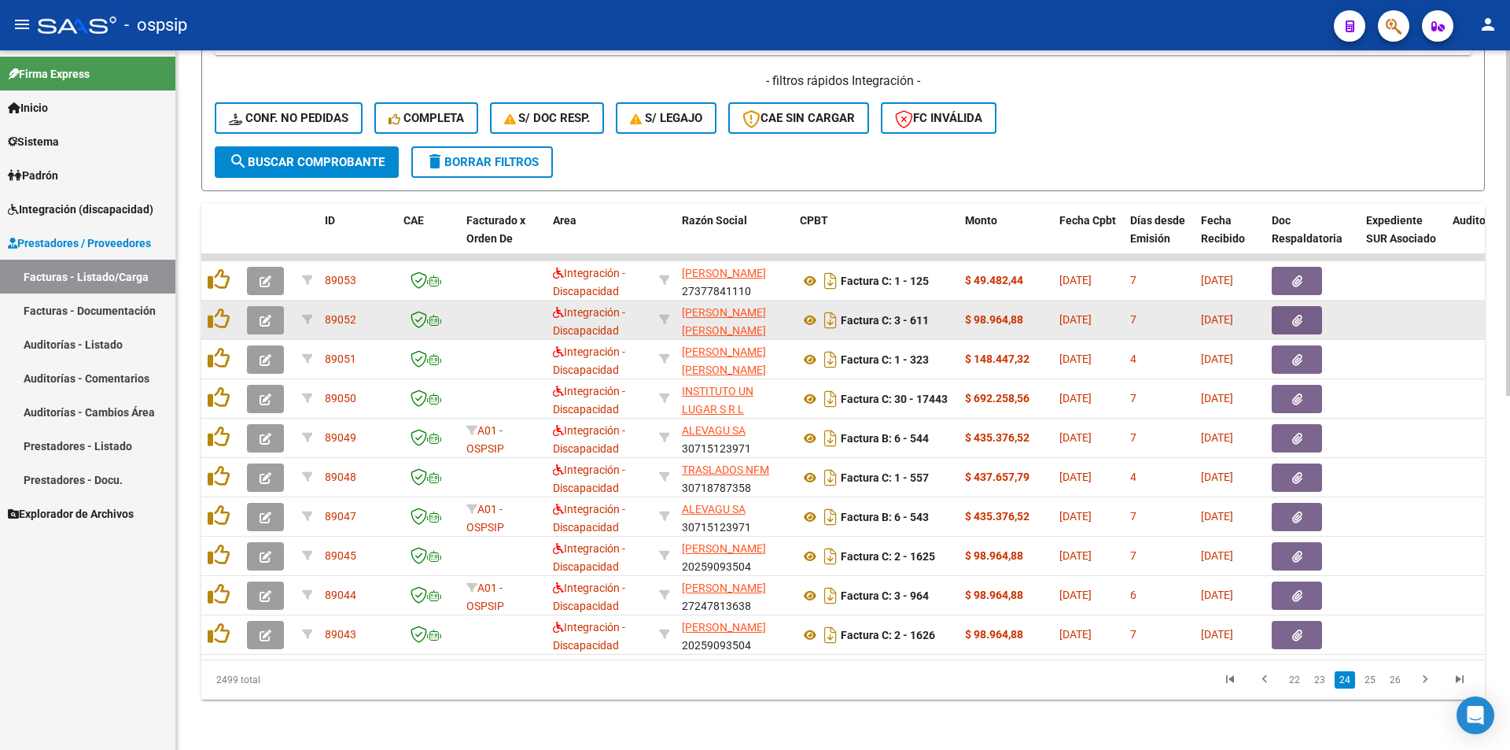
click at [1373, 687] on link "25" at bounding box center [1370, 679] width 20 height 17
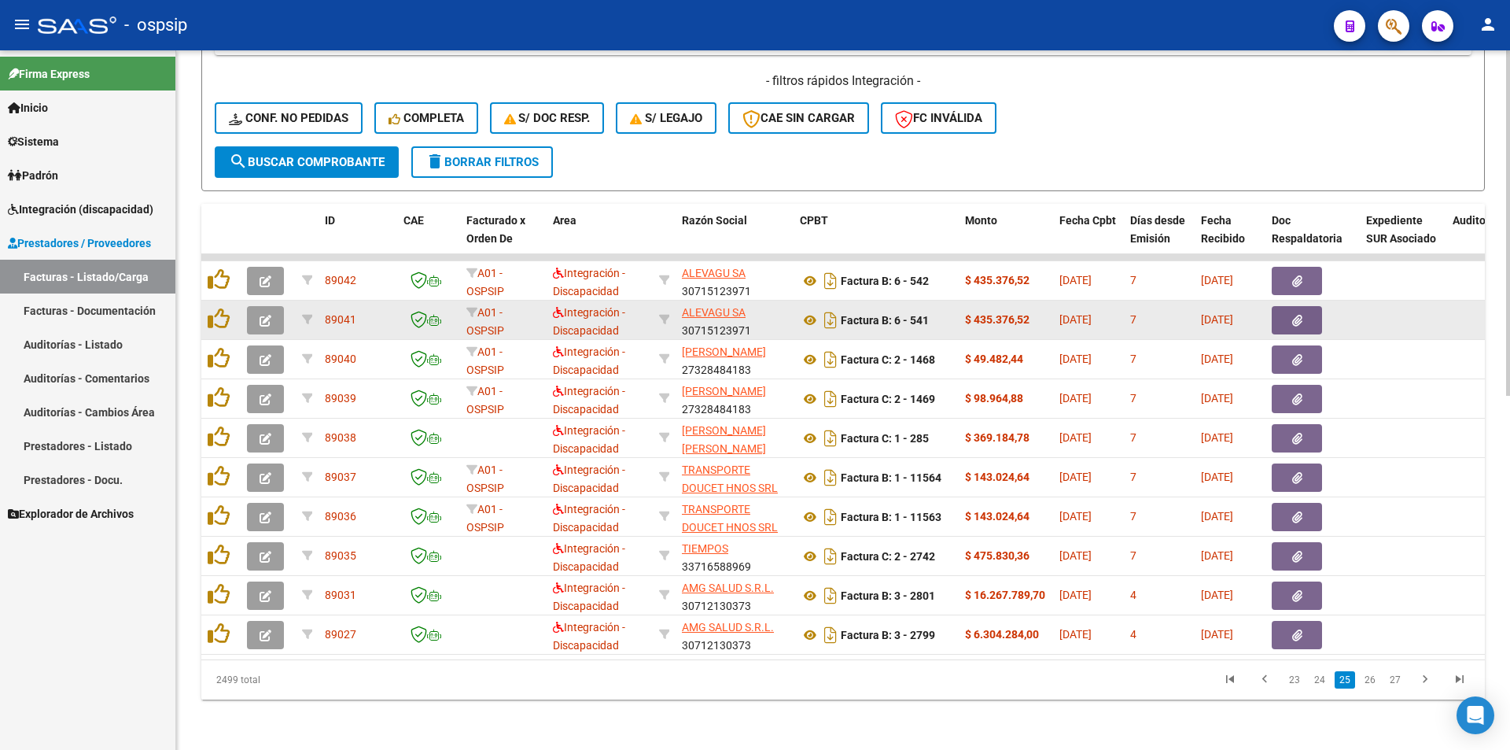
click at [1373, 687] on link "26" at bounding box center [1370, 679] width 20 height 17
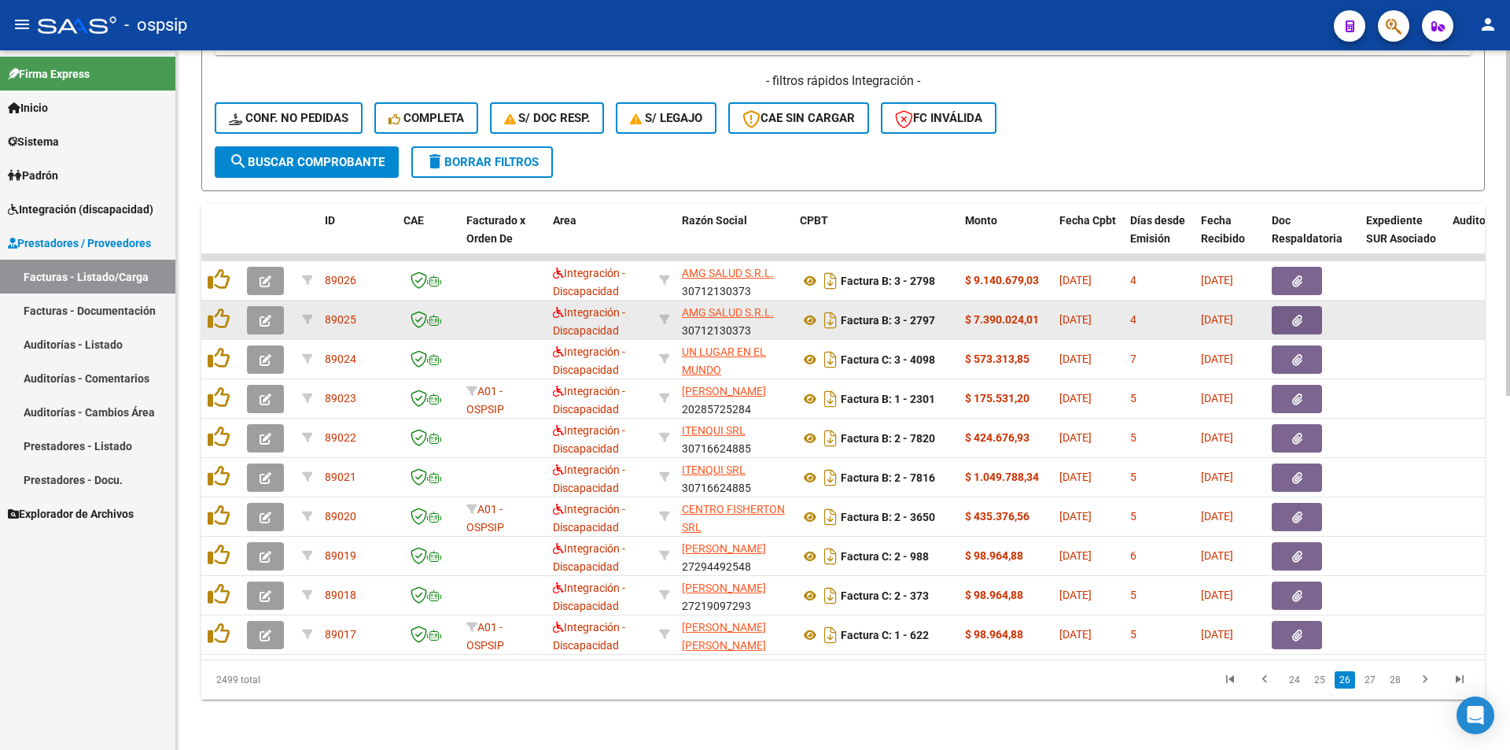
click at [1373, 687] on link "27" at bounding box center [1370, 679] width 20 height 17
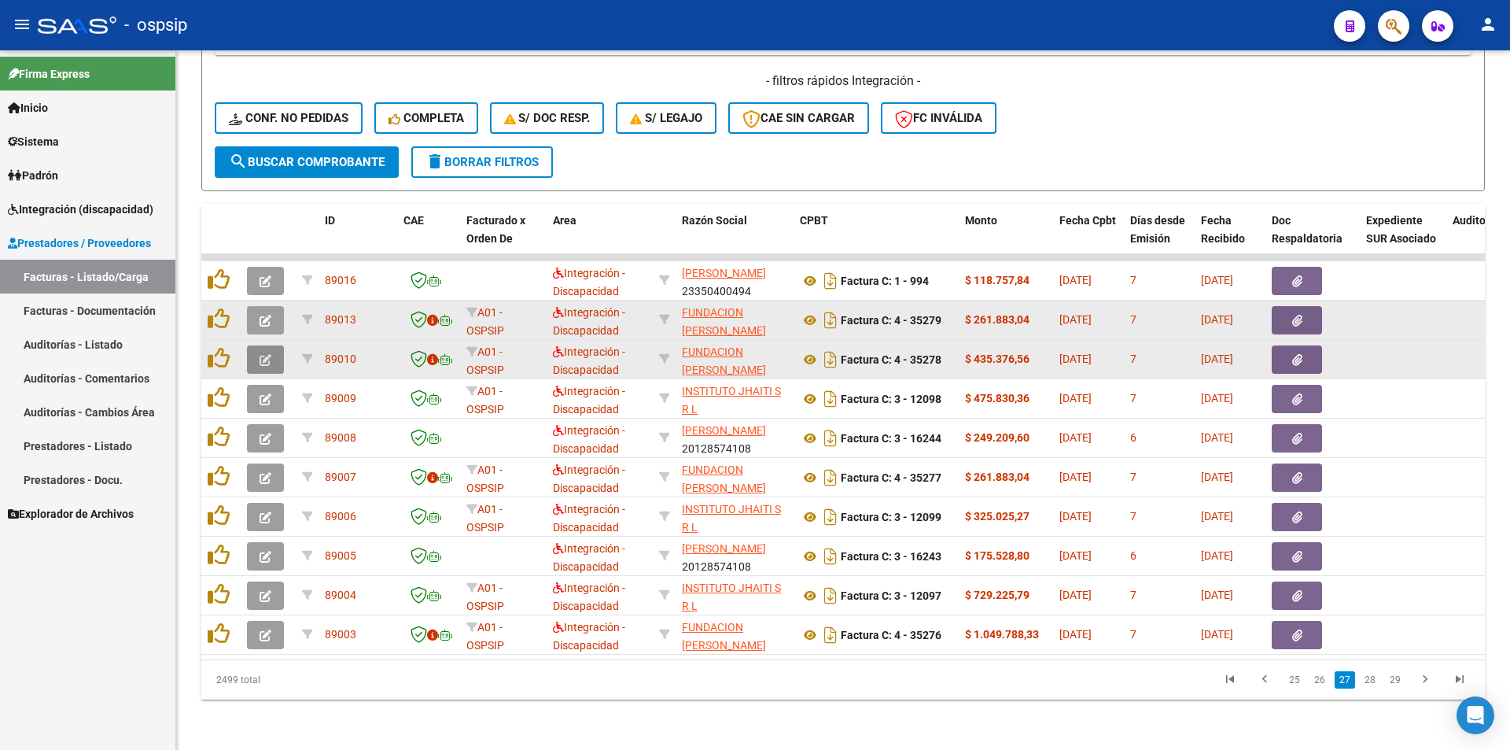
click at [266, 352] on span "button" at bounding box center [266, 359] width 12 height 14
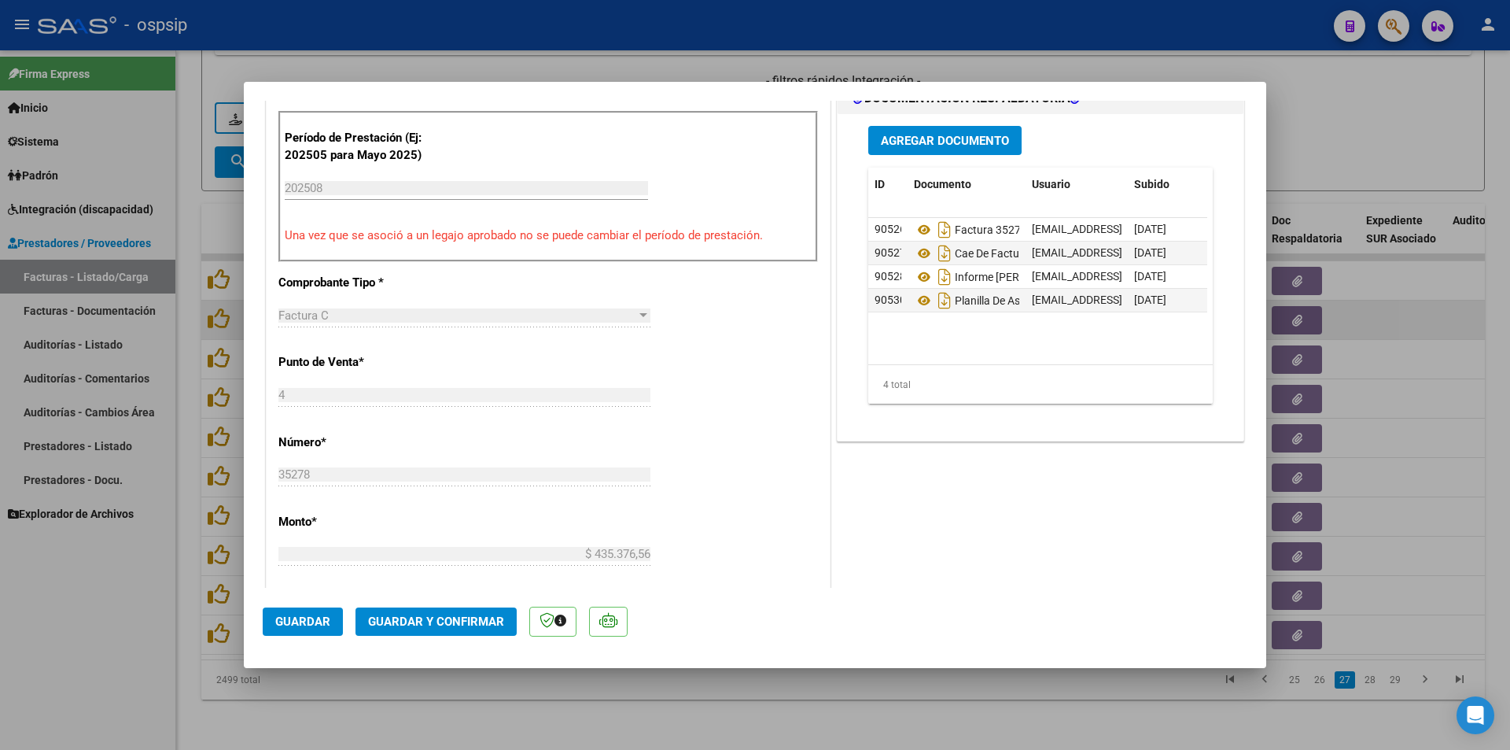
scroll to position [629, 0]
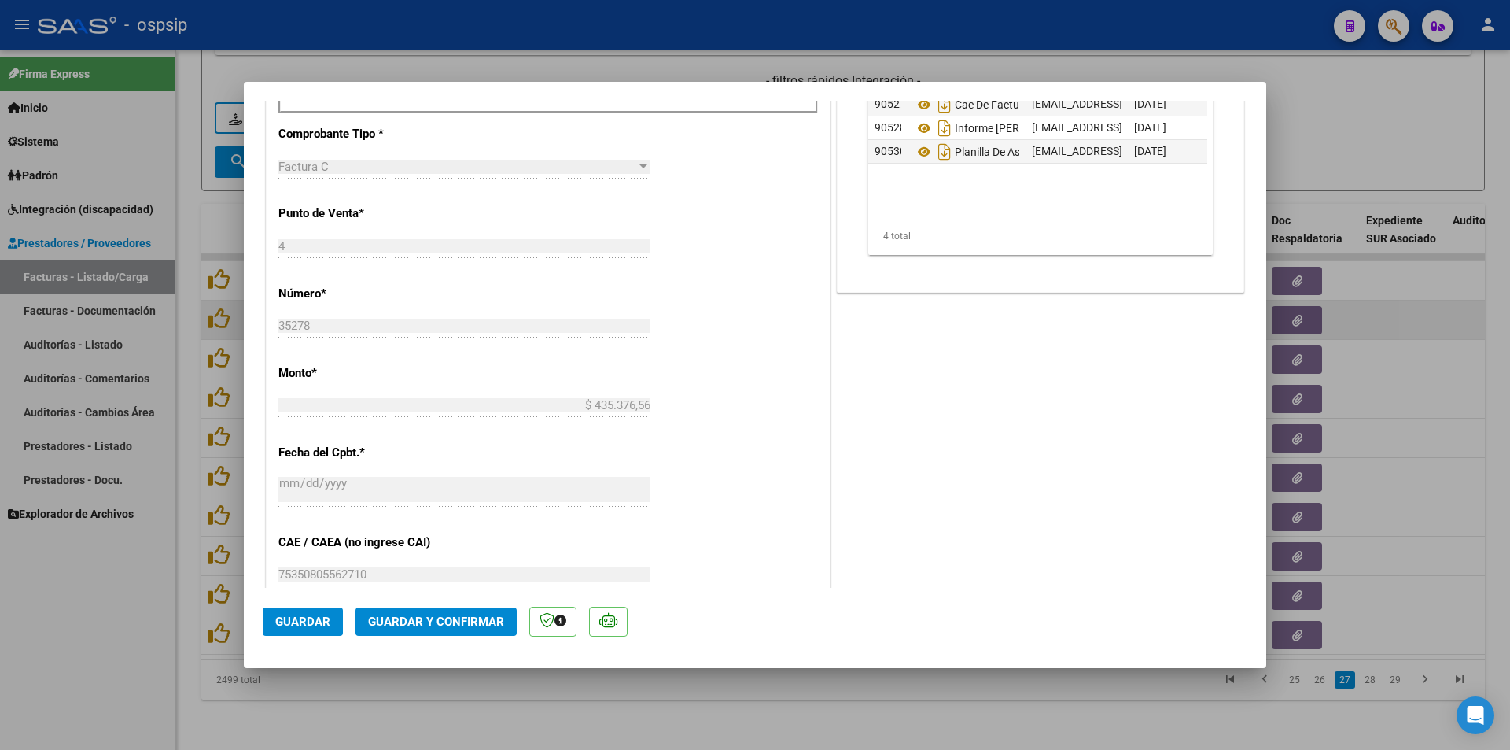
click at [636, 160] on div "Factura C" at bounding box center [464, 167] width 372 height 14
click at [634, 160] on div "Factura C" at bounding box center [464, 167] width 372 height 14
click at [584, 699] on div at bounding box center [755, 375] width 1510 height 750
type input "$ 0,00"
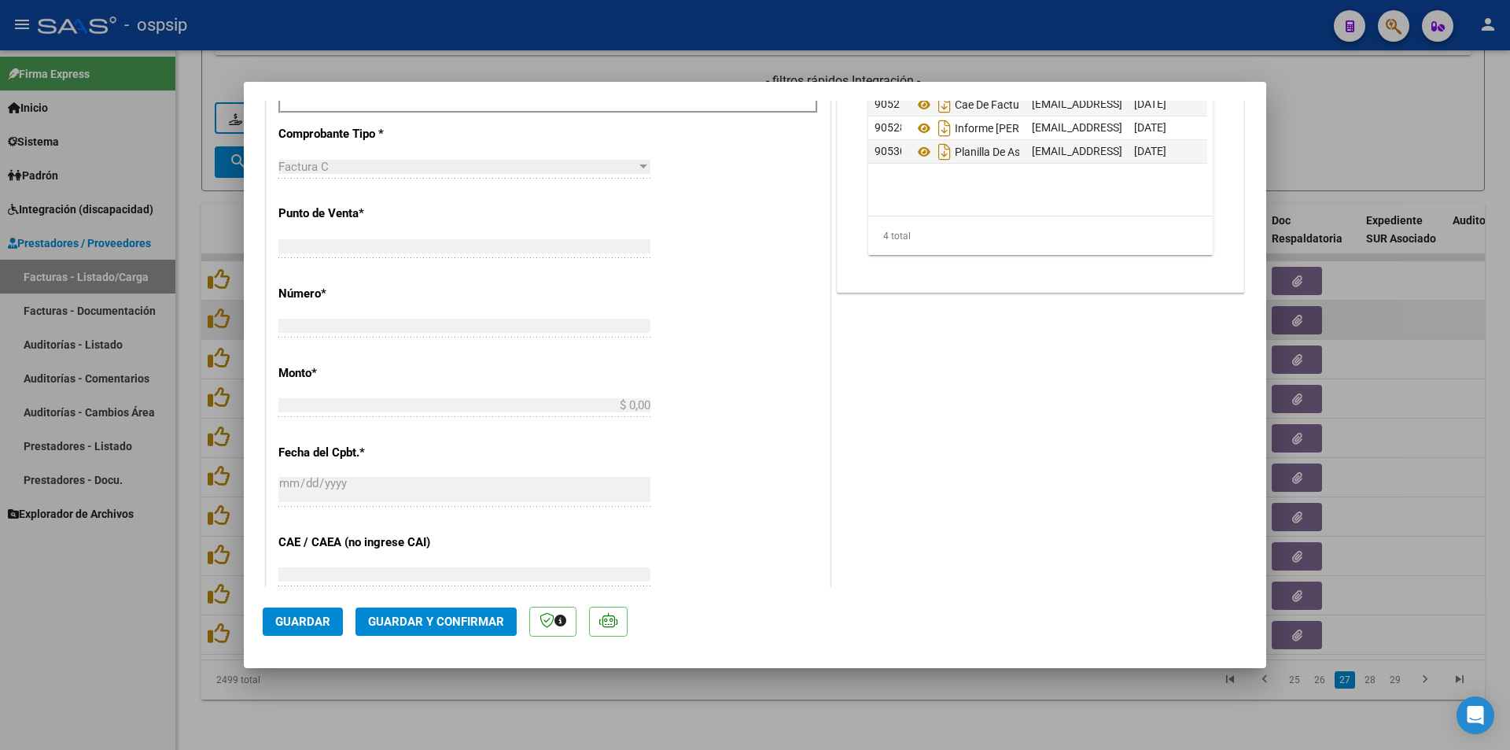
scroll to position [617, 0]
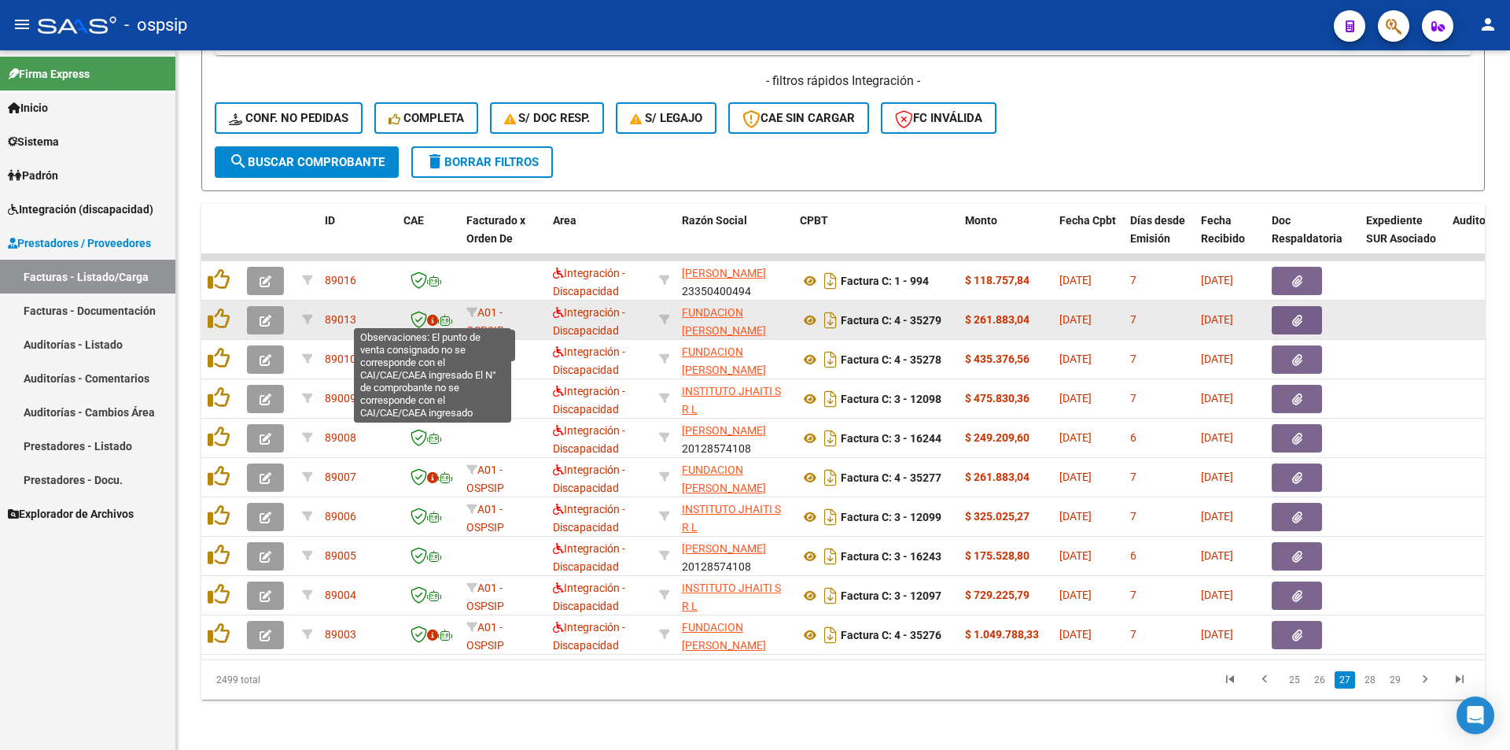
click at [433, 318] on icon at bounding box center [432, 320] width 11 height 11
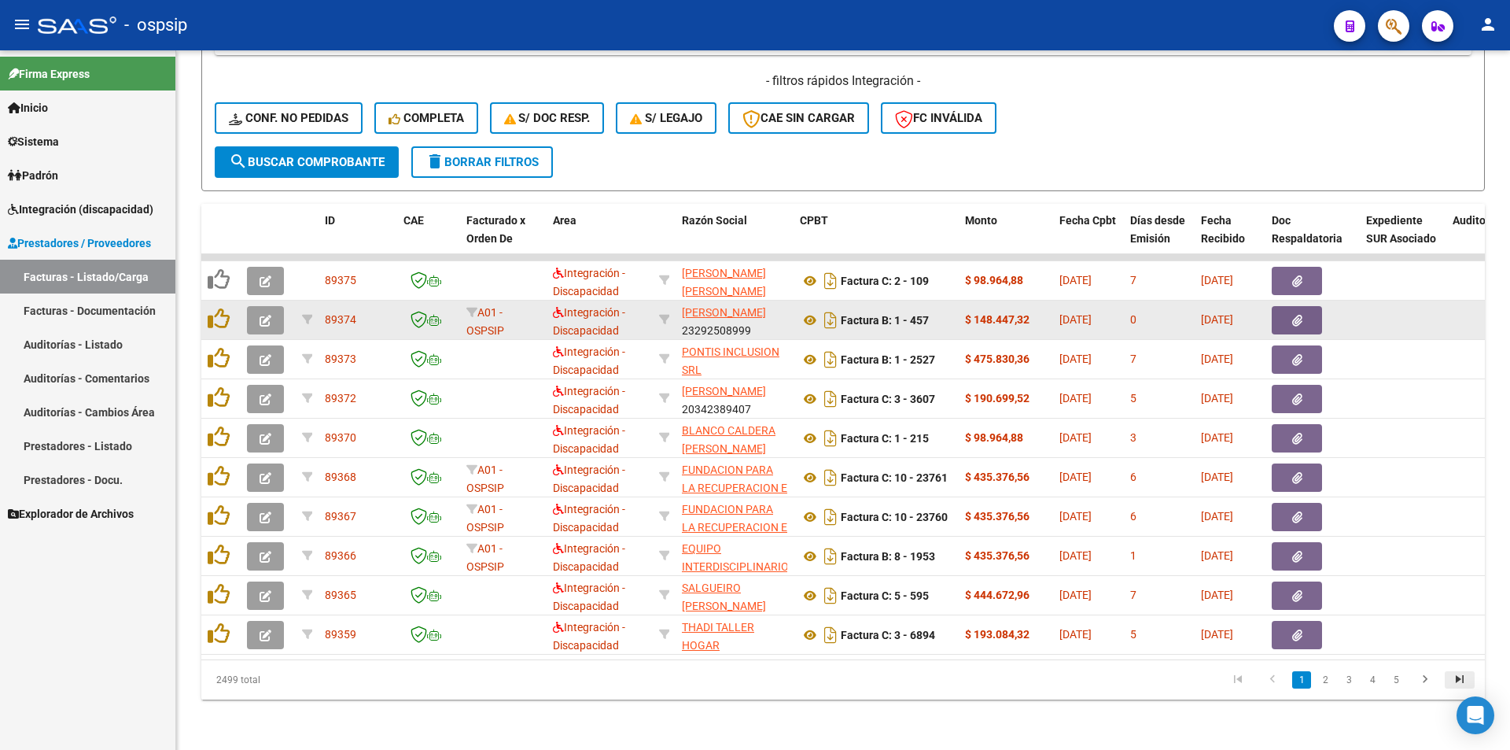
click at [1456, 687] on icon "go to last page" at bounding box center [1460, 681] width 20 height 19
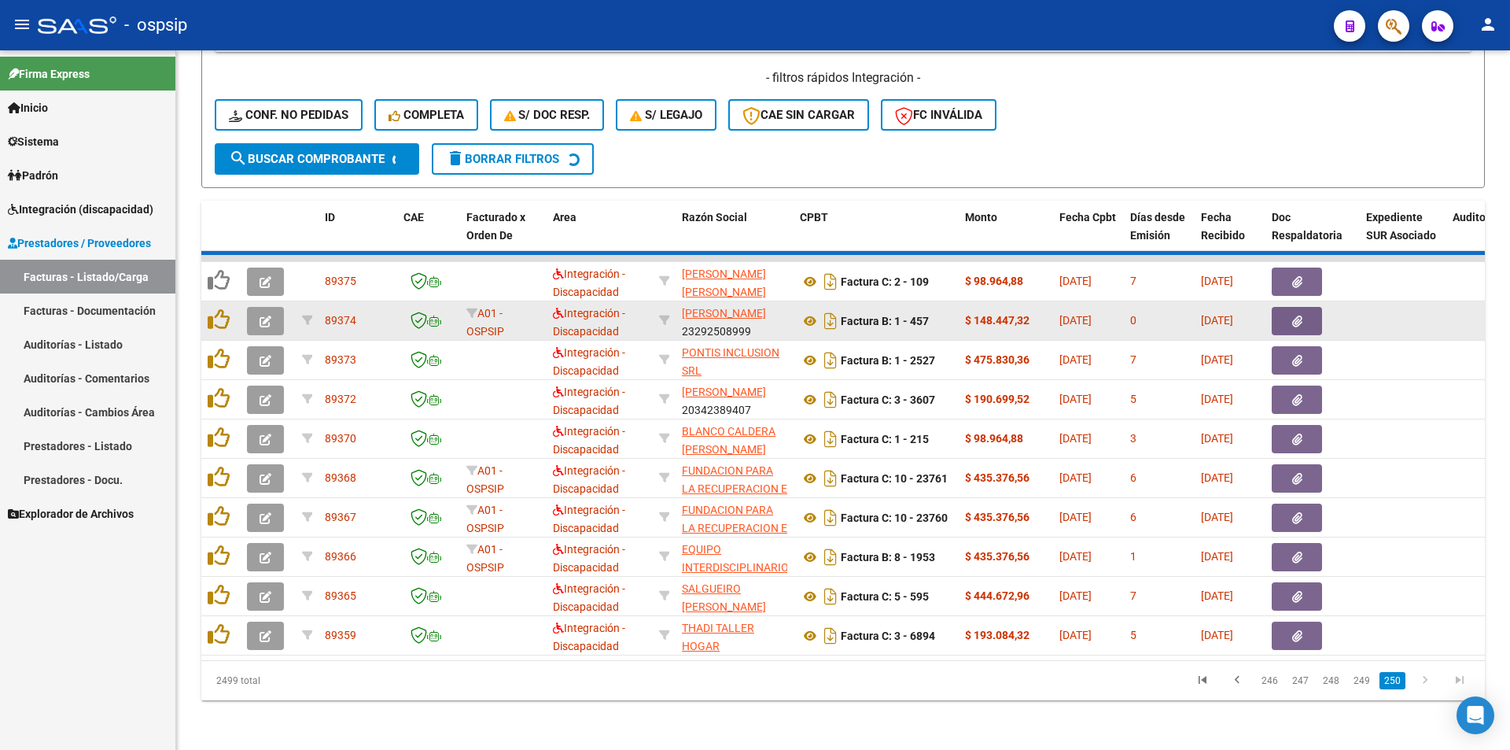
scroll to position [677, 0]
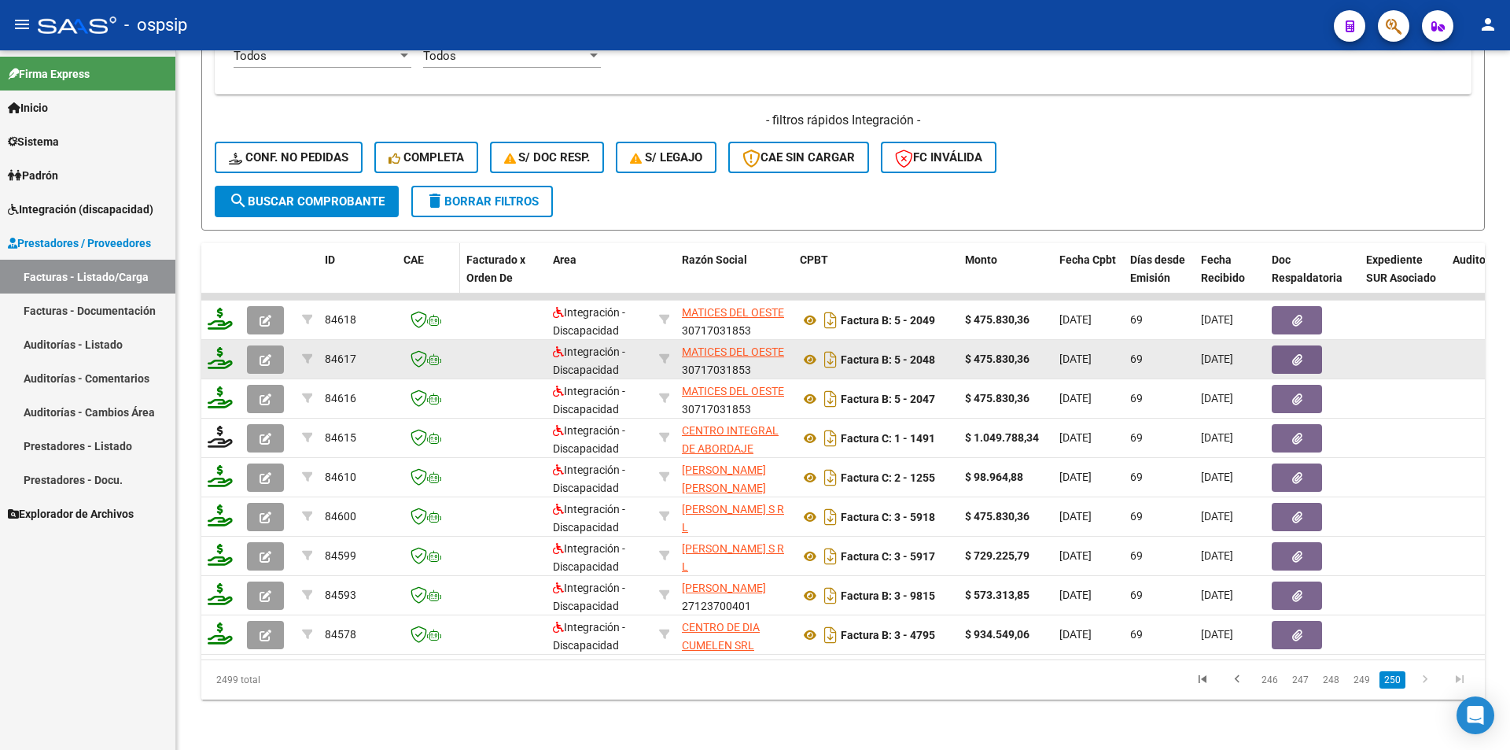
click at [415, 253] on span "CAE" at bounding box center [414, 259] width 20 height 13
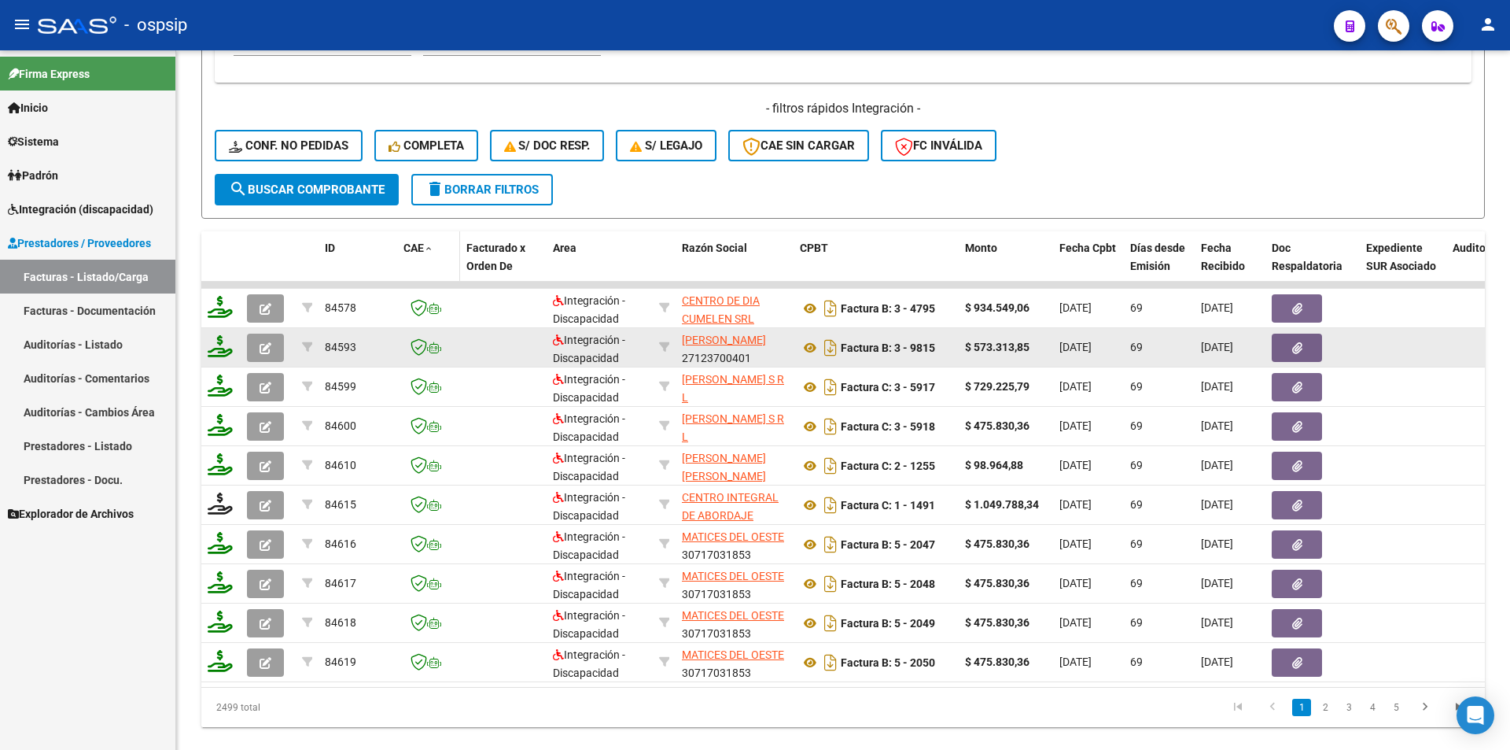
click at [415, 249] on span "CAE" at bounding box center [414, 247] width 20 height 13
click at [971, 147] on span "FC Inválida" at bounding box center [938, 145] width 87 height 14
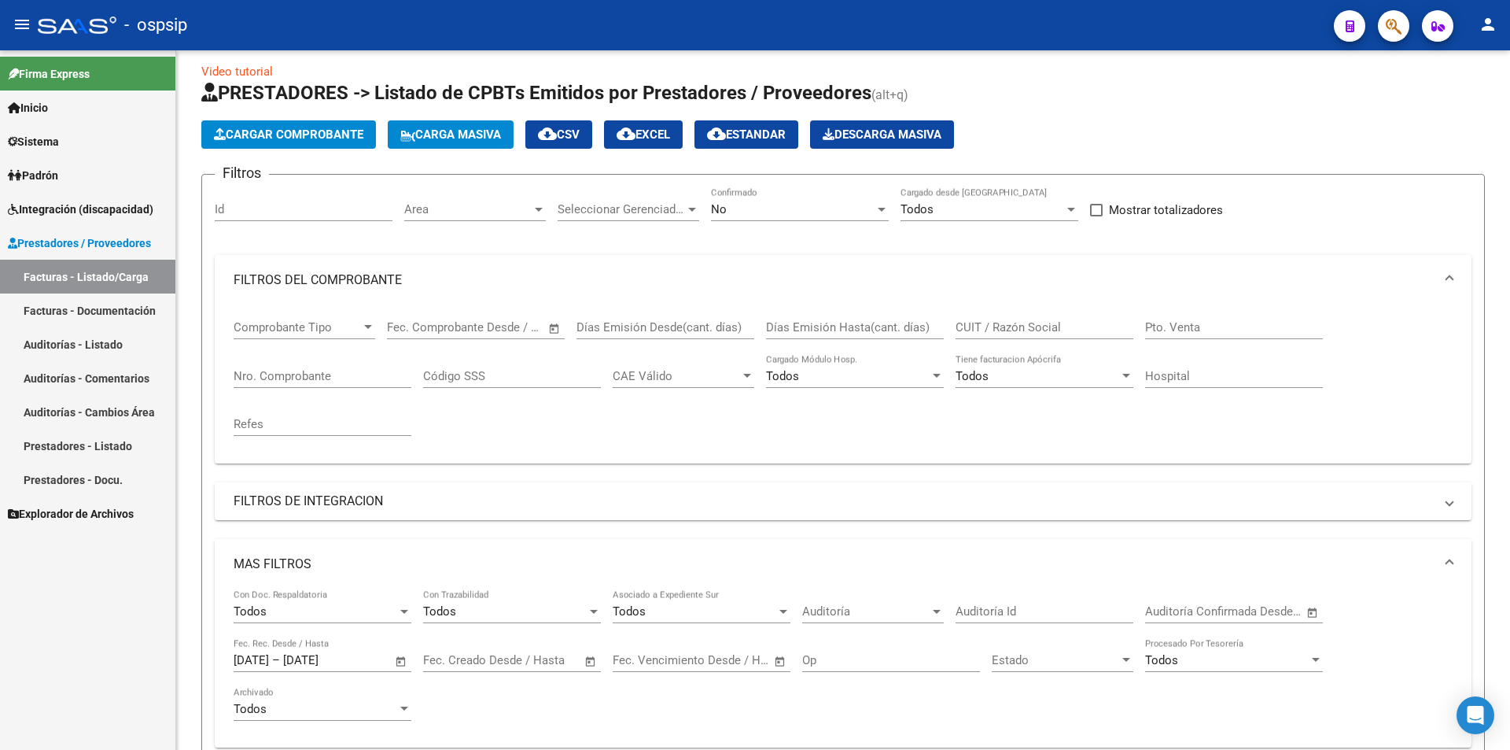
scroll to position [0, 0]
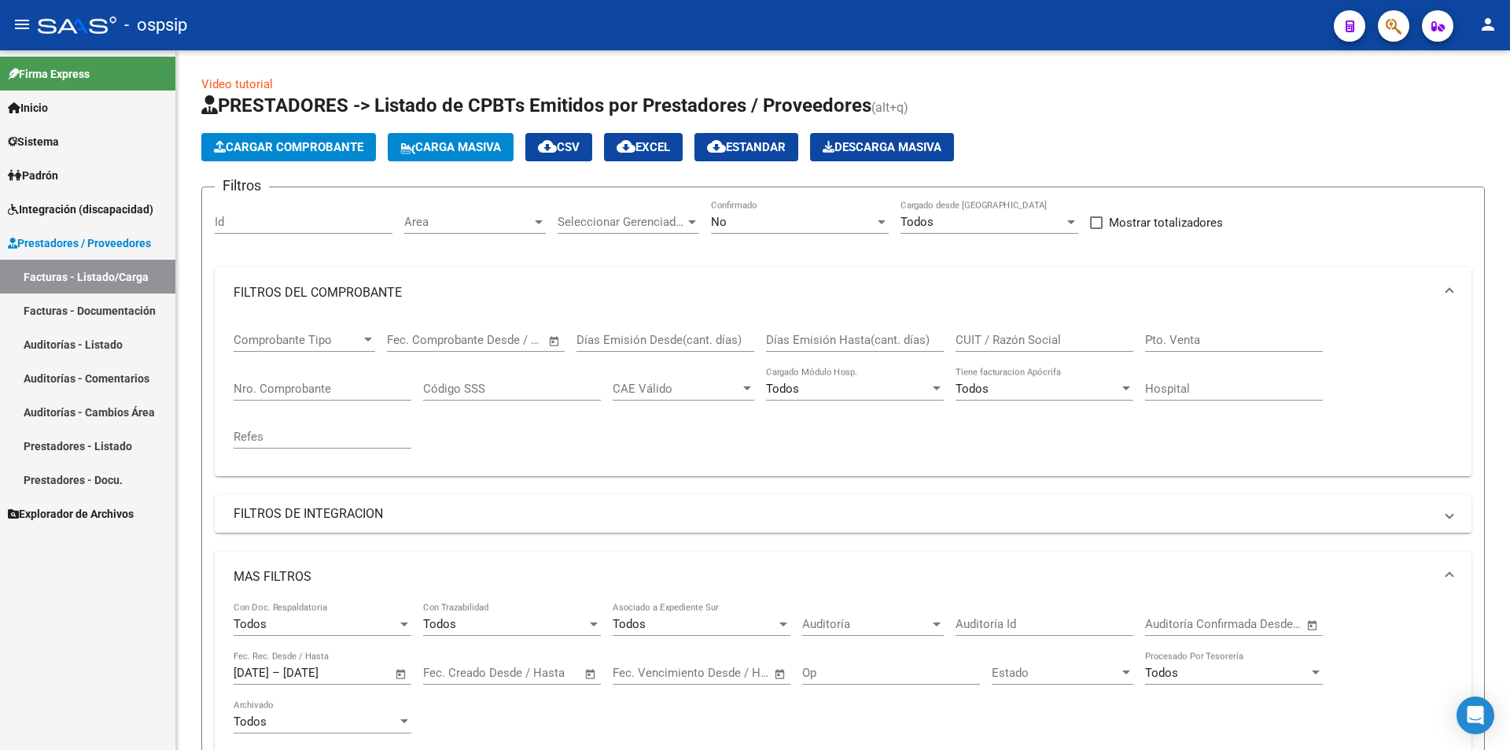
click at [744, 219] on div "No" at bounding box center [793, 222] width 164 height 14
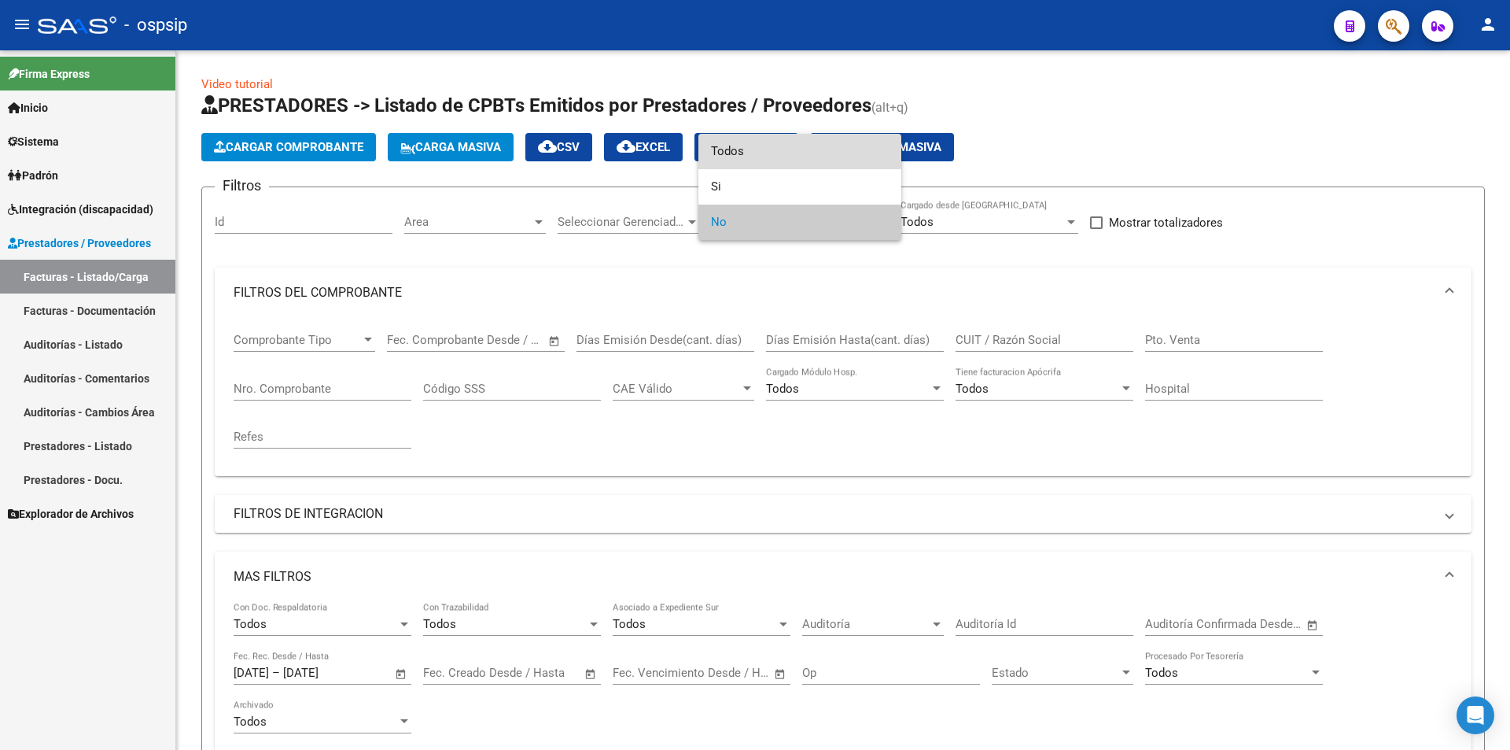
click at [745, 151] on span "Todos" at bounding box center [800, 151] width 178 height 35
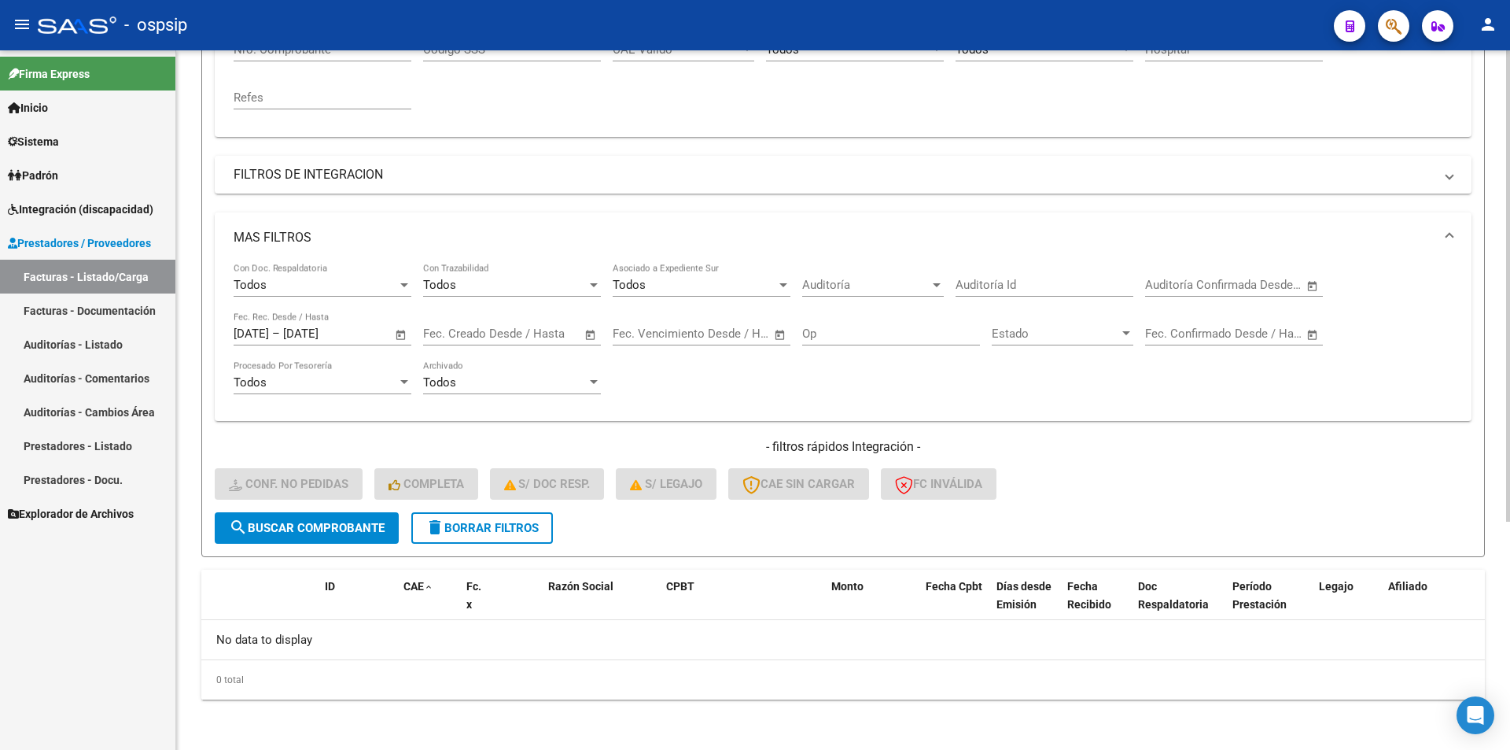
click at [344, 525] on span "search Buscar Comprobante" at bounding box center [307, 528] width 156 height 14
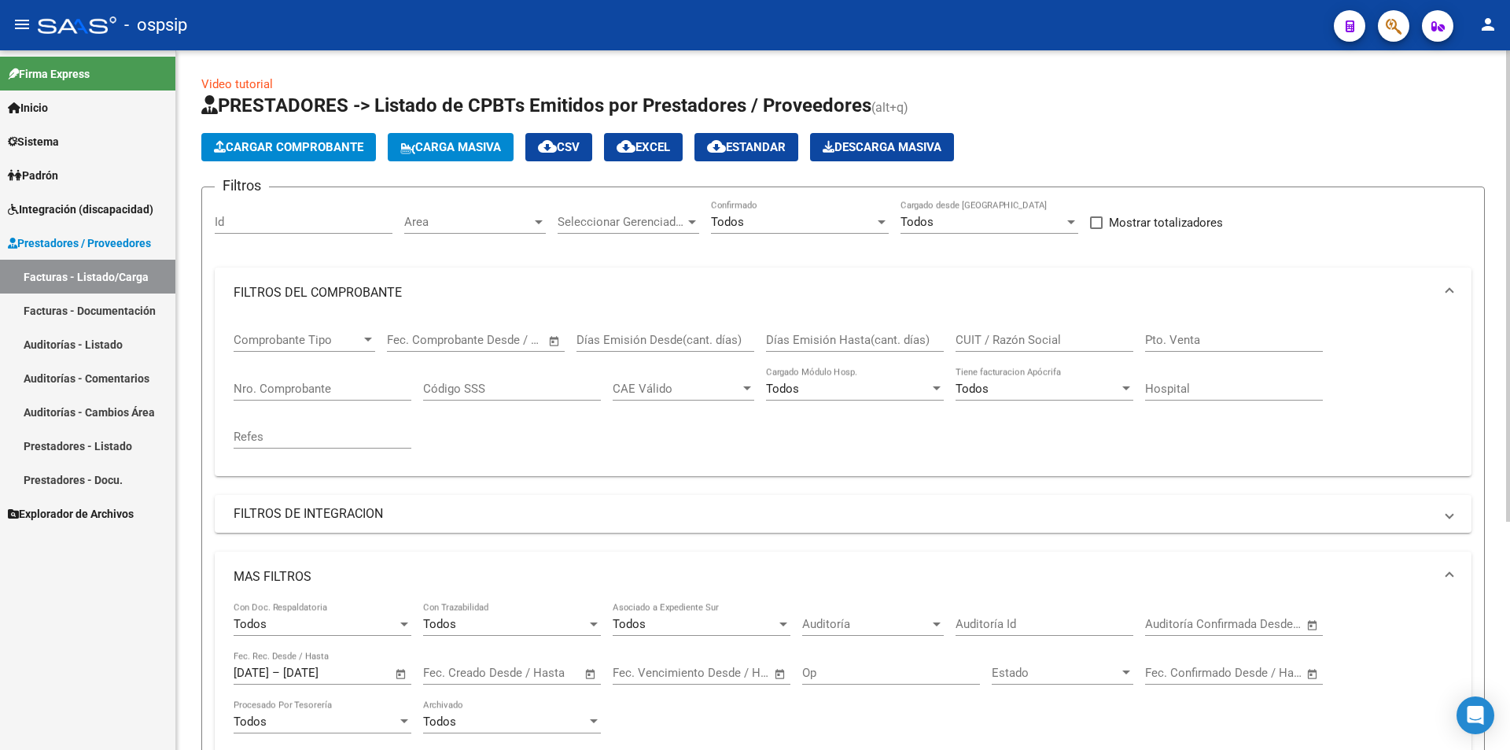
click at [474, 215] on span "Area" at bounding box center [467, 222] width 127 height 14
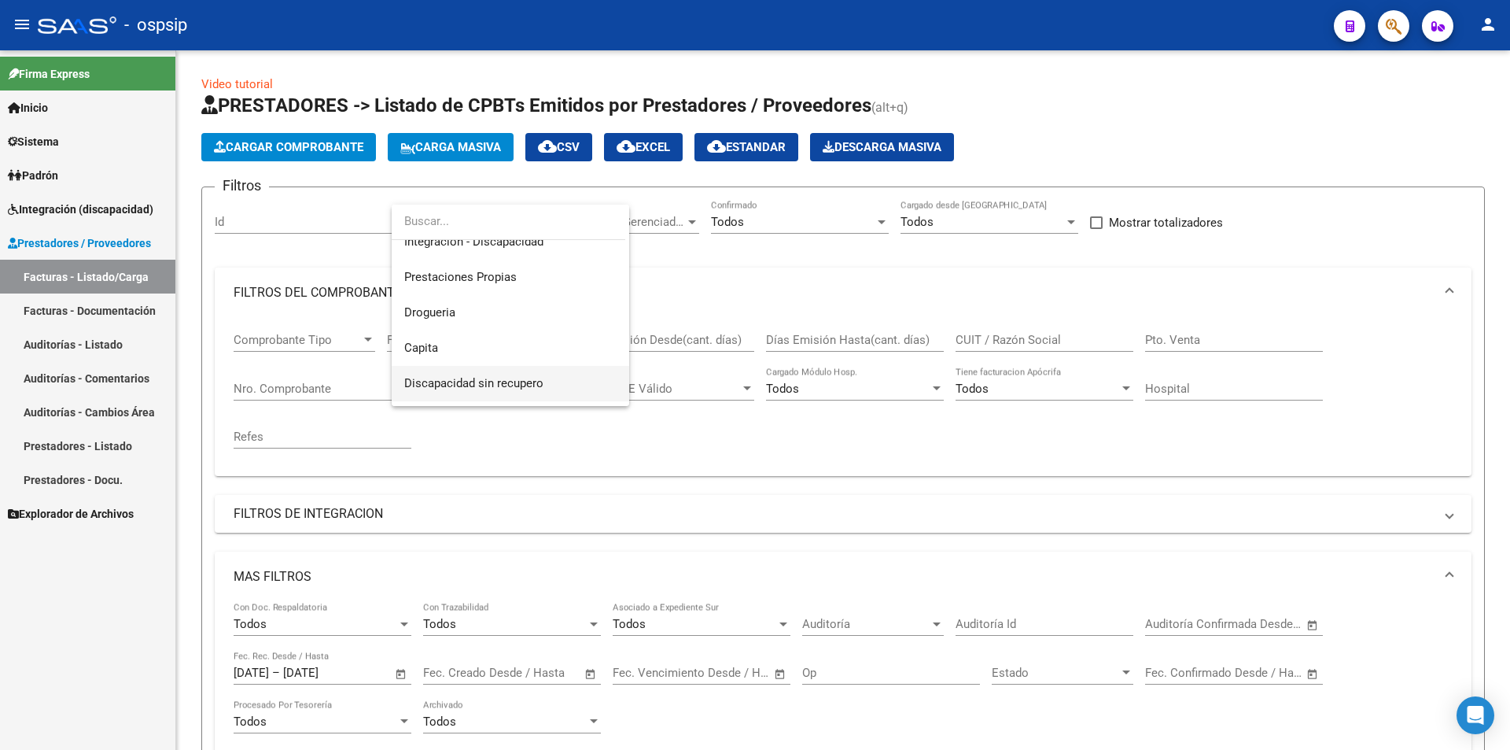
scroll to position [236, 0]
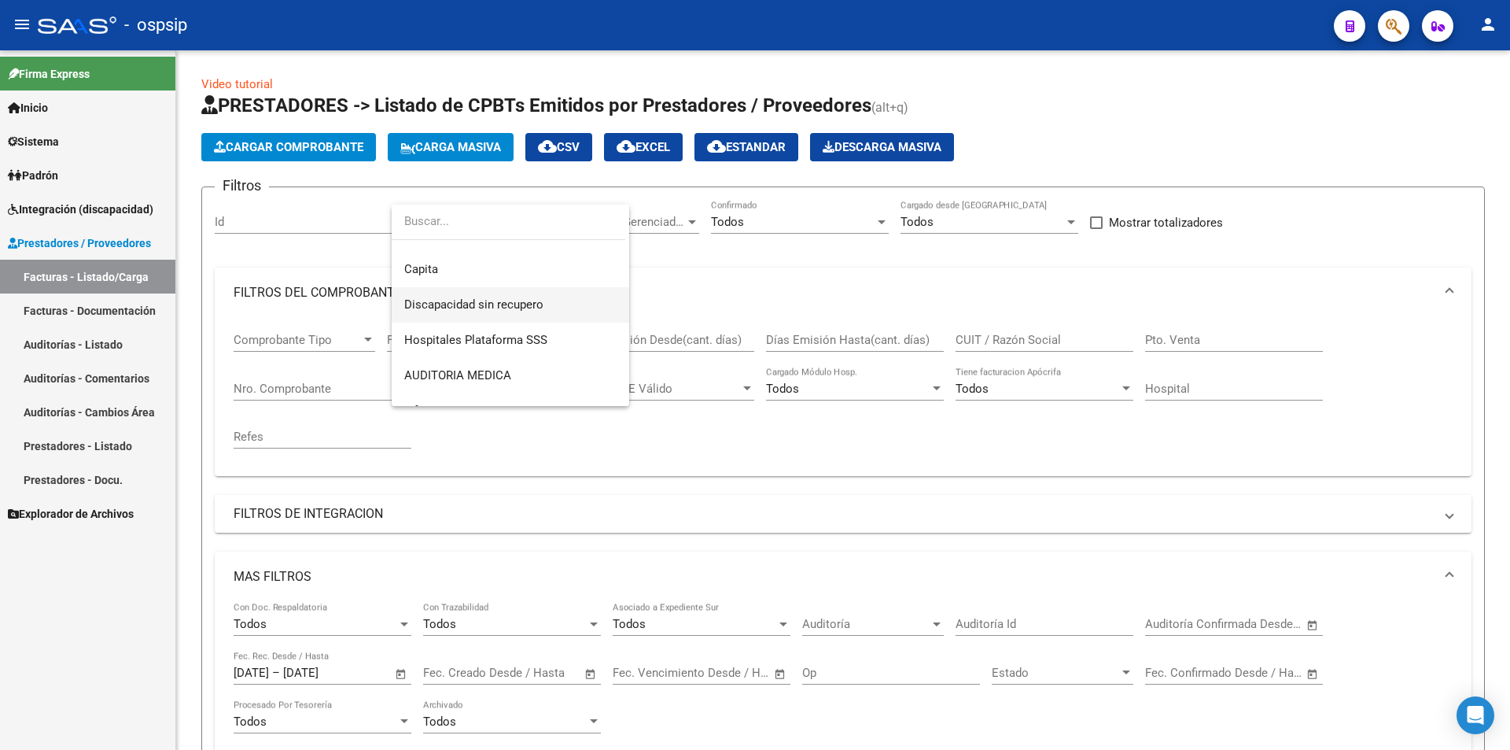
click at [499, 299] on span "Discapacidad sin recupero" at bounding box center [473, 304] width 139 height 14
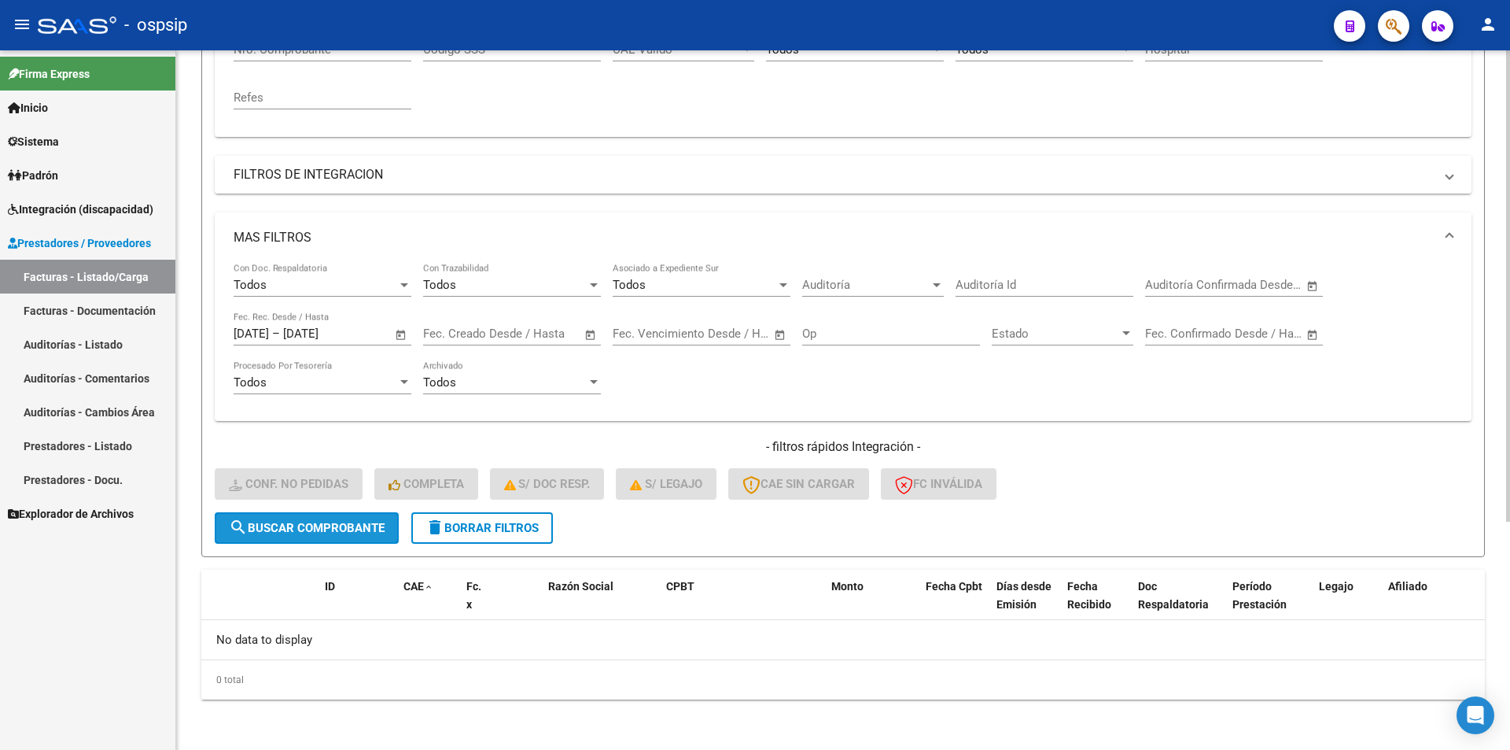
click at [360, 525] on span "search Buscar Comprobante" at bounding box center [307, 528] width 156 height 14
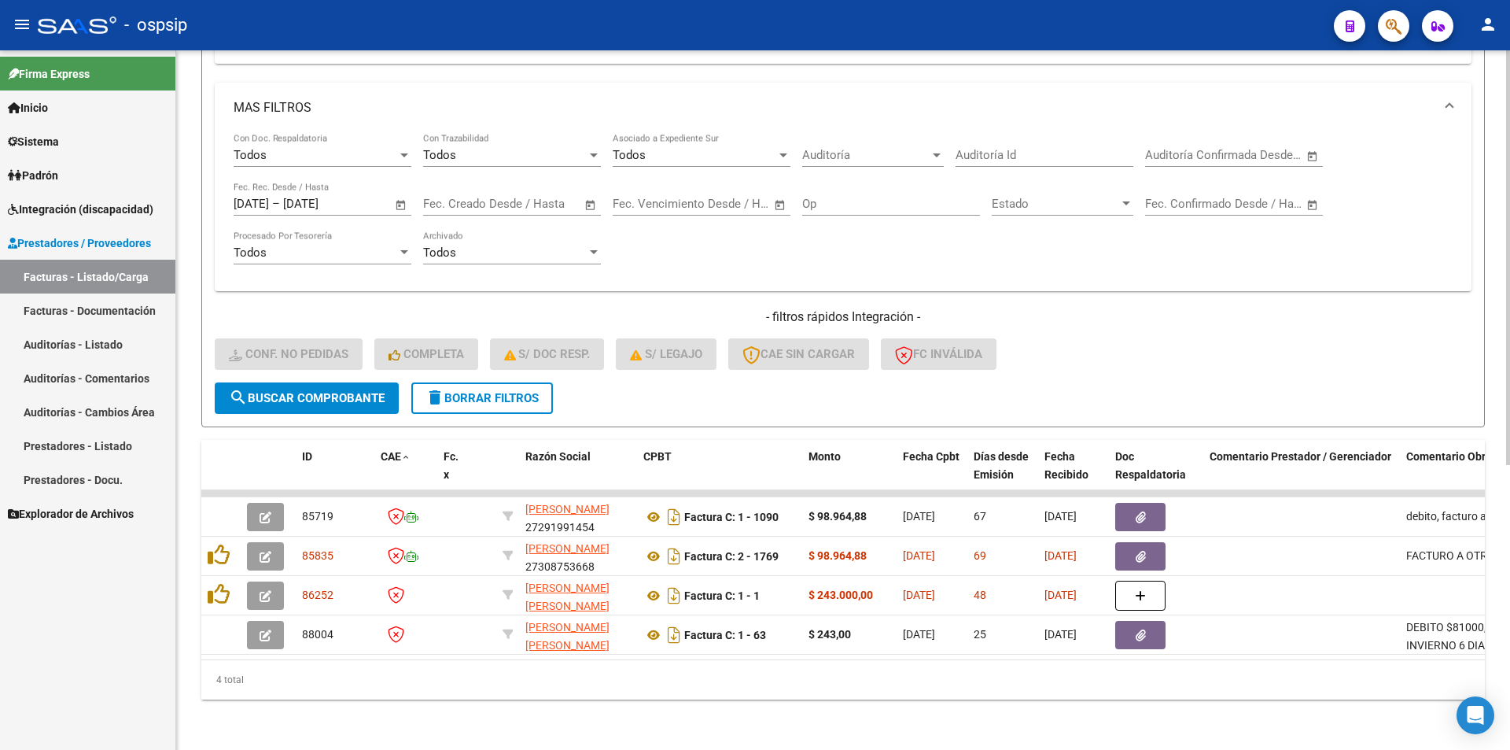
scroll to position [481, 0]
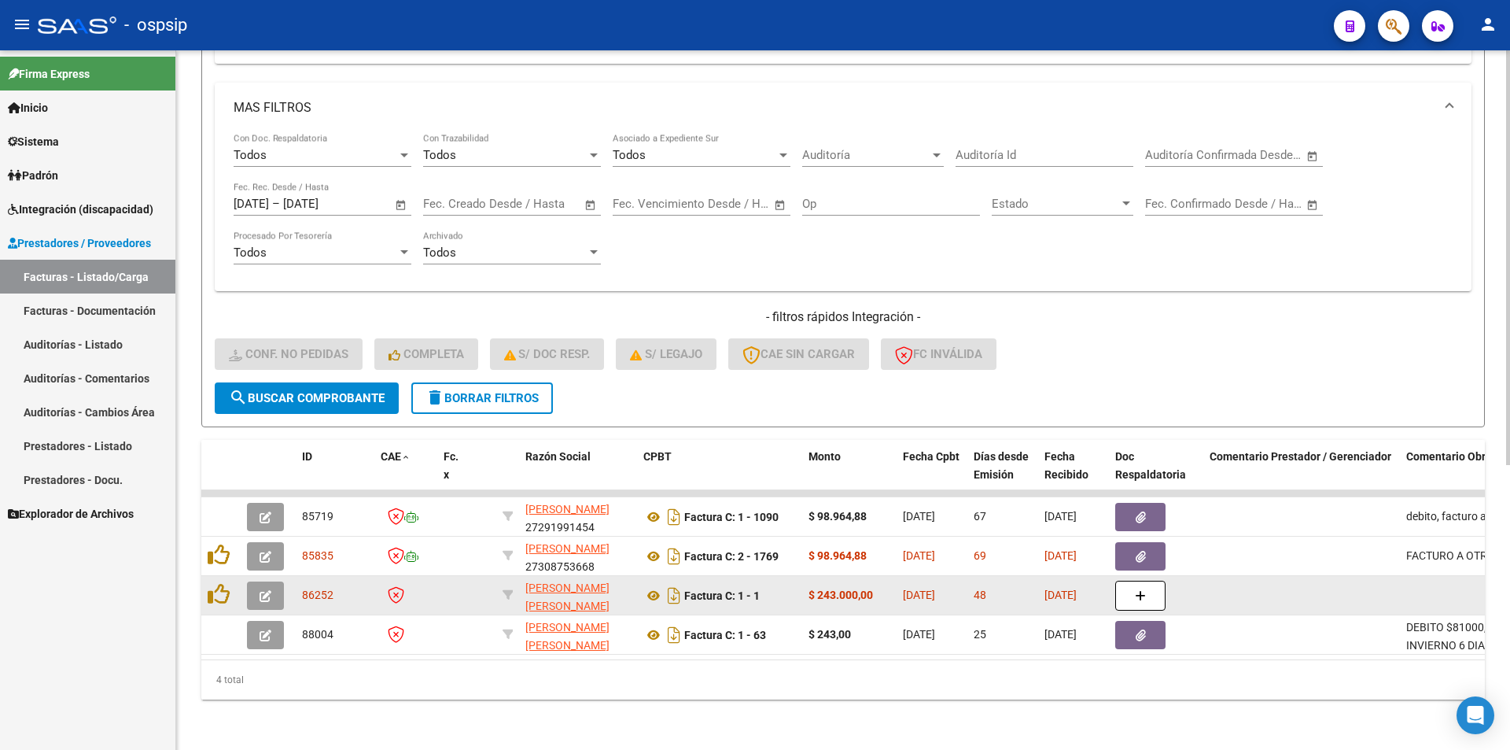
click at [259, 589] on button "button" at bounding box center [265, 595] width 37 height 28
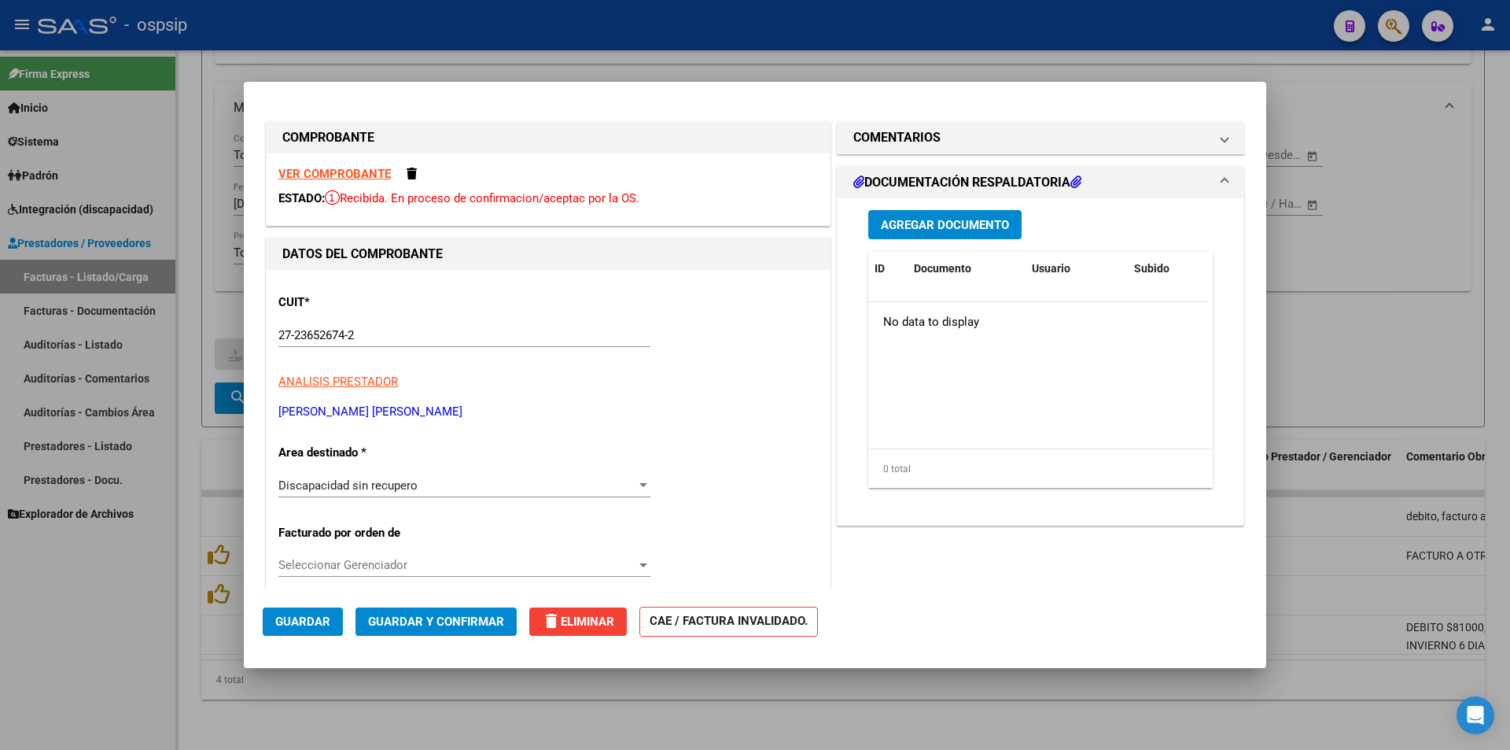
click at [367, 167] on strong "VER COMPROBANTE" at bounding box center [334, 174] width 112 height 14
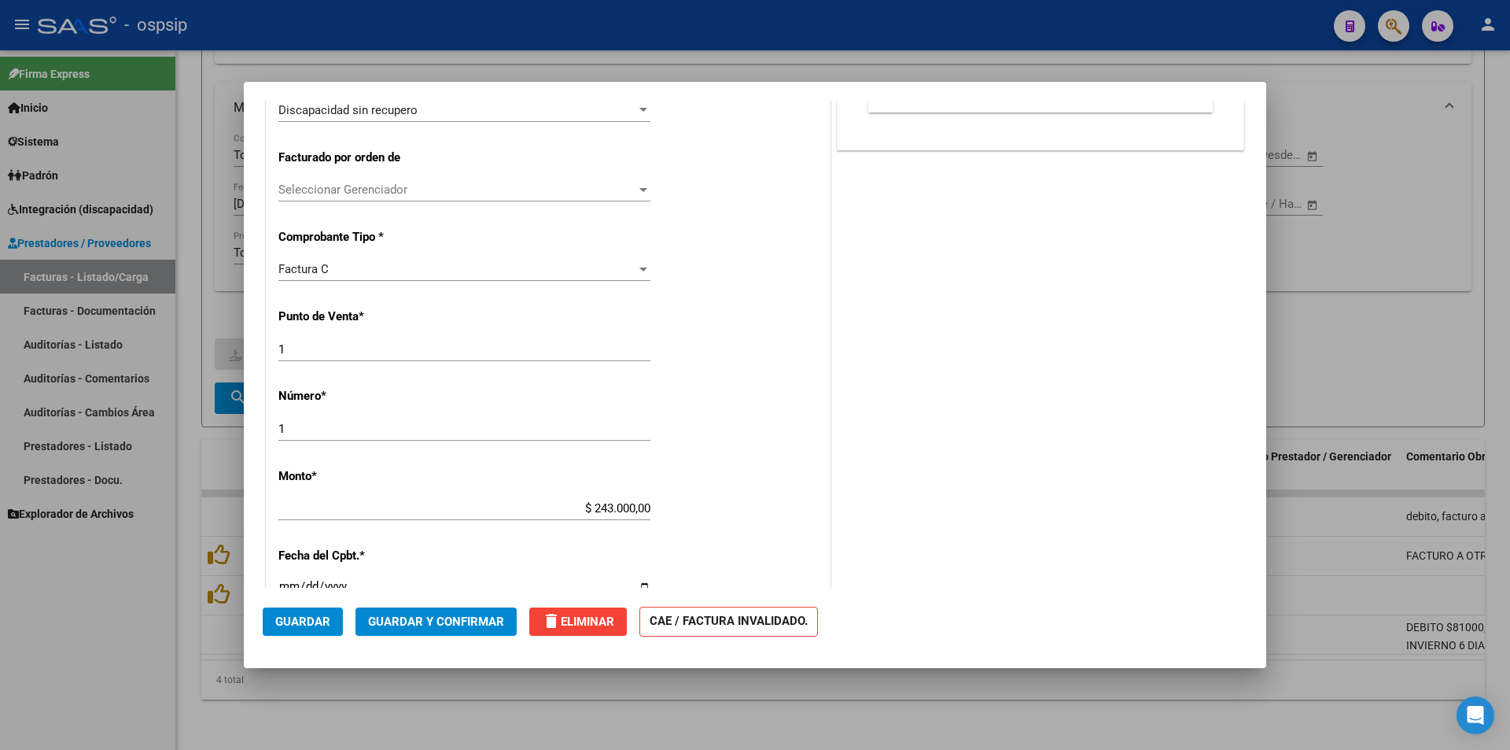
scroll to position [393, 0]
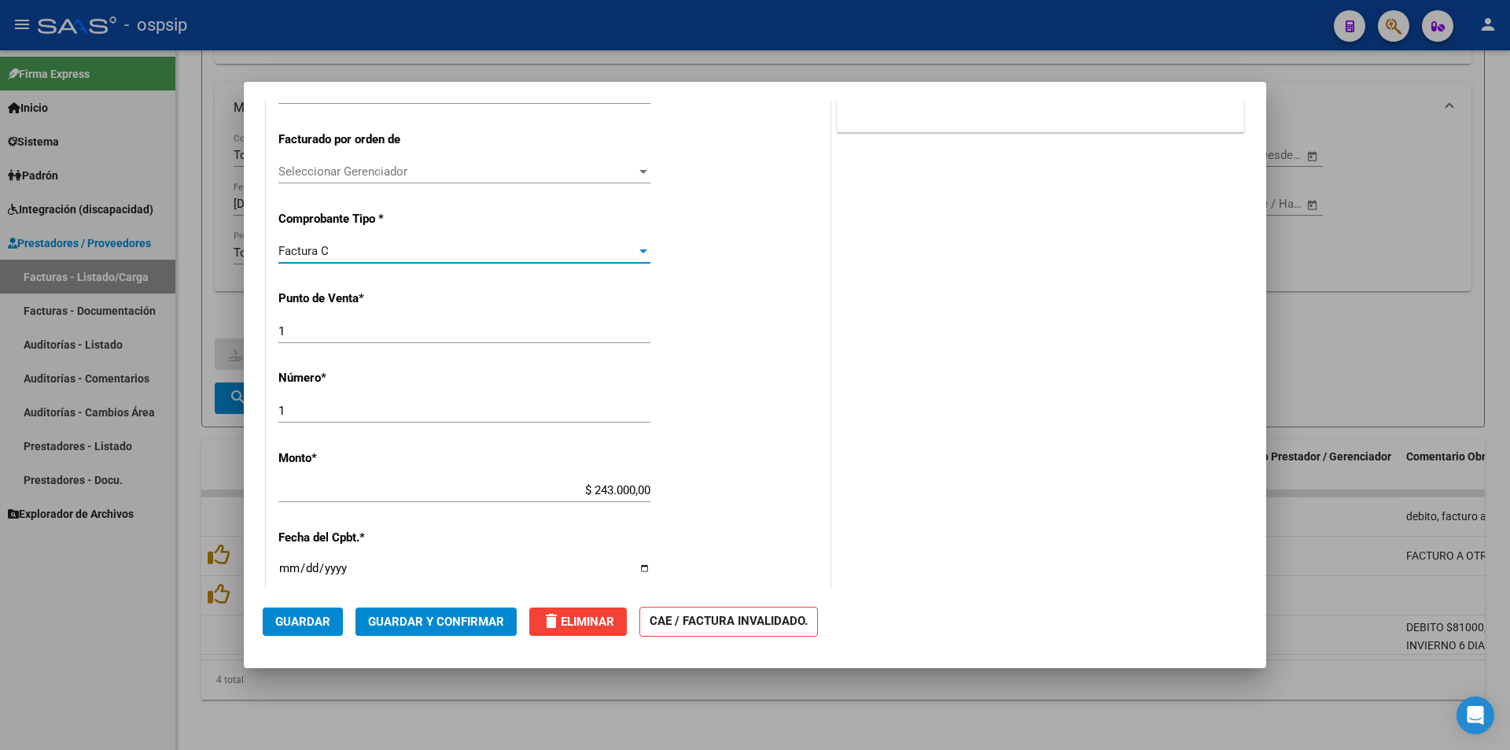
click at [425, 256] on div "Factura C" at bounding box center [457, 251] width 358 height 14
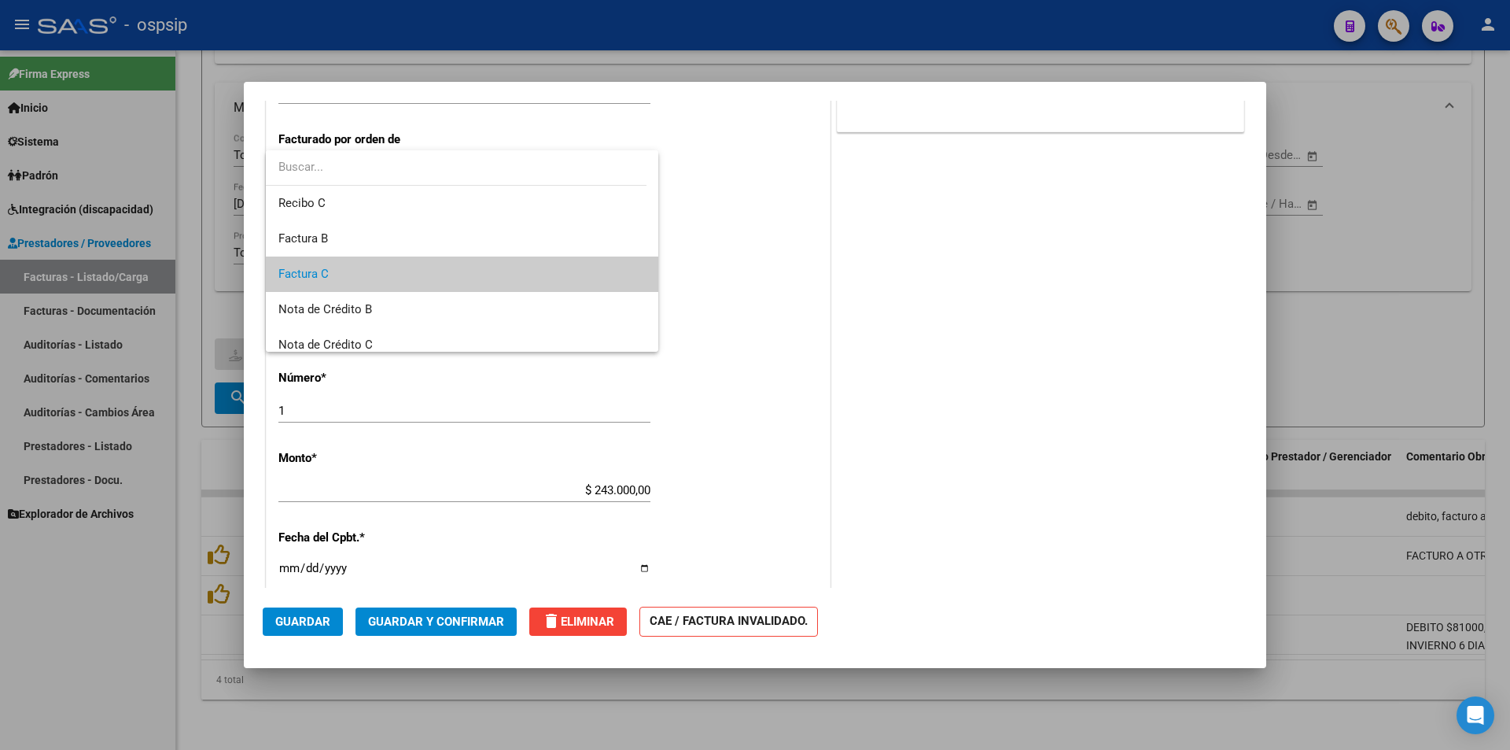
scroll to position [24, 0]
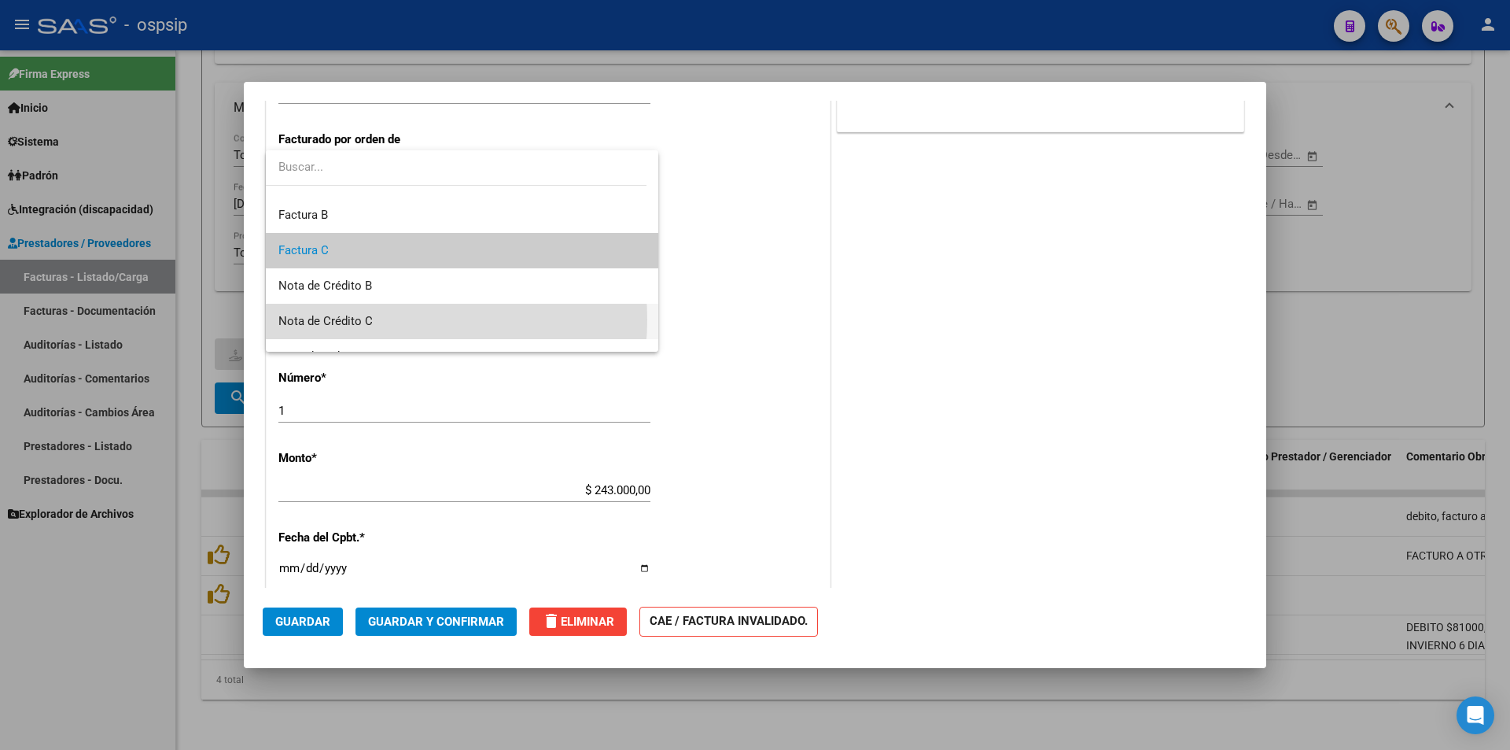
click at [378, 319] on span "Nota de Crédito C" at bounding box center [461, 321] width 367 height 35
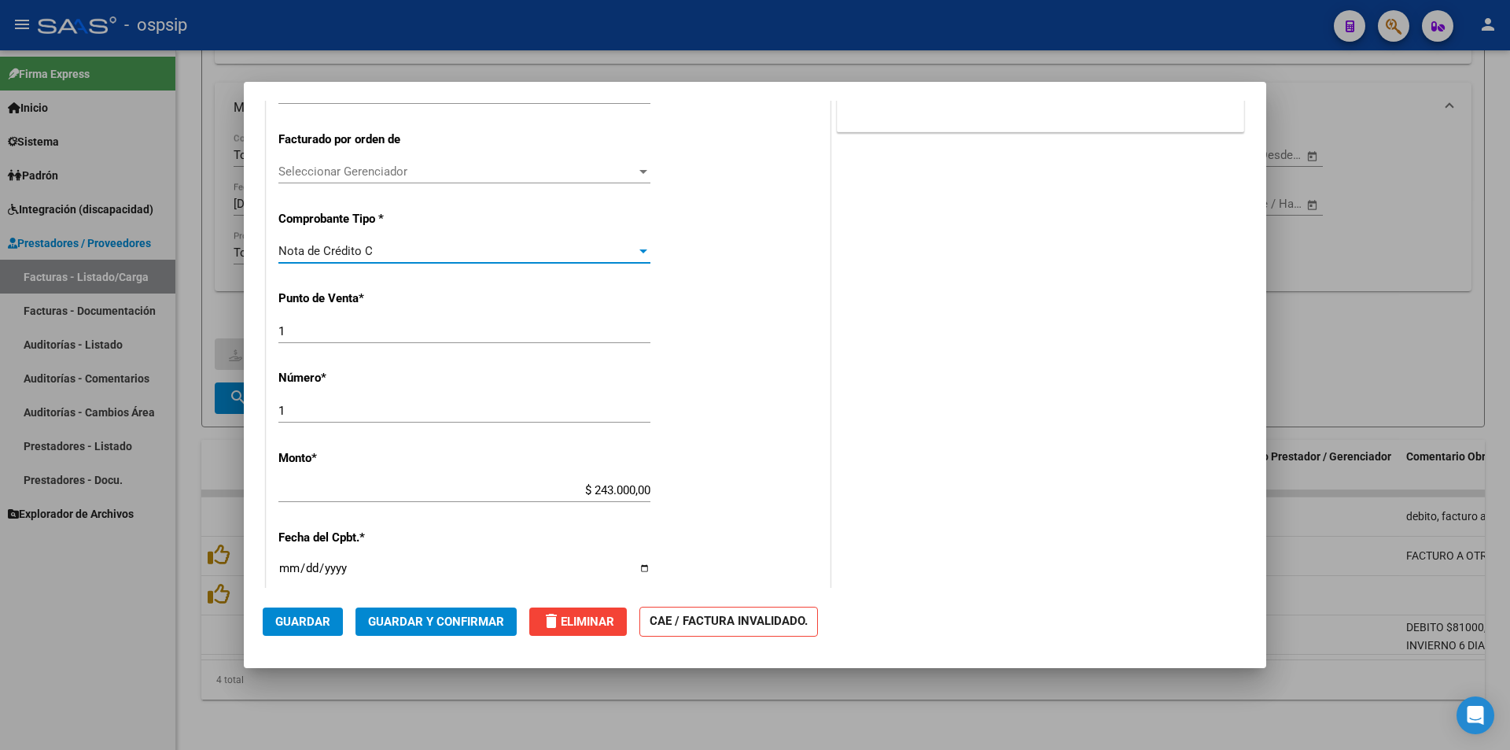
click at [318, 621] on span "Guardar" at bounding box center [302, 621] width 55 height 14
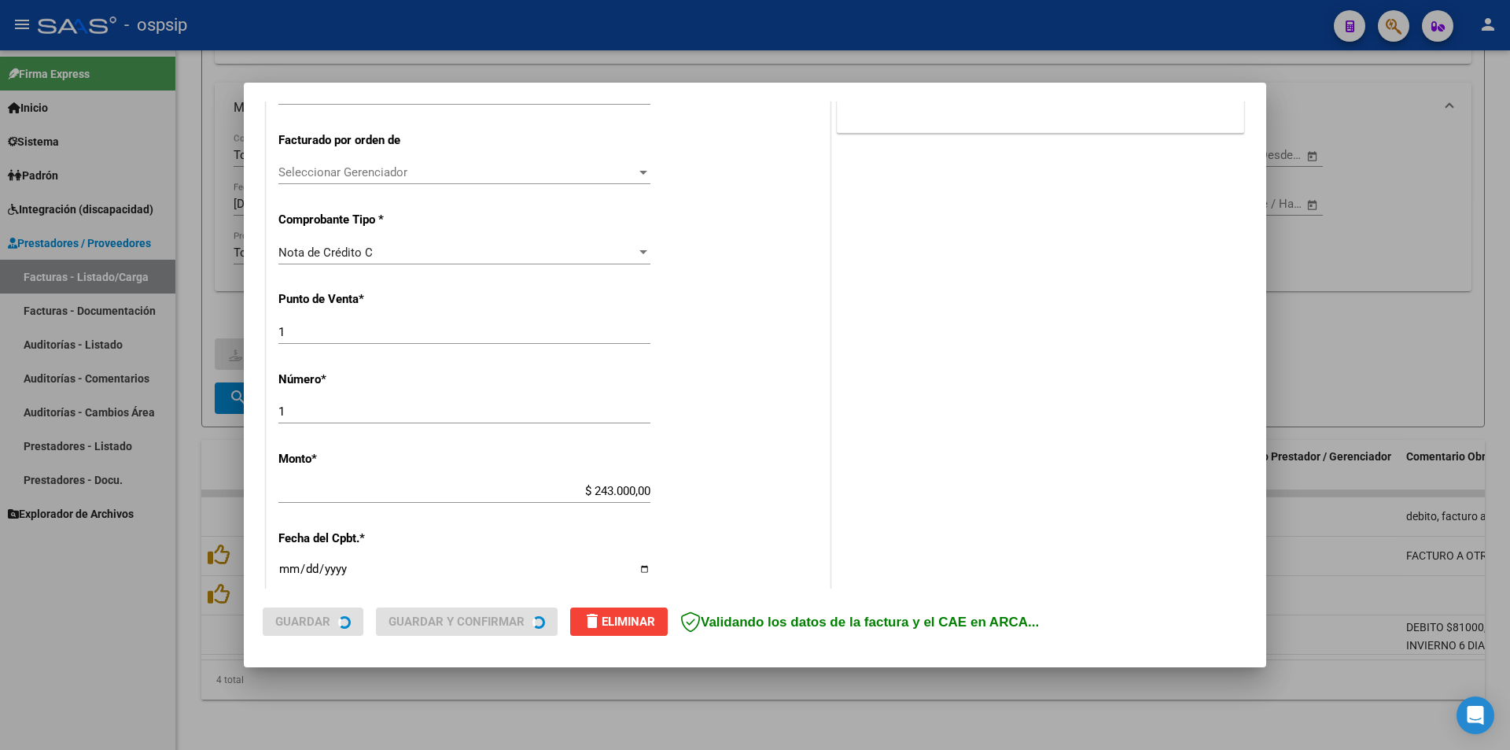
type input "$ 27.000,00"
type input "75292348870936"
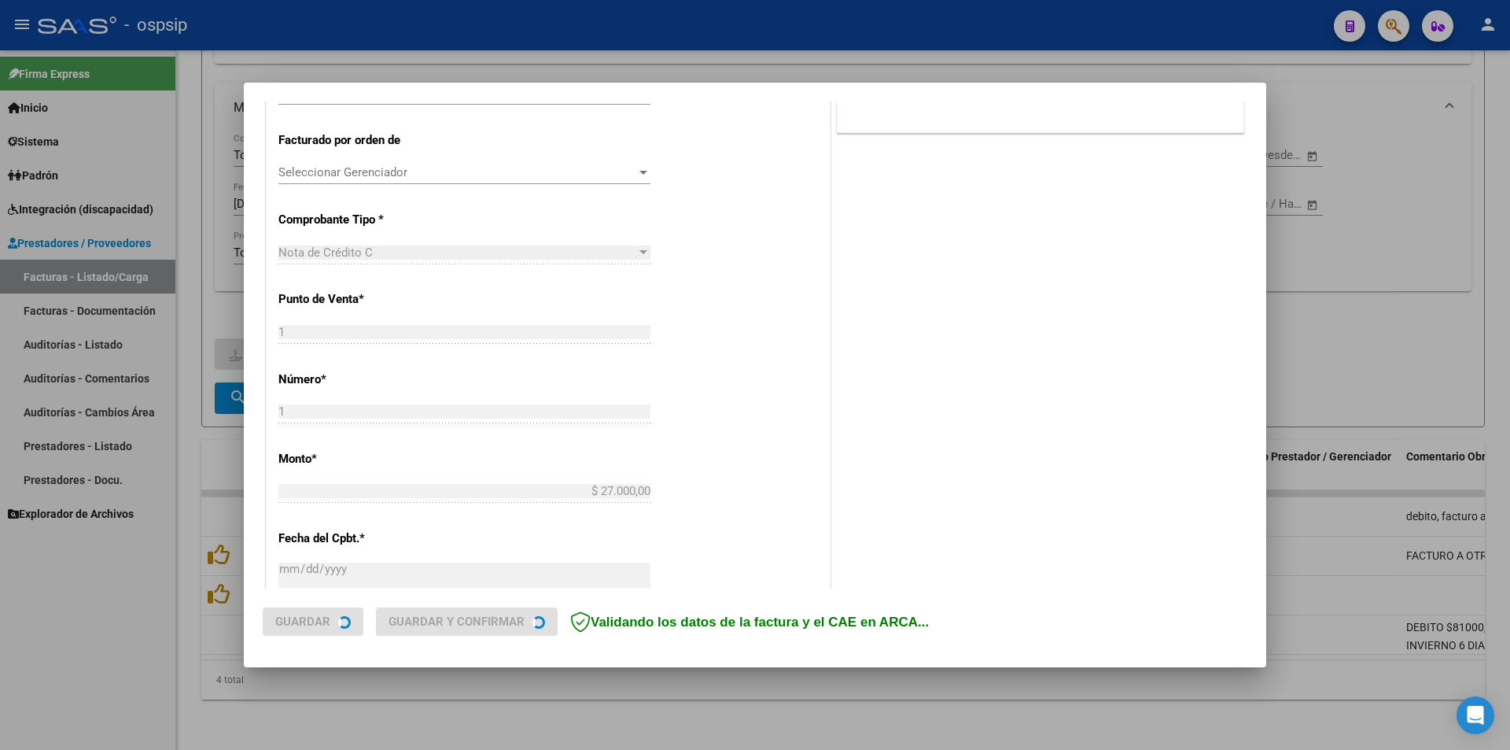
click at [90, 658] on div at bounding box center [755, 375] width 1510 height 750
type input "$ 0,00"
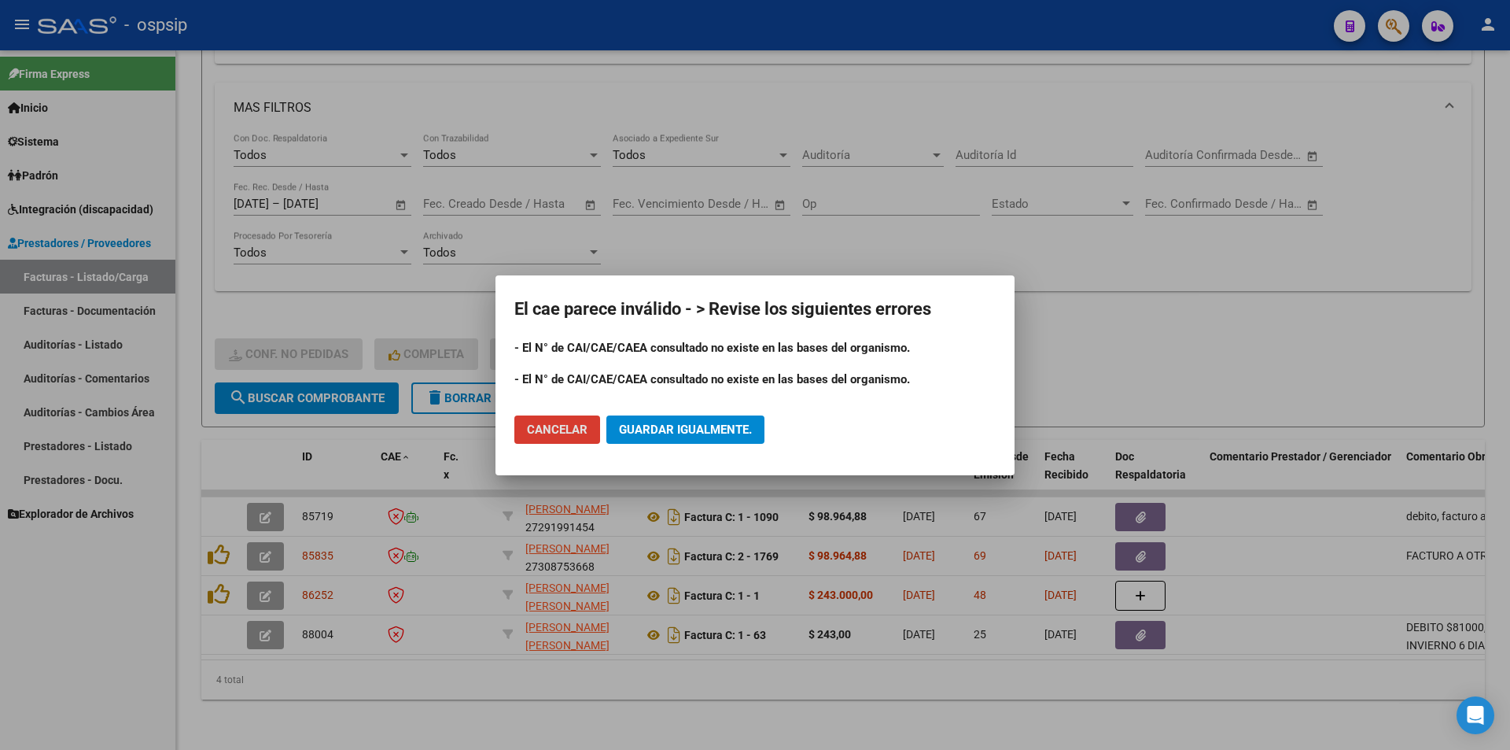
click at [706, 426] on span "Guardar igualmente." at bounding box center [685, 429] width 133 height 14
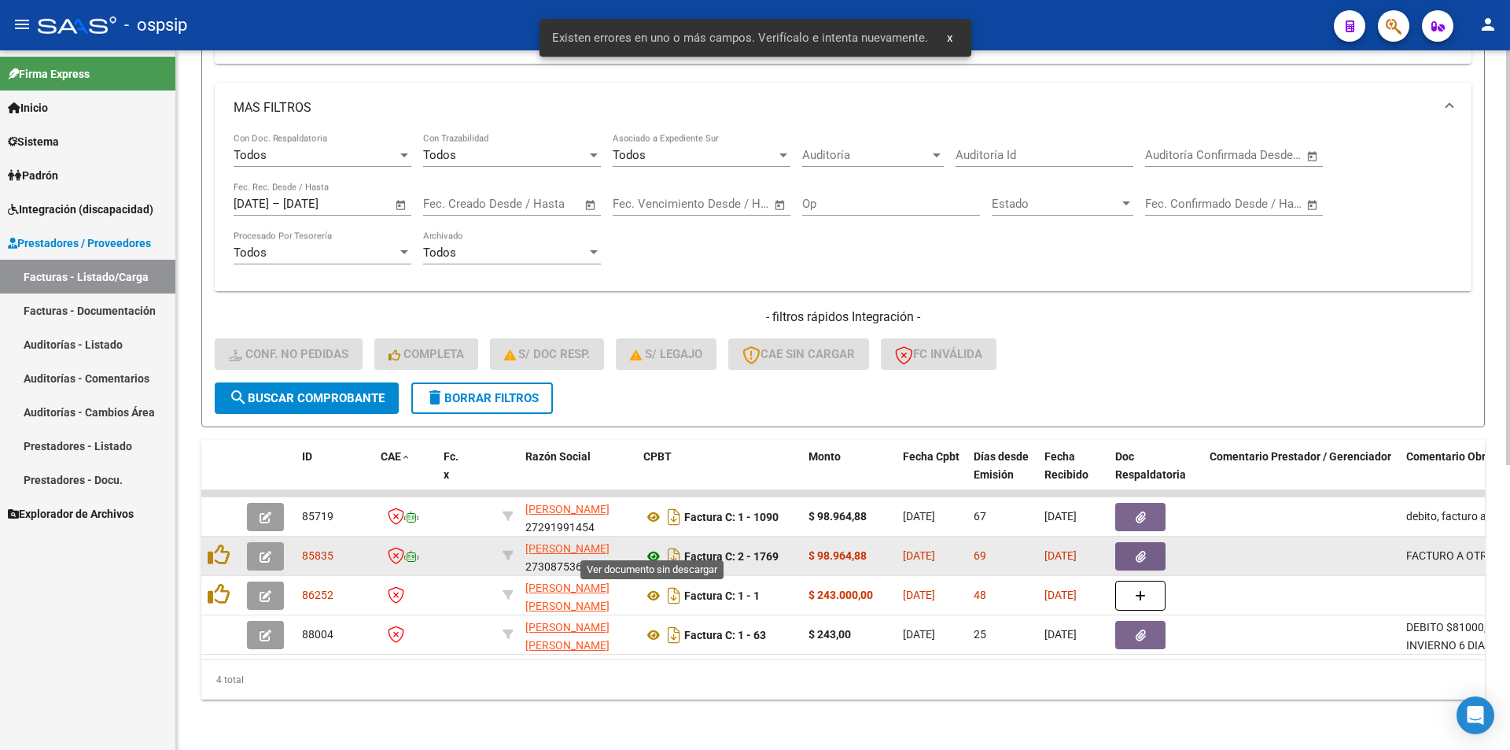
click at [654, 547] on icon at bounding box center [653, 556] width 20 height 19
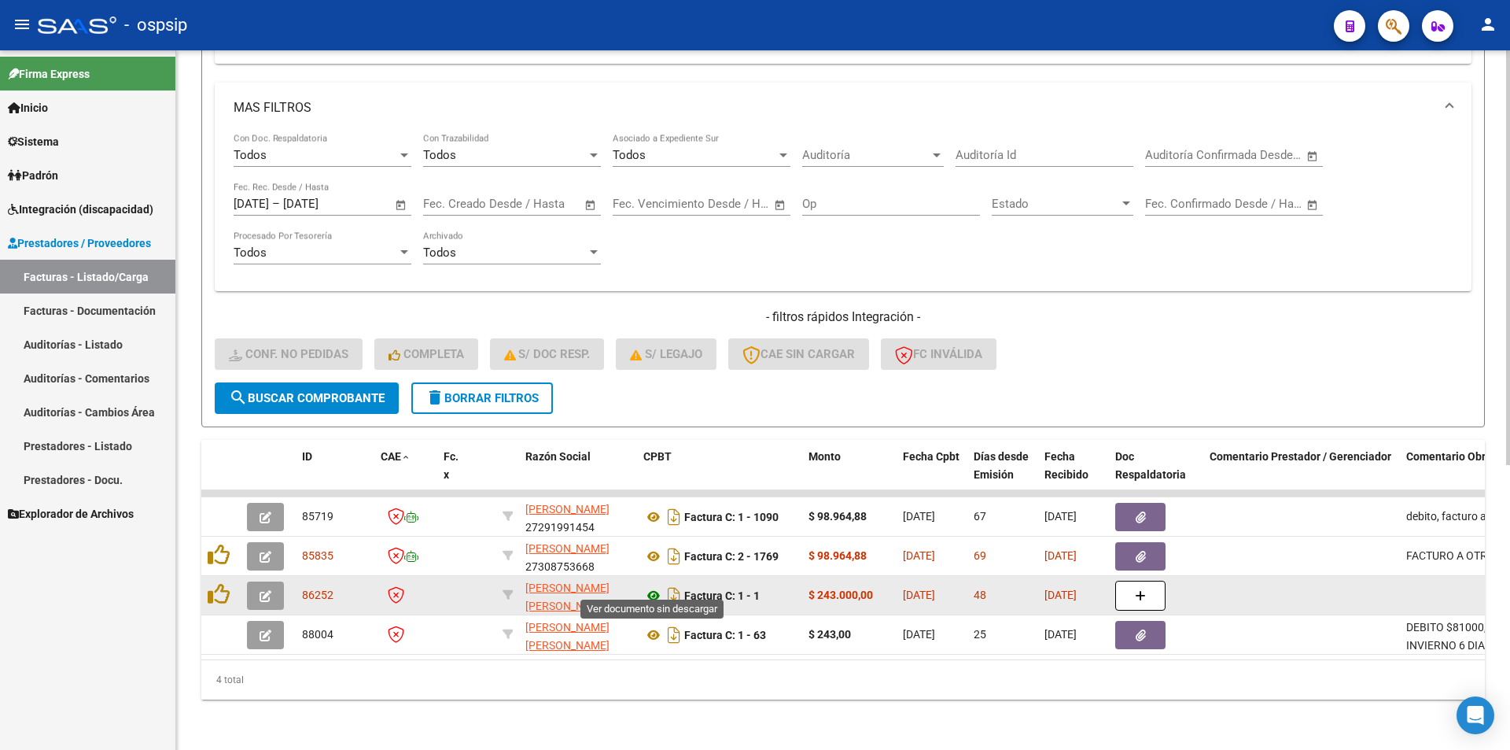
click at [649, 586] on icon at bounding box center [653, 595] width 20 height 19
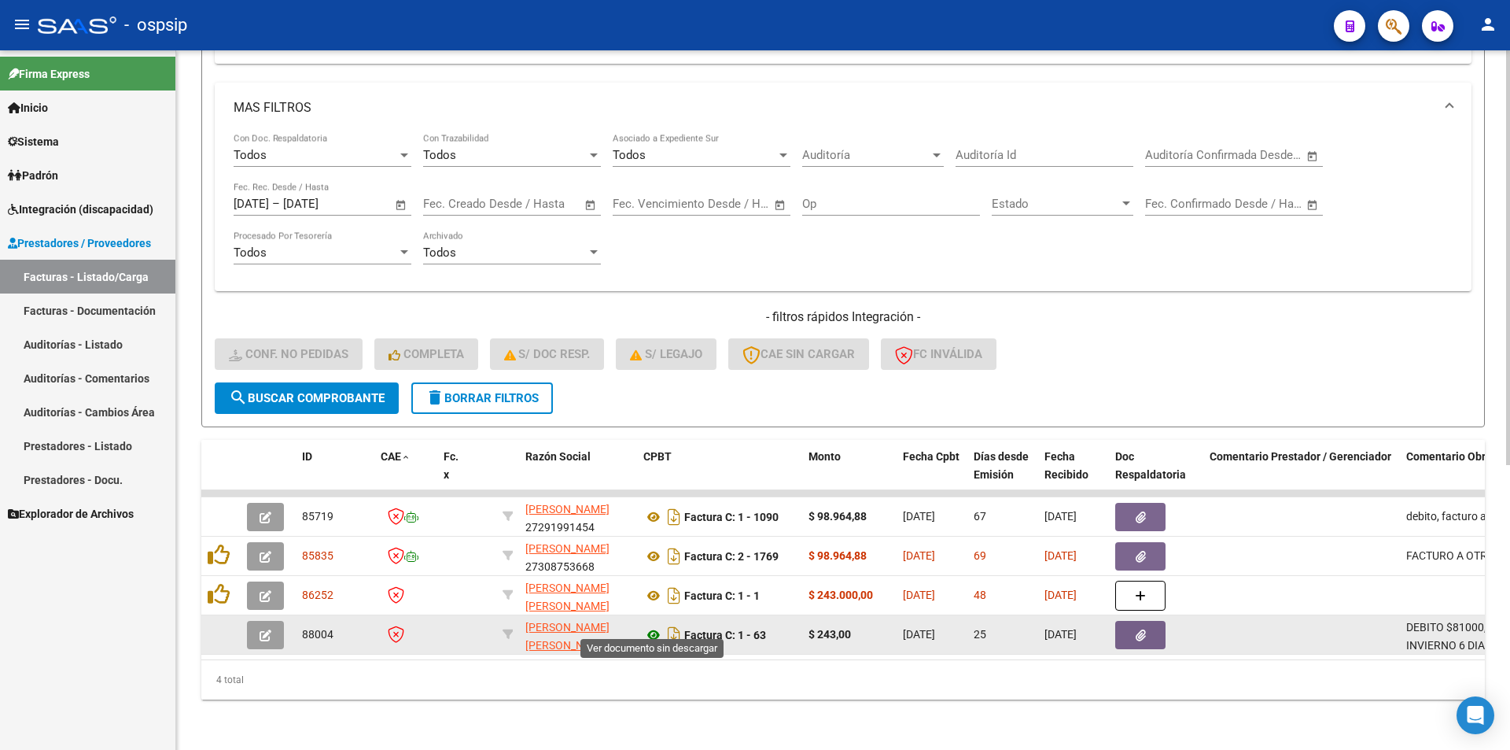
click at [653, 625] on icon at bounding box center [653, 634] width 20 height 19
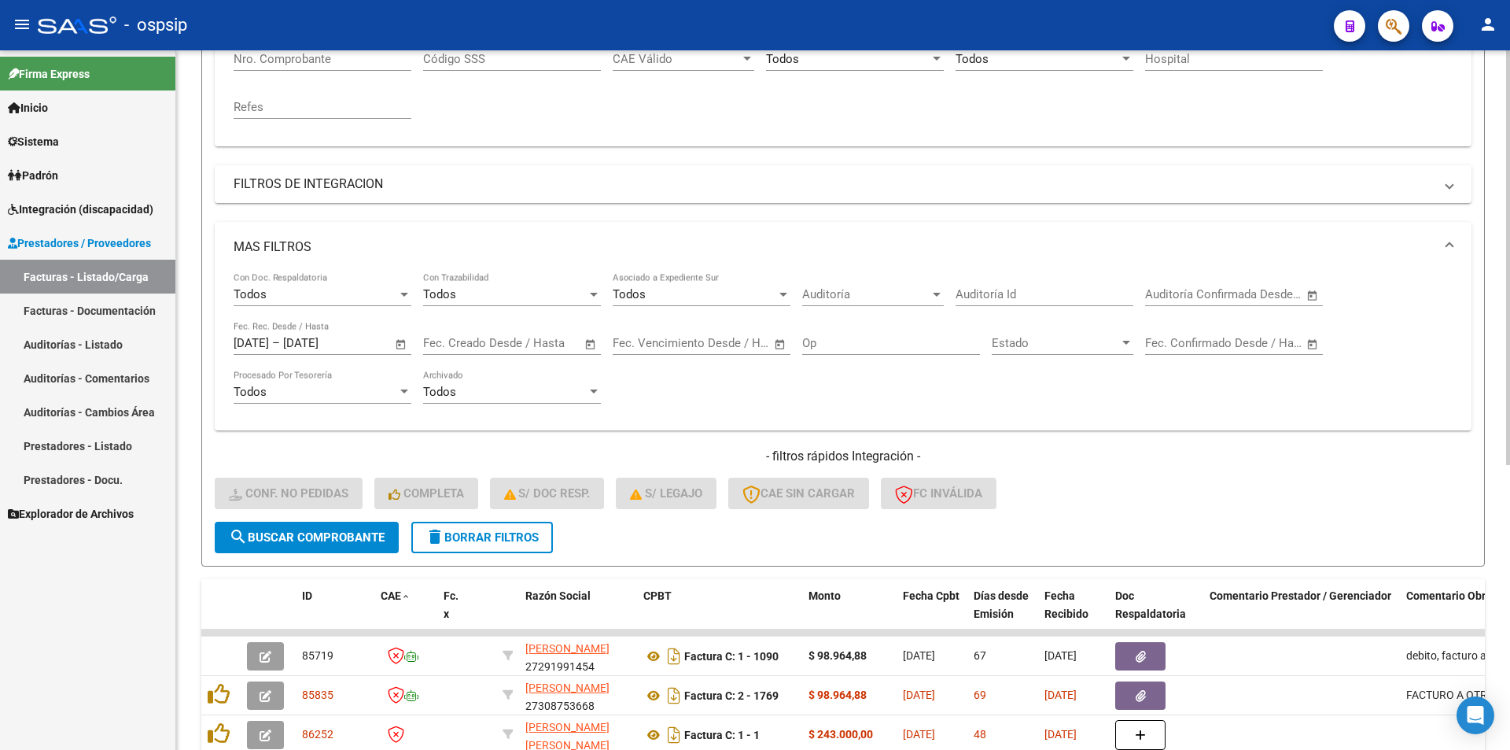
scroll to position [323, 0]
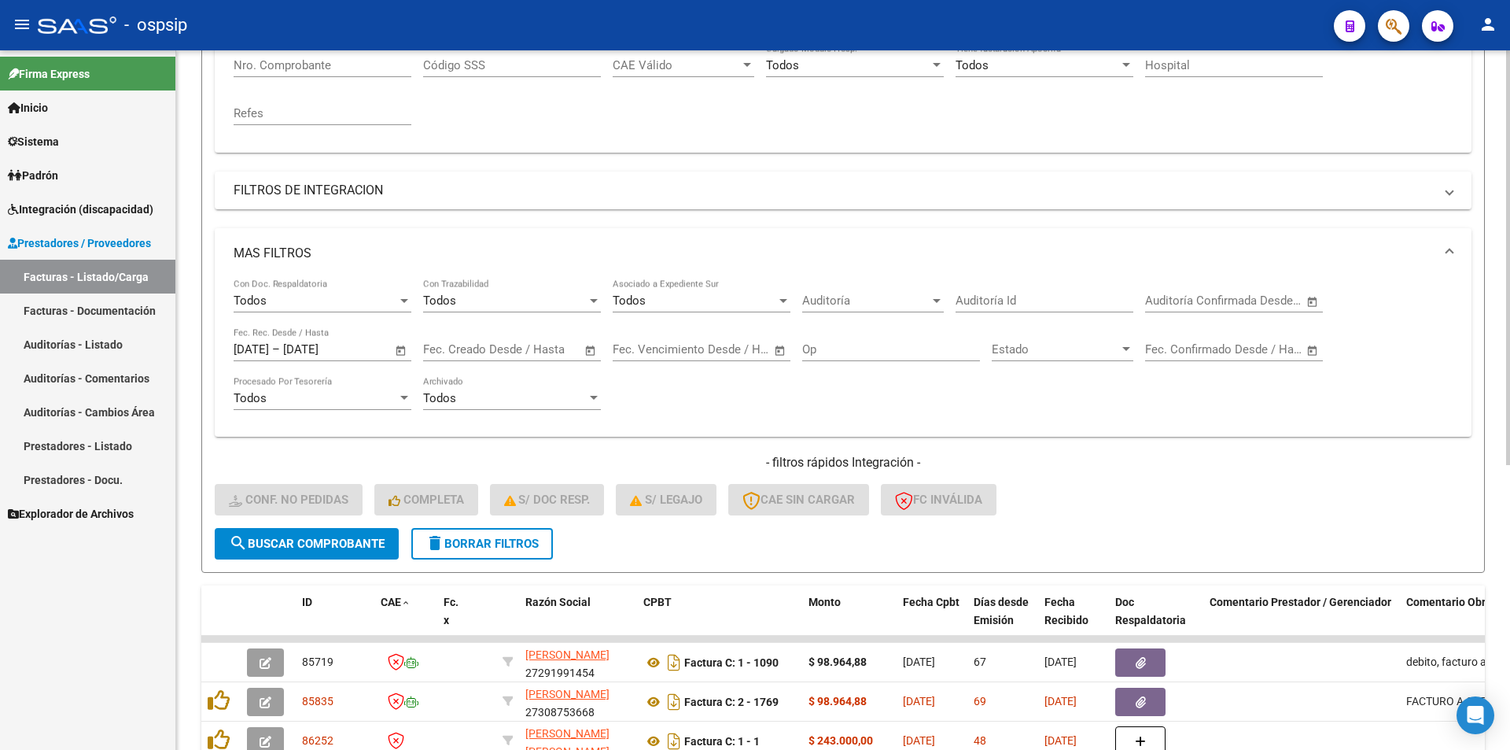
click at [499, 551] on span "delete Borrar Filtros" at bounding box center [482, 543] width 113 height 14
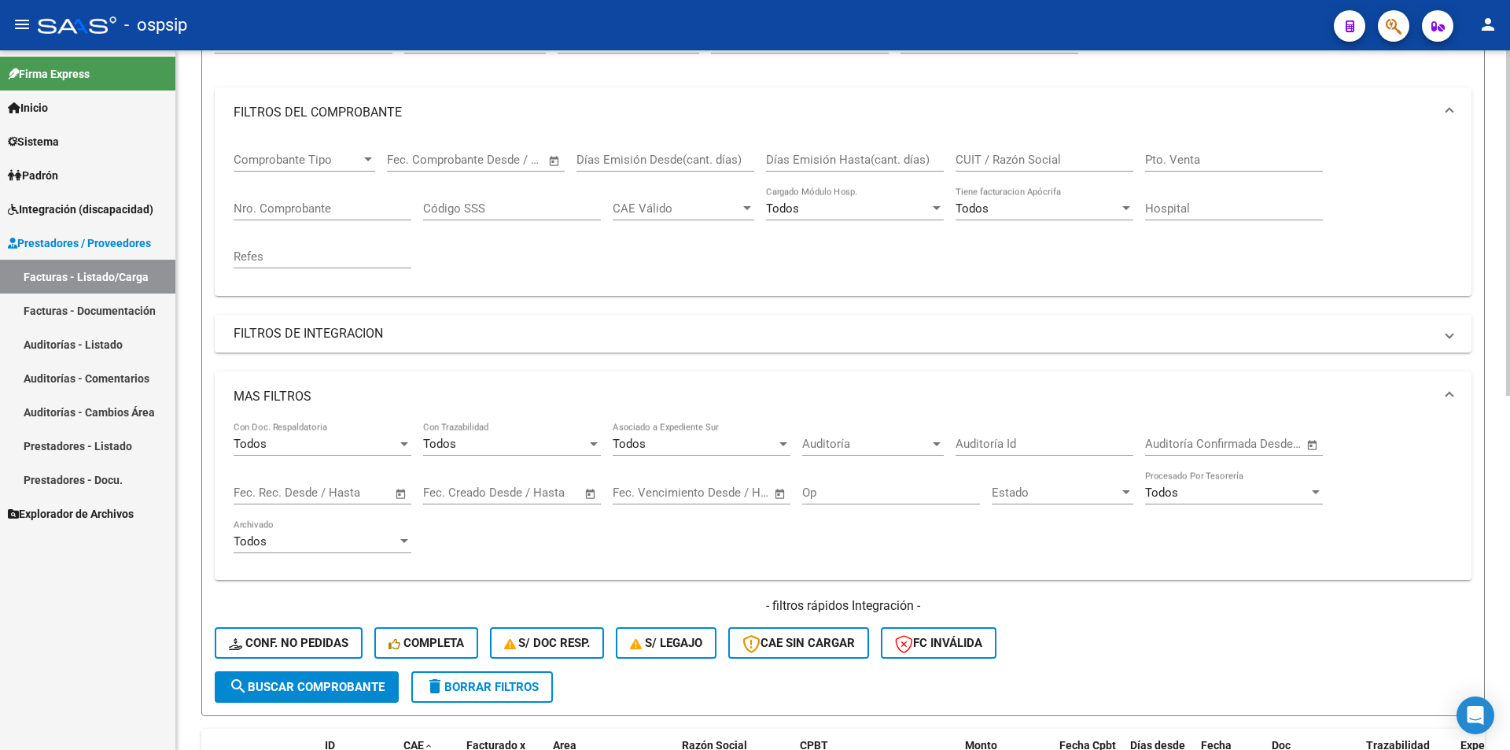
scroll to position [166, 0]
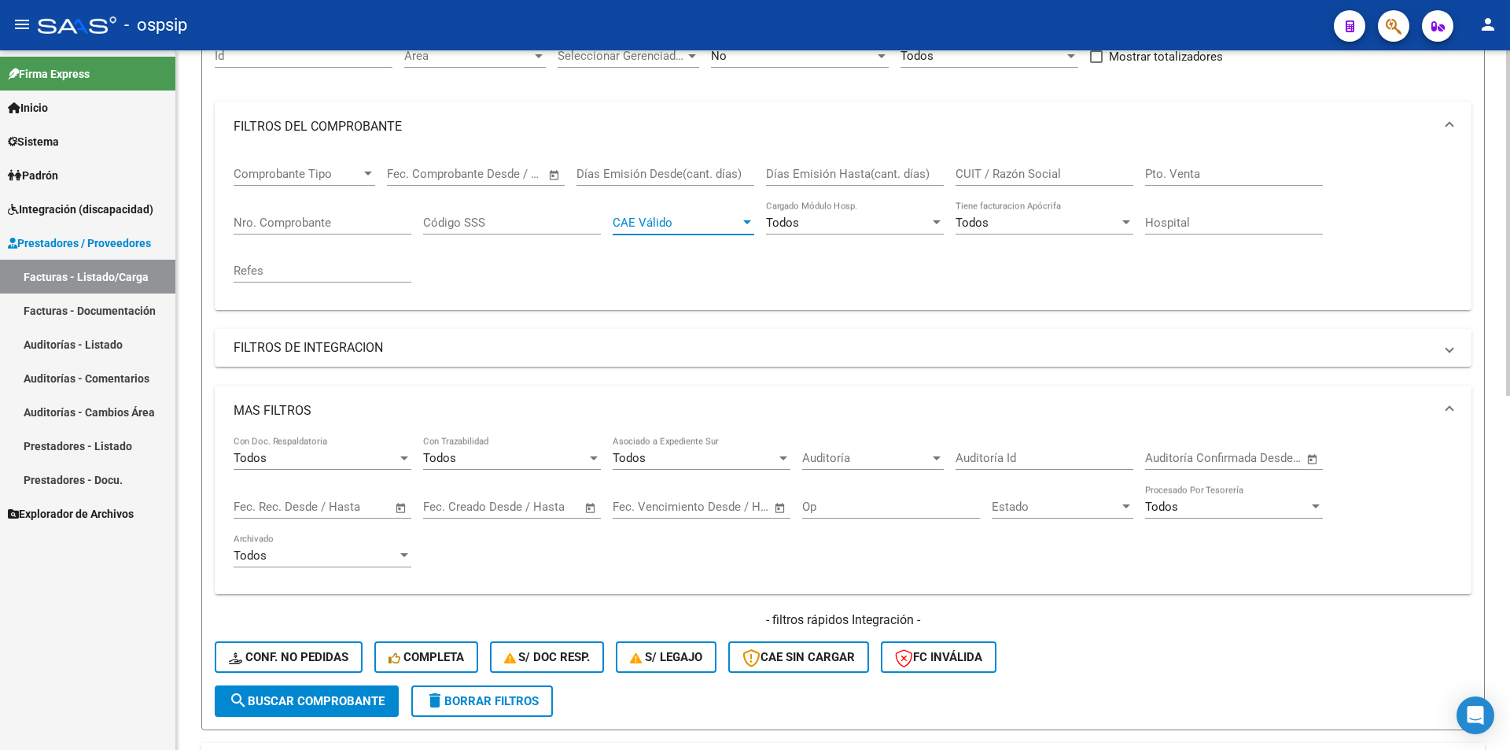
click at [685, 218] on span "CAE Válido" at bounding box center [676, 223] width 127 height 14
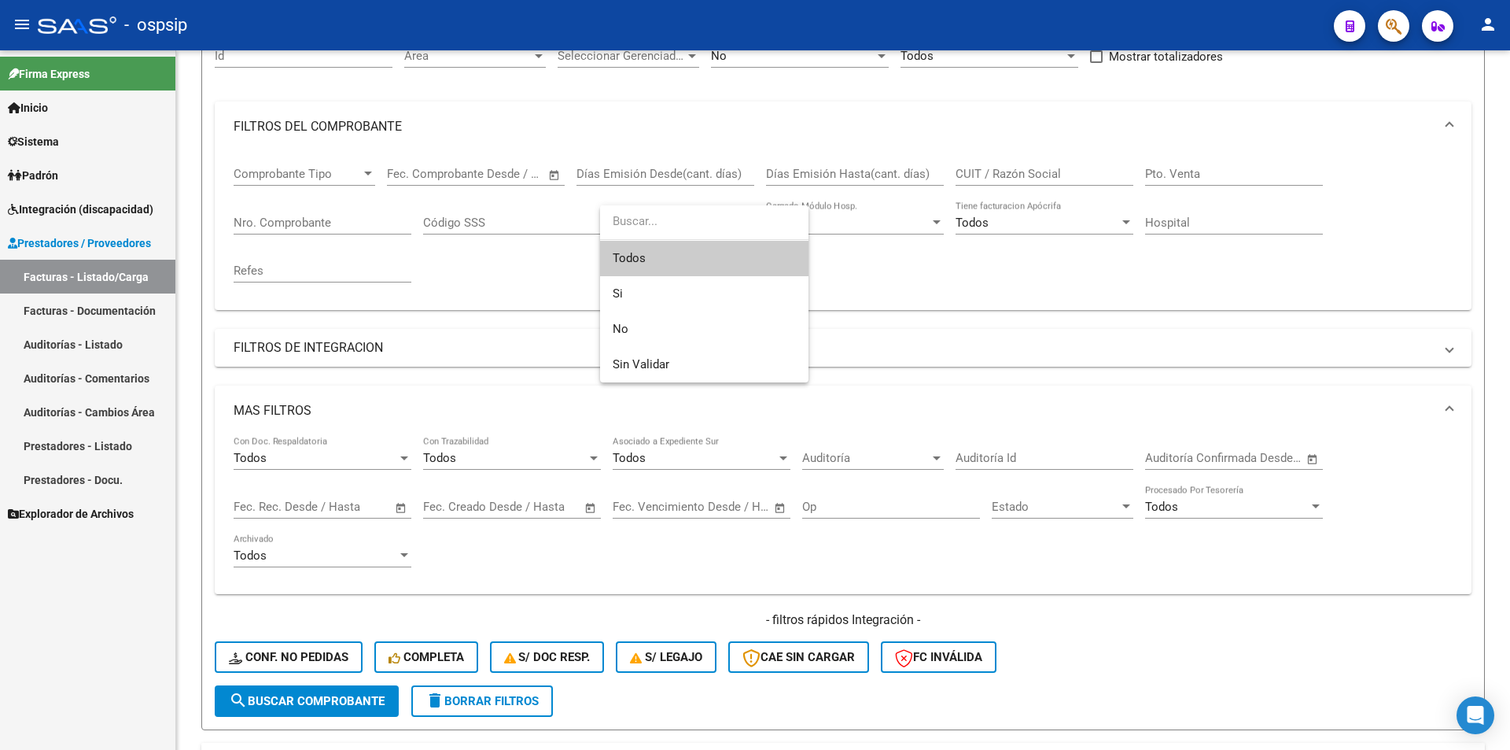
click at [917, 308] on div at bounding box center [755, 375] width 1510 height 750
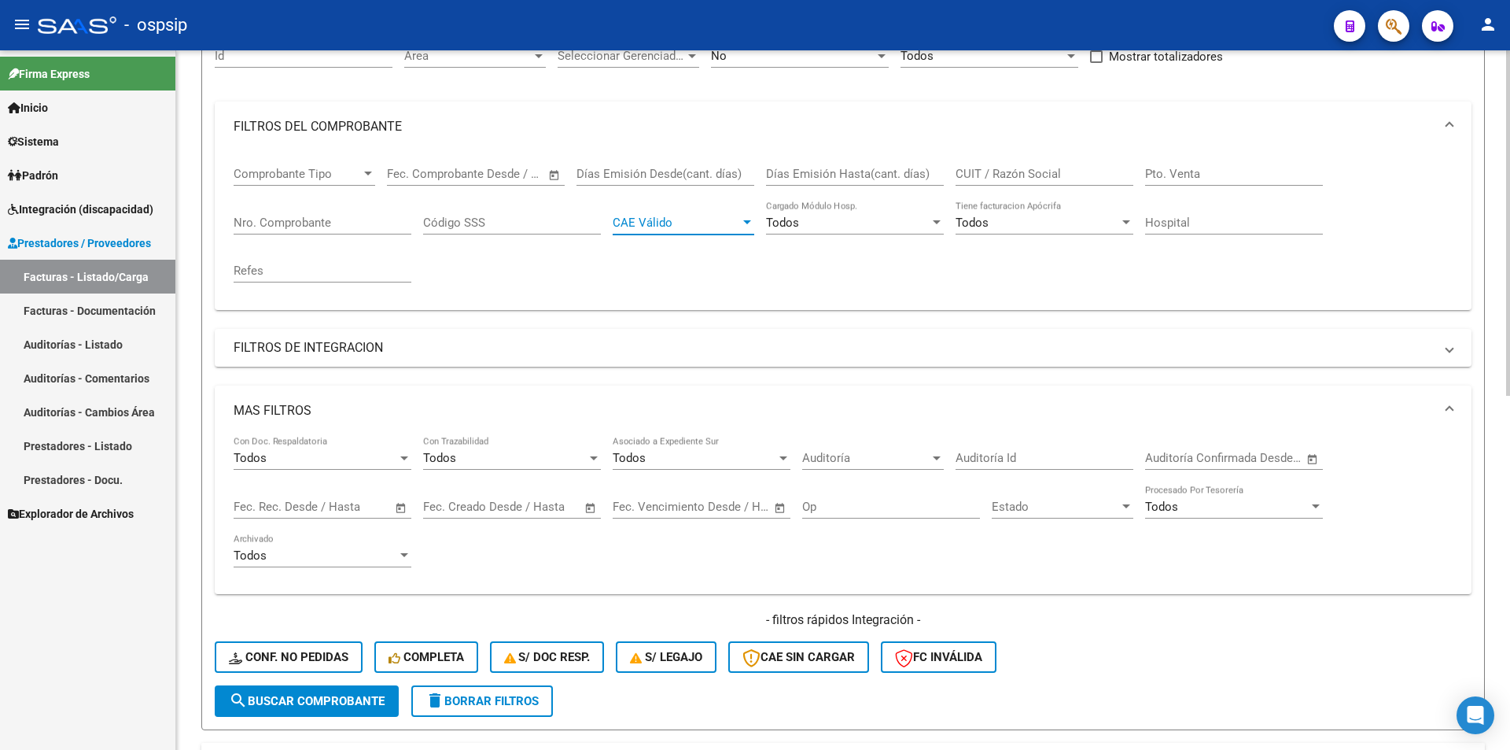
click at [638, 228] on span "CAE Válido" at bounding box center [676, 223] width 127 height 14
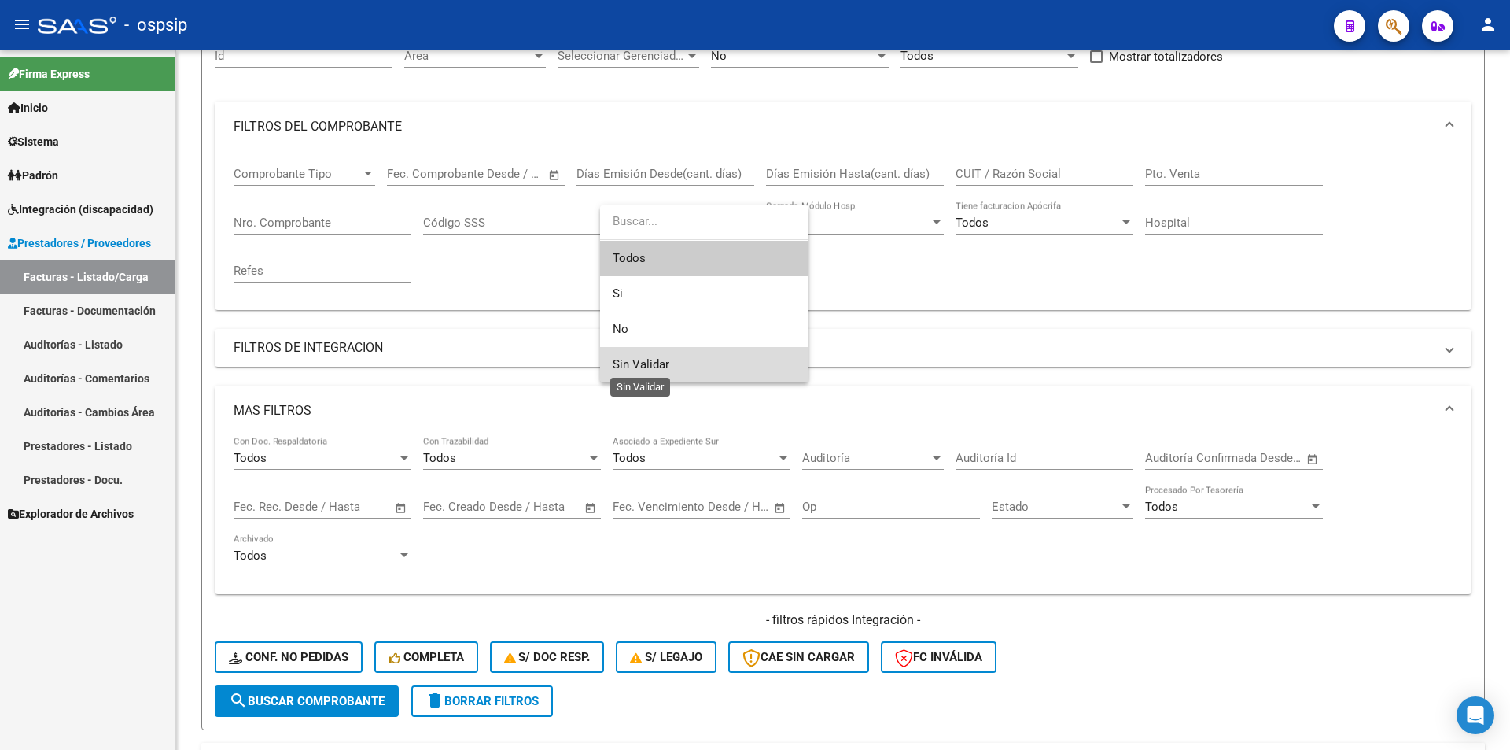
click at [647, 365] on span "Sin Validar" at bounding box center [641, 364] width 57 height 14
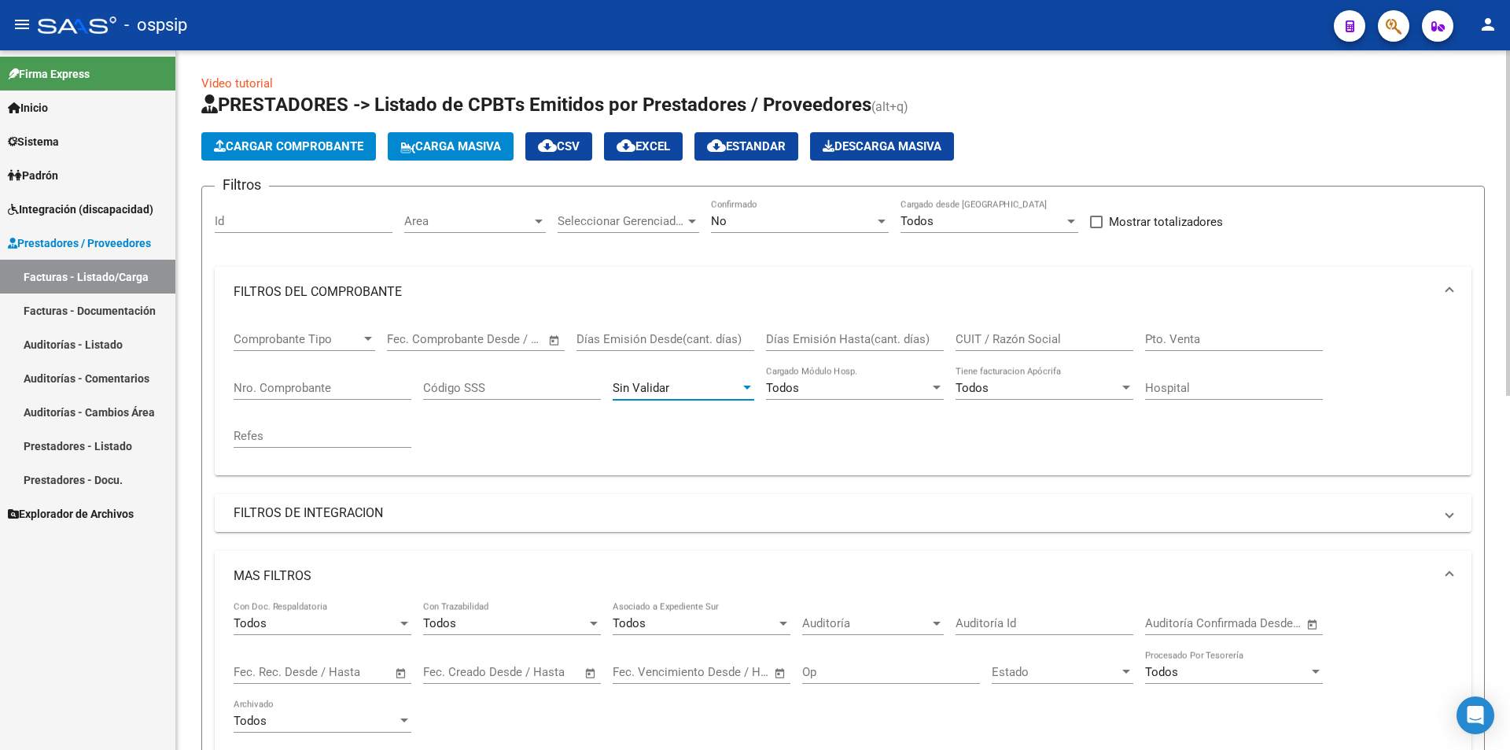
scroll to position [0, 0]
click at [720, 226] on span "No" at bounding box center [719, 222] width 16 height 14
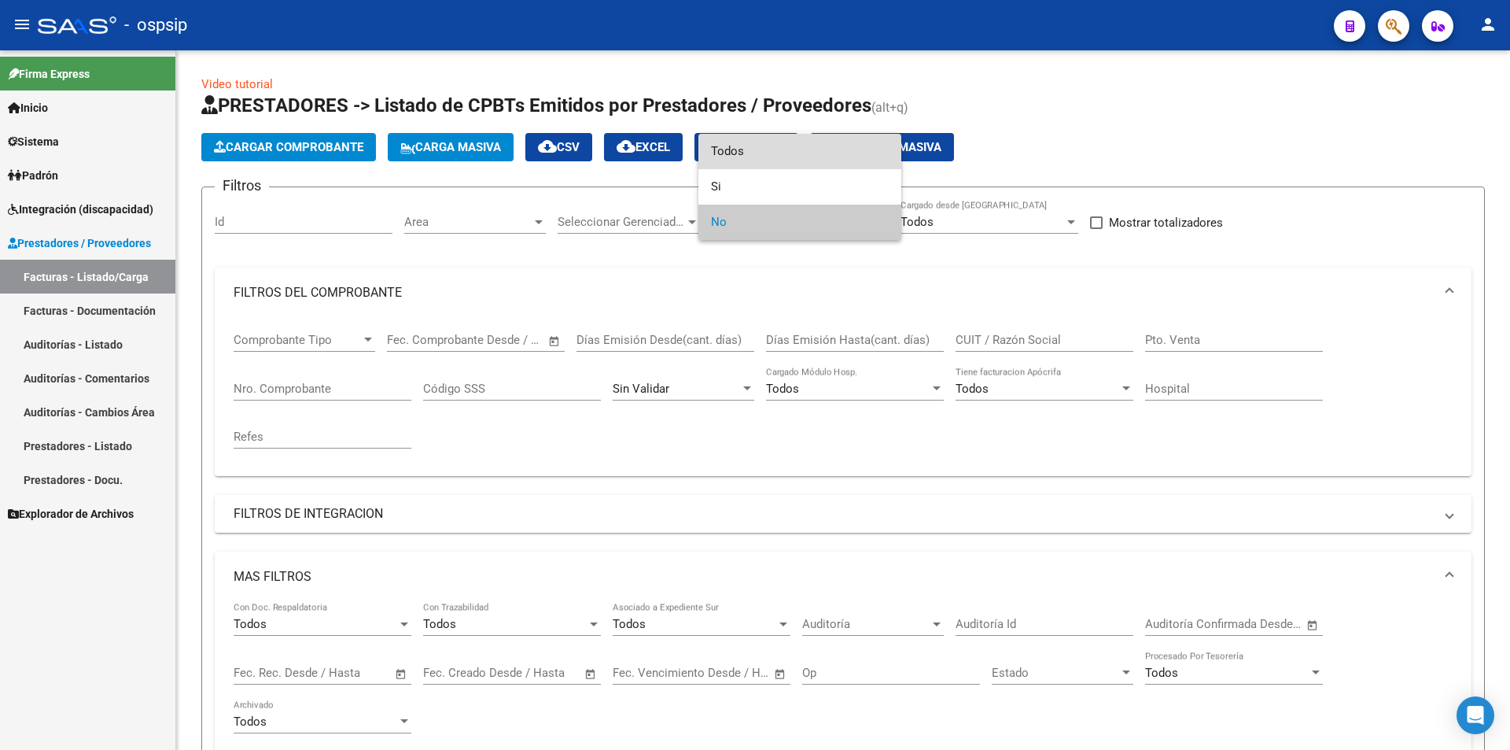
click at [737, 154] on span "Todos" at bounding box center [800, 151] width 178 height 35
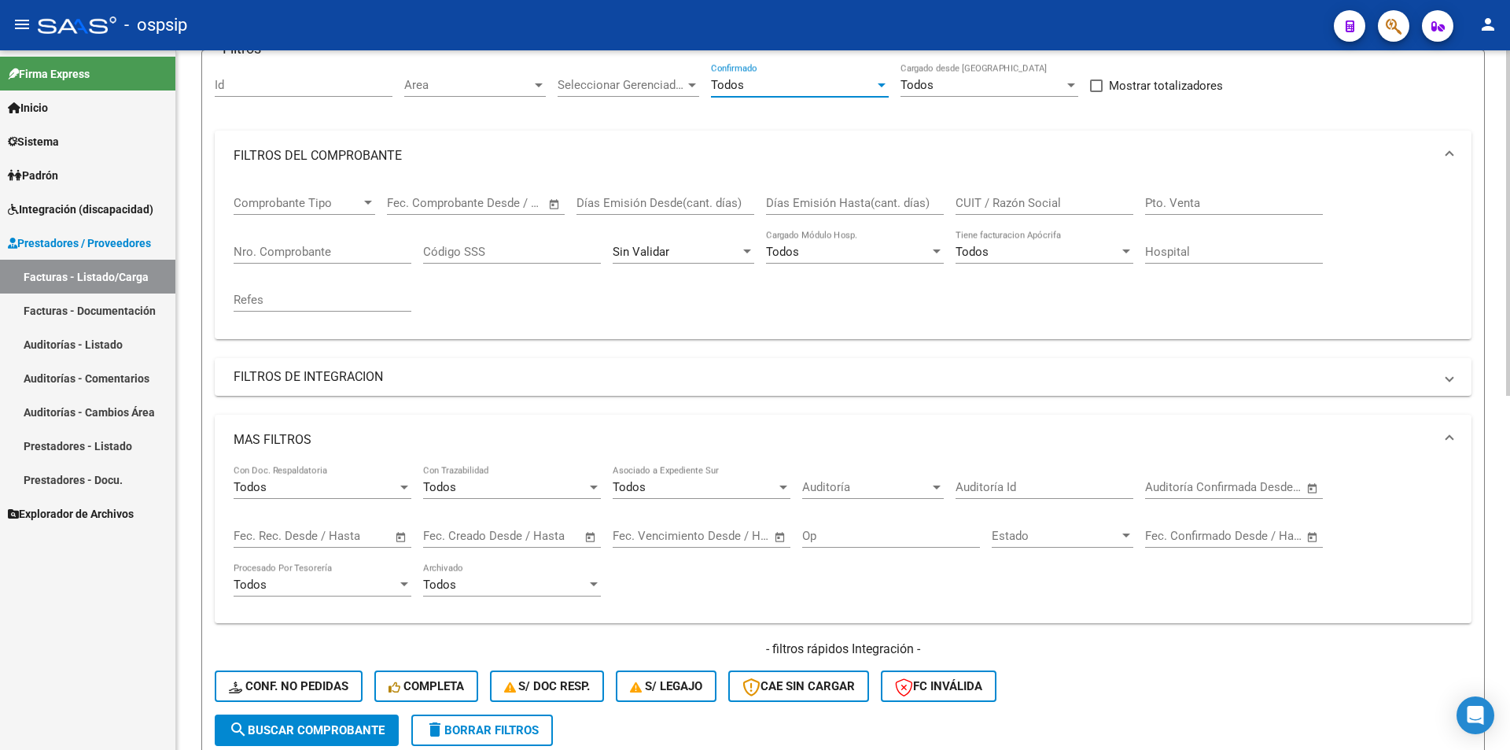
scroll to position [393, 0]
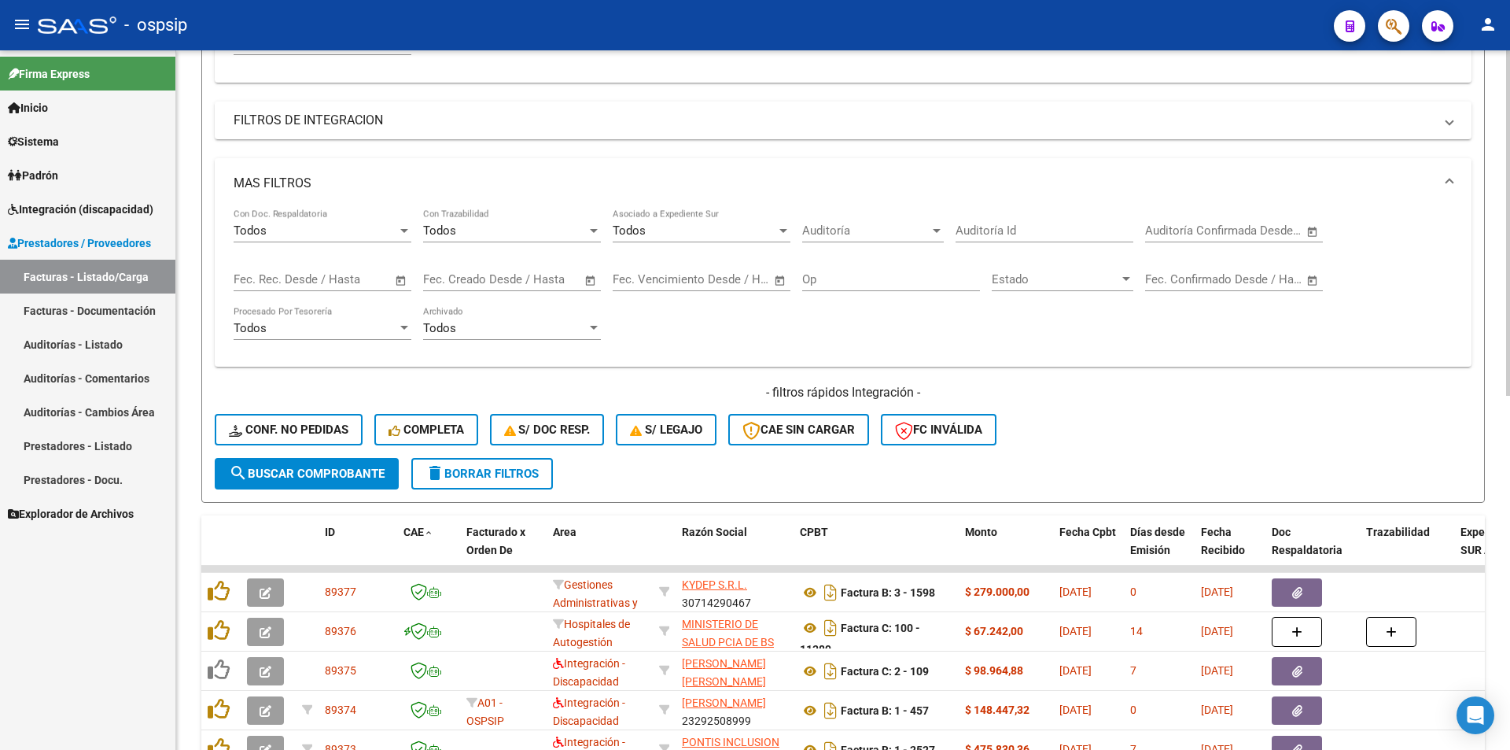
click at [330, 470] on span "search Buscar Comprobante" at bounding box center [307, 473] width 156 height 14
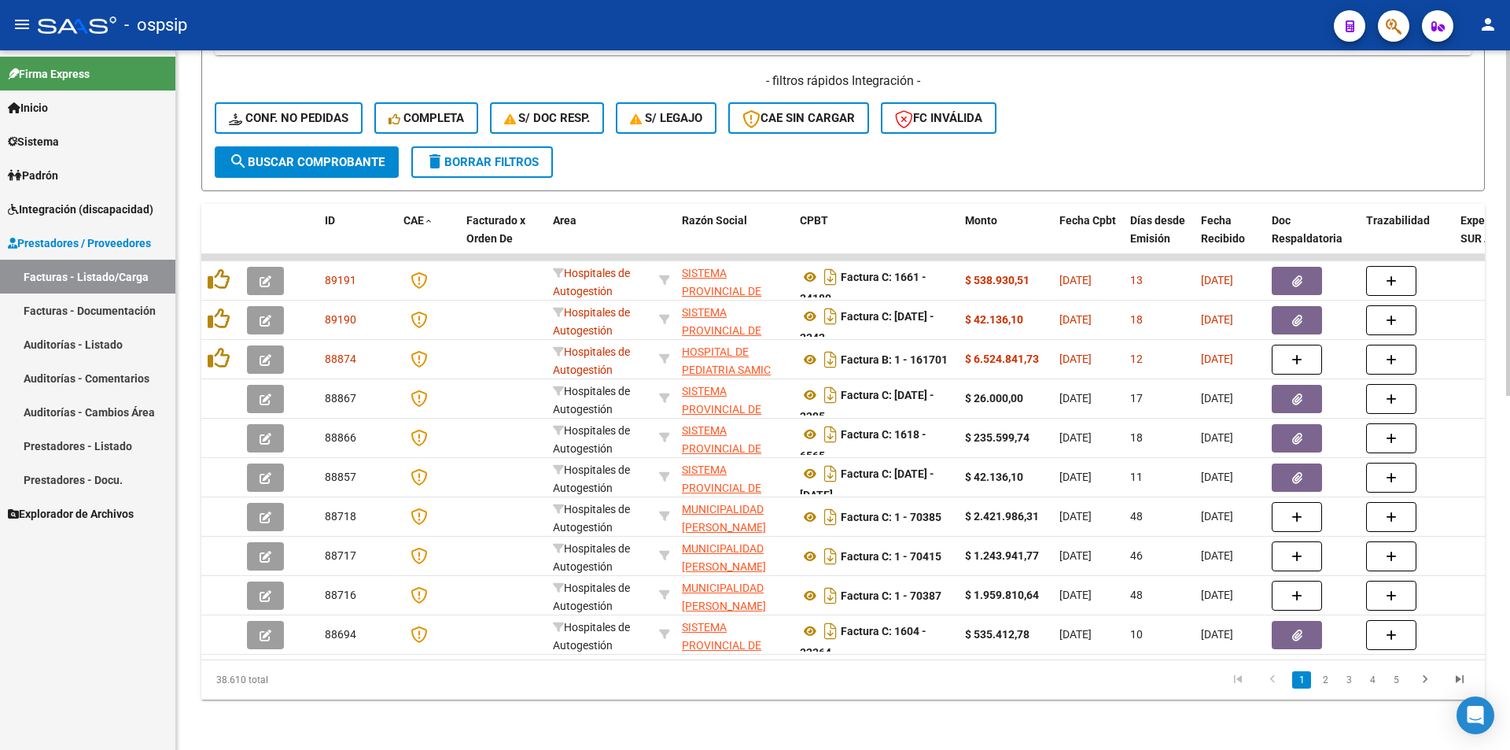
scroll to position [717, 0]
click at [1321, 679] on link "2" at bounding box center [1325, 679] width 19 height 17
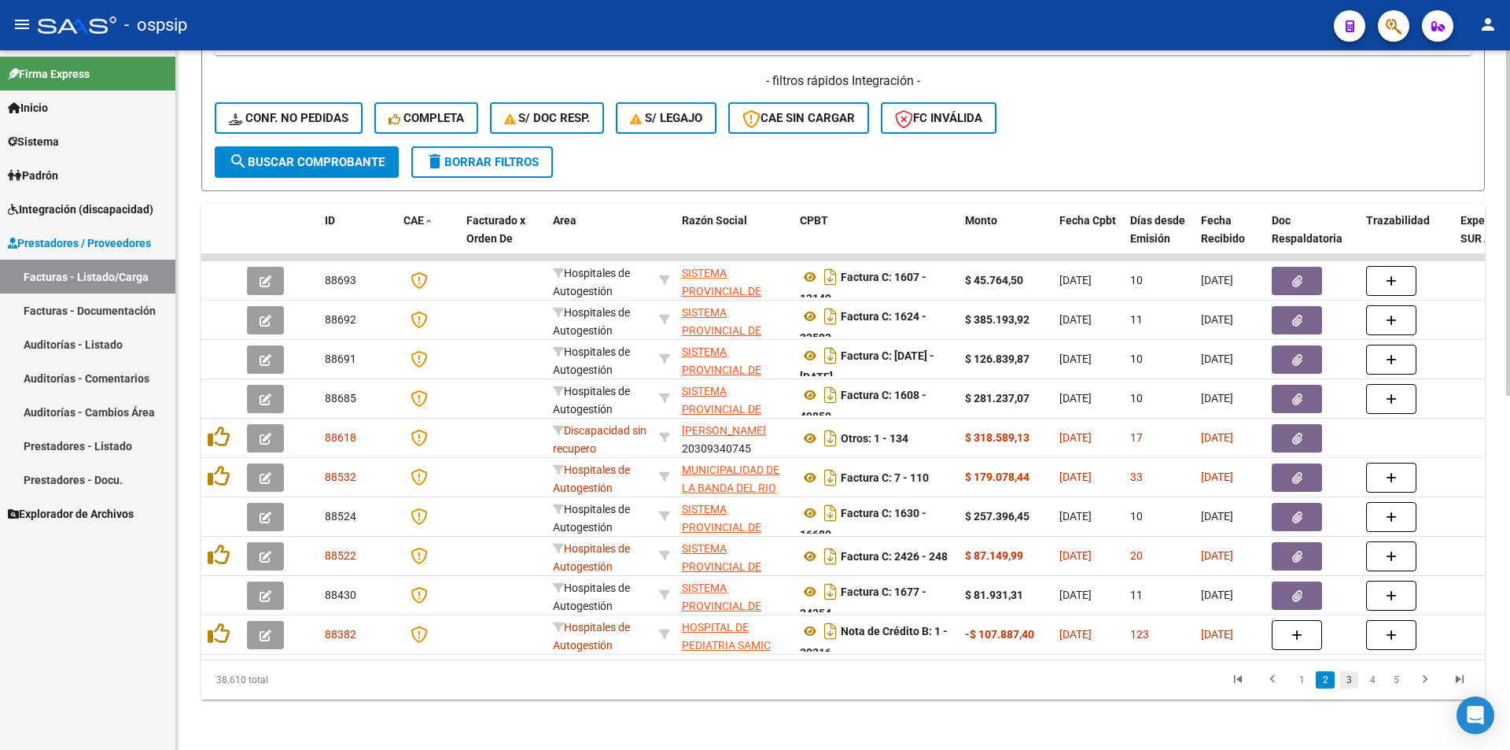
click at [1343, 682] on link "3" at bounding box center [1349, 679] width 19 height 17
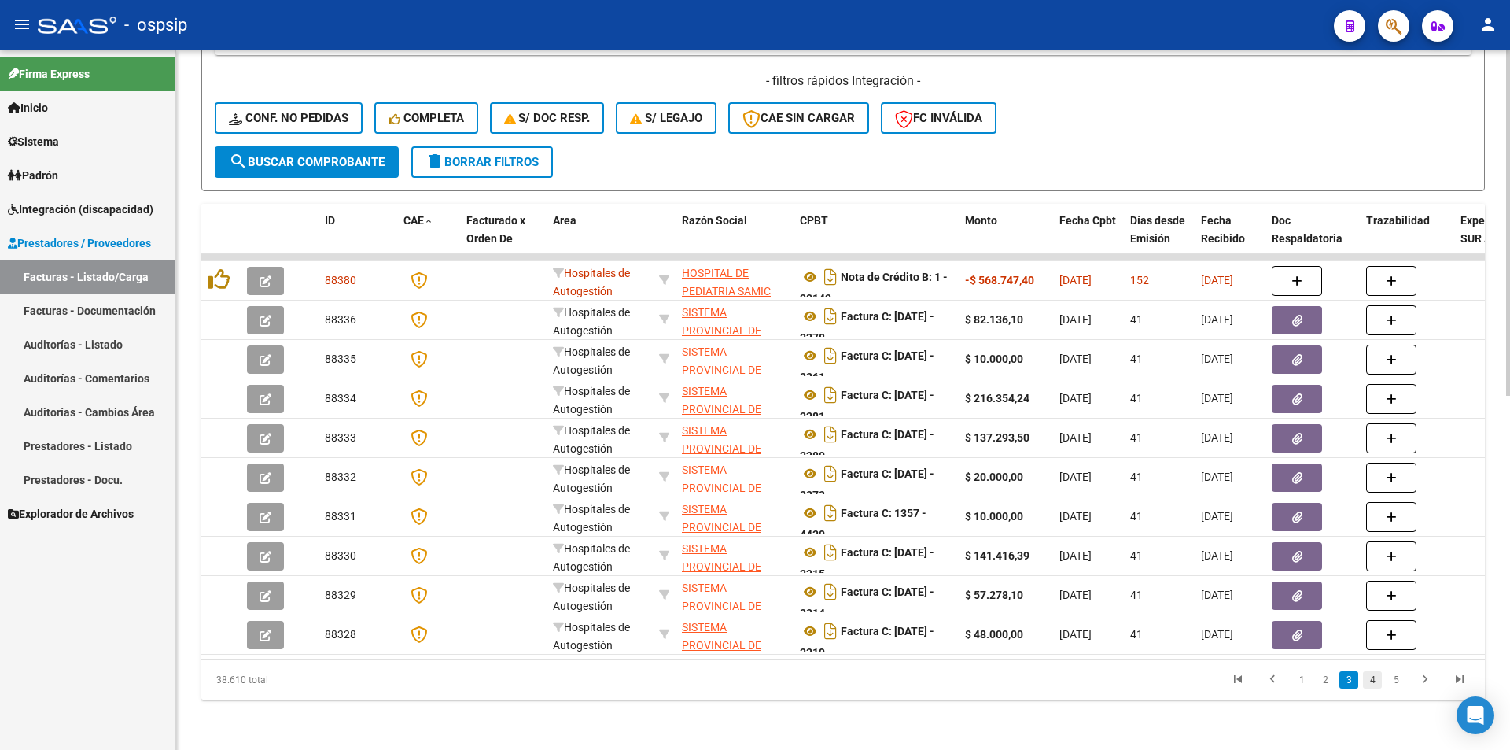
click at [1364, 682] on link "4" at bounding box center [1372, 679] width 19 height 17
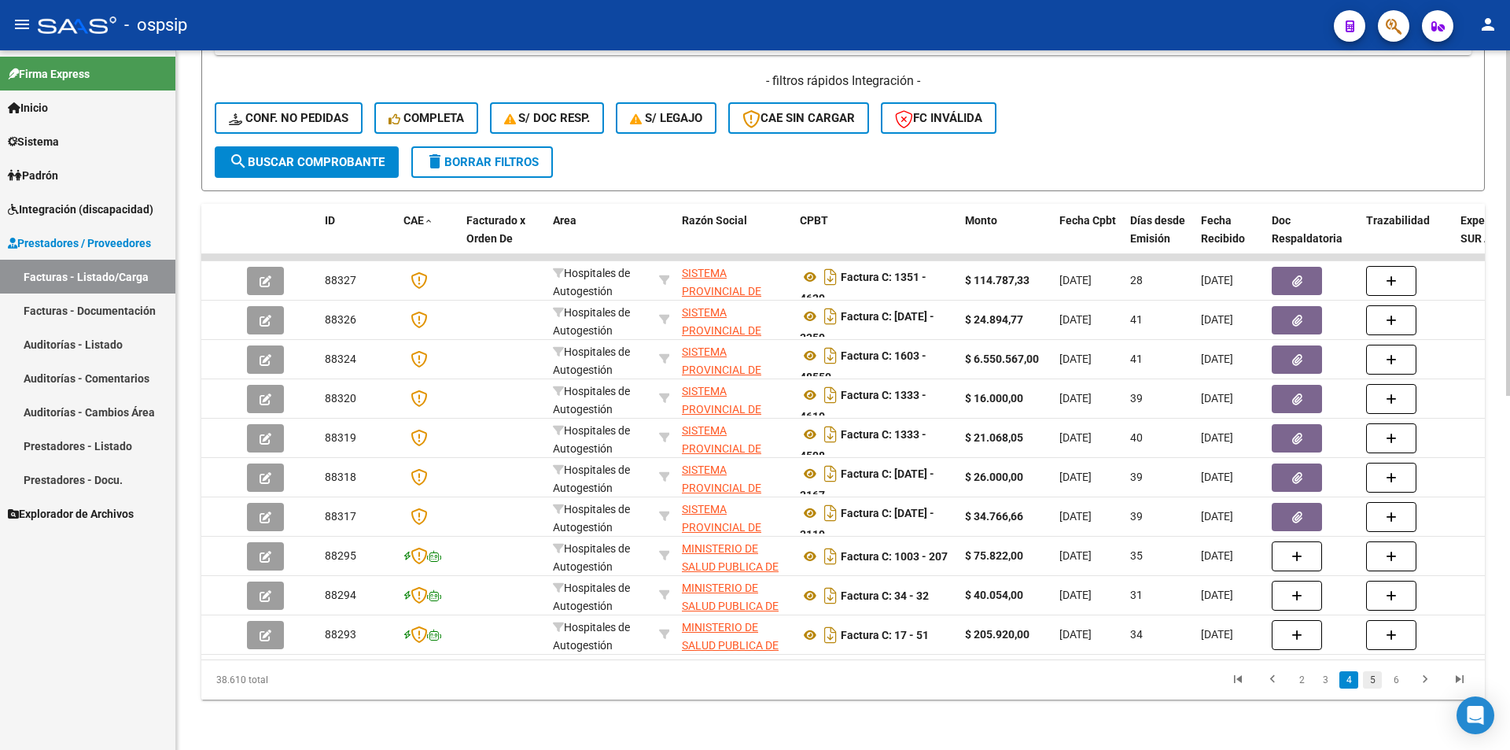
click at [1378, 676] on link "5" at bounding box center [1372, 679] width 19 height 17
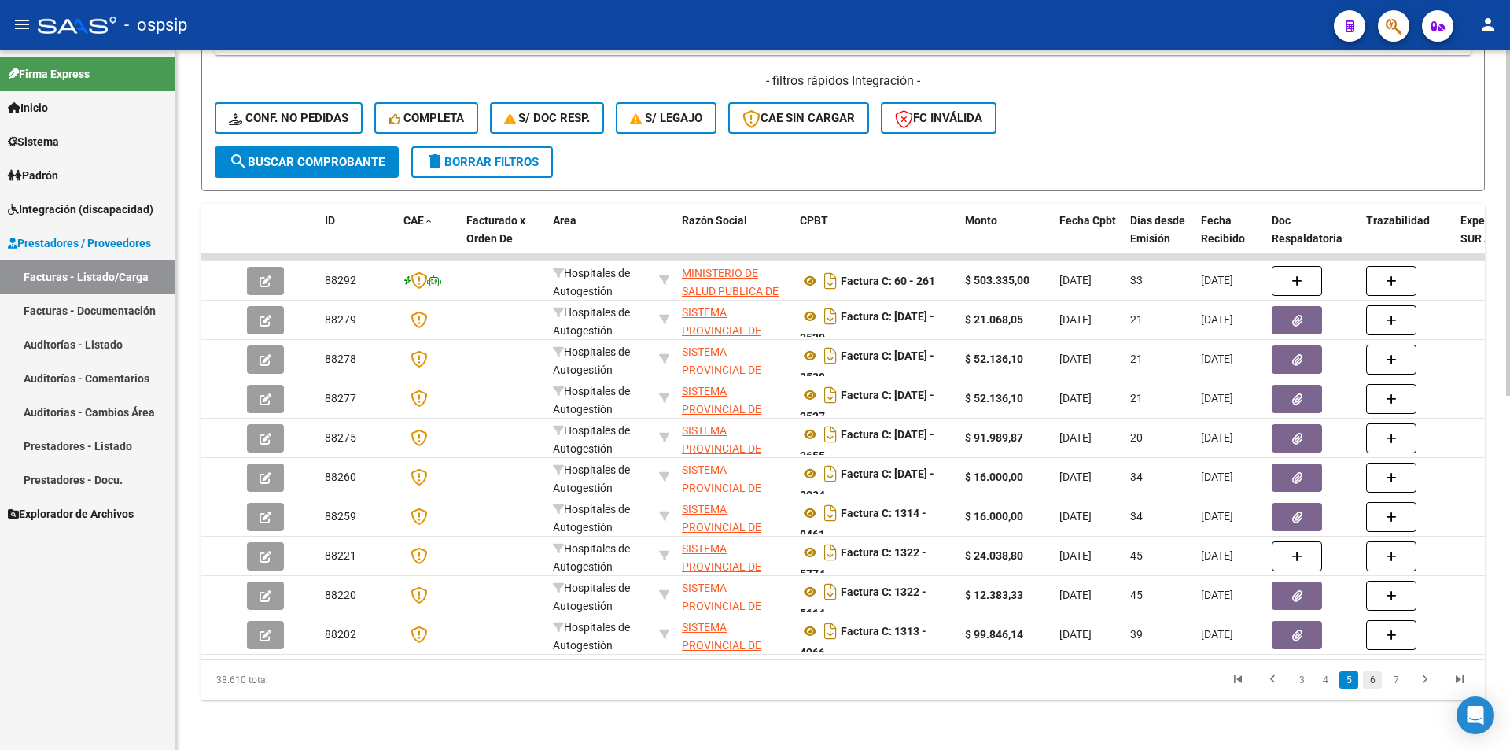
click at [1377, 684] on link "6" at bounding box center [1372, 679] width 19 height 17
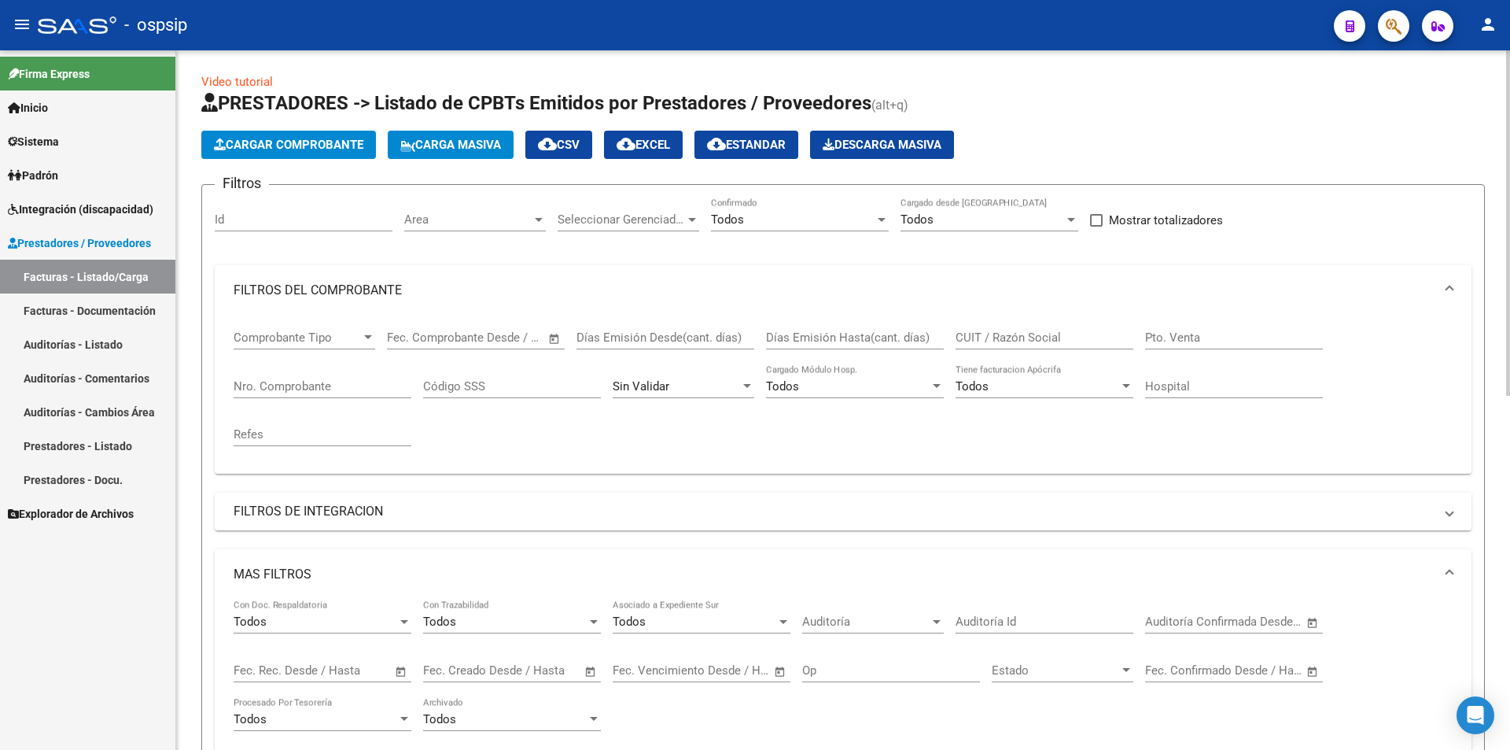
scroll to position [0, 0]
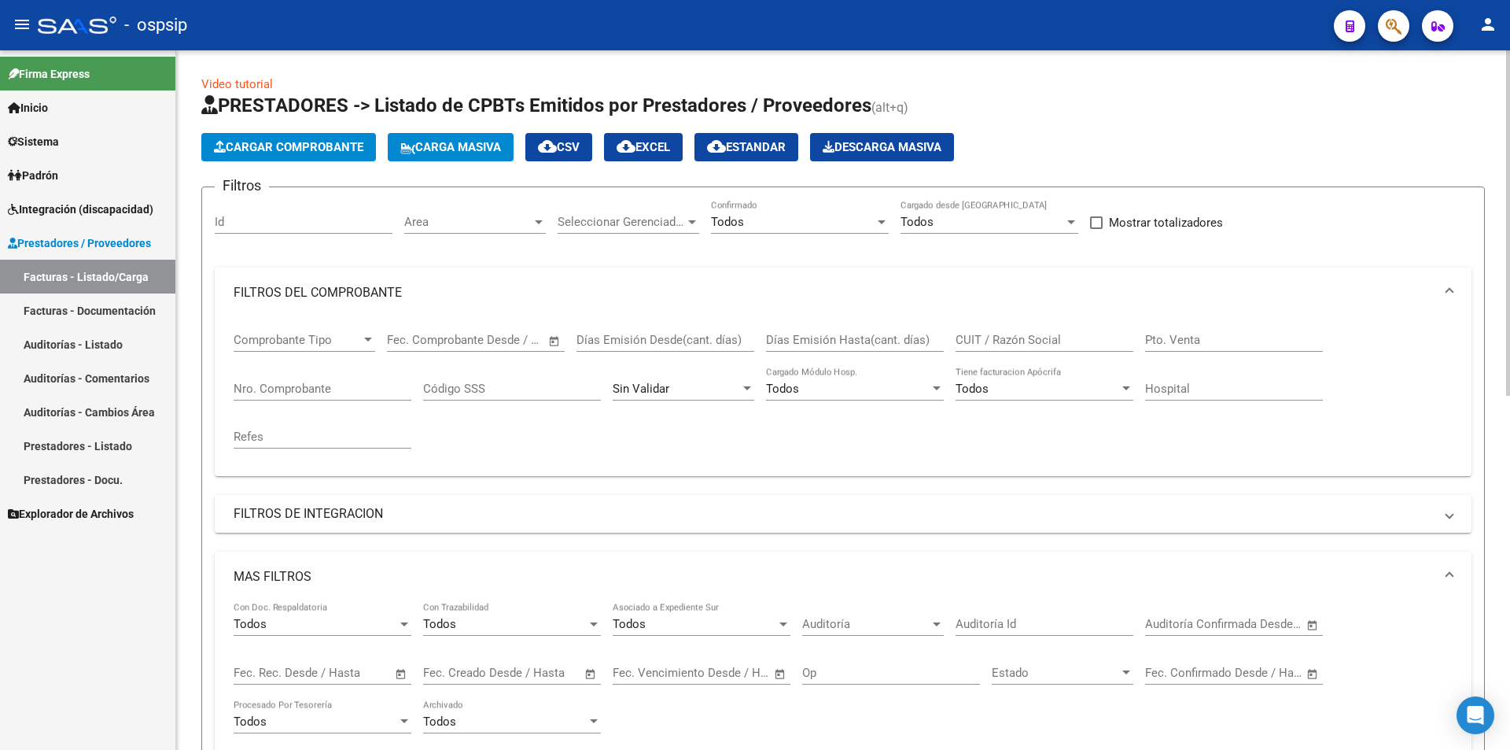
click at [514, 229] on div "Area Area" at bounding box center [475, 217] width 142 height 34
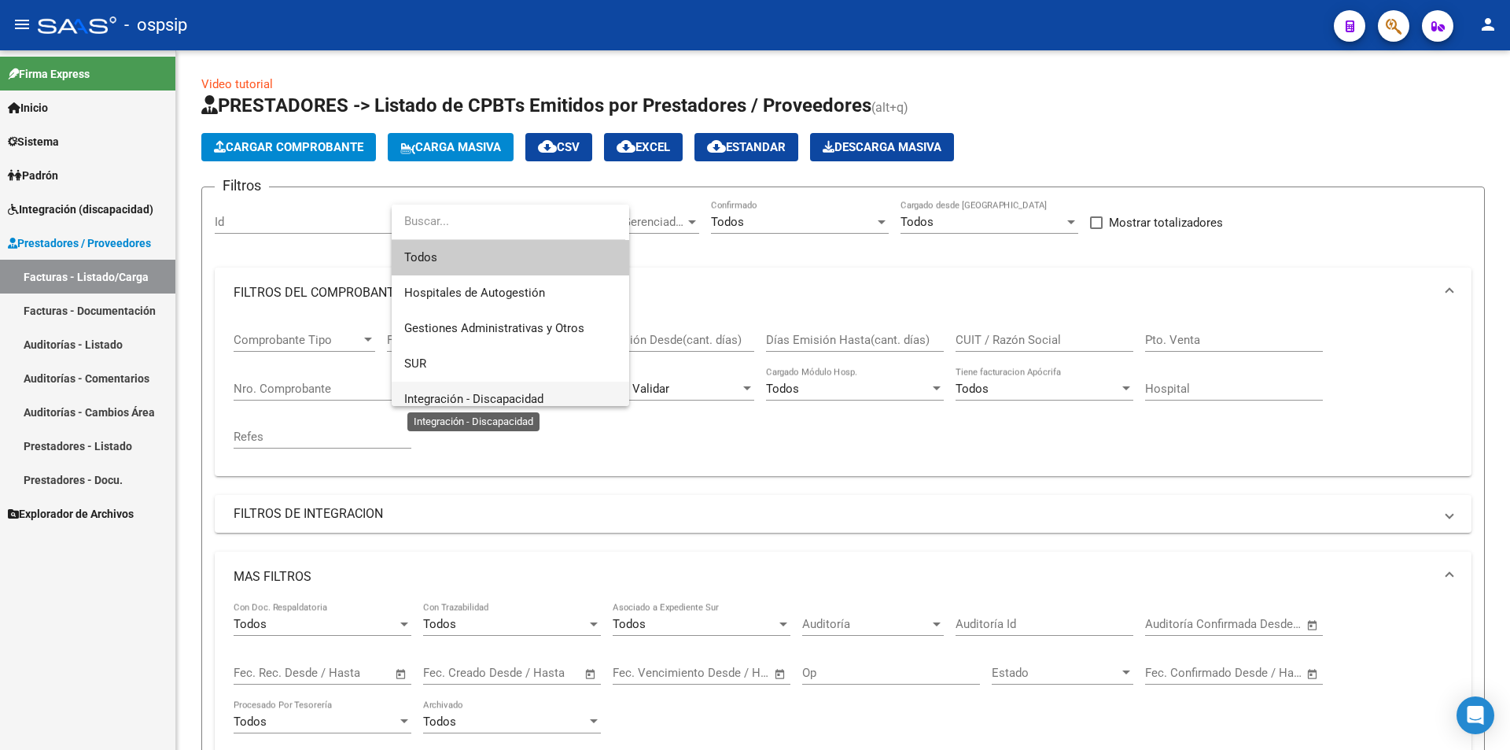
click at [513, 398] on span "Integración - Discapacidad" at bounding box center [473, 399] width 139 height 14
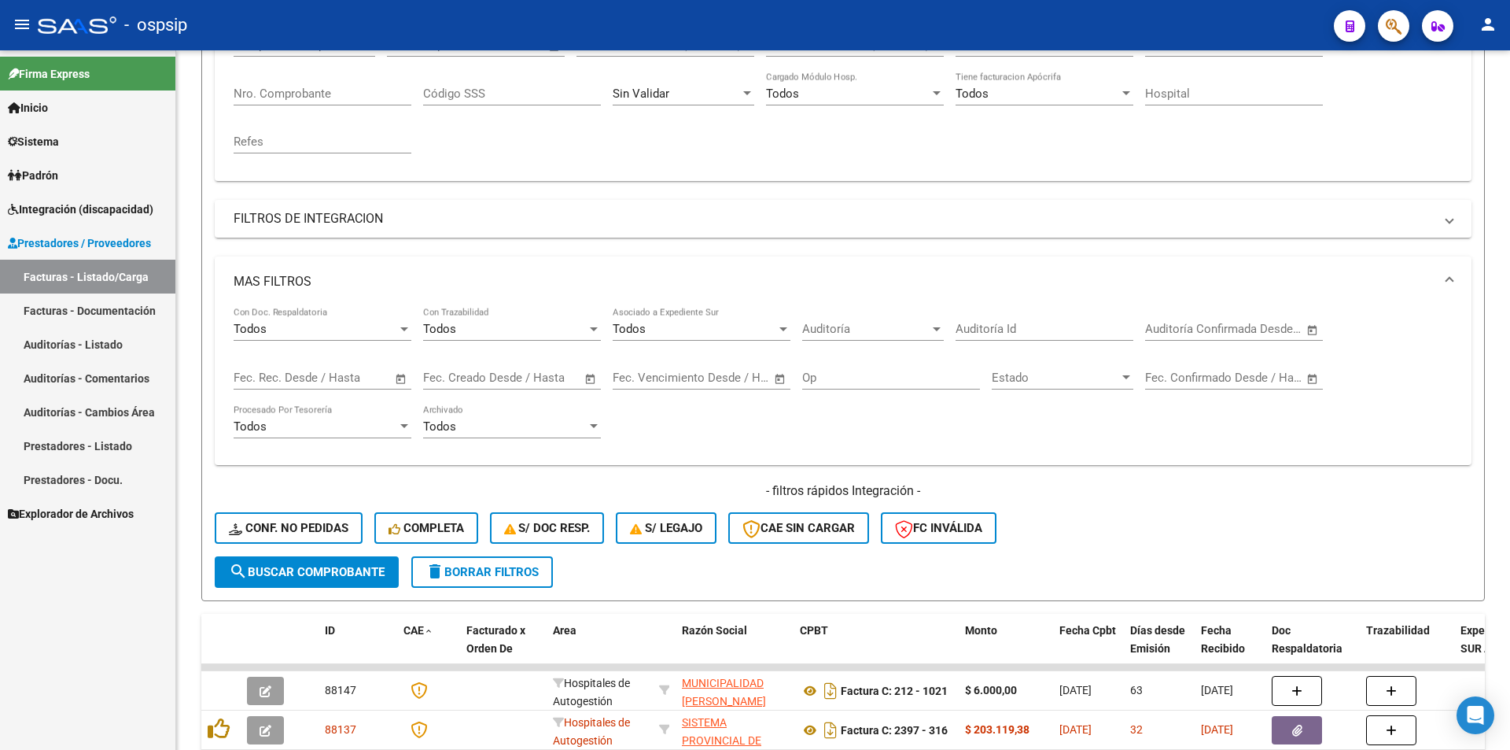
scroll to position [551, 0]
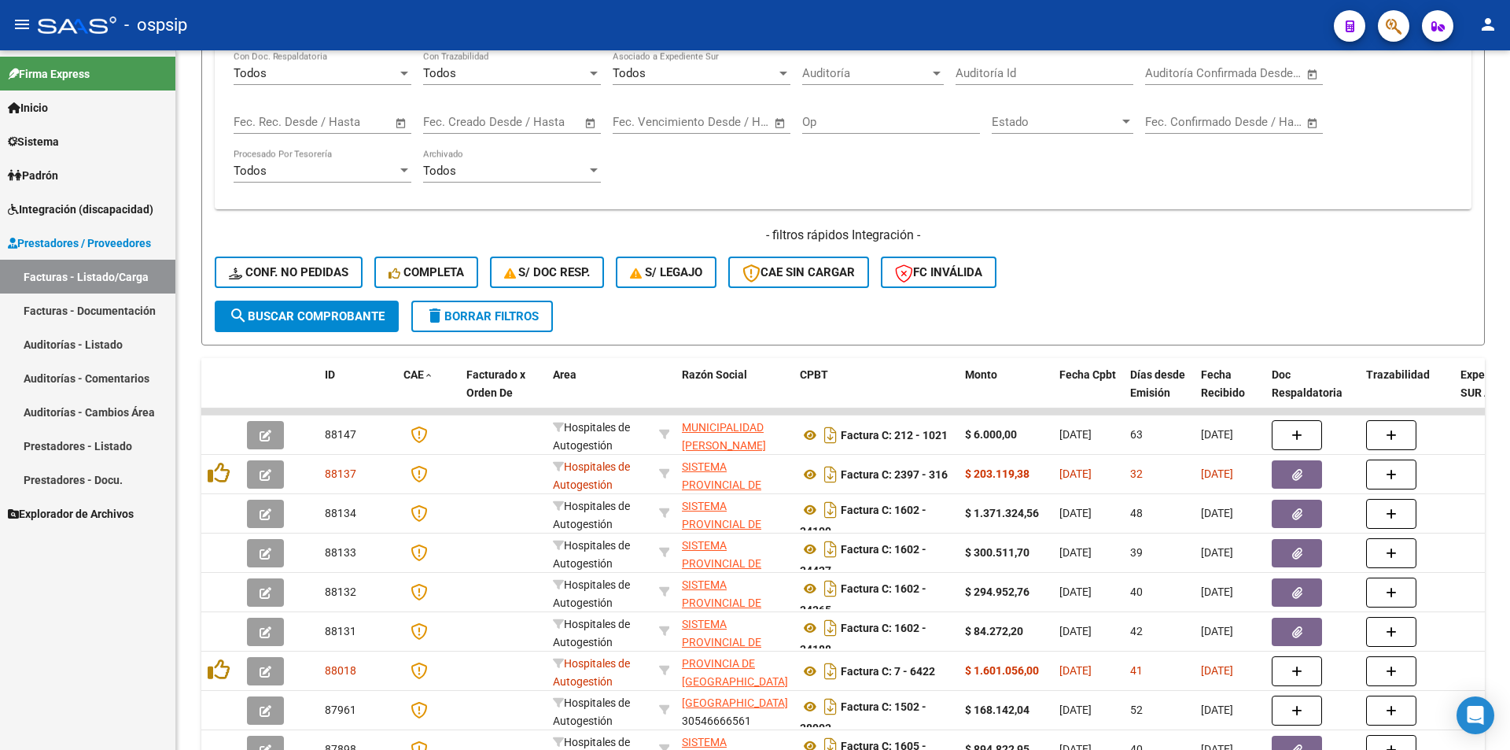
click at [321, 311] on span "search Buscar Comprobante" at bounding box center [307, 316] width 156 height 14
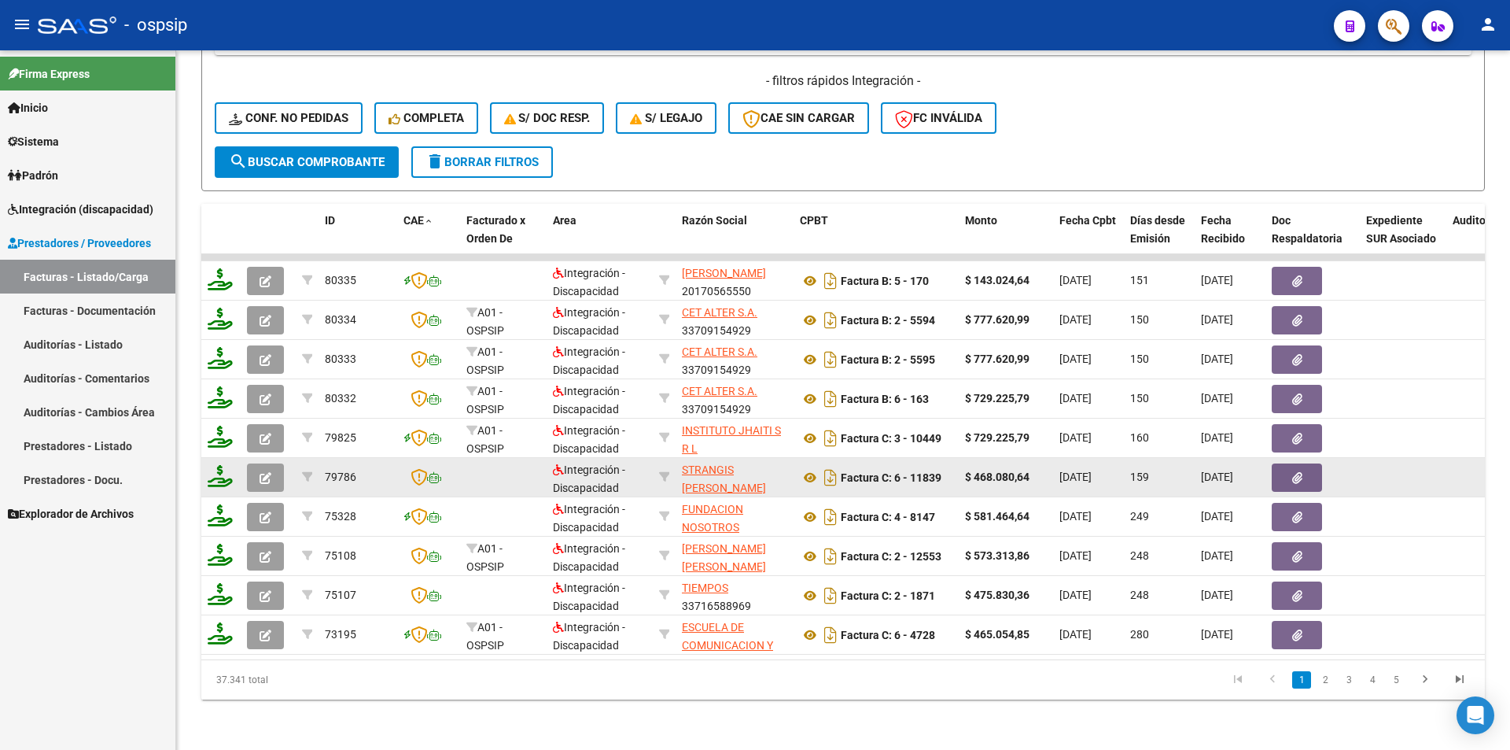
scroll to position [638, 0]
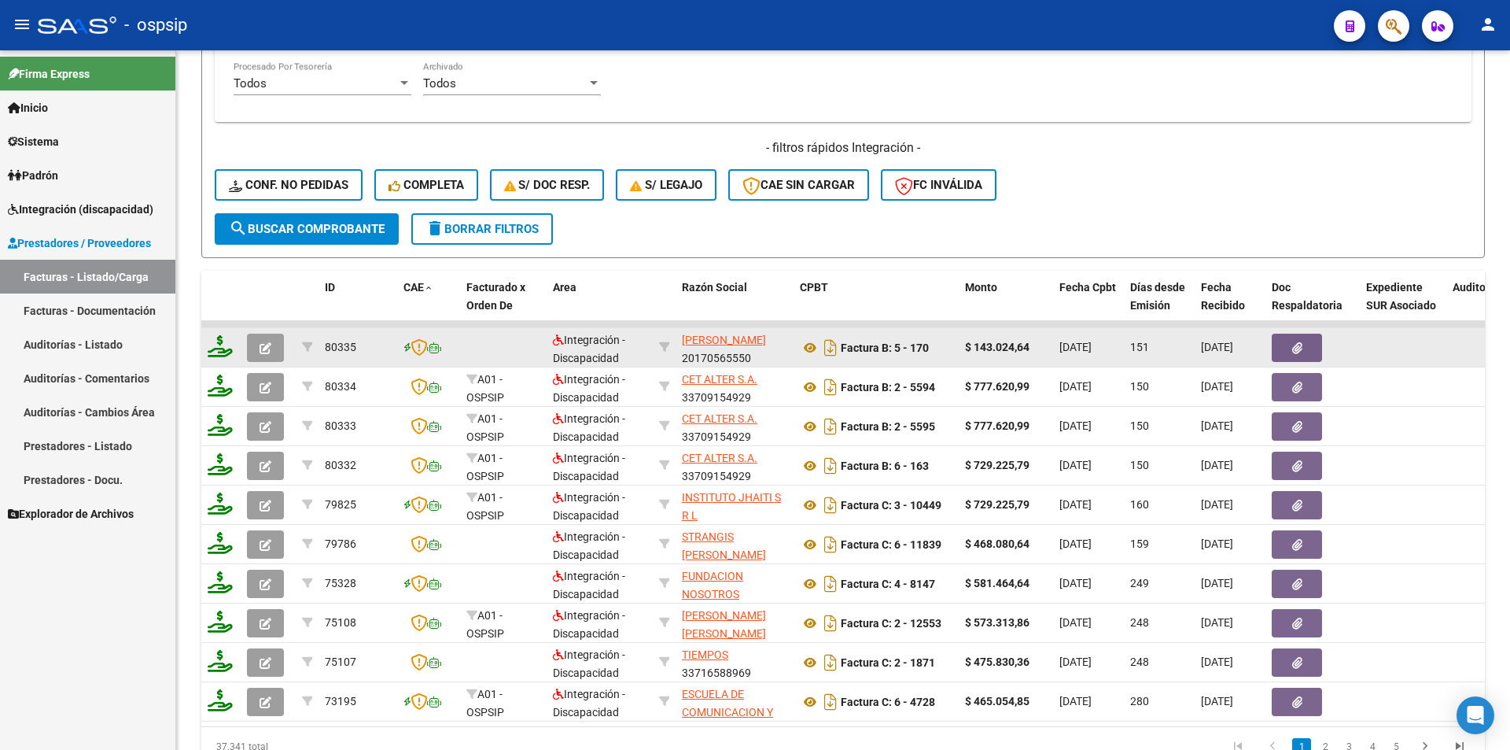
click at [268, 345] on icon "button" at bounding box center [266, 348] width 12 height 12
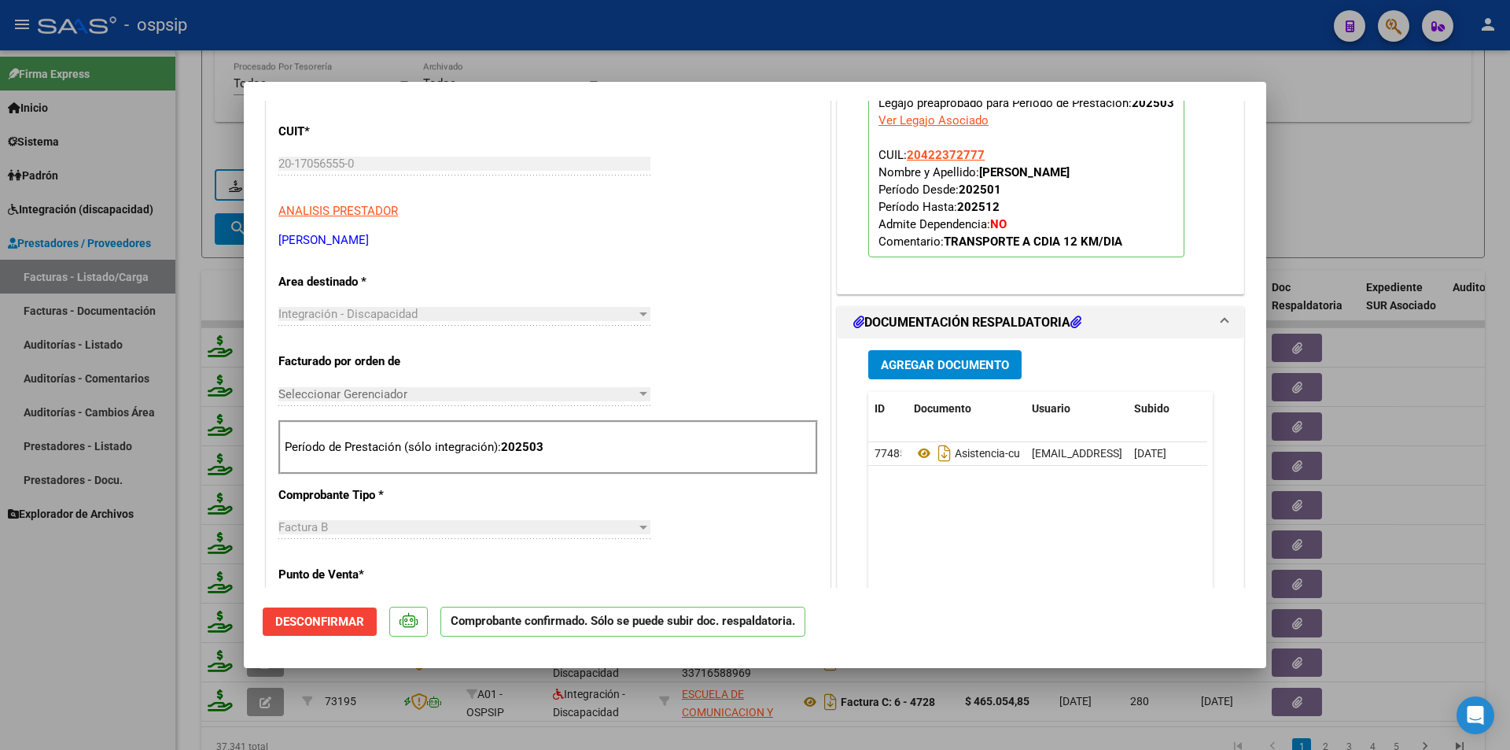
scroll to position [551, 0]
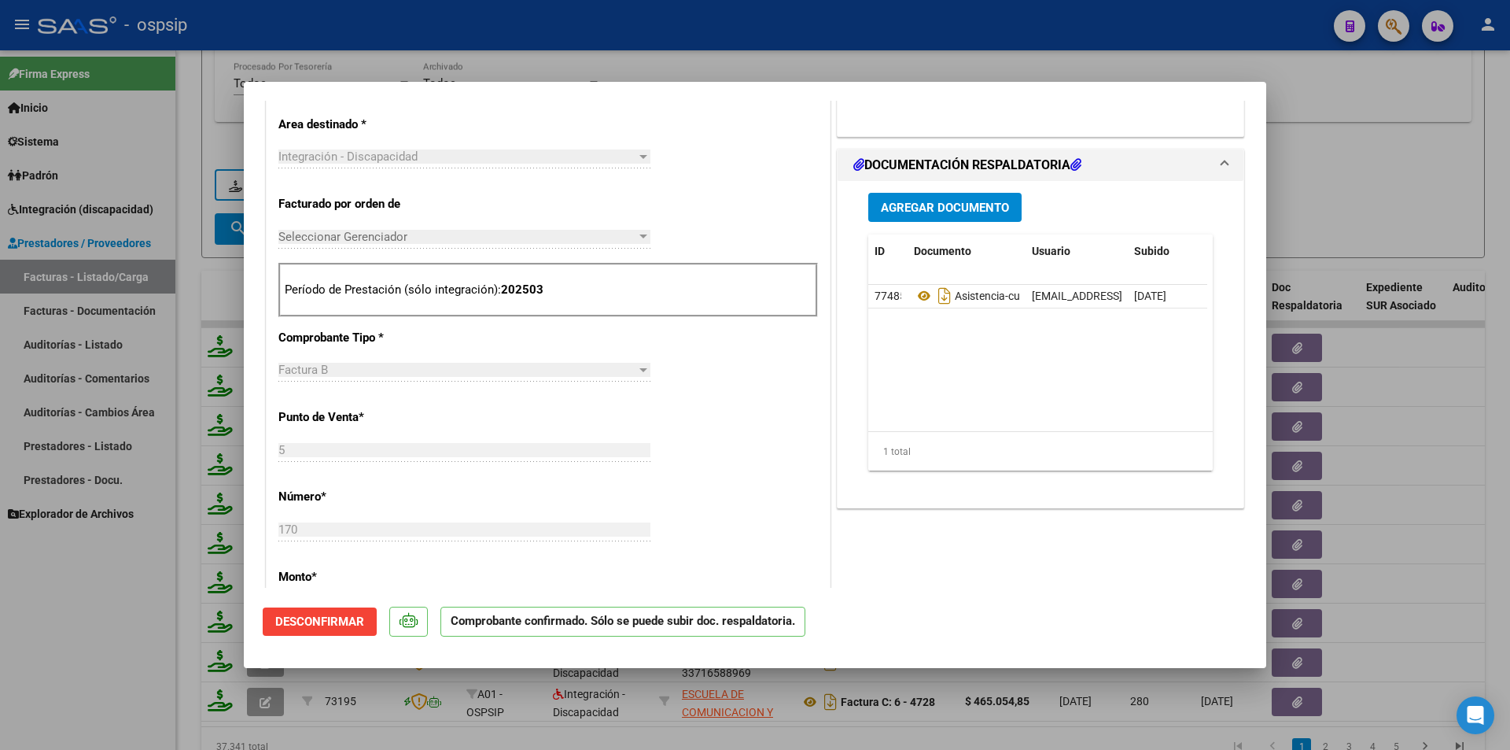
click at [328, 621] on span "Desconfirmar" at bounding box center [319, 621] width 89 height 14
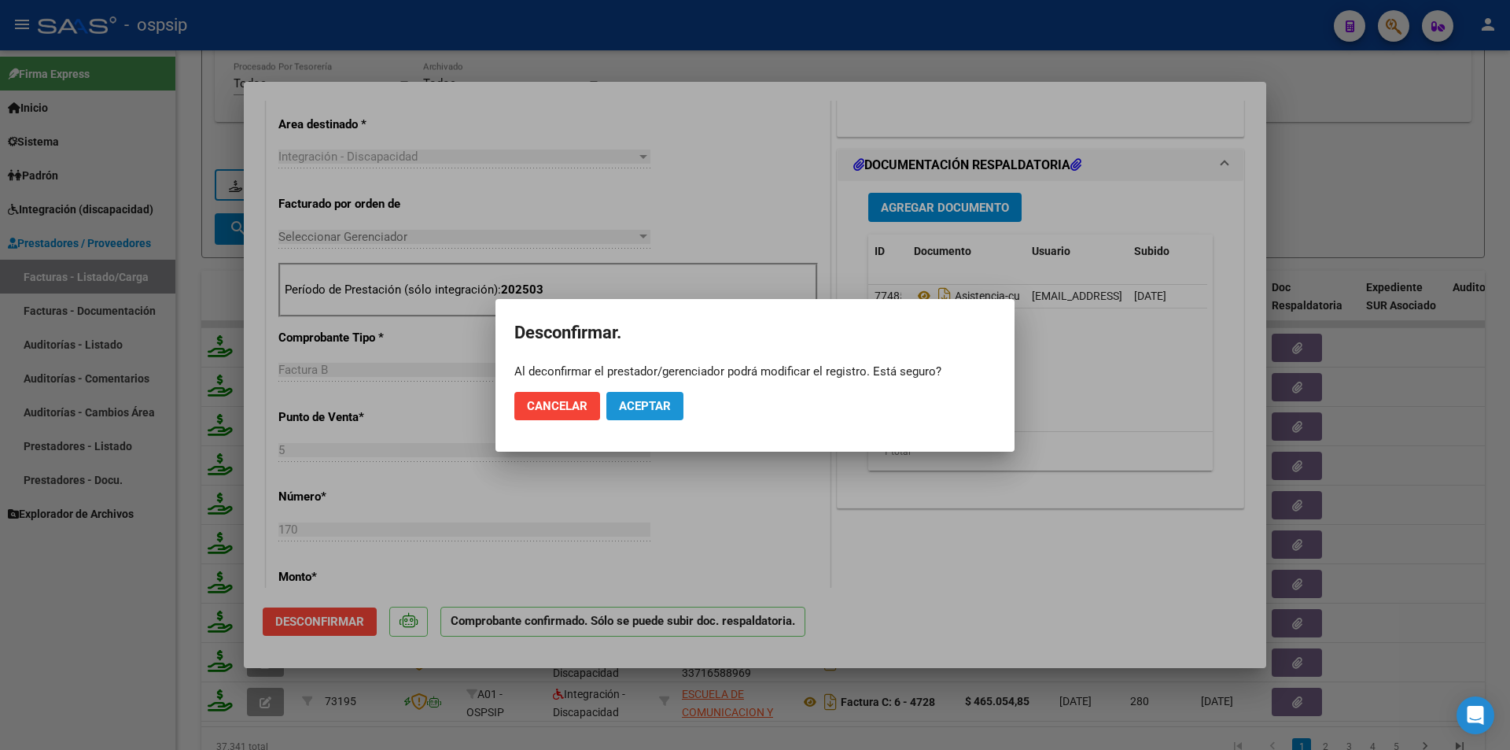
click at [631, 404] on span "Aceptar" at bounding box center [645, 406] width 52 height 14
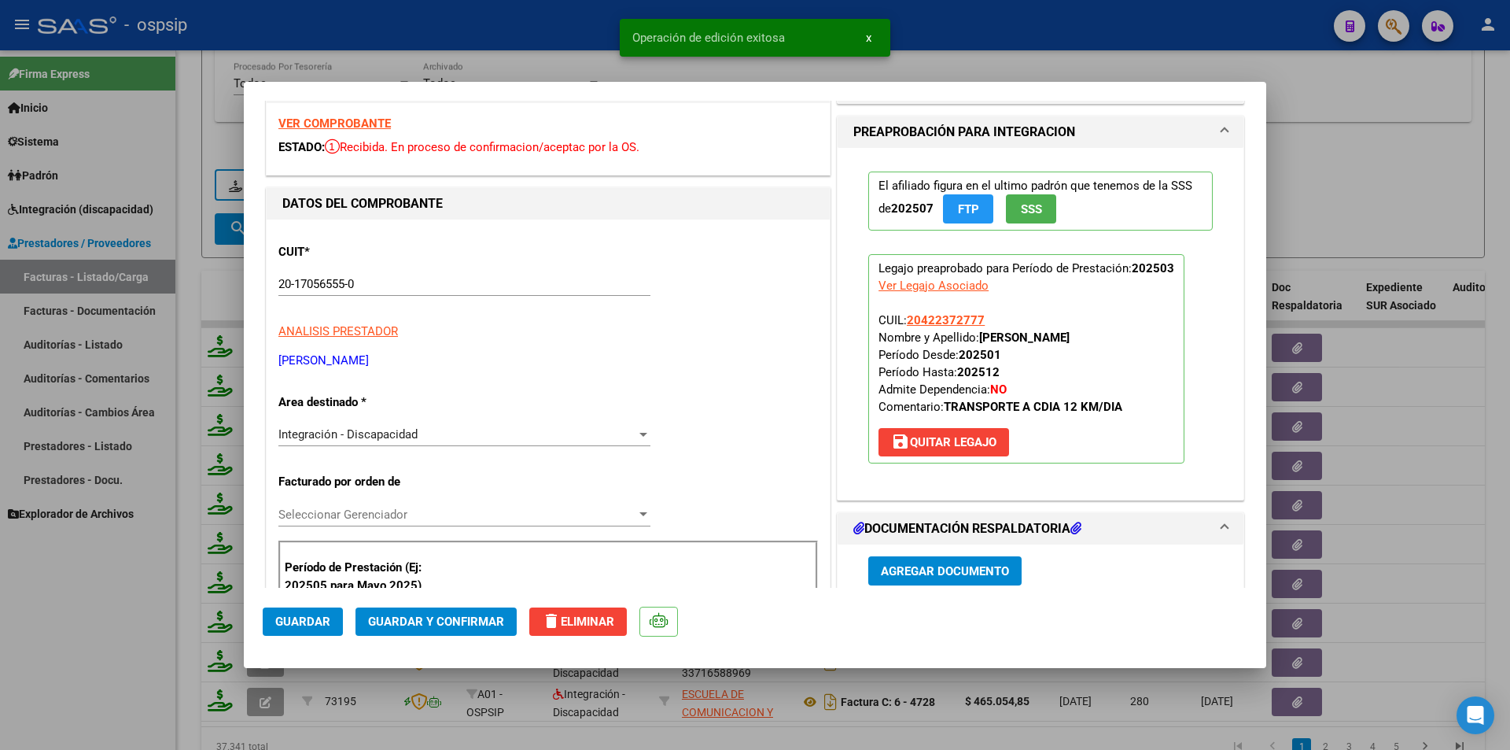
scroll to position [79, 0]
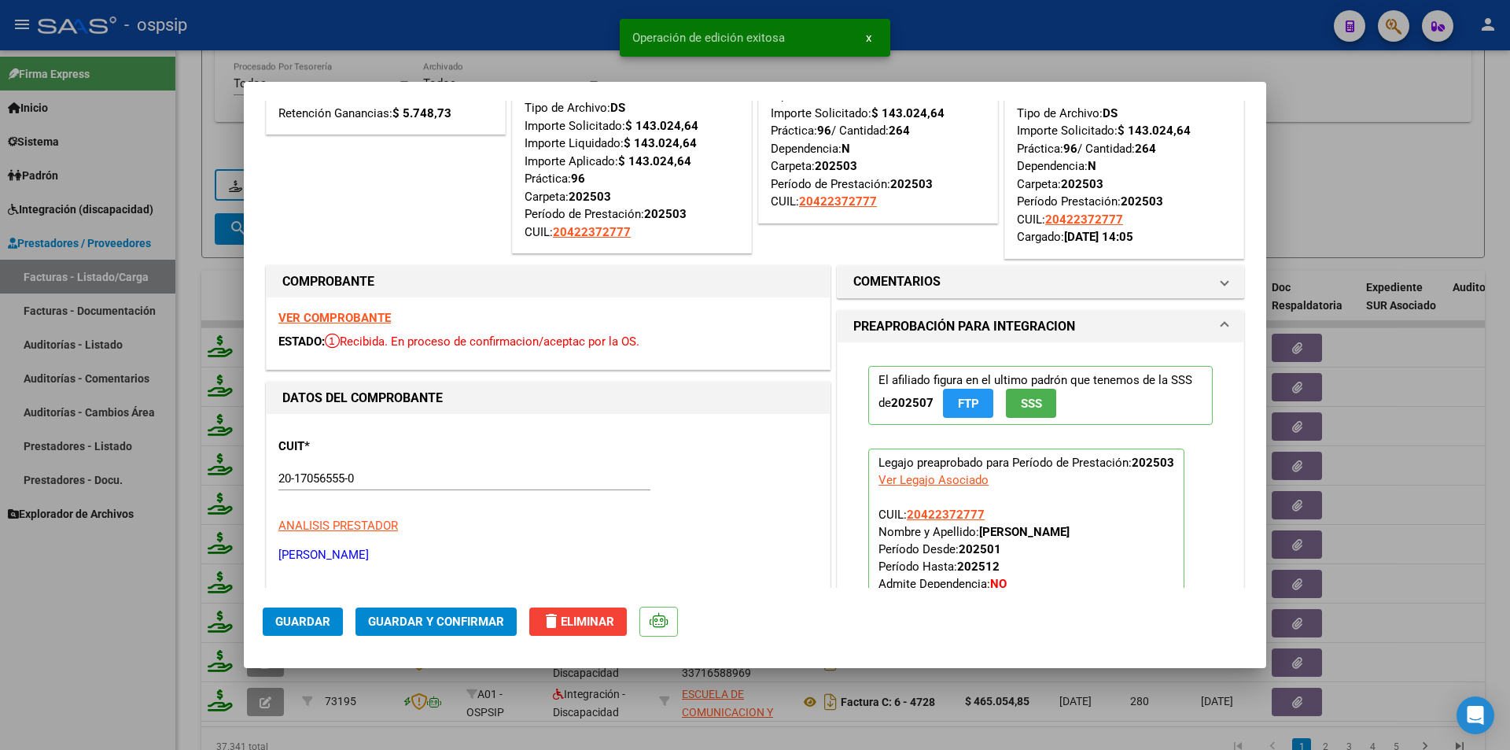
click at [330, 311] on strong "VER COMPROBANTE" at bounding box center [334, 318] width 112 height 14
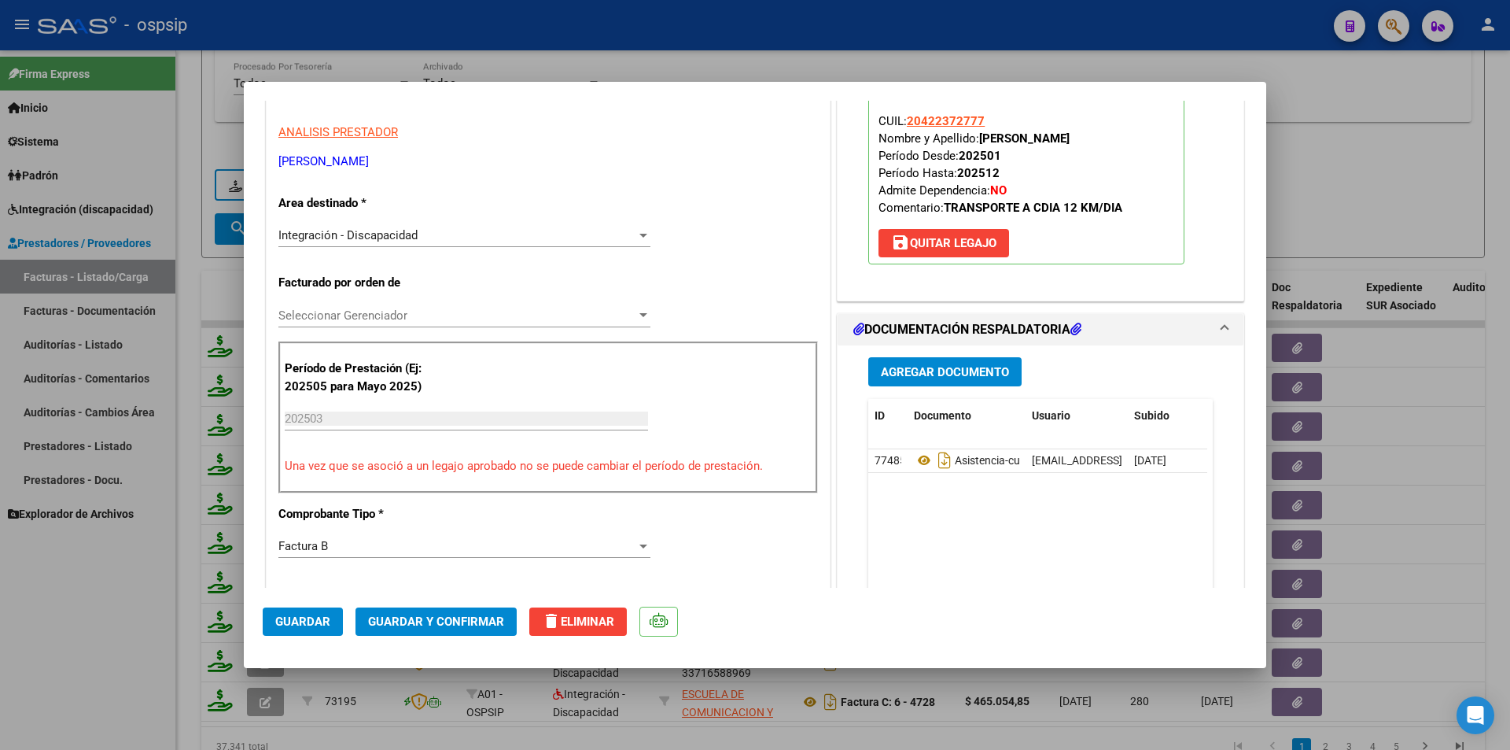
scroll to position [708, 0]
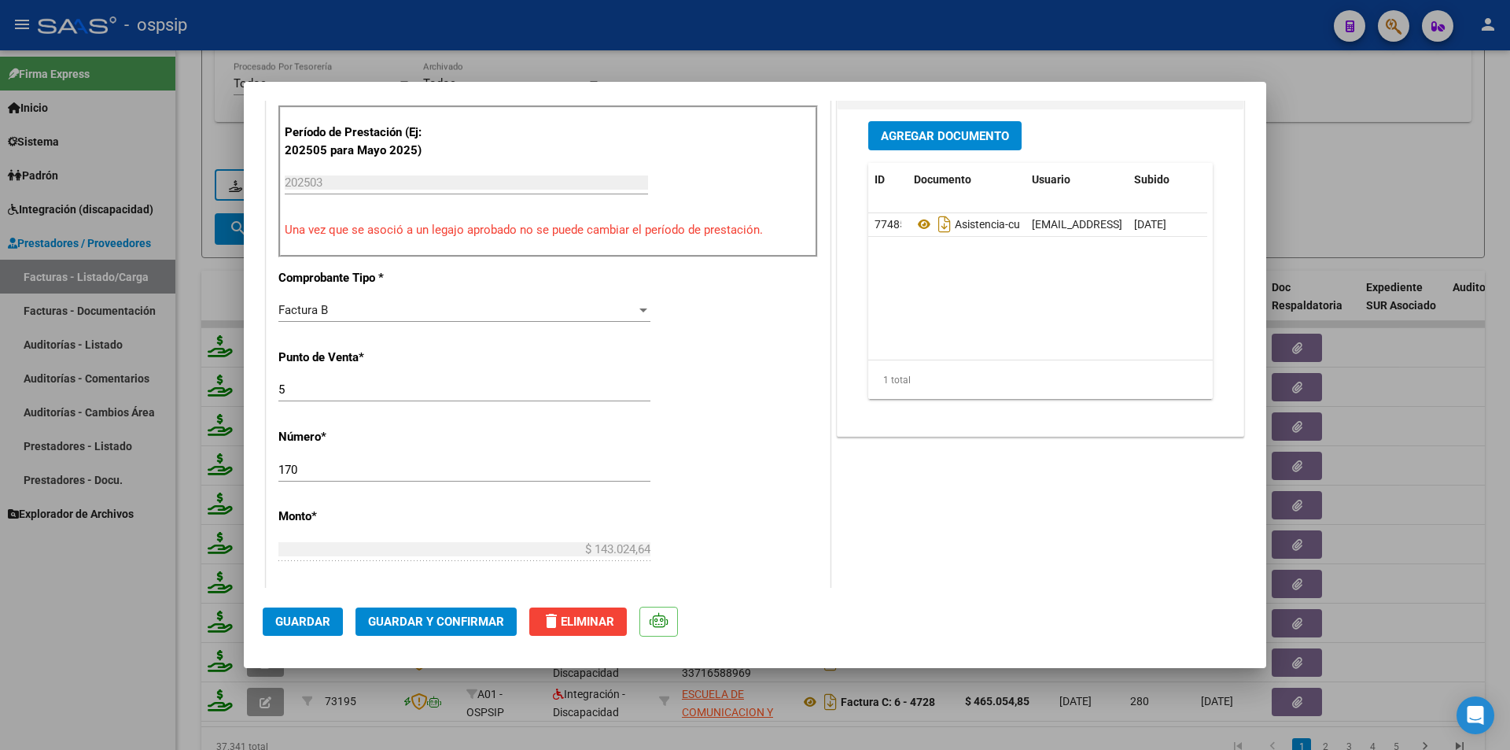
click at [279, 387] on input "5" at bounding box center [464, 389] width 372 height 14
type input "005"
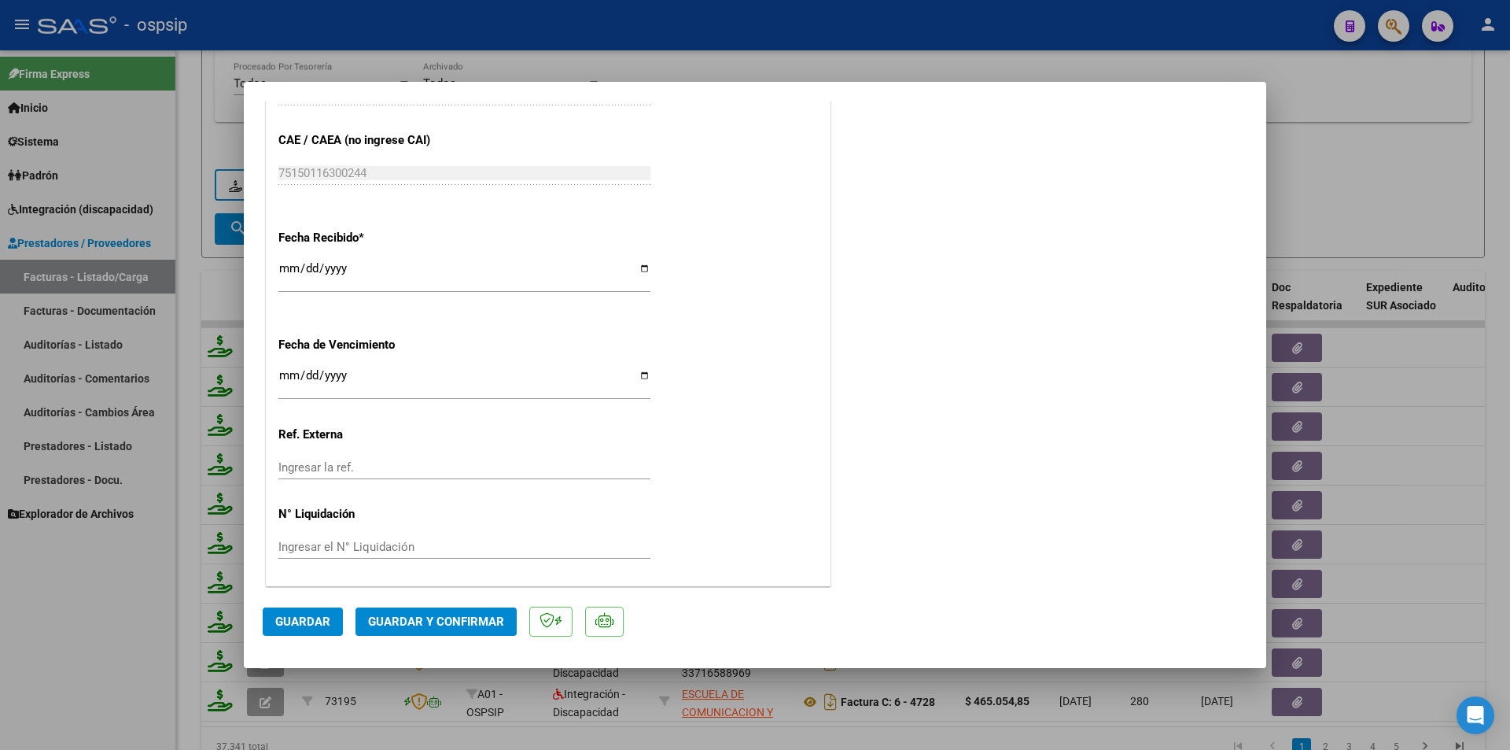
scroll to position [1255, 0]
click at [318, 620] on span "Guardar" at bounding box center [302, 621] width 55 height 14
click at [475, 622] on span "Guardar y Confirmar" at bounding box center [436, 621] width 136 height 14
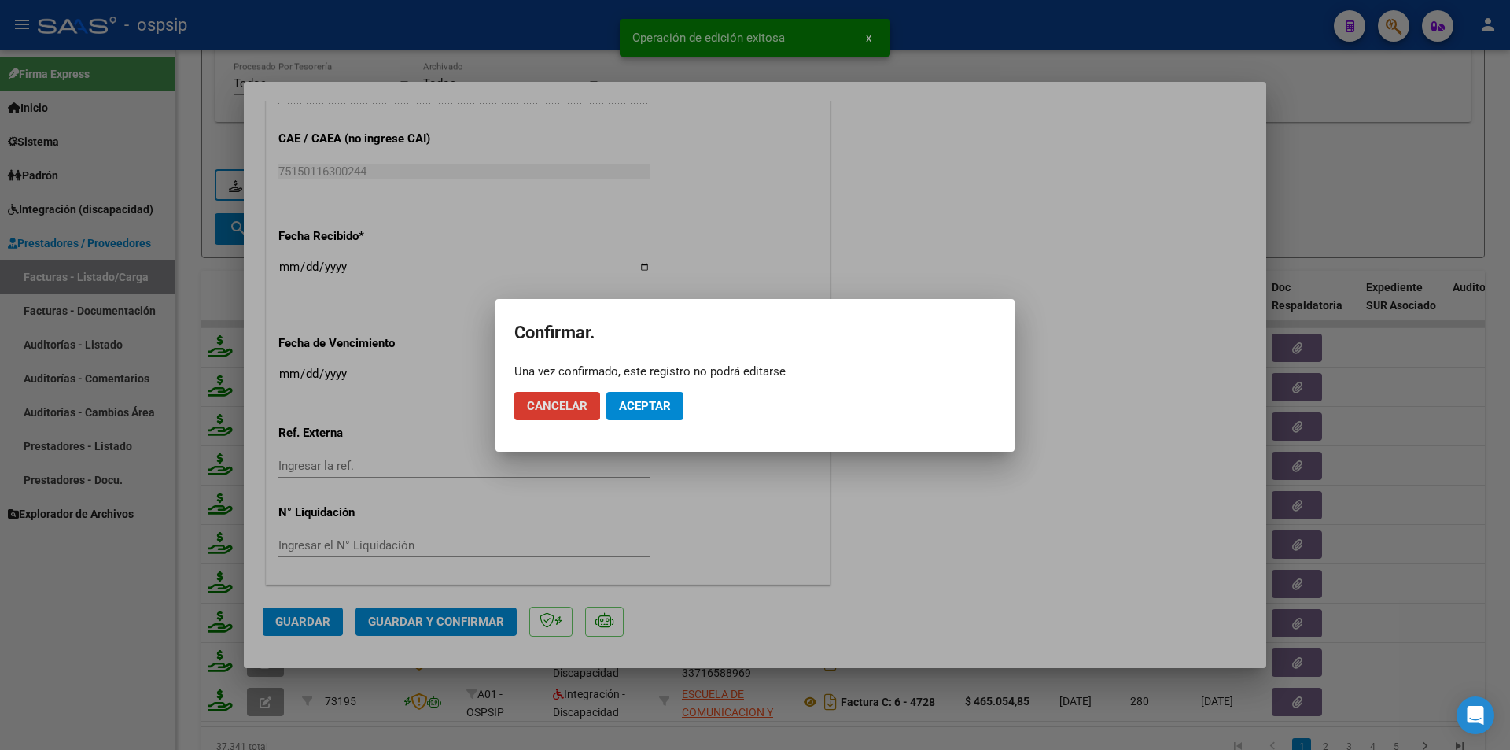
click at [659, 400] on span "Aceptar" at bounding box center [645, 406] width 52 height 14
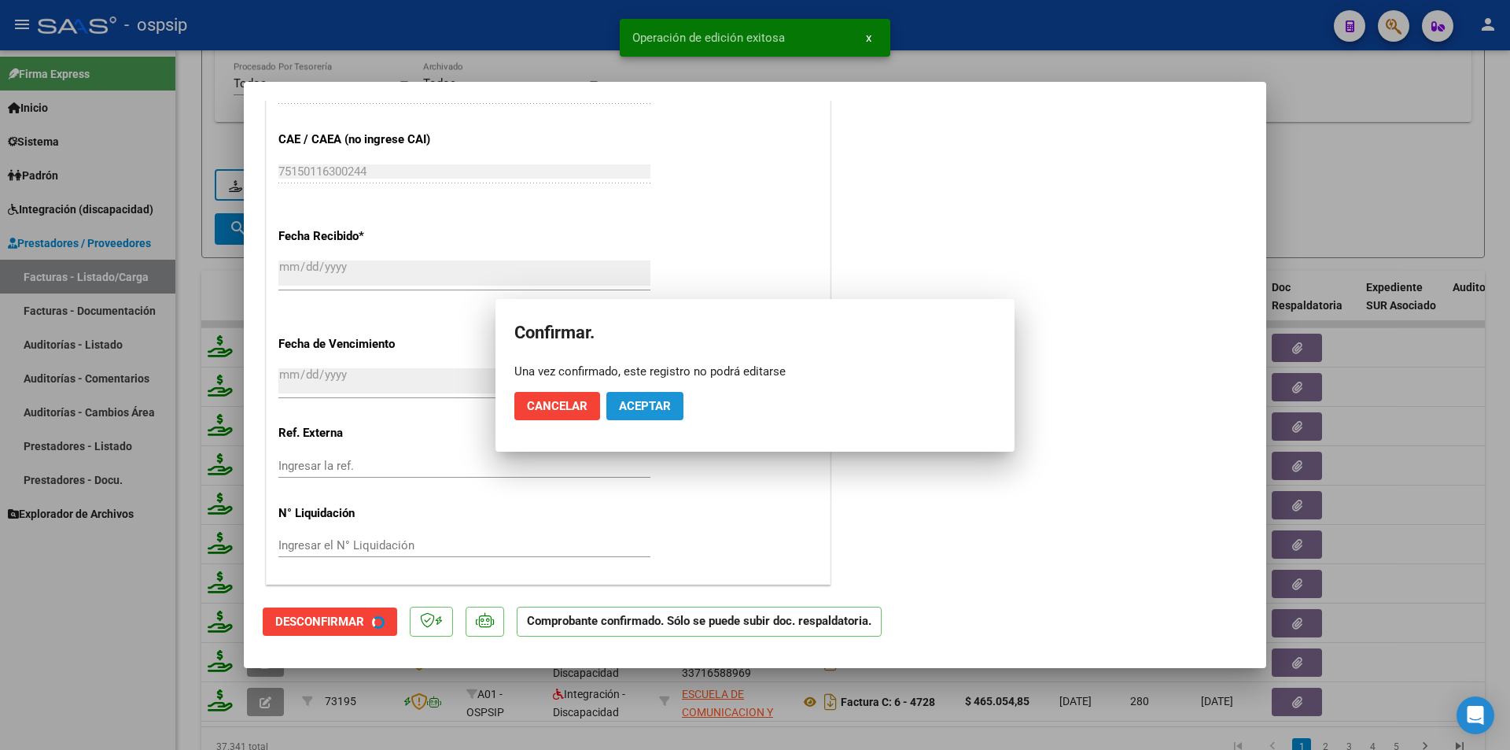
scroll to position [1157, 0]
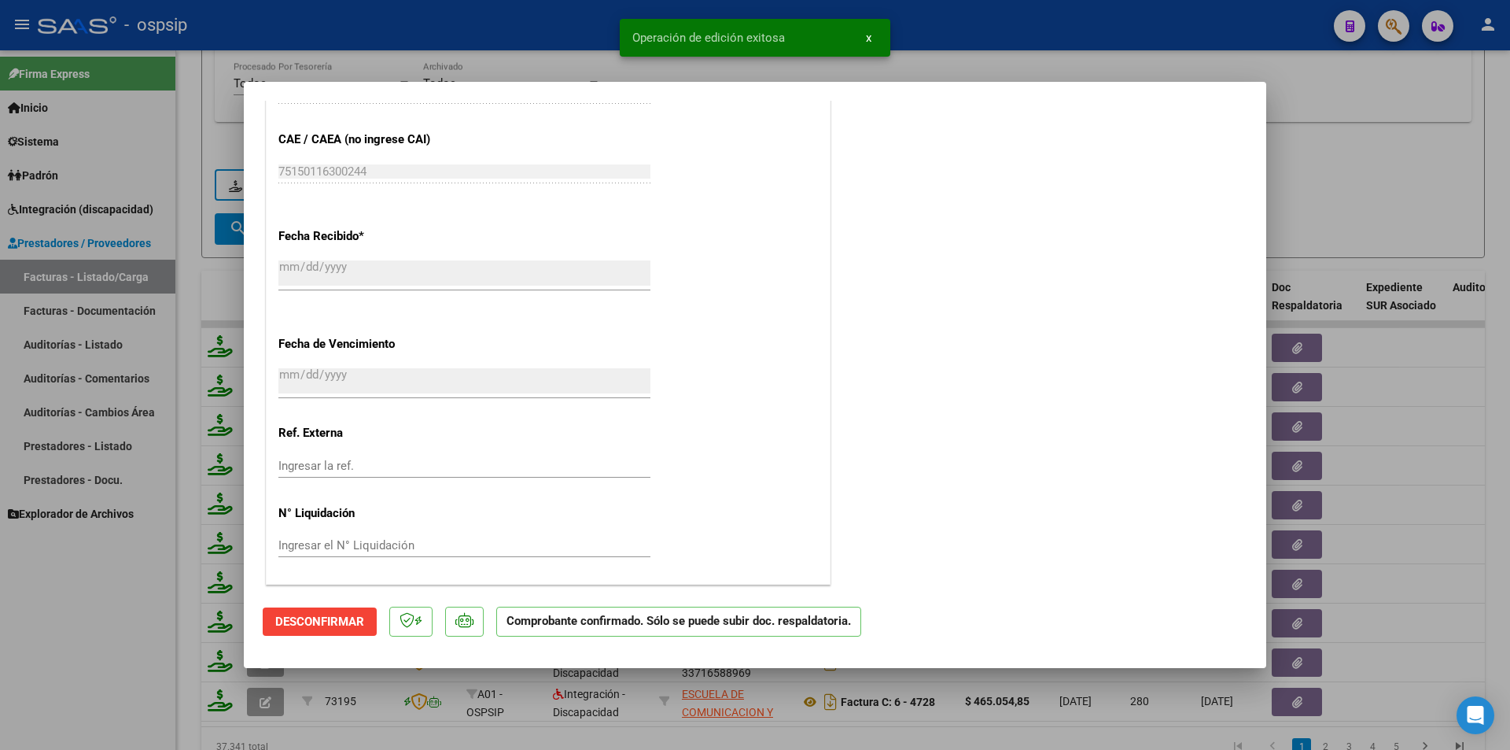
click at [68, 620] on div at bounding box center [755, 375] width 1510 height 750
type input "$ 0,00"
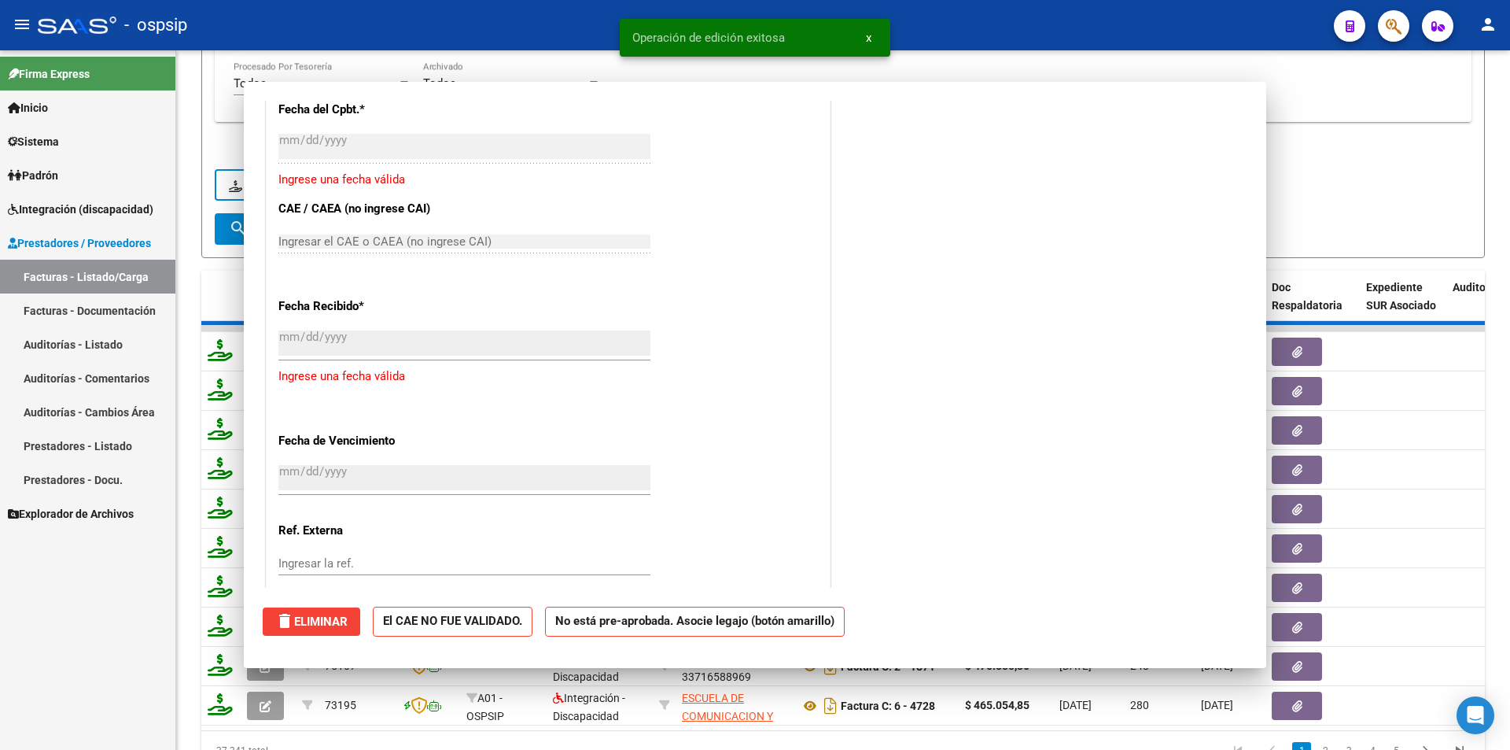
scroll to position [0, 0]
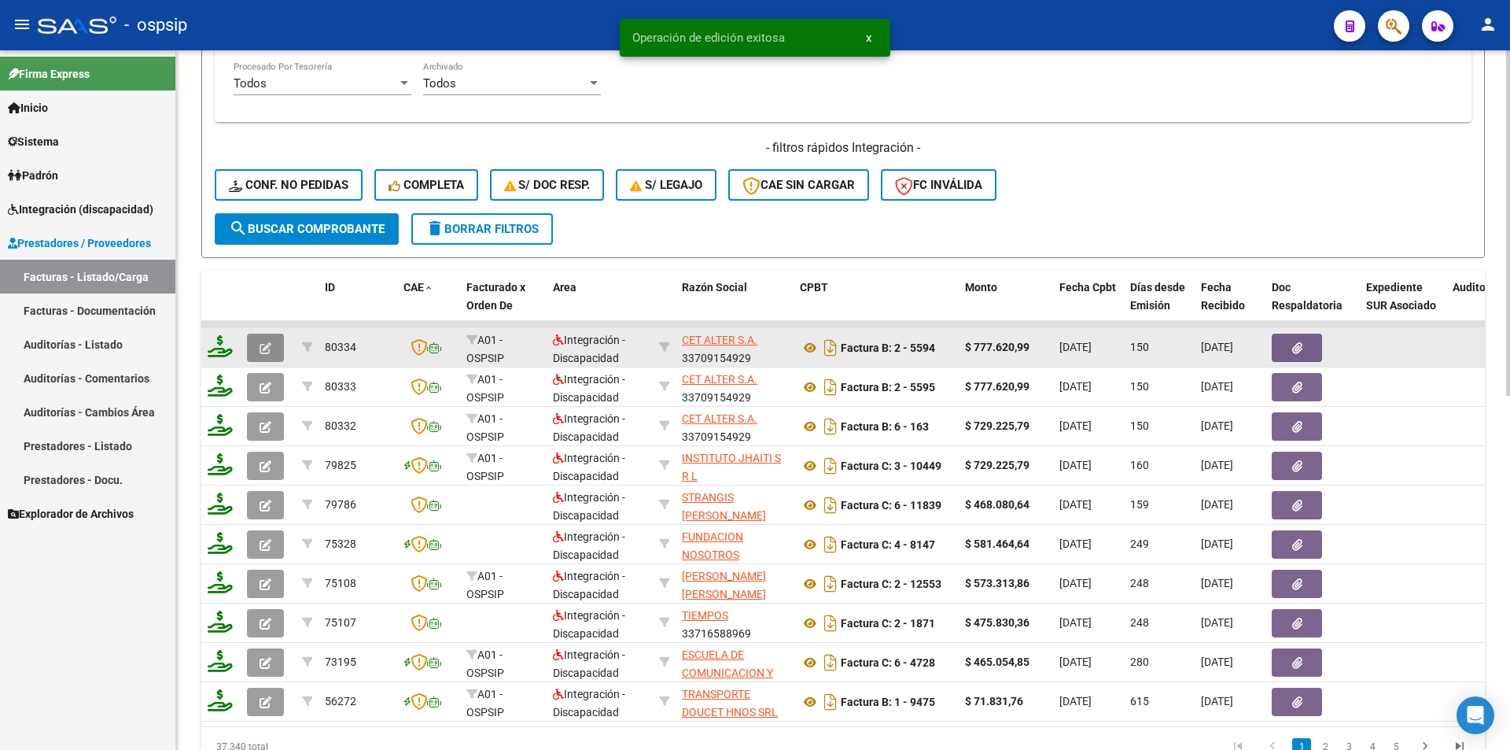
click at [278, 339] on button "button" at bounding box center [265, 348] width 37 height 28
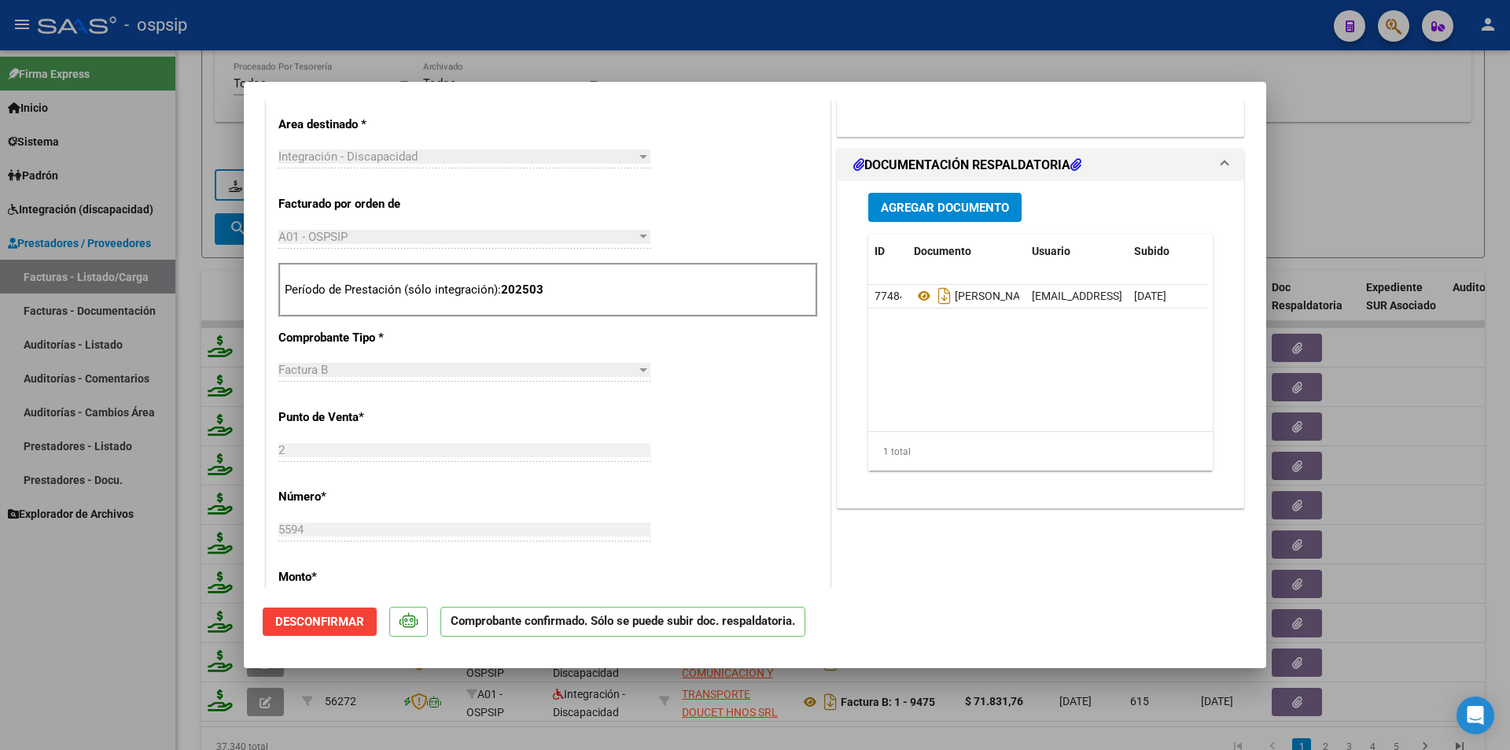
scroll to position [580, 0]
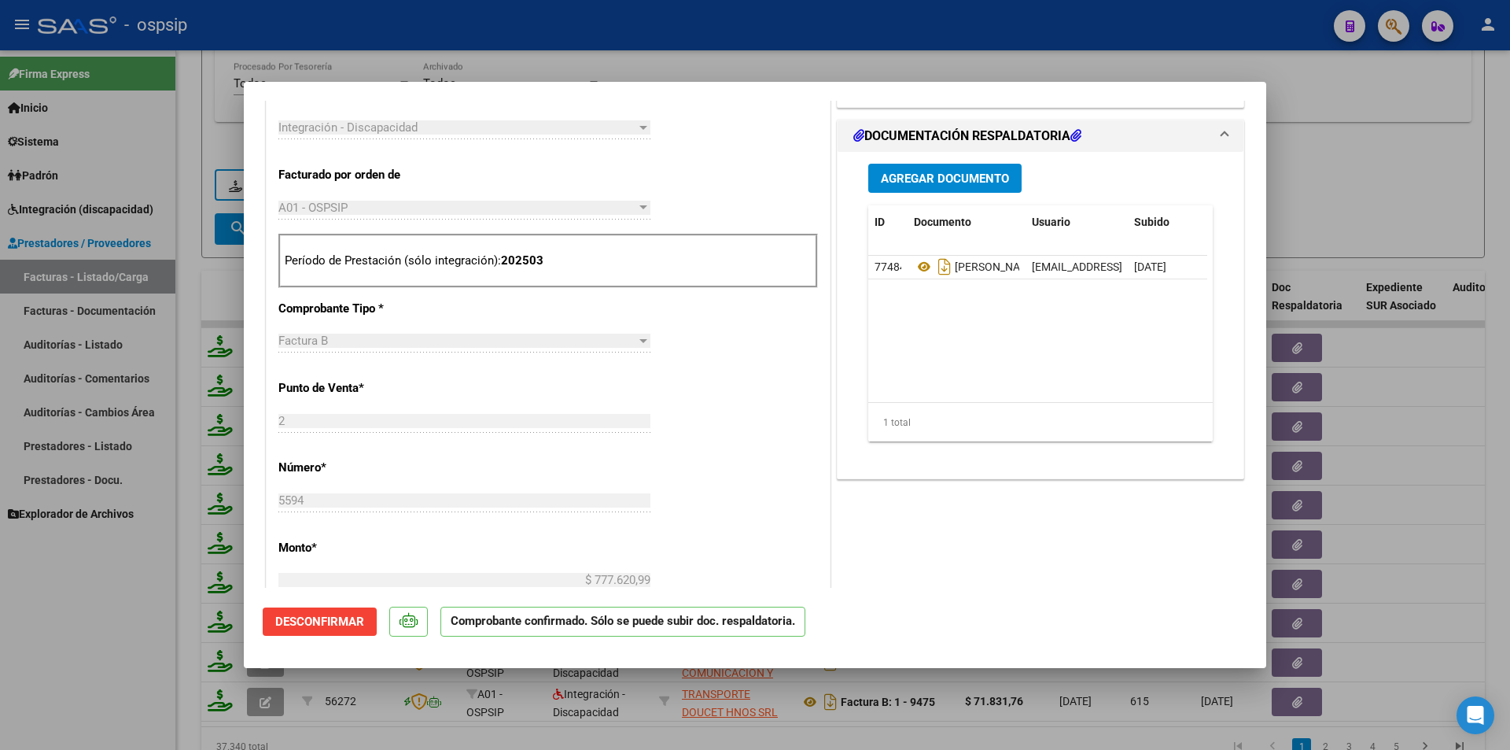
click at [360, 621] on span "Desconfirmar" at bounding box center [319, 621] width 89 height 14
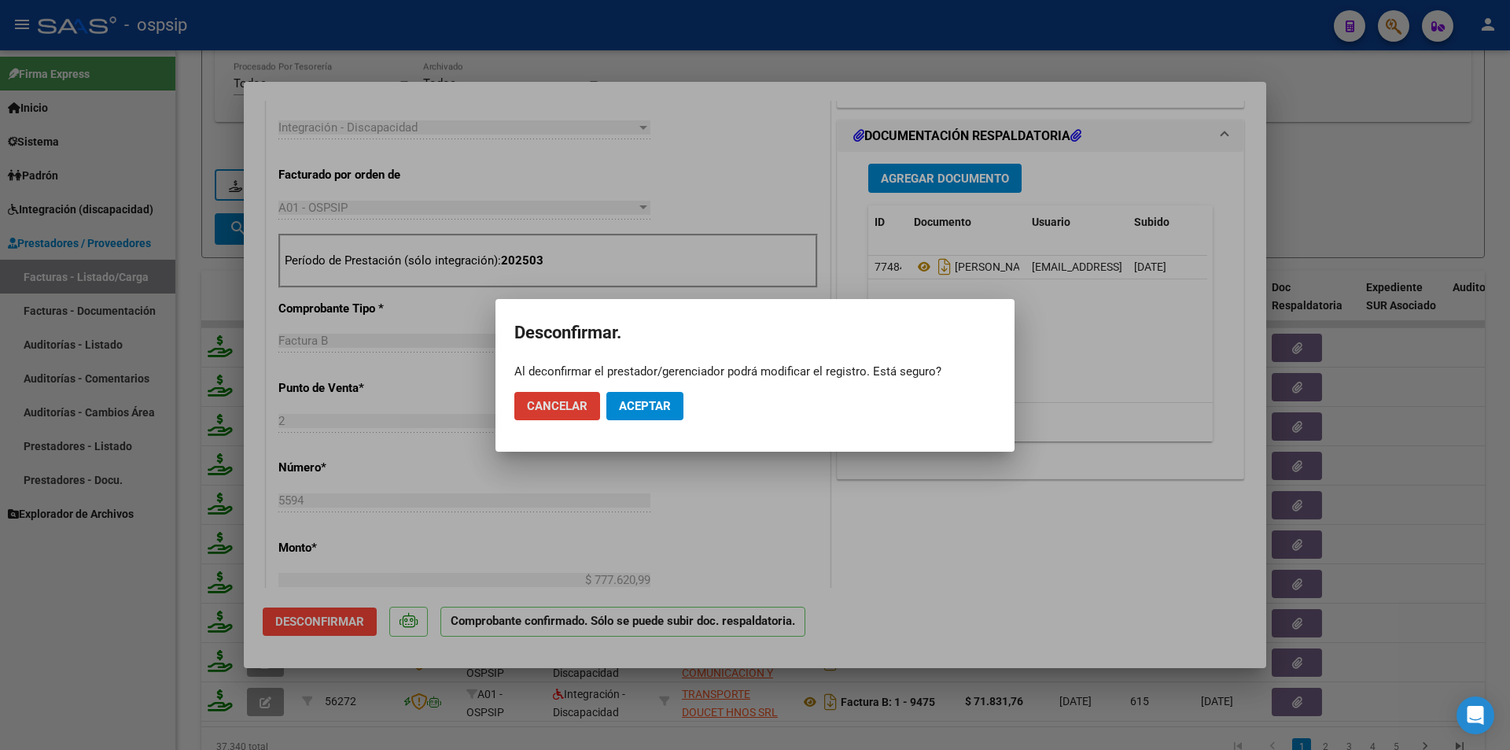
click at [661, 402] on span "Aceptar" at bounding box center [645, 406] width 52 height 14
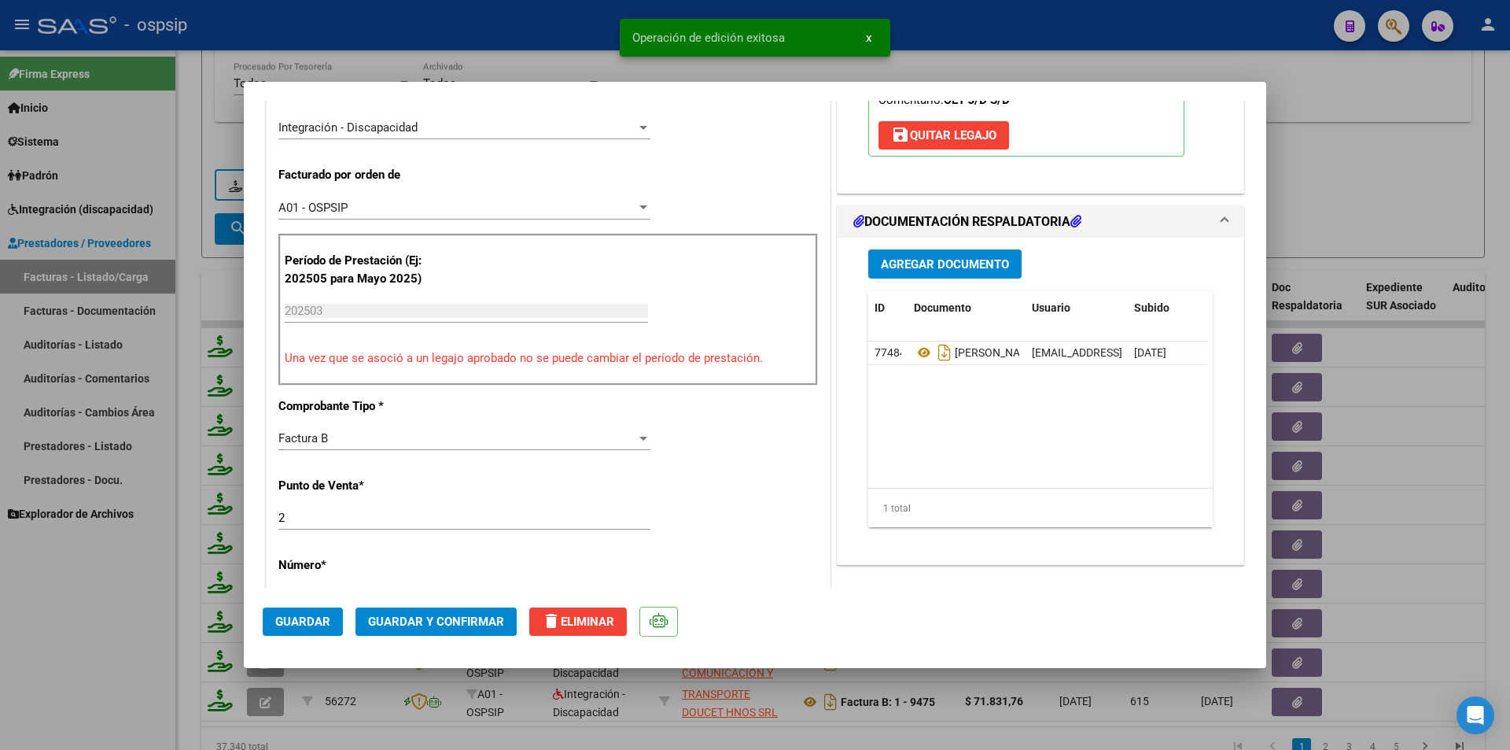
click at [280, 516] on input "2" at bounding box center [464, 517] width 372 height 14
type input "002"
click at [319, 628] on span "Guardar" at bounding box center [302, 621] width 55 height 14
click at [393, 629] on button "Guardar y Confirmar" at bounding box center [436, 621] width 161 height 28
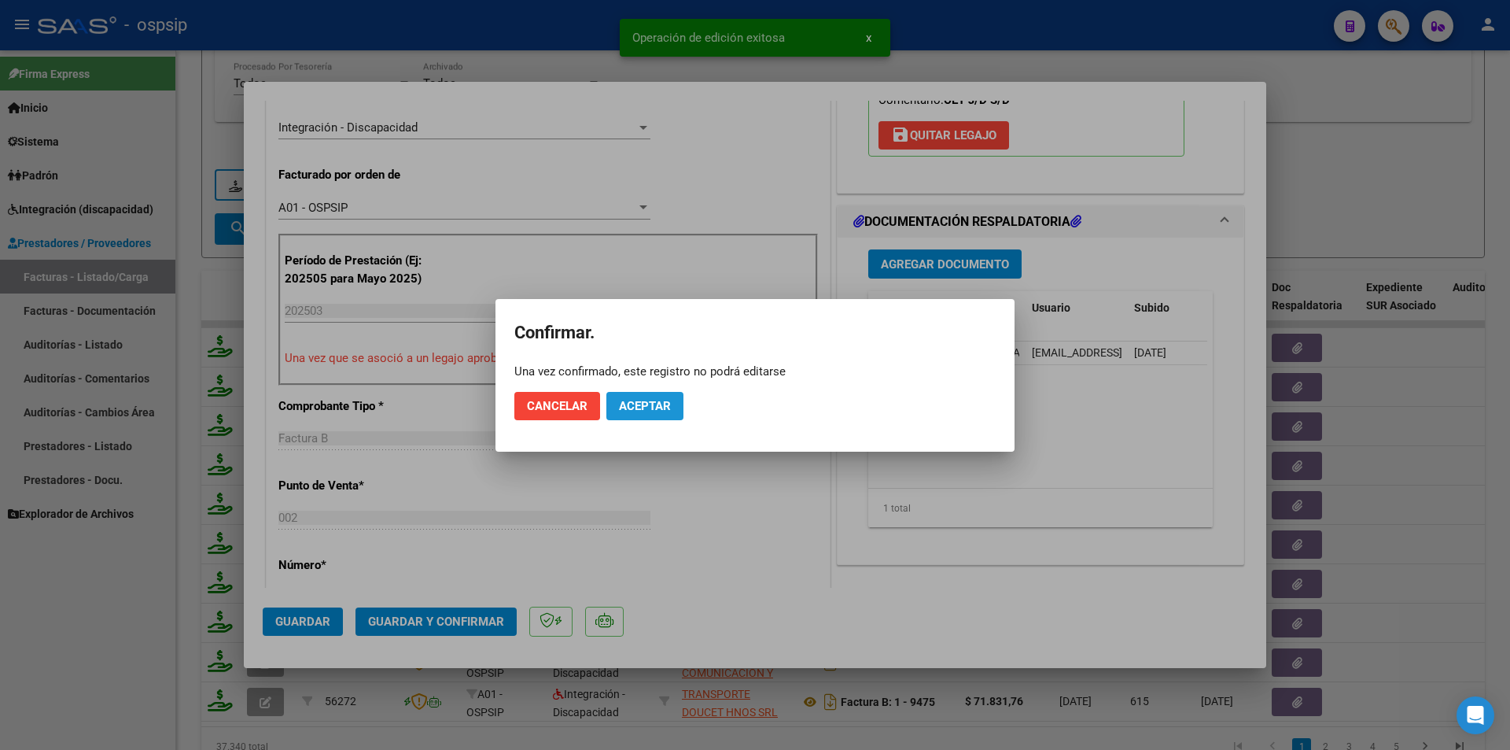
click at [639, 400] on span "Aceptar" at bounding box center [645, 406] width 52 height 14
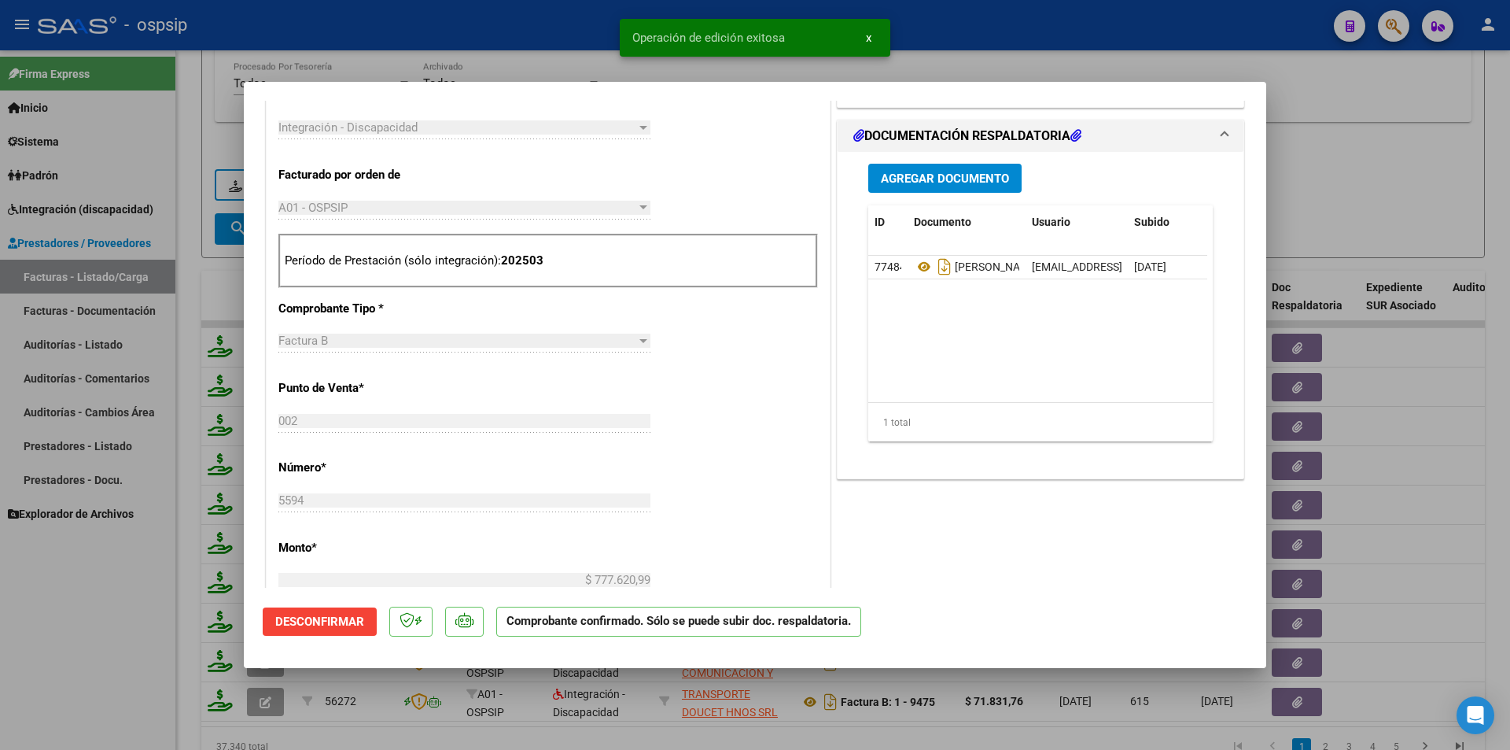
click at [105, 651] on div at bounding box center [755, 375] width 1510 height 750
type input "$ 0,00"
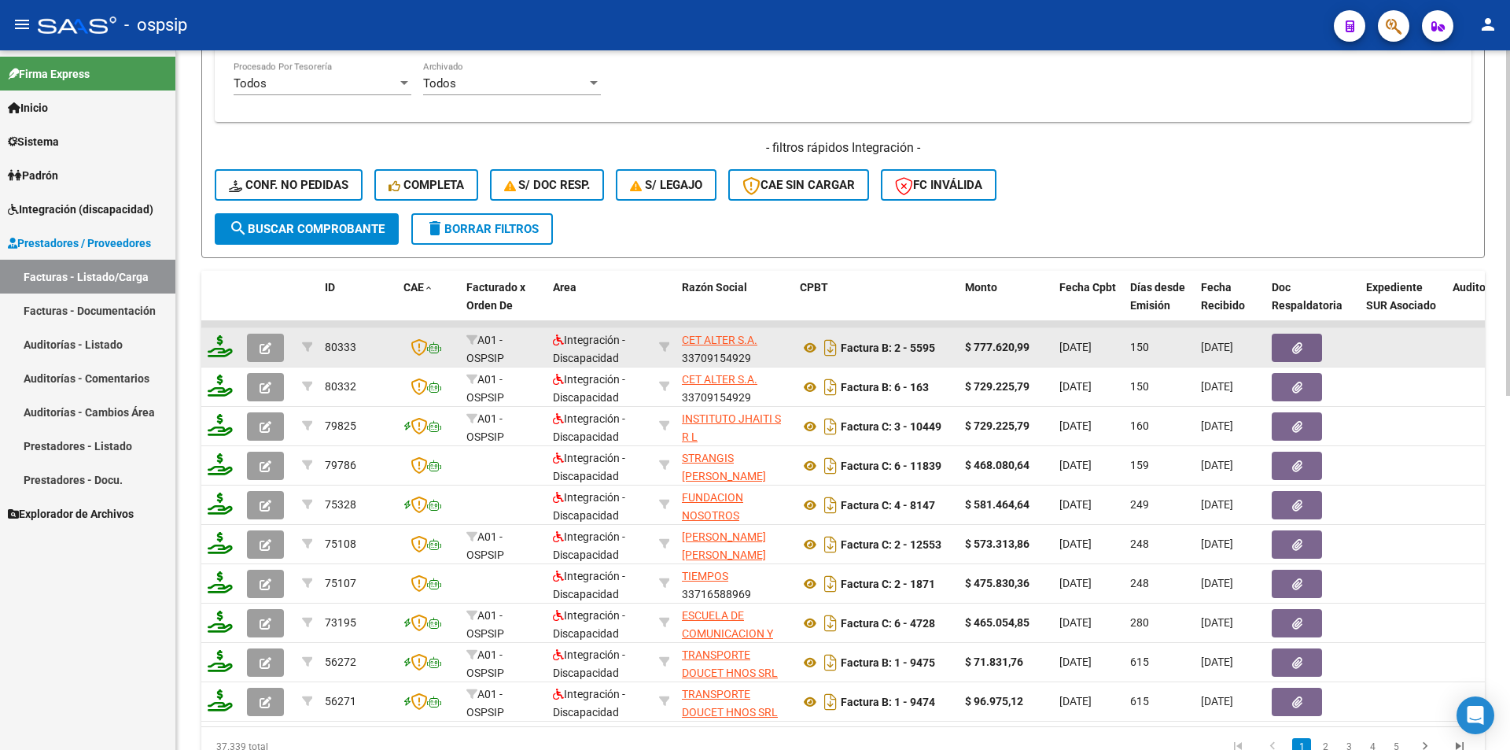
click at [271, 342] on icon "button" at bounding box center [266, 348] width 12 height 12
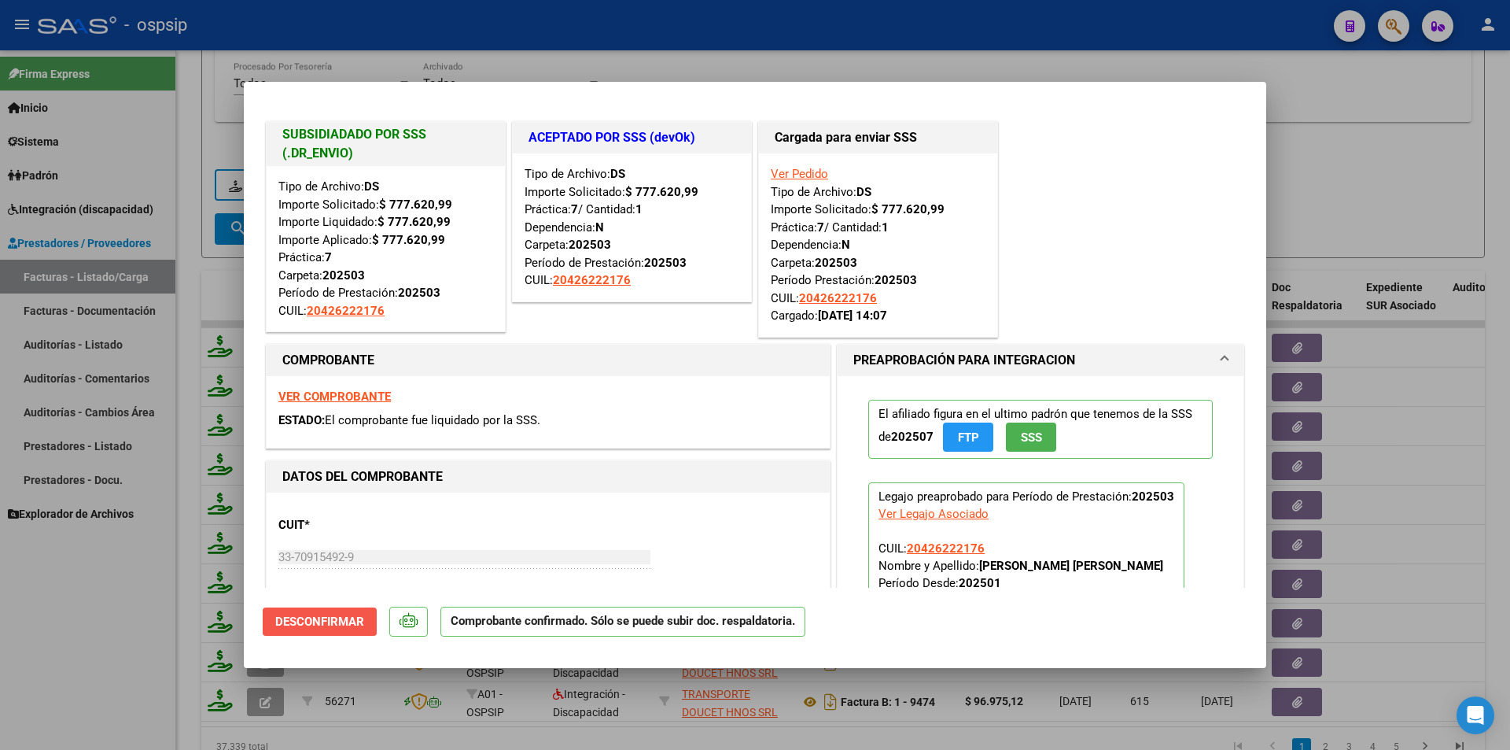
click at [340, 624] on span "Desconfirmar" at bounding box center [319, 621] width 89 height 14
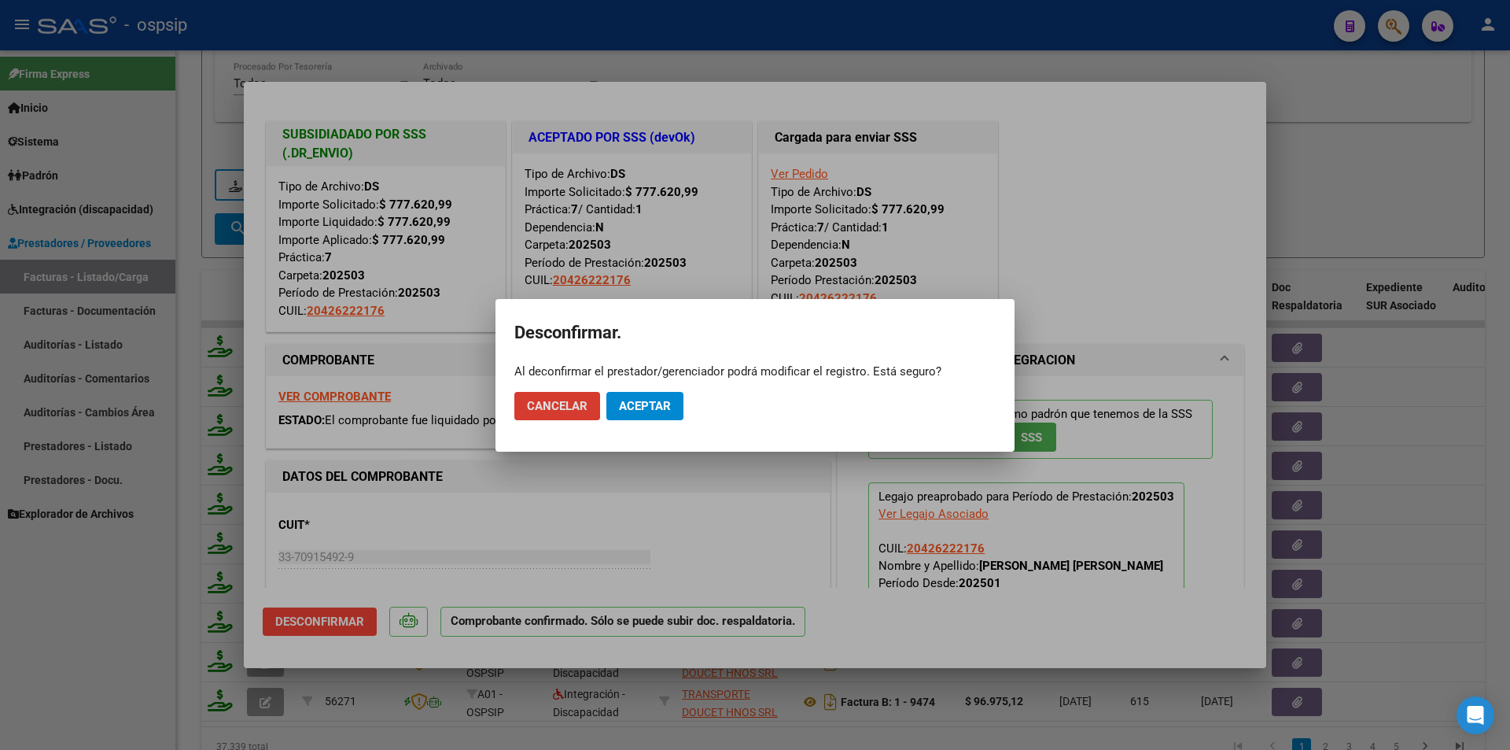
click at [634, 399] on span "Aceptar" at bounding box center [645, 406] width 52 height 14
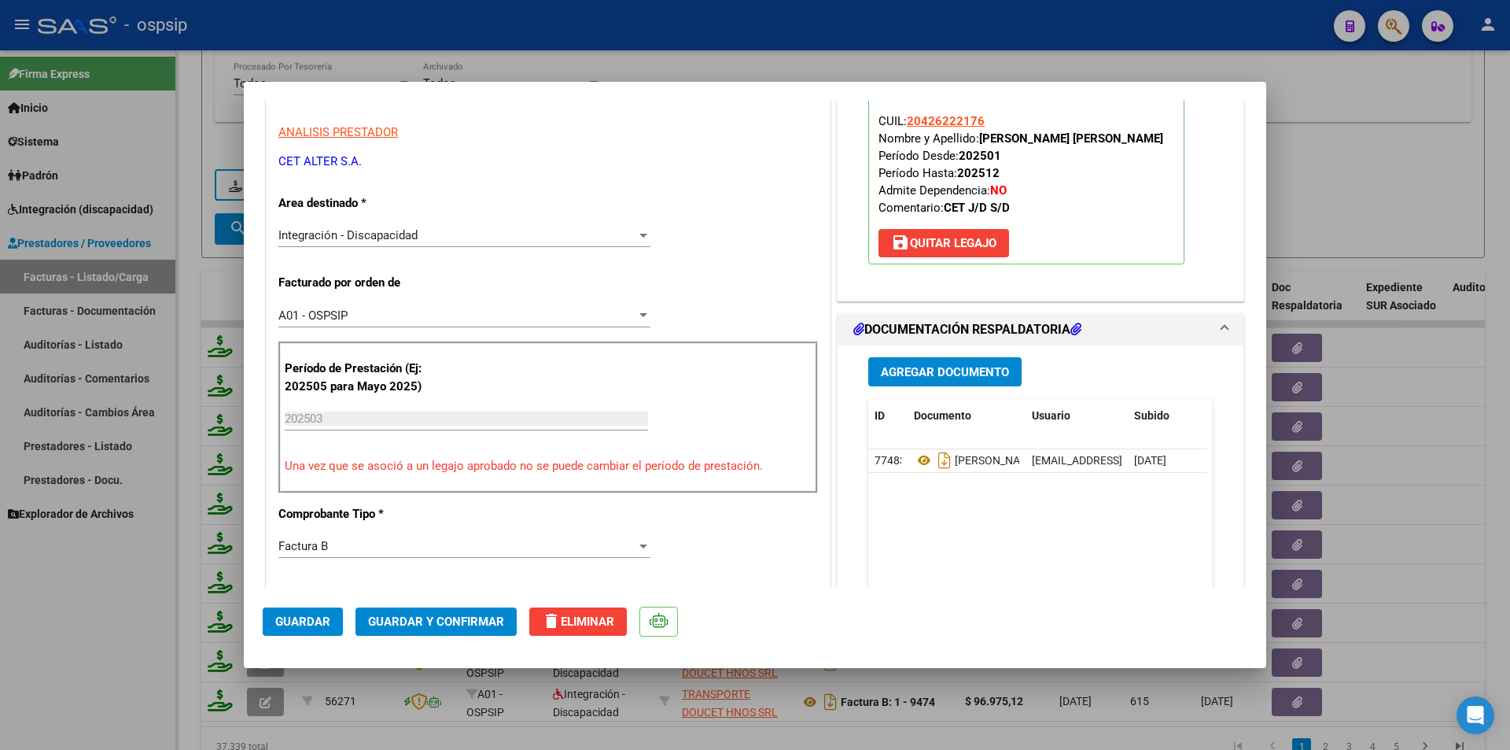
scroll to position [708, 0]
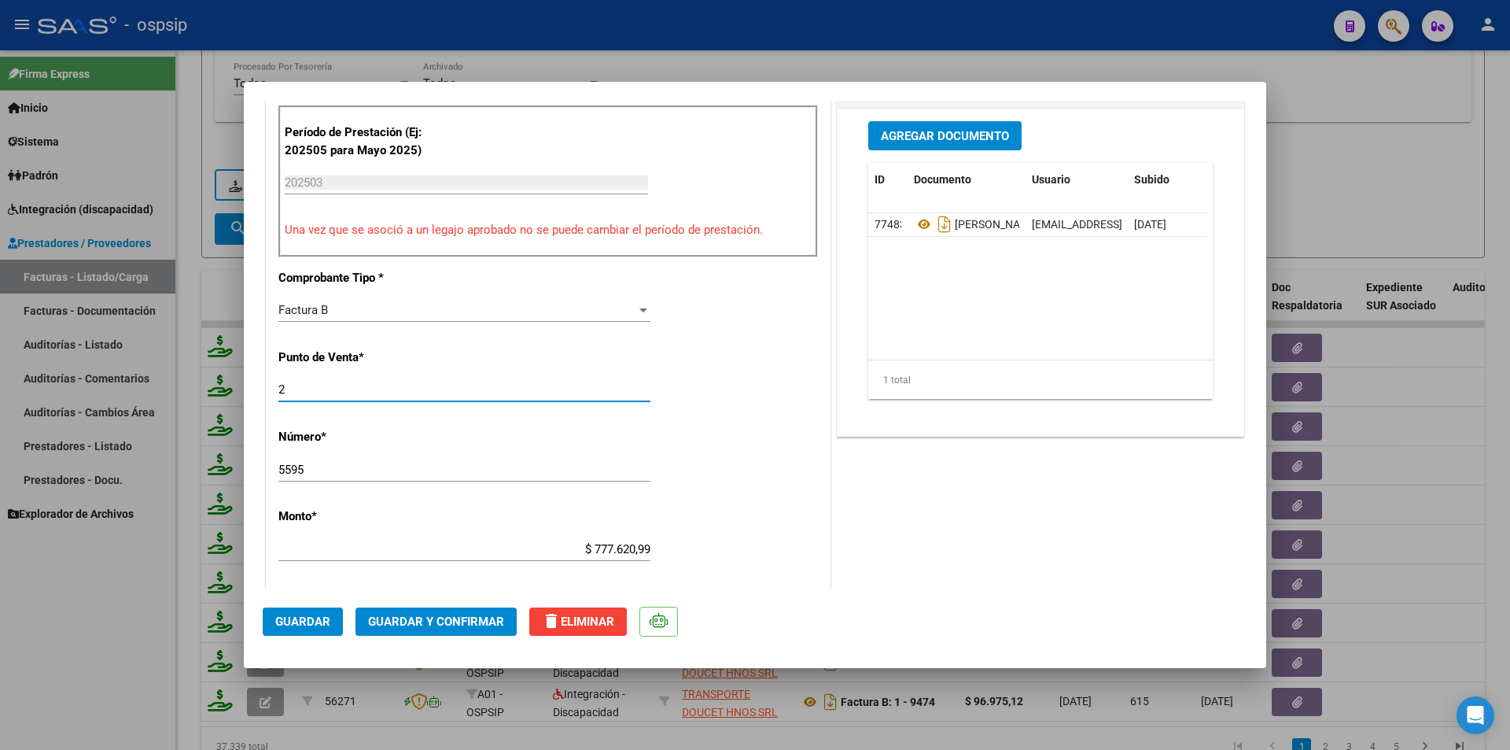
click at [279, 386] on input "2" at bounding box center [464, 389] width 372 height 14
type input "002"
click at [311, 623] on span "Guardar" at bounding box center [302, 621] width 55 height 14
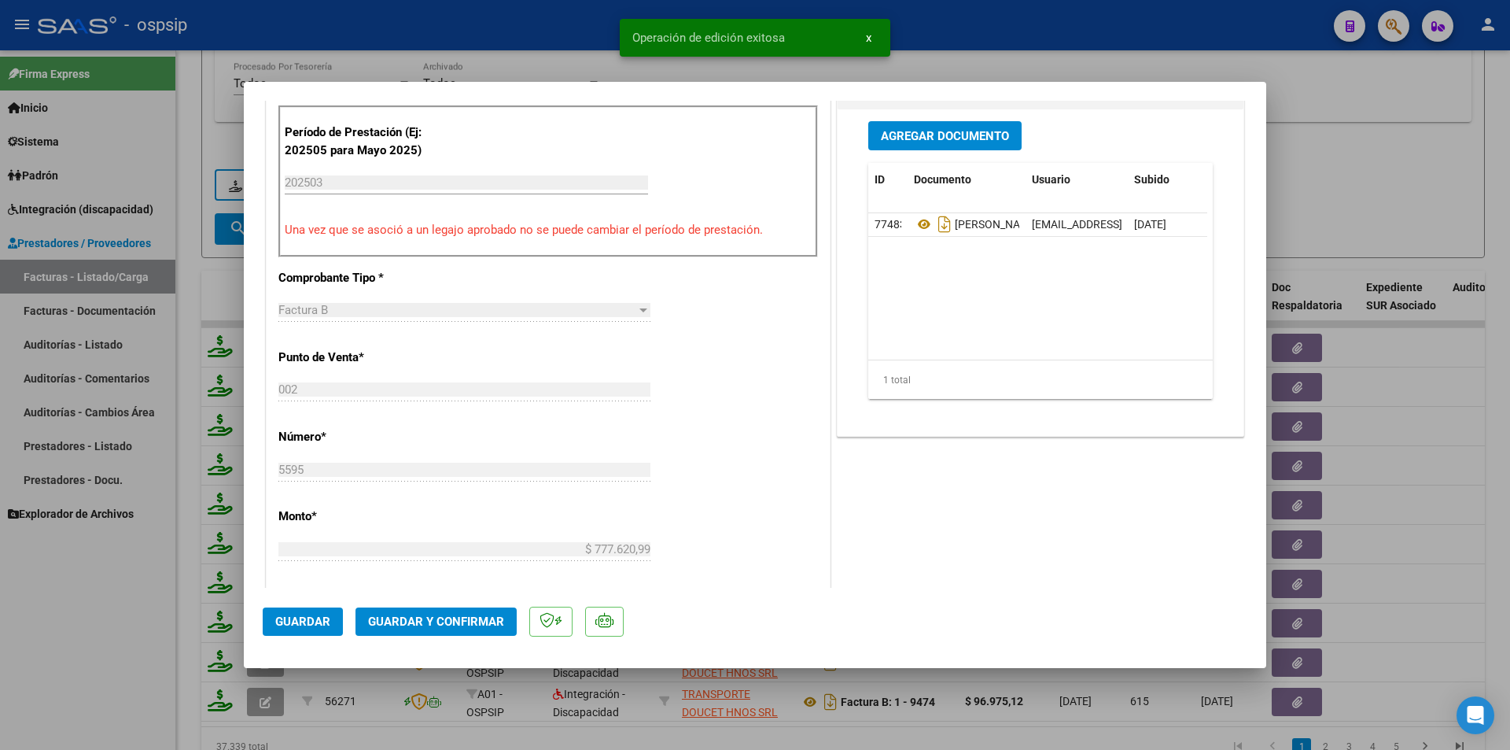
click at [411, 621] on span "Guardar y Confirmar" at bounding box center [436, 621] width 136 height 14
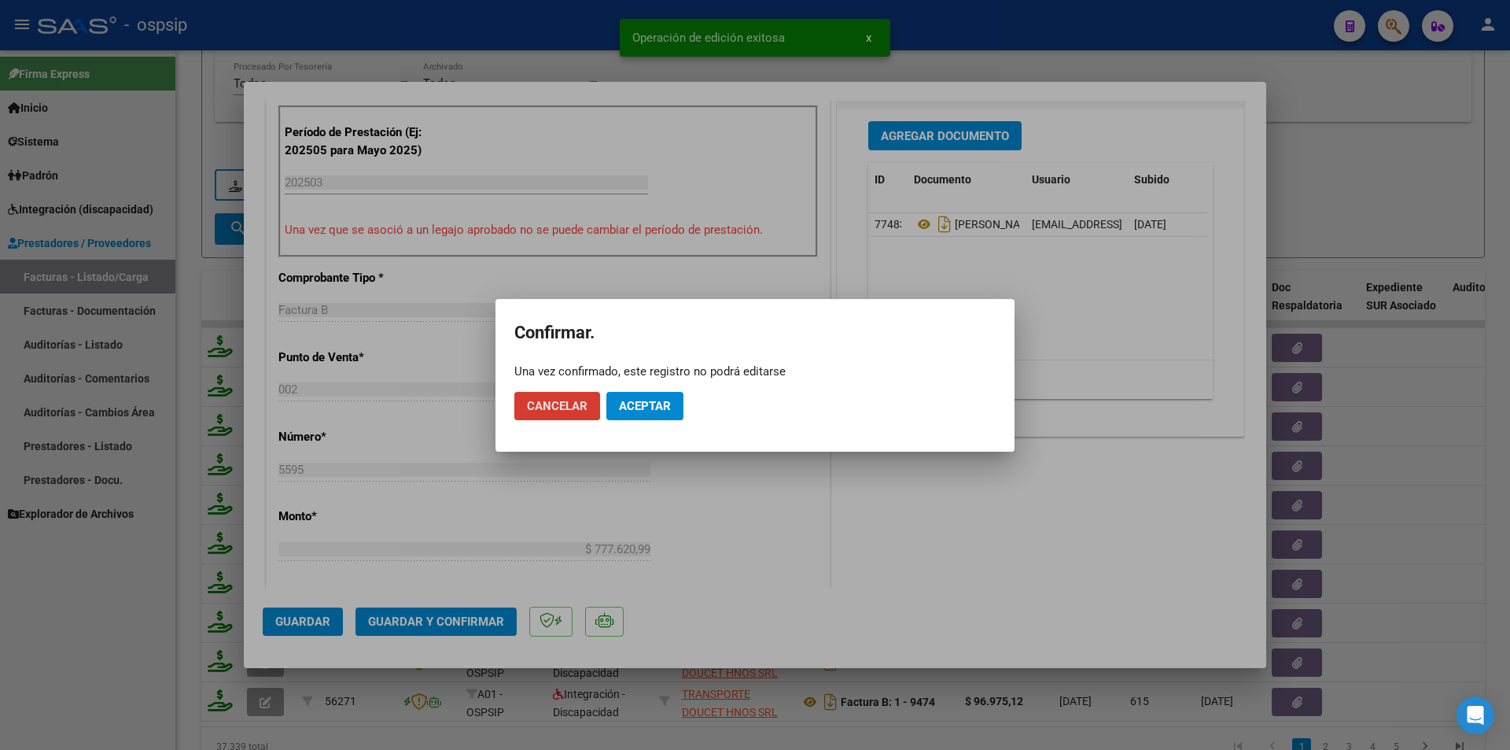
click at [667, 409] on span "Aceptar" at bounding box center [645, 406] width 52 height 14
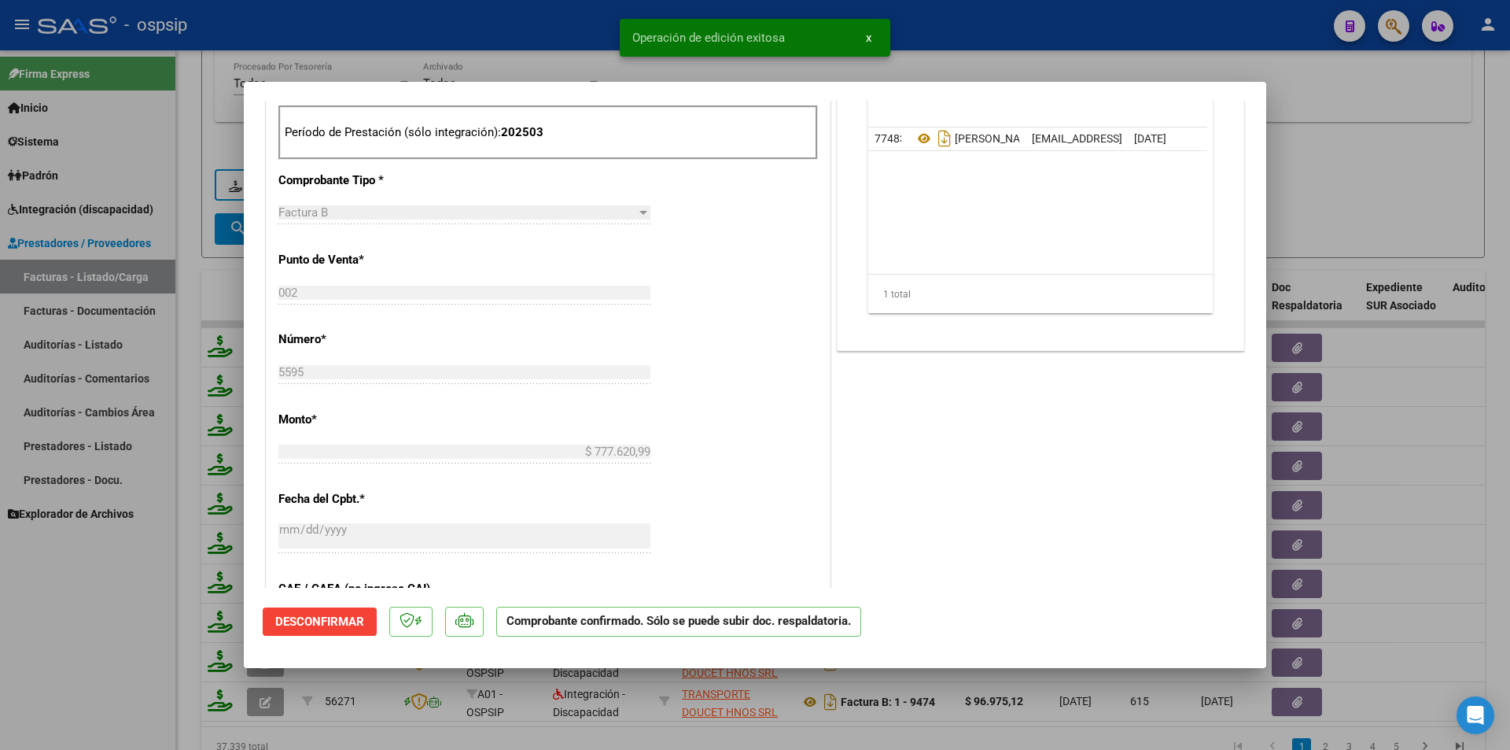
click at [98, 645] on div at bounding box center [755, 375] width 1510 height 750
type input "$ 0,00"
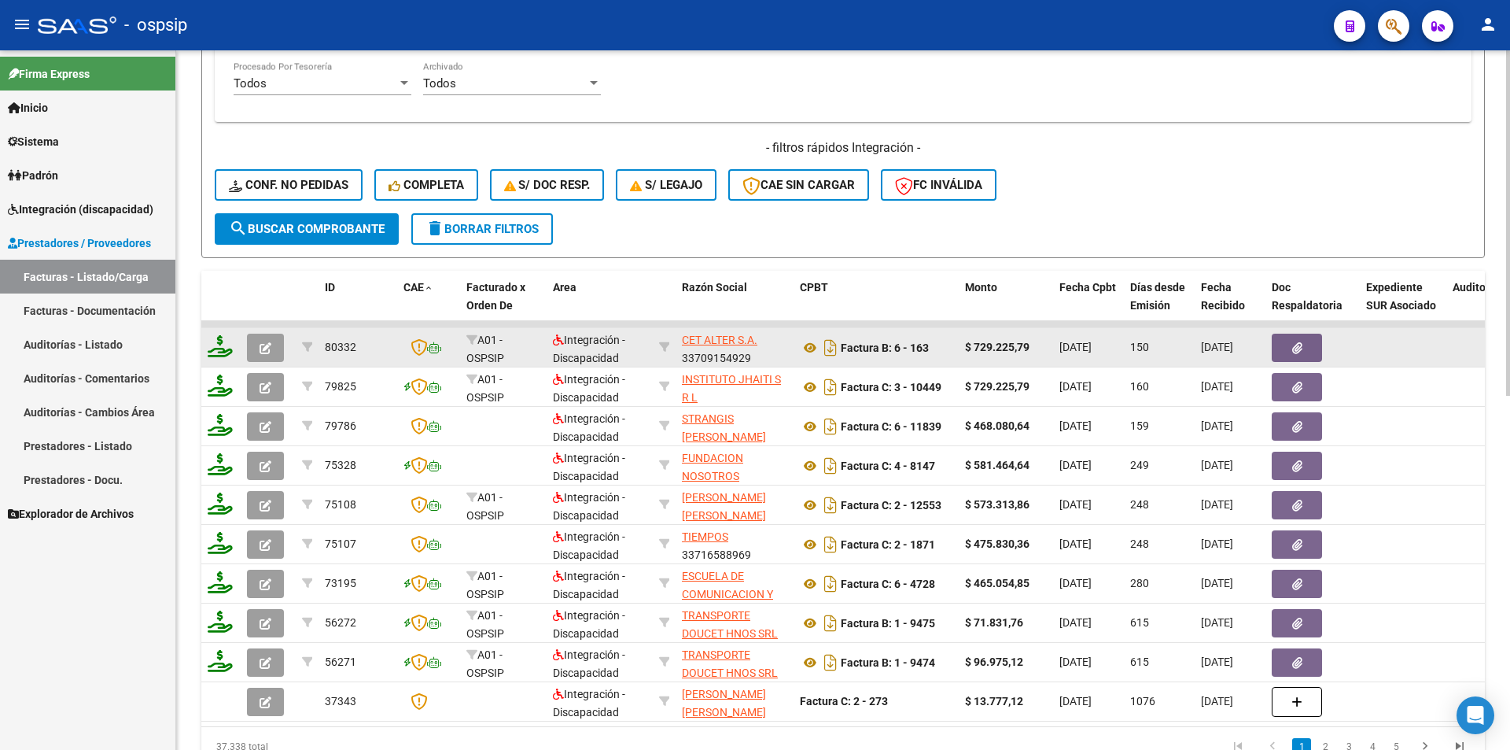
click at [271, 342] on icon "button" at bounding box center [266, 348] width 12 height 12
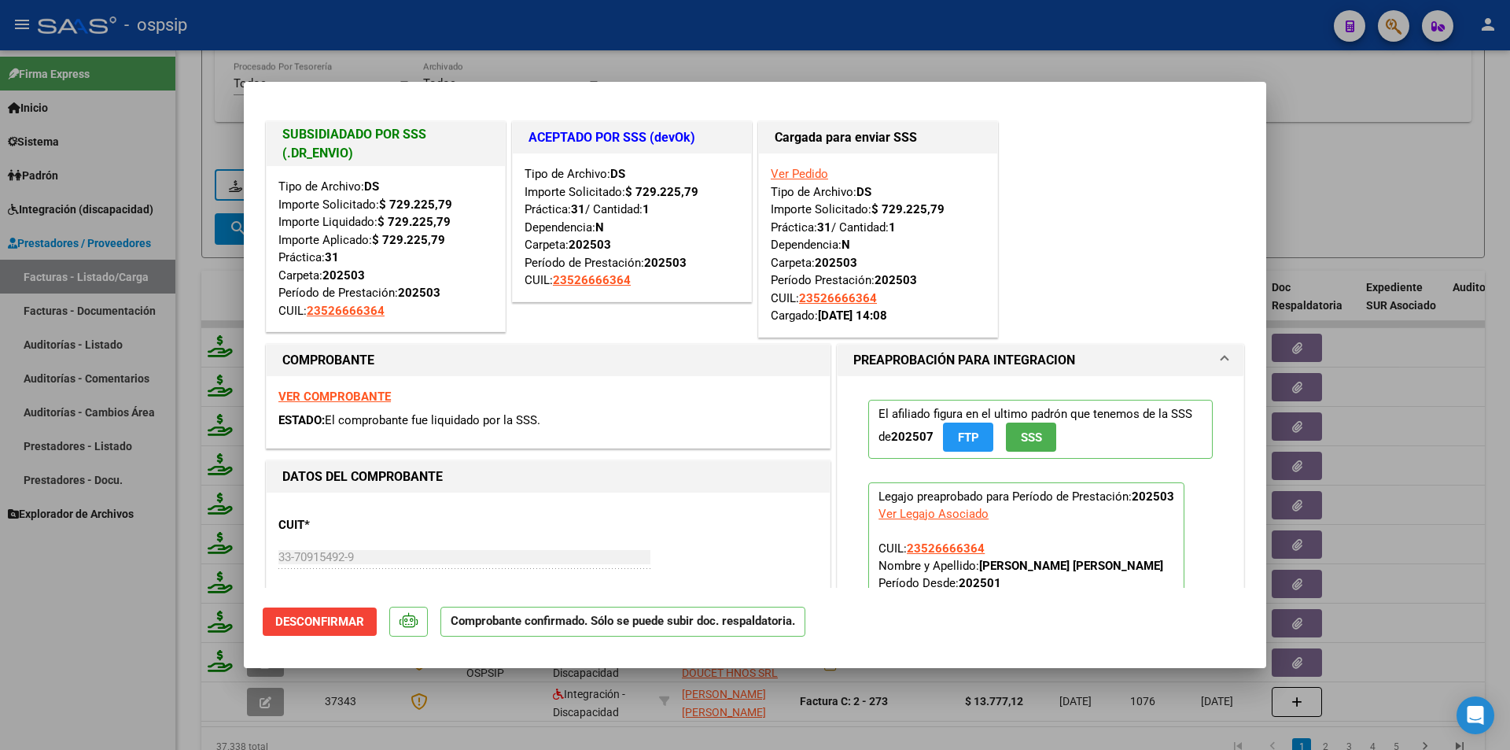
click at [335, 625] on span "Desconfirmar" at bounding box center [319, 621] width 89 height 14
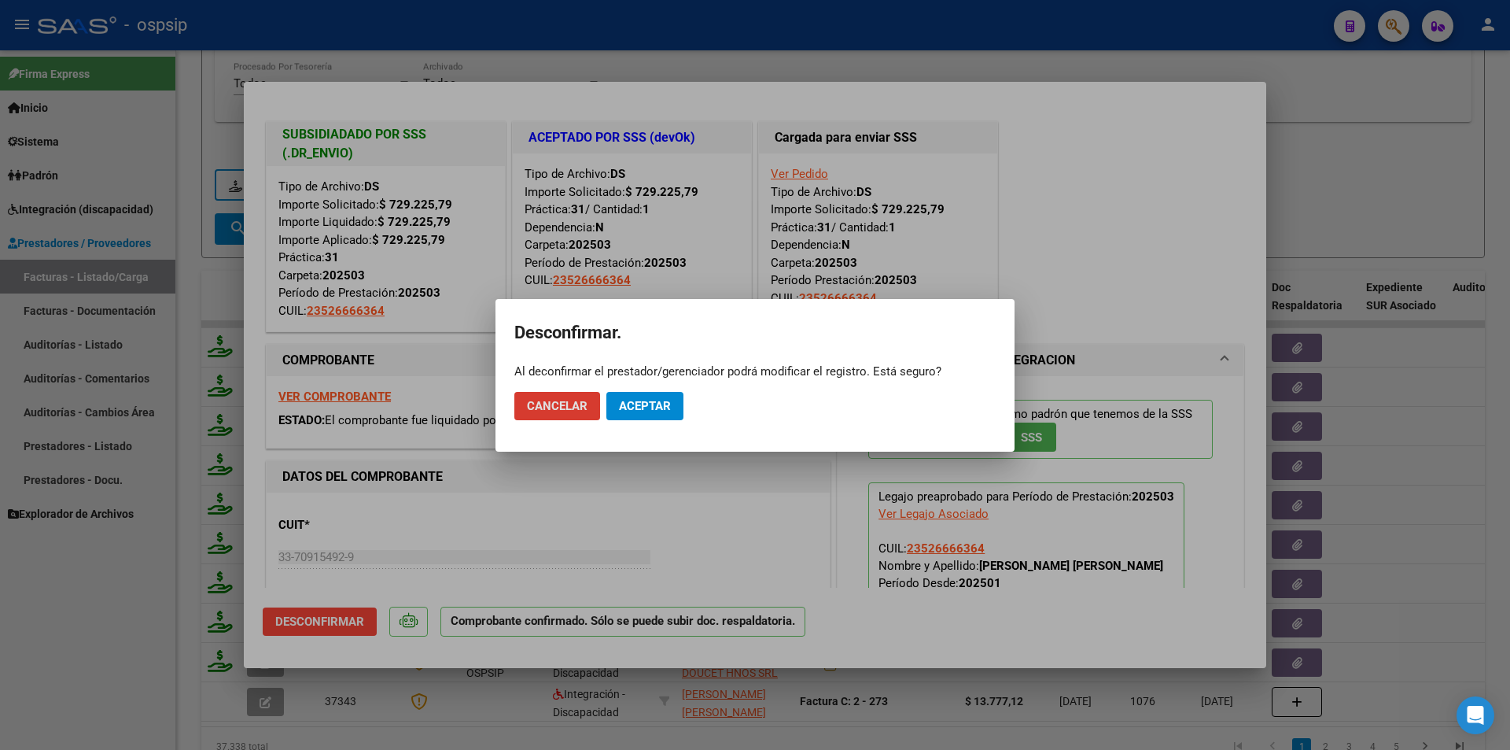
click at [669, 399] on span "Aceptar" at bounding box center [645, 406] width 52 height 14
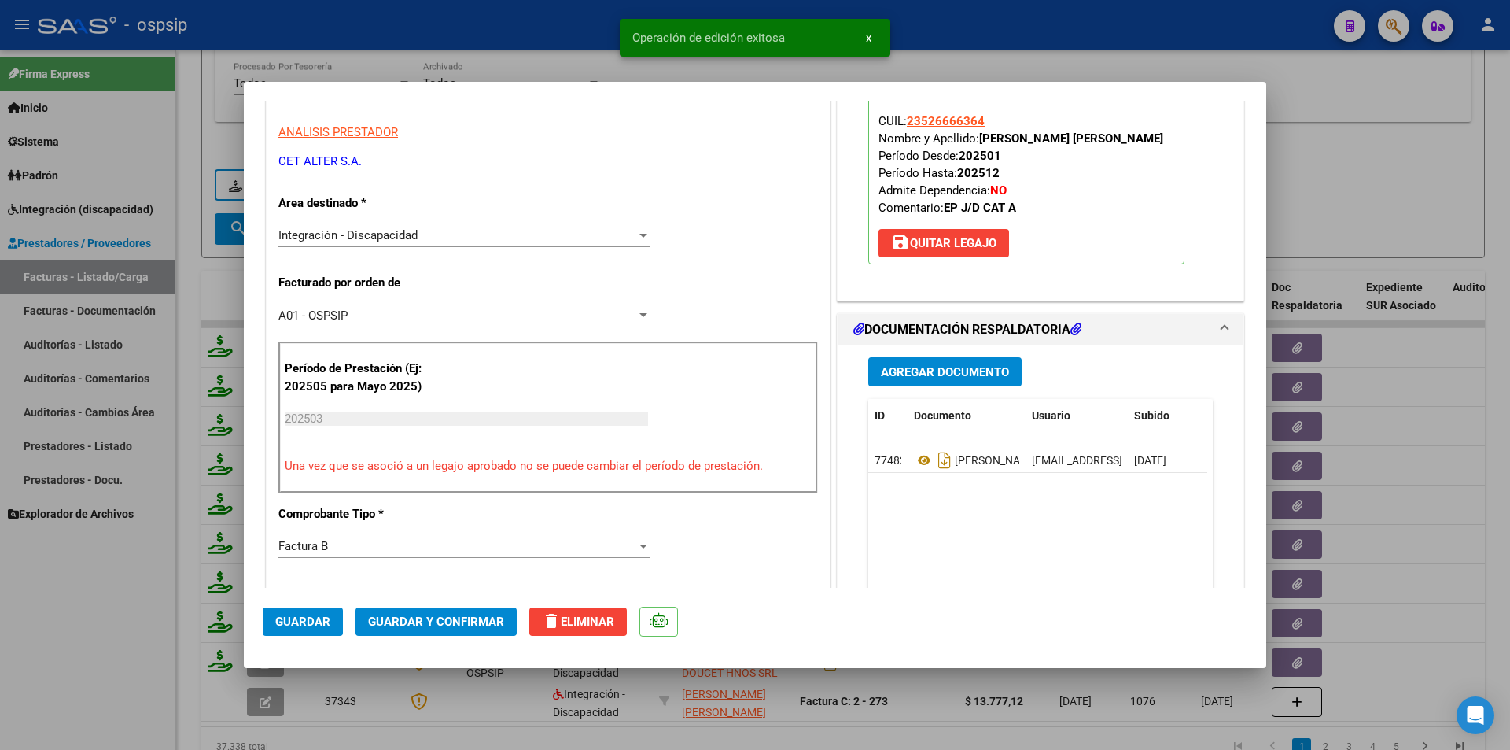
scroll to position [787, 0]
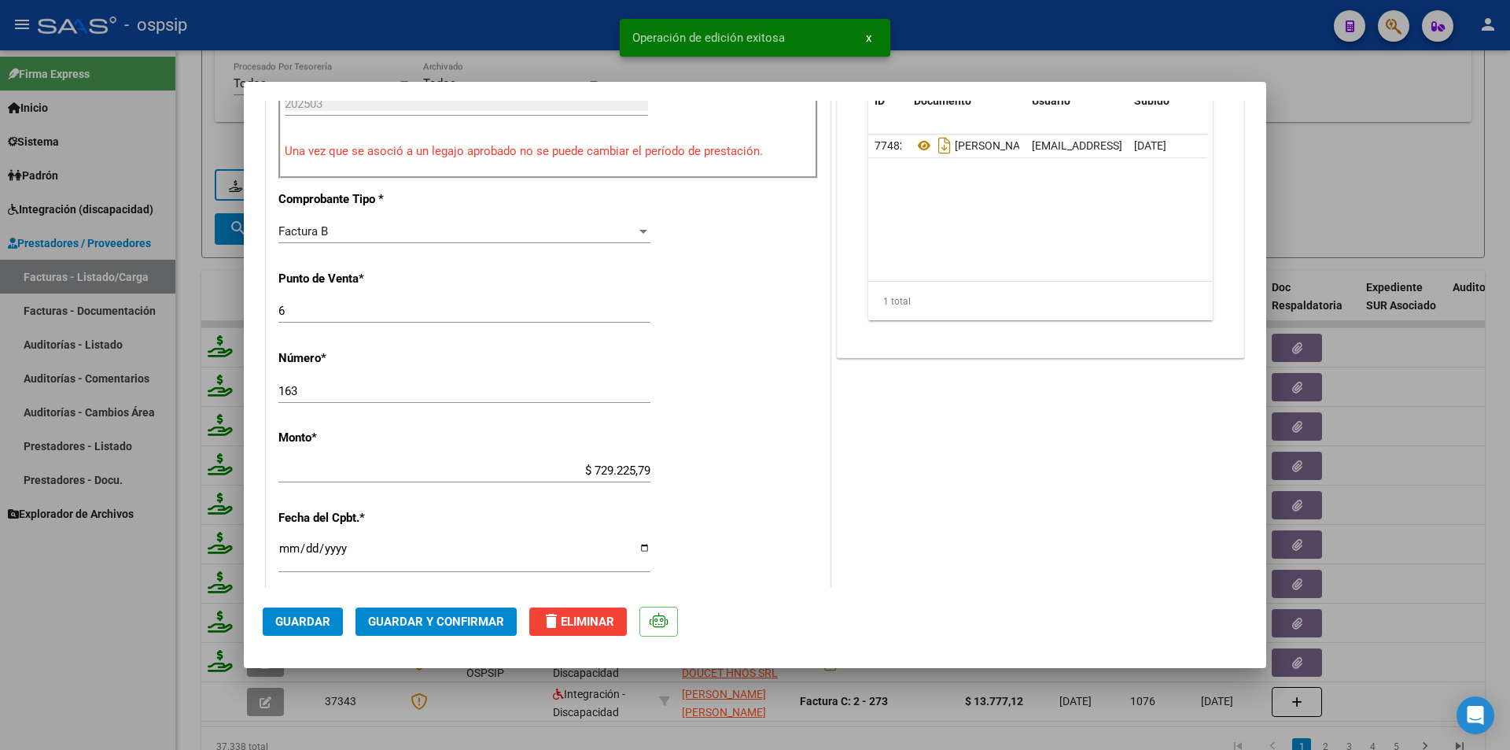
click at [277, 307] on div "CUIT * 33-70915492-9 Ingresar CUIT ANALISIS PRESTADOR CET ALTER S.A. ARCA Padró…" at bounding box center [548, 379] width 563 height 1346
click at [278, 309] on input "6" at bounding box center [464, 311] width 372 height 14
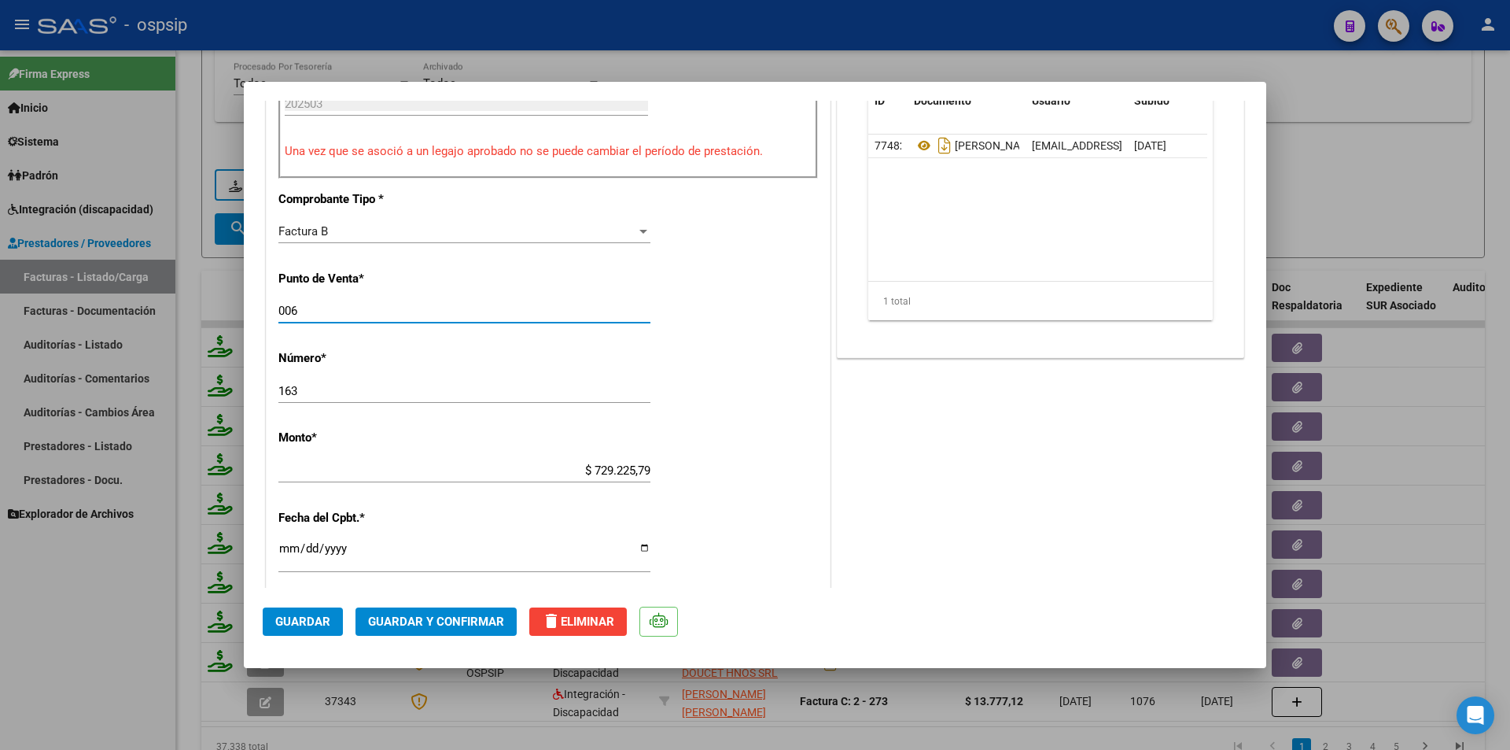
type input "006"
click at [308, 622] on span "Guardar" at bounding box center [302, 621] width 55 height 14
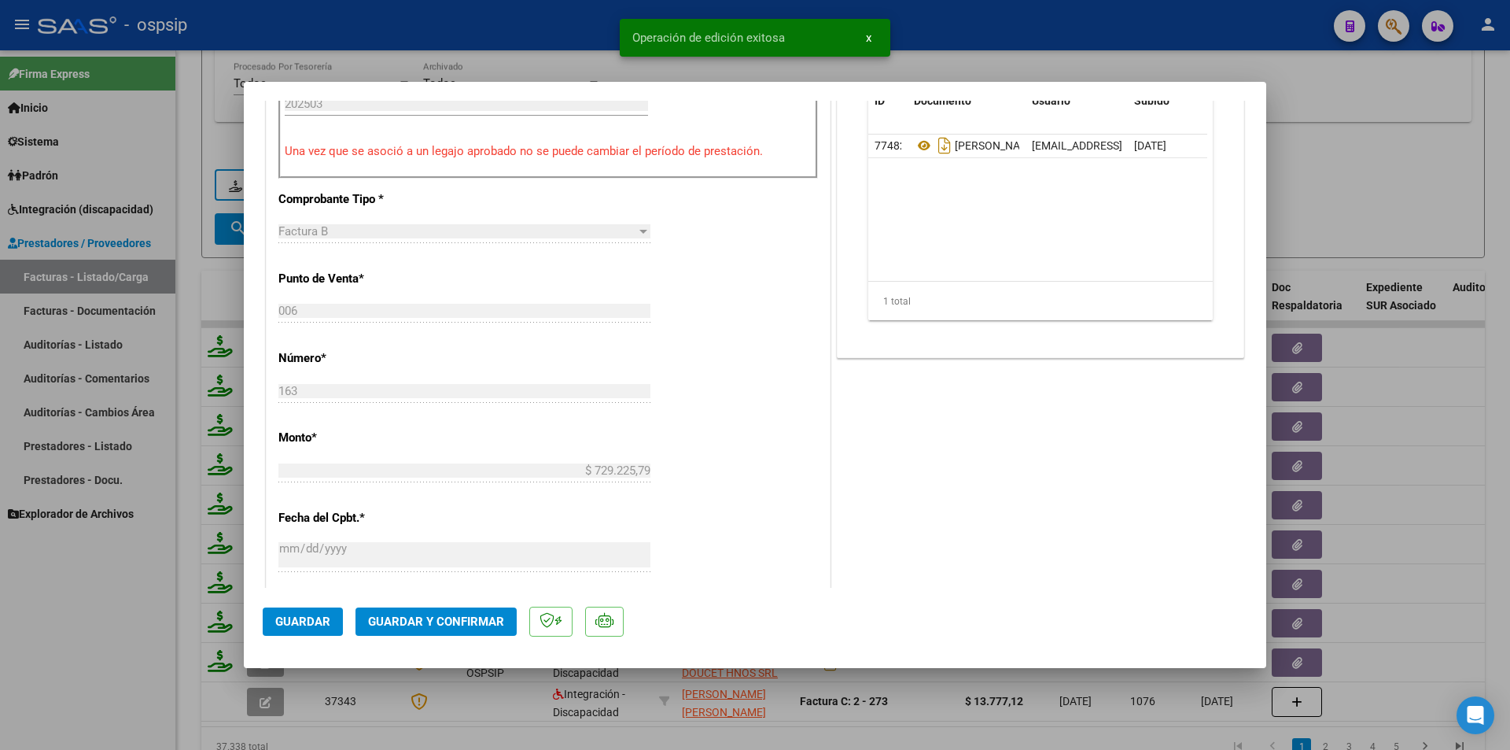
click at [420, 624] on span "Guardar y Confirmar" at bounding box center [436, 621] width 136 height 14
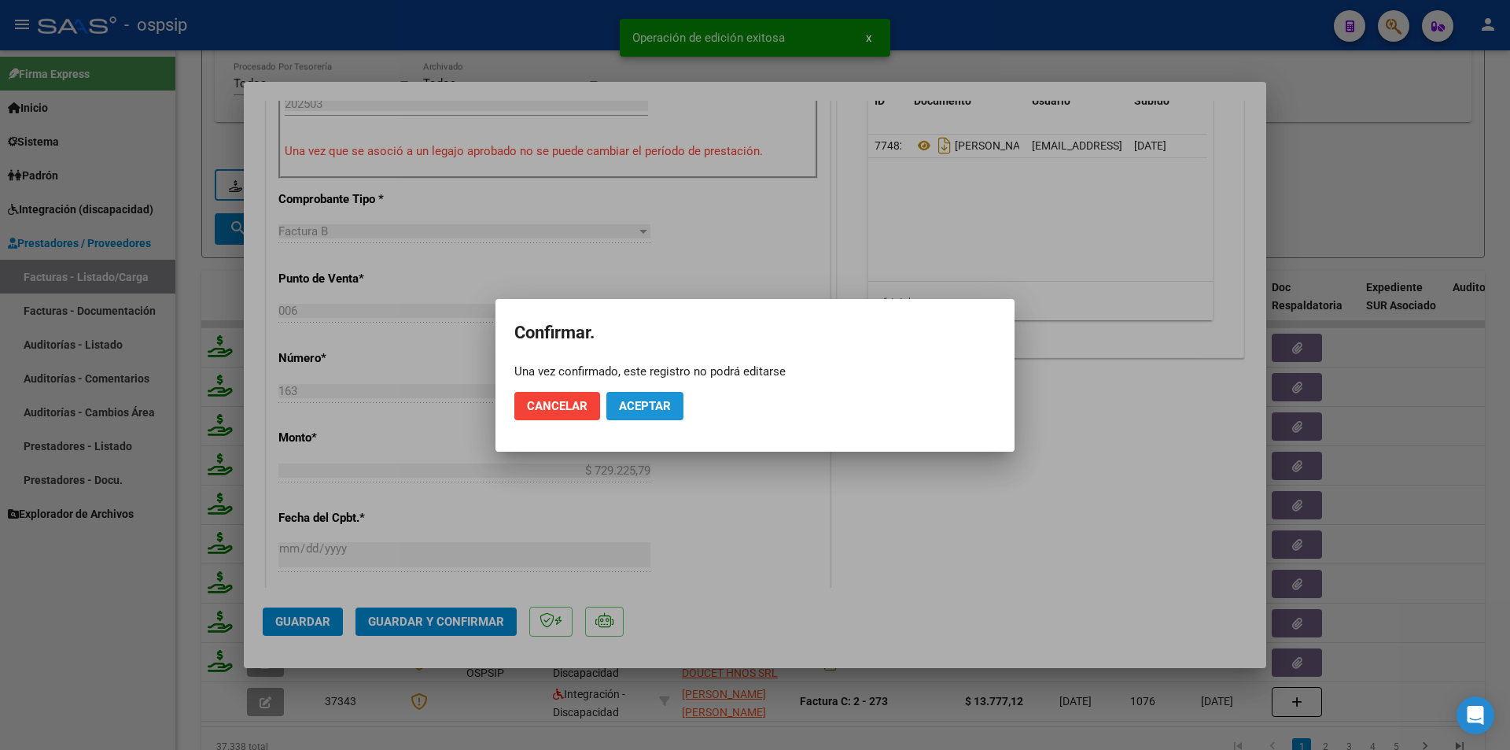
click at [654, 411] on span "Aceptar" at bounding box center [645, 406] width 52 height 14
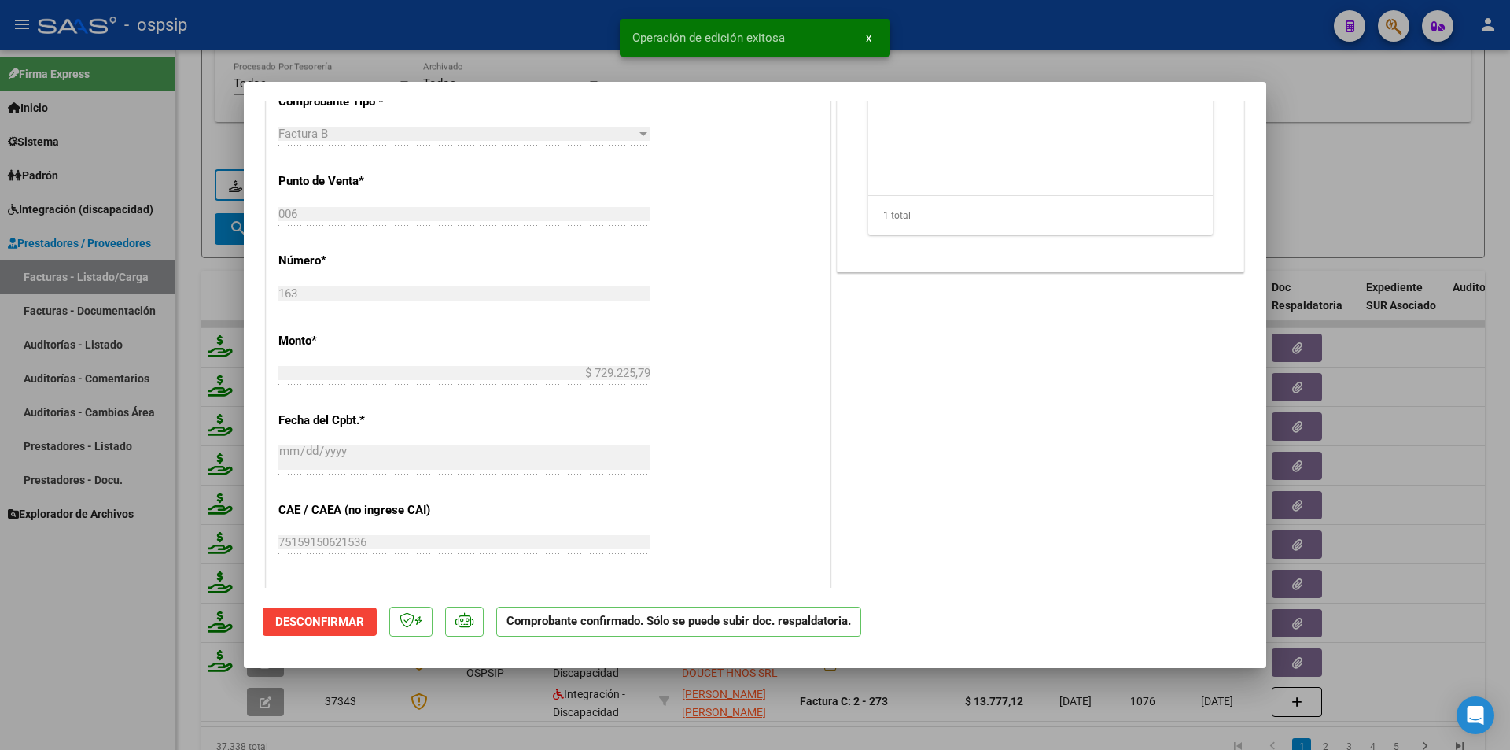
click at [122, 628] on div at bounding box center [755, 375] width 1510 height 750
type input "$ 0,00"
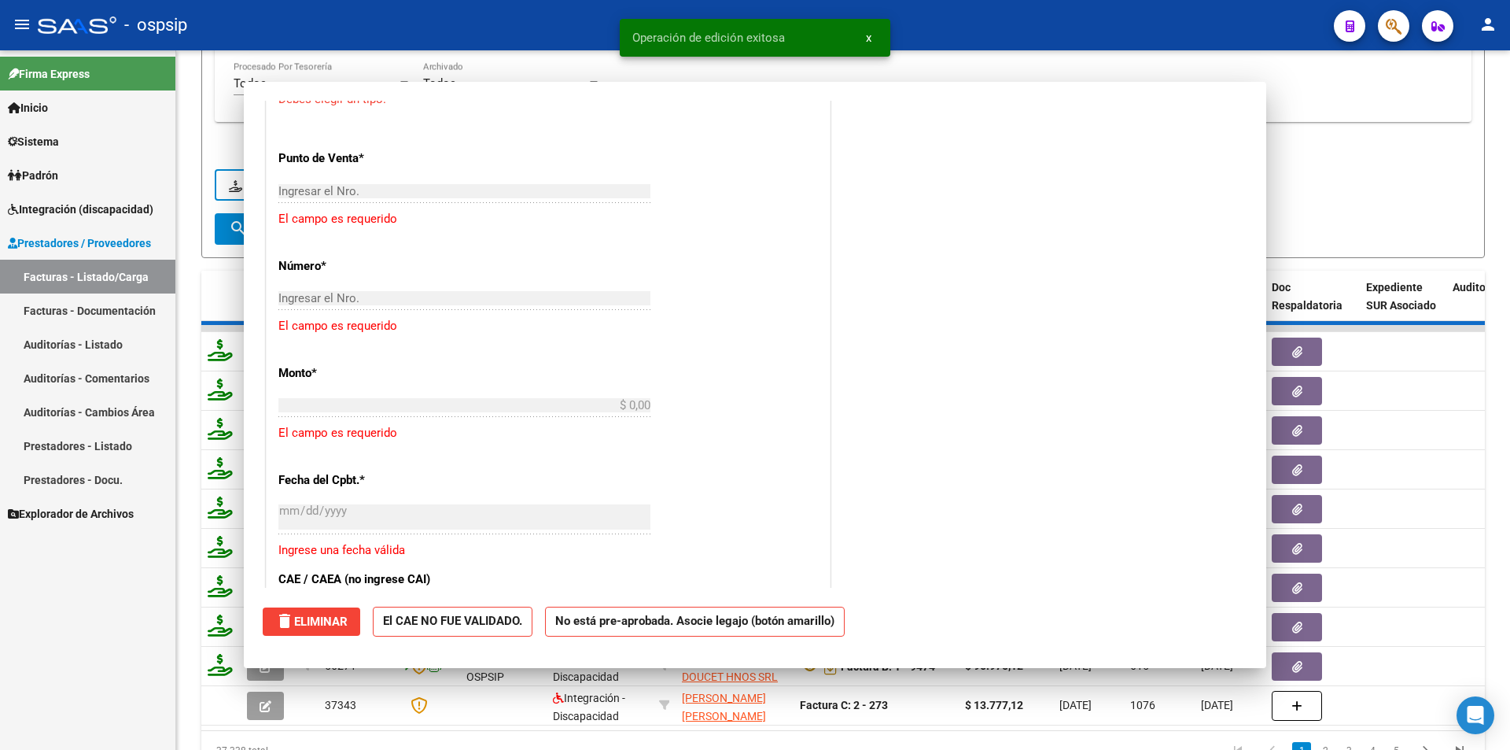
scroll to position [0, 0]
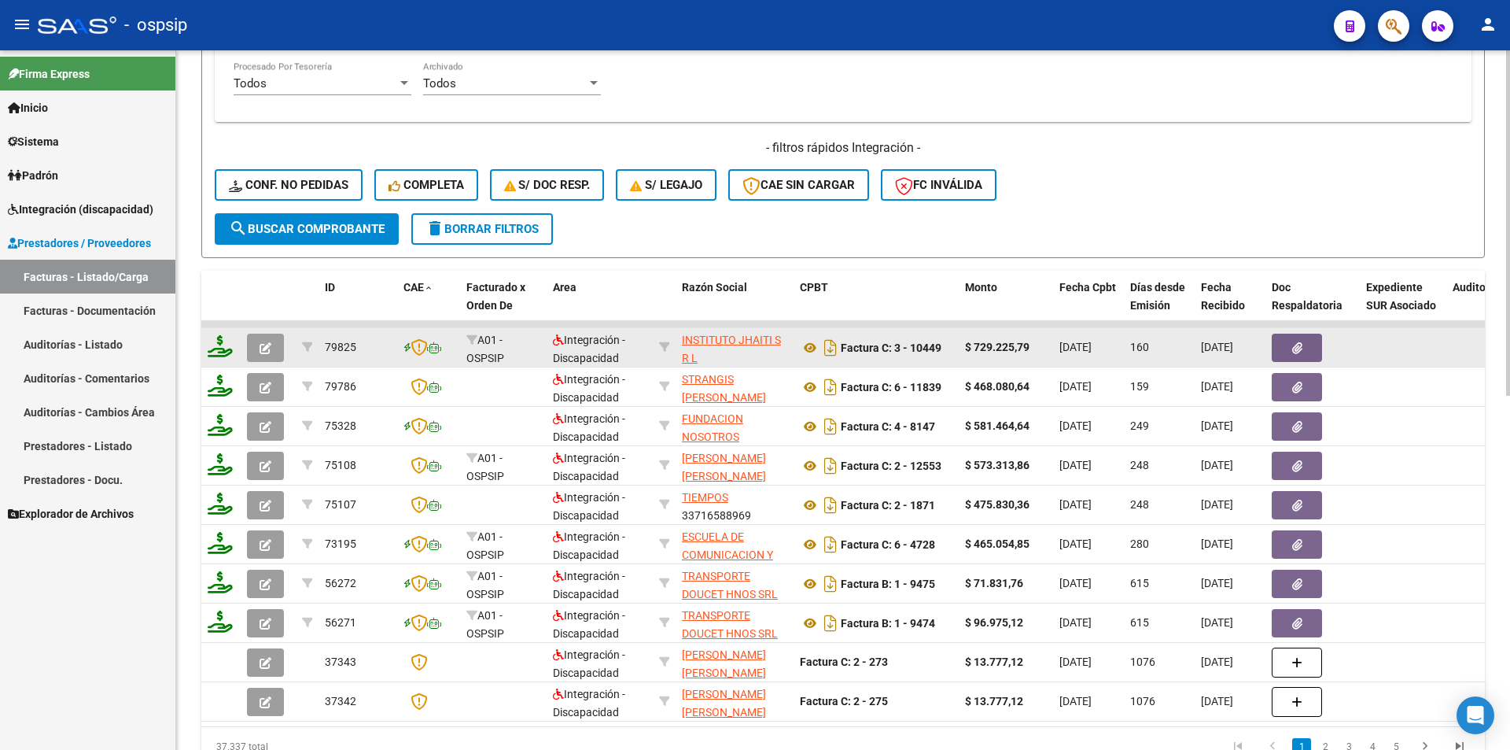
click at [264, 348] on icon "button" at bounding box center [266, 348] width 12 height 12
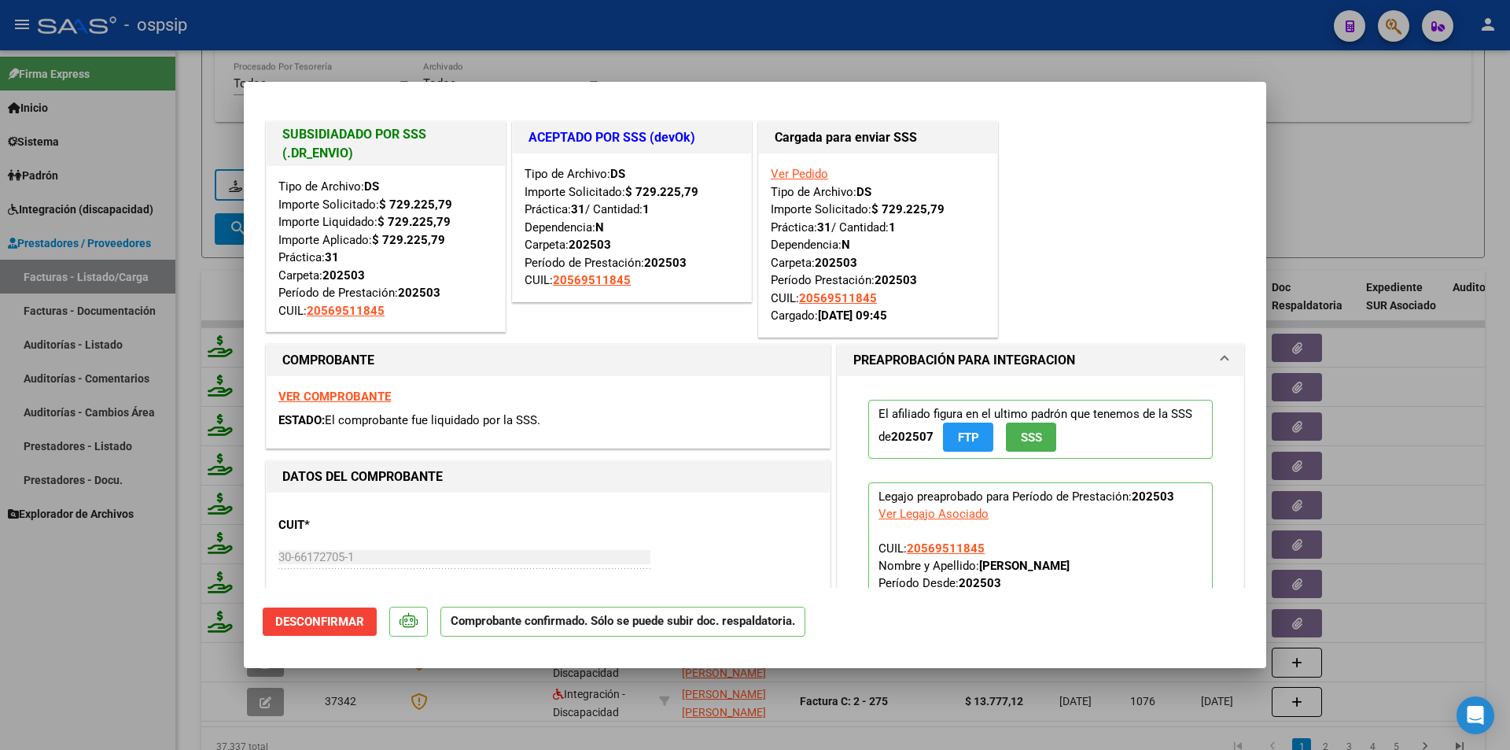
click at [332, 617] on span "Desconfirmar" at bounding box center [319, 621] width 89 height 14
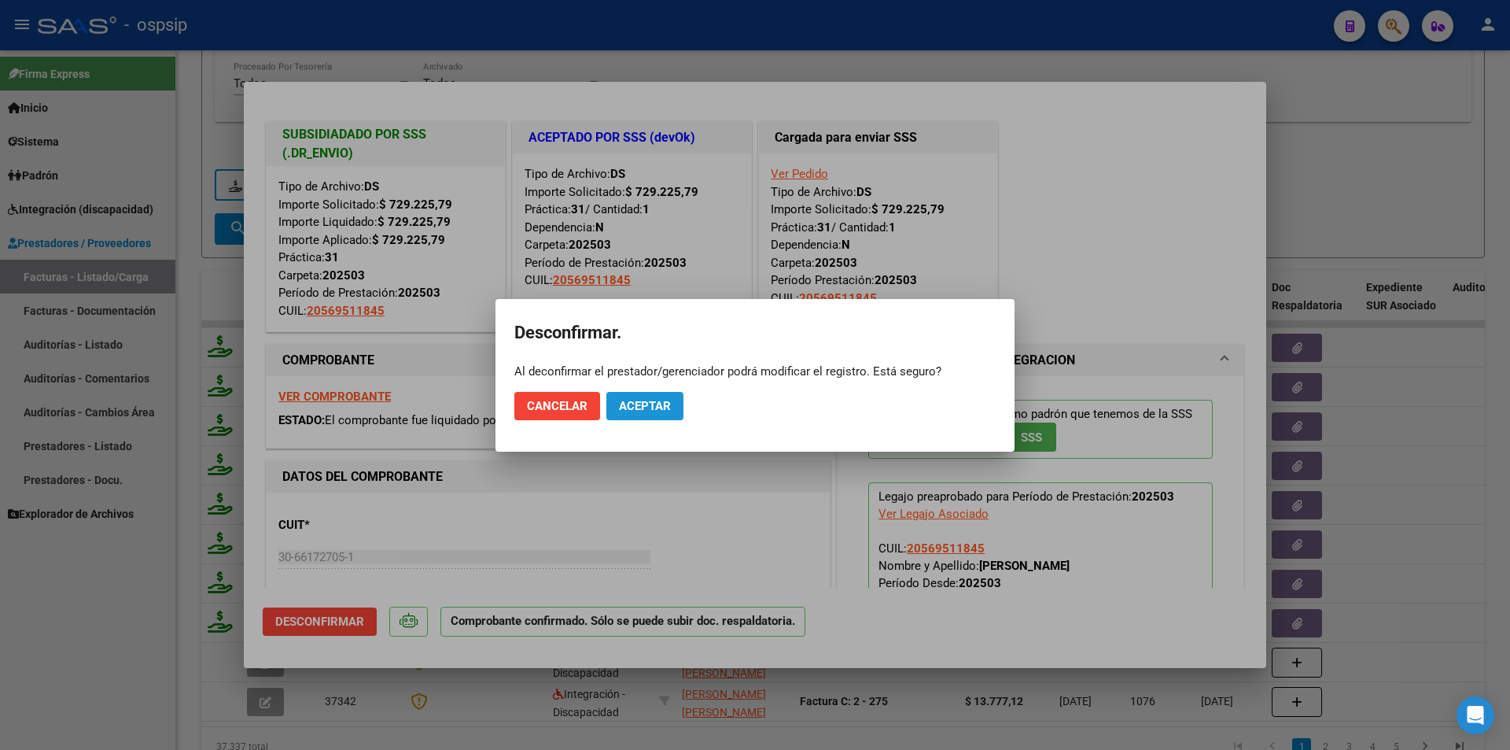
click at [620, 404] on span "Aceptar" at bounding box center [645, 406] width 52 height 14
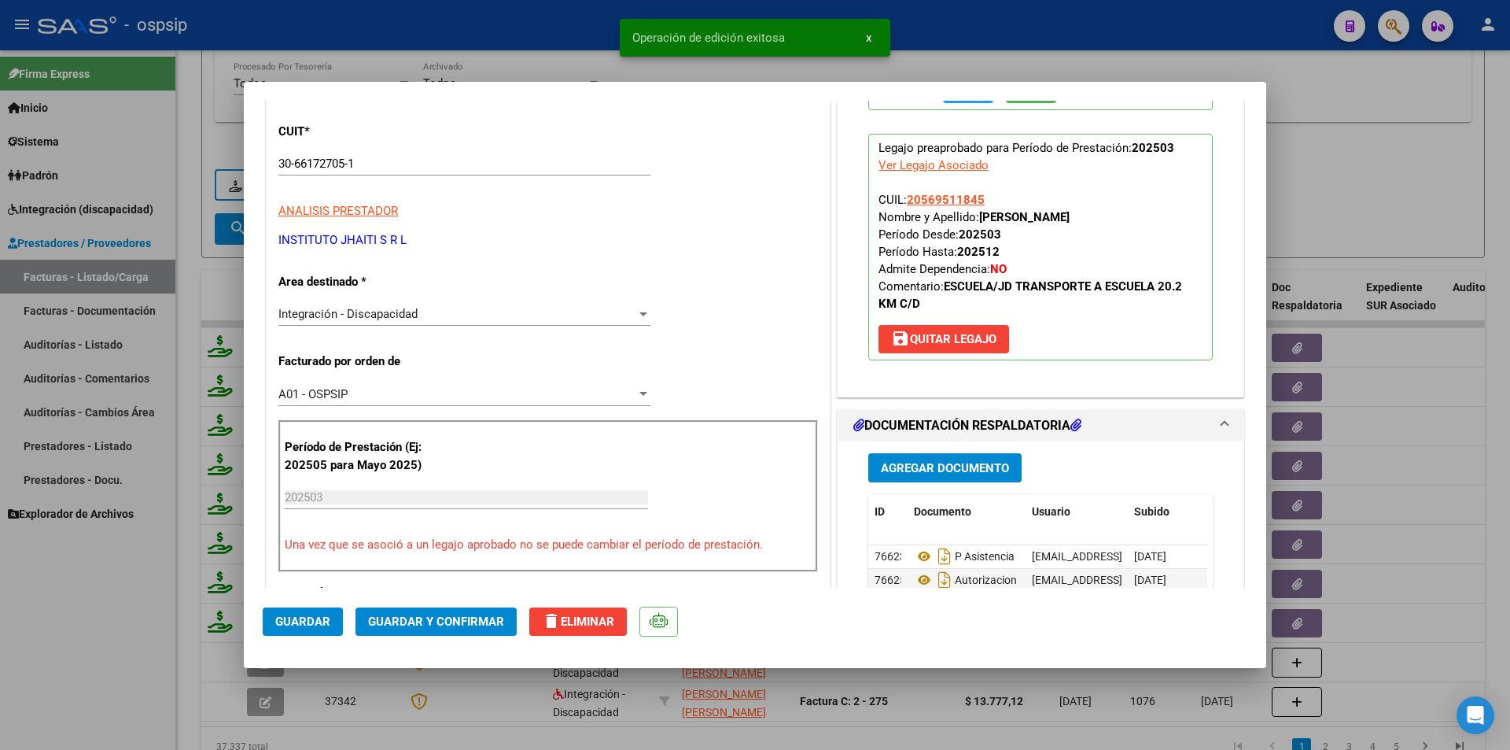
scroll to position [629, 0]
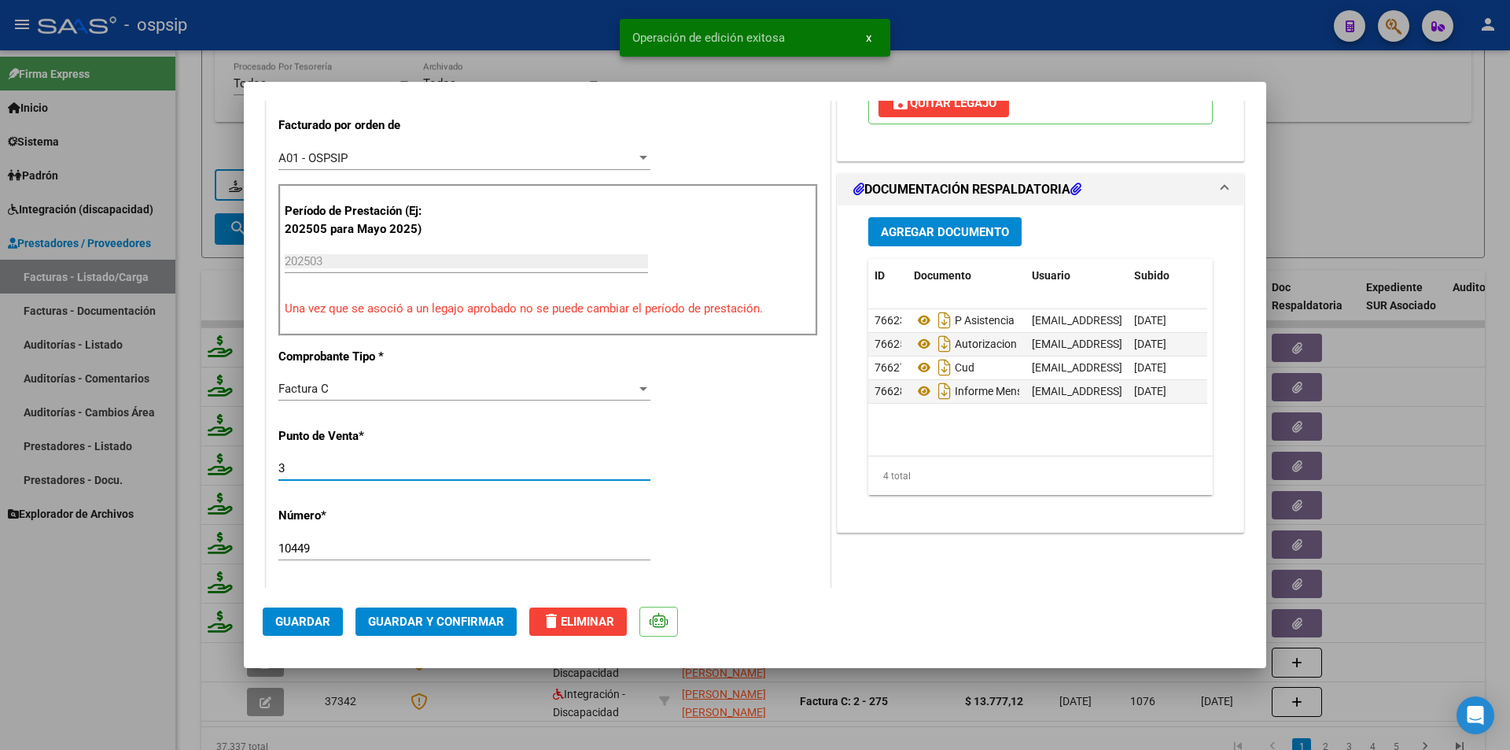
click at [280, 467] on input "3" at bounding box center [464, 468] width 372 height 14
type input "003"
click at [319, 625] on span "Guardar" at bounding box center [302, 621] width 55 height 14
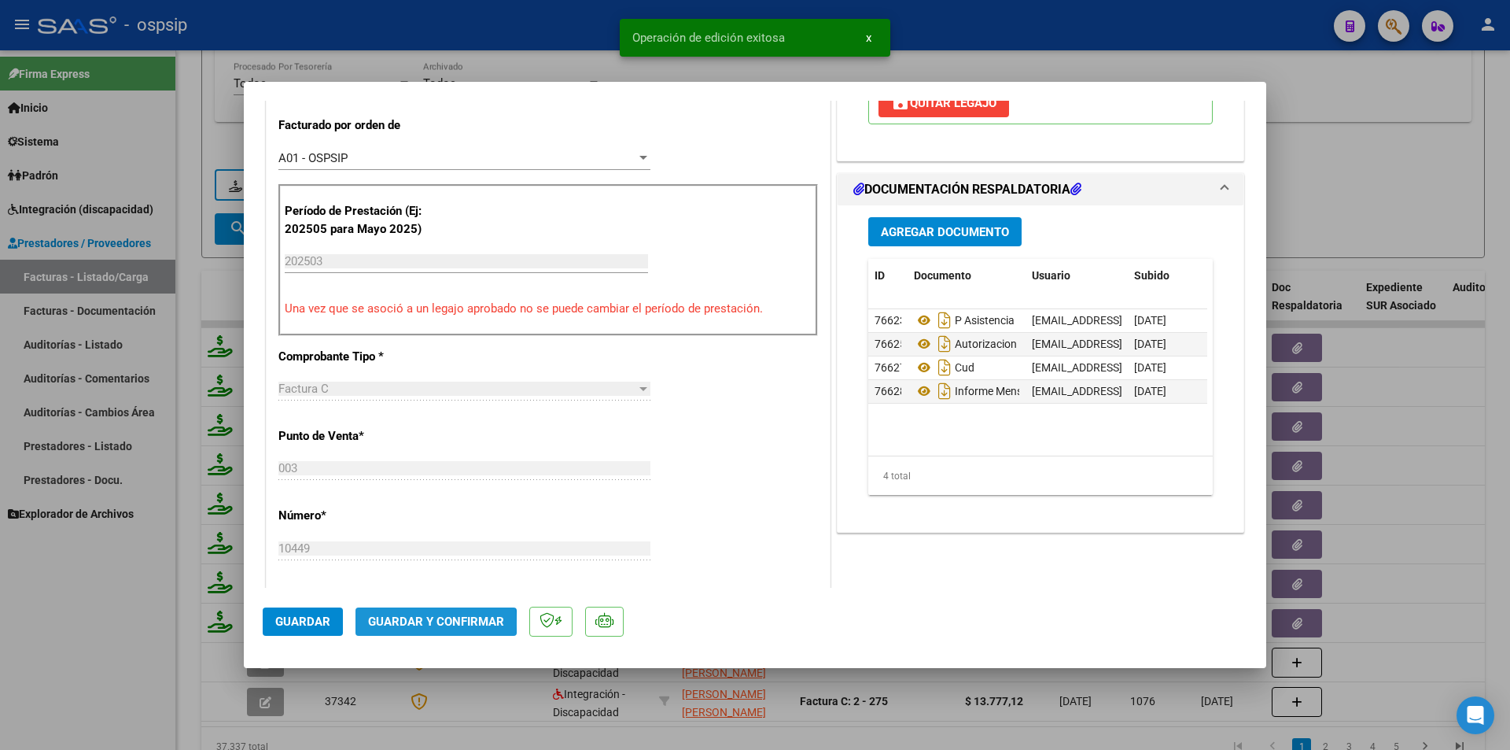
click at [412, 624] on span "Guardar y Confirmar" at bounding box center [436, 621] width 136 height 14
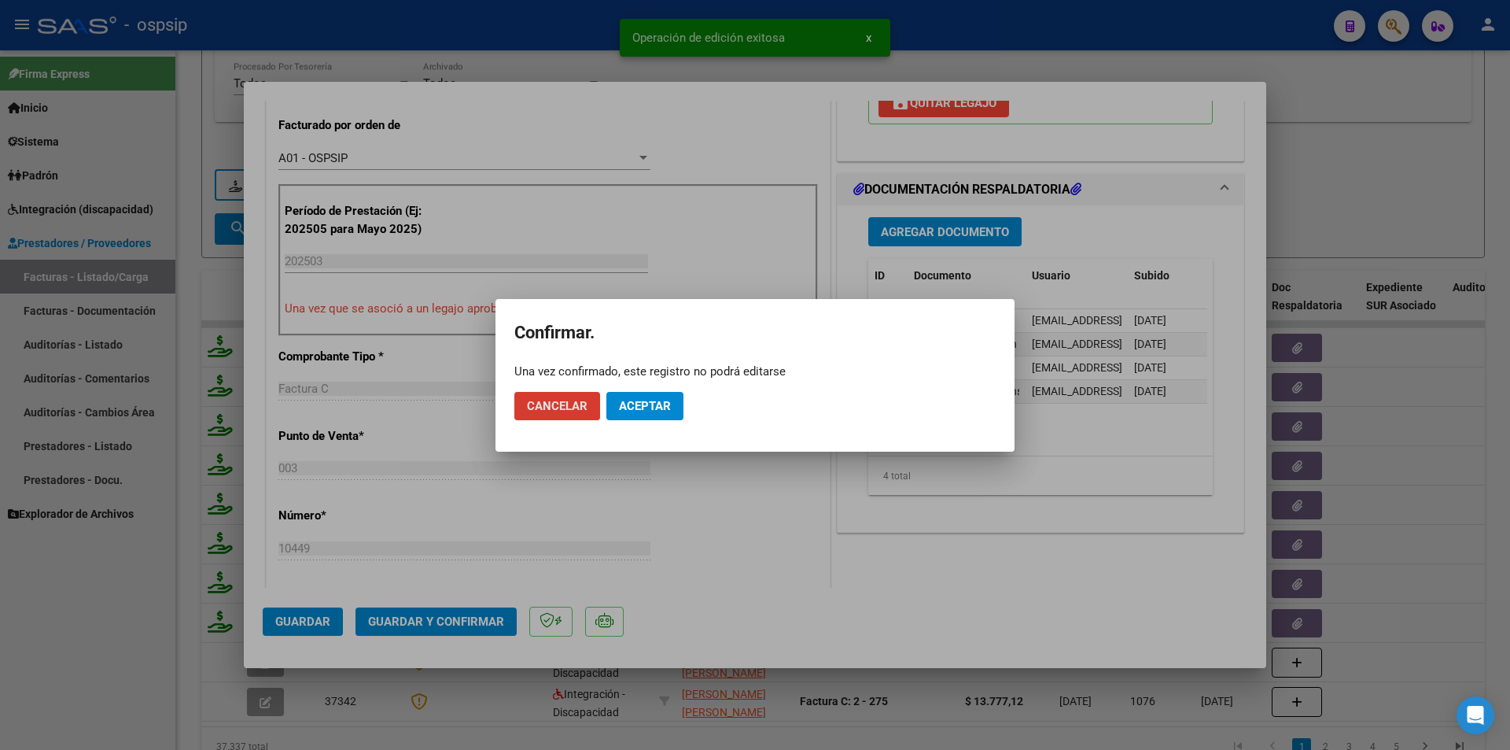
click at [656, 404] on span "Aceptar" at bounding box center [645, 406] width 52 height 14
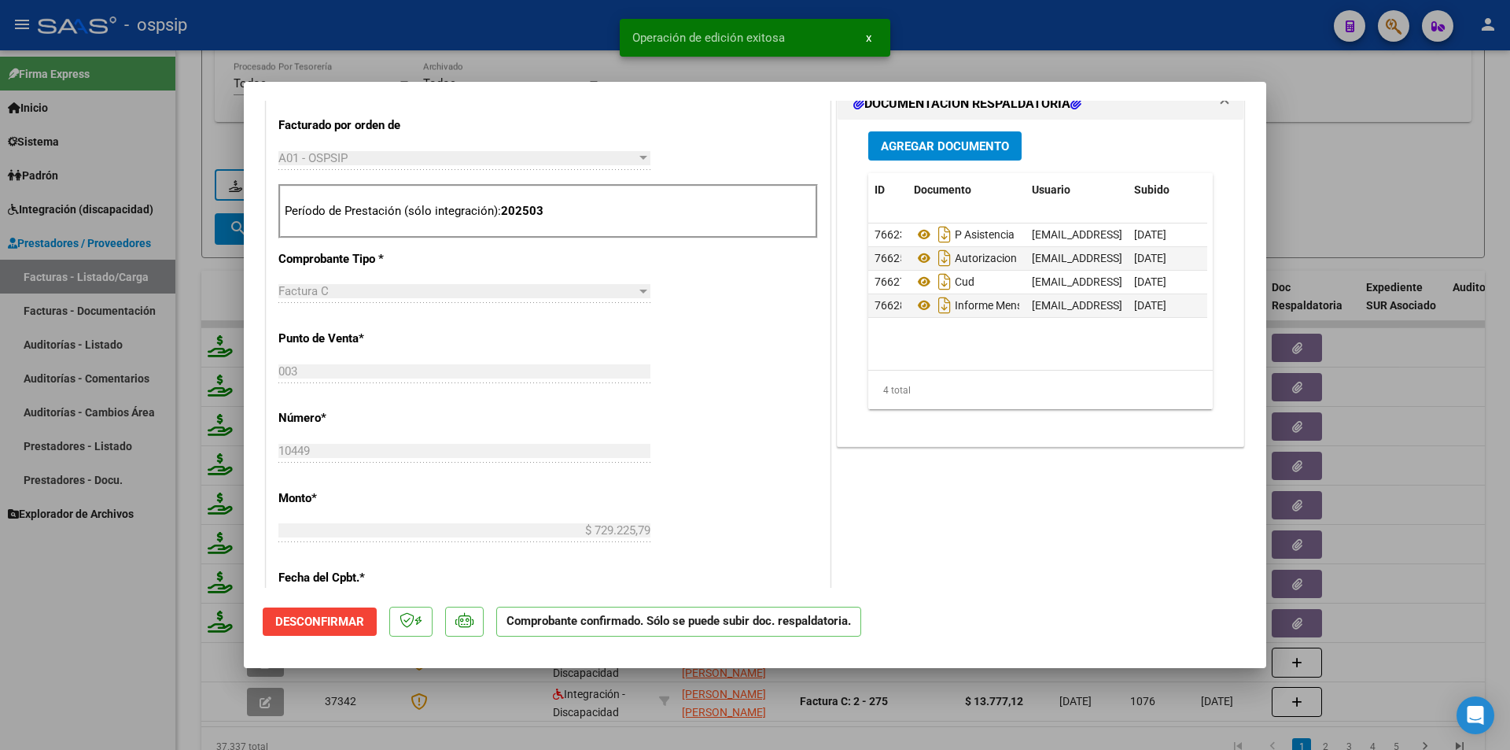
click at [138, 628] on div at bounding box center [755, 375] width 1510 height 750
type input "$ 0,00"
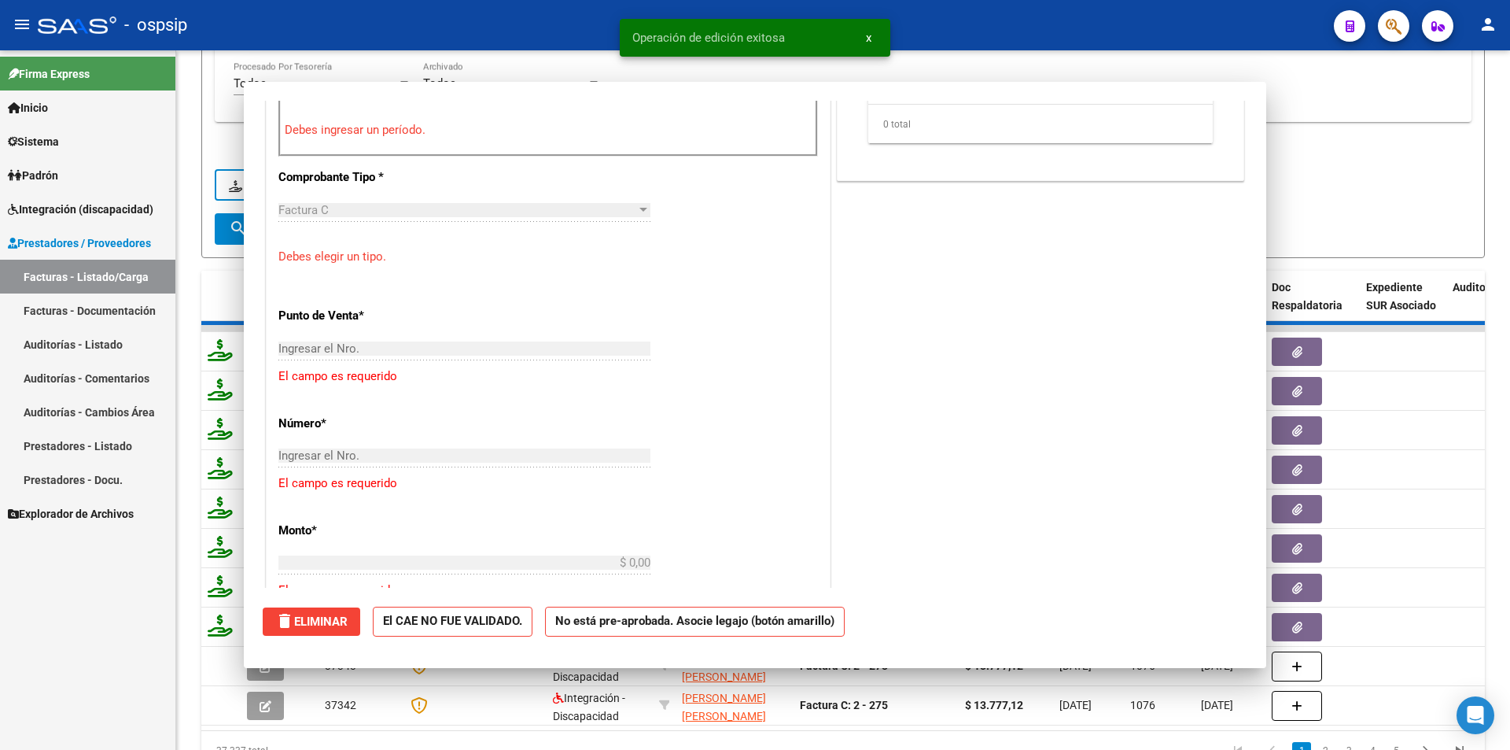
scroll to position [0, 0]
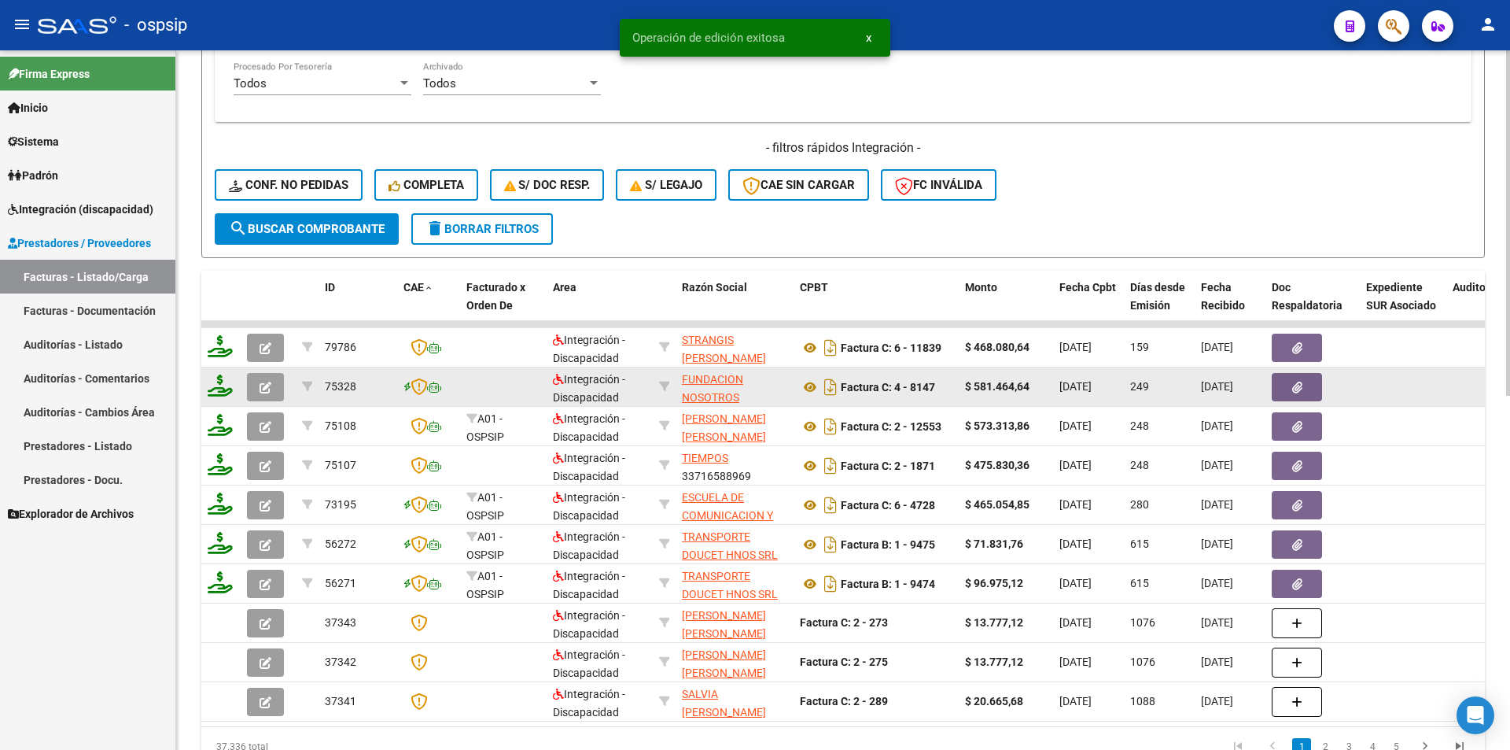
click at [267, 381] on icon "button" at bounding box center [266, 387] width 12 height 12
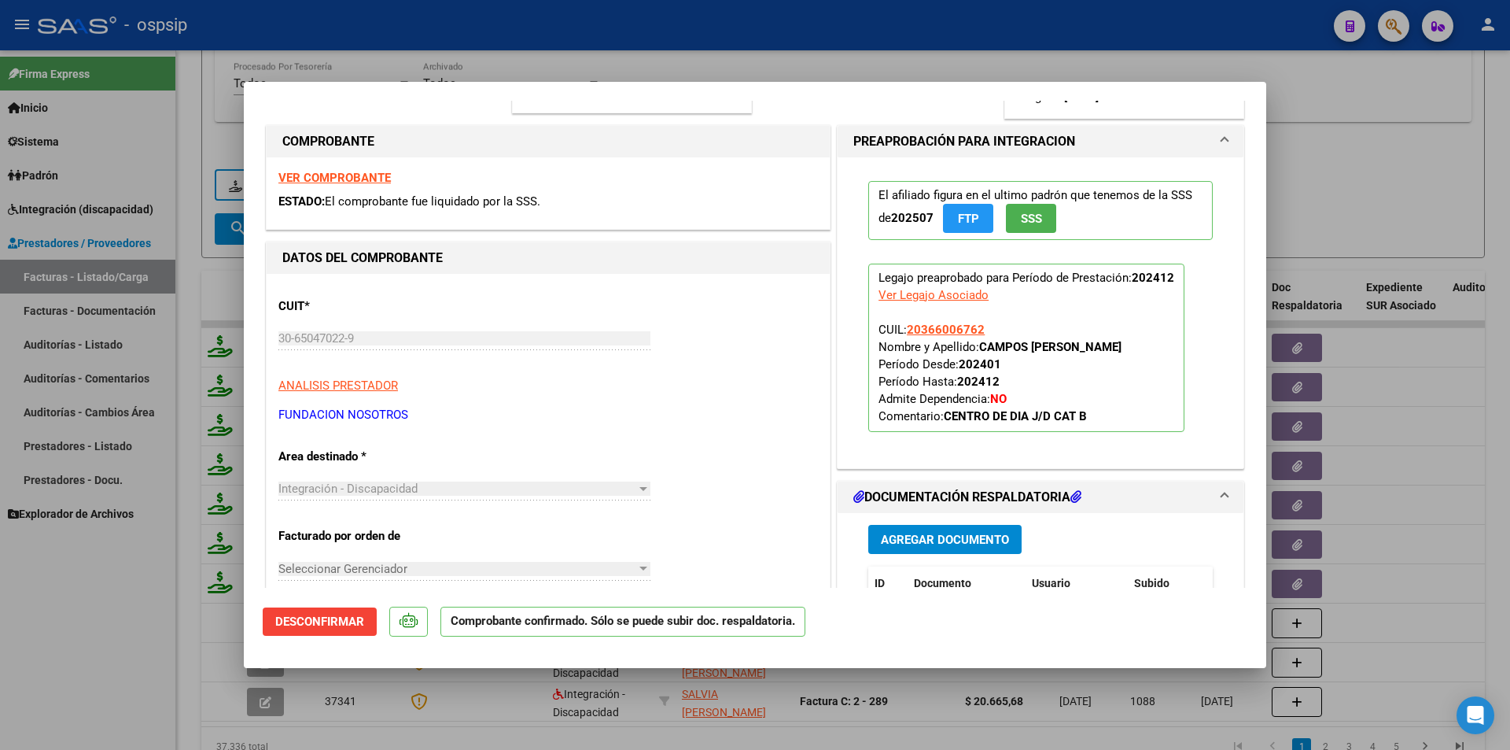
scroll to position [236, 0]
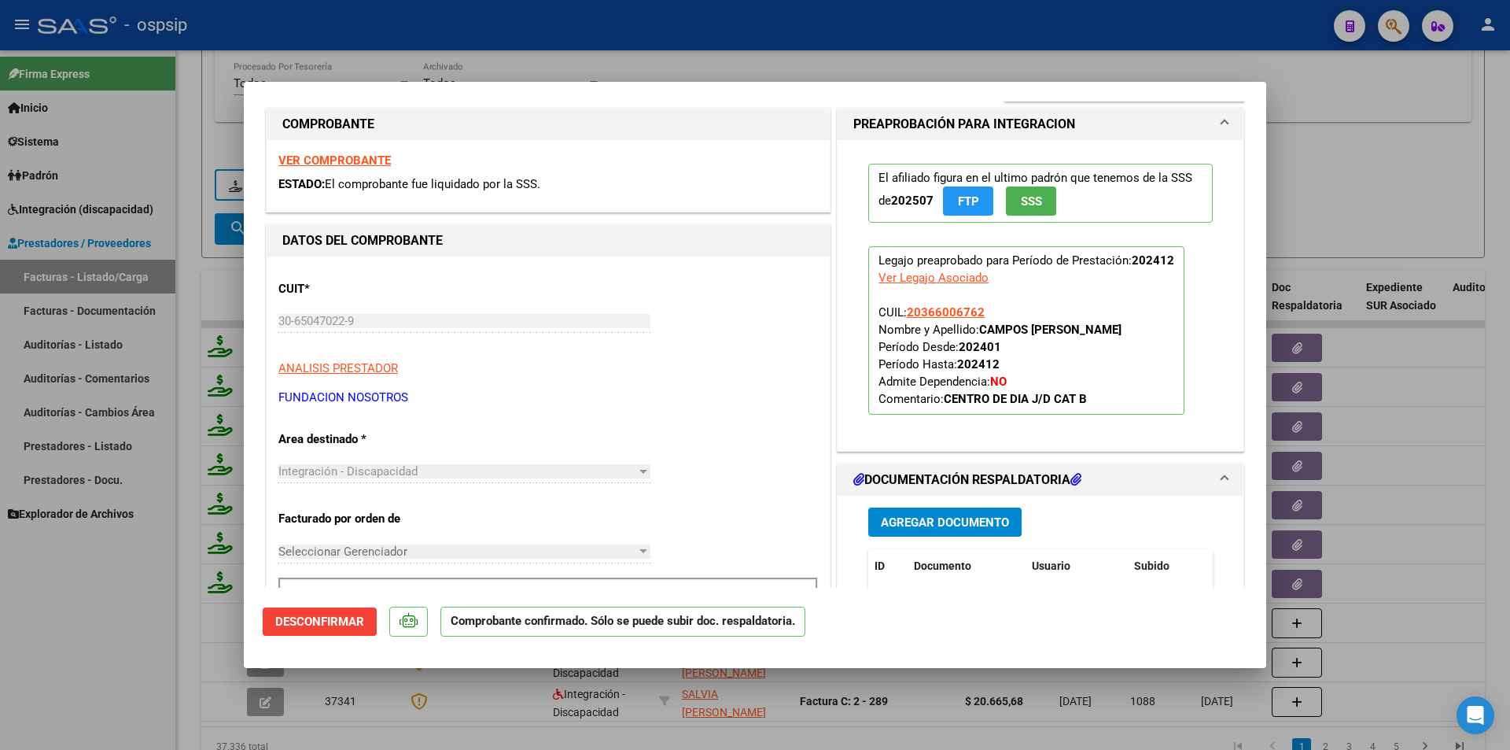
click at [353, 621] on span "Desconfirmar" at bounding box center [319, 621] width 89 height 14
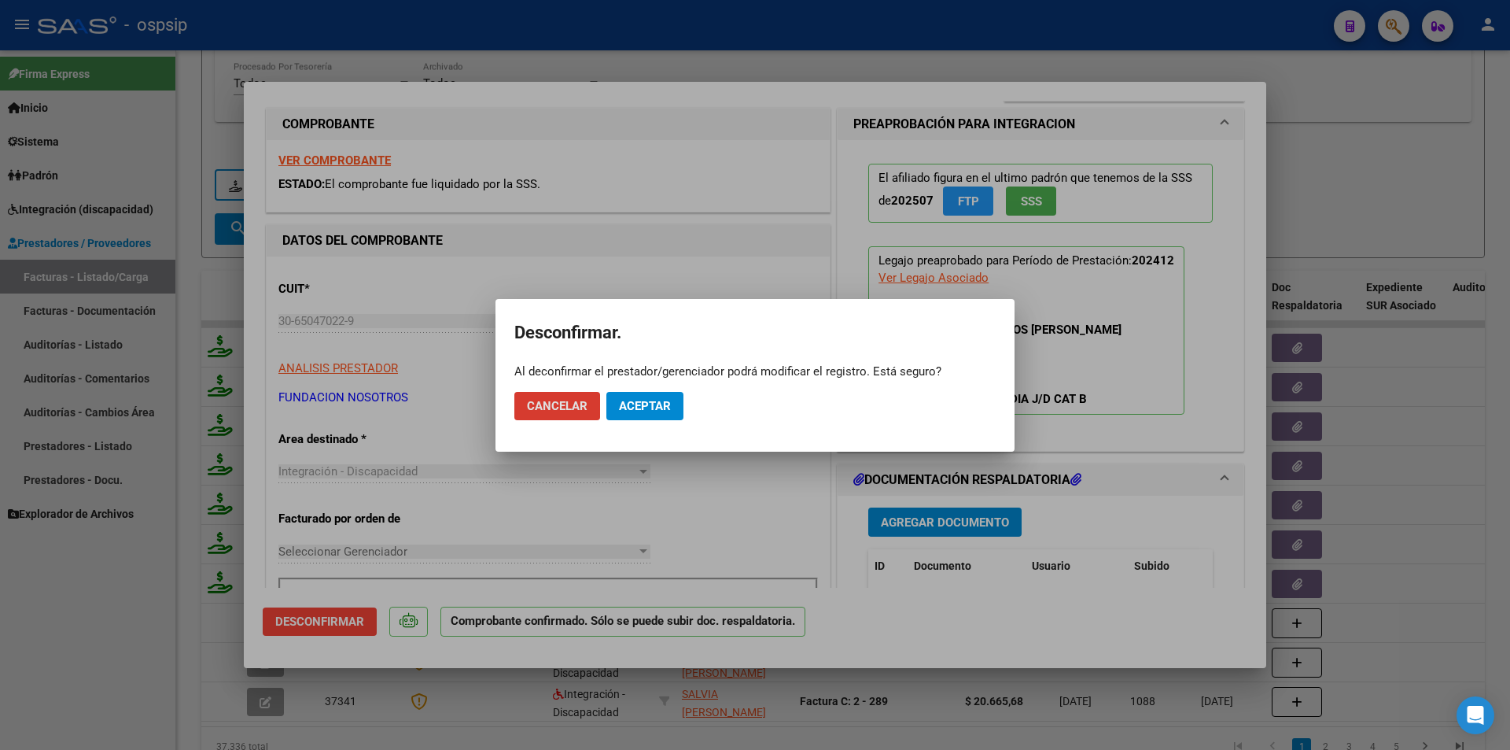
click at [640, 396] on button "Aceptar" at bounding box center [644, 406] width 77 height 28
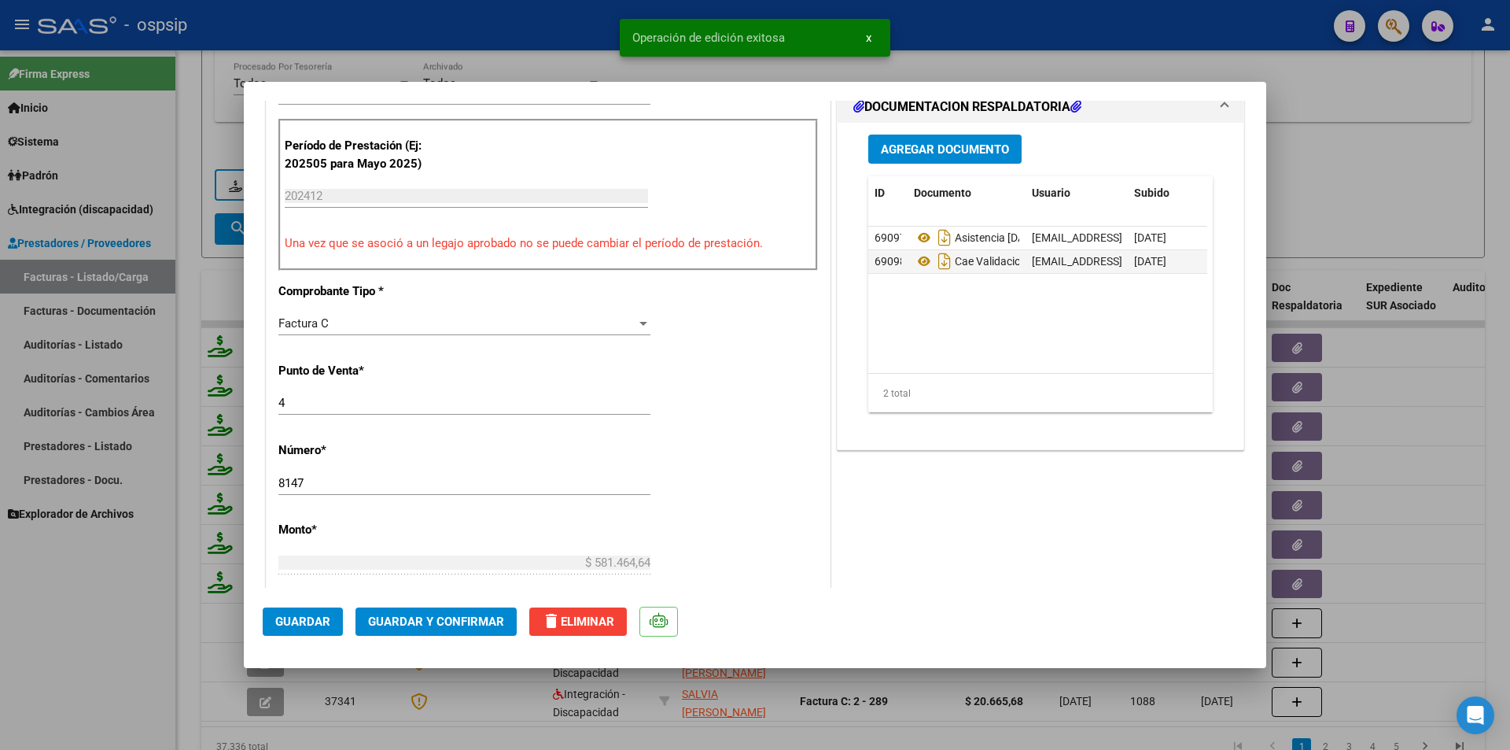
scroll to position [708, 0]
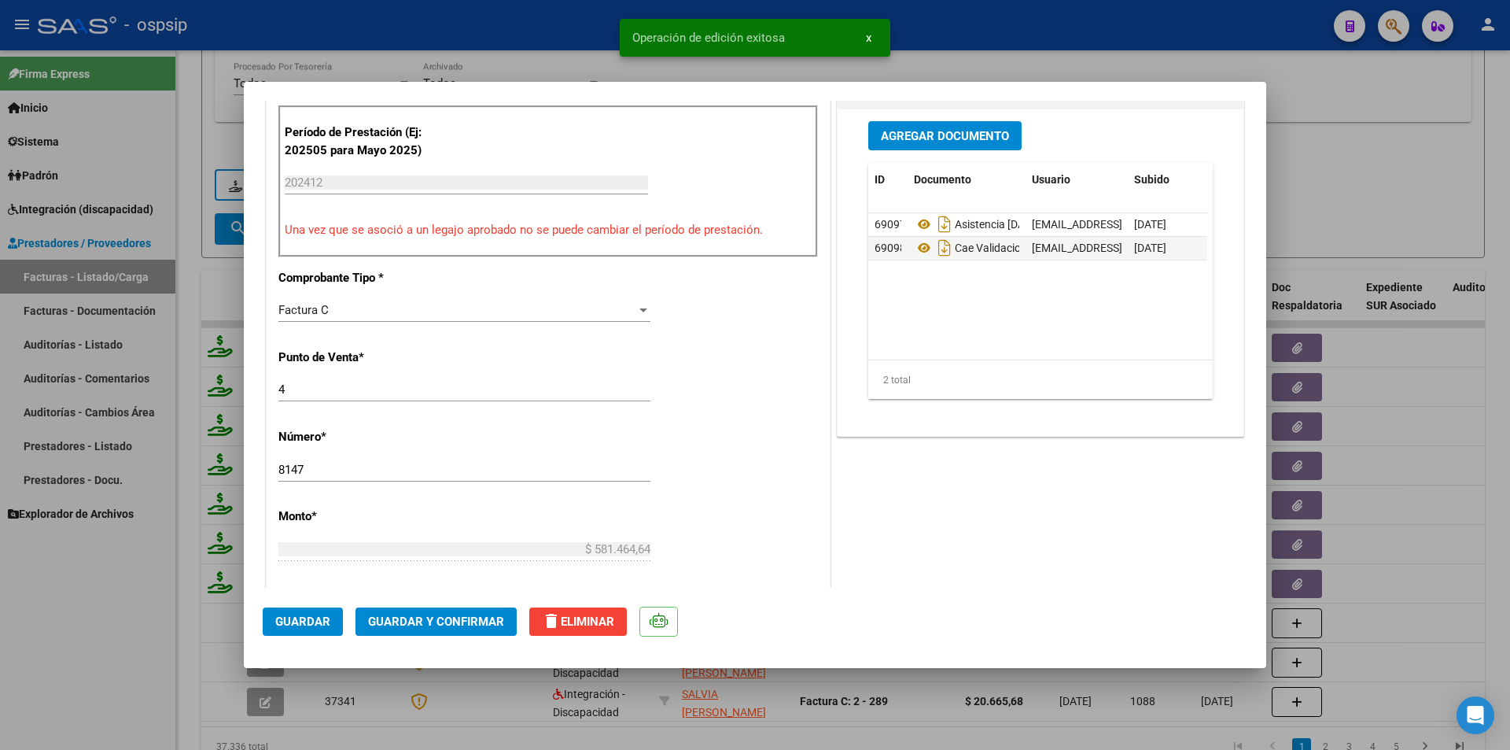
click at [282, 388] on input "4" at bounding box center [464, 389] width 372 height 14
type input "004"
click at [305, 615] on span "Guardar" at bounding box center [302, 621] width 55 height 14
click at [435, 621] on span "Guardar y Confirmar" at bounding box center [436, 621] width 136 height 14
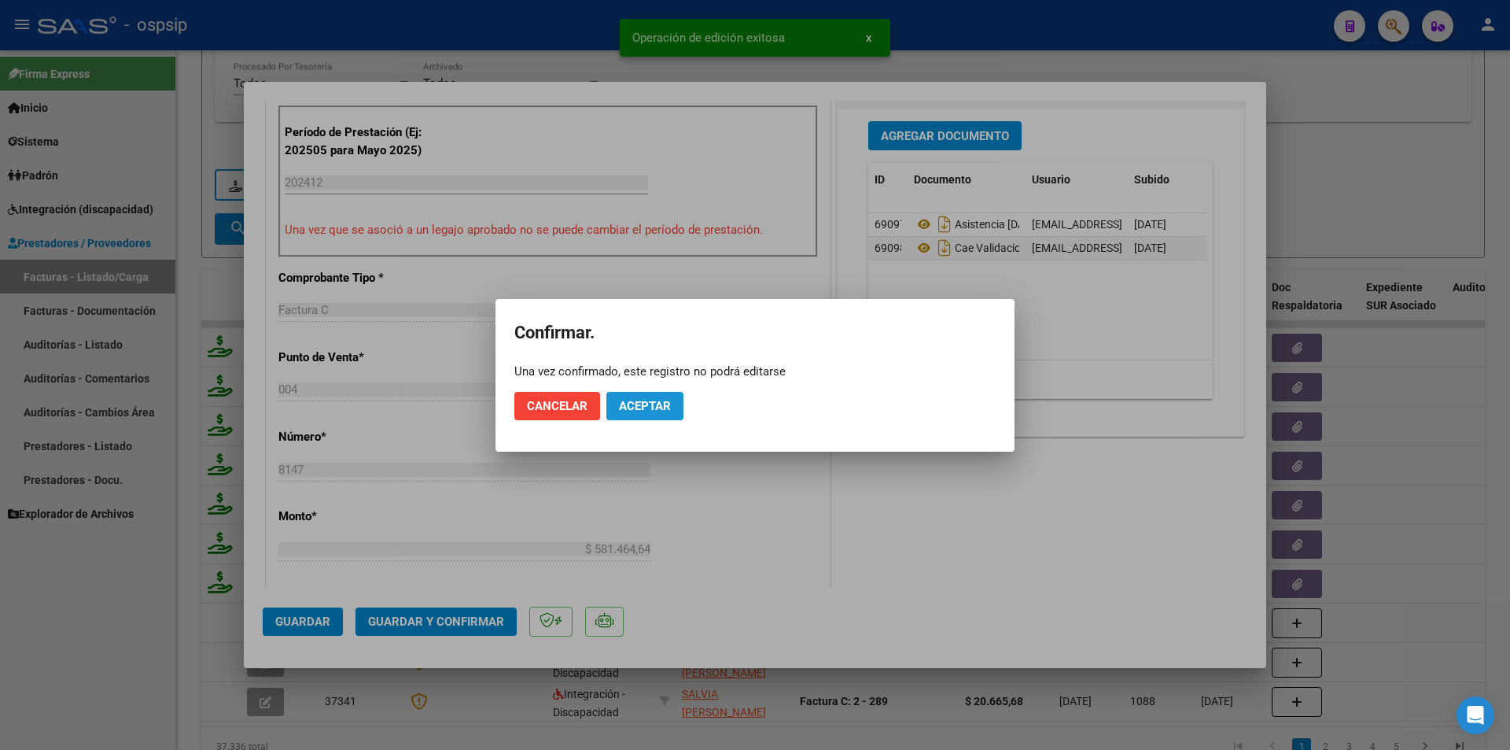
click at [655, 411] on span "Aceptar" at bounding box center [645, 406] width 52 height 14
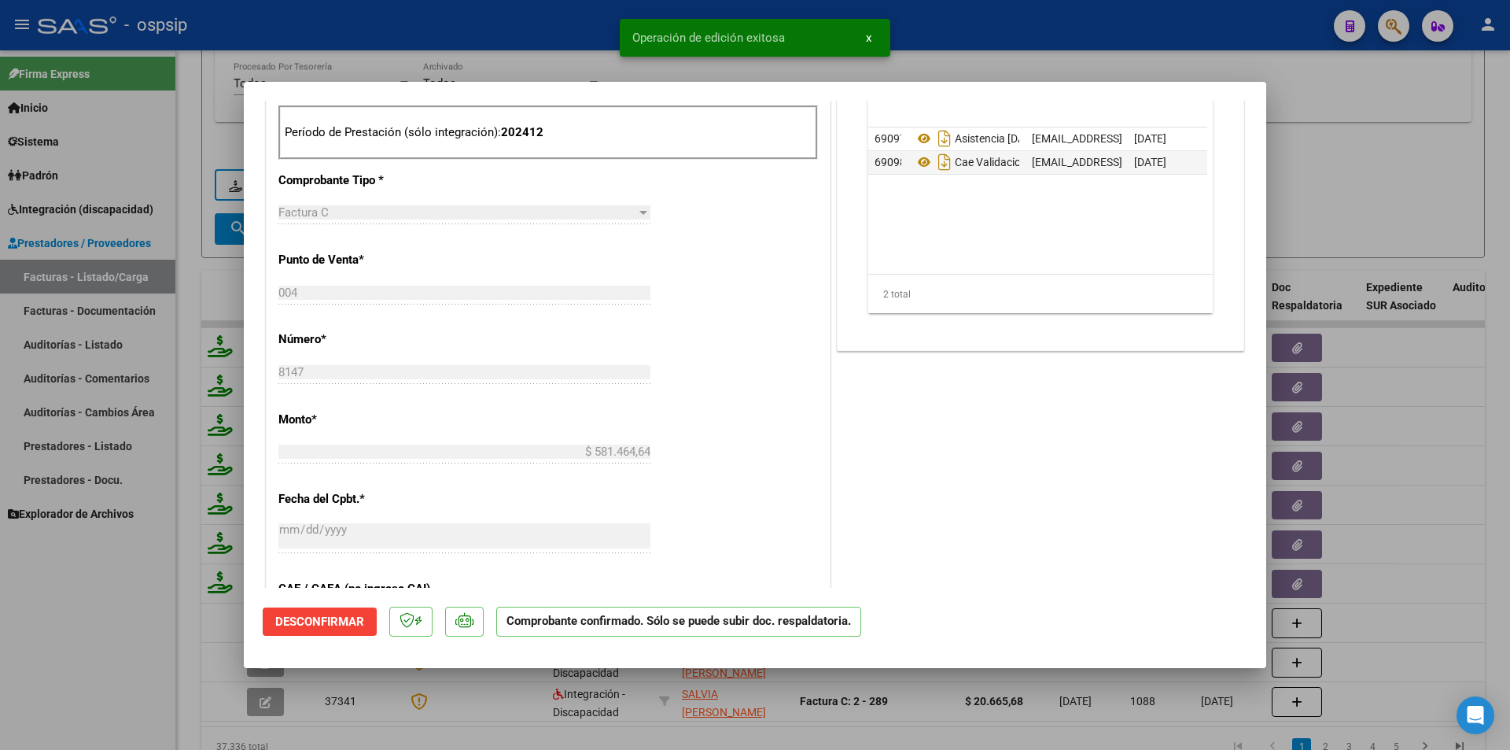
click at [116, 643] on div at bounding box center [755, 375] width 1510 height 750
type input "$ 0,00"
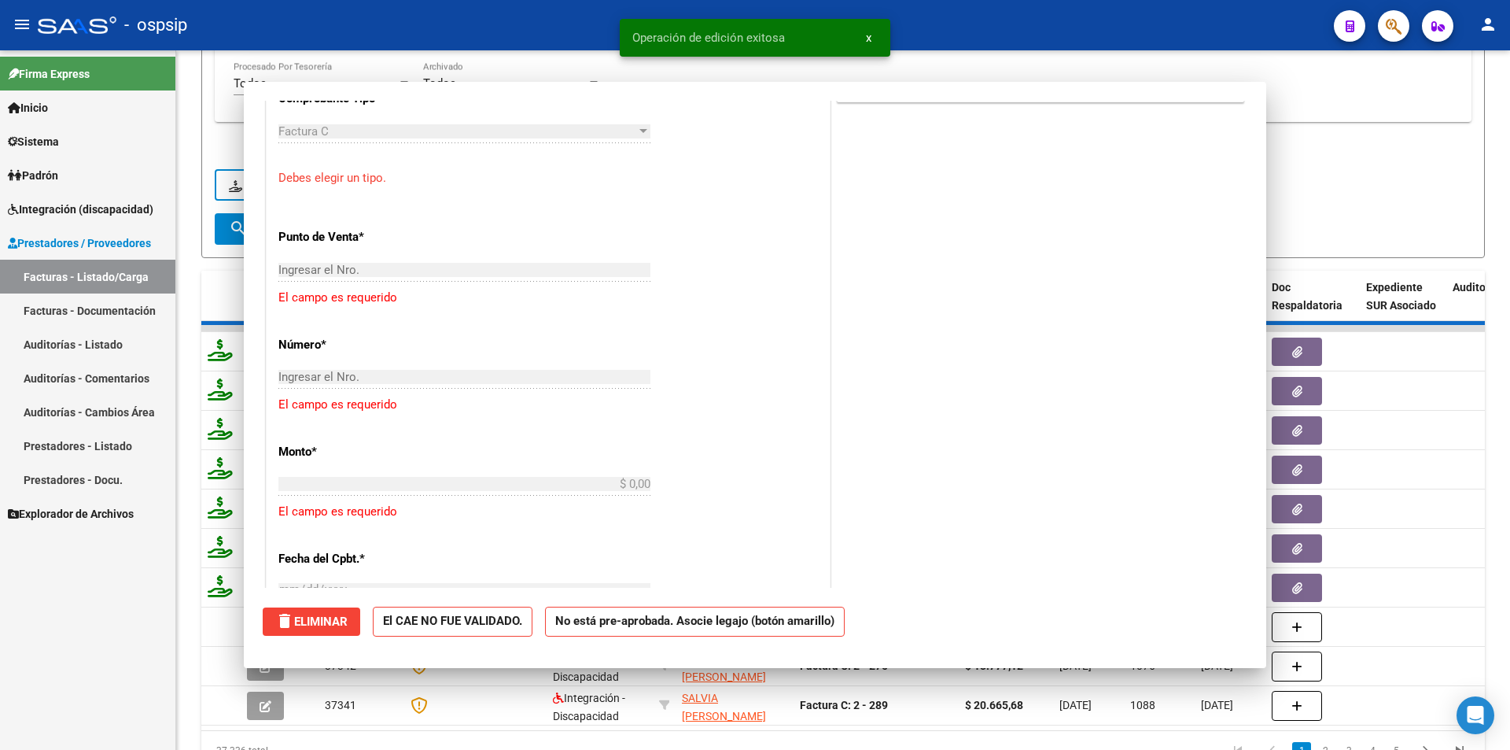
scroll to position [0, 0]
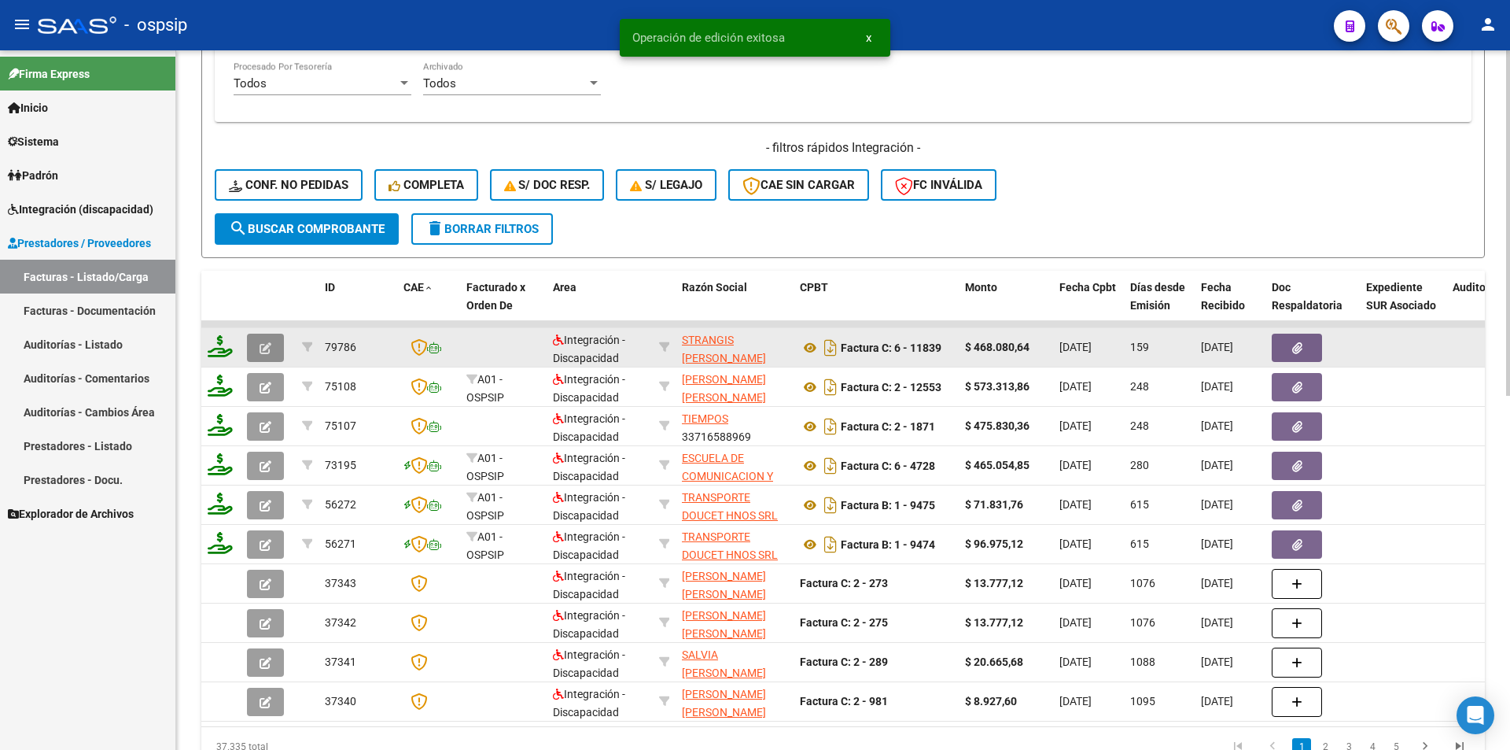
click at [275, 344] on button "button" at bounding box center [265, 348] width 37 height 28
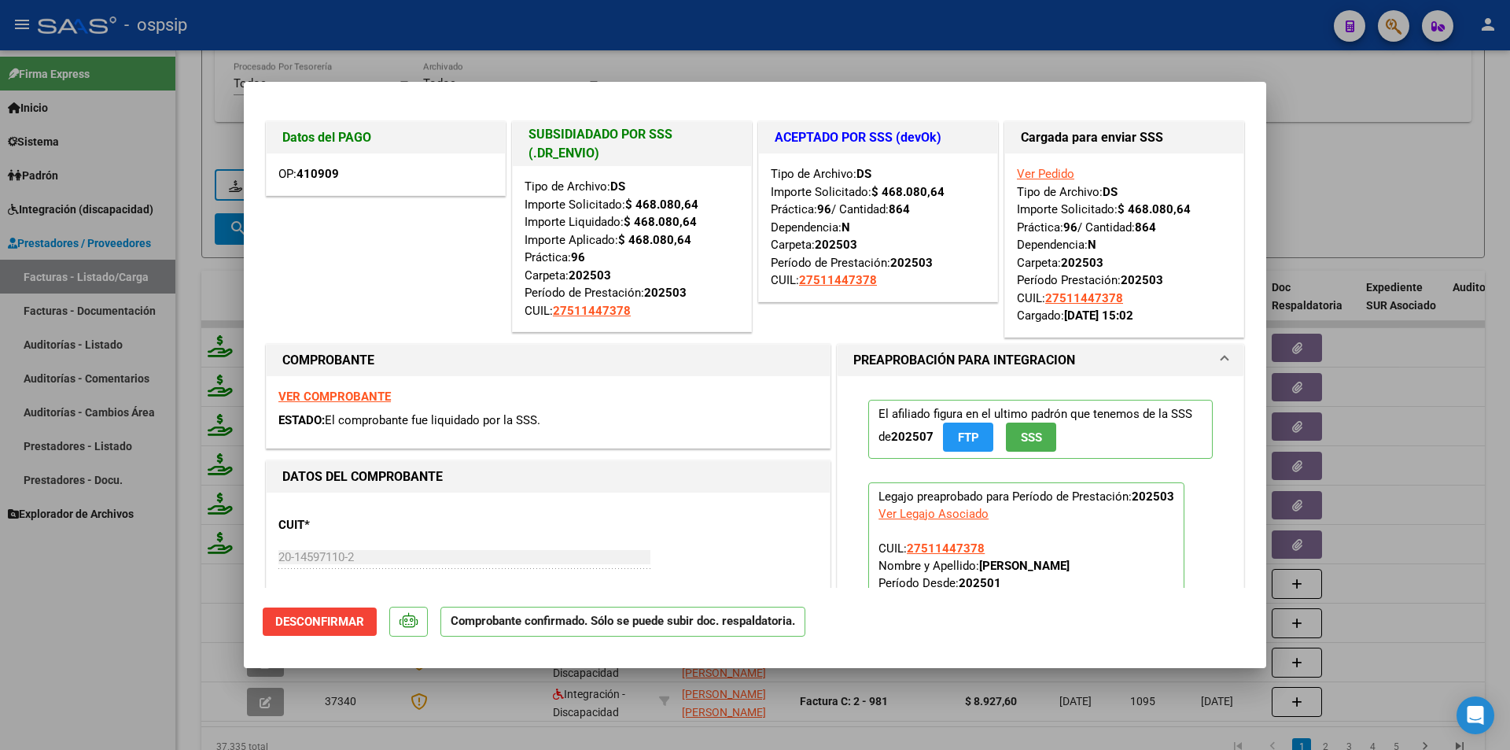
click at [348, 621] on span "Desconfirmar" at bounding box center [319, 621] width 89 height 14
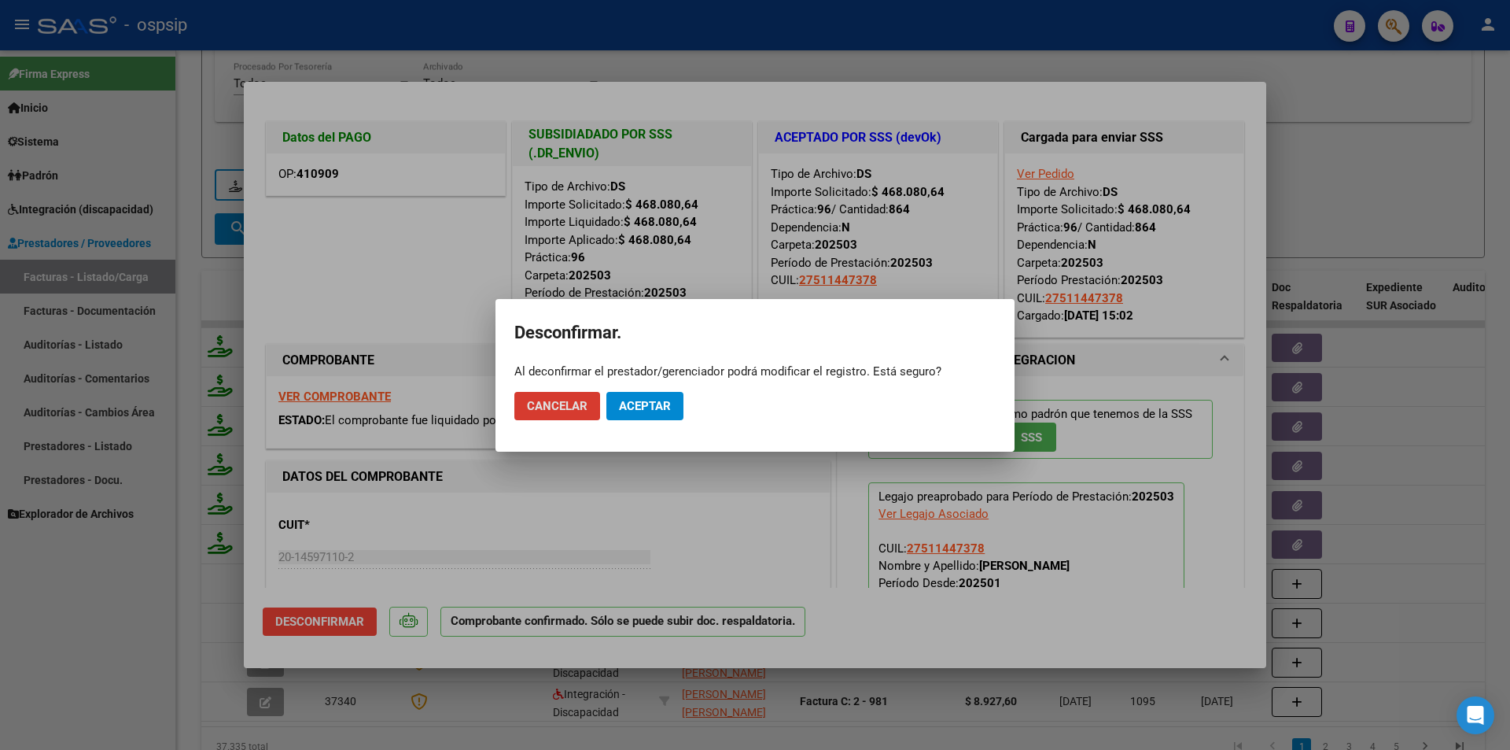
click at [632, 407] on span "Aceptar" at bounding box center [645, 406] width 52 height 14
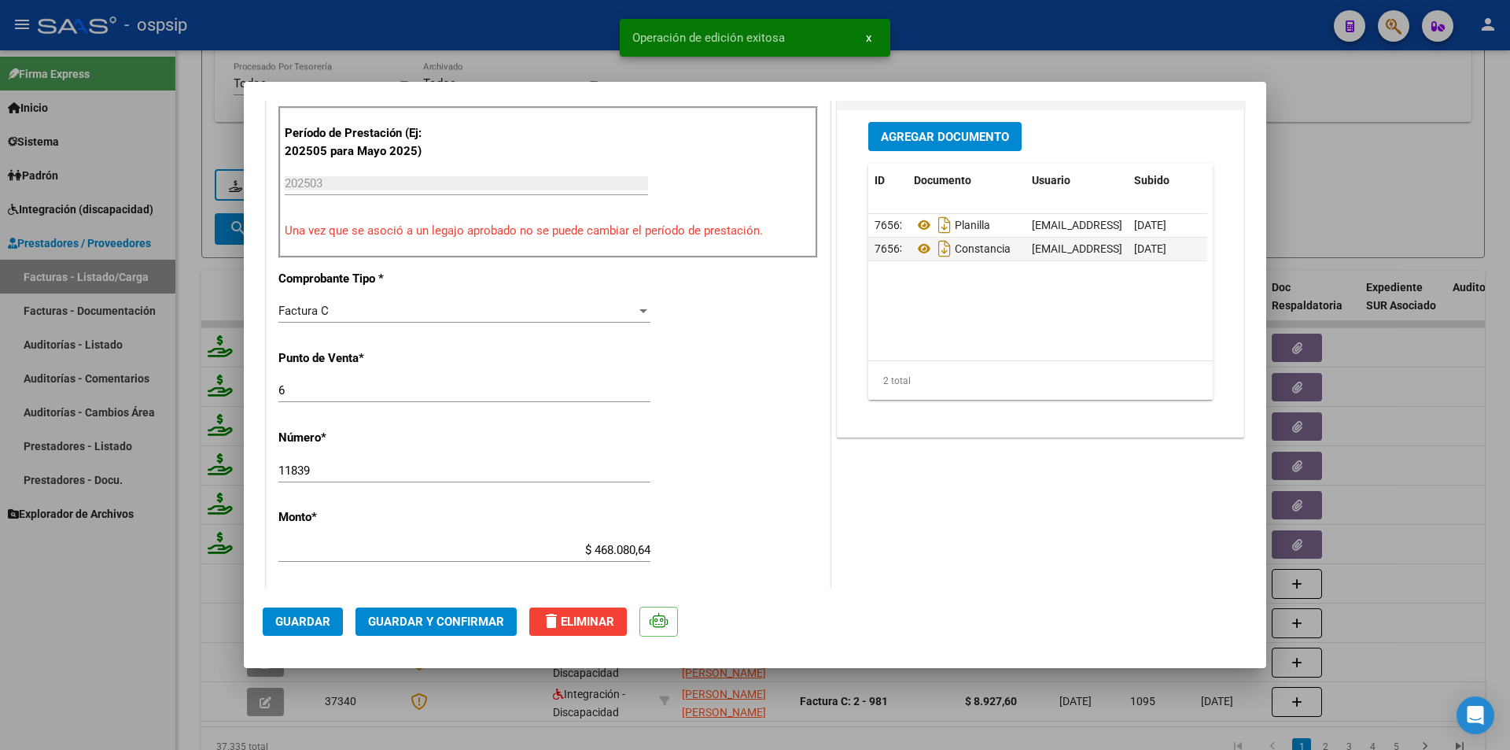
scroll to position [708, 0]
click at [282, 385] on input "6" at bounding box center [464, 389] width 372 height 14
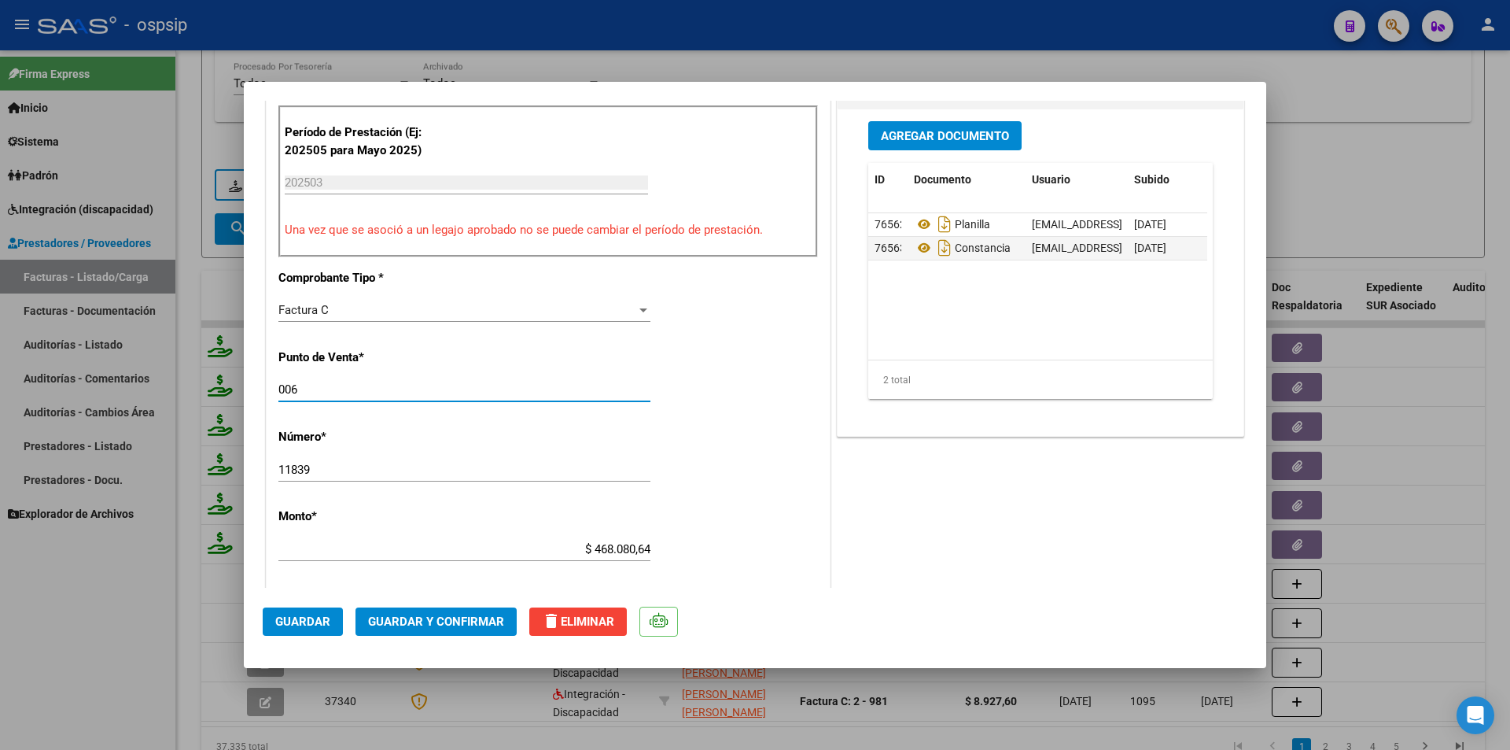
type input "006"
click at [310, 625] on span "Guardar" at bounding box center [302, 621] width 55 height 14
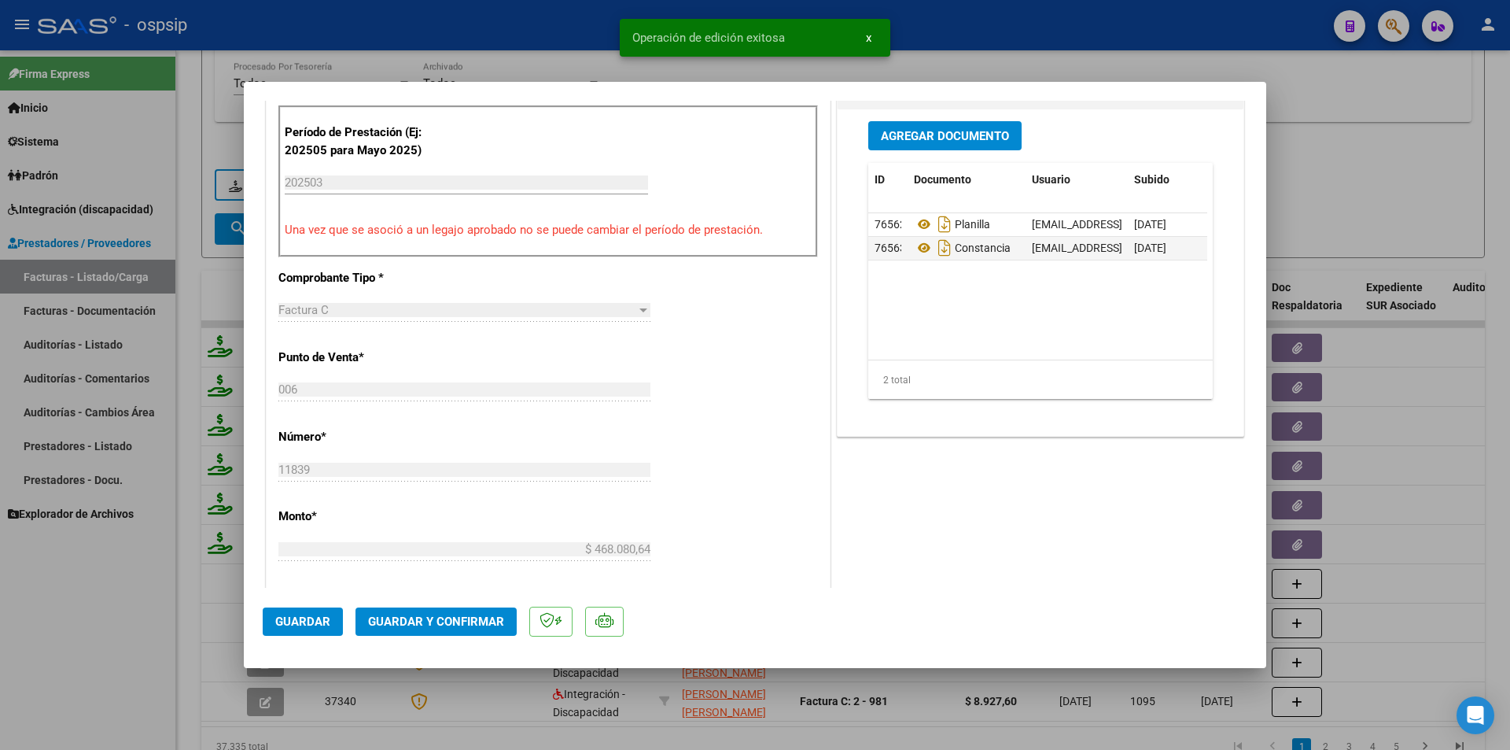
click at [407, 621] on span "Guardar y Confirmar" at bounding box center [436, 621] width 136 height 14
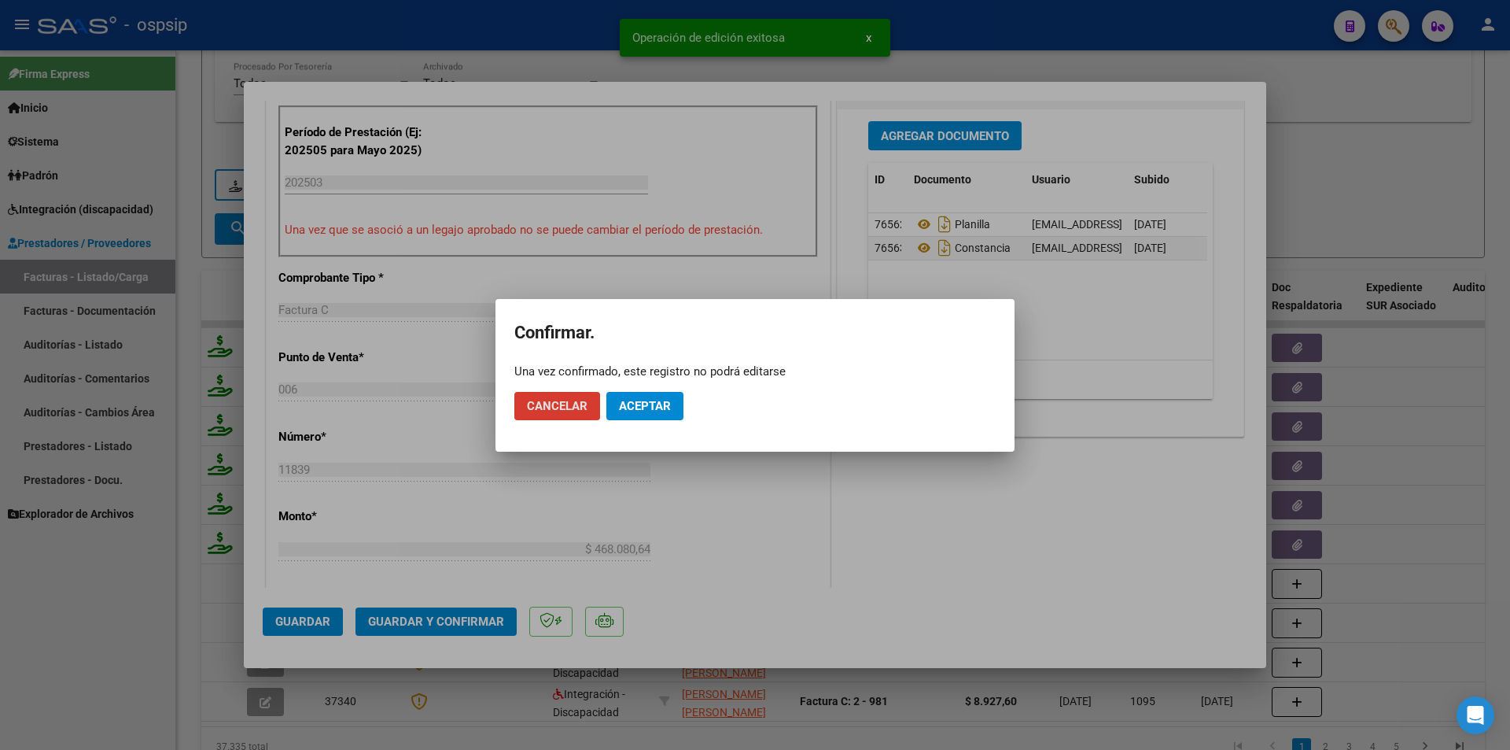
click at [628, 401] on span "Aceptar" at bounding box center [645, 406] width 52 height 14
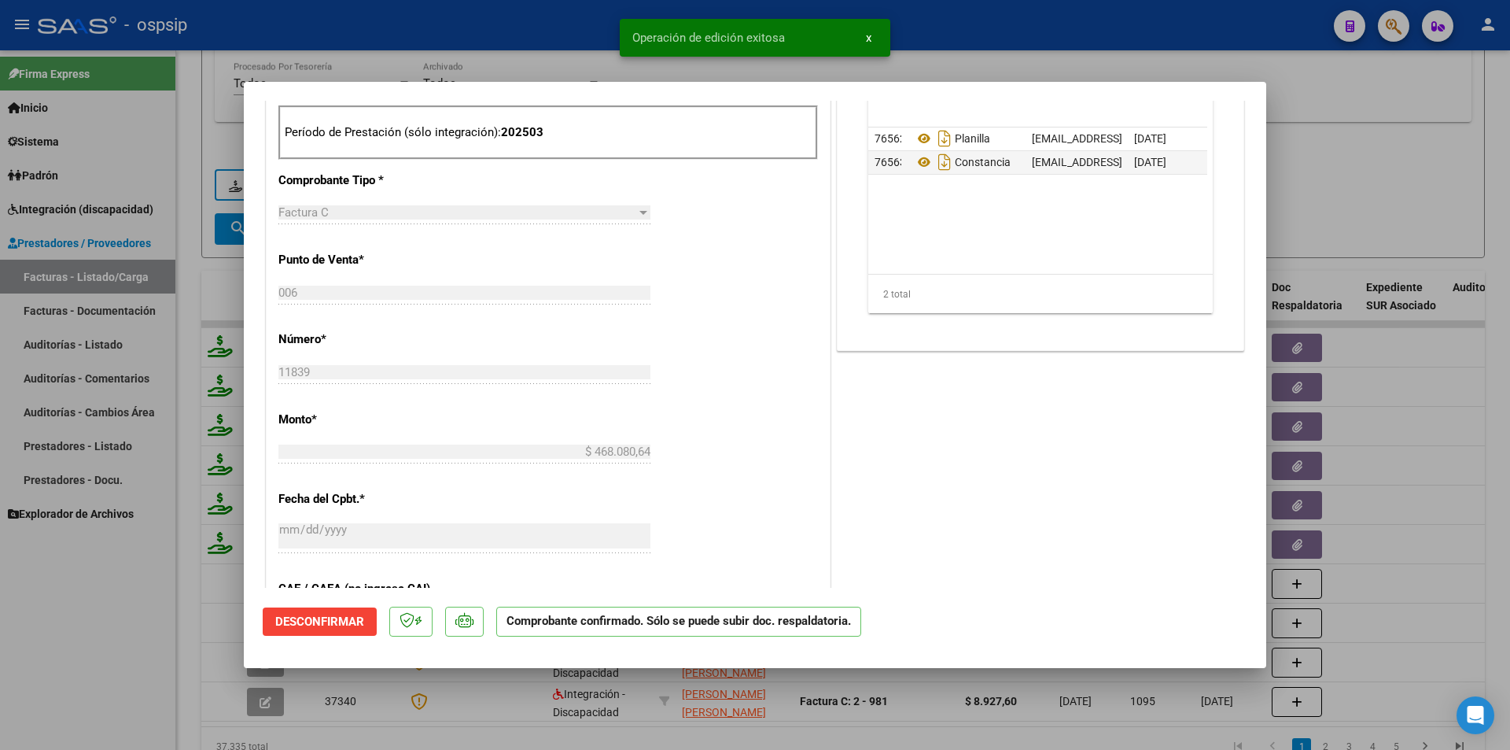
click at [78, 633] on div at bounding box center [755, 375] width 1510 height 750
type input "$ 0,00"
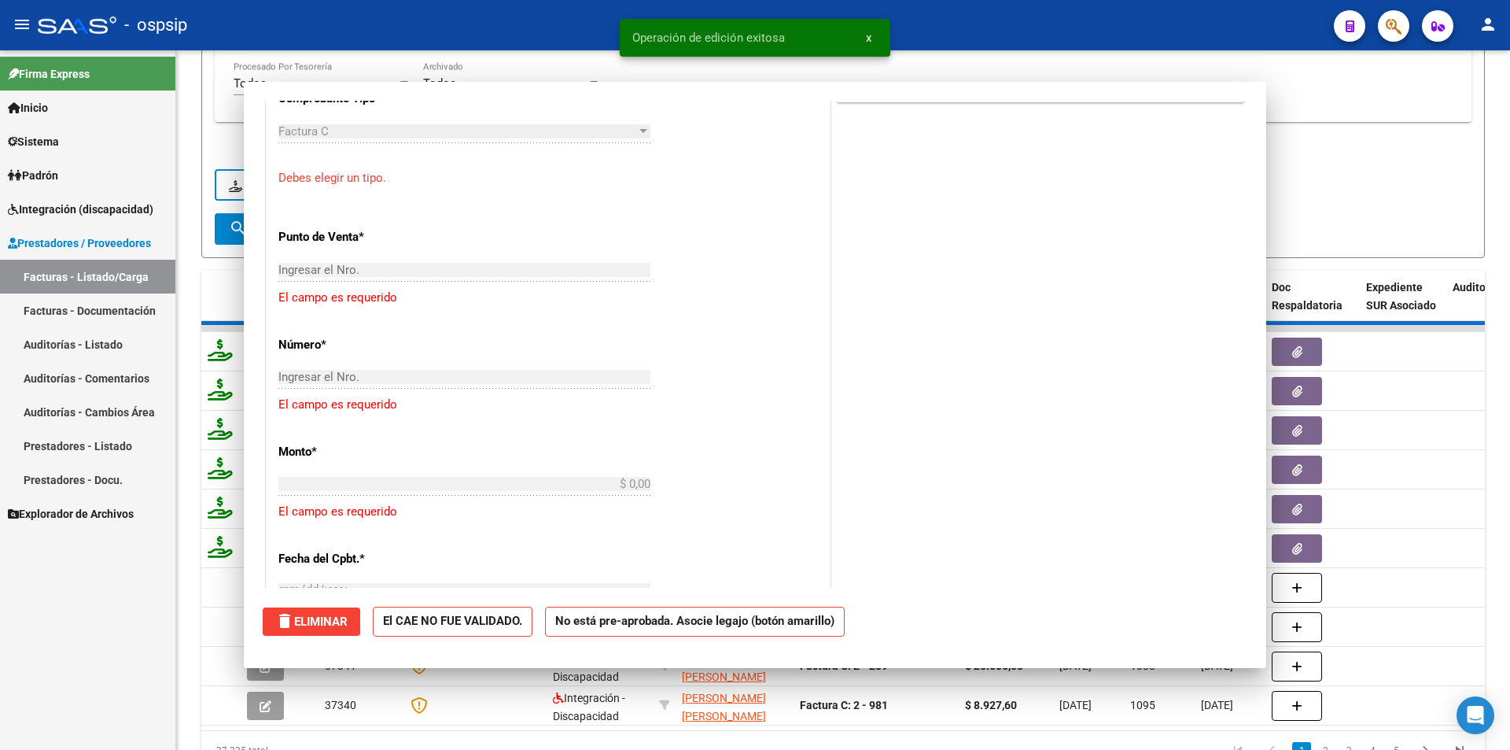
scroll to position [0, 0]
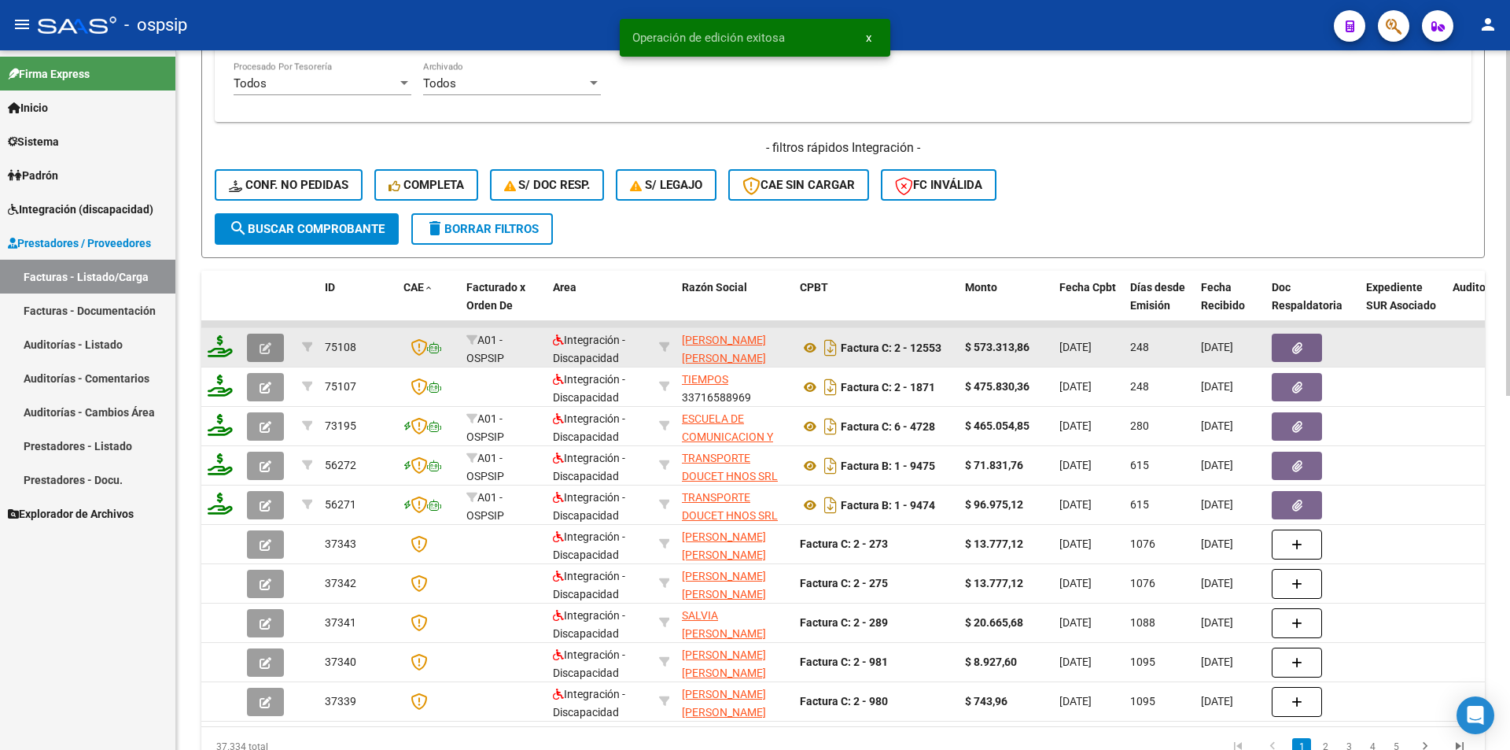
click at [272, 344] on button "button" at bounding box center [265, 348] width 37 height 28
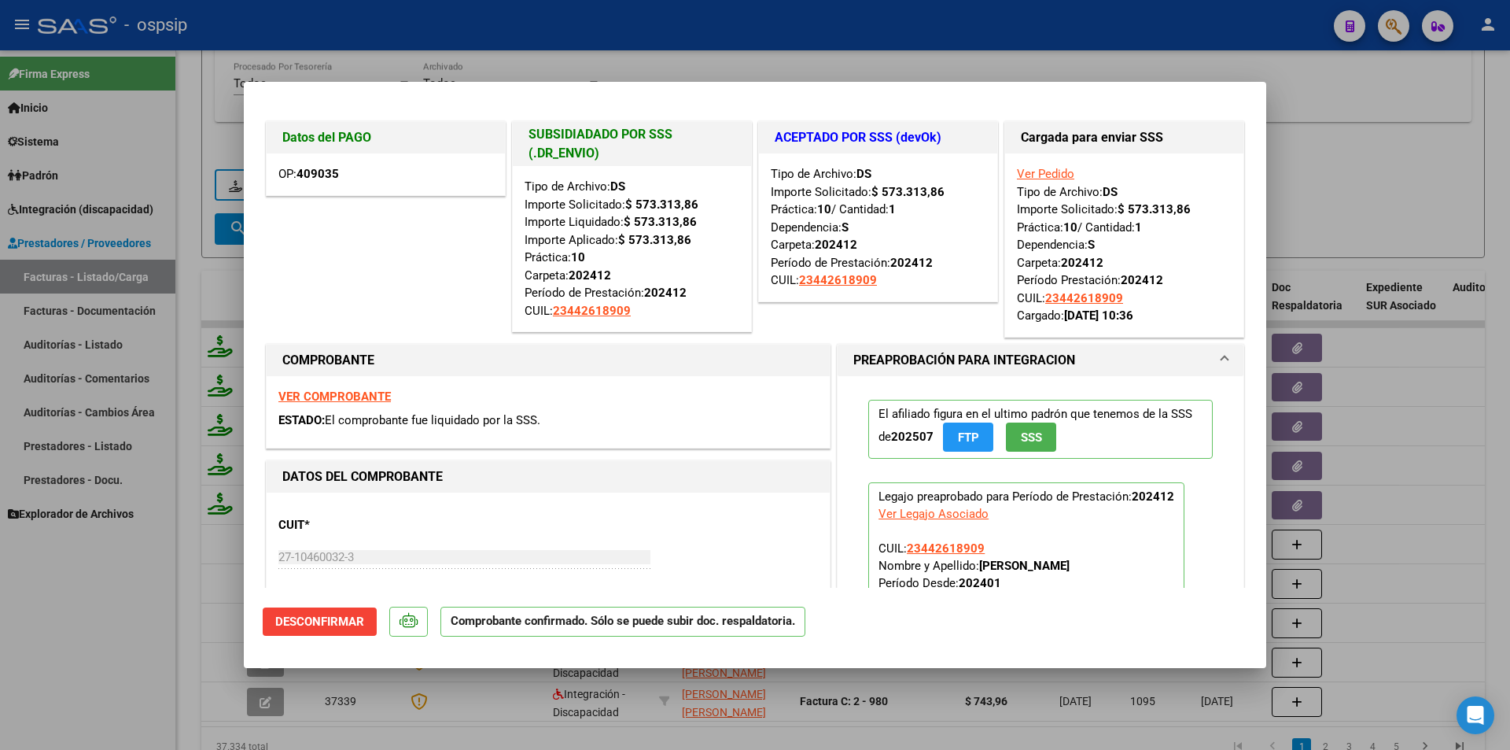
click at [349, 609] on button "Desconfirmar" at bounding box center [320, 621] width 114 height 28
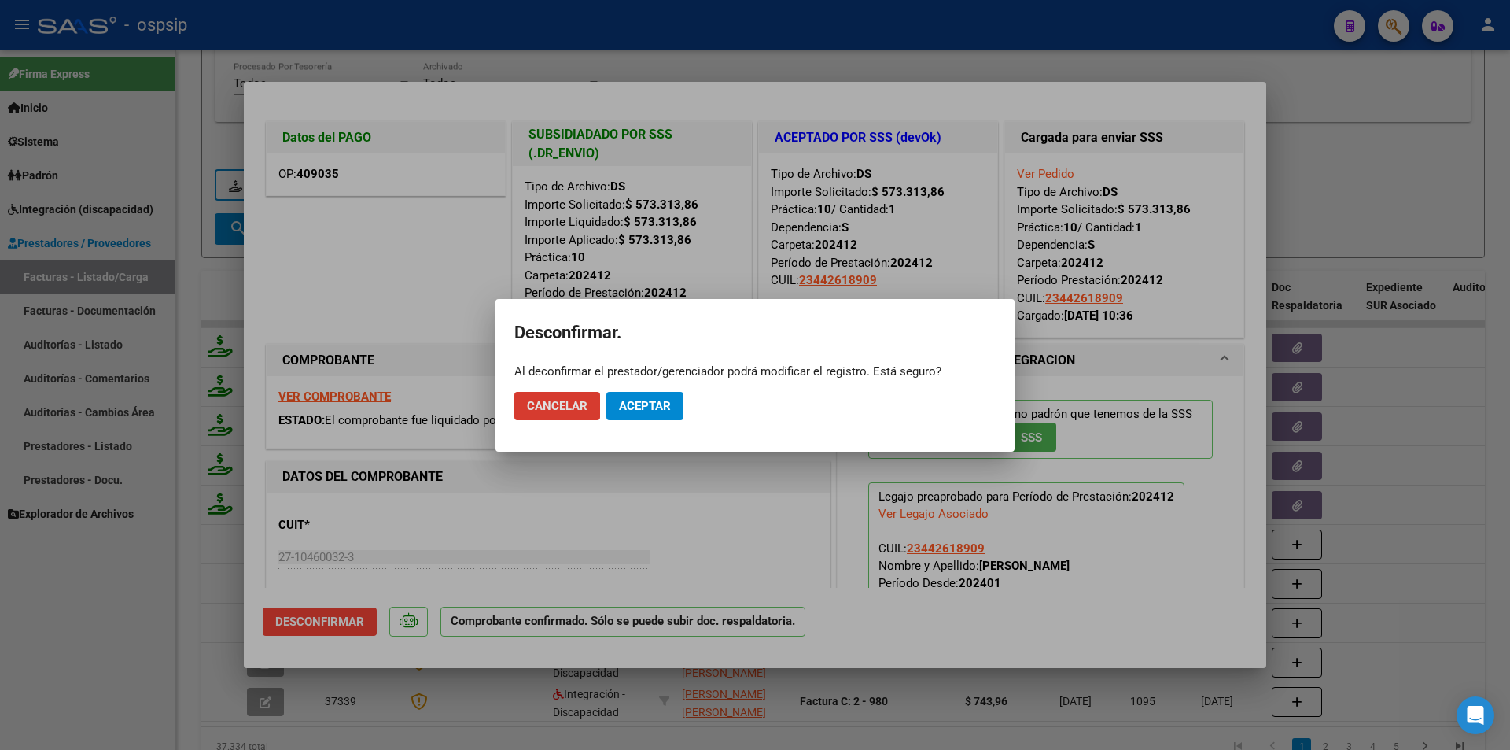
click at [650, 399] on span "Aceptar" at bounding box center [645, 406] width 52 height 14
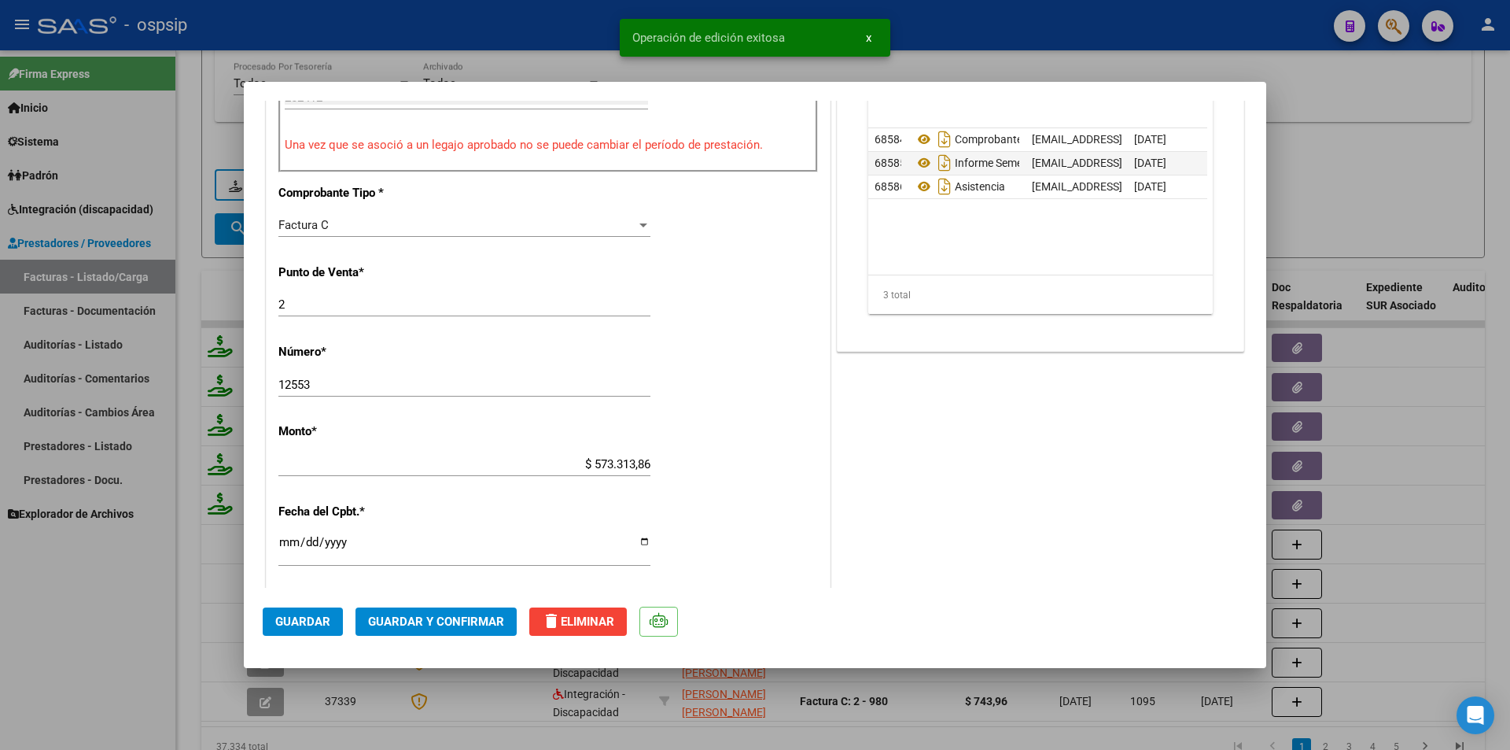
scroll to position [787, 0]
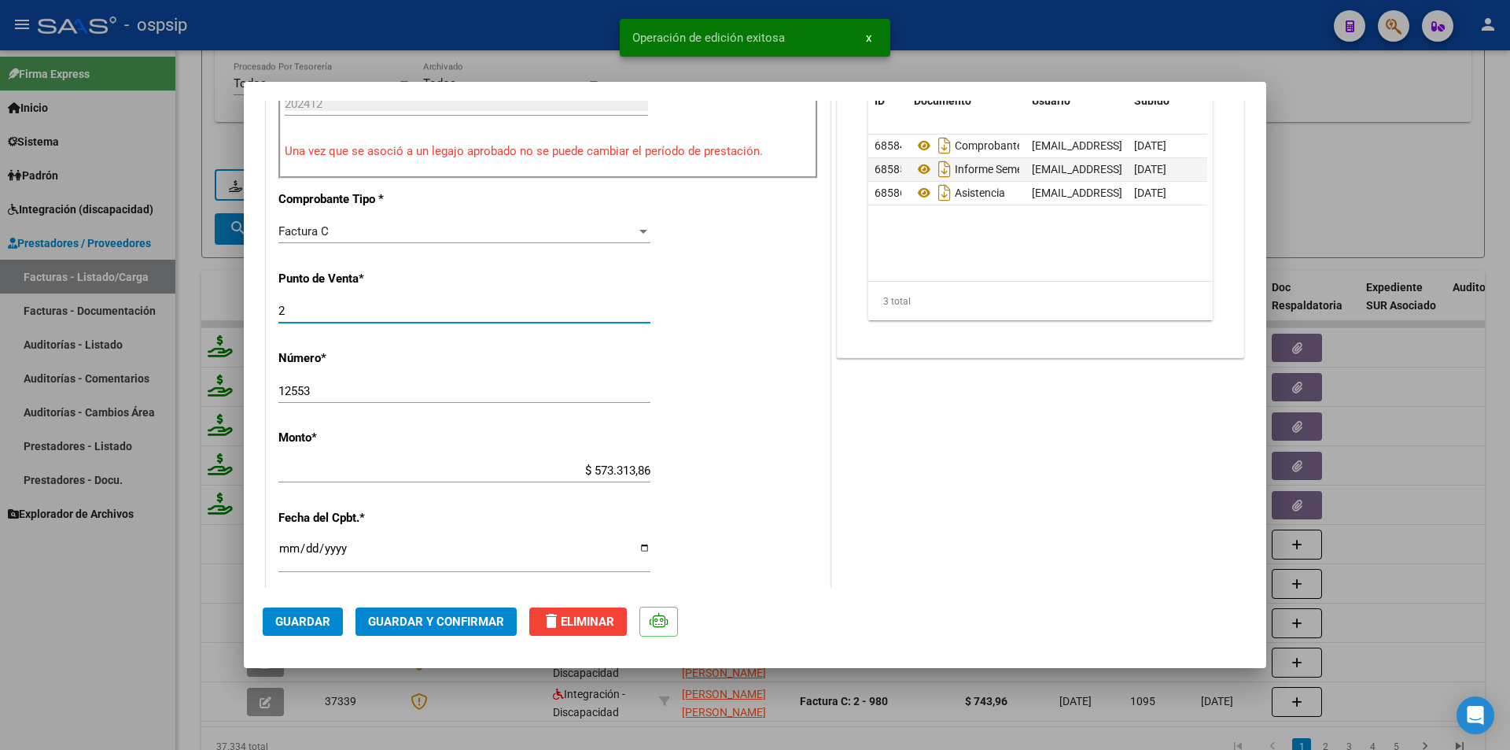
click at [282, 308] on input "2" at bounding box center [464, 311] width 372 height 14
click at [279, 308] on input "2" at bounding box center [464, 311] width 372 height 14
type input "002"
click at [301, 631] on button "Guardar" at bounding box center [303, 621] width 80 height 28
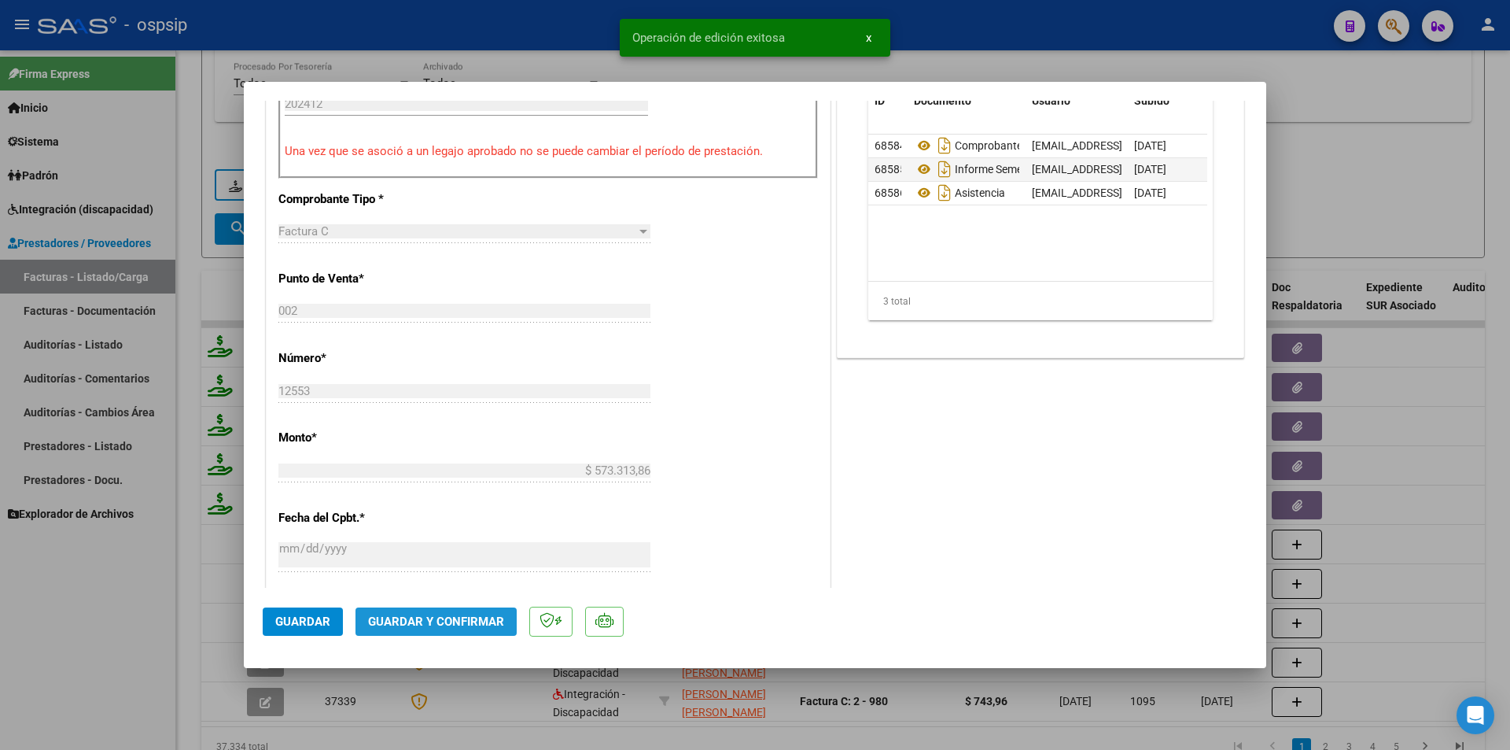
click at [469, 625] on span "Guardar y Confirmar" at bounding box center [436, 621] width 136 height 14
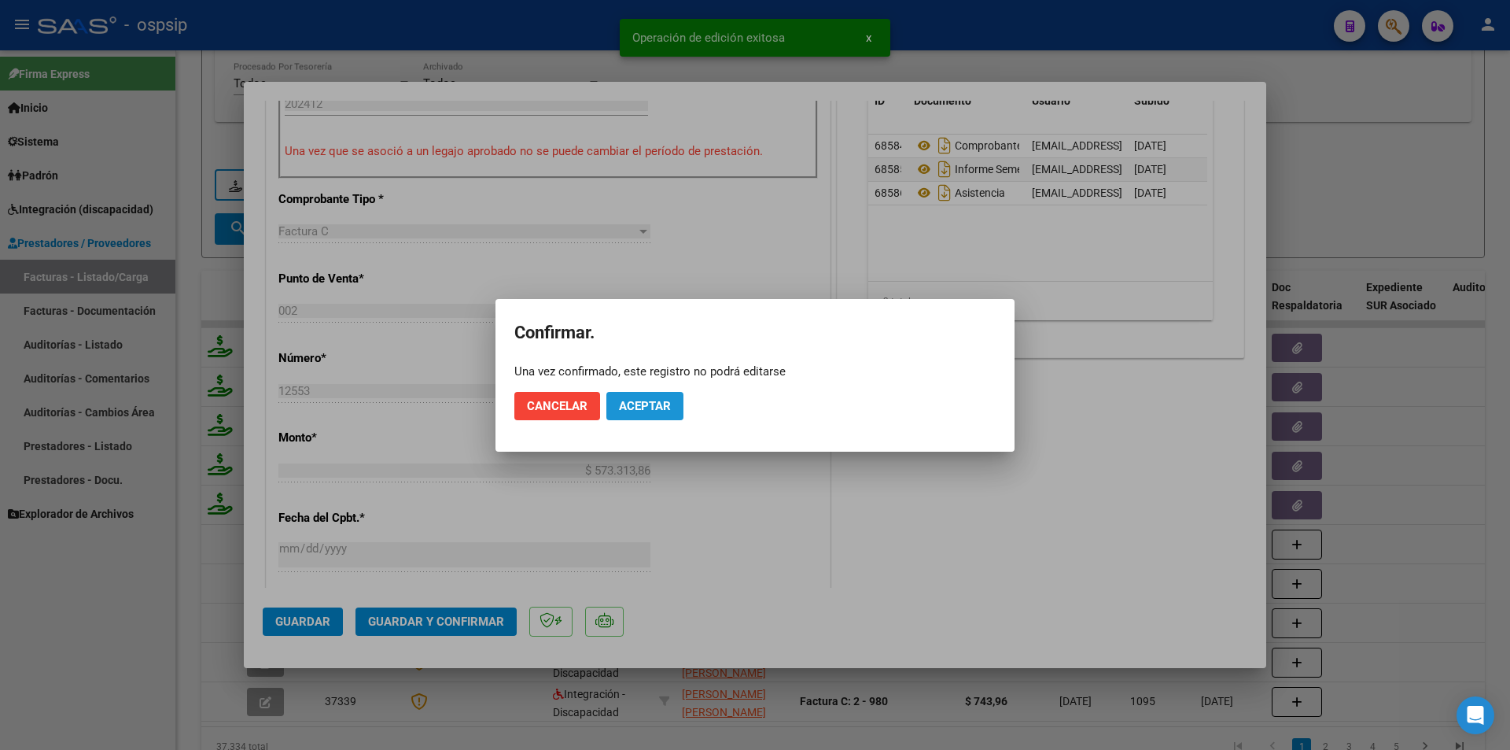
click at [676, 398] on button "Aceptar" at bounding box center [644, 406] width 77 height 28
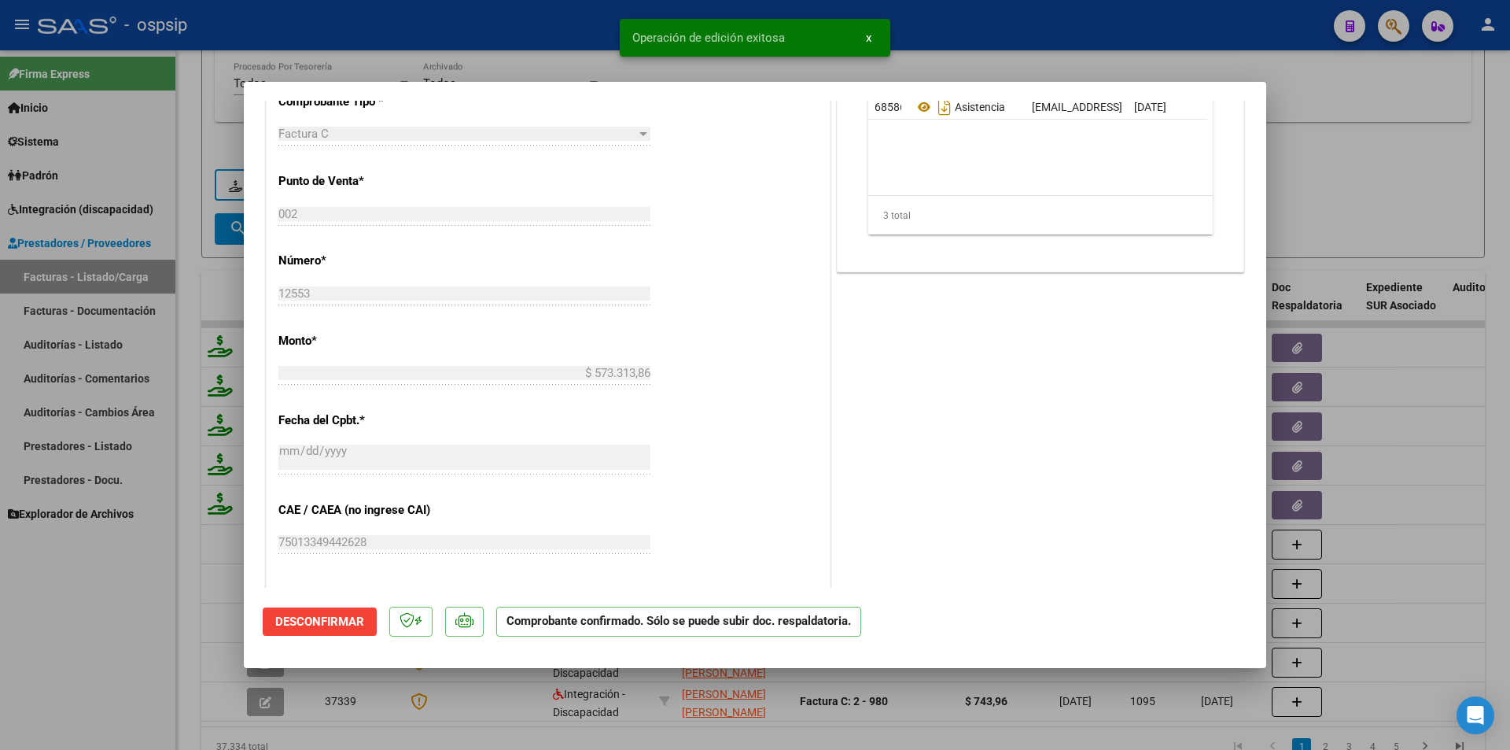
click at [85, 668] on div at bounding box center [755, 375] width 1510 height 750
type input "$ 0,00"
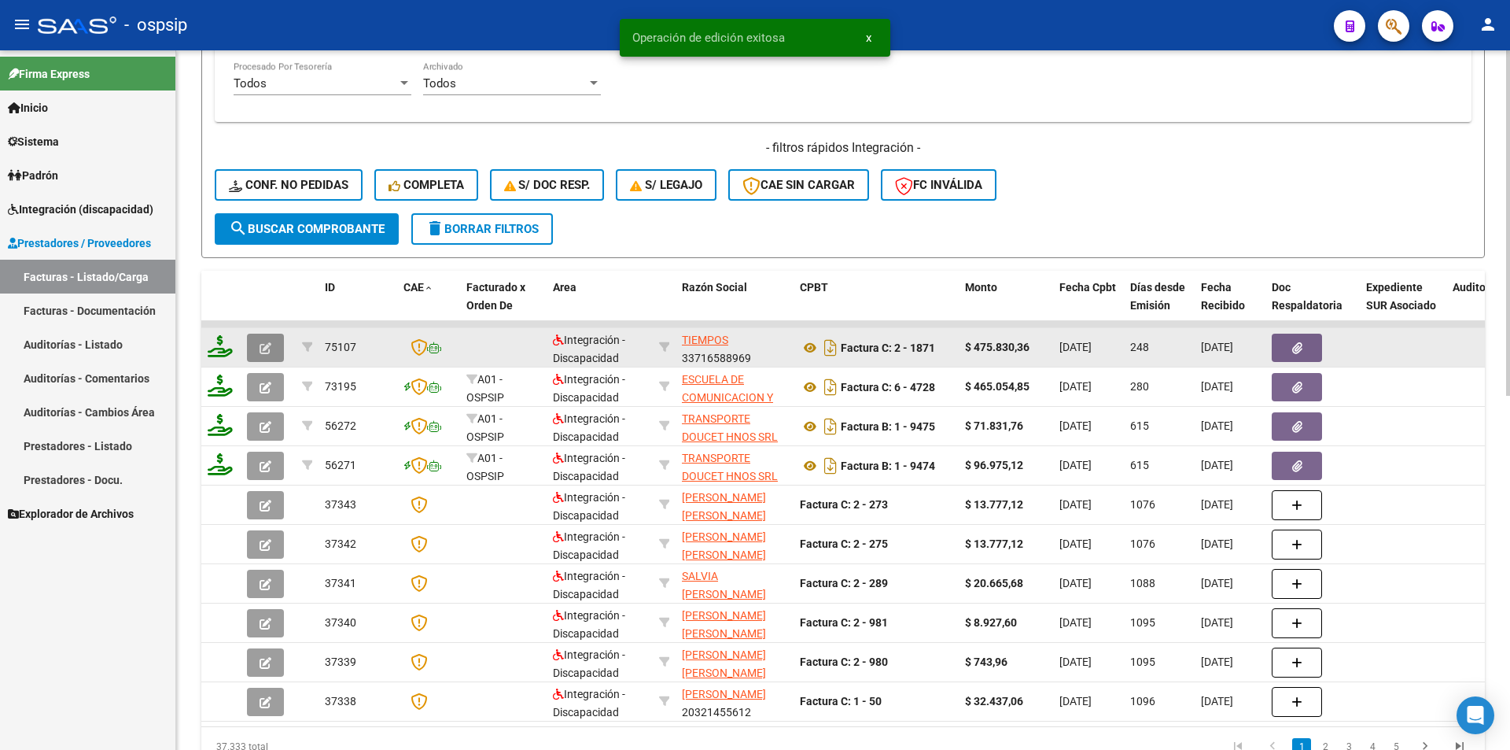
click at [264, 339] on button "button" at bounding box center [265, 348] width 37 height 28
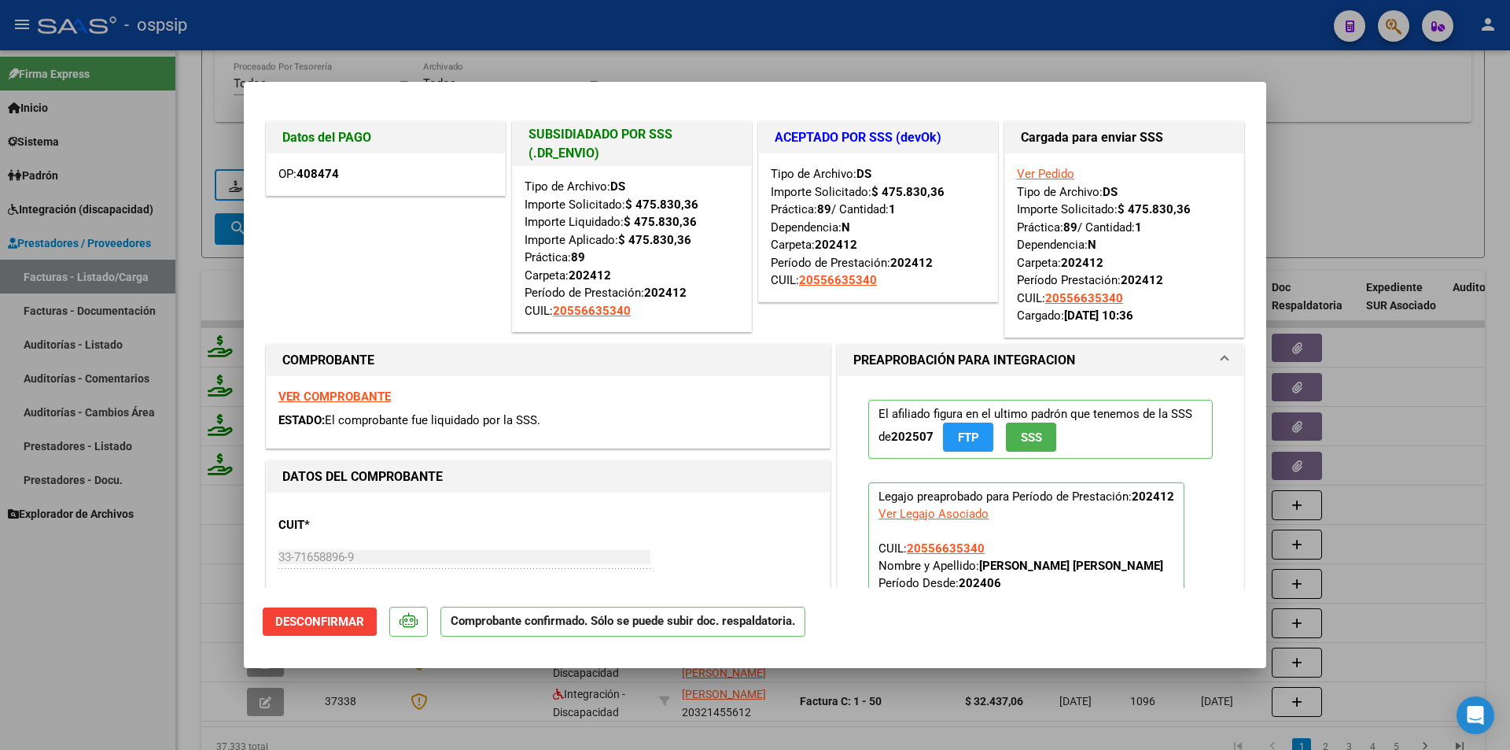
click at [300, 617] on span "Desconfirmar" at bounding box center [319, 621] width 89 height 14
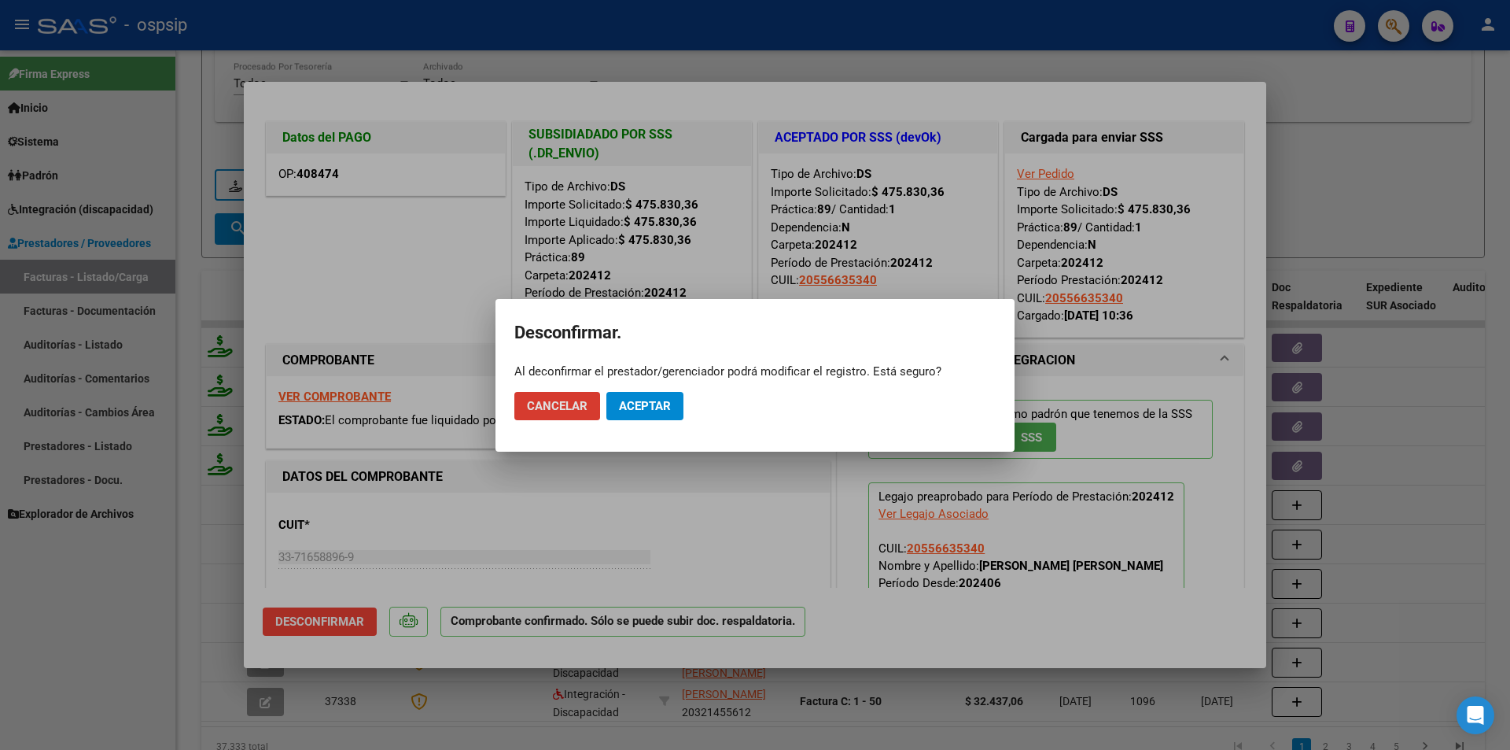
click at [643, 396] on button "Aceptar" at bounding box center [644, 406] width 77 height 28
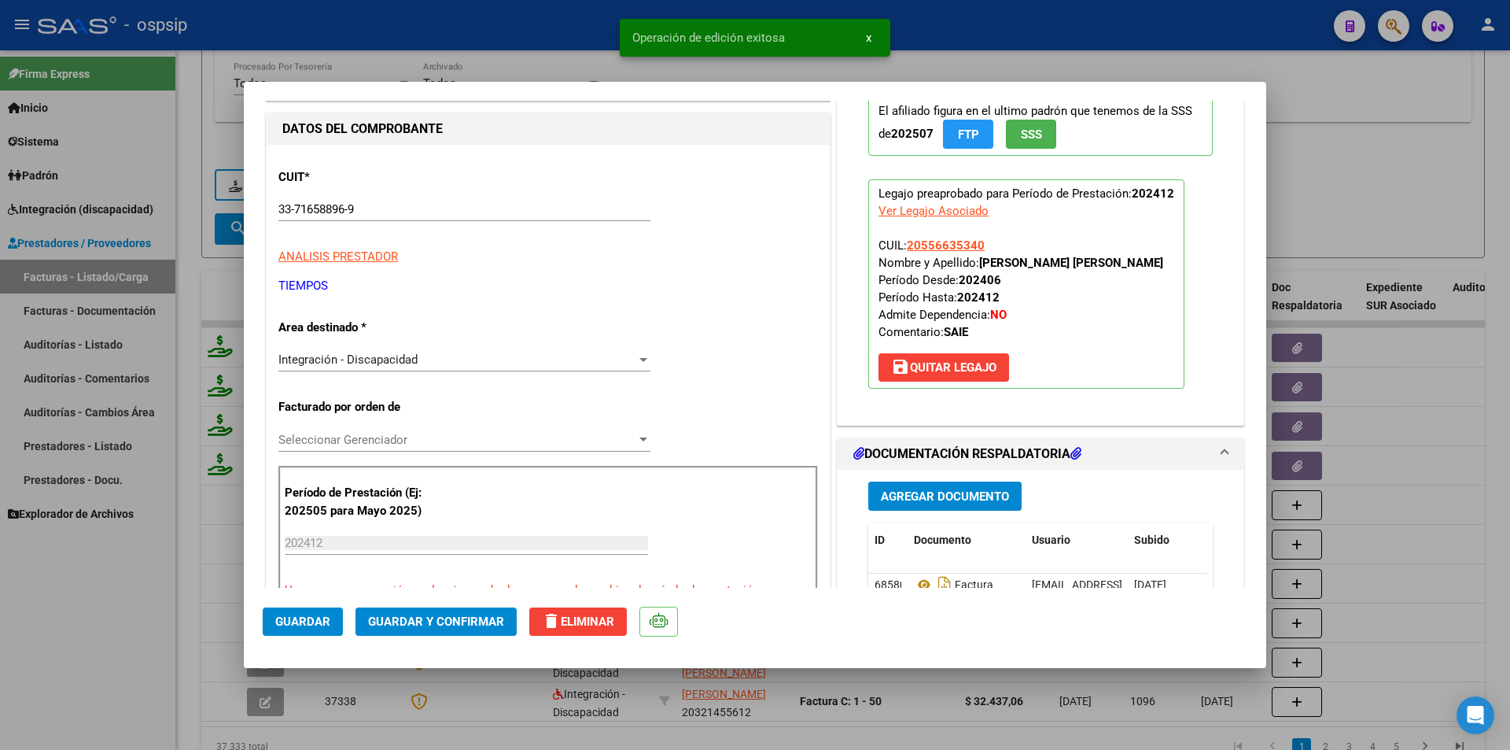
scroll to position [551, 0]
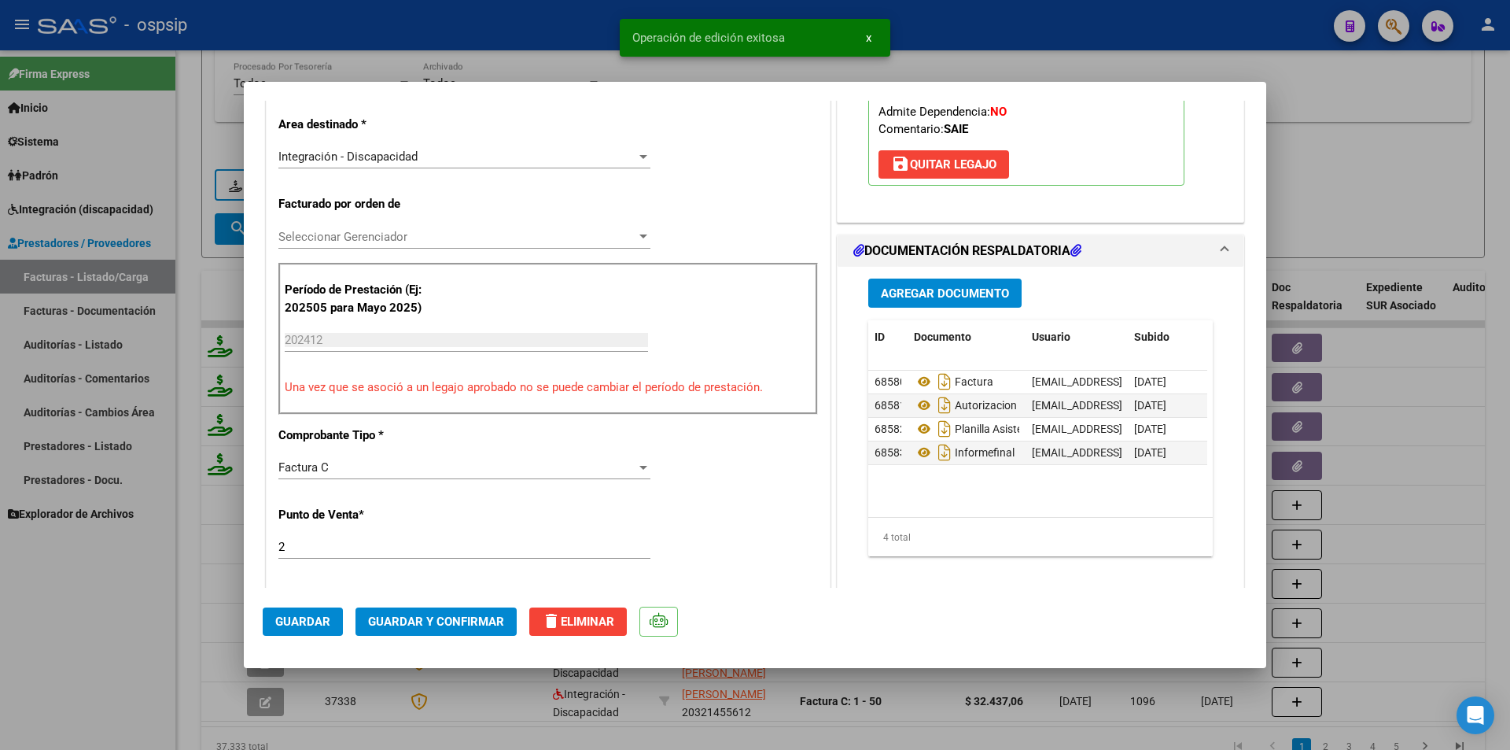
click at [278, 549] on div "CUIT * 33-71658896-9 Ingresar CUIT ANALISIS PRESTADOR TIEMPOS ARCA Padrón ARCA …" at bounding box center [548, 615] width 563 height 1346
click at [278, 549] on input "2" at bounding box center [464, 547] width 372 height 14
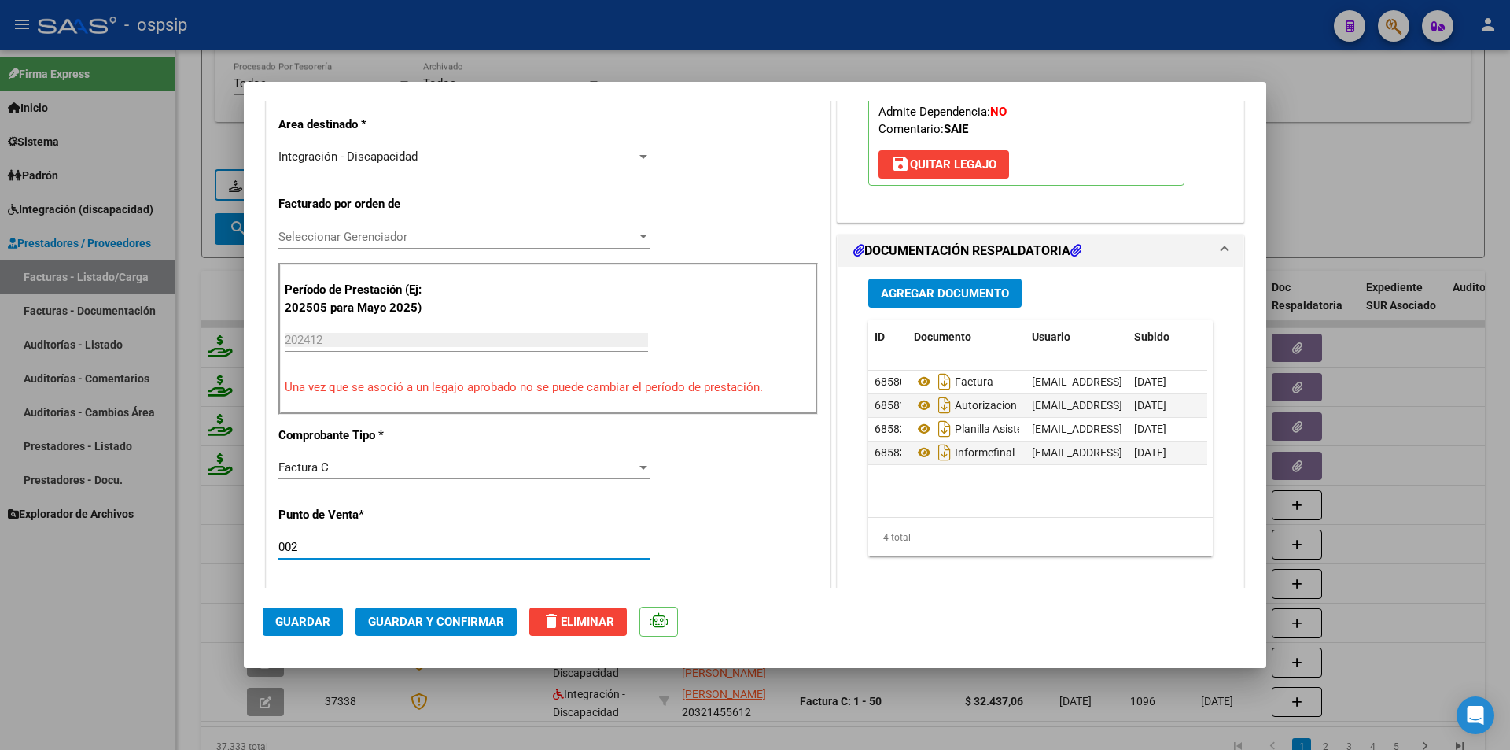
type input "002"
click at [326, 622] on span "Guardar" at bounding box center [302, 621] width 55 height 14
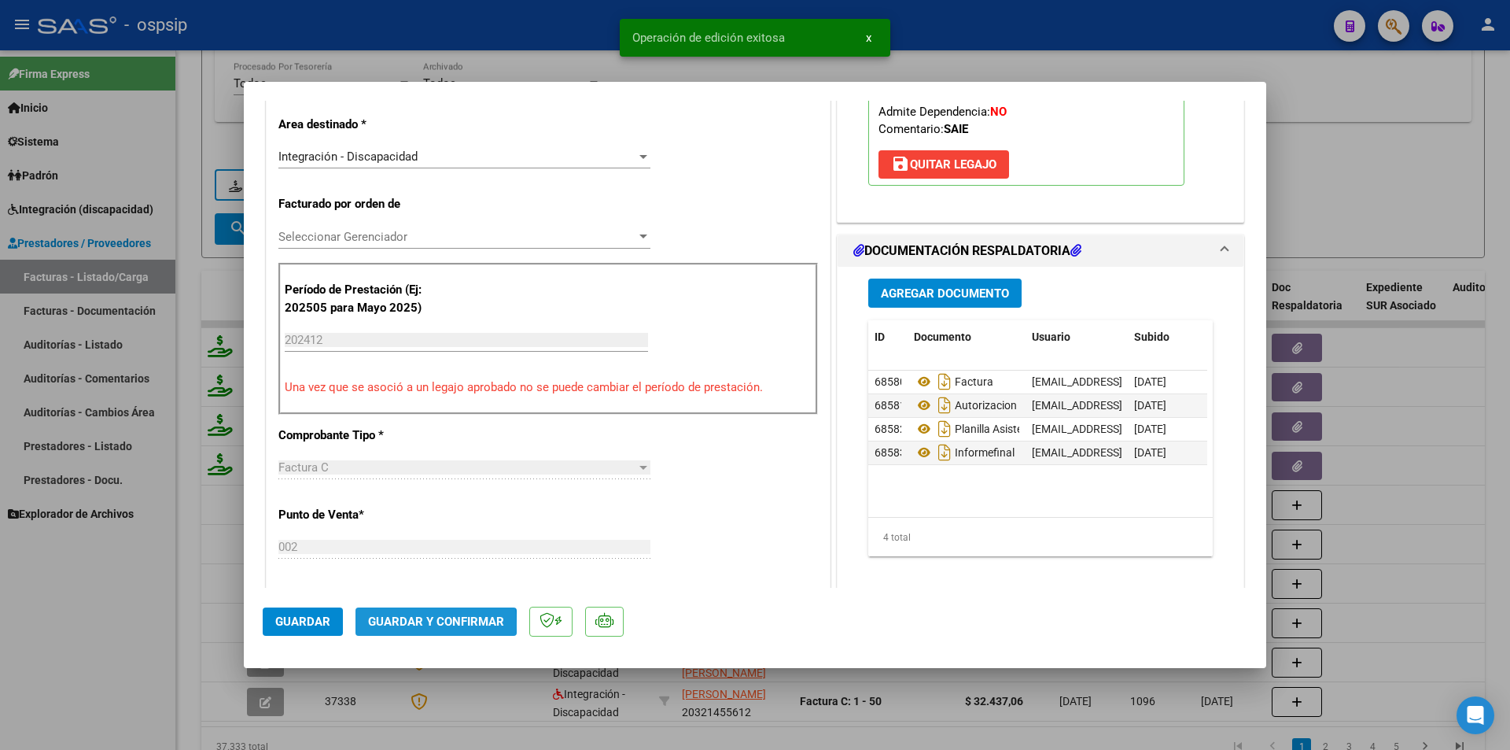
click at [397, 625] on span "Guardar y Confirmar" at bounding box center [436, 621] width 136 height 14
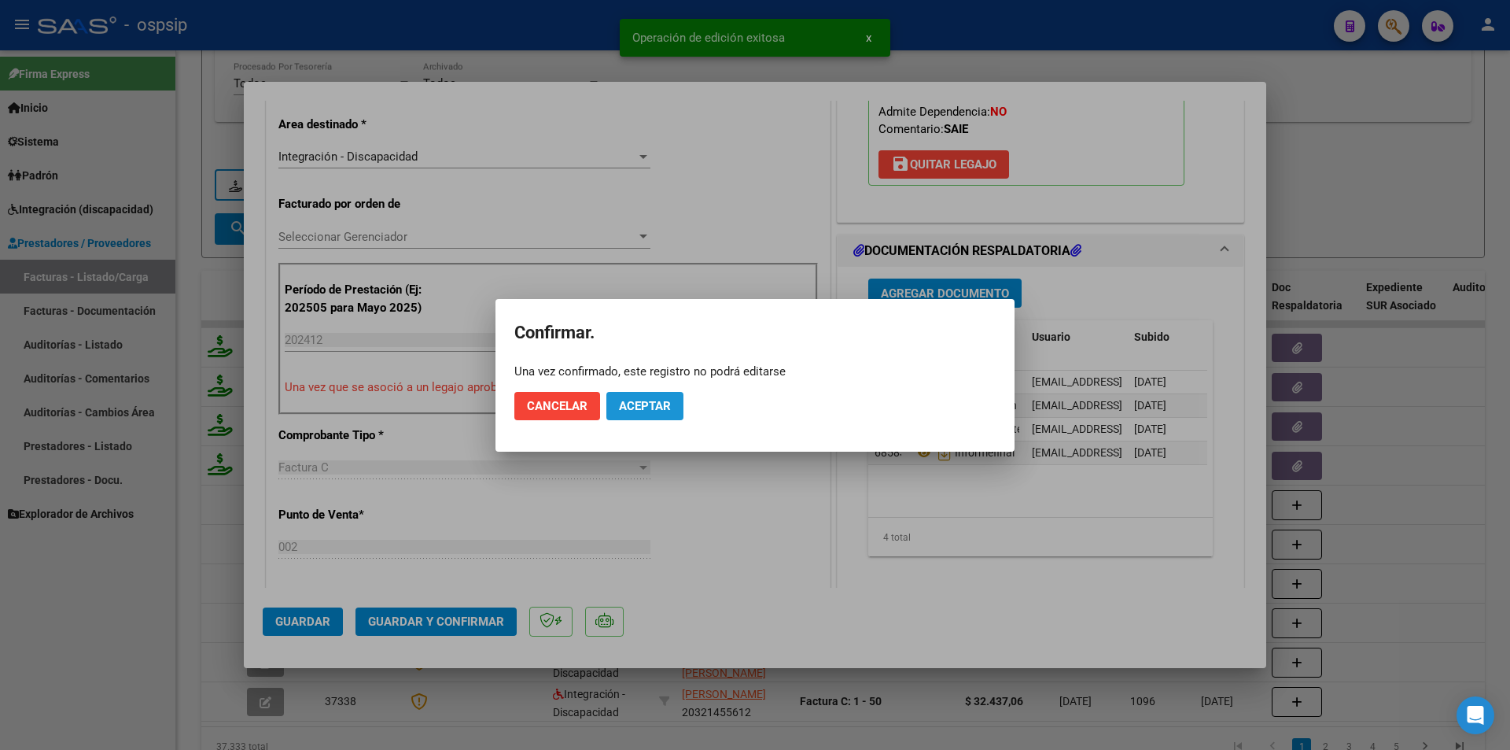
click at [664, 406] on span "Aceptar" at bounding box center [645, 406] width 52 height 14
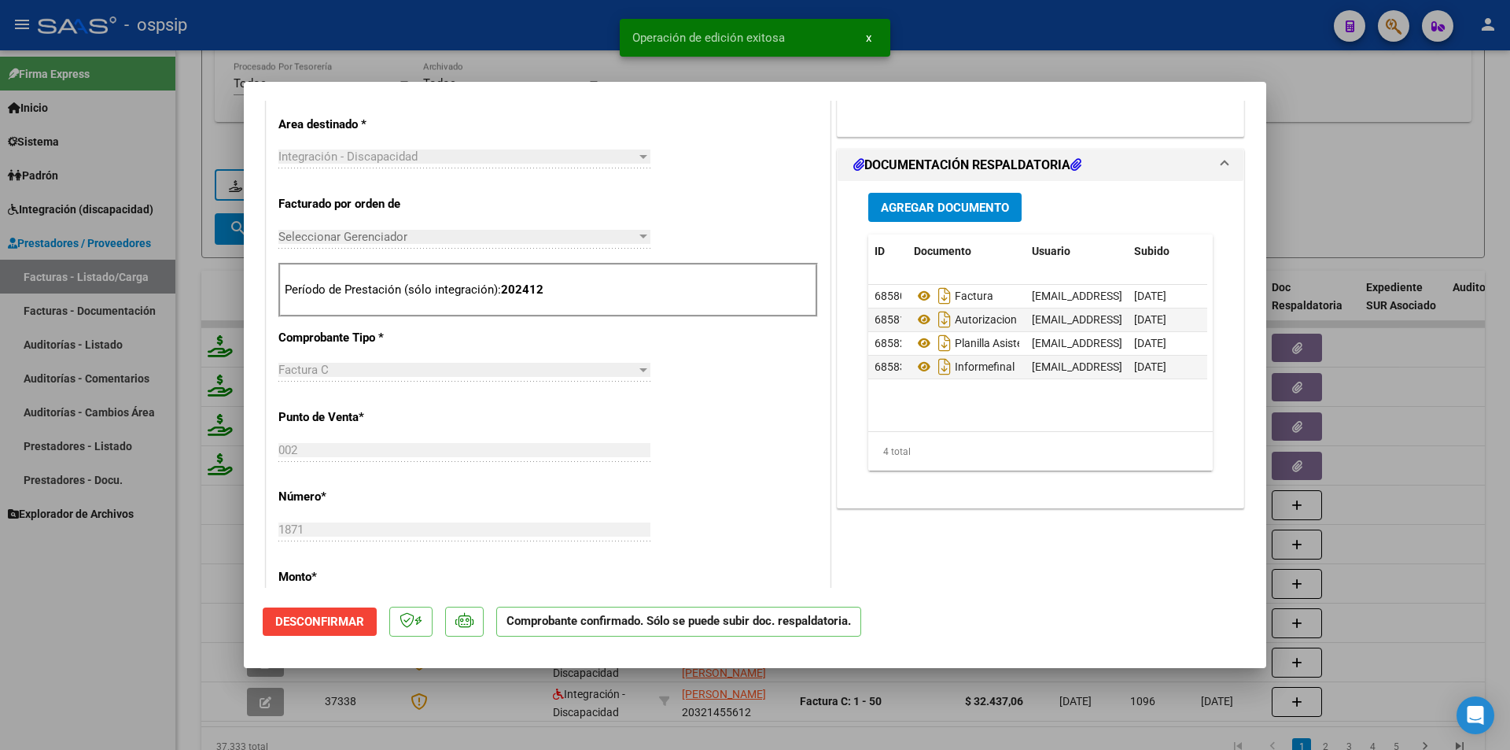
click at [119, 585] on div at bounding box center [755, 375] width 1510 height 750
type input "$ 0,00"
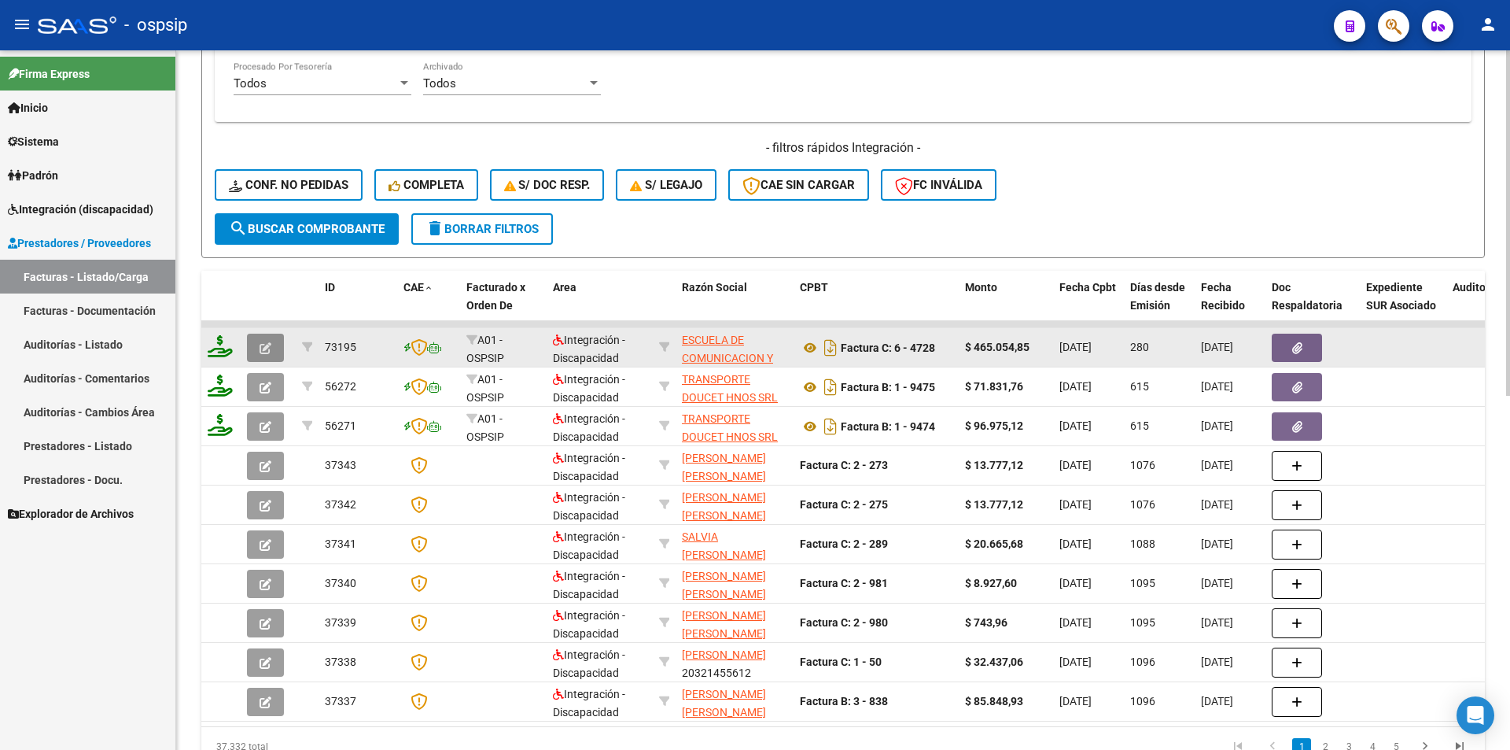
click at [265, 345] on icon "button" at bounding box center [266, 348] width 12 height 12
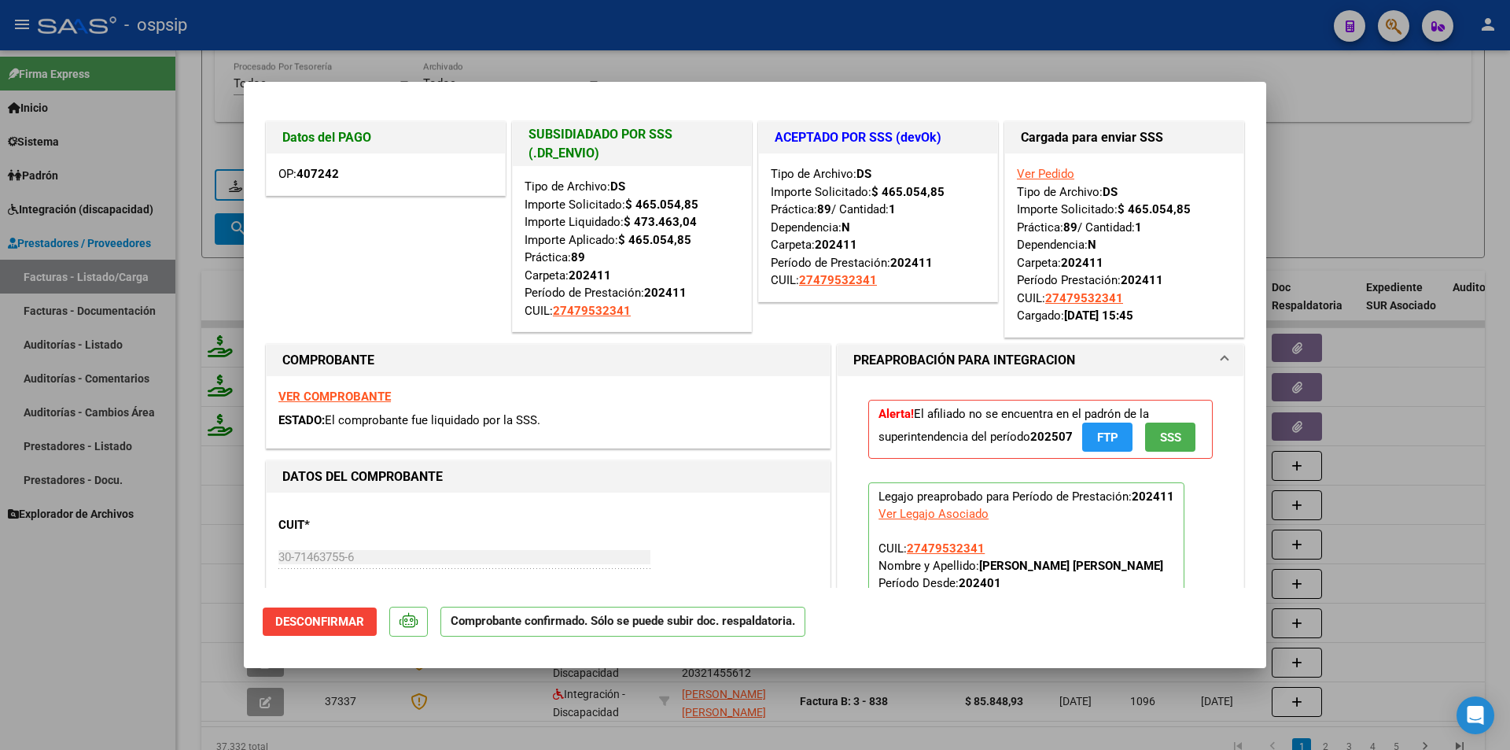
click at [344, 626] on span "Desconfirmar" at bounding box center [319, 621] width 89 height 14
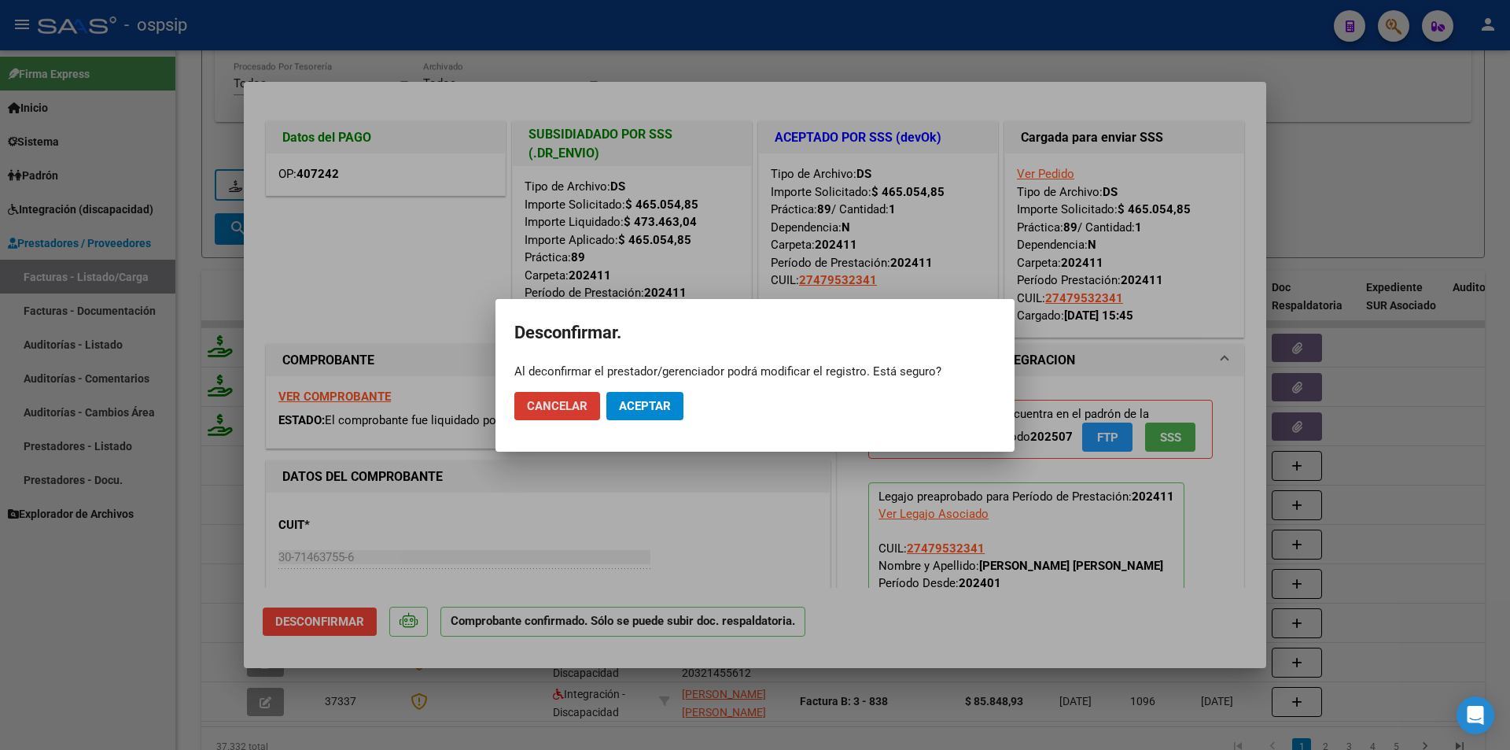
click at [632, 409] on span "Aceptar" at bounding box center [645, 406] width 52 height 14
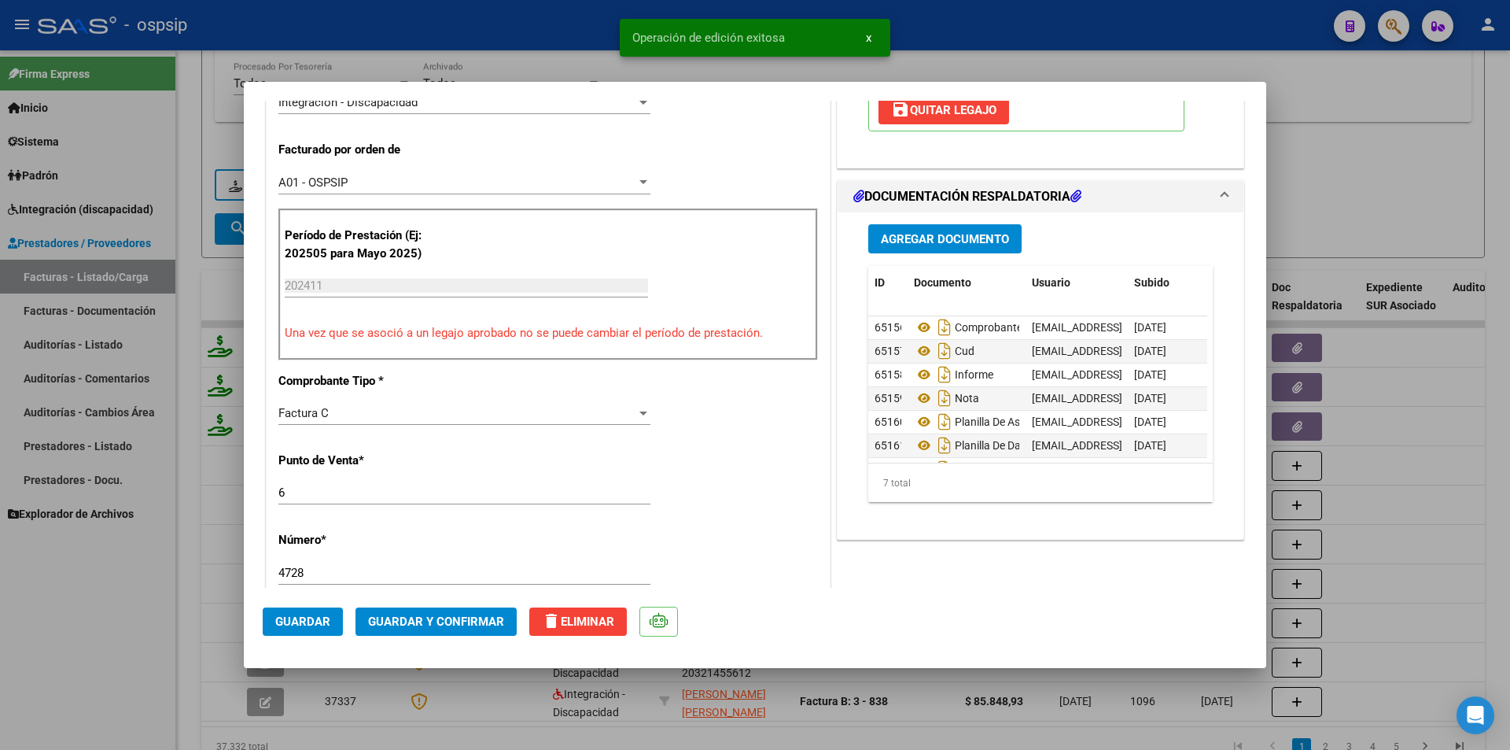
scroll to position [865, 0]
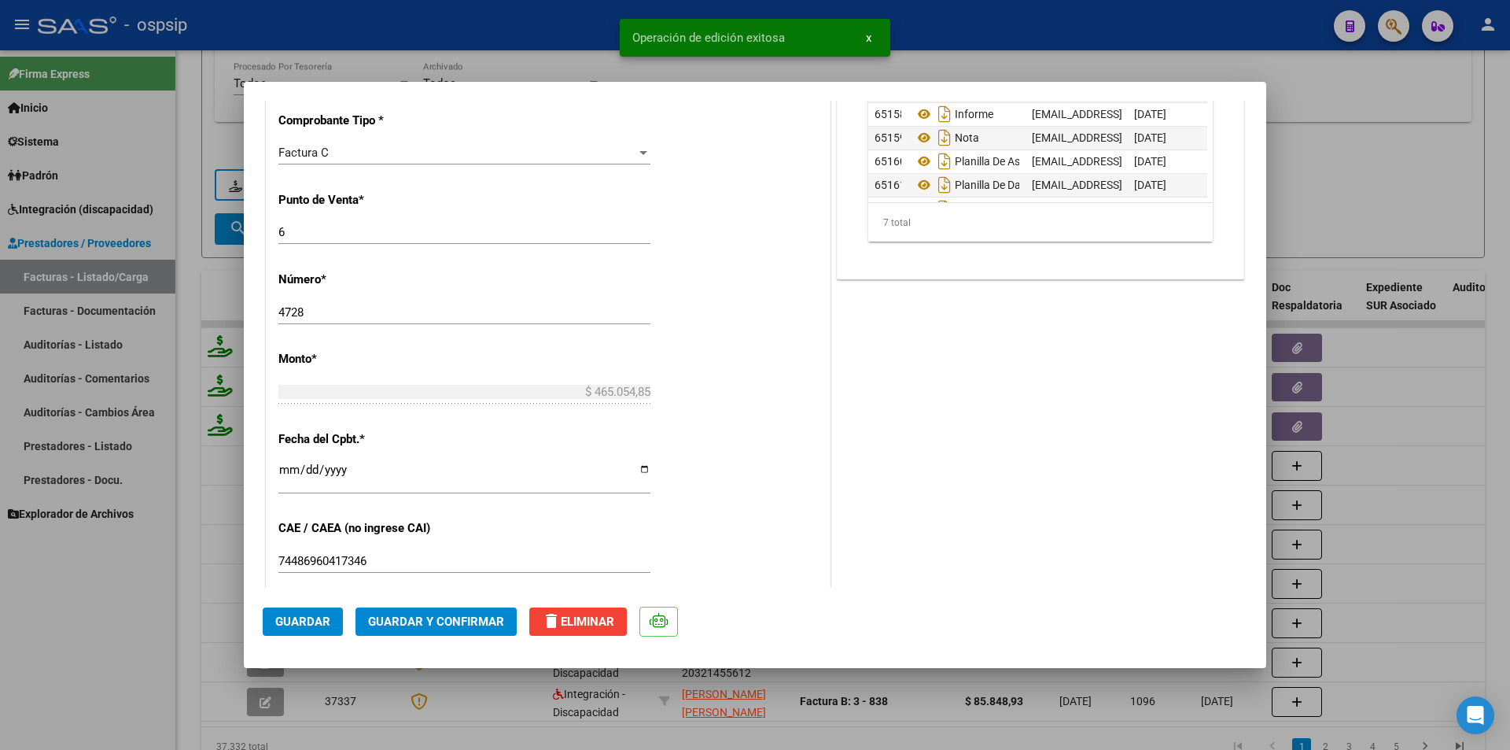
click at [278, 233] on input "6" at bounding box center [464, 232] width 372 height 14
type input "006"
click at [330, 617] on button "Guardar" at bounding box center [303, 621] width 80 height 28
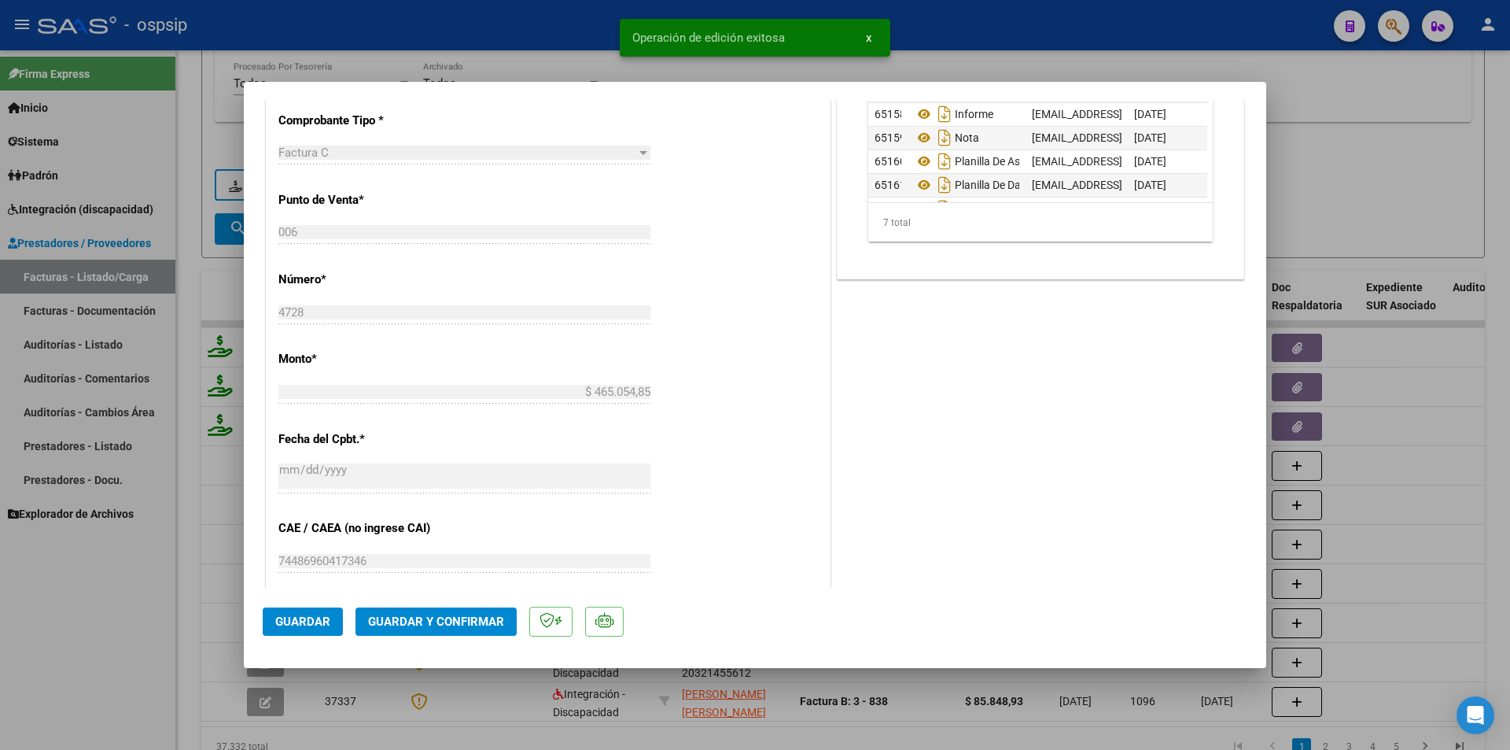
click at [405, 625] on span "Guardar y Confirmar" at bounding box center [436, 621] width 136 height 14
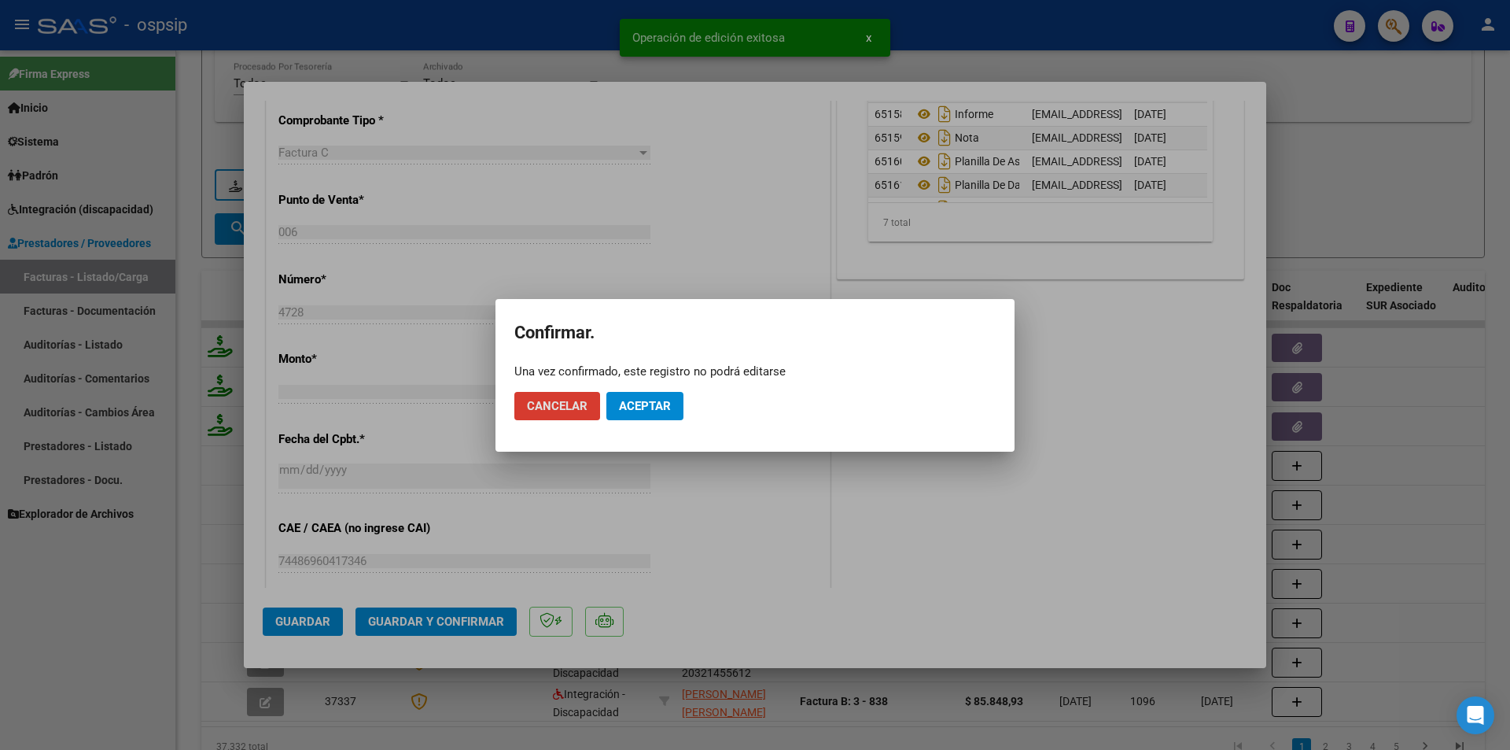
click at [639, 411] on span "Aceptar" at bounding box center [645, 406] width 52 height 14
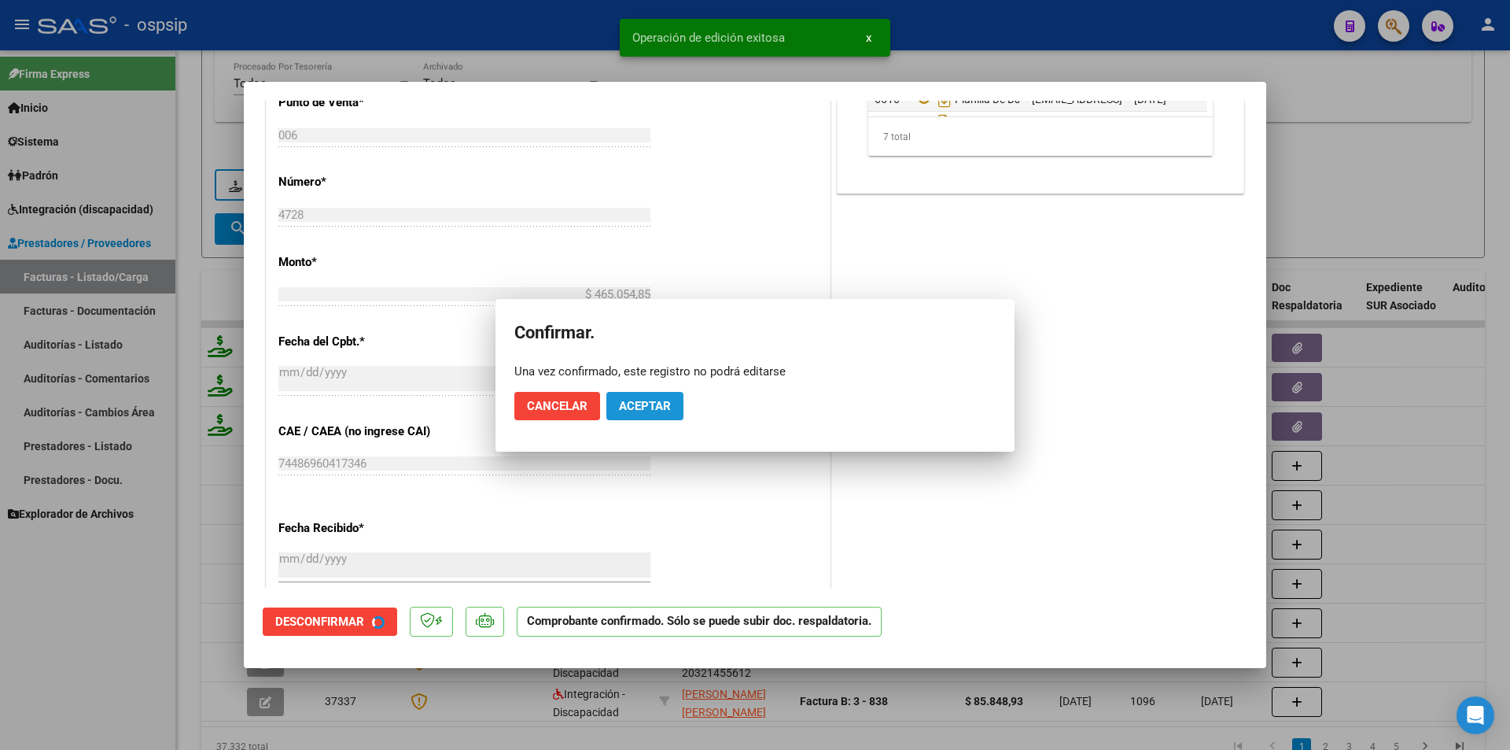
scroll to position [768, 0]
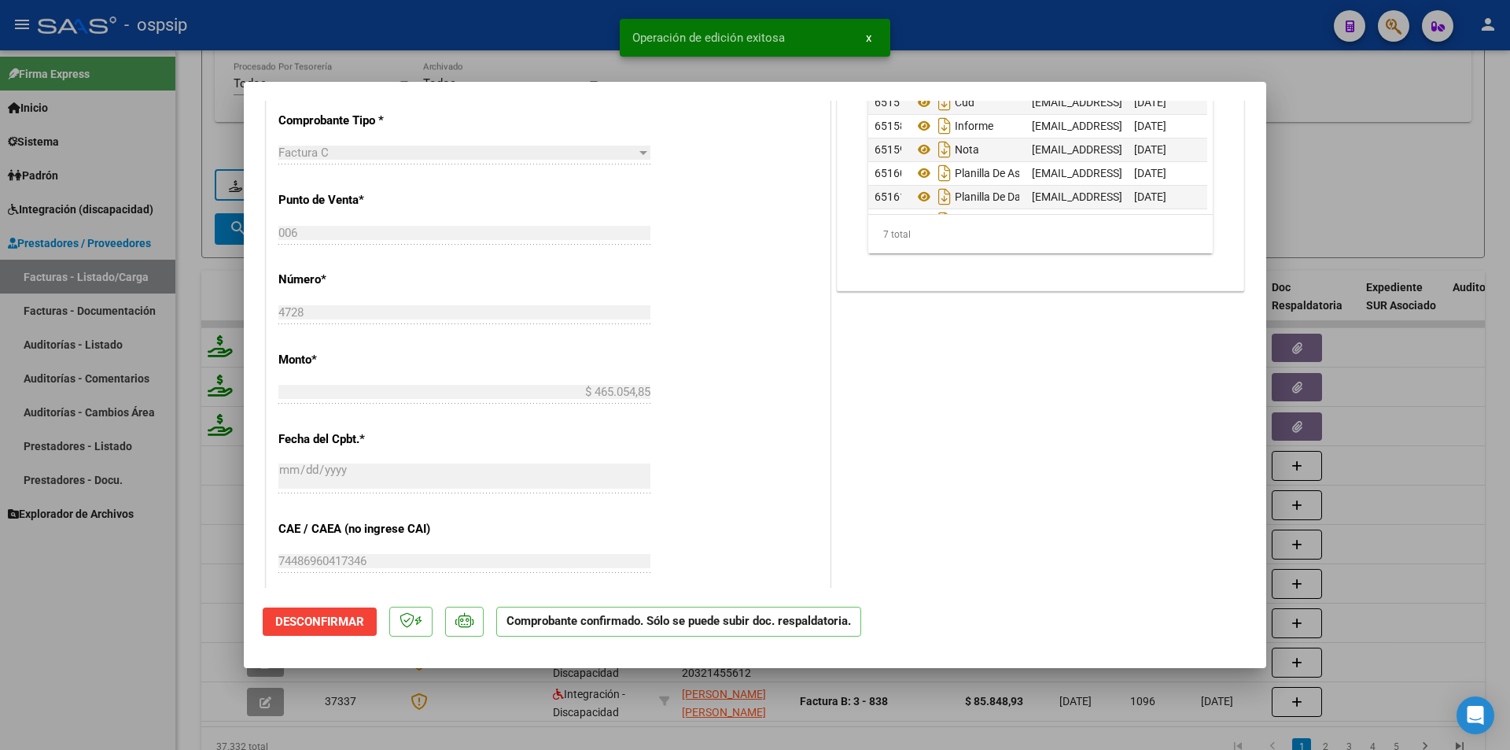
click at [160, 636] on div at bounding box center [755, 375] width 1510 height 750
type input "$ 0,00"
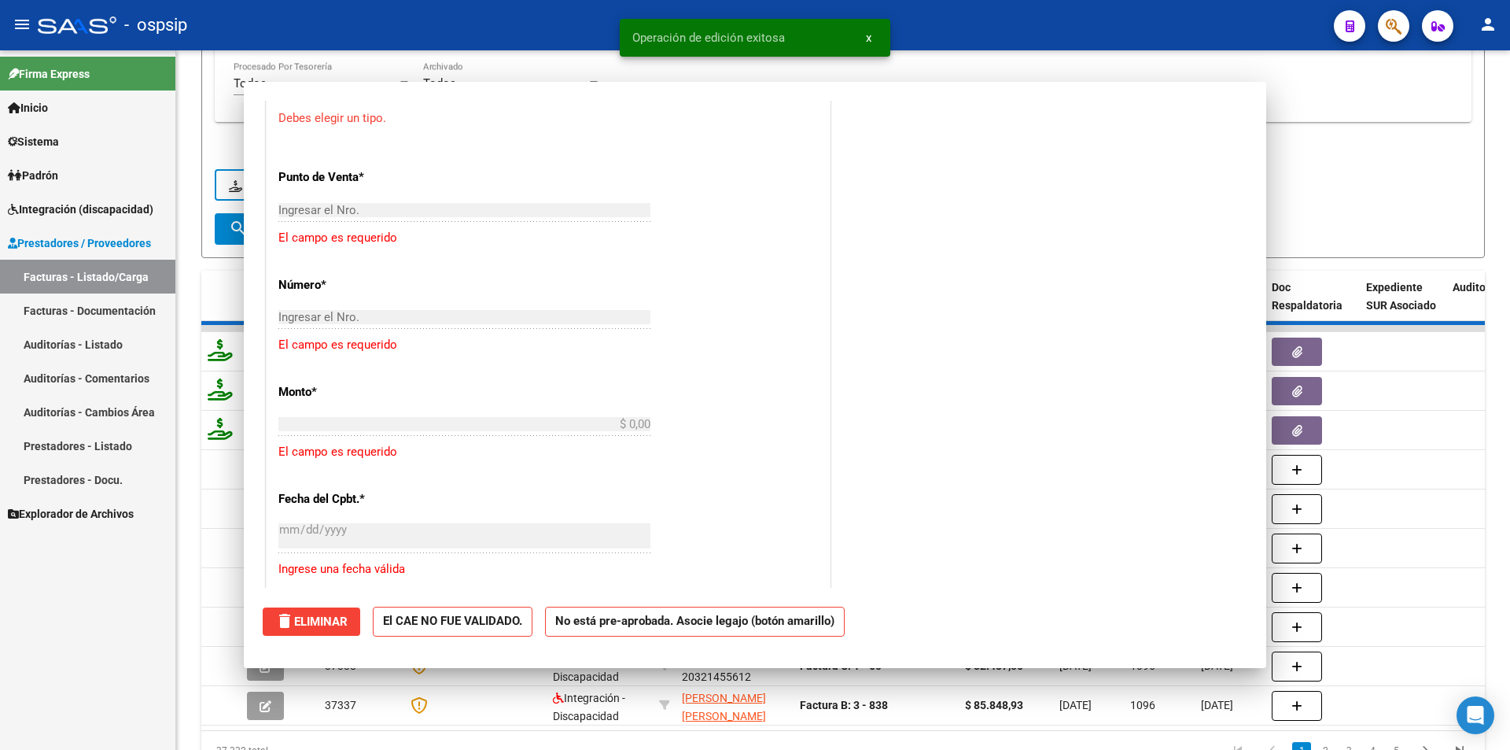
scroll to position [0, 0]
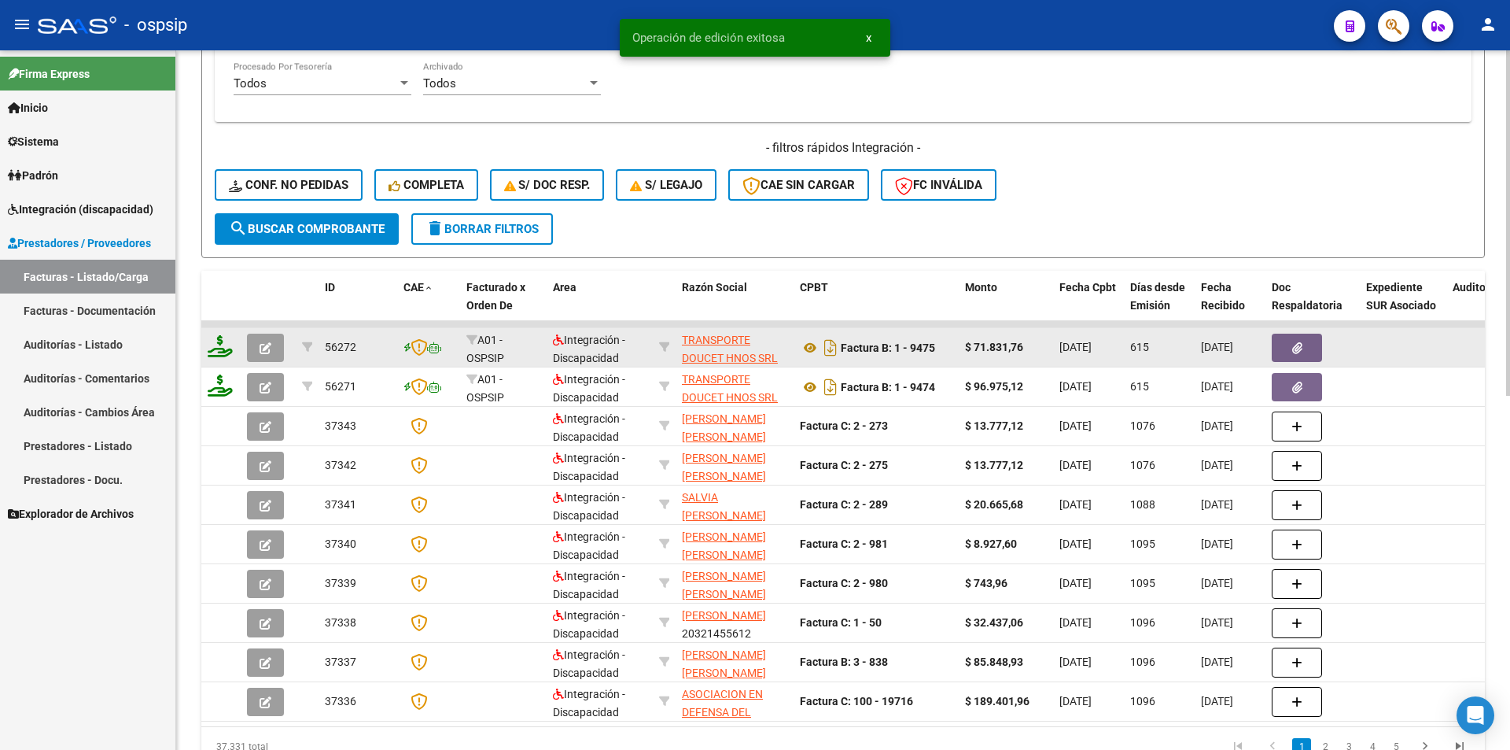
click at [274, 345] on button "button" at bounding box center [265, 348] width 37 height 28
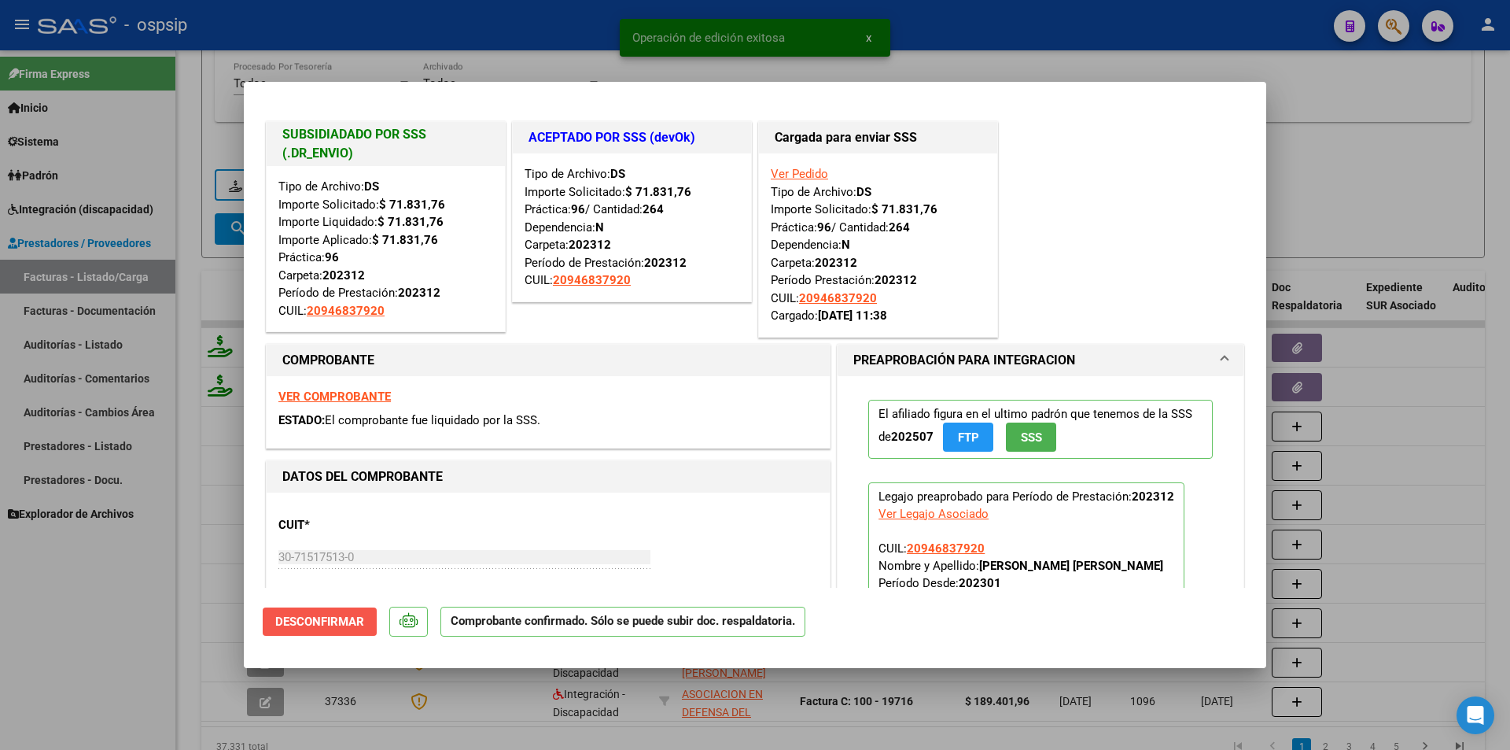
click at [344, 616] on span "Desconfirmar" at bounding box center [319, 621] width 89 height 14
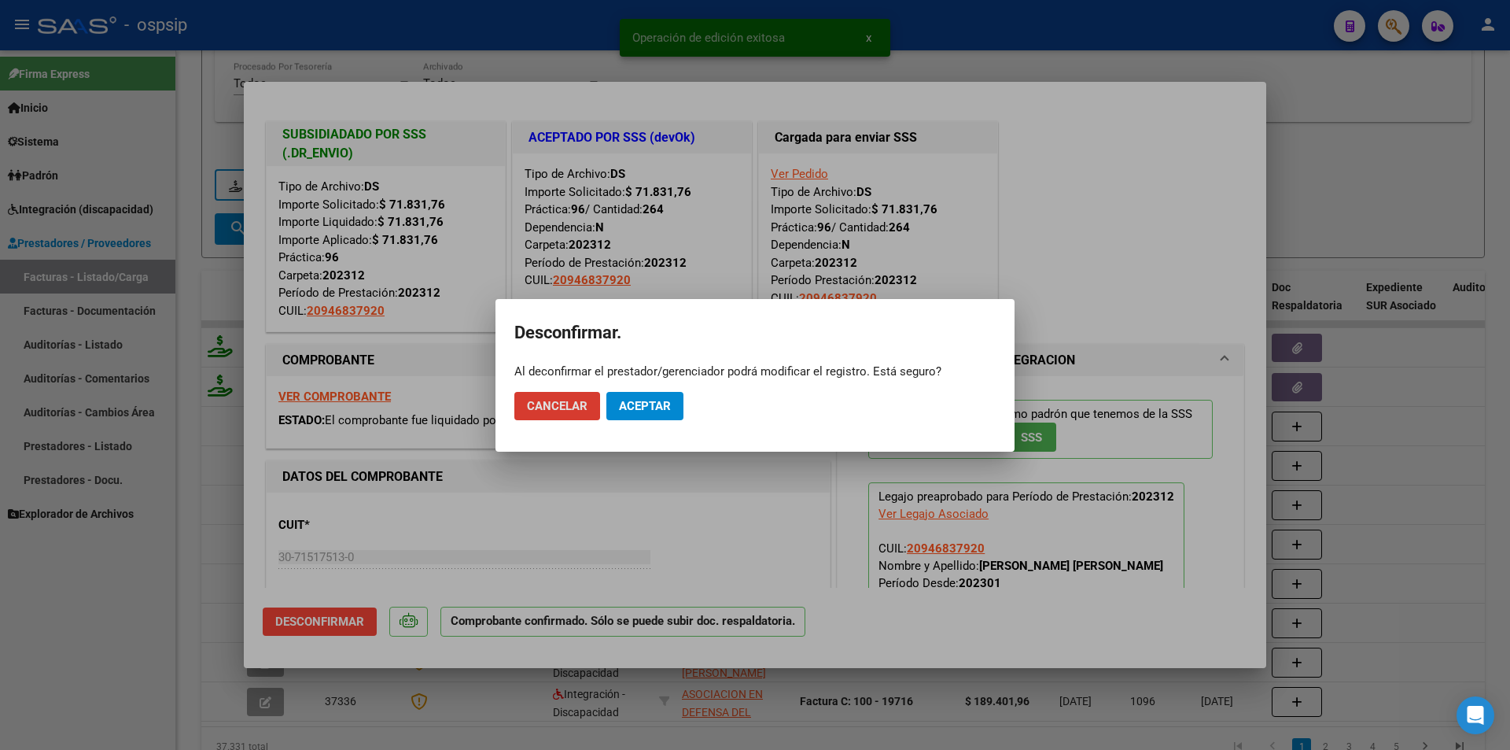
click at [639, 393] on button "Aceptar" at bounding box center [644, 406] width 77 height 28
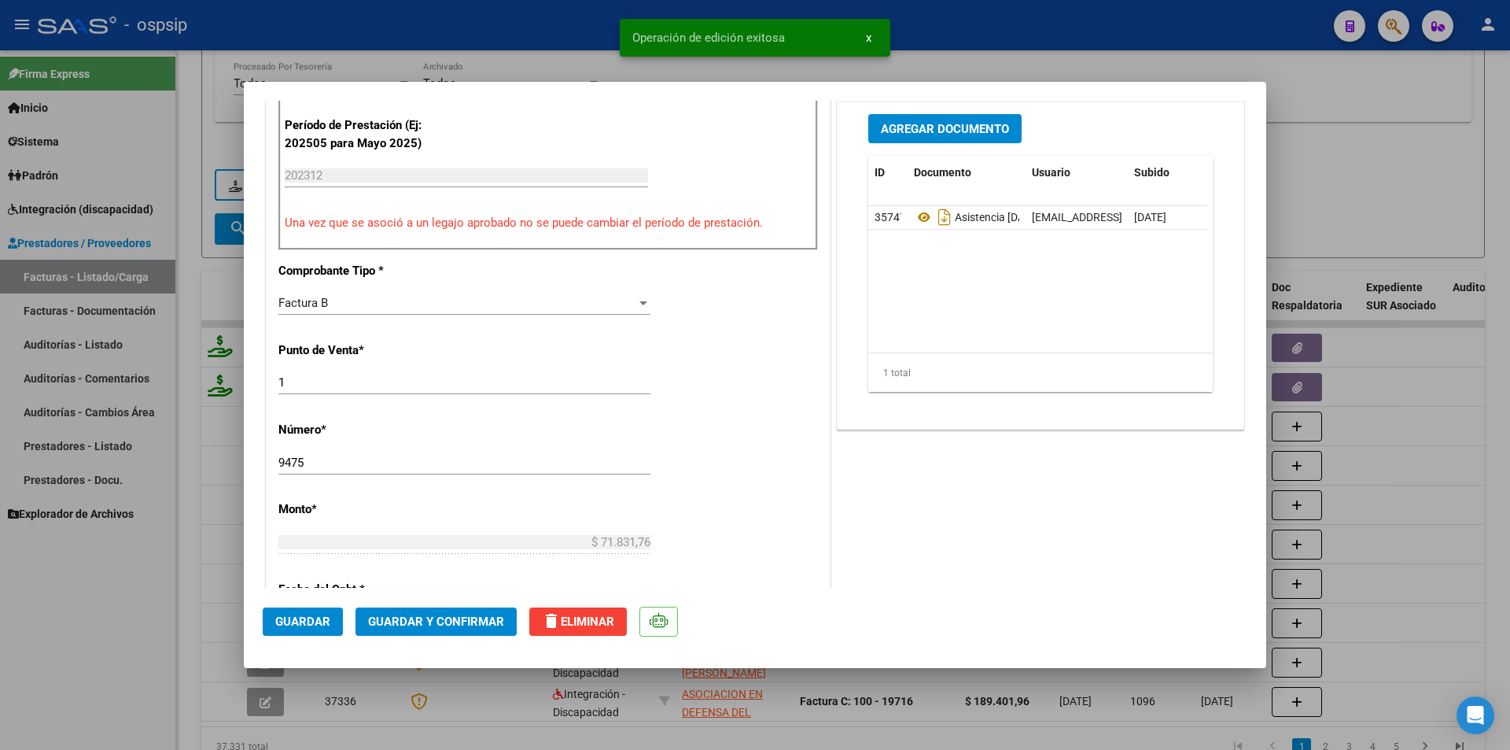
scroll to position [787, 0]
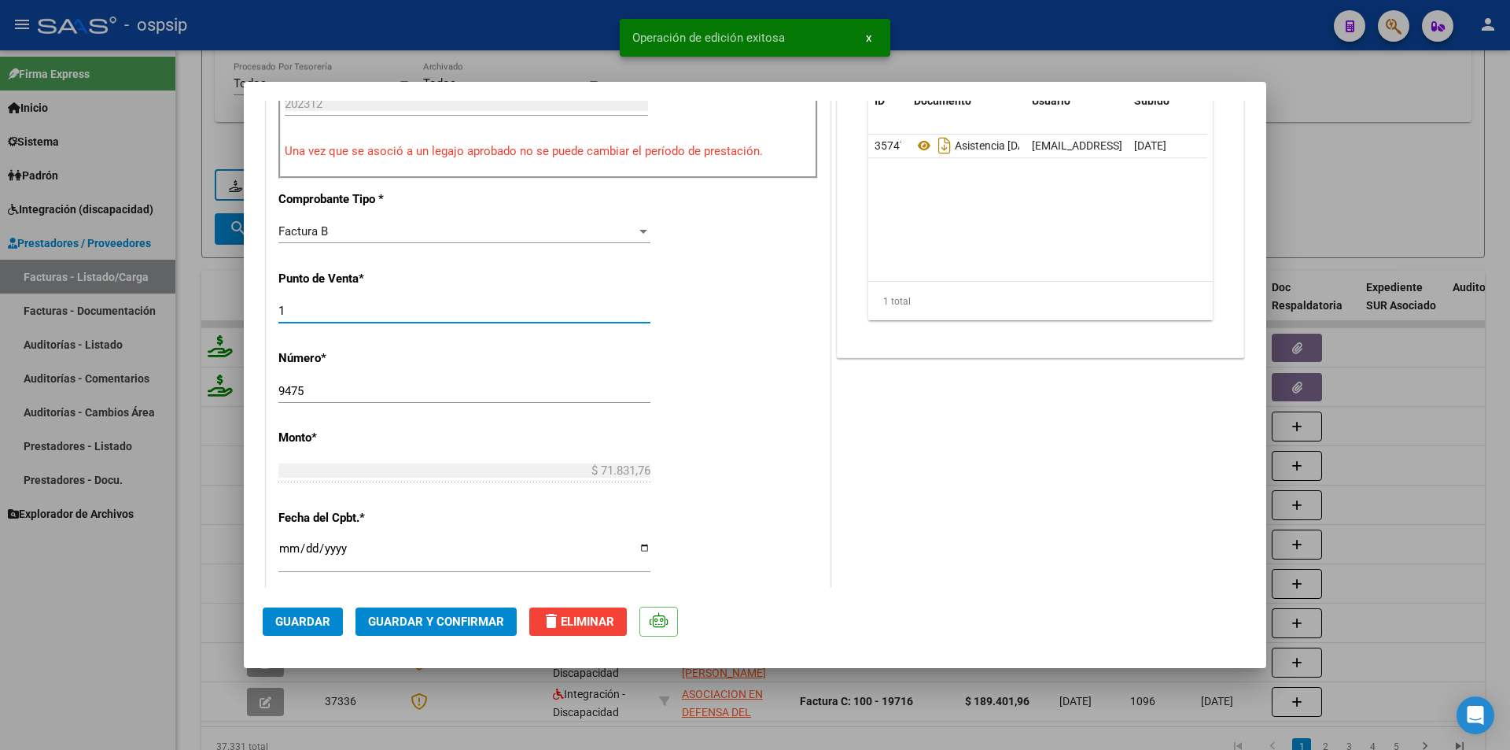
click at [278, 310] on input "1" at bounding box center [464, 311] width 372 height 14
type input "001"
click at [321, 626] on span "Guardar" at bounding box center [302, 621] width 55 height 14
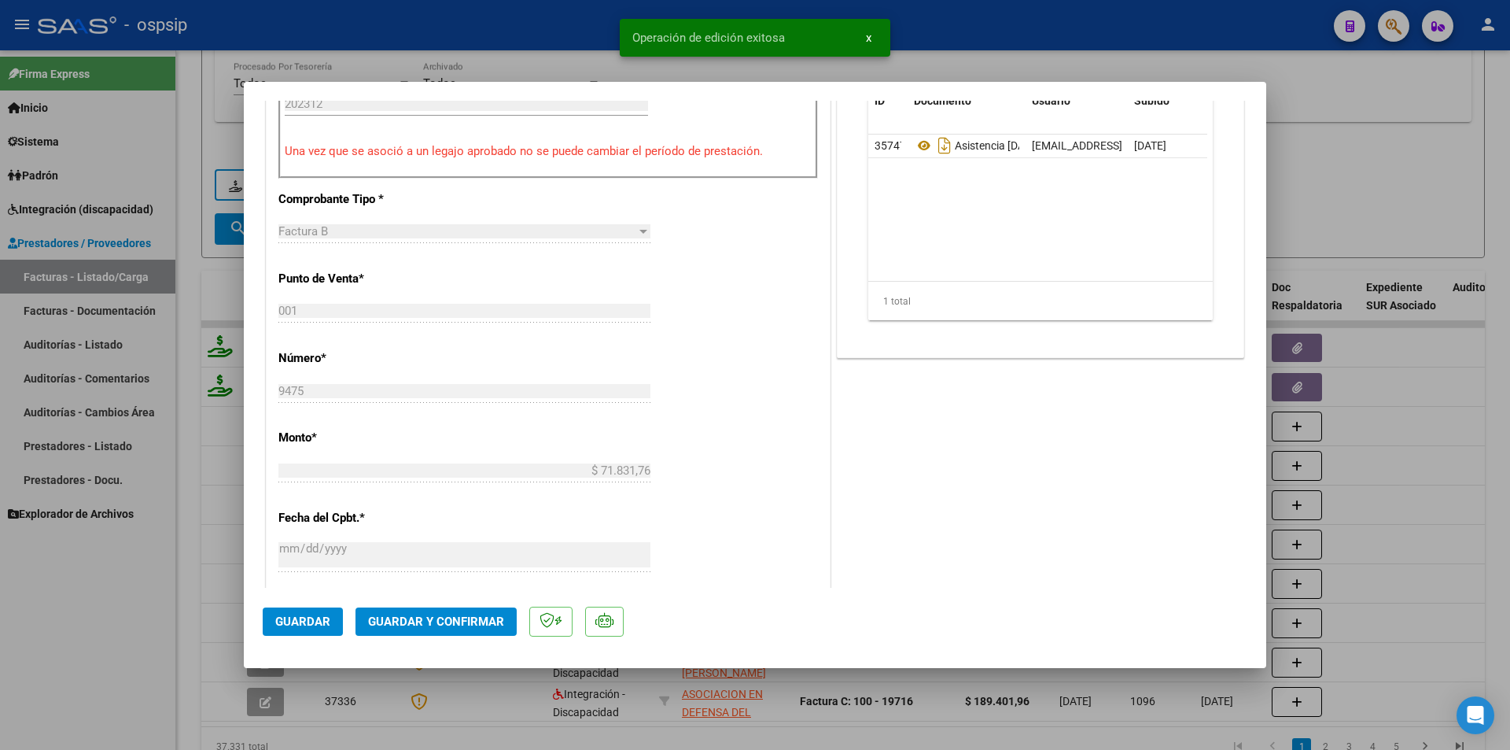
click at [433, 625] on span "Guardar y Confirmar" at bounding box center [436, 621] width 136 height 14
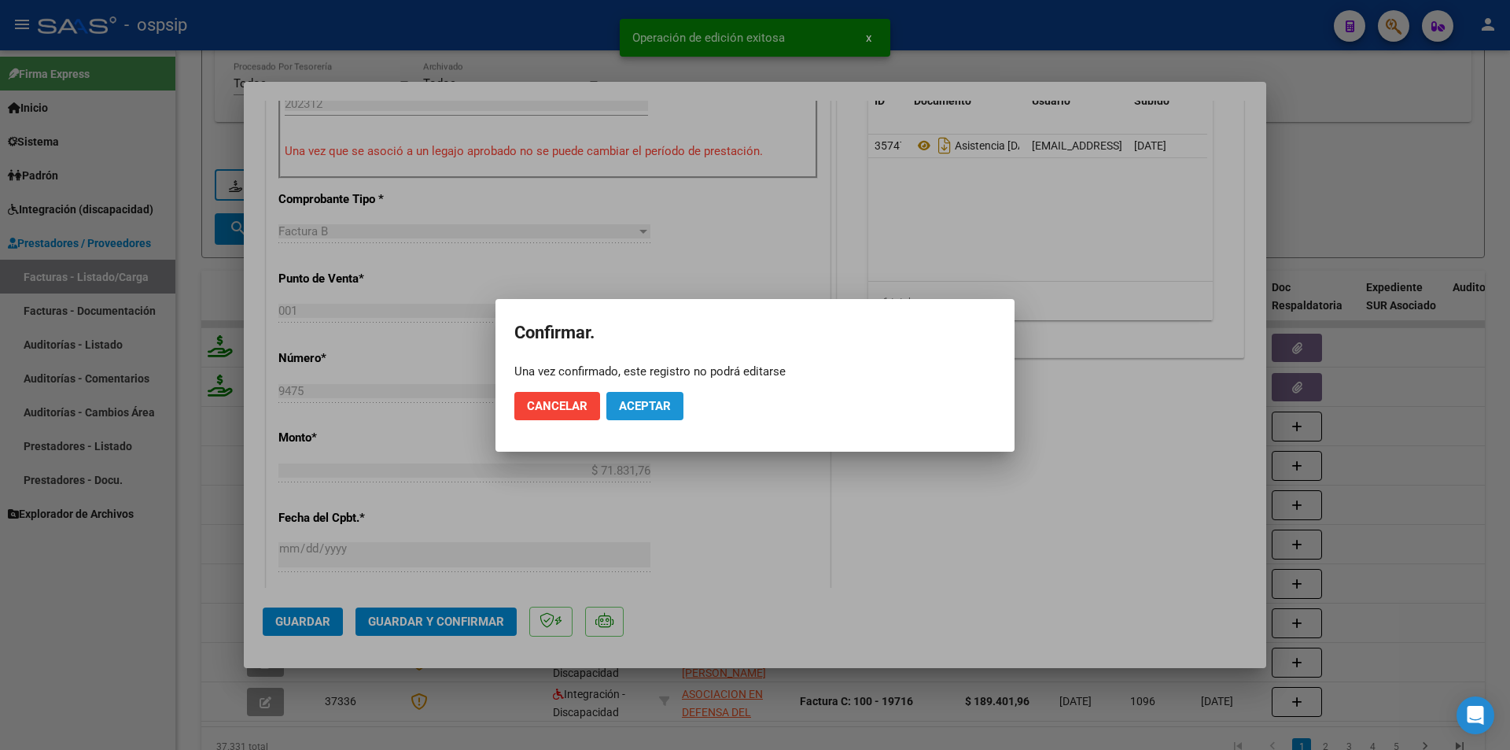
click at [665, 413] on button "Aceptar" at bounding box center [644, 406] width 77 height 28
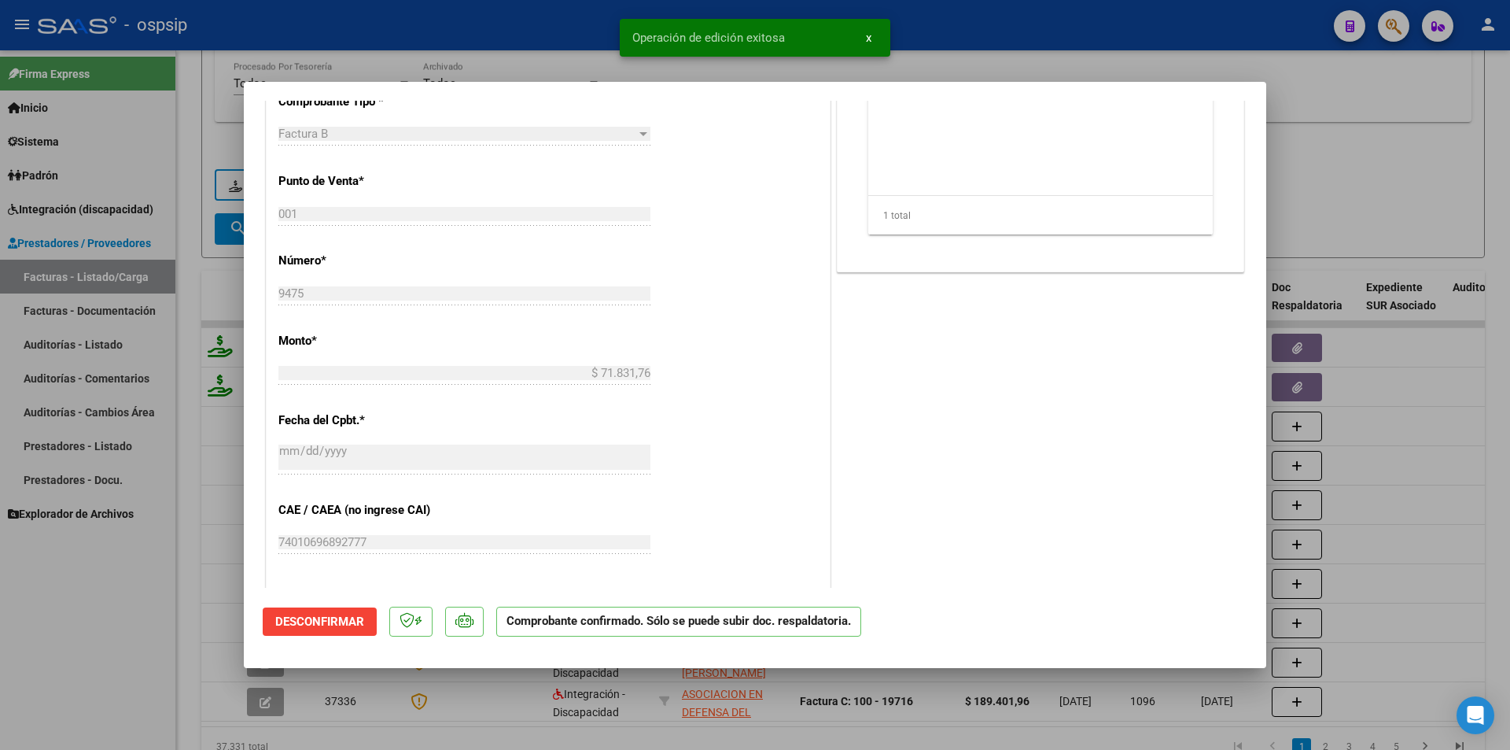
click at [85, 628] on div at bounding box center [755, 375] width 1510 height 750
type input "$ 0,00"
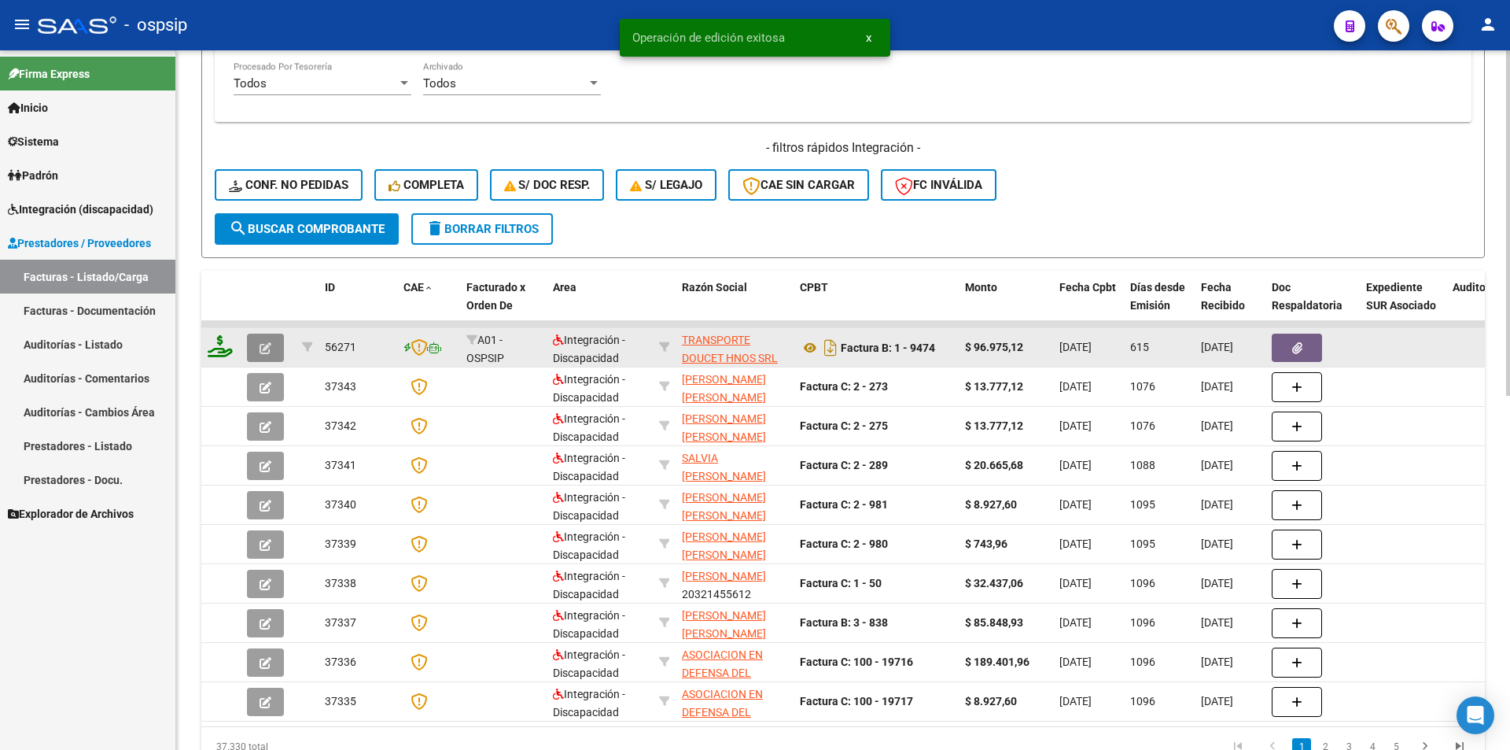
click at [257, 348] on button "button" at bounding box center [265, 348] width 37 height 28
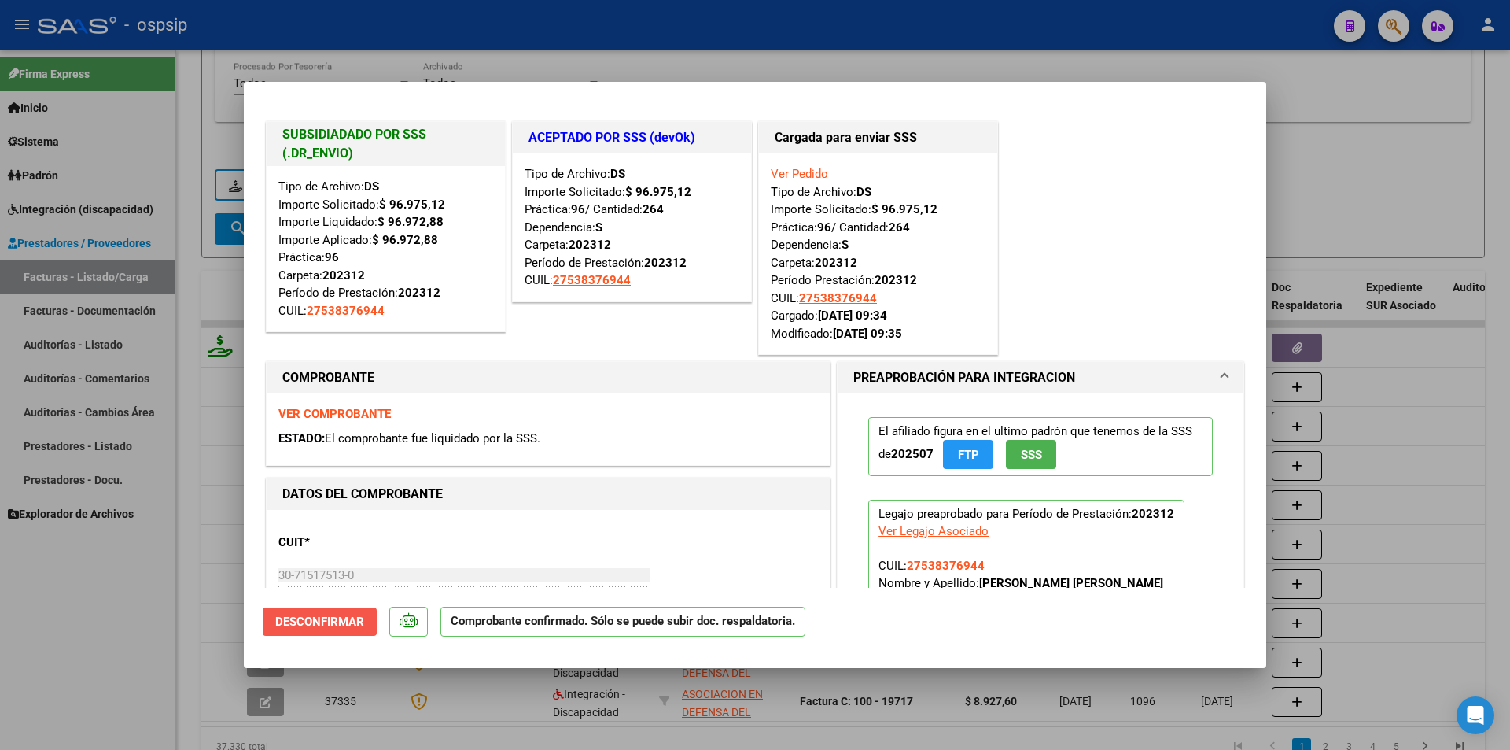
click at [348, 628] on span "Desconfirmar" at bounding box center [319, 621] width 89 height 14
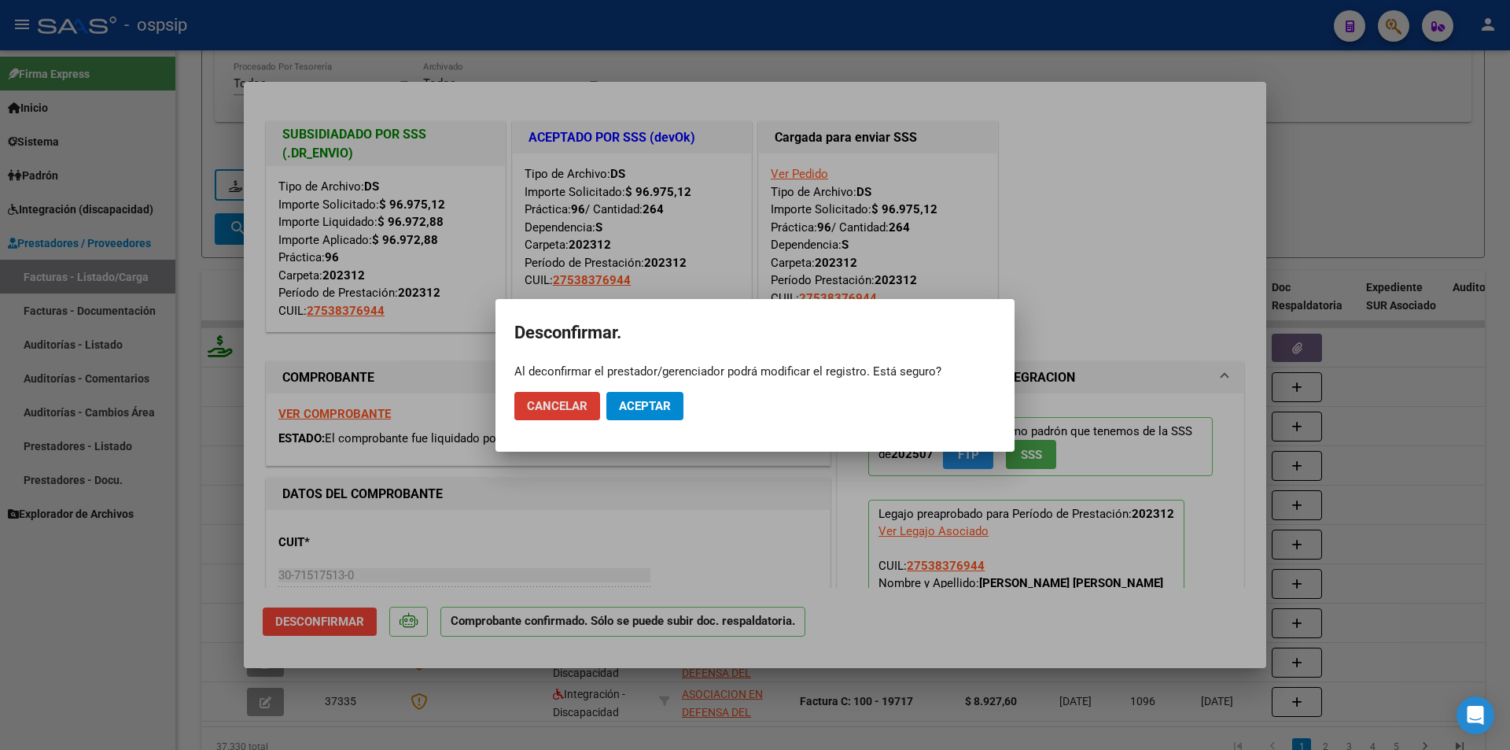
click at [633, 404] on span "Aceptar" at bounding box center [645, 406] width 52 height 14
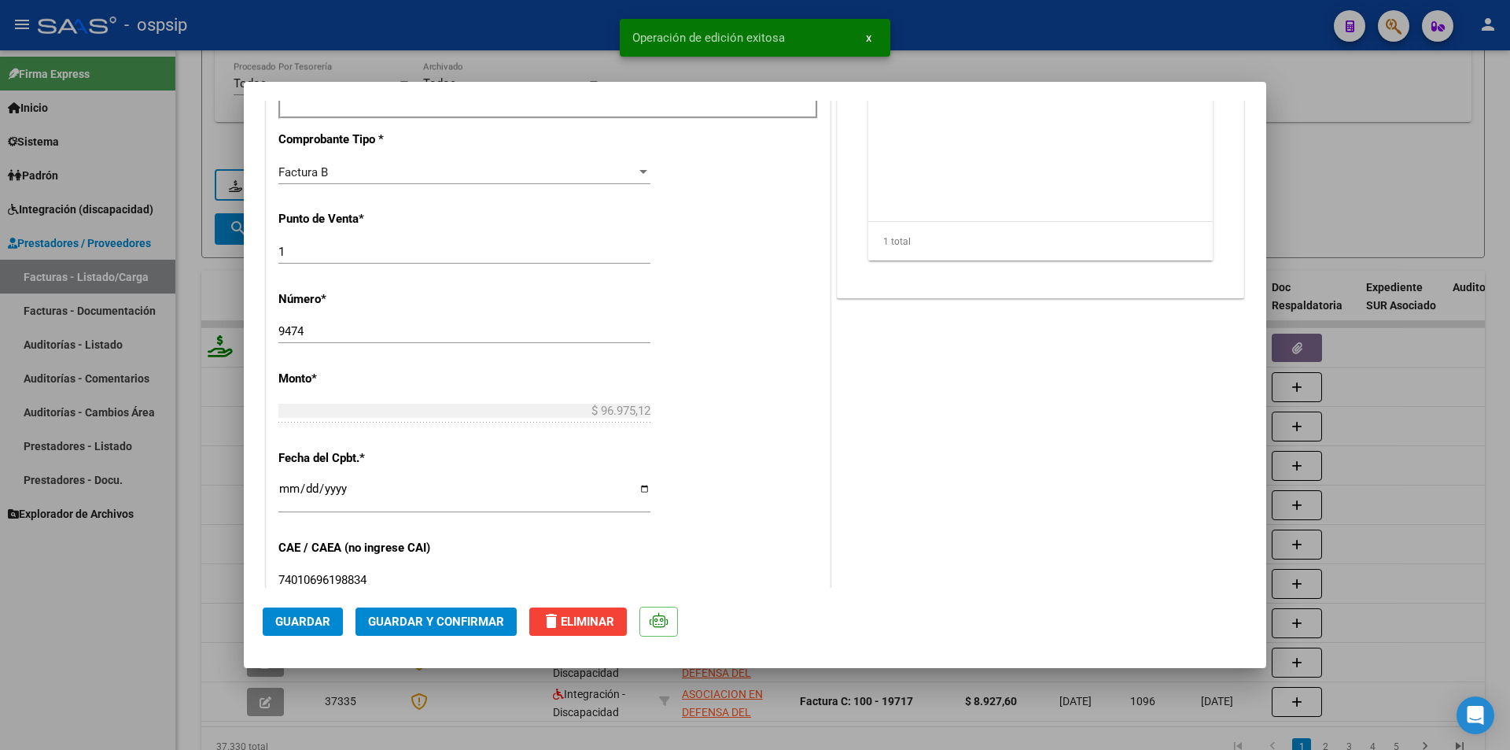
scroll to position [865, 0]
click at [278, 245] on input "1" at bounding box center [464, 250] width 372 height 14
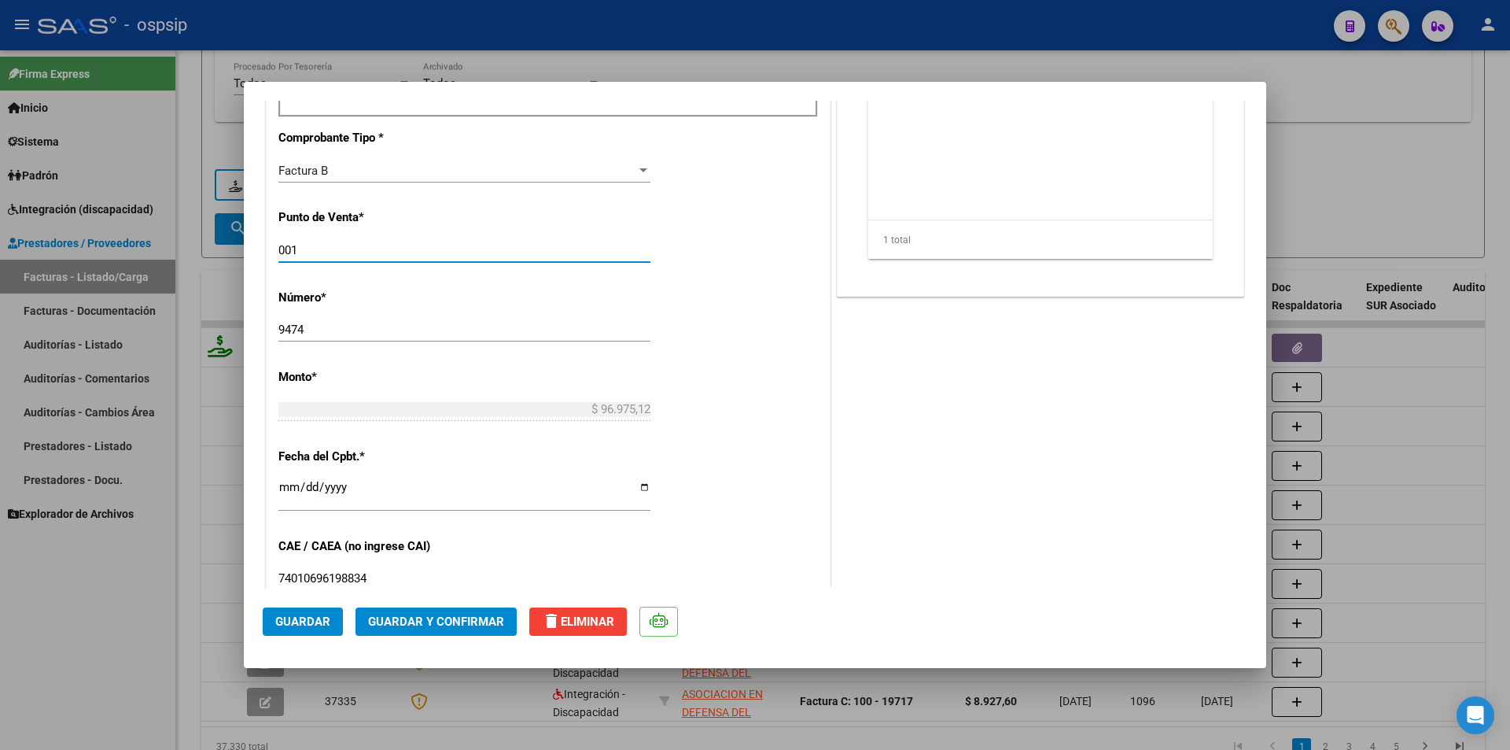
type input "001"
click at [298, 618] on span "Guardar" at bounding box center [302, 621] width 55 height 14
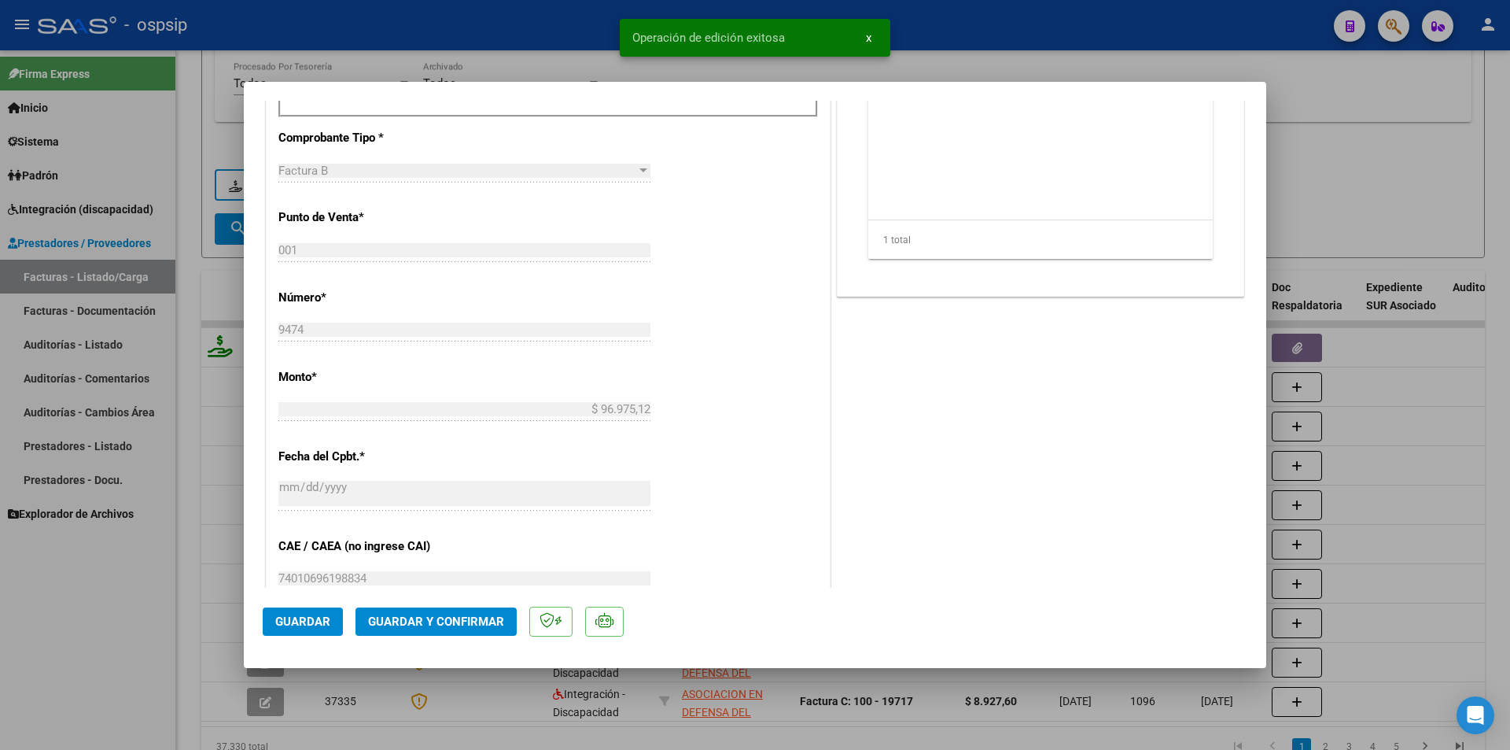
click at [422, 614] on span "Guardar y Confirmar" at bounding box center [436, 621] width 136 height 14
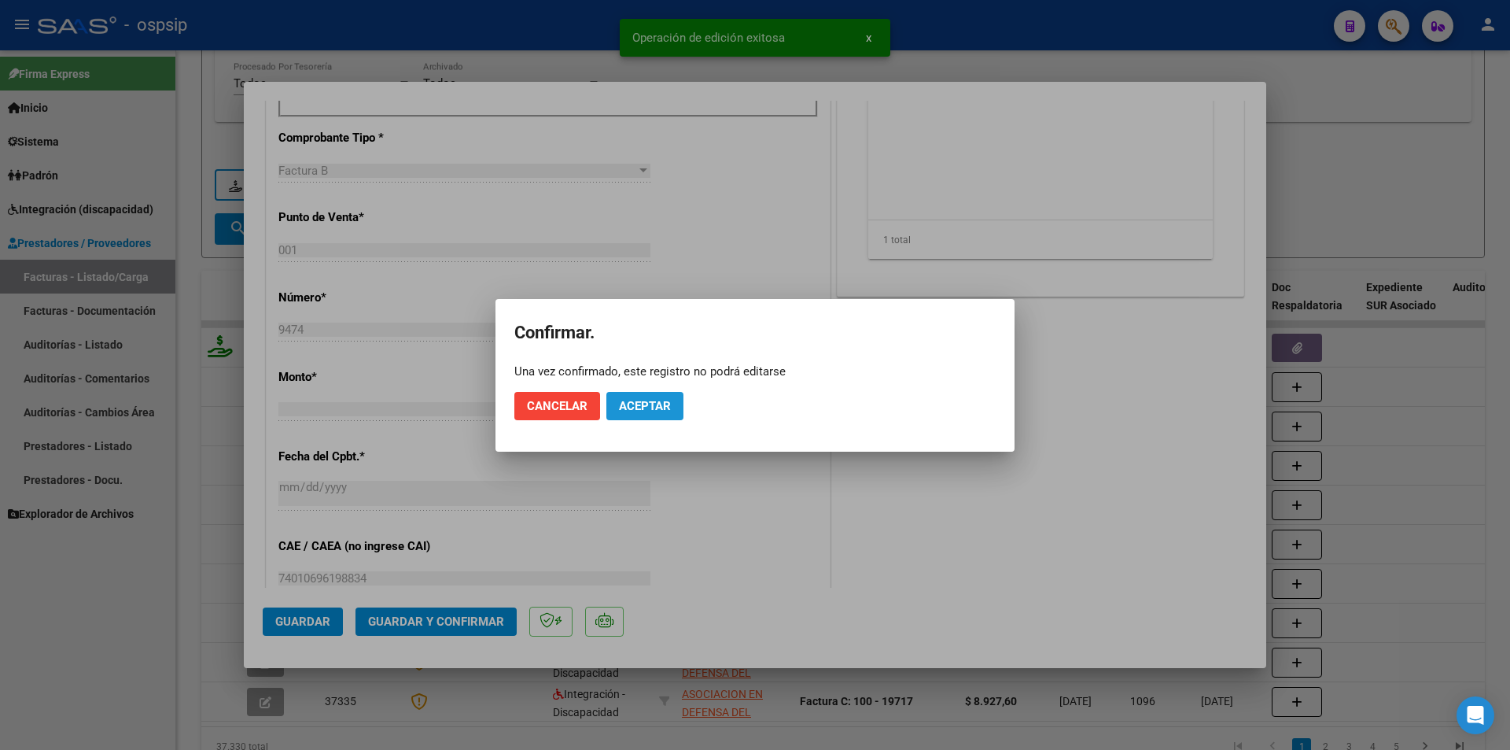
click at [644, 400] on span "Aceptar" at bounding box center [645, 406] width 52 height 14
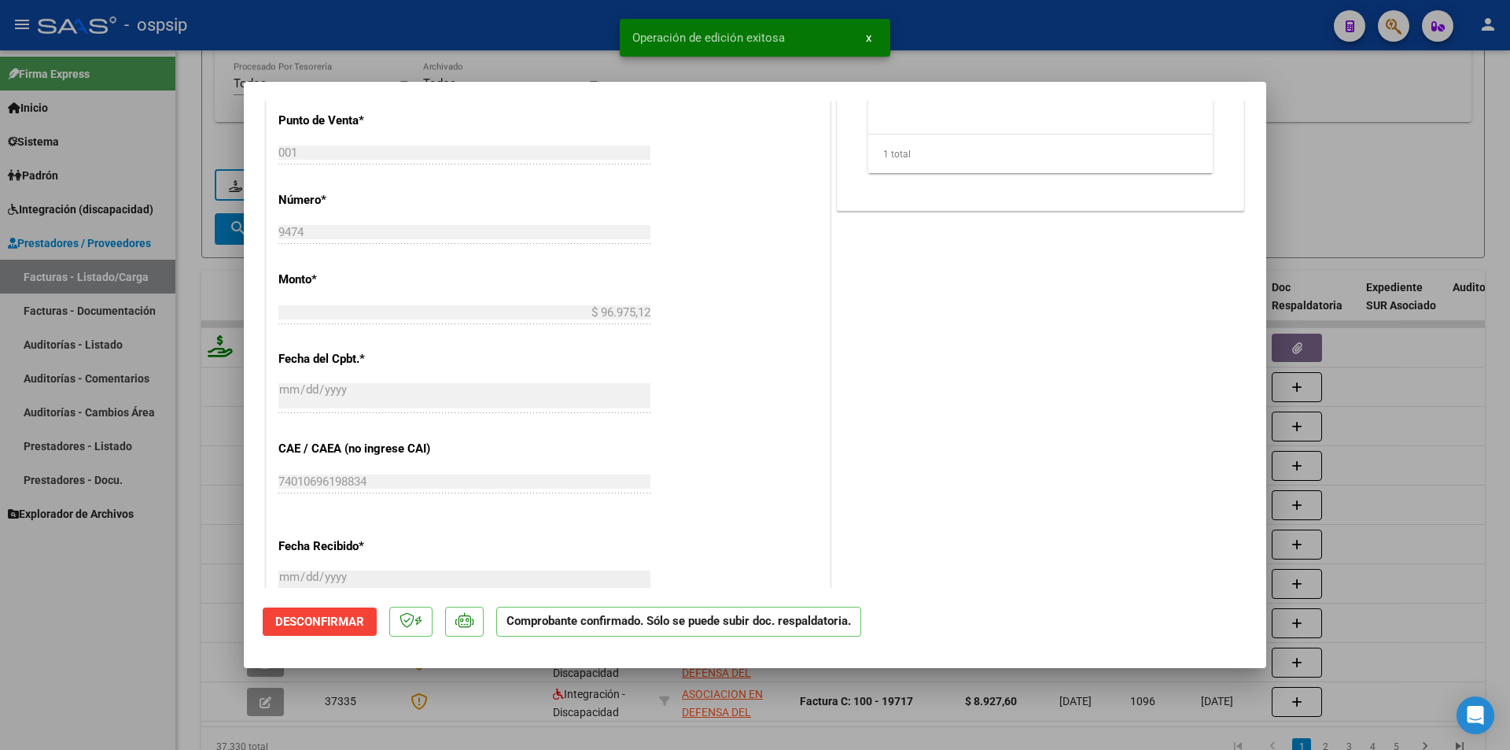
click at [104, 605] on div at bounding box center [755, 375] width 1510 height 750
type input "$ 0,00"
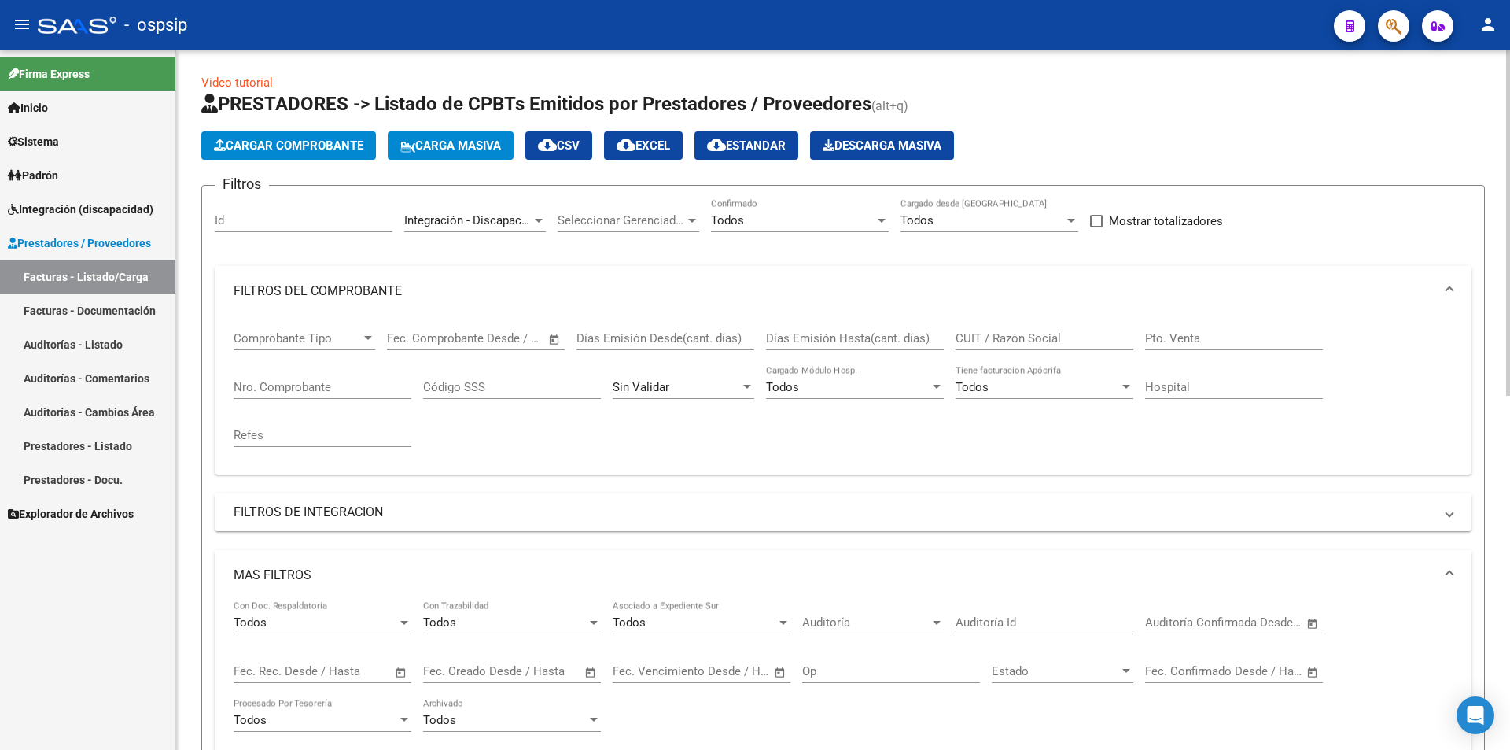
scroll to position [0, 0]
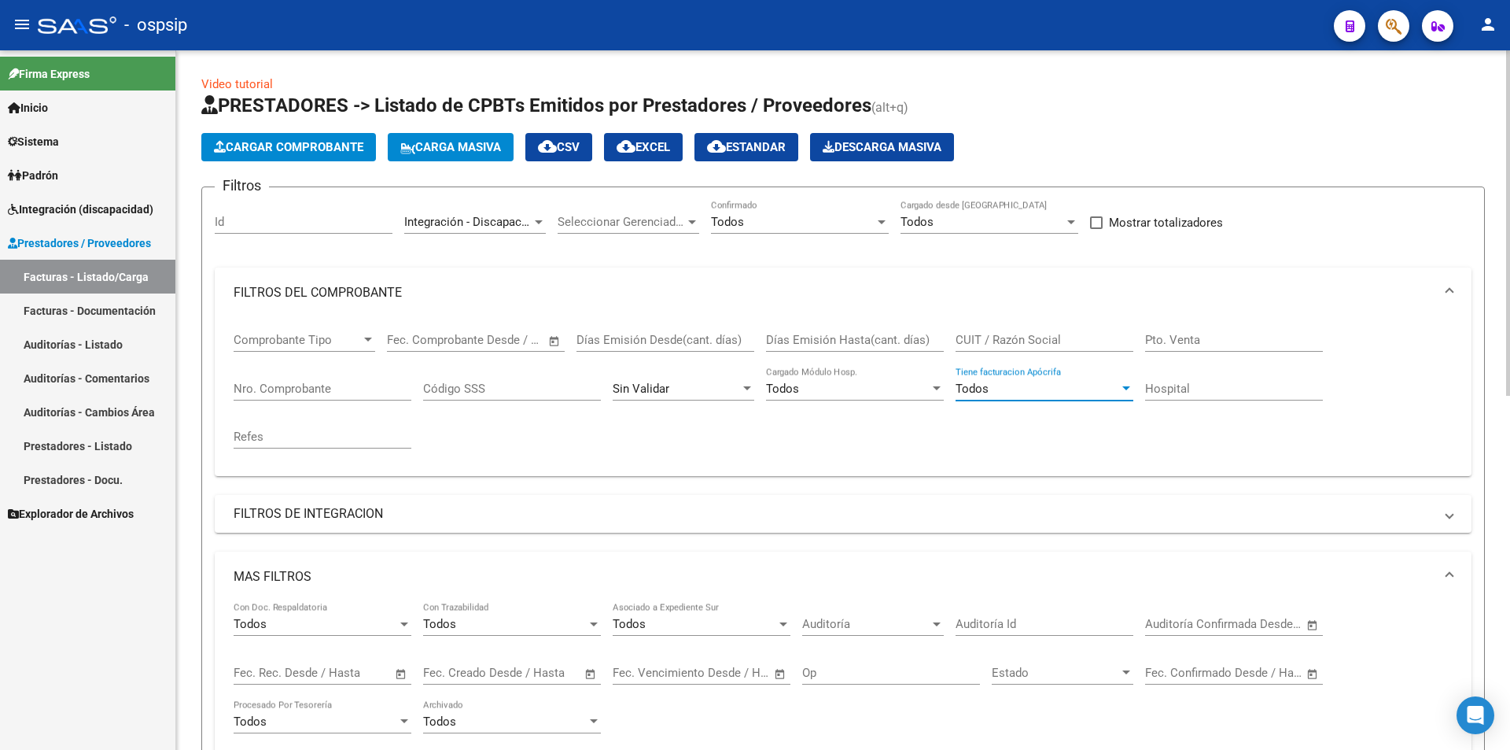
click at [1019, 385] on div "Todos" at bounding box center [1038, 388] width 164 height 14
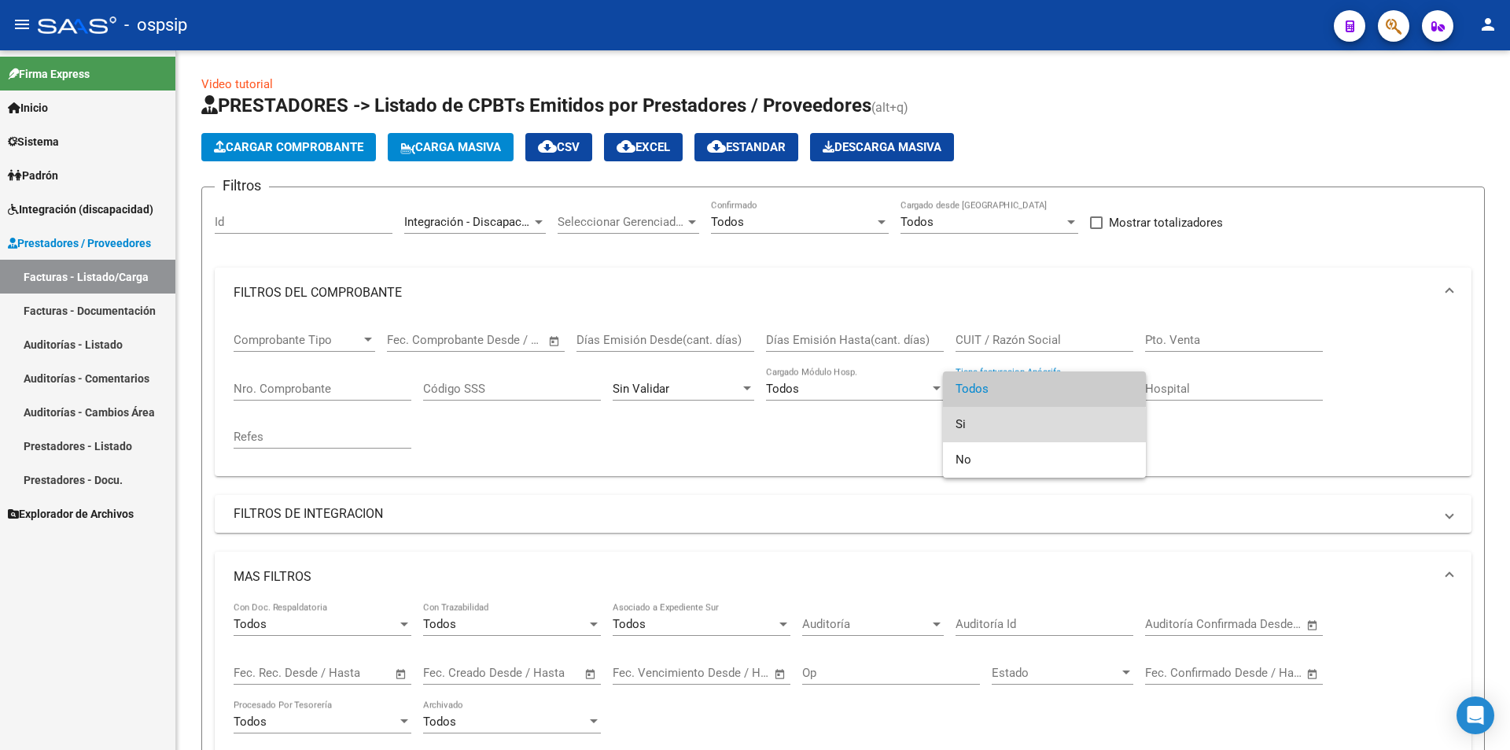
click at [972, 426] on span "Si" at bounding box center [1045, 424] width 178 height 35
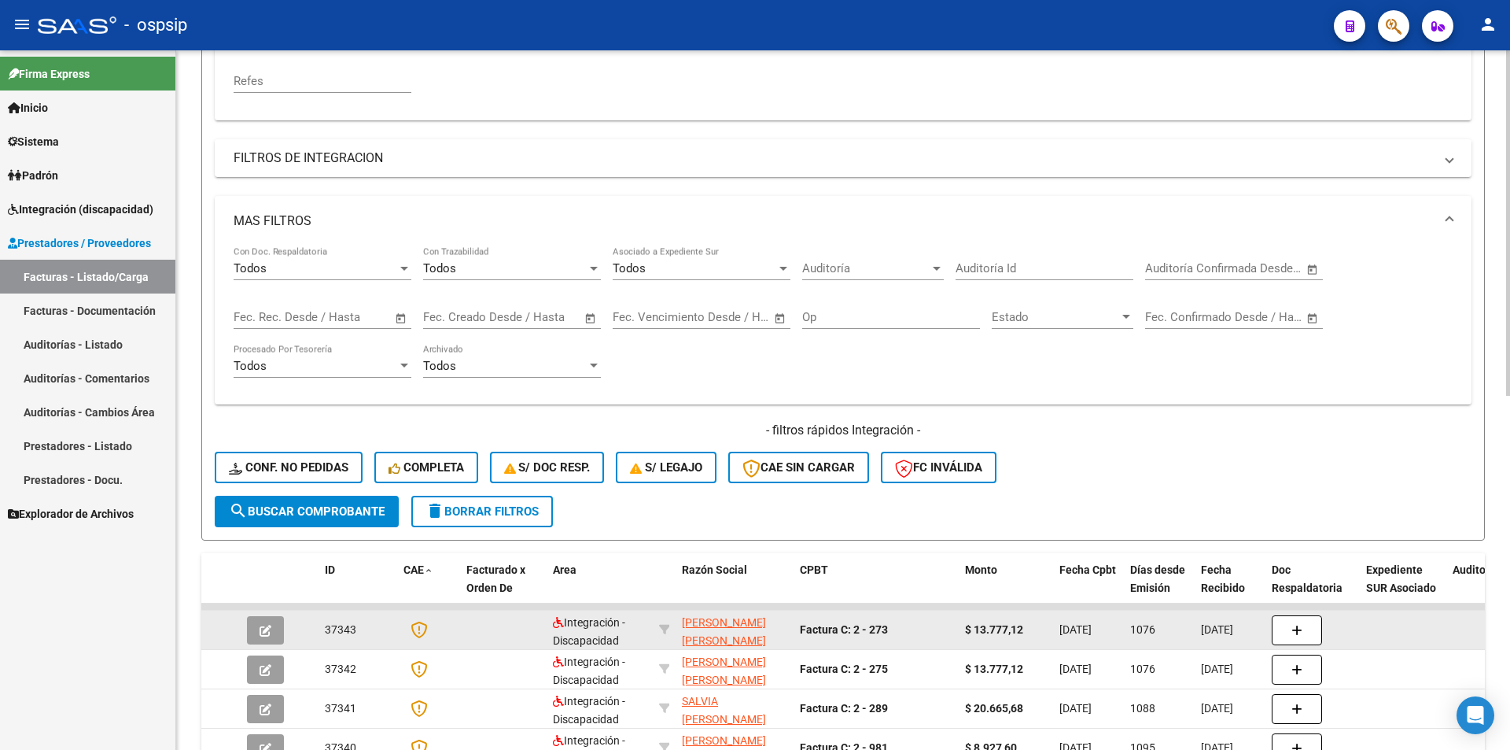
scroll to position [393, 0]
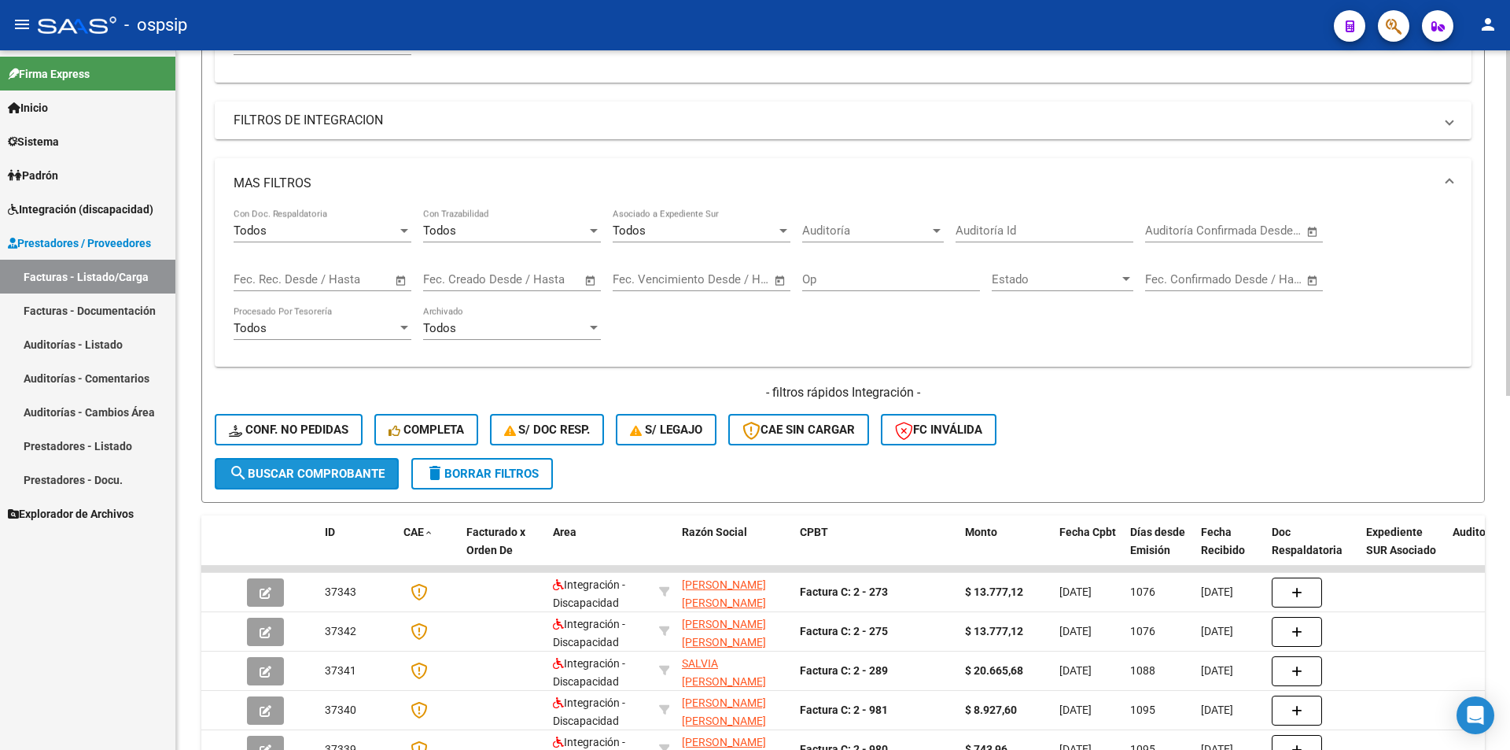
click at [339, 466] on span "search Buscar Comprobante" at bounding box center [307, 473] width 156 height 14
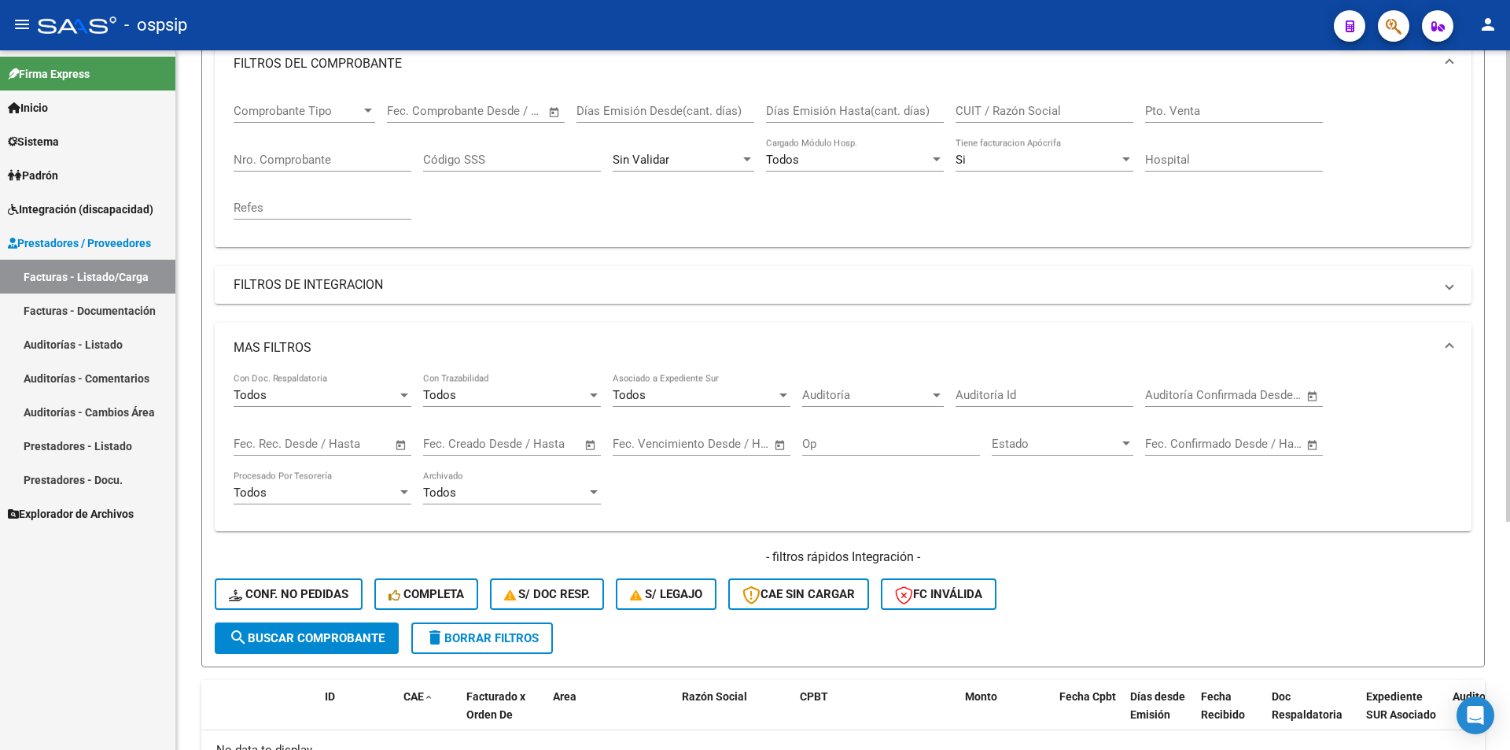
scroll to position [0, 0]
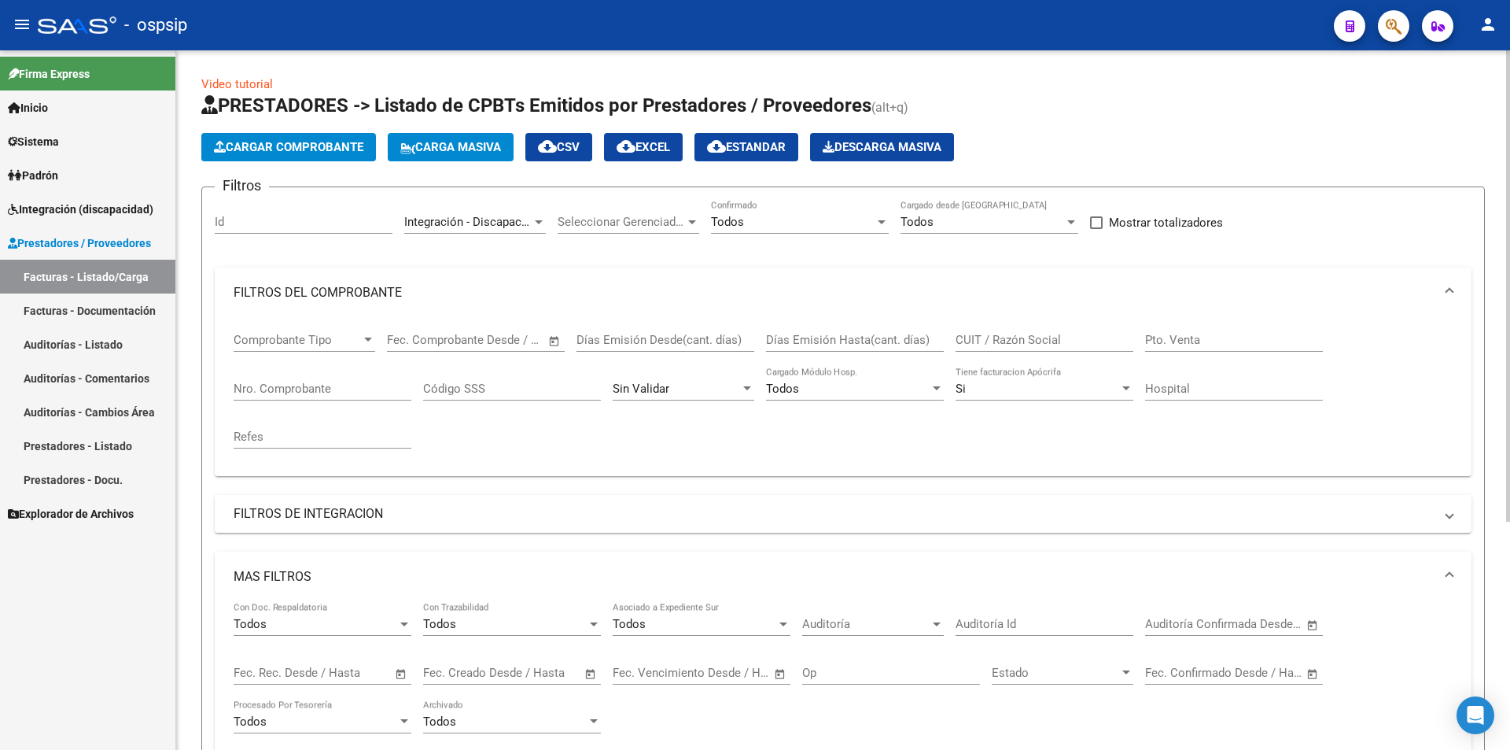
click at [507, 216] on span "Integración - Discapacidad" at bounding box center [473, 222] width 139 height 14
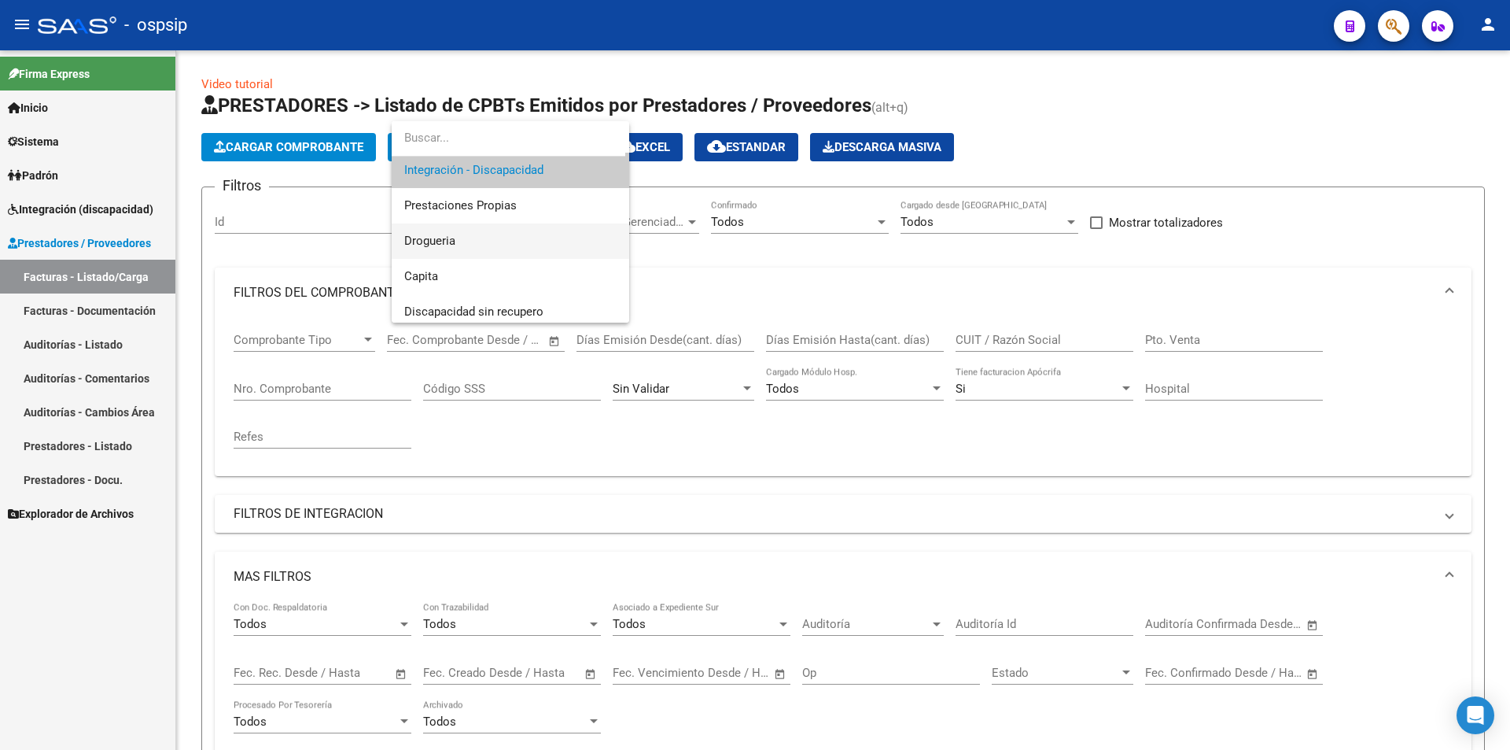
scroll to position [173, 0]
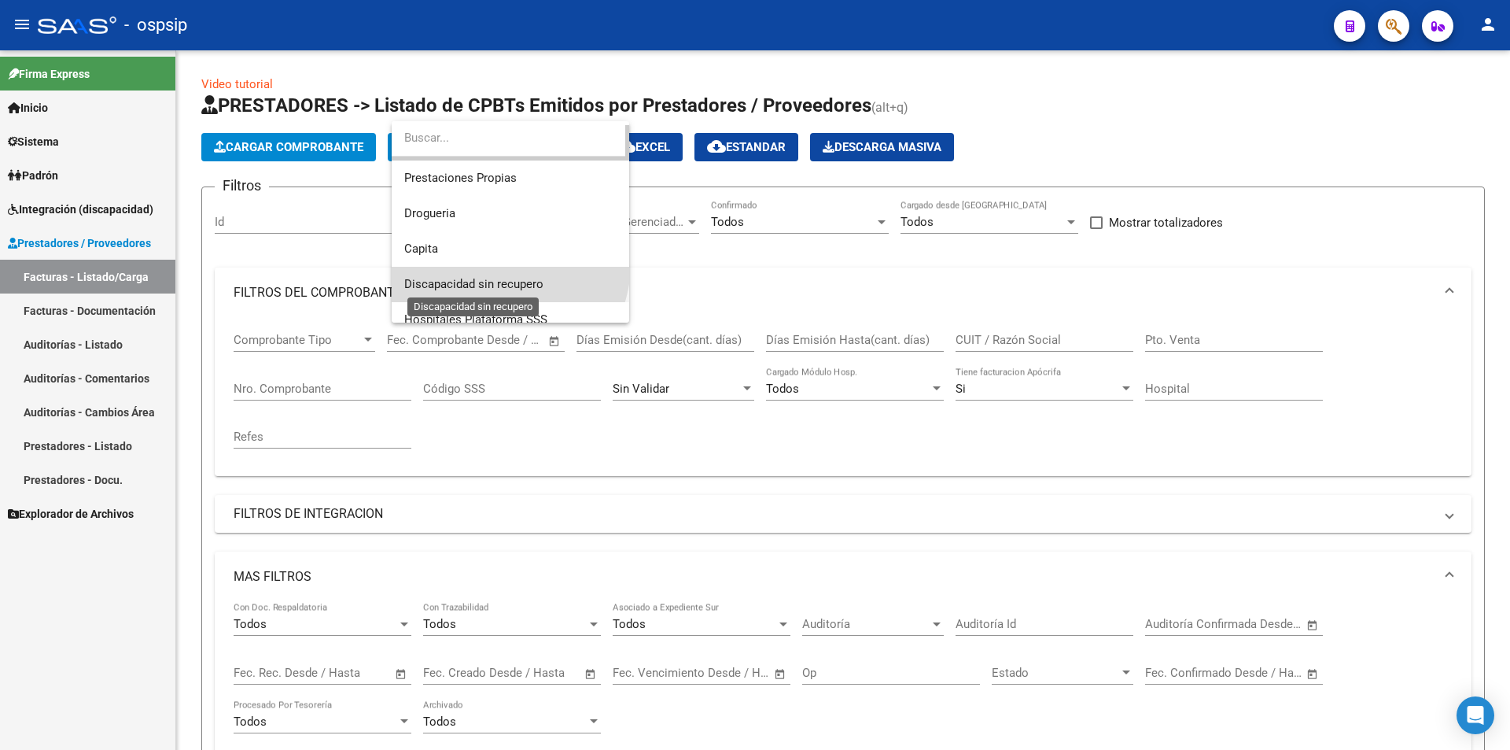
click at [467, 277] on span "Discapacidad sin recupero" at bounding box center [473, 284] width 139 height 14
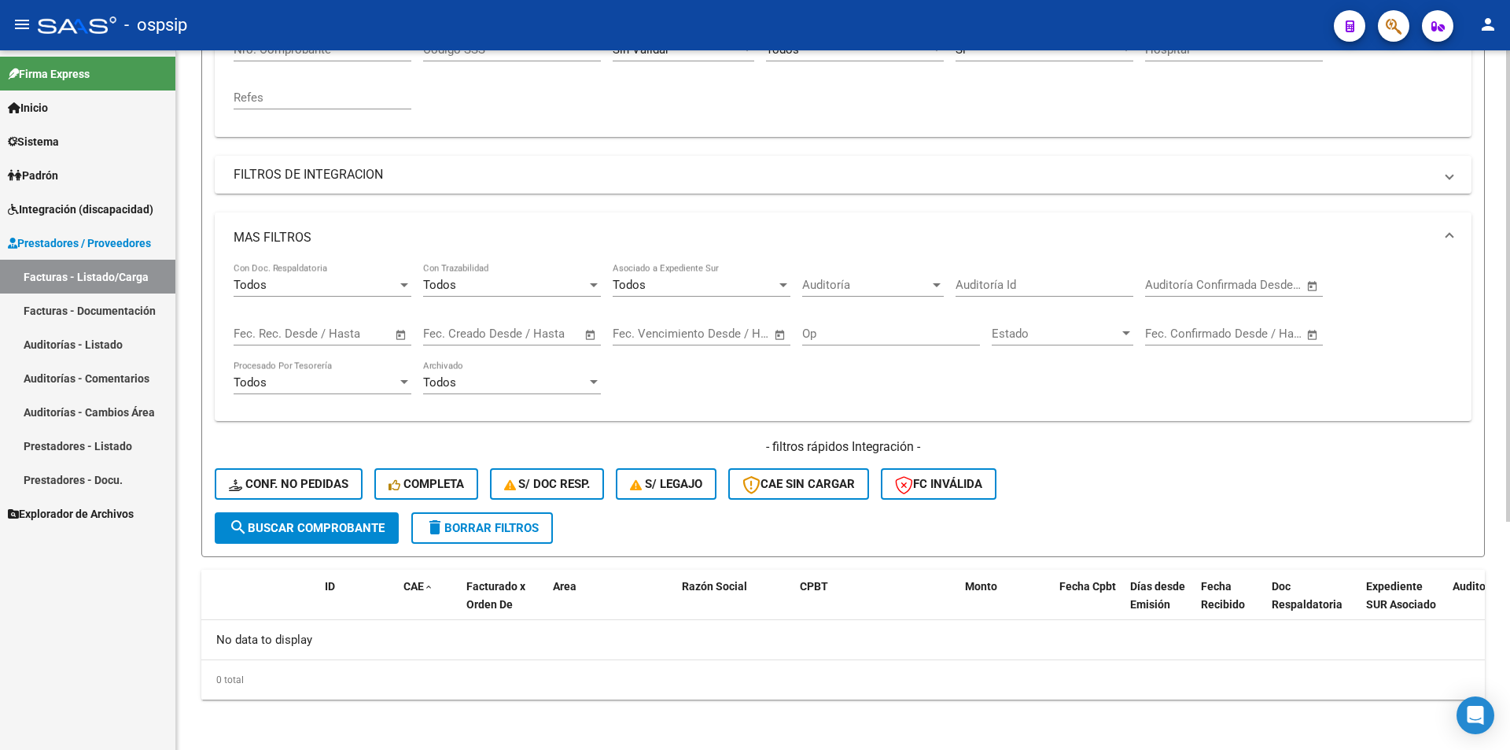
click at [365, 525] on span "search Buscar Comprobante" at bounding box center [307, 528] width 156 height 14
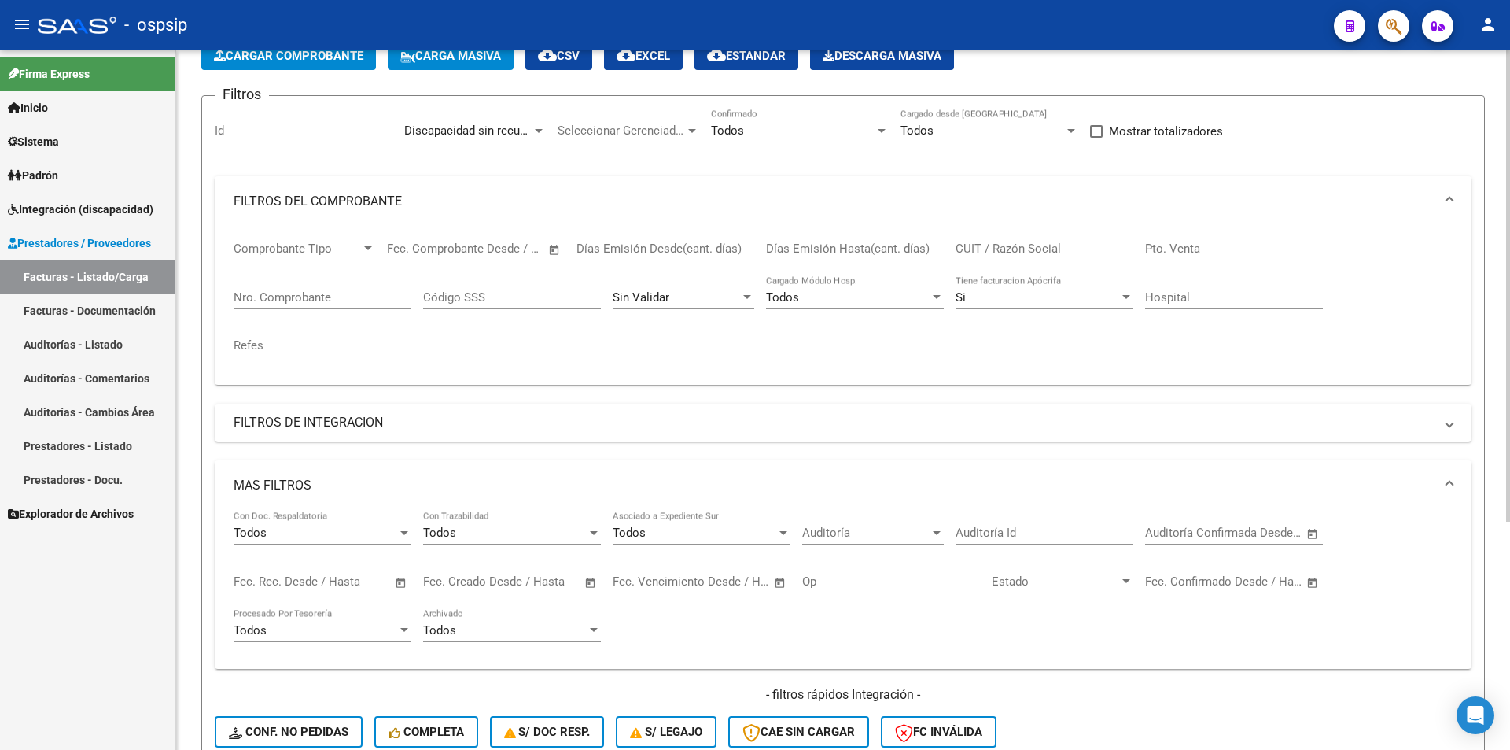
scroll to position [24, 0]
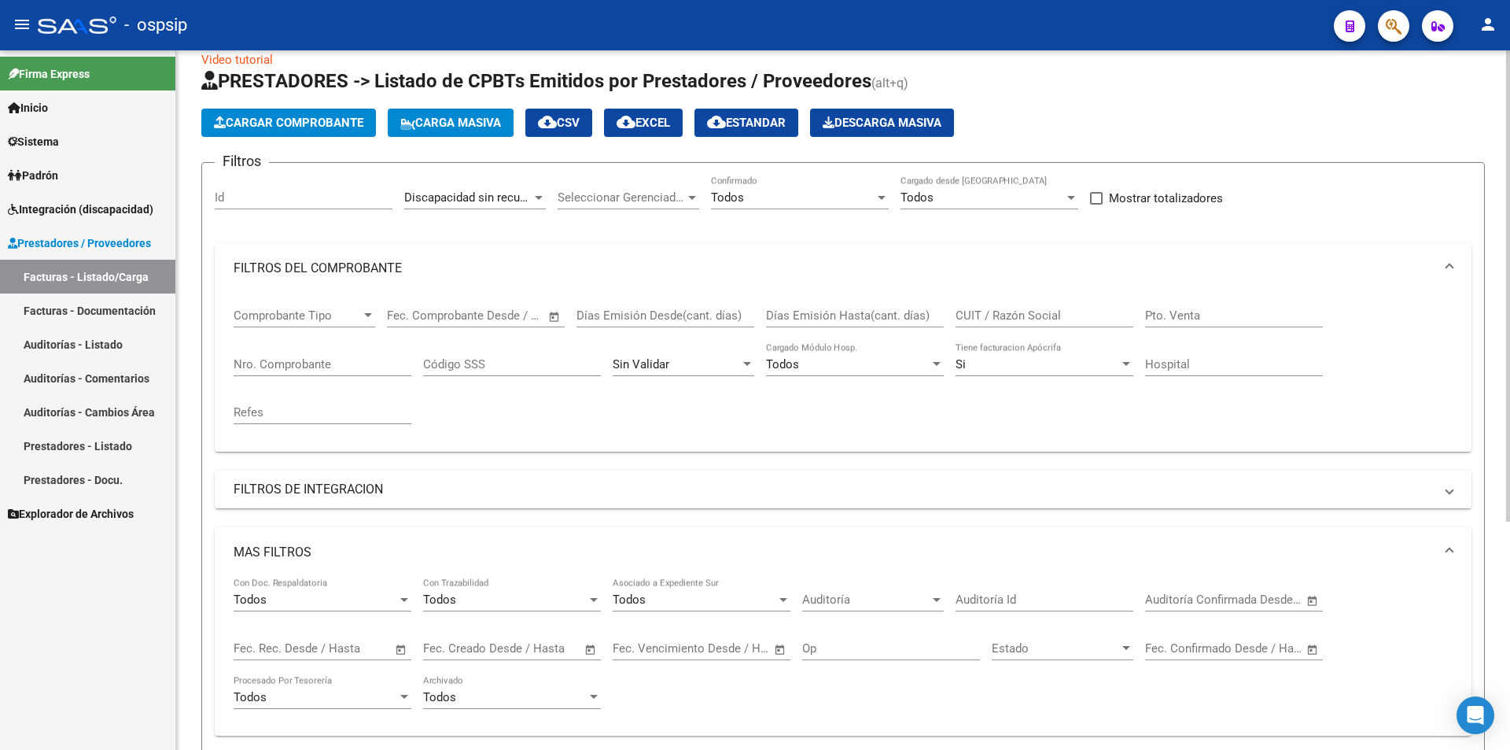
click at [621, 371] on div "Sin Validar CAE Válido" at bounding box center [684, 359] width 142 height 34
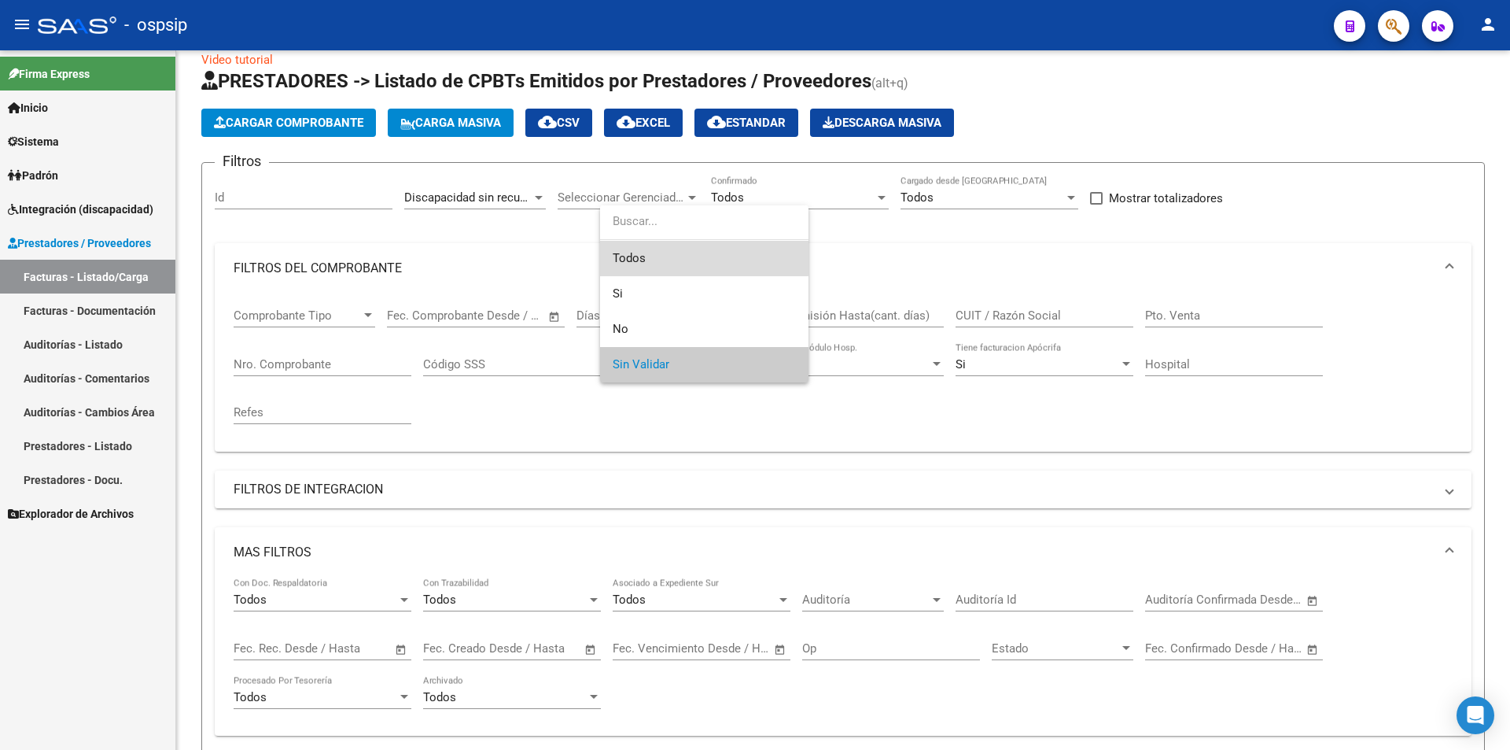
click at [628, 257] on span "Todos" at bounding box center [704, 258] width 183 height 35
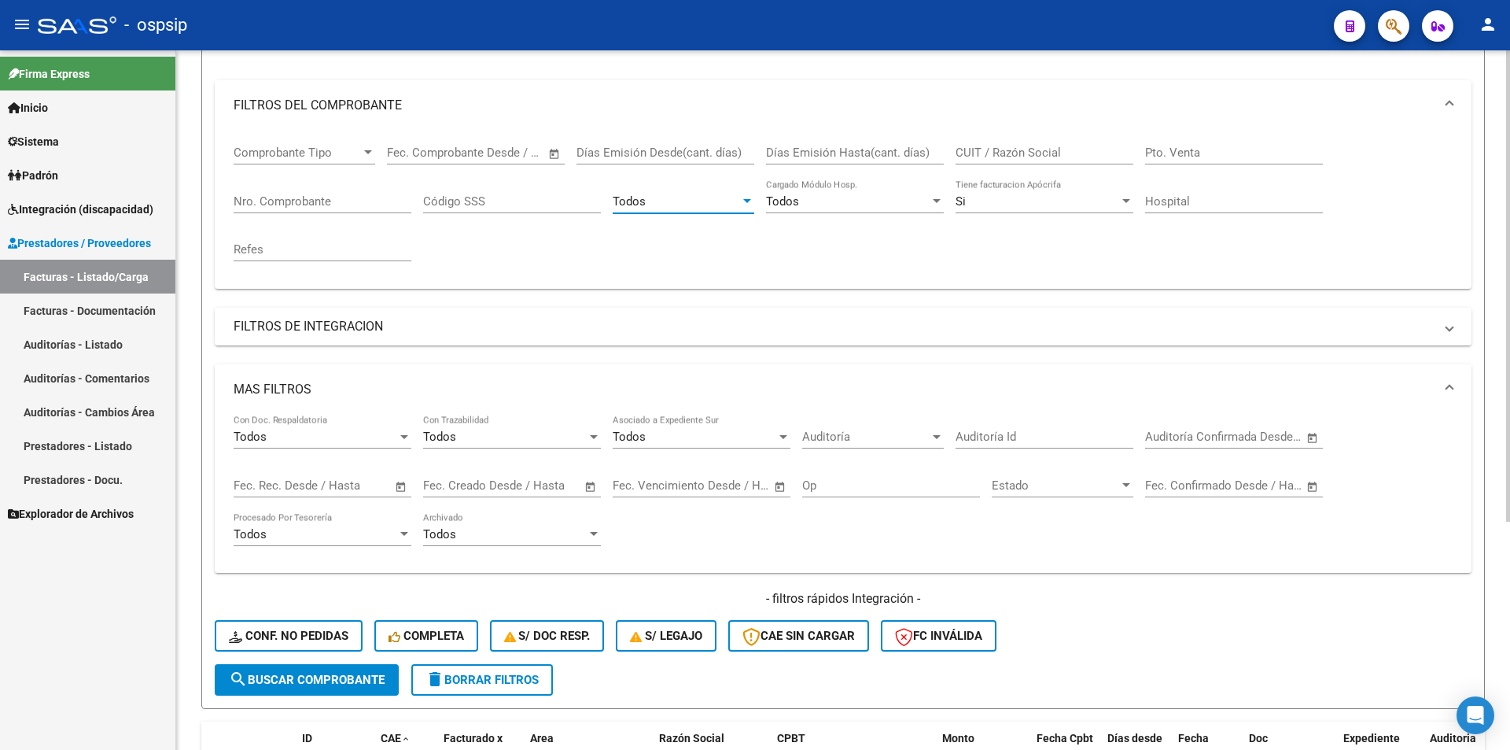
scroll to position [339, 0]
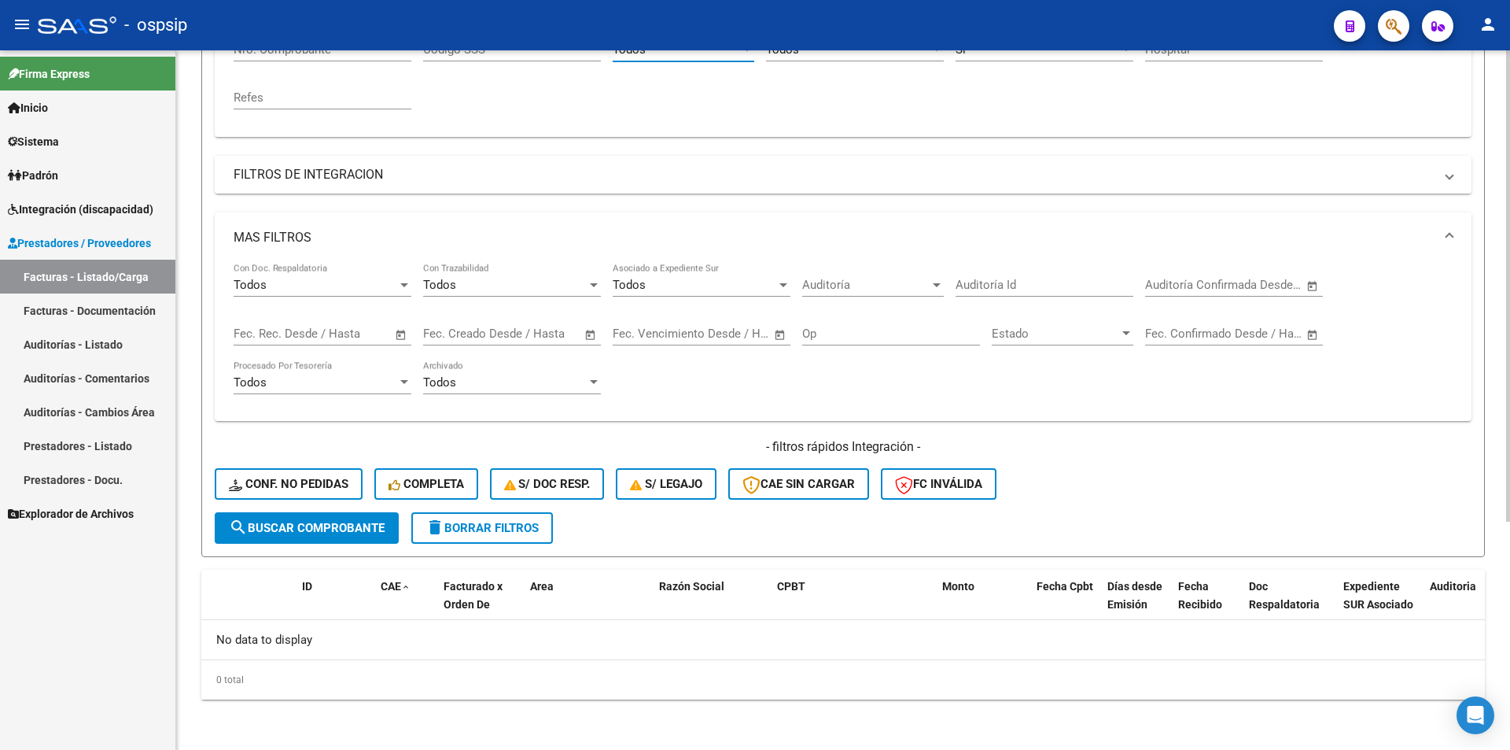
click at [346, 530] on span "search Buscar Comprobante" at bounding box center [307, 528] width 156 height 14
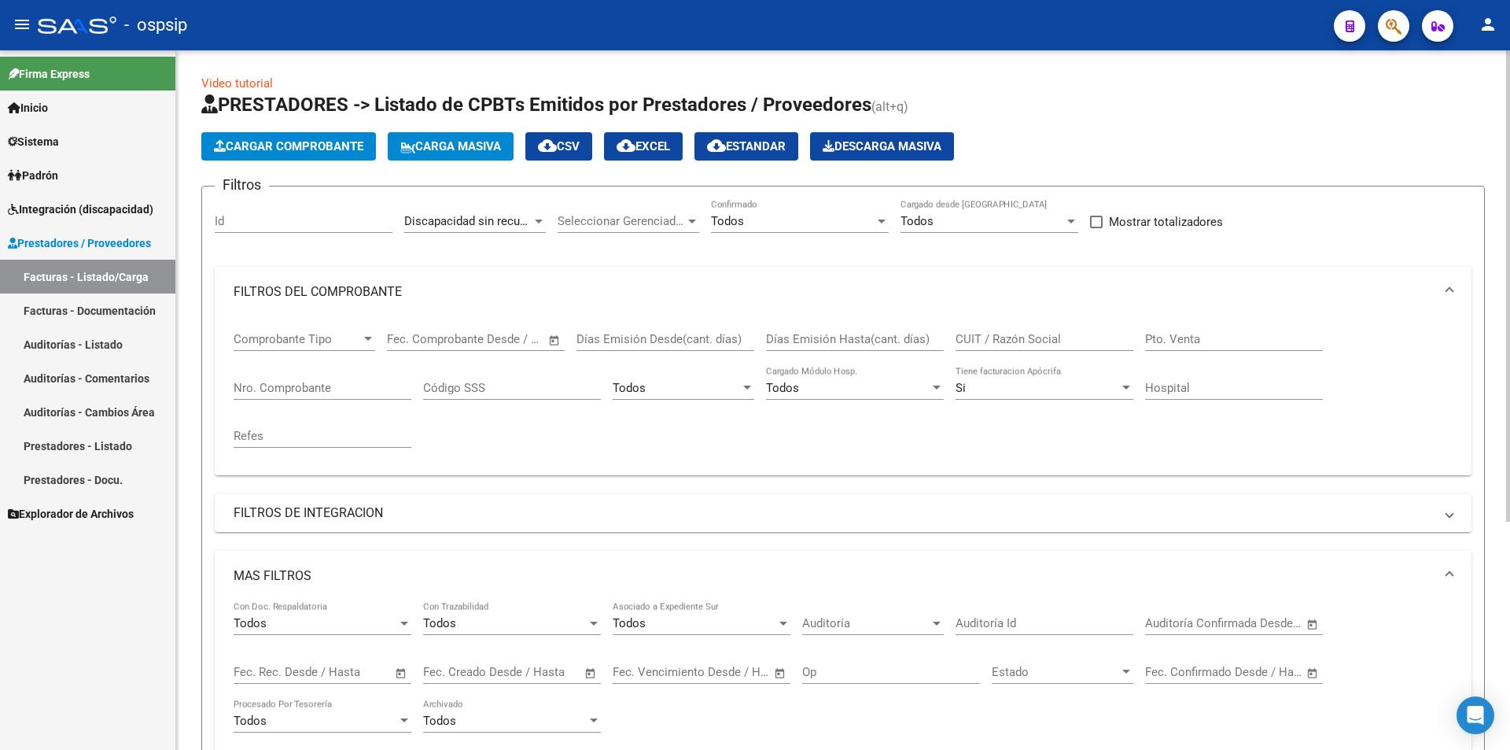
scroll to position [0, 0]
click at [519, 217] on span "Discapacidad sin recupero" at bounding box center [473, 222] width 139 height 14
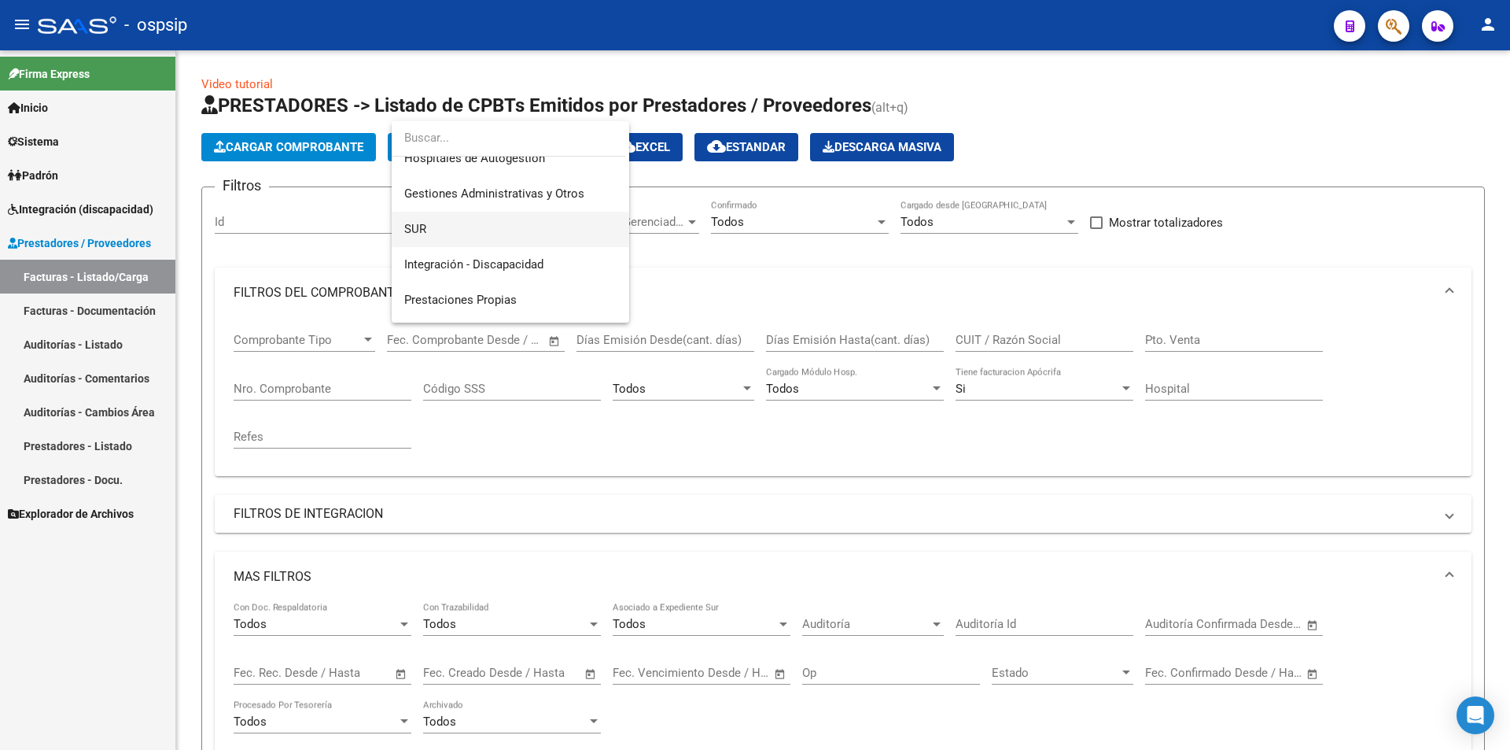
scroll to position [50, 0]
click at [508, 266] on span "Integración - Discapacidad" at bounding box center [473, 265] width 139 height 14
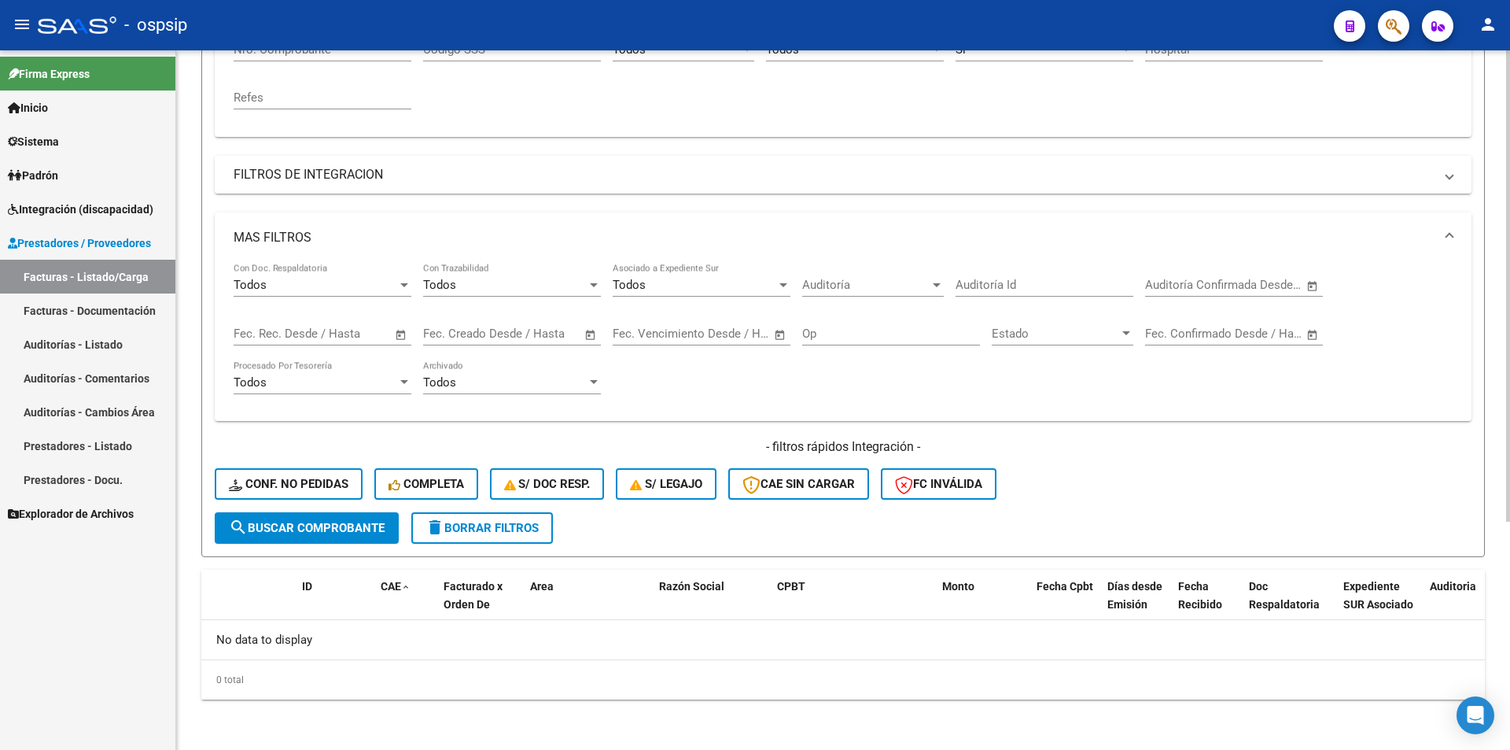
click at [334, 536] on button "search Buscar Comprobante" at bounding box center [307, 527] width 184 height 31
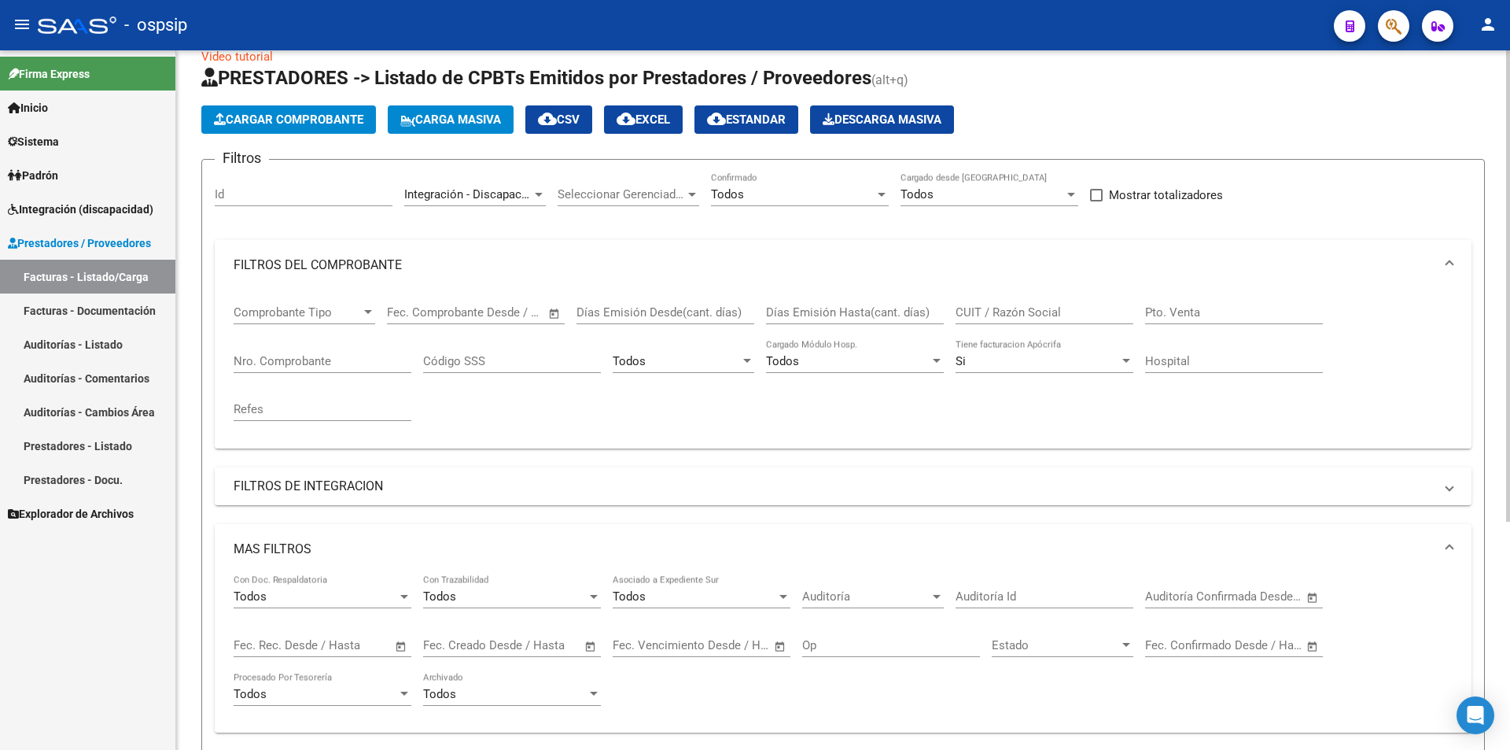
scroll to position [24, 0]
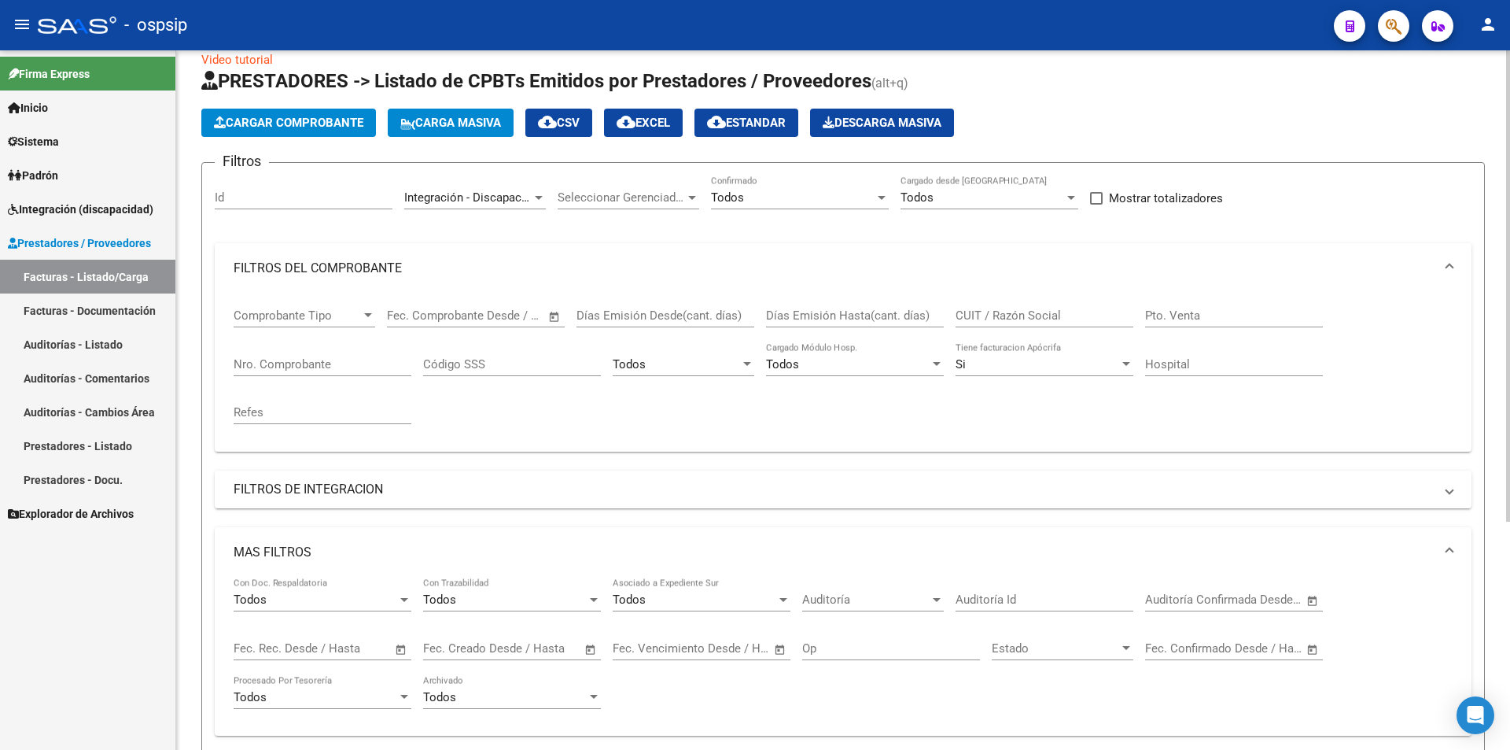
click at [477, 197] on span "Integración - Discapacidad" at bounding box center [473, 197] width 139 height 14
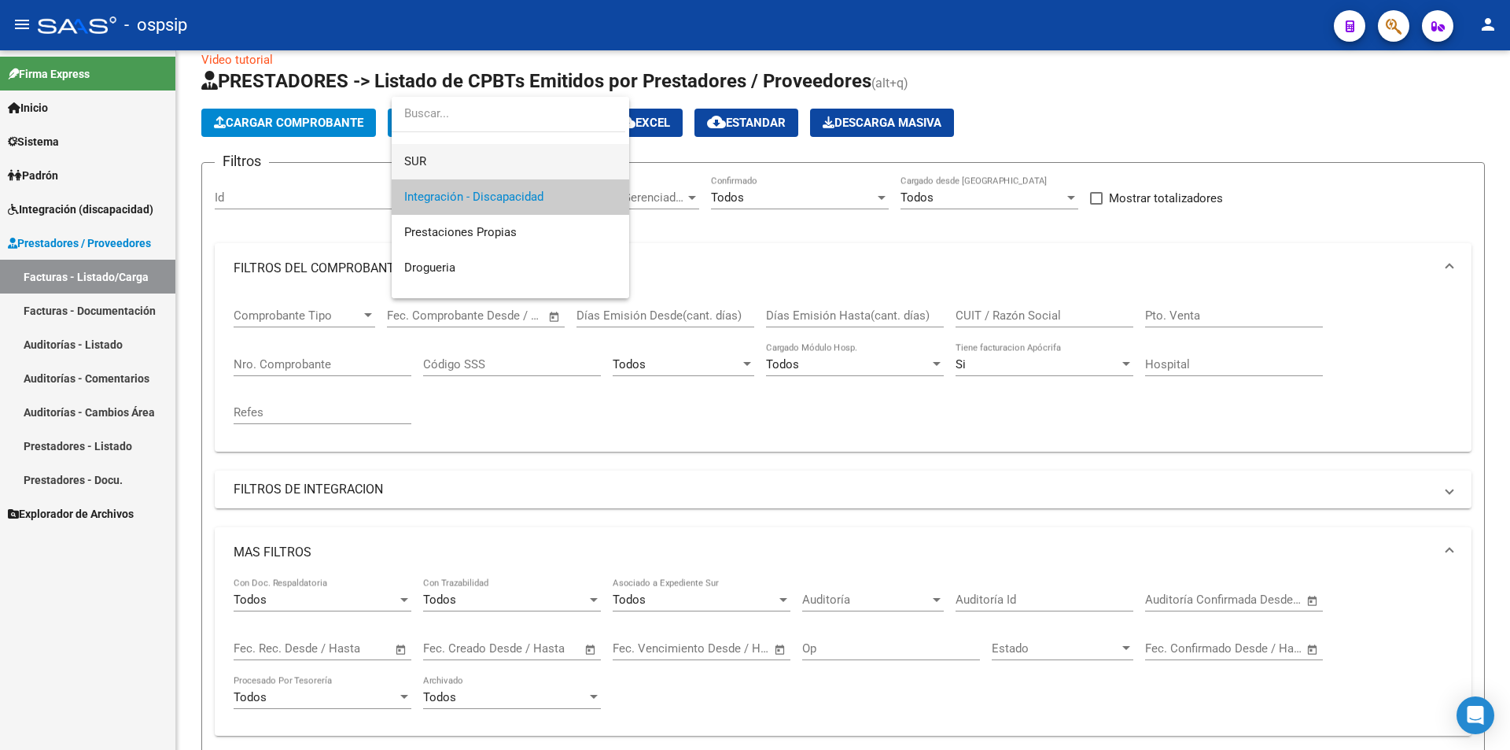
scroll to position [0, 0]
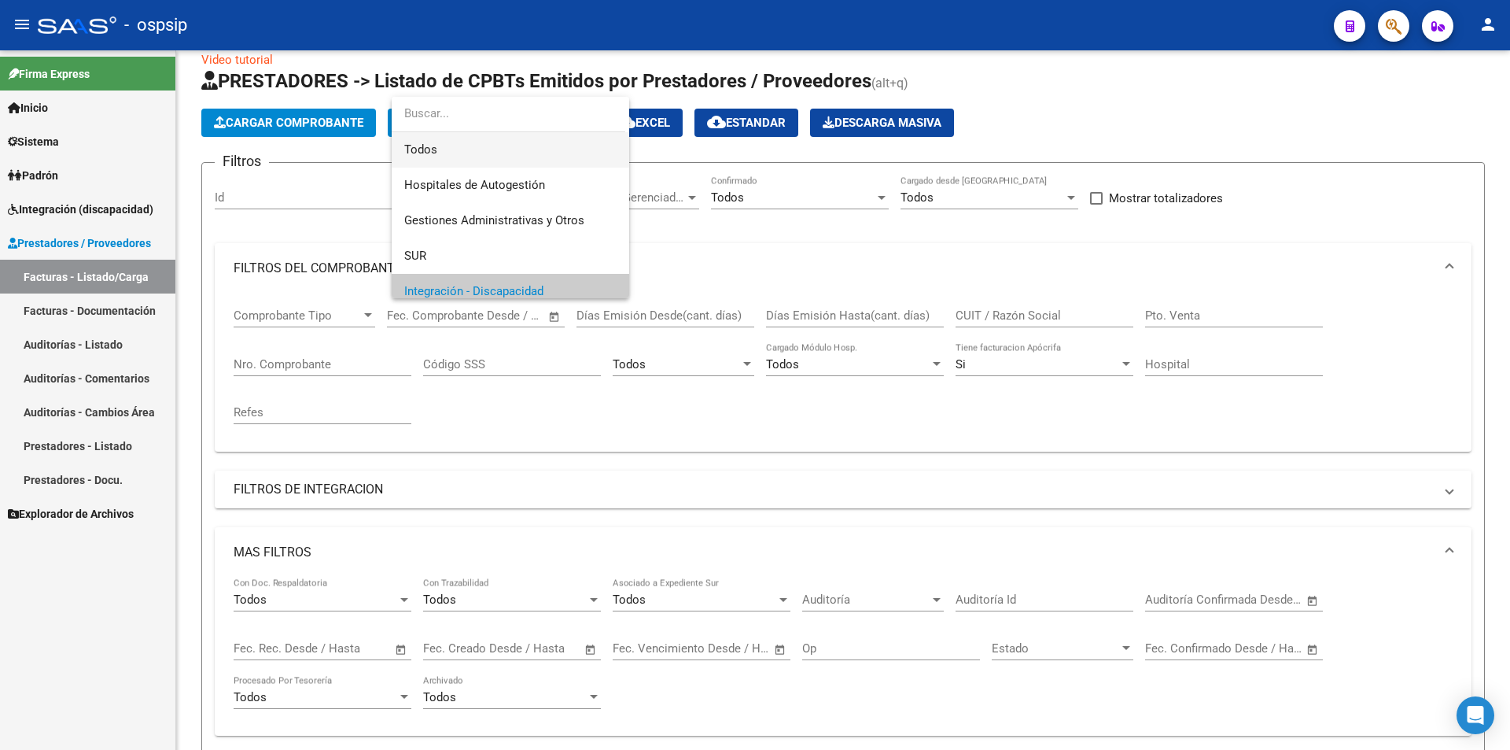
click at [447, 145] on span "Todos" at bounding box center [510, 149] width 212 height 35
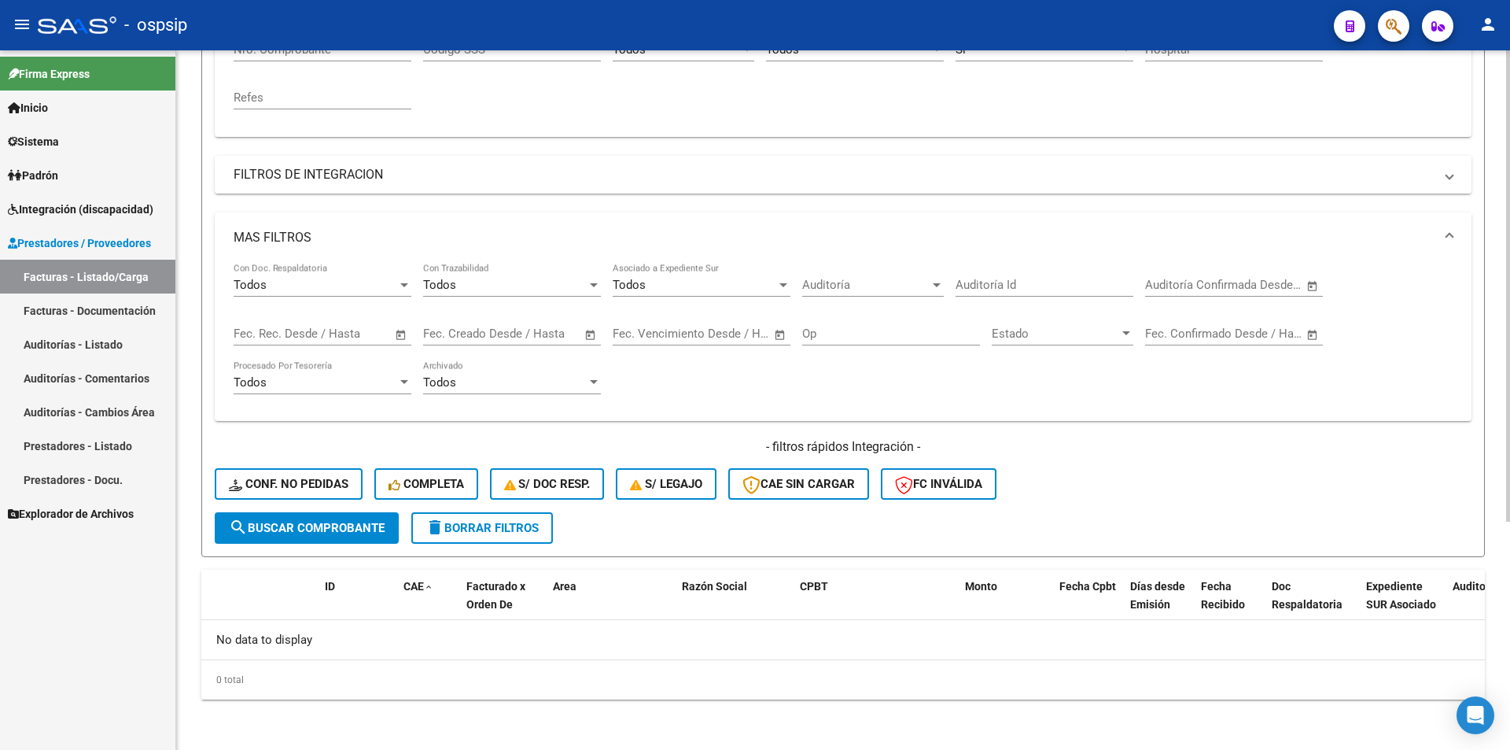
click at [339, 532] on span "search Buscar Comprobante" at bounding box center [307, 528] width 156 height 14
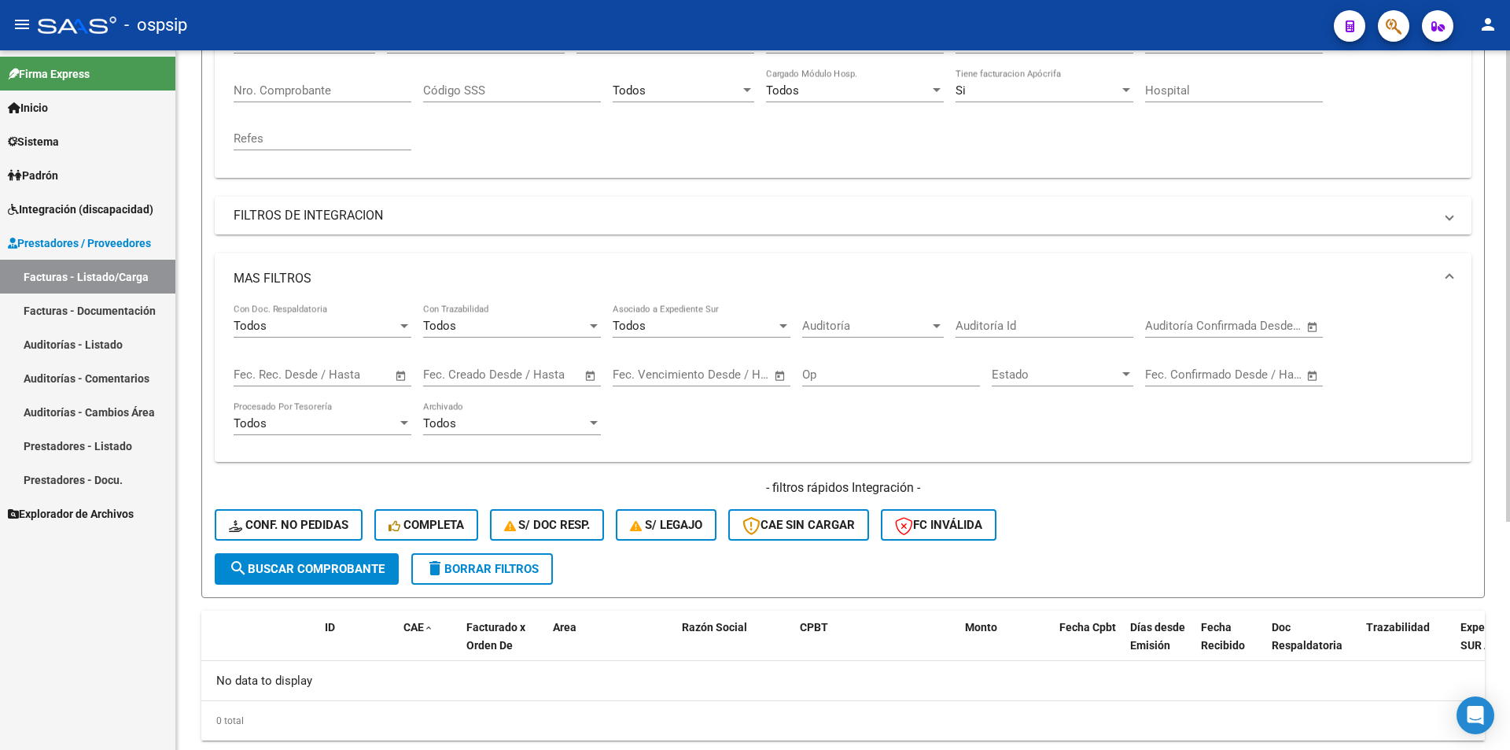
scroll to position [182, 0]
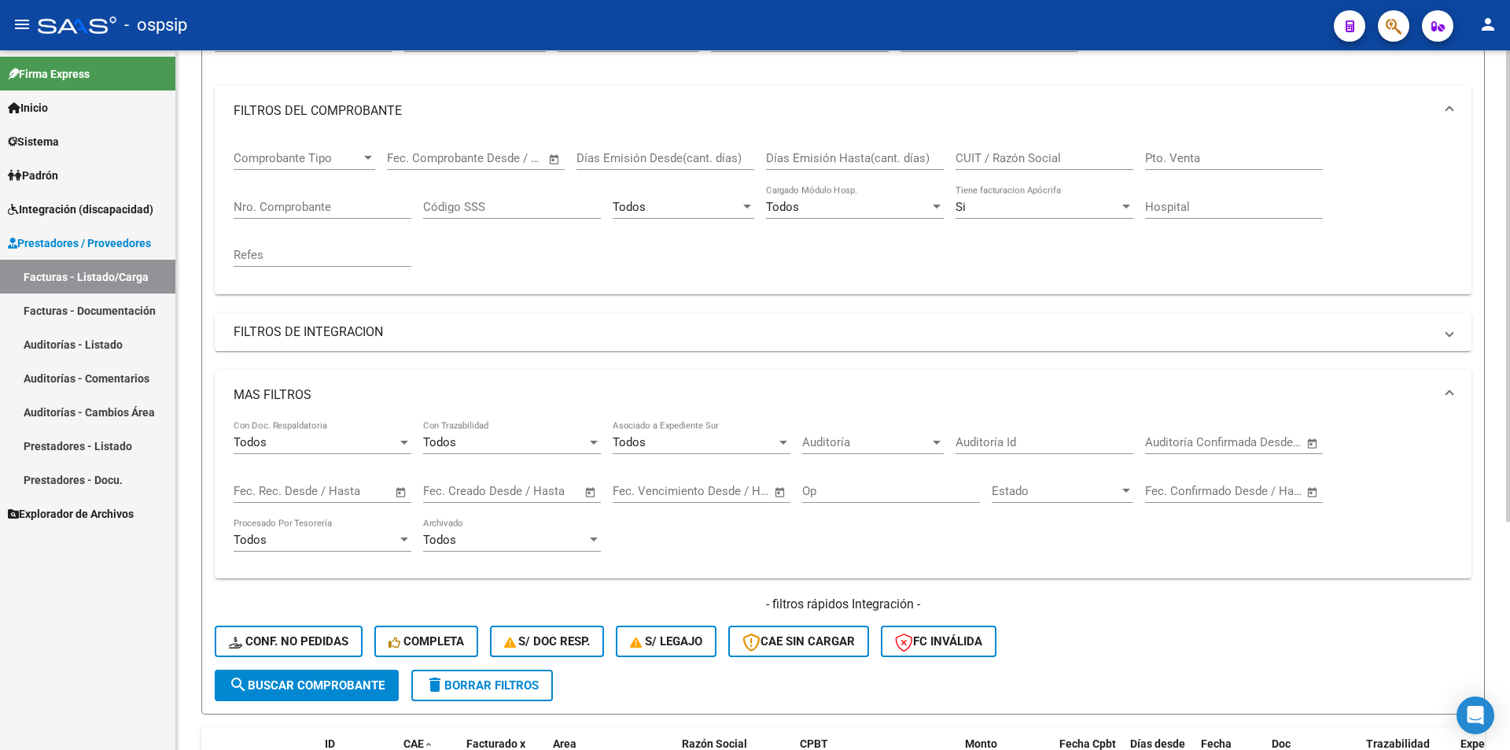
click at [673, 328] on mat-panel-title "FILTROS DE INTEGRACION" at bounding box center [834, 331] width 1200 height 17
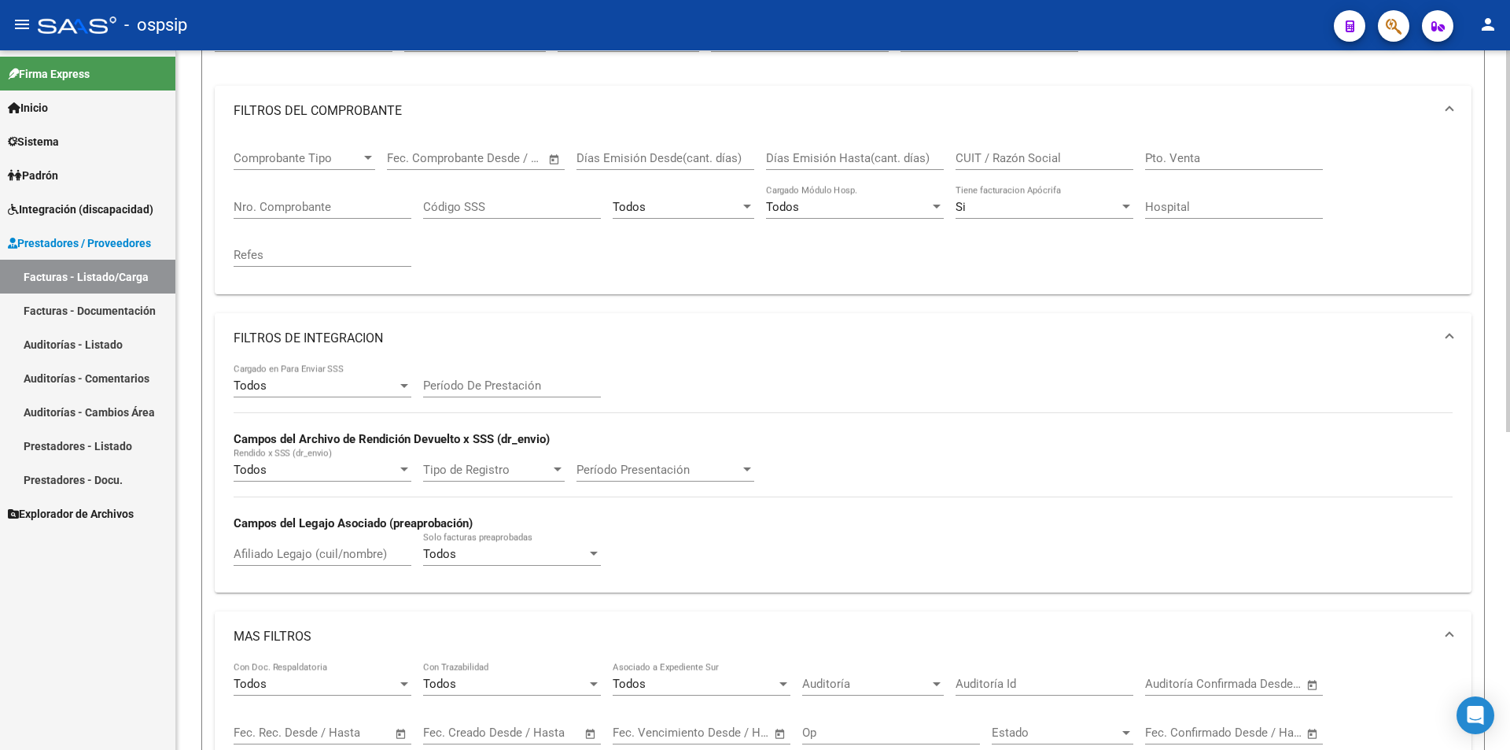
scroll to position [103, 0]
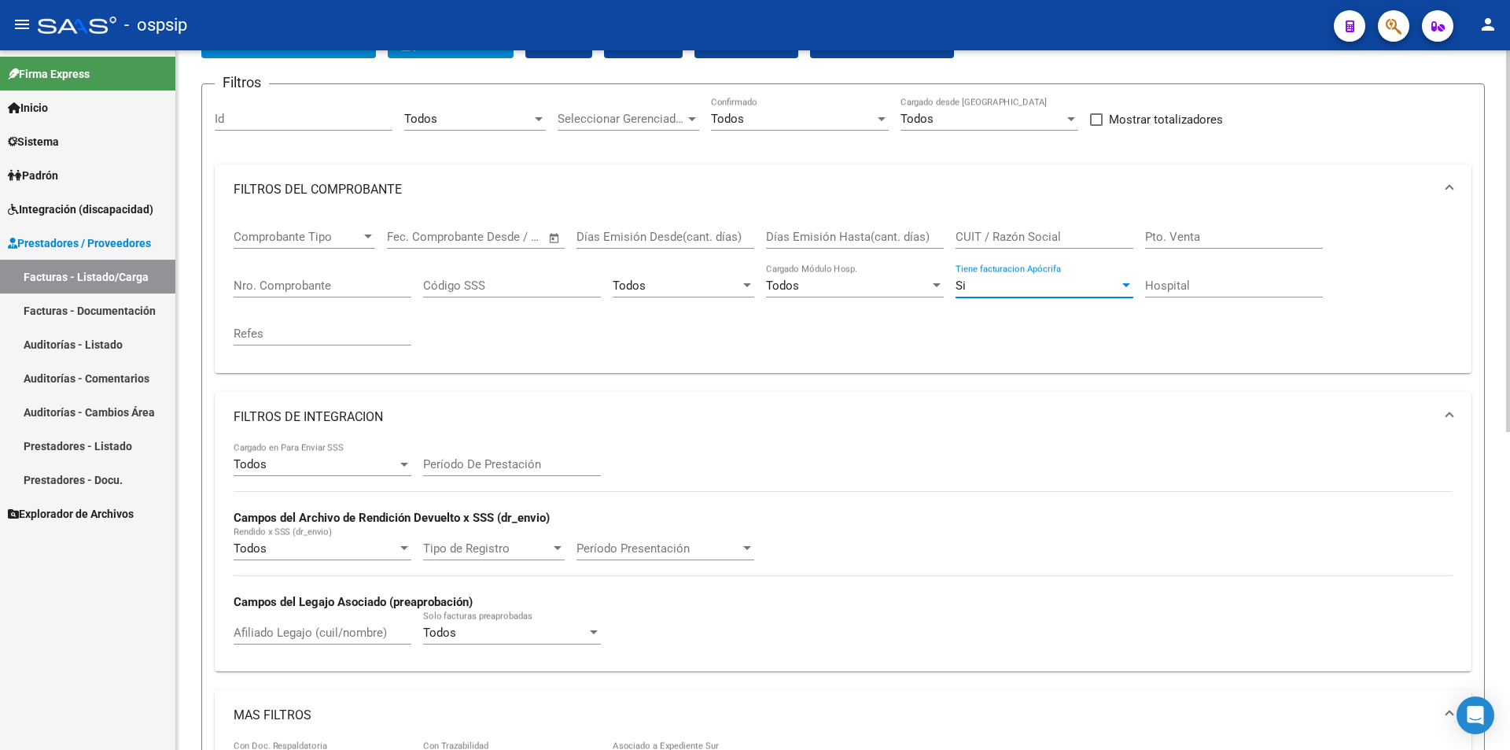
click at [1118, 288] on div "Si" at bounding box center [1038, 285] width 164 height 14
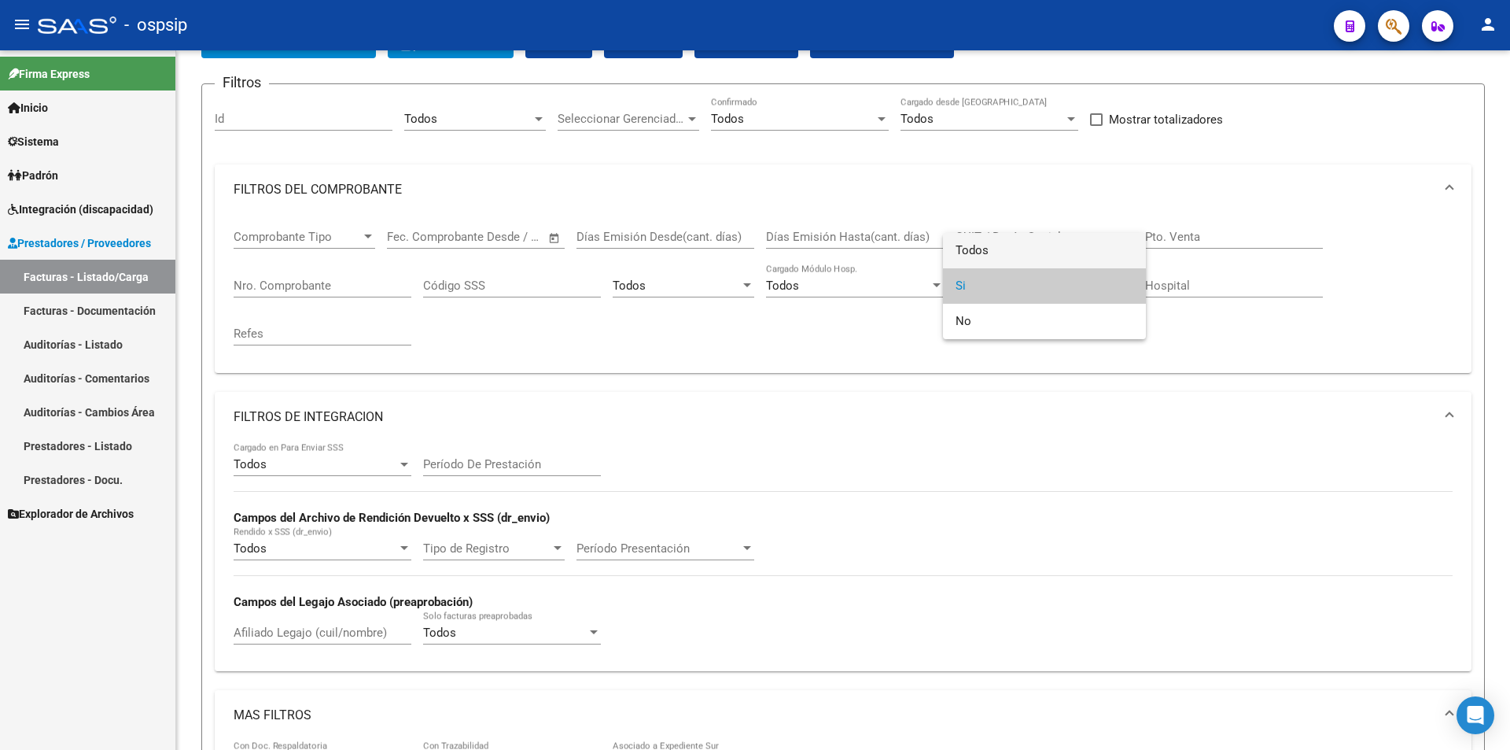
click at [1008, 252] on span "Todos" at bounding box center [1045, 250] width 178 height 35
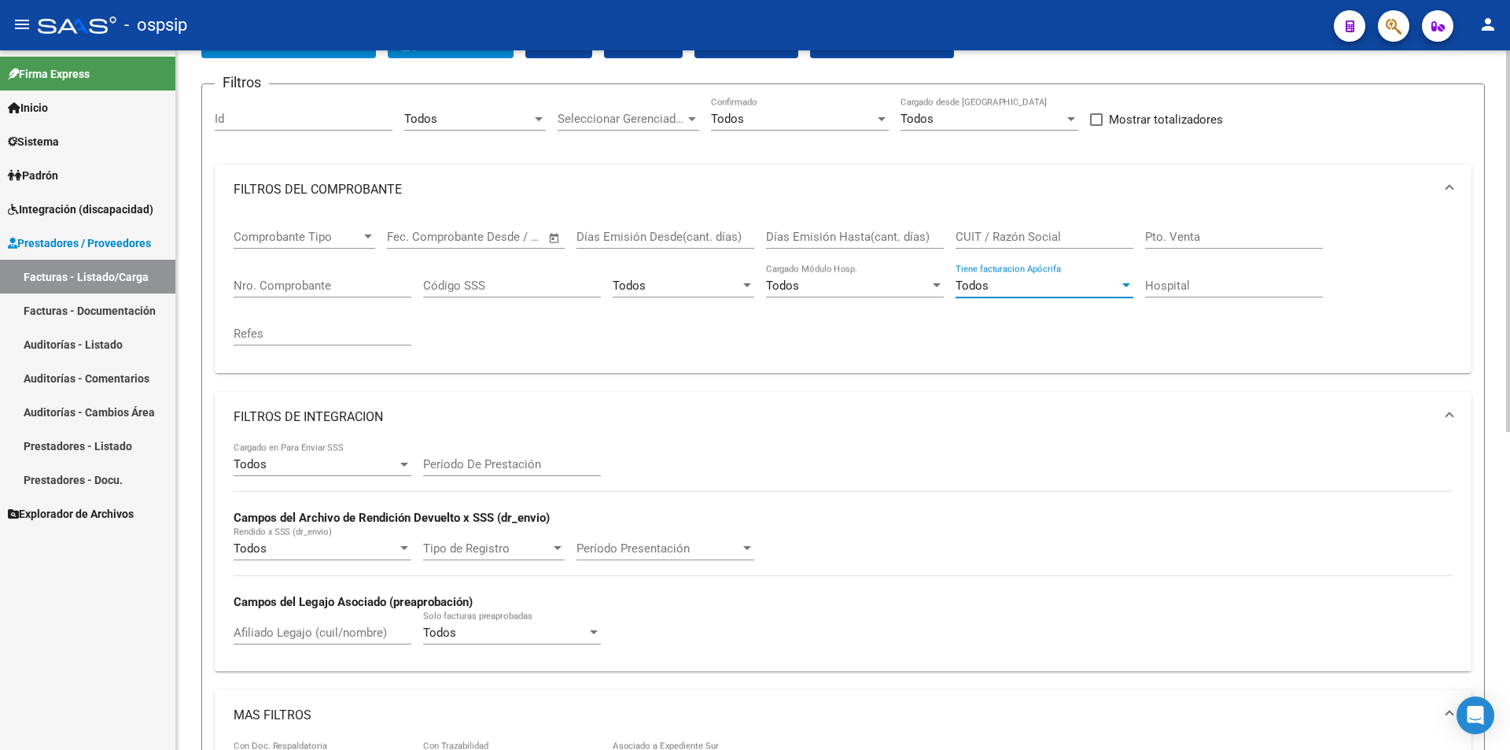
click at [1180, 234] on input "Pto. Venta" at bounding box center [1234, 237] width 178 height 14
click at [1063, 510] on div "Todos Cargado en Para Enviar SSS Período De Prestación Campos del Archivo de Re…" at bounding box center [843, 550] width 1219 height 216
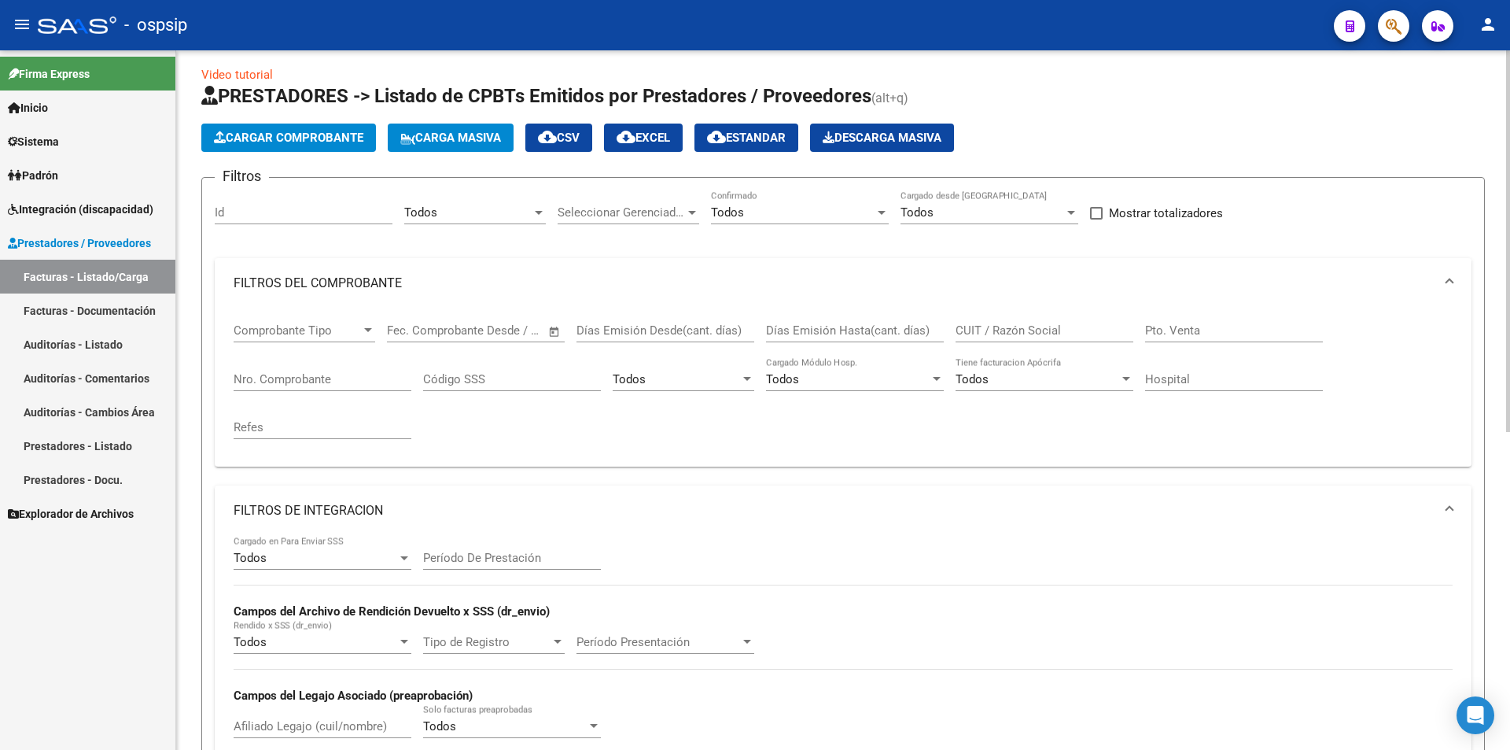
scroll to position [0, 0]
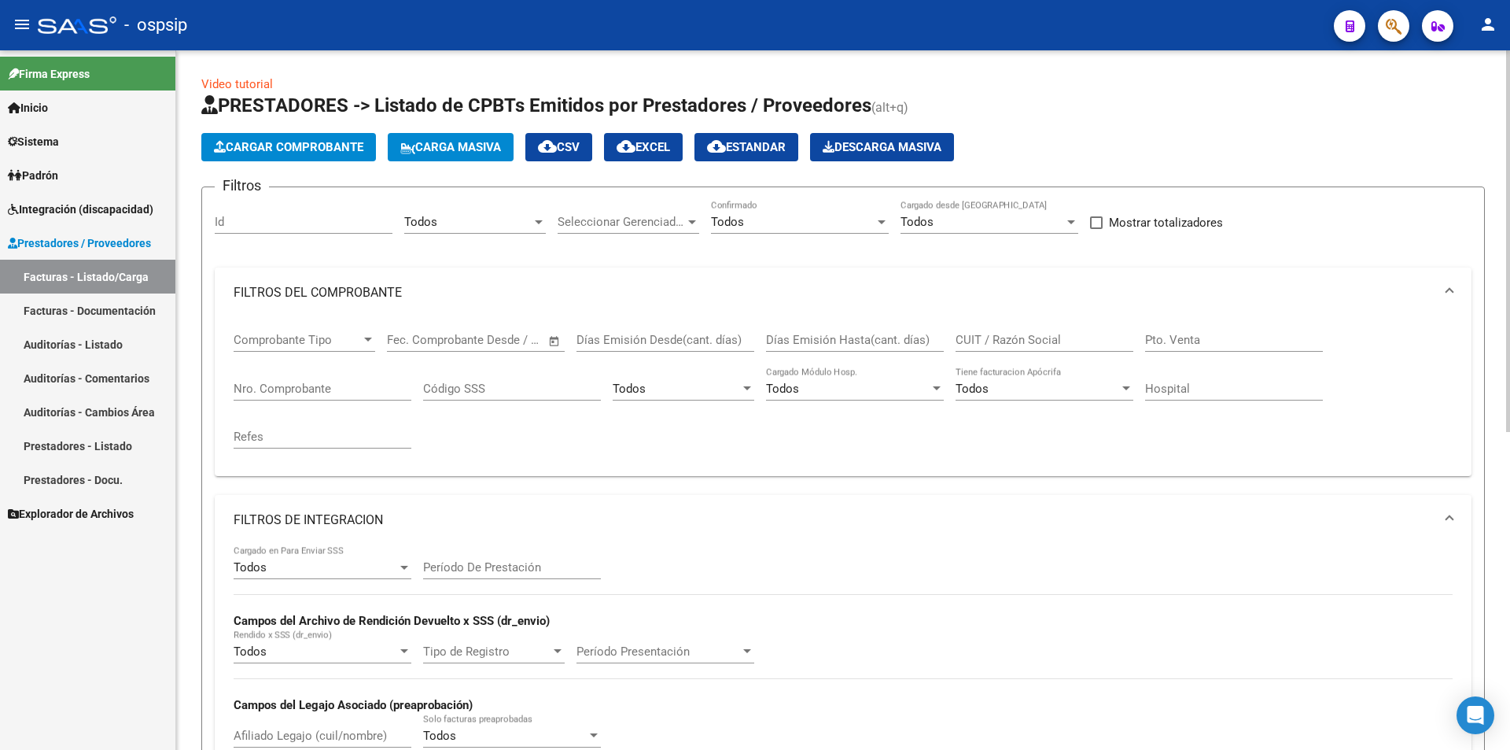
click at [443, 231] on div "Todos Area" at bounding box center [475, 217] width 142 height 34
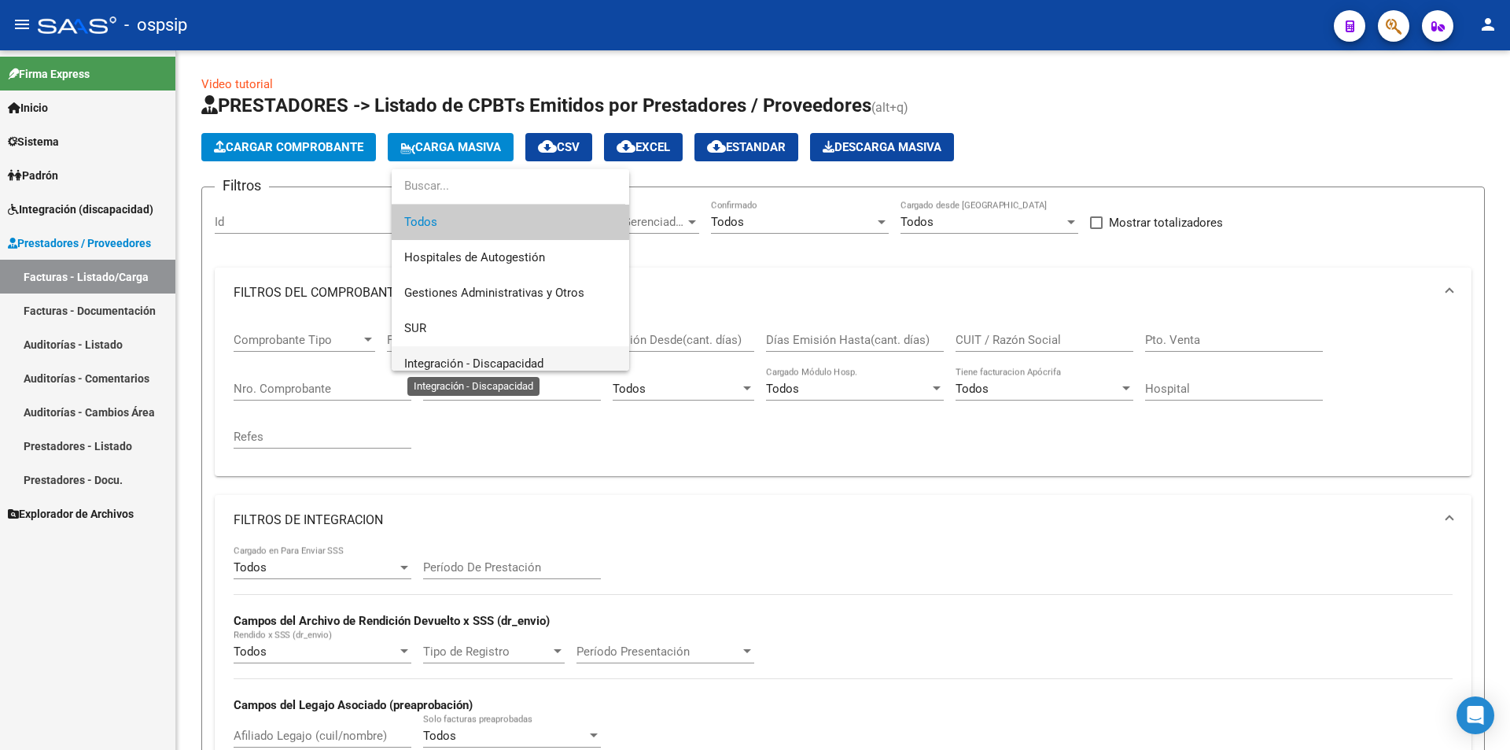
click at [496, 358] on span "Integración - Discapacidad" at bounding box center [473, 363] width 139 height 14
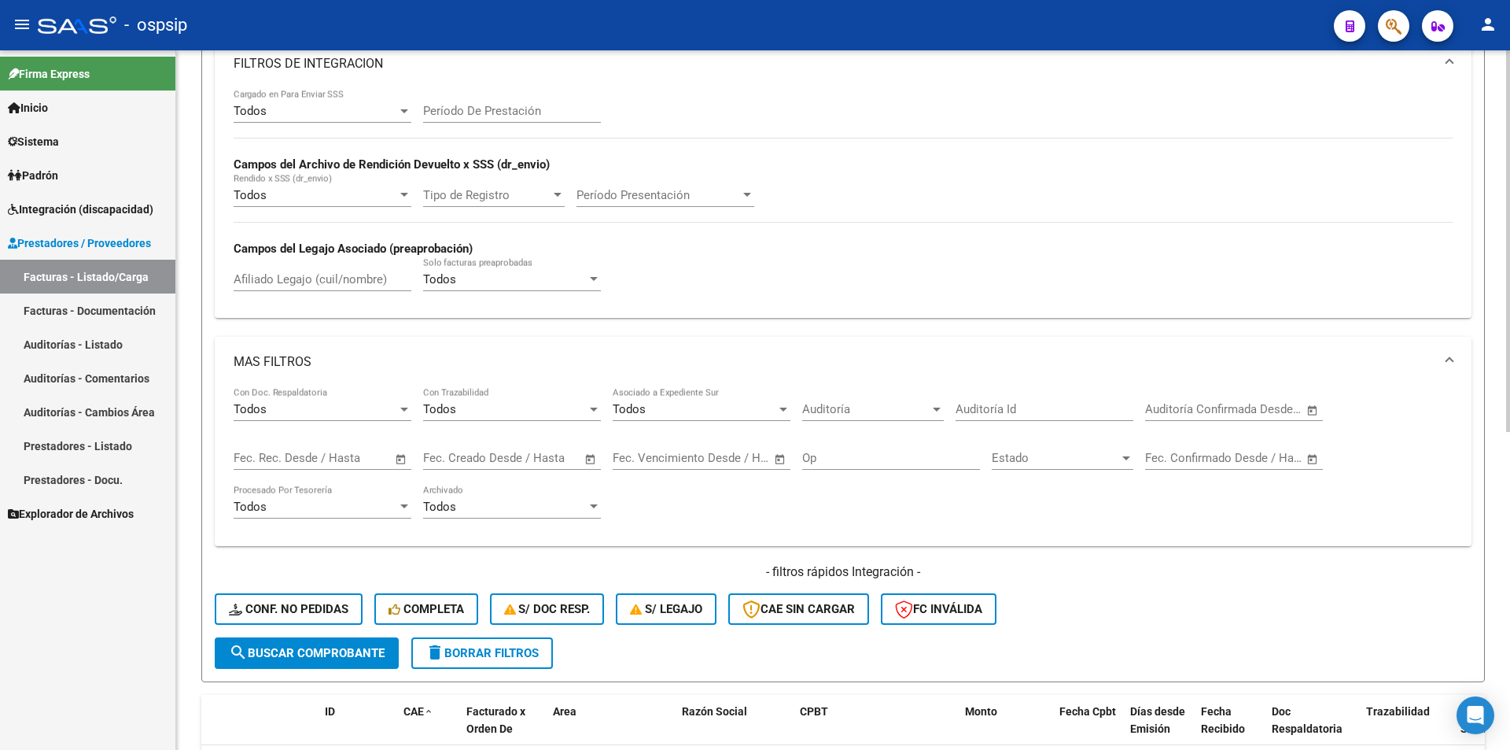
scroll to position [472, 0]
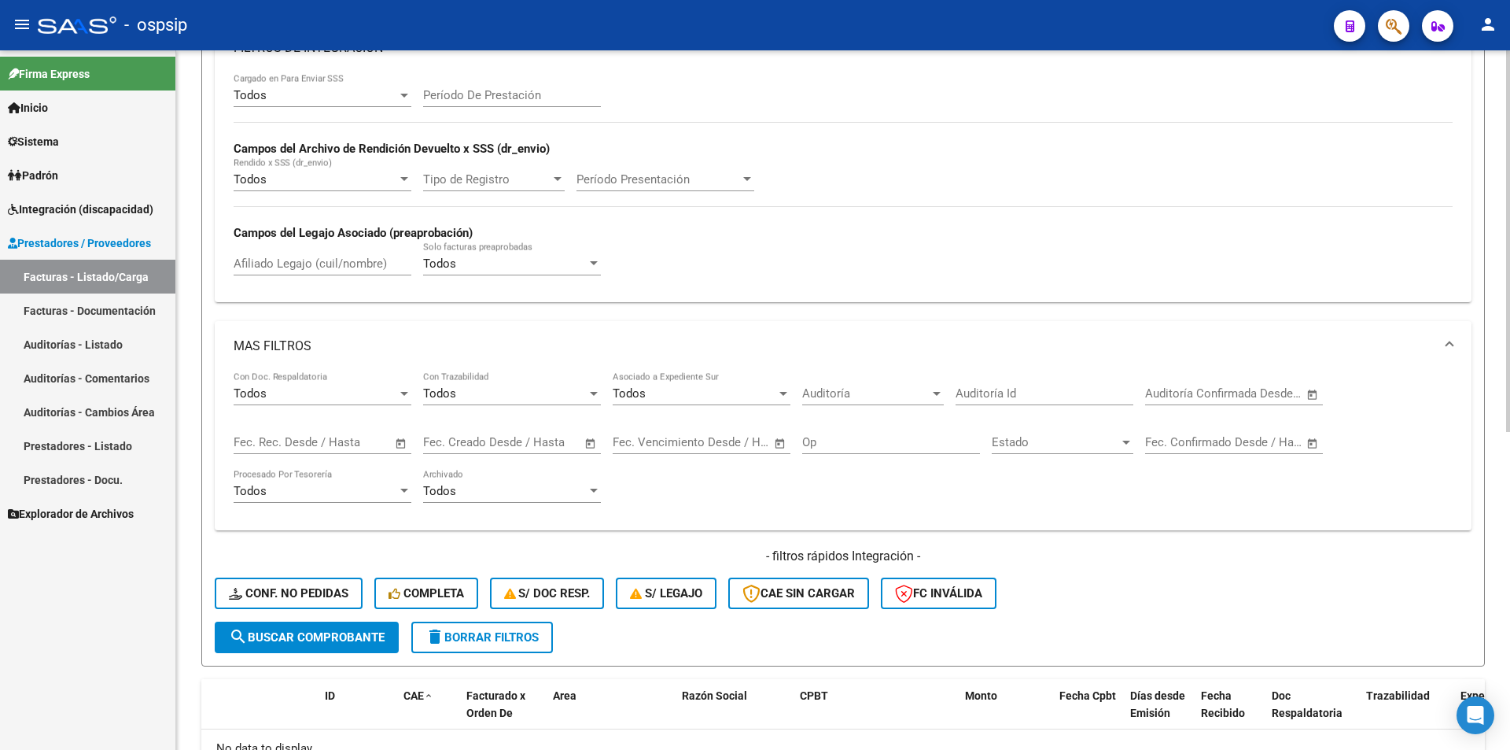
click at [351, 648] on button "search Buscar Comprobante" at bounding box center [307, 636] width 184 height 31
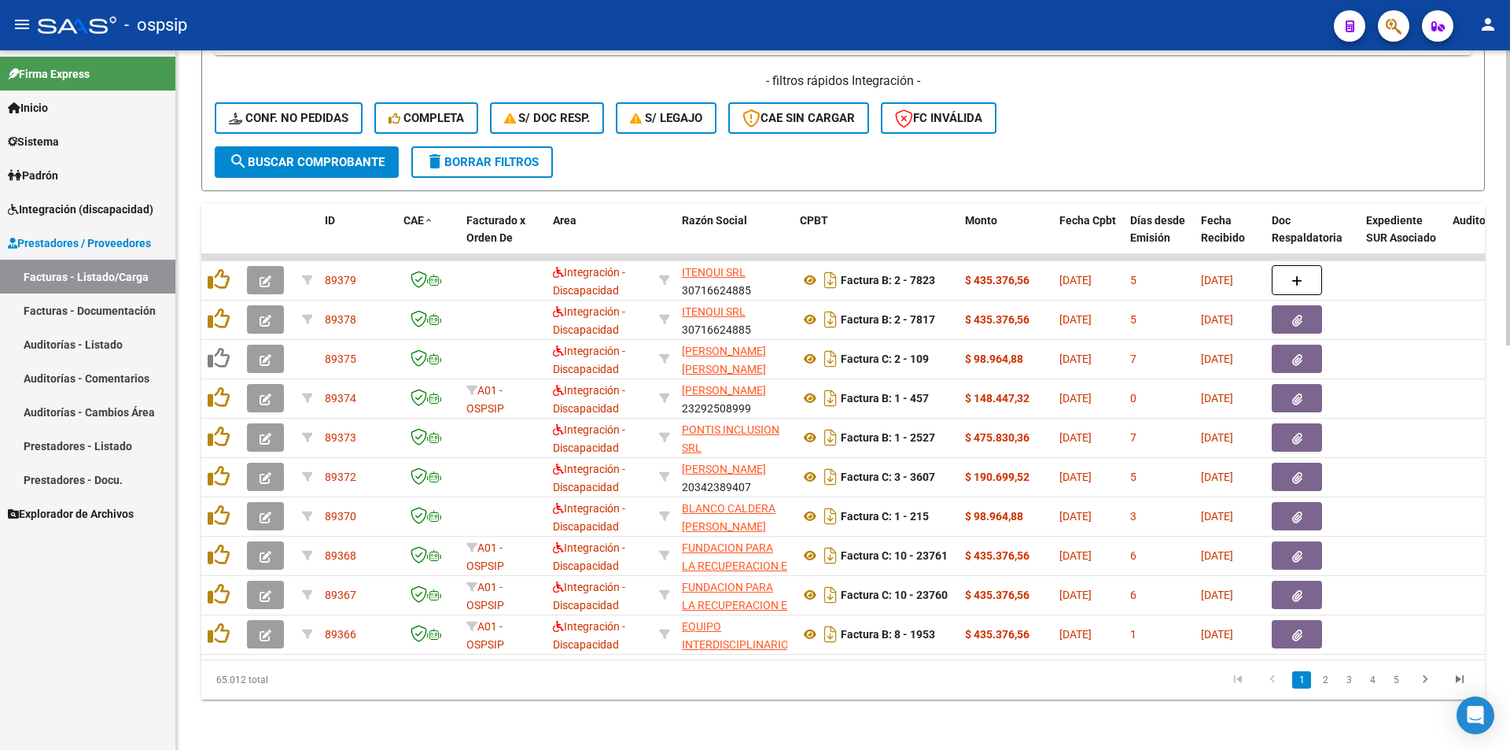
scroll to position [959, 0]
click at [1430, 683] on icon "go to next page" at bounding box center [1425, 681] width 20 height 19
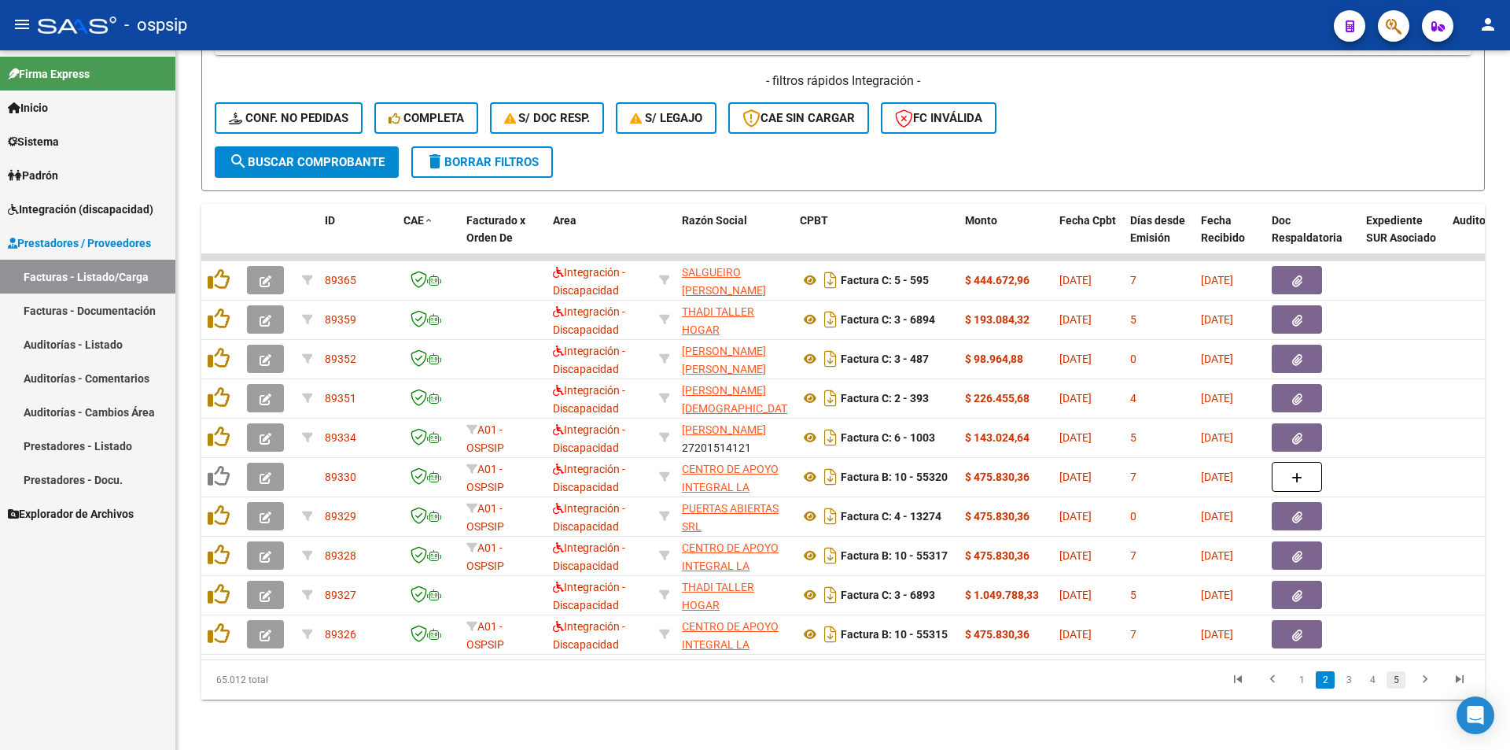
click at [1397, 684] on link "5" at bounding box center [1396, 679] width 19 height 17
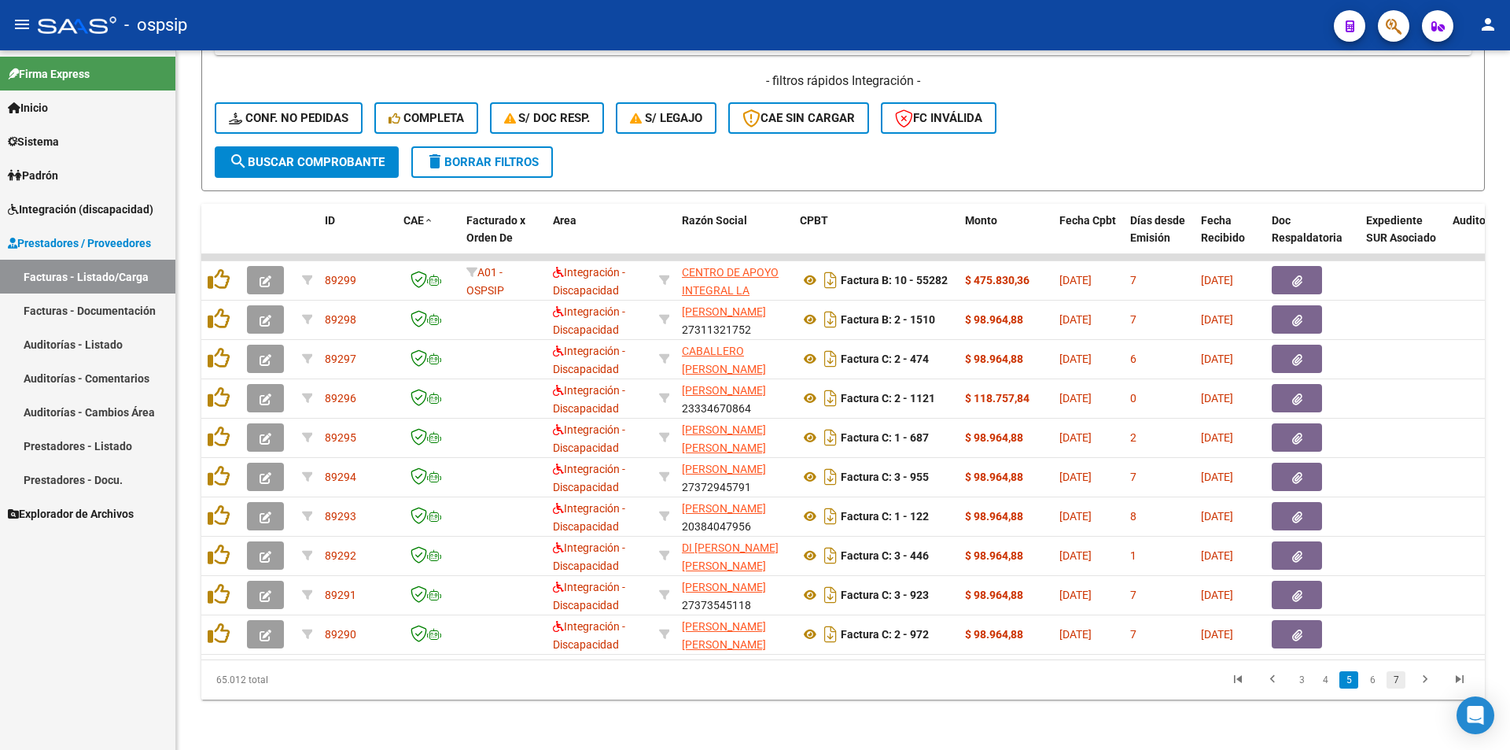
click at [1402, 680] on link "7" at bounding box center [1396, 679] width 19 height 17
click at [1402, 680] on link "9" at bounding box center [1396, 679] width 19 height 17
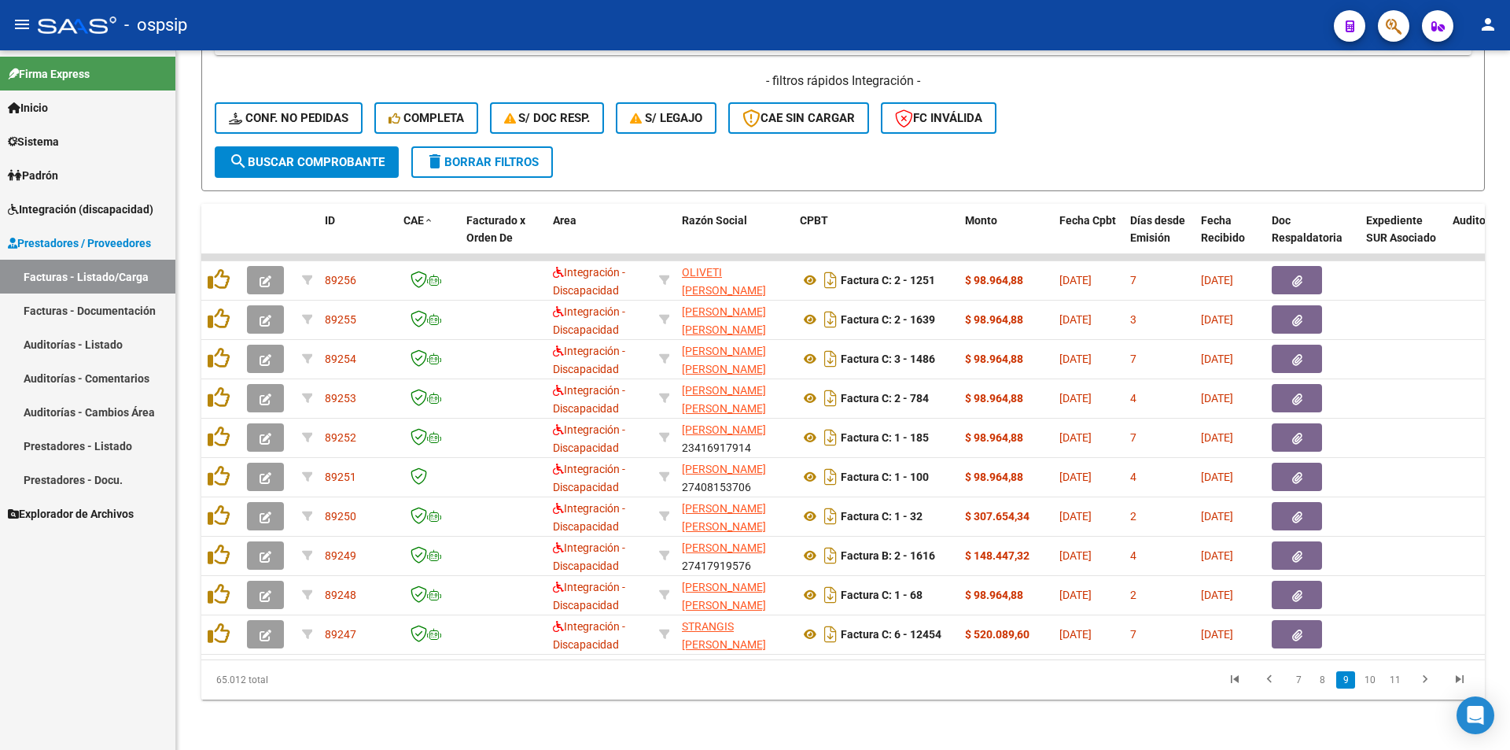
click at [1402, 680] on link "11" at bounding box center [1395, 679] width 20 height 17
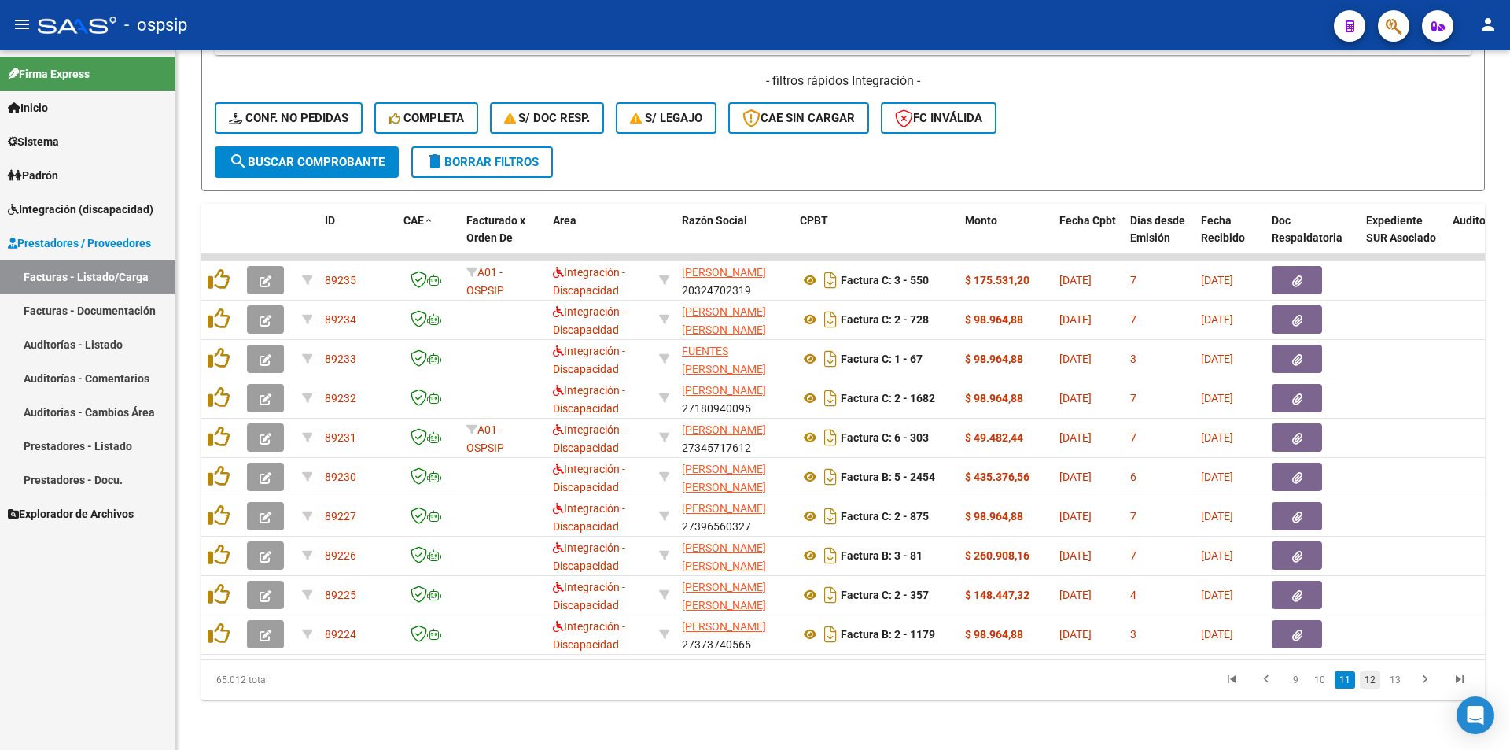
click at [1376, 675] on link "12" at bounding box center [1370, 679] width 20 height 17
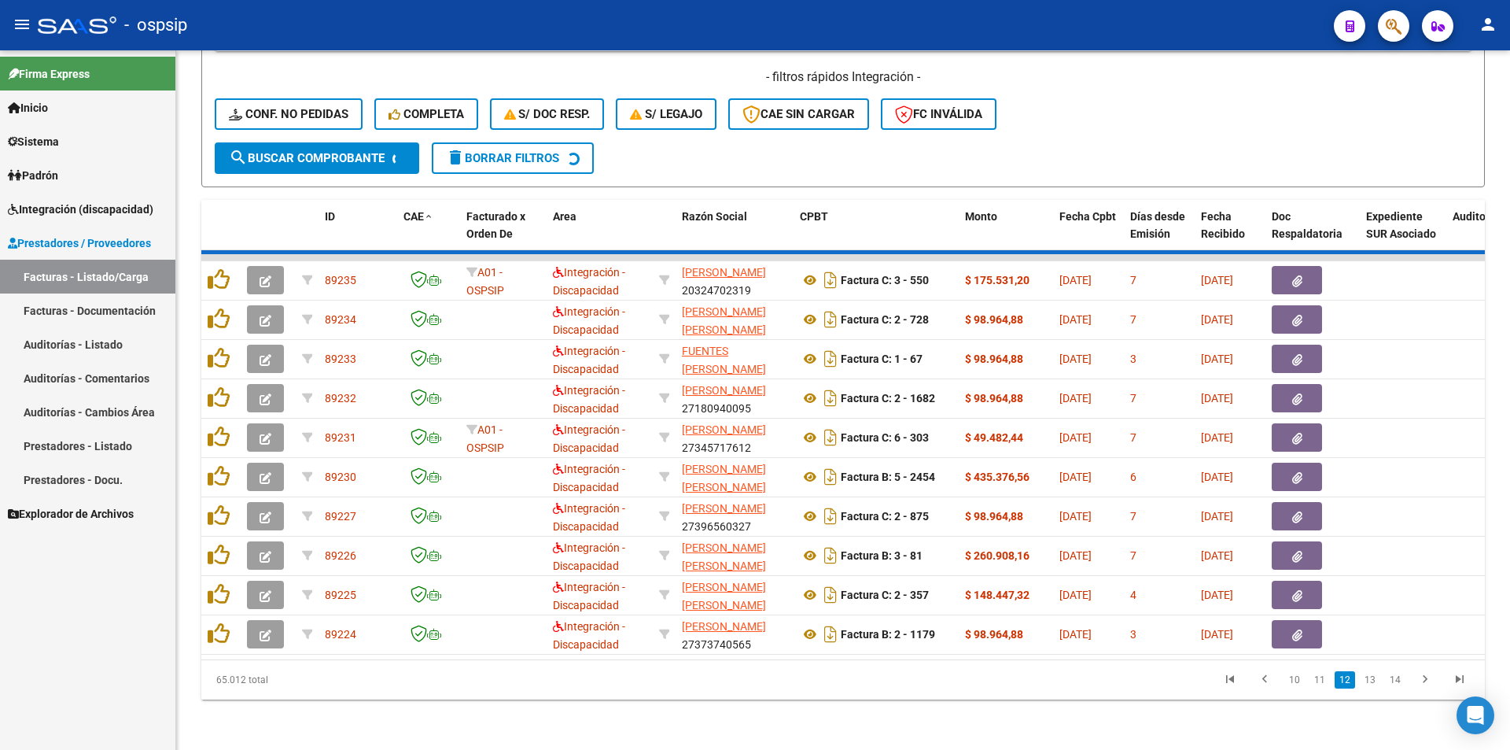
click at [1397, 681] on div "65.012 total 10 11 12 13 14" at bounding box center [843, 679] width 1284 height 39
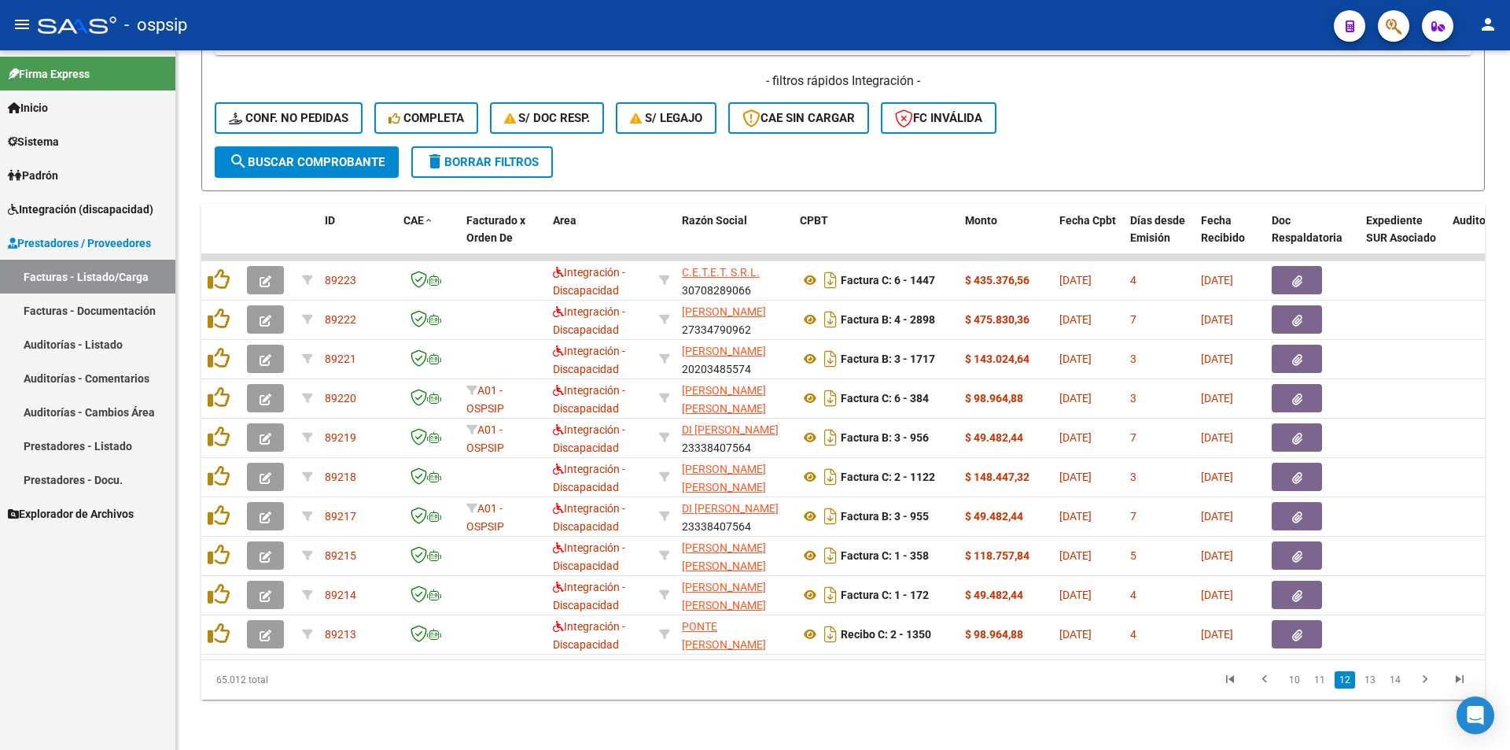
click at [1397, 681] on link "14" at bounding box center [1395, 679] width 20 height 17
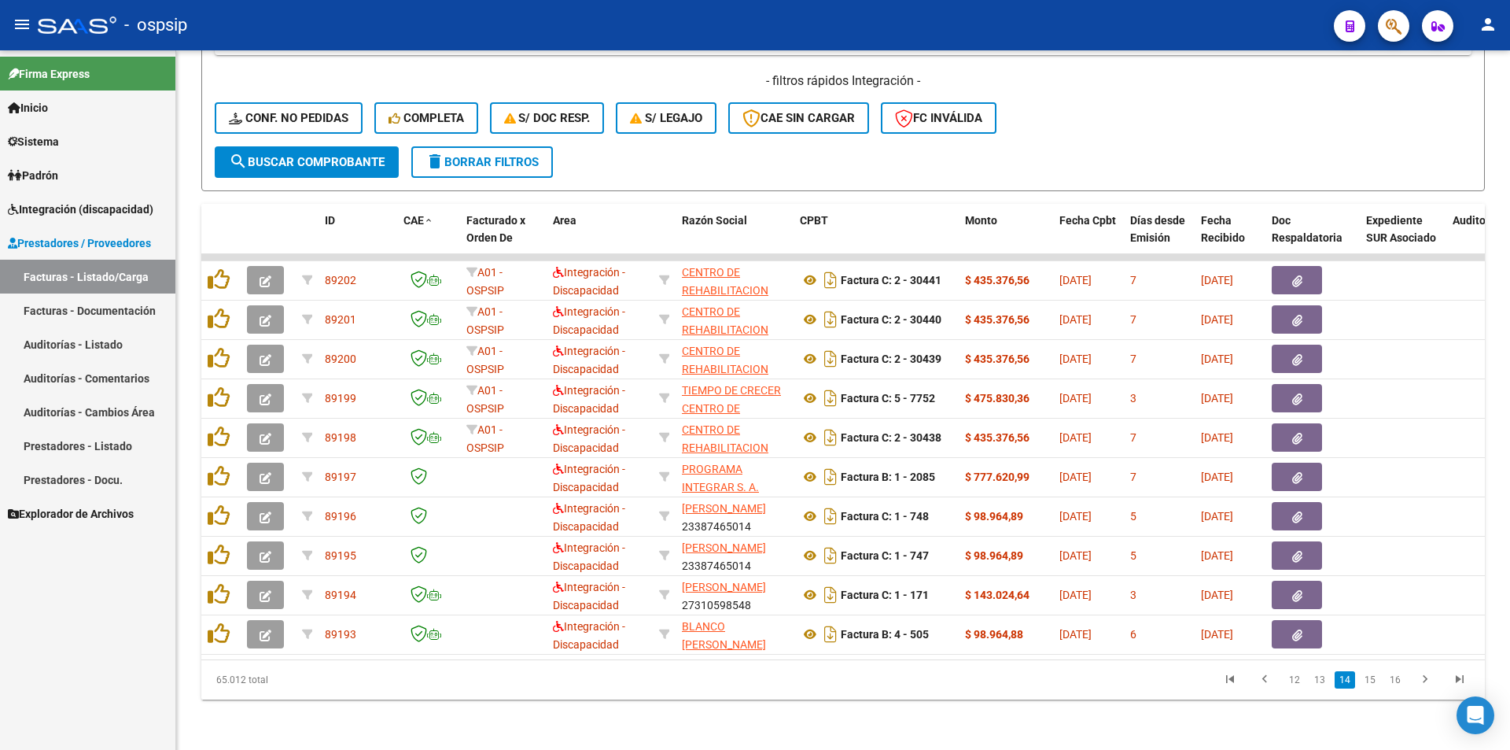
click at [1397, 681] on link "16" at bounding box center [1395, 679] width 20 height 17
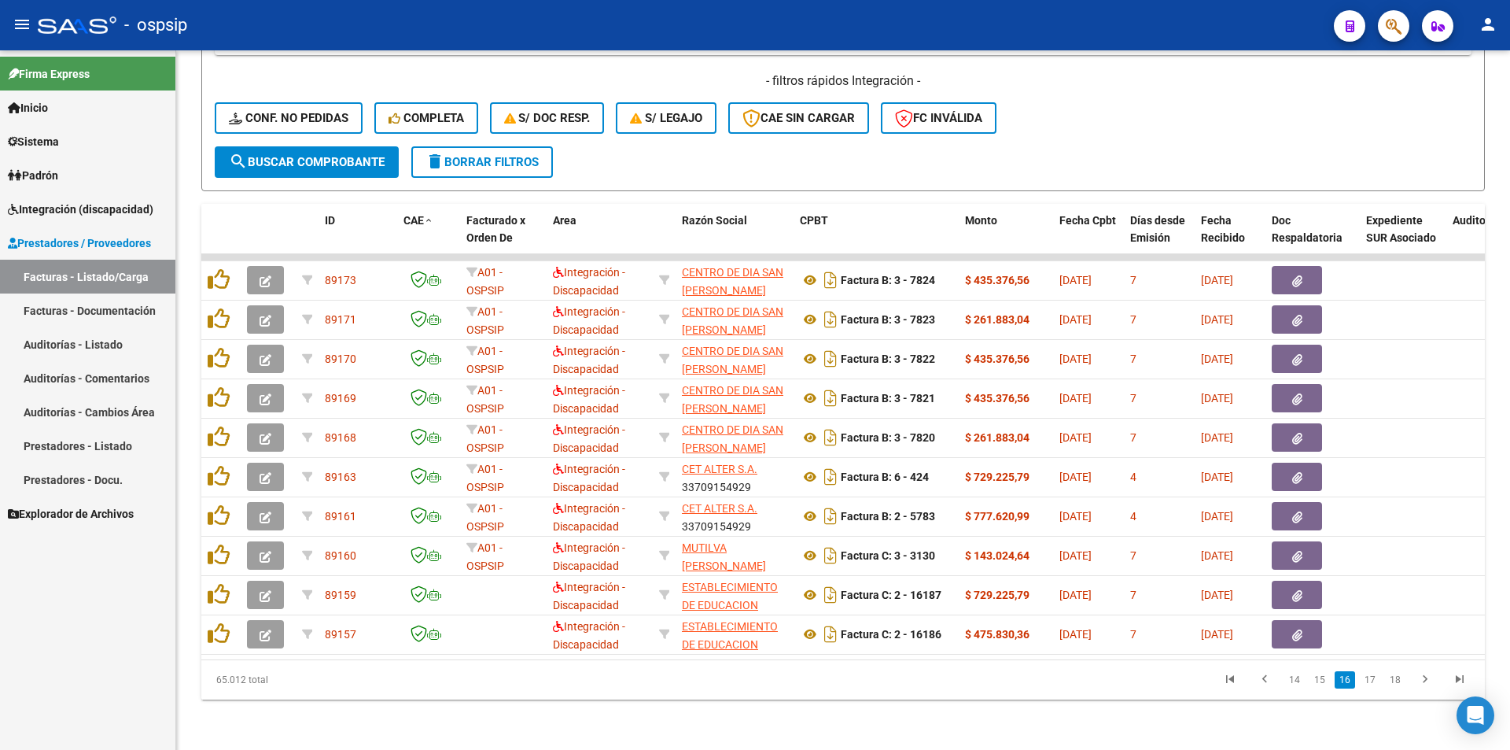
click at [1397, 681] on link "18" at bounding box center [1395, 679] width 20 height 17
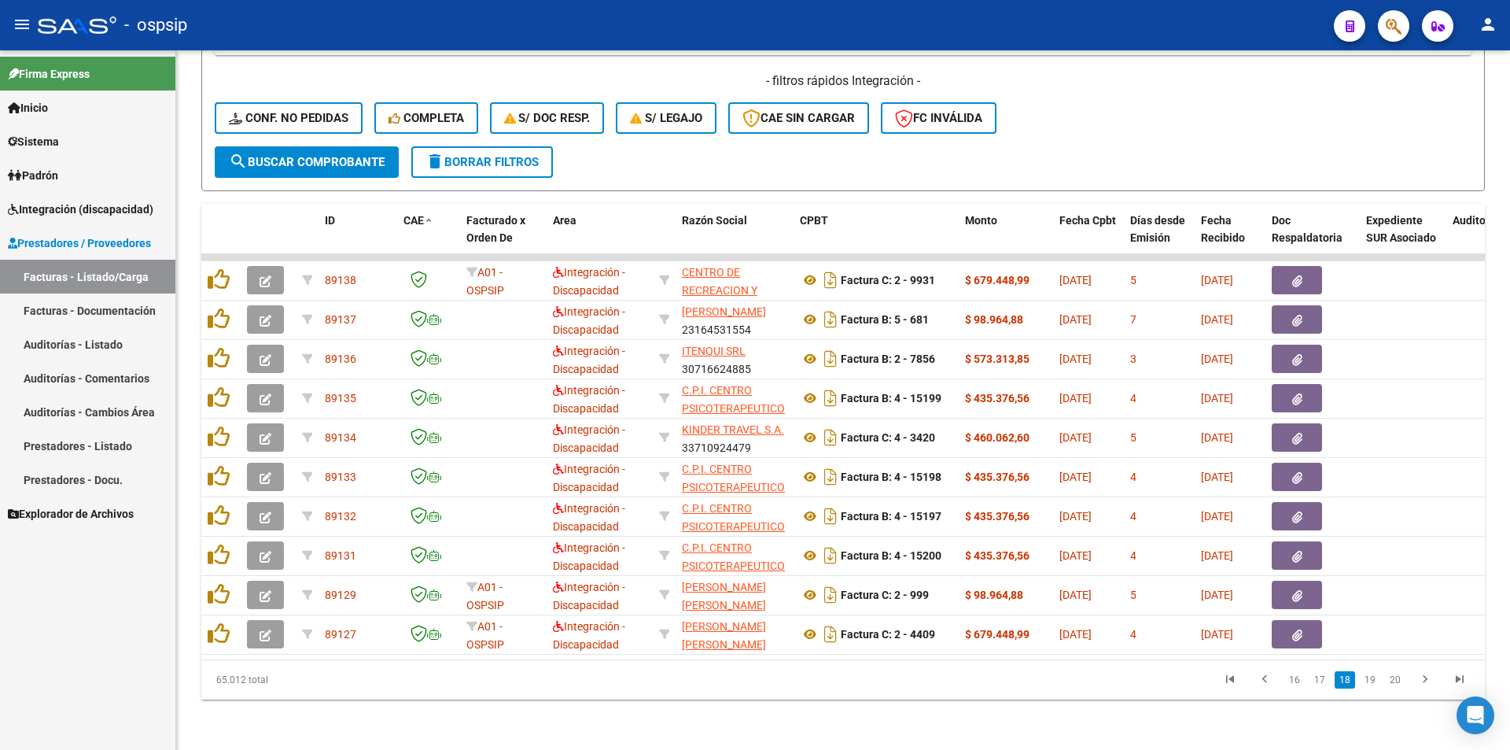
click at [1397, 681] on link "20" at bounding box center [1395, 679] width 20 height 17
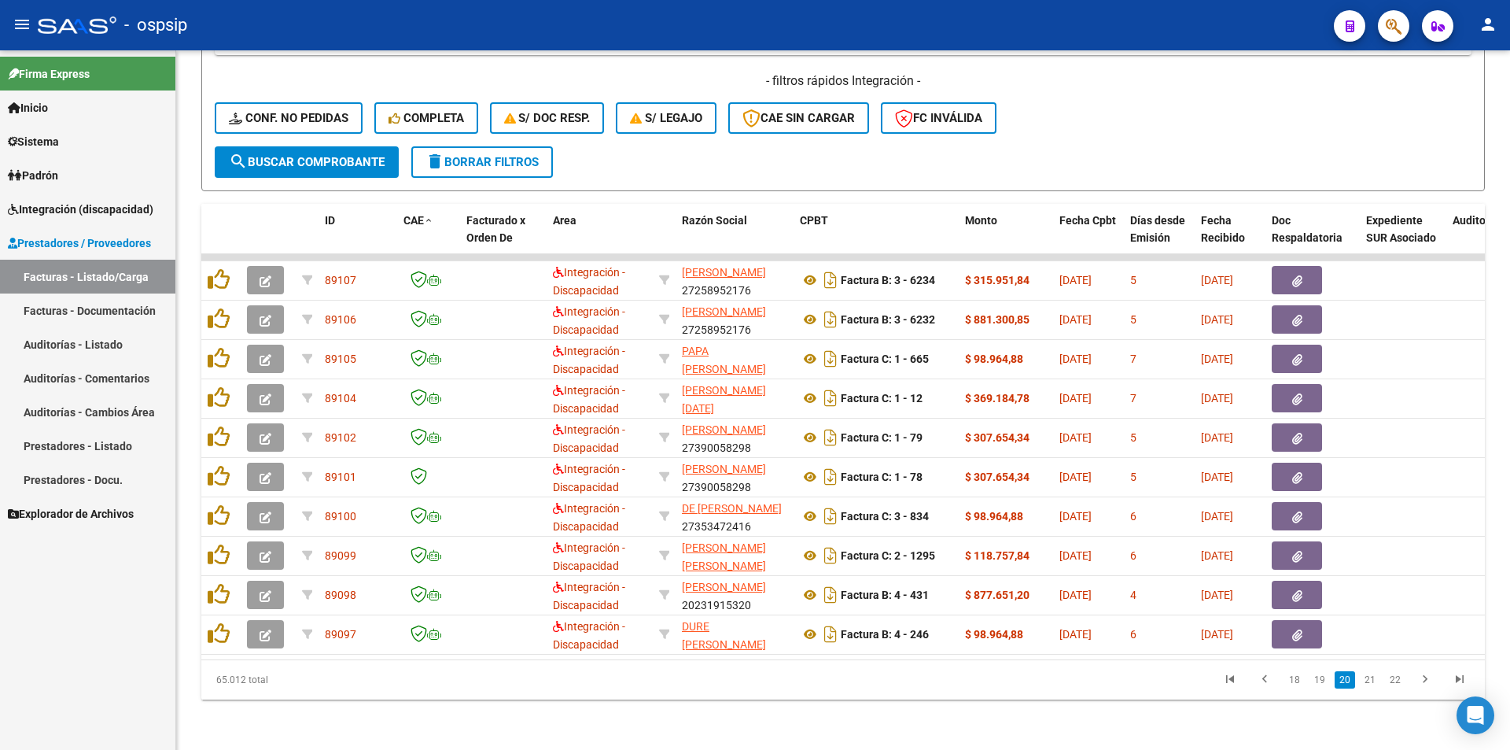
click at [1397, 681] on link "22" at bounding box center [1395, 679] width 20 height 17
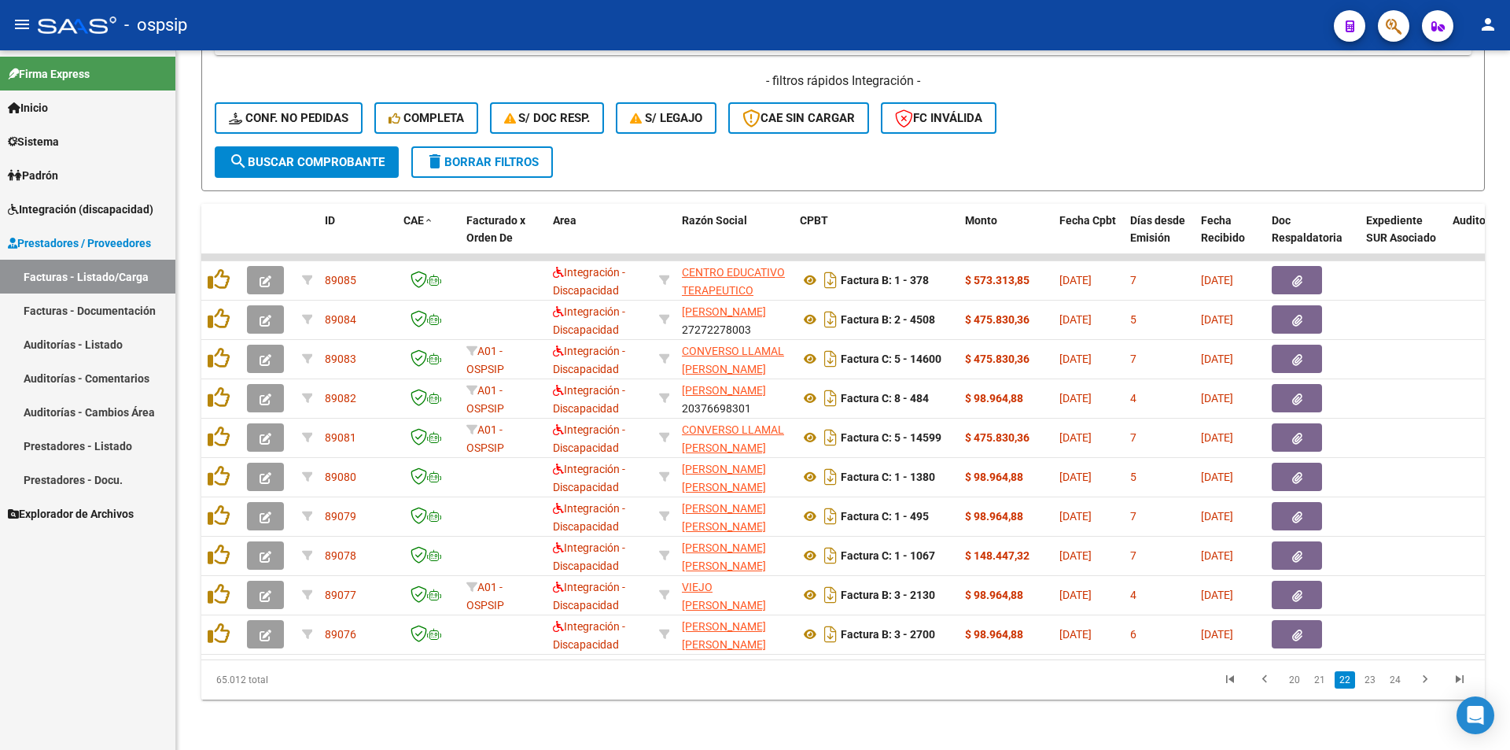
click at [1397, 681] on link "24" at bounding box center [1395, 679] width 20 height 17
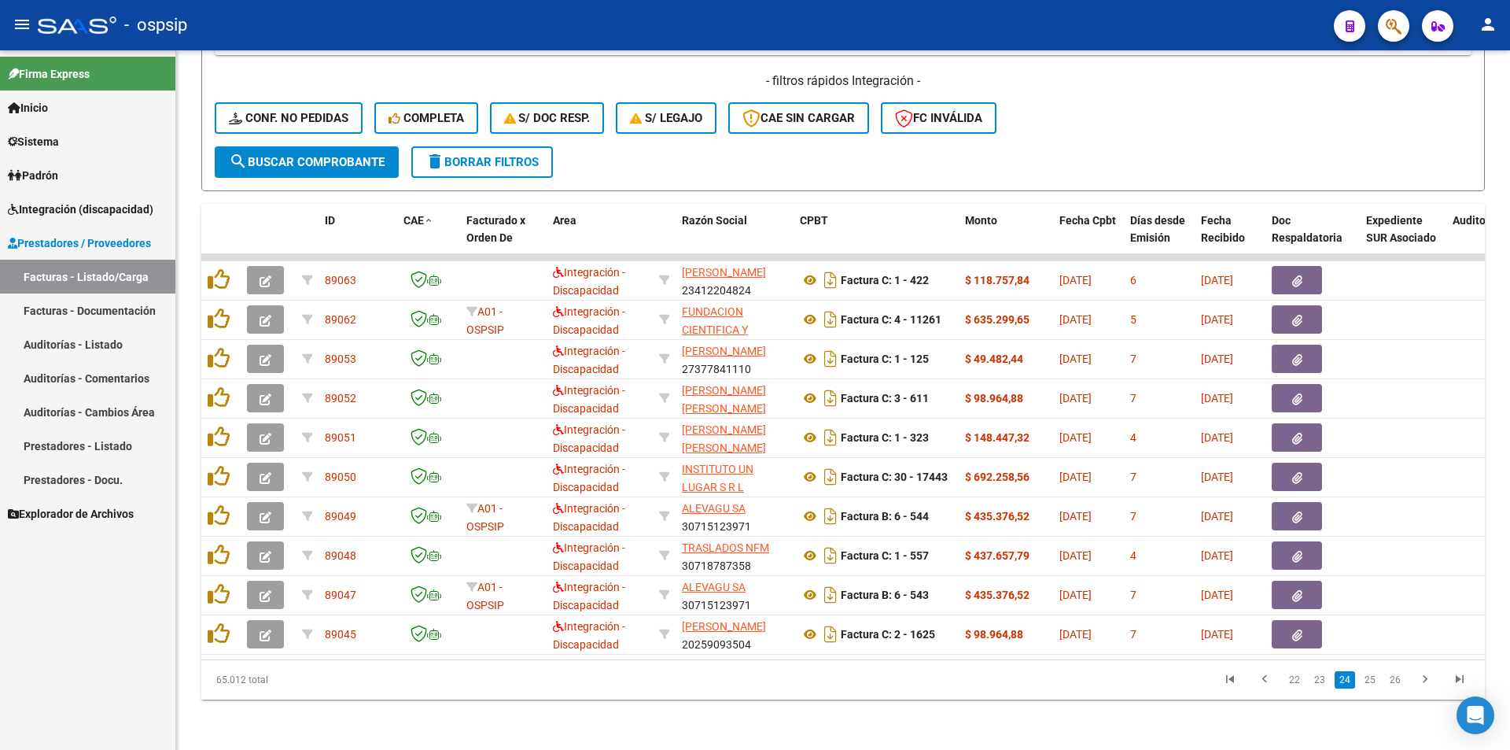
click at [1397, 680] on link "26" at bounding box center [1395, 679] width 20 height 17
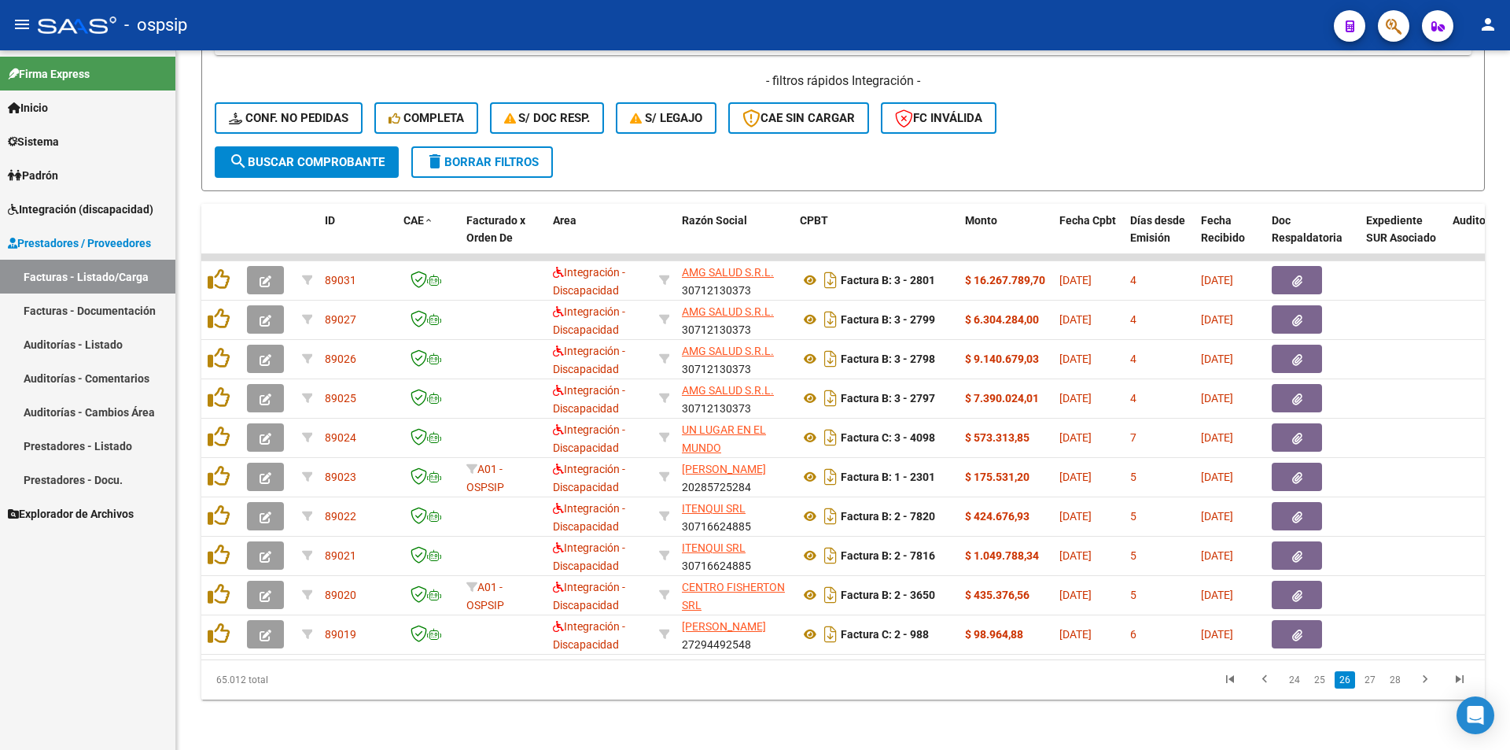
click at [1397, 680] on link "28" at bounding box center [1395, 679] width 20 height 17
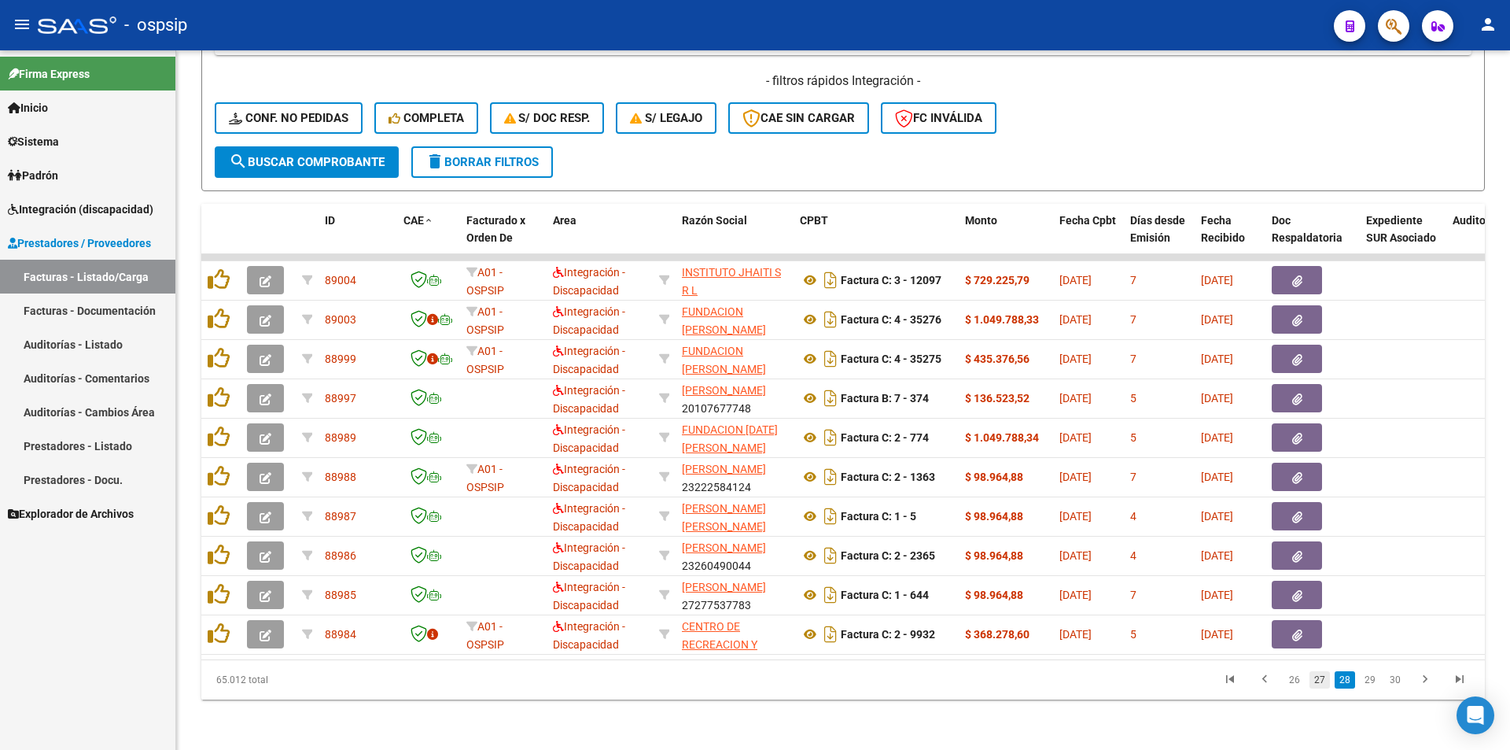
click at [1321, 684] on link "27" at bounding box center [1320, 679] width 20 height 17
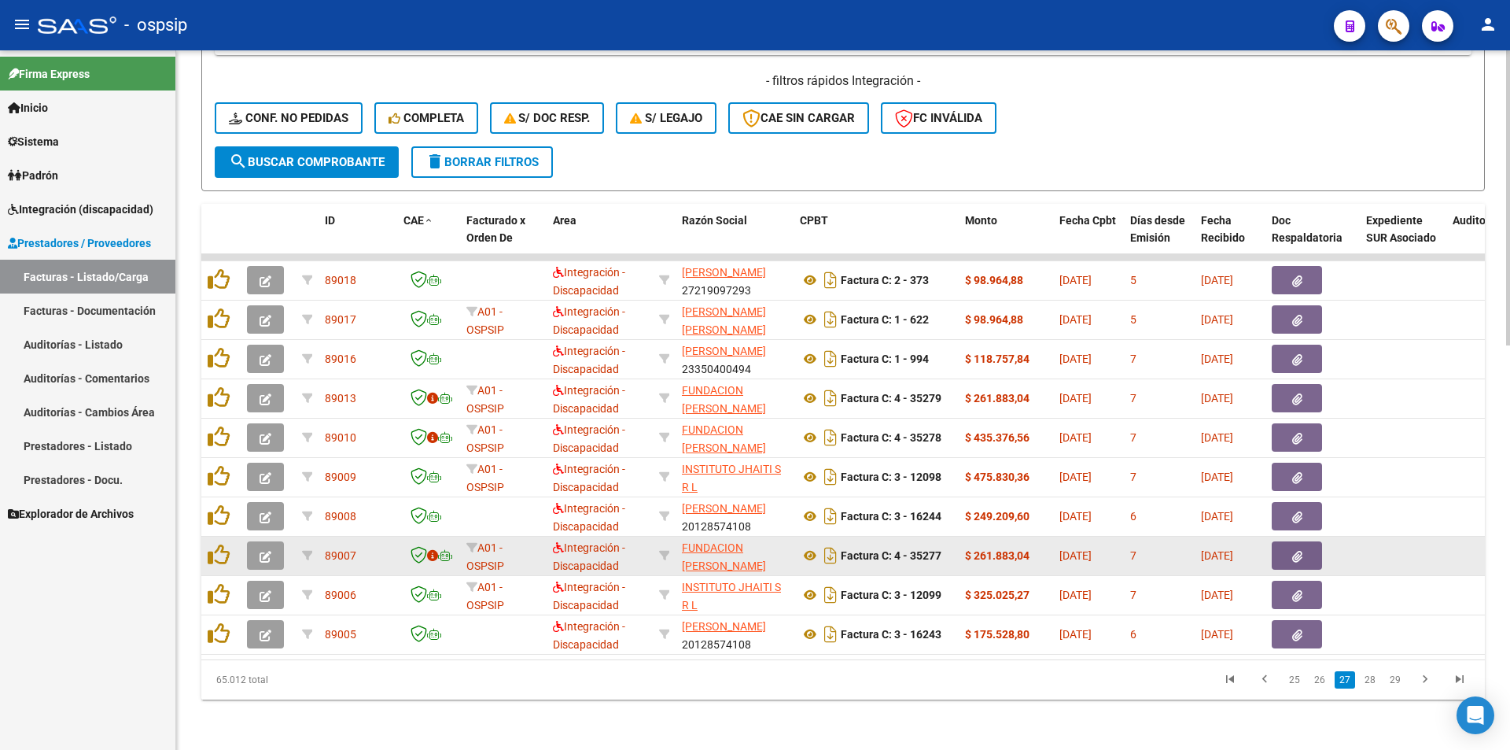
click at [264, 551] on icon "button" at bounding box center [266, 557] width 12 height 12
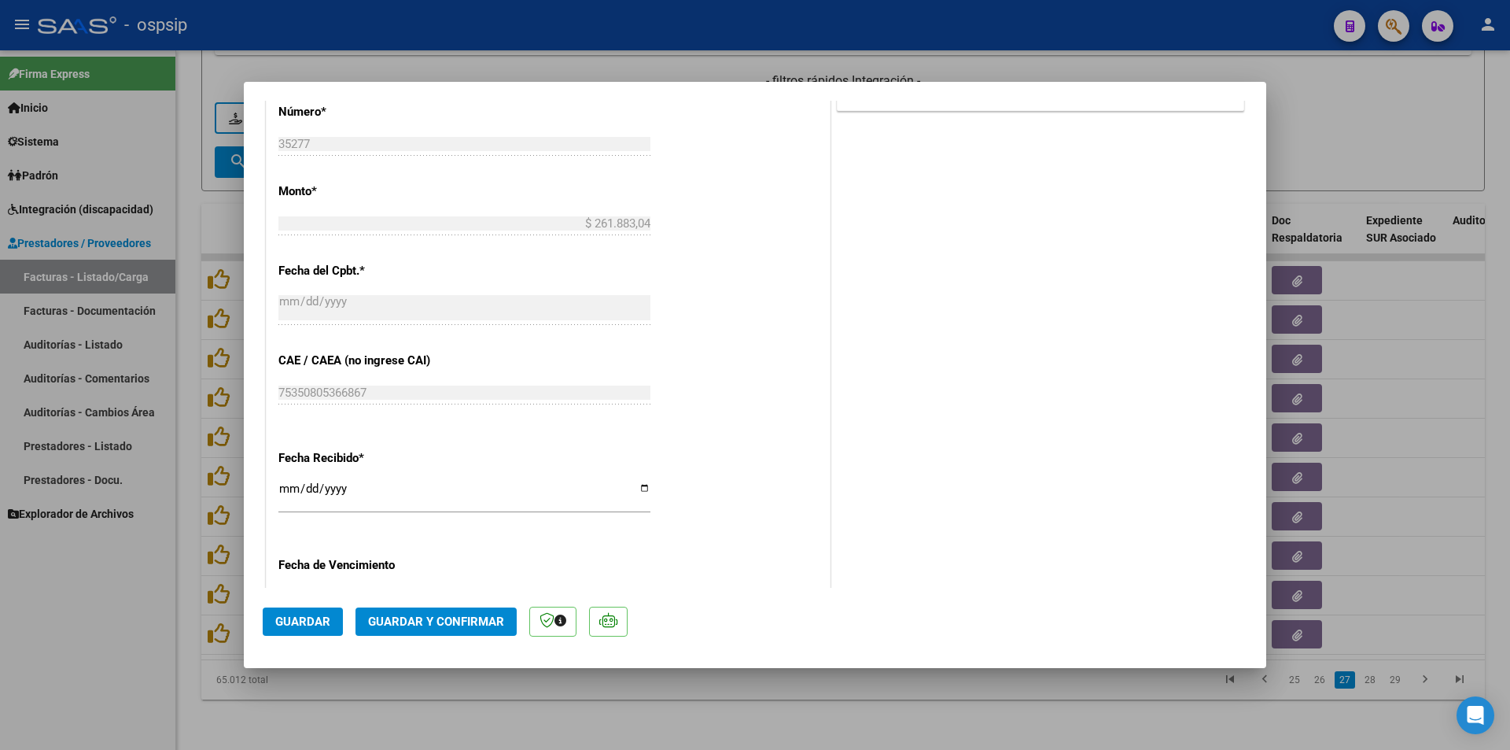
scroll to position [944, 0]
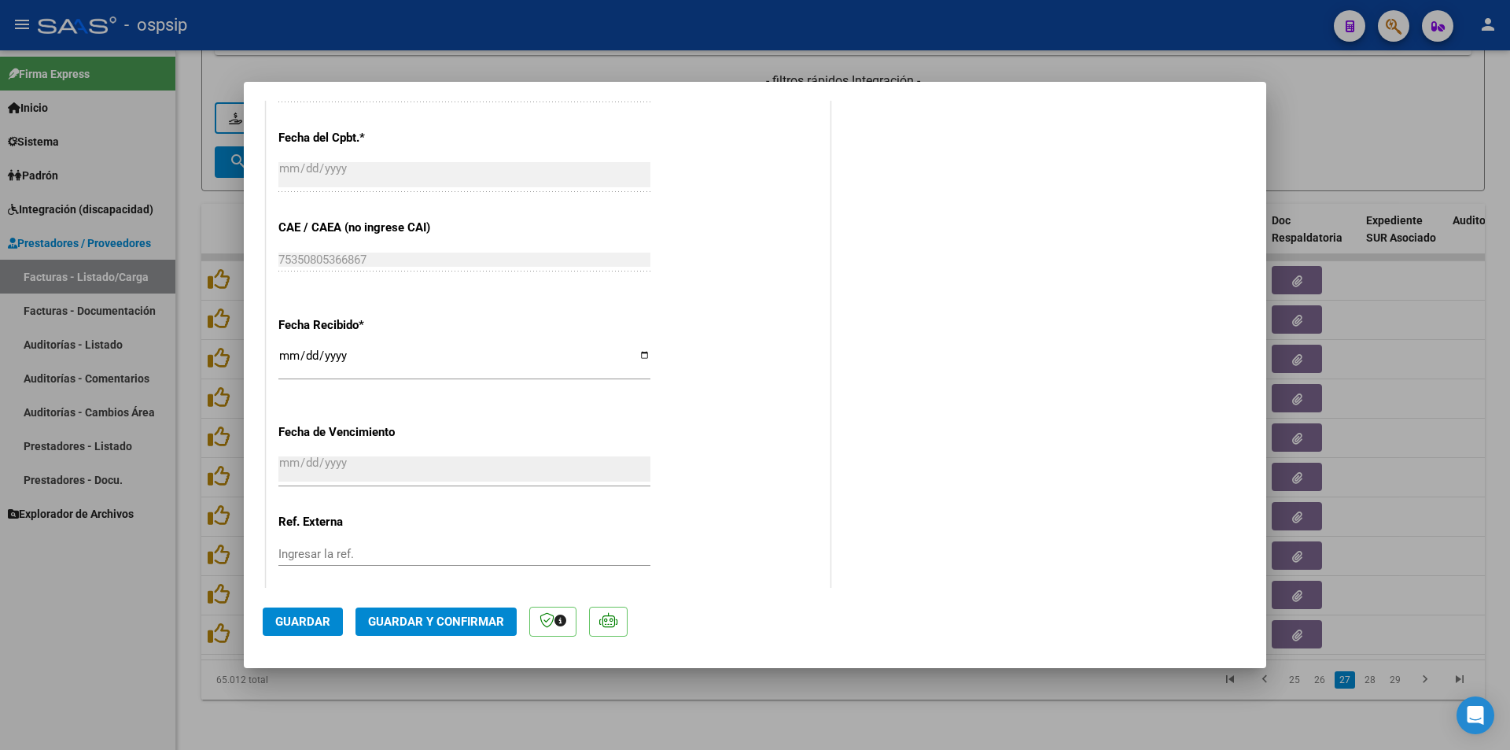
click at [560, 626] on p at bounding box center [552, 621] width 47 height 31
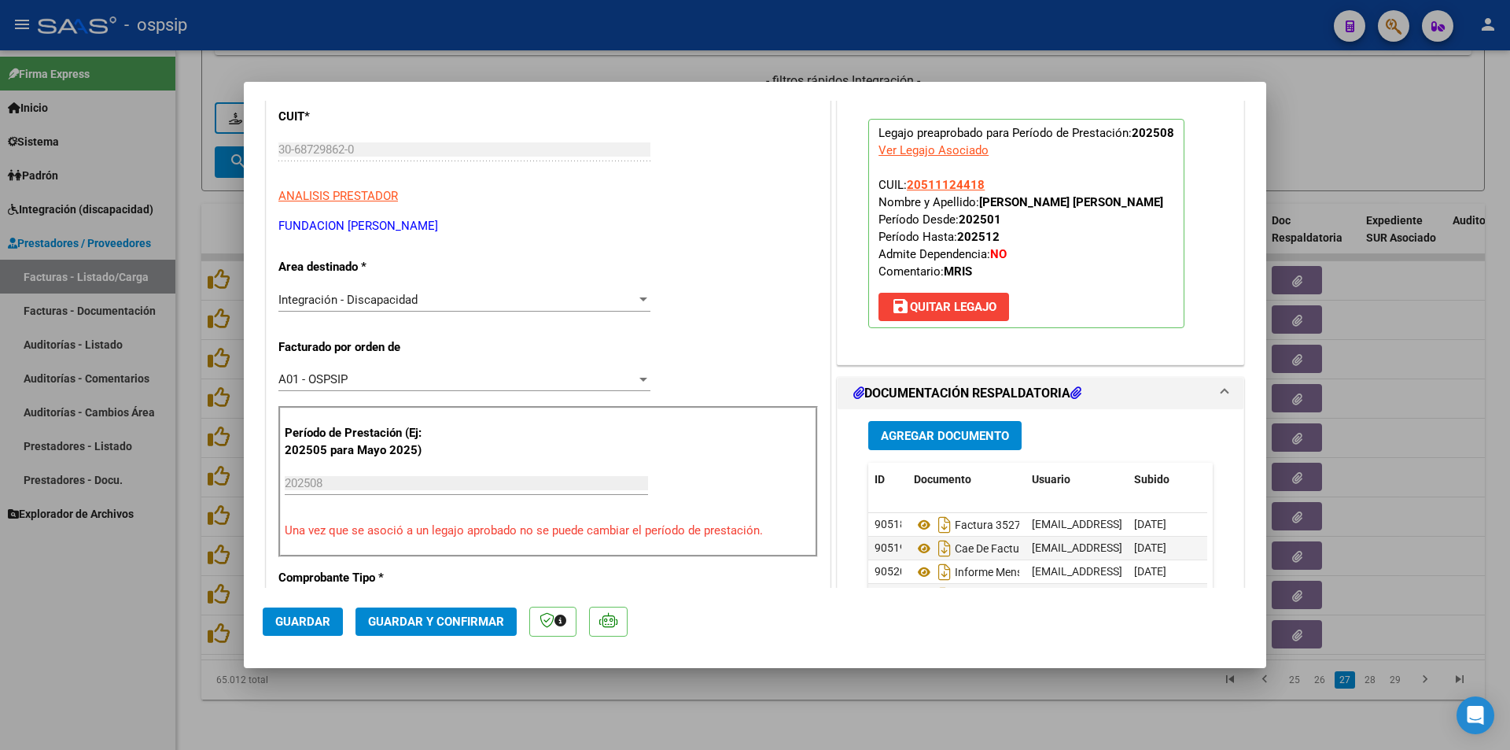
scroll to position [167, 0]
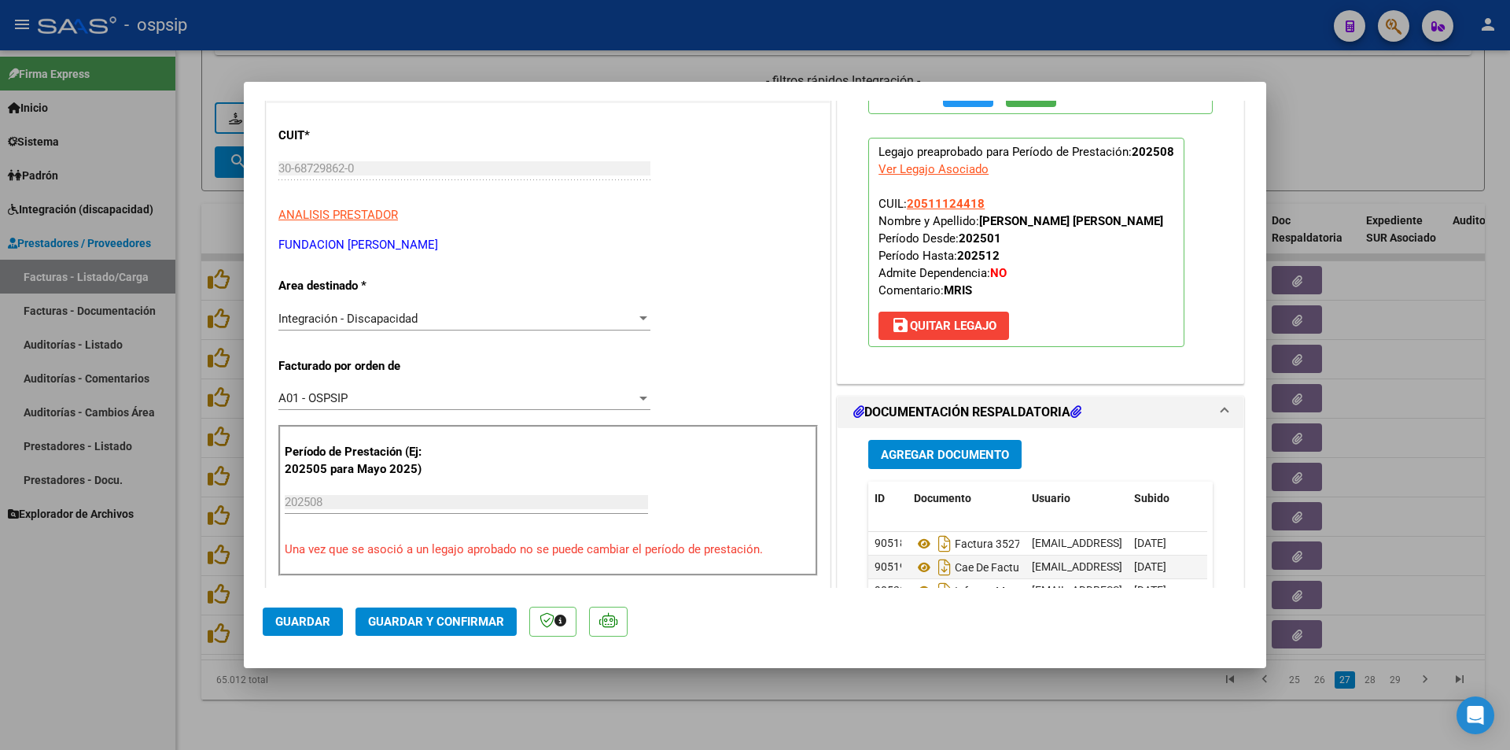
click at [512, 727] on div at bounding box center [755, 375] width 1510 height 750
type input "$ 0,00"
